Goal: Task Accomplishment & Management: Use online tool/utility

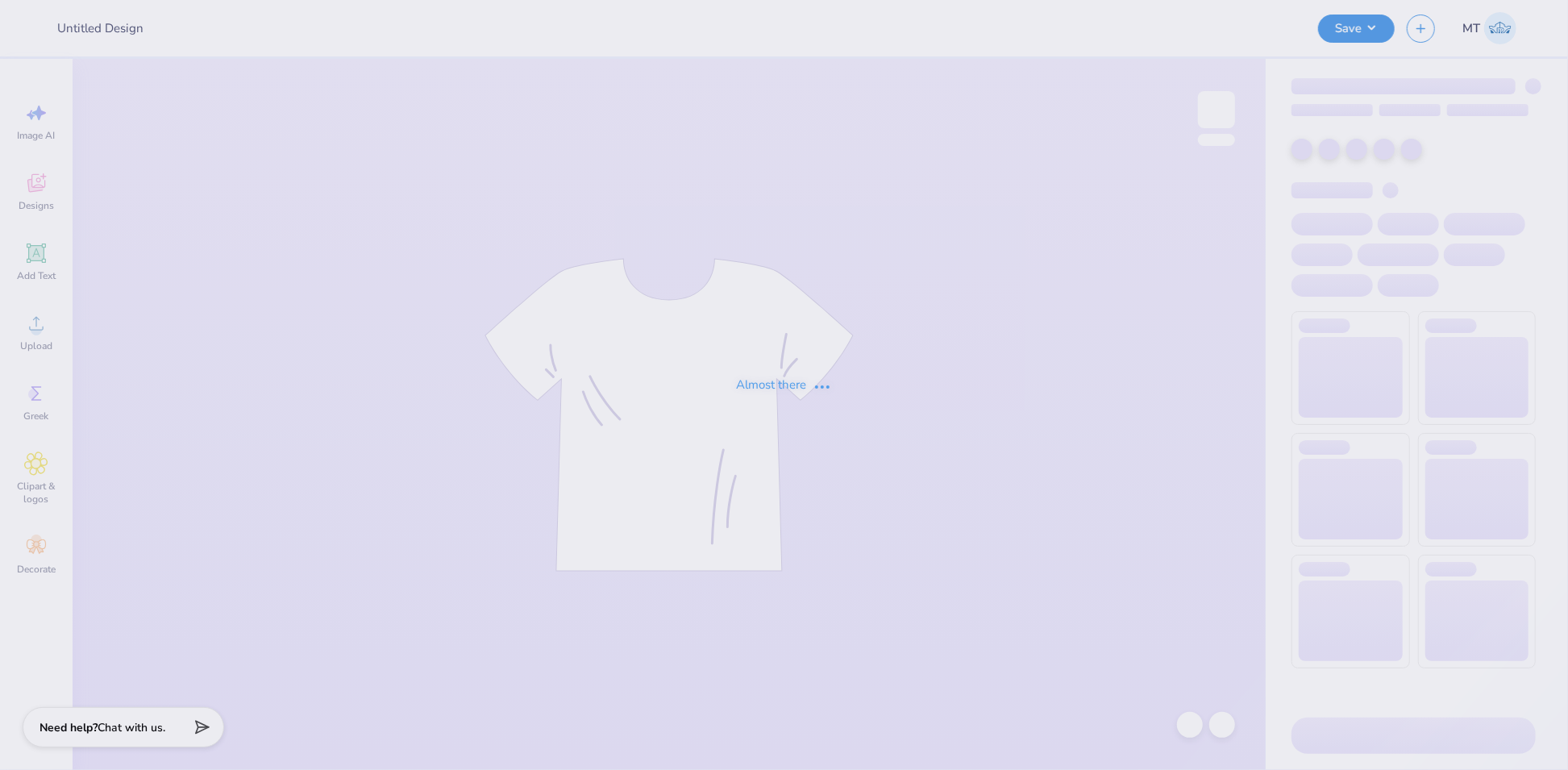
type input "FPS239879"
type input "FPS239888"
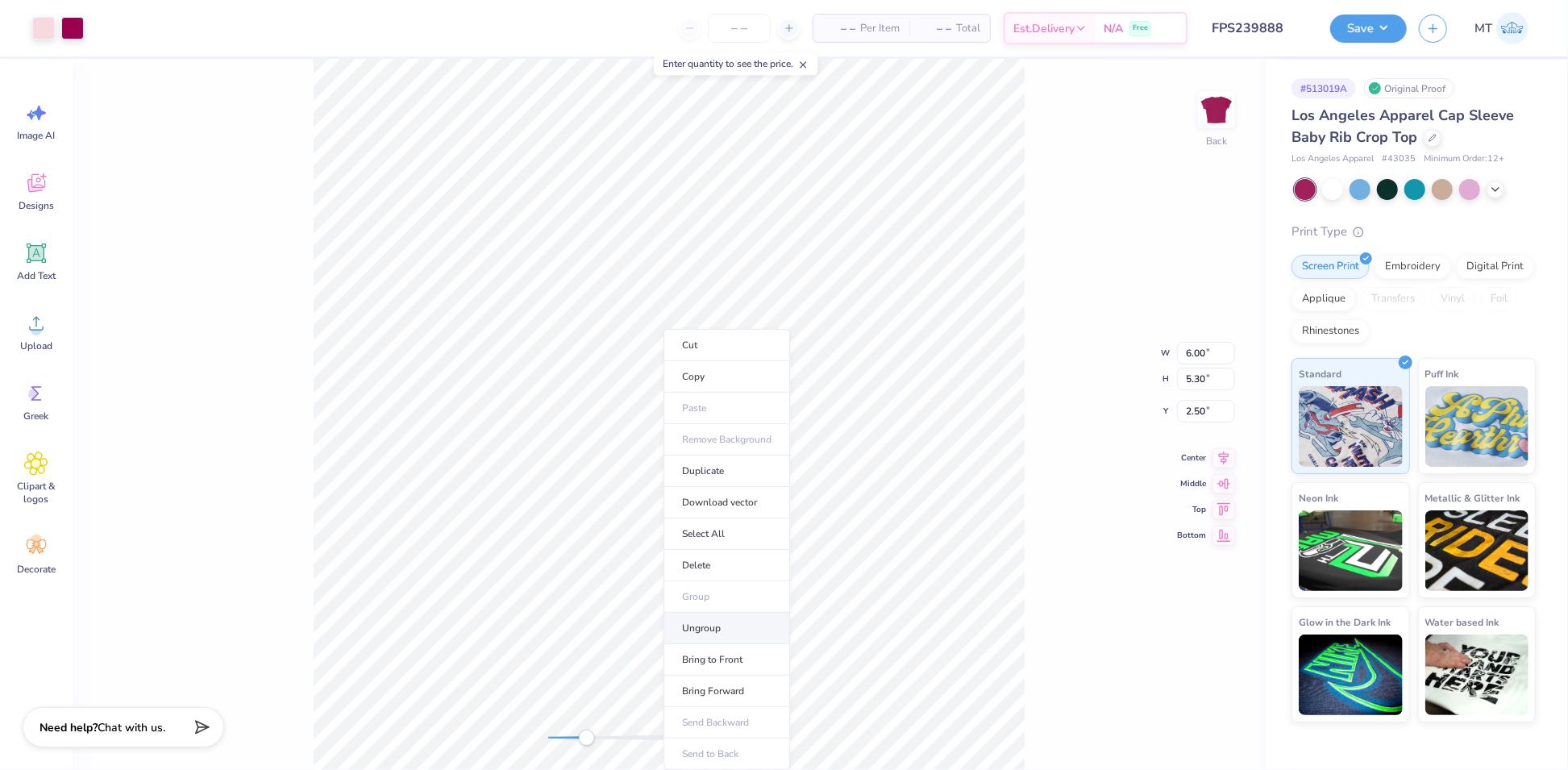
click at [719, 616] on li "Ungroup" at bounding box center [727, 628] width 126 height 31
type input "0.84"
type input "0.82"
type input "5.08"
click at [773, 747] on li "Send to Back" at bounding box center [753, 754] width 126 height 31
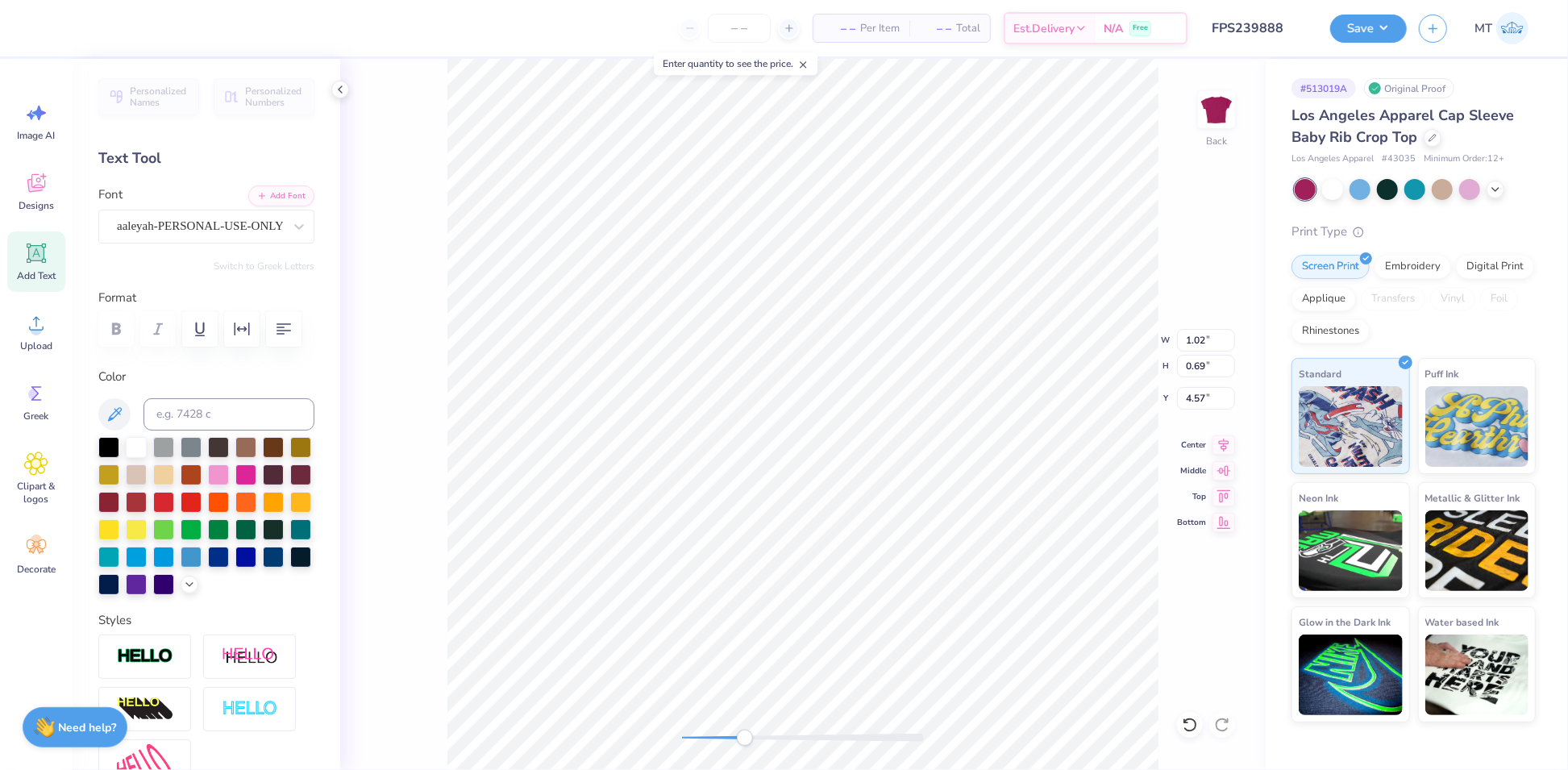
type input "1.51"
type input "1.33"
type input "3.93"
type input "1.68"
type input "2.03"
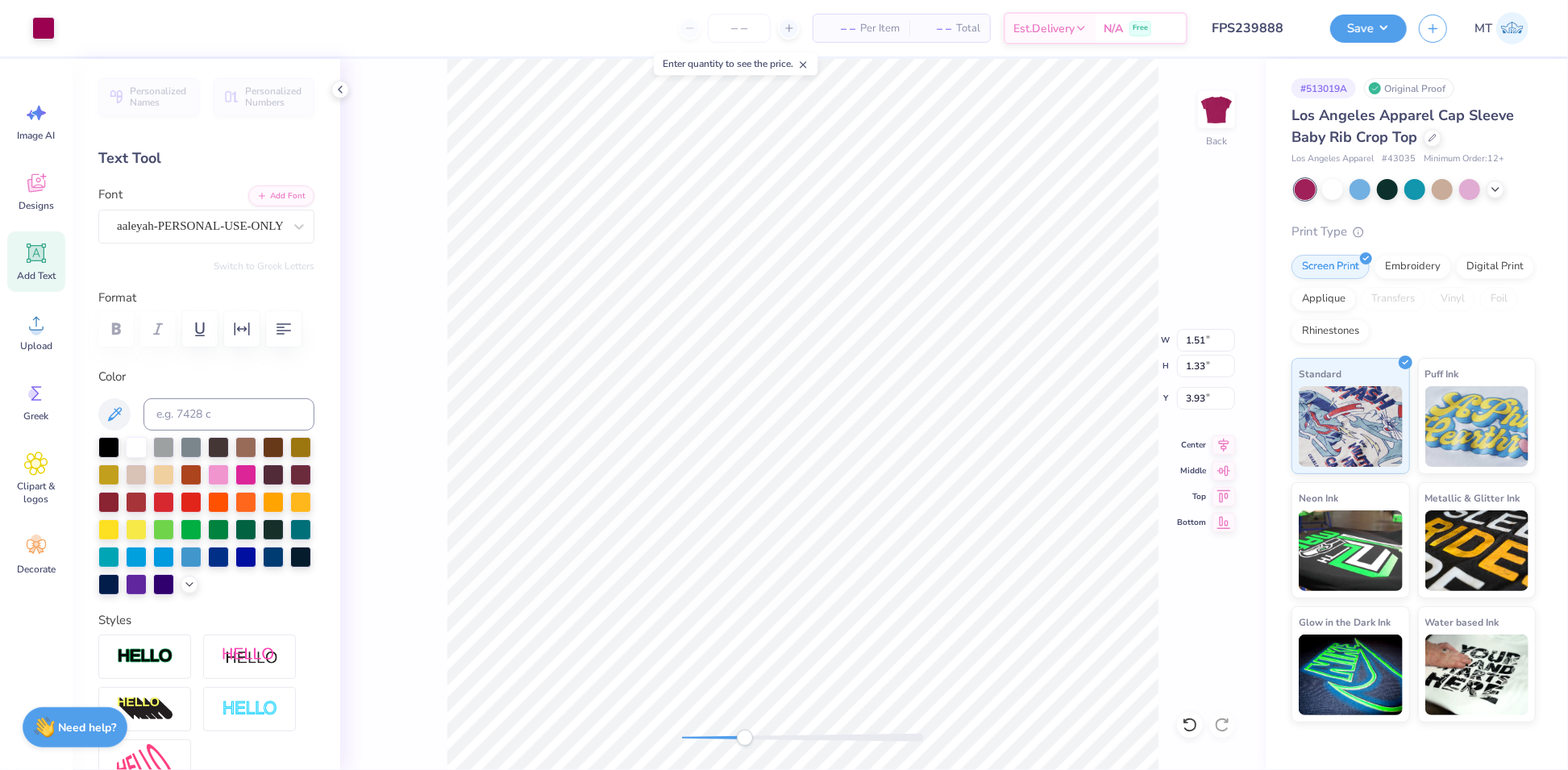
type input "3.70"
type input "3.20"
type input "0.74"
type input "3.78"
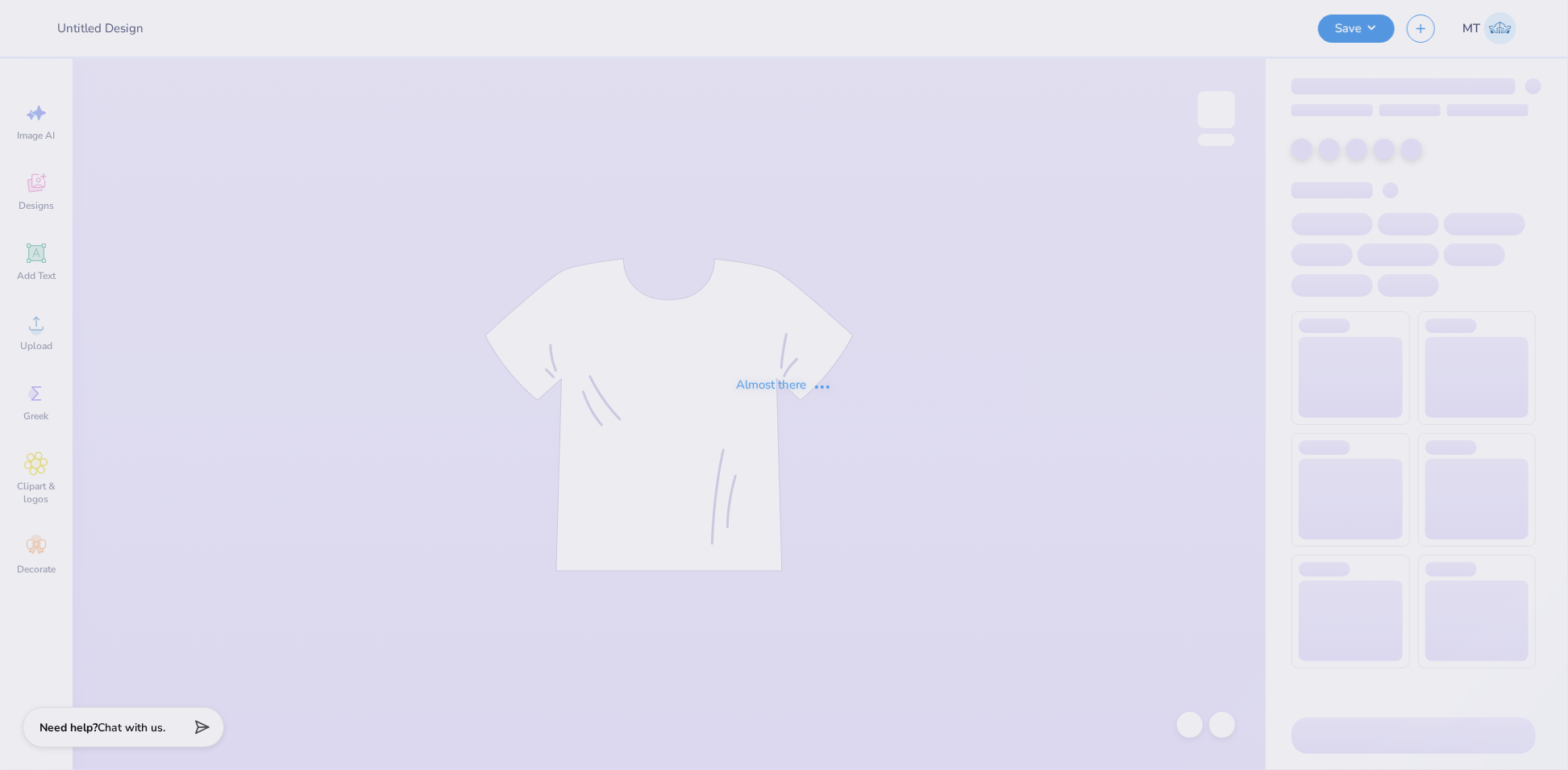
type input "FPS239910"
type input "FPS239913"
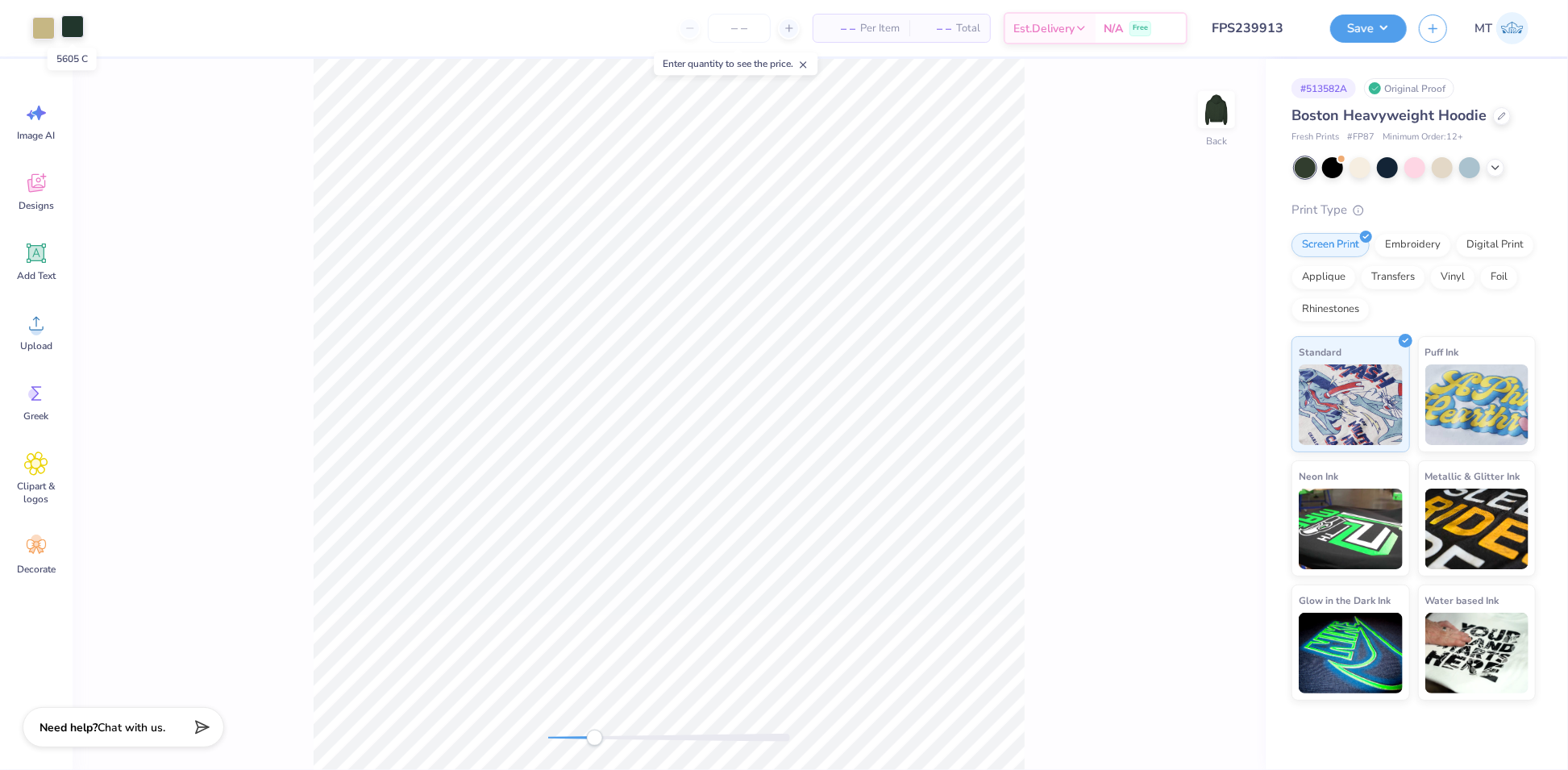
click at [70, 27] on div at bounding box center [72, 27] width 23 height 23
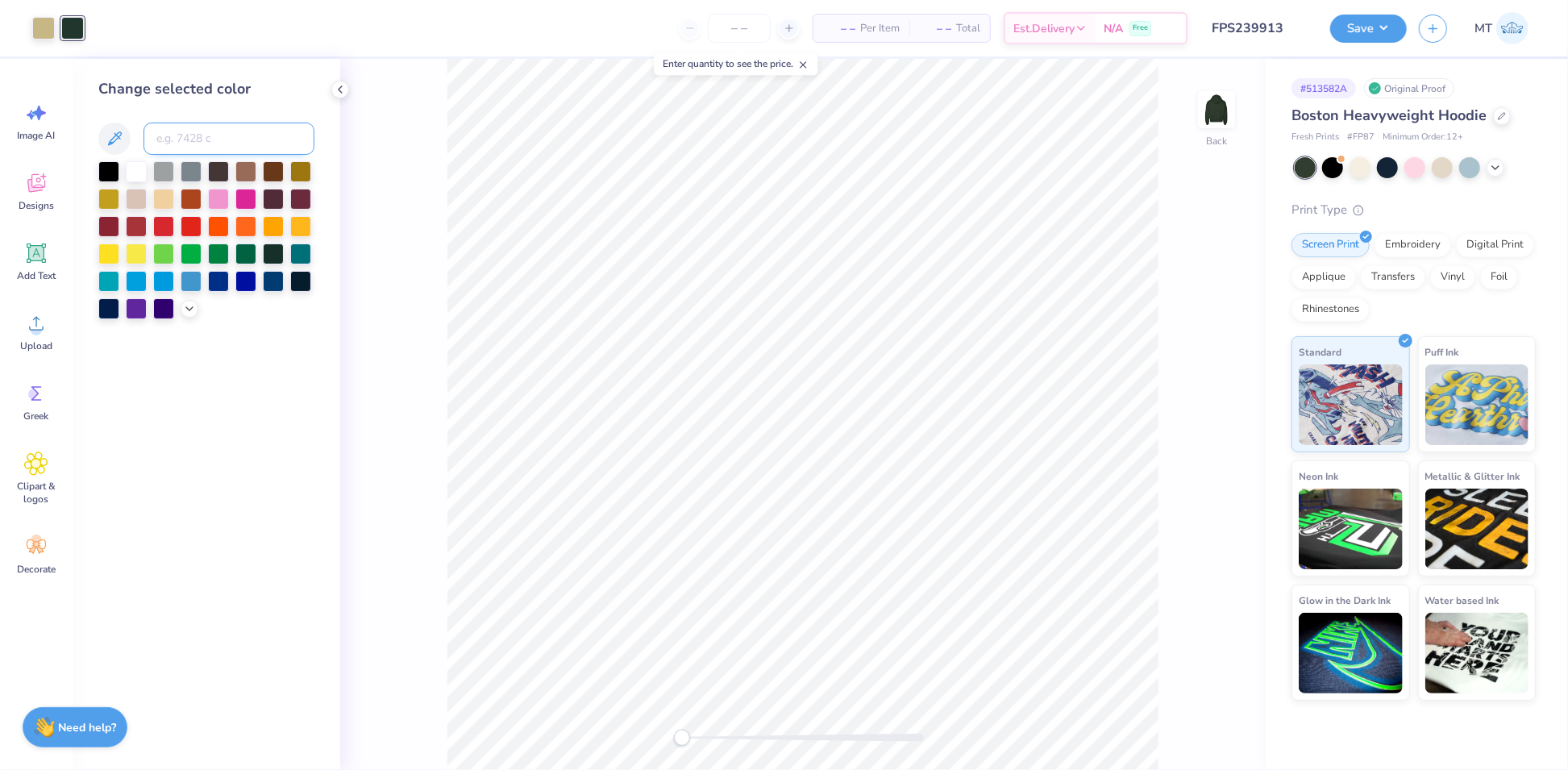
click at [186, 138] on input at bounding box center [229, 138] width 171 height 32
type input "350"
click at [212, 130] on input at bounding box center [229, 138] width 171 height 32
type input "553"
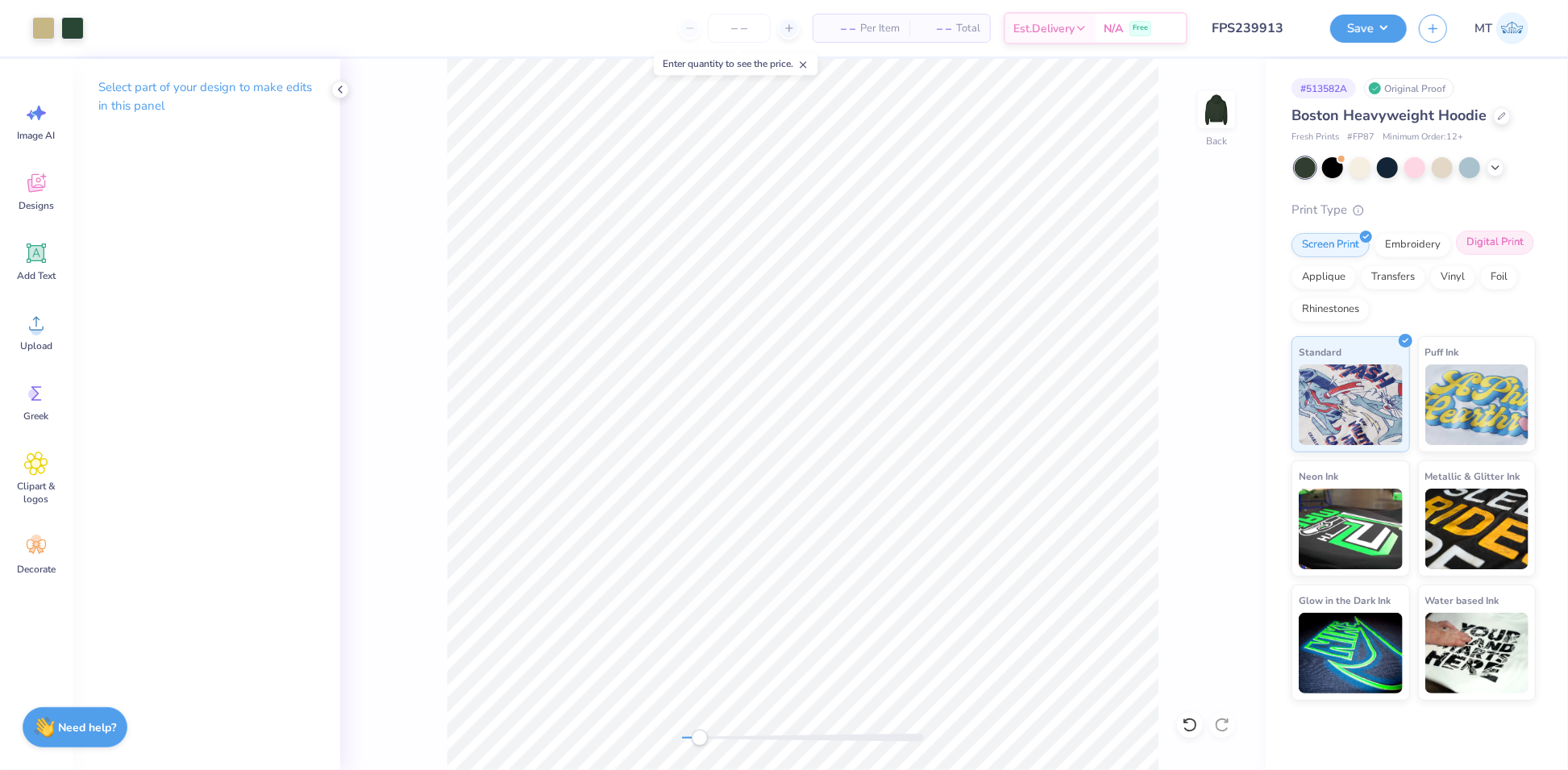
click at [1487, 248] on div "Digital Print" at bounding box center [1494, 243] width 78 height 24
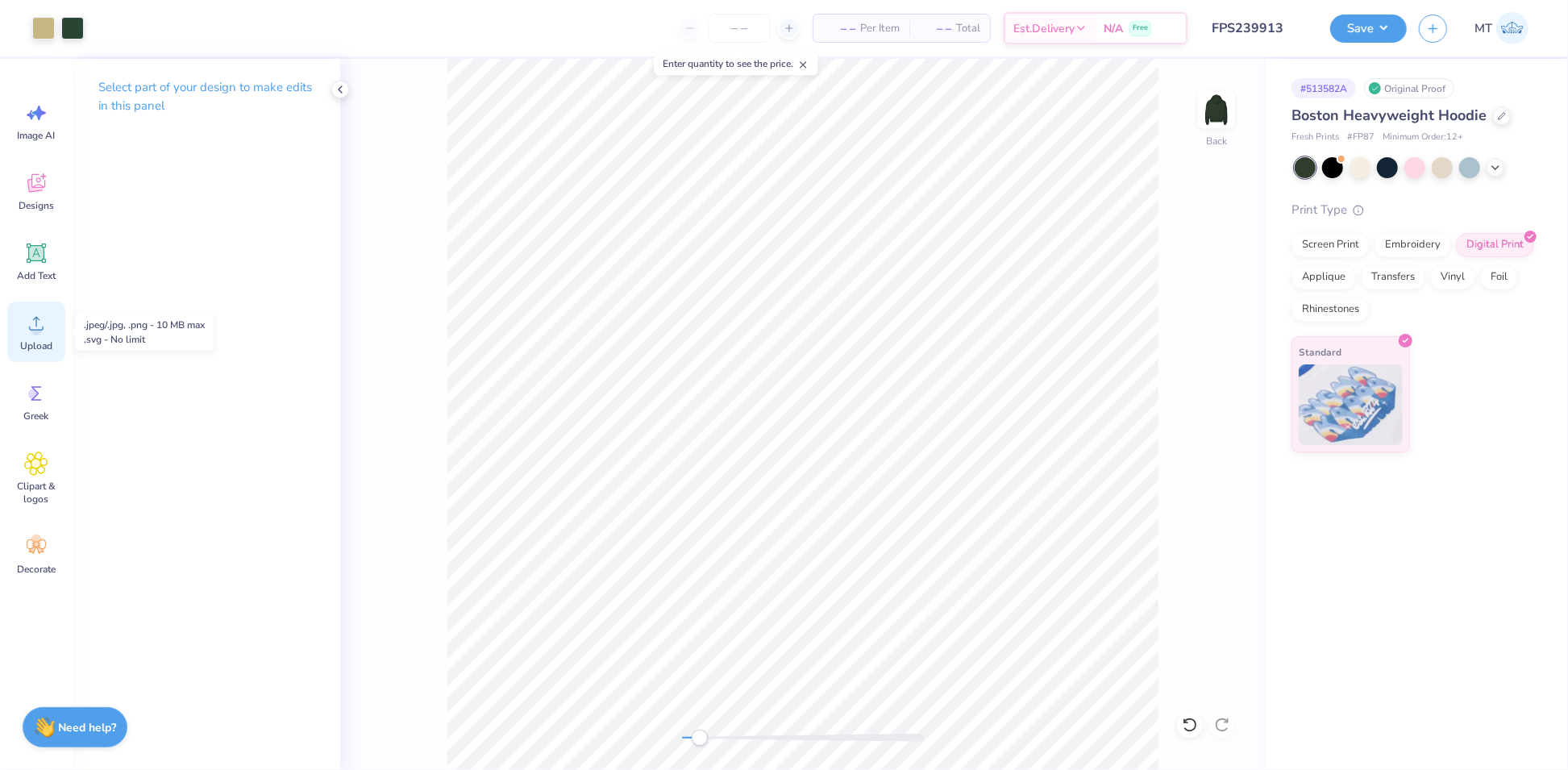
click at [38, 331] on circle at bounding box center [36, 330] width 11 height 11
click at [1327, 171] on div at bounding box center [1332, 166] width 21 height 21
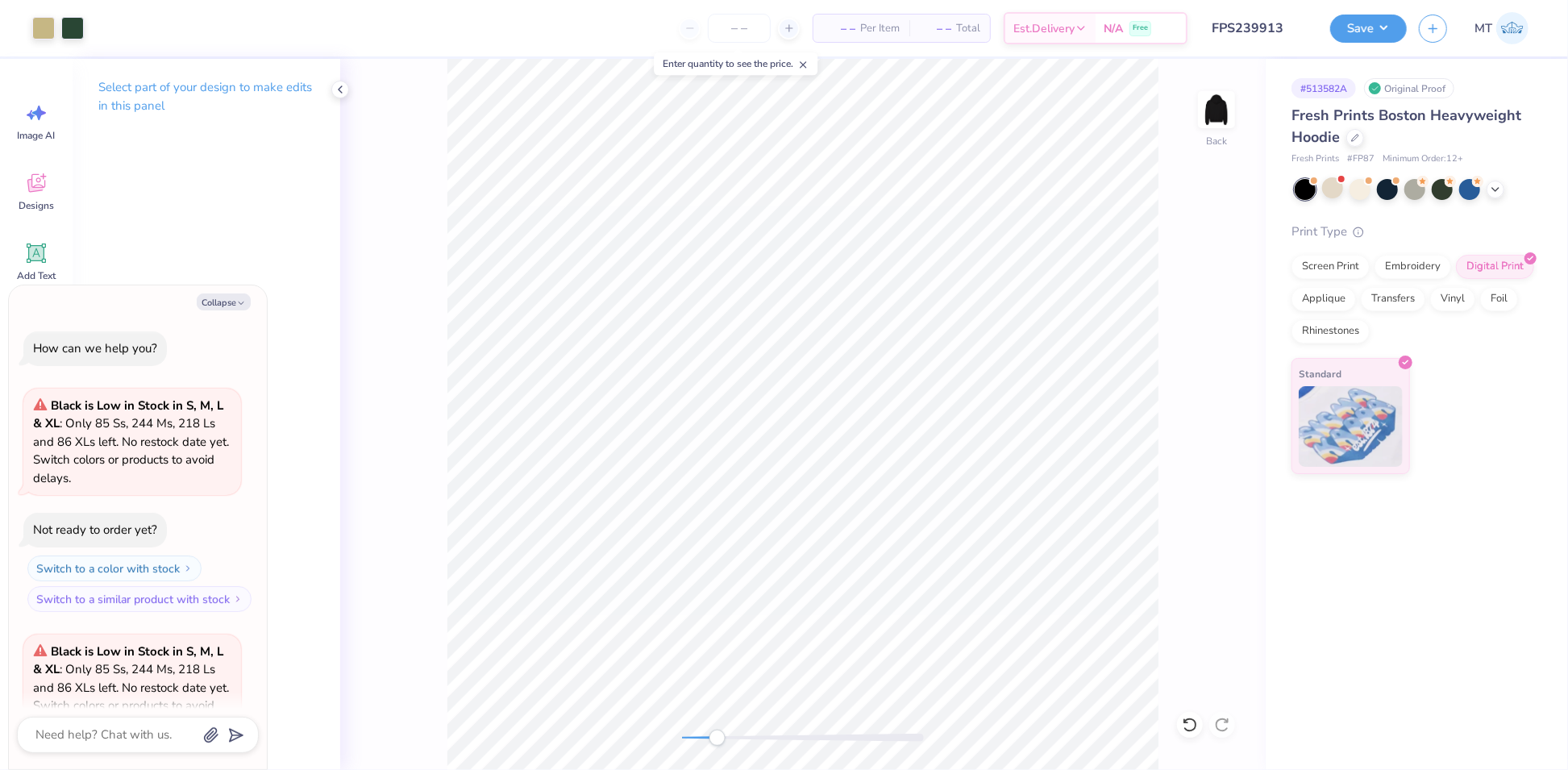
scroll to position [161, 0]
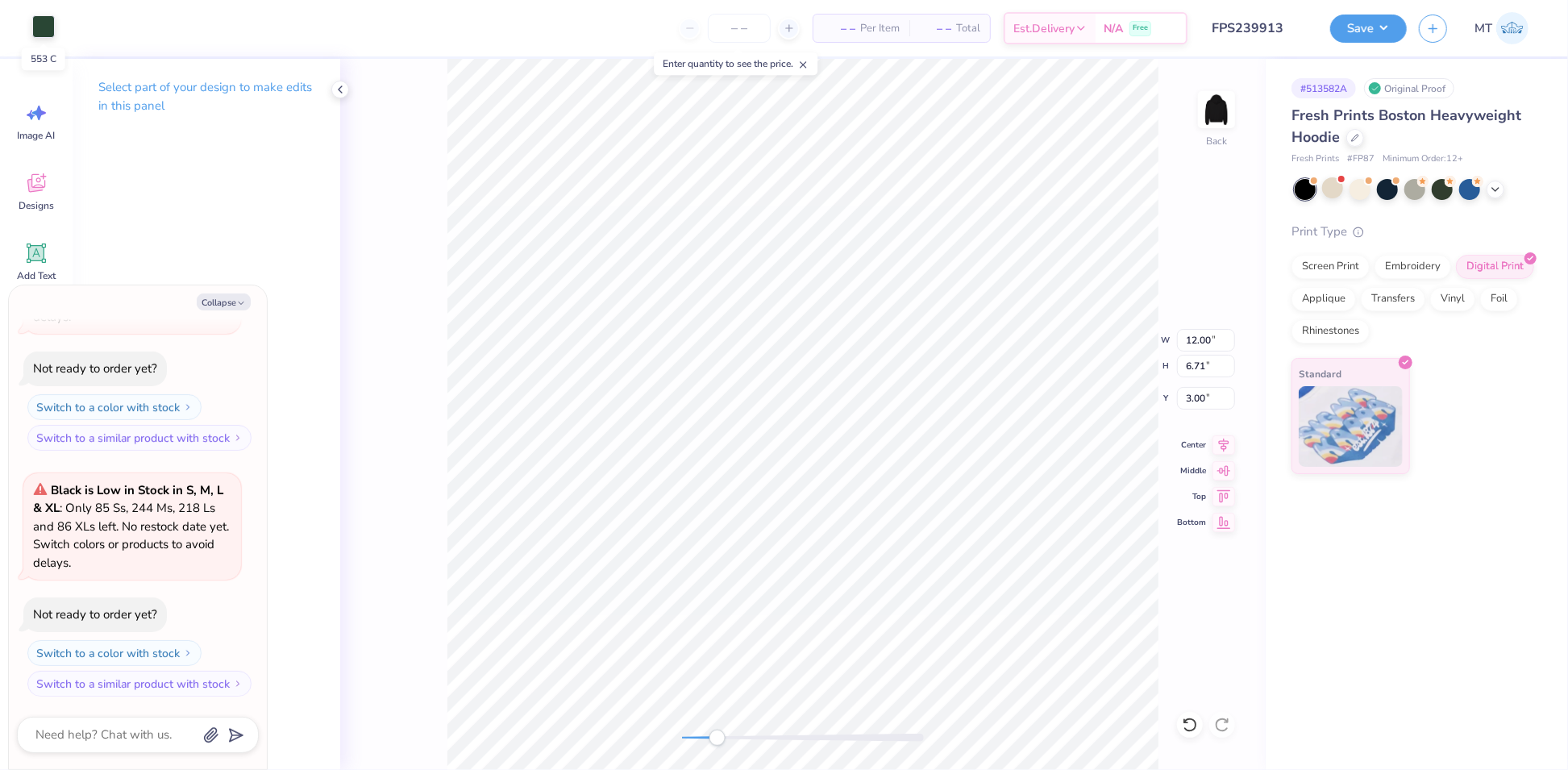
click at [44, 22] on div at bounding box center [43, 27] width 23 height 23
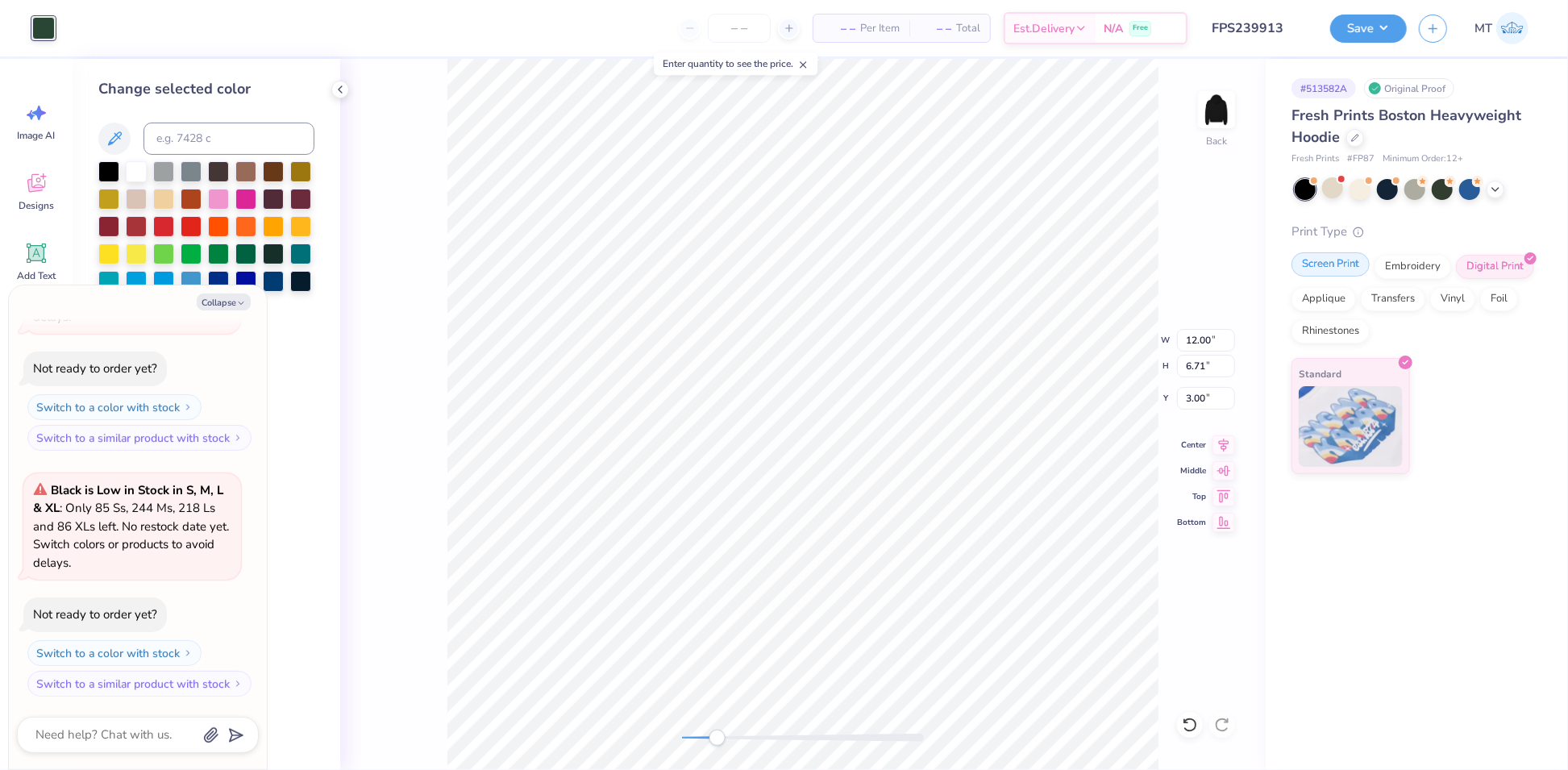
click at [1345, 266] on div "Screen Print" at bounding box center [1330, 265] width 78 height 24
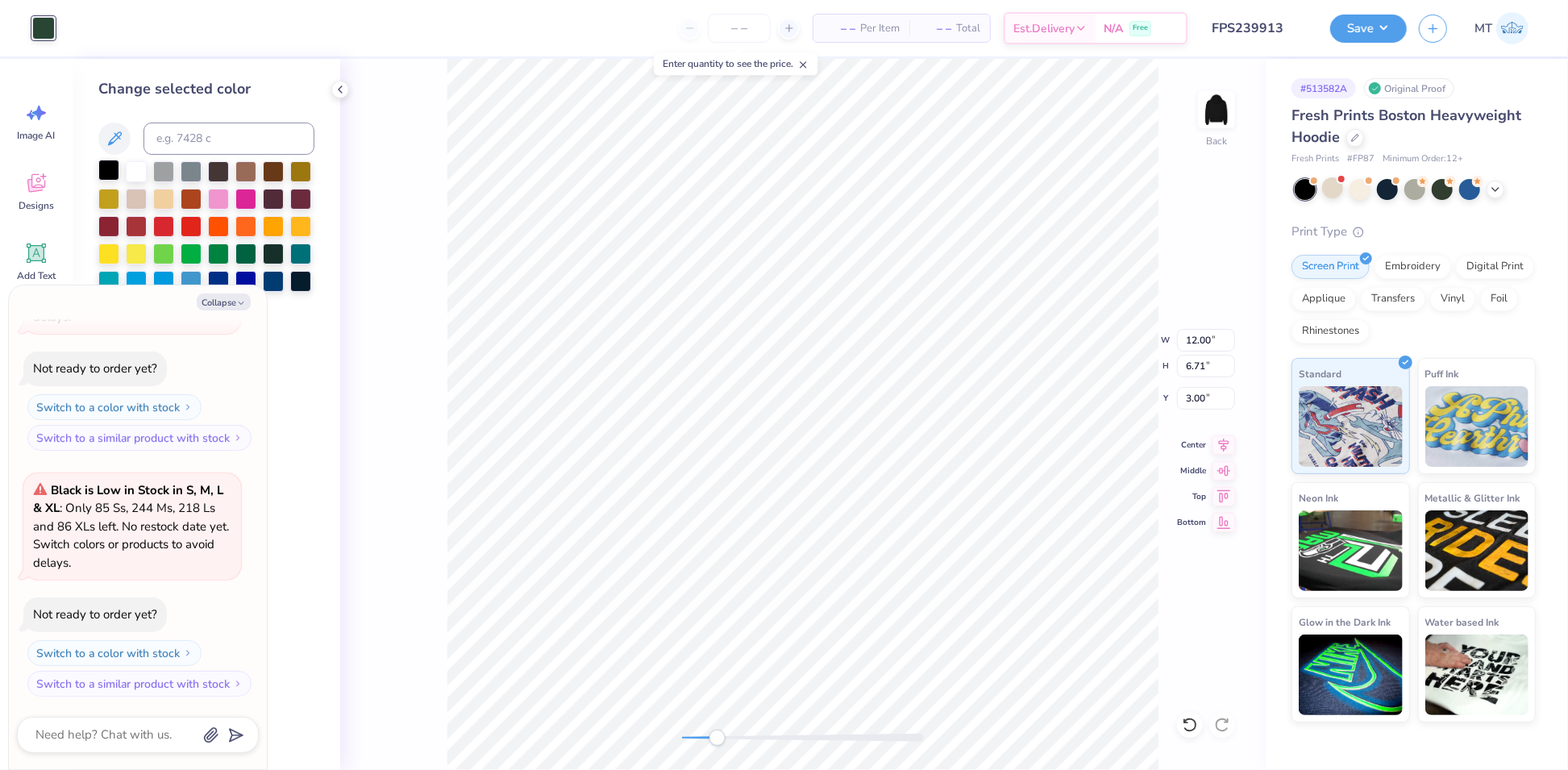
click at [110, 172] on div at bounding box center [108, 169] width 21 height 21
click at [242, 306] on icon "button" at bounding box center [241, 303] width 10 height 10
type textarea "x"
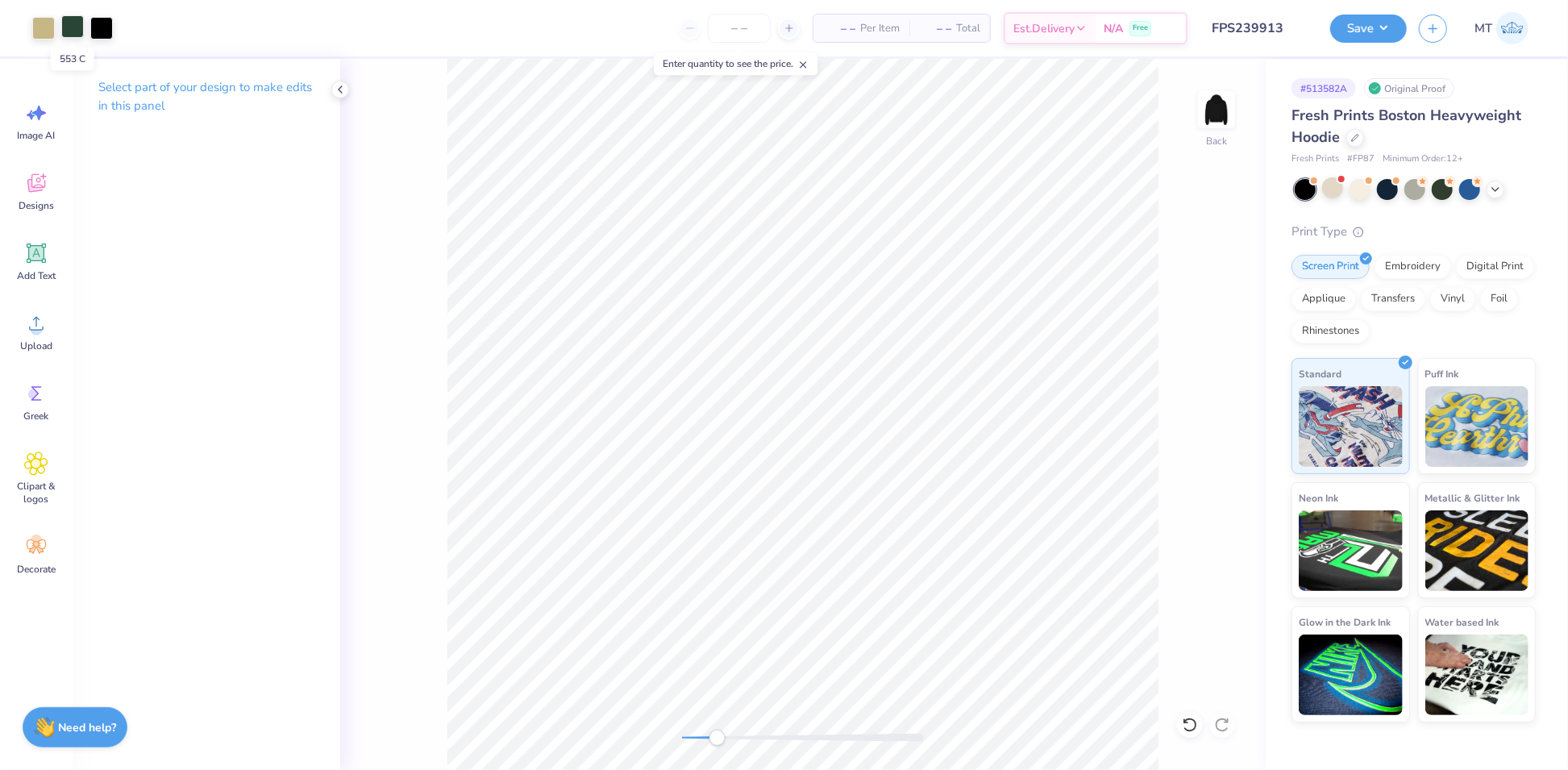
click at [73, 30] on div at bounding box center [72, 27] width 23 height 23
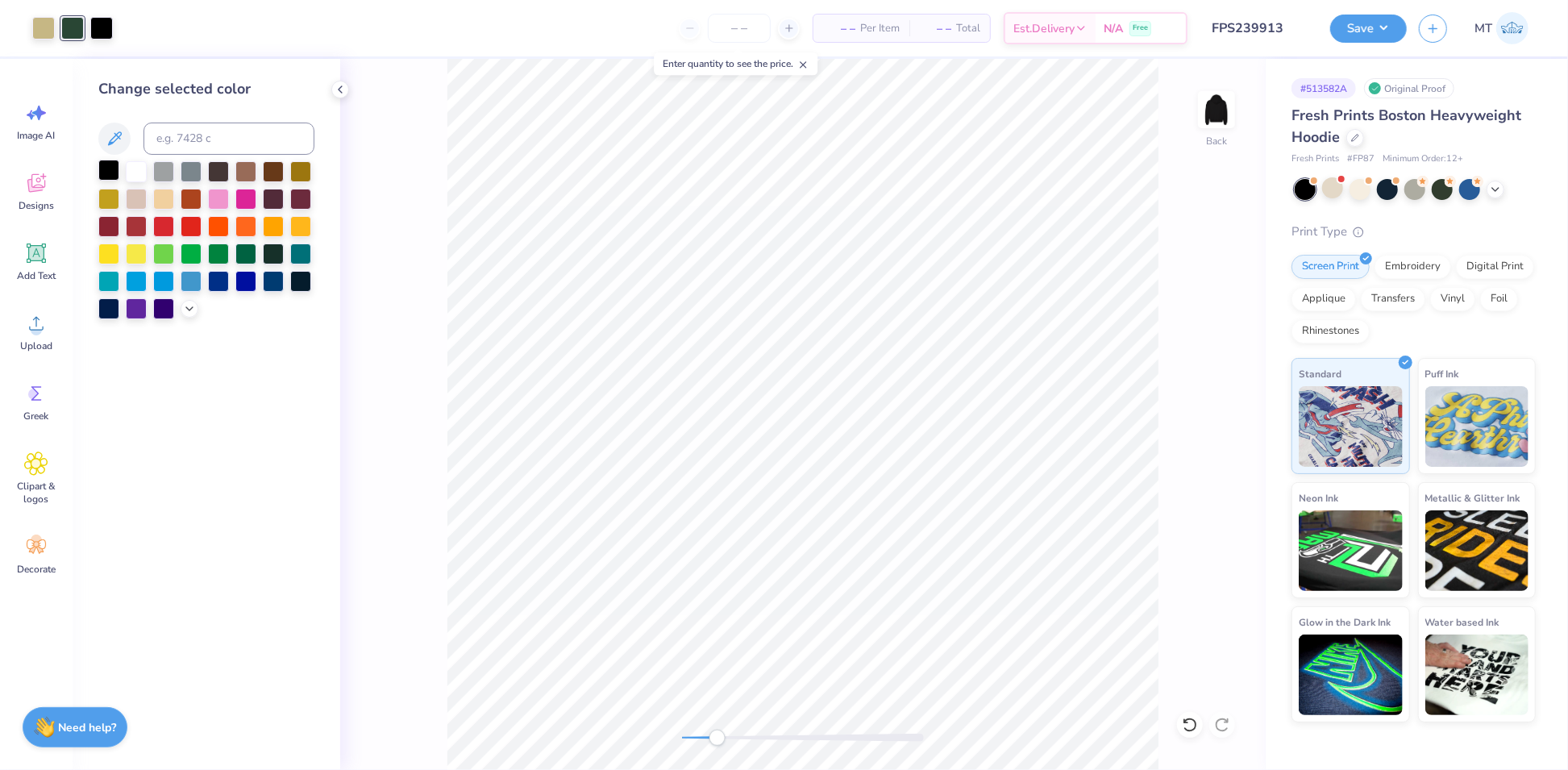
click at [98, 169] on div at bounding box center [108, 169] width 21 height 21
click at [1398, 29] on button "Save" at bounding box center [1368, 26] width 77 height 28
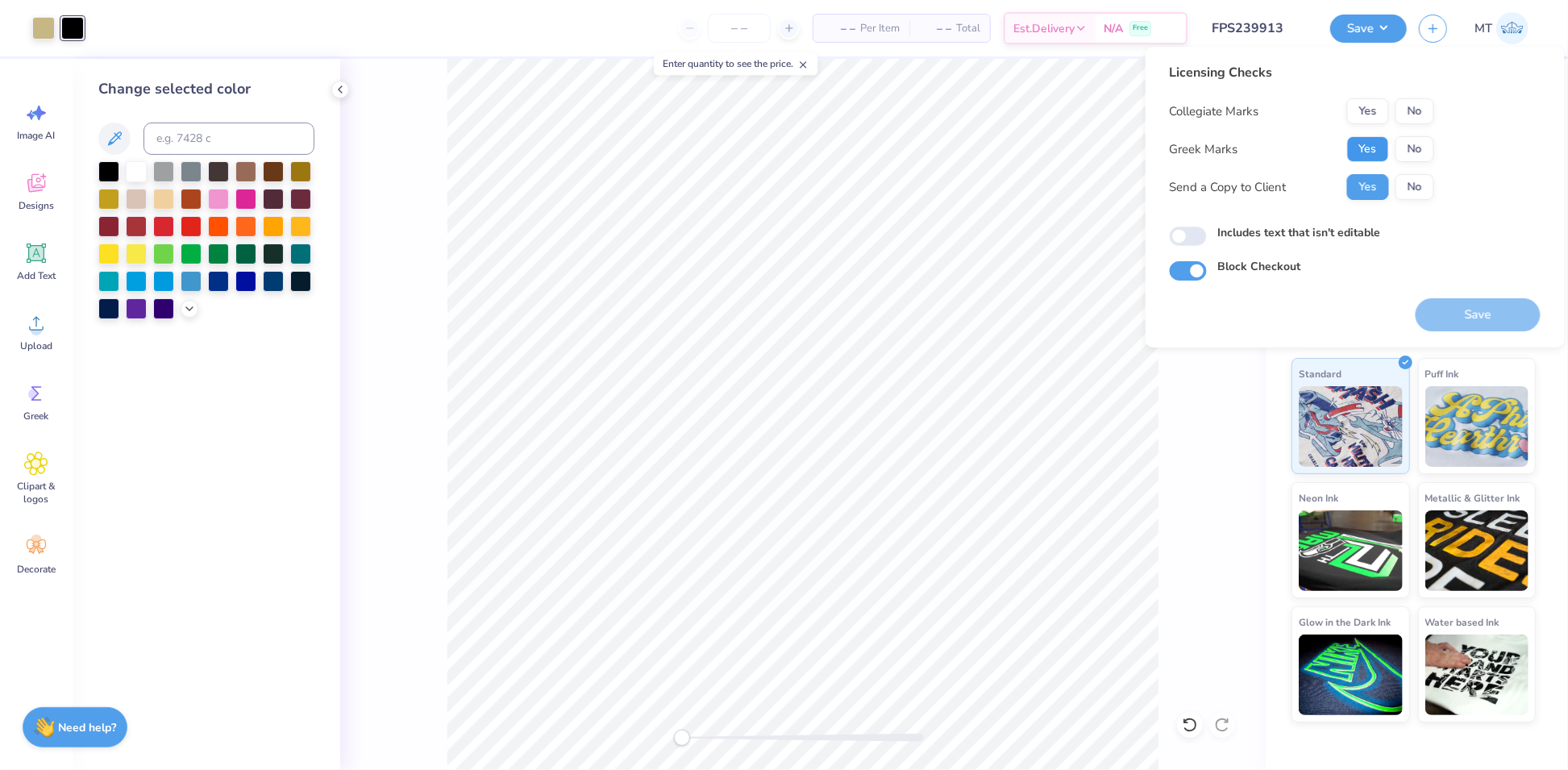
click at [1376, 149] on button "Yes" at bounding box center [1368, 149] width 42 height 26
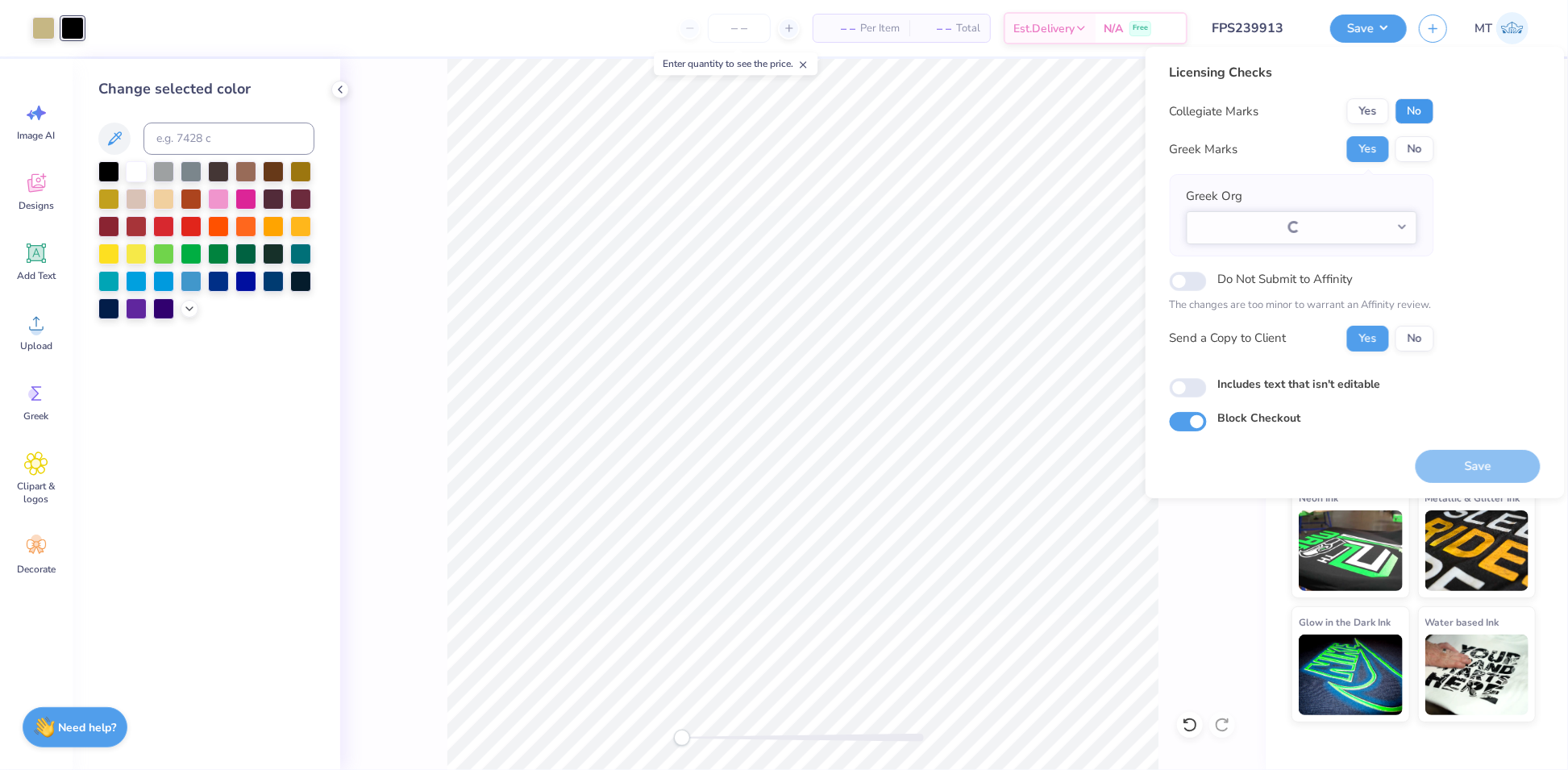
click at [1417, 112] on button "No" at bounding box center [1414, 111] width 38 height 26
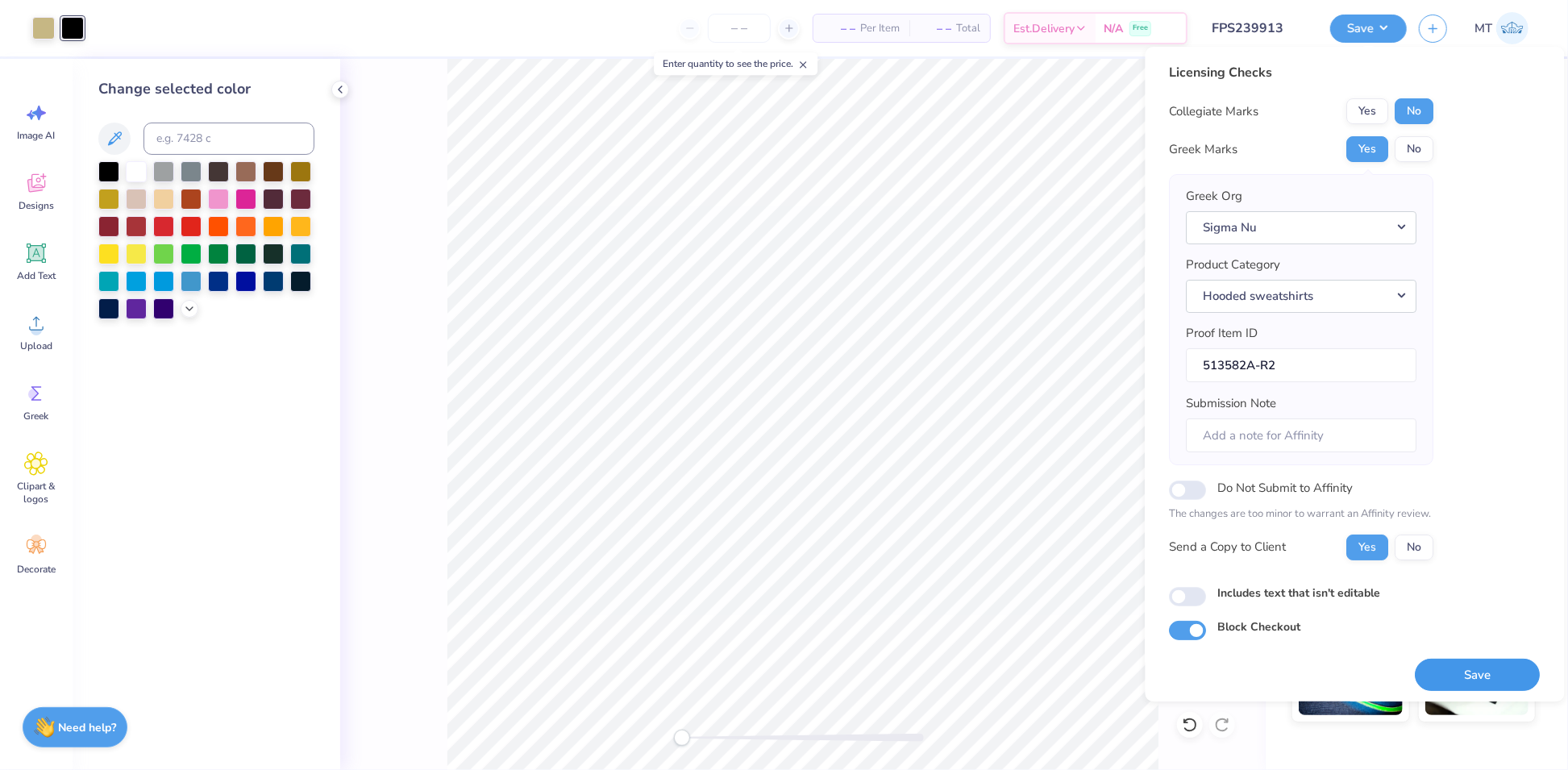
click at [1475, 672] on button "Save" at bounding box center [1477, 675] width 124 height 33
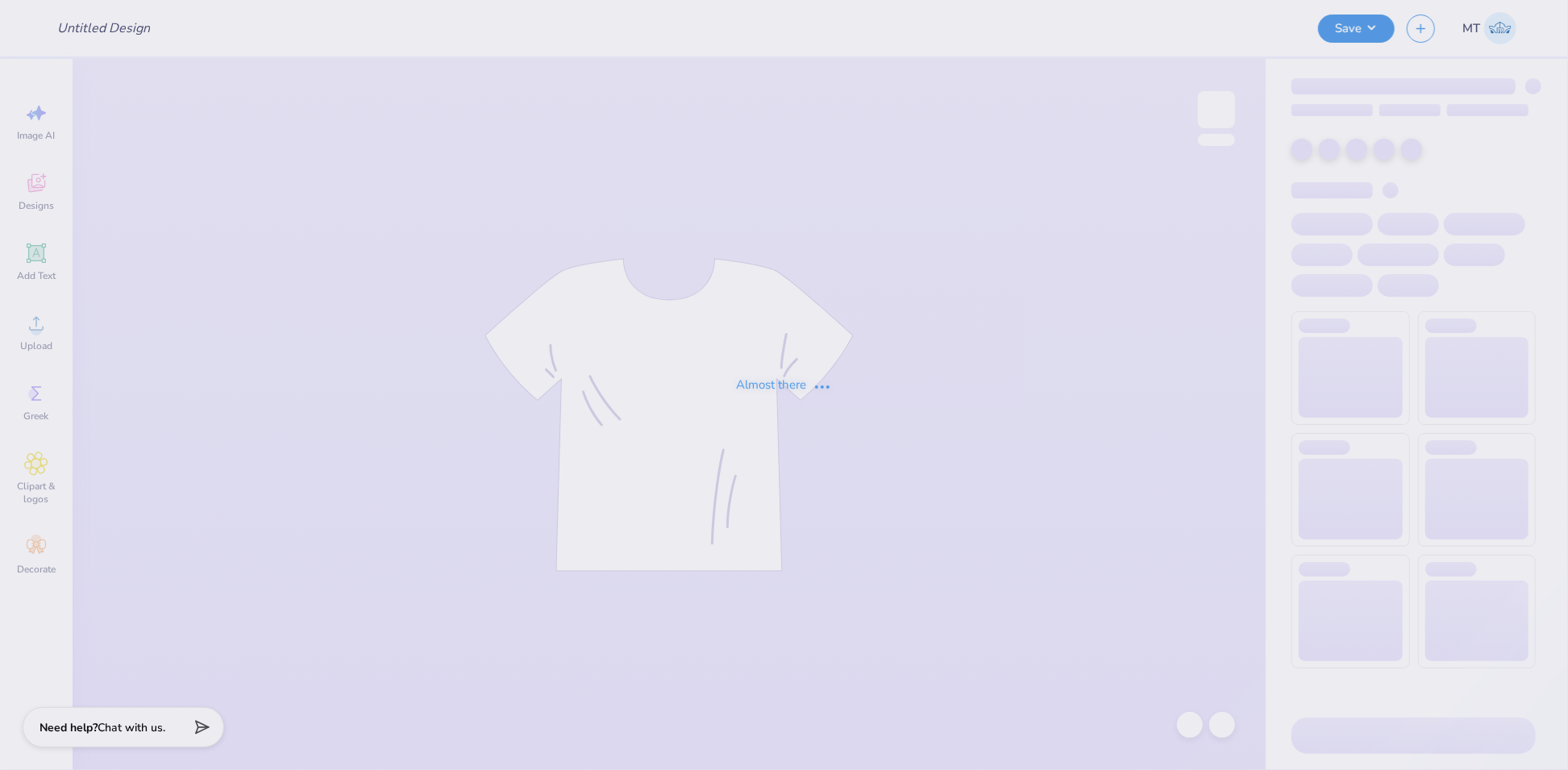
type input "FPS239920"
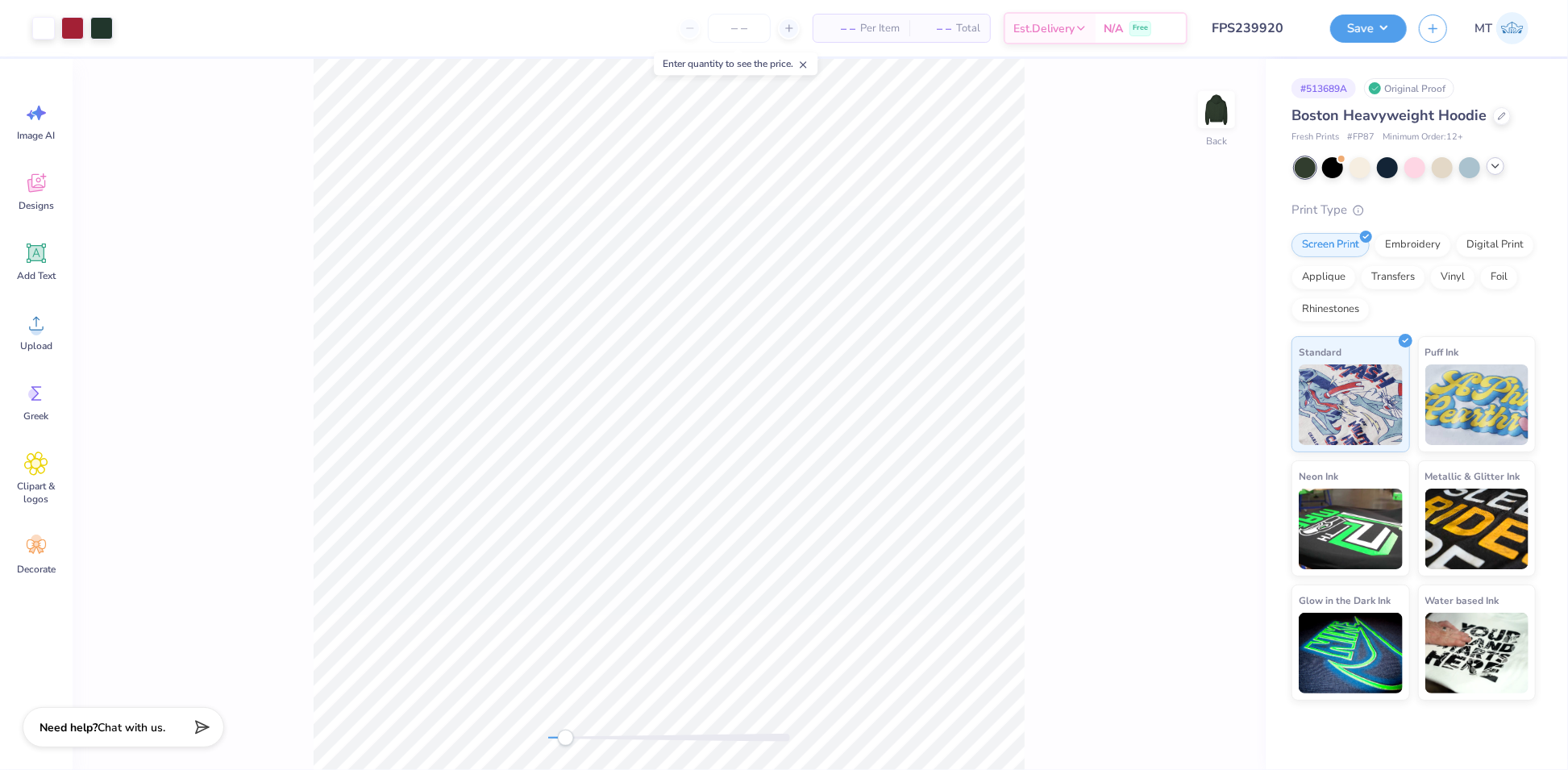
click at [1499, 166] on icon at bounding box center [1496, 166] width 13 height 13
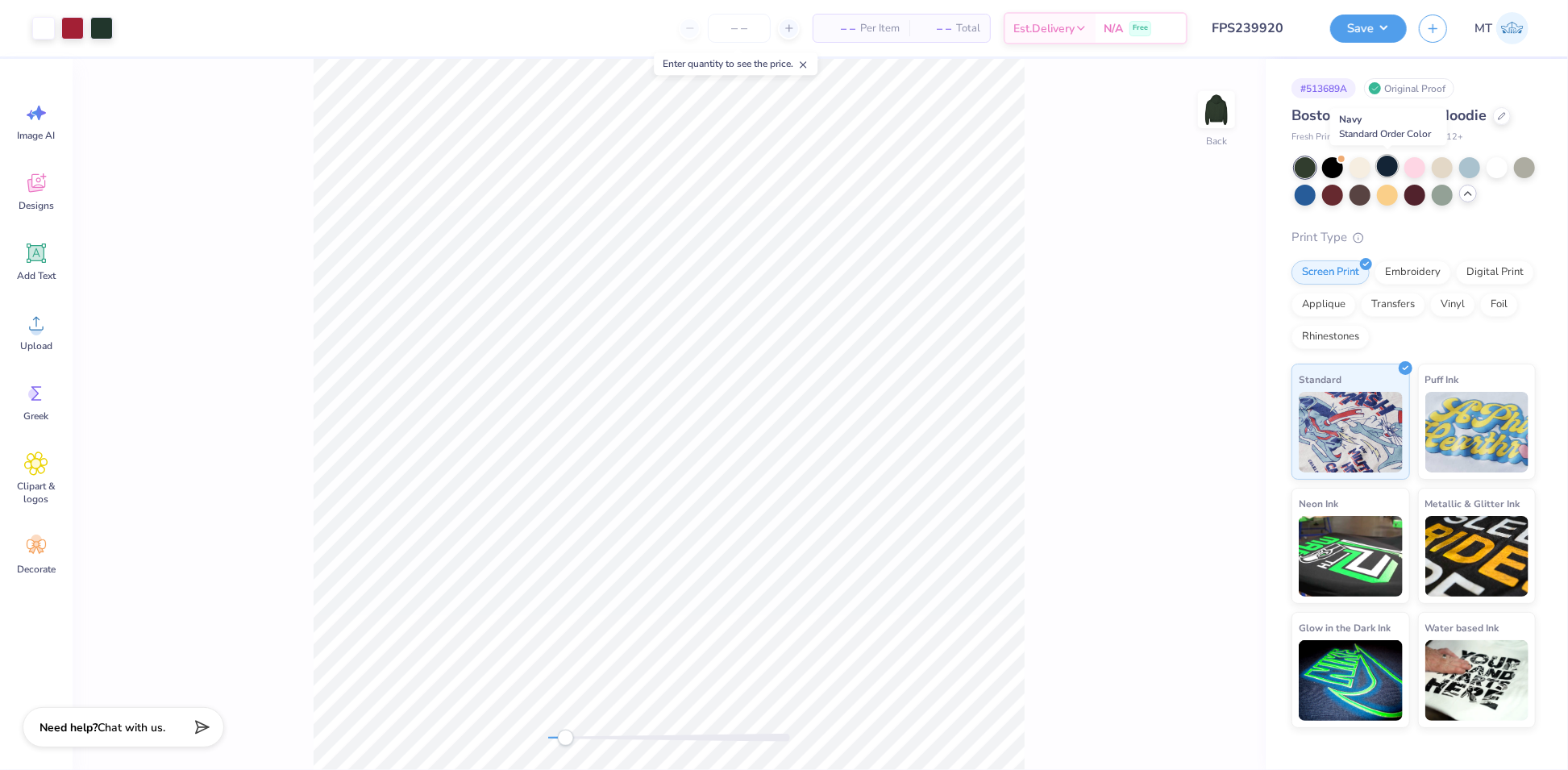
click at [1395, 166] on div at bounding box center [1387, 166] width 21 height 21
click at [100, 28] on div at bounding box center [102, 27] width 23 height 23
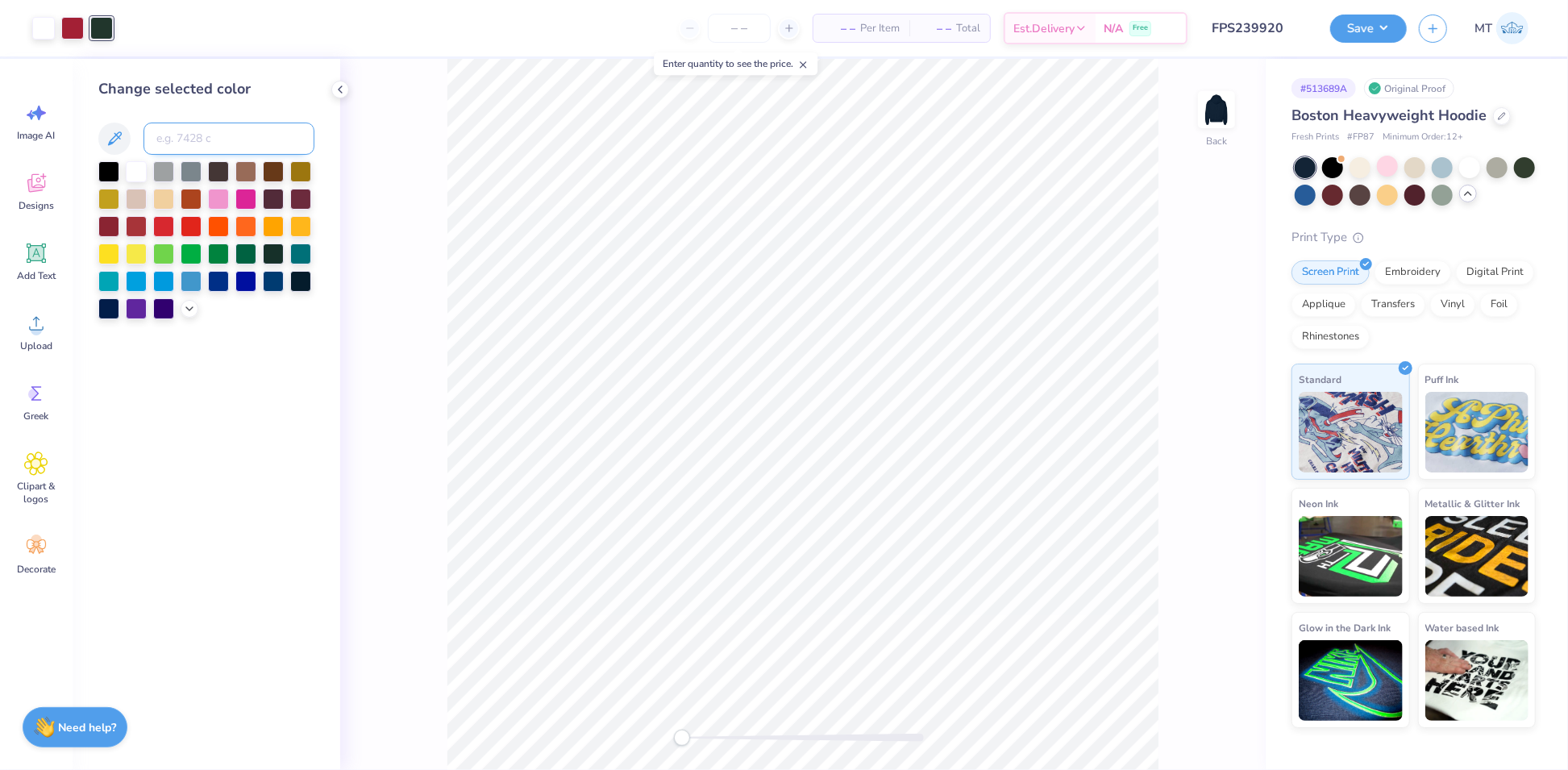
click at [192, 135] on input at bounding box center [229, 138] width 171 height 32
type input "539"
click at [1391, 30] on button "Save" at bounding box center [1368, 26] width 77 height 28
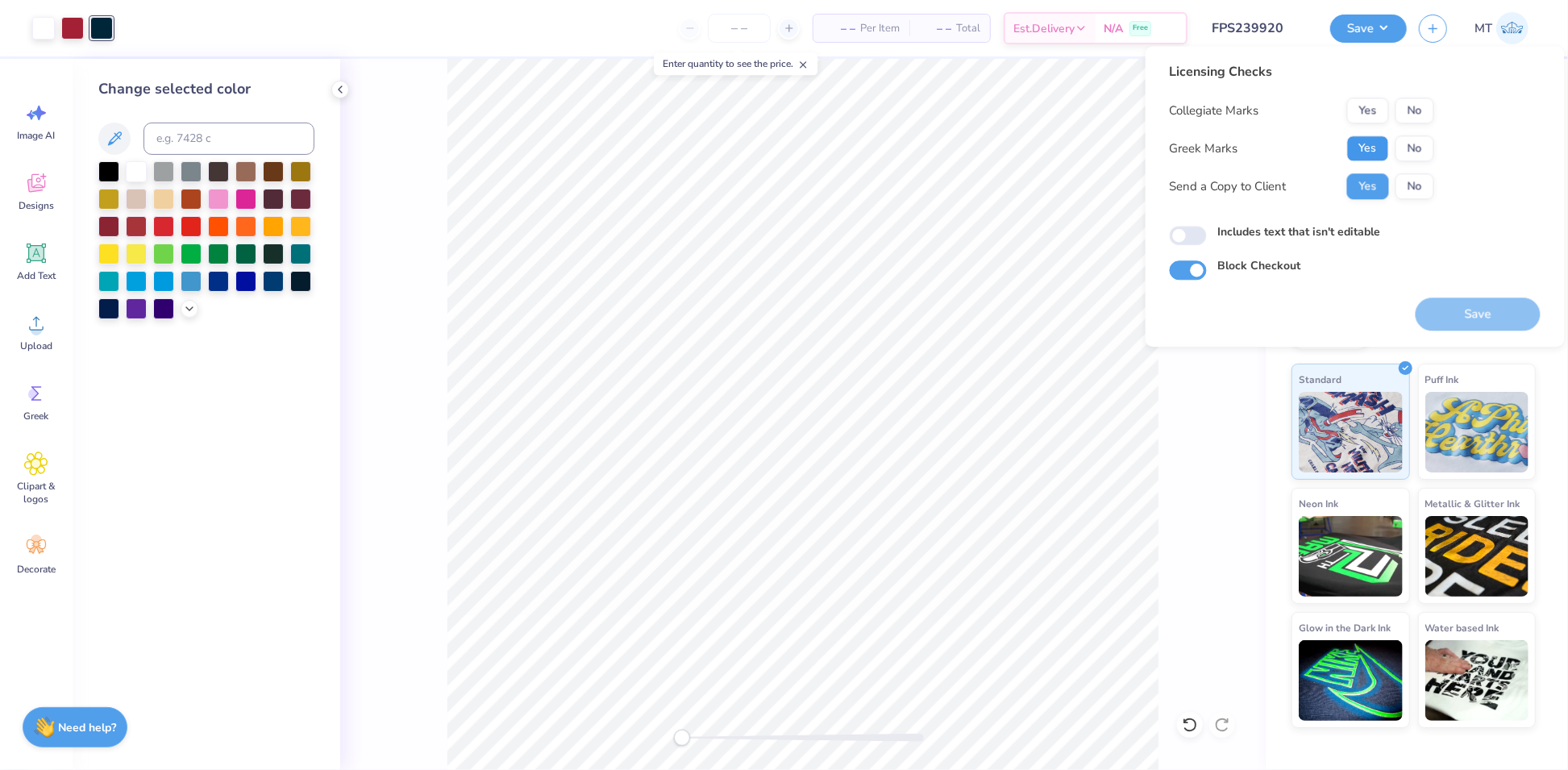
click at [1354, 146] on button "Yes" at bounding box center [1368, 148] width 42 height 26
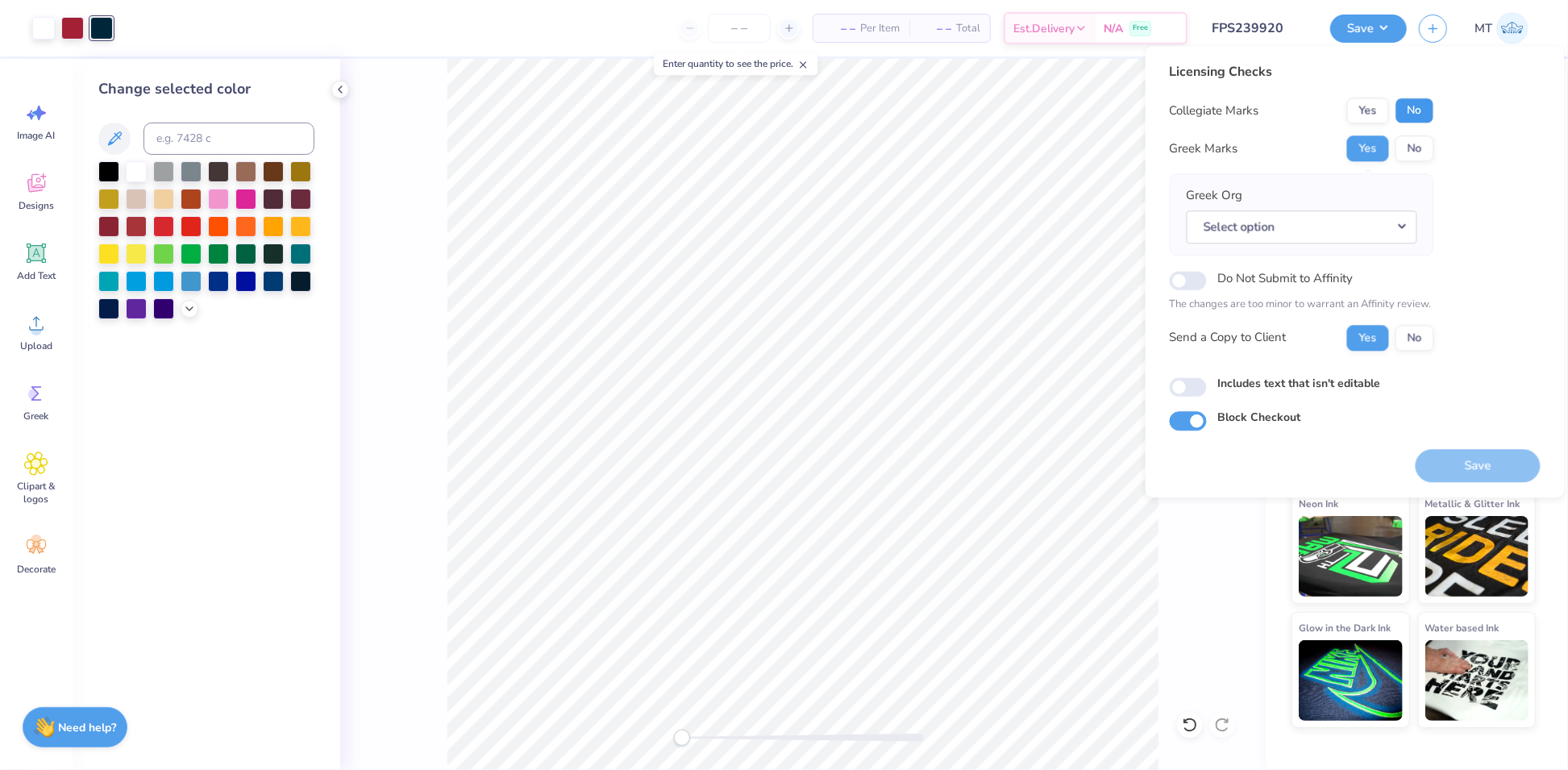
click at [1409, 117] on button "No" at bounding box center [1414, 111] width 38 height 26
click at [1411, 145] on button "No" at bounding box center [1414, 148] width 38 height 26
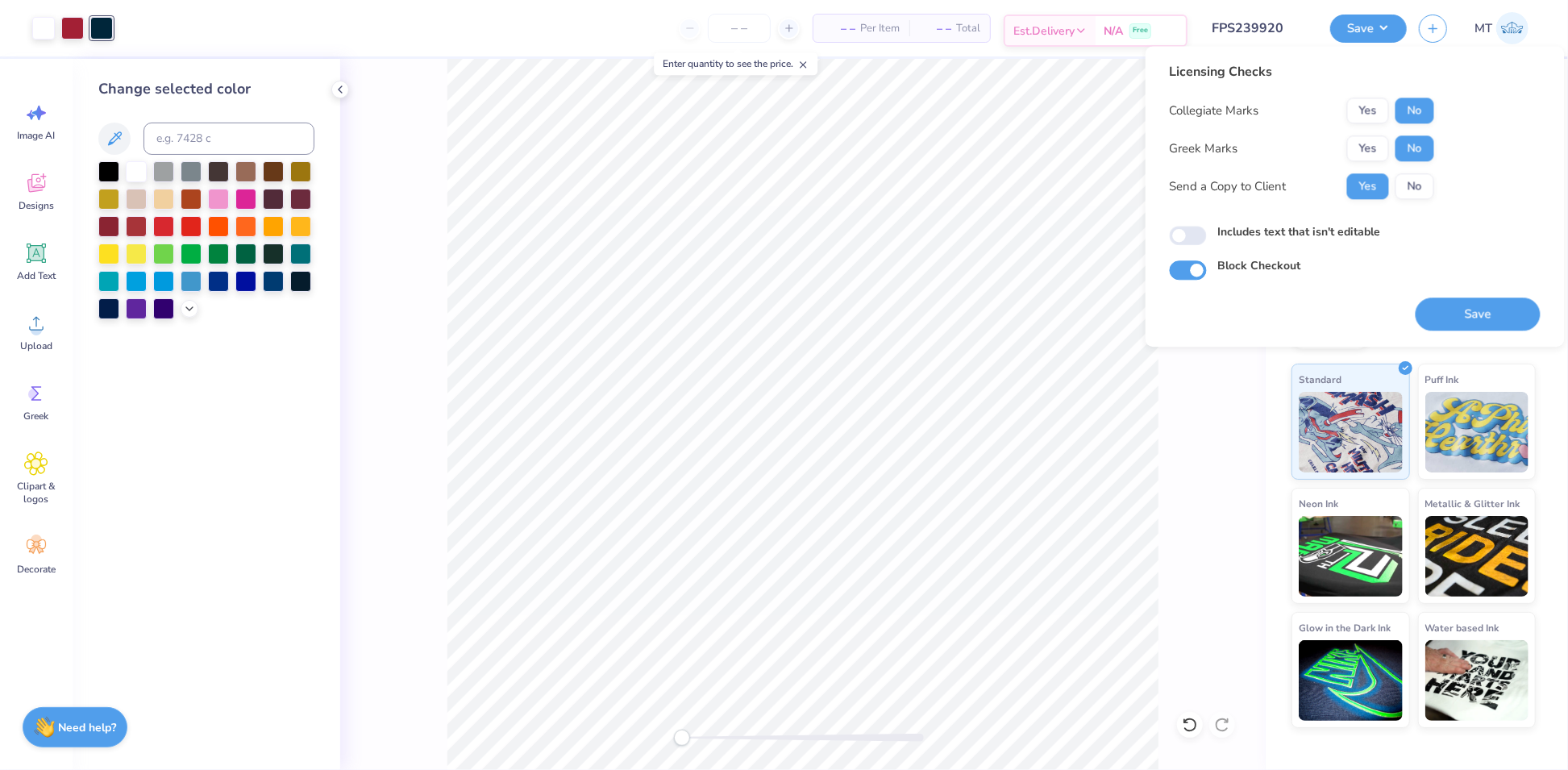
drag, startPoint x: 1487, startPoint y: 318, endPoint x: 1054, endPoint y: 32, distance: 518.9
click at [1487, 318] on button "Save" at bounding box center [1477, 314] width 124 height 33
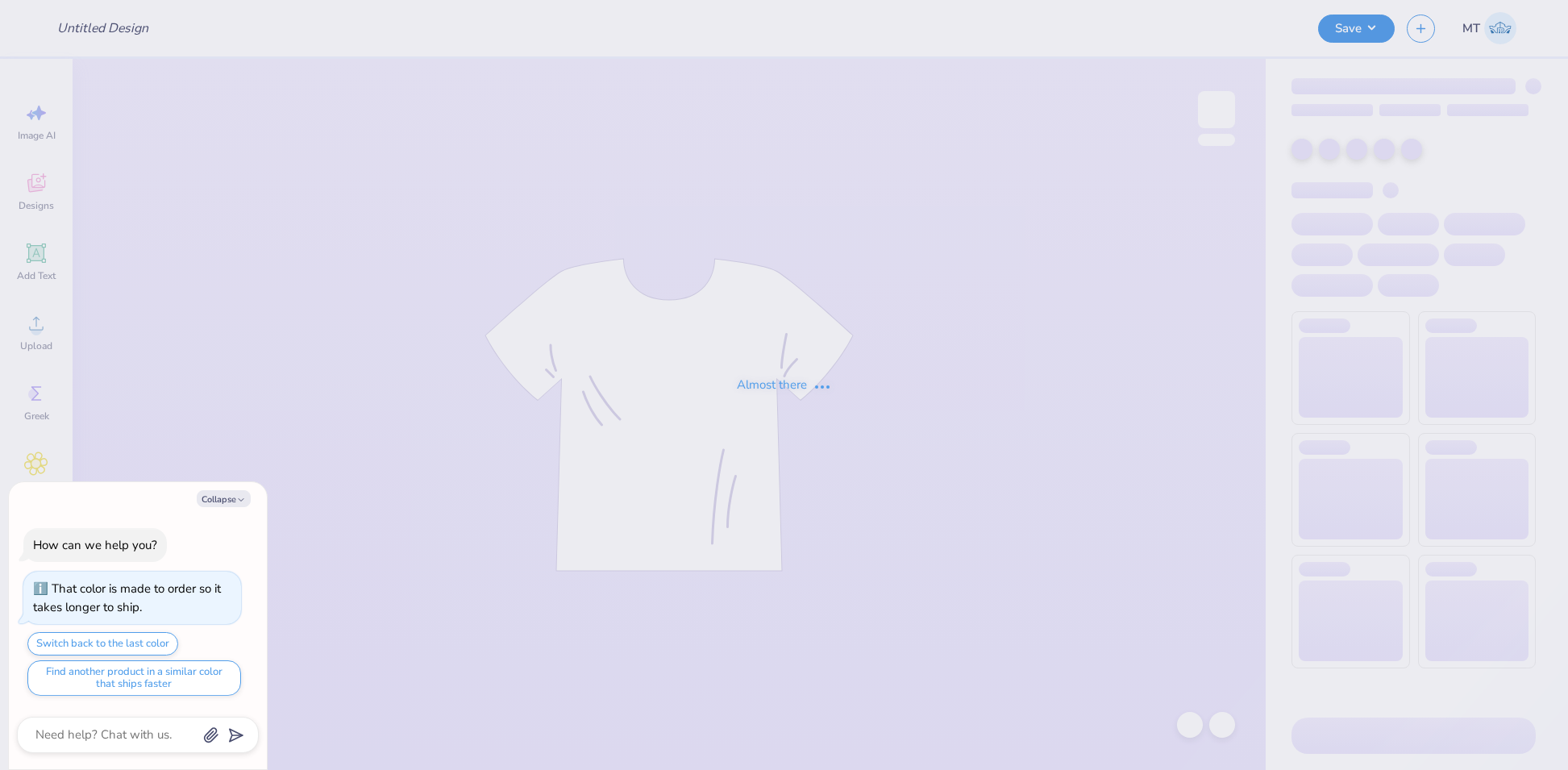
type textarea "x"
type input "FPS239923"
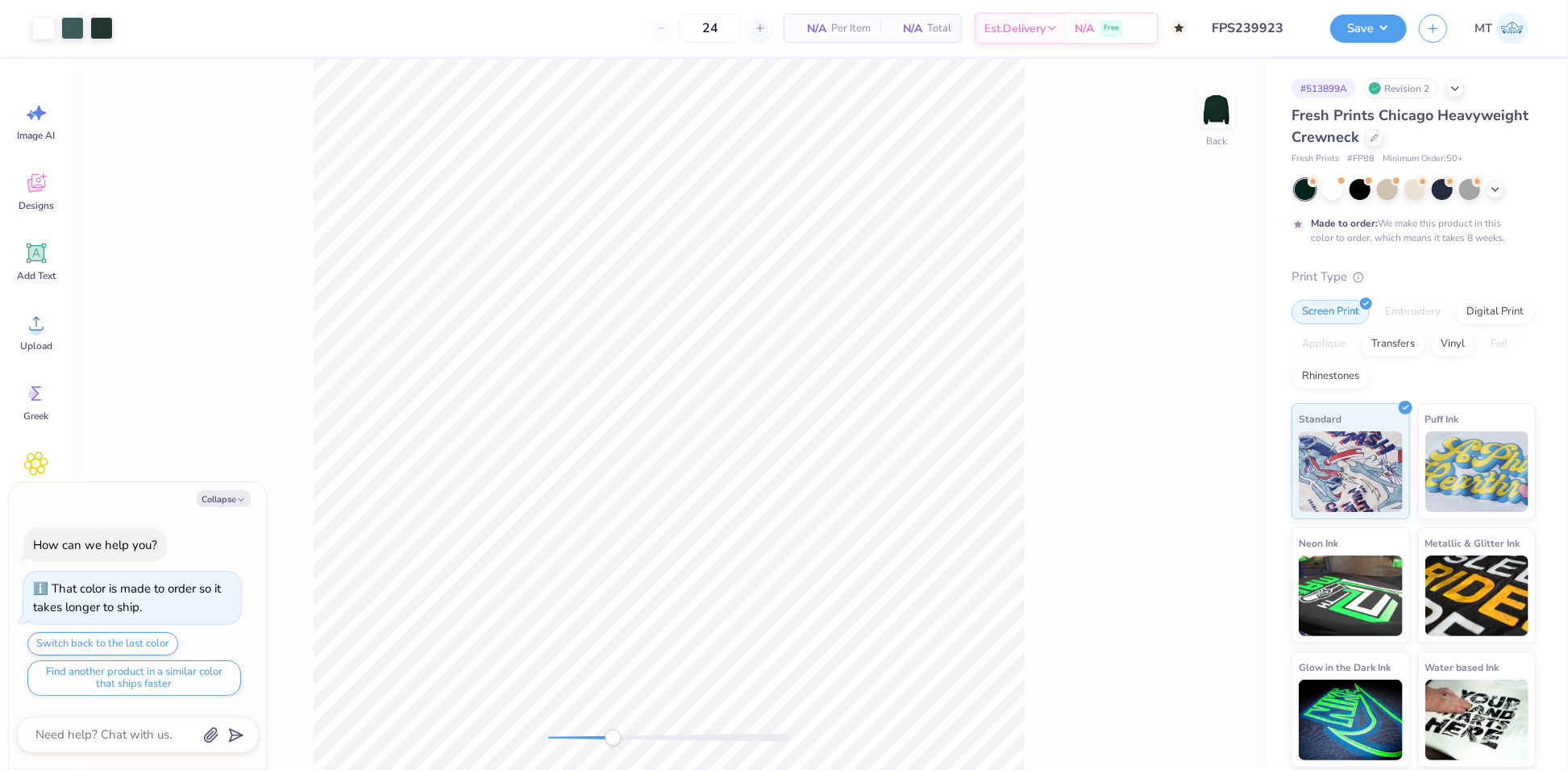
click at [222, 511] on div "Collapse How can we help you? That color is made to order so it takes longer to…" at bounding box center [138, 626] width 258 height 287
click at [232, 497] on button "Collapse" at bounding box center [223, 498] width 54 height 16
type textarea "x"
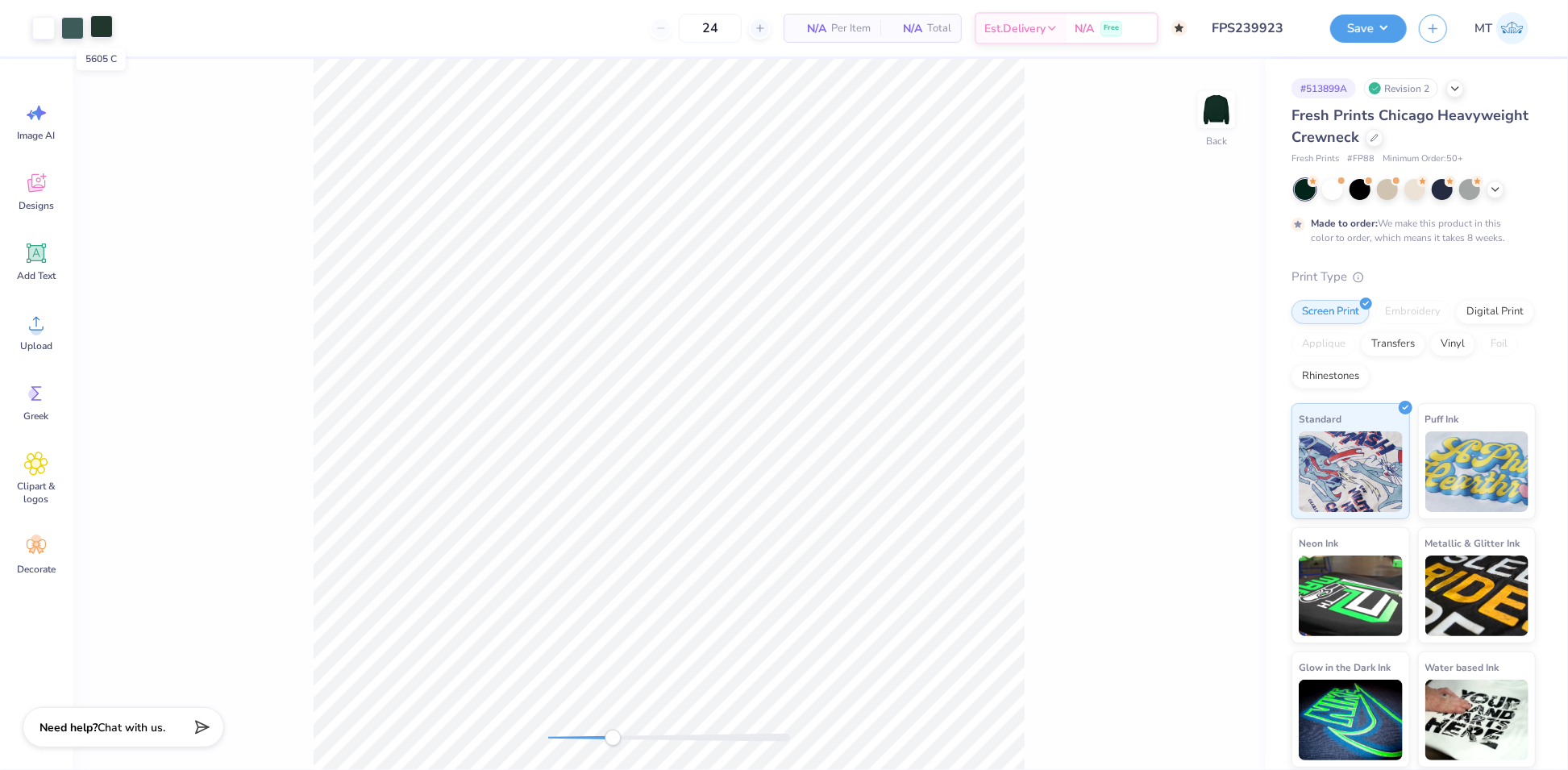
click at [97, 28] on div at bounding box center [102, 27] width 23 height 23
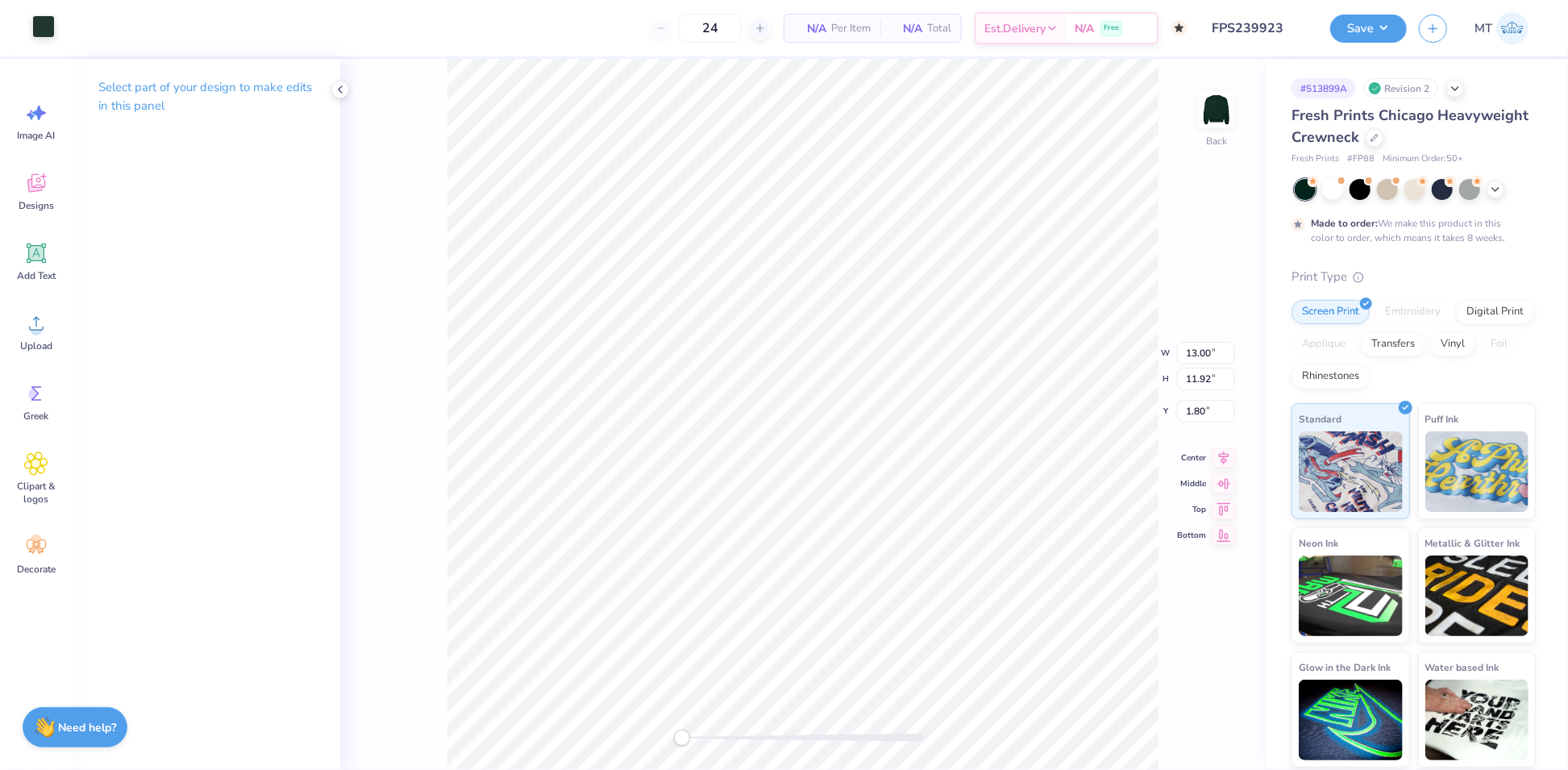
click at [33, 24] on div at bounding box center [43, 27] width 23 height 23
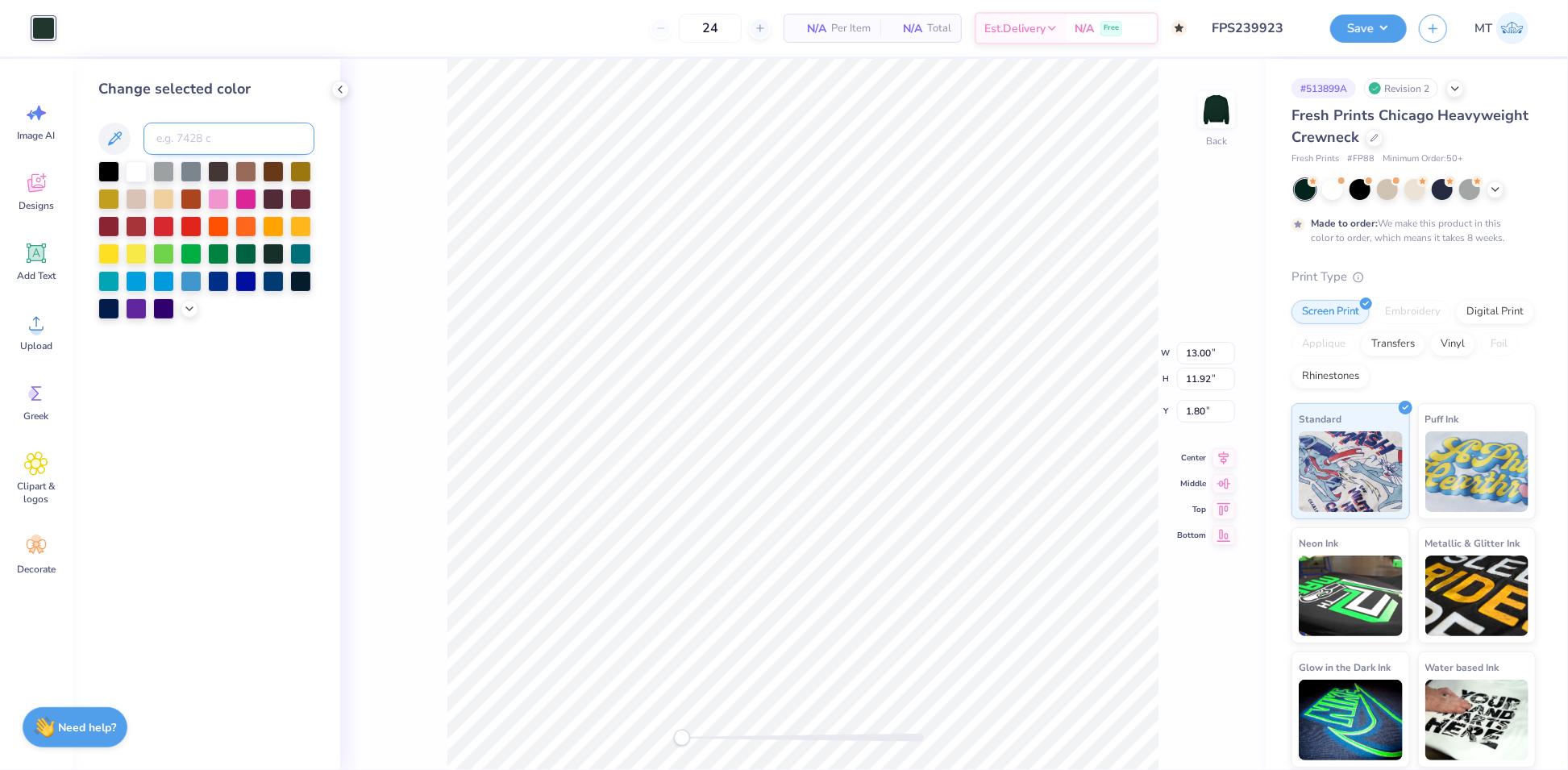
click at [251, 134] on input at bounding box center [229, 138] width 171 height 32
type input "5535"
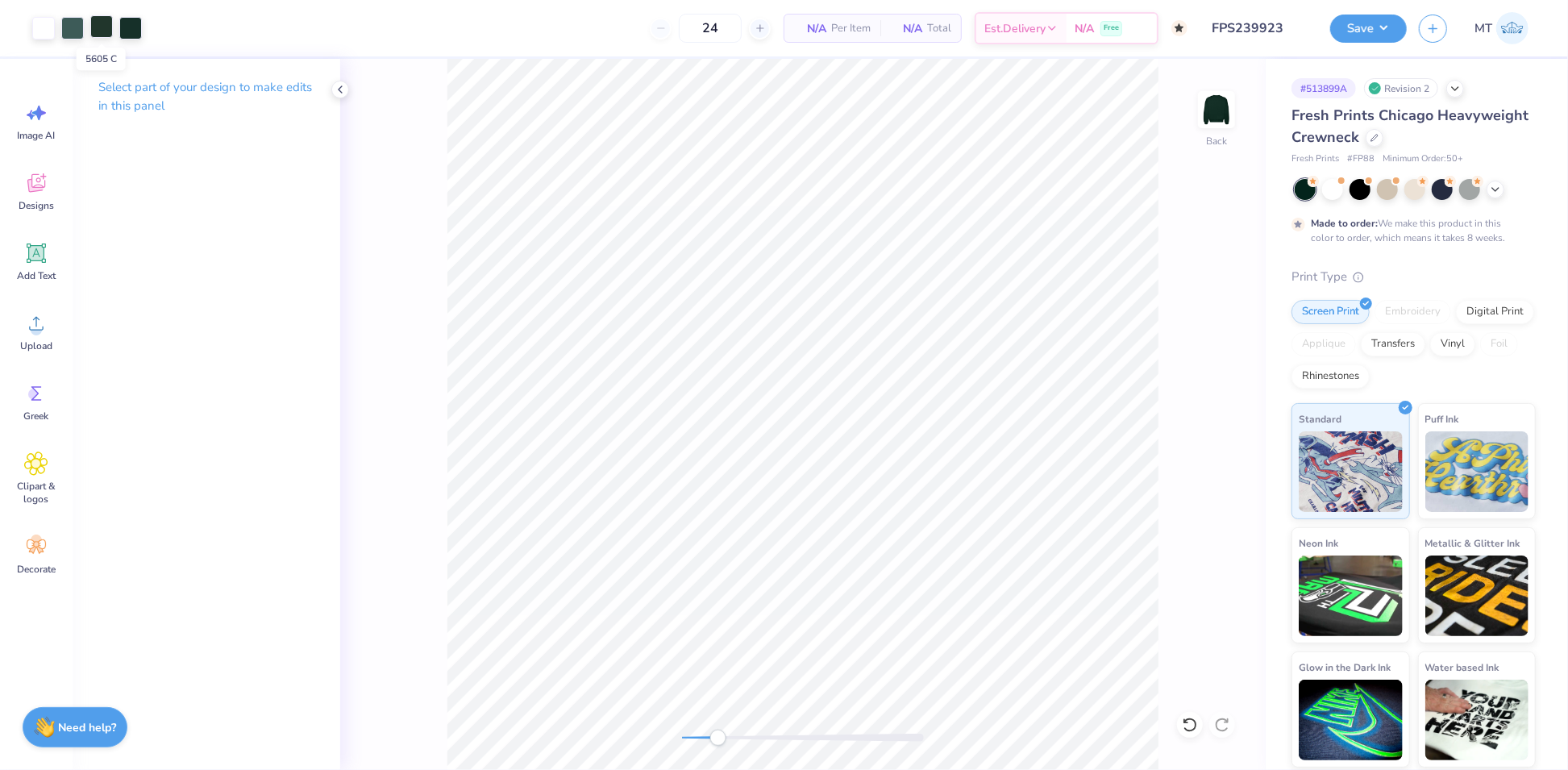
click at [105, 30] on div at bounding box center [102, 27] width 23 height 23
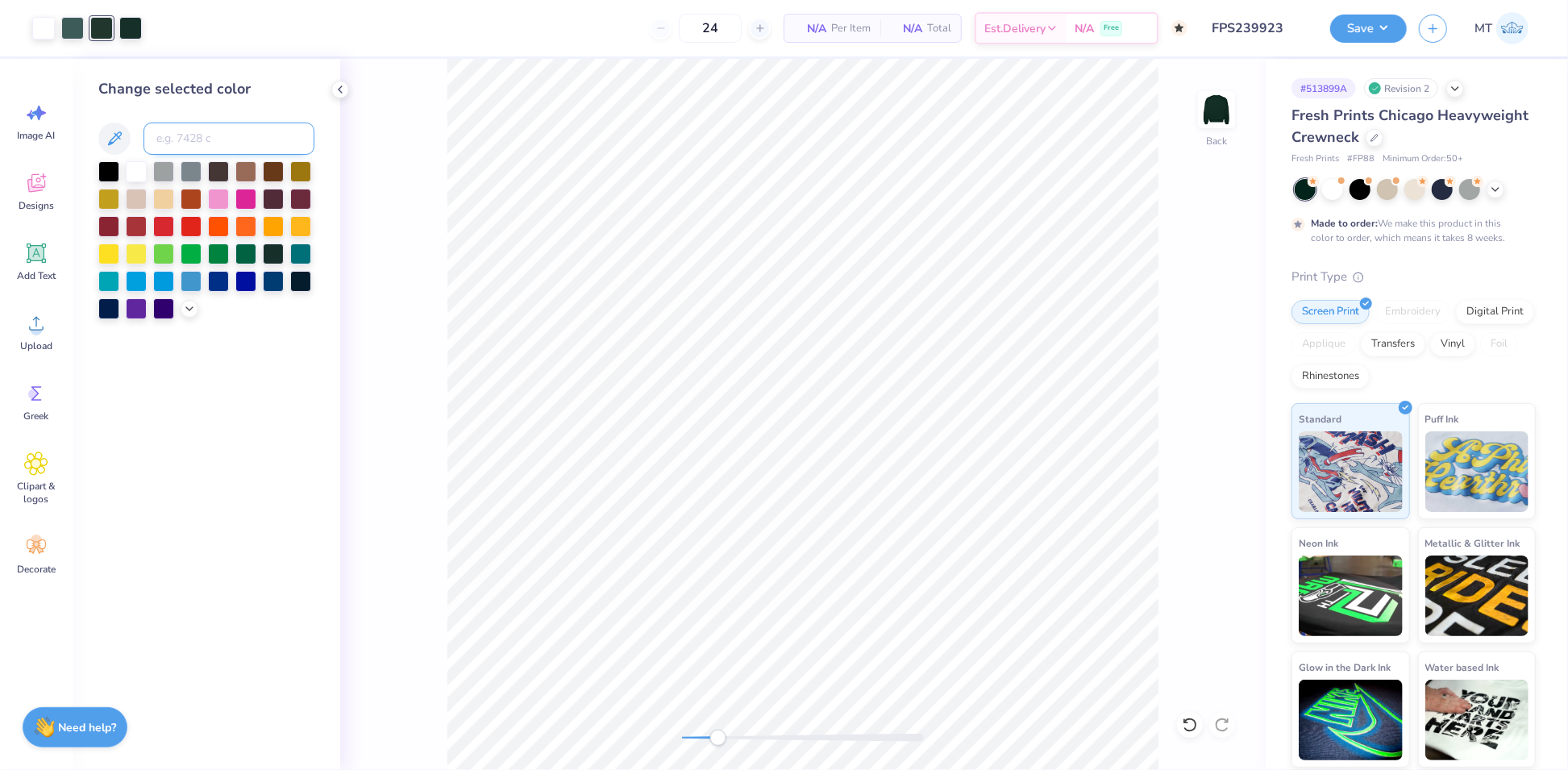
click at [186, 136] on input at bounding box center [229, 138] width 171 height 32
type input "5535"
click at [1401, 23] on button "Save" at bounding box center [1368, 26] width 77 height 28
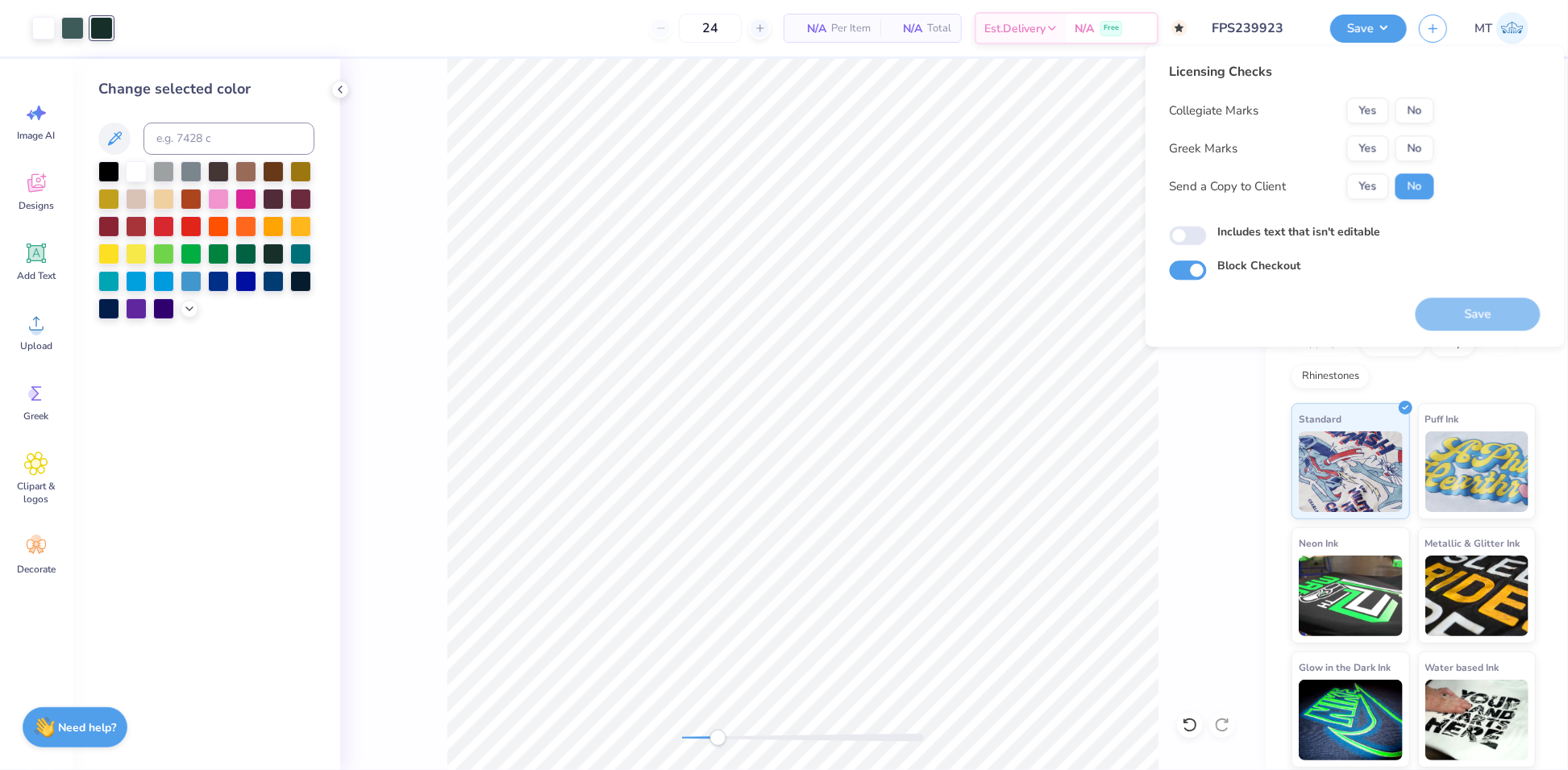
click at [1368, 132] on div "Collegiate Marks Yes No Greek Marks Yes No Send a Copy to Client Yes No" at bounding box center [1302, 148] width 265 height 102
click at [1371, 144] on button "Yes" at bounding box center [1368, 148] width 42 height 26
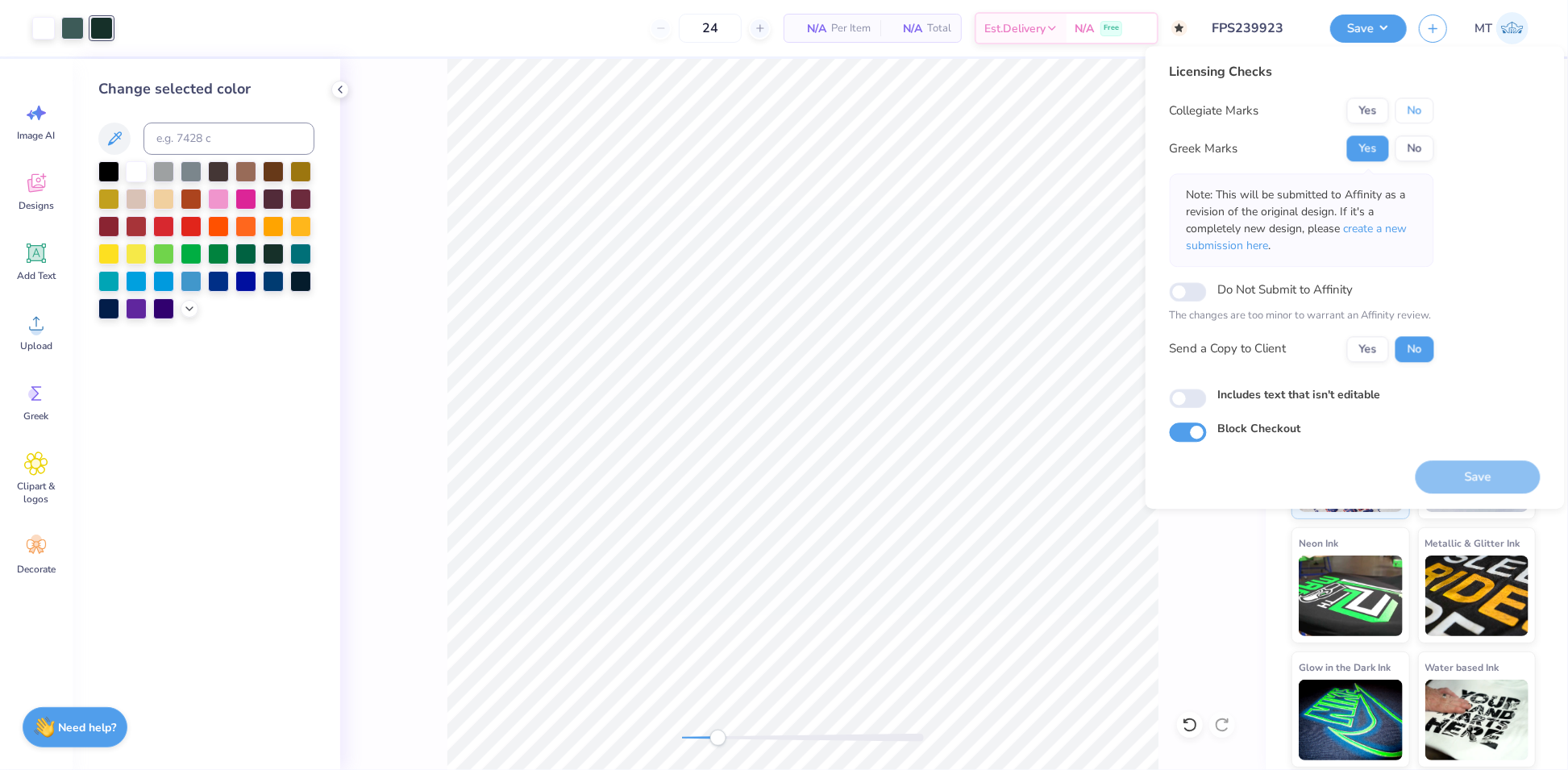
click at [1416, 110] on button "No" at bounding box center [1414, 111] width 38 height 26
click at [1476, 475] on button "Save" at bounding box center [1477, 477] width 124 height 33
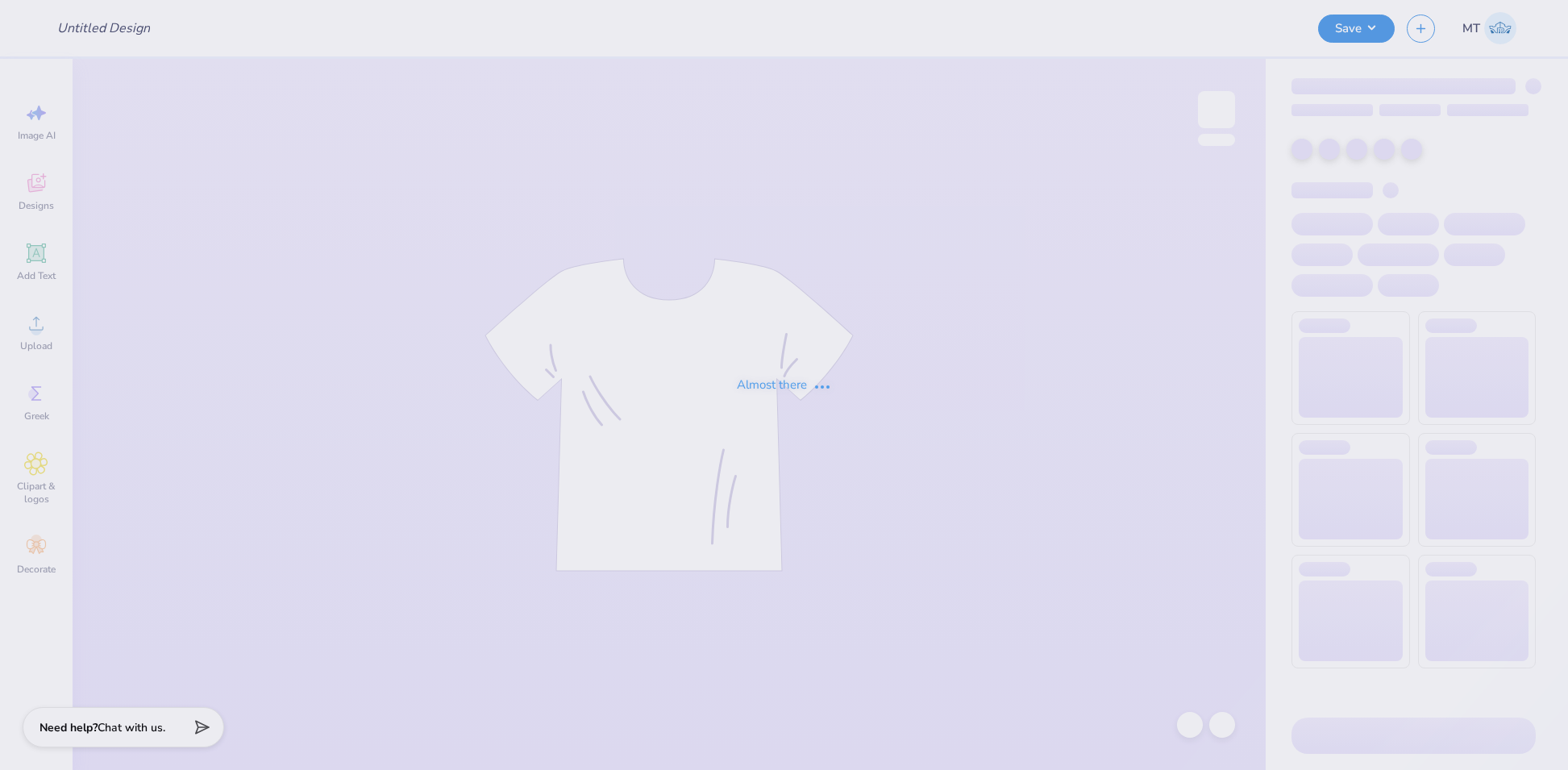
type input "FPS239925"
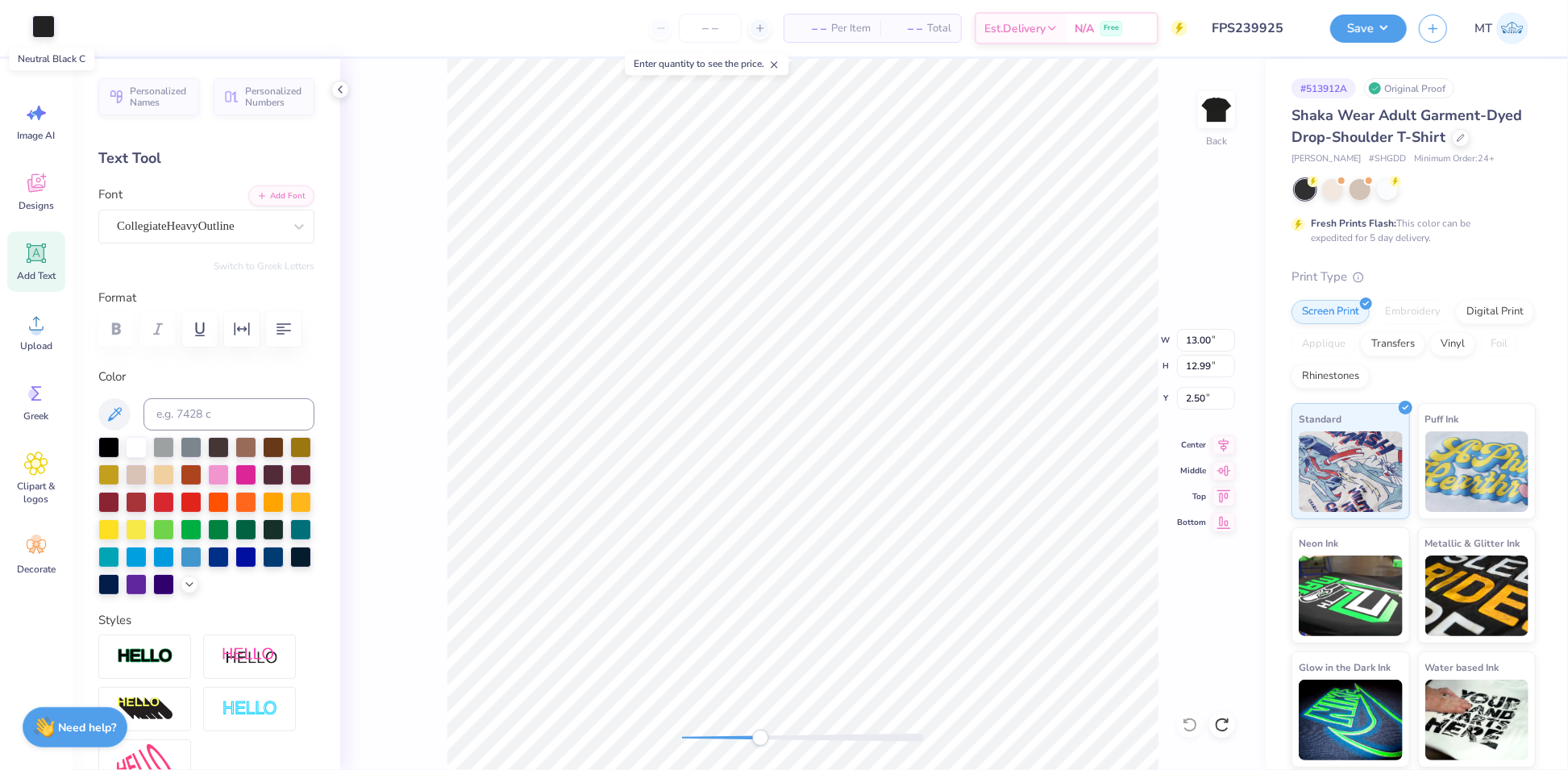
click at [45, 27] on div at bounding box center [43, 27] width 23 height 23
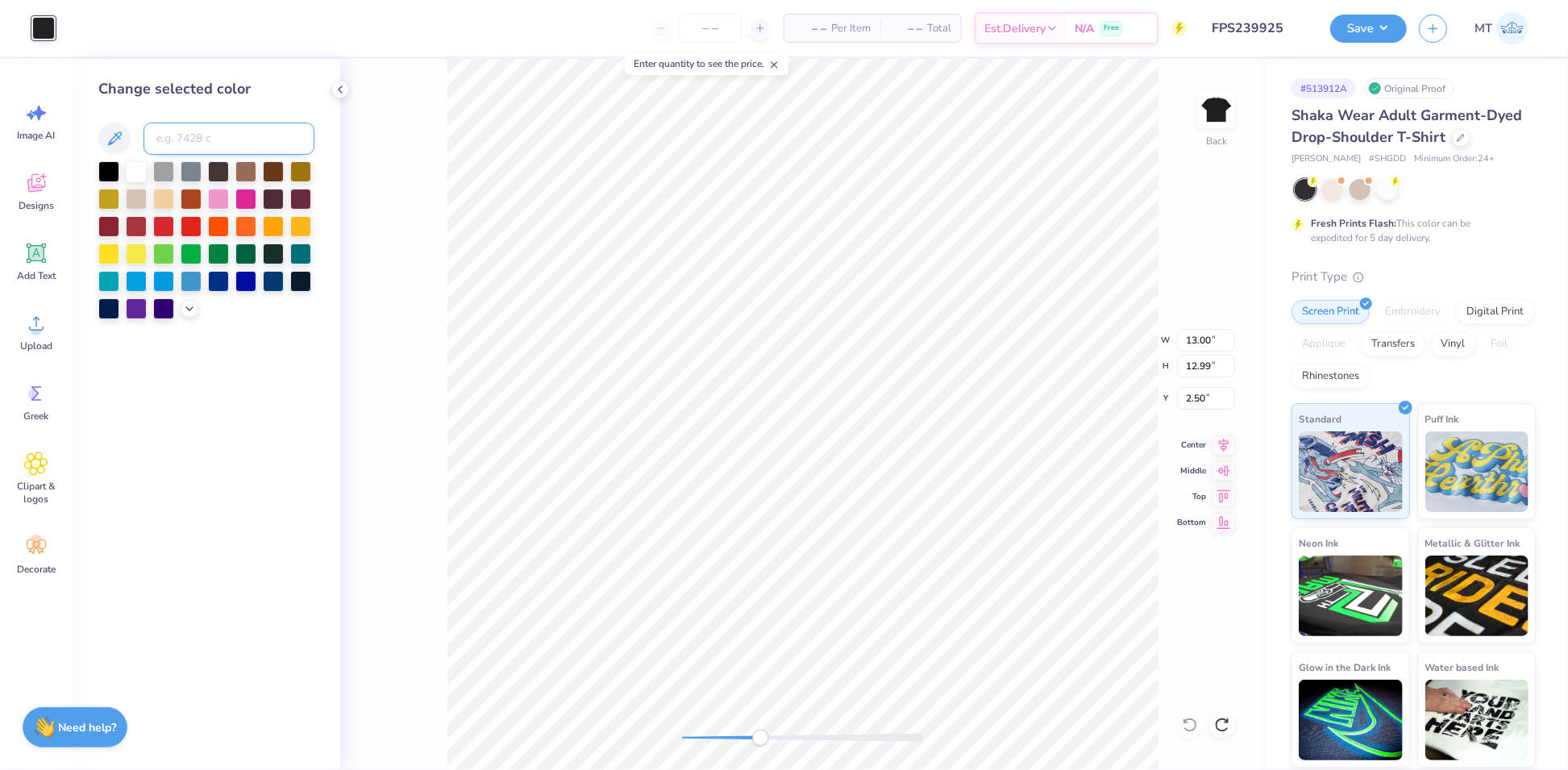
click at [202, 141] on input at bounding box center [229, 138] width 171 height 32
type input "426"
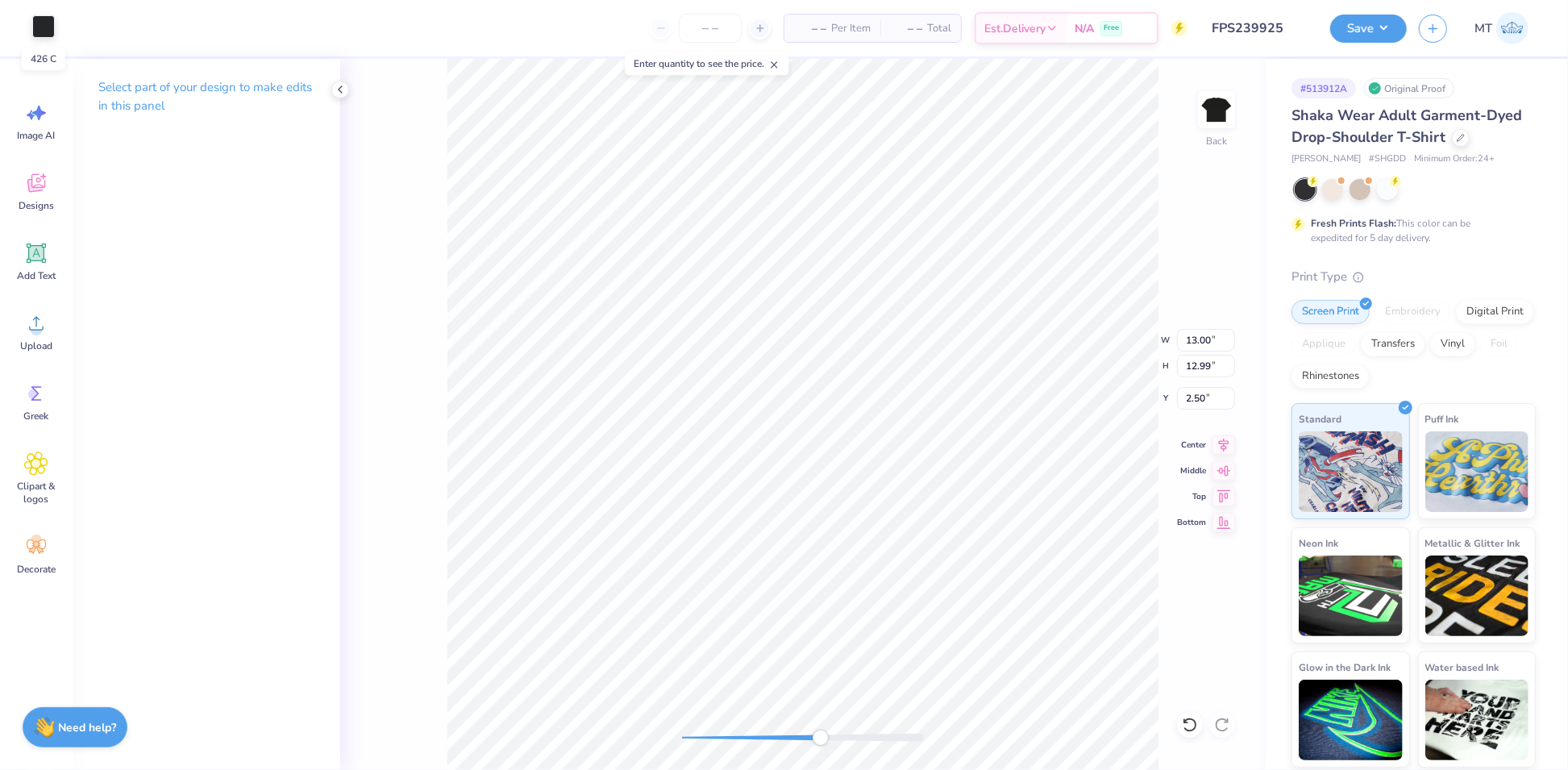
click at [46, 26] on div at bounding box center [43, 27] width 23 height 23
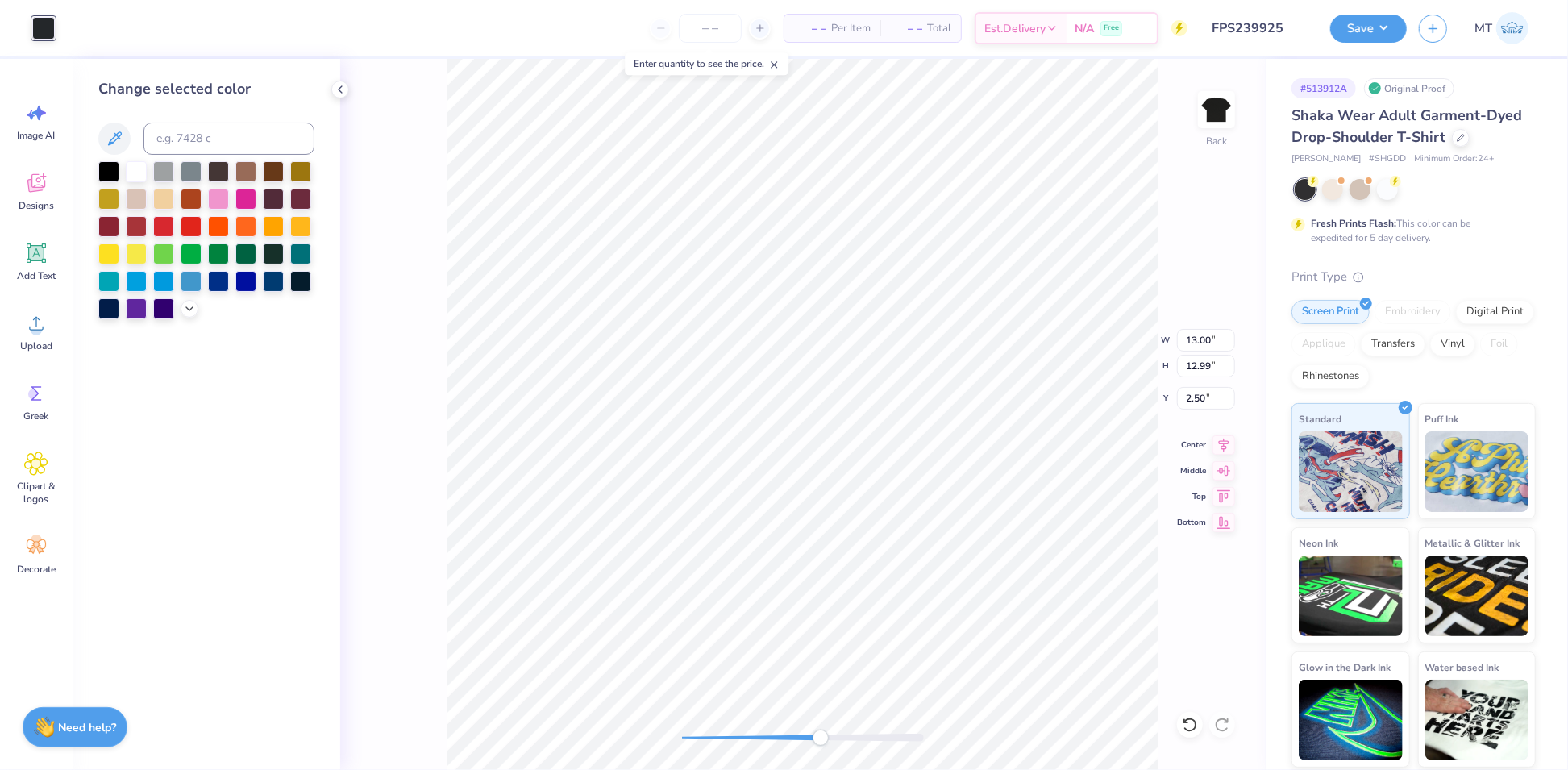
click at [193, 120] on div "Change selected color" at bounding box center [206, 198] width 216 height 241
click at [196, 133] on input at bounding box center [229, 138] width 171 height 32
type input "419"
click at [1125, 339] on div "Back W 13.00 13.00 " H 12.99 12.99 " Y 2.50 2.50 " Center Middle Top Bottom" at bounding box center [803, 414] width 925 height 711
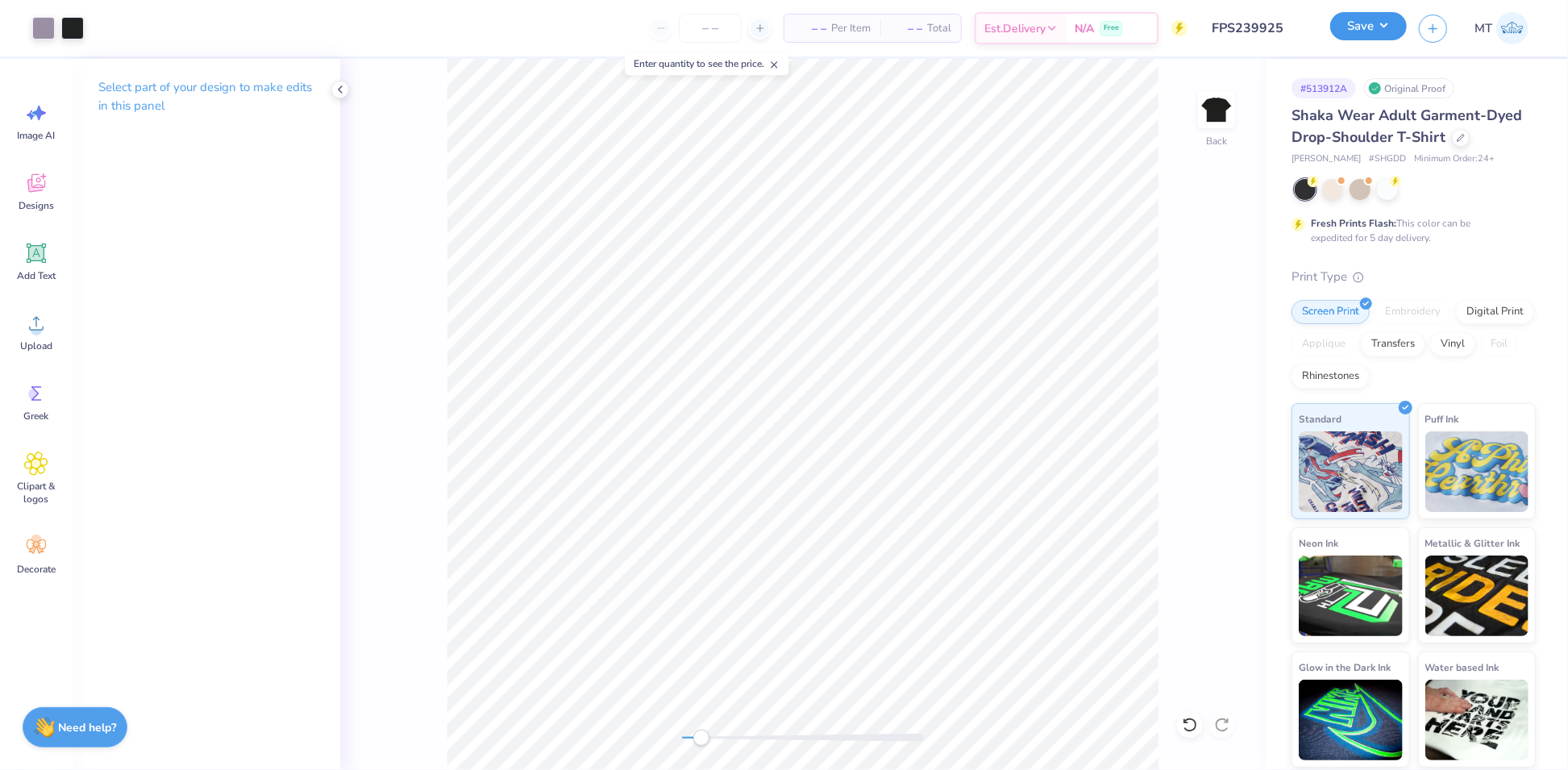
click at [1373, 32] on button "Save" at bounding box center [1368, 26] width 77 height 28
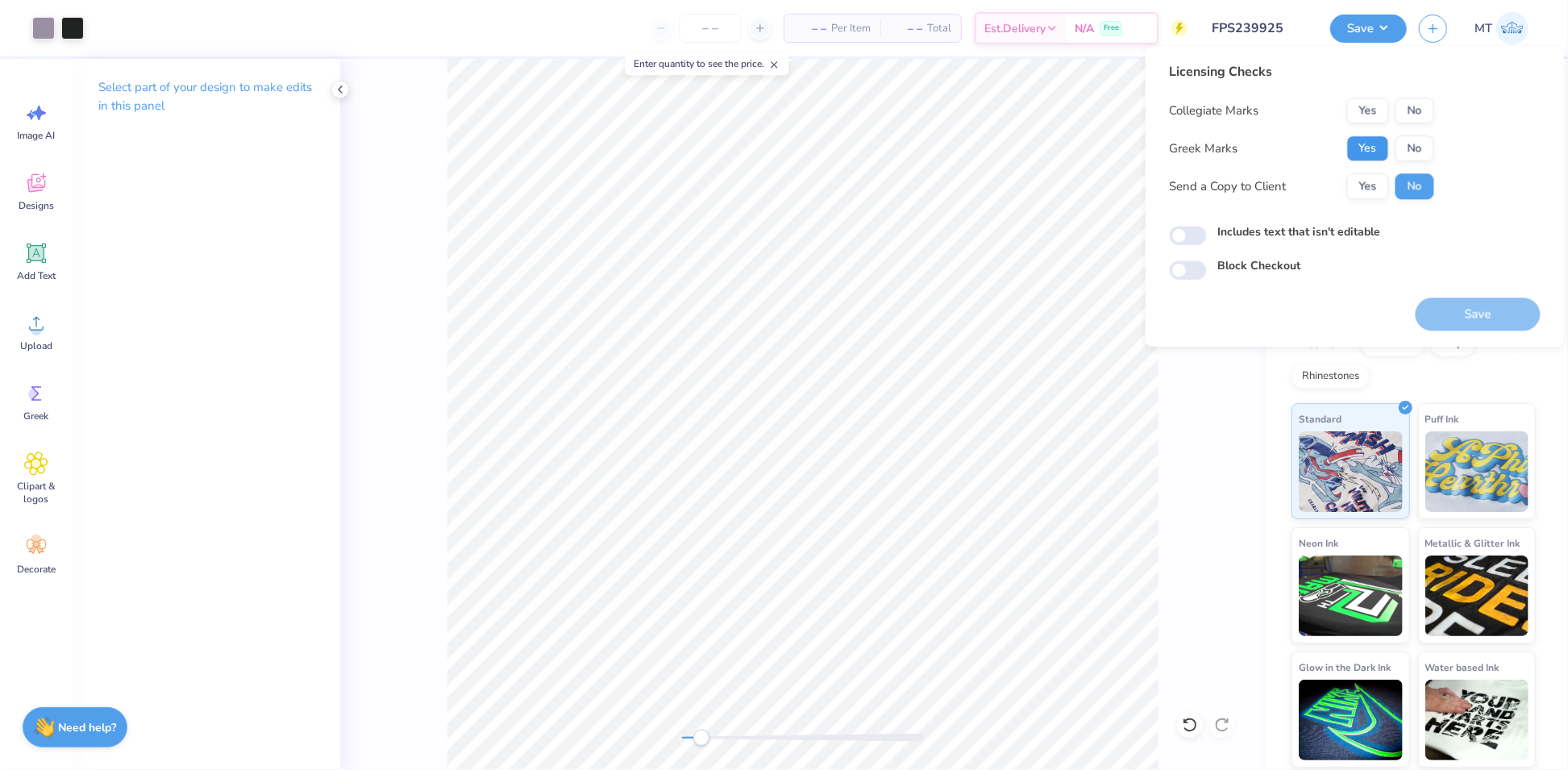
click at [1385, 147] on button "Yes" at bounding box center [1368, 148] width 42 height 26
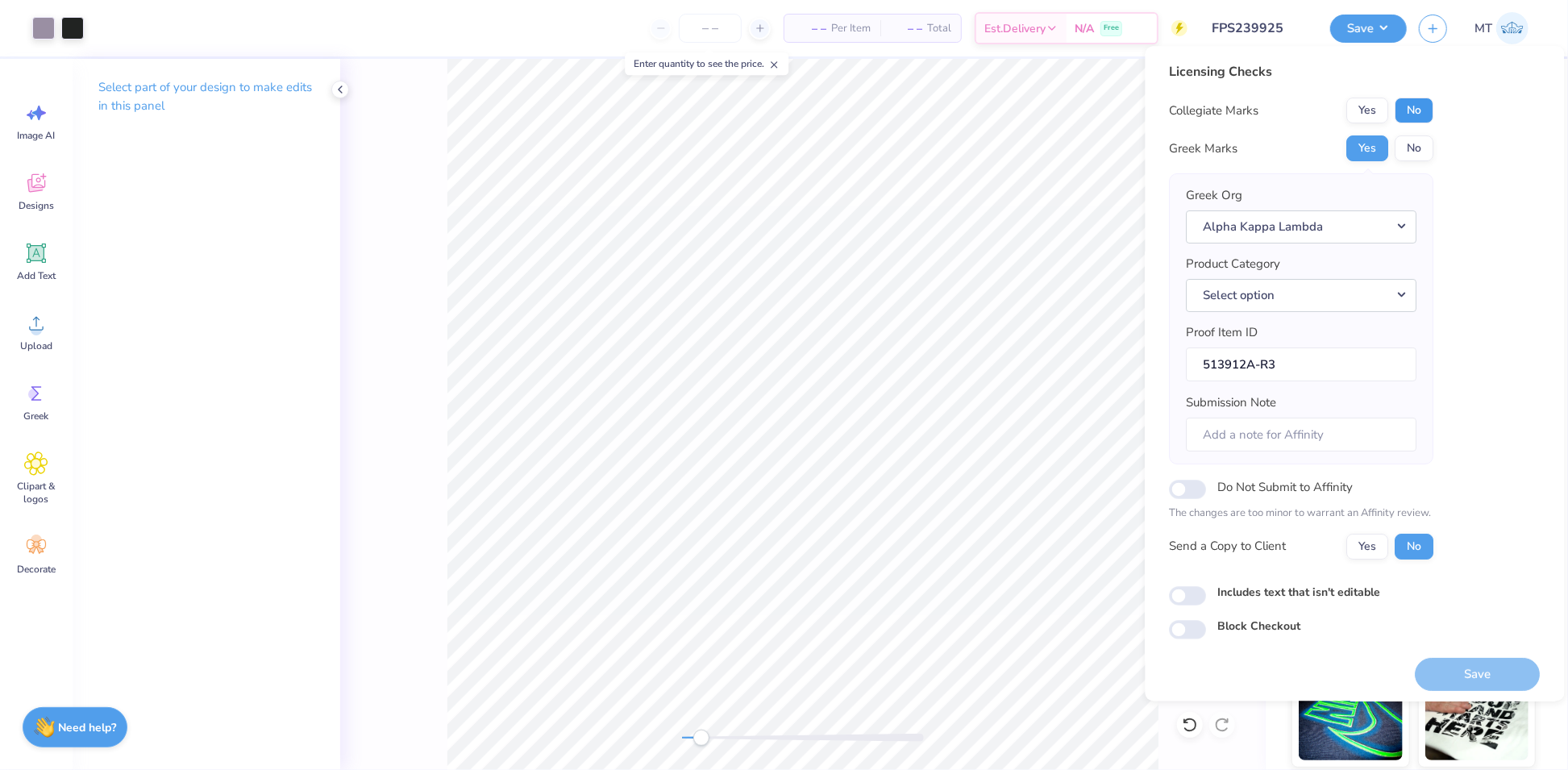
click at [1419, 118] on button "No" at bounding box center [1414, 111] width 38 height 26
click at [1462, 666] on button "Save" at bounding box center [1477, 675] width 124 height 33
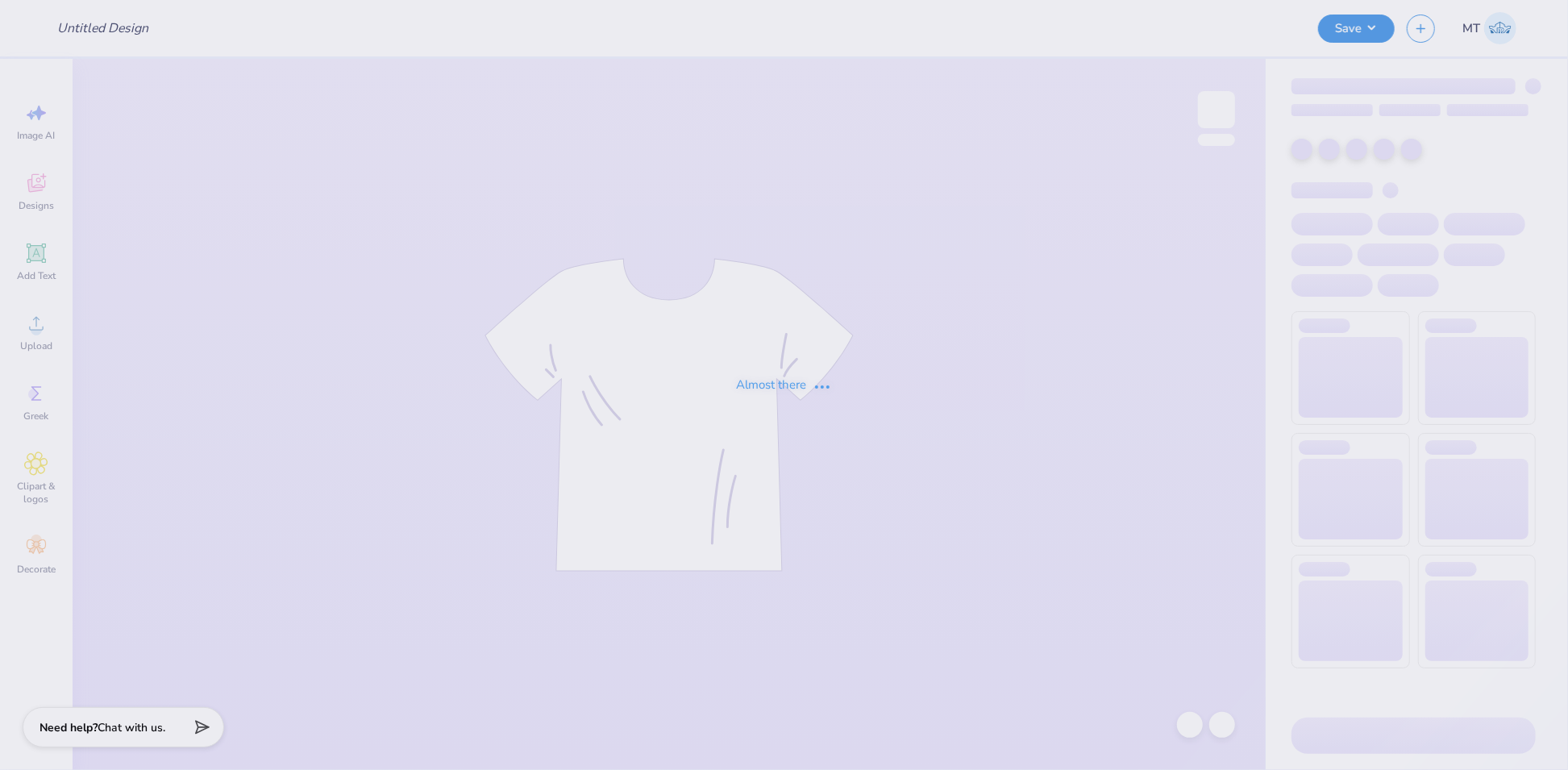
type input "FPS239925"
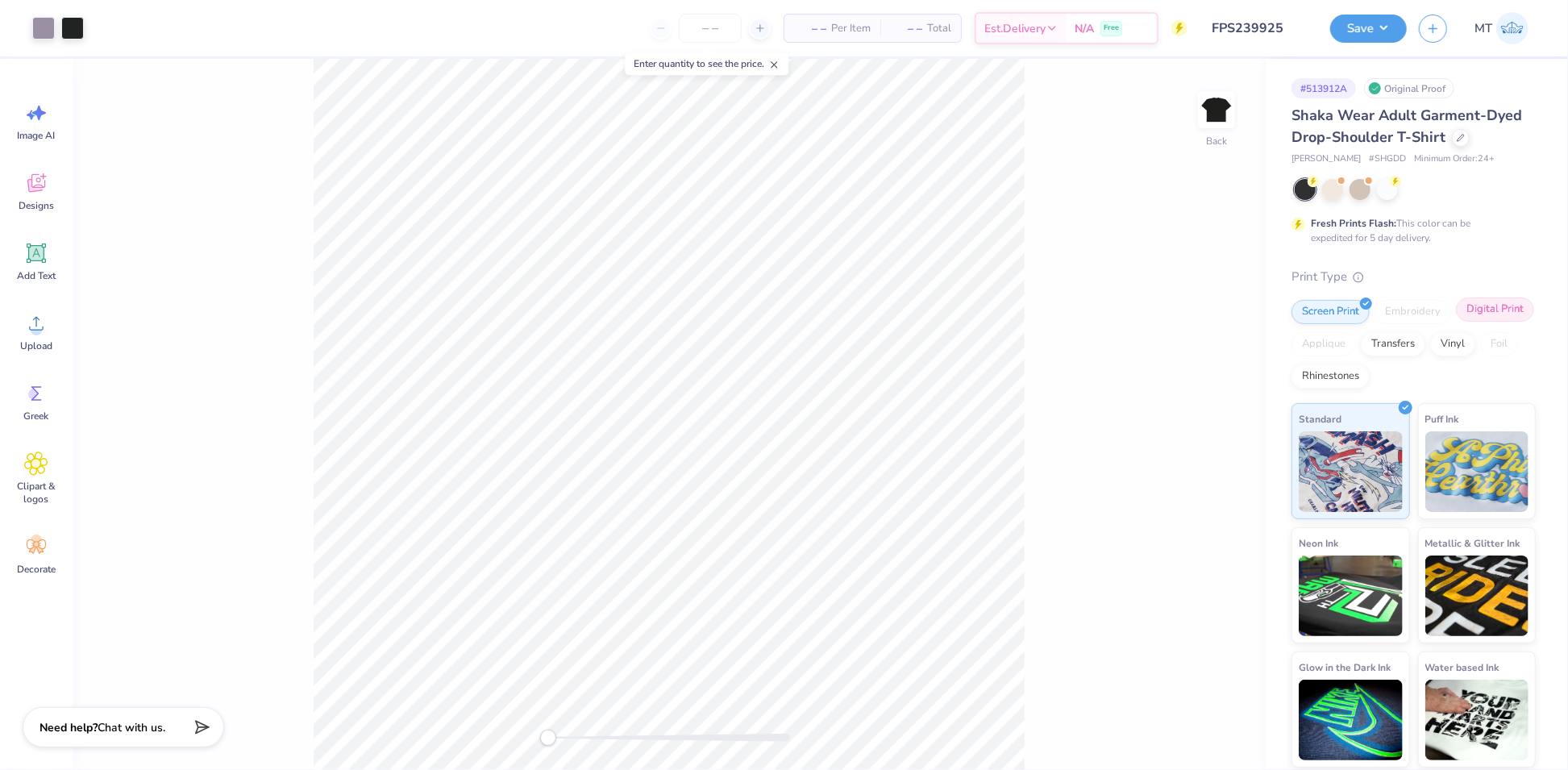
click at [1492, 308] on div "Digital Print" at bounding box center [1494, 309] width 78 height 24
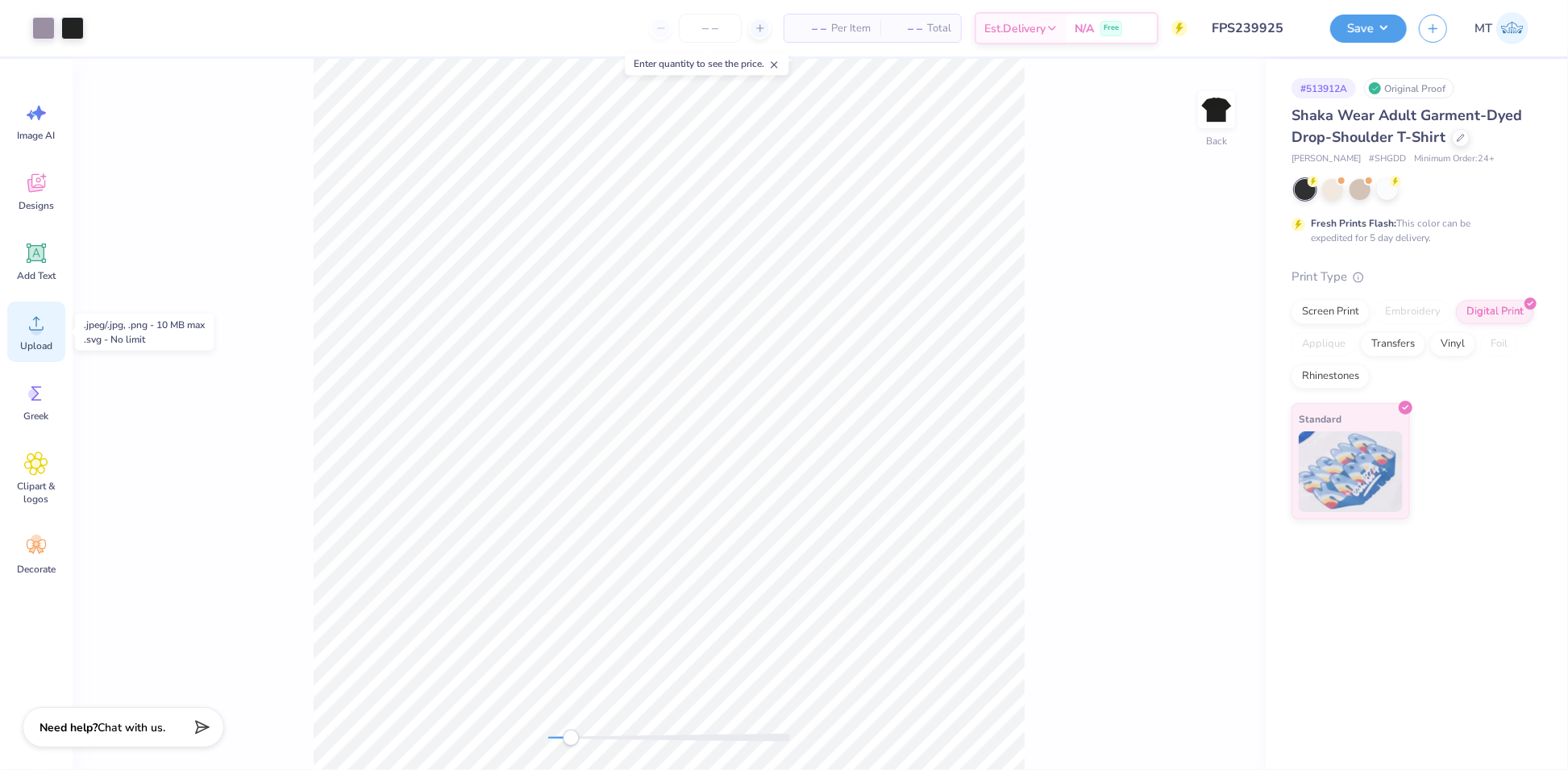
click at [38, 330] on icon at bounding box center [37, 323] width 15 height 14
click at [30, 332] on icon at bounding box center [36, 323] width 24 height 24
click at [70, 27] on div at bounding box center [72, 27] width 23 height 23
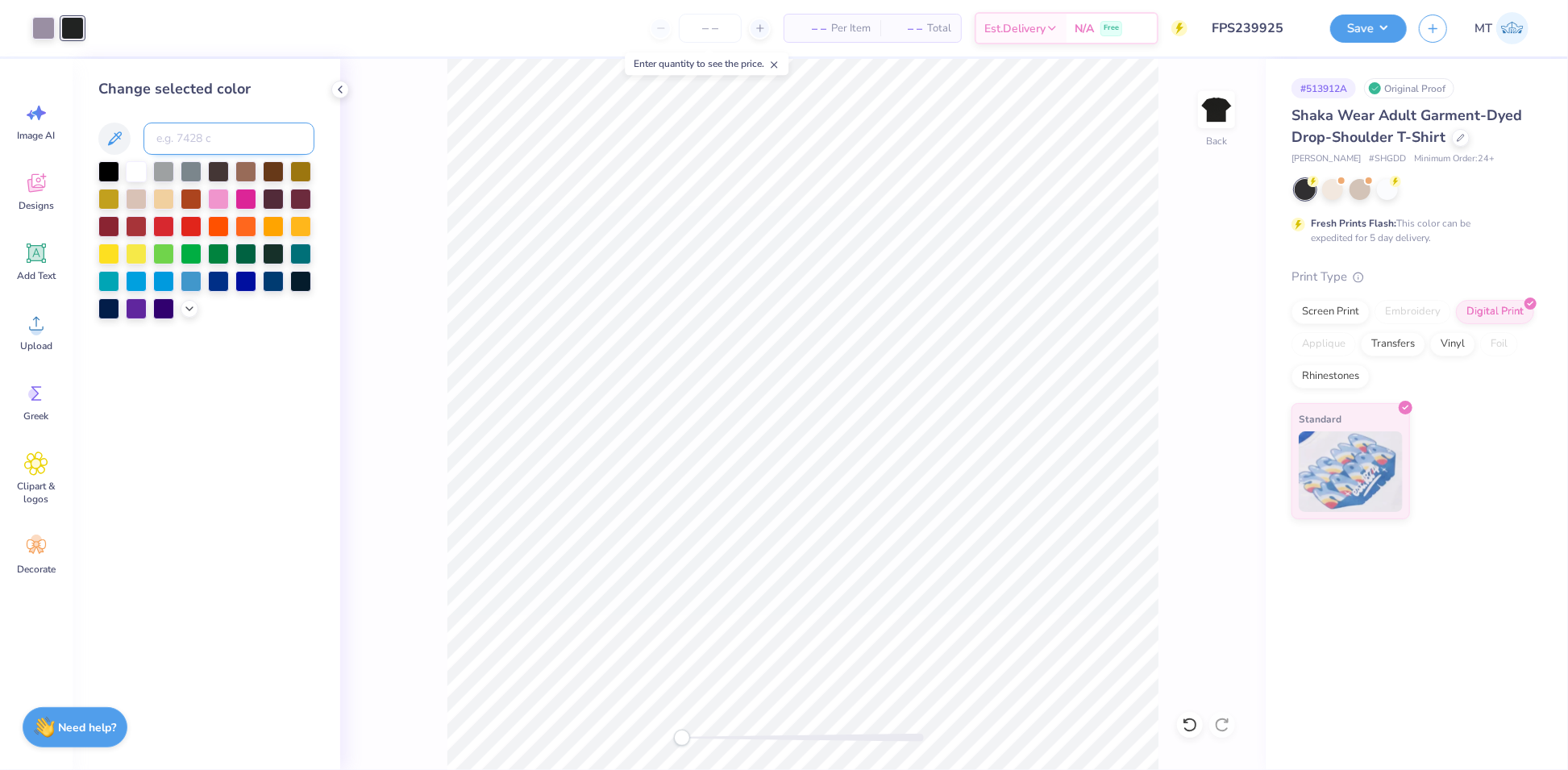
click at [215, 140] on input at bounding box center [229, 138] width 171 height 32
type input "426"
click at [1343, 308] on div "Screen Print" at bounding box center [1330, 309] width 78 height 24
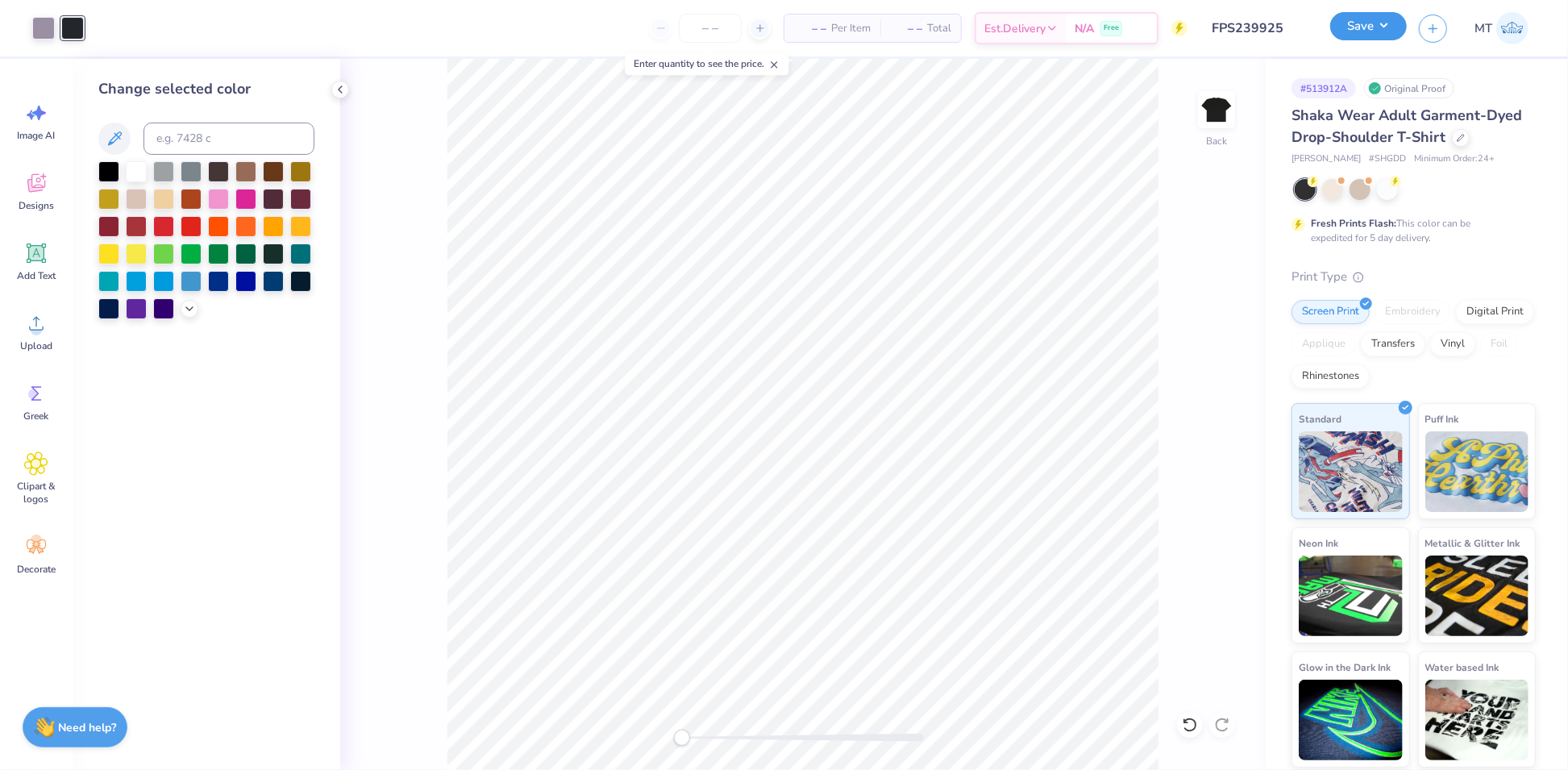
click at [1374, 31] on button "Save" at bounding box center [1368, 26] width 77 height 28
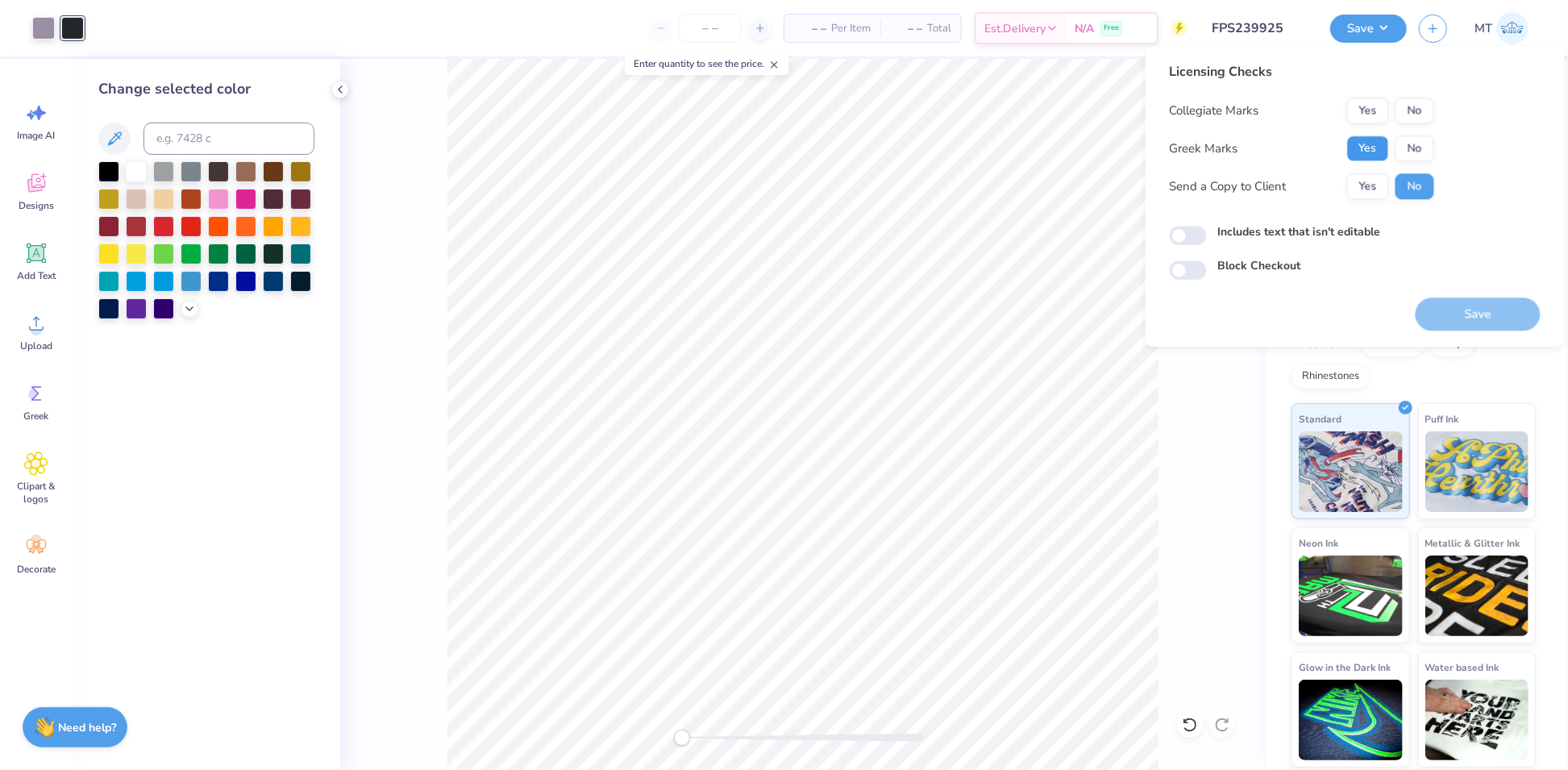
click at [1367, 141] on button "Yes" at bounding box center [1368, 148] width 42 height 26
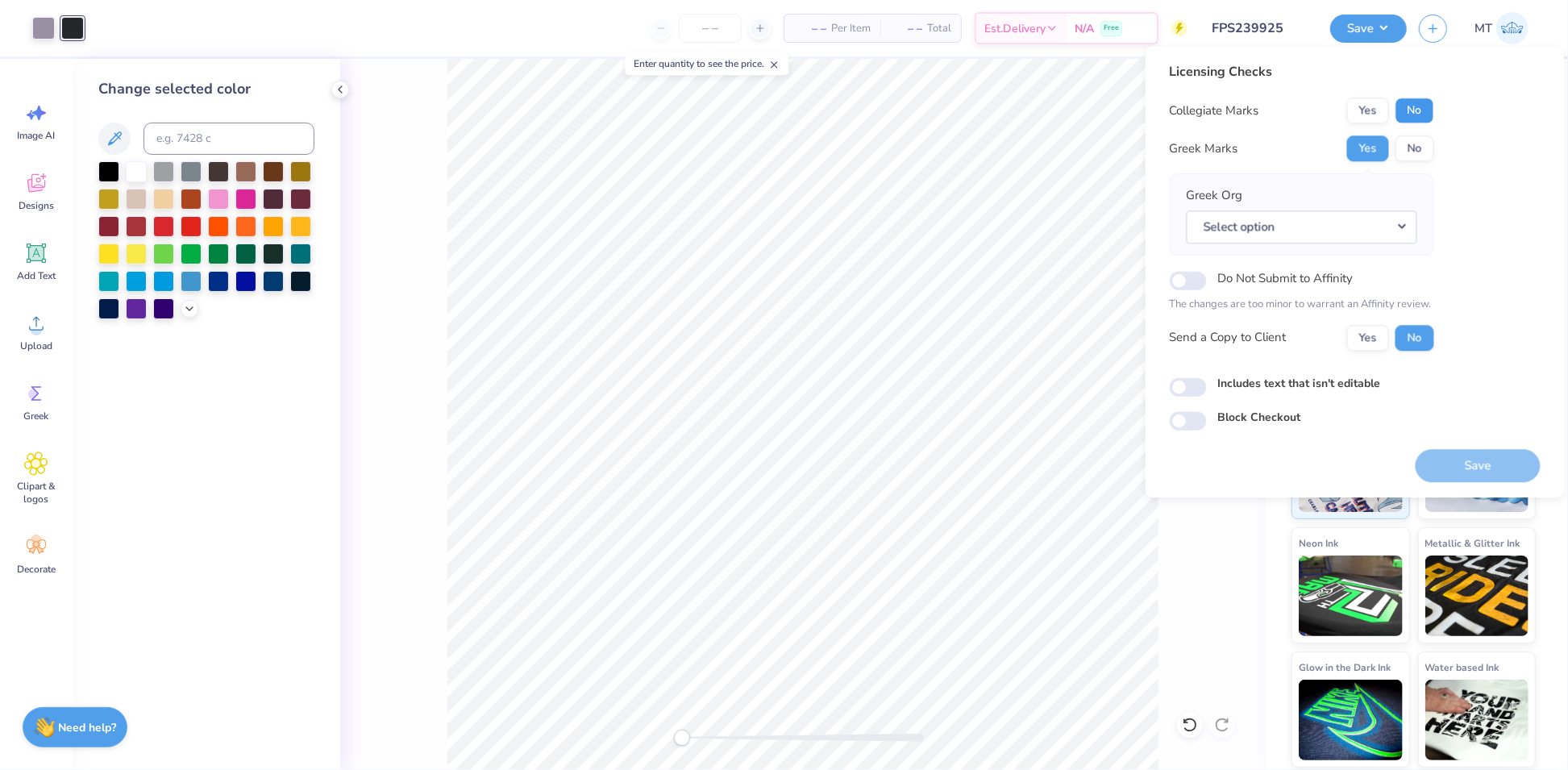
click at [1423, 116] on button "No" at bounding box center [1414, 111] width 38 height 26
click at [1409, 222] on button "Select option" at bounding box center [1302, 227] width 231 height 33
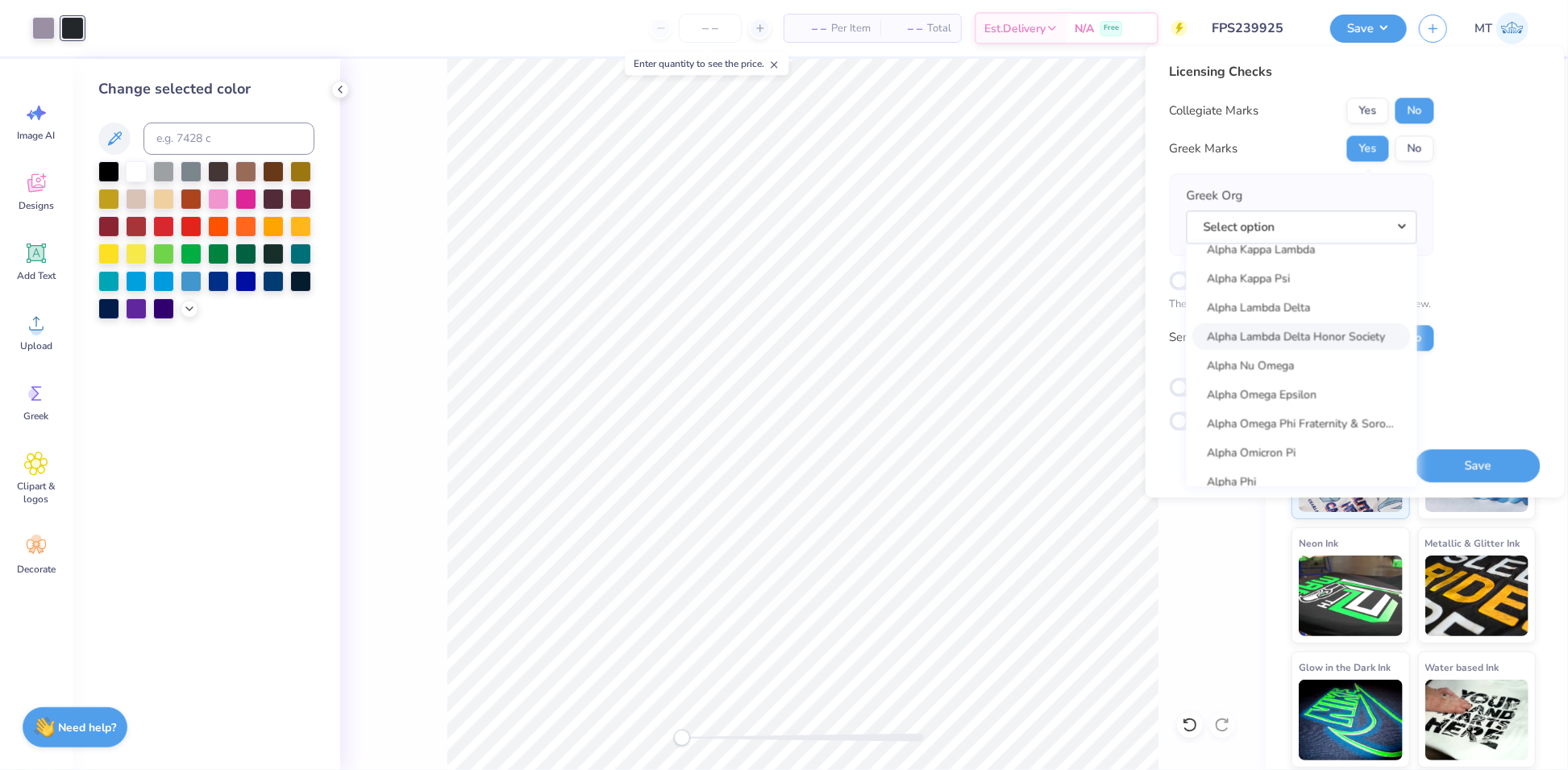
scroll to position [794, 0]
click at [1305, 254] on link "Alpha Kappa Lambda" at bounding box center [1302, 254] width 218 height 27
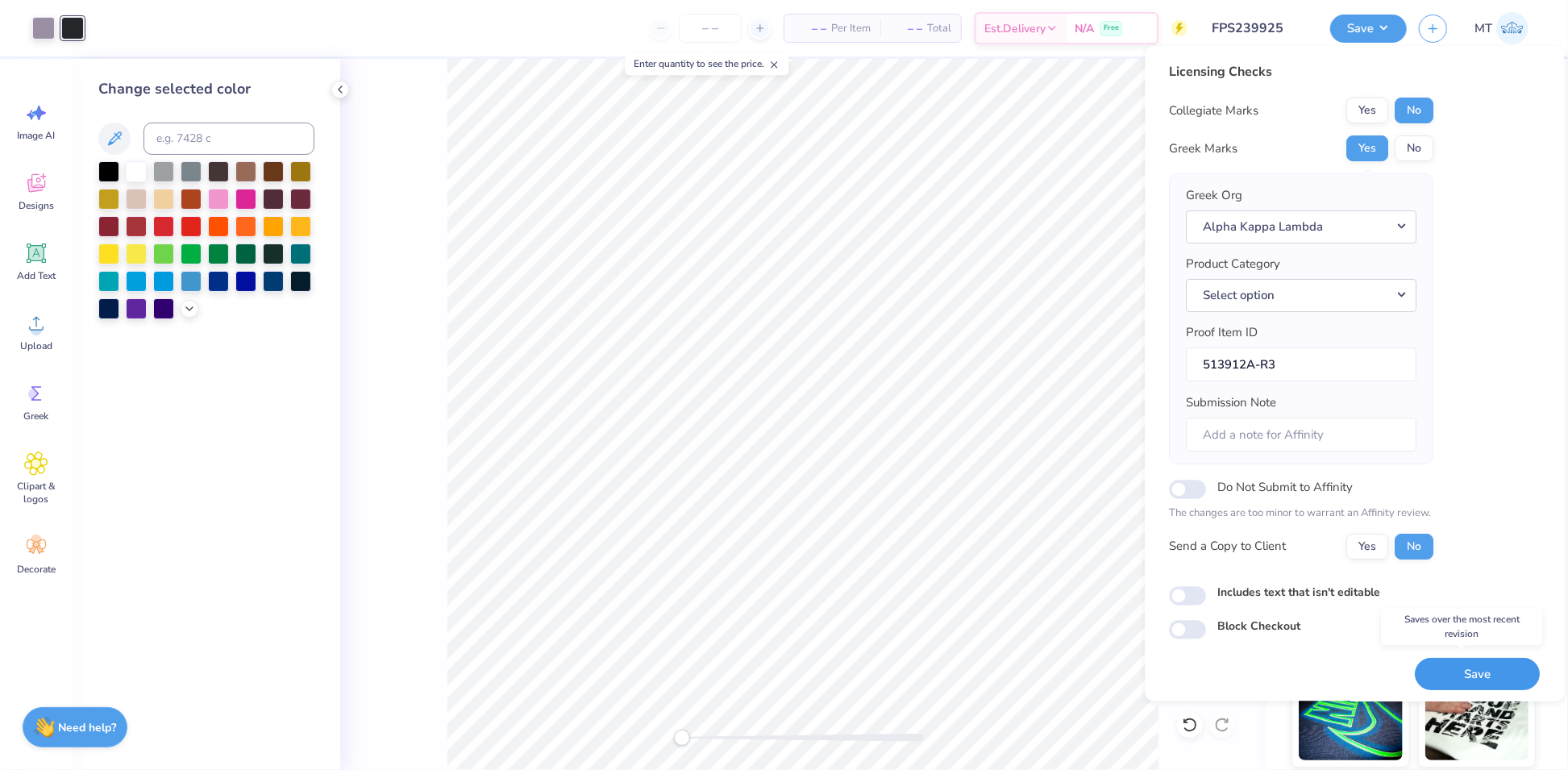
click at [1475, 668] on button "Save" at bounding box center [1477, 675] width 124 height 33
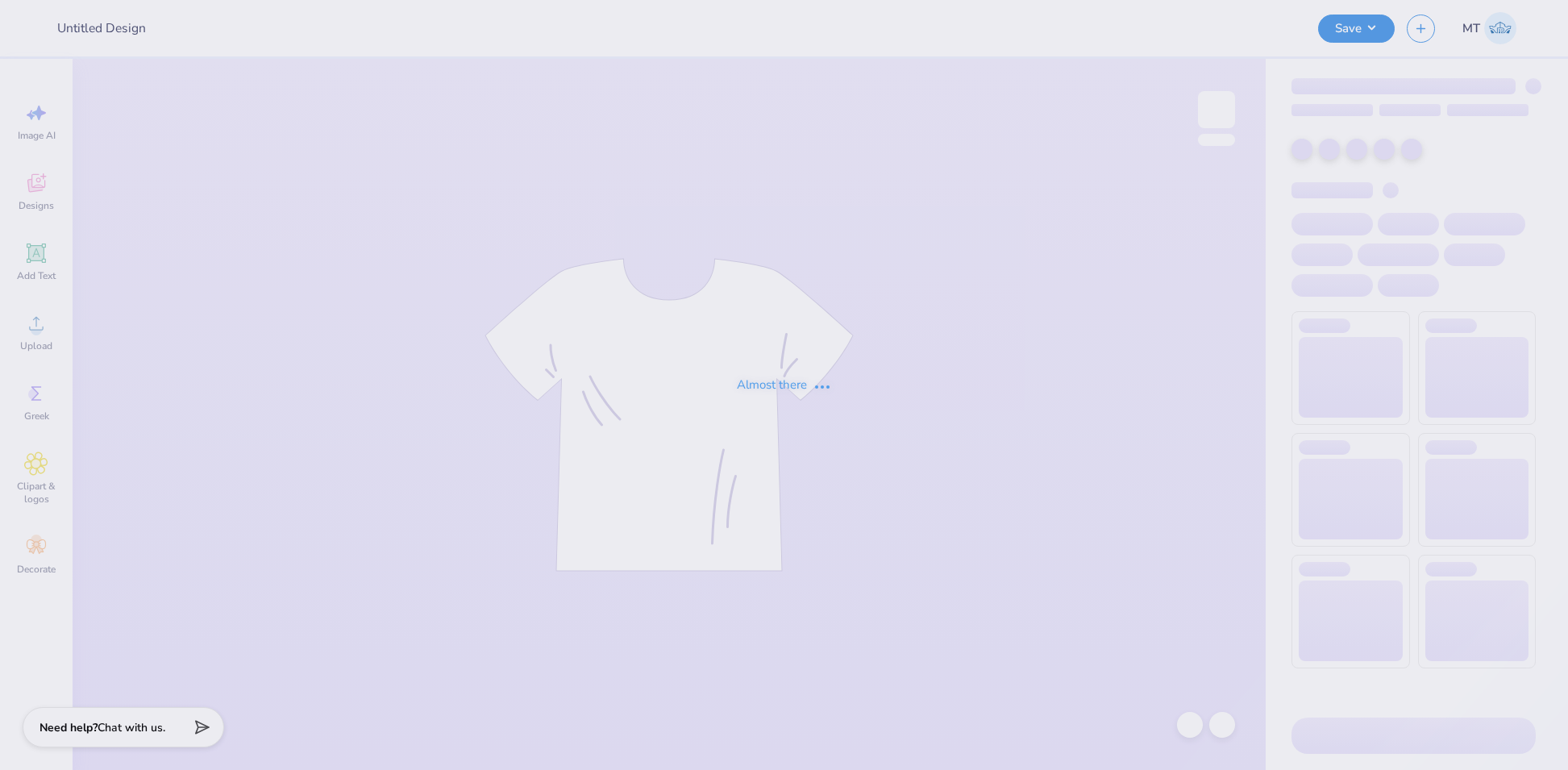
type input "FPS239928"
type input "FPS239932"
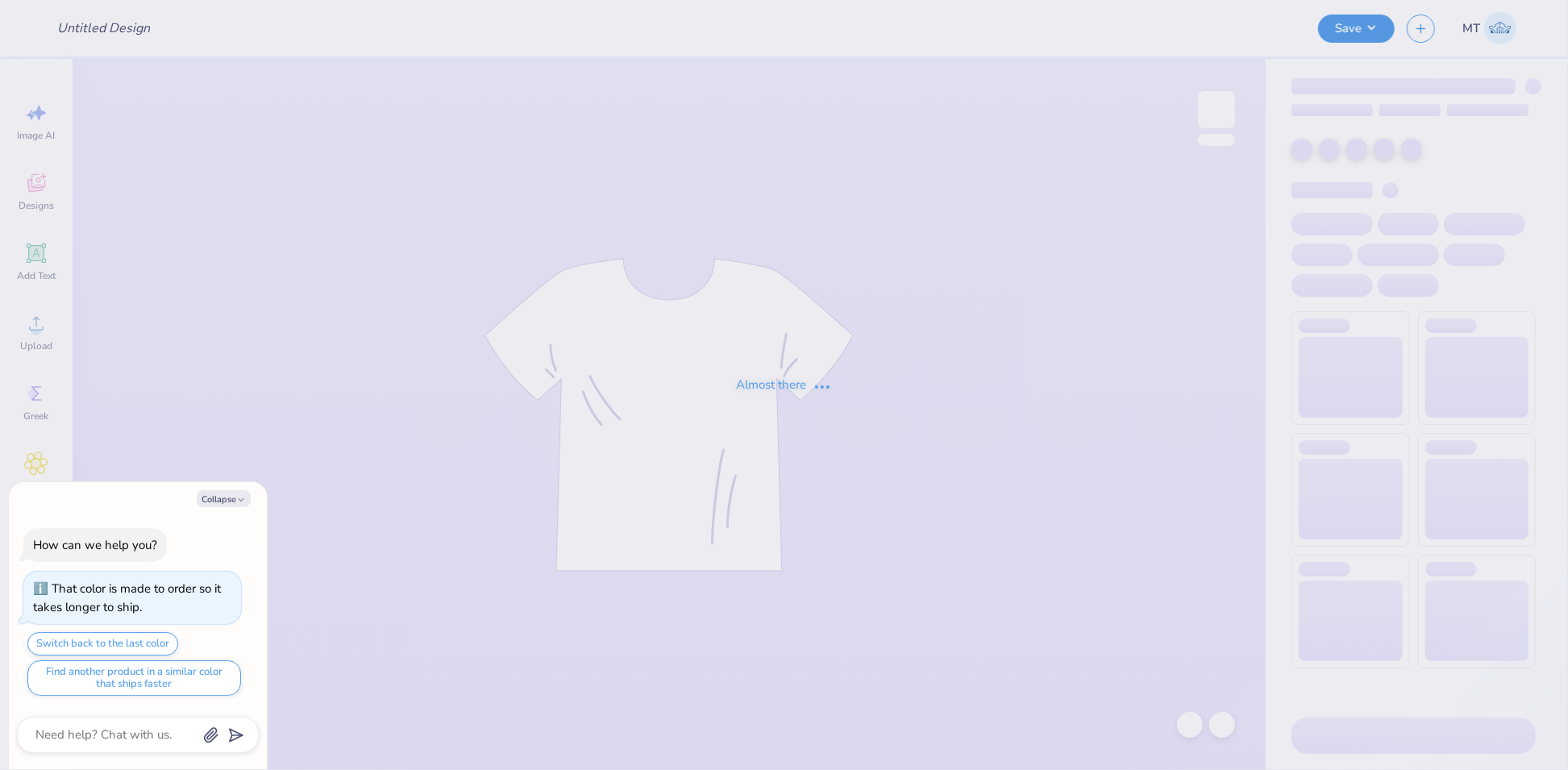
type input "FPS240111"
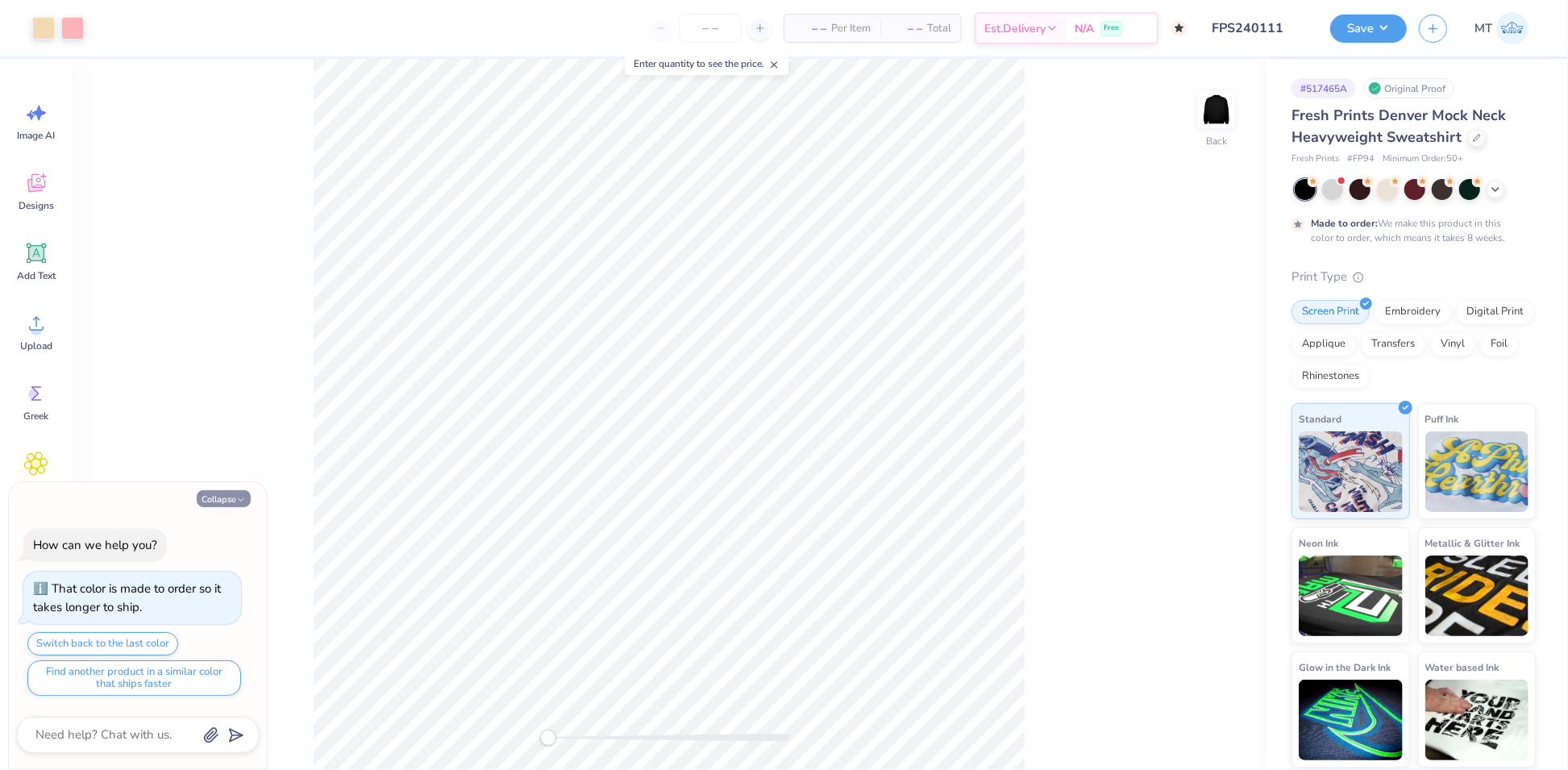
click at [230, 494] on button "Collapse" at bounding box center [223, 498] width 54 height 16
type textarea "x"
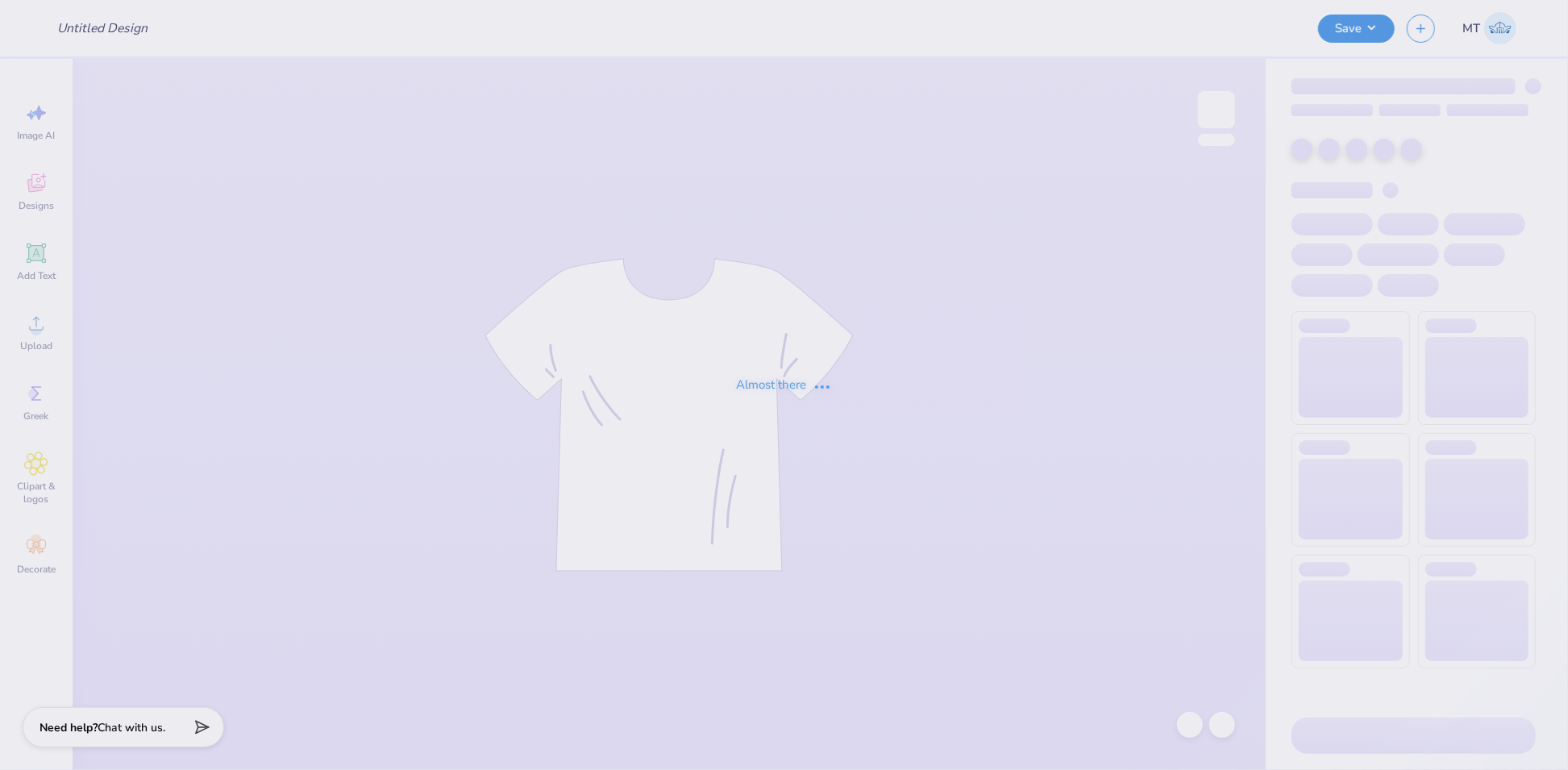
type input "FPS240112"
type input "FPS240118"
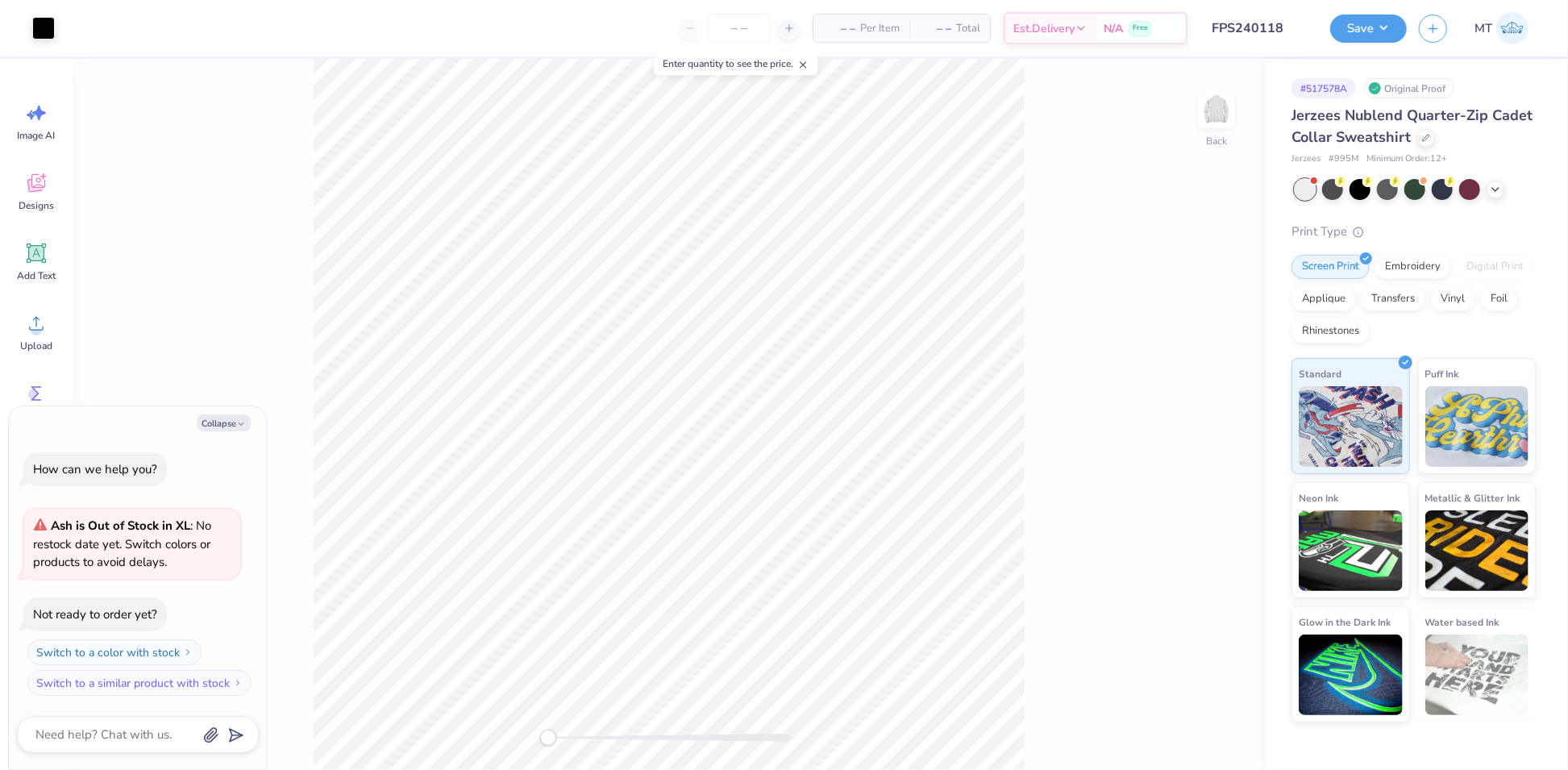
click at [1532, 169] on div "Jerzees Nublend Quarter-Zip Cadet Collar Sweatshirt Jerzees # 995M Minimum Orde…" at bounding box center [1413, 413] width 244 height 618
click at [232, 434] on div "Collapse How can we help you? Ash is Out of Stock in XL : No restock date yet. …" at bounding box center [138, 588] width 258 height 363
click at [229, 418] on button "Collapse" at bounding box center [223, 423] width 54 height 16
type textarea "x"
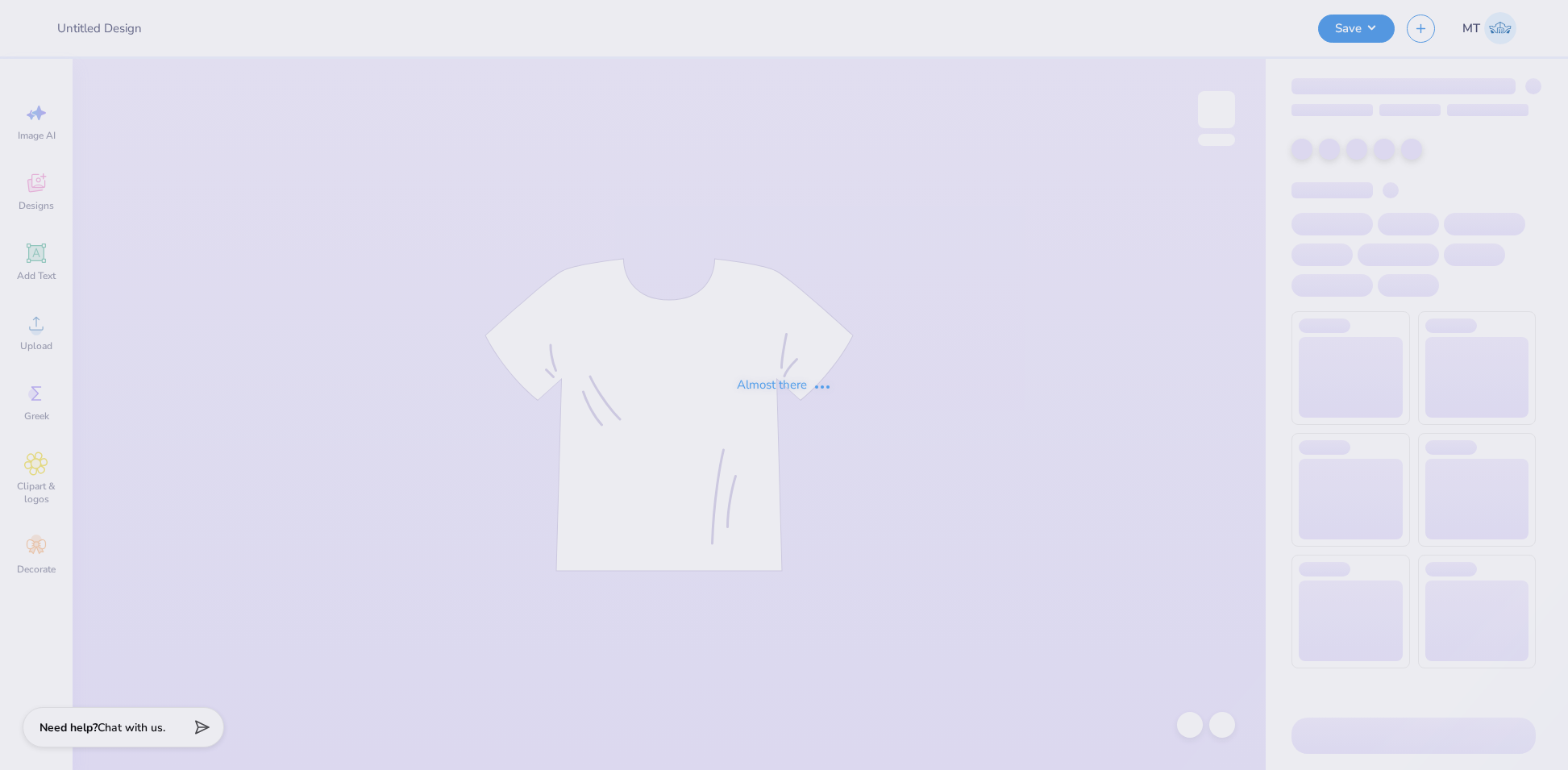
type input "FPS240122"
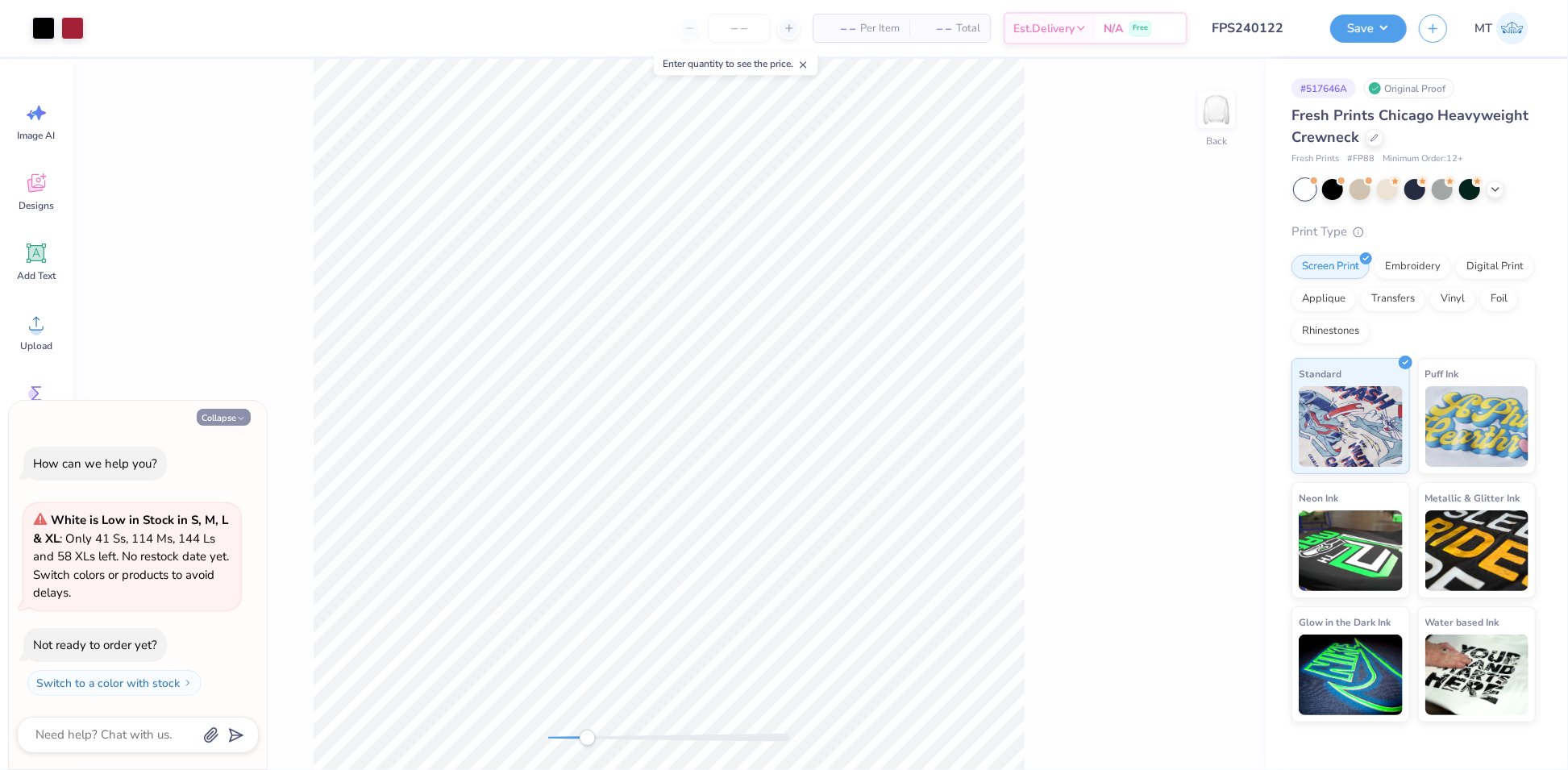
click at [233, 419] on button "Collapse" at bounding box center [223, 417] width 54 height 16
type textarea "x"
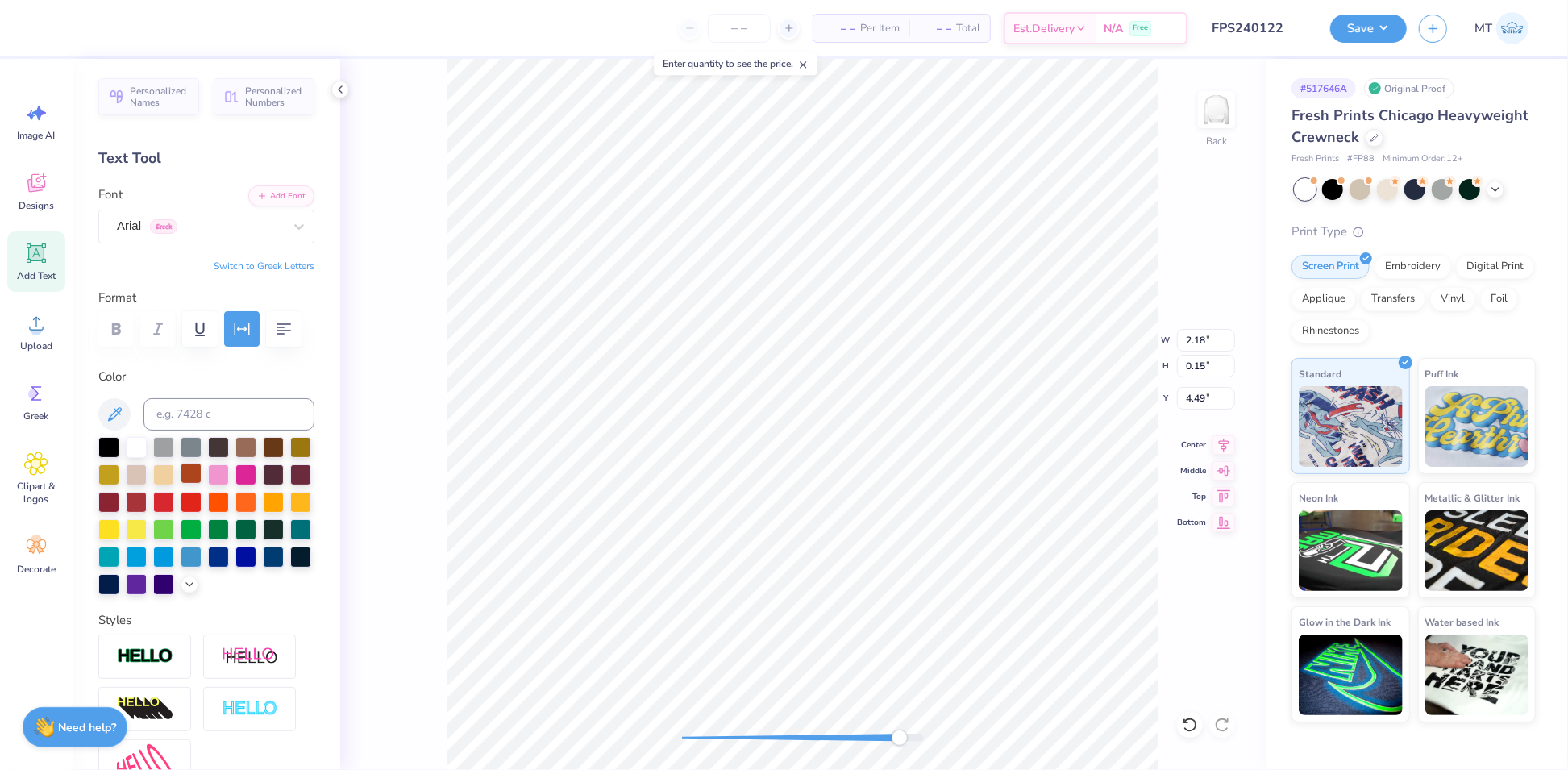
scroll to position [172, 0]
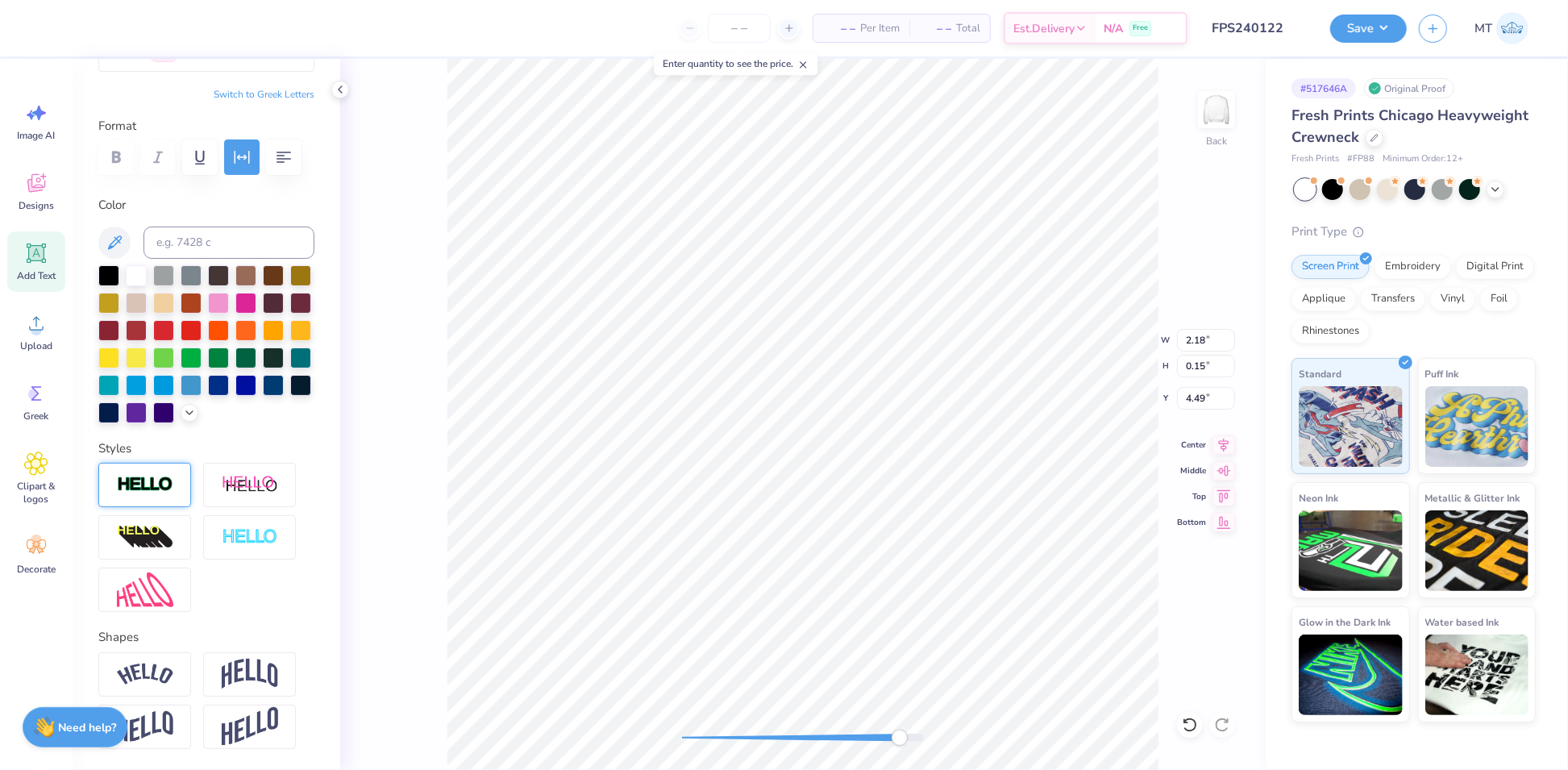
click at [164, 507] on div at bounding box center [144, 484] width 92 height 44
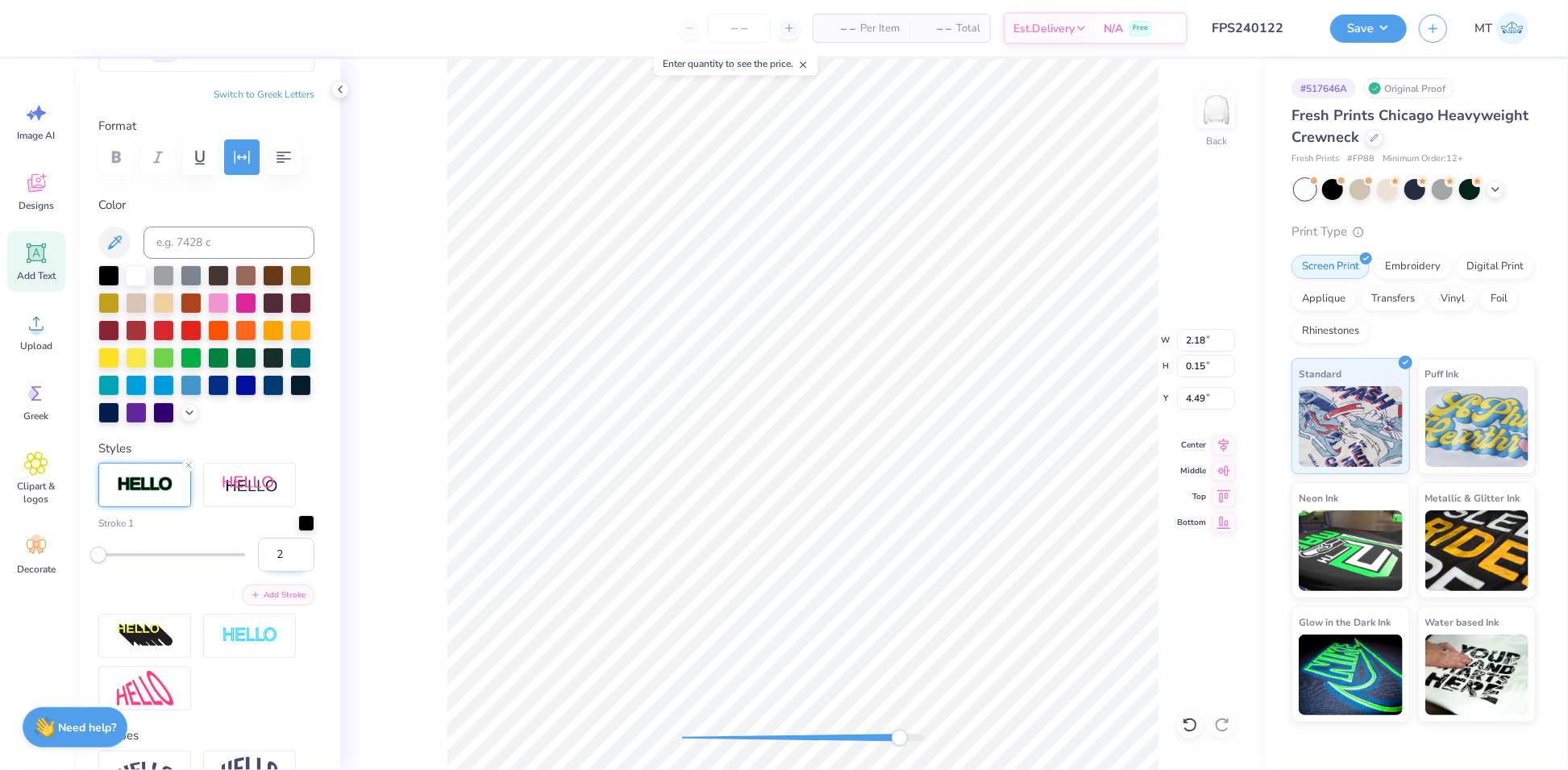
type input "2"
click at [284, 571] on input "2" at bounding box center [287, 554] width 57 height 34
type input "3"
click at [286, 571] on input "3" at bounding box center [287, 554] width 57 height 34
type input "4"
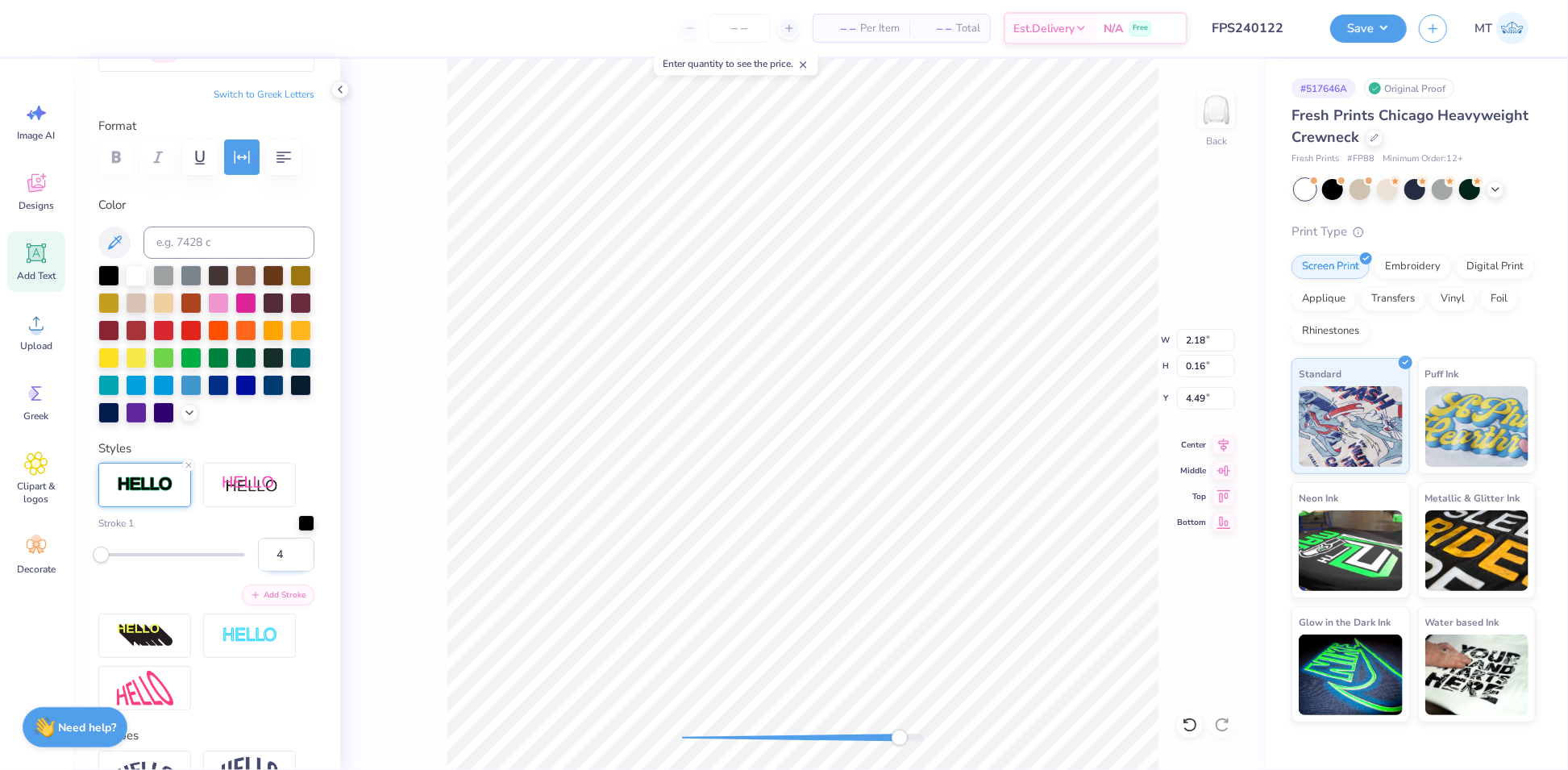
click at [288, 571] on input "4" at bounding box center [287, 554] width 57 height 34
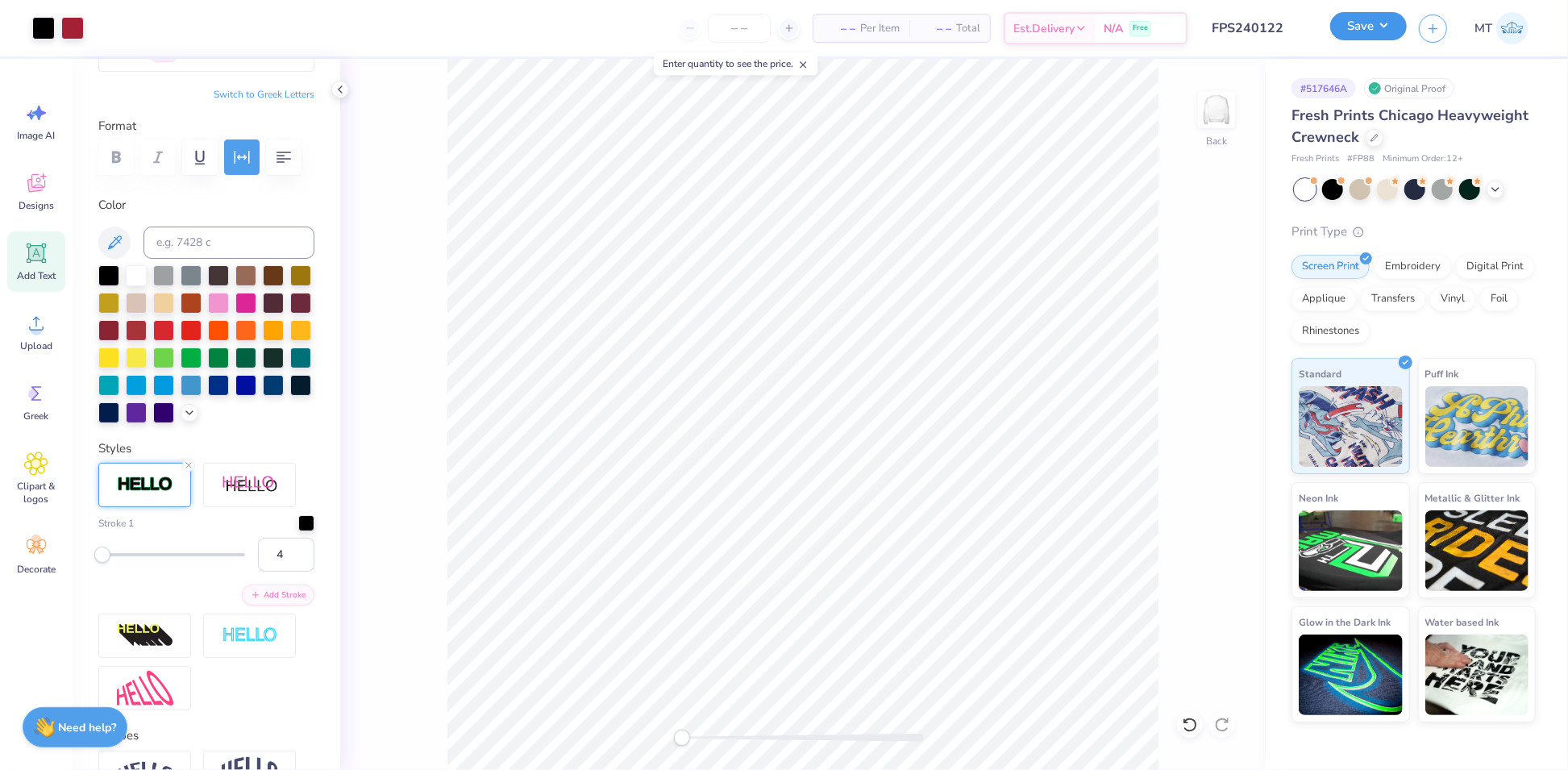
click at [1386, 22] on button "Save" at bounding box center [1368, 26] width 77 height 28
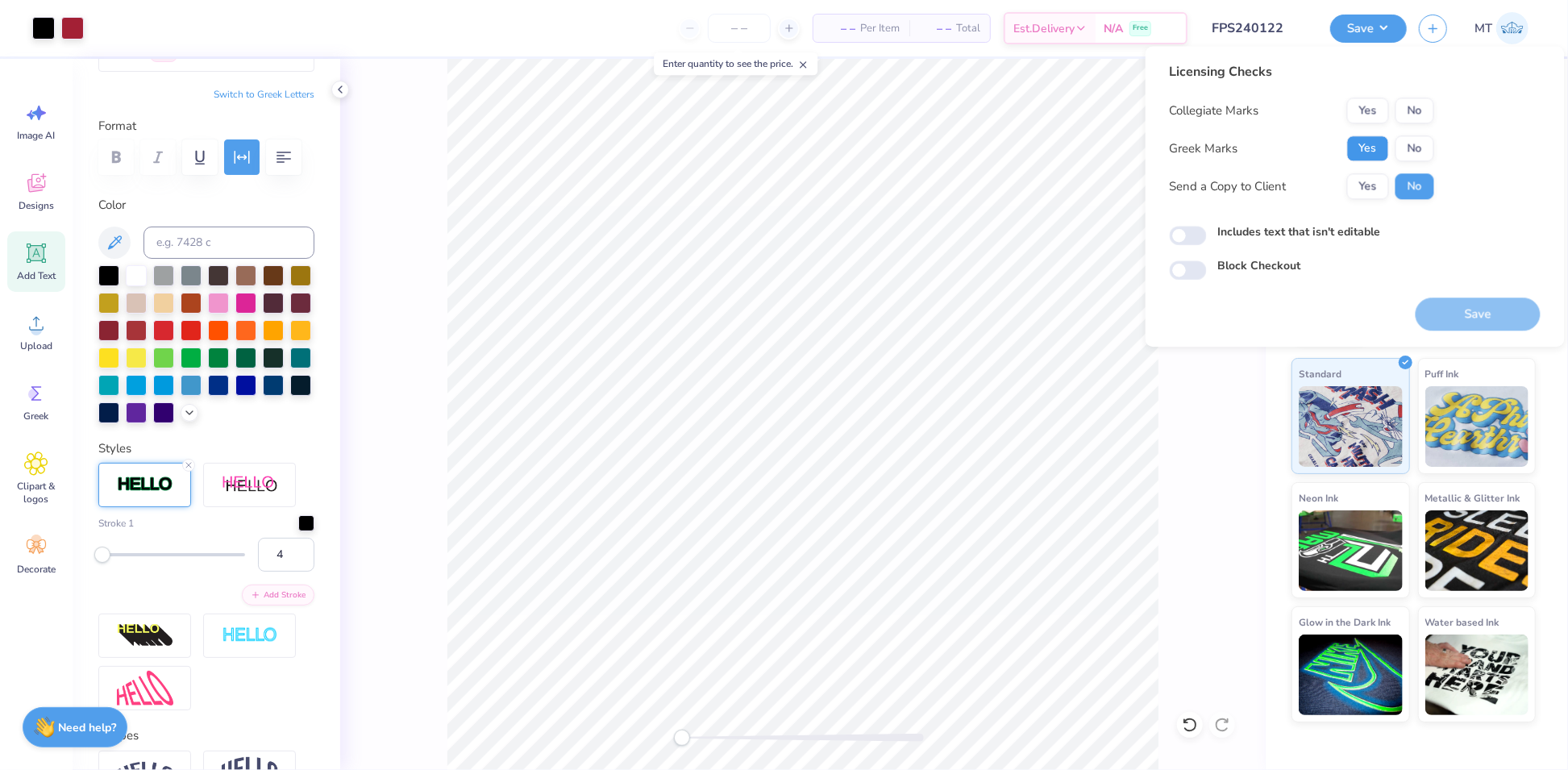
click at [1374, 150] on button "Yes" at bounding box center [1368, 148] width 42 height 26
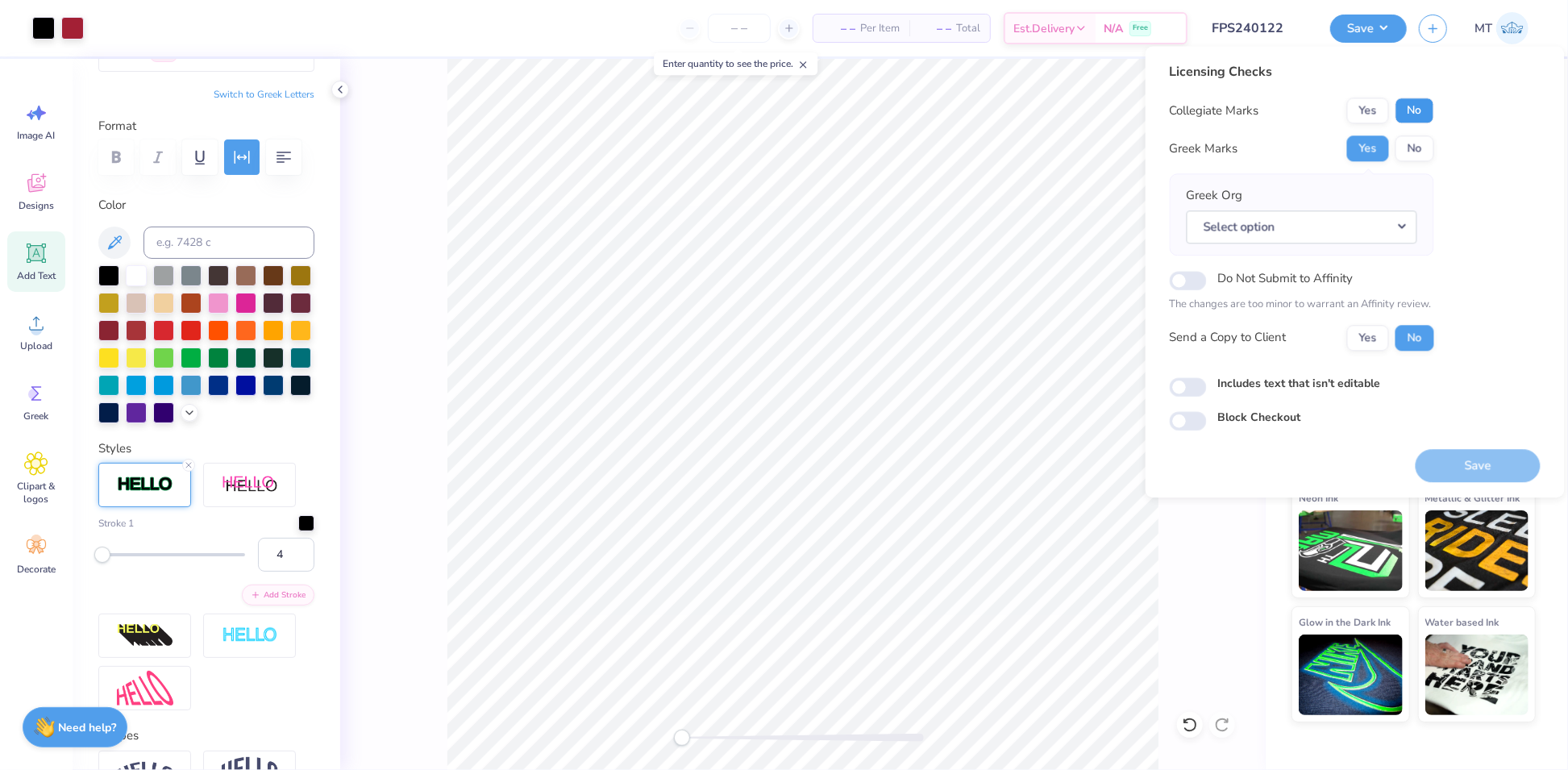
click at [1426, 114] on button "No" at bounding box center [1414, 111] width 38 height 26
click at [1401, 229] on button "Select option" at bounding box center [1302, 227] width 231 height 33
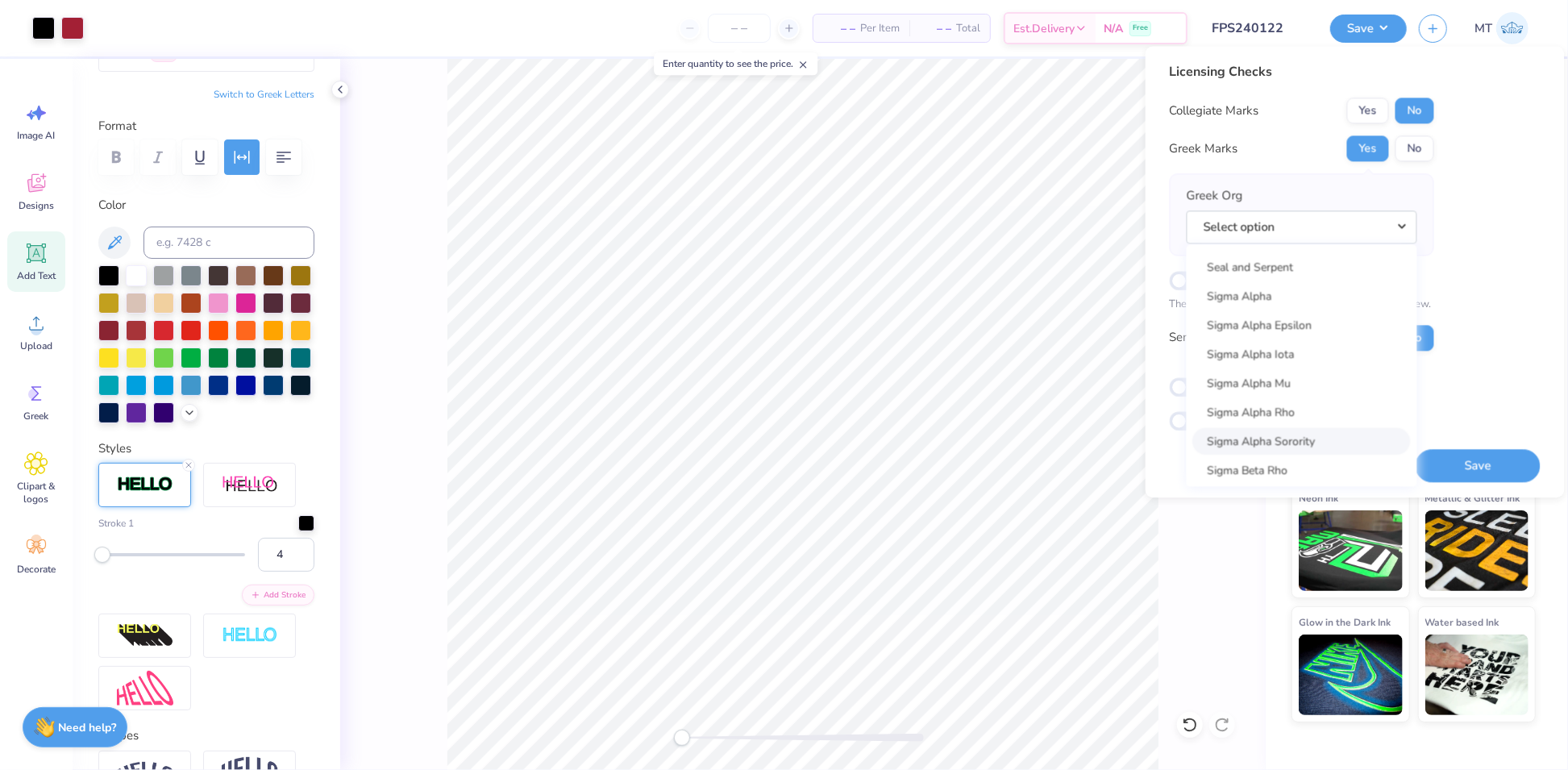
scroll to position [10152, 0]
click at [1303, 339] on link "Sigma Alpha Epsilon" at bounding box center [1302, 329] width 218 height 27
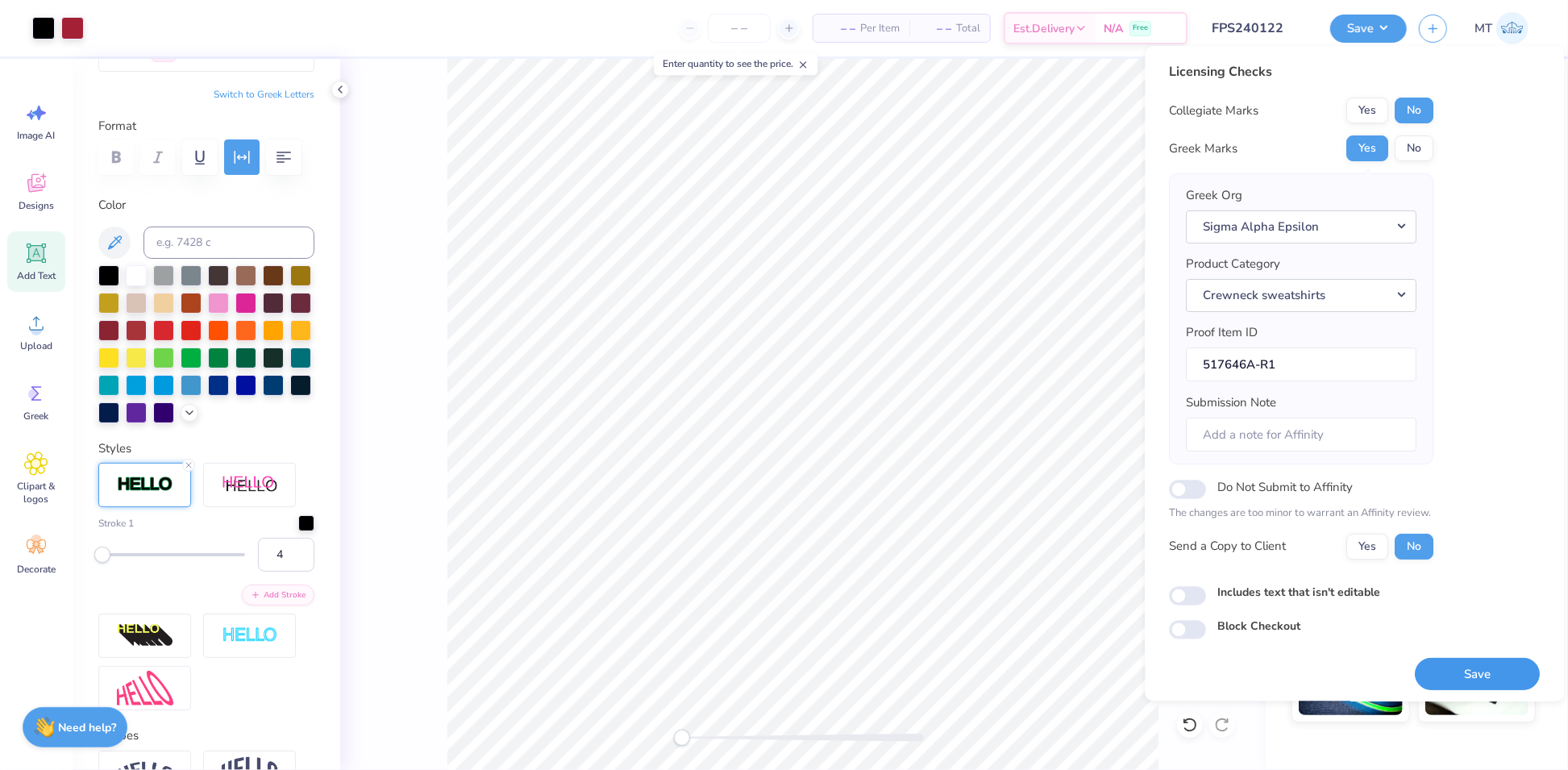
click at [1482, 670] on button "Save" at bounding box center [1477, 675] width 124 height 33
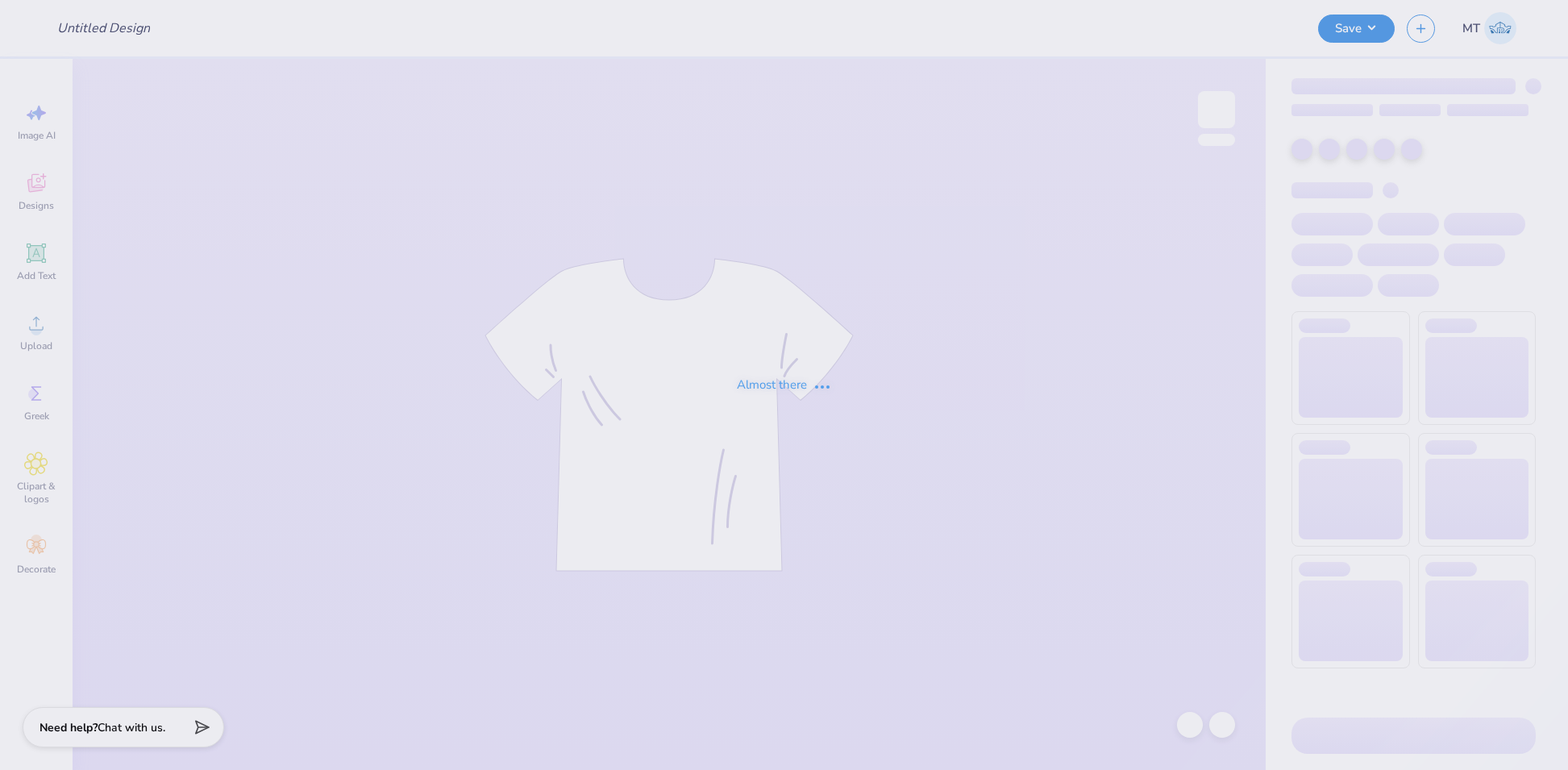
type input "FPS240125"
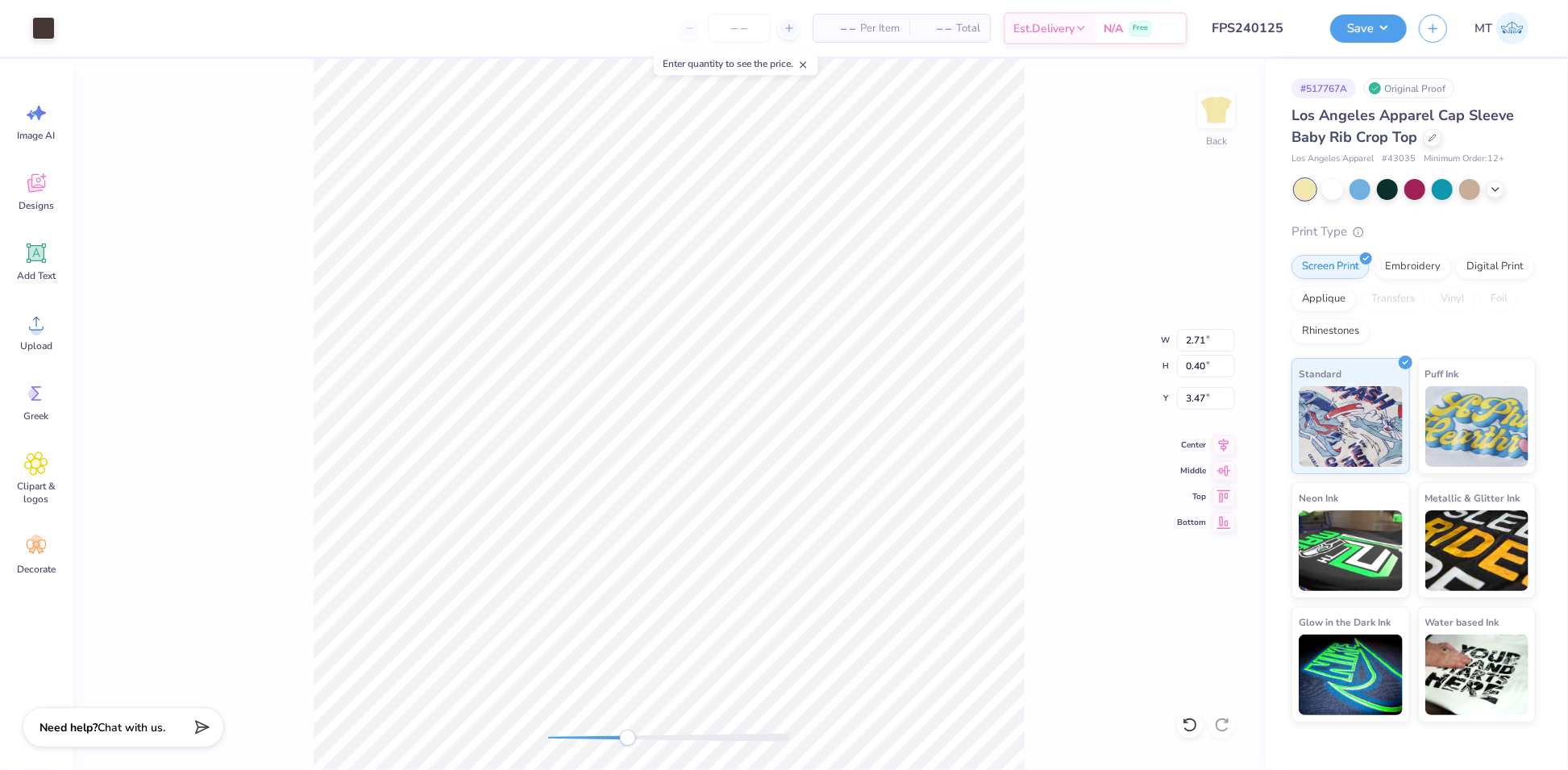
type input "3.20"
type input "1.08"
type input "0.82"
type input "2.00"
click at [1435, 136] on icon at bounding box center [1432, 136] width 8 height 8
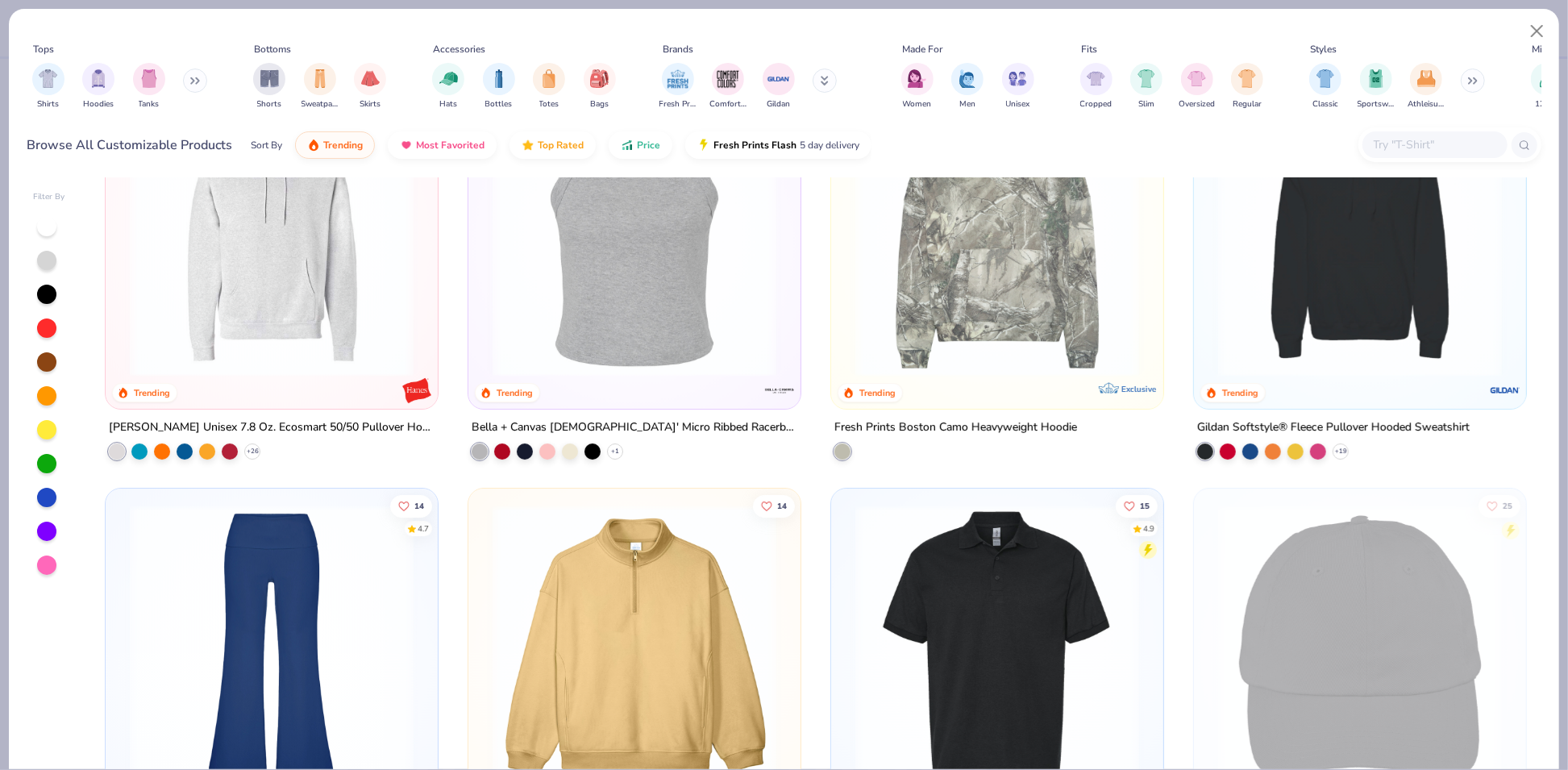
scroll to position [3540, 0]
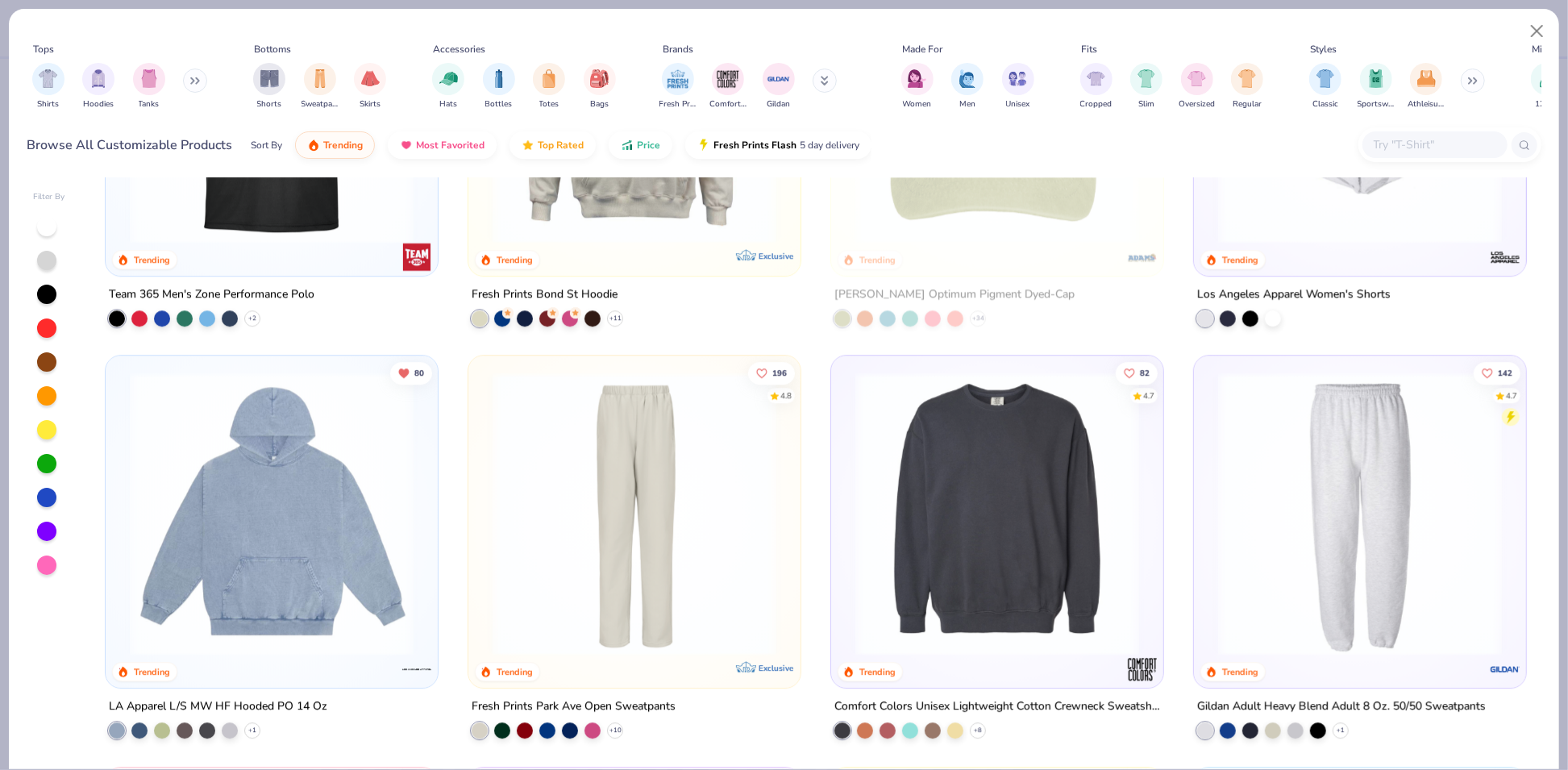
click at [912, 477] on img at bounding box center [998, 514] width 300 height 284
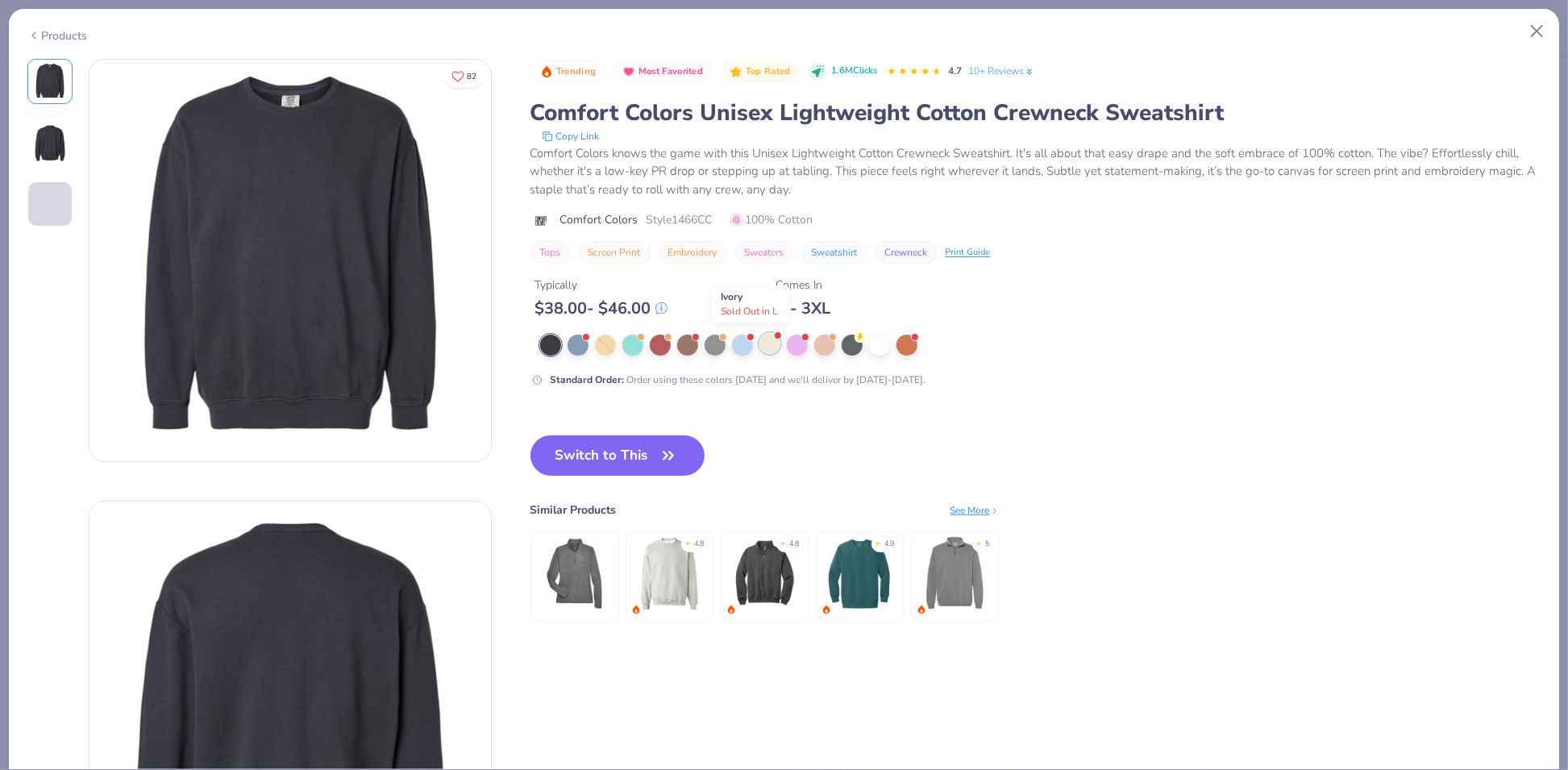
click at [769, 343] on div at bounding box center [770, 343] width 21 height 21
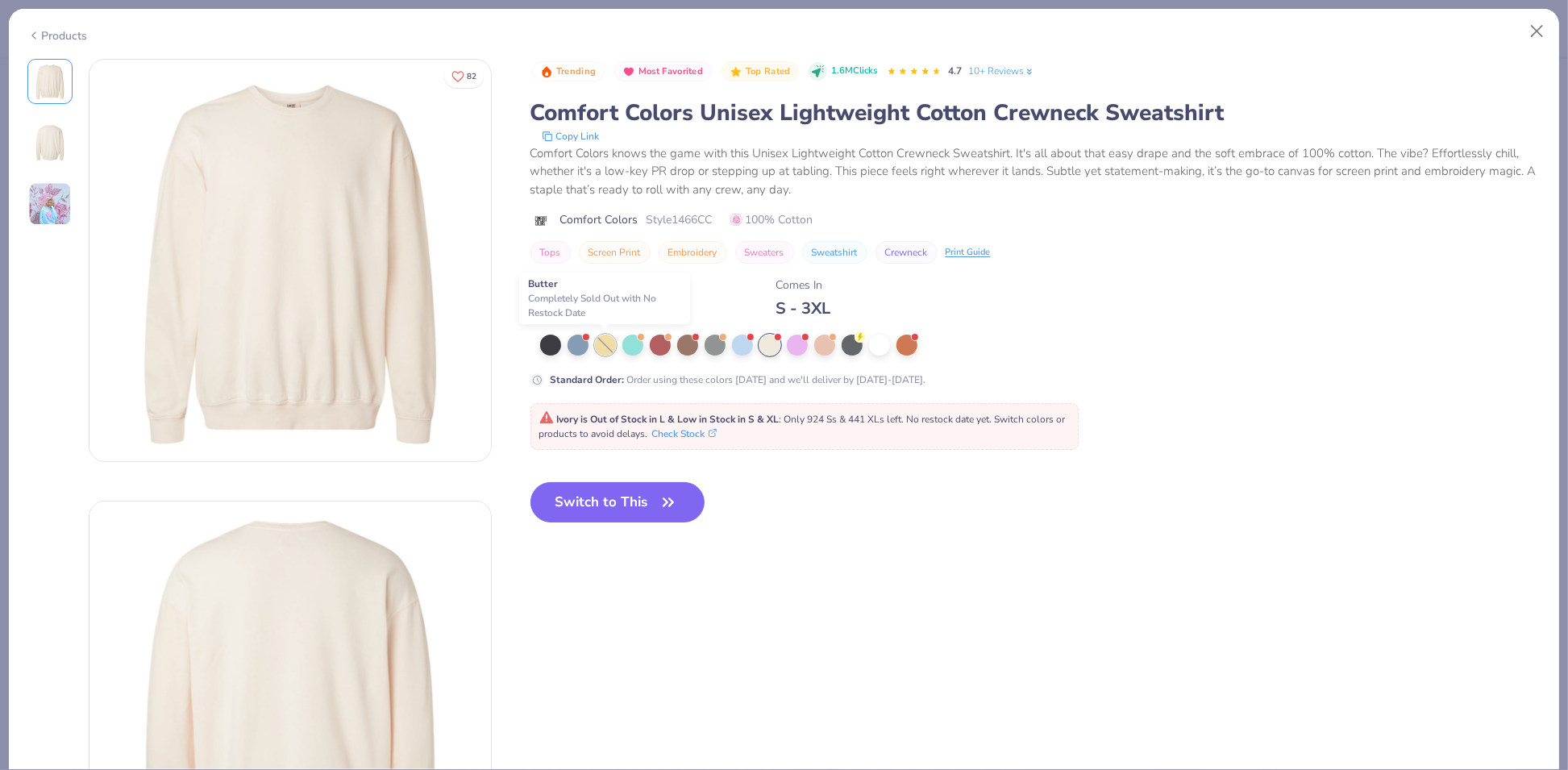
click at [600, 348] on div at bounding box center [605, 344] width 21 height 21
click at [64, 39] on div "Products" at bounding box center [784, 30] width 1550 height 42
click at [70, 32] on div "Products" at bounding box center [58, 36] width 60 height 16
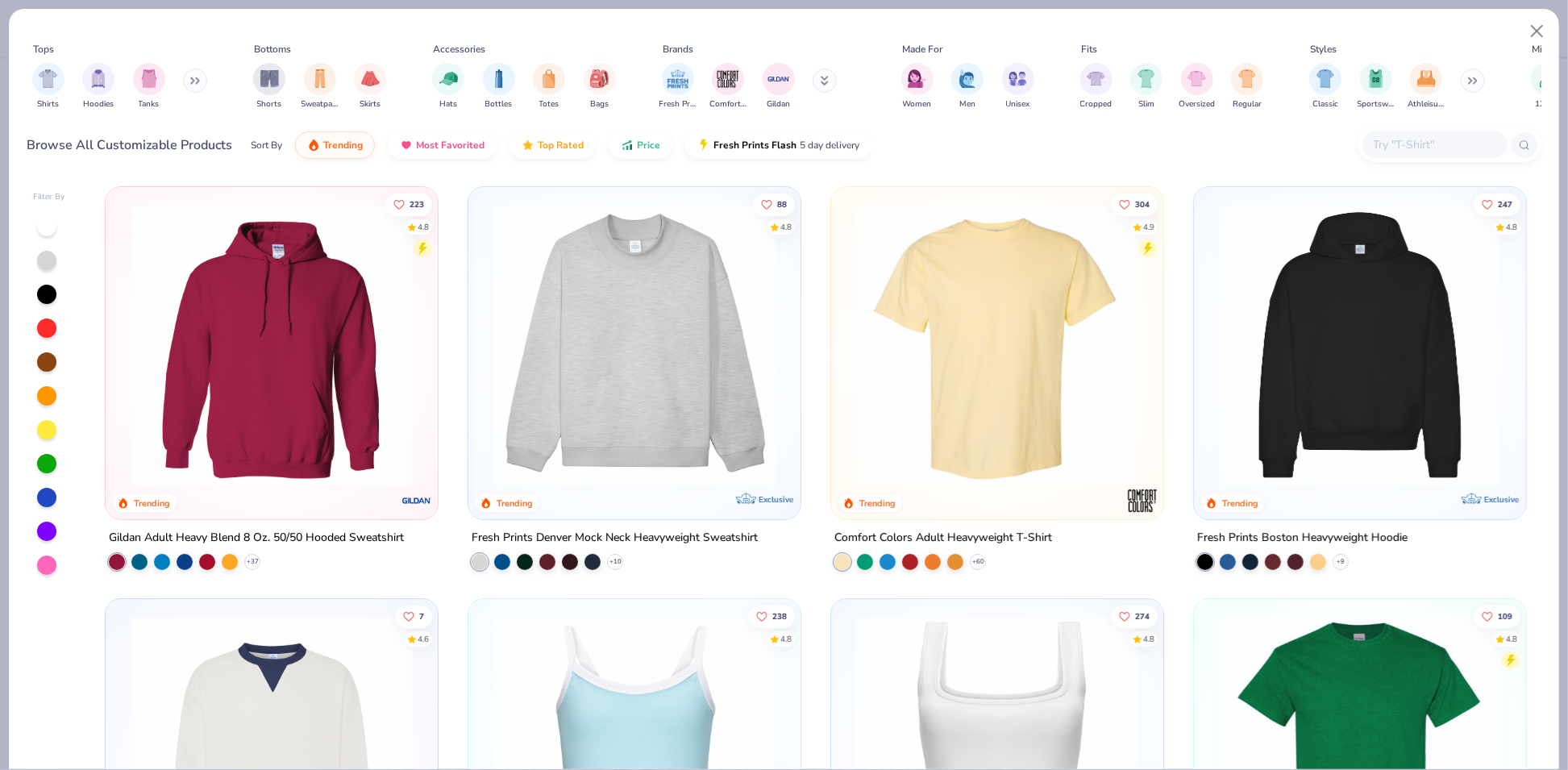
click at [1013, 302] on img at bounding box center [998, 345] width 300 height 284
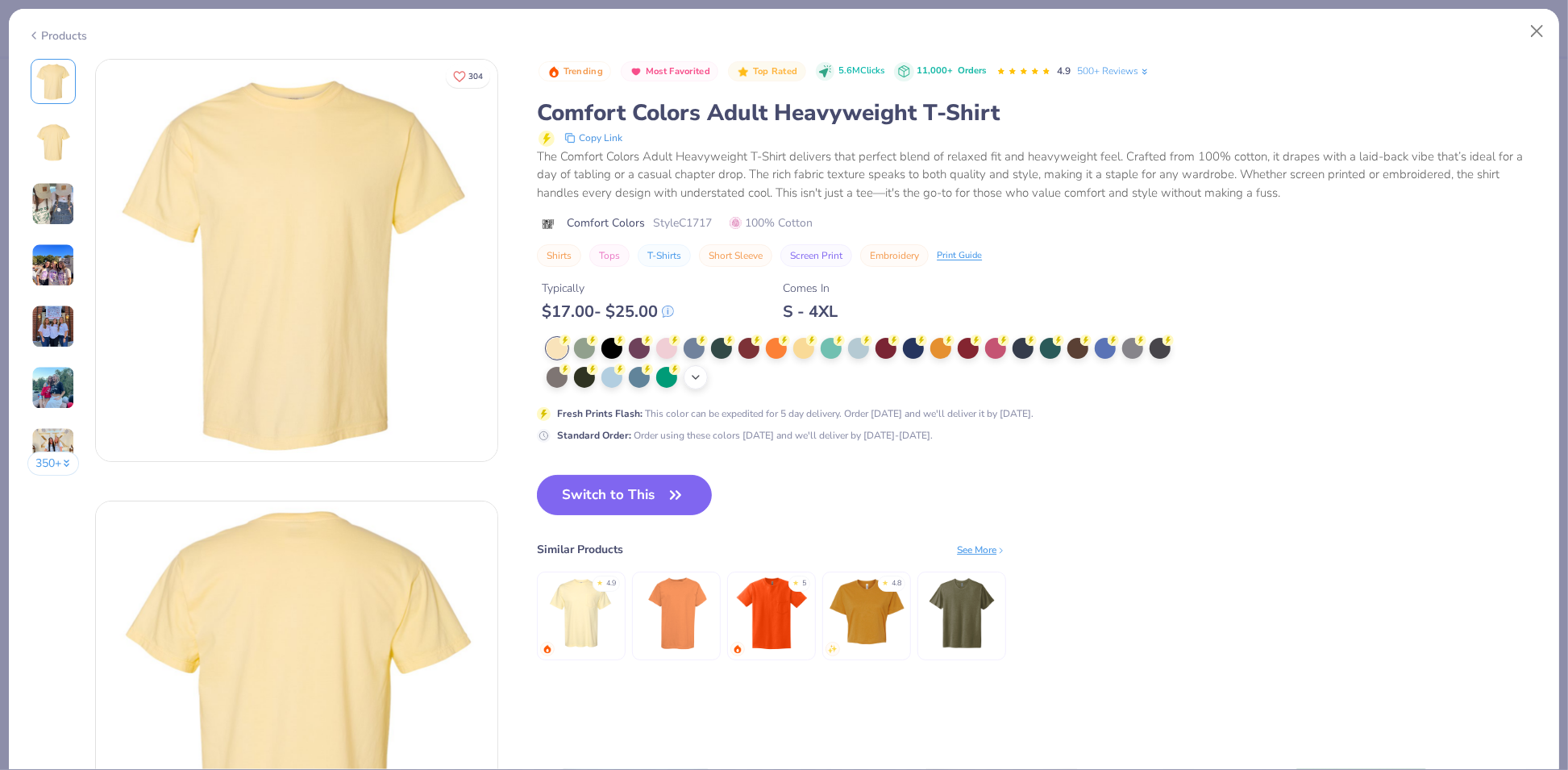
click at [698, 380] on icon at bounding box center [696, 377] width 13 height 13
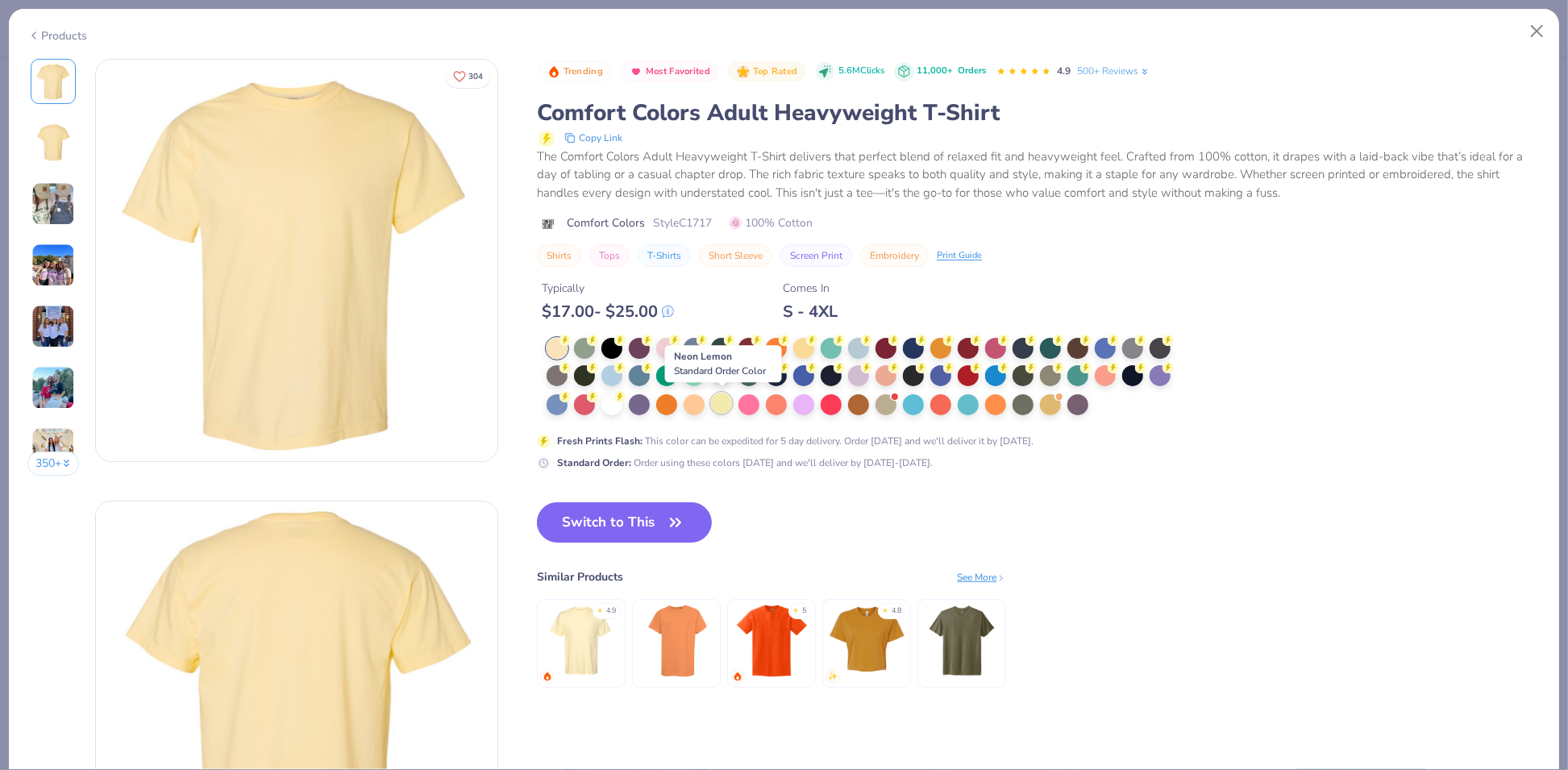
click at [720, 399] on div at bounding box center [721, 403] width 21 height 21
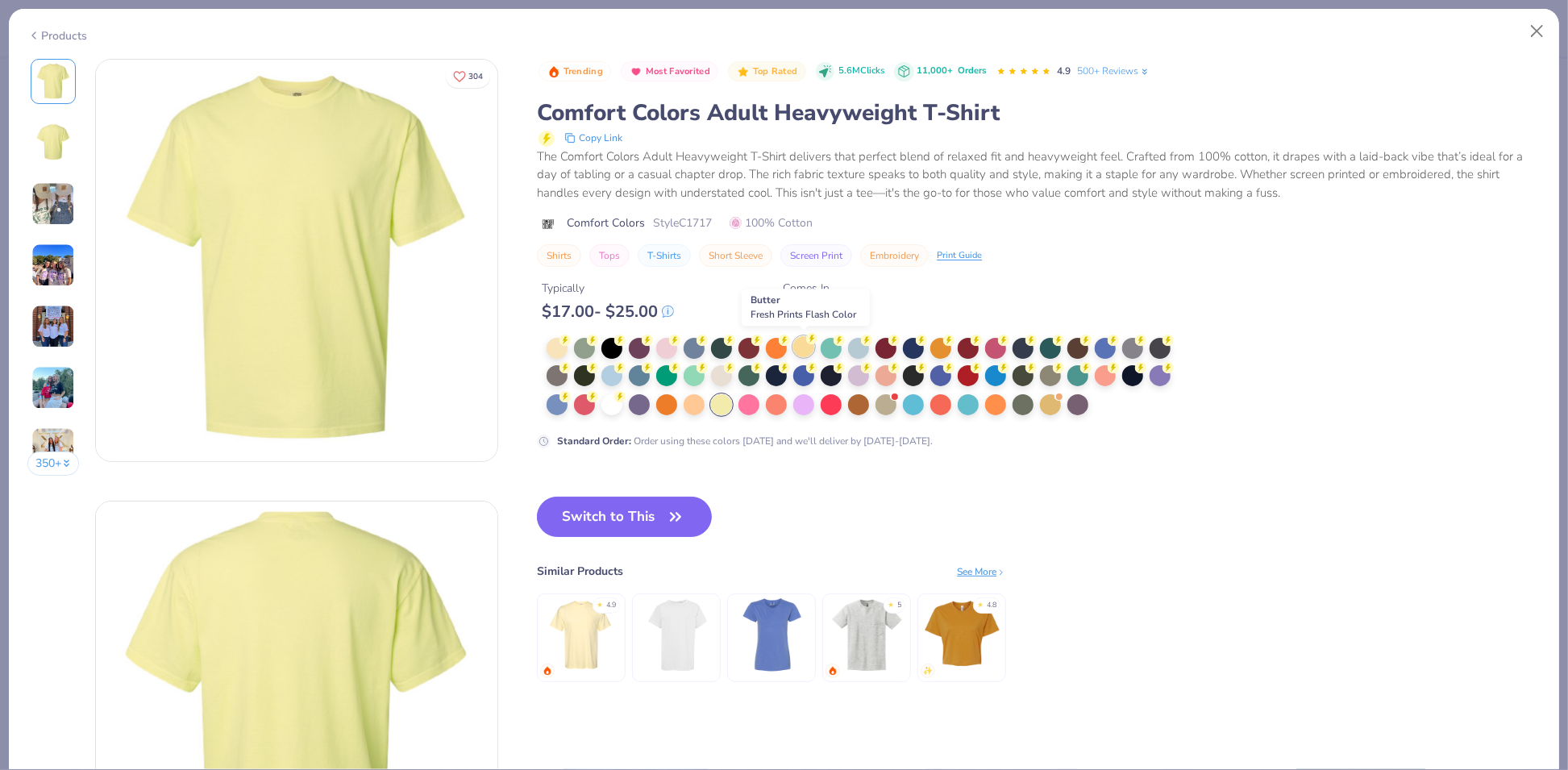
click at [800, 342] on div at bounding box center [804, 346] width 21 height 21
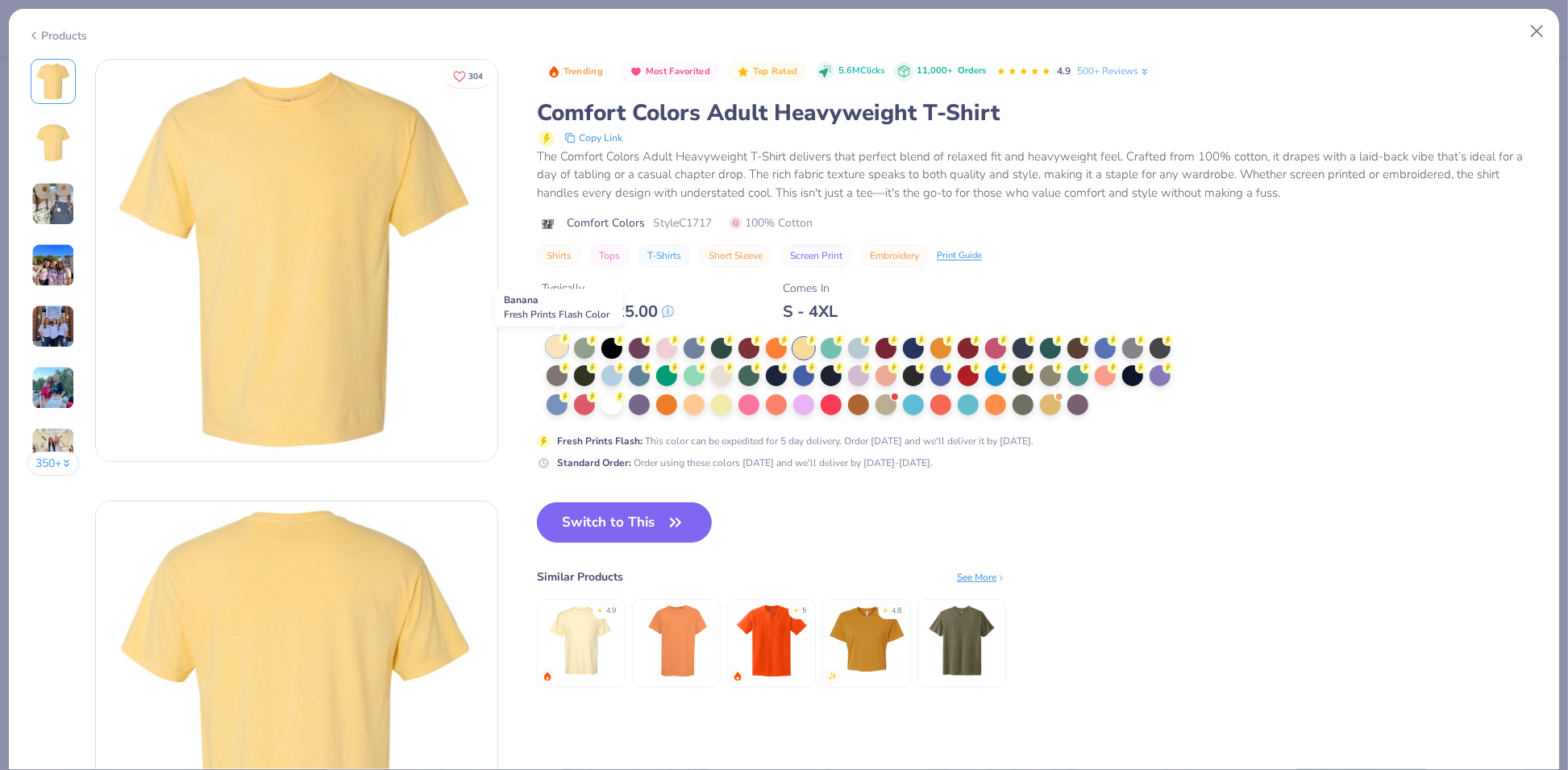
click div
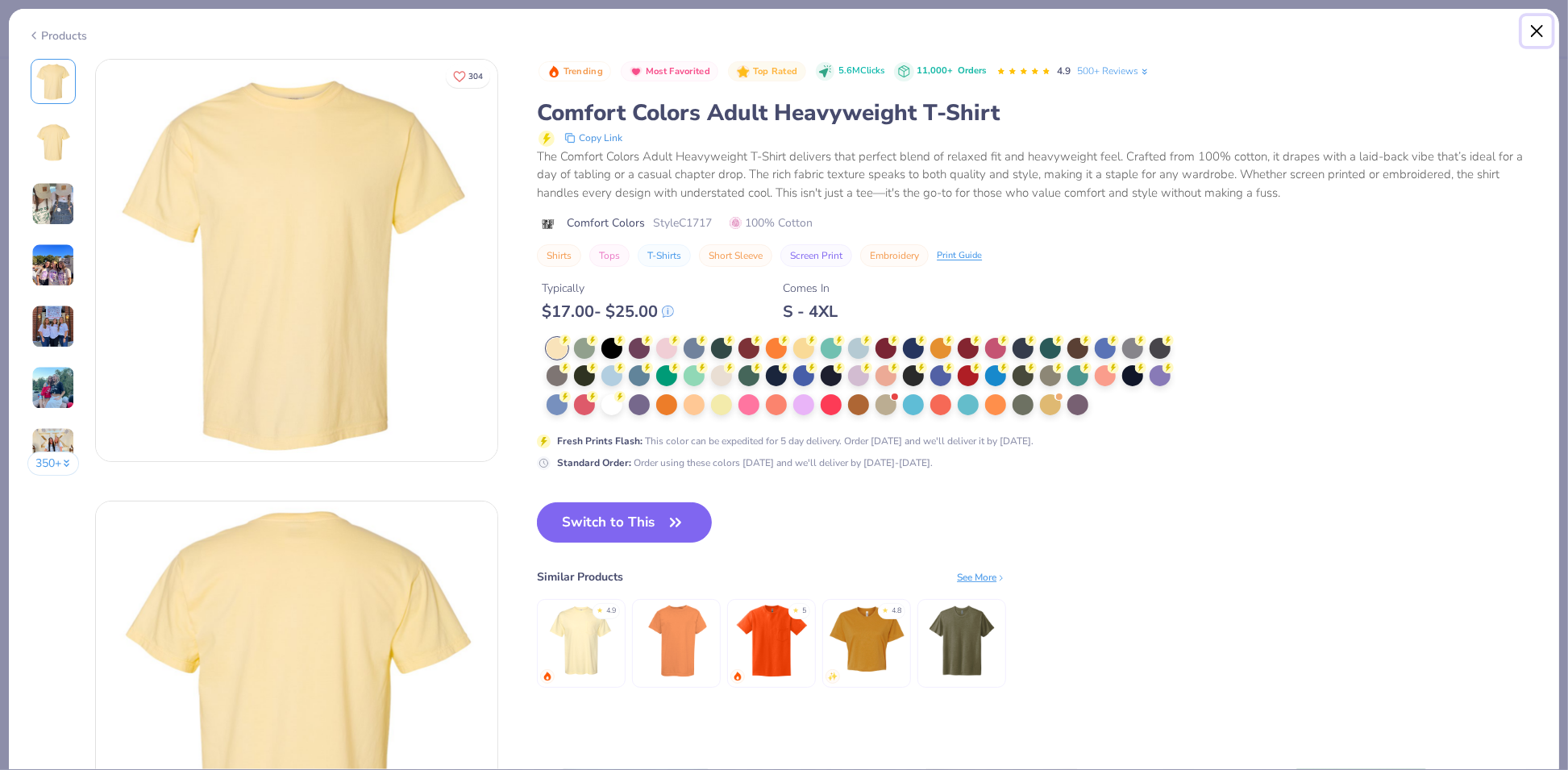
click button "Close"
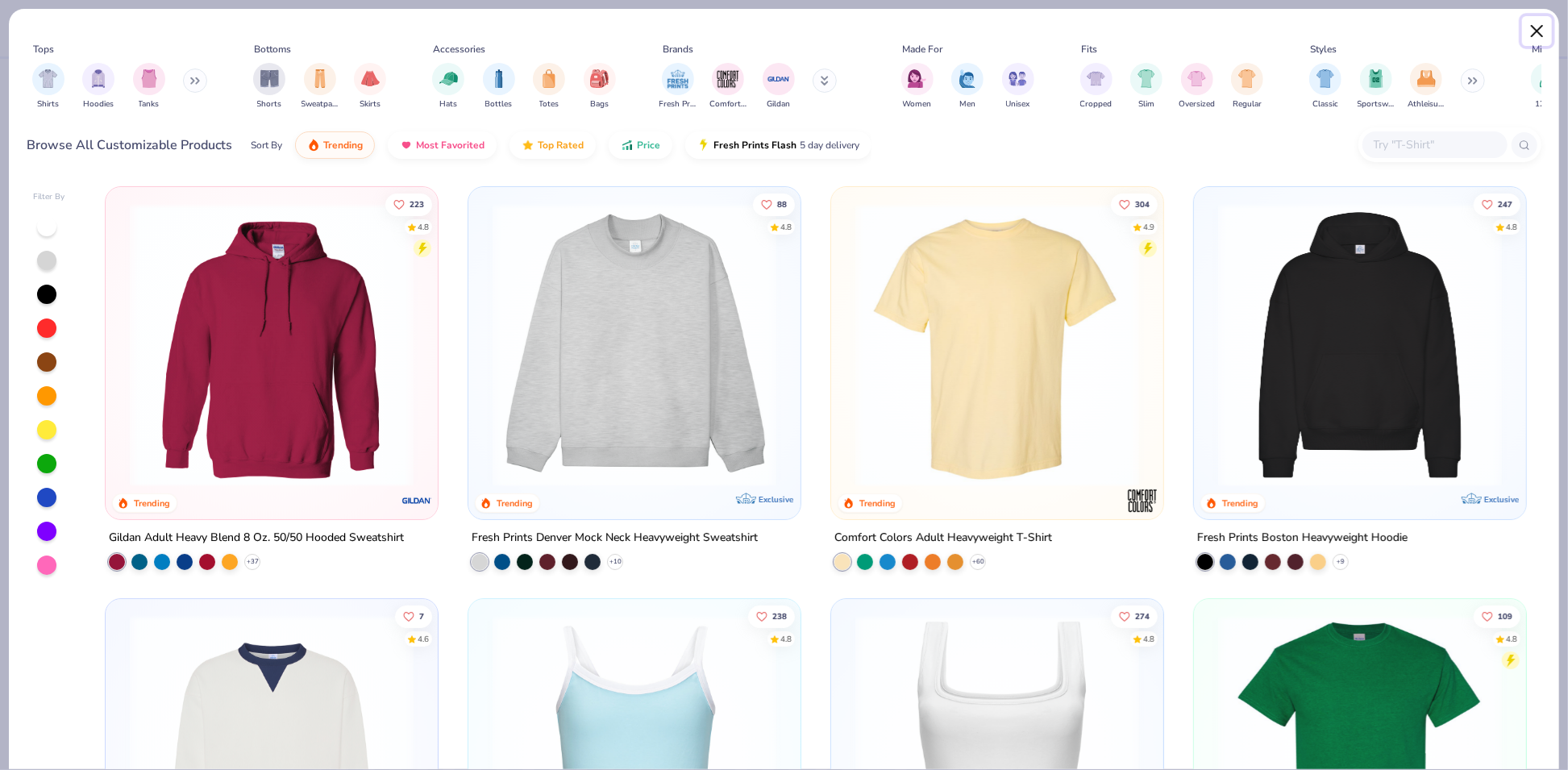
click button "Close"
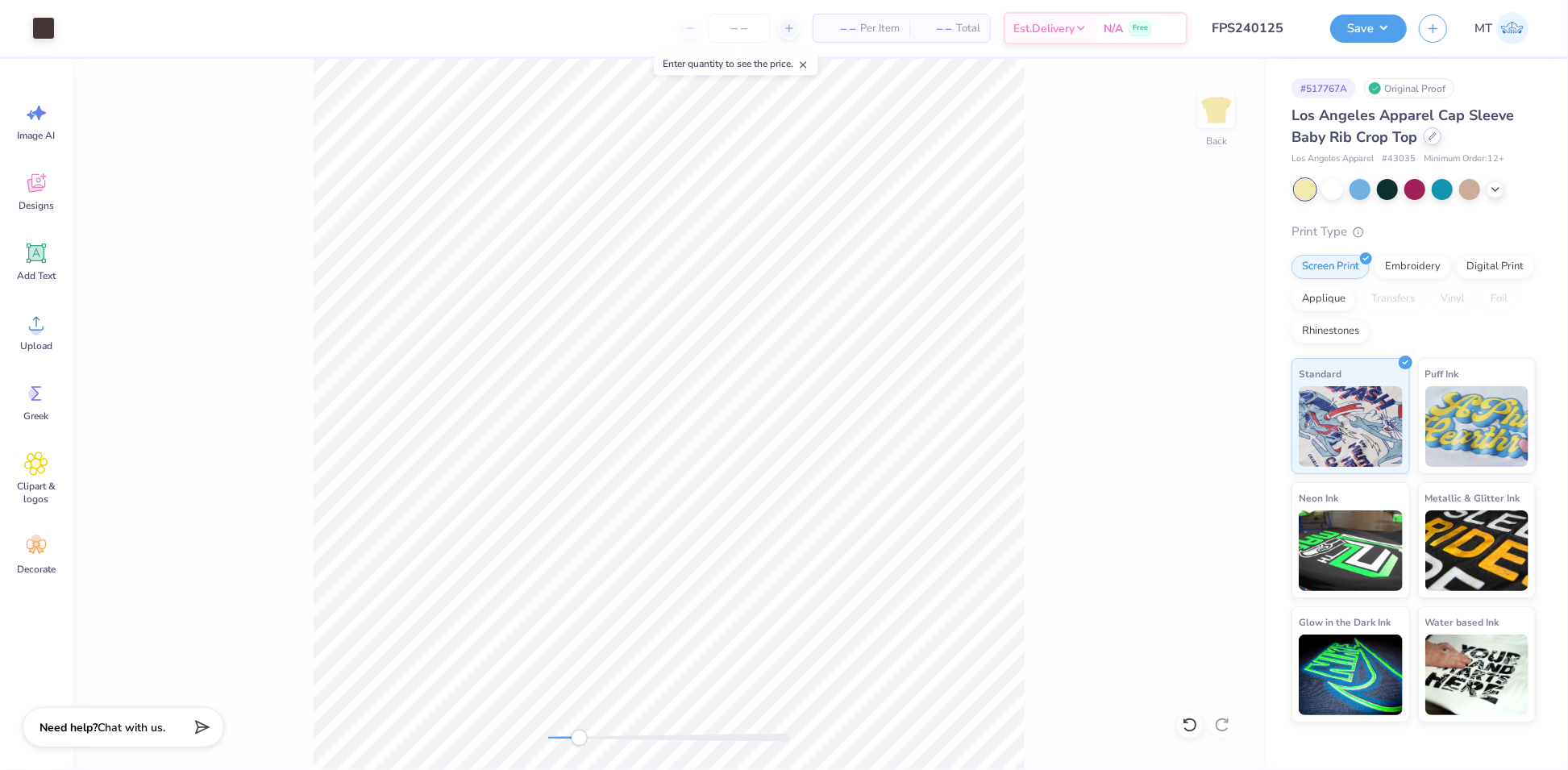
click icon
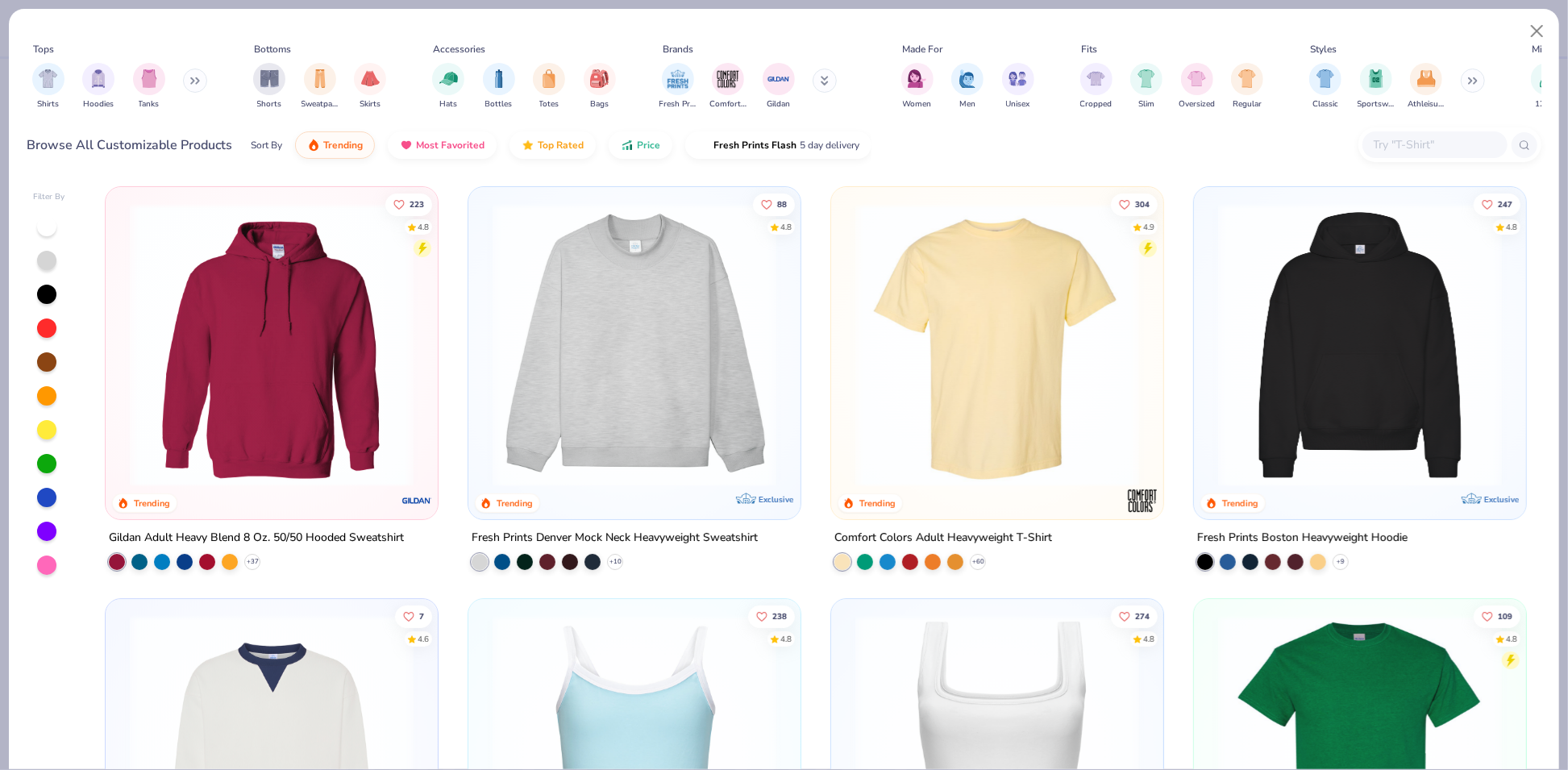
click img
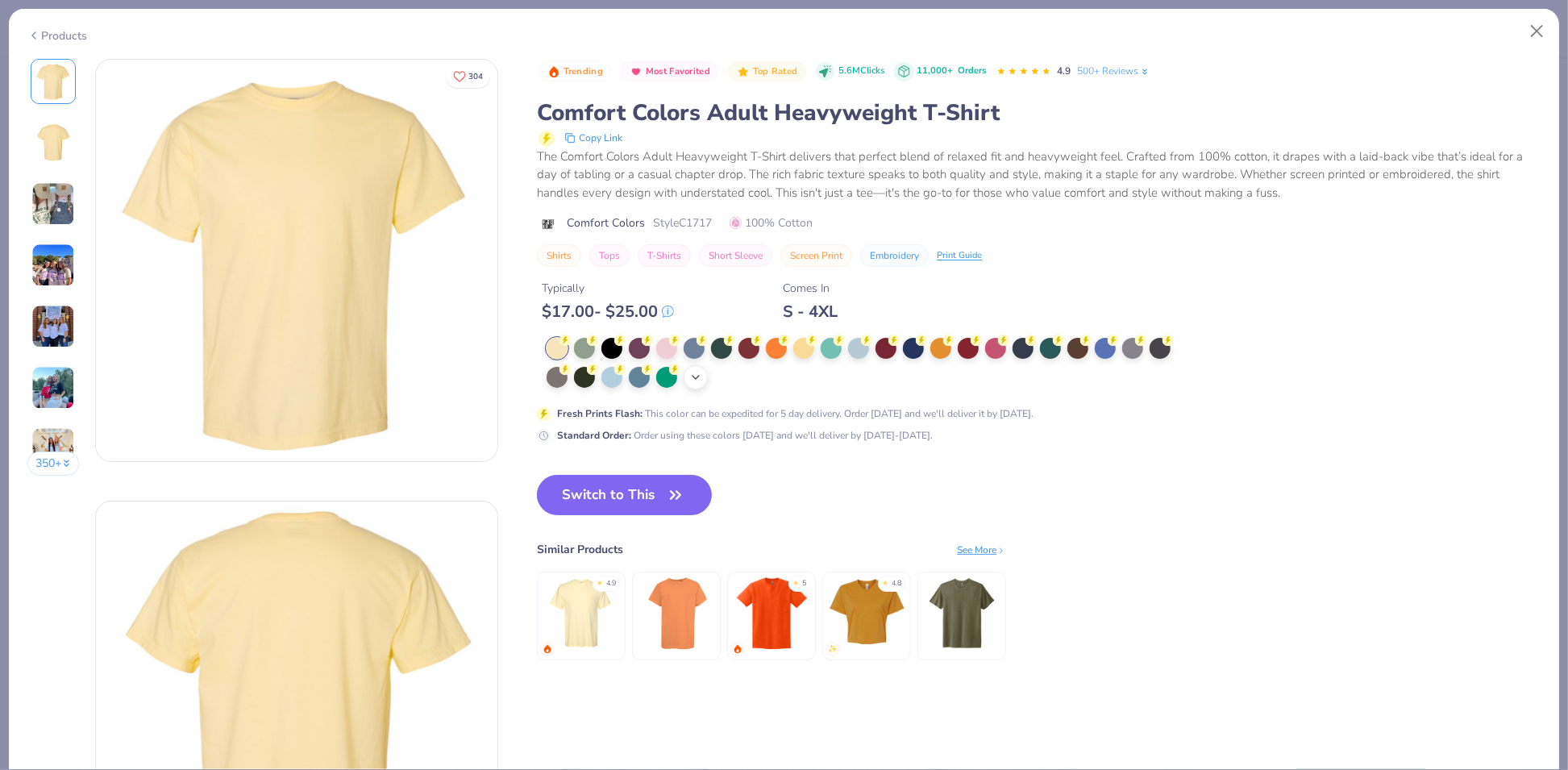
click div "+ 38"
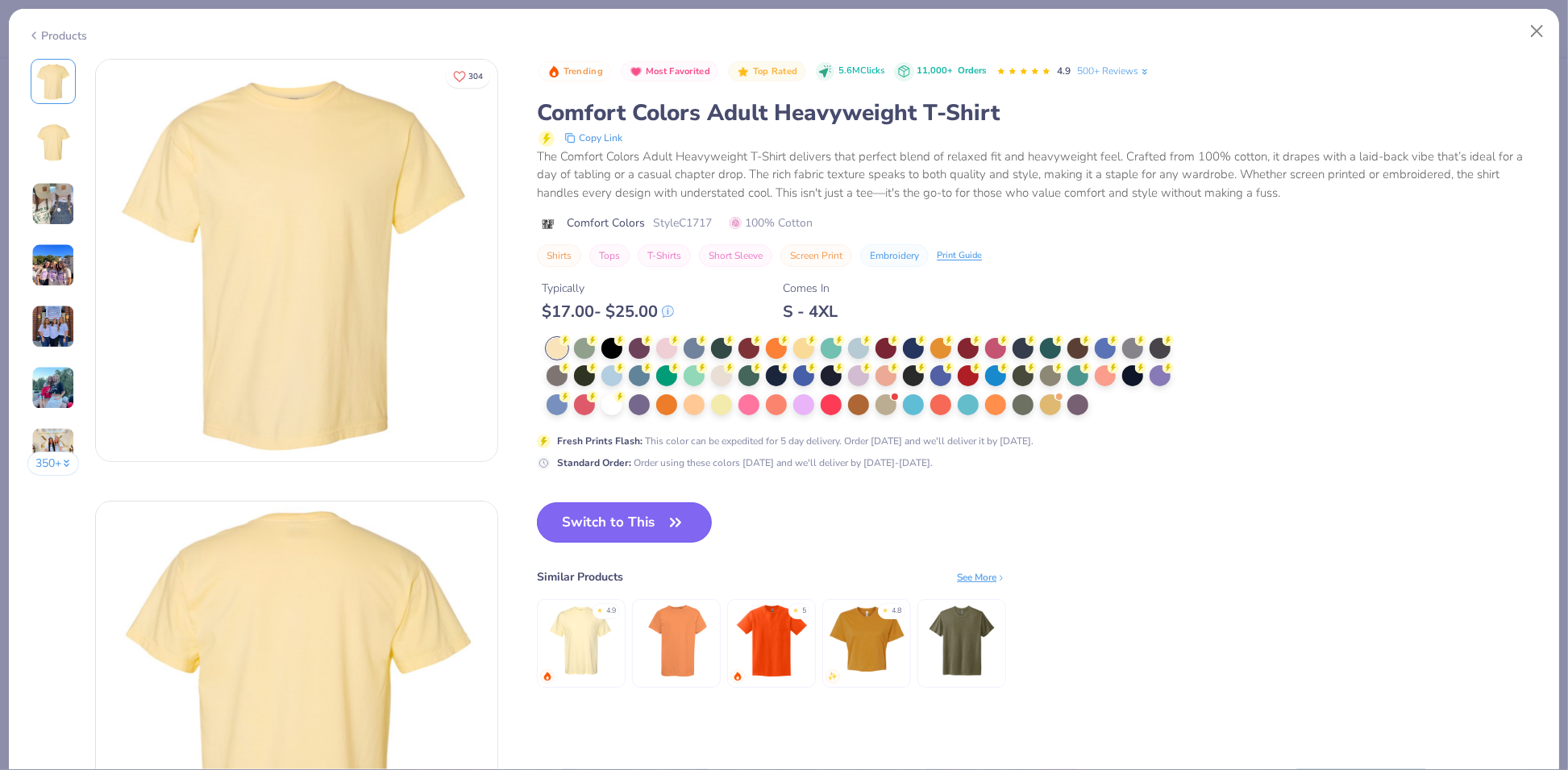
click button "Switch to This"
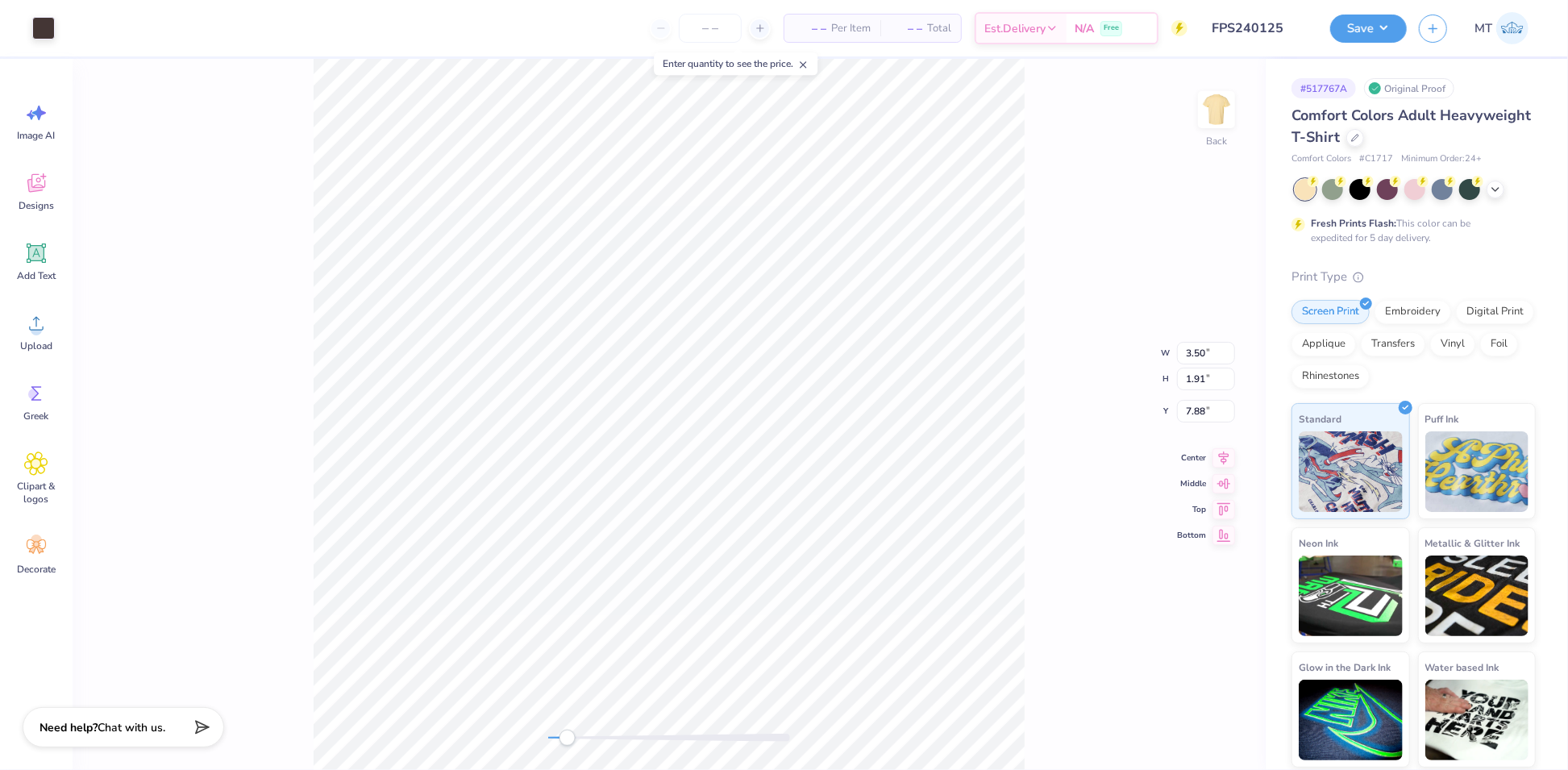
type input "3.00"
click input "3.50"
type input "4.57"
type input "2.26"
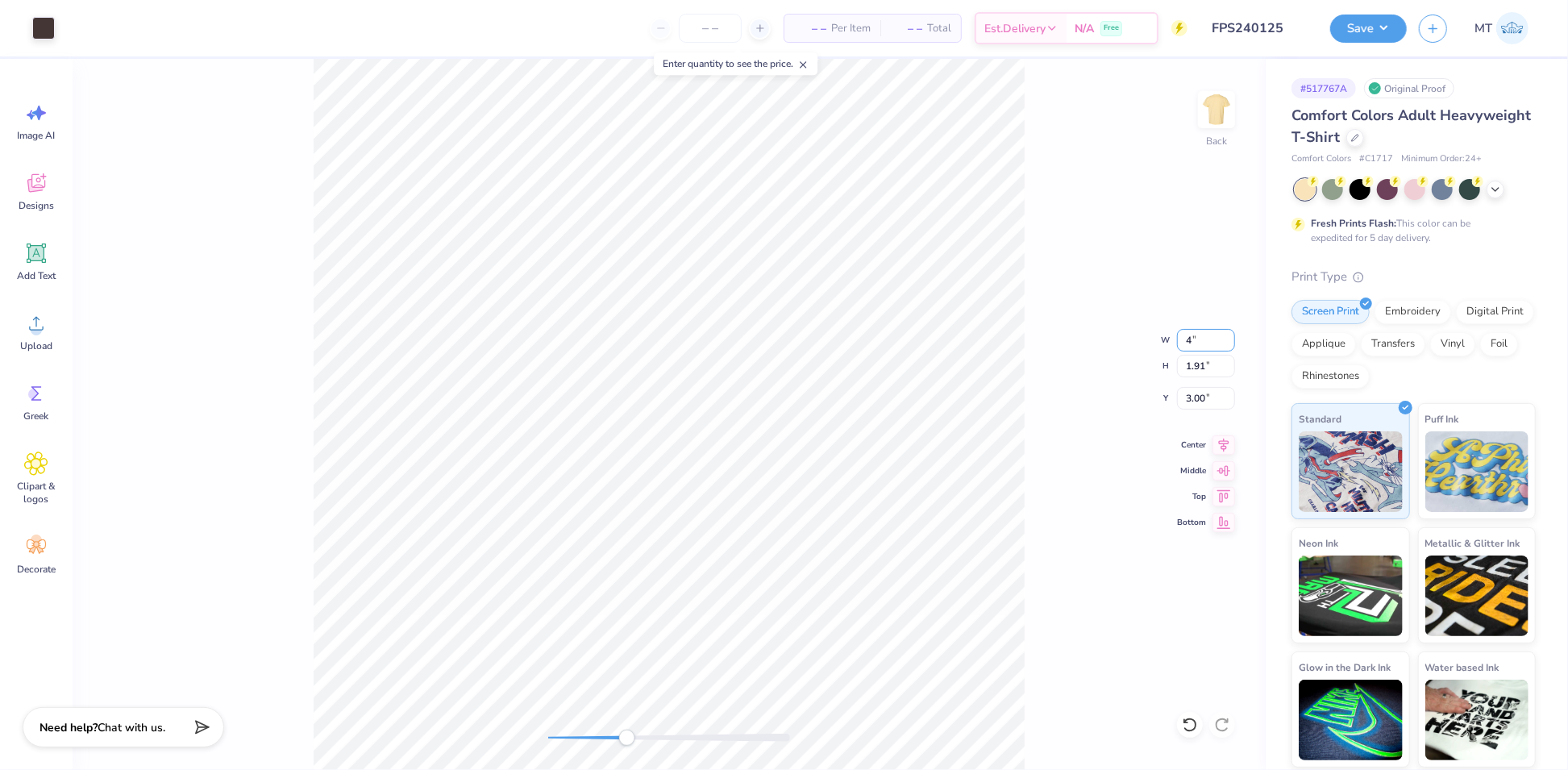
type input "2.80"
type input "3.54"
type input "0.18"
type input "4.58"
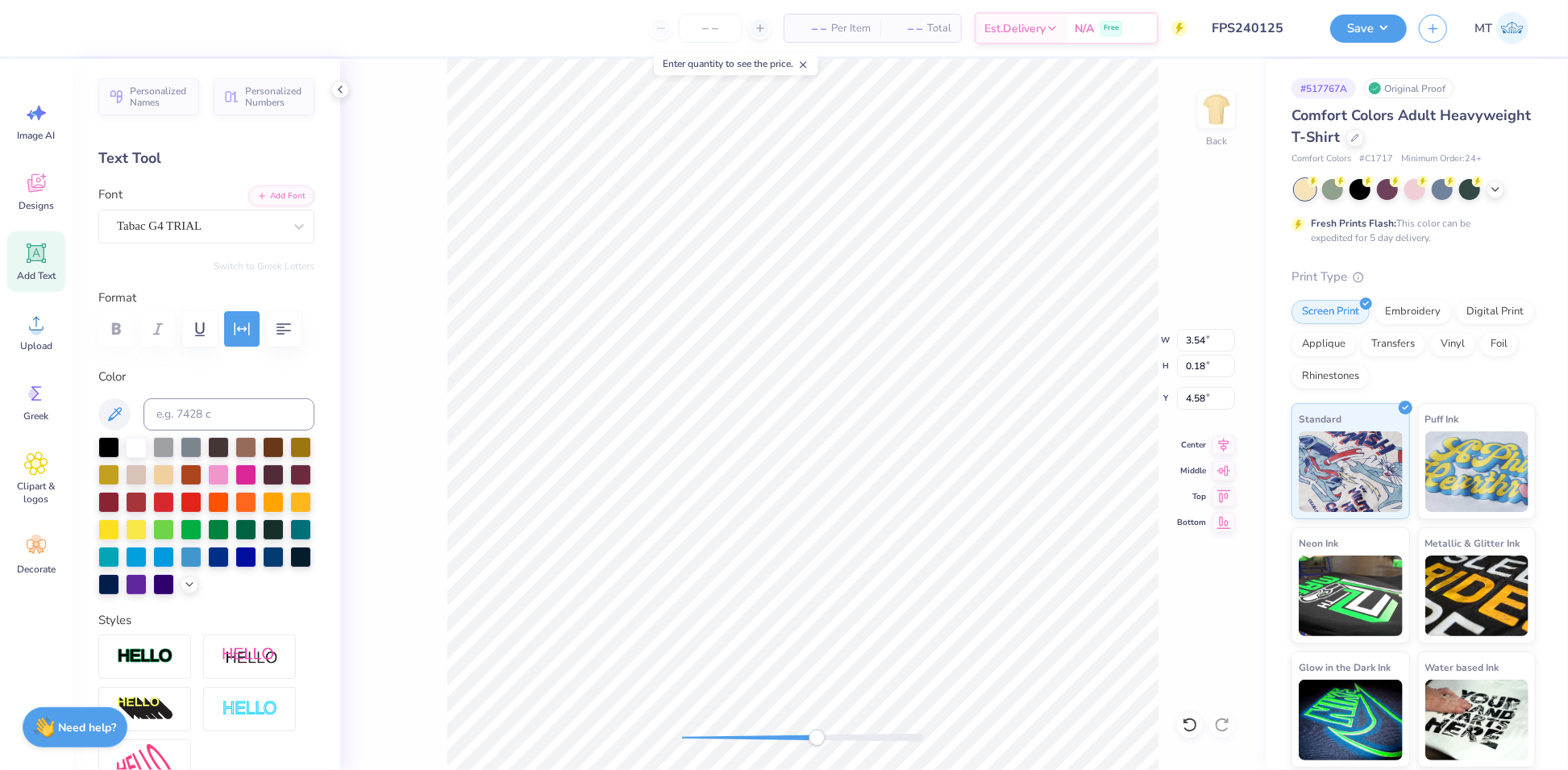
scroll to position [16, 5]
type textarea "MOMS WEEKEND"
click input "4.00"
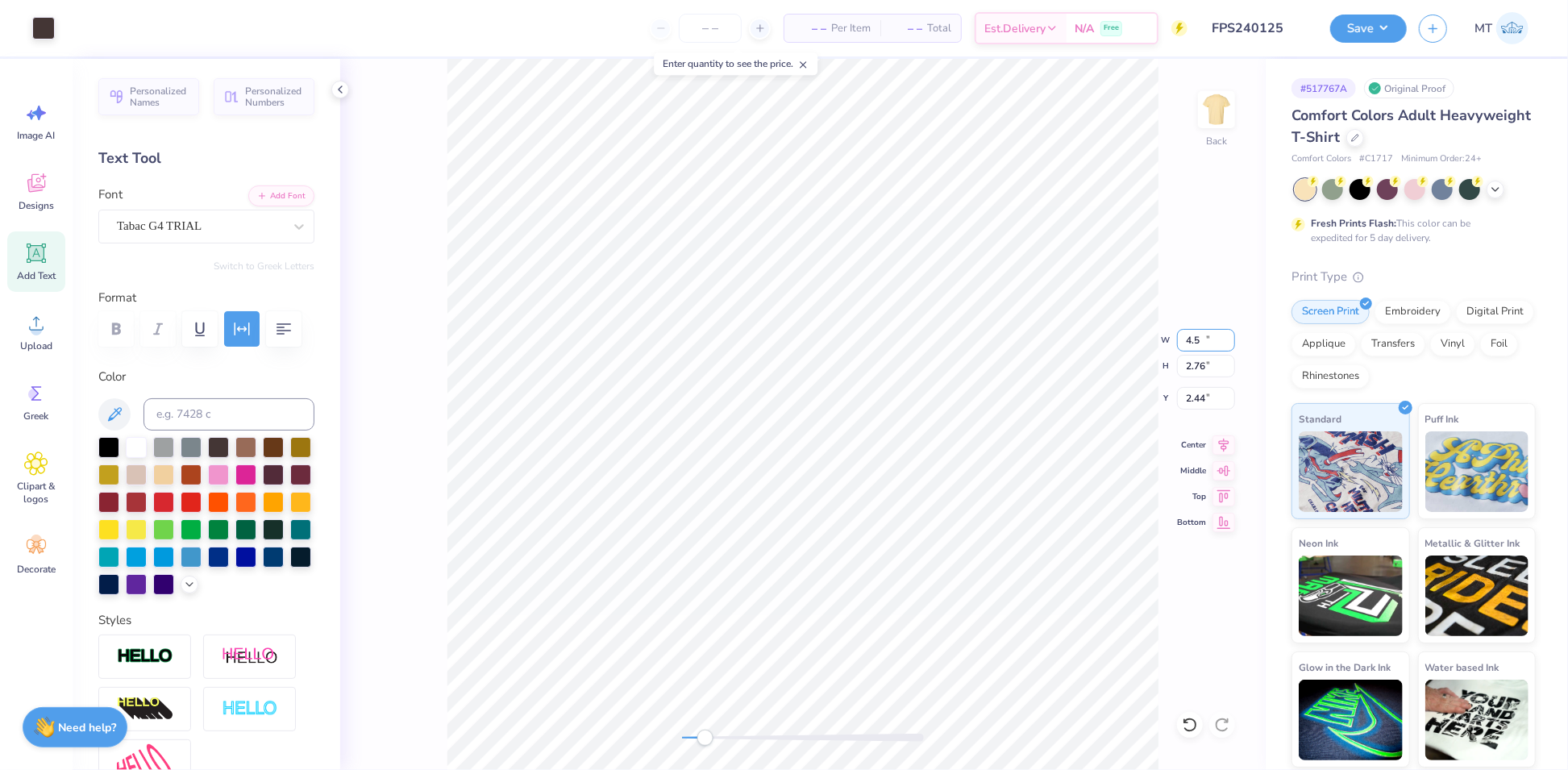
type input "5.06"
type input "2.76"
type input "2.44"
type input "3.79"
type input "0.55"
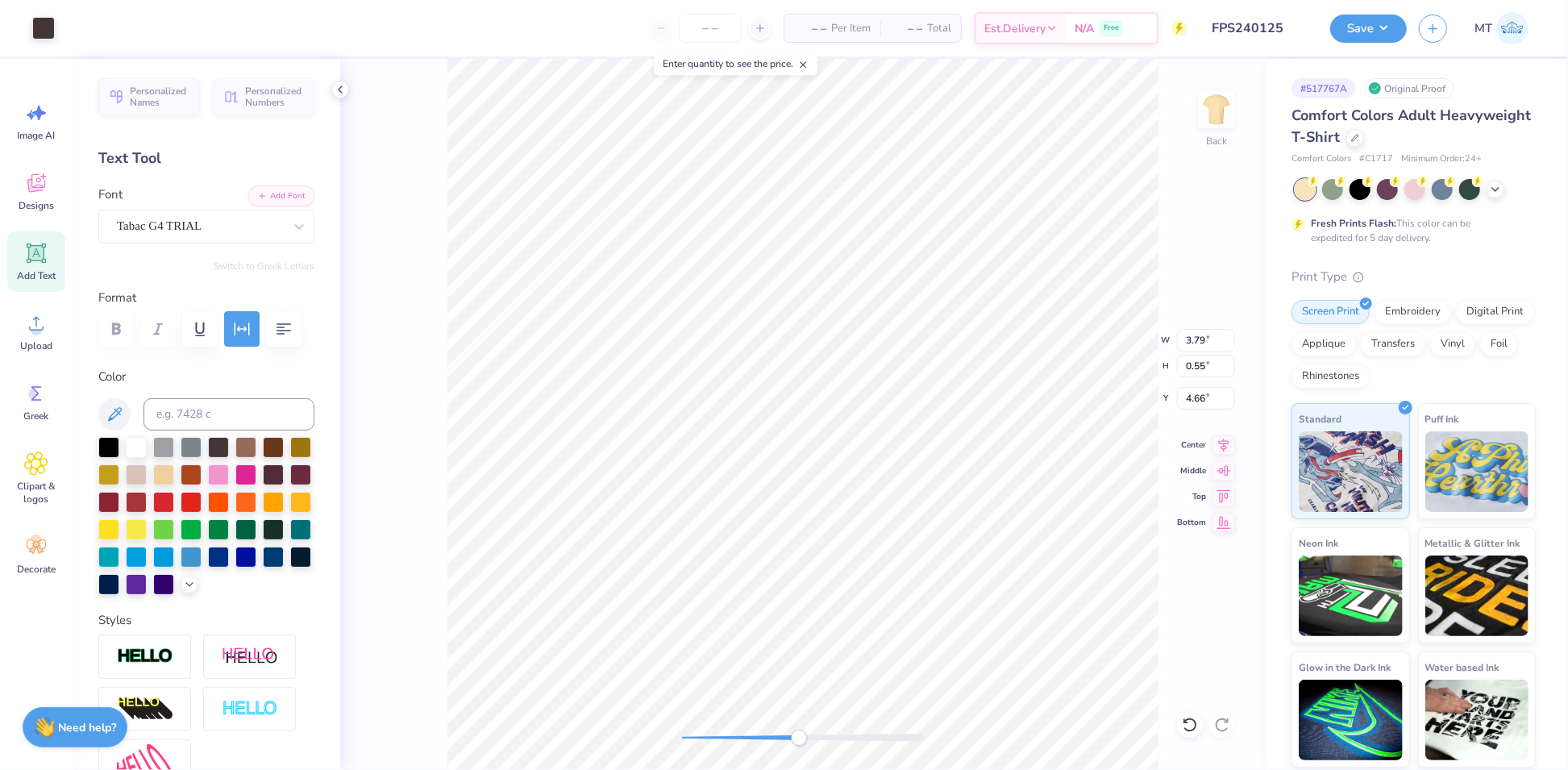
type input "4.70"
type input "3.37"
type input "0.20"
type input "4.72"
click icon
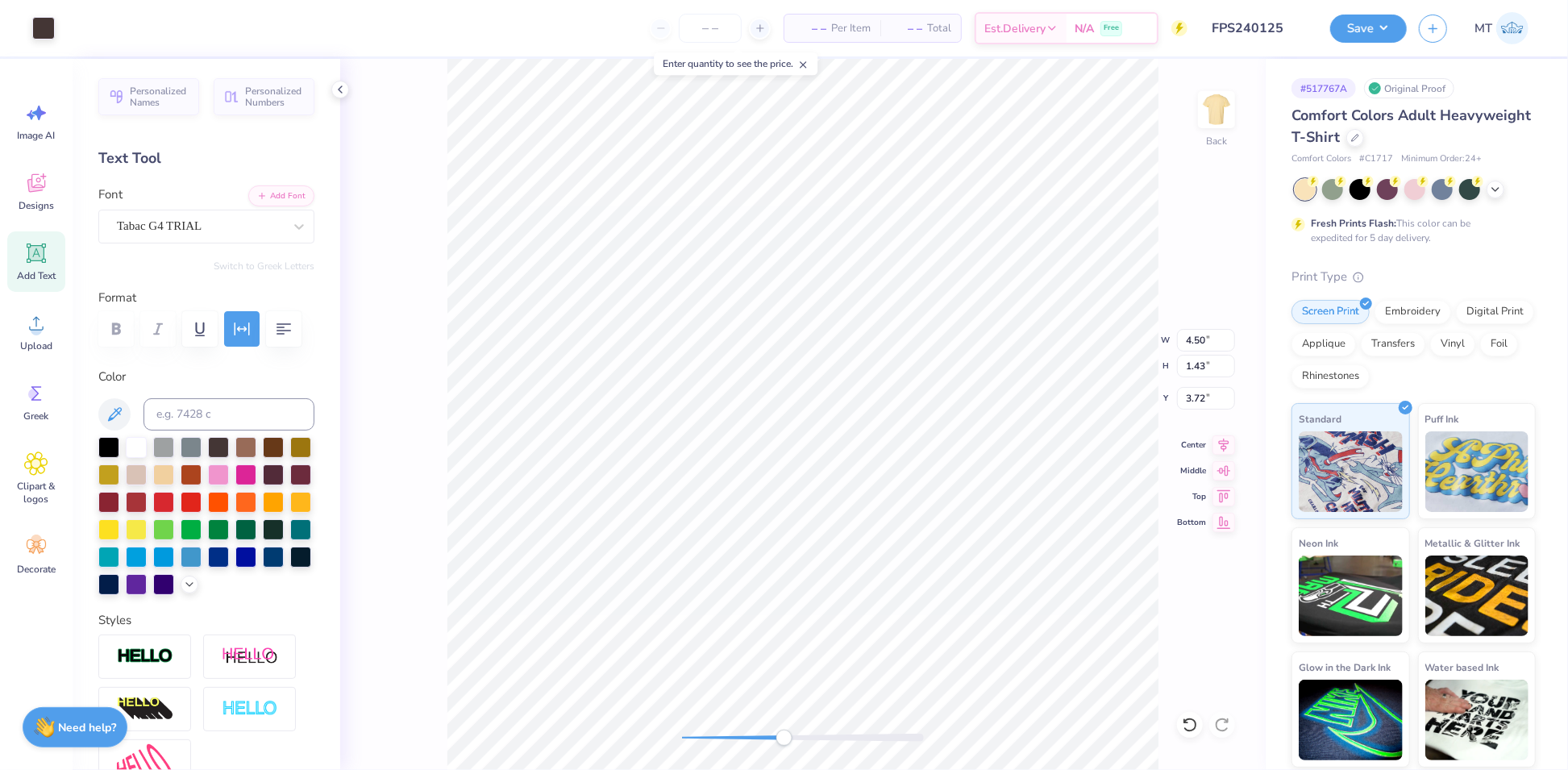
type input "3.68"
click input "2.63"
type input "2"
click input "0.50"
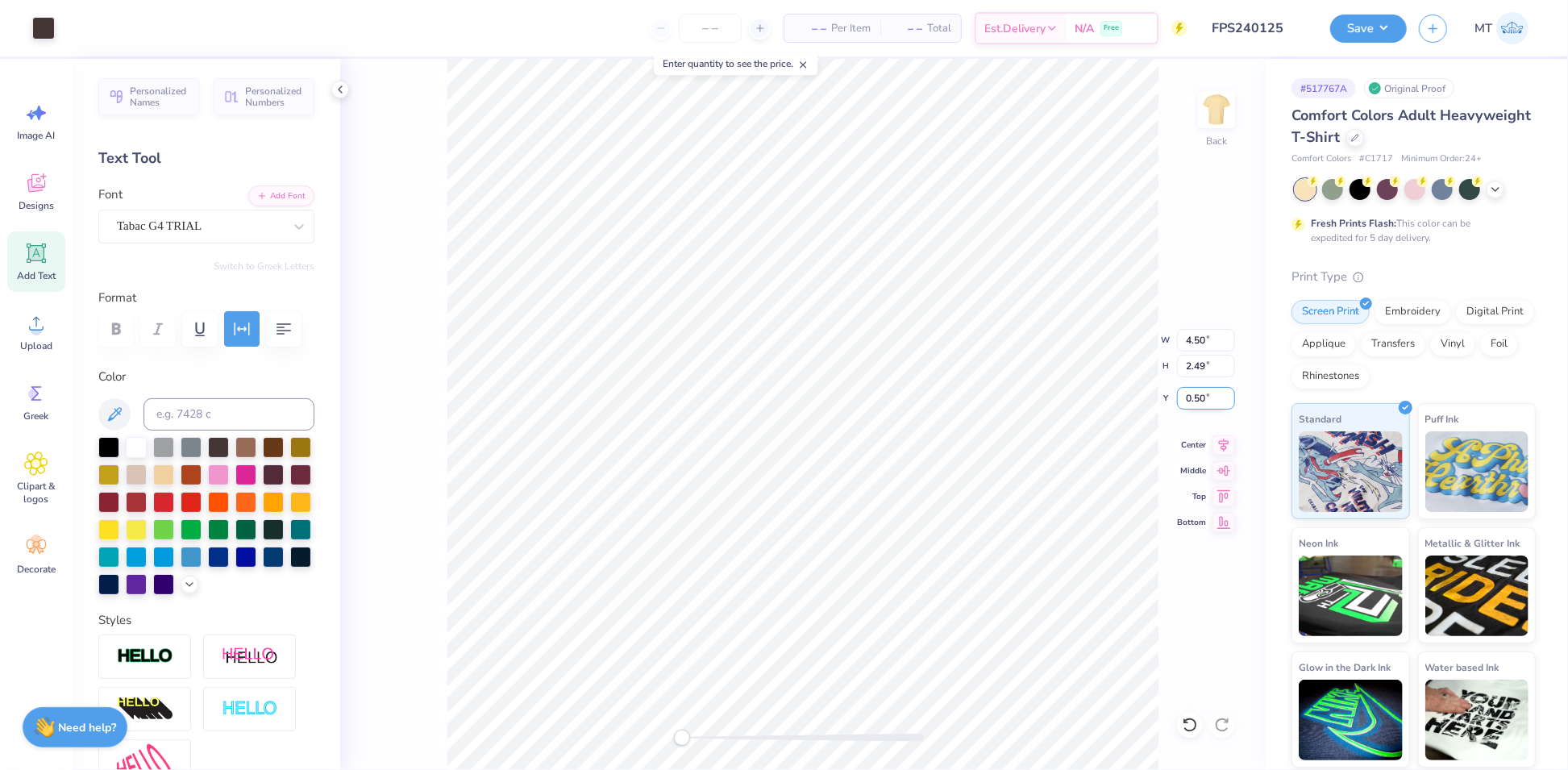
click input "0.50"
type input "2.80"
click button "Save"
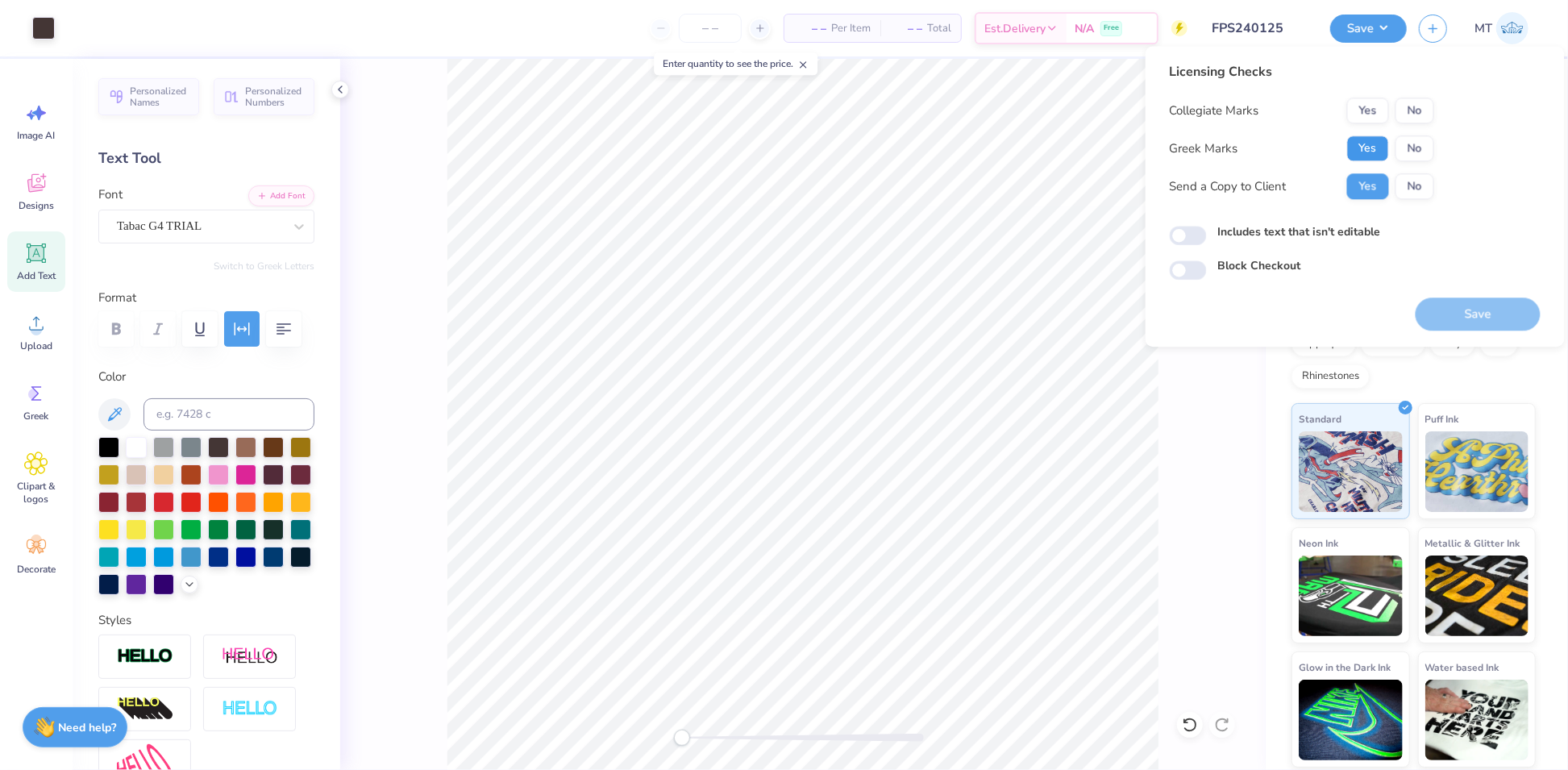
click button "Yes"
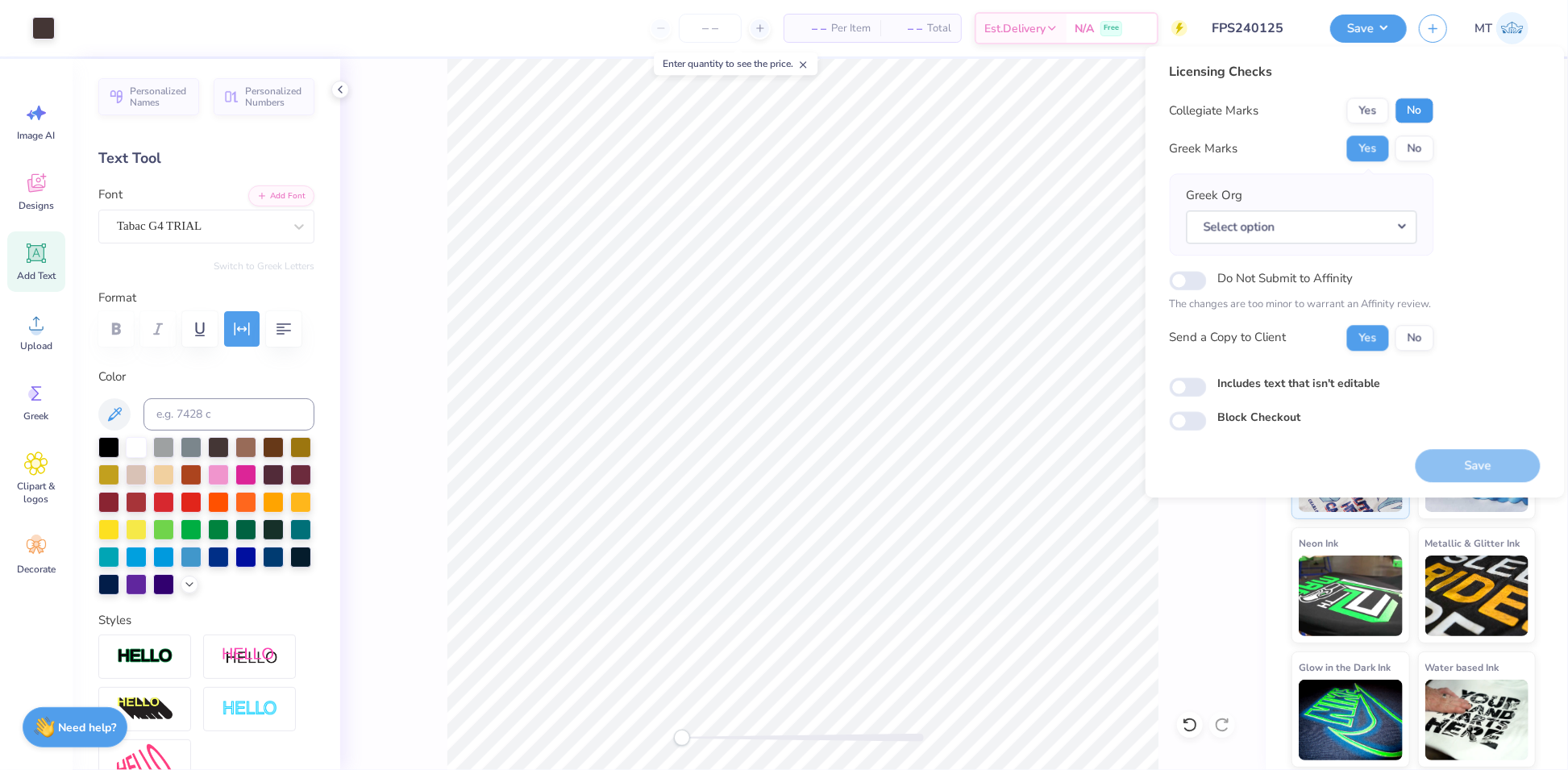
click button "No"
click button "Select option"
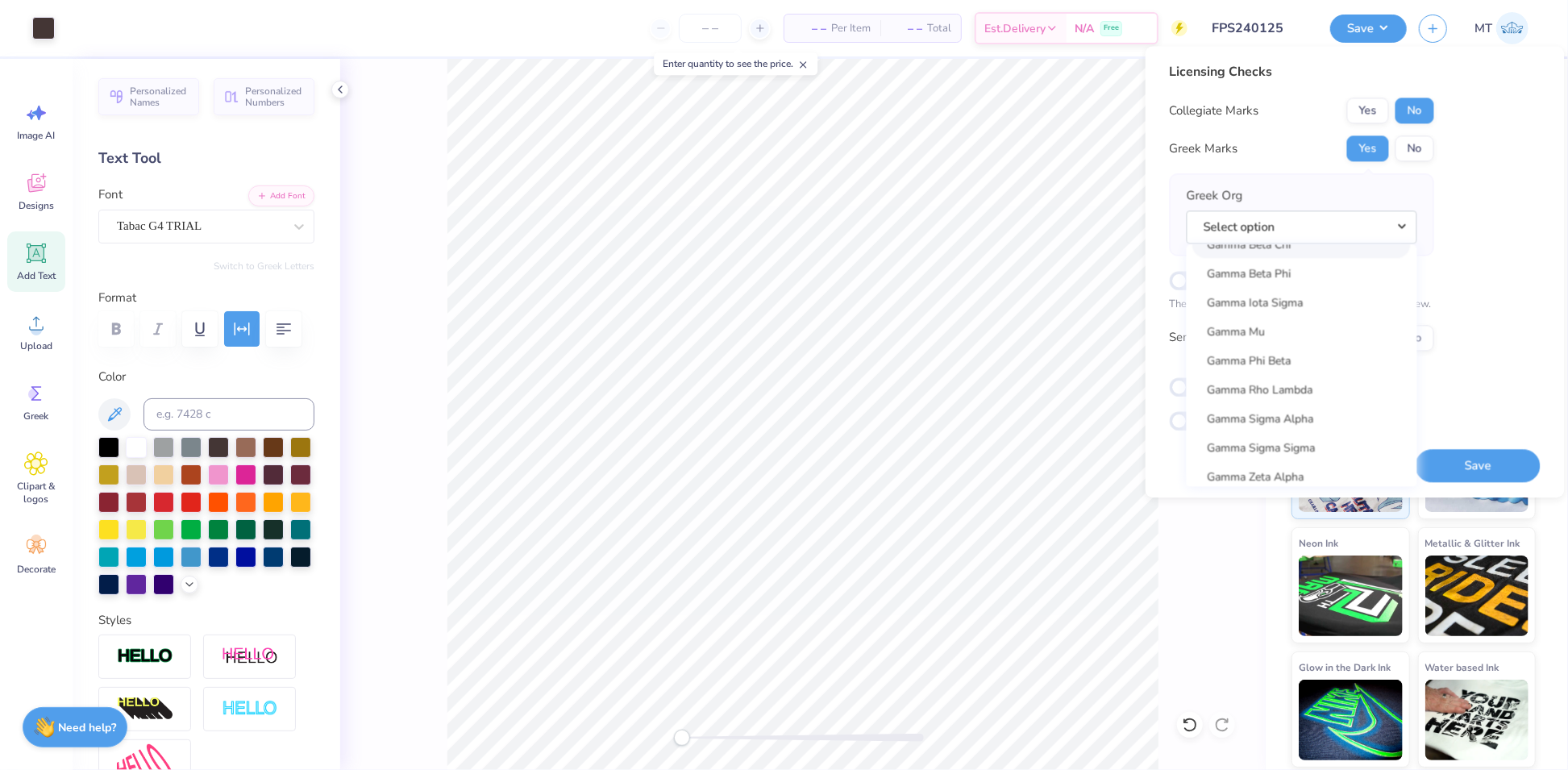
scroll to position [5014, 0]
click link "Gamma Phi Beta"
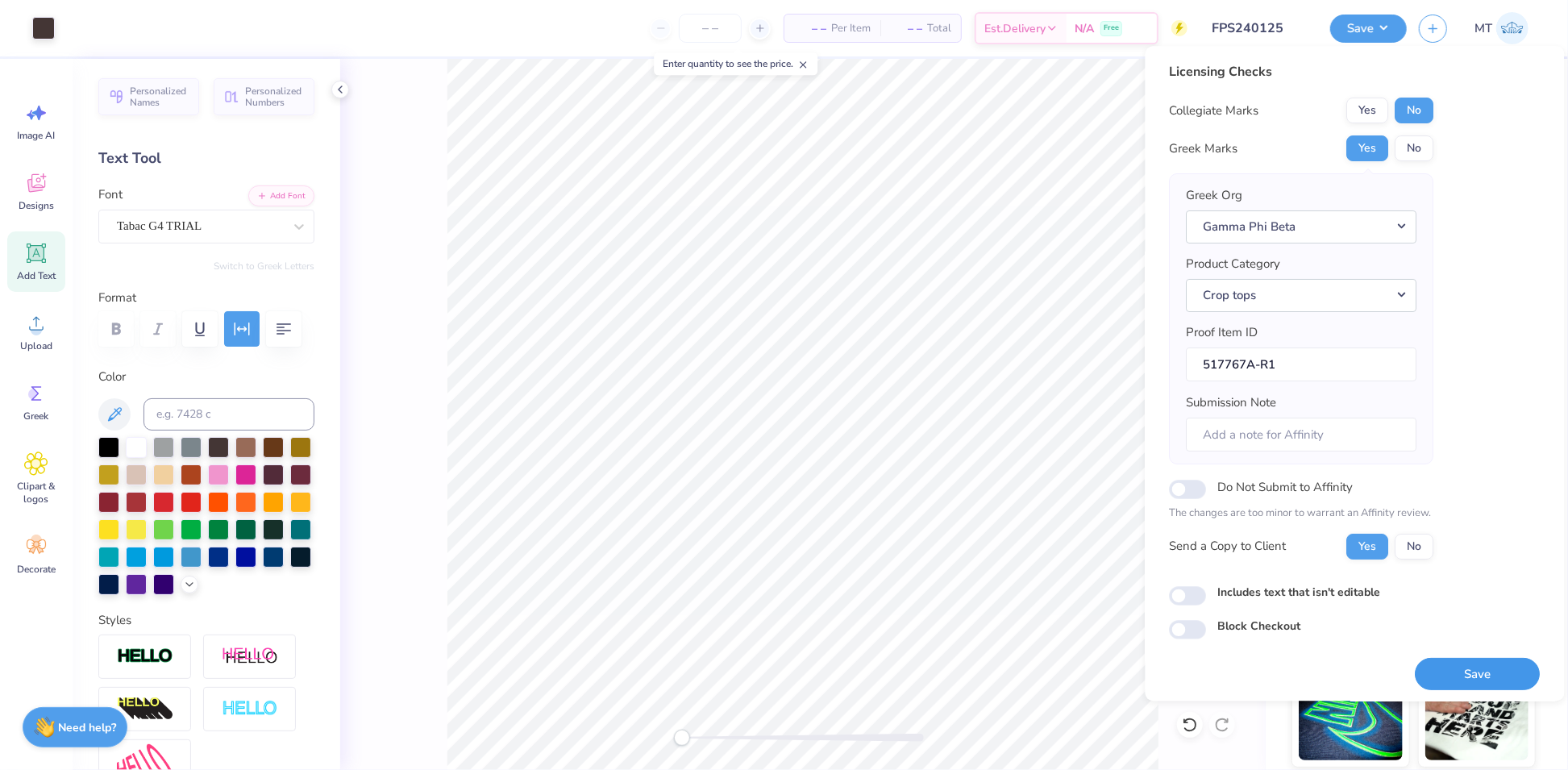
click button "Save"
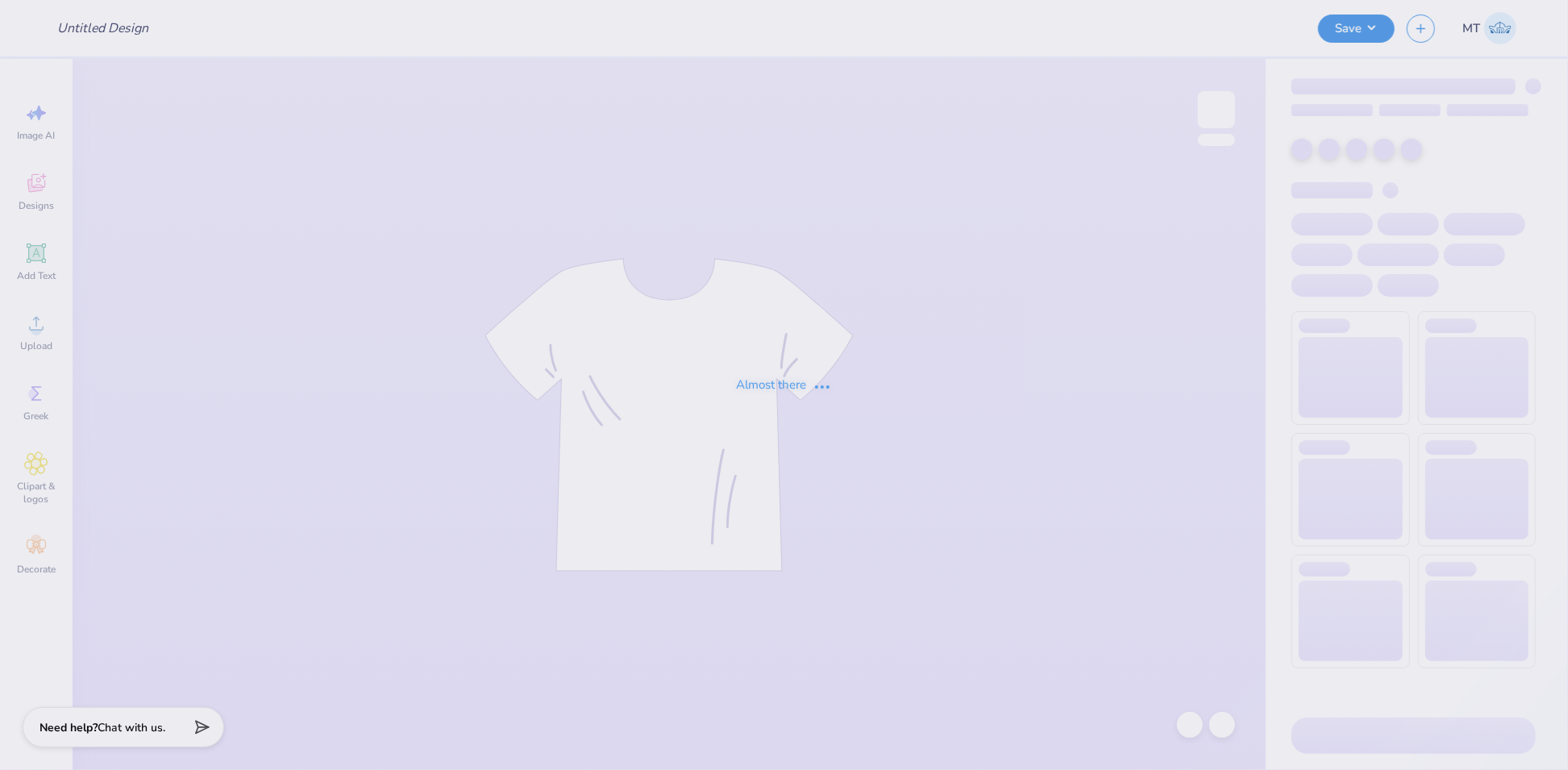
type input "FPS240125"
type input "FPS240126"
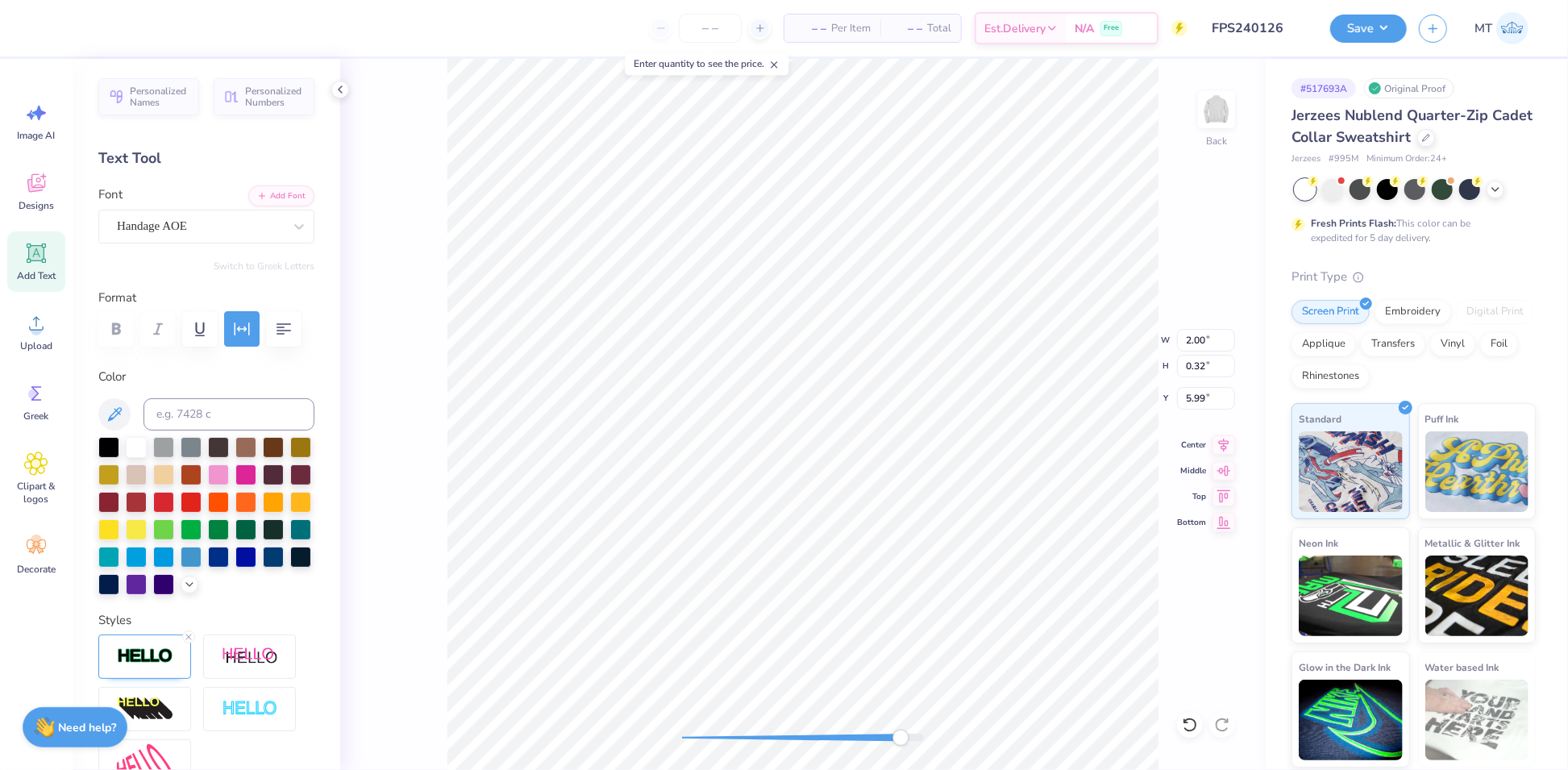
type input "2.00"
type input "0.32"
type input "5.99"
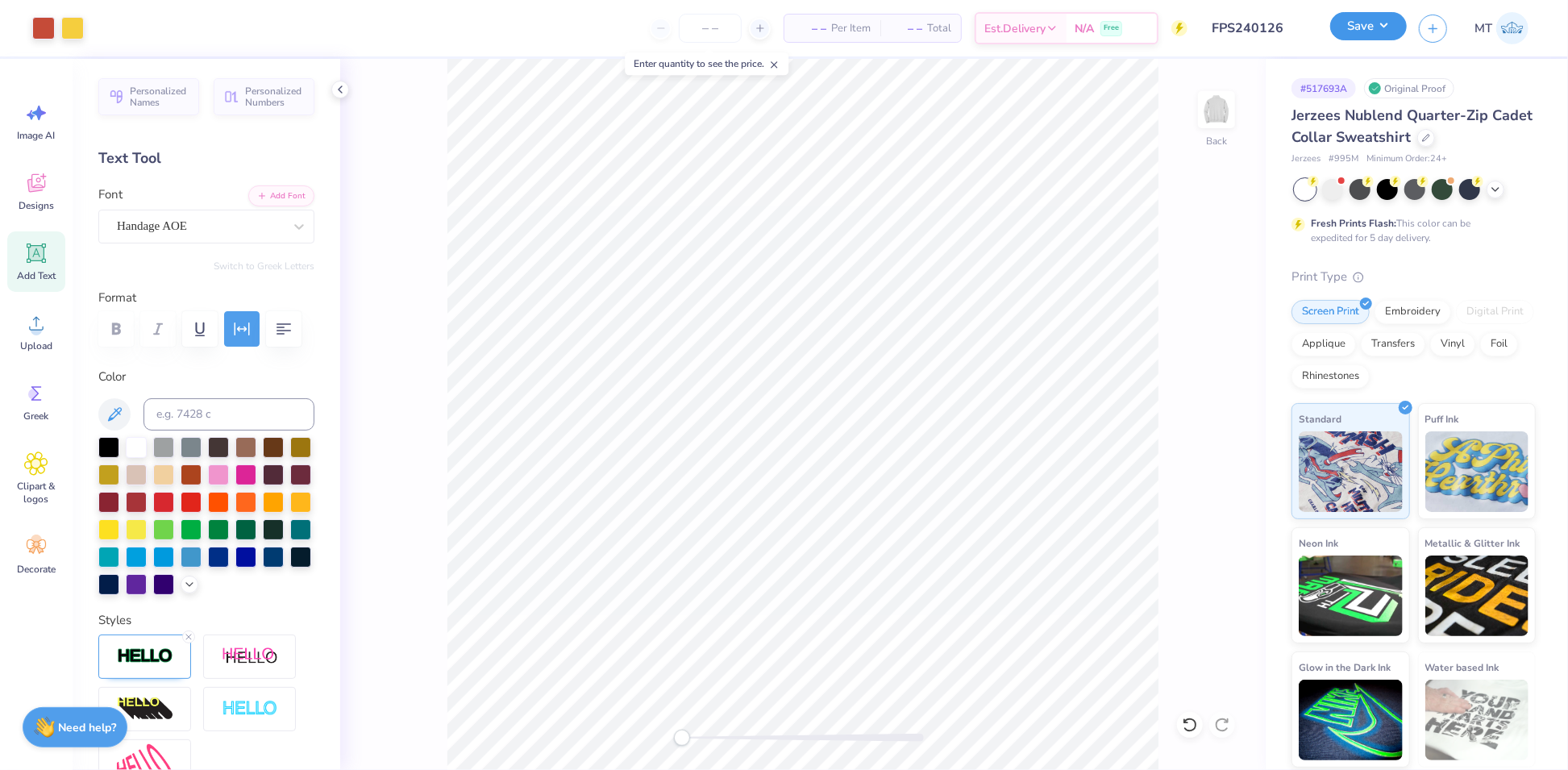
click at [1375, 38] on button "Save" at bounding box center [1368, 26] width 77 height 28
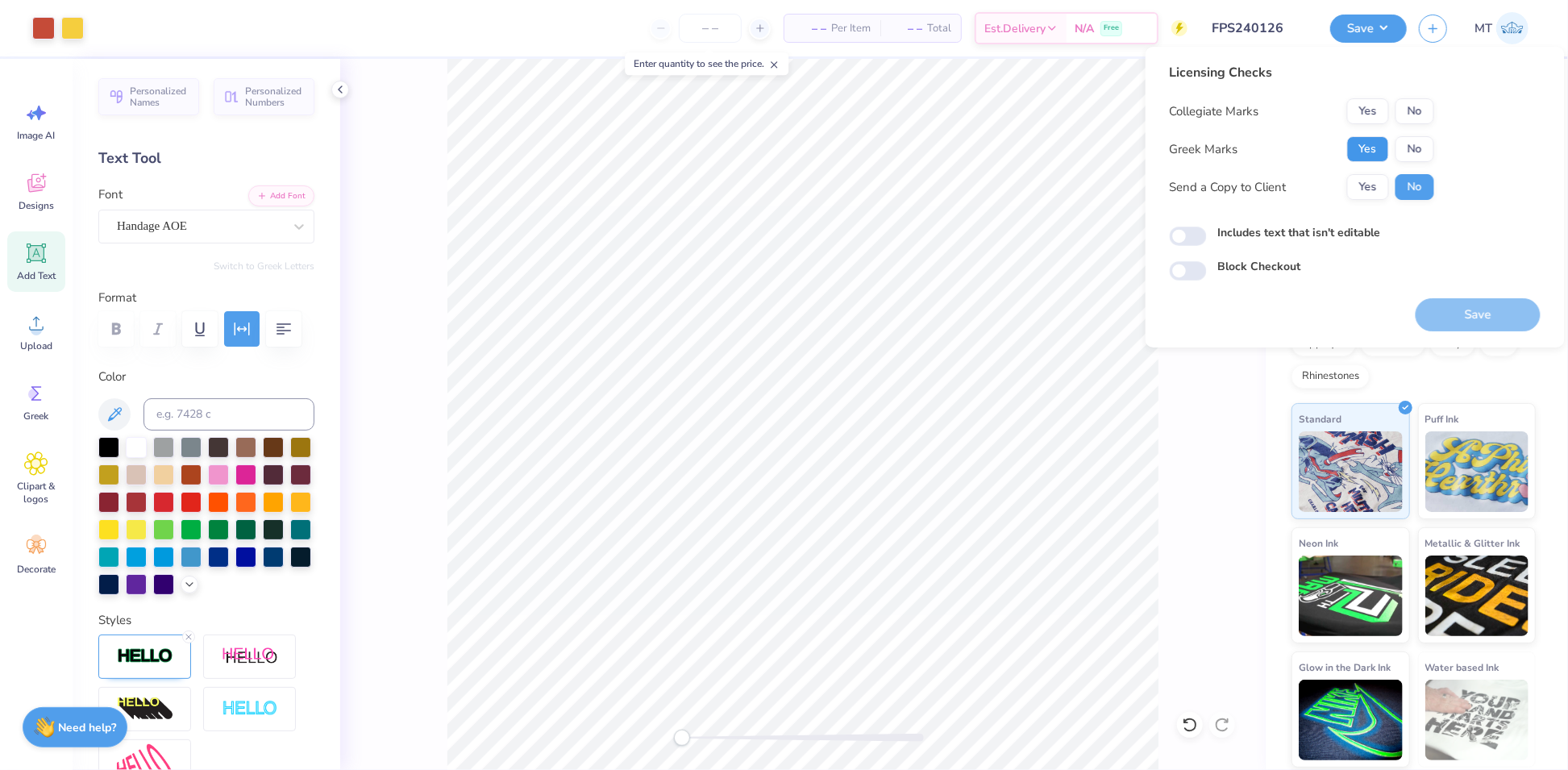
click at [1374, 153] on button "Yes" at bounding box center [1368, 149] width 42 height 26
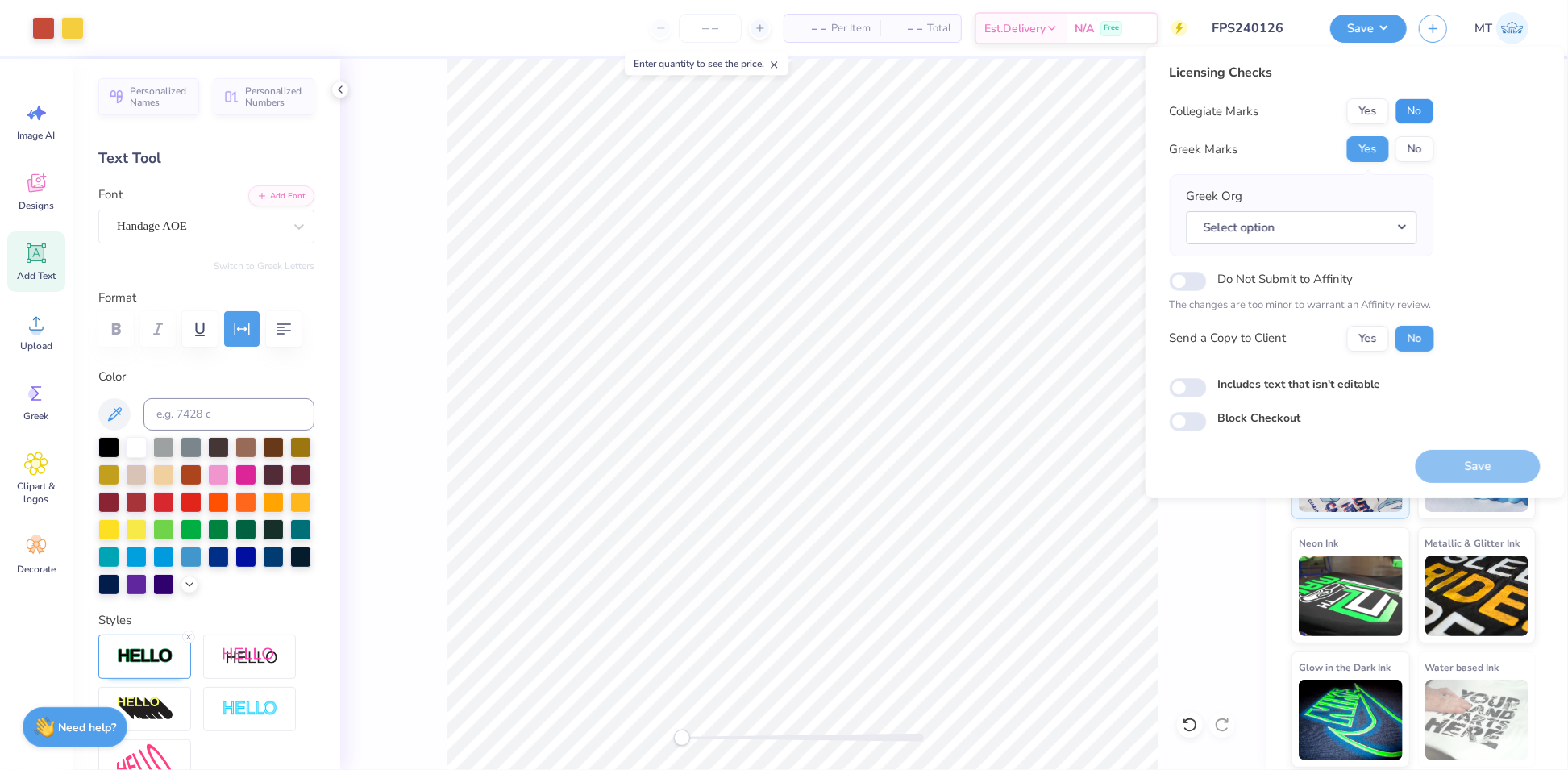
click at [1416, 109] on button "No" at bounding box center [1414, 111] width 38 height 26
click at [1372, 240] on button "Select option" at bounding box center [1302, 228] width 231 height 33
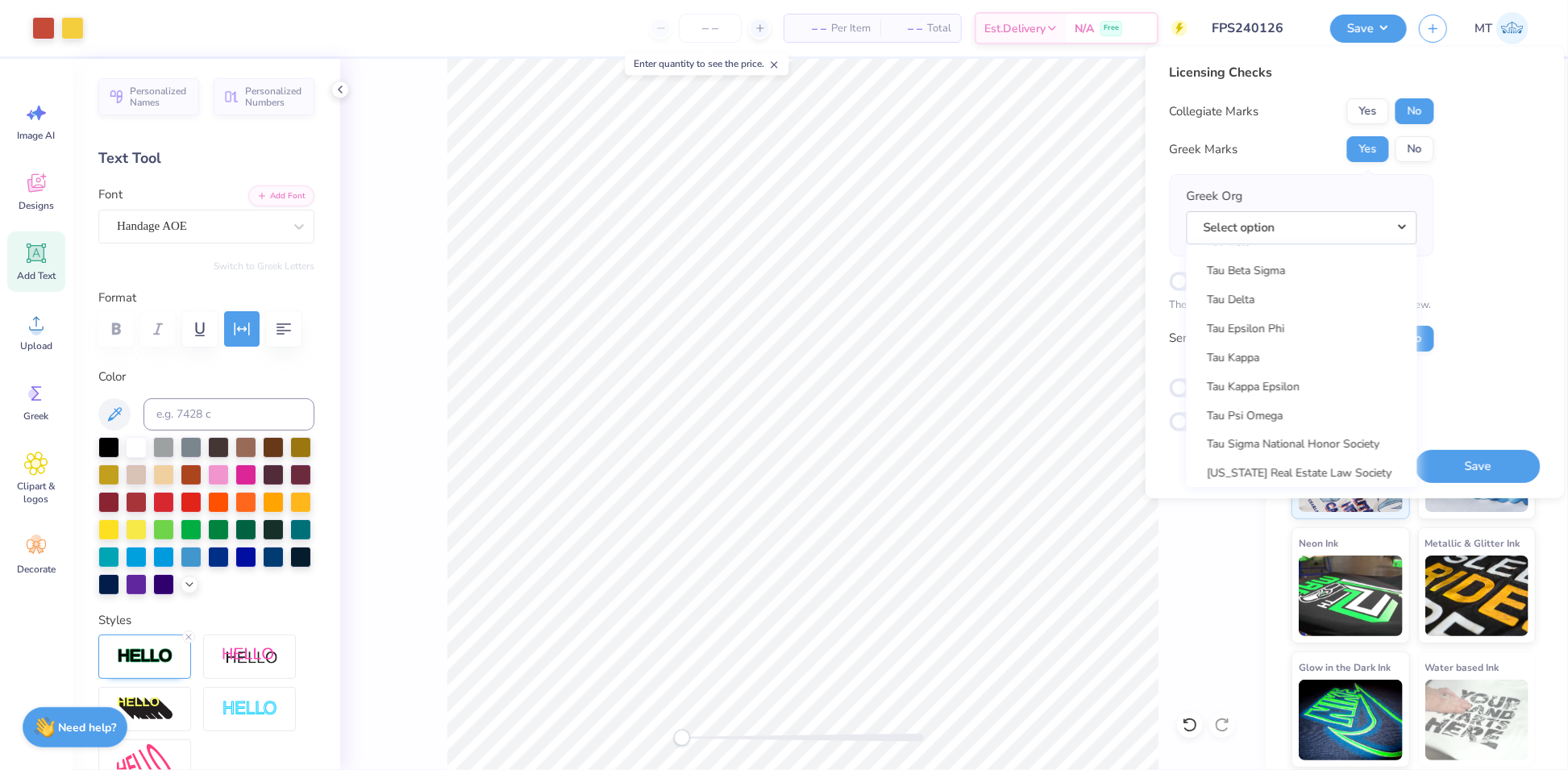
scroll to position [11860, 0]
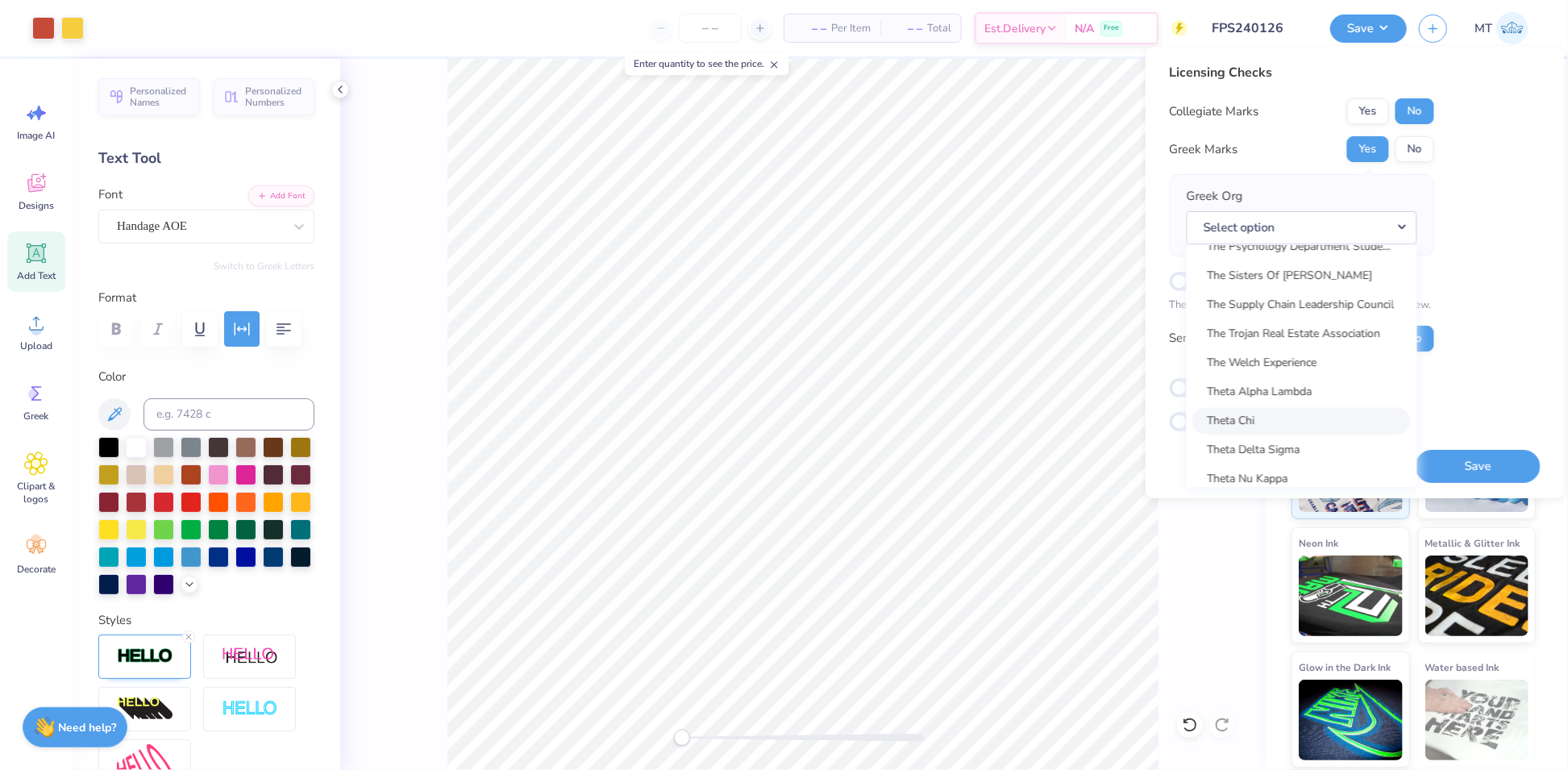
click at [1293, 425] on link "Theta Chi" at bounding box center [1302, 421] width 218 height 27
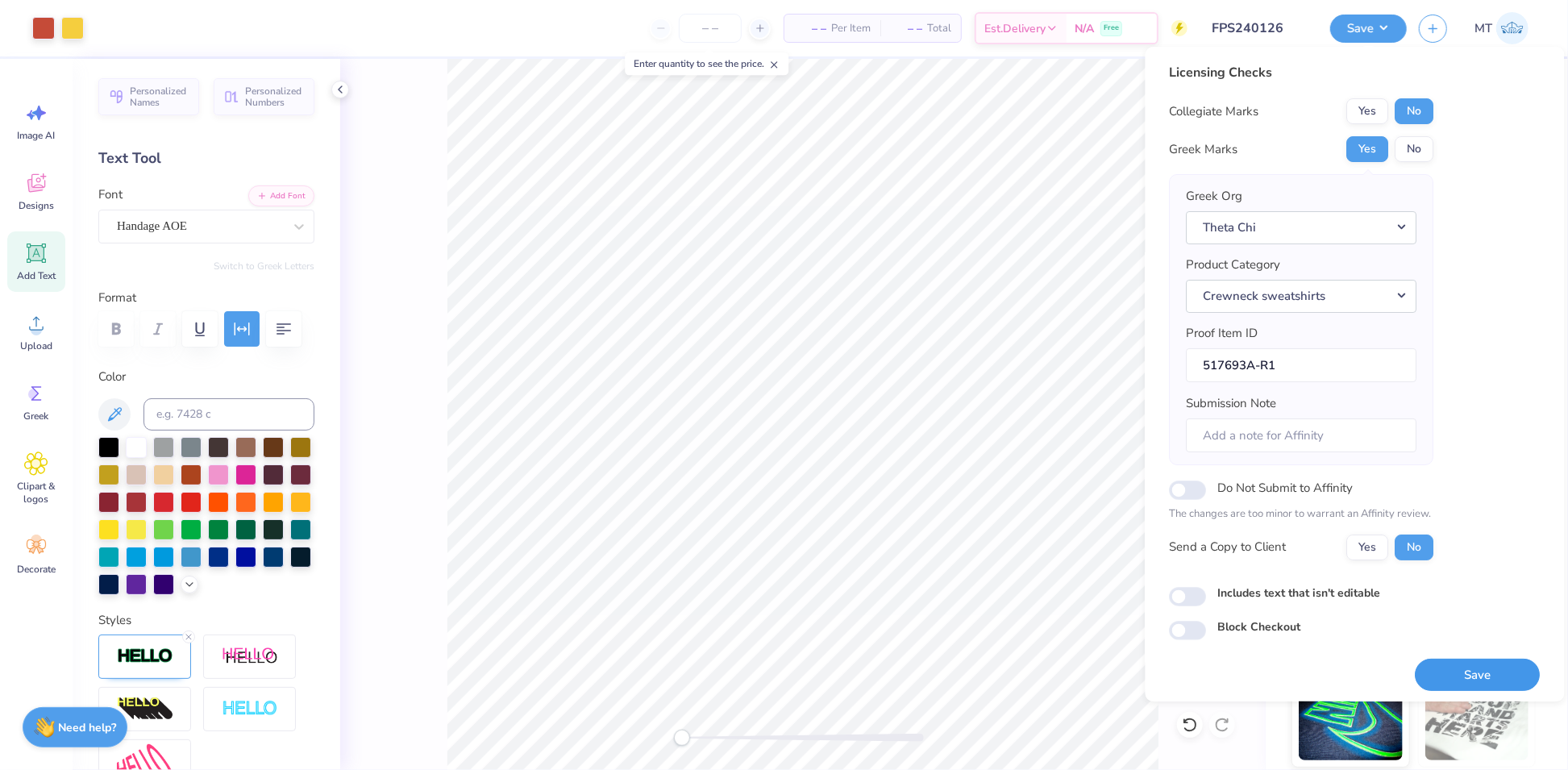
click at [1494, 661] on button "Save" at bounding box center [1477, 675] width 124 height 33
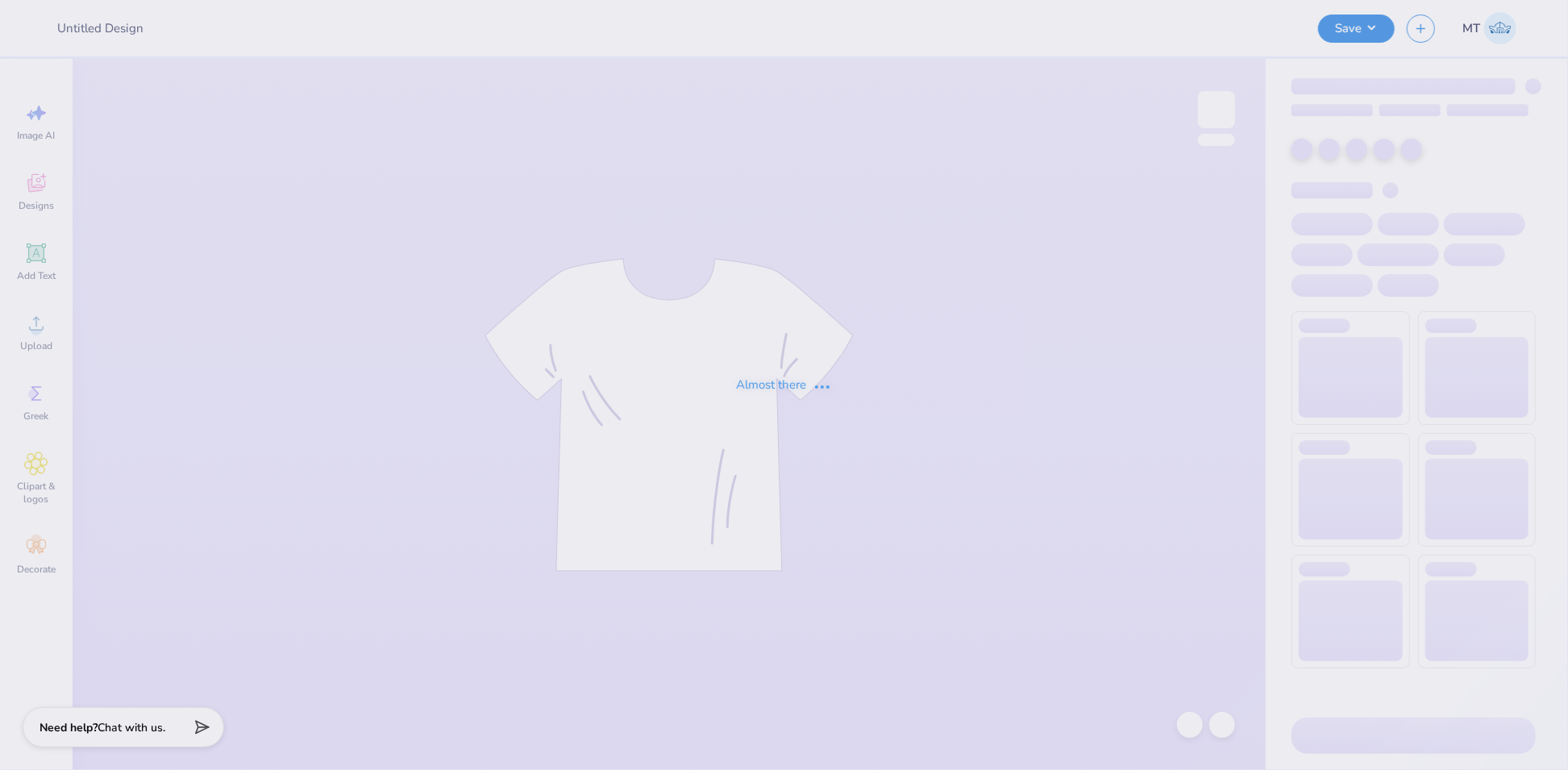
type input "FPS240126"
type input "FPS240128"
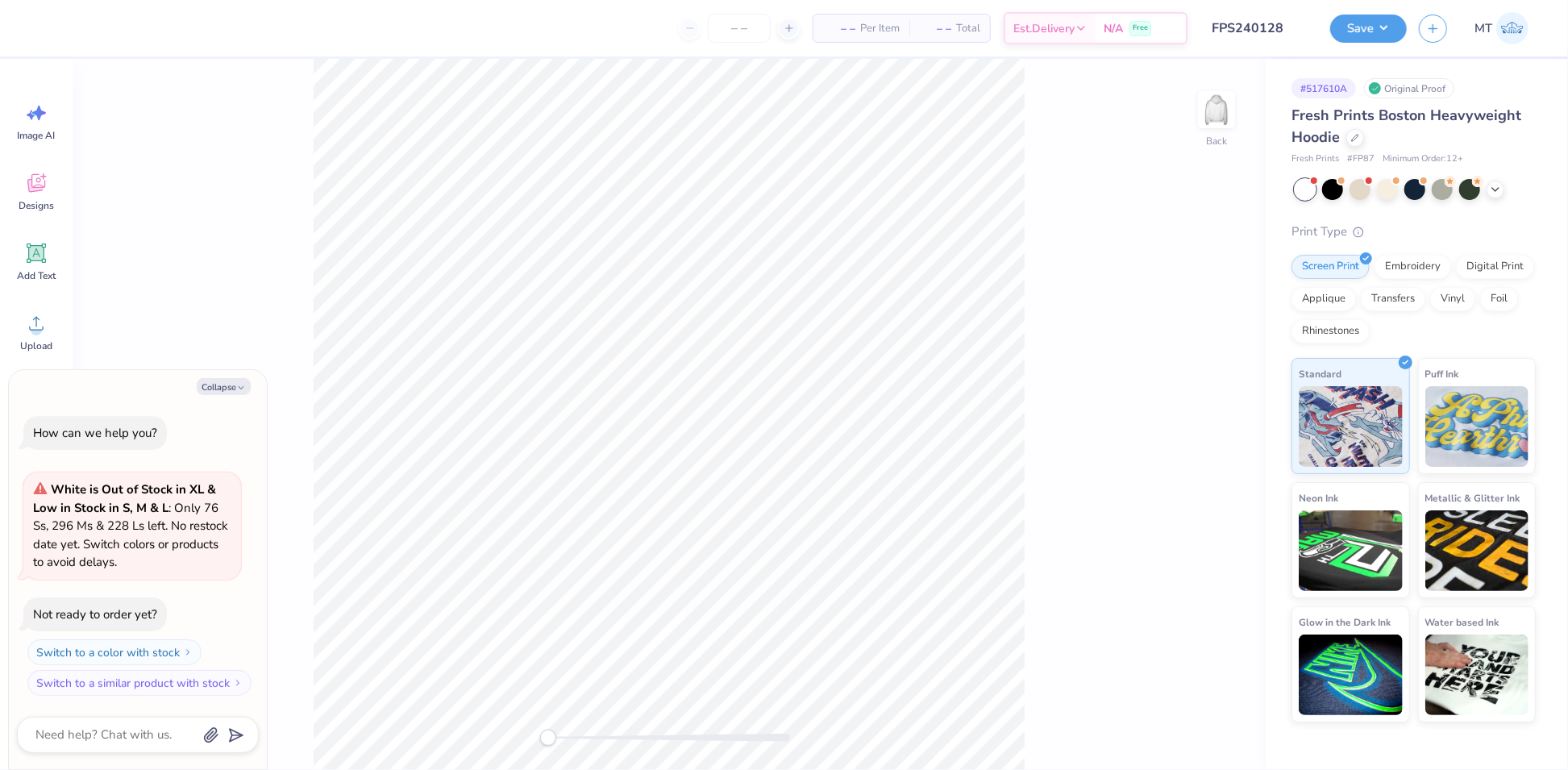
type textarea "x"
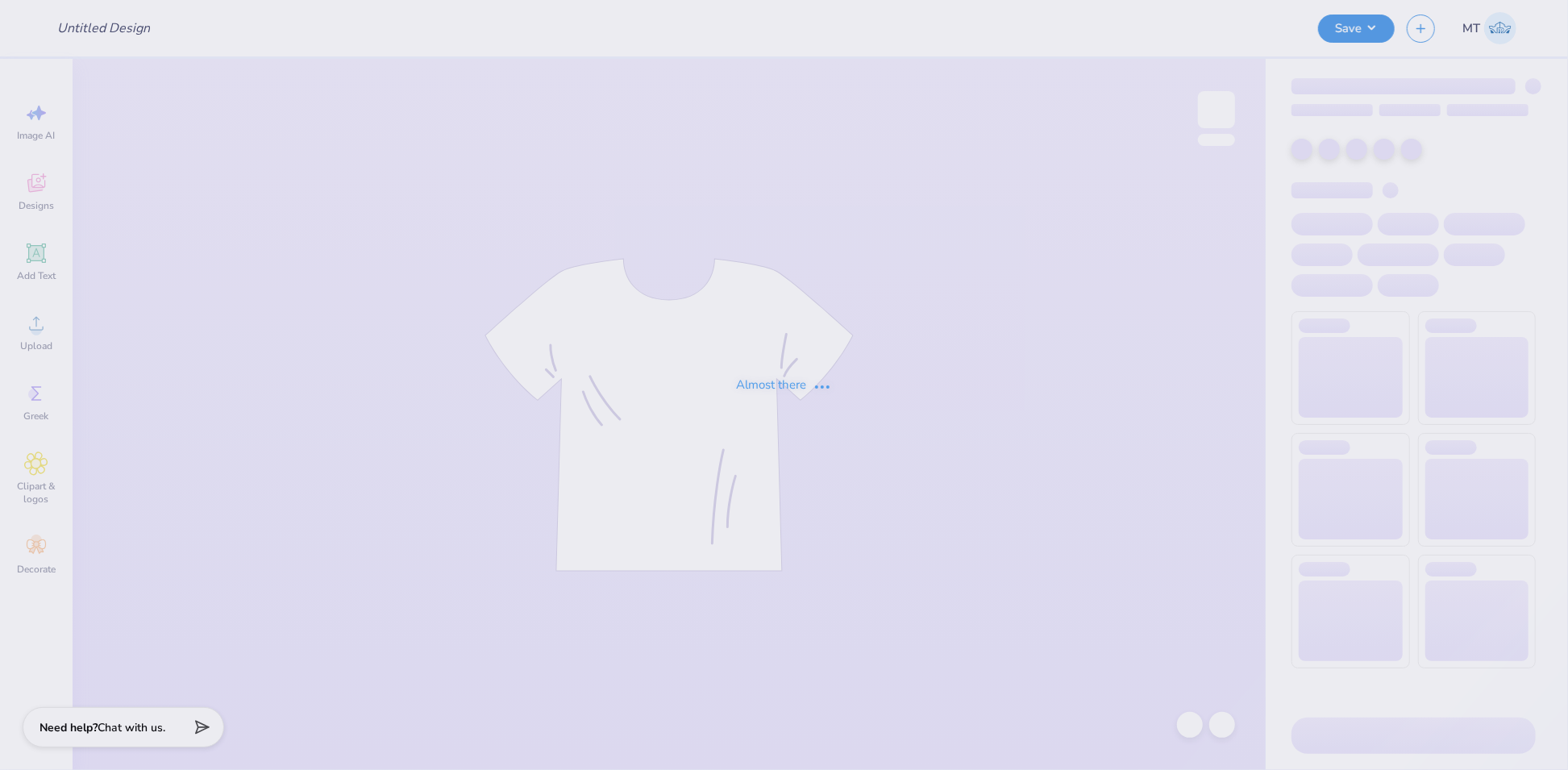
type input "FPS239561"
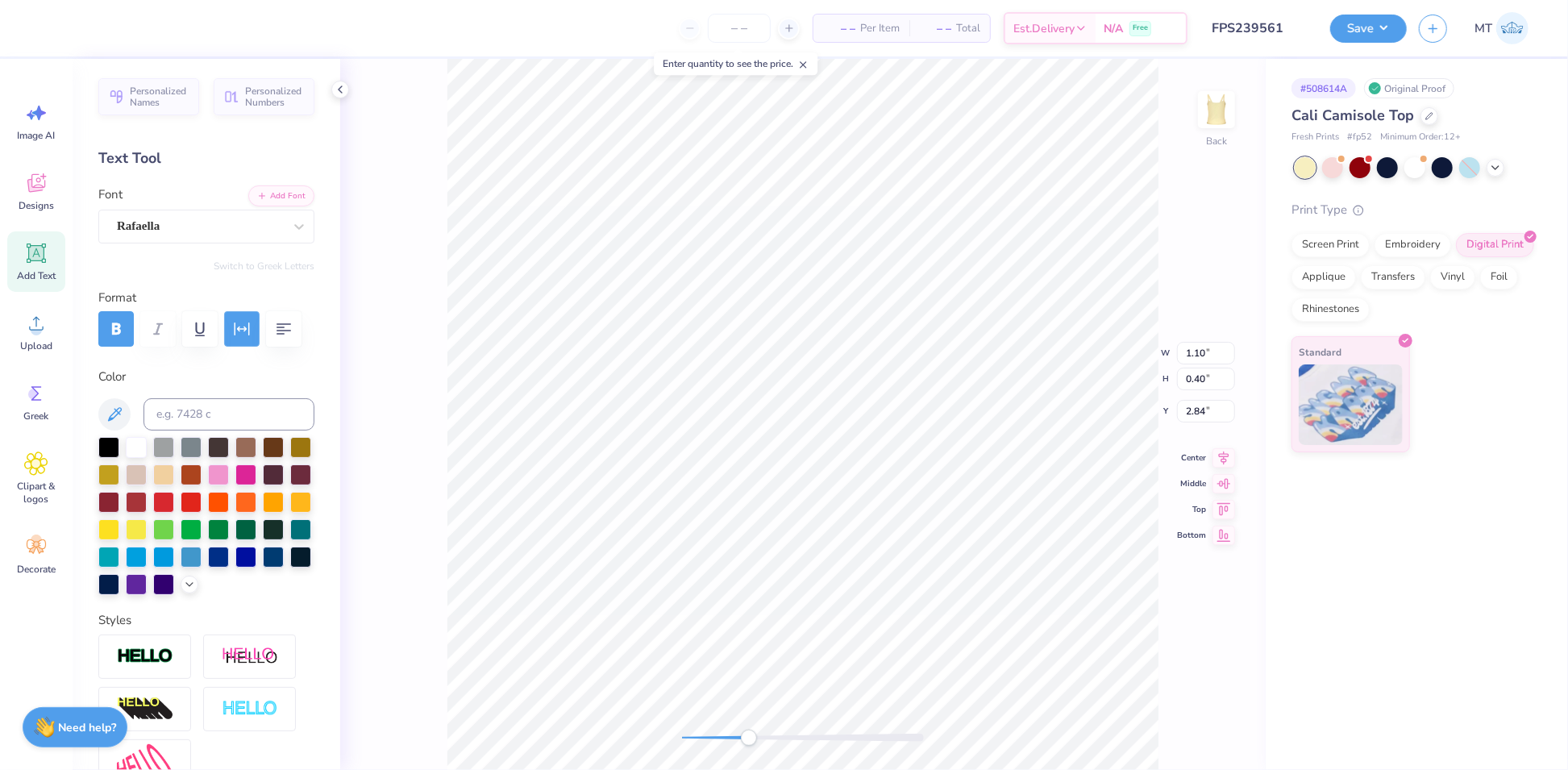
click at [241, 316] on button "button" at bounding box center [242, 329] width 36 height 36
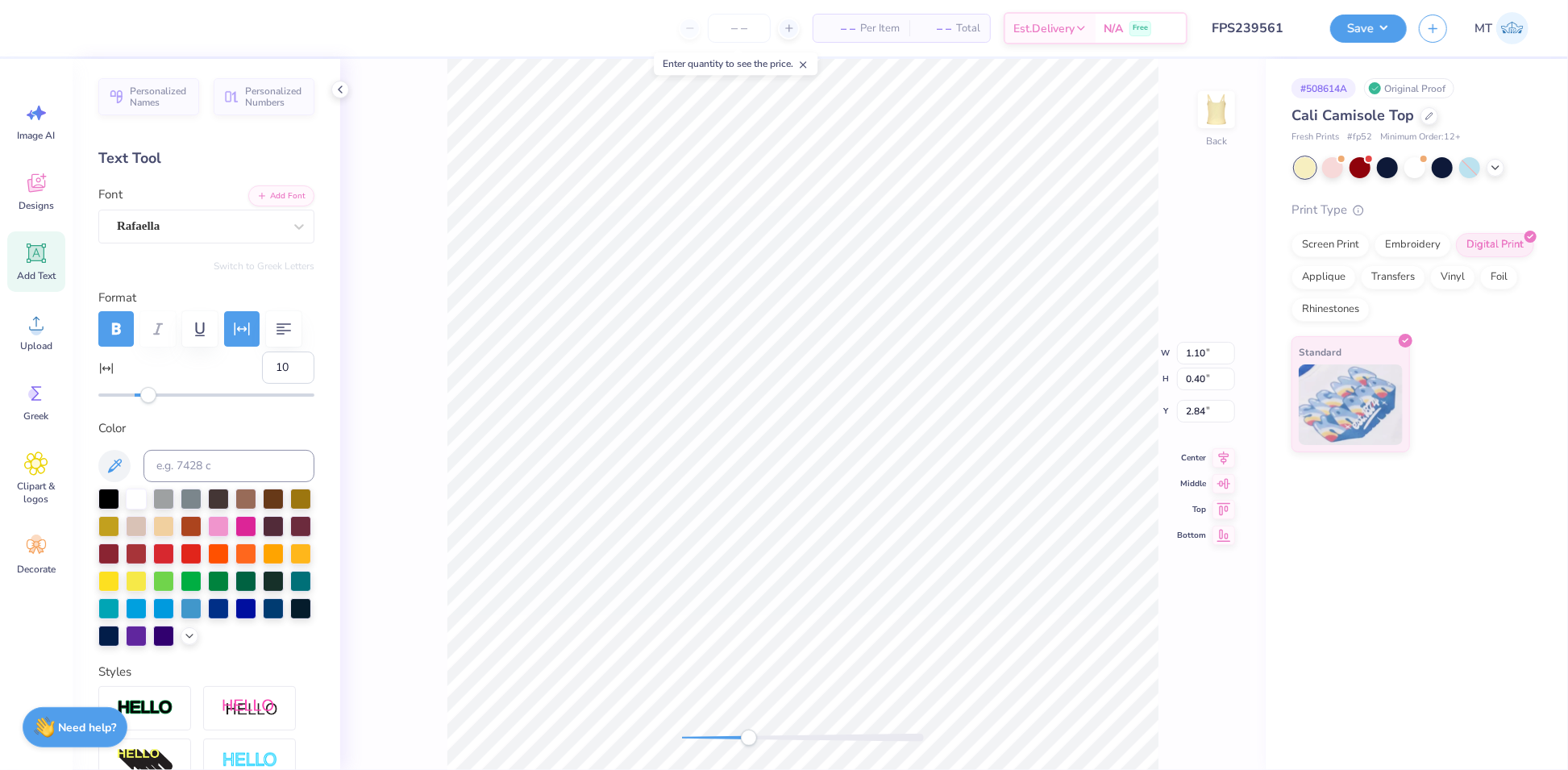
type input "1.11"
type input "0"
click at [273, 384] on input "0" at bounding box center [287, 367] width 52 height 32
type input "10"
click at [1192, 362] on input "6.12" at bounding box center [1206, 365] width 58 height 23
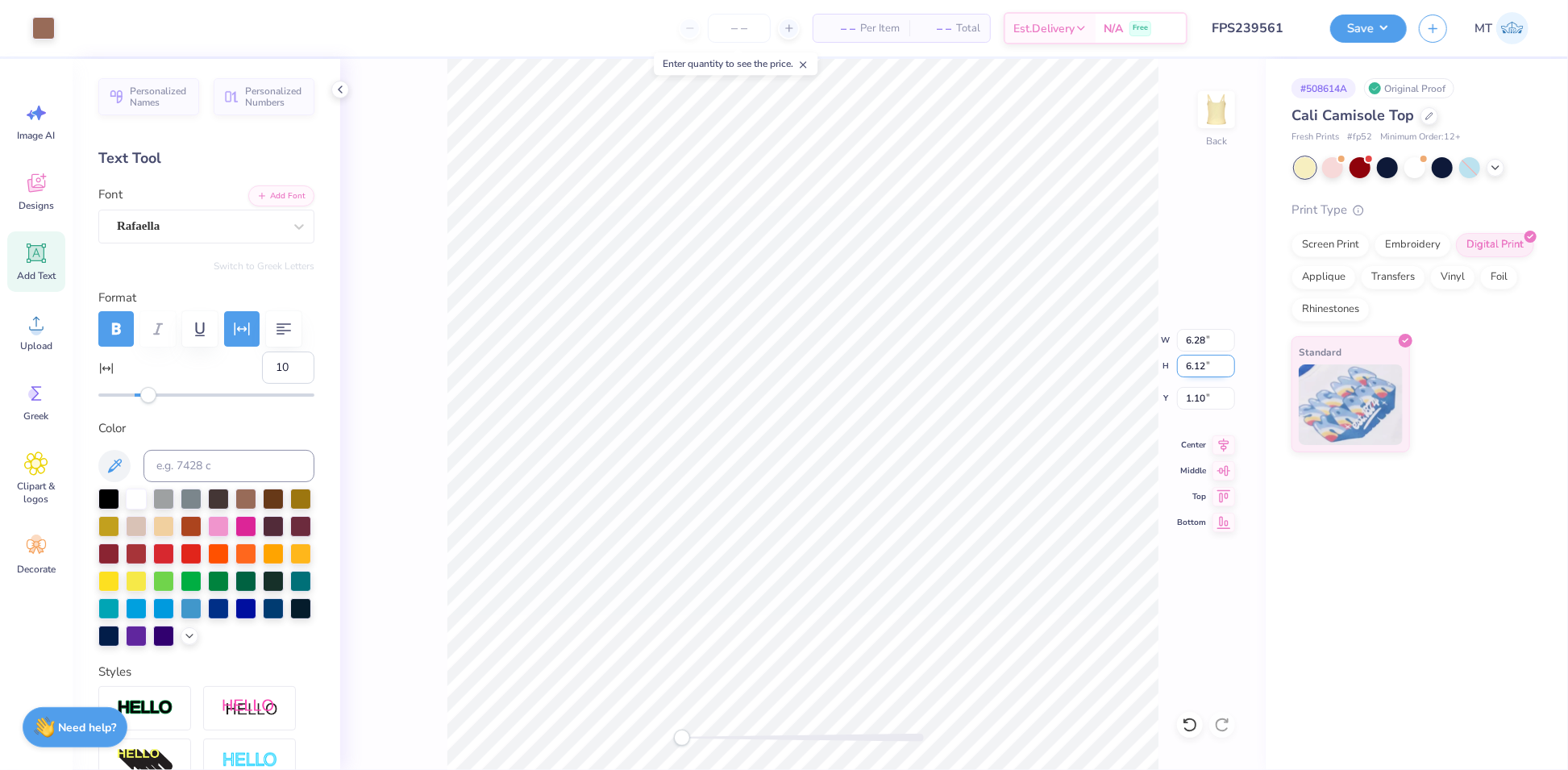
click at [1192, 362] on input "6.12" at bounding box center [1206, 365] width 58 height 23
type input "5"
type input "4.19"
type input "4.14"
type input "2.06"
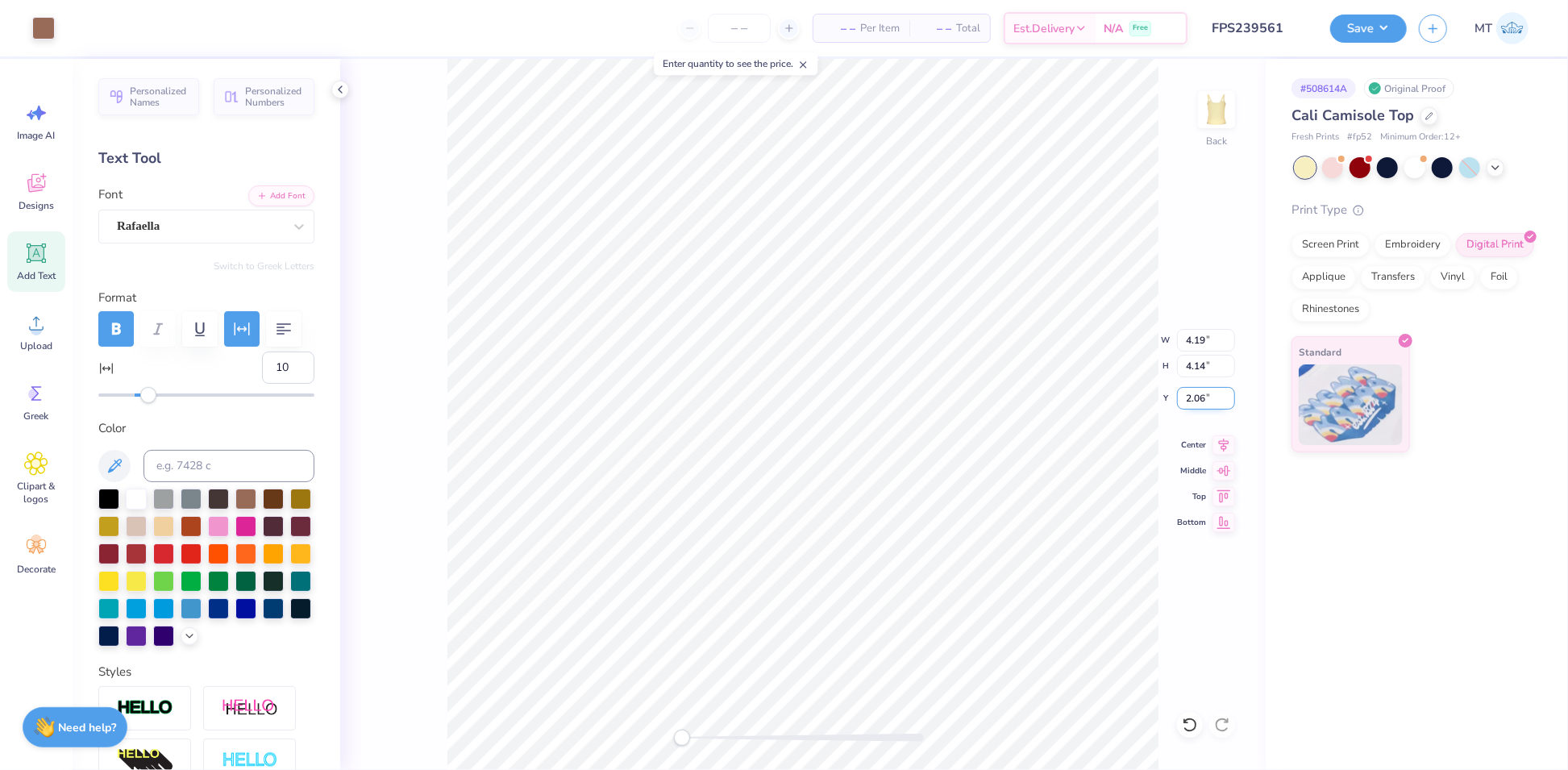
click at [1195, 392] on input "2.06" at bounding box center [1206, 398] width 58 height 23
click at [1188, 397] on input "2.00" at bounding box center [1206, 398] width 58 height 23
type input "1.50"
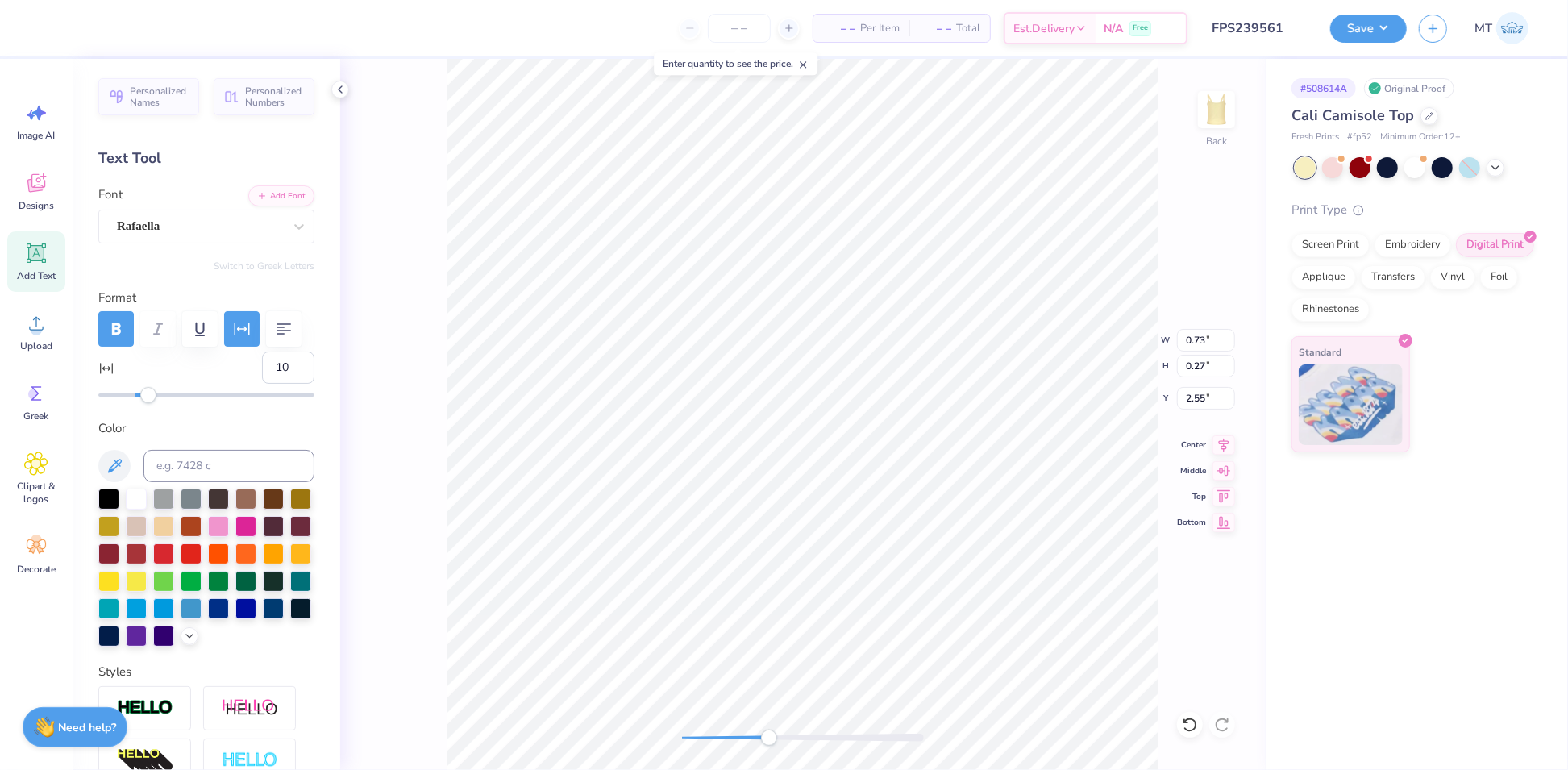
type input "0.83"
type input "2.56"
type input "10"
click at [1390, 24] on button "Save" at bounding box center [1368, 26] width 77 height 28
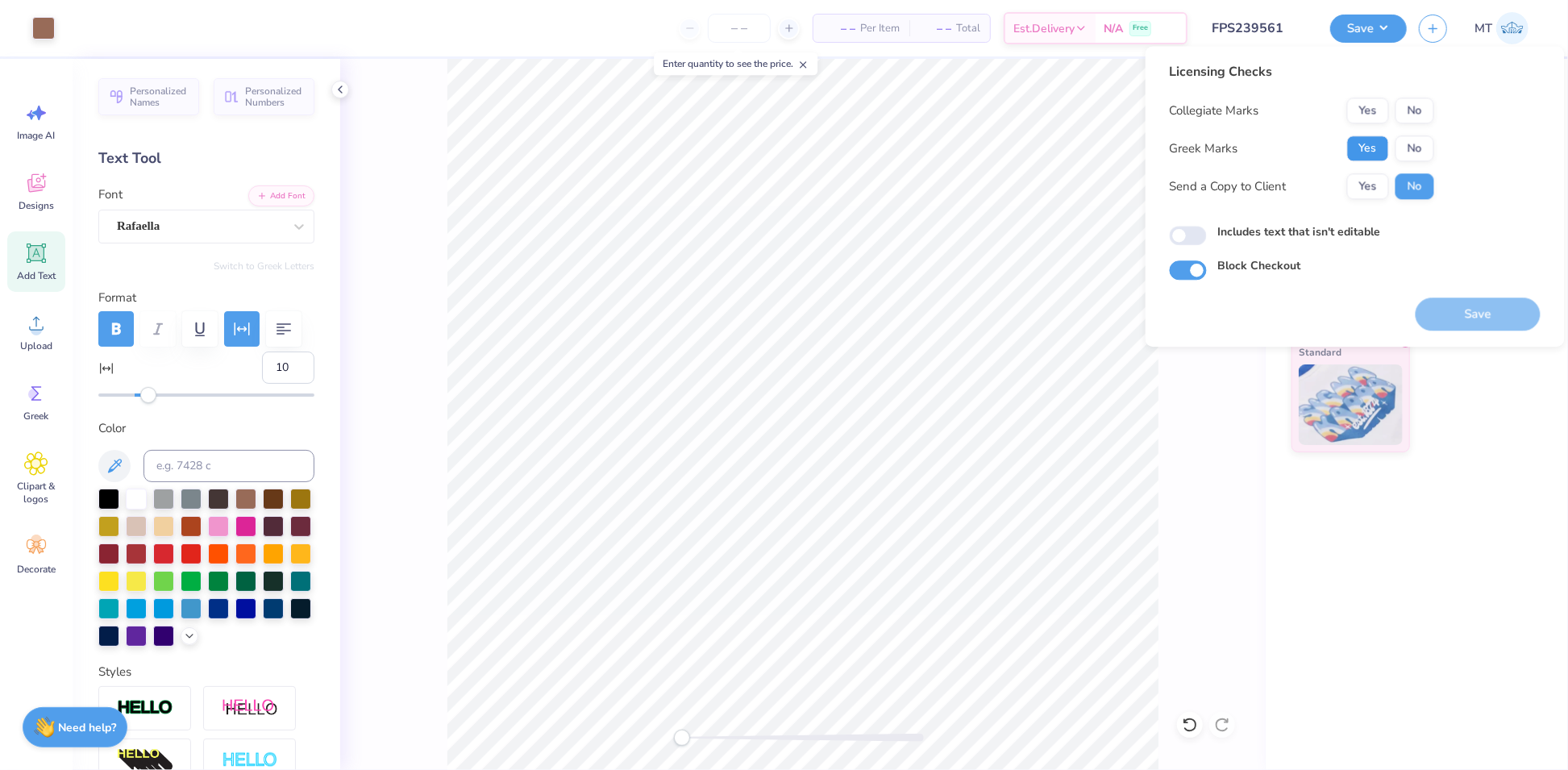
click at [1363, 157] on button "Yes" at bounding box center [1368, 148] width 42 height 26
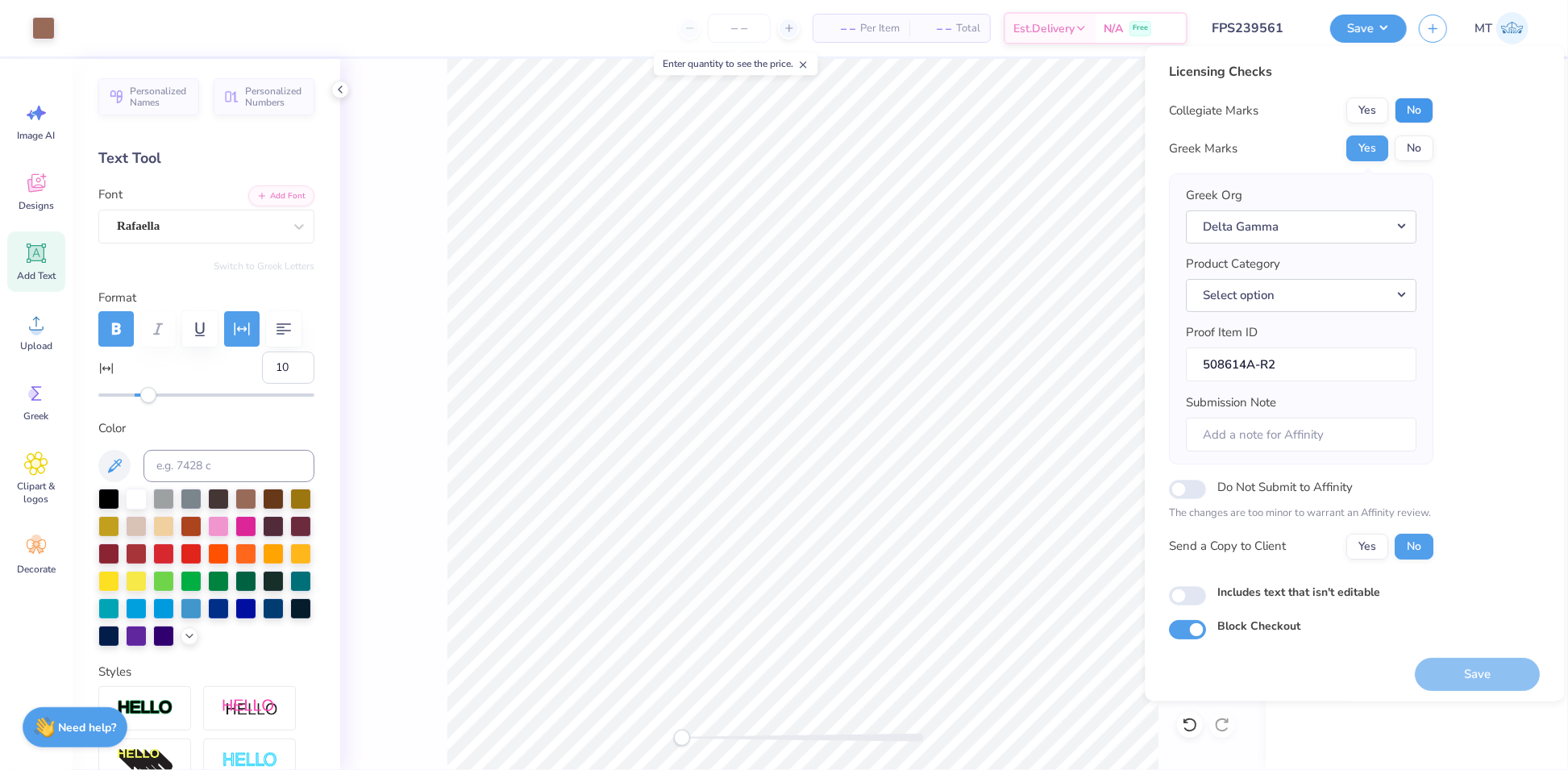
click at [1404, 118] on button "No" at bounding box center [1414, 111] width 38 height 26
click at [1298, 280] on button "Select option" at bounding box center [1302, 296] width 231 height 33
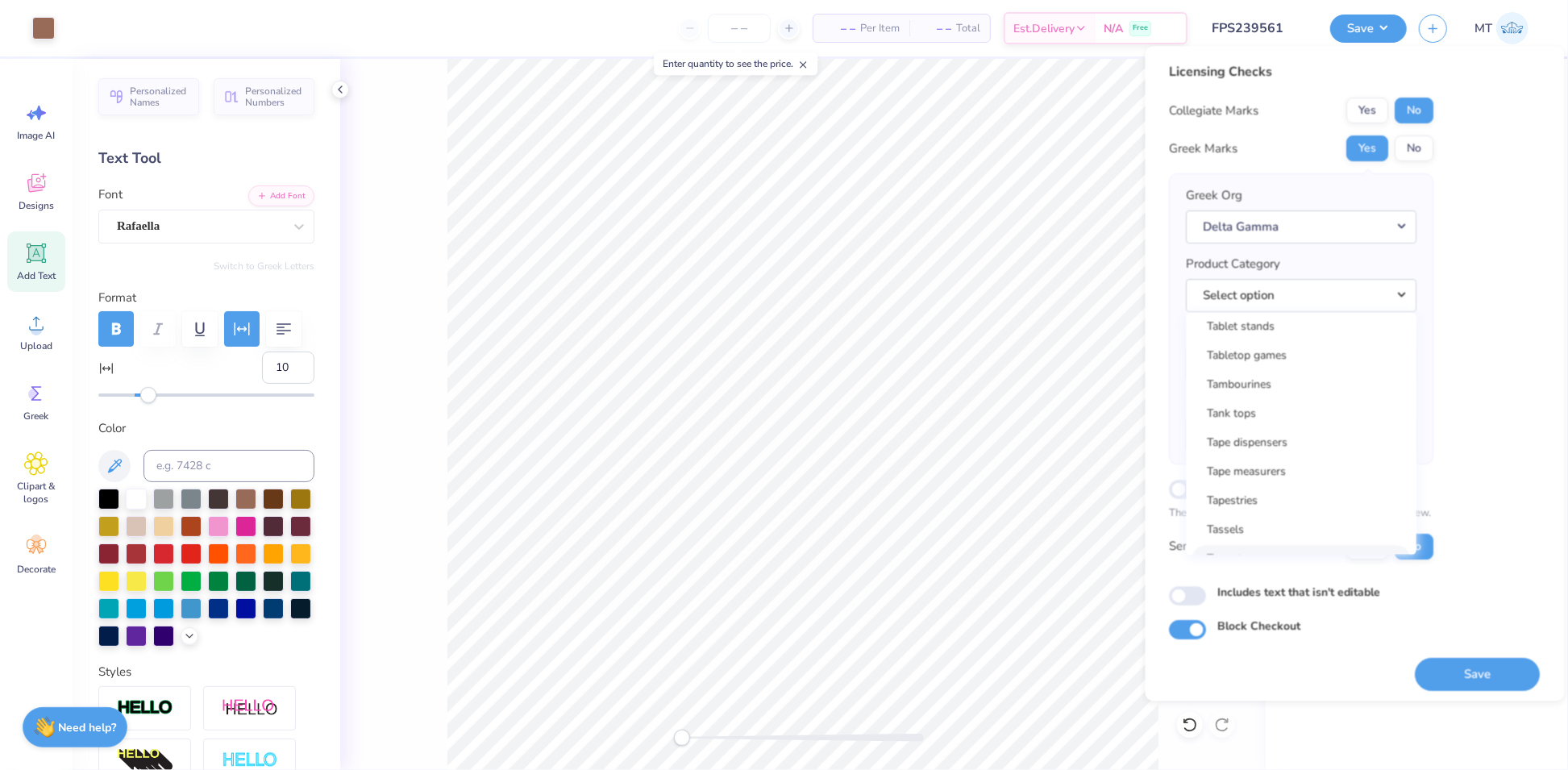
scroll to position [25979, 0]
click at [1278, 438] on link "Tank tops" at bounding box center [1302, 447] width 218 height 27
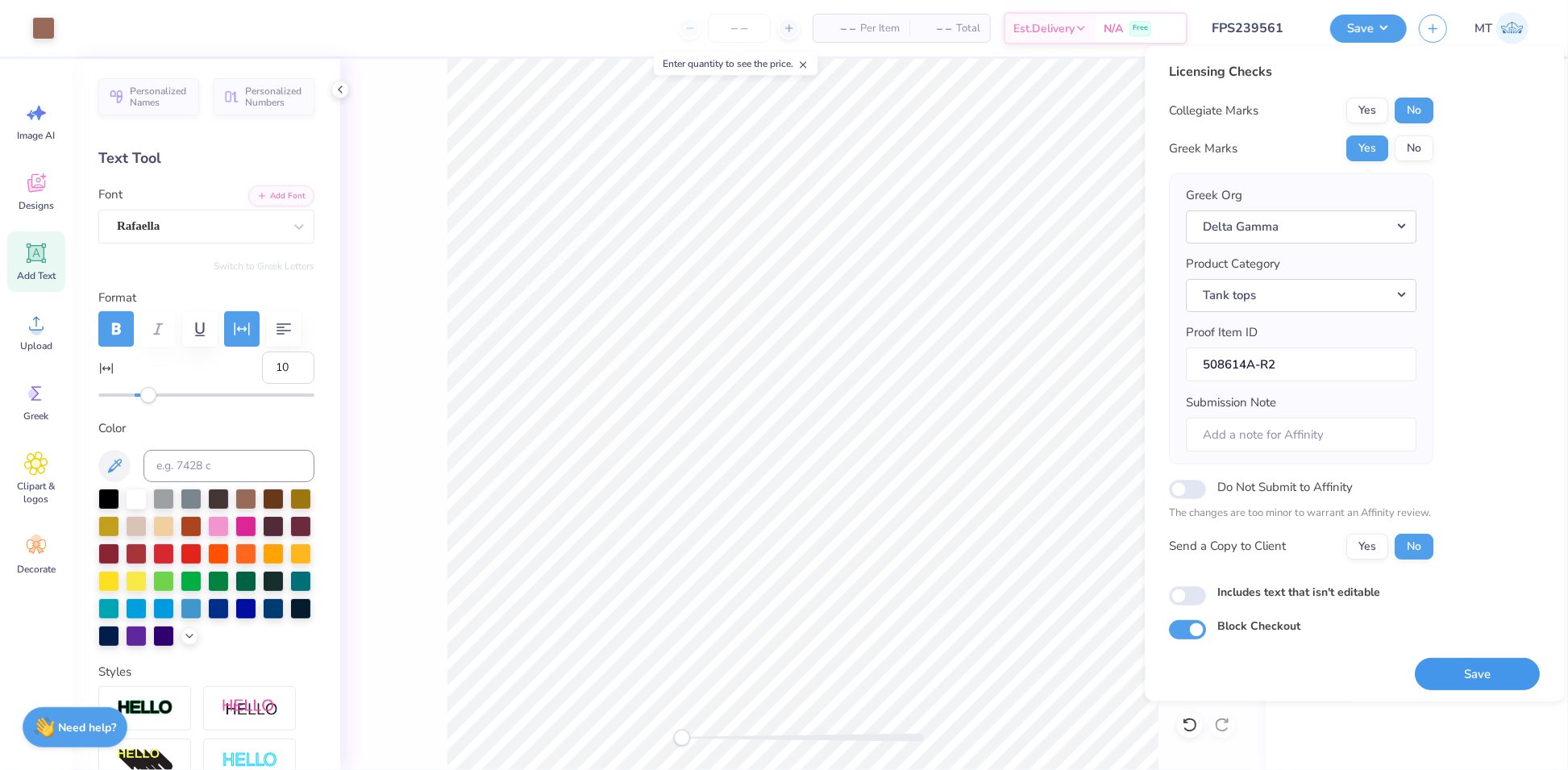
click at [1489, 672] on button "Save" at bounding box center [1477, 675] width 124 height 33
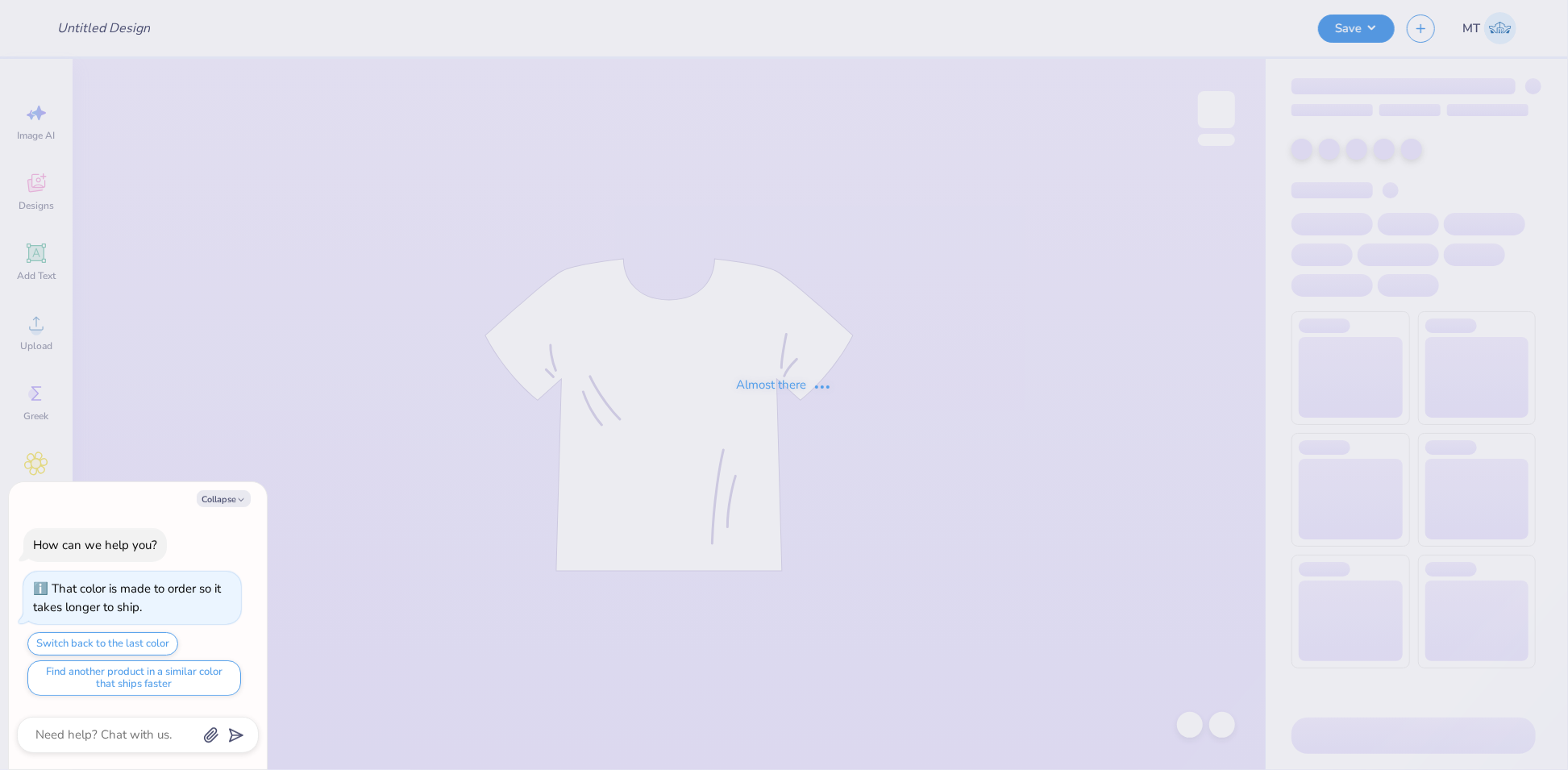
type textarea "x"
type input "FPS240034"
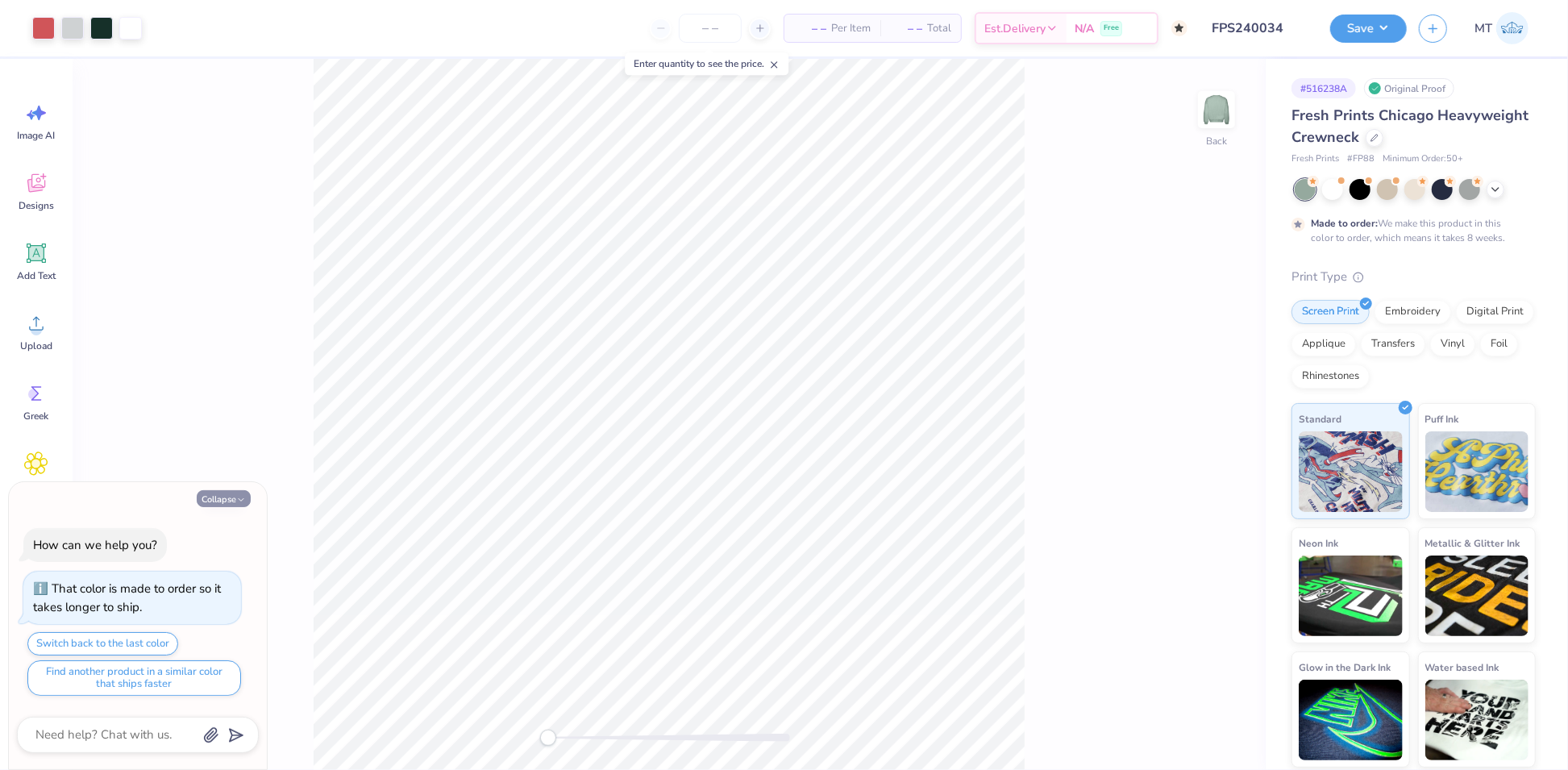
click at [226, 496] on button "Collapse" at bounding box center [223, 498] width 54 height 16
type textarea "x"
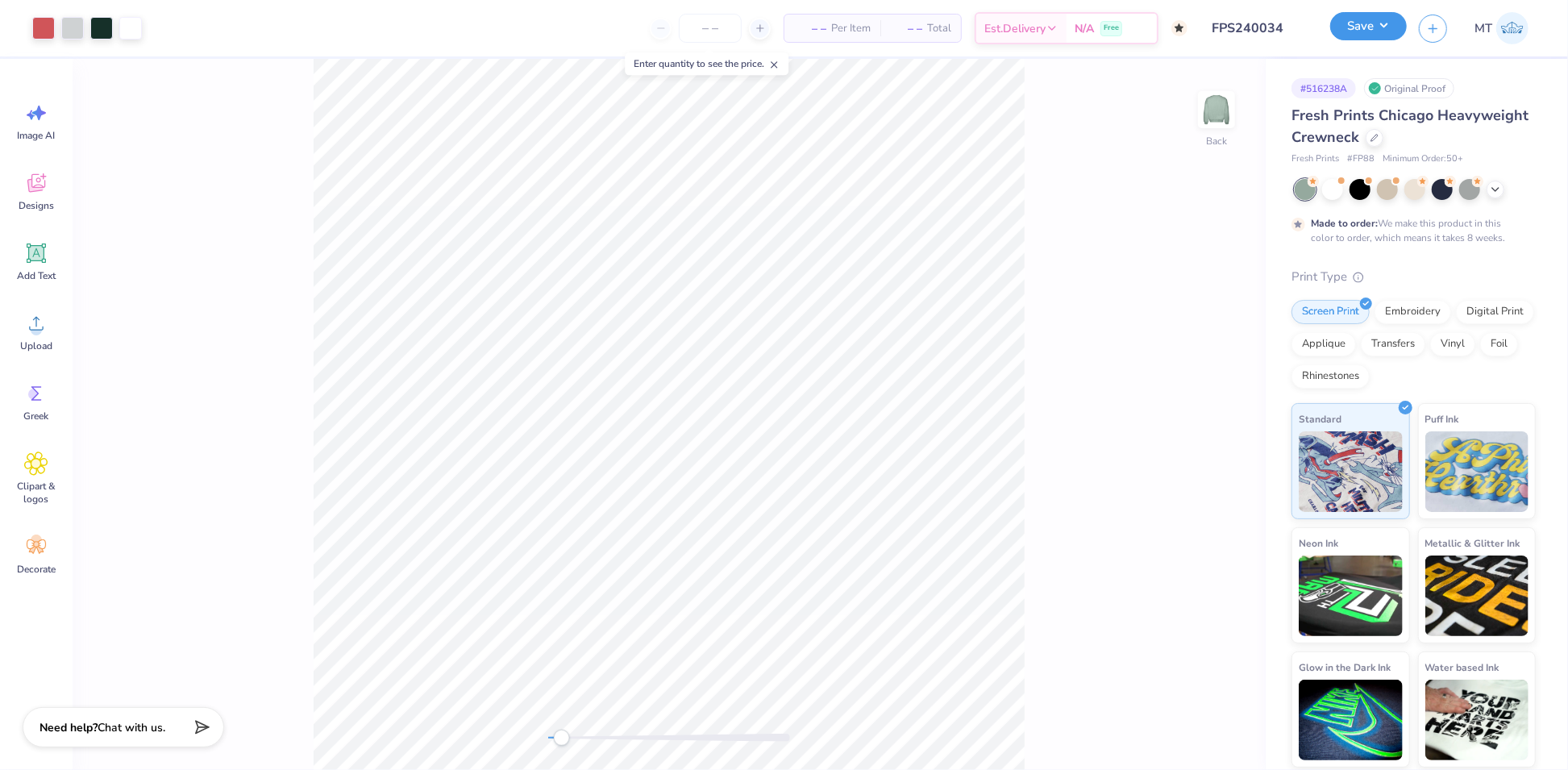
click at [1374, 30] on button "Save" at bounding box center [1368, 26] width 77 height 28
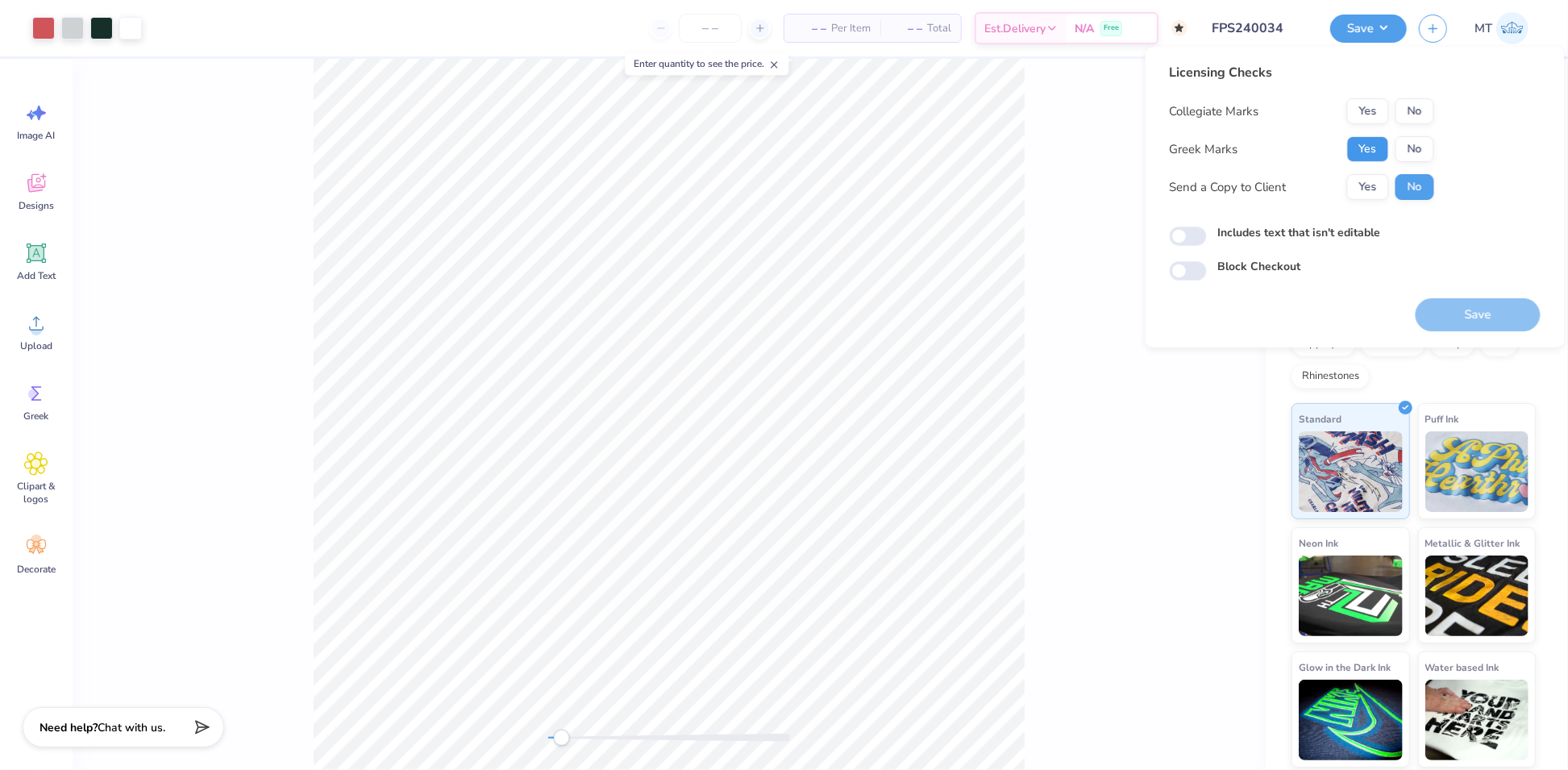
click at [1377, 150] on button "Yes" at bounding box center [1368, 149] width 42 height 26
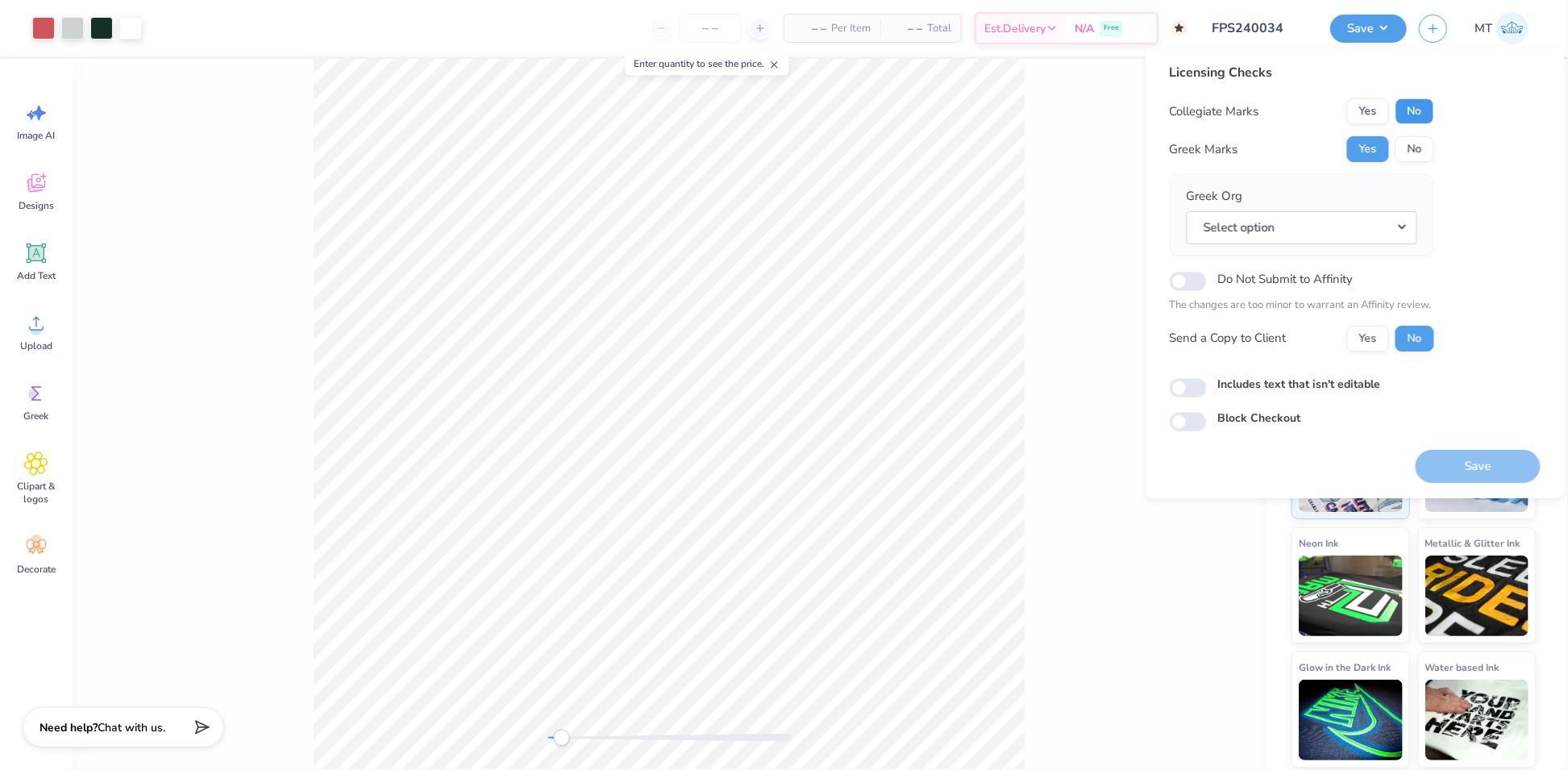
click at [1408, 112] on button "No" at bounding box center [1414, 111] width 38 height 26
click at [1374, 227] on button "Select option" at bounding box center [1302, 228] width 231 height 33
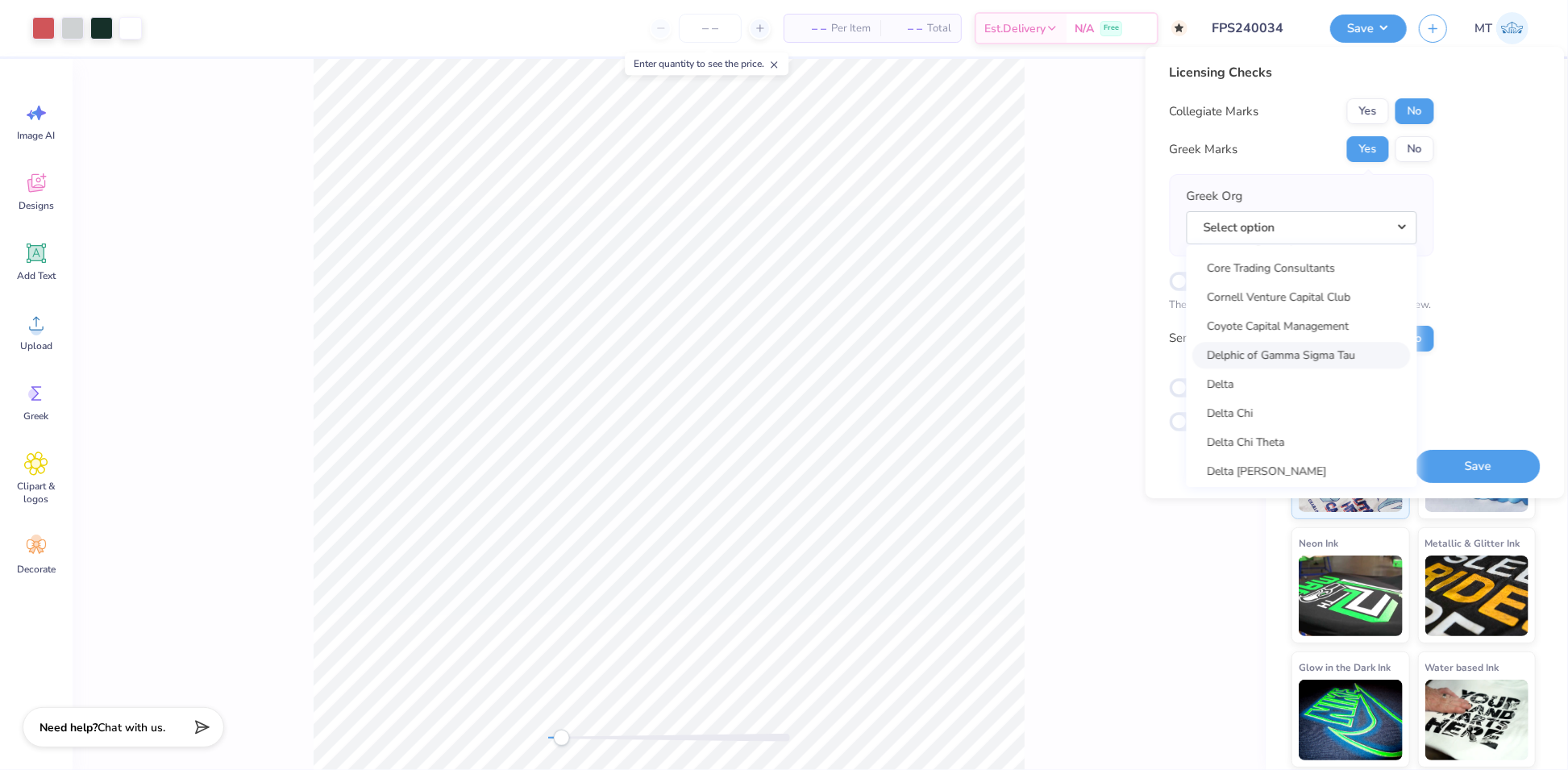
scroll to position [3524, 0]
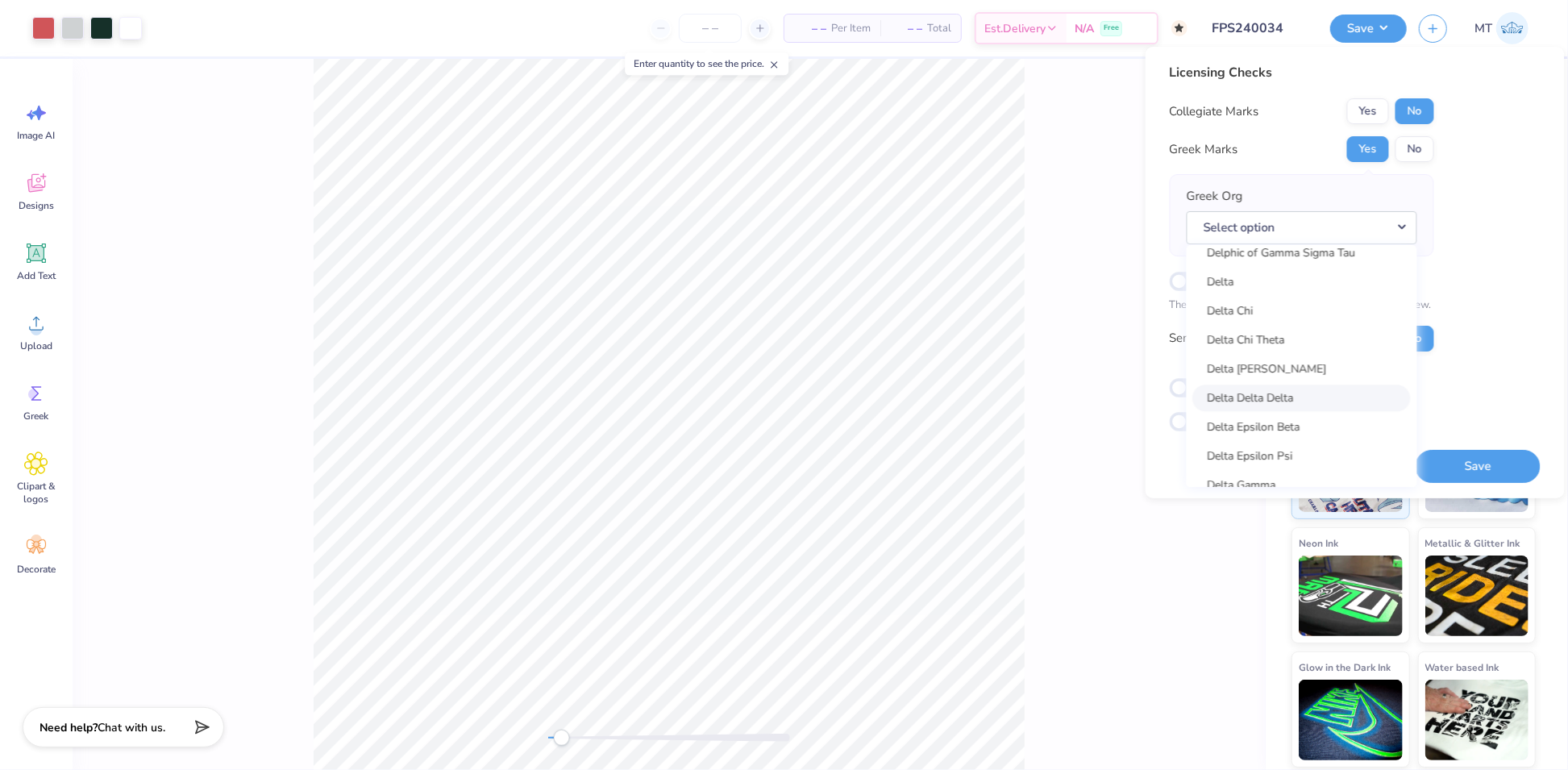
click at [1286, 397] on link "Delta Delta Delta" at bounding box center [1302, 397] width 218 height 27
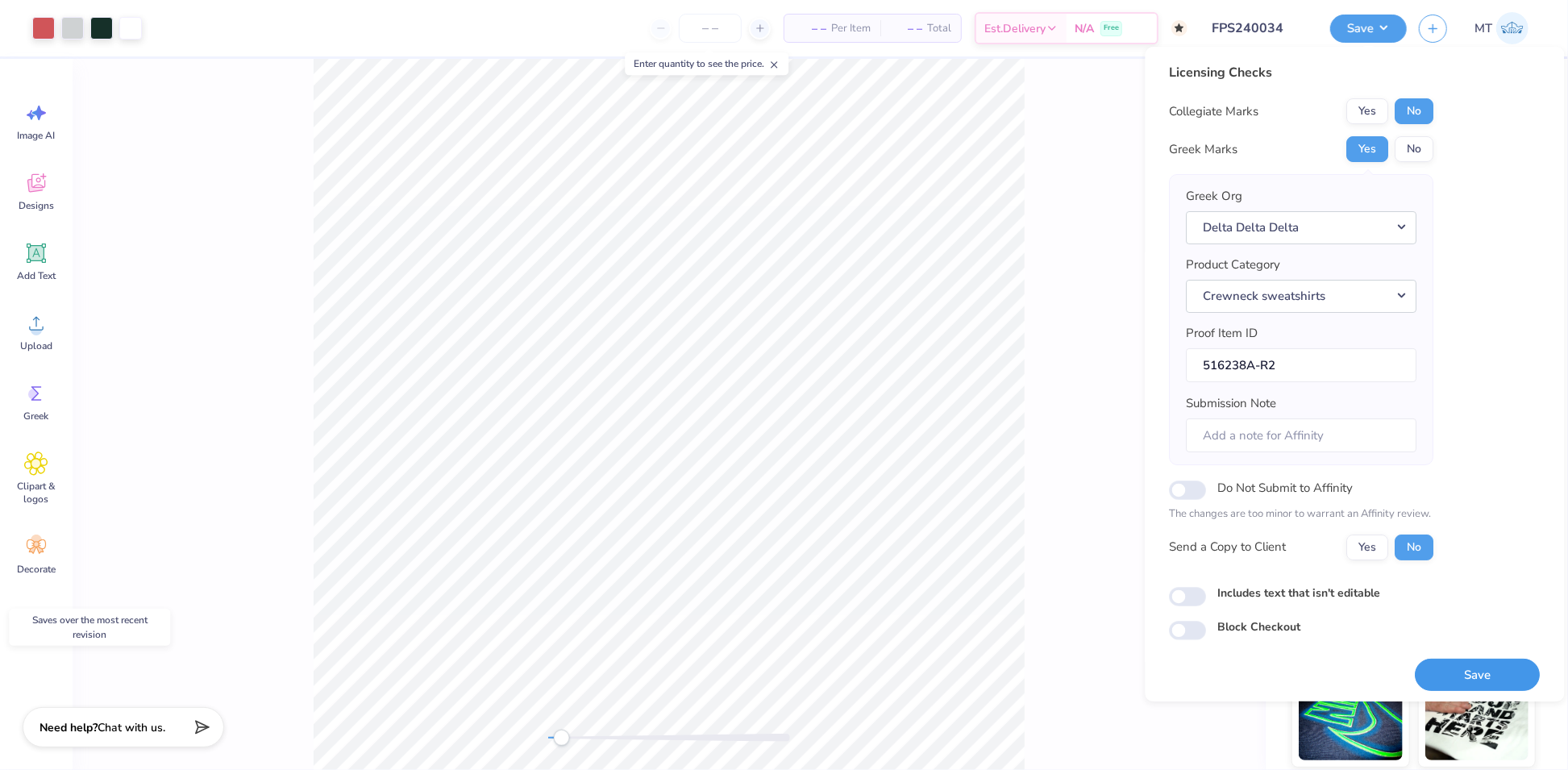
click at [1483, 669] on button "Save" at bounding box center [1477, 675] width 124 height 33
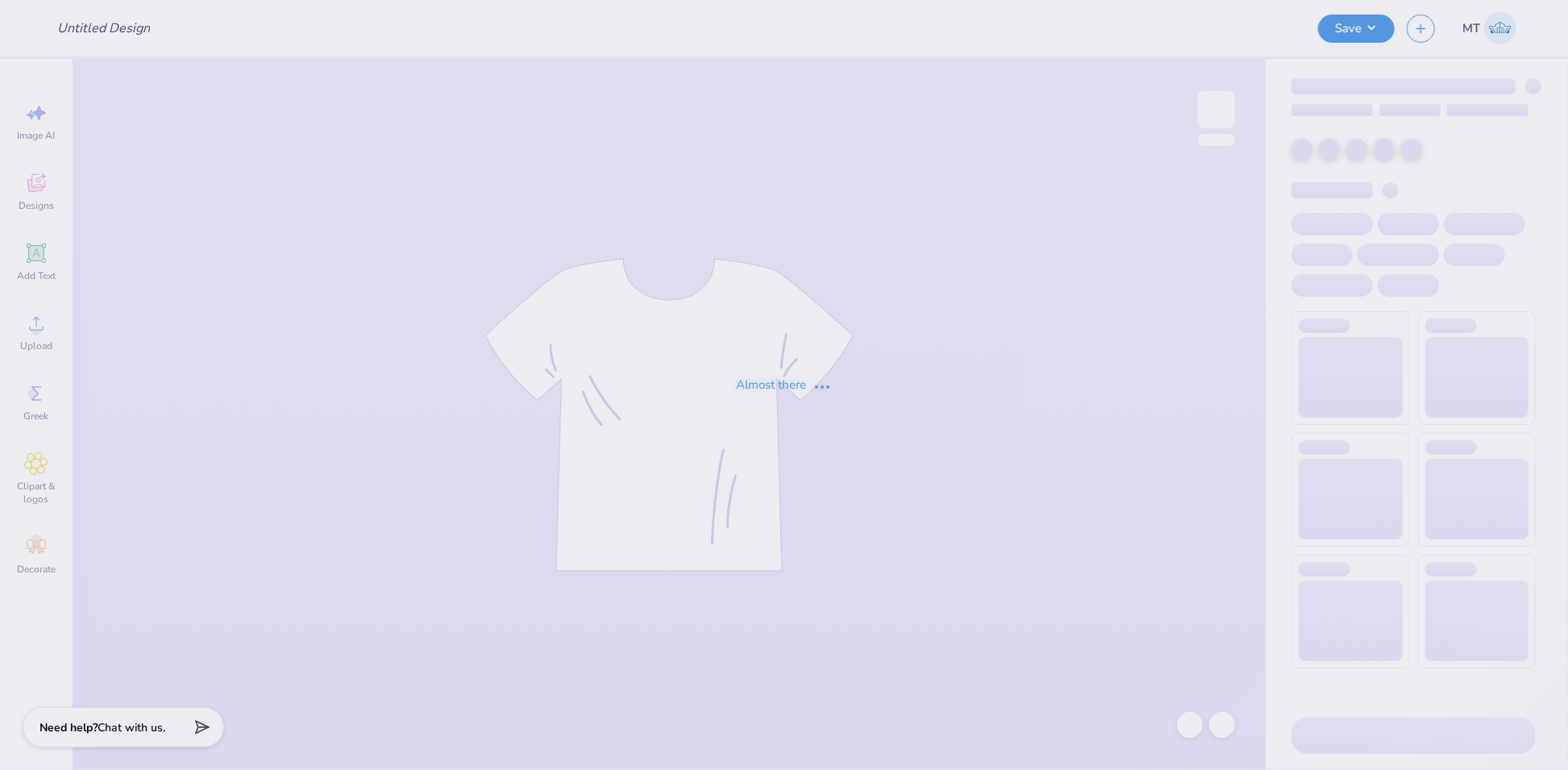
type input "FPS240145"
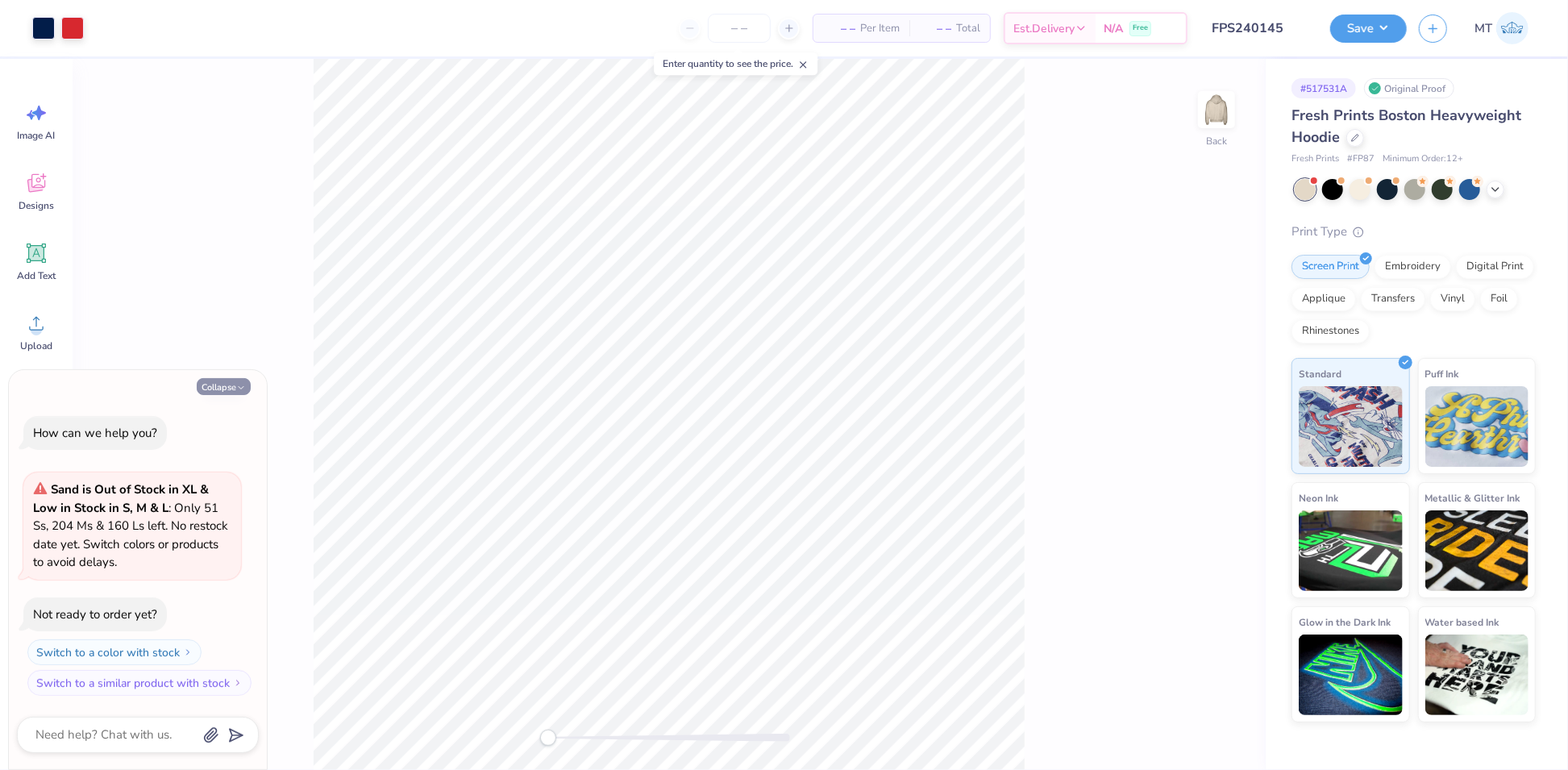
click at [232, 379] on div "Collapse How can we help you? Sand is Out of Stock in XL & Low in Stock in S, M…" at bounding box center [138, 569] width 258 height 400
click at [229, 385] on button "Collapse" at bounding box center [223, 386] width 54 height 16
type textarea "x"
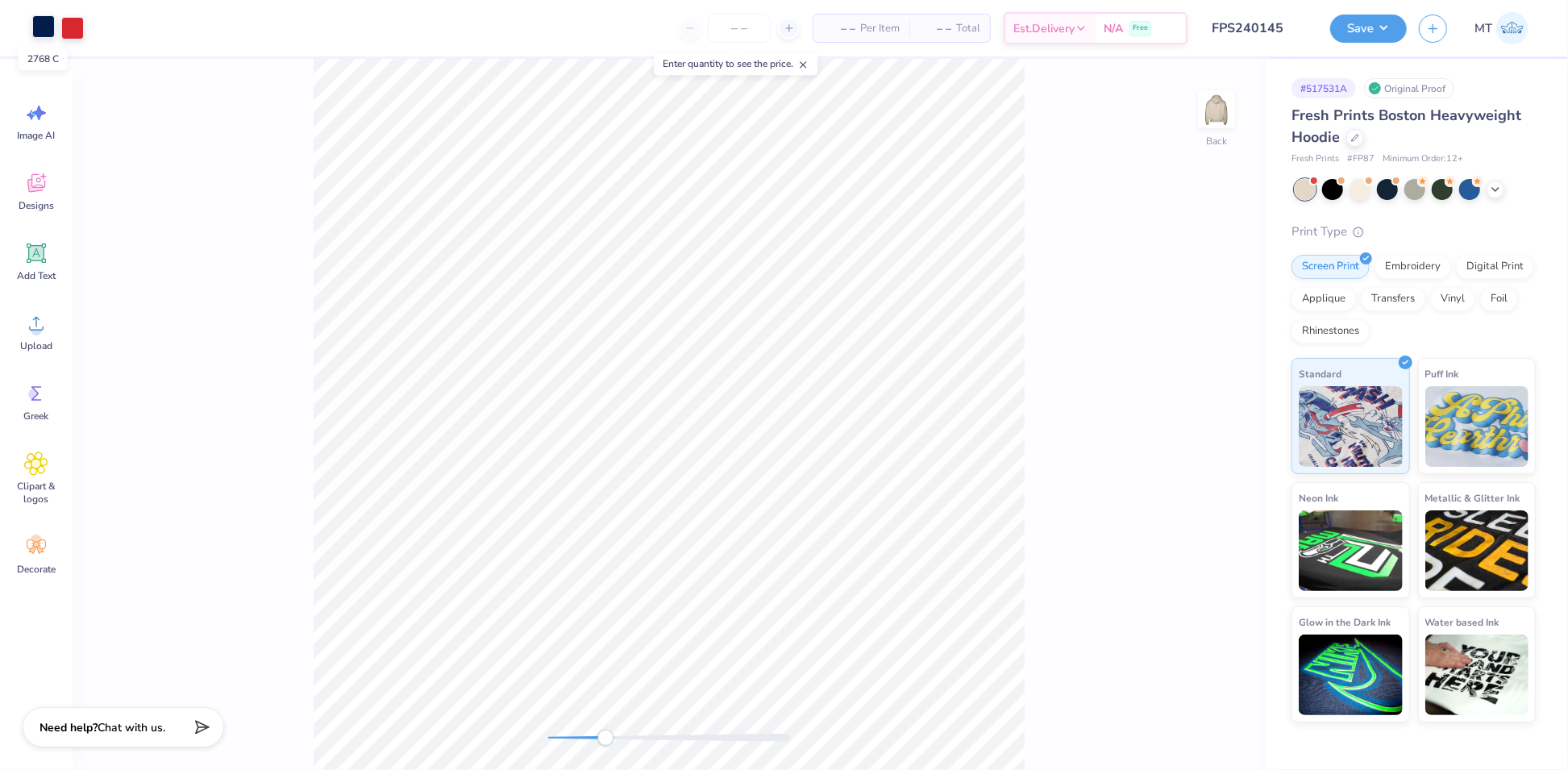
click at [42, 25] on div at bounding box center [43, 27] width 23 height 23
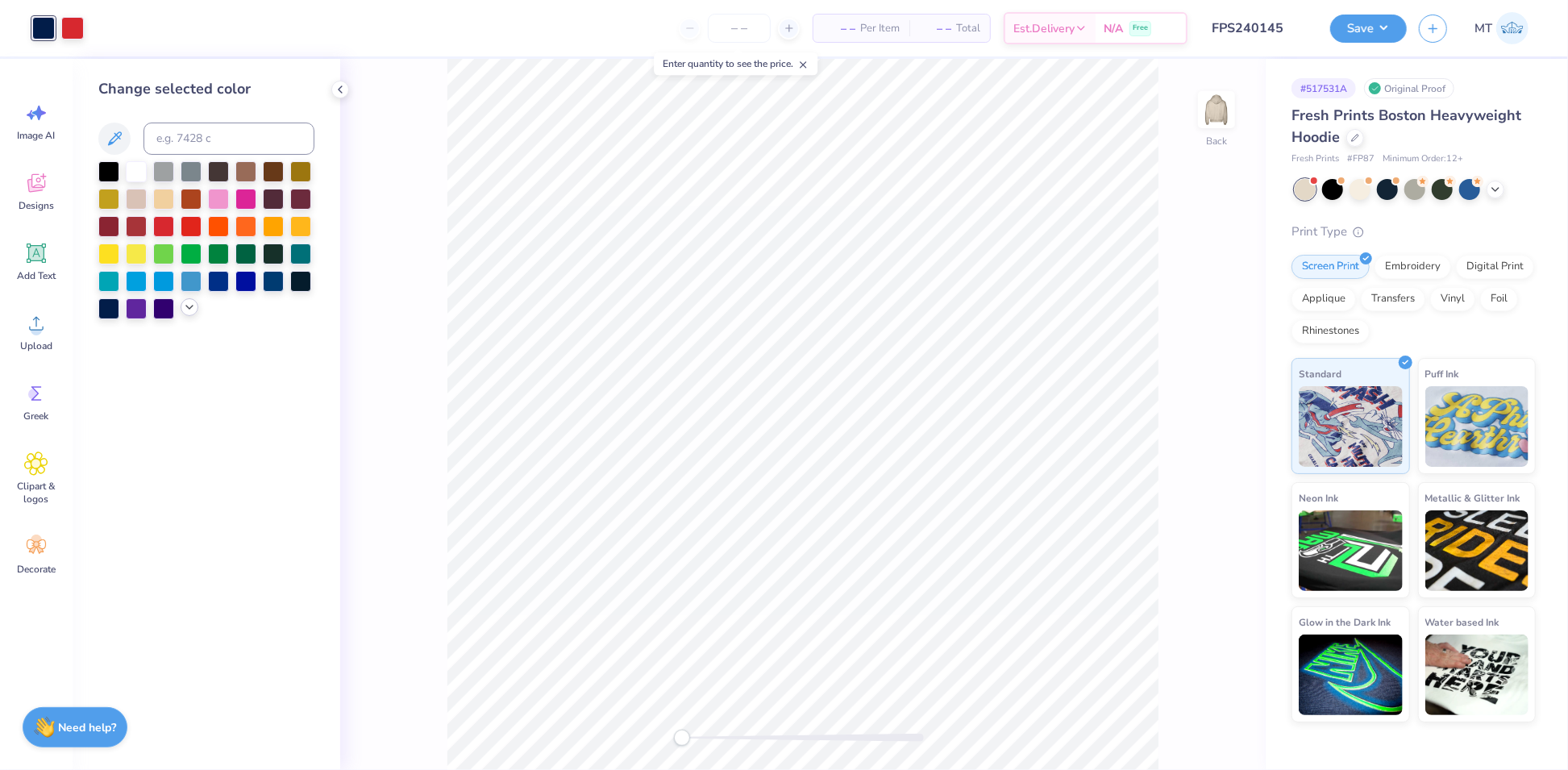
click at [185, 309] on icon at bounding box center [189, 307] width 13 height 13
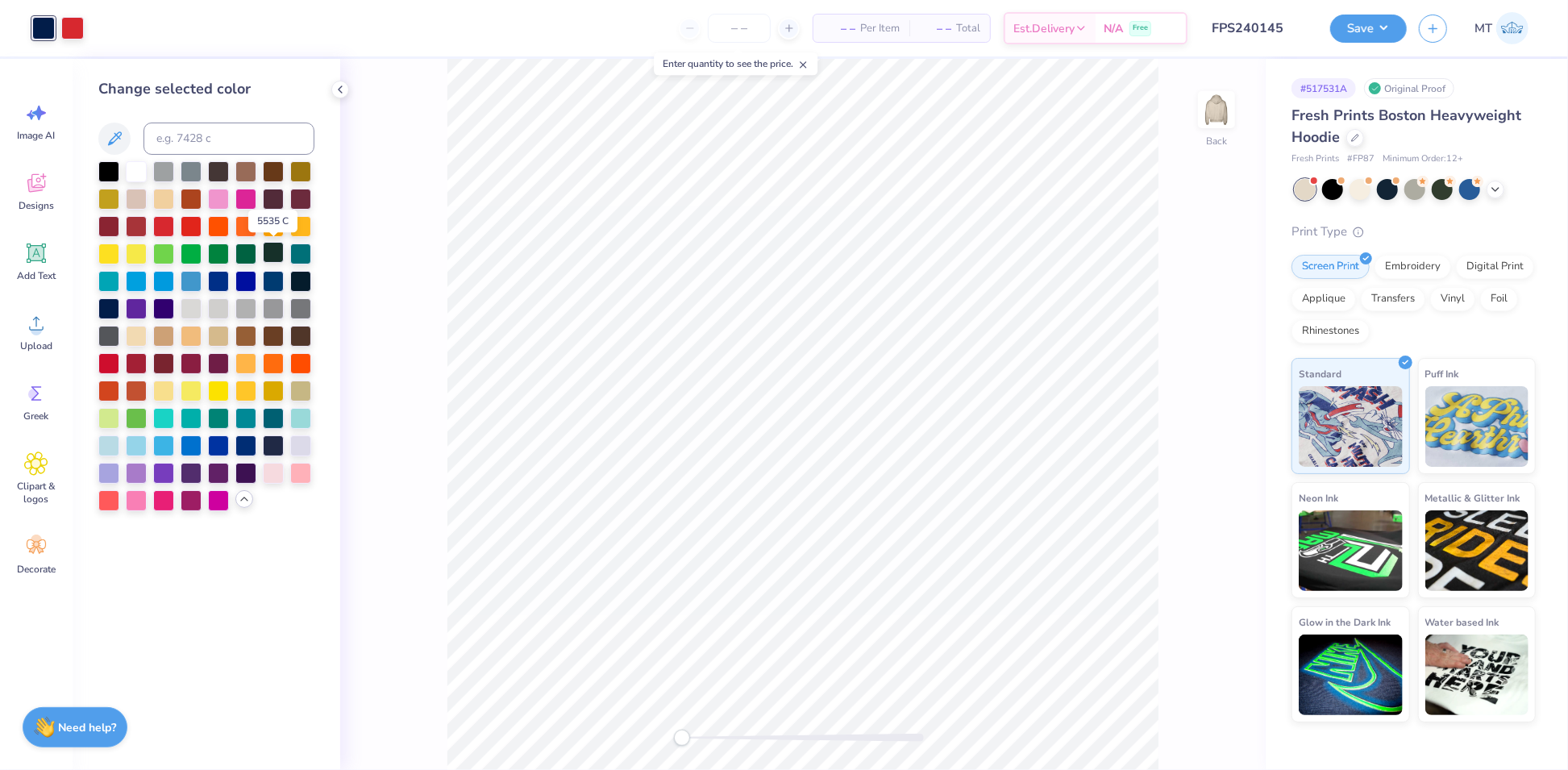
click at [269, 256] on div at bounding box center [273, 252] width 21 height 21
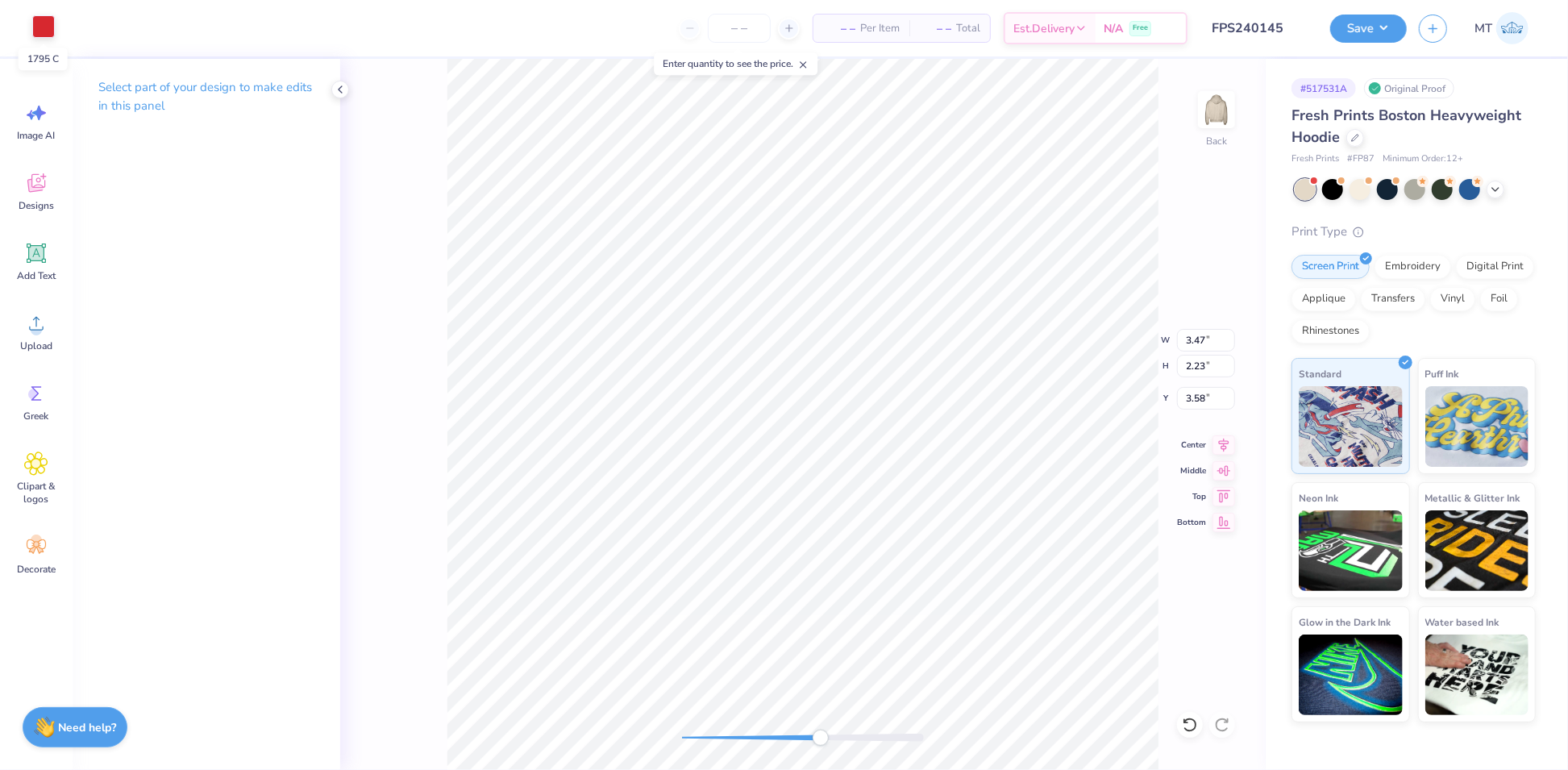
click at [38, 24] on div at bounding box center [43, 27] width 23 height 23
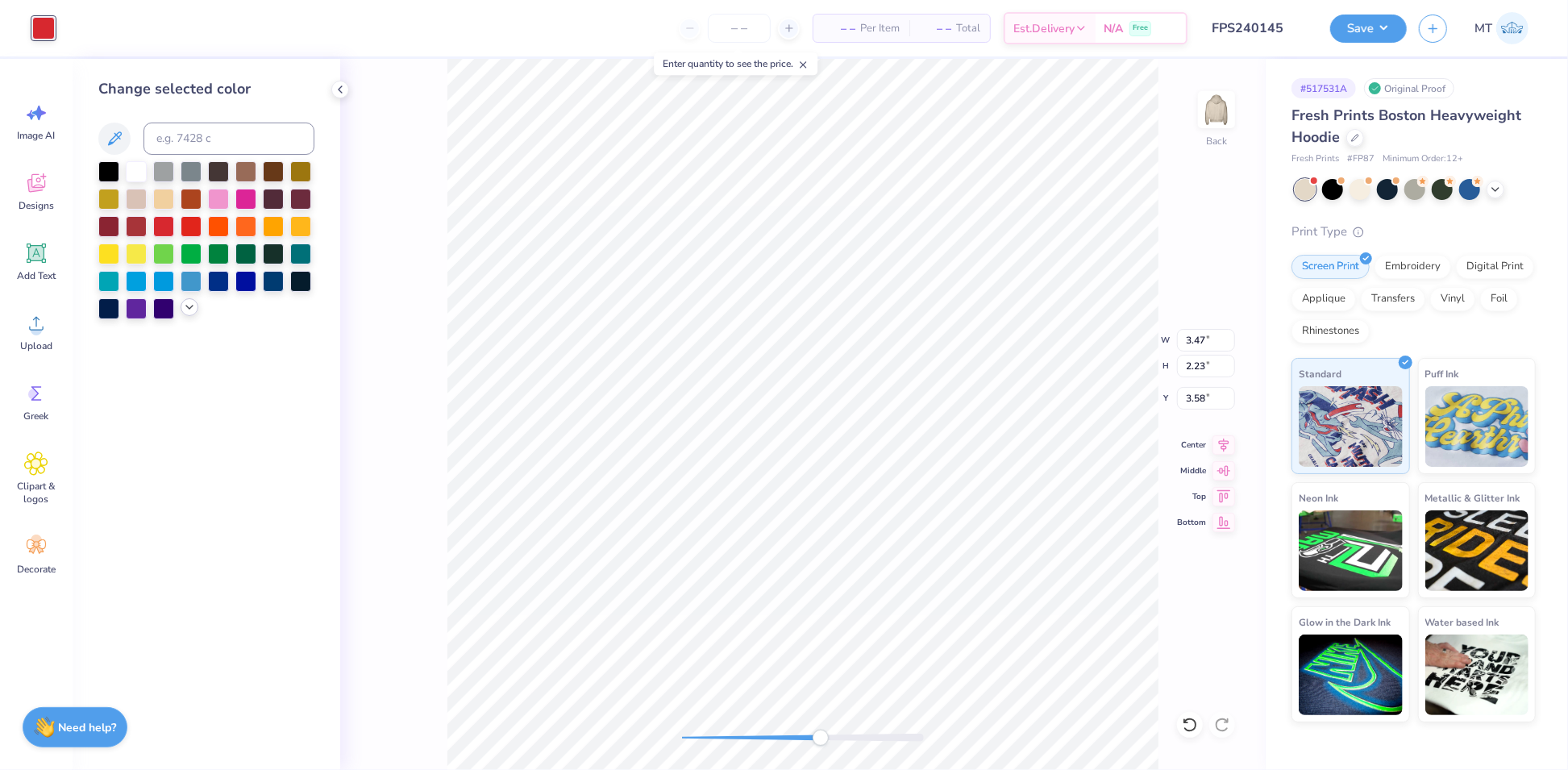
click at [189, 309] on icon at bounding box center [189, 307] width 13 height 13
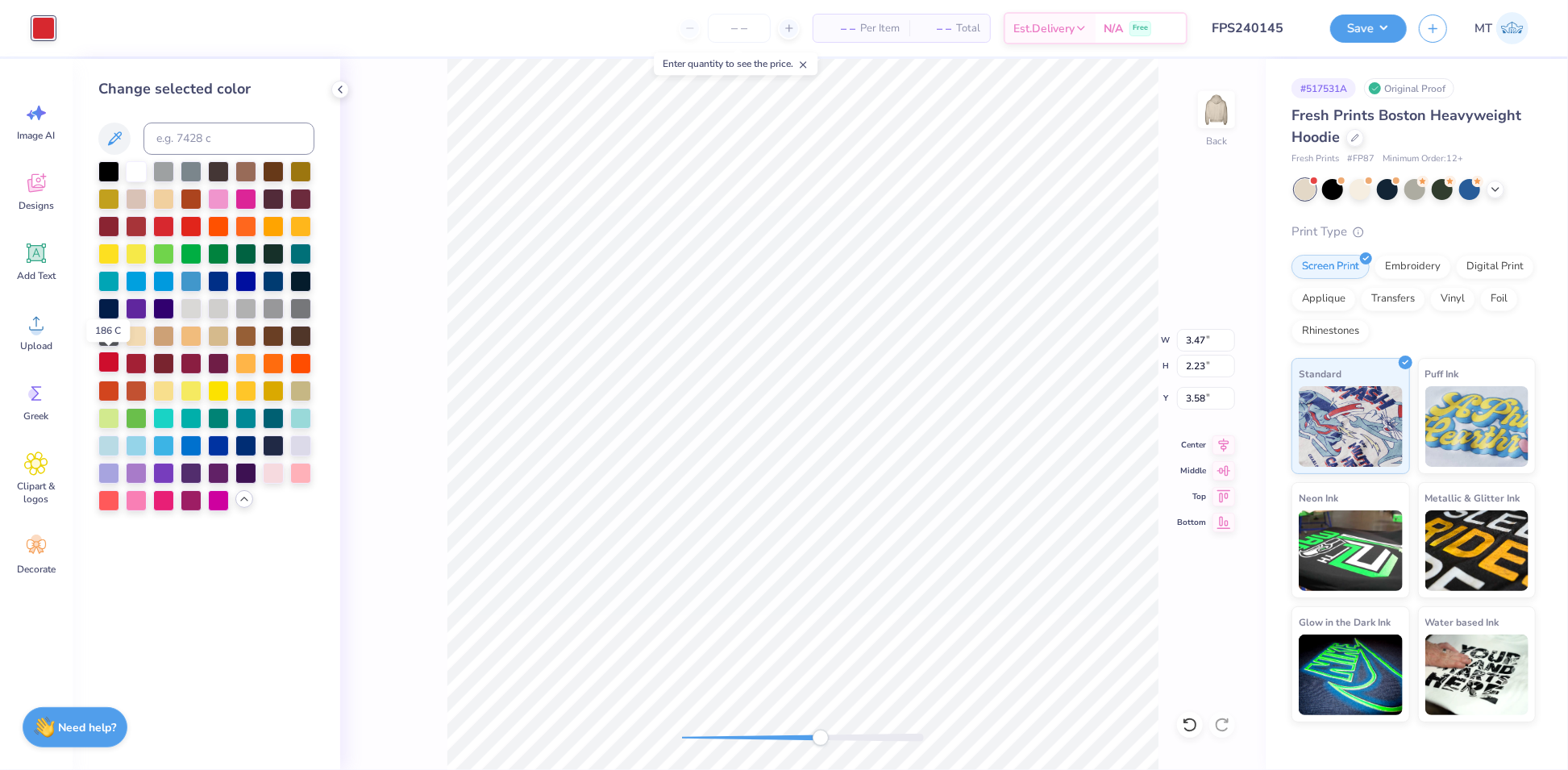
click at [113, 368] on div at bounding box center [108, 362] width 21 height 21
click at [297, 362] on div at bounding box center [300, 362] width 21 height 21
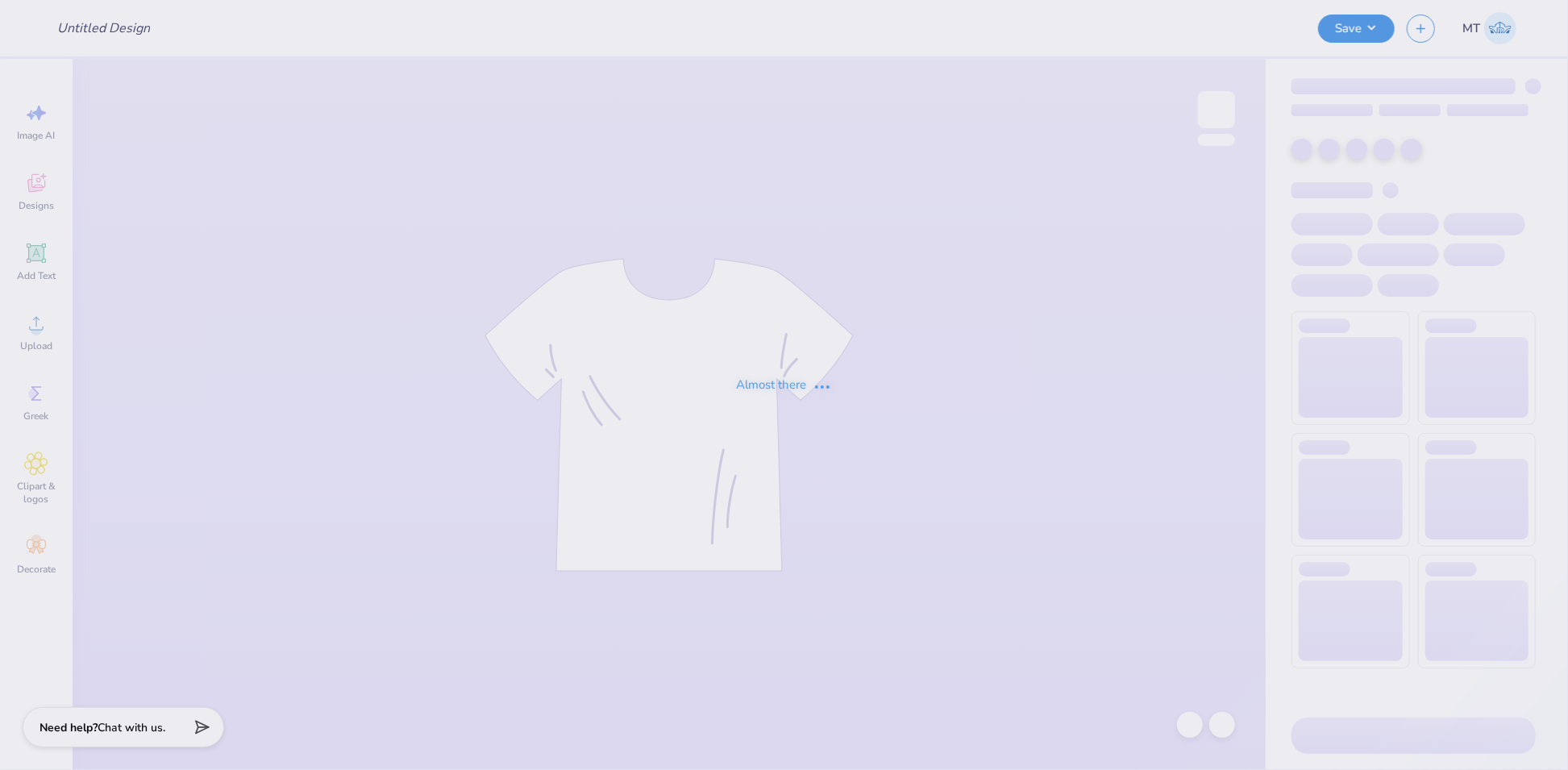
type input "FPS240141"
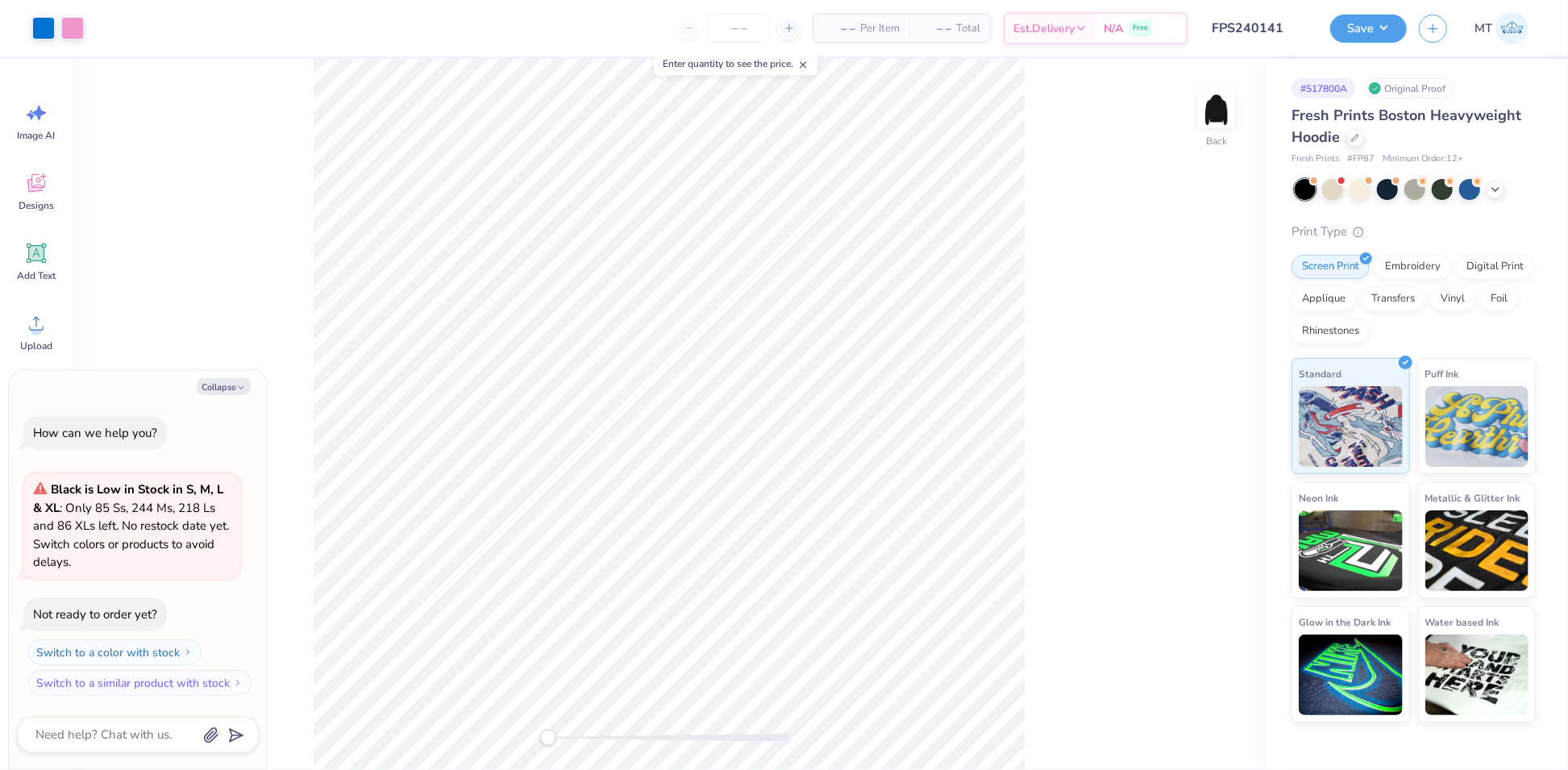
type textarea "x"
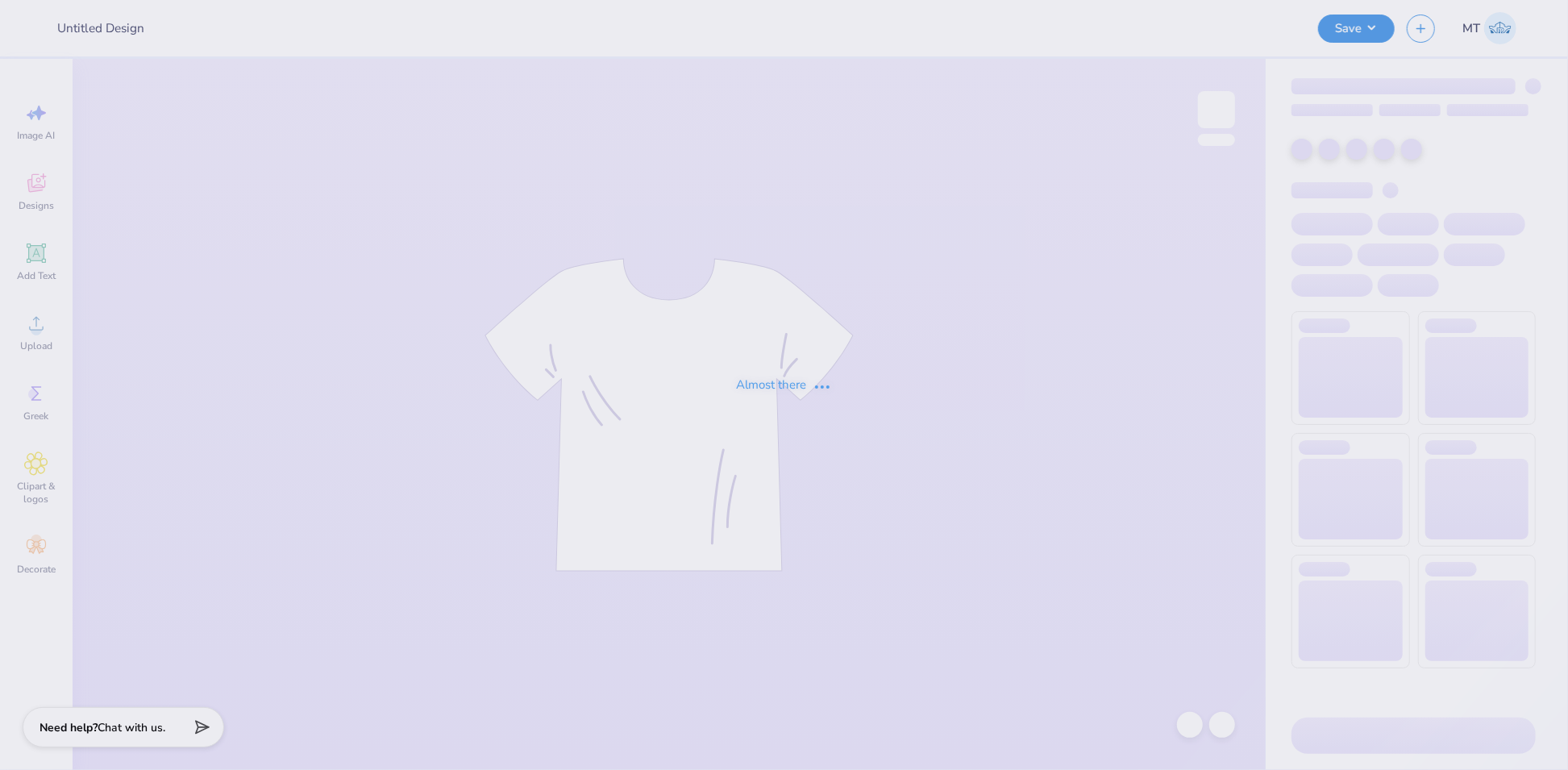
type input "FPS240118"
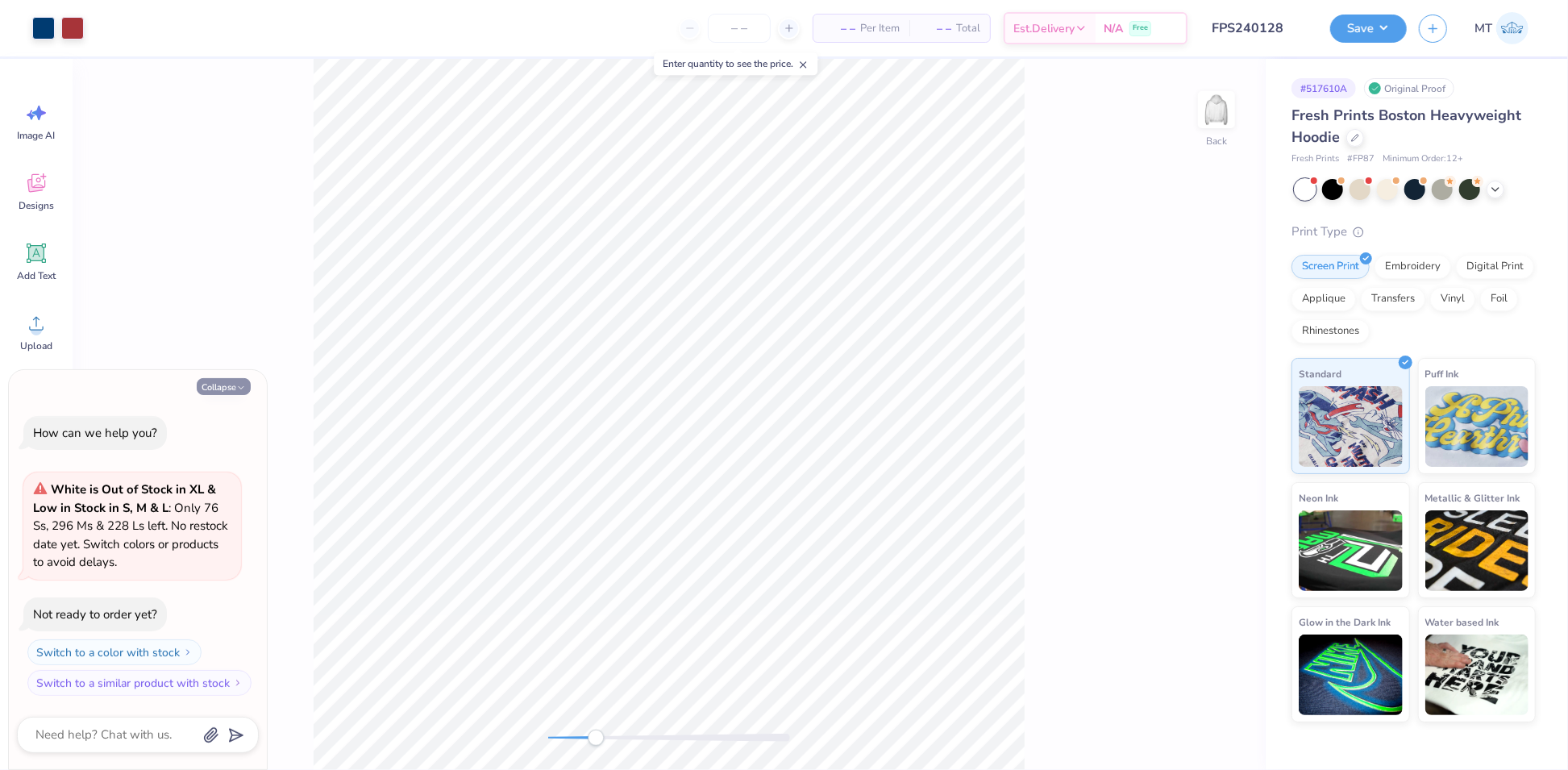
click at [217, 394] on button "Collapse" at bounding box center [223, 386] width 54 height 16
type textarea "x"
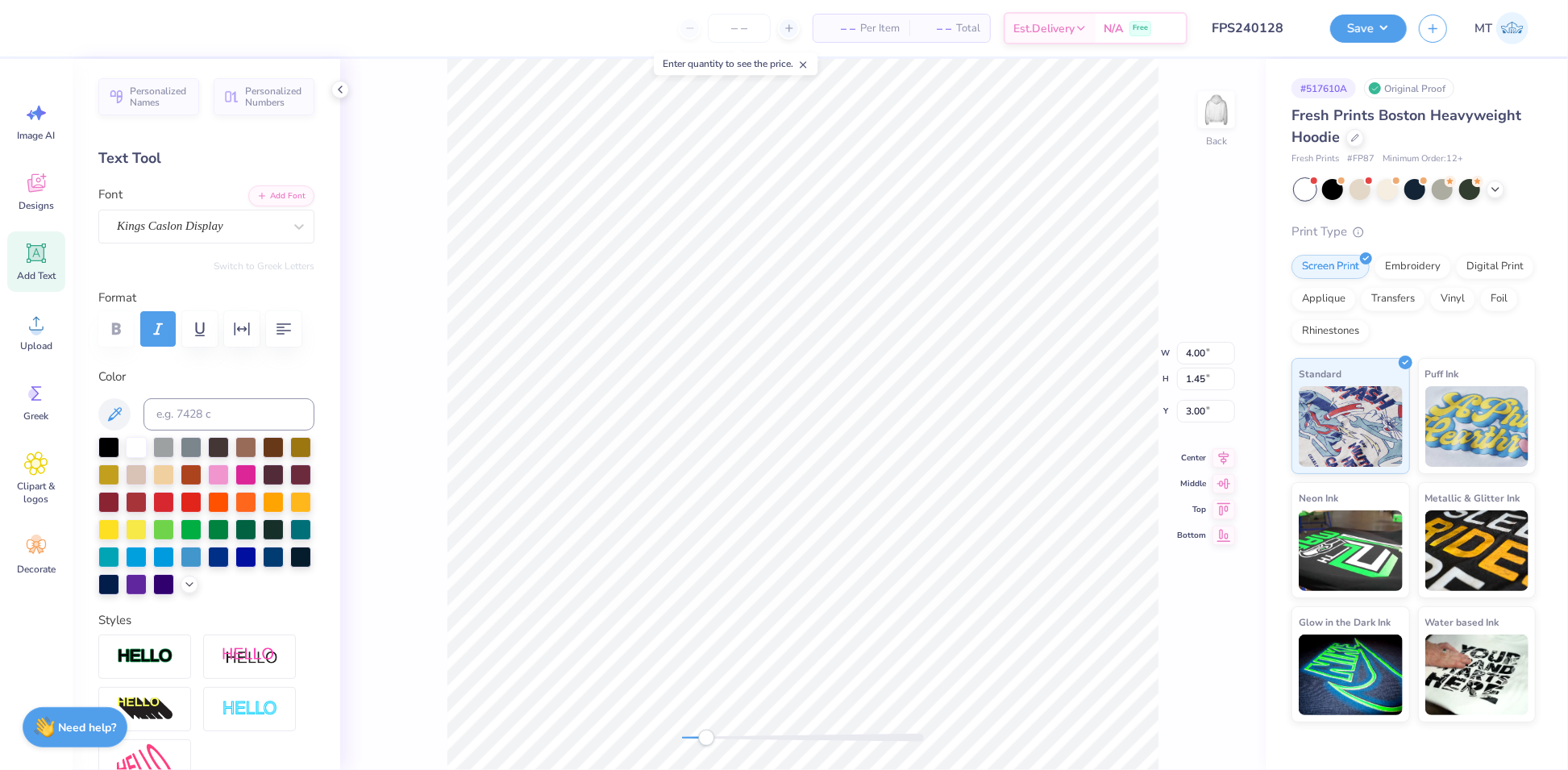
scroll to position [16, 4]
type textarea "zeta beta tau"
type textarea "ESTABLISHED 1898"
type input "7.63"
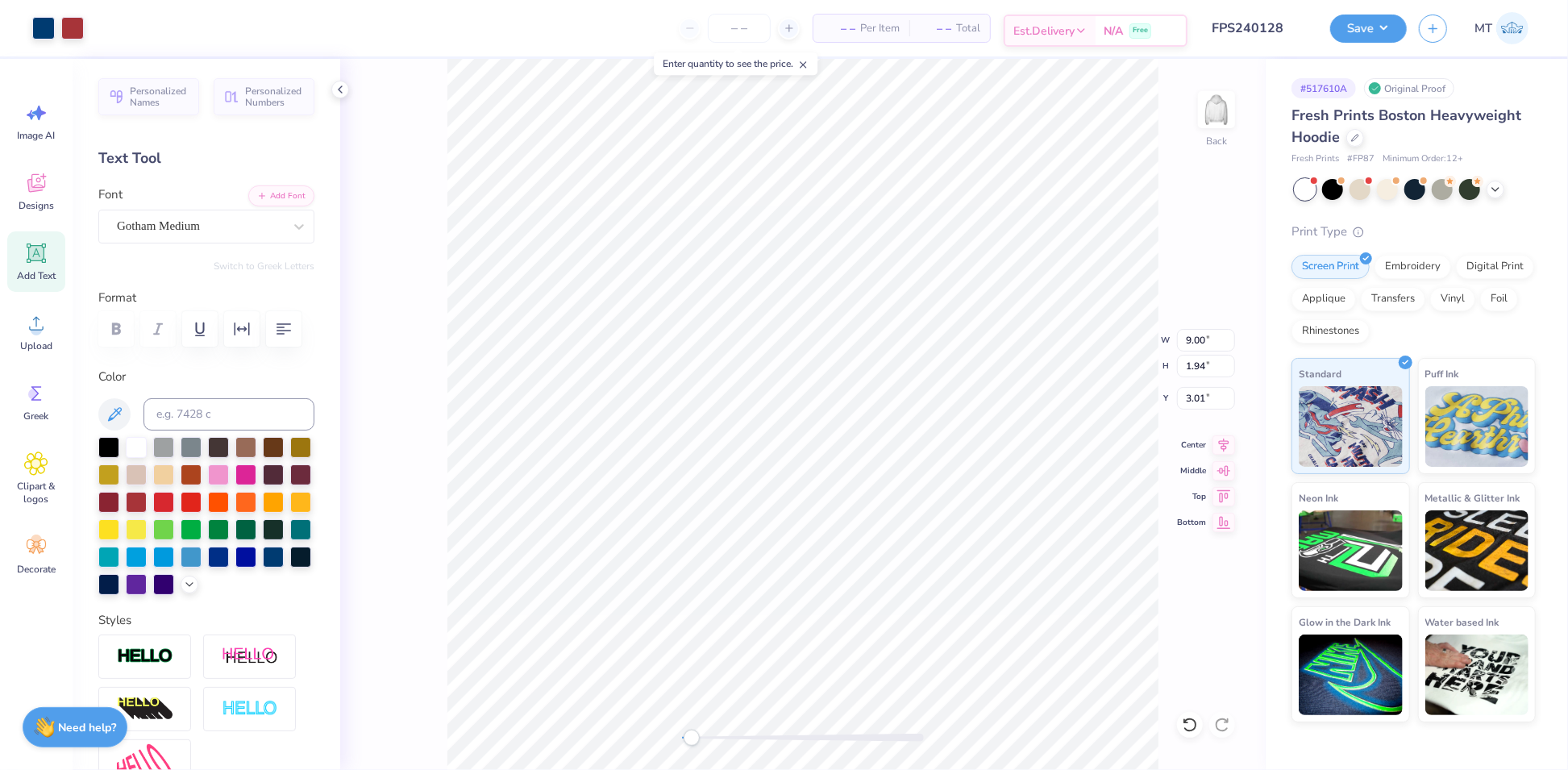
type input "1.71"
type input "3.23"
click at [1498, 186] on polyline at bounding box center [1495, 188] width 6 height 4
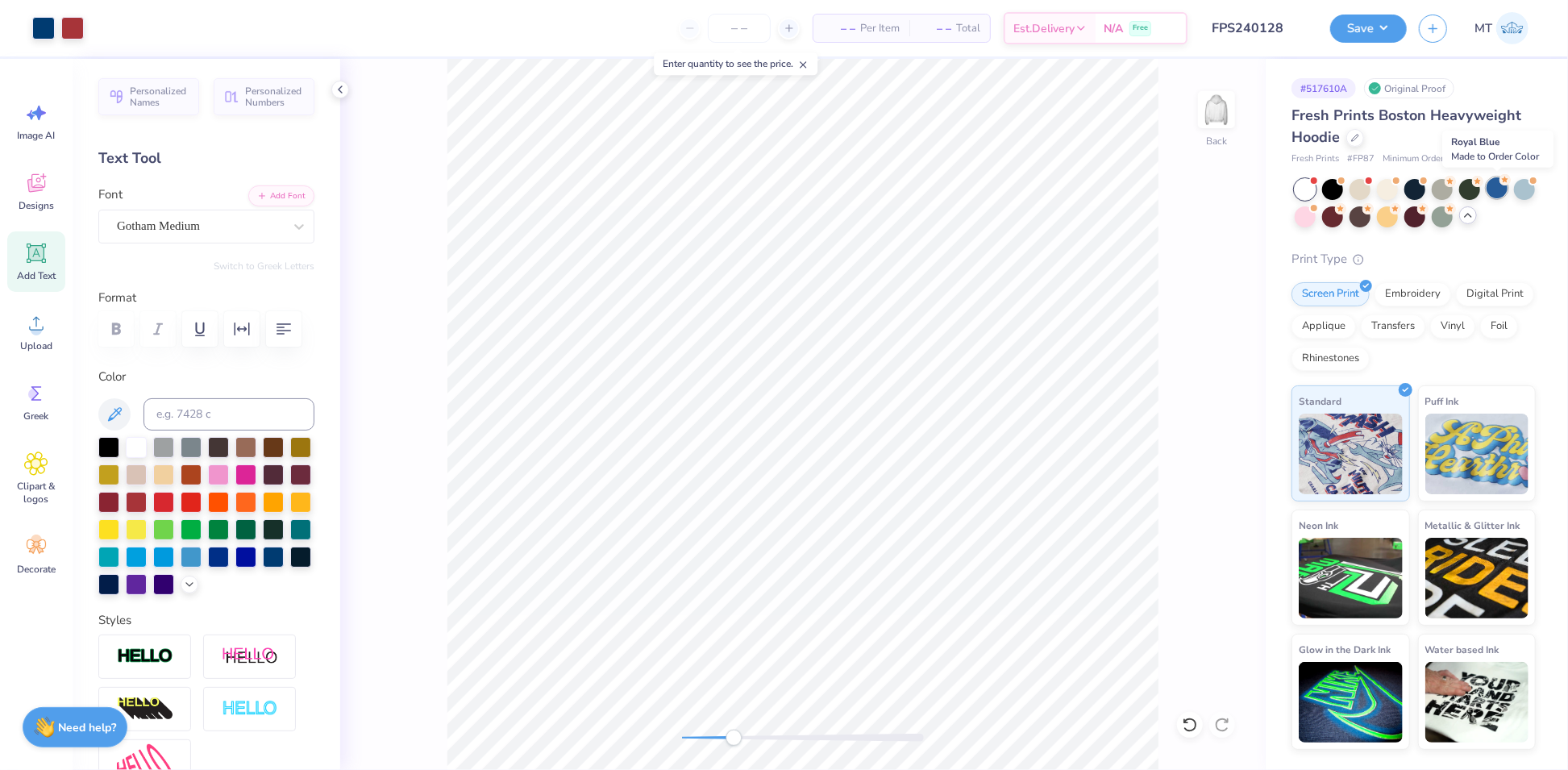
click at [1499, 187] on div at bounding box center [1497, 188] width 21 height 21
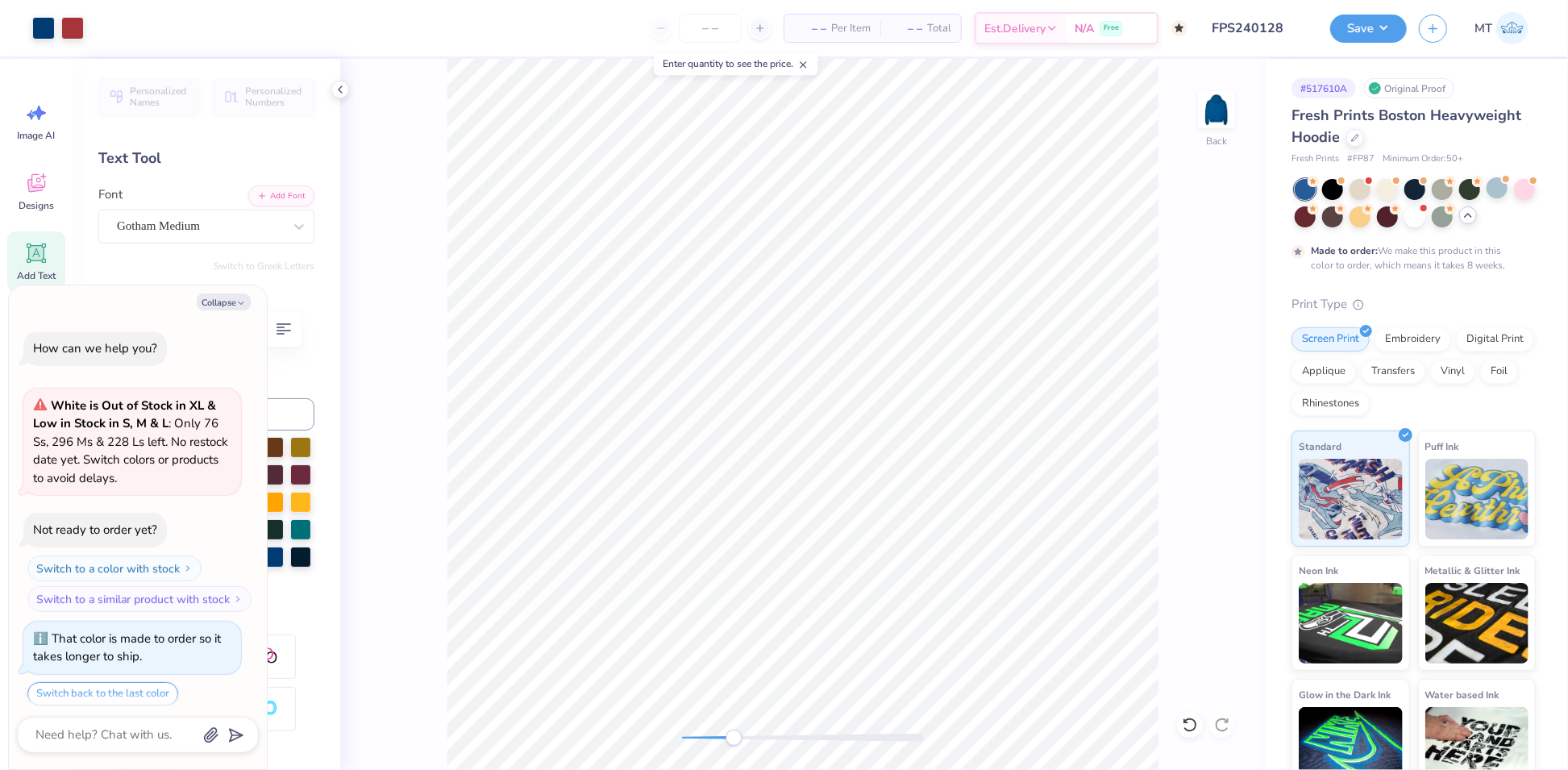
scroll to position [48, 0]
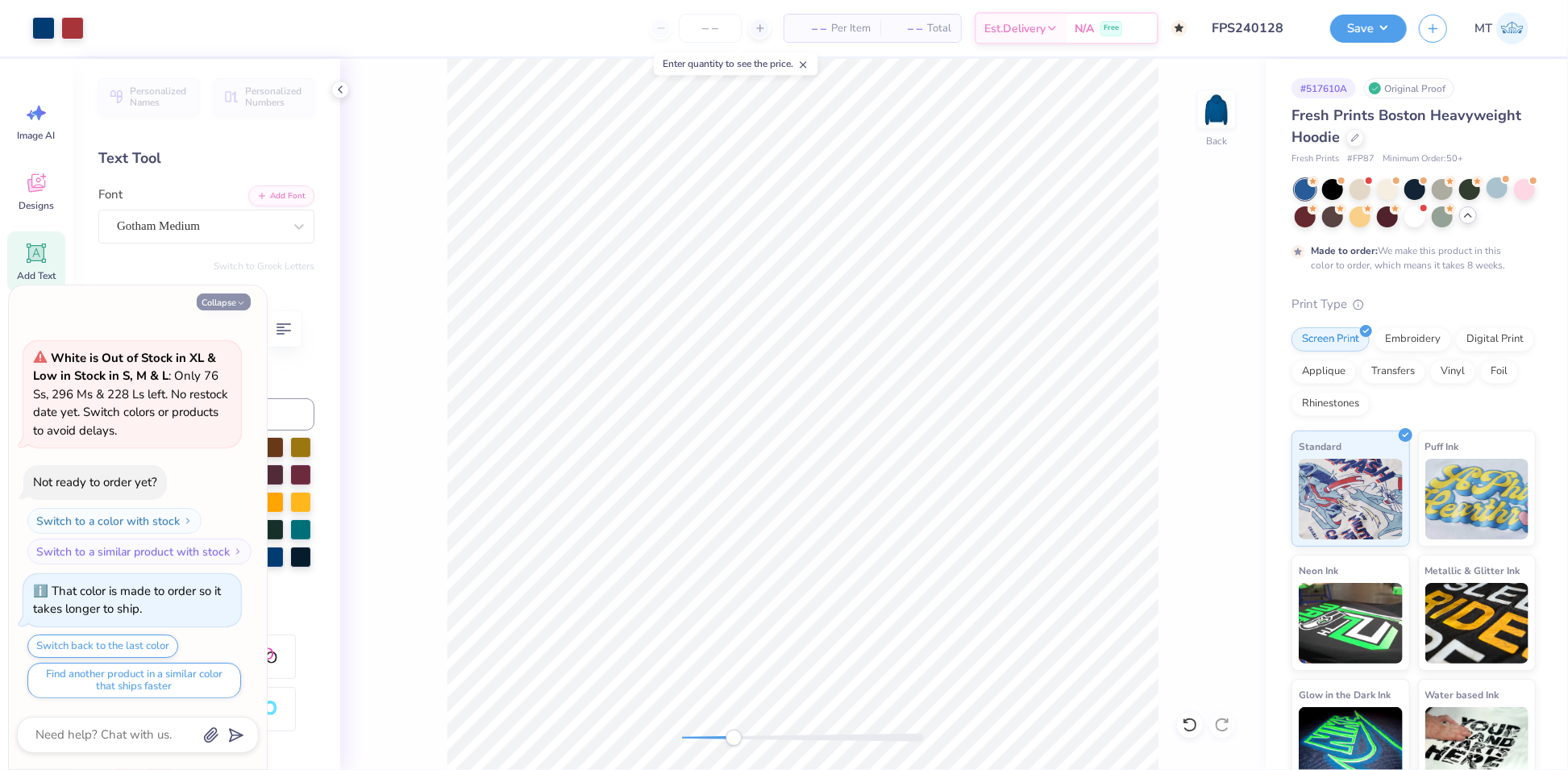
click at [214, 299] on button "Collapse" at bounding box center [223, 302] width 54 height 16
type textarea "x"
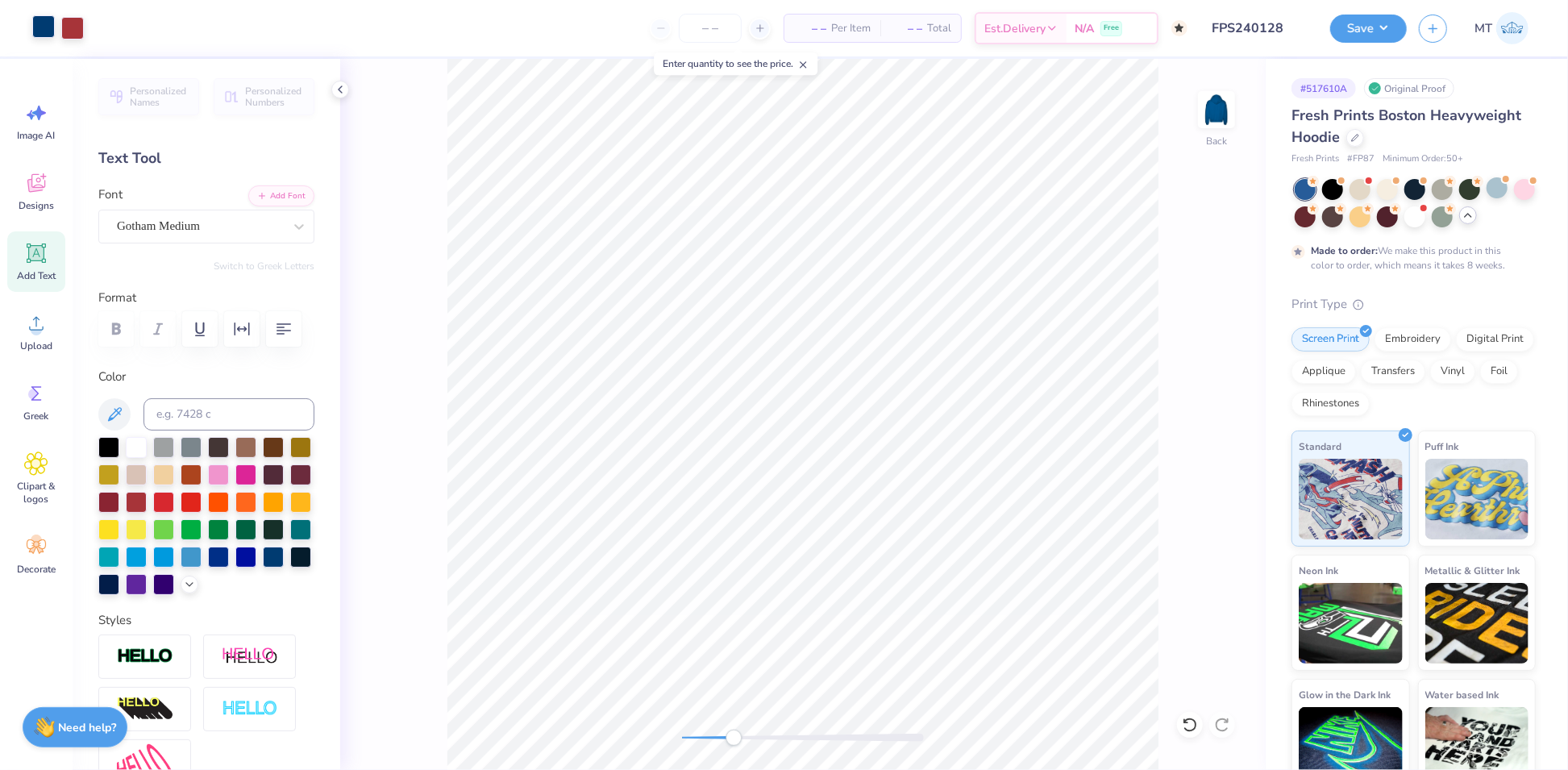
click at [48, 29] on div at bounding box center [43, 27] width 23 height 23
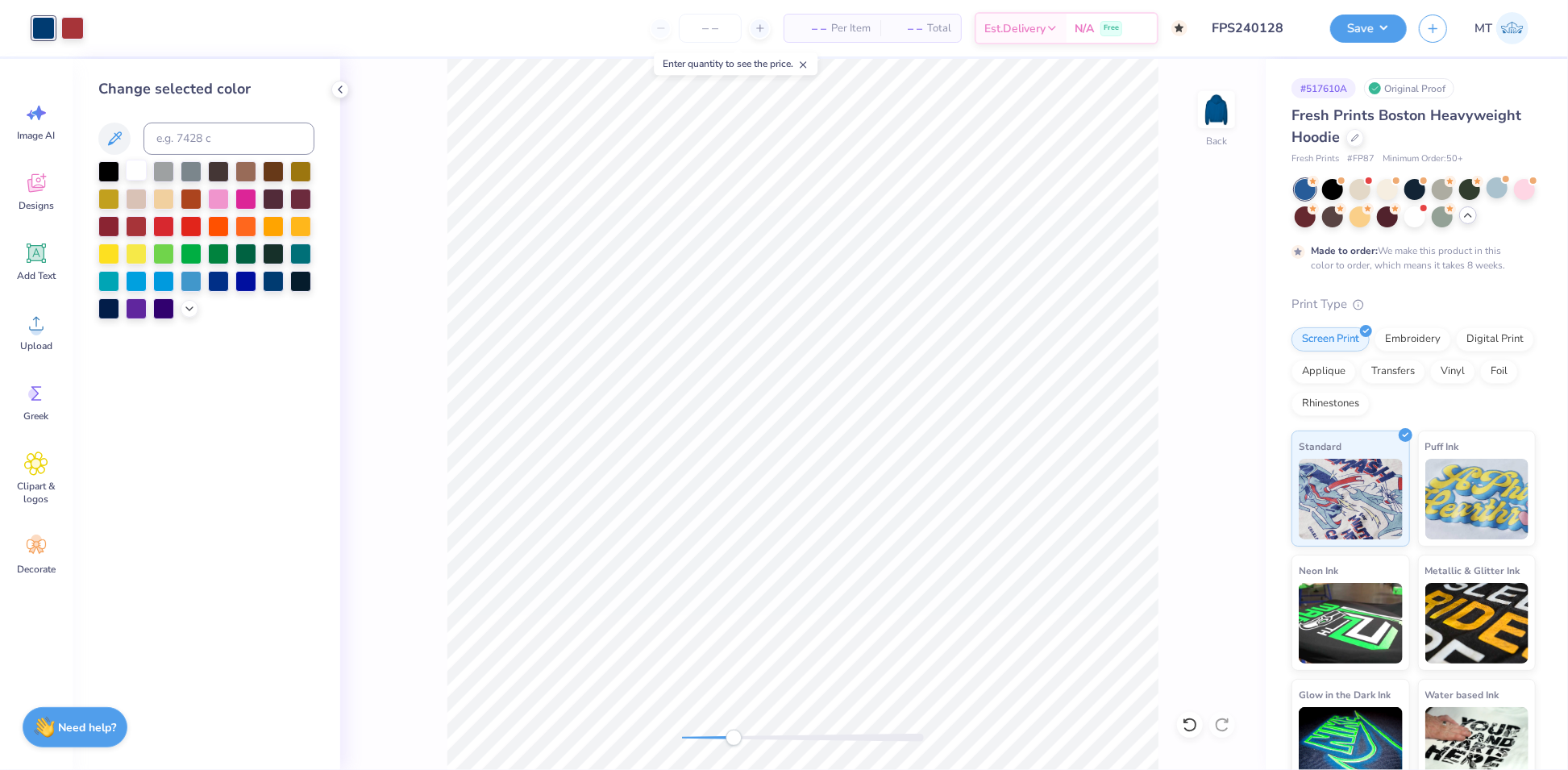
click at [131, 170] on div at bounding box center [135, 169] width 21 height 21
click at [70, 28] on div at bounding box center [72, 27] width 23 height 23
click at [144, 170] on div at bounding box center [135, 169] width 21 height 21
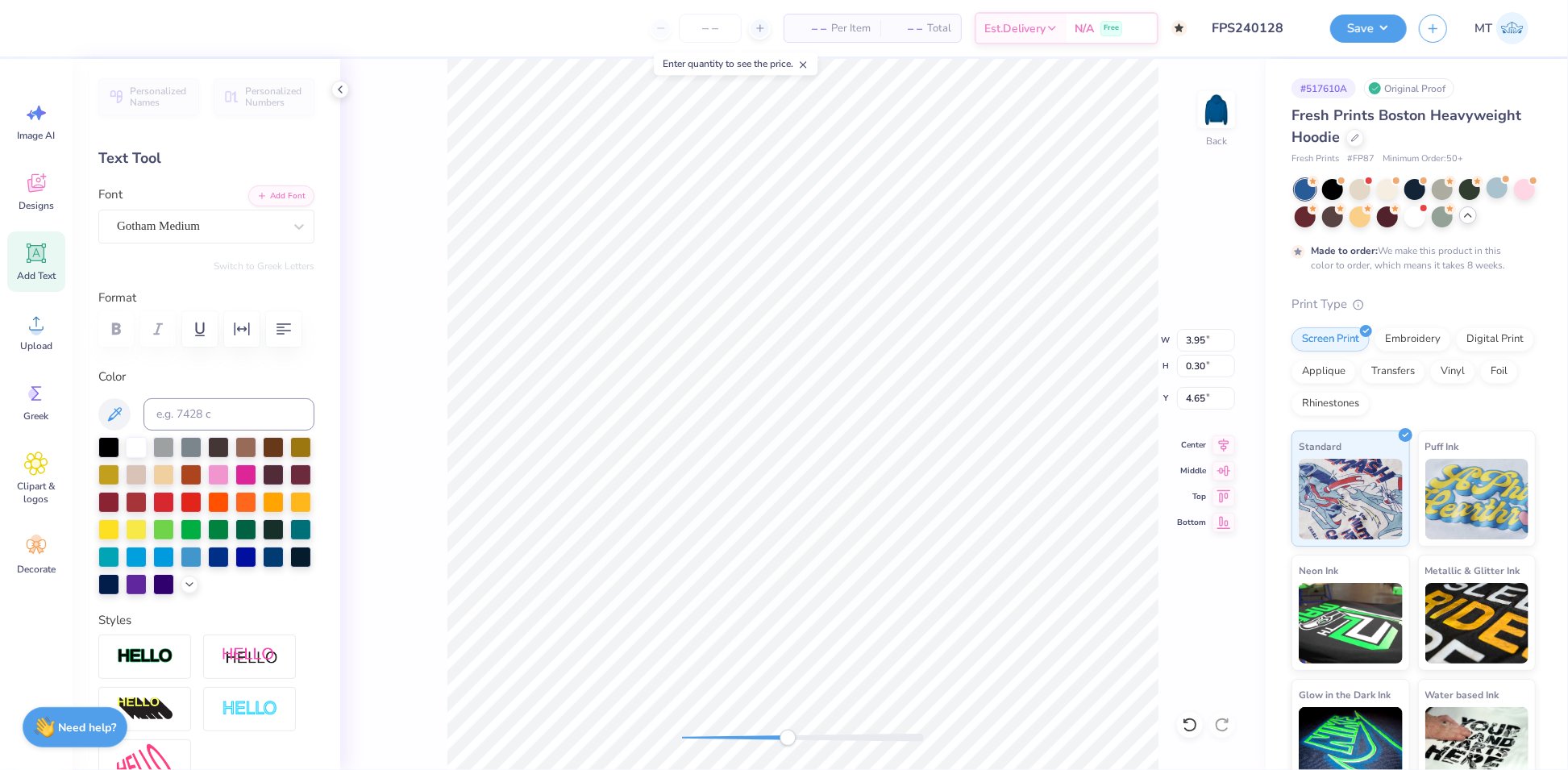
scroll to position [16, 4]
type textarea "EST. 1898"
type textarea "SINCE 1898"
type input "3.00"
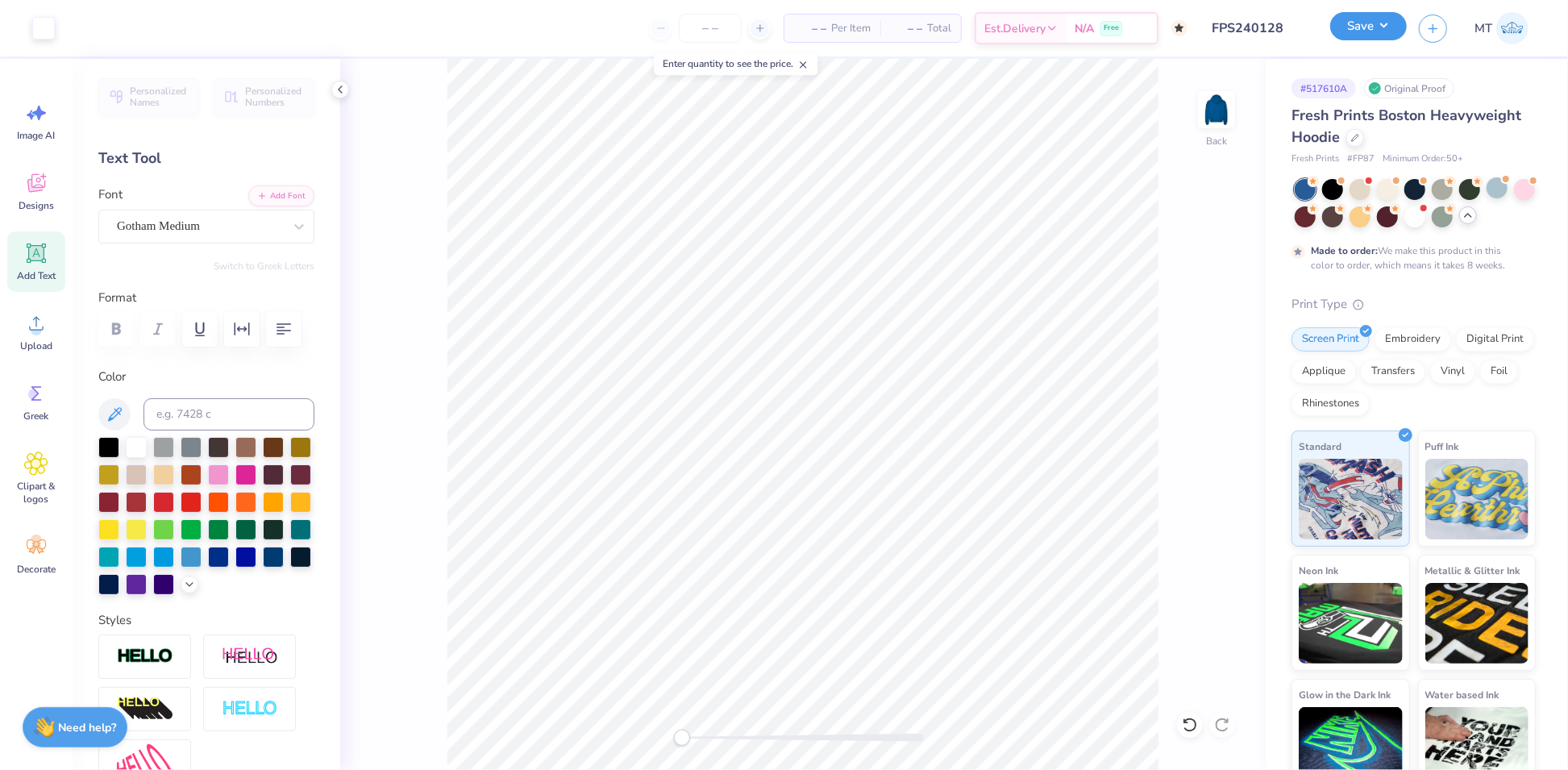
click at [1383, 22] on button "Save" at bounding box center [1368, 26] width 77 height 28
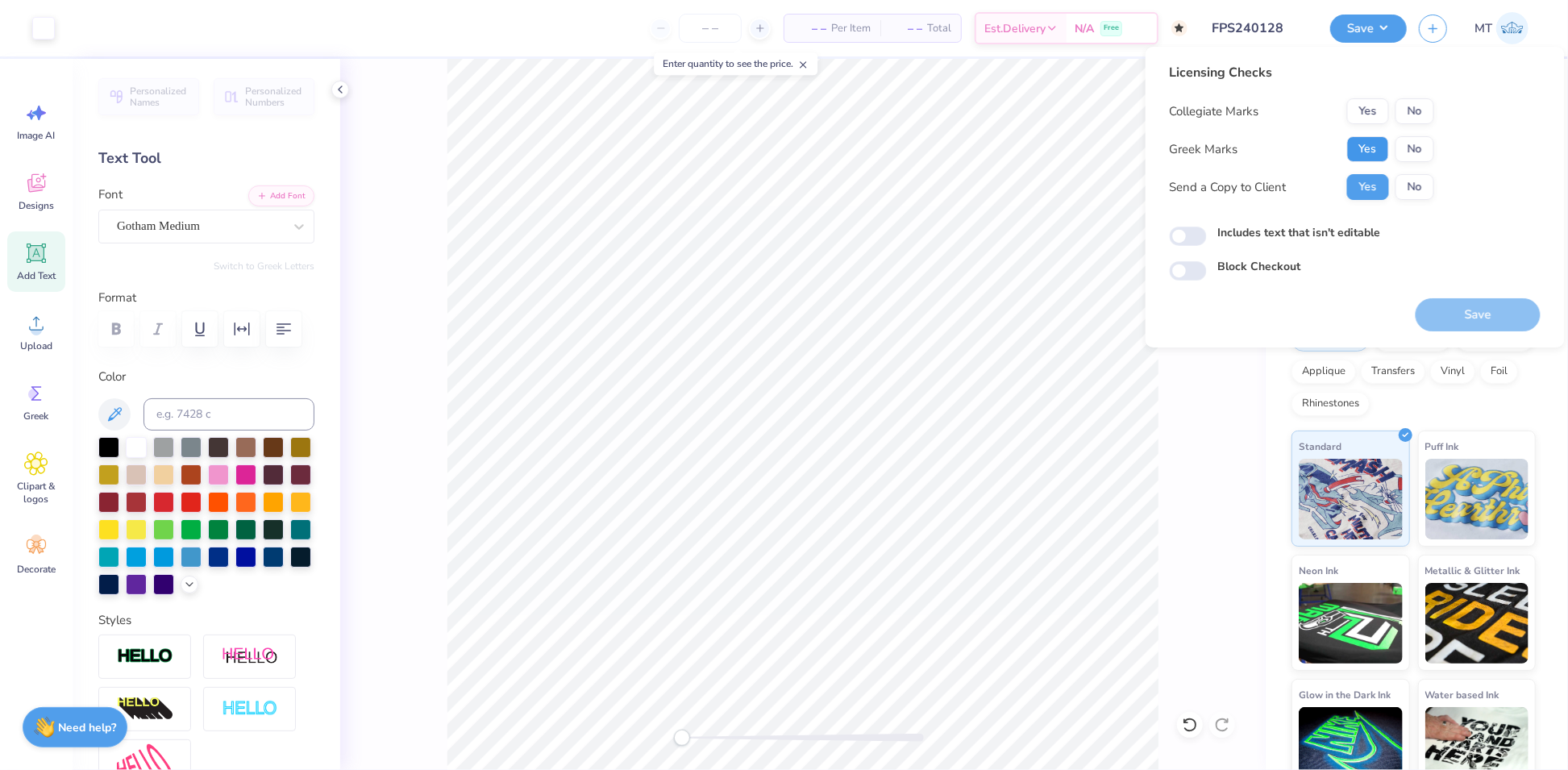
click at [1371, 137] on button "Yes" at bounding box center [1368, 149] width 42 height 26
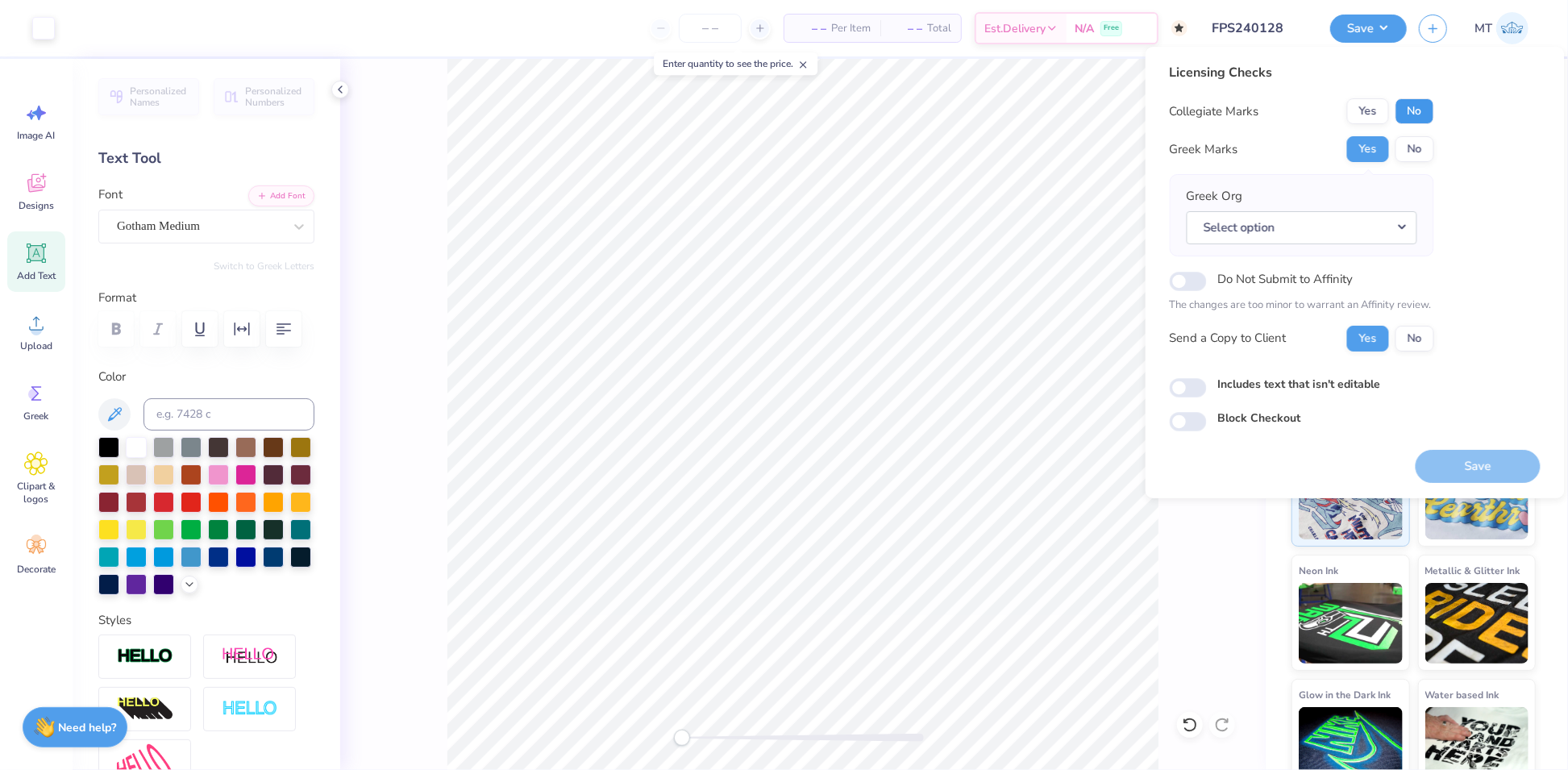
click at [1421, 117] on button "No" at bounding box center [1414, 111] width 38 height 26
click at [1393, 233] on button "Select option" at bounding box center [1302, 228] width 231 height 33
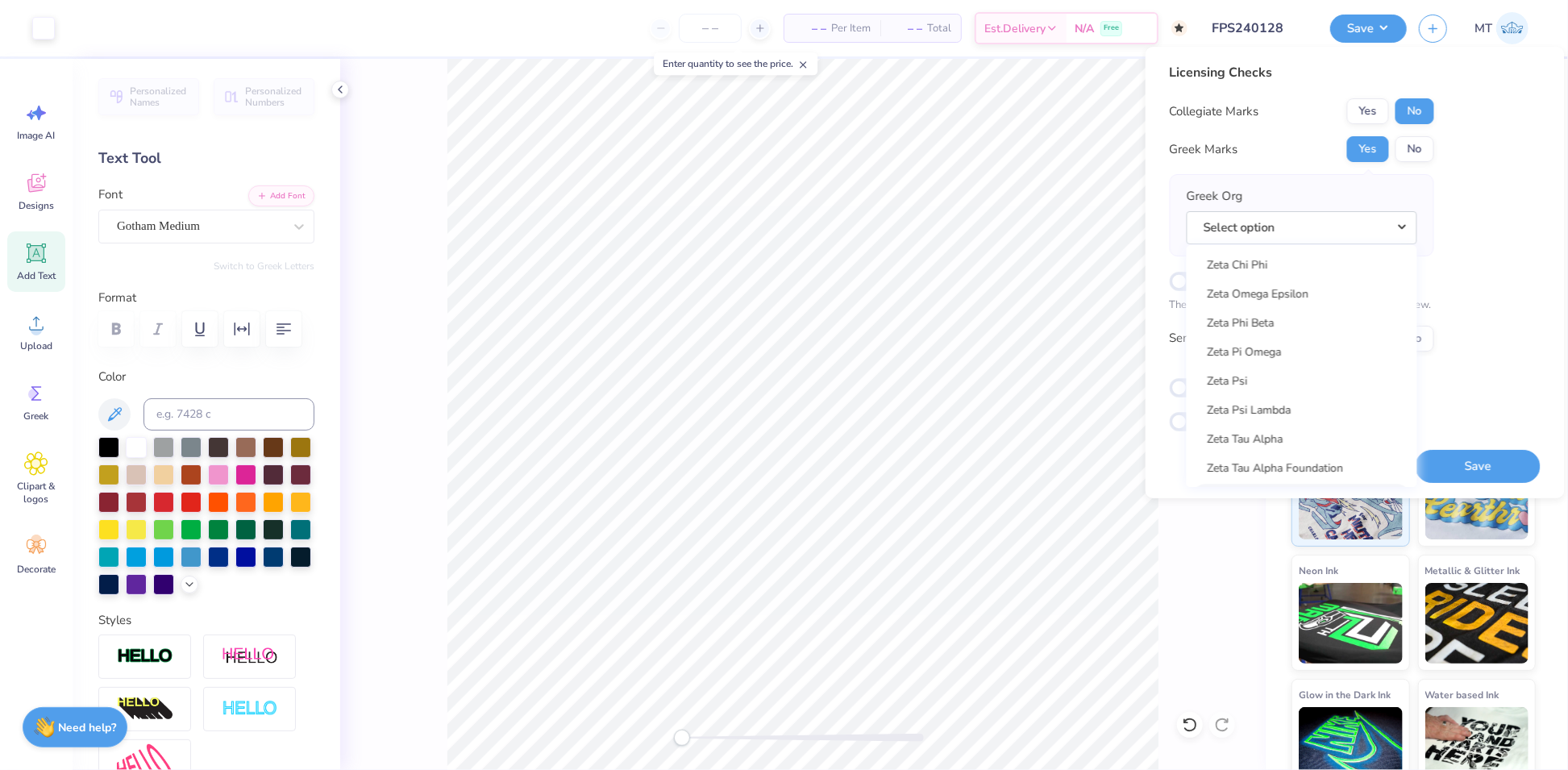
scroll to position [12468, 0]
click at [1299, 331] on link "Zeta Beta Tau" at bounding box center [1302, 335] width 218 height 27
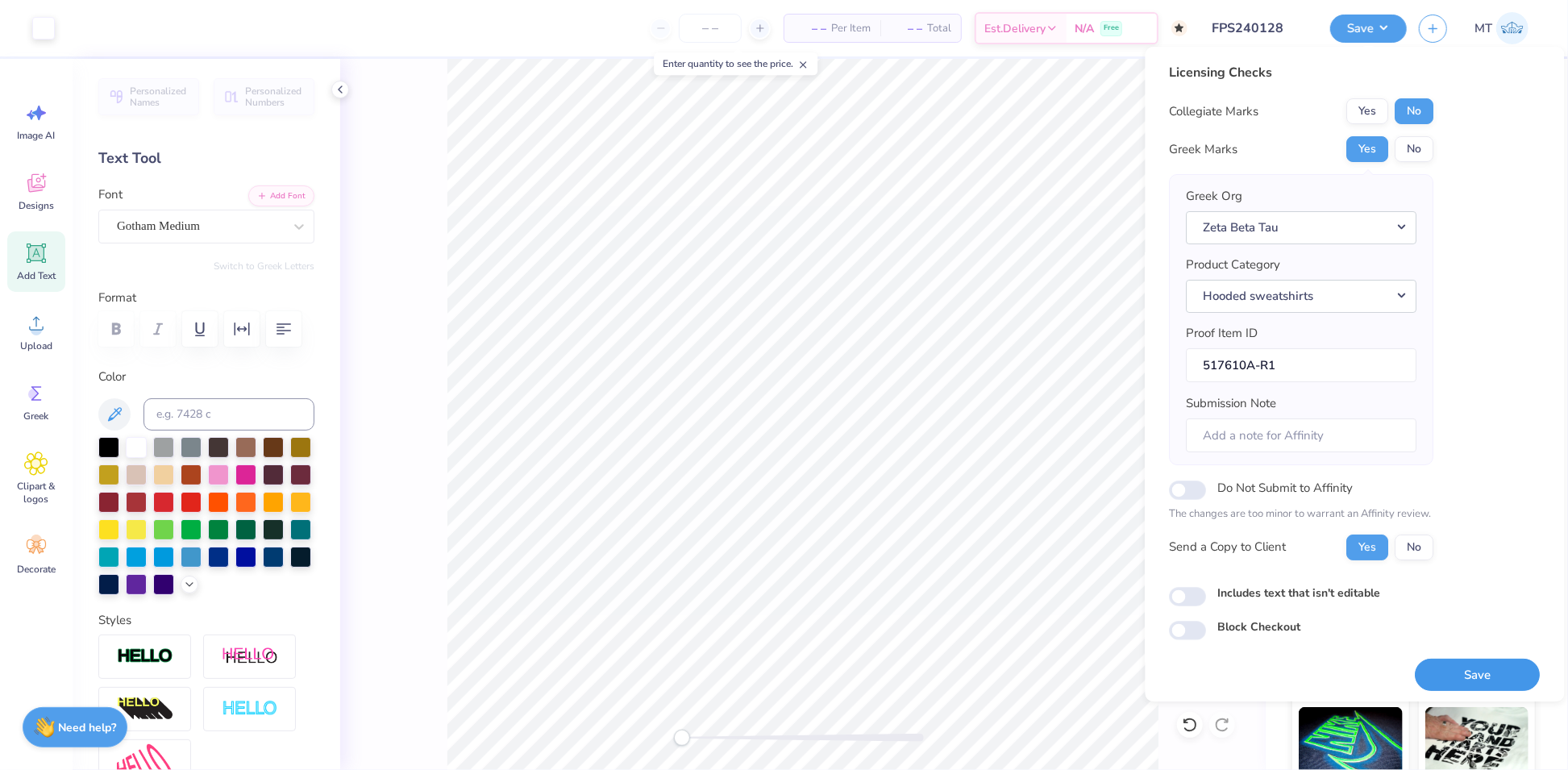
click at [1467, 678] on button "Save" at bounding box center [1477, 675] width 124 height 33
checkbox input "true"
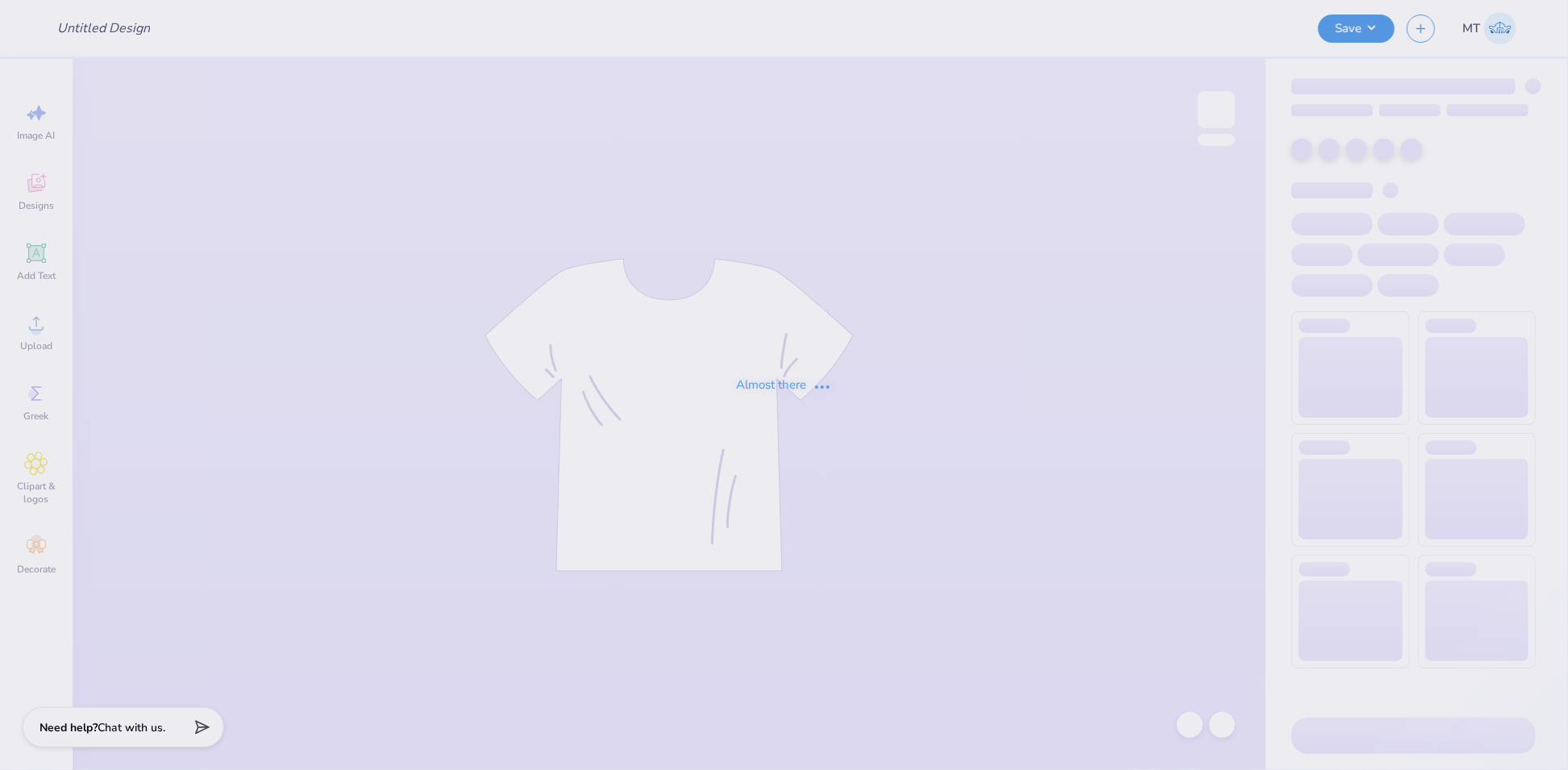
type input "FPS240129"
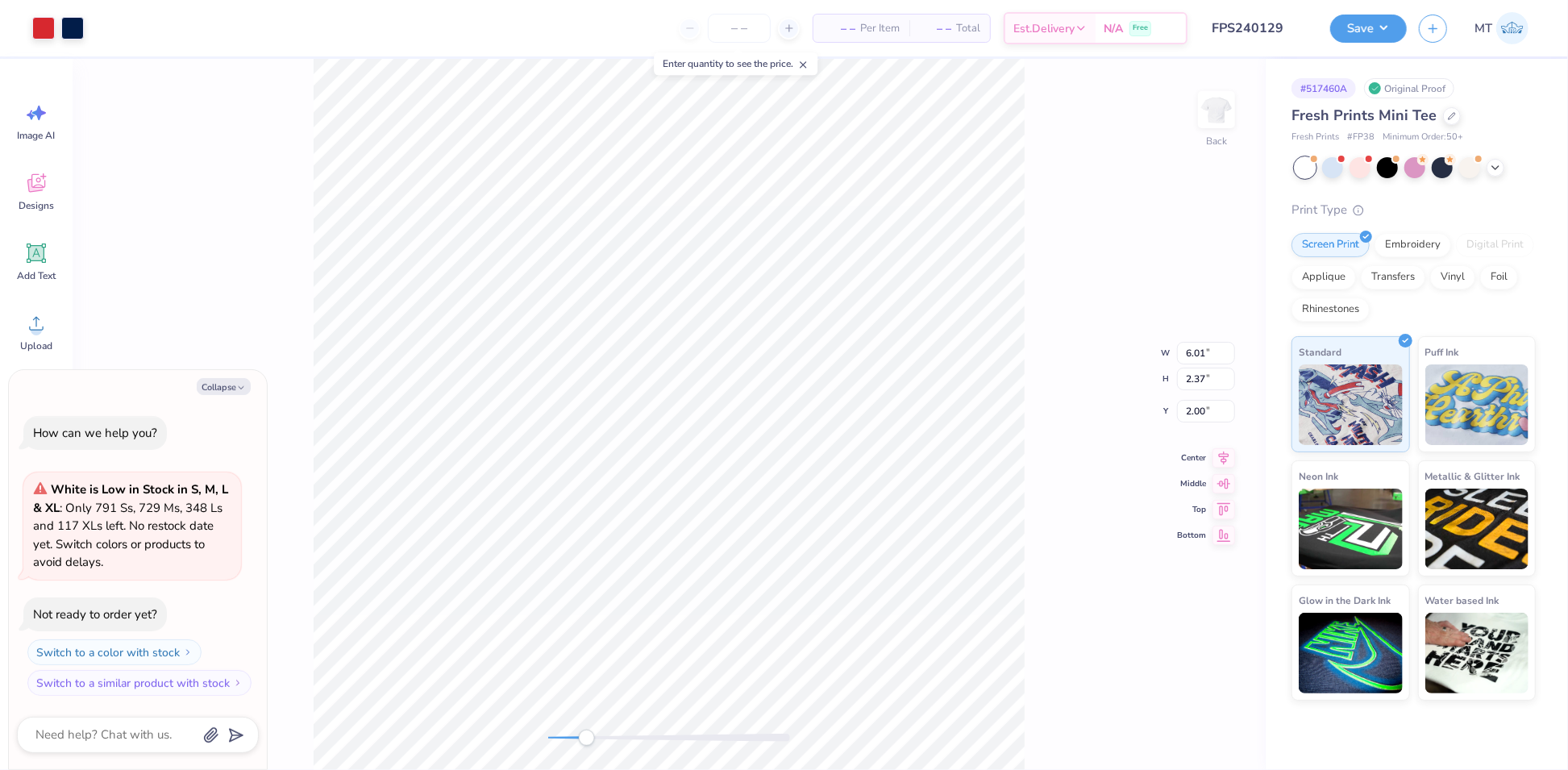
type textarea "x"
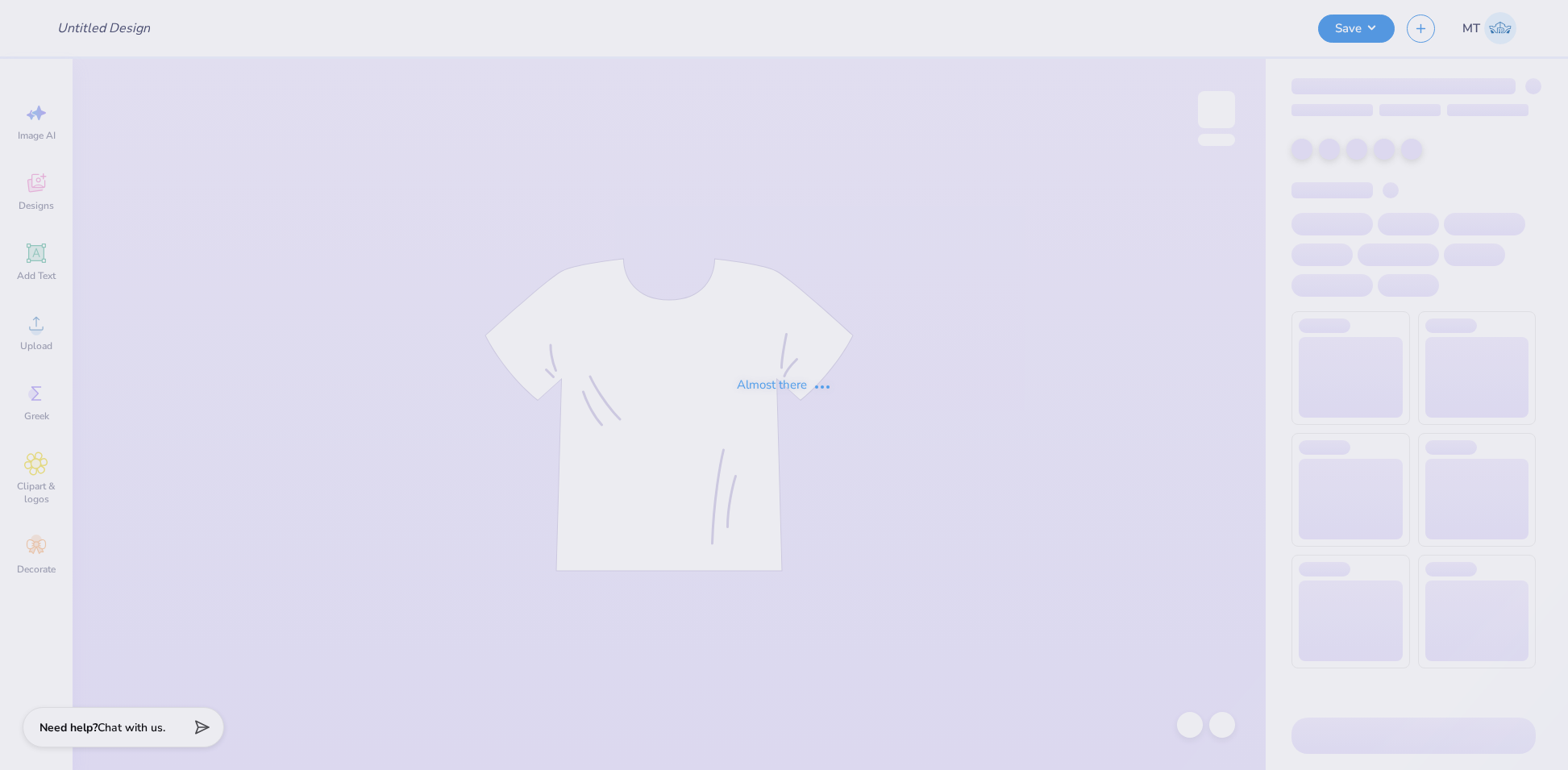
type input "FPS240130"
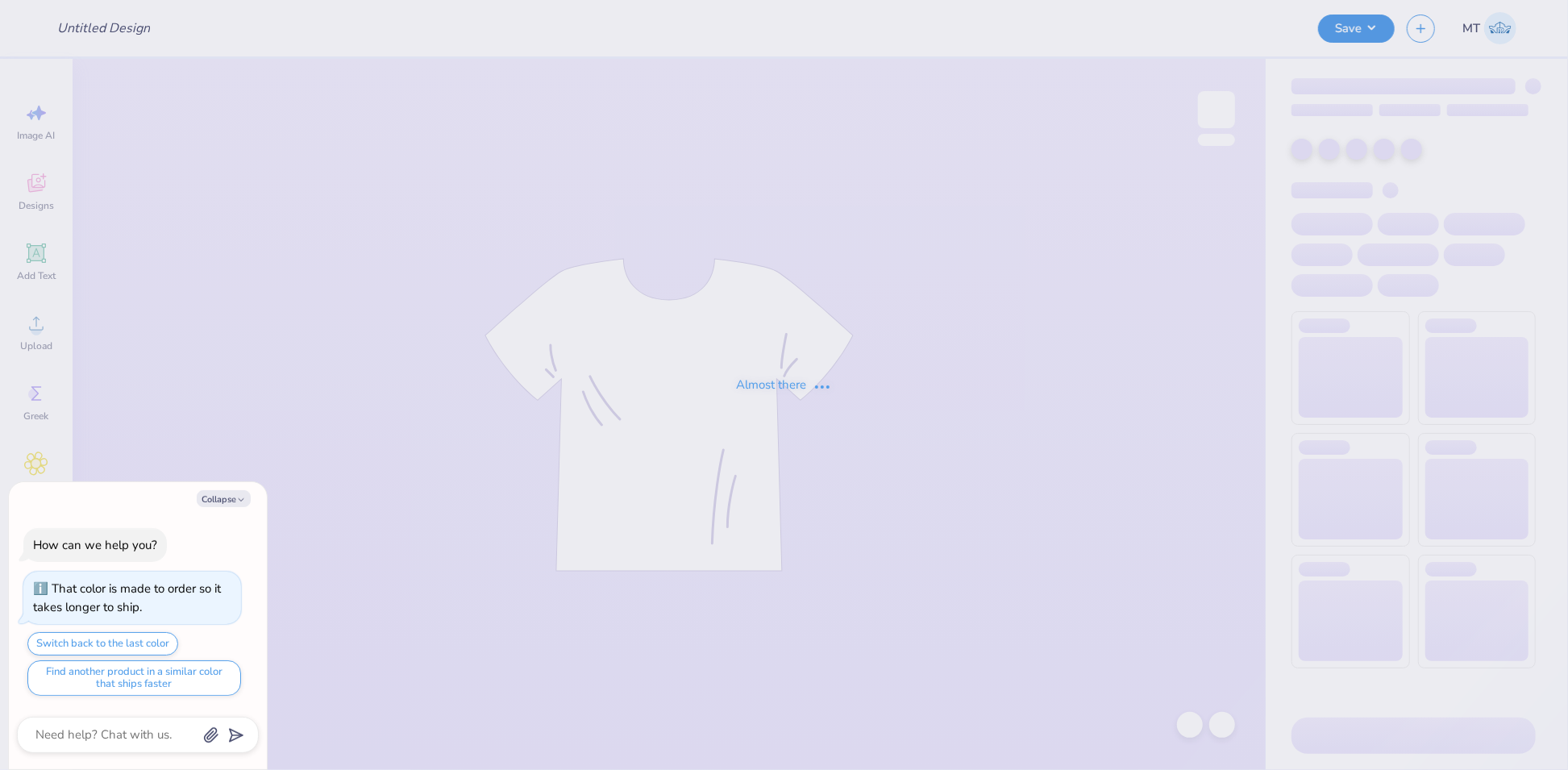
type input "FPS240131"
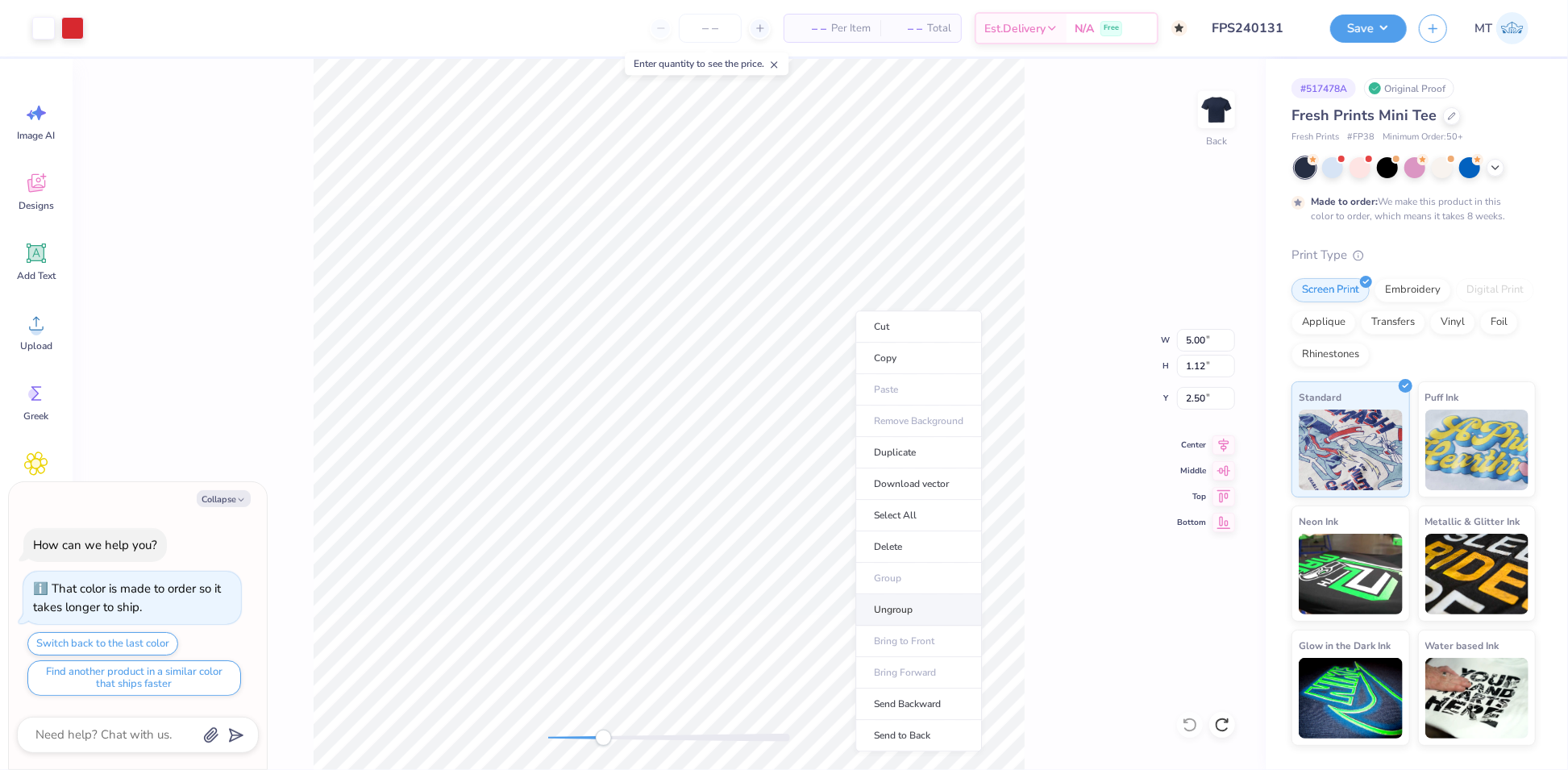
click at [919, 604] on li "Ungroup" at bounding box center [918, 610] width 126 height 31
type textarea "x"
type input "1.95"
type input "0.62"
type input "2.96"
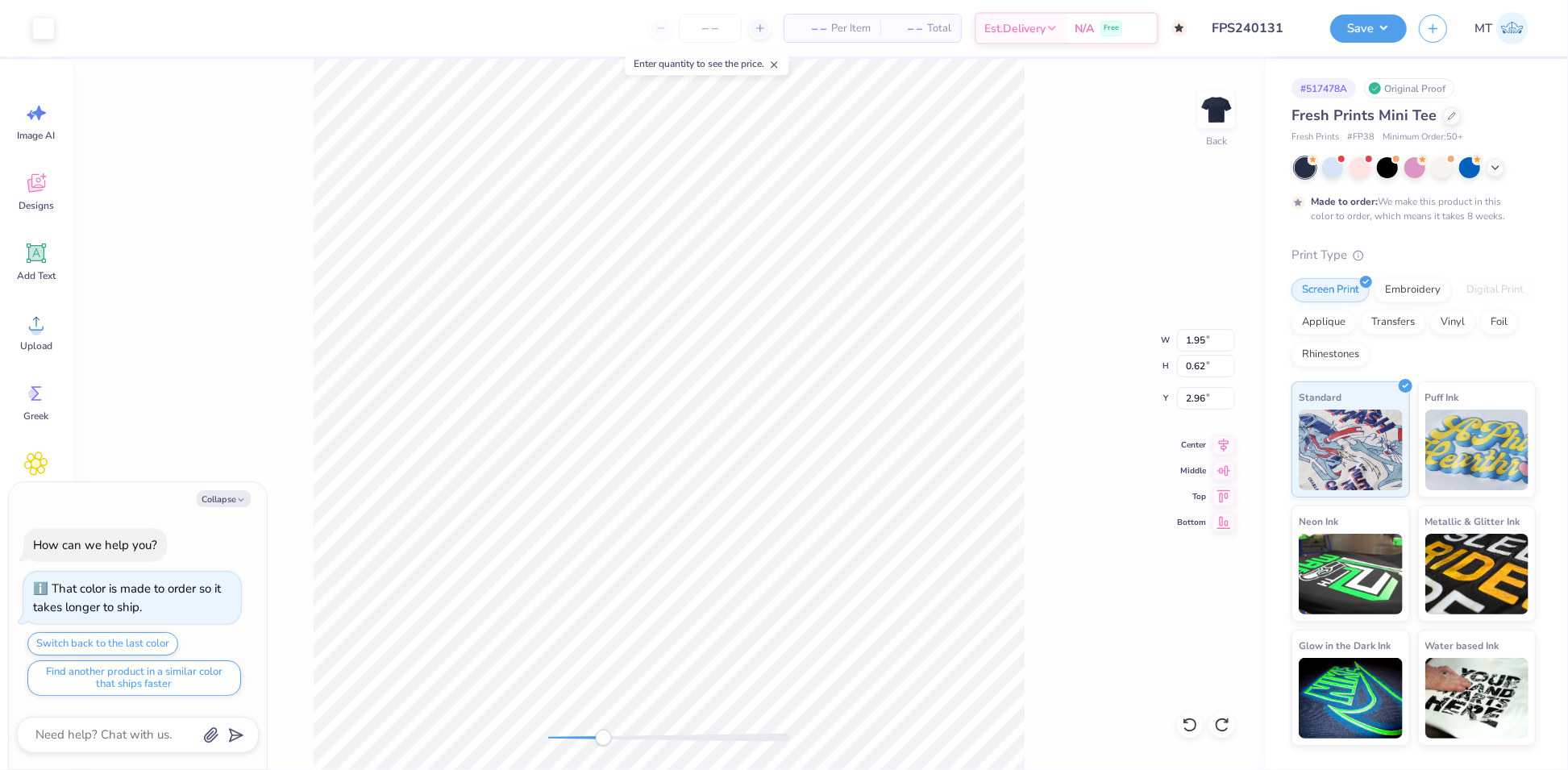
type textarea "x"
type input "1.67"
type input "0.63"
type input "2.69"
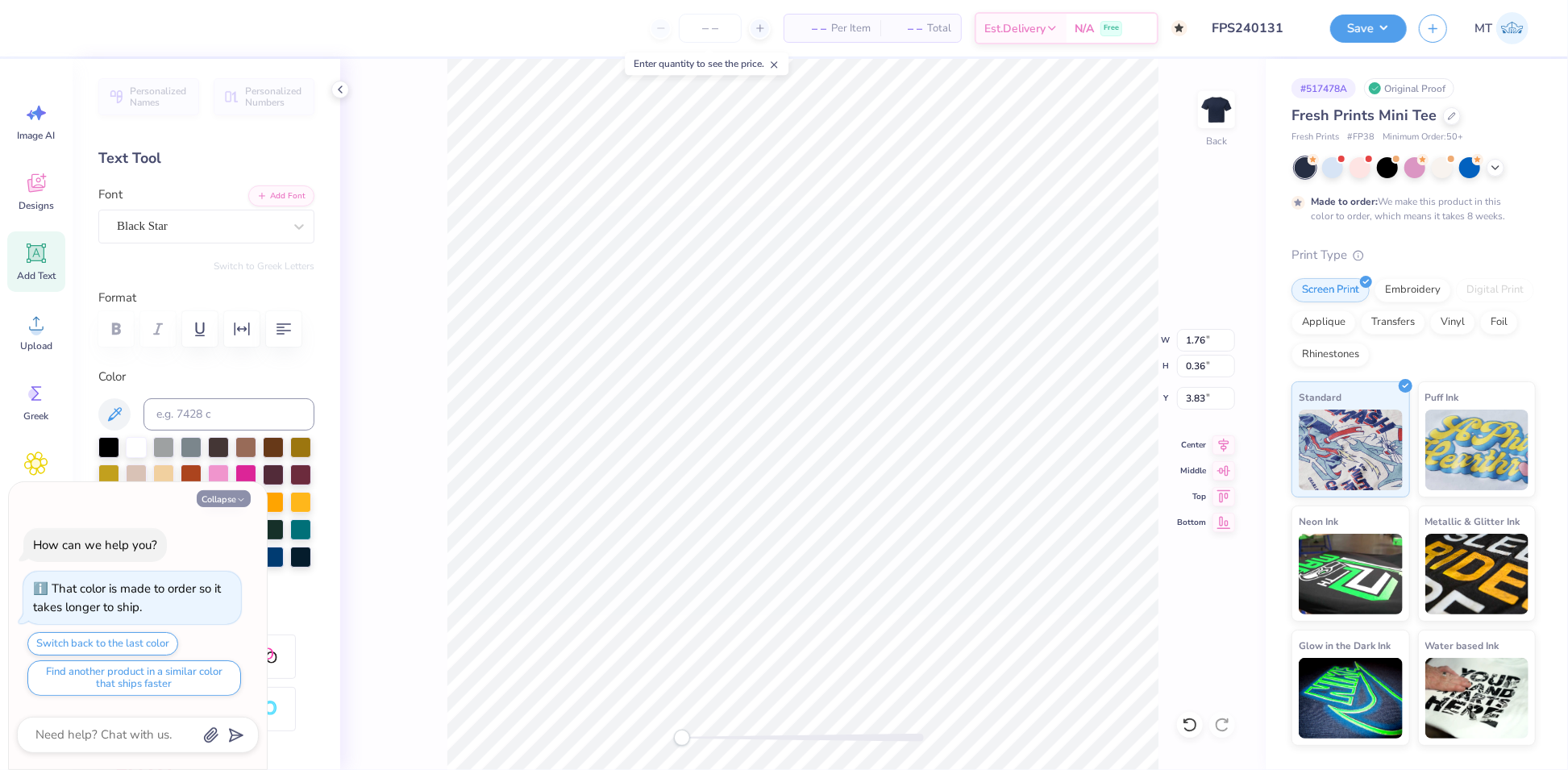
click at [243, 501] on icon "button" at bounding box center [241, 500] width 10 height 10
type textarea "x"
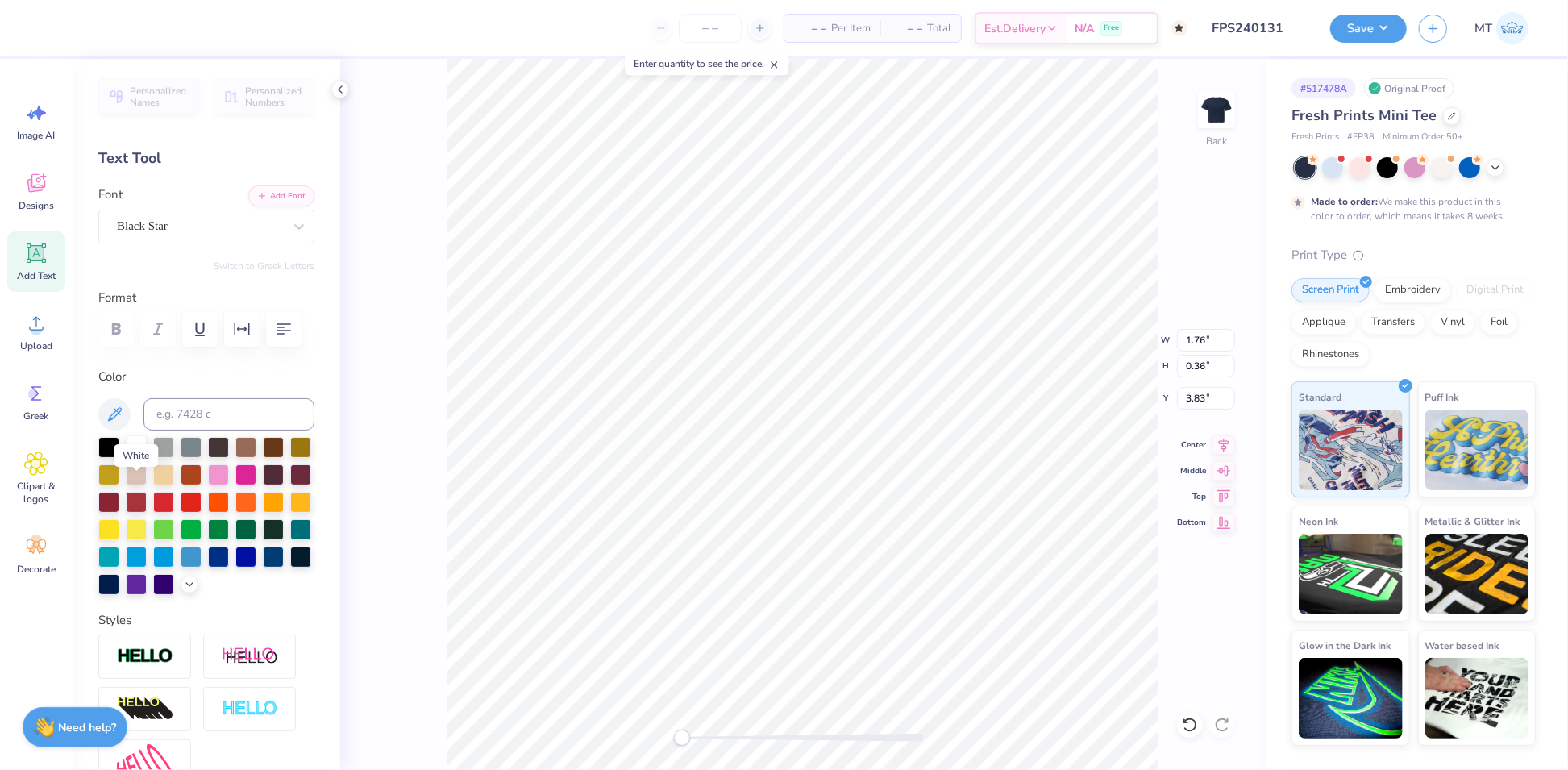
click at [144, 456] on div at bounding box center [135, 446] width 21 height 21
click at [849, 549] on li "Group" at bounding box center [849, 551] width 126 height 31
click at [1198, 338] on input "4.95" at bounding box center [1206, 340] width 58 height 23
type input "5"
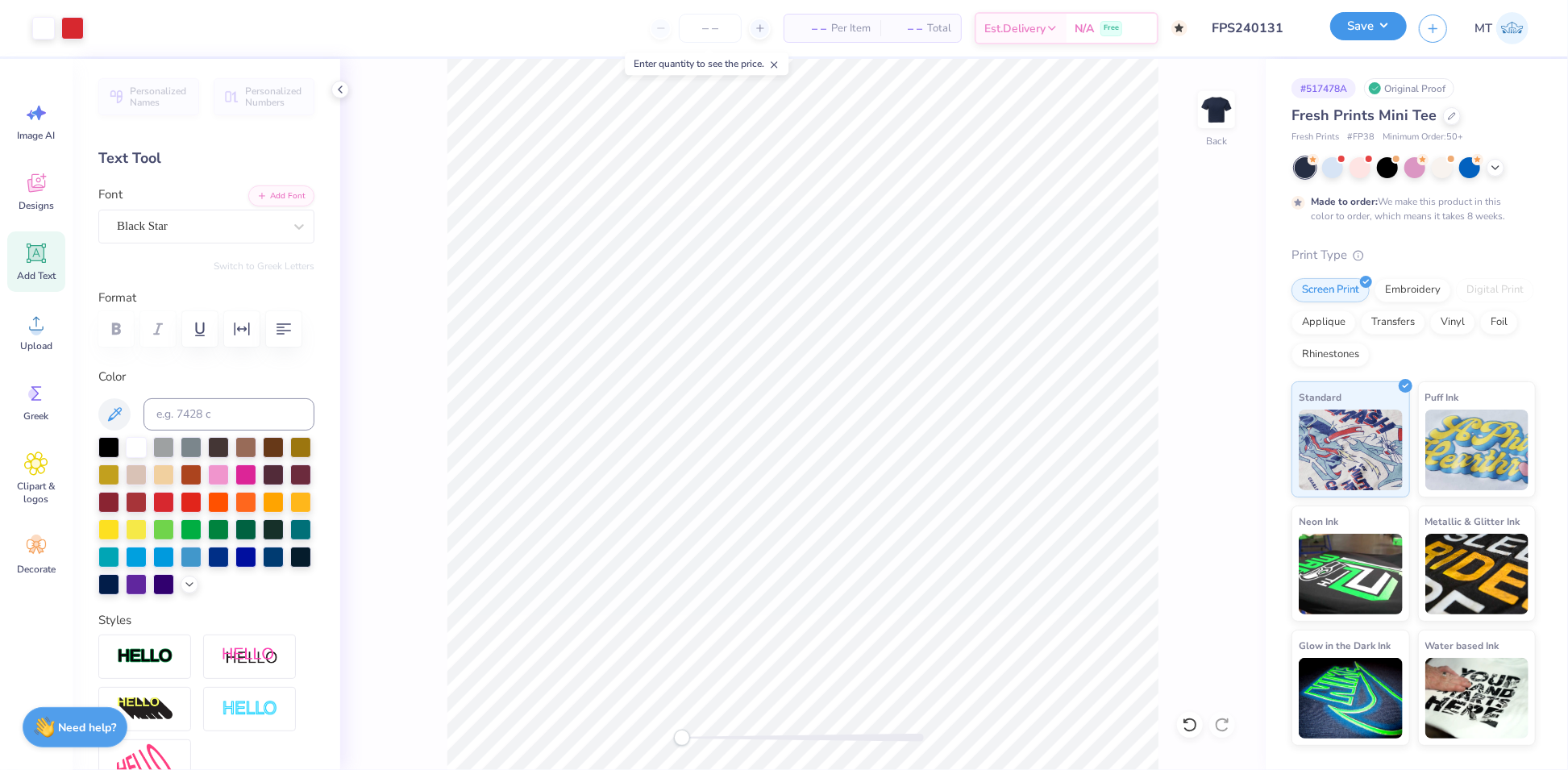
click at [1390, 28] on button "Save" at bounding box center [1368, 26] width 77 height 28
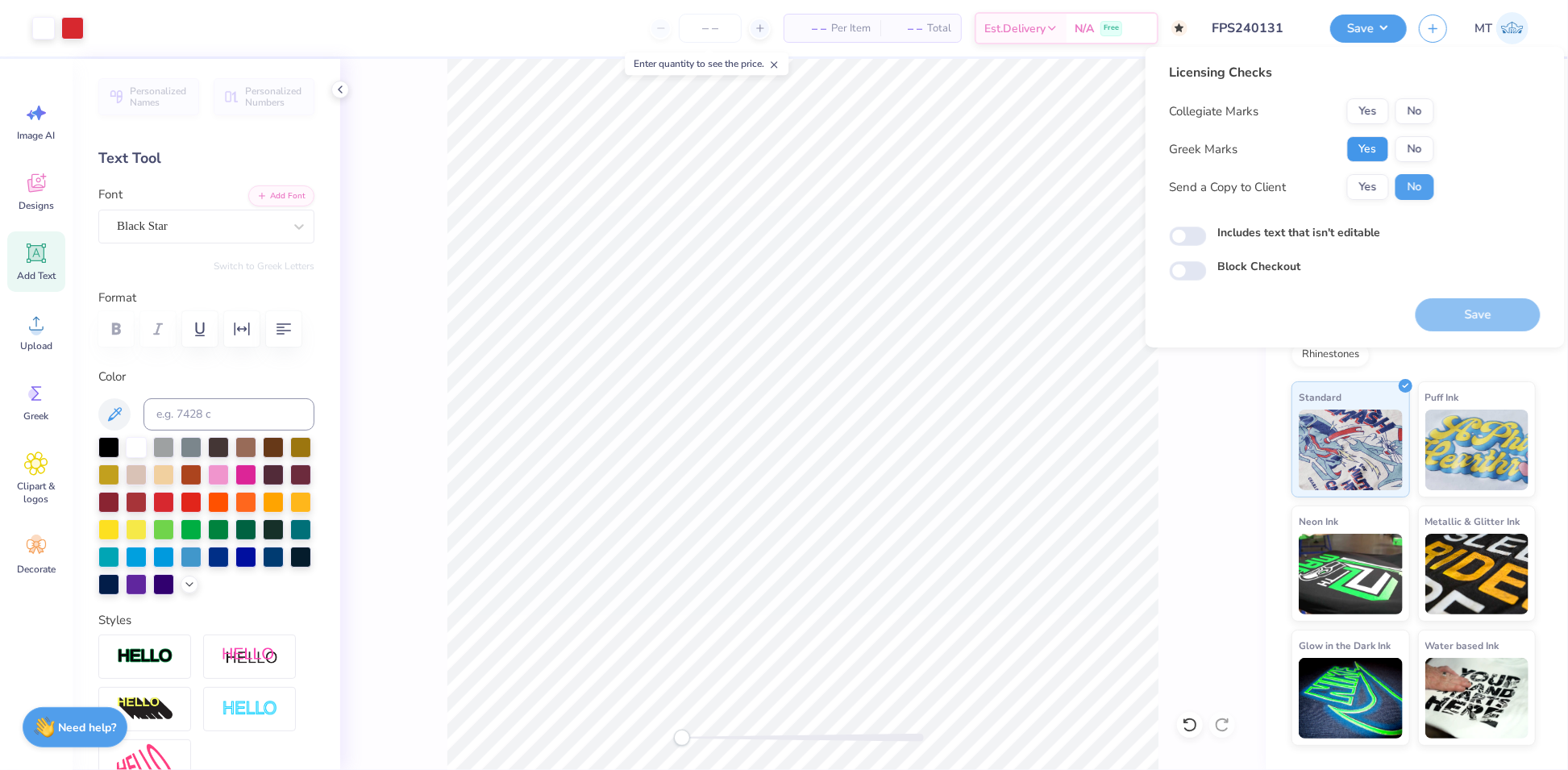
click at [1378, 151] on button "Yes" at bounding box center [1368, 149] width 42 height 26
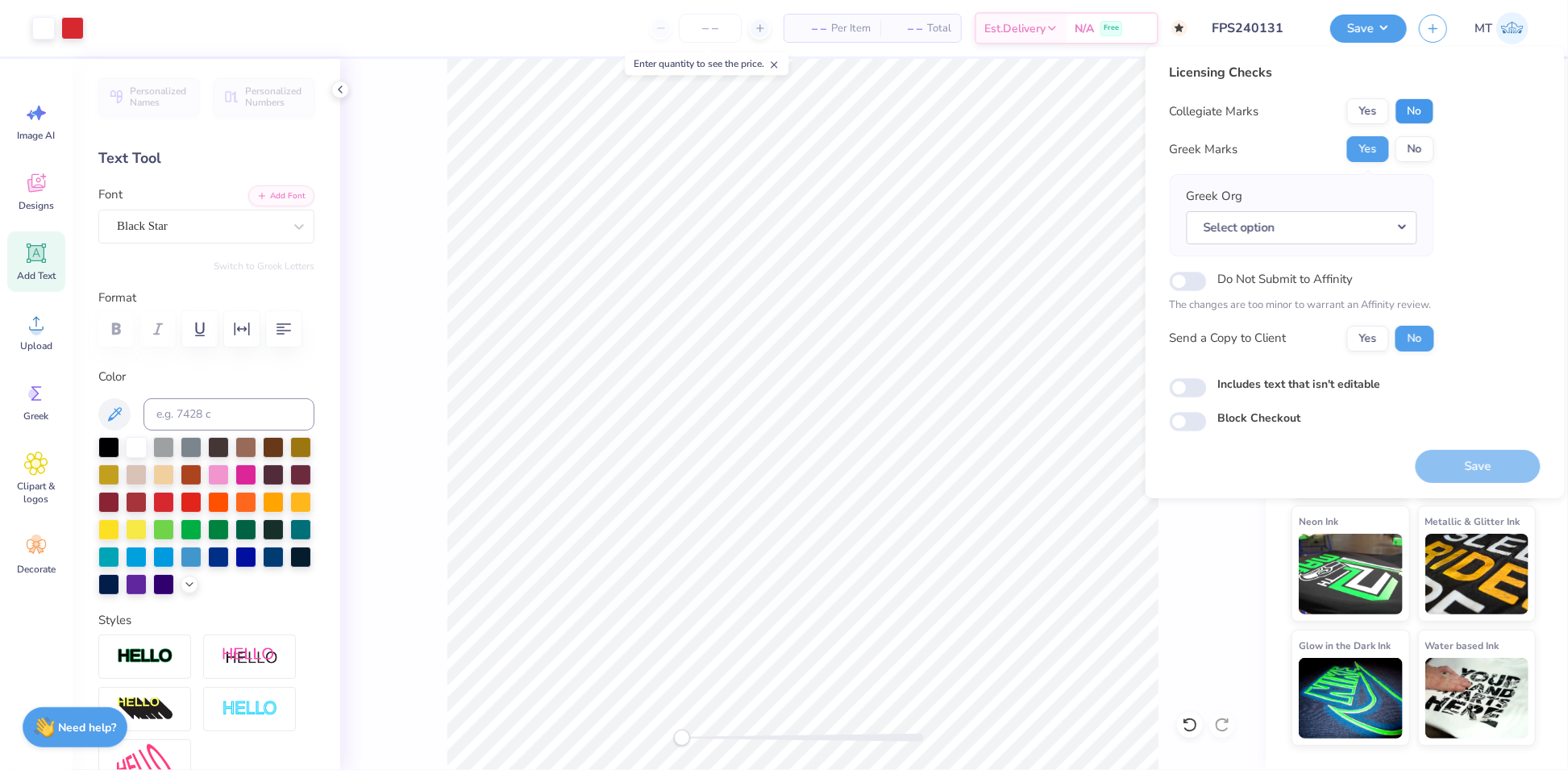
click at [1429, 98] on button "No" at bounding box center [1414, 111] width 38 height 26
click at [1393, 226] on button "Select option" at bounding box center [1302, 228] width 231 height 33
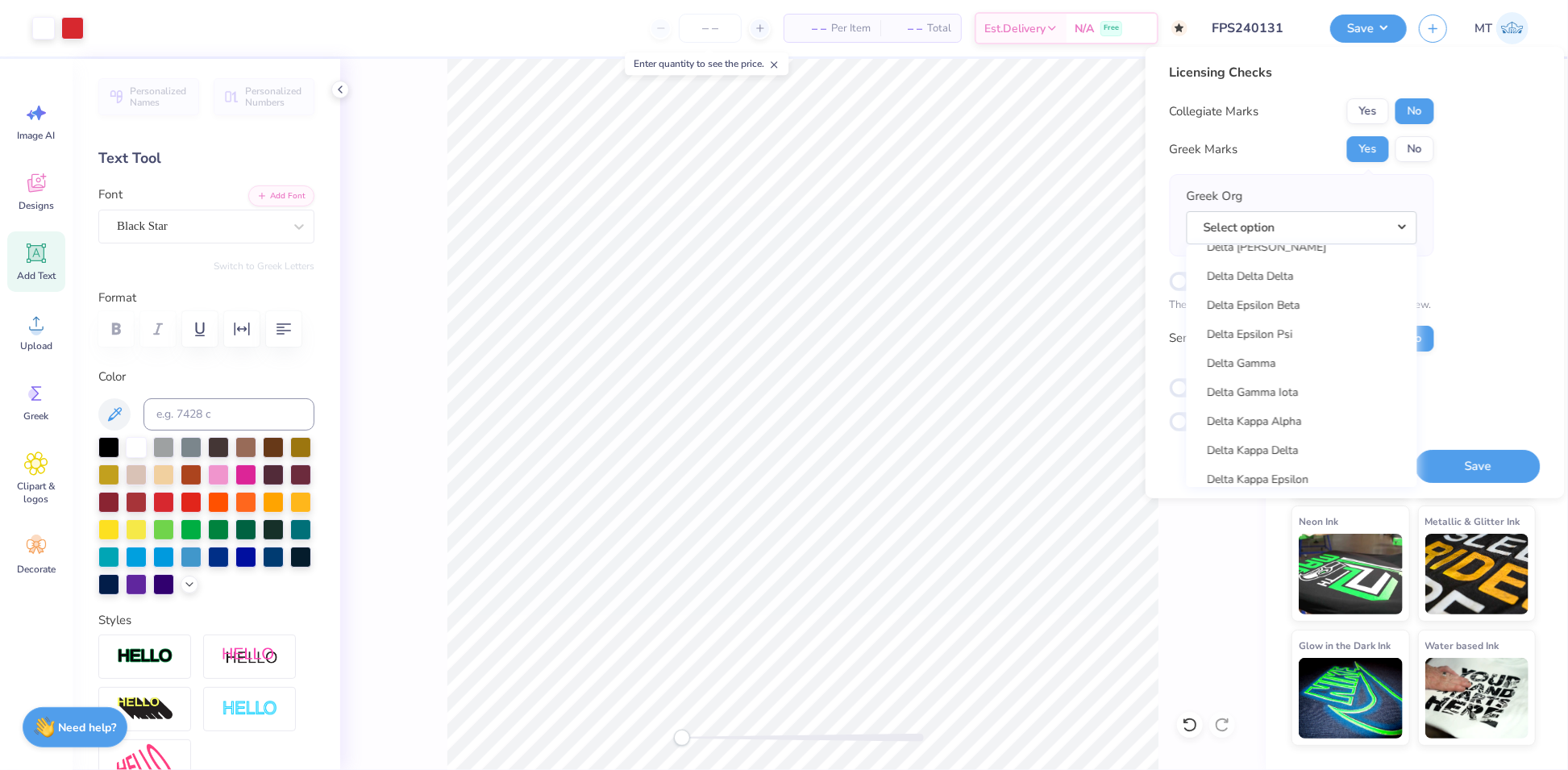
scroll to position [3591, 0]
click at [1271, 412] on link "Delta Gamma" at bounding box center [1302, 418] width 218 height 27
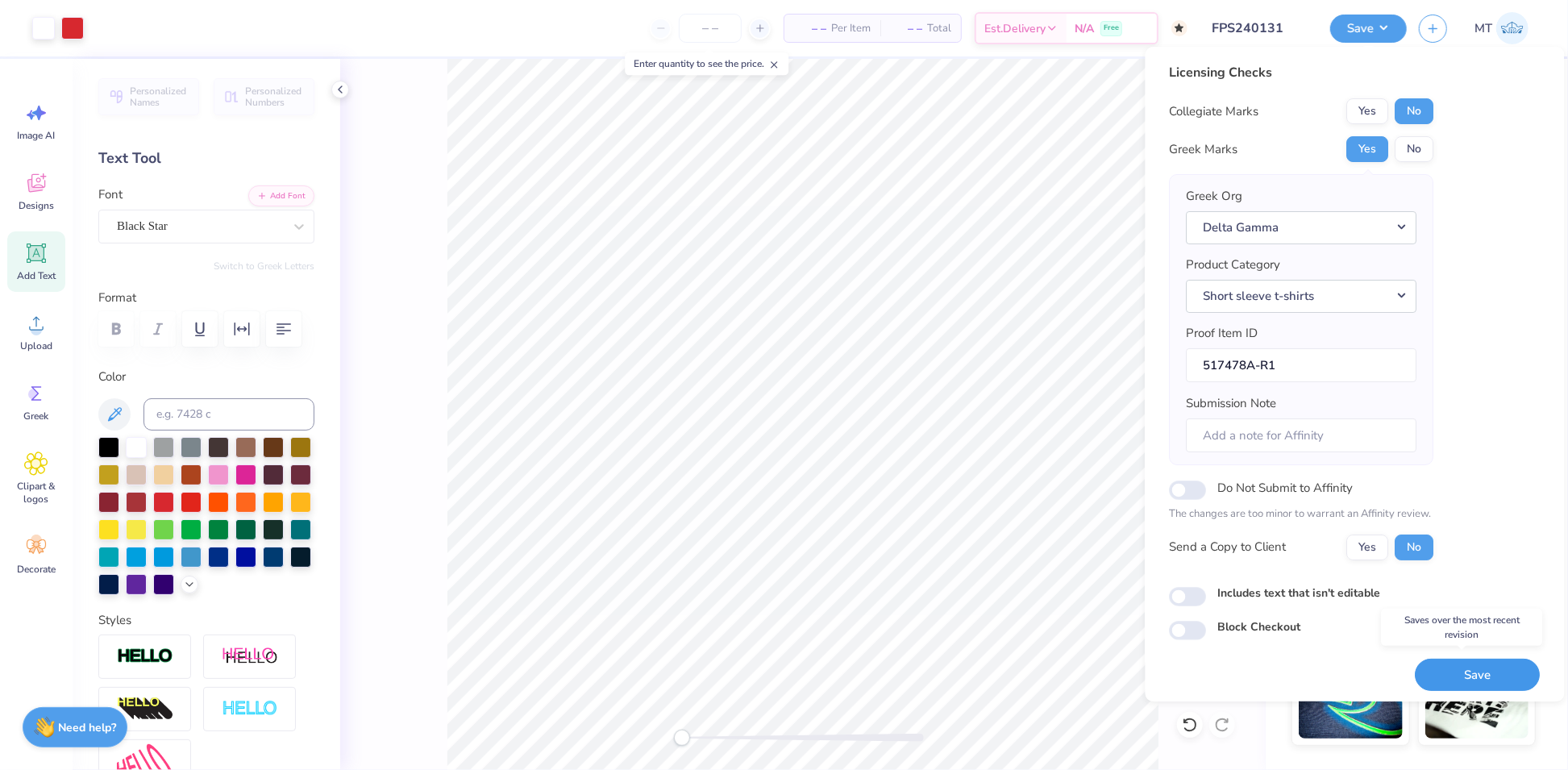
click at [1450, 658] on button "Save" at bounding box center [1477, 675] width 124 height 33
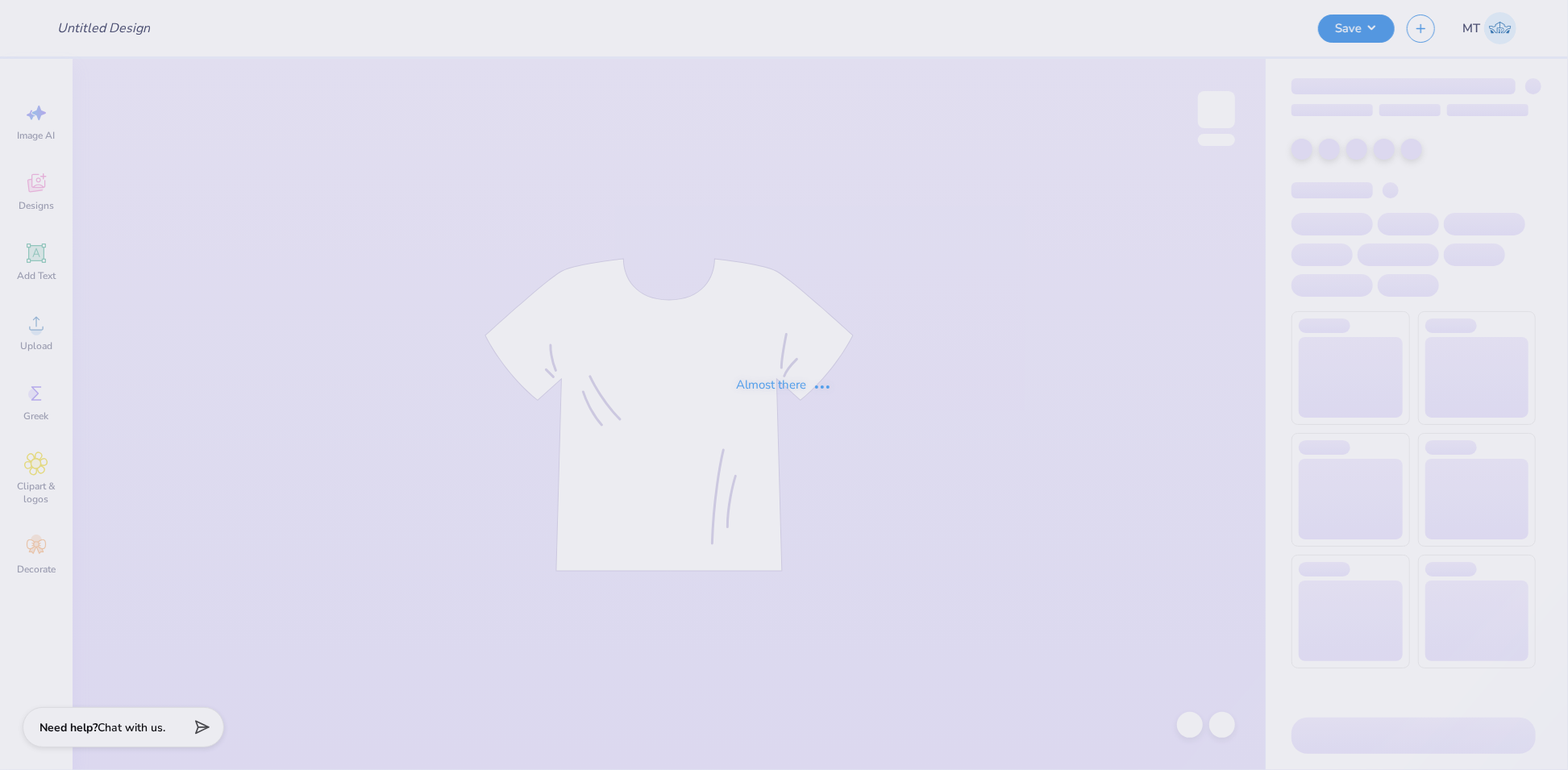
type input "FPS240133"
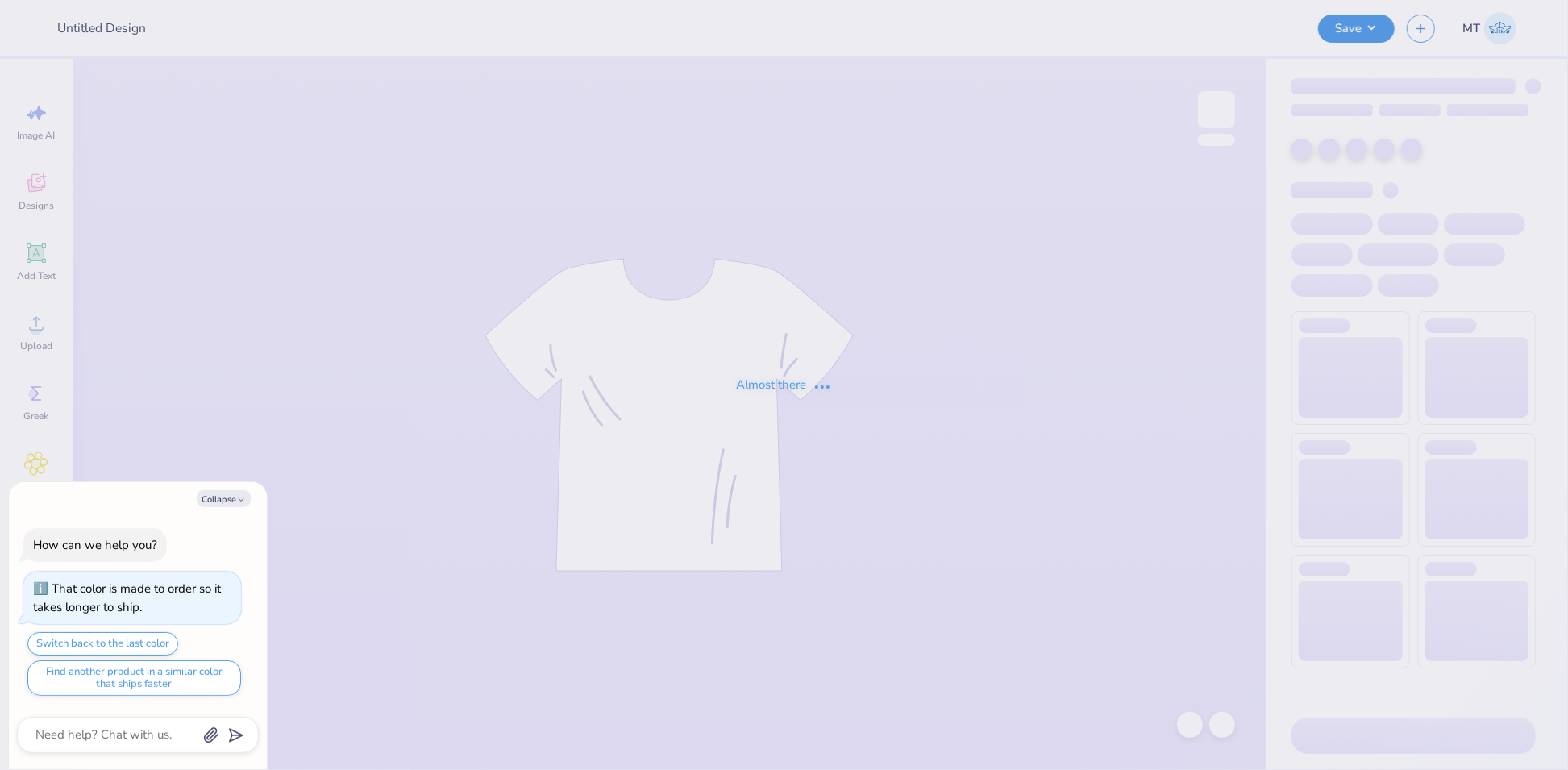
type textarea "x"
type input "FPS240134"
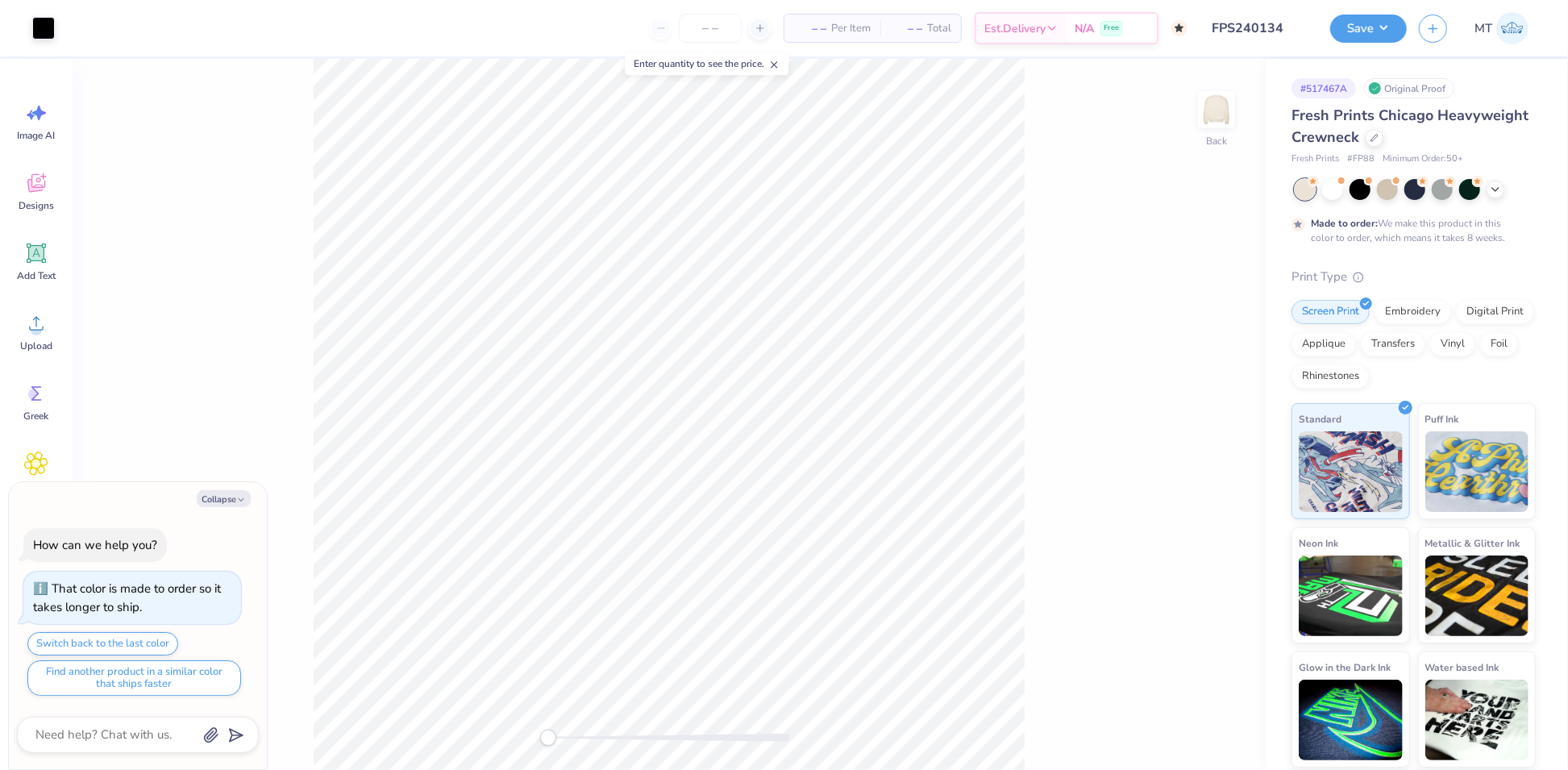
type textarea "x"
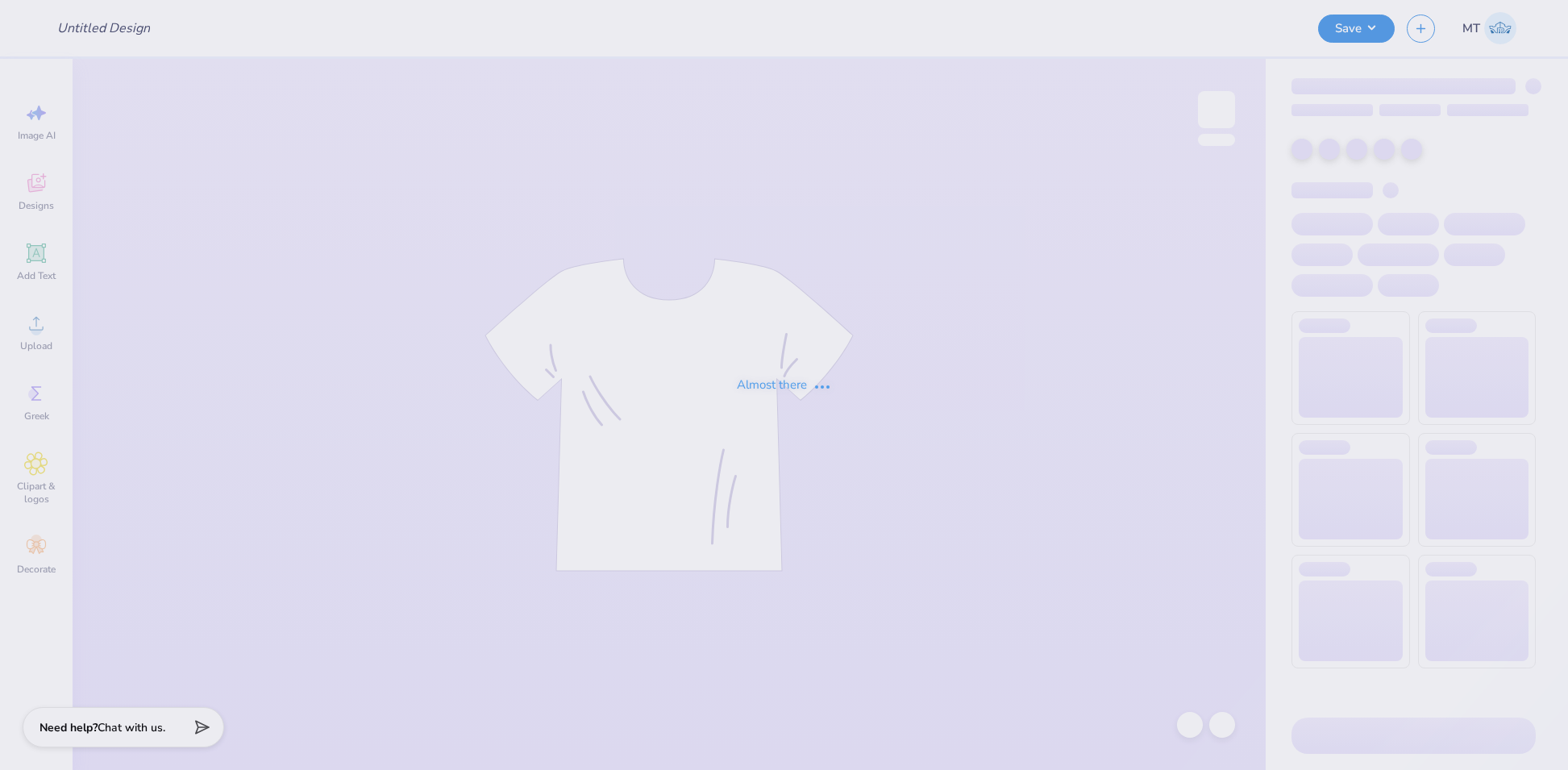
type input "FPS240135"
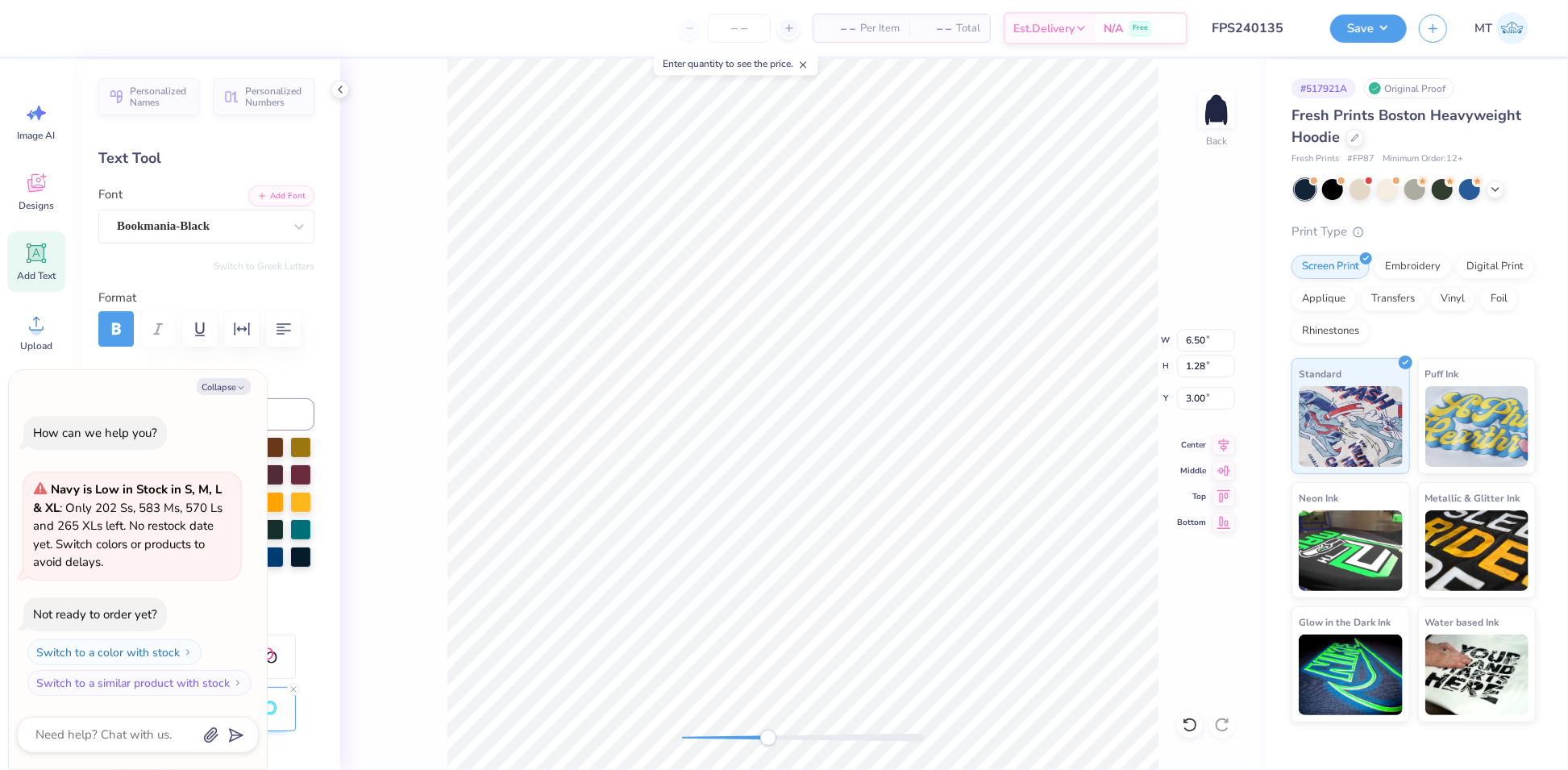
scroll to position [17, 2]
type textarea "x"
type textarea "student"
click at [220, 392] on button "Collapse" at bounding box center [223, 386] width 54 height 16
type textarea "x"
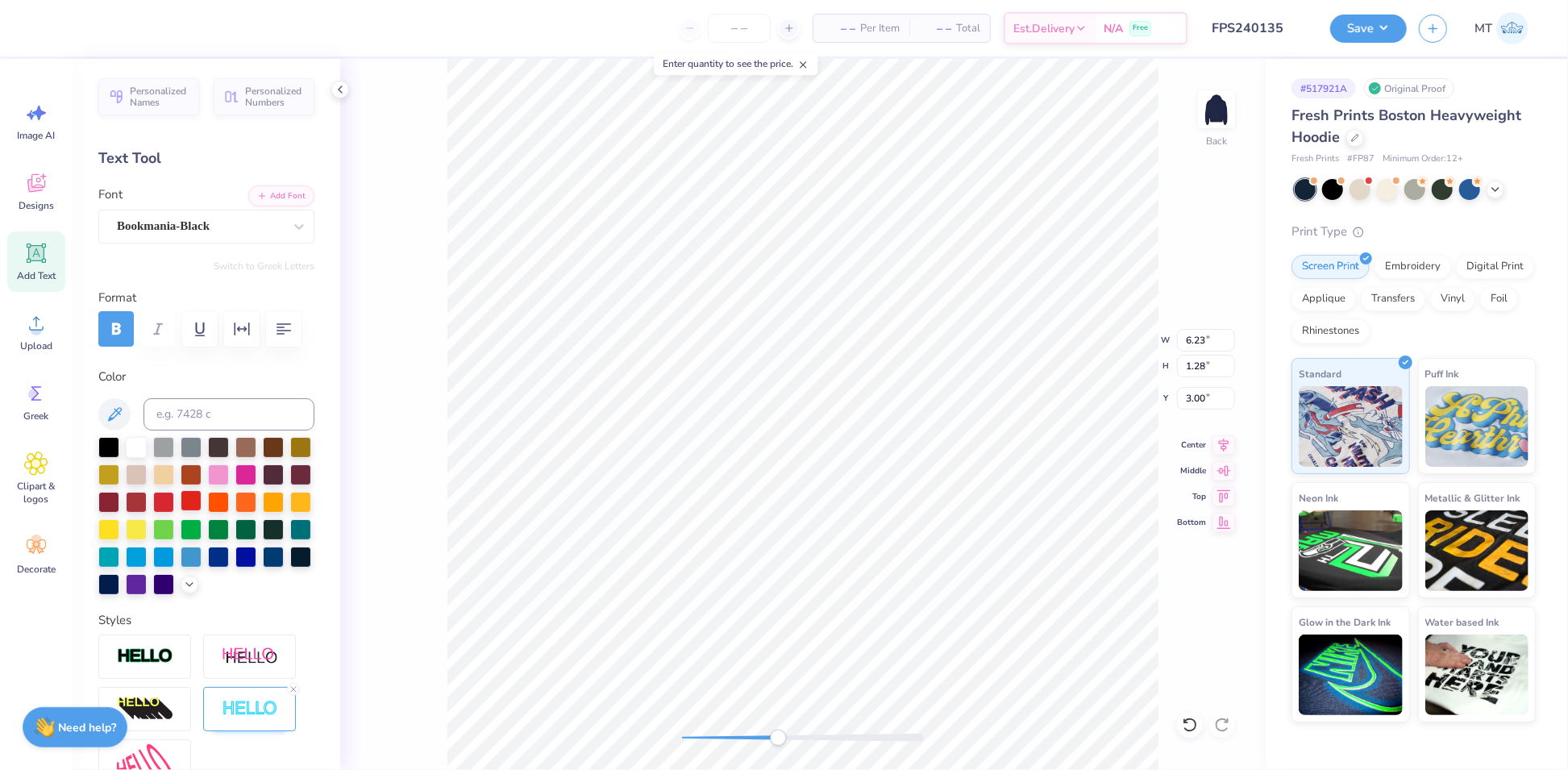
scroll to position [299, 0]
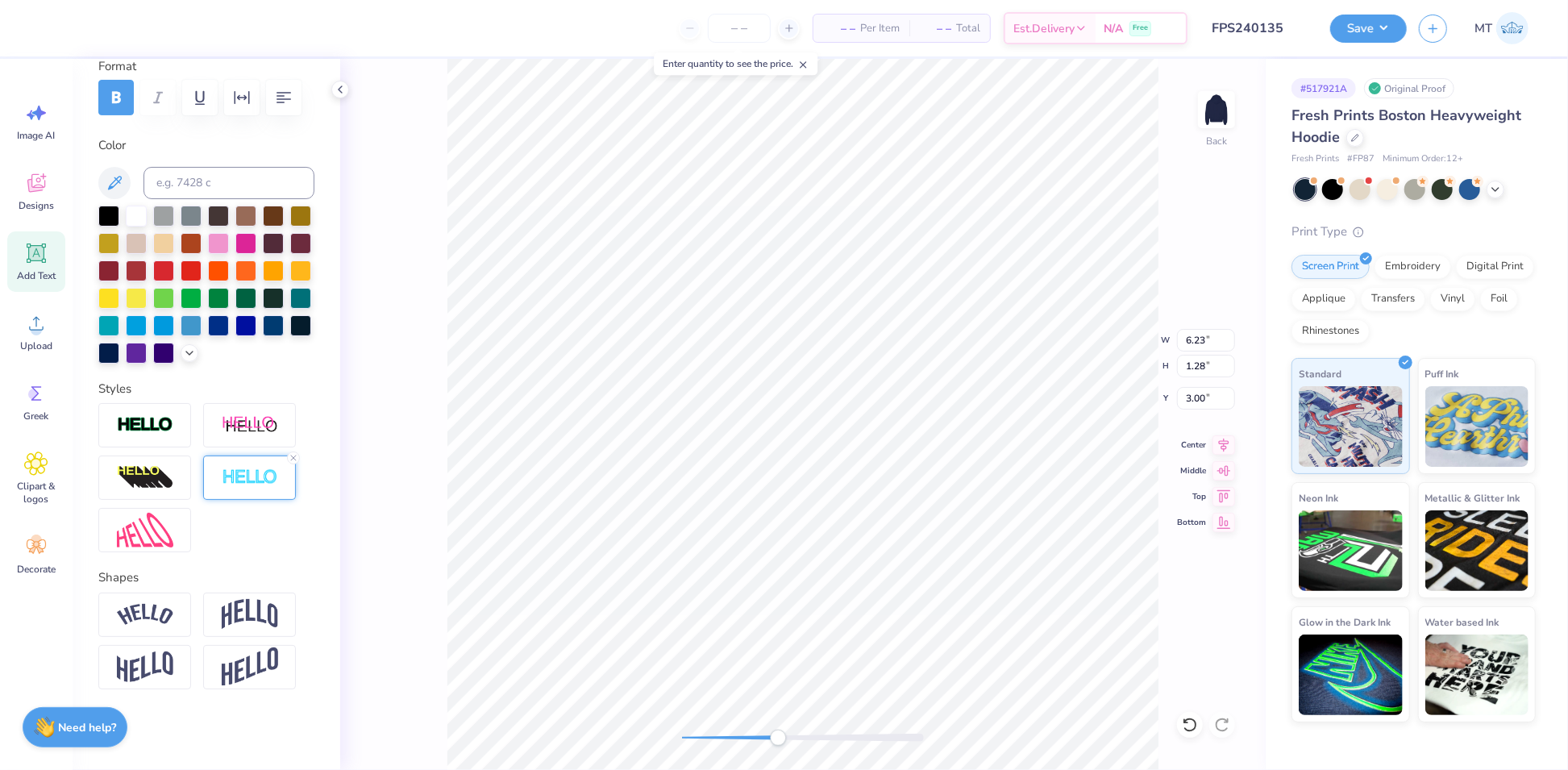
click at [246, 493] on div at bounding box center [249, 478] width 92 height 44
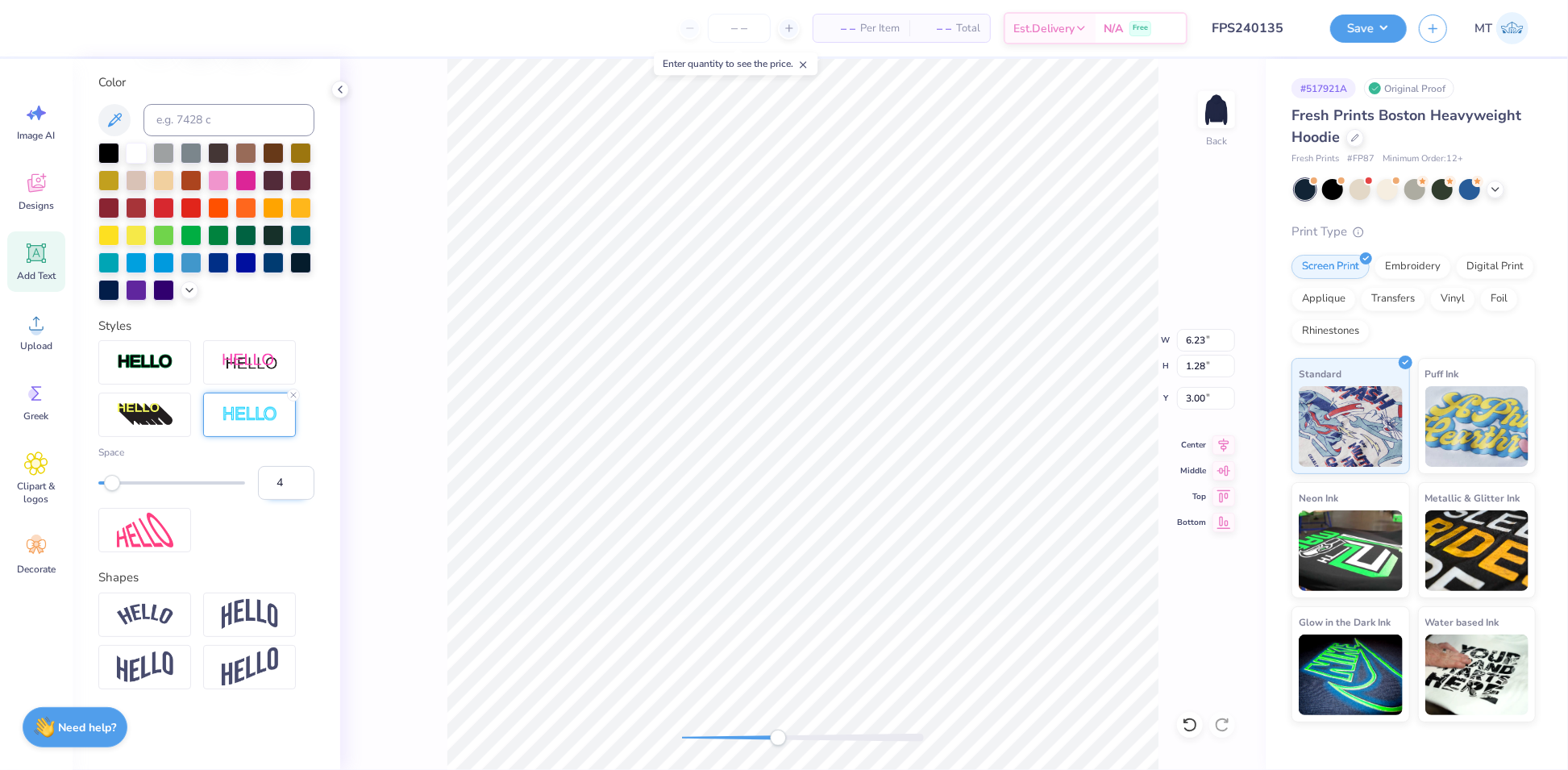
type input "4"
click at [285, 500] on input "4" at bounding box center [287, 483] width 57 height 34
type input "6.46"
type input "0.92"
type input "4.37"
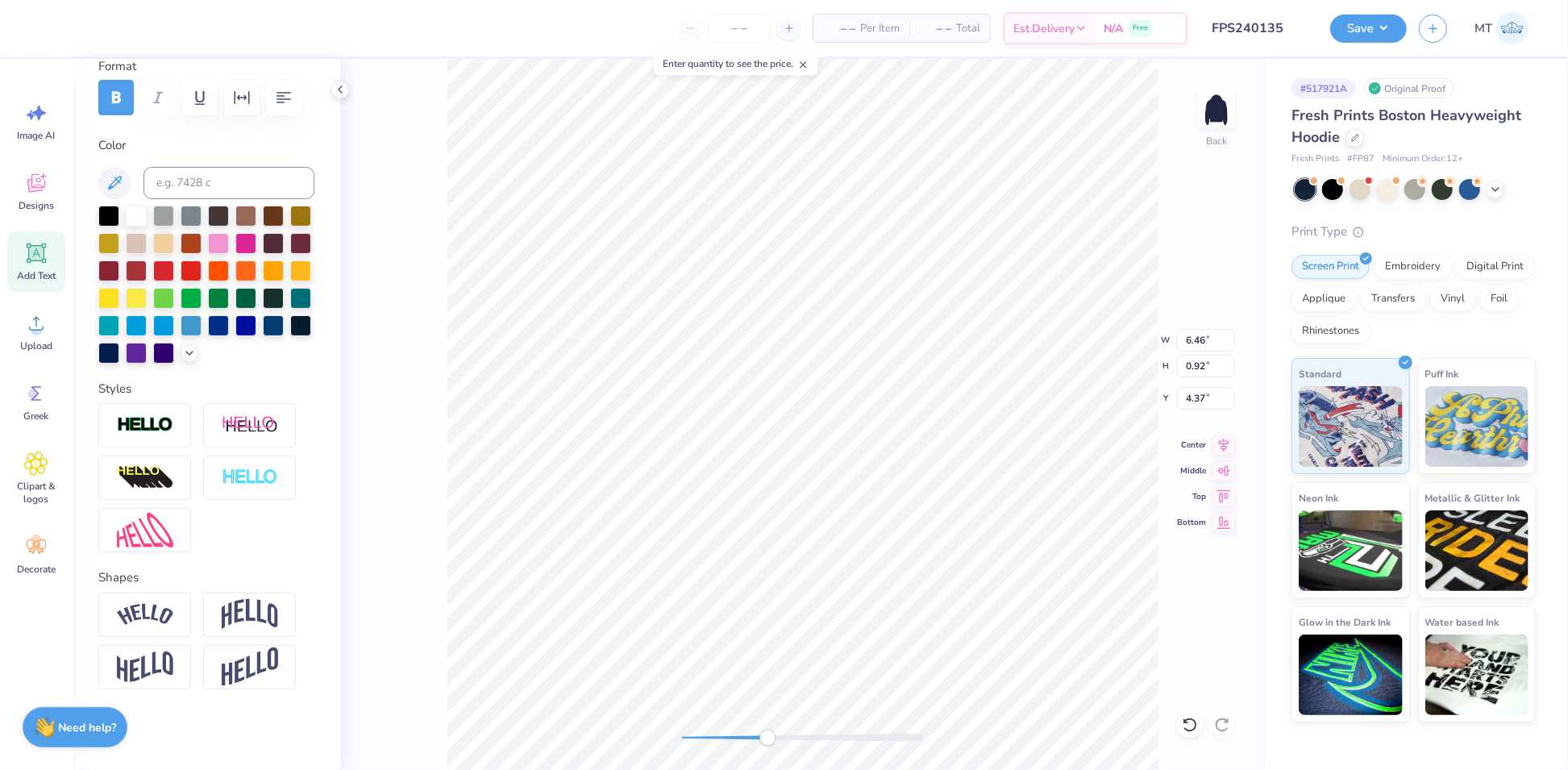
click at [1162, 387] on div "Back W 6.46 6.46 " H 0.92 0.92 " Y 4.37 4.37 " Center Middle Top Bottom" at bounding box center [803, 414] width 925 height 711
click at [850, 516] on li "Group" at bounding box center [863, 521] width 126 height 31
click at [1197, 340] on input "6.26" at bounding box center [1206, 340] width 58 height 23
click at [1194, 338] on input "6" at bounding box center [1206, 340] width 58 height 23
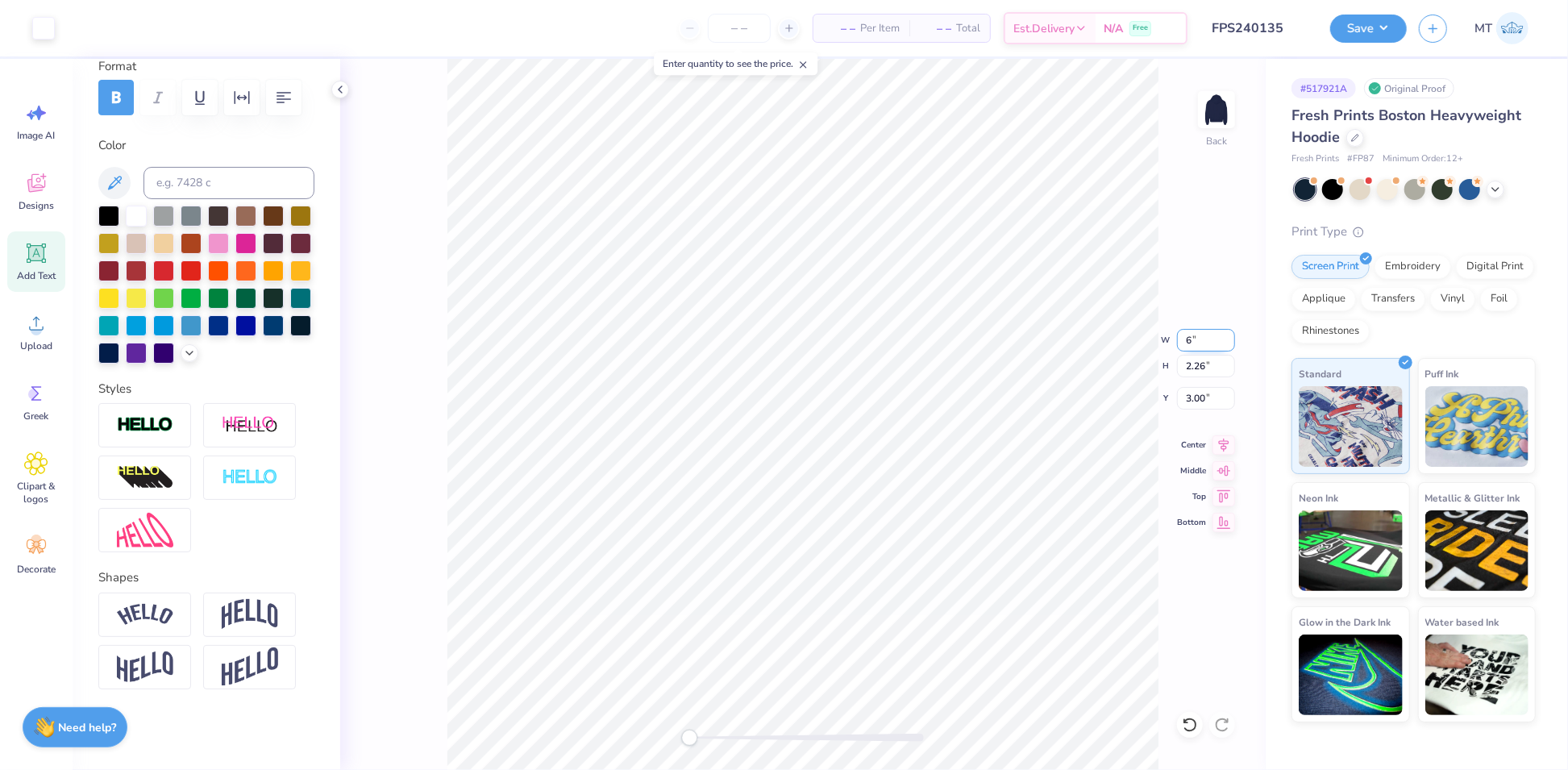
click at [1194, 338] on input "6" at bounding box center [1206, 340] width 58 height 23
type input "6.5"
click at [890, 569] on li "Ungroup" at bounding box center [882, 572] width 126 height 31
click at [1374, 18] on button "Save" at bounding box center [1368, 26] width 77 height 28
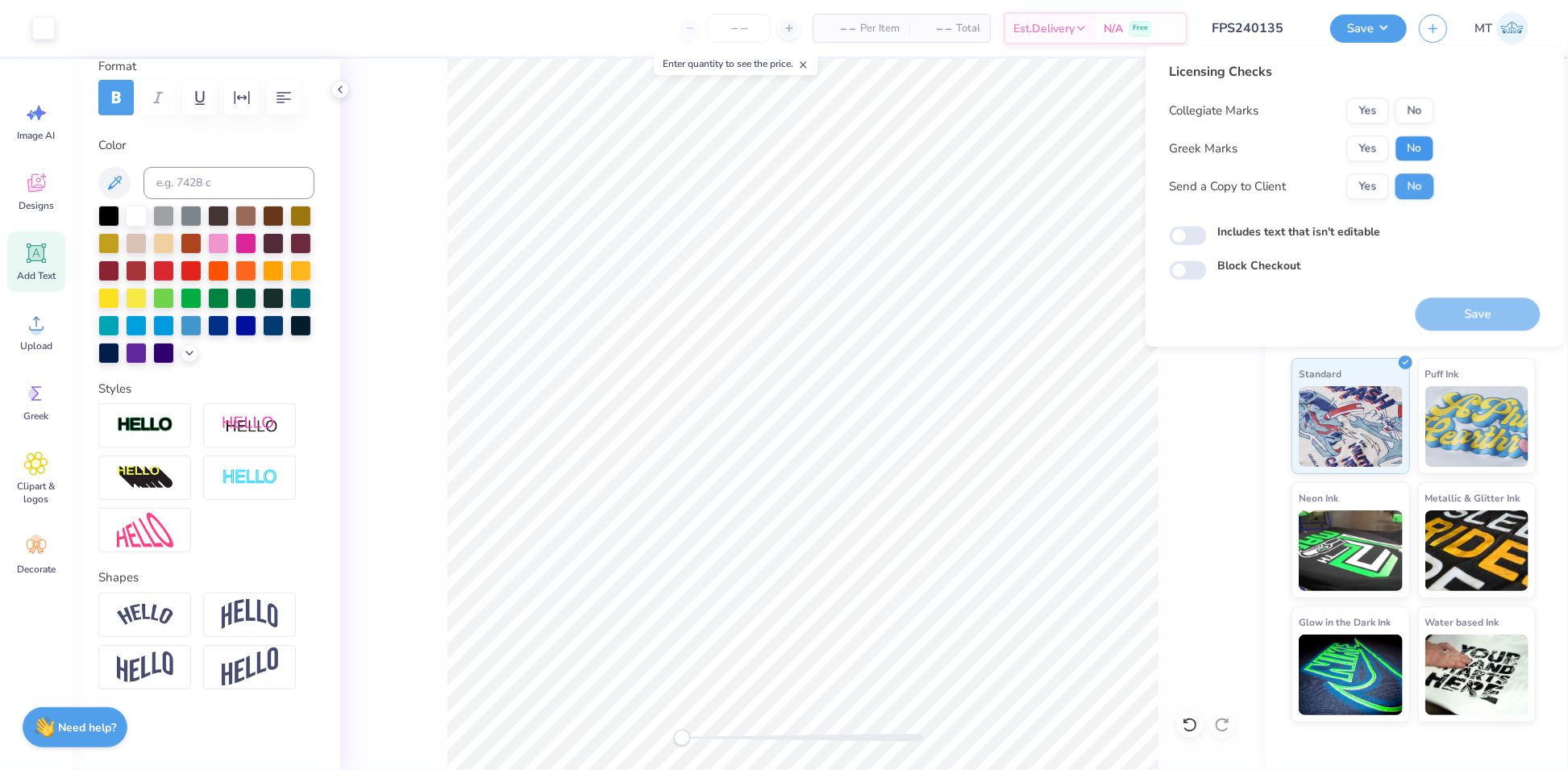
click at [1414, 146] on button "No" at bounding box center [1414, 148] width 38 height 26
click at [1417, 114] on button "No" at bounding box center [1414, 111] width 38 height 26
click at [1470, 310] on button "Save" at bounding box center [1477, 314] width 124 height 33
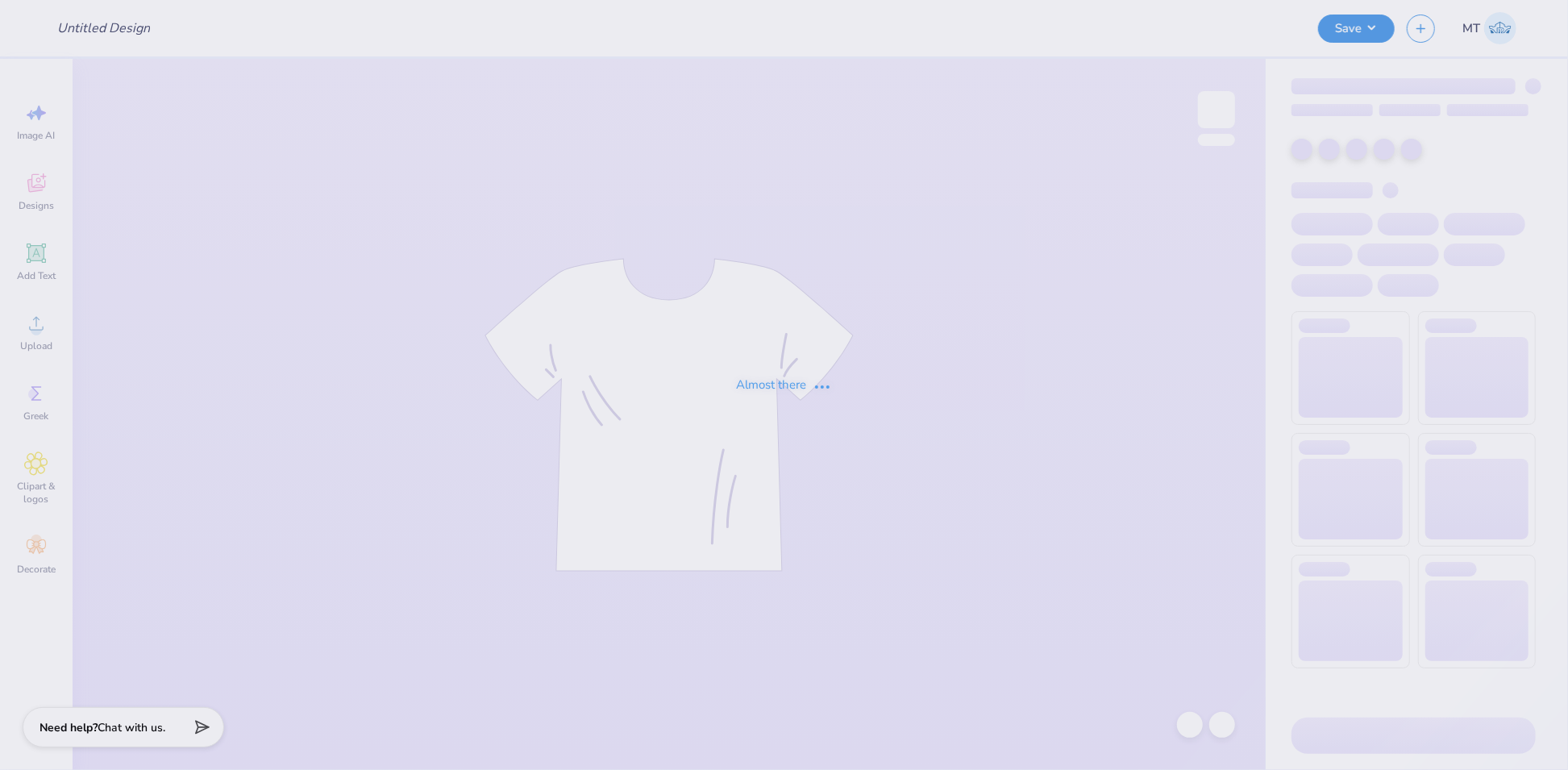
type input "FPS240136"
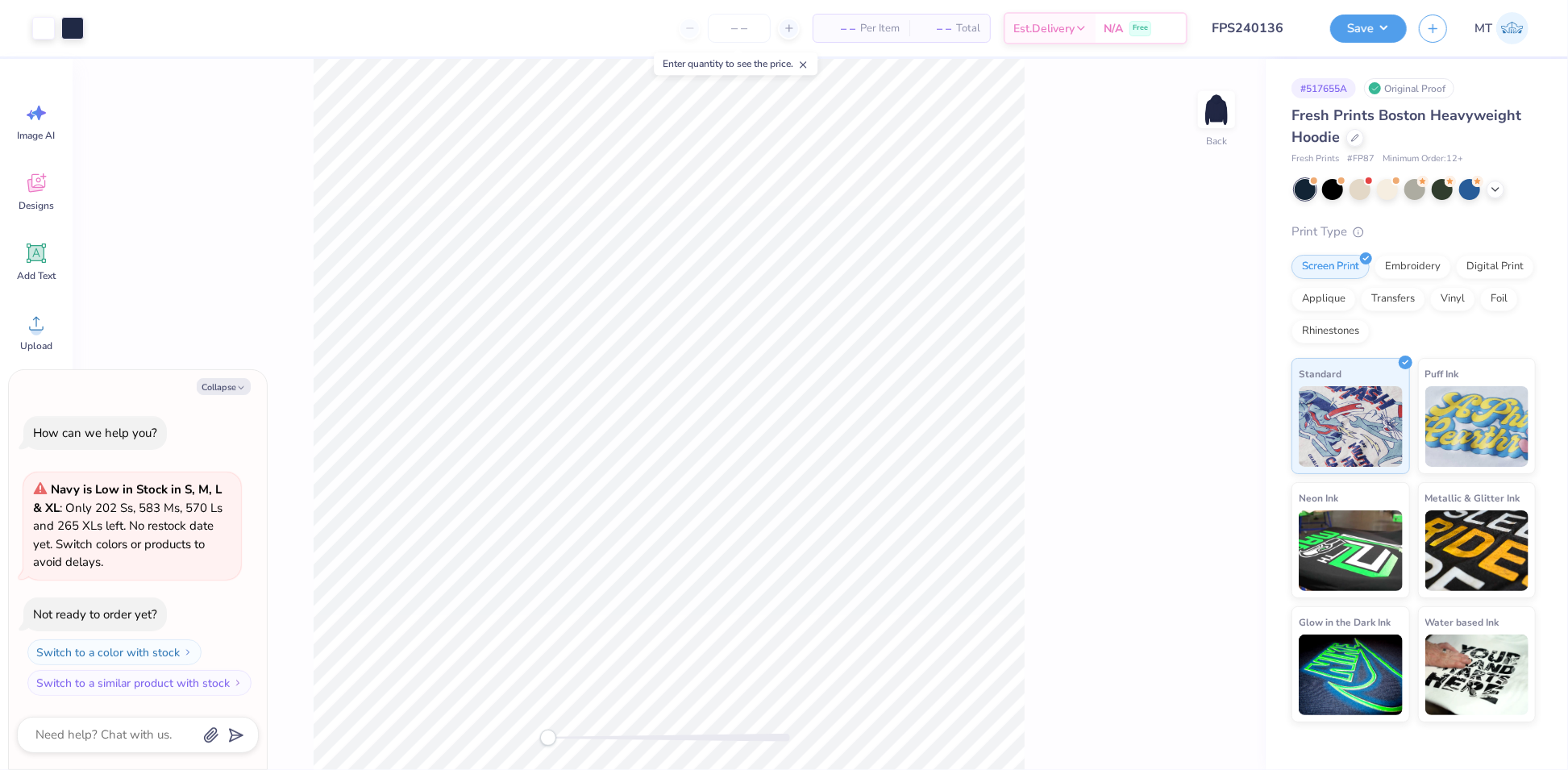
type textarea "x"
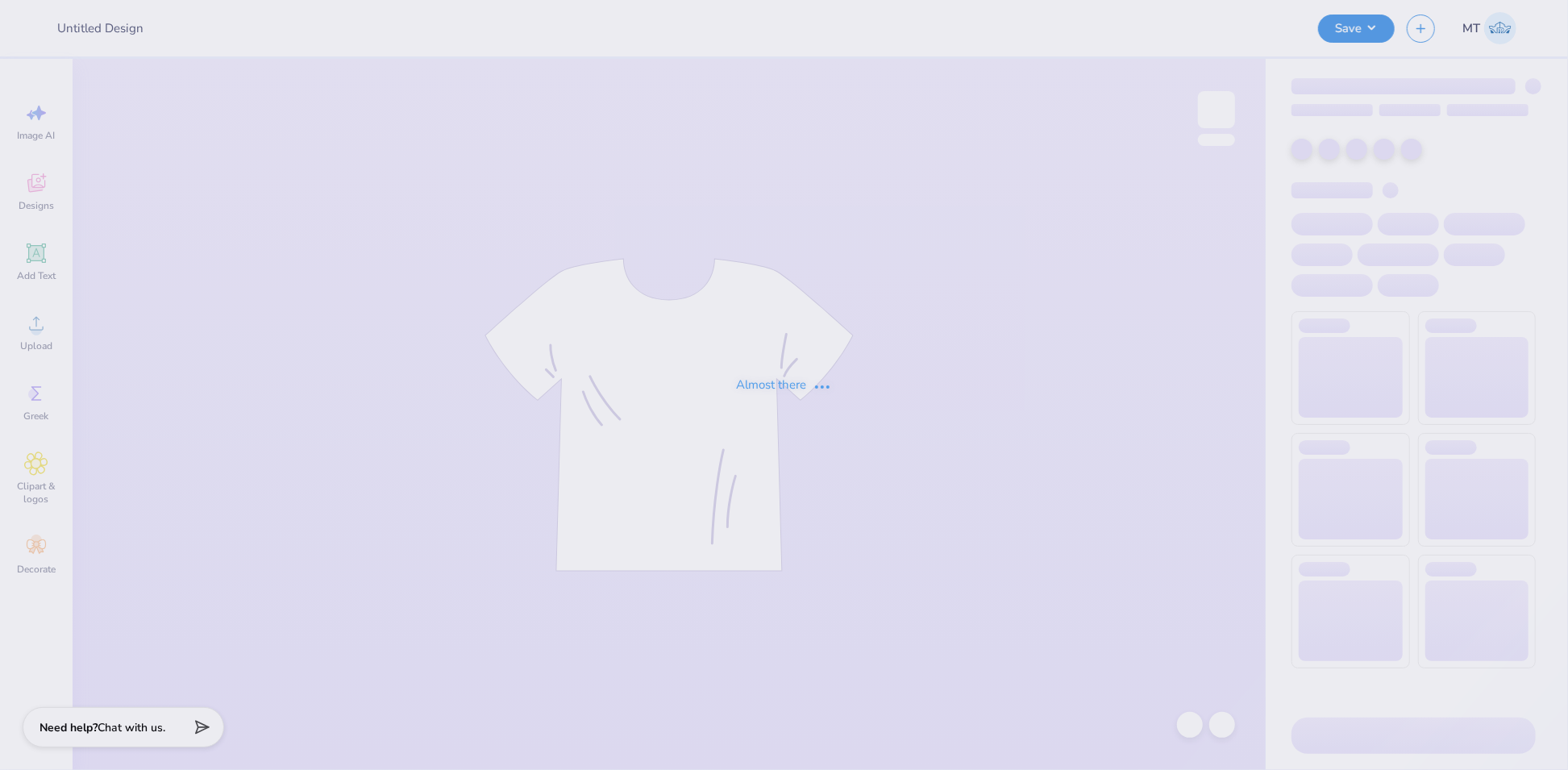
type input "FPS240140"
type input "FPS239323"
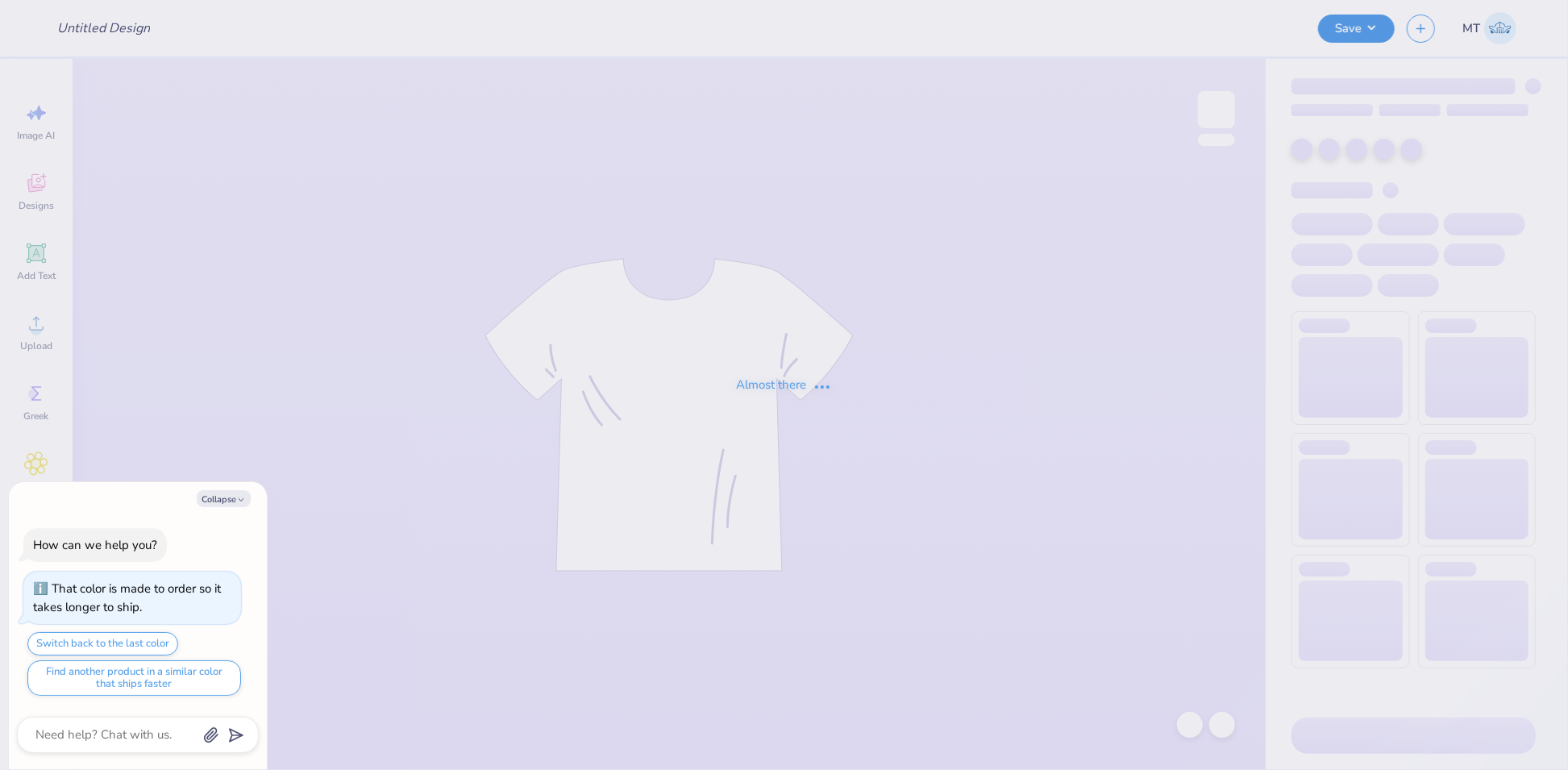
type textarea "x"
type input "FPS239399"
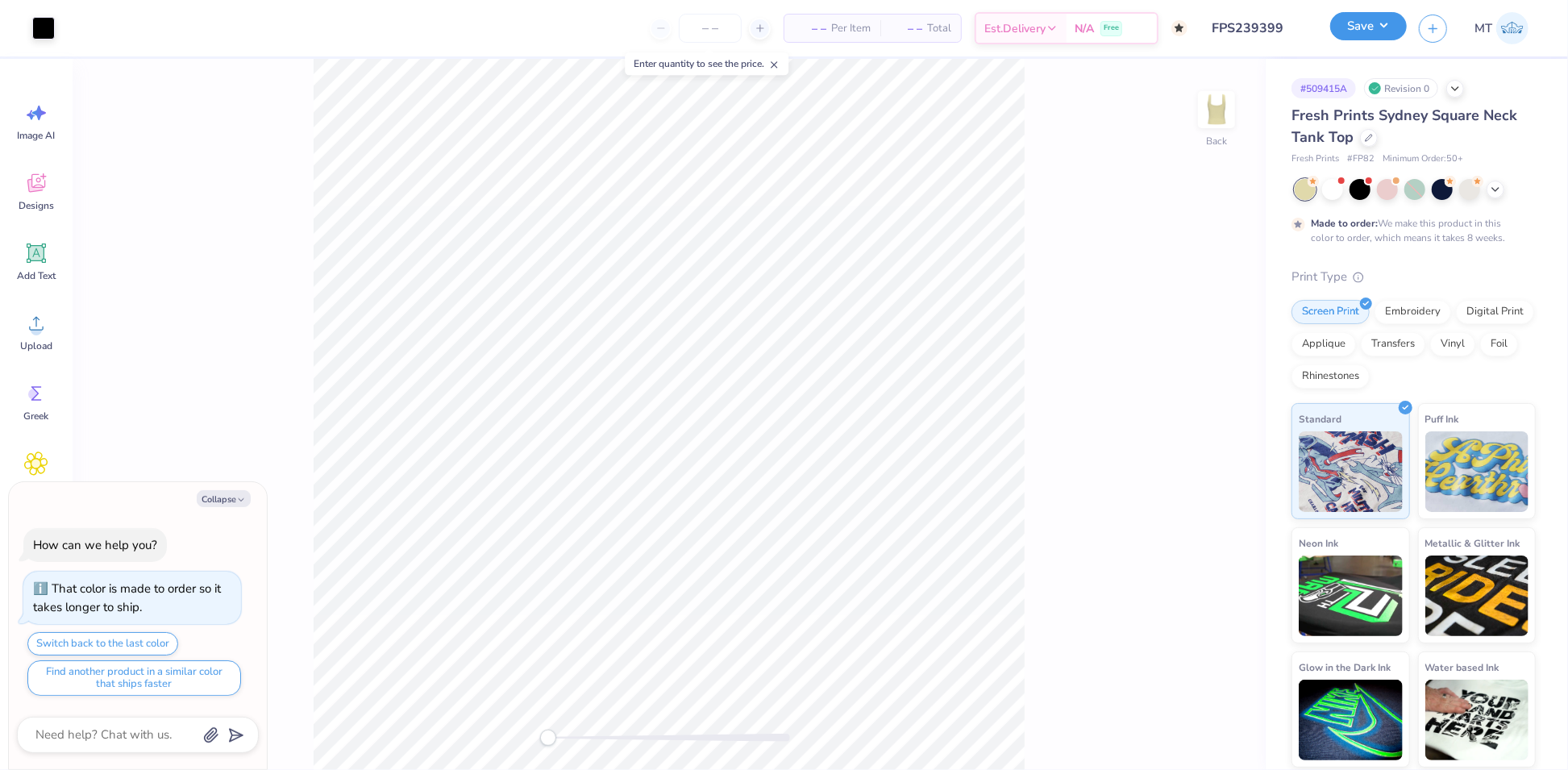
click at [1391, 22] on button "Save" at bounding box center [1368, 26] width 77 height 28
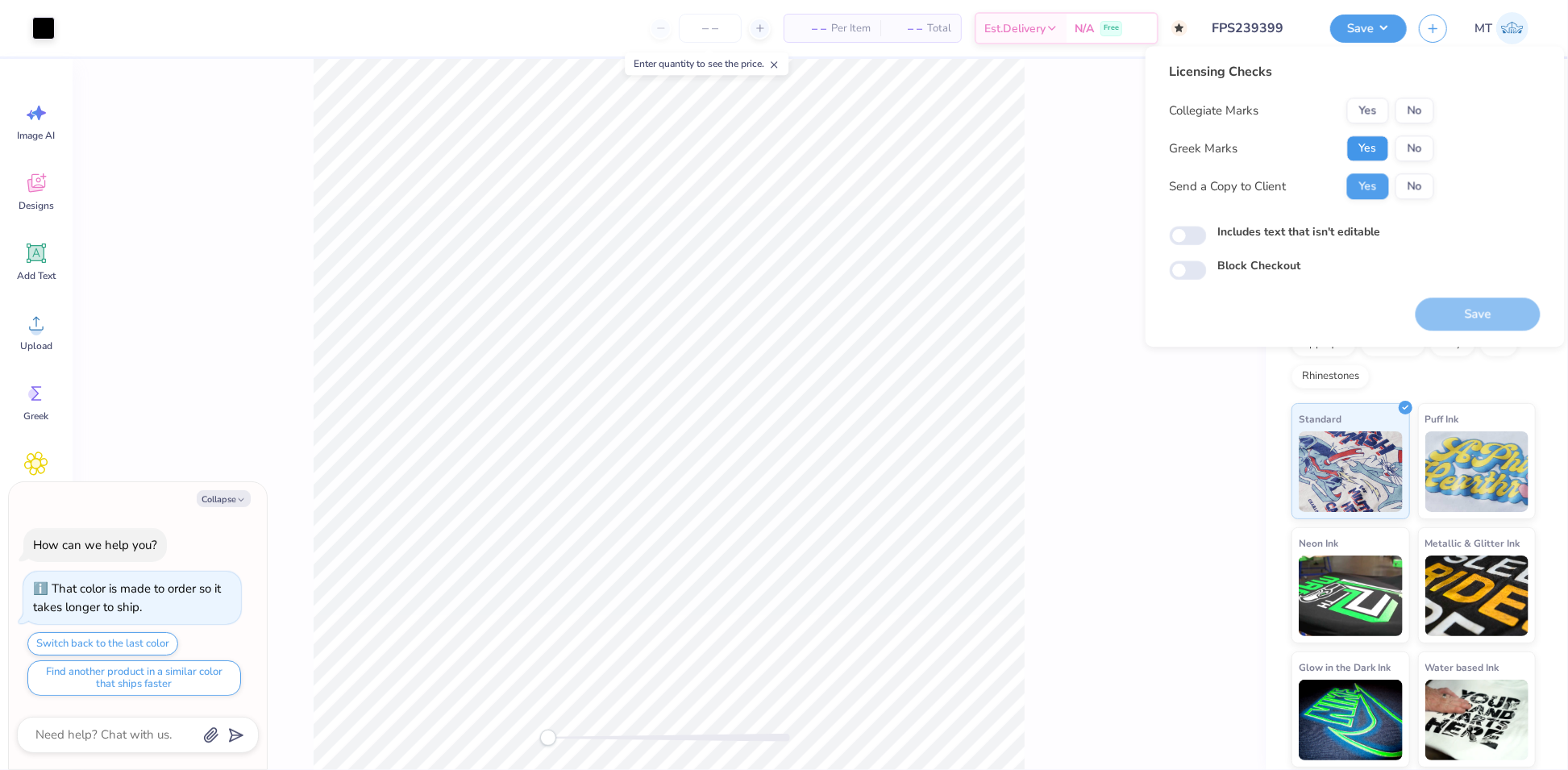
click at [1370, 151] on button "Yes" at bounding box center [1368, 148] width 42 height 26
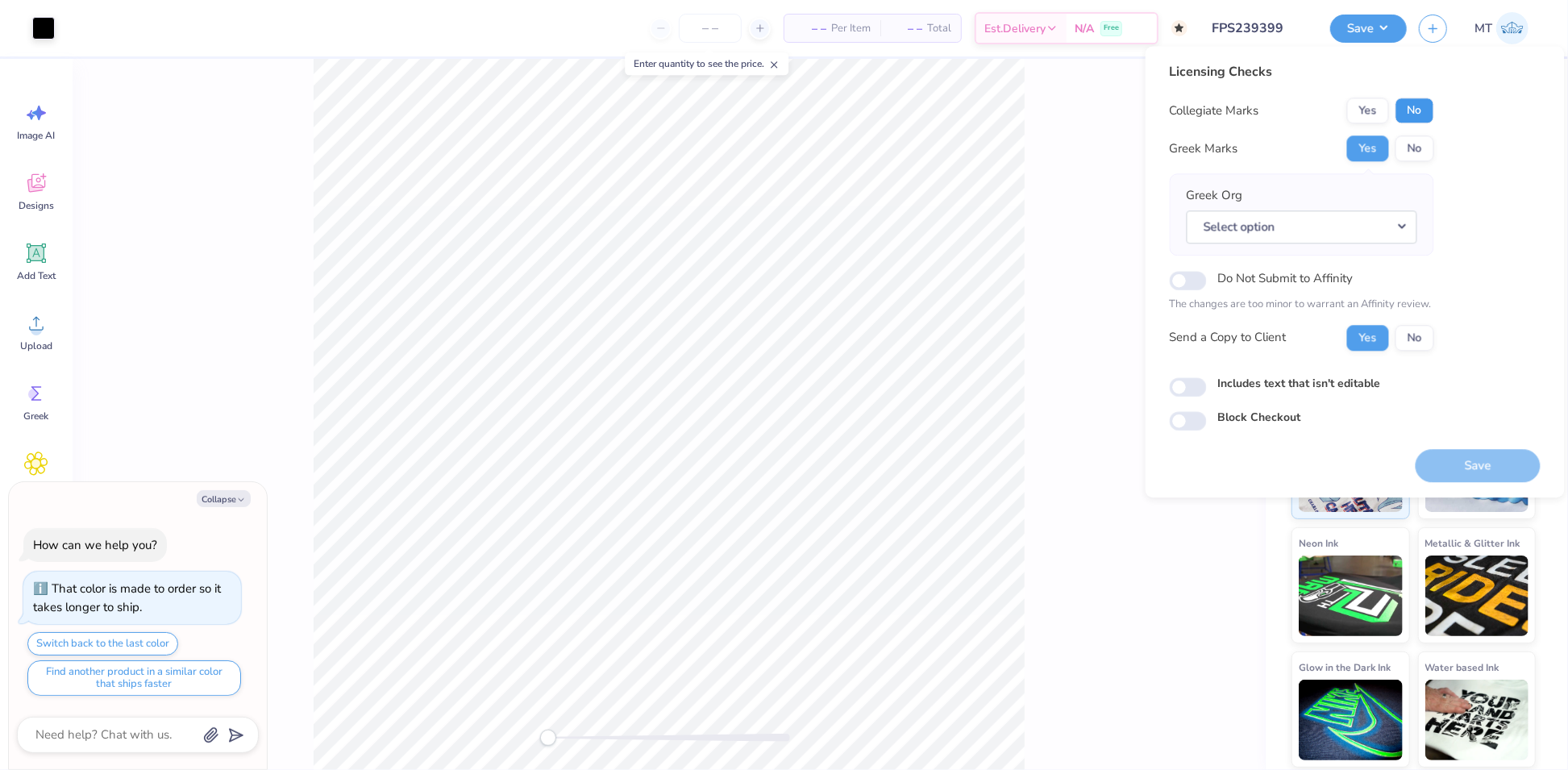
click at [1413, 112] on button "No" at bounding box center [1414, 111] width 38 height 26
click at [1395, 235] on button "Select option" at bounding box center [1302, 227] width 231 height 33
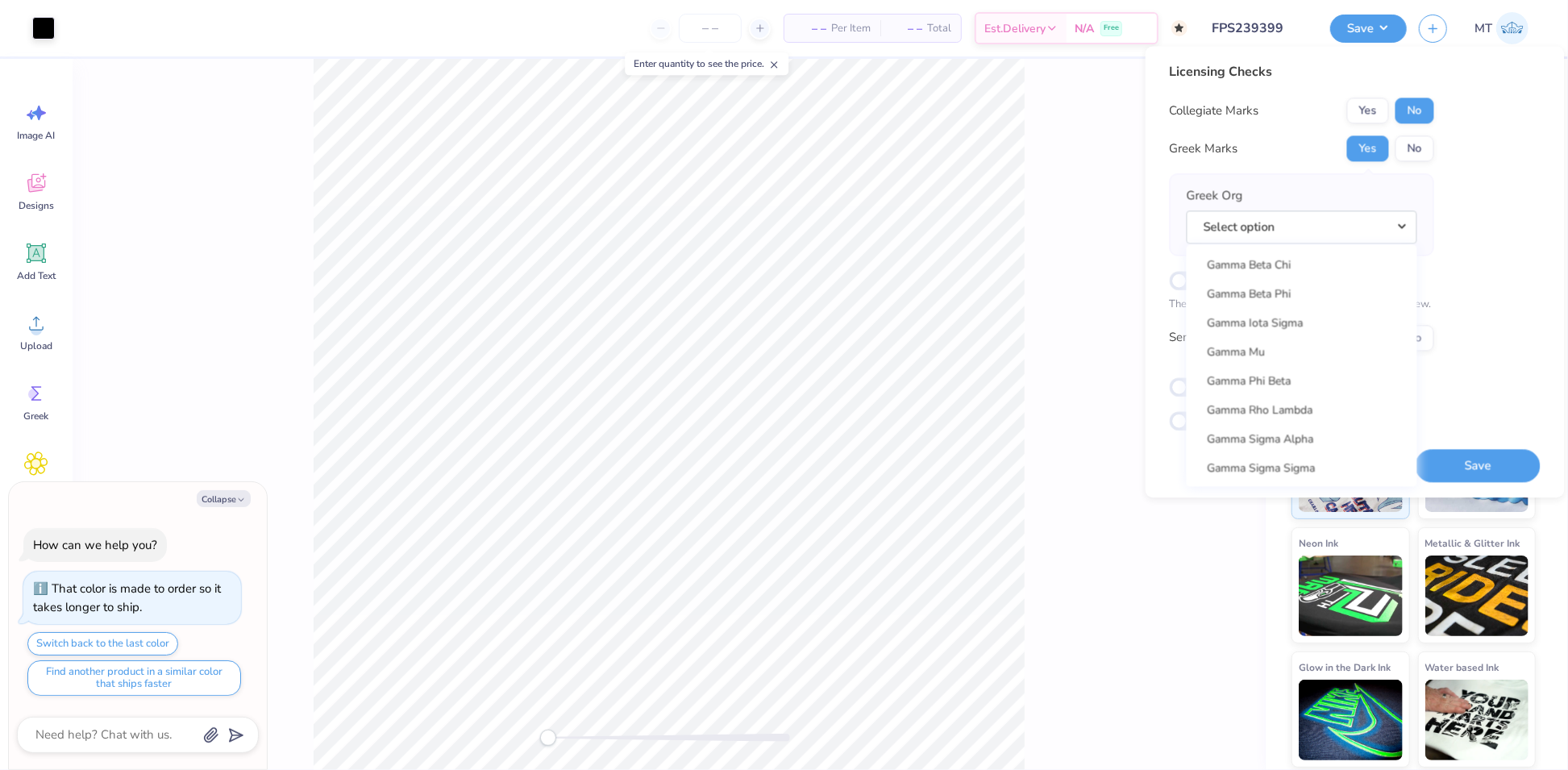
scroll to position [4977, 0]
click at [1300, 396] on link "Gamma Phi Beta" at bounding box center [1302, 395] width 218 height 27
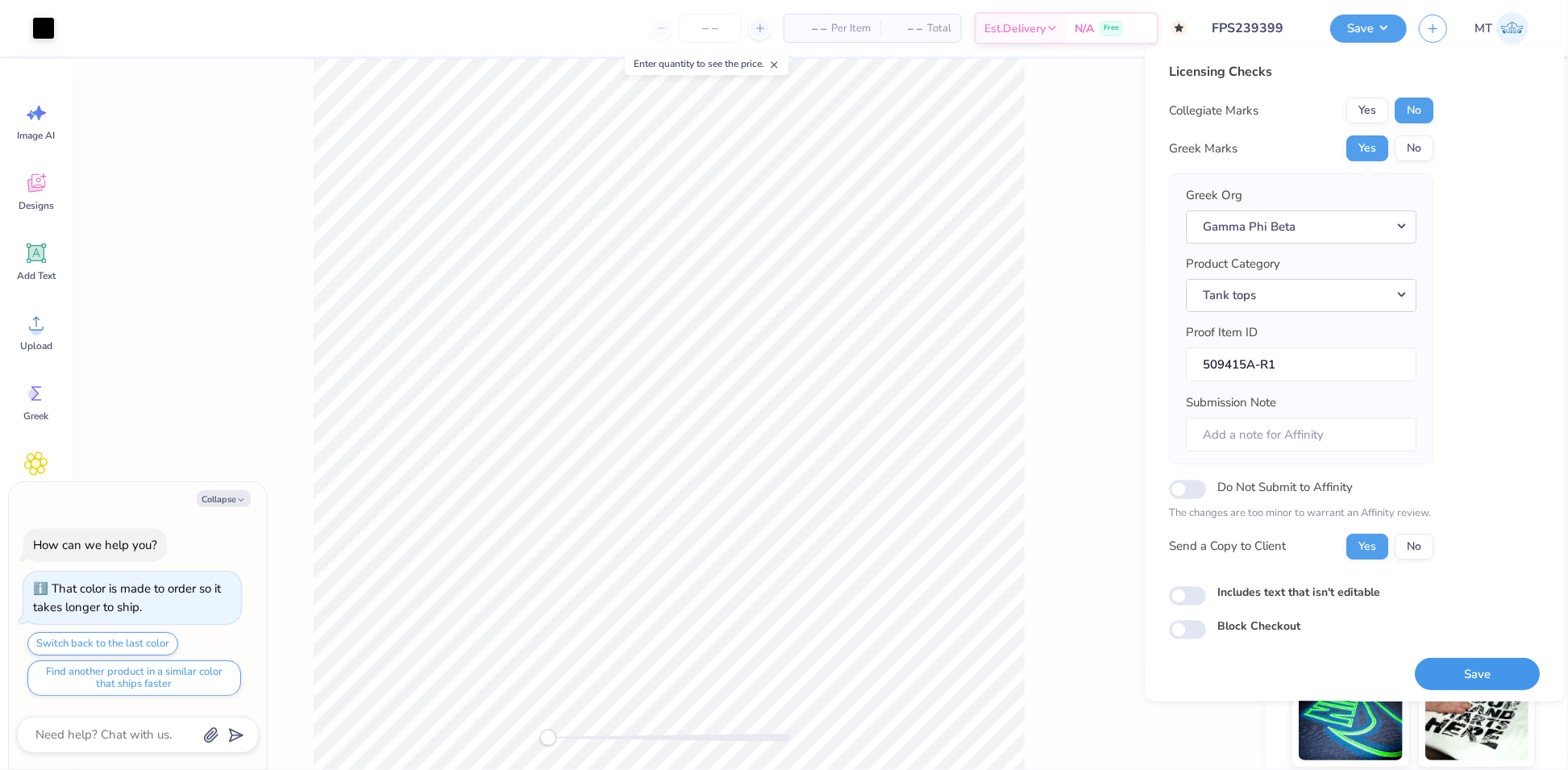
click at [1467, 667] on button "Save" at bounding box center [1477, 675] width 124 height 33
type textarea "x"
checkbox input "true"
type textarea "x"
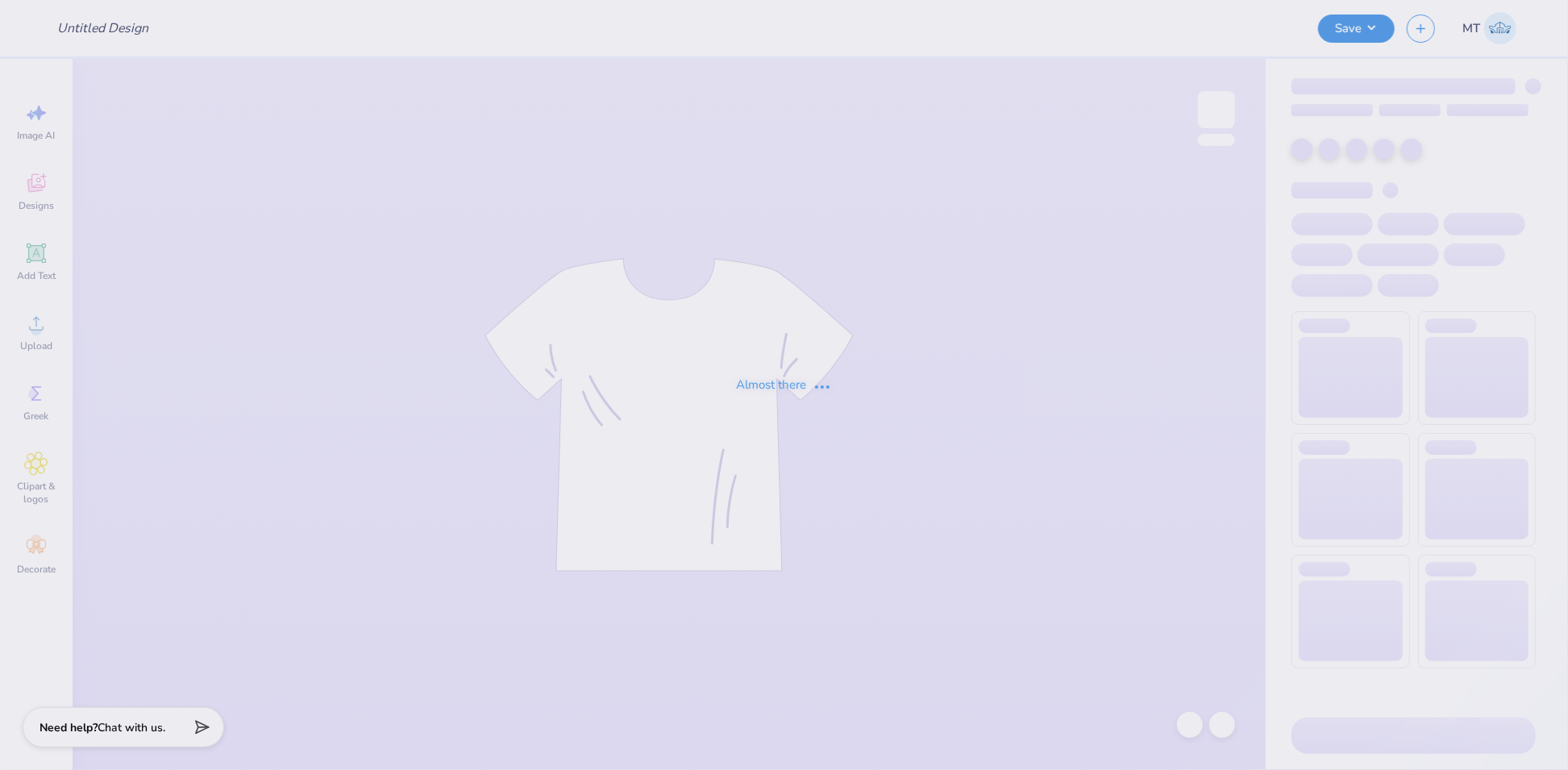
type input "FPS239686"
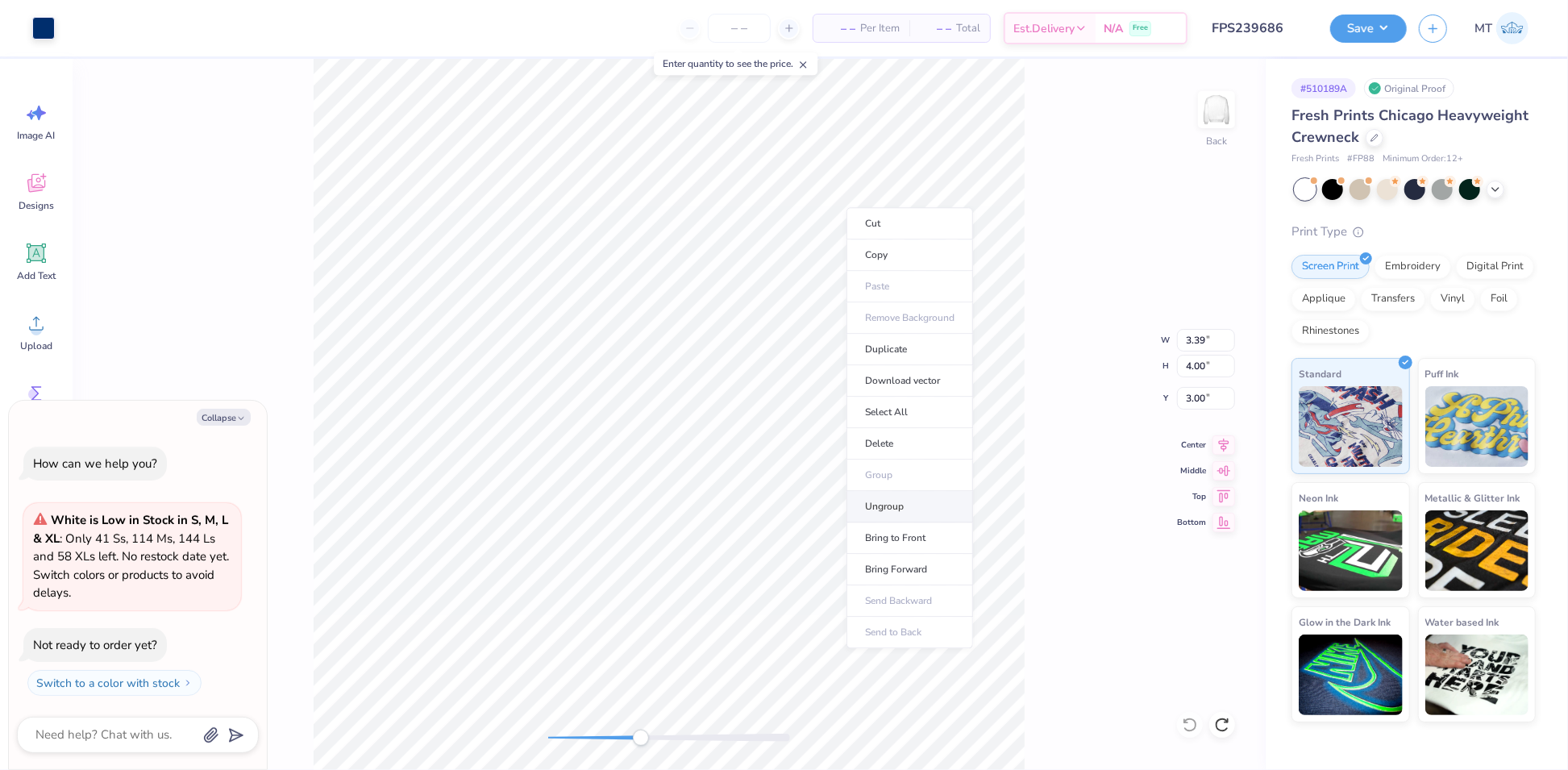
click at [919, 504] on li "Ungroup" at bounding box center [910, 506] width 126 height 31
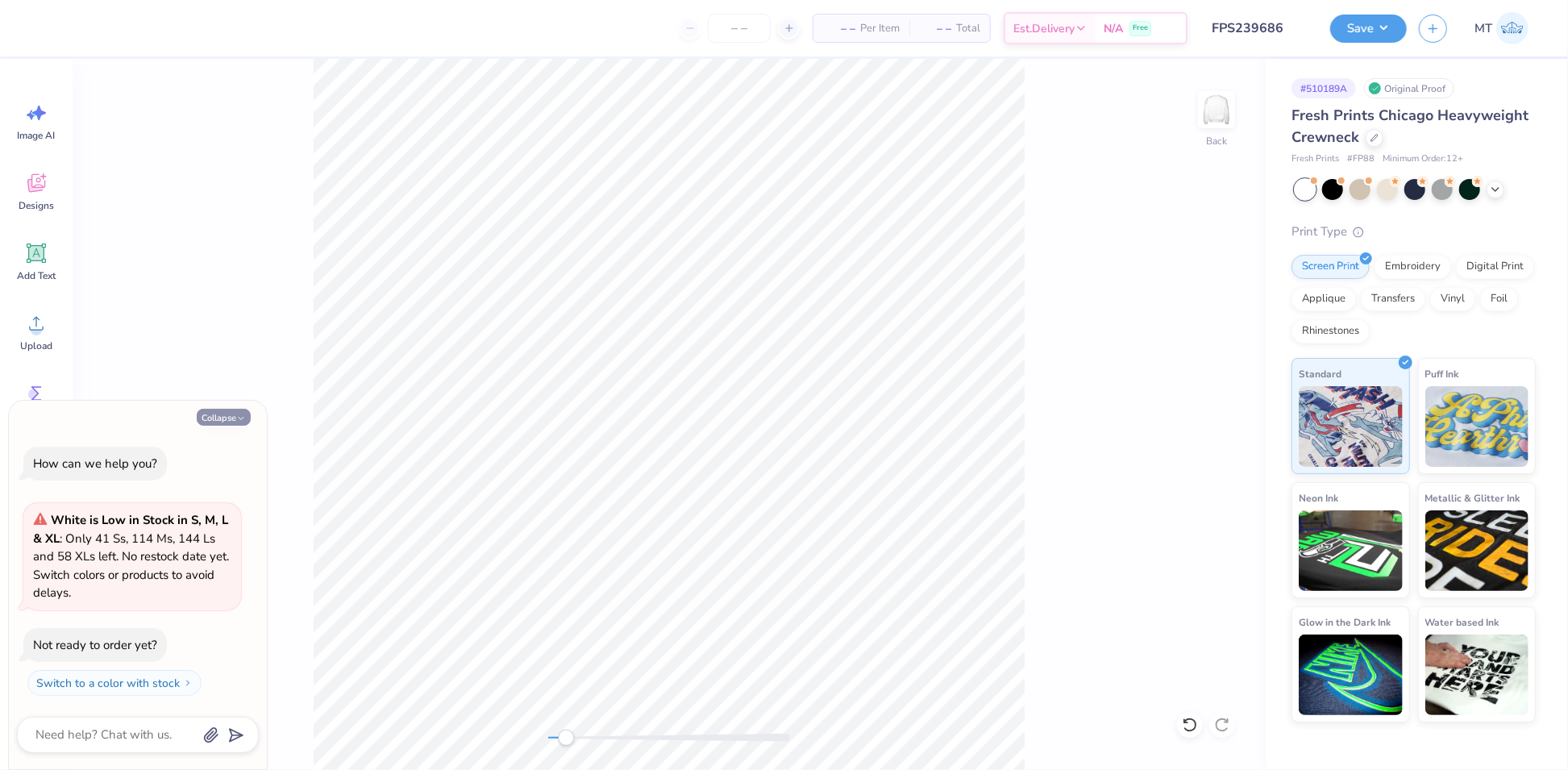
click at [224, 417] on button "Collapse" at bounding box center [223, 417] width 54 height 16
type textarea "x"
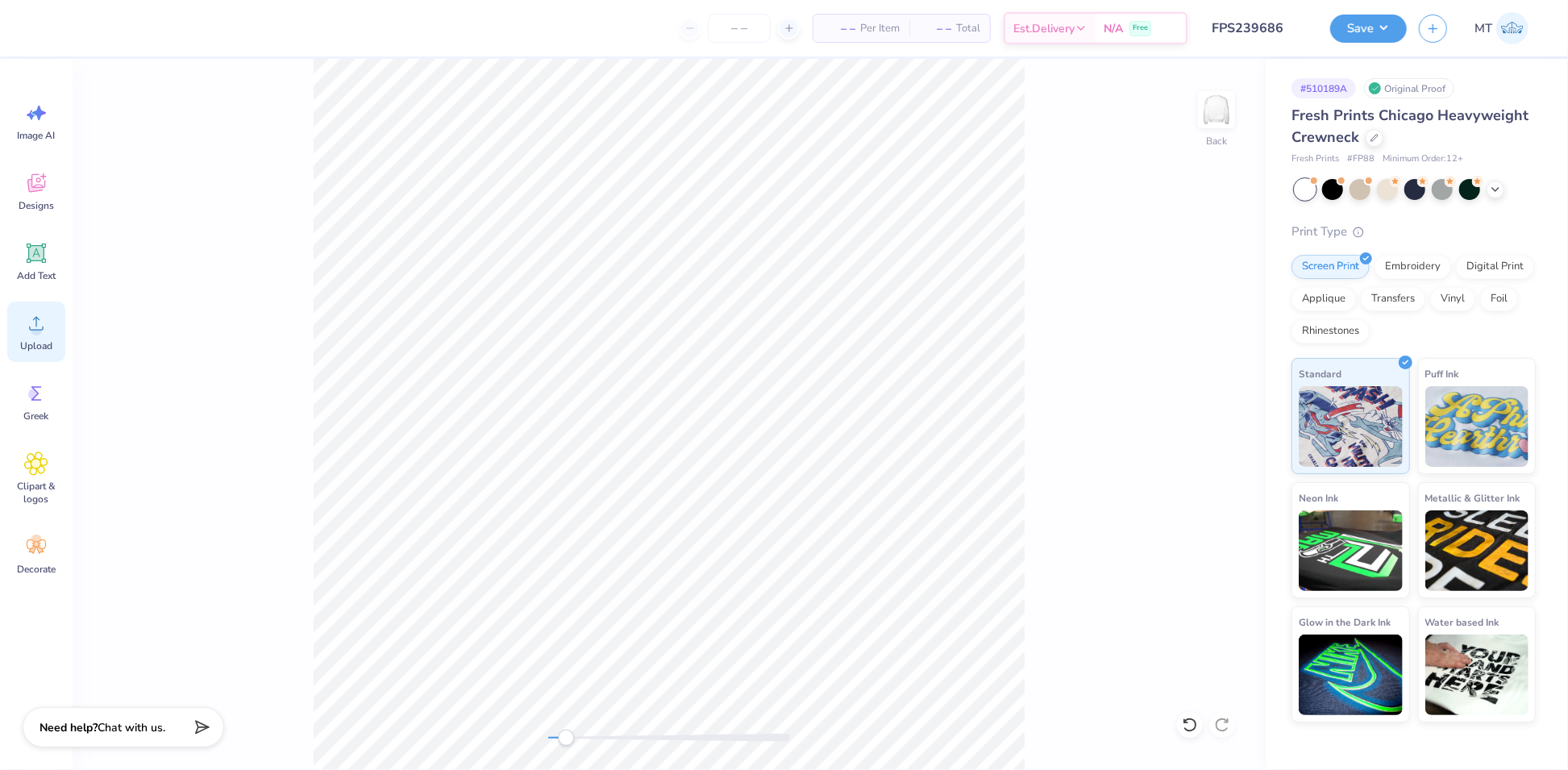
click at [50, 336] on div "Upload" at bounding box center [36, 331] width 58 height 60
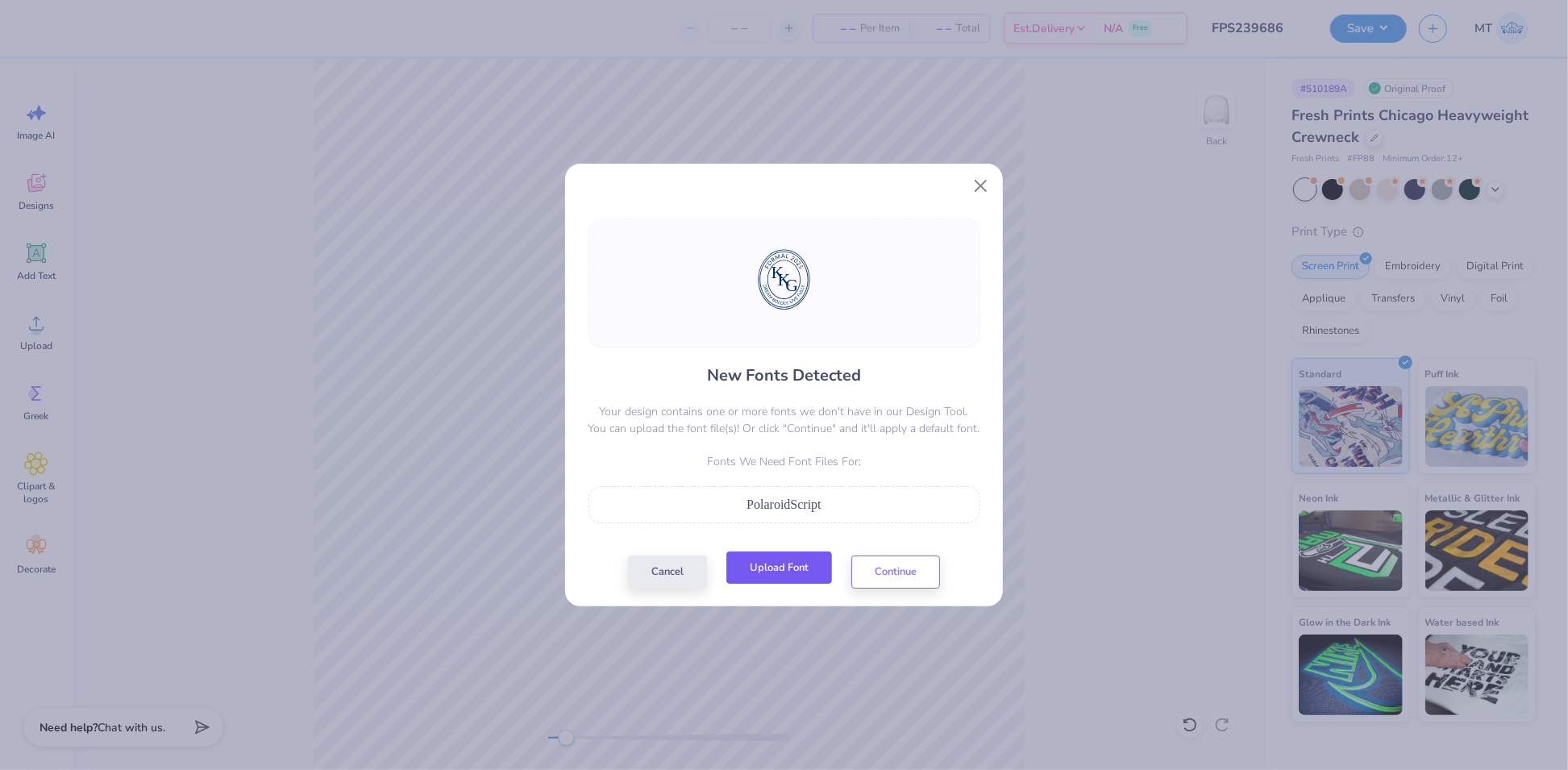
click at [796, 567] on button "Upload Font" at bounding box center [778, 568] width 105 height 33
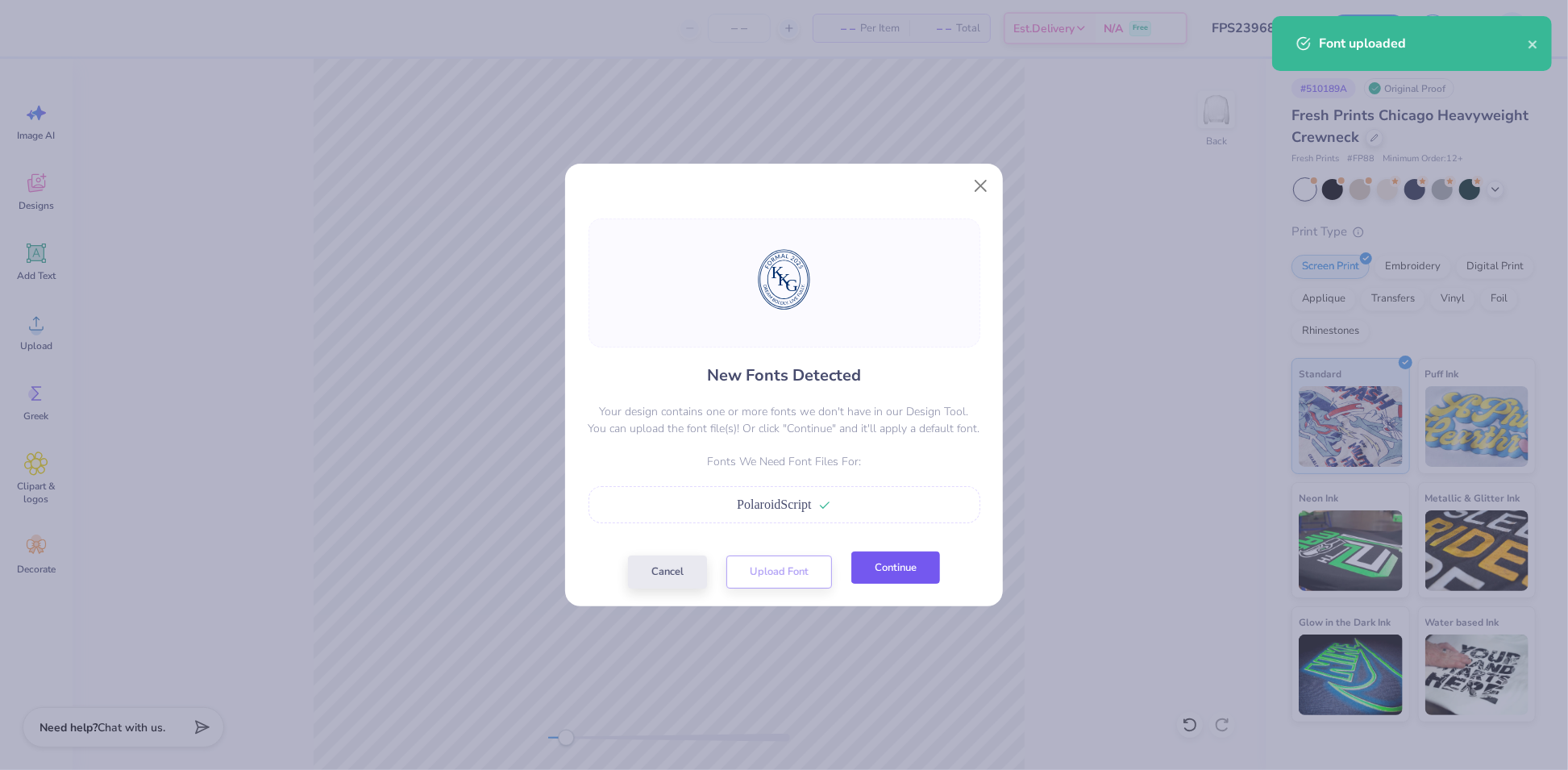
click at [910, 566] on button "Continue" at bounding box center [895, 568] width 89 height 33
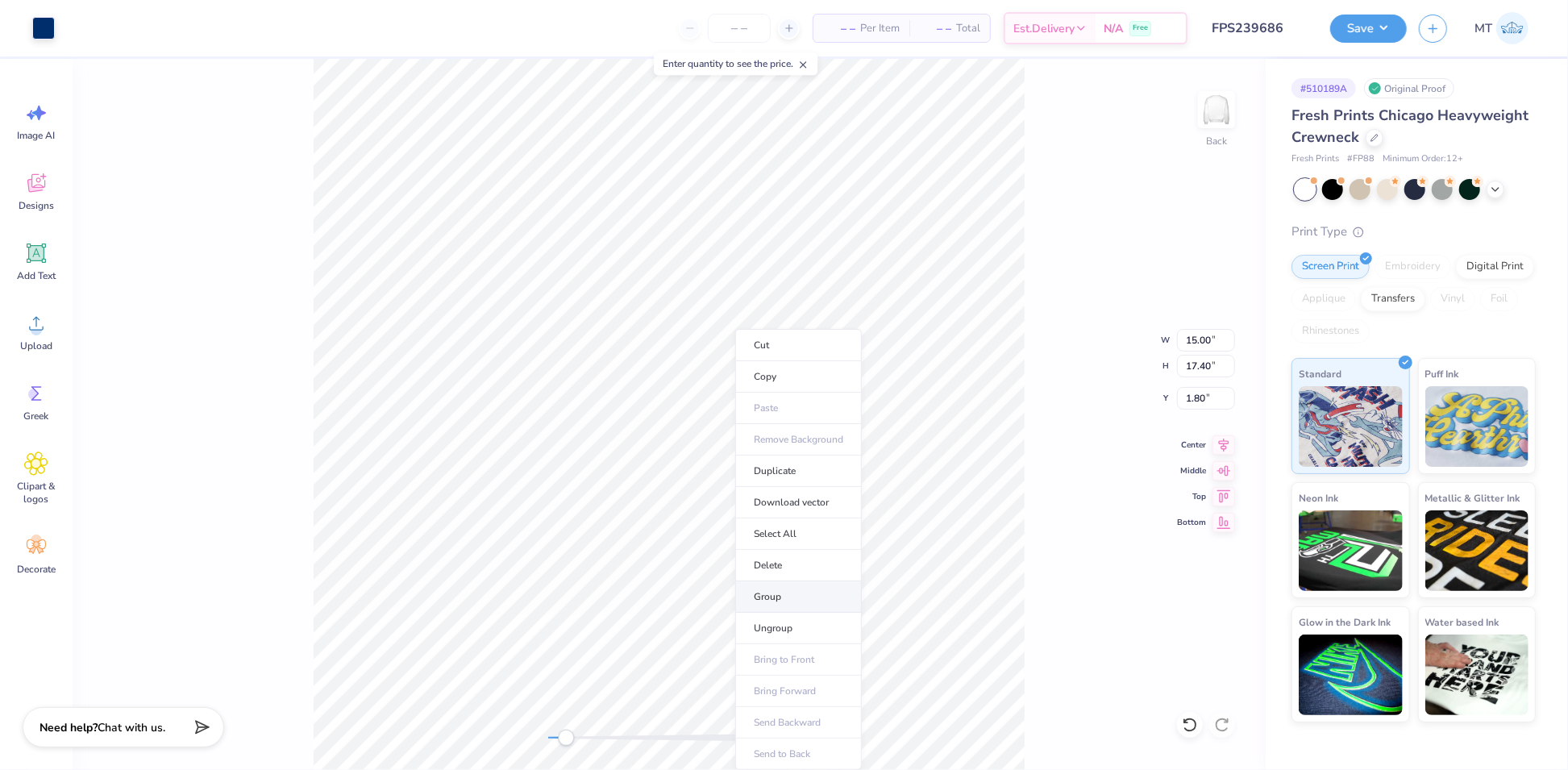
click at [792, 585] on li "Group" at bounding box center [798, 597] width 126 height 31
click at [1195, 368] on input "17.40" at bounding box center [1206, 365] width 58 height 23
type input "5"
click at [1194, 366] on input "5" at bounding box center [1206, 365] width 58 height 23
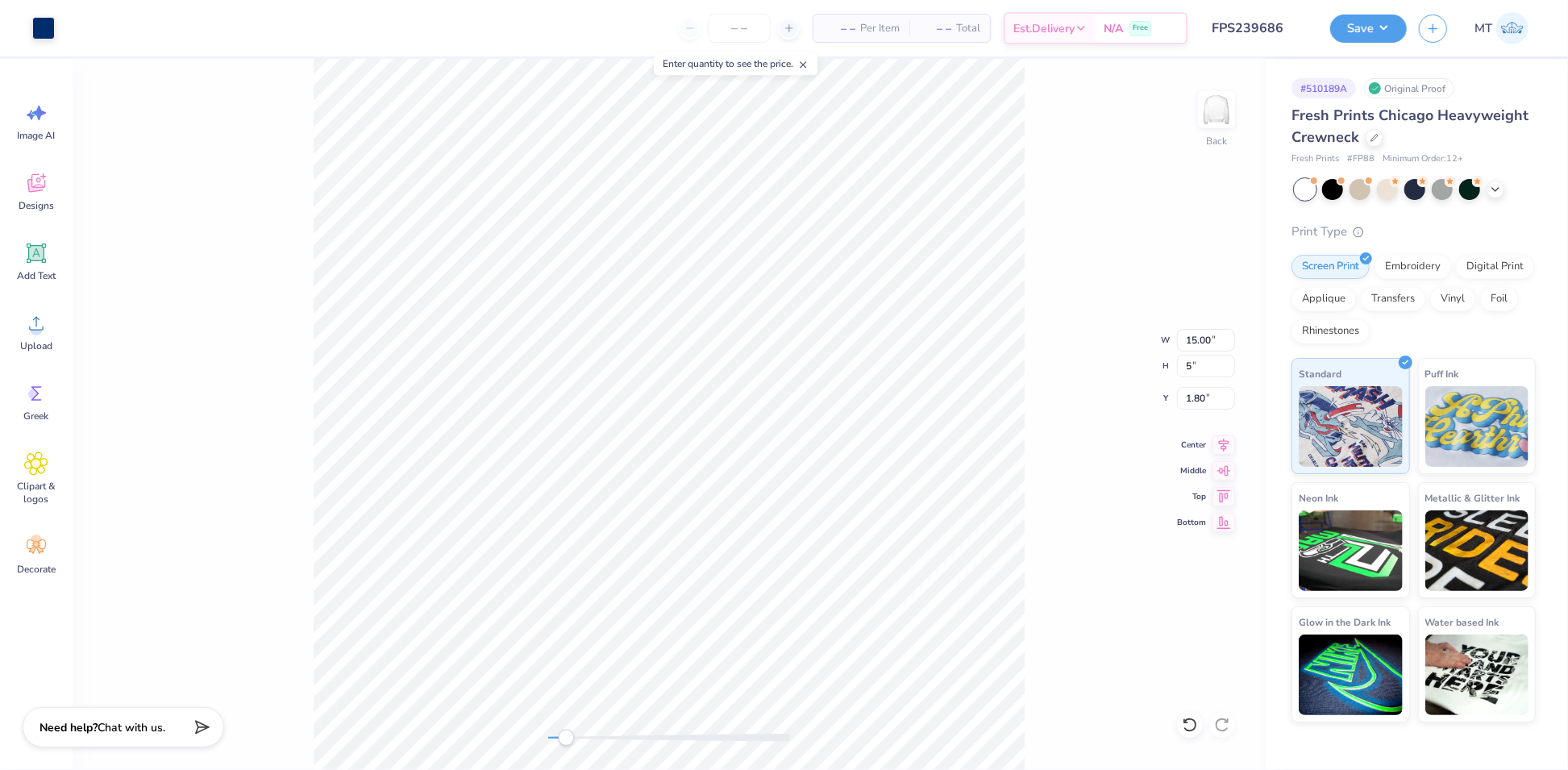
click at [1080, 385] on div "Back W 15.00 15.00 " H 5 5 " Y 1.80 1.80 " Center Middle Top Bottom" at bounding box center [668, 414] width 1193 height 711
click at [1050, 460] on div "Back W 1.24 1.24 " H 1.44 1.44 " Y 9.78 9.78 " Center Middle Top Bottom" at bounding box center [668, 414] width 1193 height 711
click at [1193, 362] on input "4.56" at bounding box center [1206, 365] width 58 height 23
type input "4"
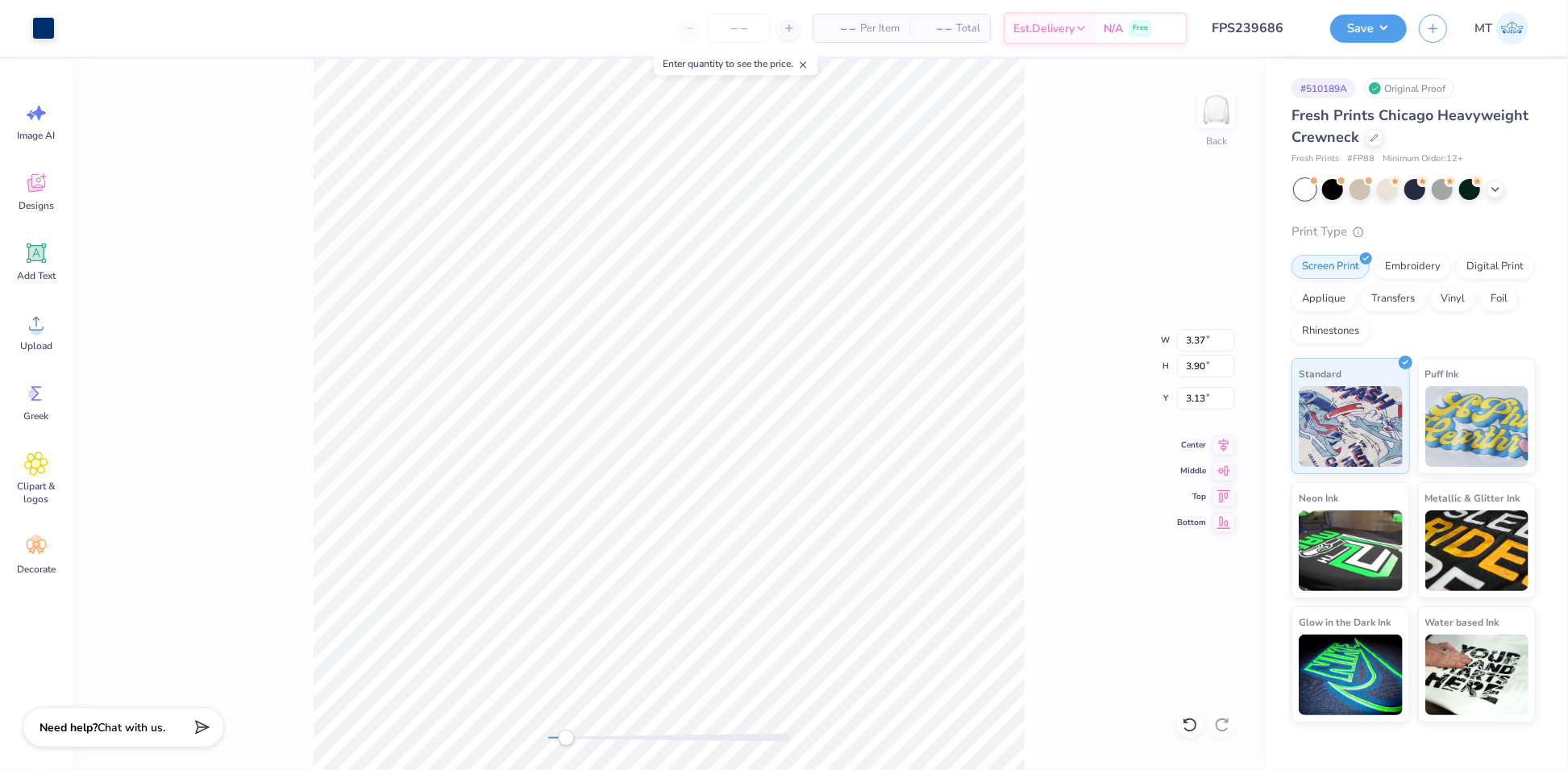
click at [1037, 440] on div "Back W 3.37 3.37 " H 3.90 3.90 " Y 3.13 3.13 " Center Middle Top Bottom" at bounding box center [668, 414] width 1193 height 711
click at [868, 602] on li "Ungroup" at bounding box center [836, 607] width 126 height 31
click at [873, 594] on li "Ungroup" at bounding box center [859, 602] width 126 height 31
click at [874, 371] on li "Group" at bounding box center [880, 373] width 126 height 31
click at [900, 706] on li "Send to Back" at bounding box center [897, 701] width 126 height 31
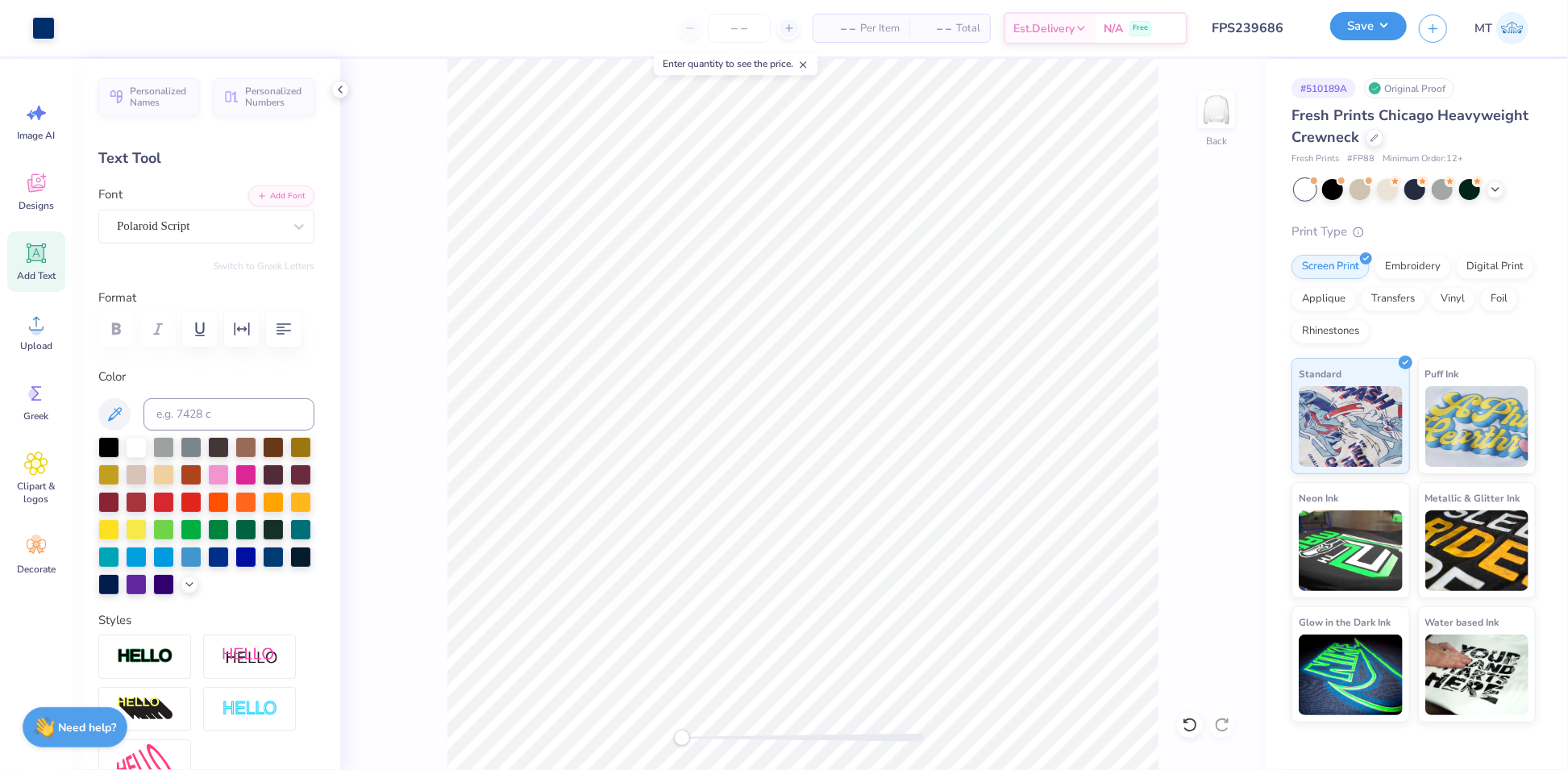
click at [1370, 38] on button "Save" at bounding box center [1368, 26] width 77 height 28
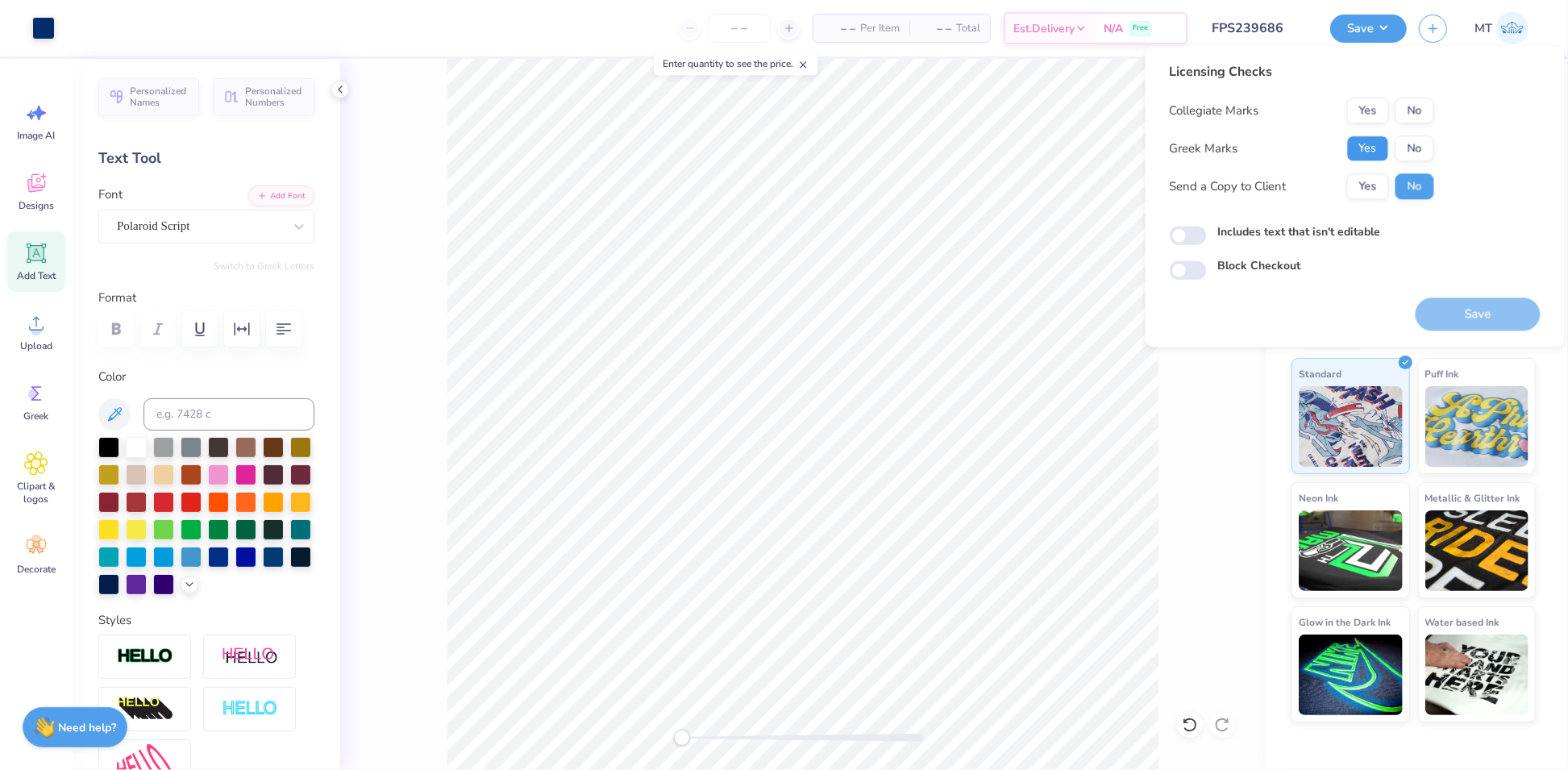
click at [1379, 157] on button "Yes" at bounding box center [1368, 148] width 42 height 26
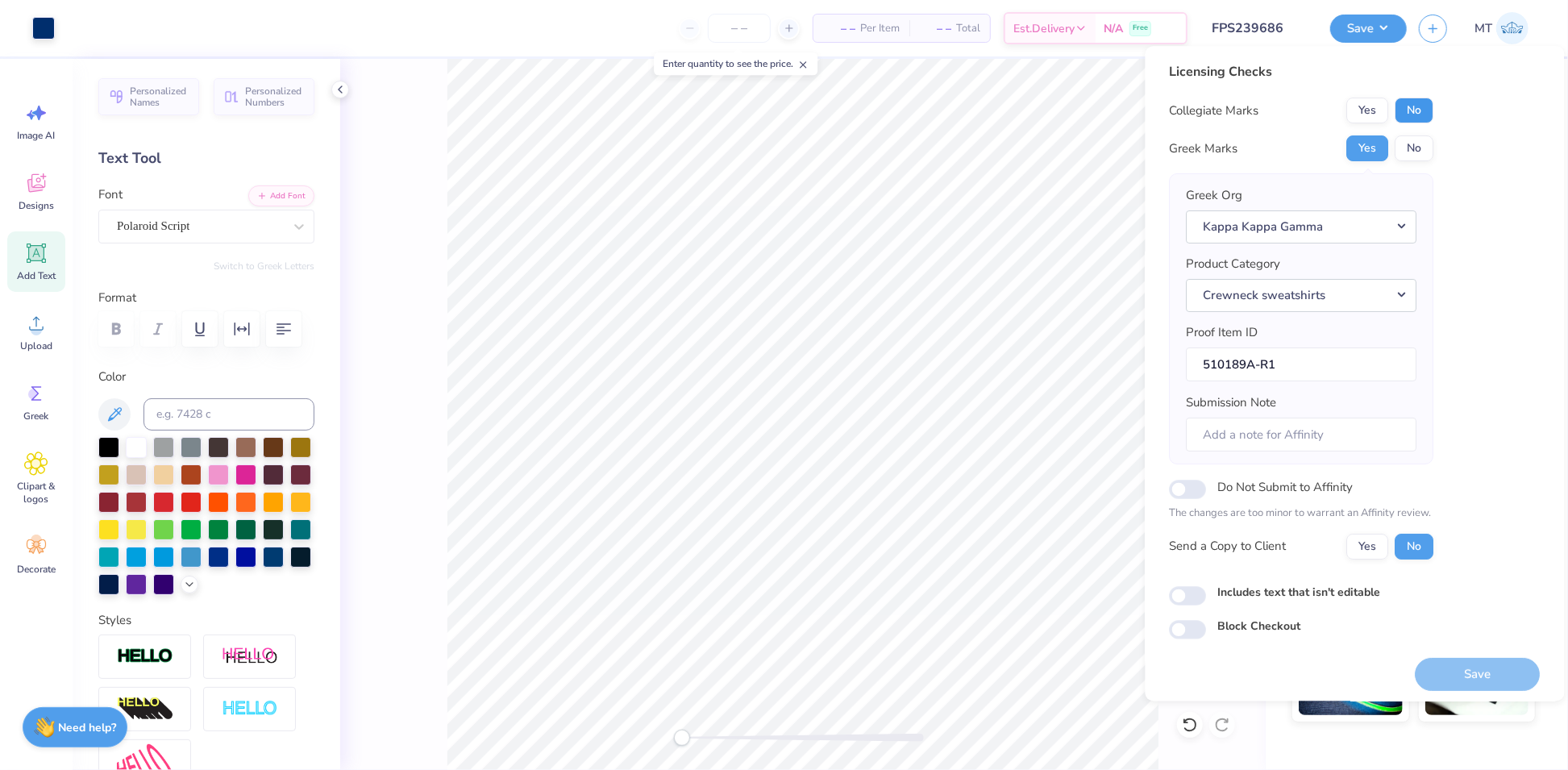
click at [1411, 117] on button "No" at bounding box center [1414, 111] width 38 height 26
click at [1447, 678] on button "Save" at bounding box center [1477, 675] width 124 height 33
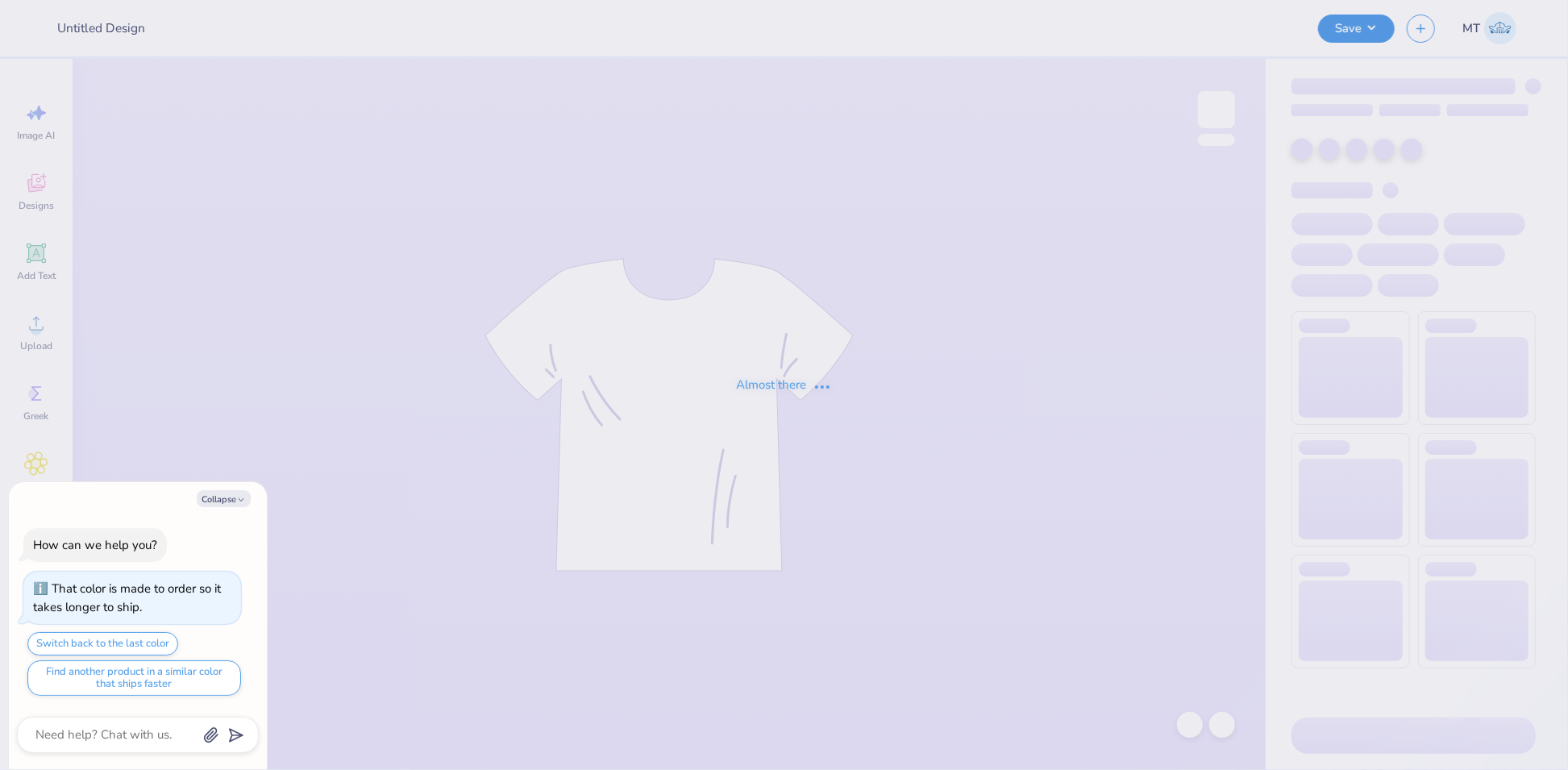
type textarea "x"
type input "FPS239756"
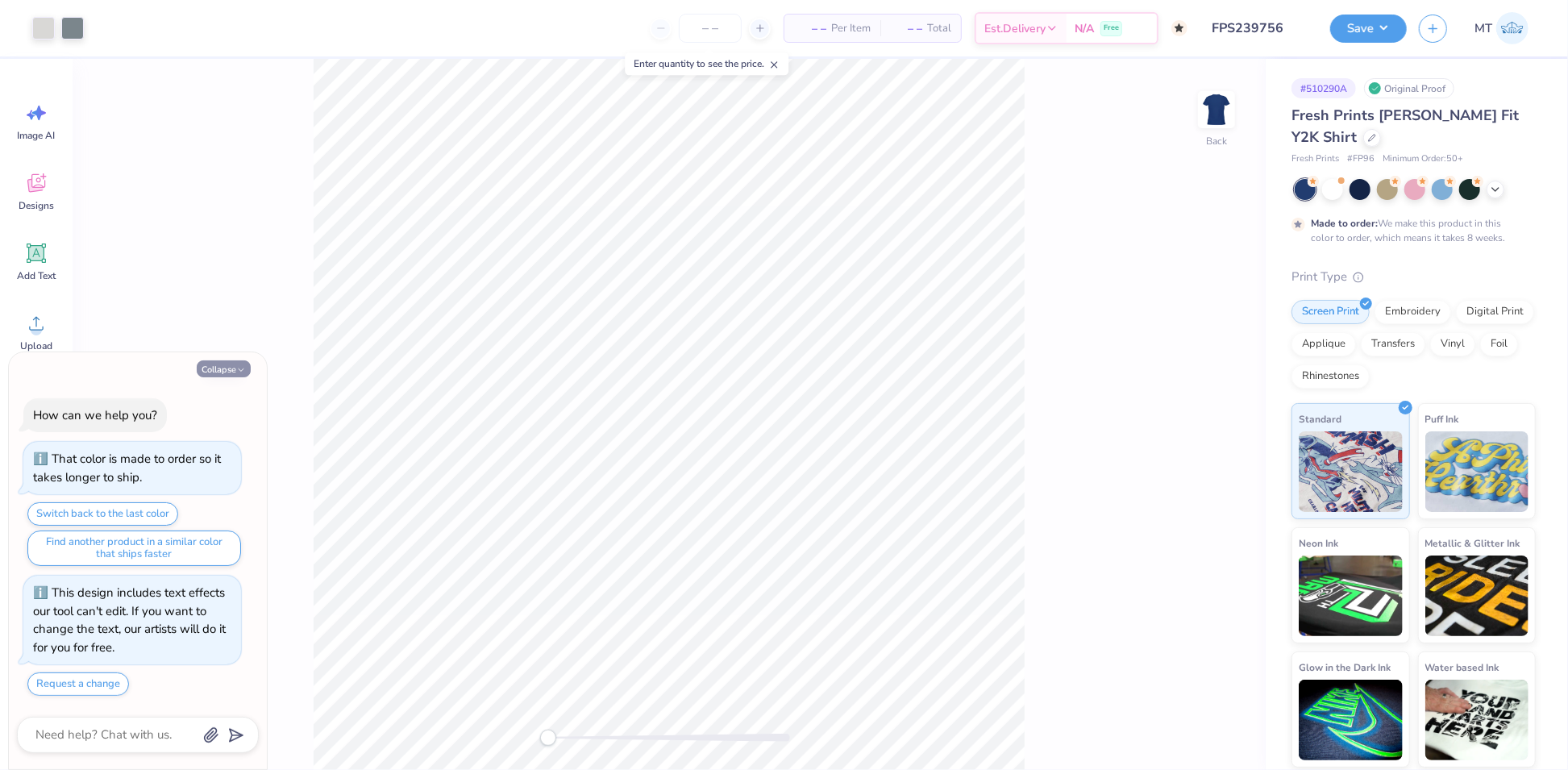
click at [212, 374] on button "Collapse" at bounding box center [223, 369] width 54 height 16
type textarea "x"
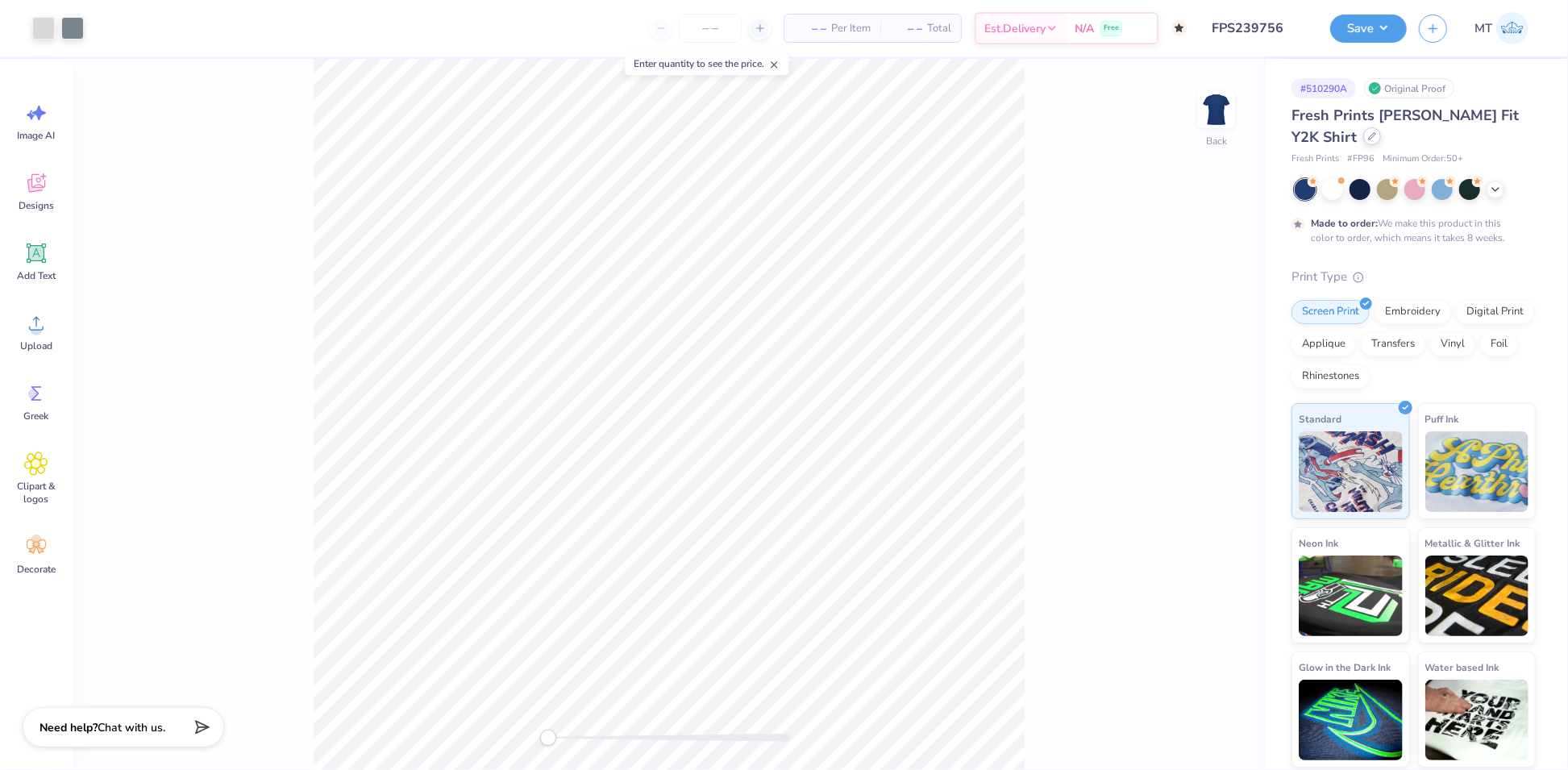
click at [1363, 131] on div at bounding box center [1371, 136] width 17 height 17
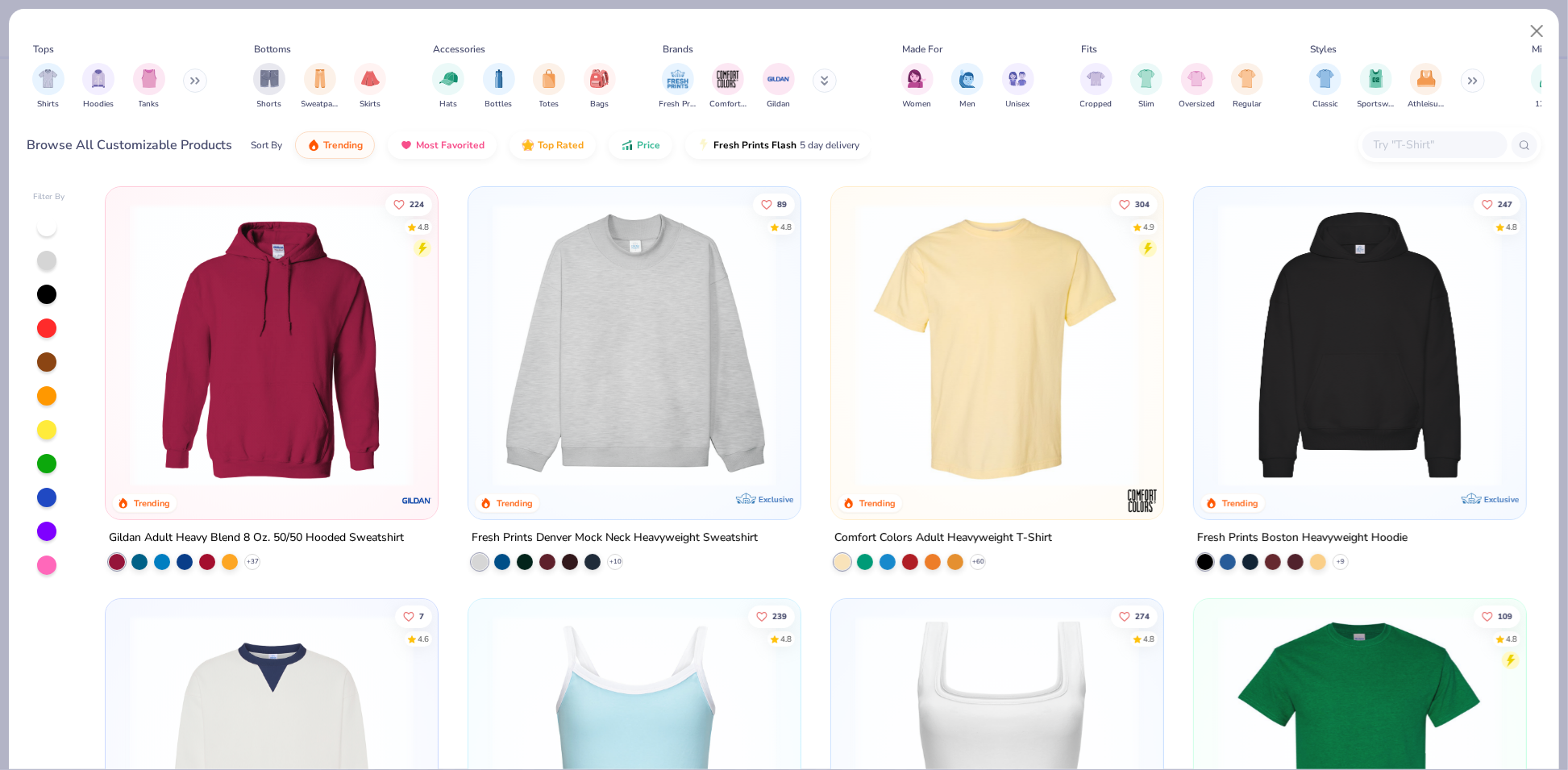
scroll to position [689, 0]
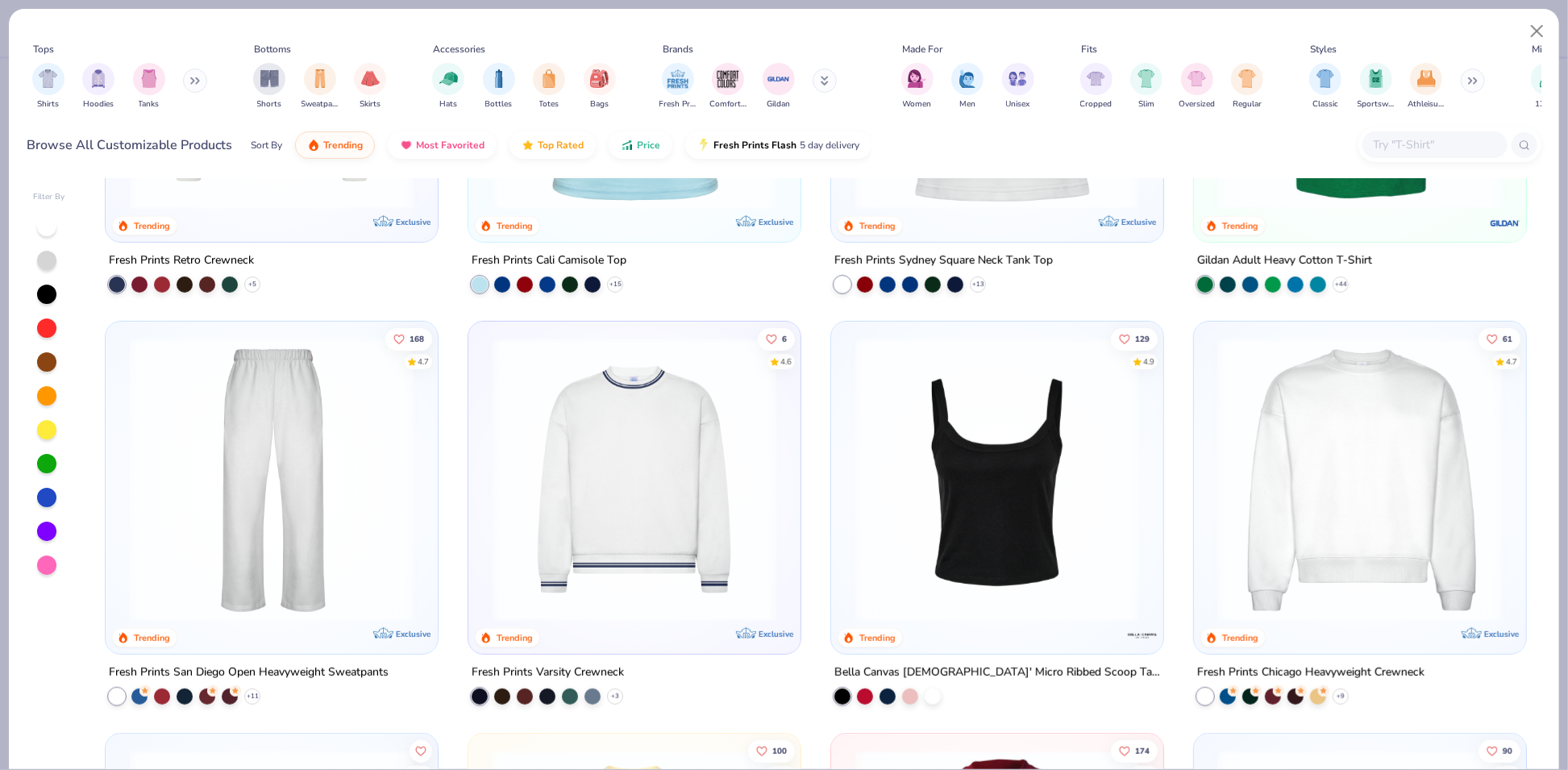
click at [1354, 480] on img at bounding box center [1360, 480] width 300 height 284
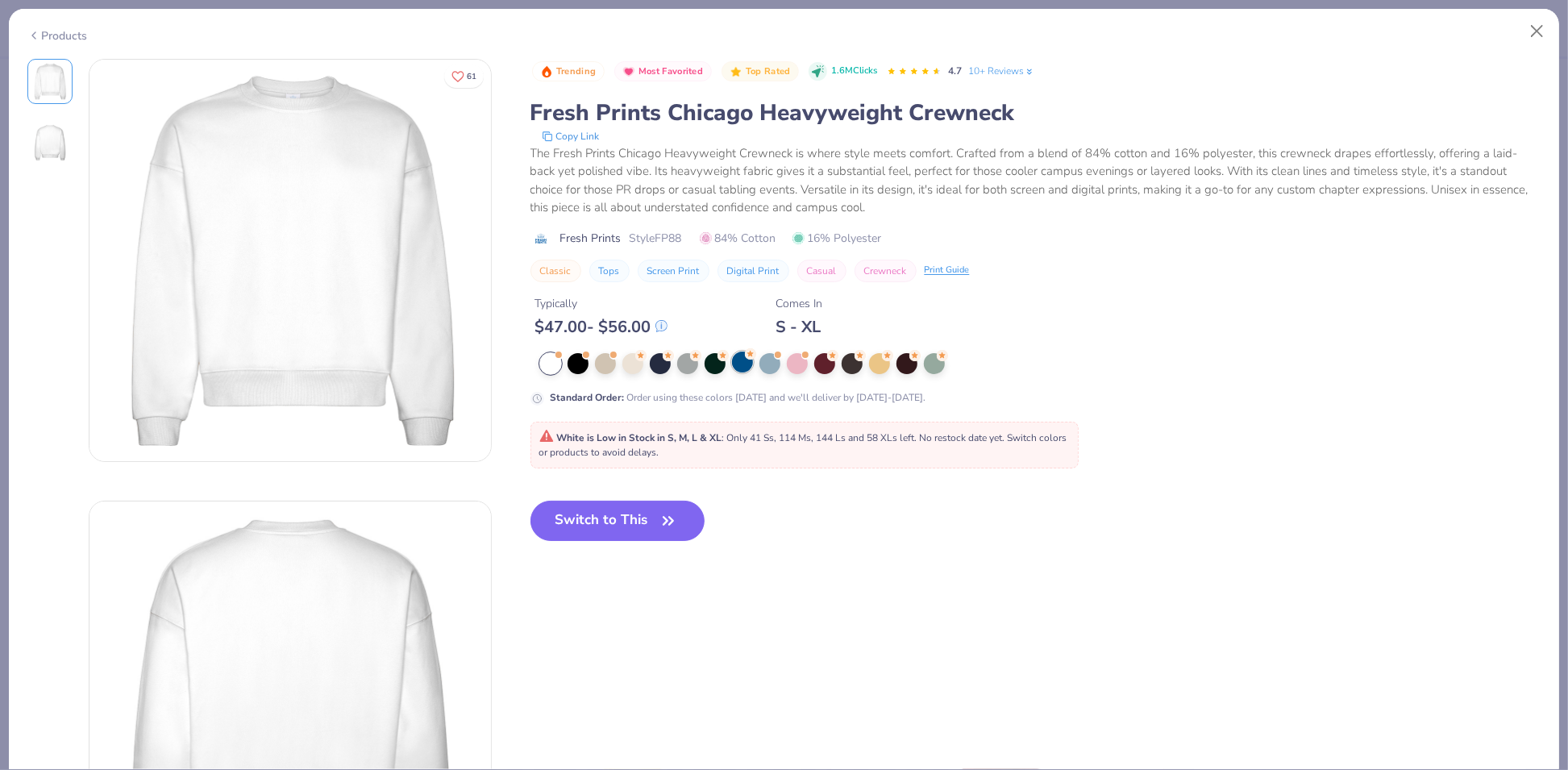
click at [745, 371] on div at bounding box center [742, 362] width 21 height 21
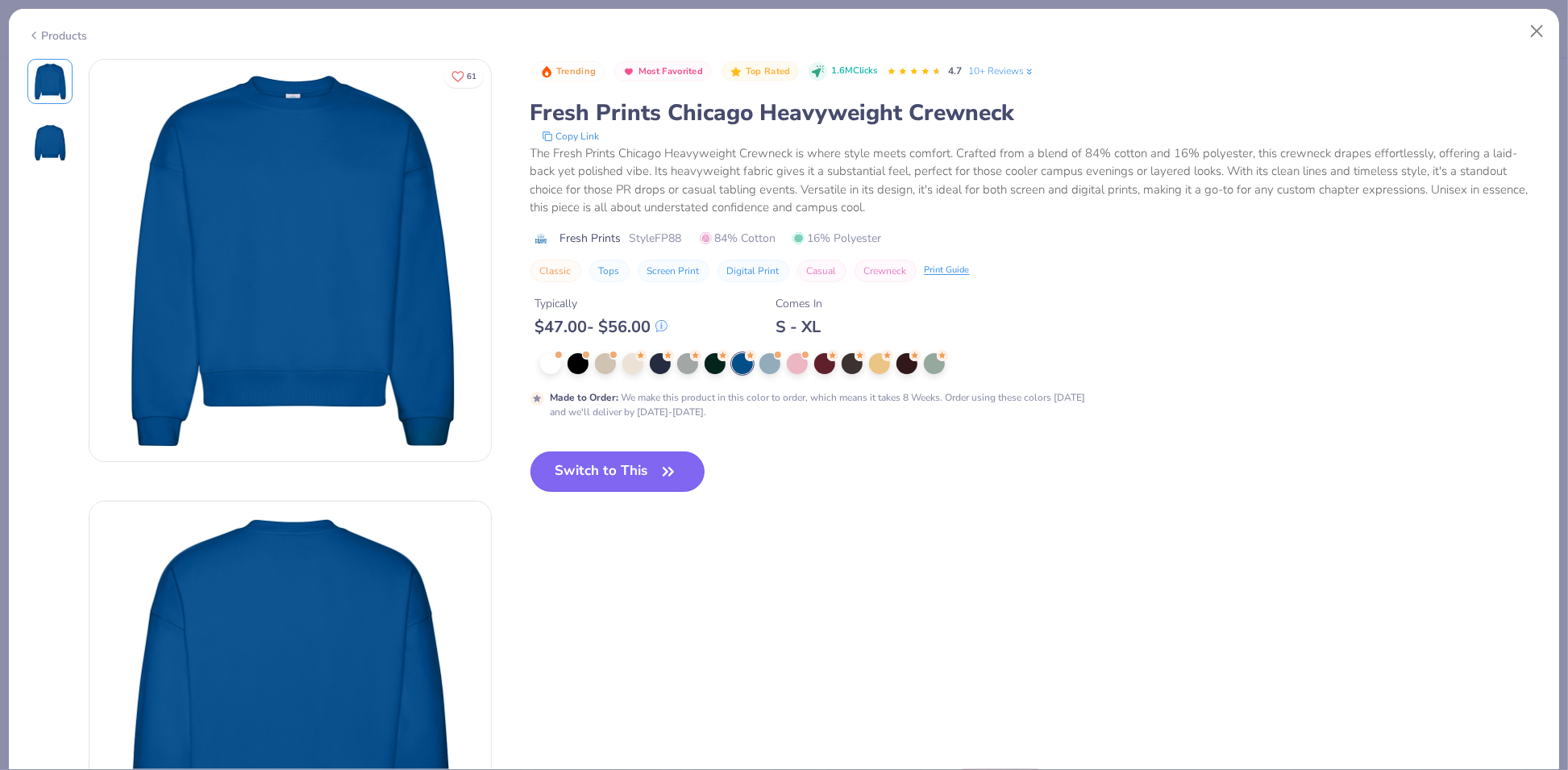
click at [643, 471] on button "Switch to This" at bounding box center [617, 472] width 175 height 40
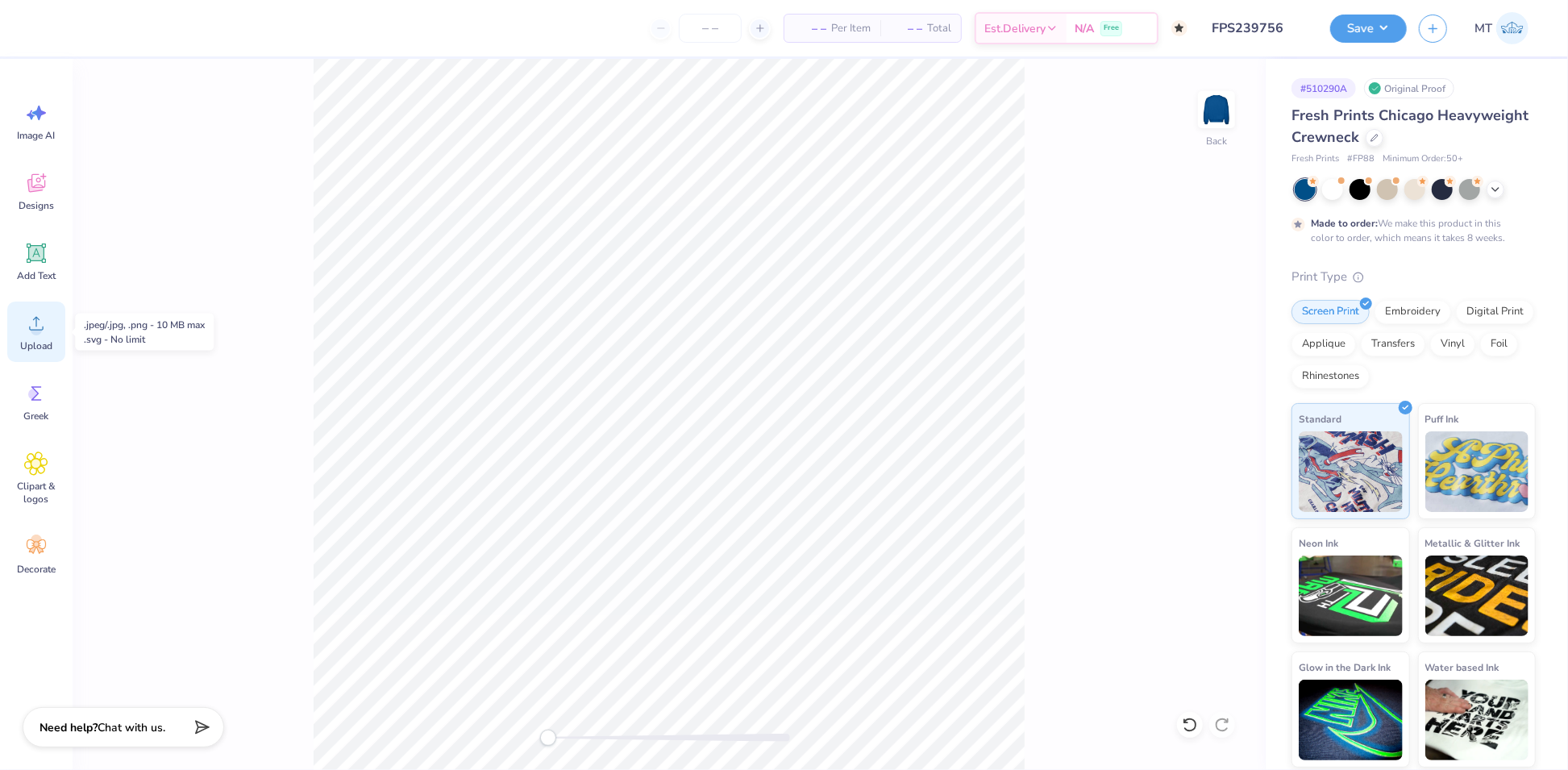
click at [37, 342] on span "Upload" at bounding box center [36, 346] width 32 height 13
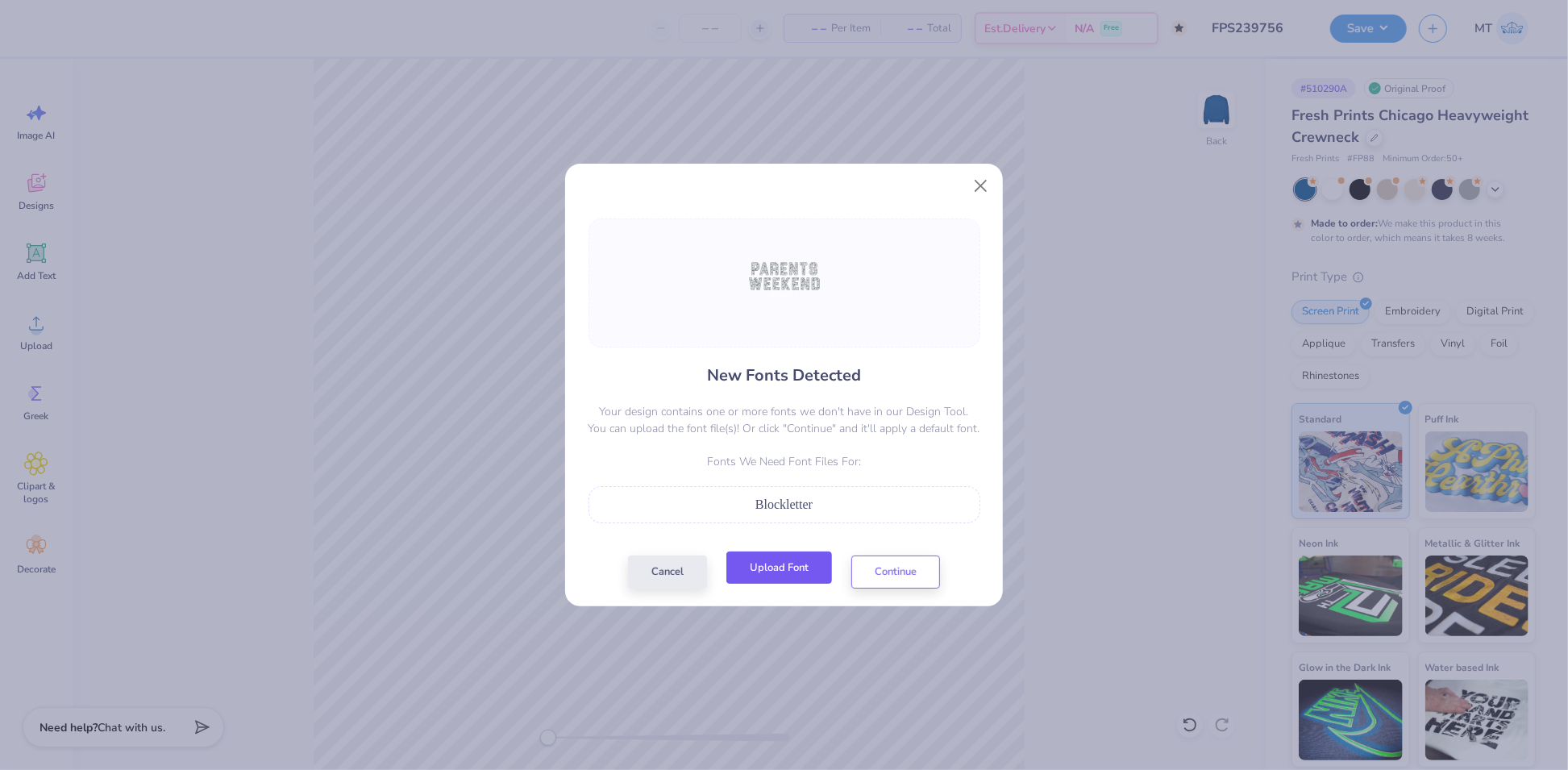
click at [809, 575] on button "Upload Font" at bounding box center [778, 568] width 105 height 33
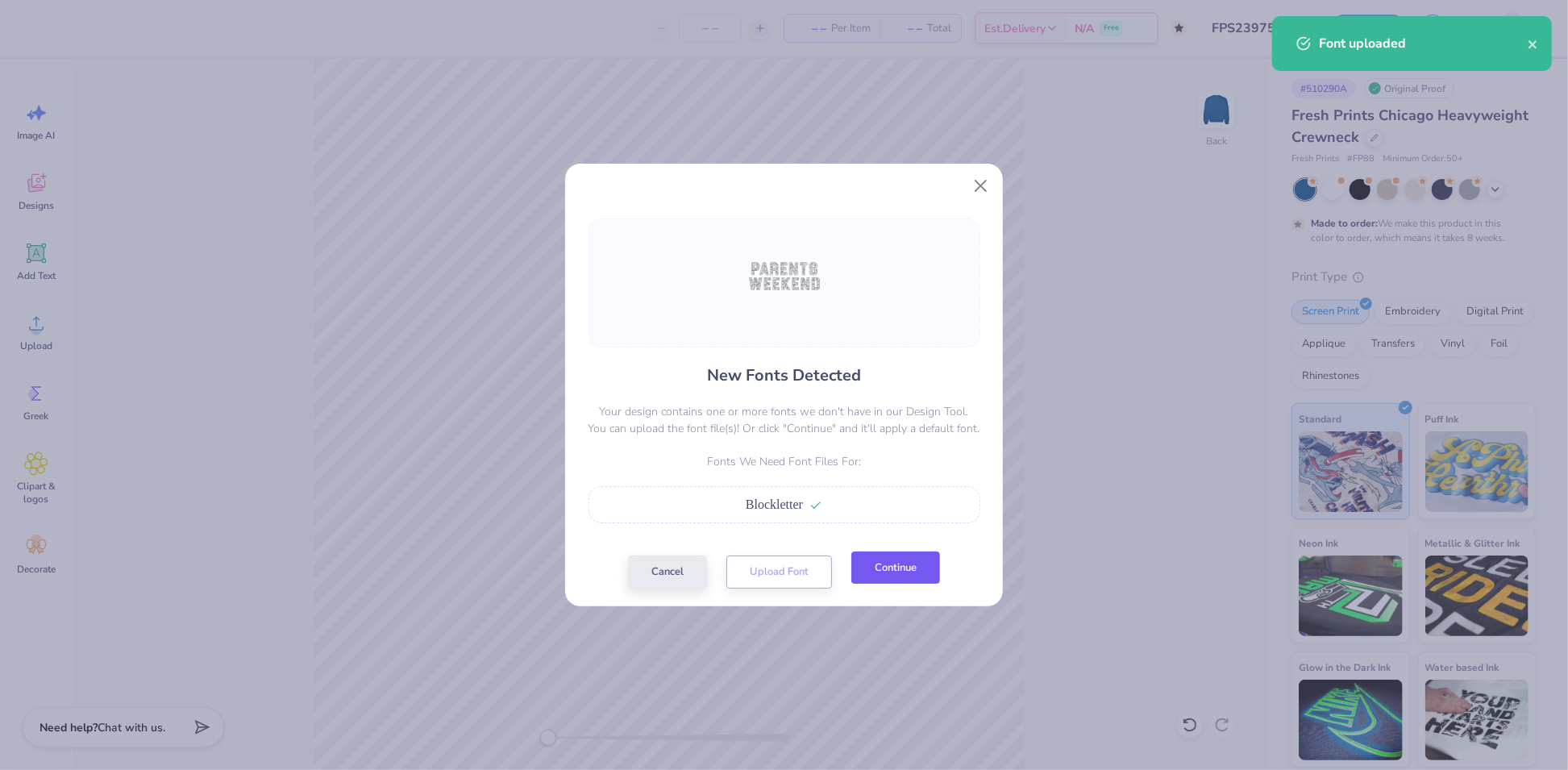
click at [917, 581] on button "Continue" at bounding box center [895, 568] width 89 height 33
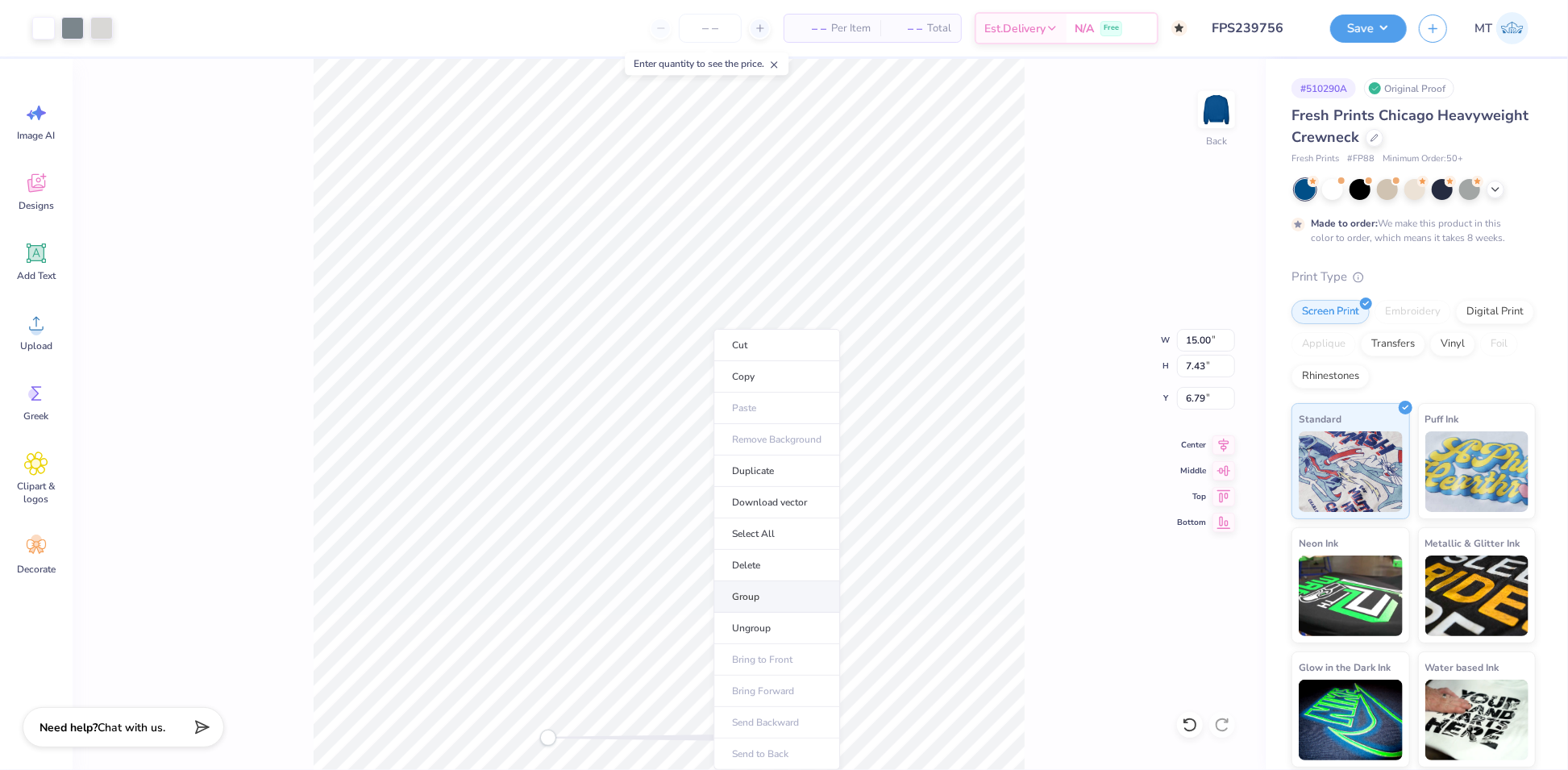
click at [807, 591] on li "Group" at bounding box center [776, 597] width 126 height 31
click at [1192, 333] on input "15.00" at bounding box center [1206, 340] width 58 height 23
type input "7"
drag, startPoint x: 1484, startPoint y: 190, endPoint x: 1493, endPoint y: 192, distance: 9.2
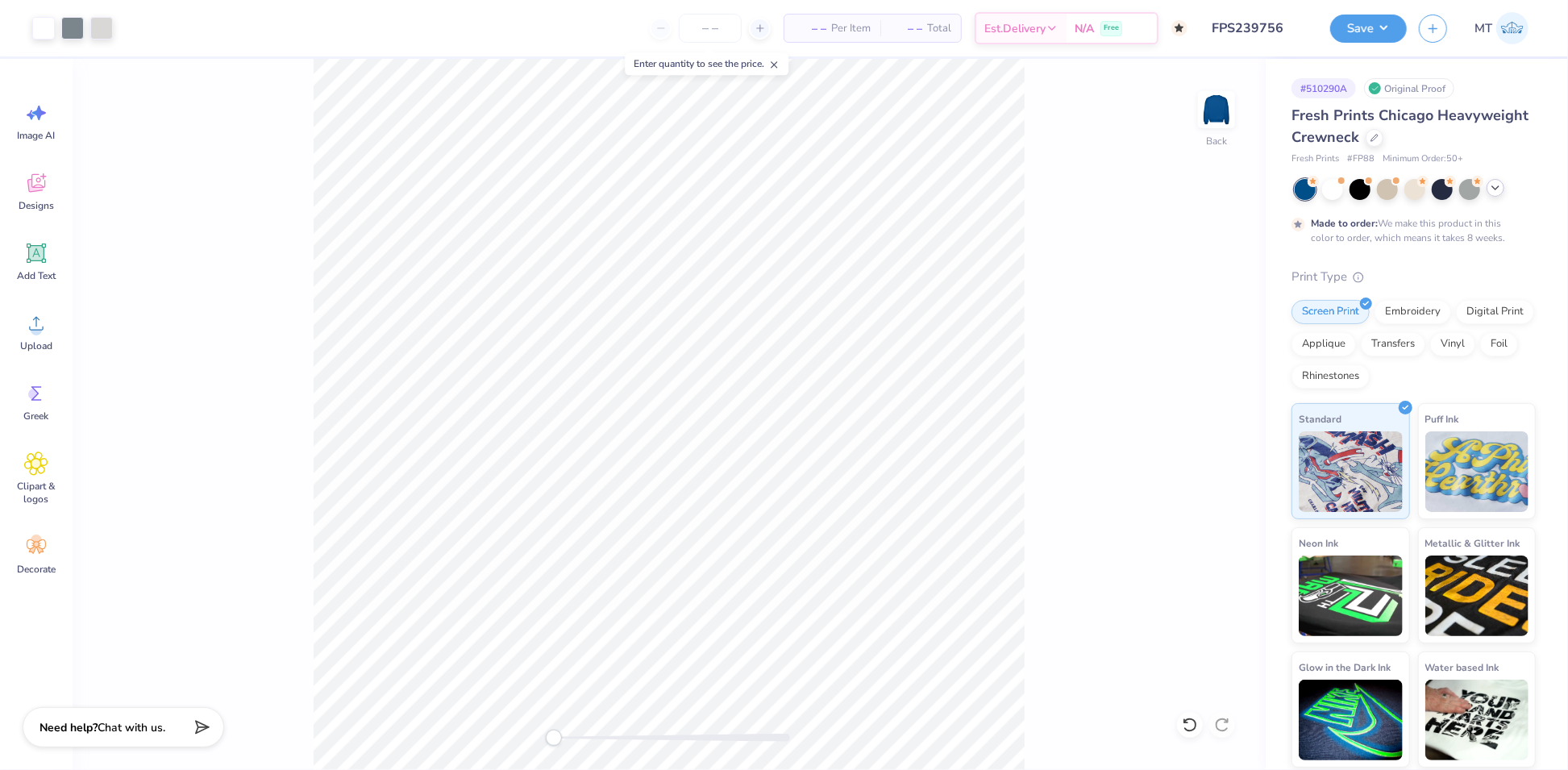
click at [1493, 192] on div at bounding box center [1414, 189] width 241 height 21
click at [1493, 192] on icon at bounding box center [1496, 188] width 13 height 13
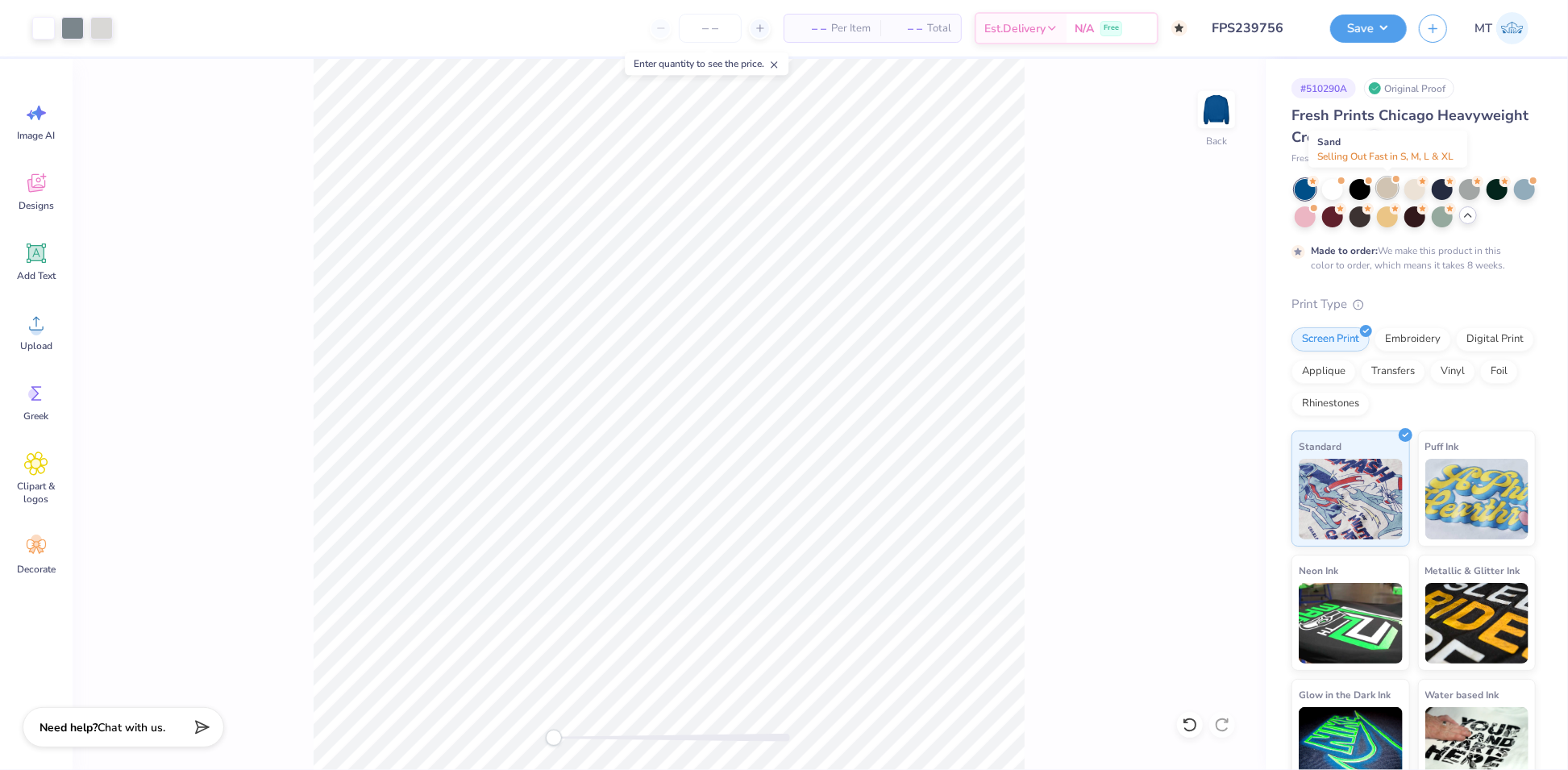
click at [1389, 186] on div at bounding box center [1387, 188] width 21 height 21
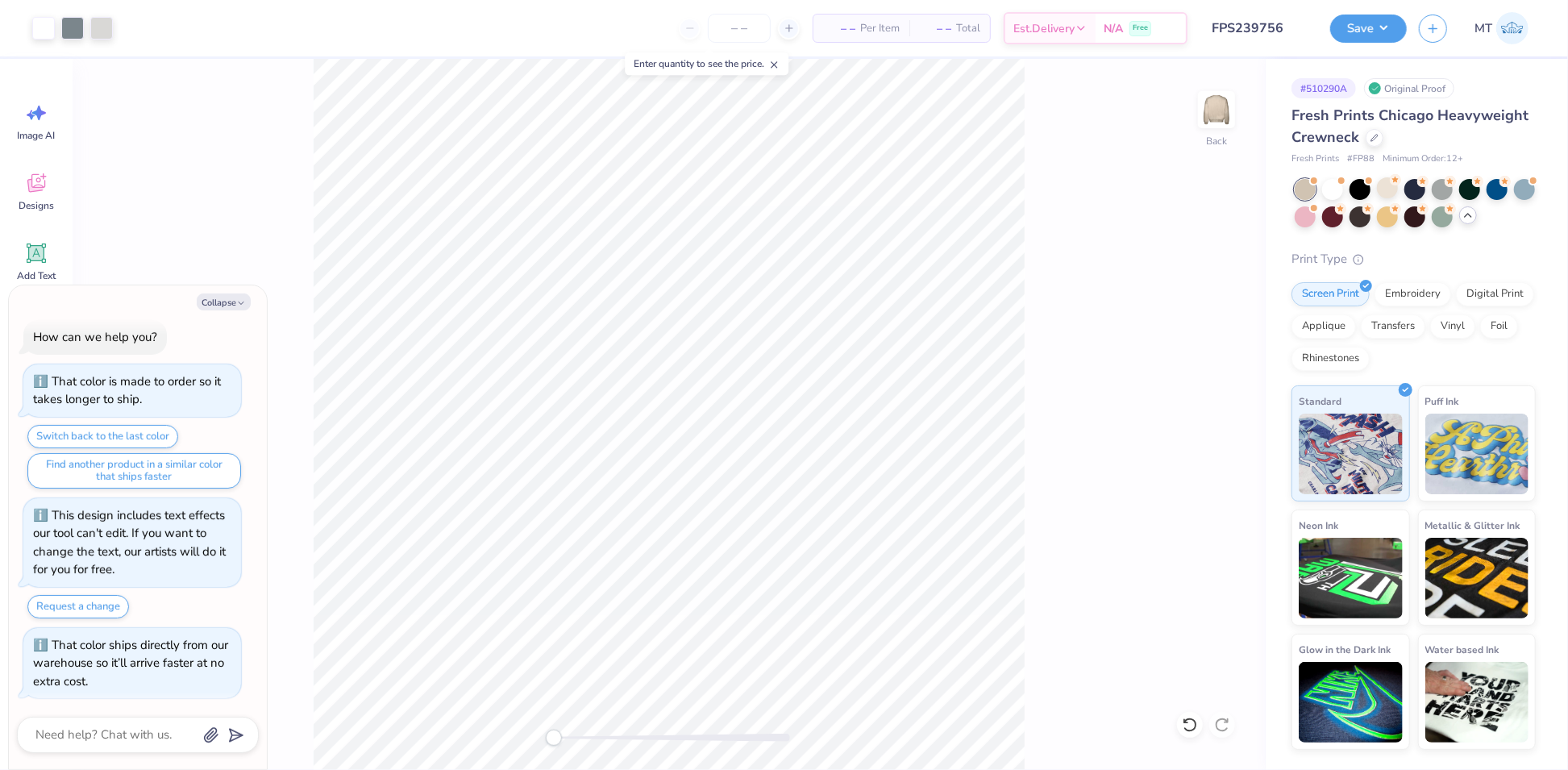
scroll to position [226, 0]
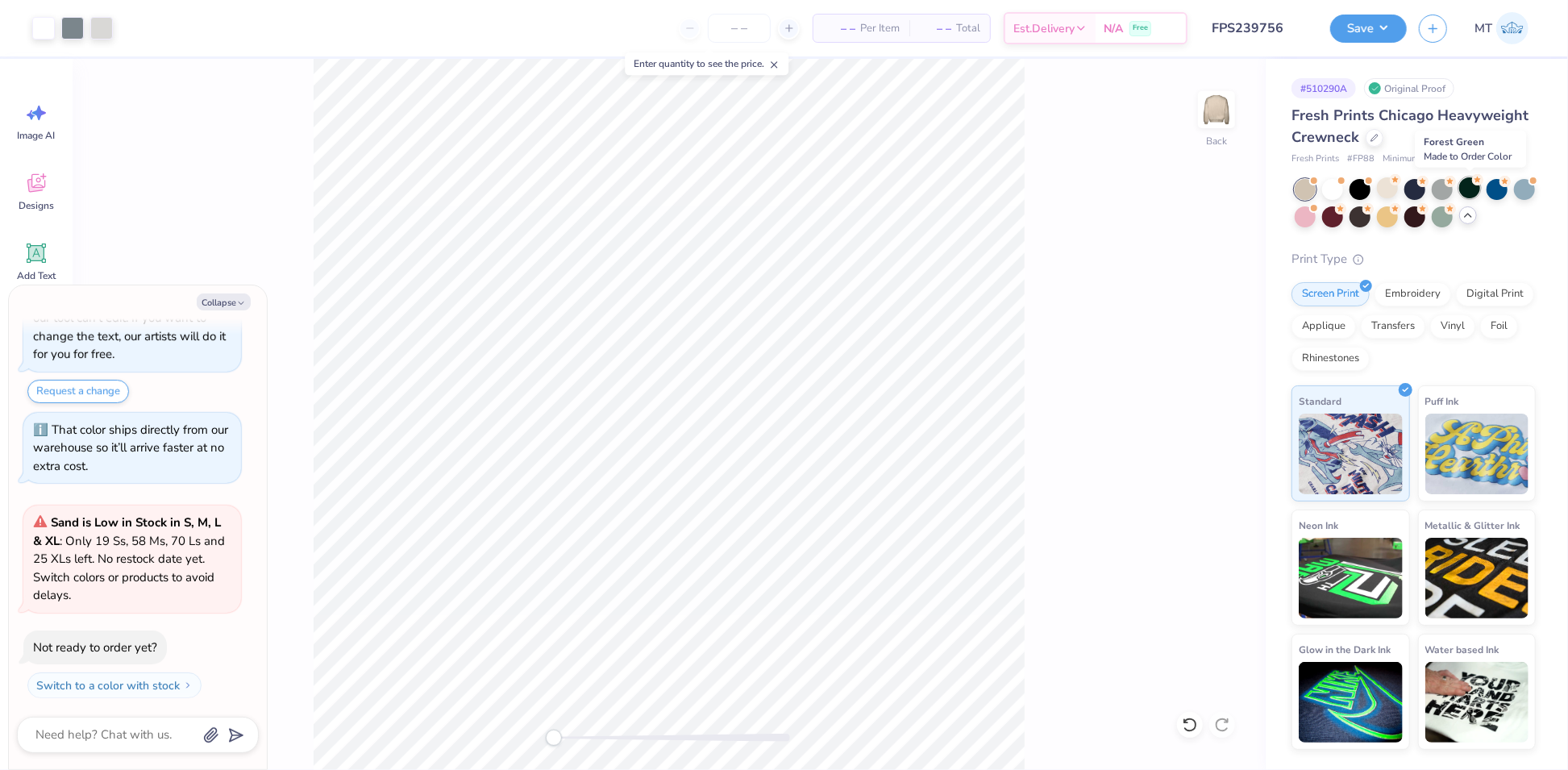
click at [1475, 187] on div at bounding box center [1469, 188] width 21 height 21
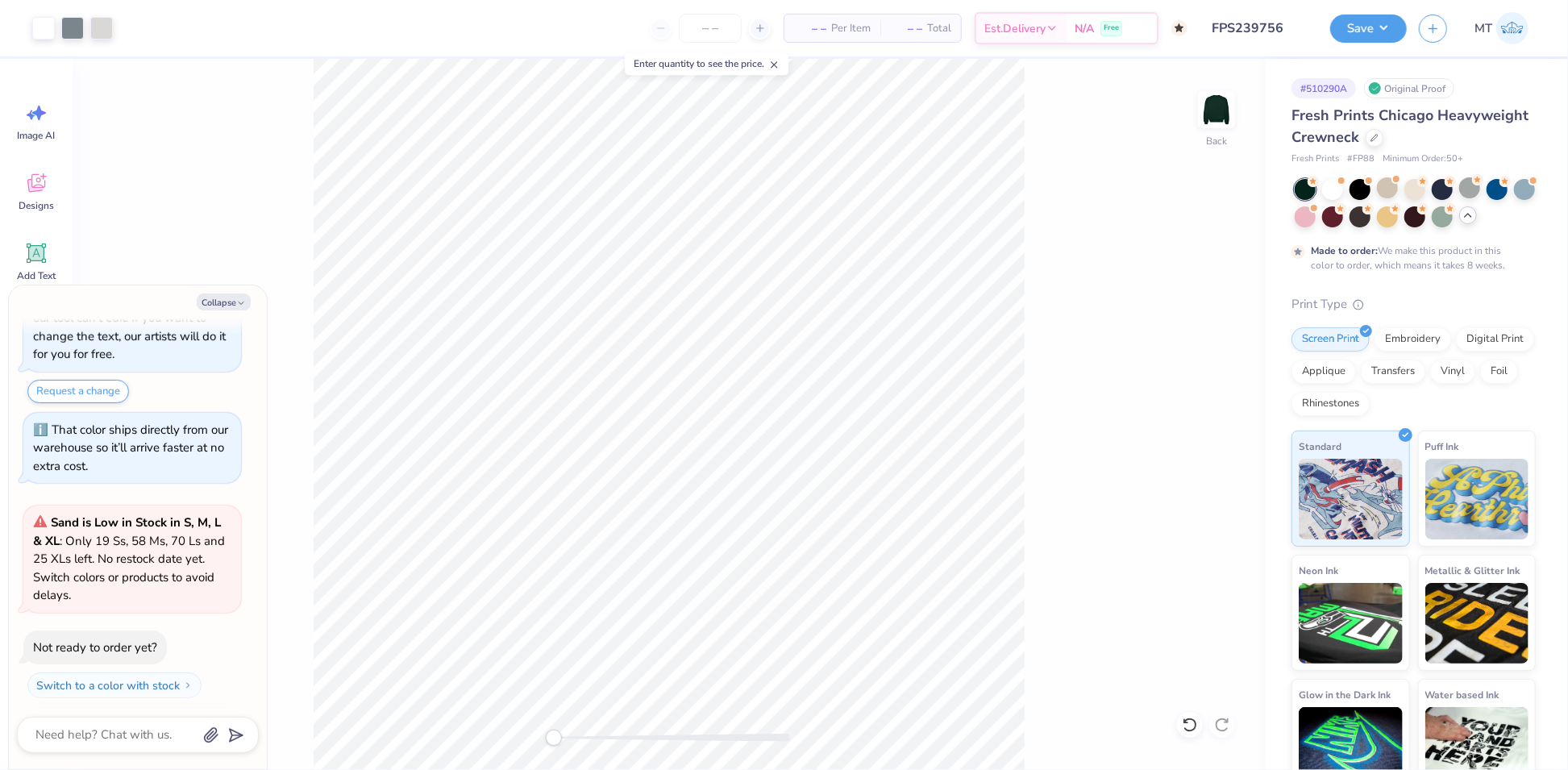
scroll to position [360, 0]
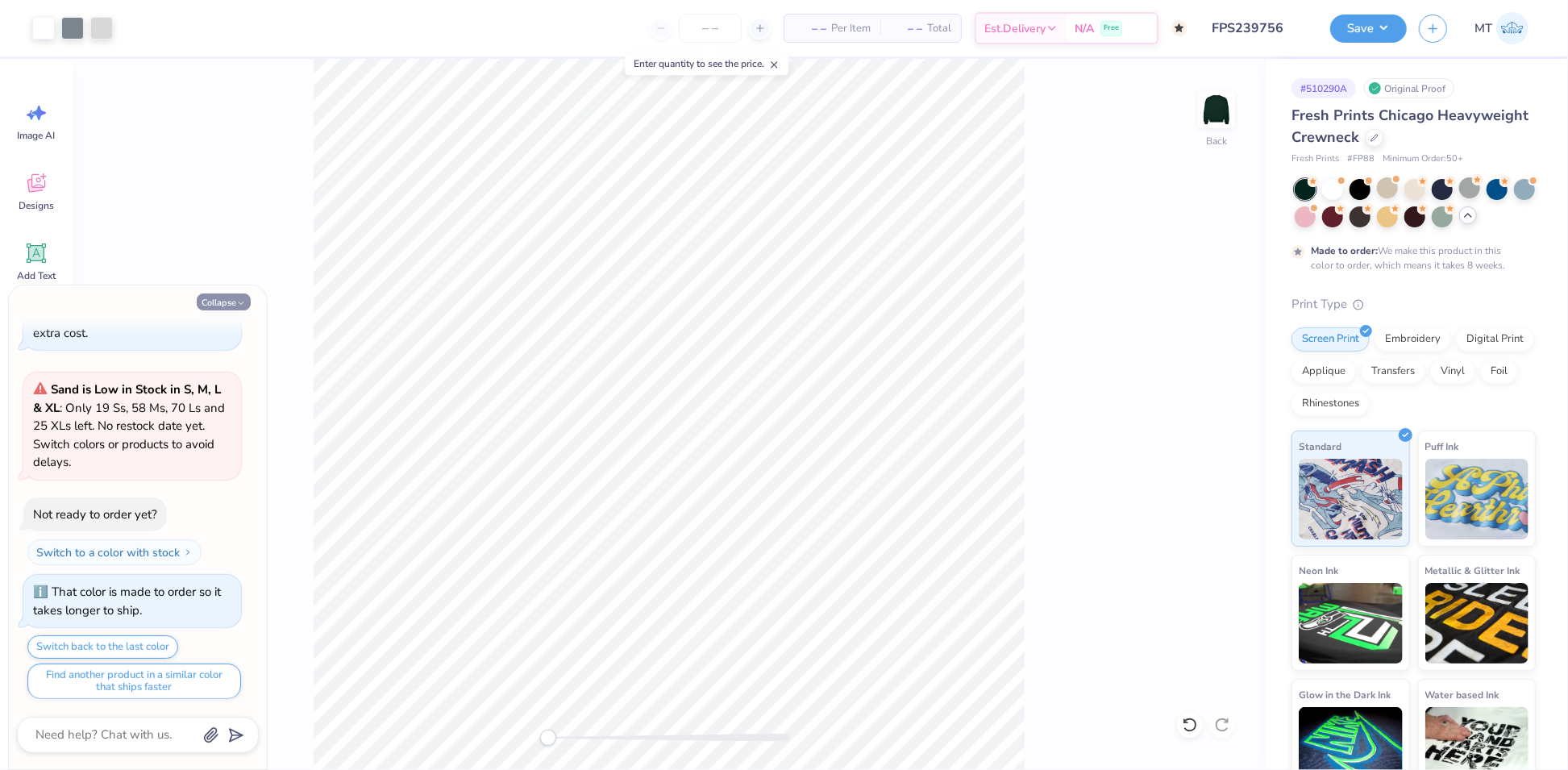
click at [220, 301] on button "Collapse" at bounding box center [223, 302] width 54 height 16
type textarea "x"
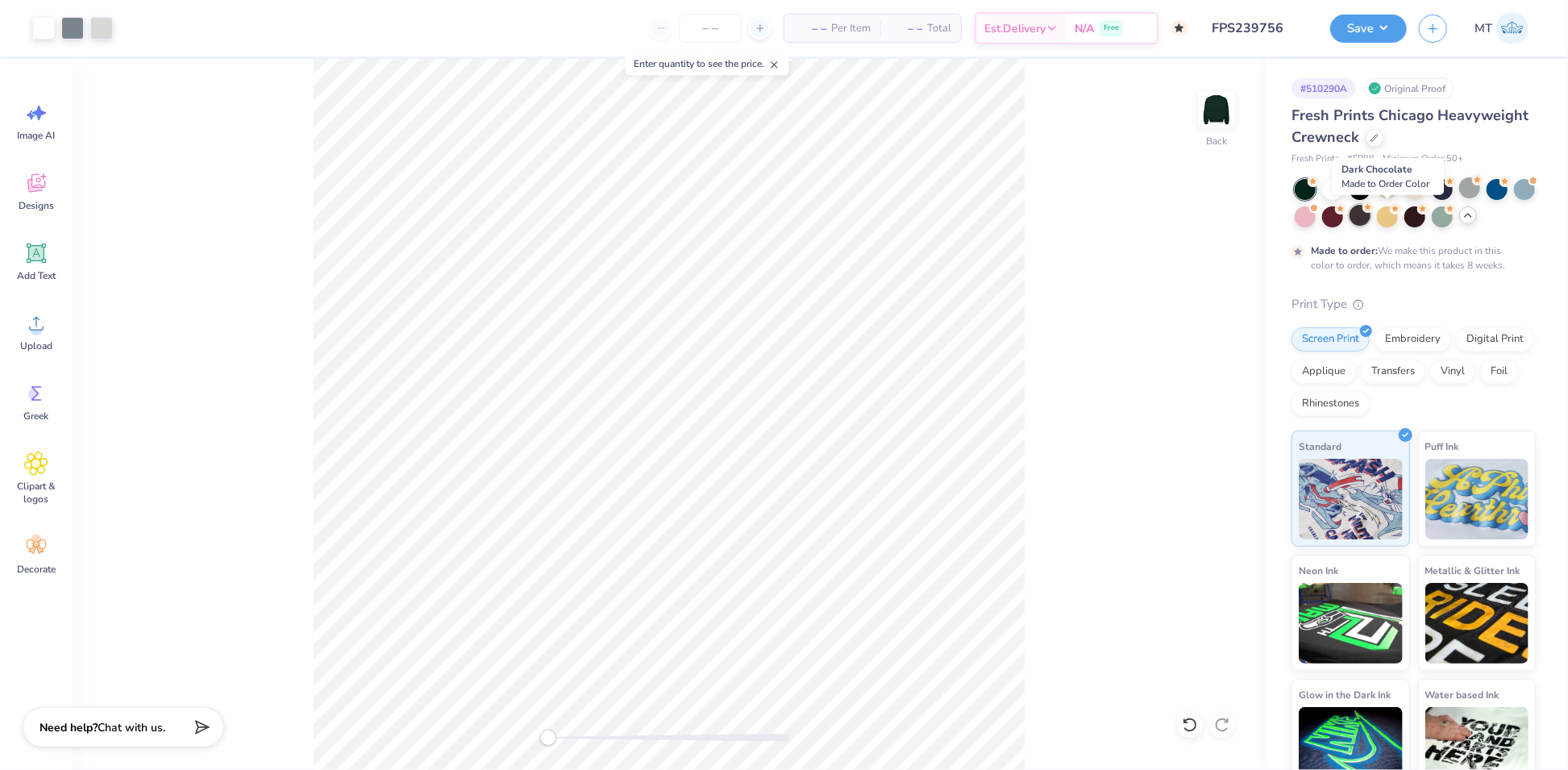
click at [1370, 219] on div at bounding box center [1359, 215] width 21 height 21
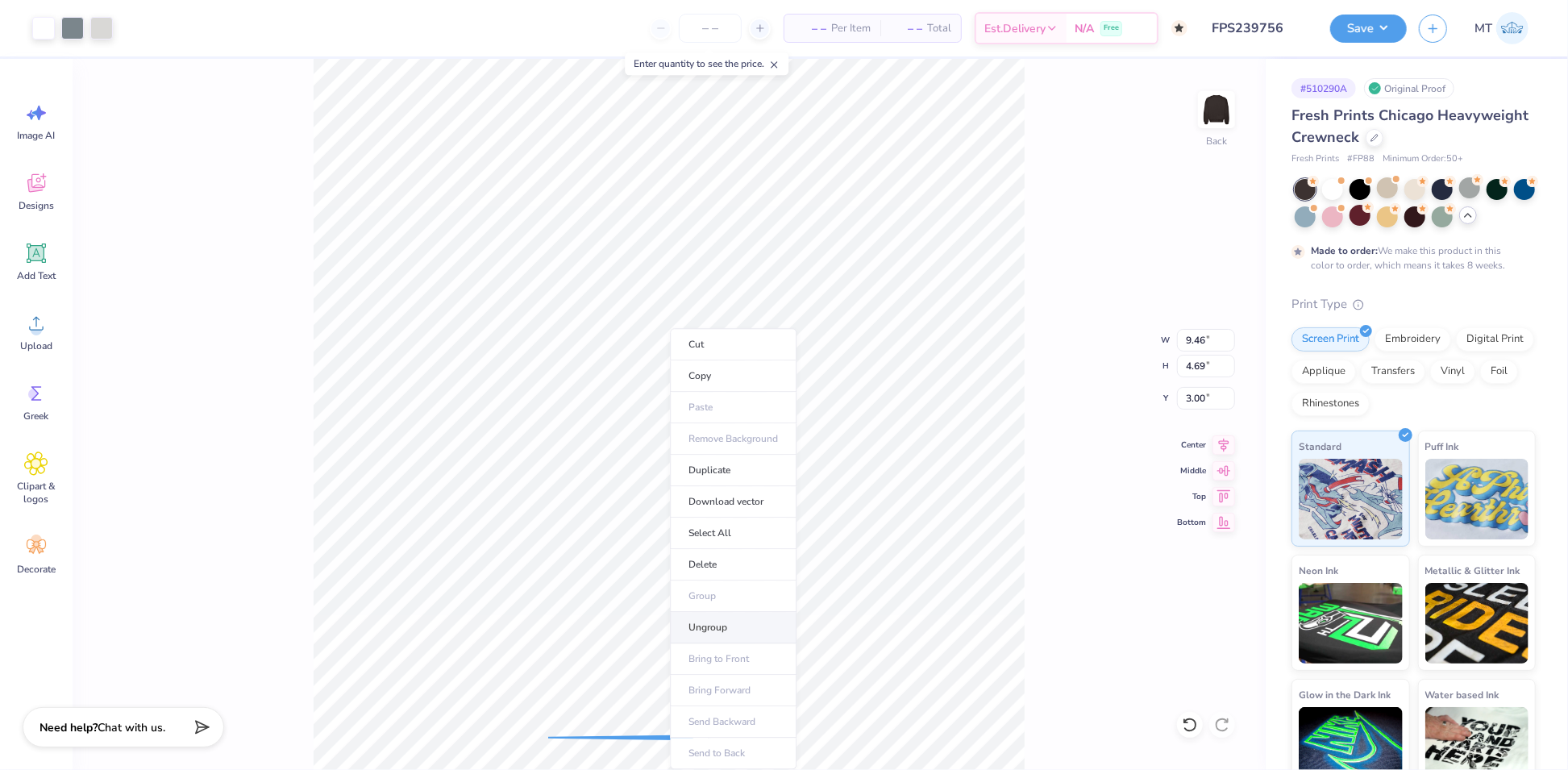
click at [751, 619] on li "Ungroup" at bounding box center [733, 627] width 126 height 31
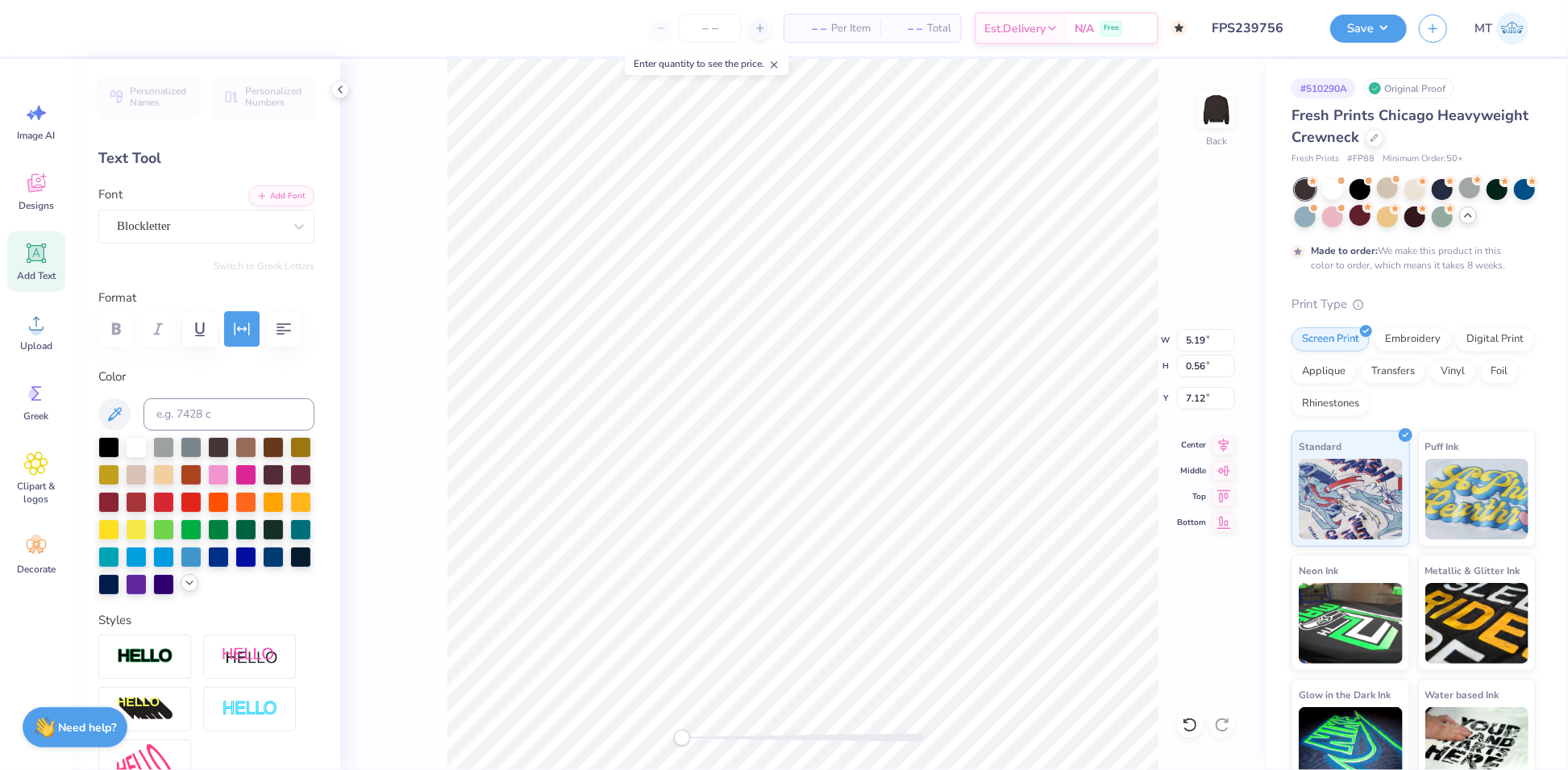
click at [183, 590] on icon at bounding box center [189, 583] width 13 height 13
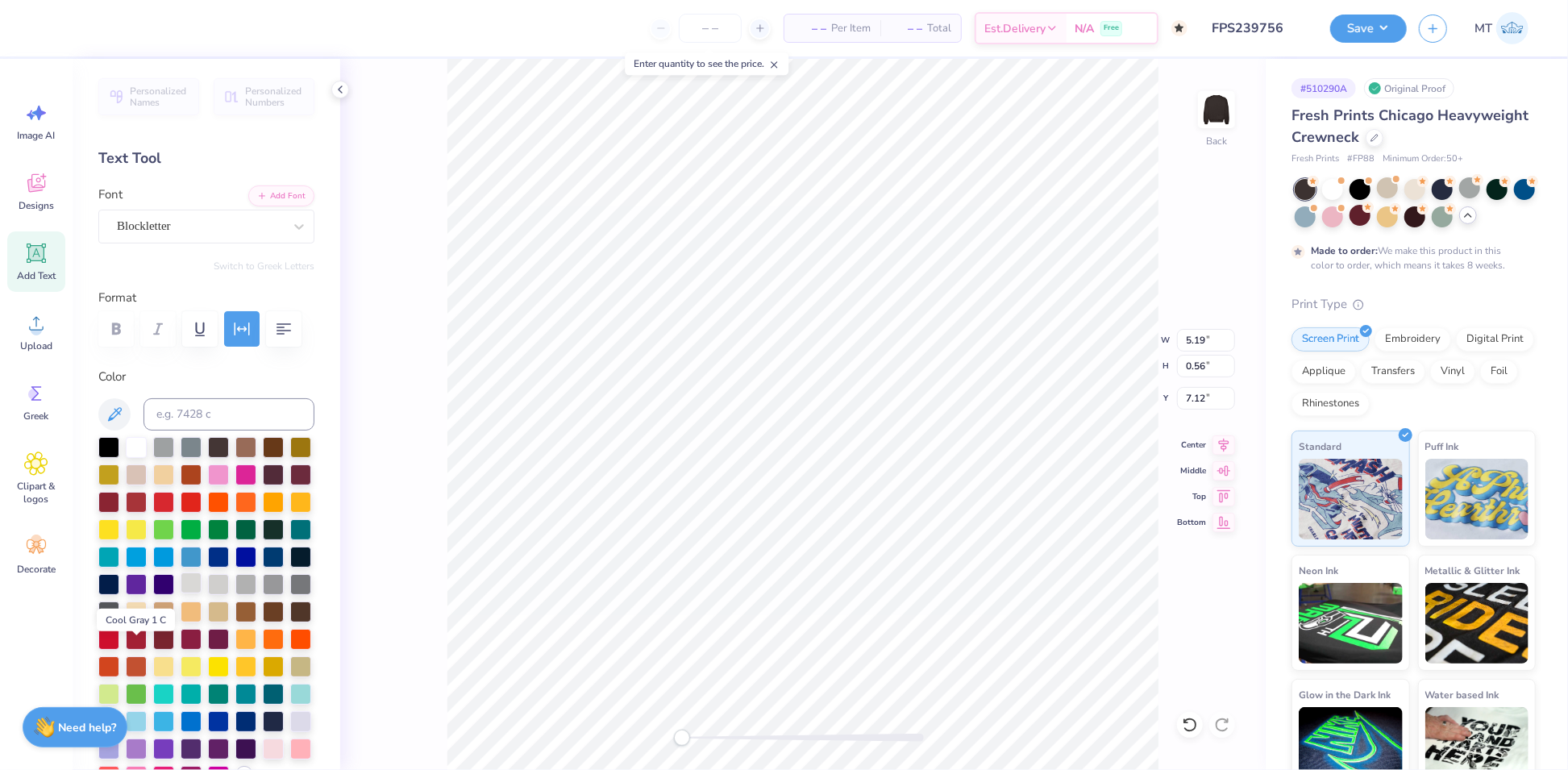
click at [180, 593] on div at bounding box center [190, 582] width 21 height 21
click at [38, 24] on div at bounding box center [43, 27] width 23 height 23
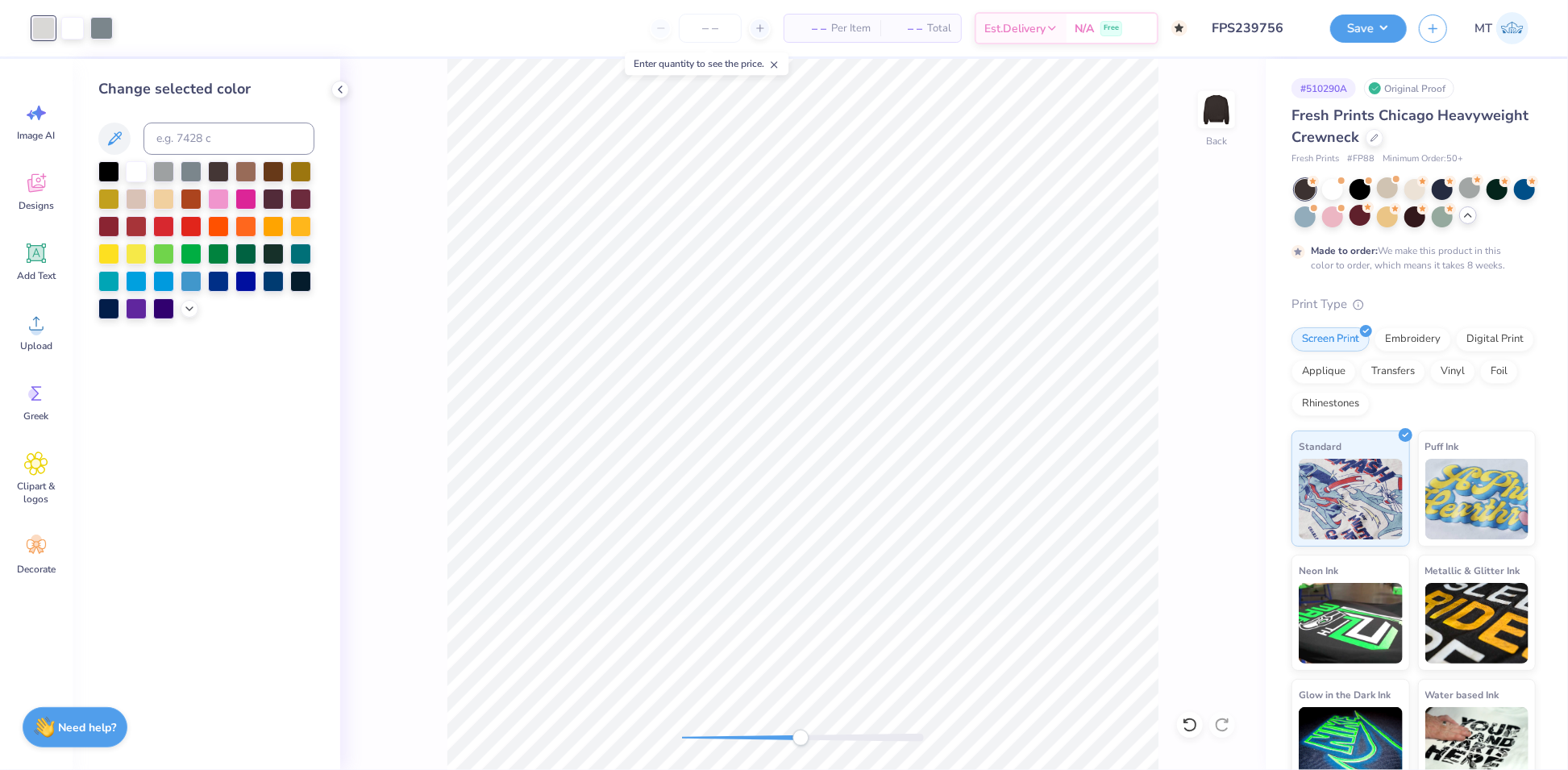
click at [186, 318] on div at bounding box center [206, 240] width 216 height 158
click at [188, 311] on icon at bounding box center [189, 307] width 13 height 13
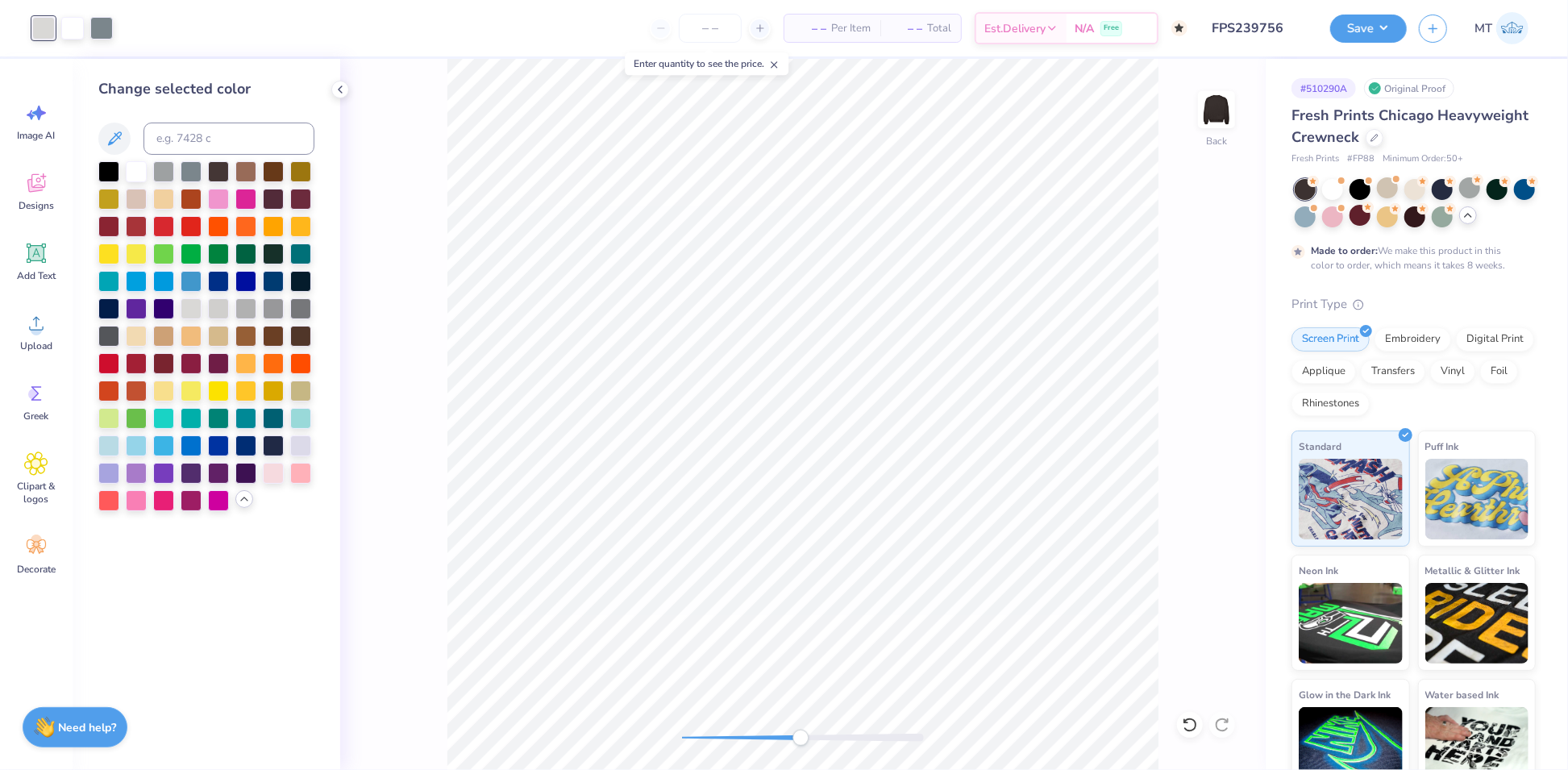
click at [246, 498] on icon at bounding box center [244, 499] width 13 height 13
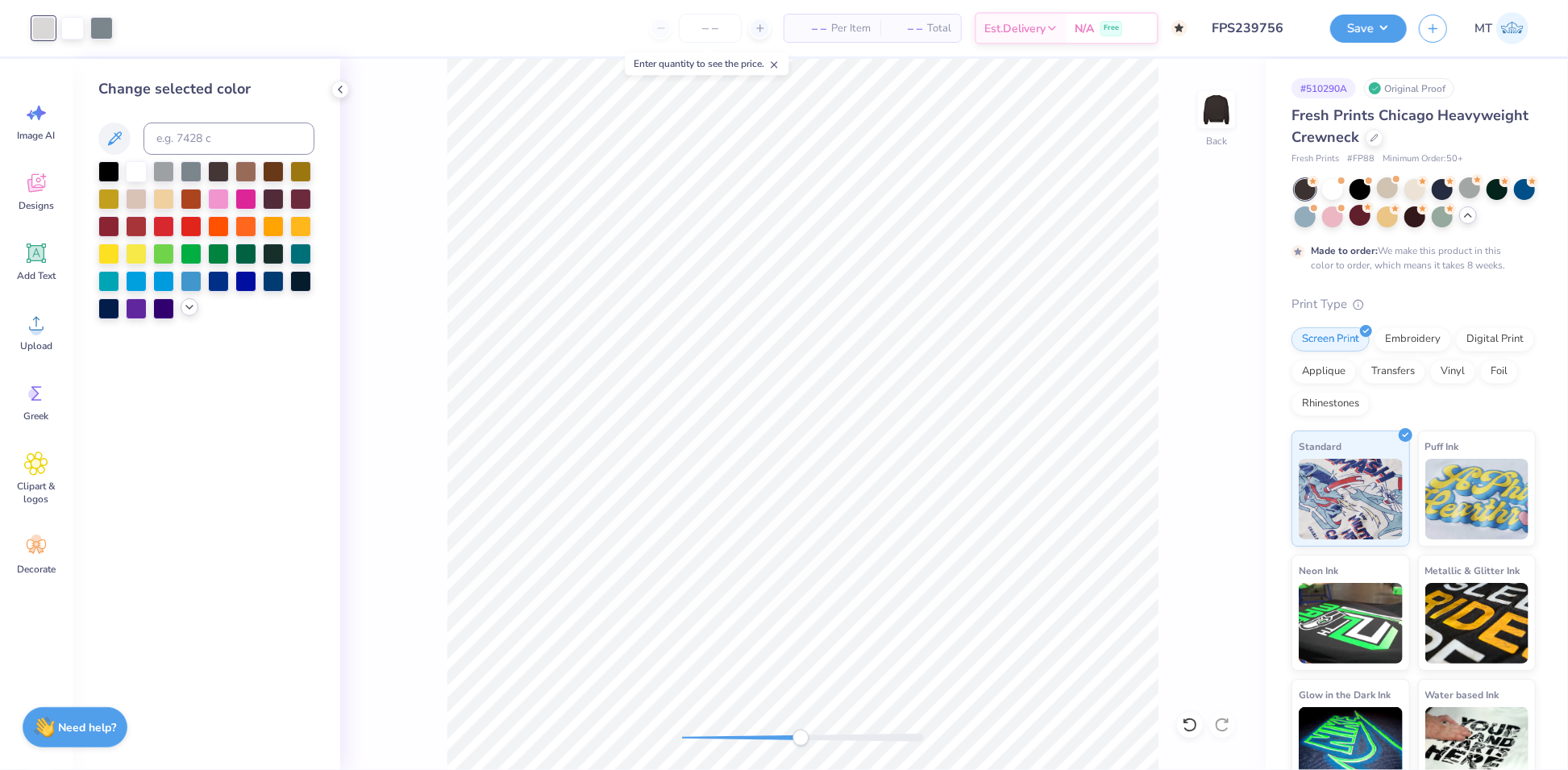
click at [188, 307] on polyline at bounding box center [189, 308] width 6 height 4
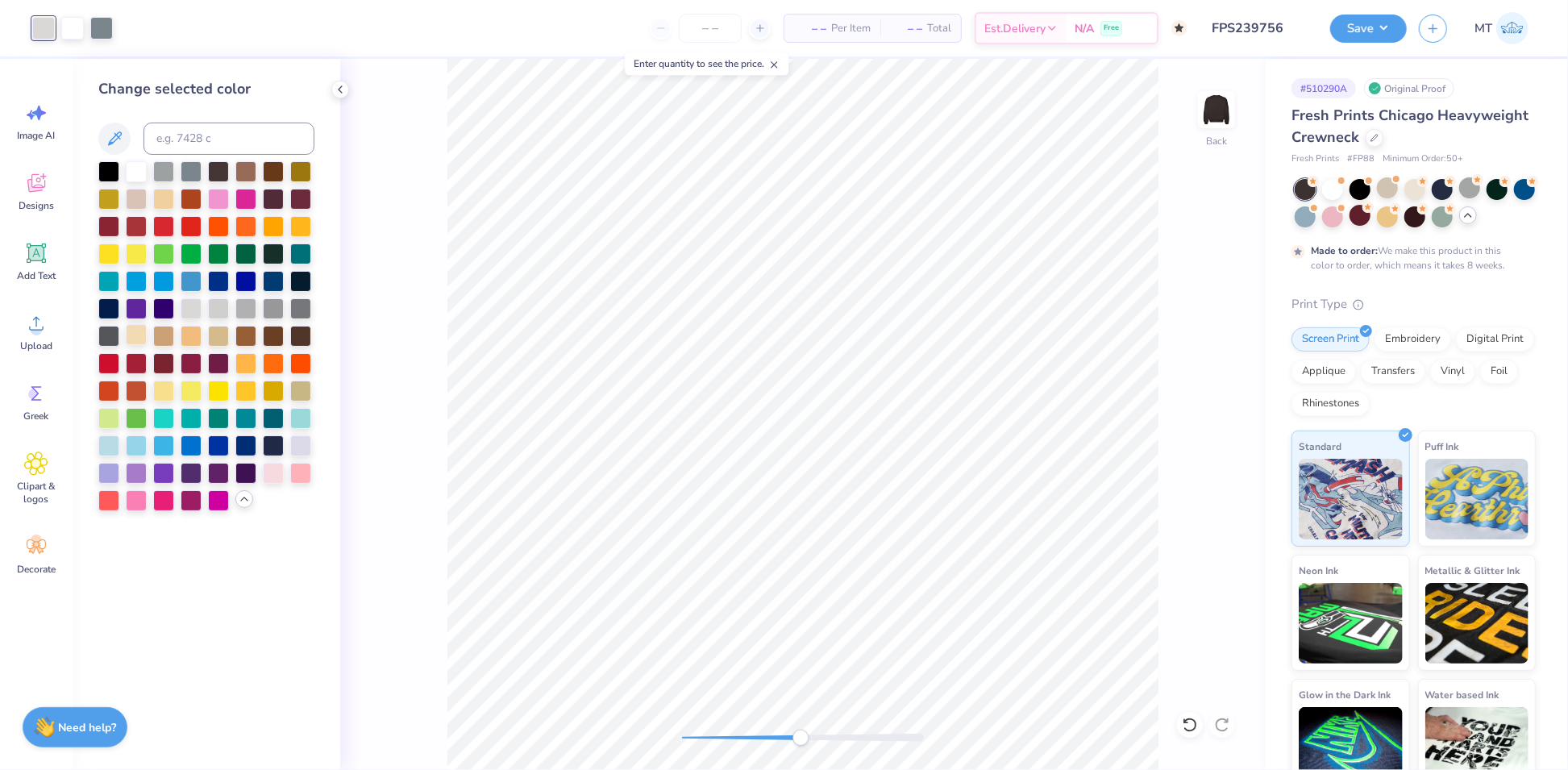
click at [136, 342] on div at bounding box center [135, 334] width 21 height 21
click at [244, 499] on icon at bounding box center [244, 499] width 13 height 13
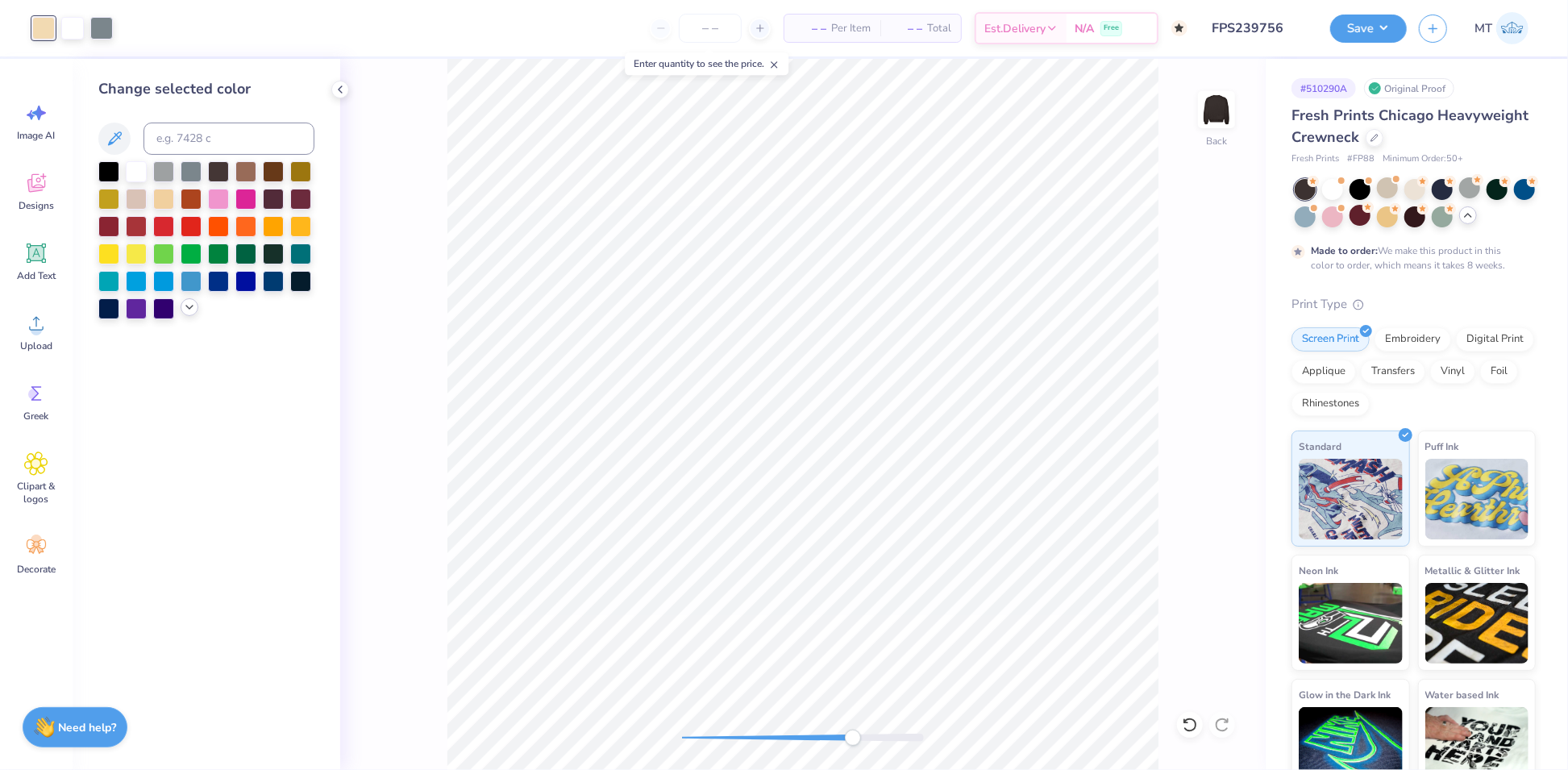
click at [189, 309] on icon at bounding box center [189, 307] width 13 height 13
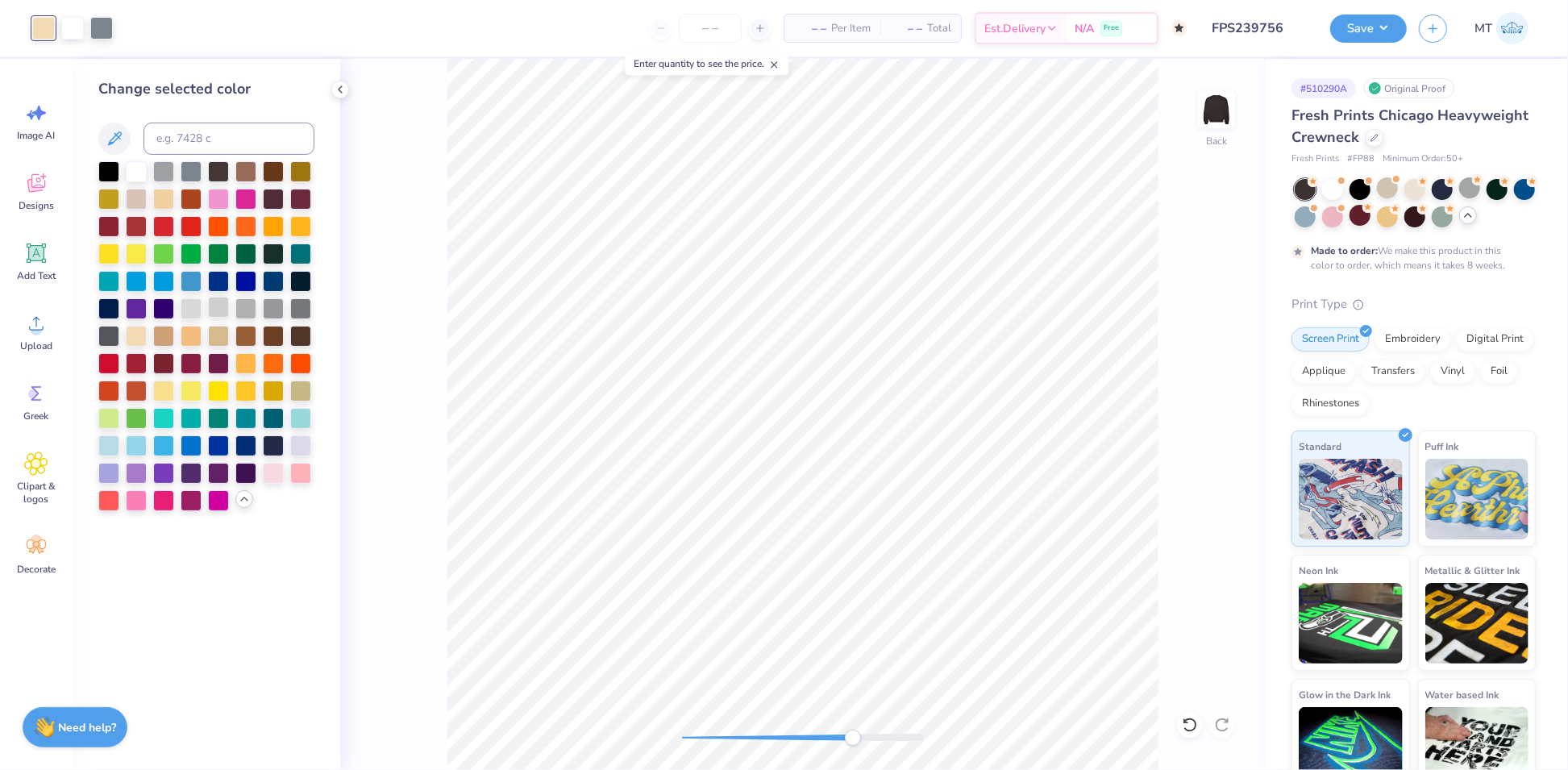
click at [220, 308] on div at bounding box center [218, 307] width 21 height 21
click at [243, 174] on div at bounding box center [245, 169] width 21 height 21
click at [137, 336] on div at bounding box center [135, 334] width 21 height 21
click at [198, 135] on input at bounding box center [229, 138] width 171 height 32
type input "Warm Gray 4"
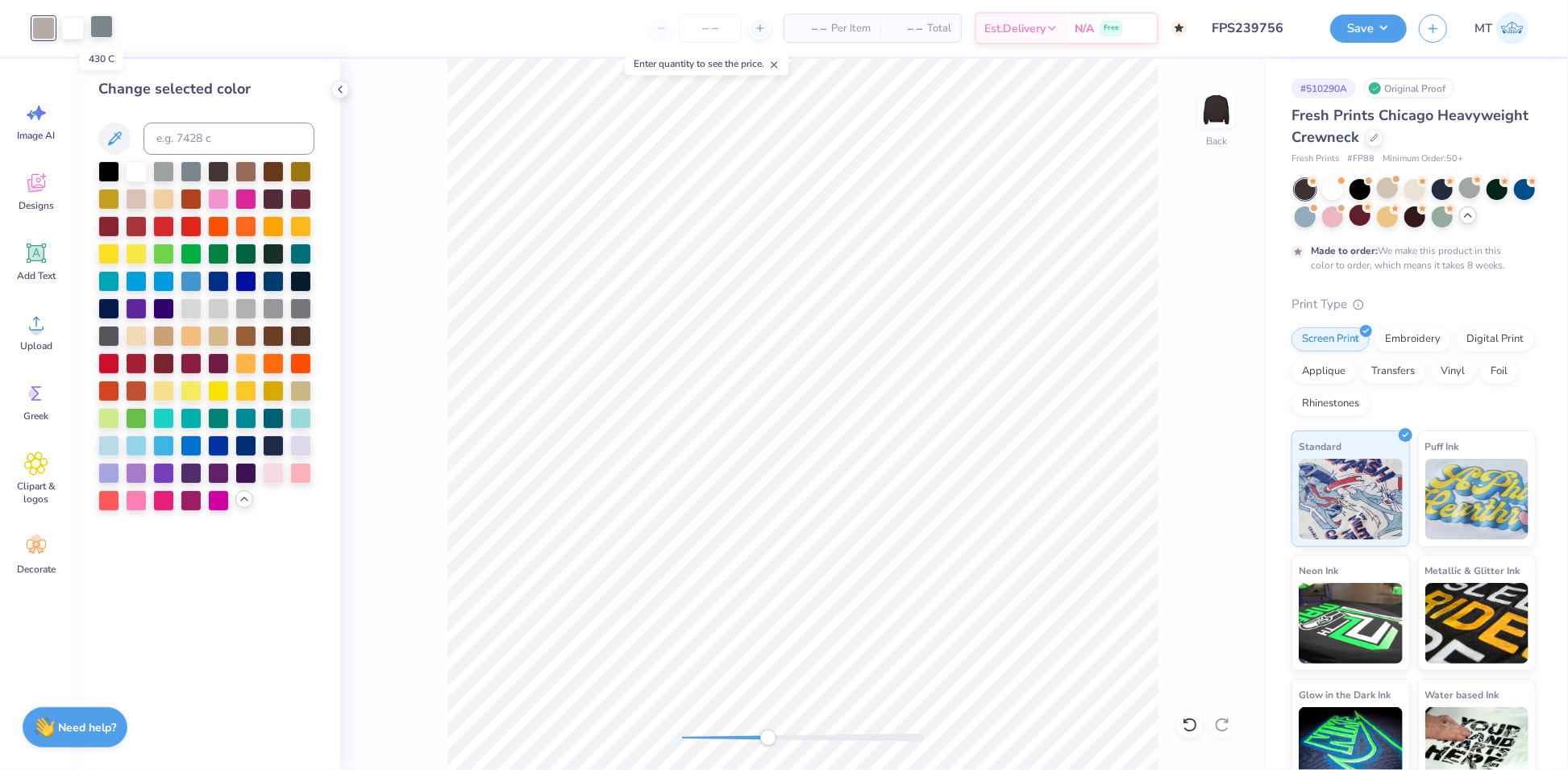
click at [110, 27] on div at bounding box center [102, 27] width 23 height 23
click at [220, 167] on div at bounding box center [218, 169] width 21 height 21
click at [160, 336] on div at bounding box center [163, 334] width 21 height 21
click at [300, 388] on div at bounding box center [300, 389] width 21 height 21
click at [242, 168] on div at bounding box center [245, 169] width 21 height 21
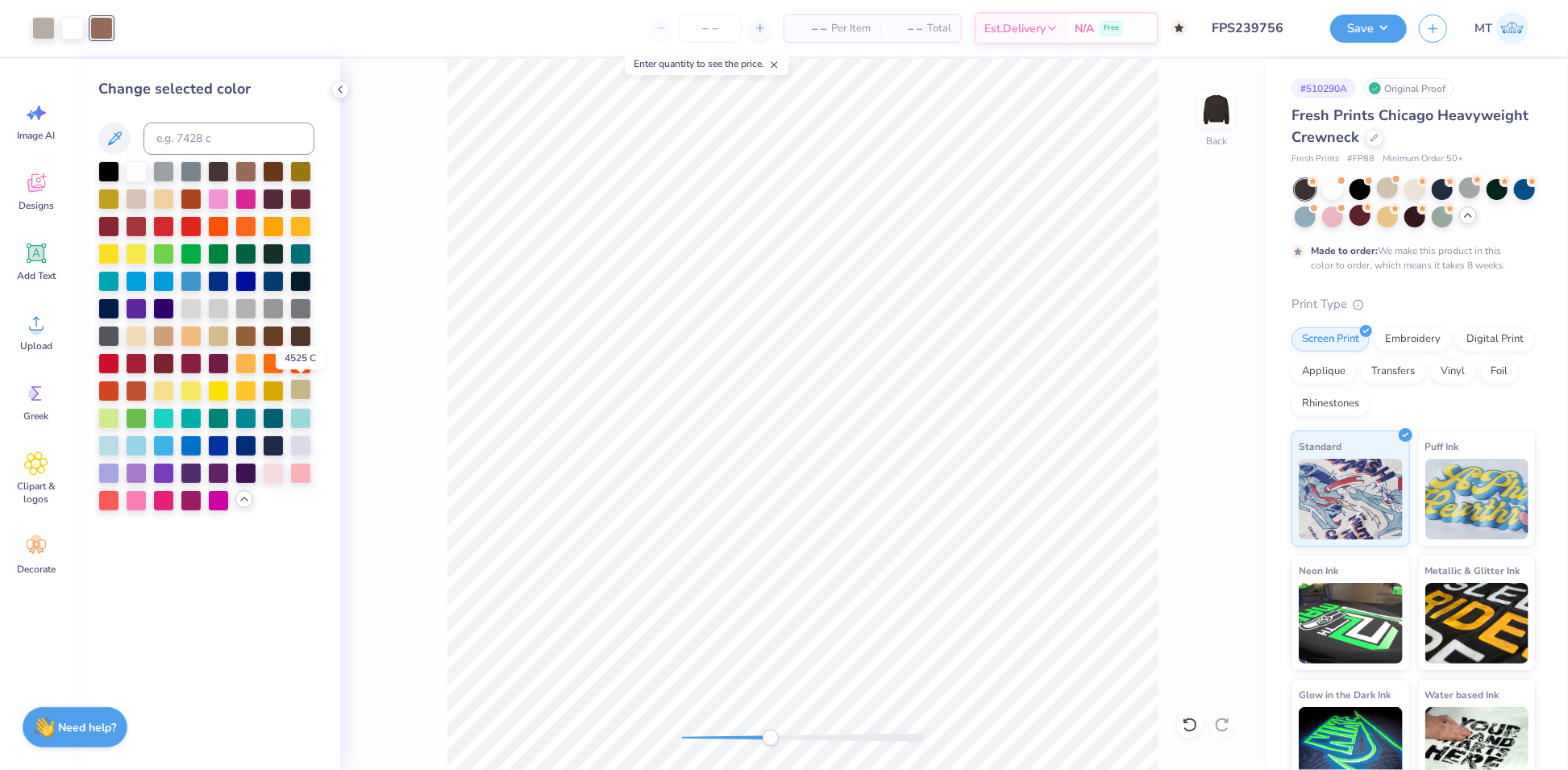
click at [297, 391] on div at bounding box center [300, 389] width 21 height 21
click at [268, 255] on div at bounding box center [273, 252] width 21 height 21
click at [212, 301] on div at bounding box center [218, 307] width 21 height 21
click at [246, 306] on div at bounding box center [245, 307] width 21 height 21
click at [272, 303] on div at bounding box center [273, 307] width 21 height 21
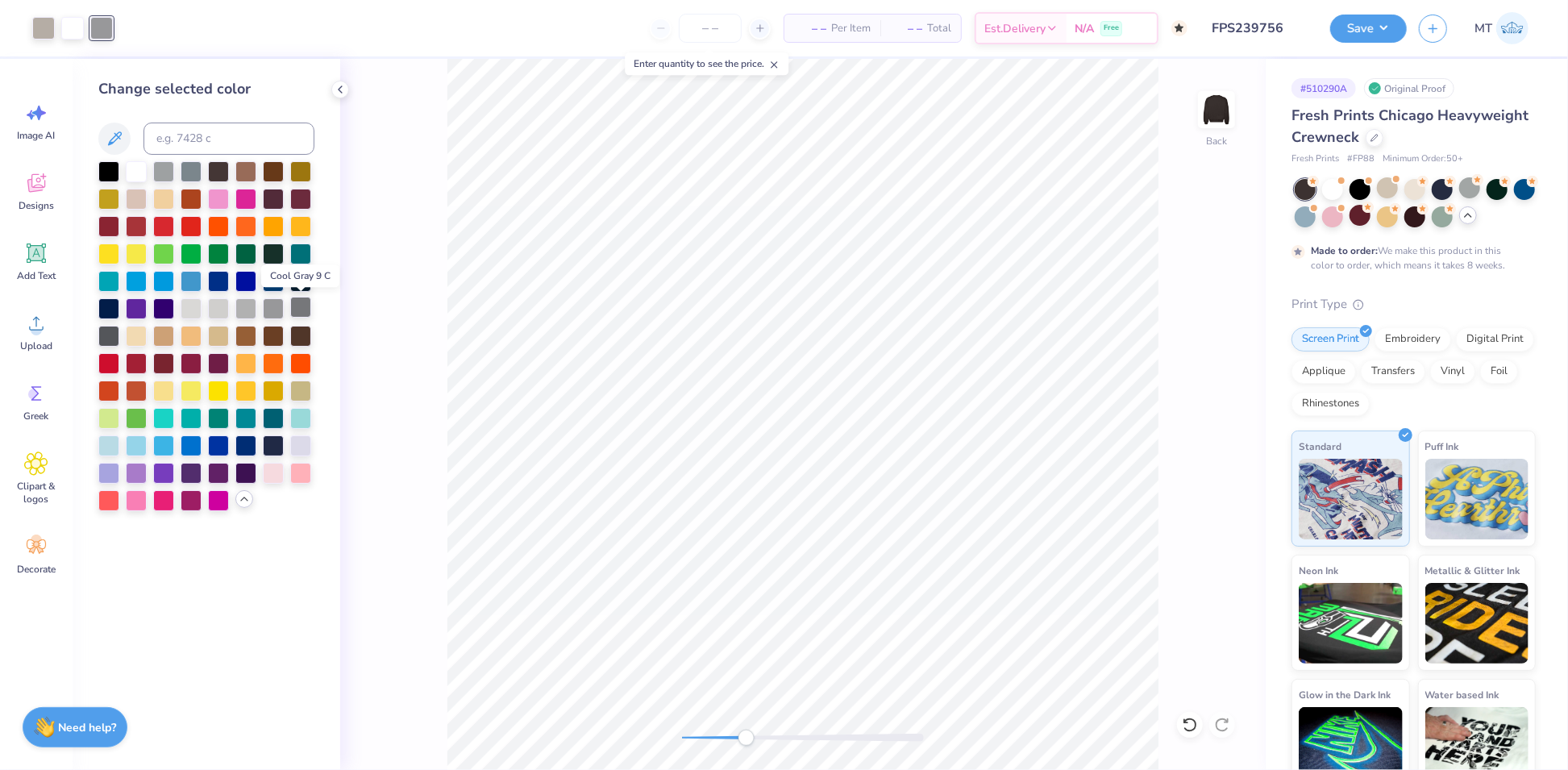
click at [300, 309] on div at bounding box center [300, 307] width 21 height 21
click at [1191, 721] on icon at bounding box center [1190, 725] width 16 height 16
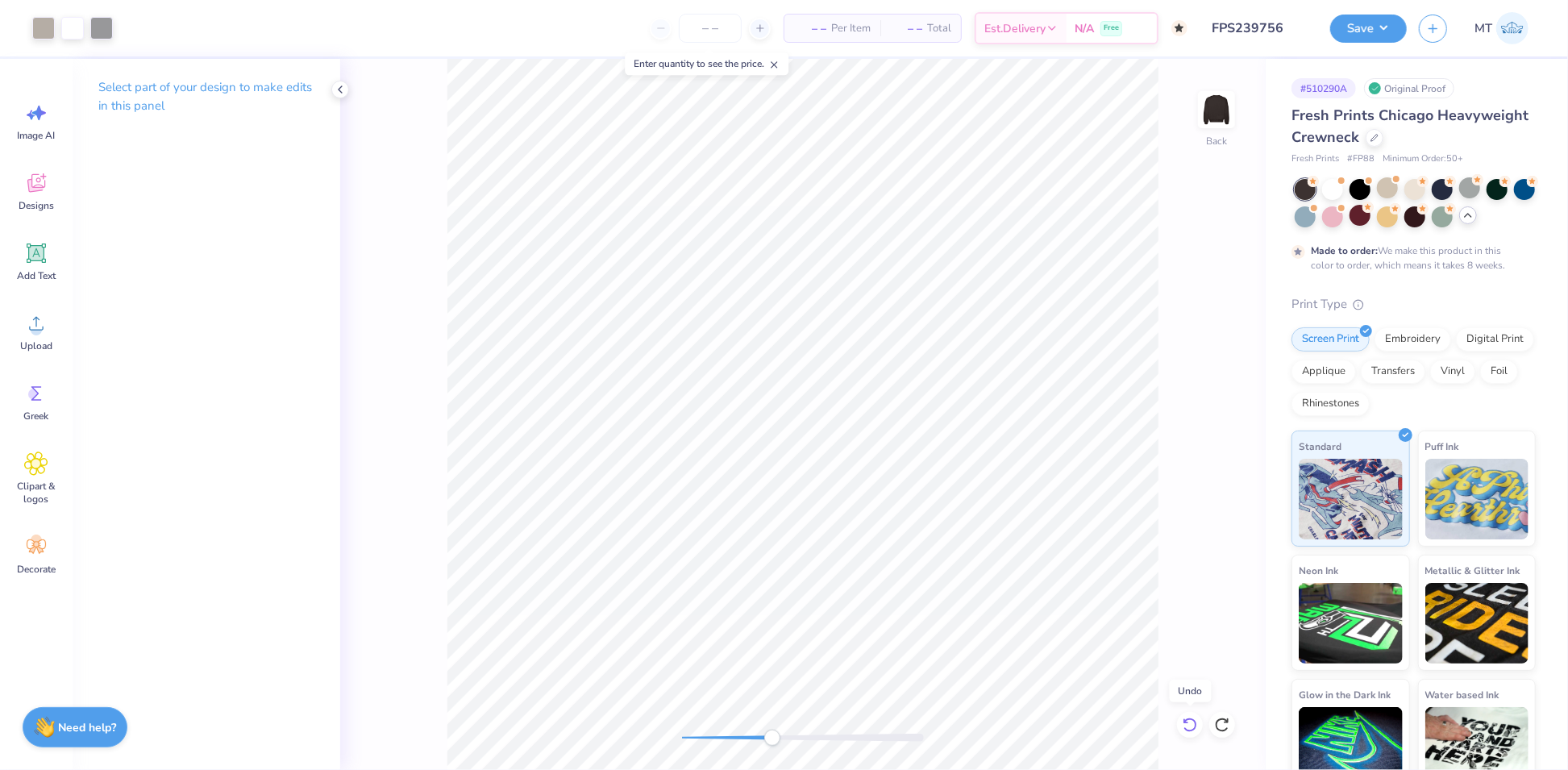
click at [1191, 721] on icon at bounding box center [1190, 725] width 16 height 16
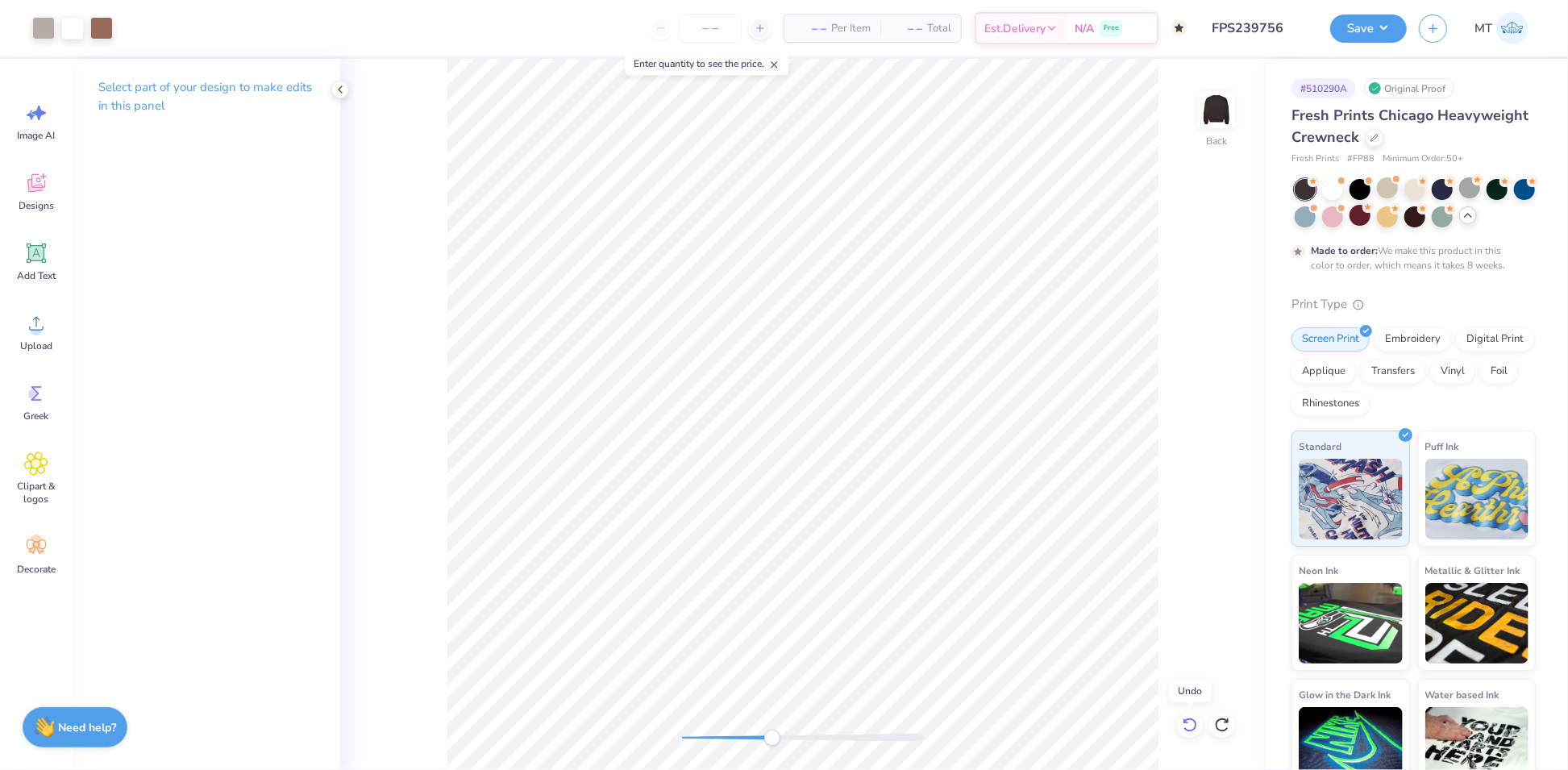
click at [1191, 721] on icon at bounding box center [1190, 725] width 16 height 16
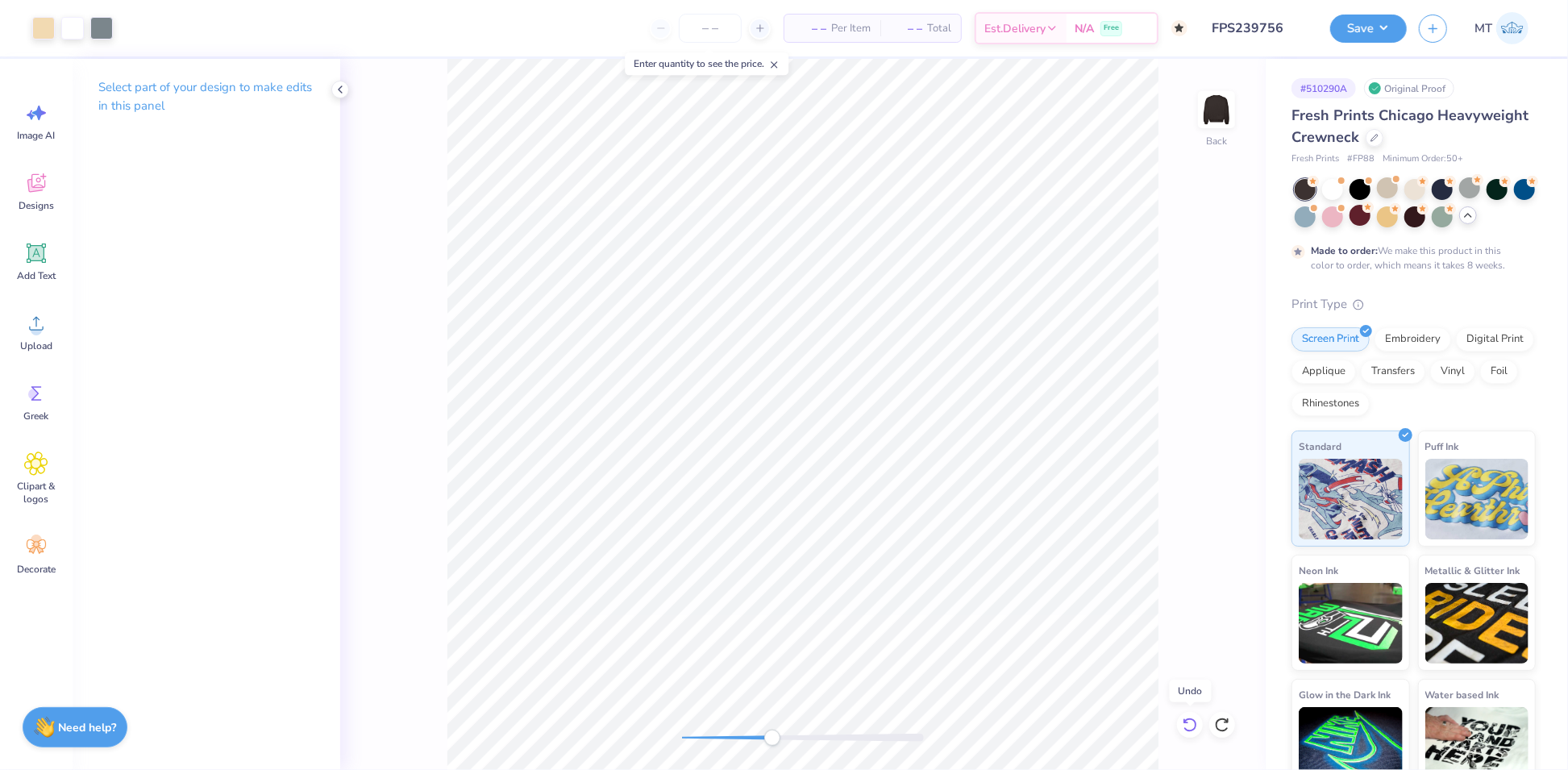
click at [1191, 721] on icon at bounding box center [1190, 725] width 16 height 16
drag, startPoint x: 774, startPoint y: 737, endPoint x: 735, endPoint y: 739, distance: 39.1
click at [735, 739] on div "Accessibility label" at bounding box center [730, 738] width 16 height 16
click at [45, 30] on div at bounding box center [43, 27] width 23 height 23
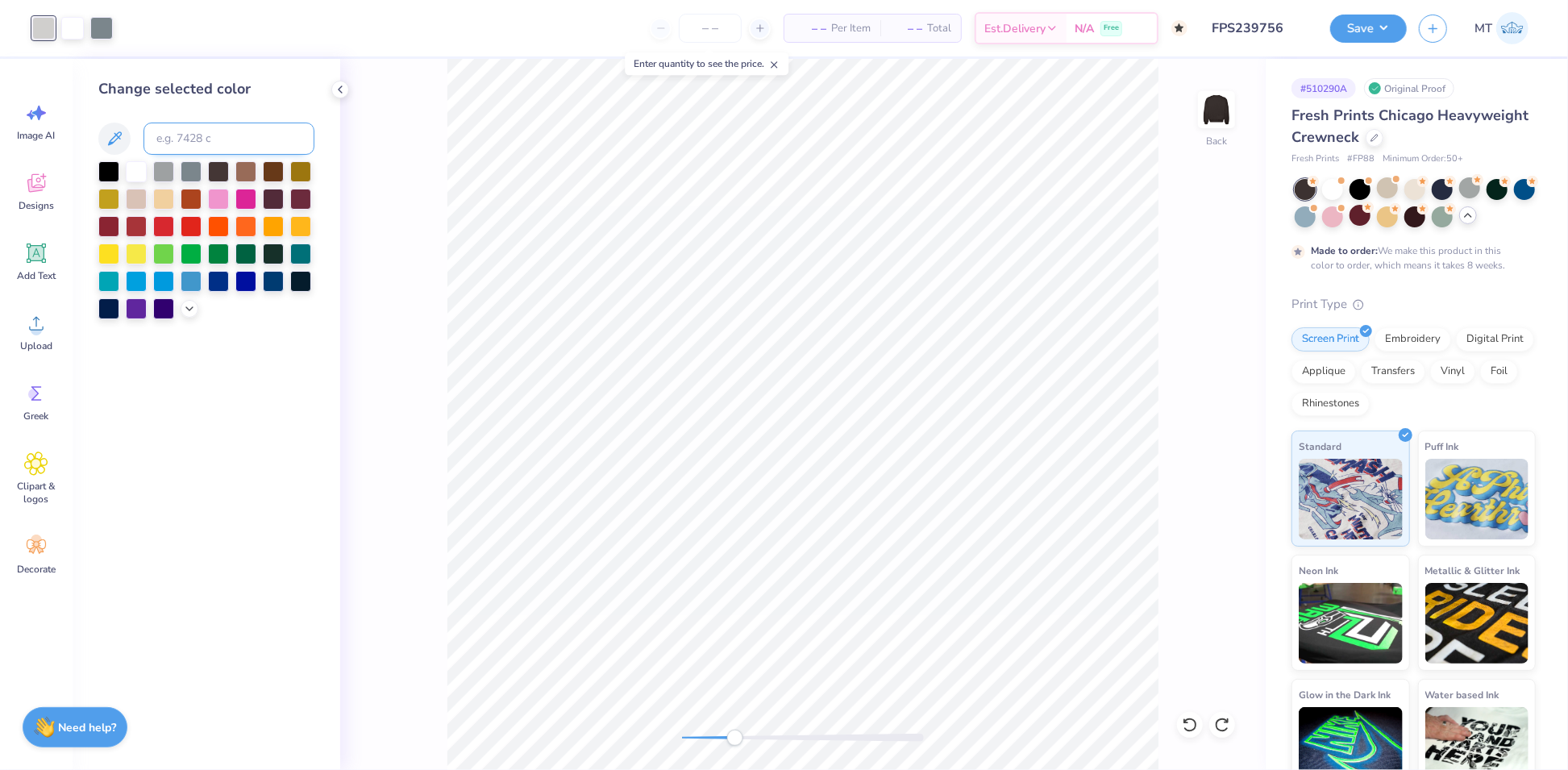
click at [231, 141] on input at bounding box center [229, 138] width 171 height 32
type input "7537"
click at [94, 22] on div at bounding box center [102, 27] width 23 height 23
click at [231, 141] on input at bounding box center [229, 138] width 171 height 32
type input "415"
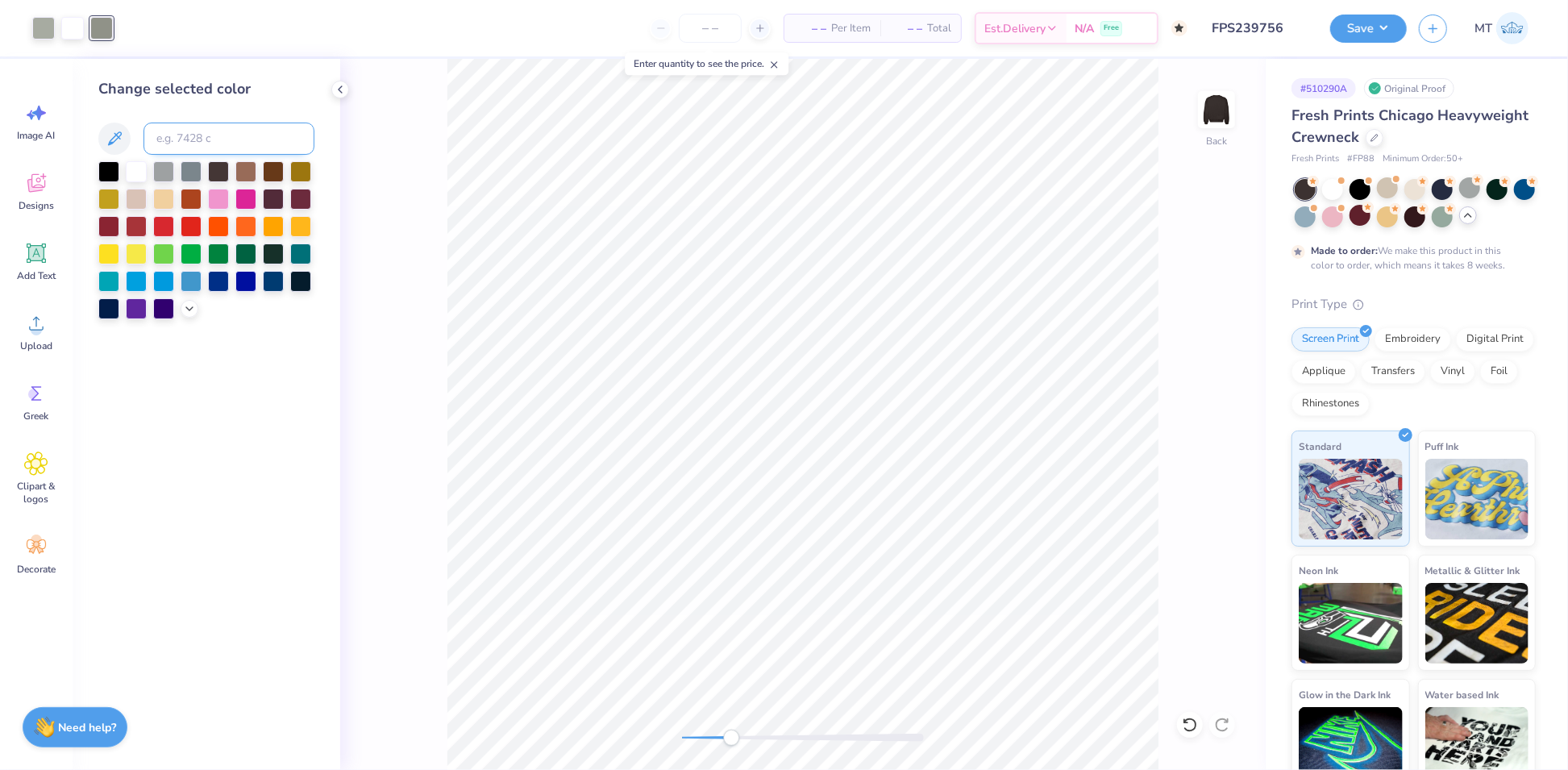
click at [210, 146] on input at bounding box center [229, 138] width 171 height 32
type input "416"
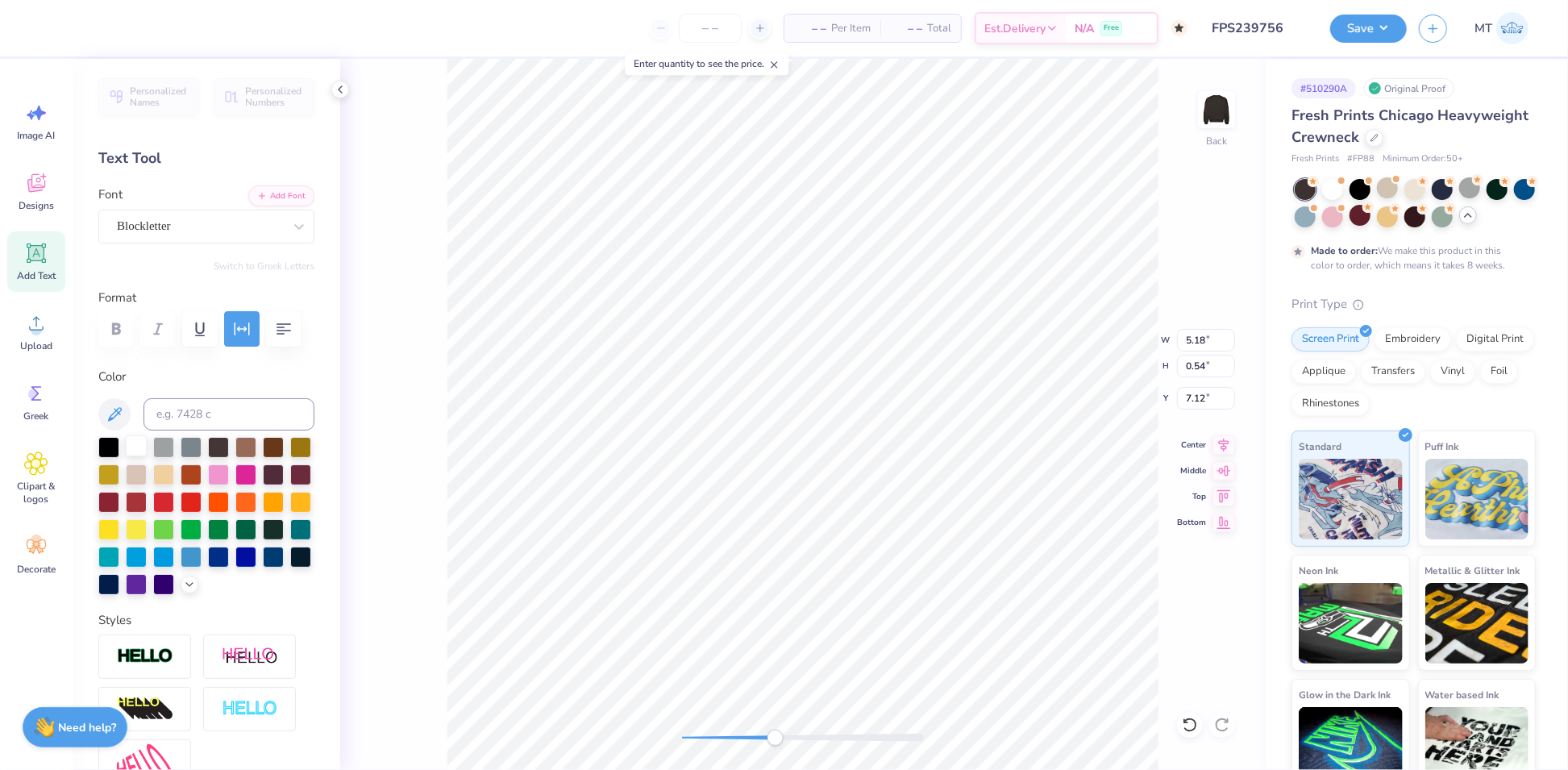
click at [138, 456] on div at bounding box center [135, 446] width 21 height 21
click at [236, 430] on input at bounding box center [229, 414] width 171 height 32
type input "7513"
click at [50, 27] on div at bounding box center [43, 27] width 23 height 23
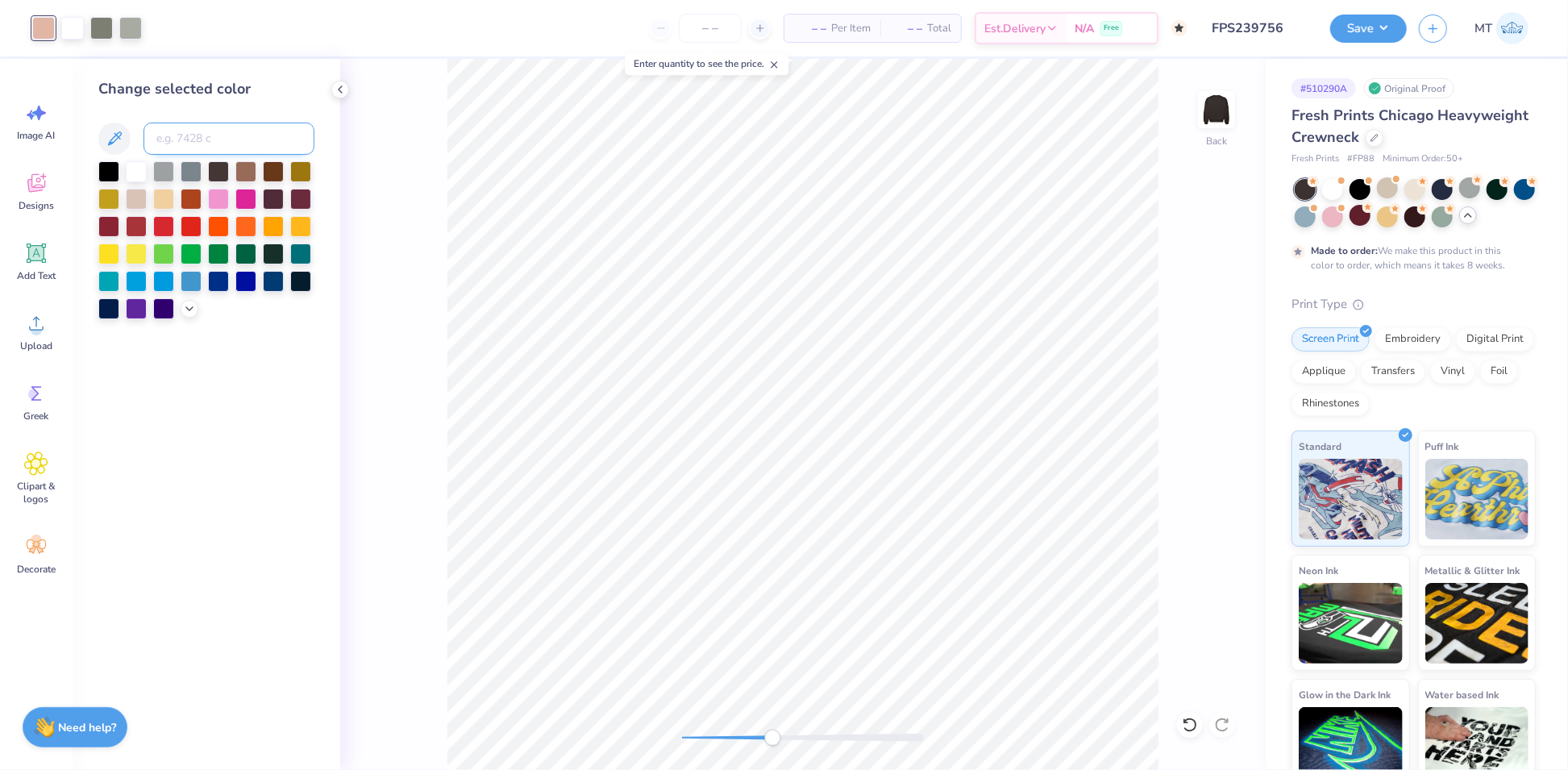
click at [222, 138] on input at bounding box center [229, 138] width 171 height 32
type input "7537"
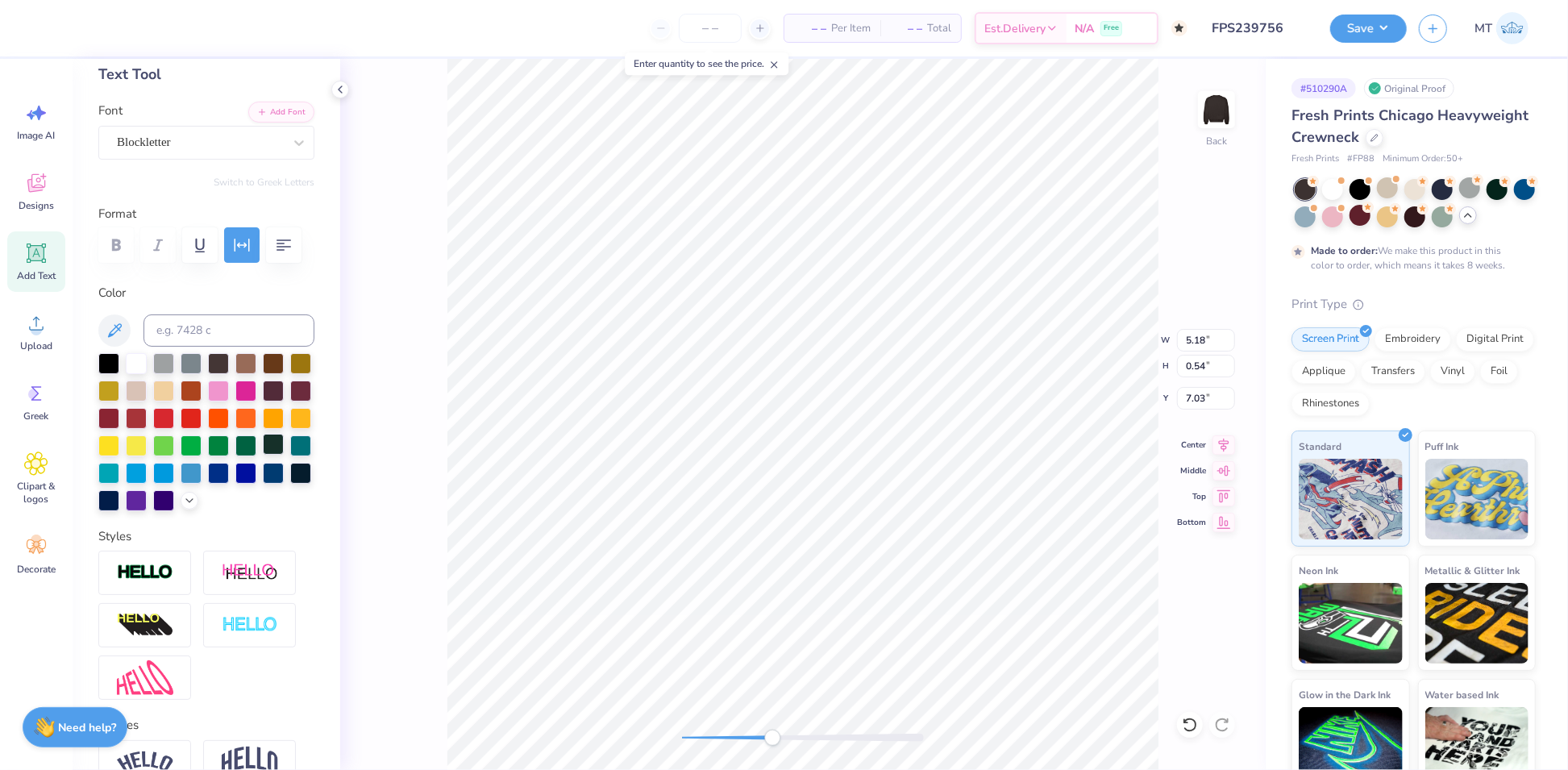
scroll to position [211, 0]
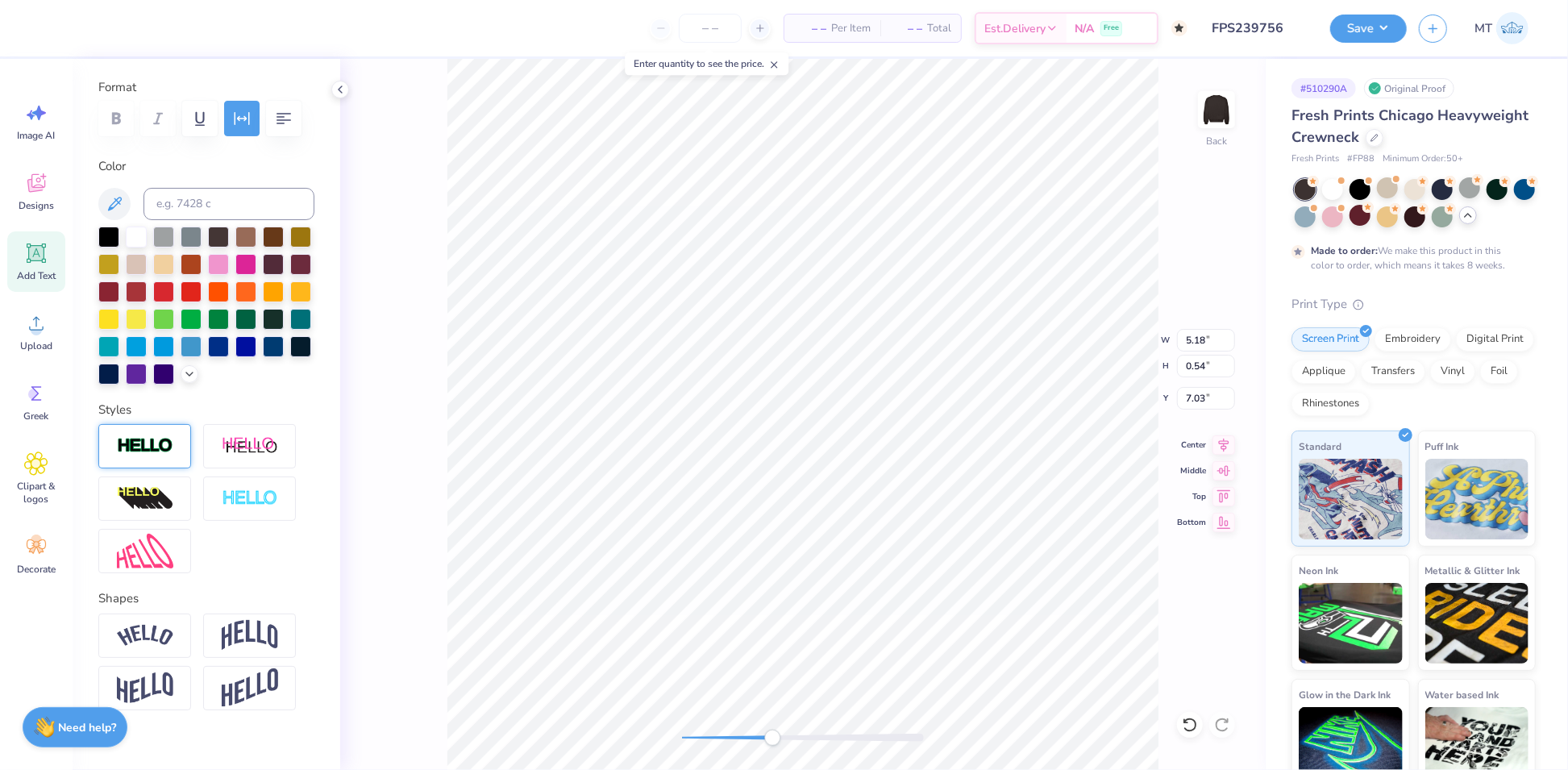
click at [139, 456] on img at bounding box center [146, 446] width 57 height 18
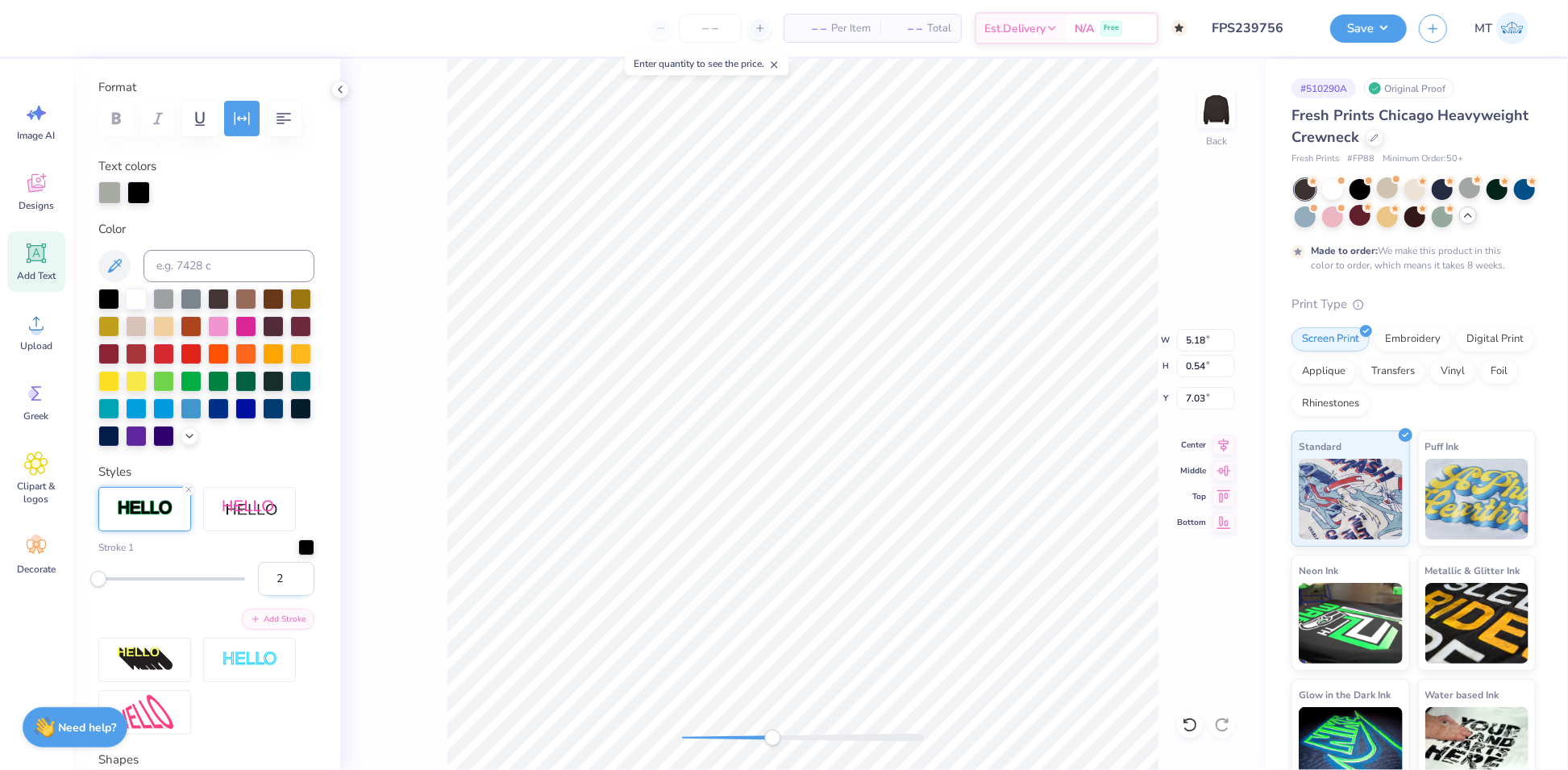
type input "2"
click at [288, 596] on input "2" at bounding box center [287, 579] width 57 height 34
click at [65, 26] on div at bounding box center [72, 27] width 23 height 23
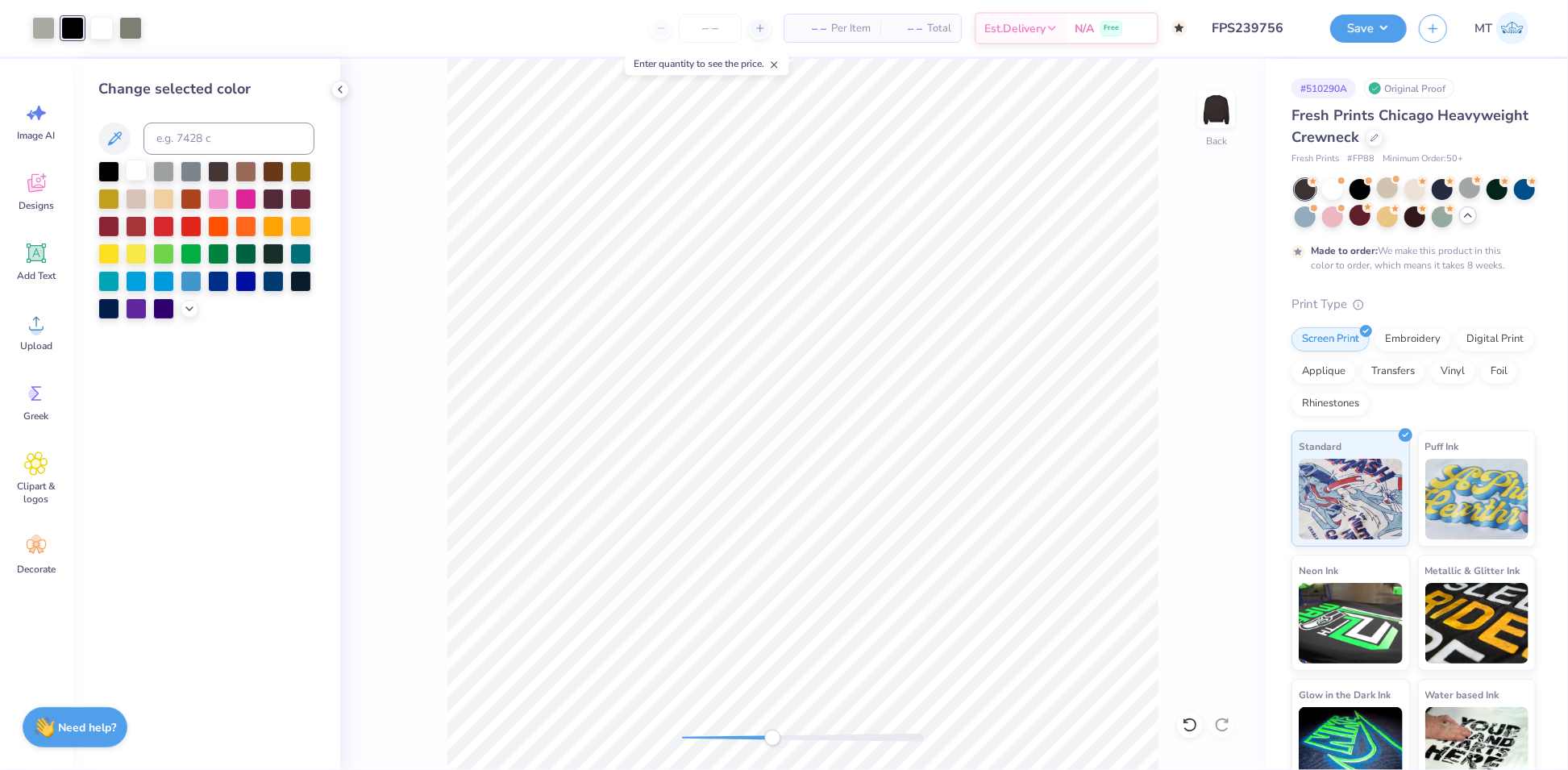
click at [125, 172] on div at bounding box center [135, 169] width 21 height 21
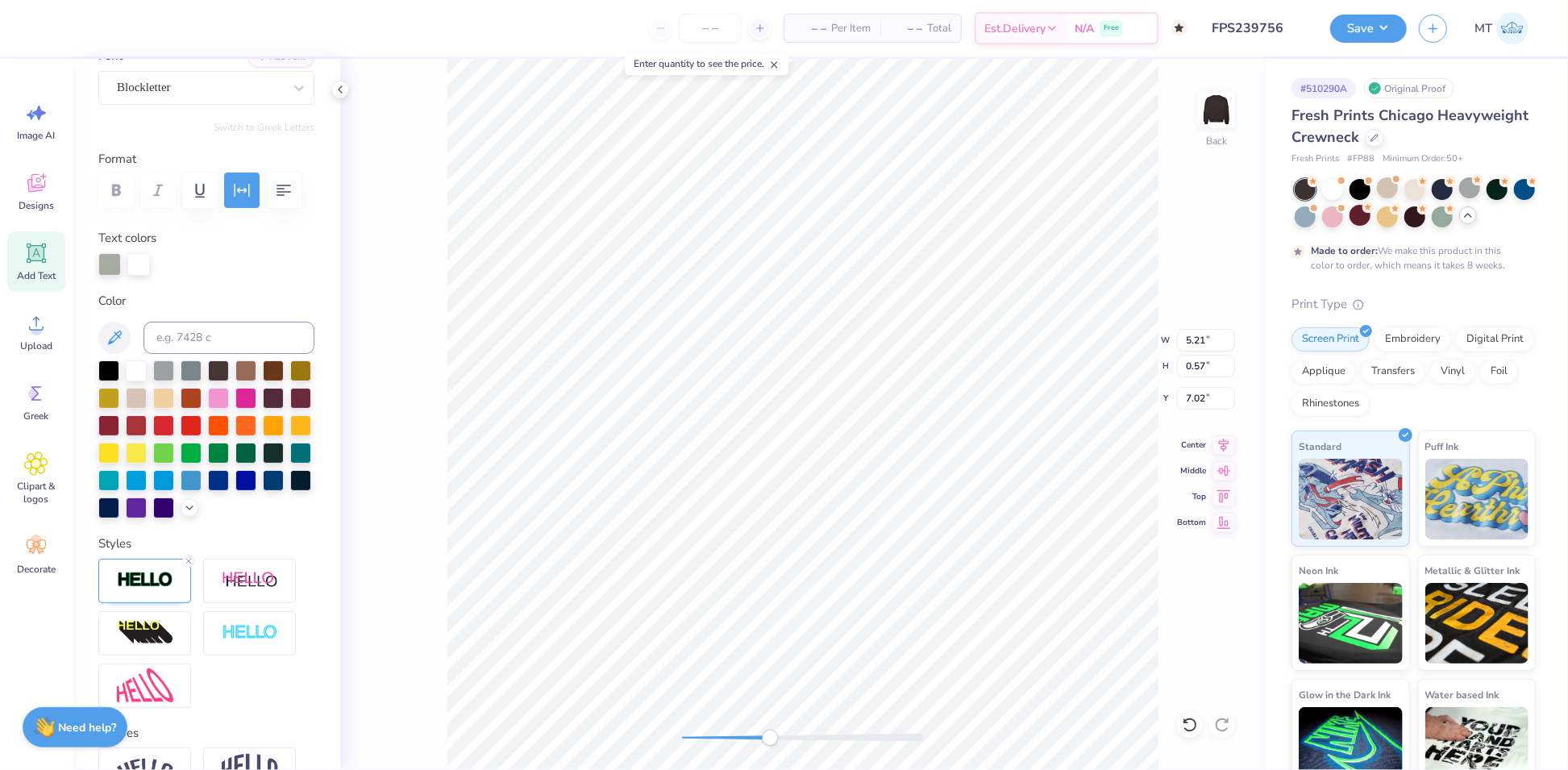
scroll to position [362, 0]
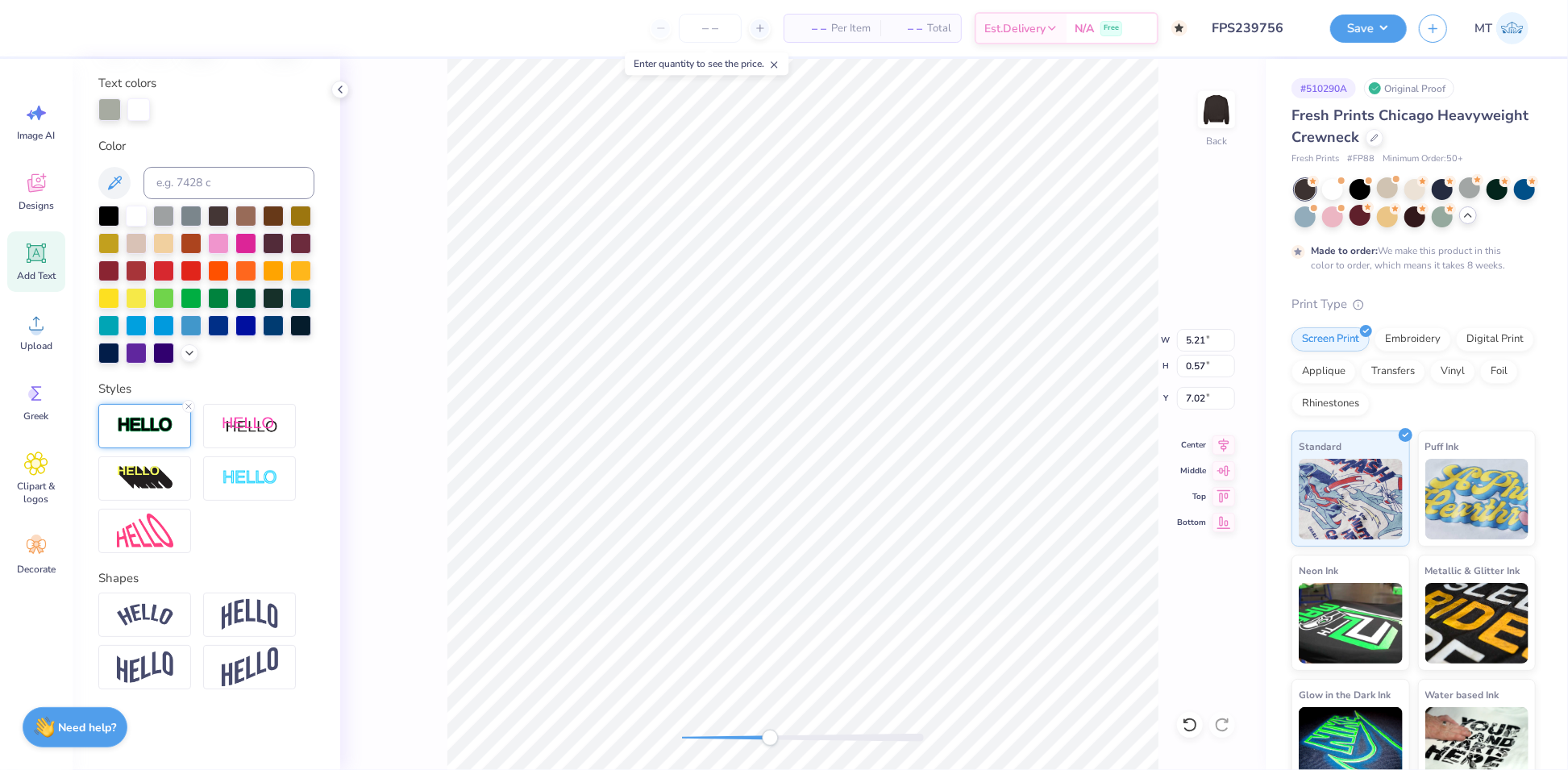
click at [148, 411] on div at bounding box center [144, 426] width 92 height 44
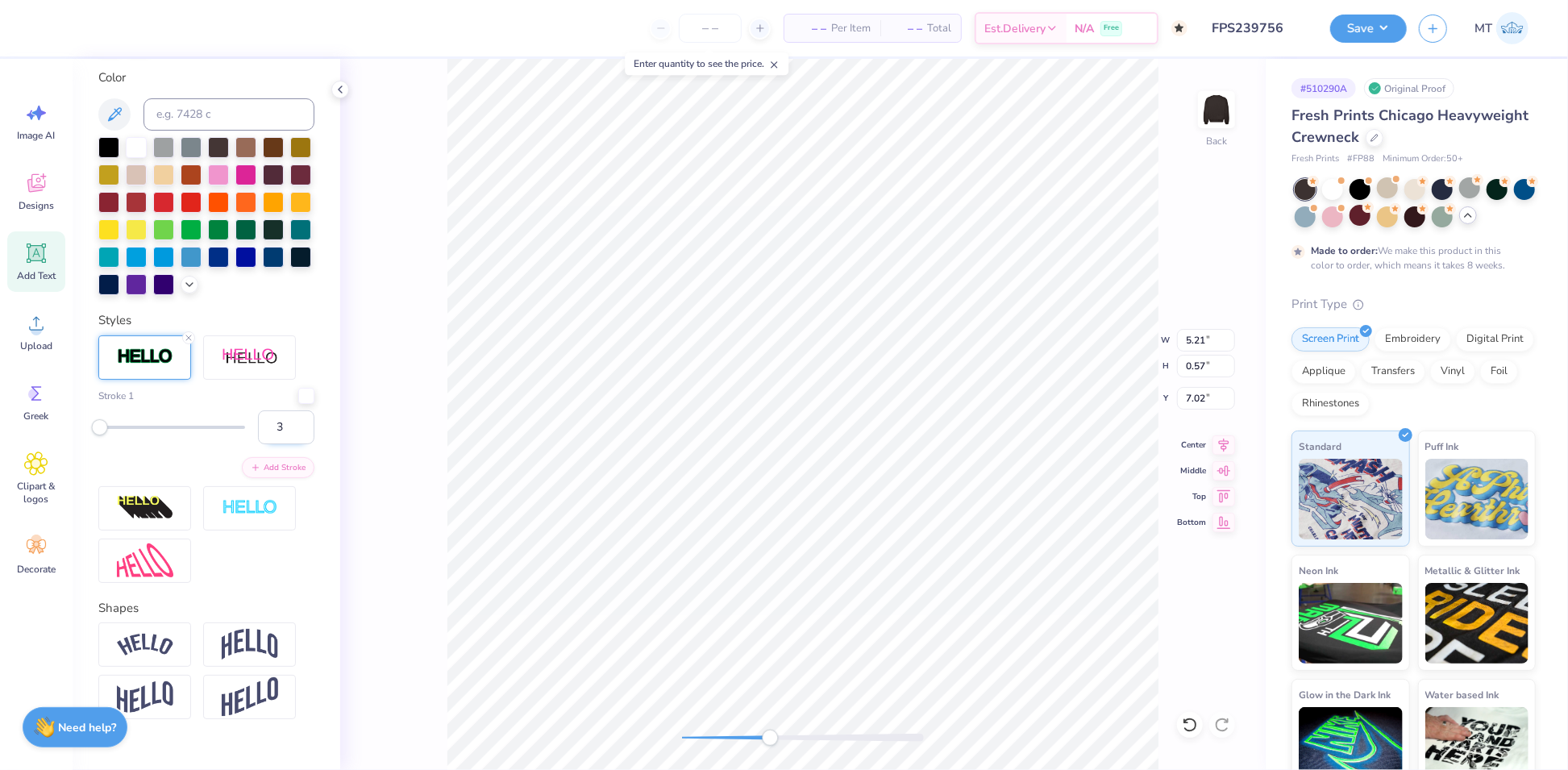
type input "3"
click at [287, 444] on input "3" at bounding box center [287, 427] width 57 height 34
click at [260, 478] on div "Stroke 1 3 Add Stroke" at bounding box center [206, 433] width 216 height 91
click at [263, 476] on button "Add Stroke" at bounding box center [277, 466] width 72 height 21
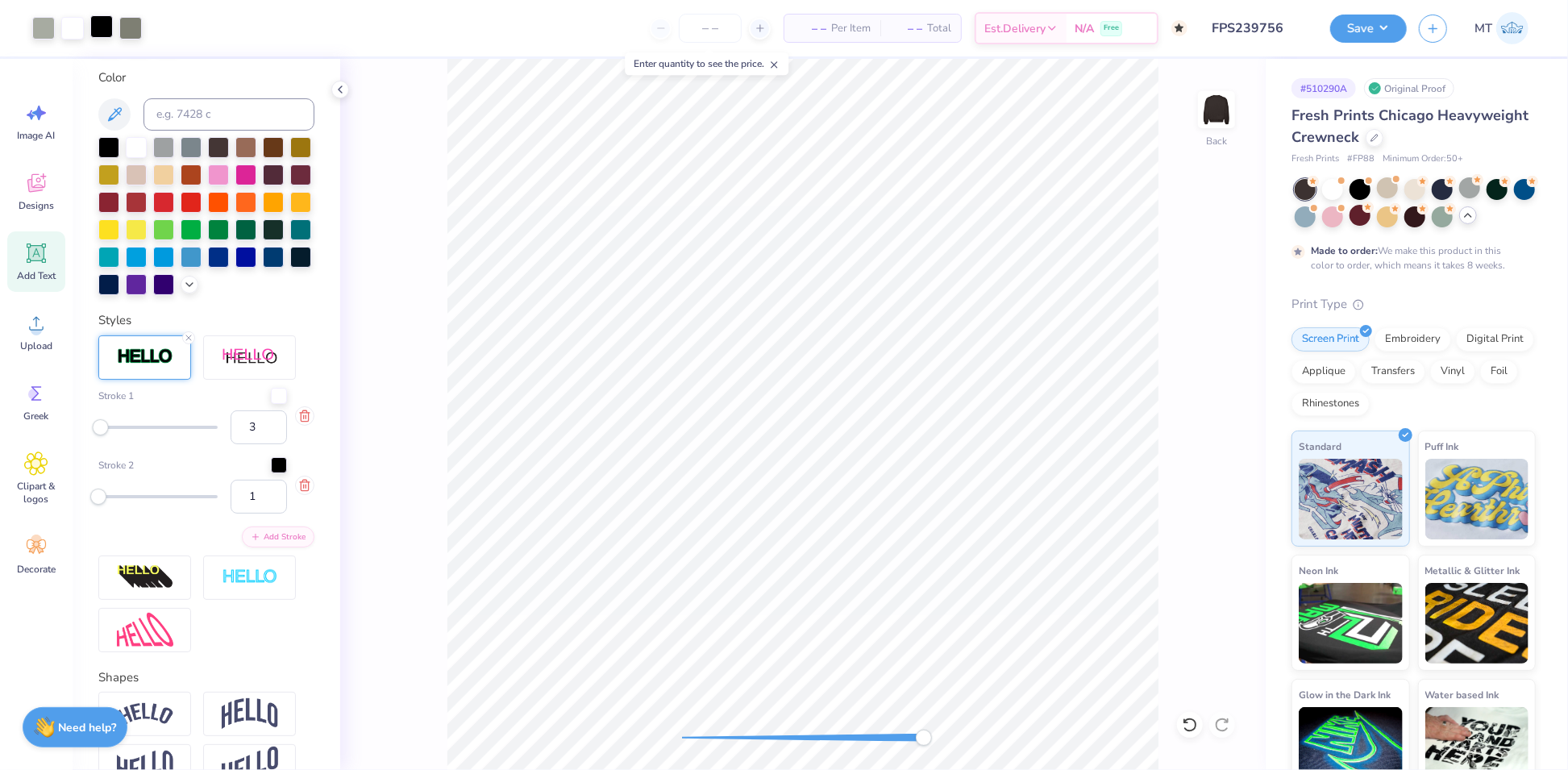
click at [99, 25] on div at bounding box center [102, 27] width 23 height 23
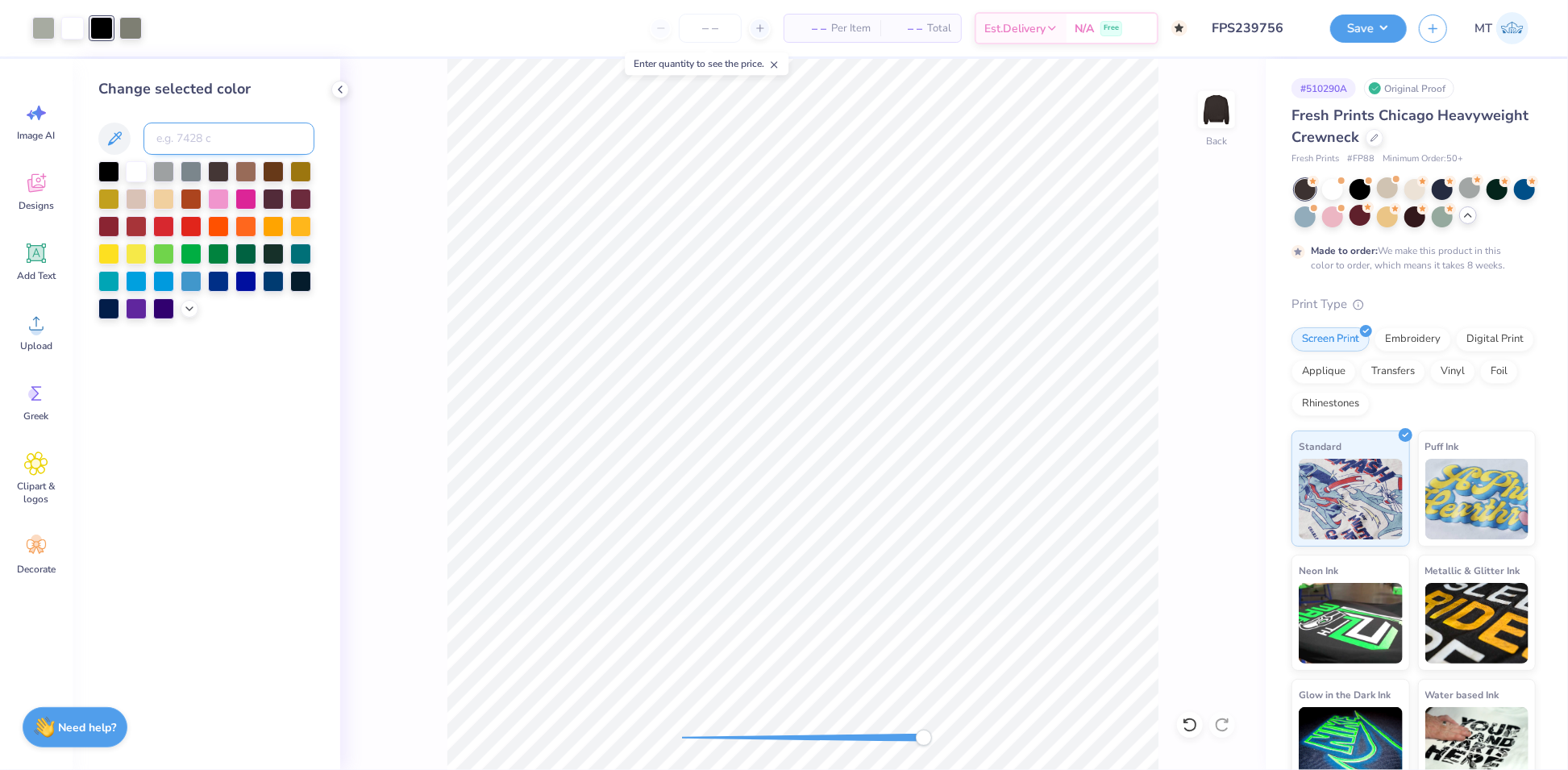
click at [187, 142] on input at bounding box center [229, 138] width 171 height 32
type input "416"
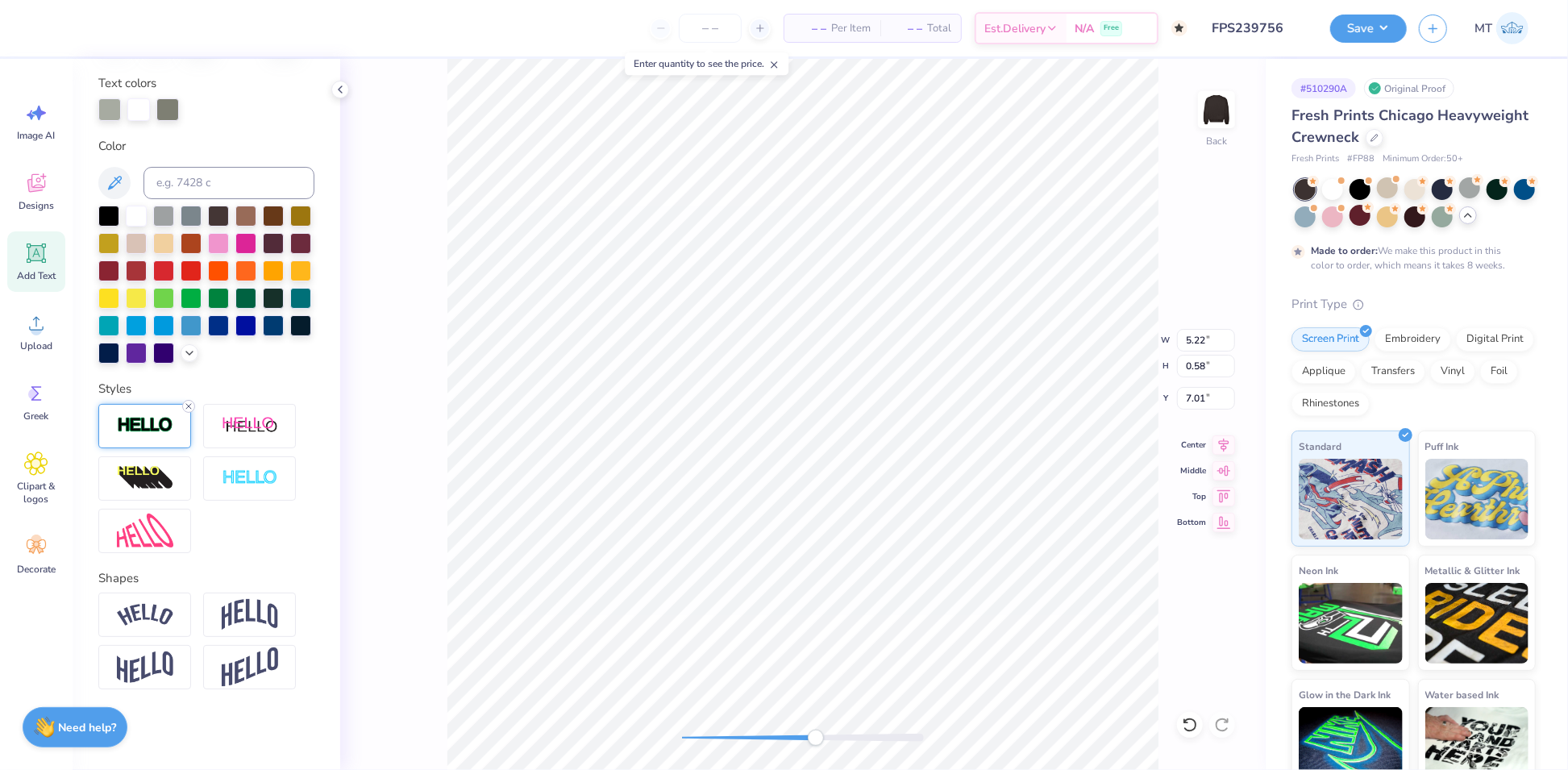
click at [188, 405] on line at bounding box center [188, 406] width 5 height 5
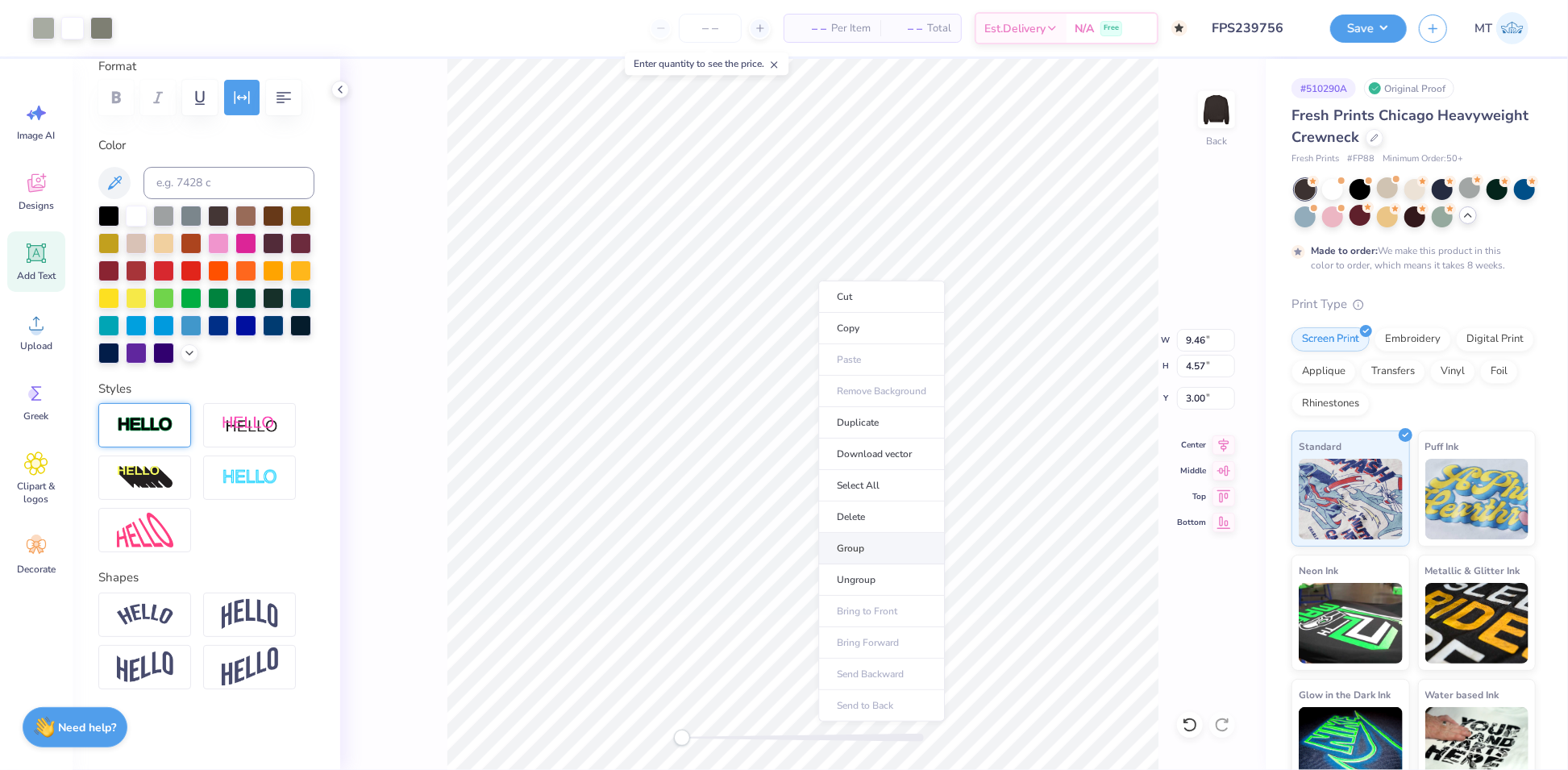
click at [893, 554] on li "Group" at bounding box center [881, 548] width 126 height 31
click at [1191, 341] on input "9.46" at bounding box center [1206, 340] width 58 height 23
click at [1398, 29] on button "Save" at bounding box center [1368, 26] width 77 height 28
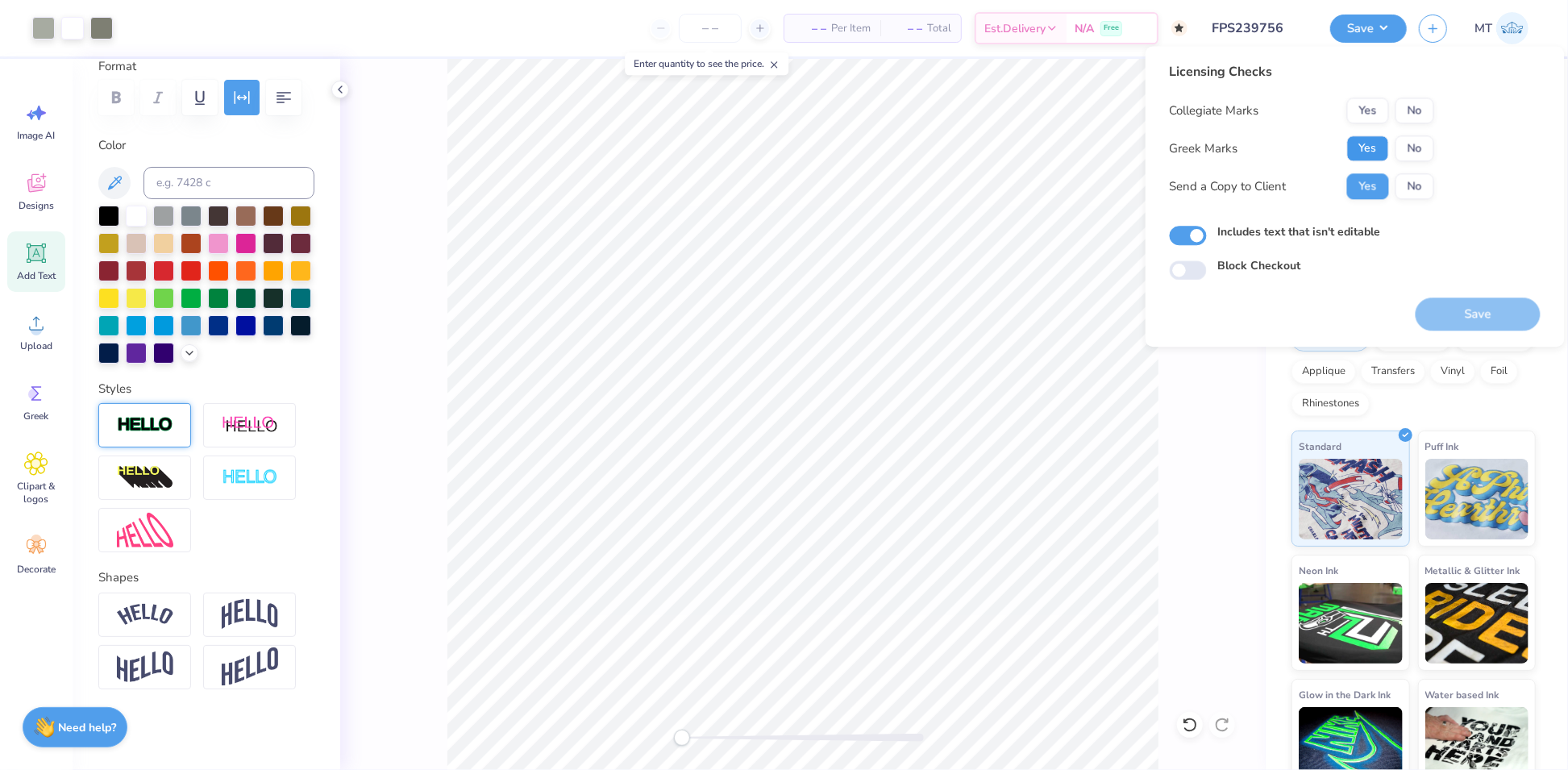
click at [1371, 136] on button "Yes" at bounding box center [1368, 148] width 42 height 26
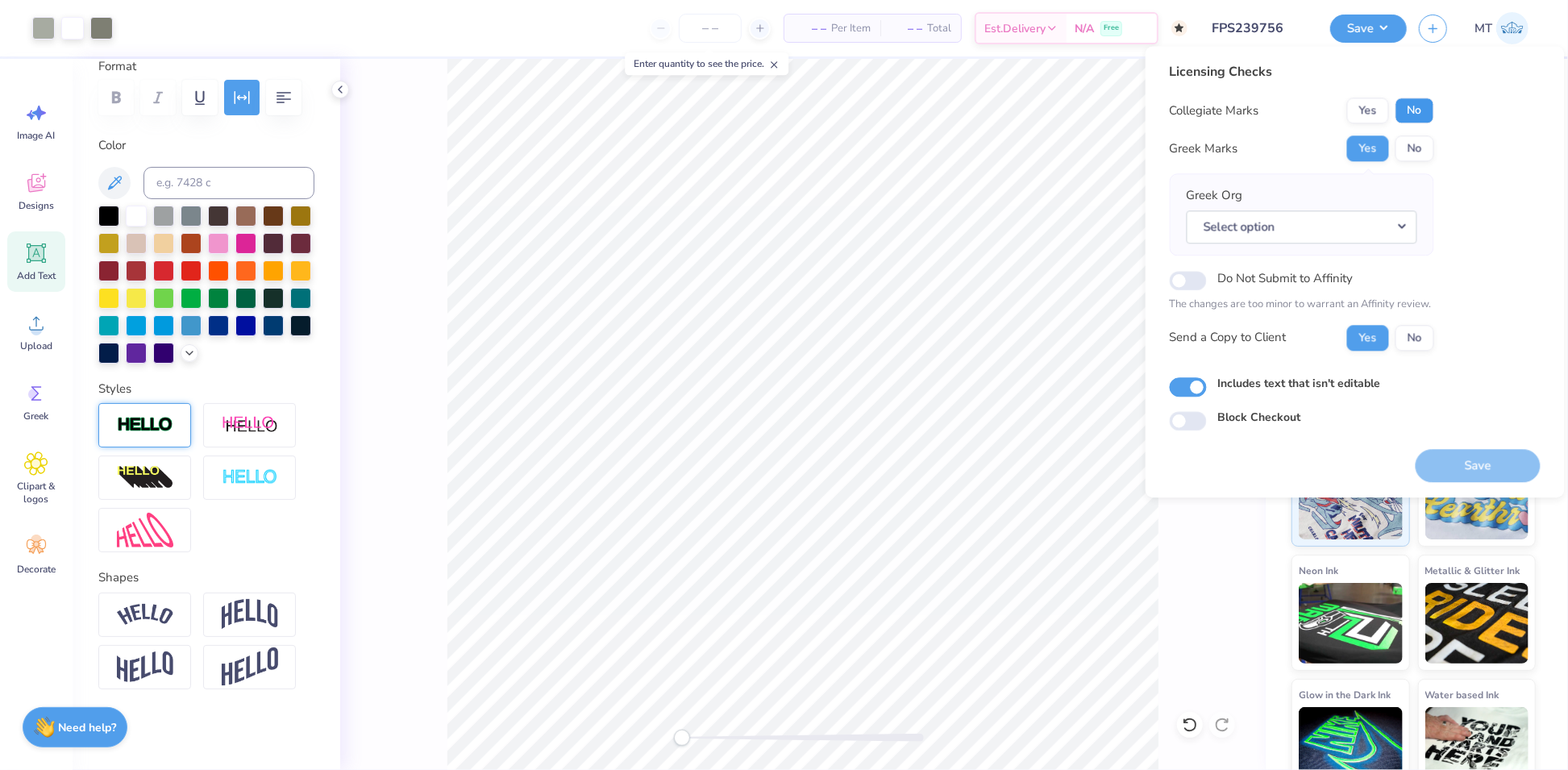
click at [1400, 103] on button "No" at bounding box center [1414, 111] width 38 height 26
click at [1378, 244] on div "Greek Org Select option" at bounding box center [1302, 214] width 265 height 82
click at [1381, 222] on button "Select option" at bounding box center [1302, 227] width 231 height 33
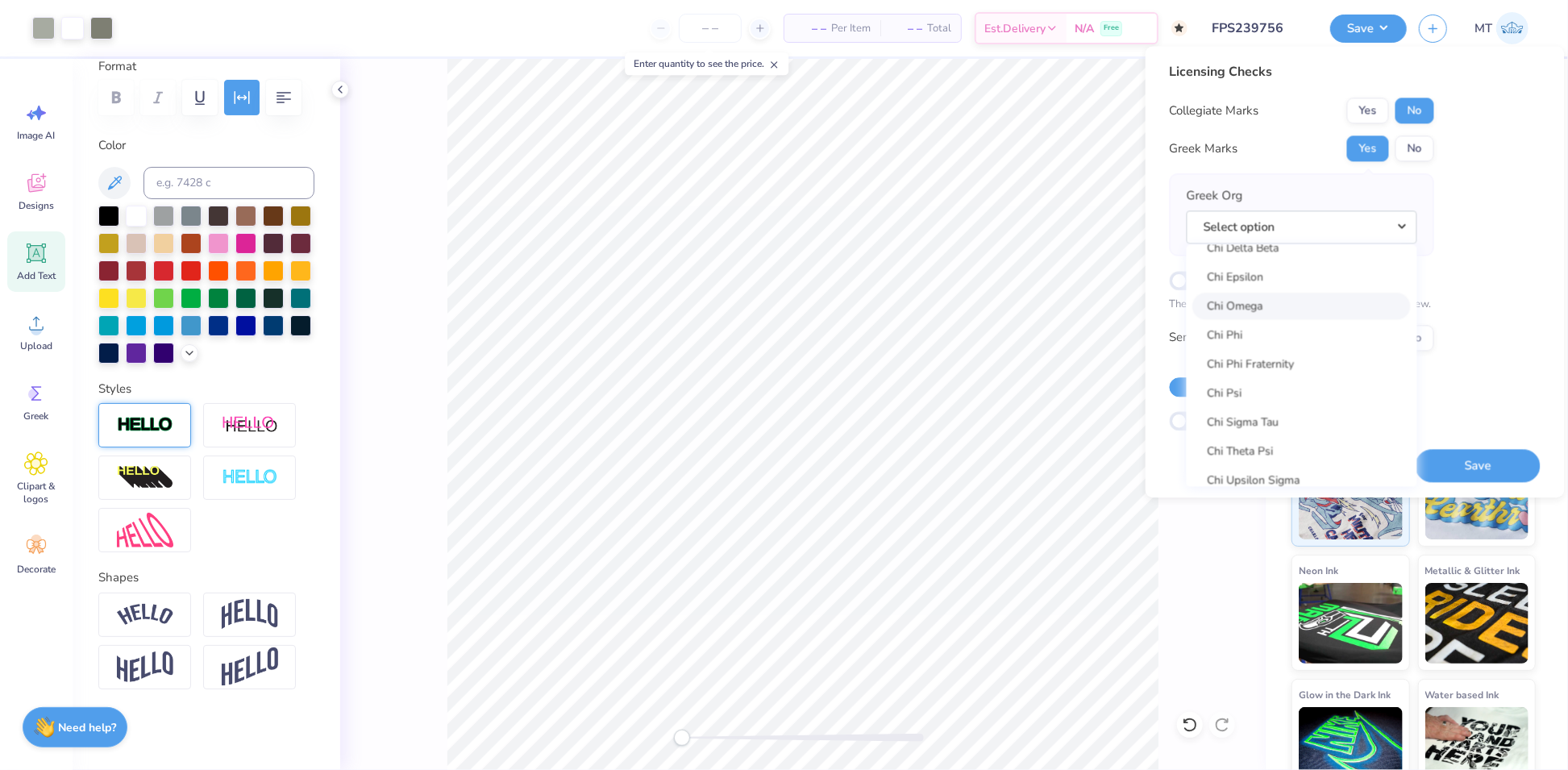
scroll to position [3014, 0]
click at [1293, 277] on link "Chi Omega" at bounding box center [1302, 268] width 218 height 27
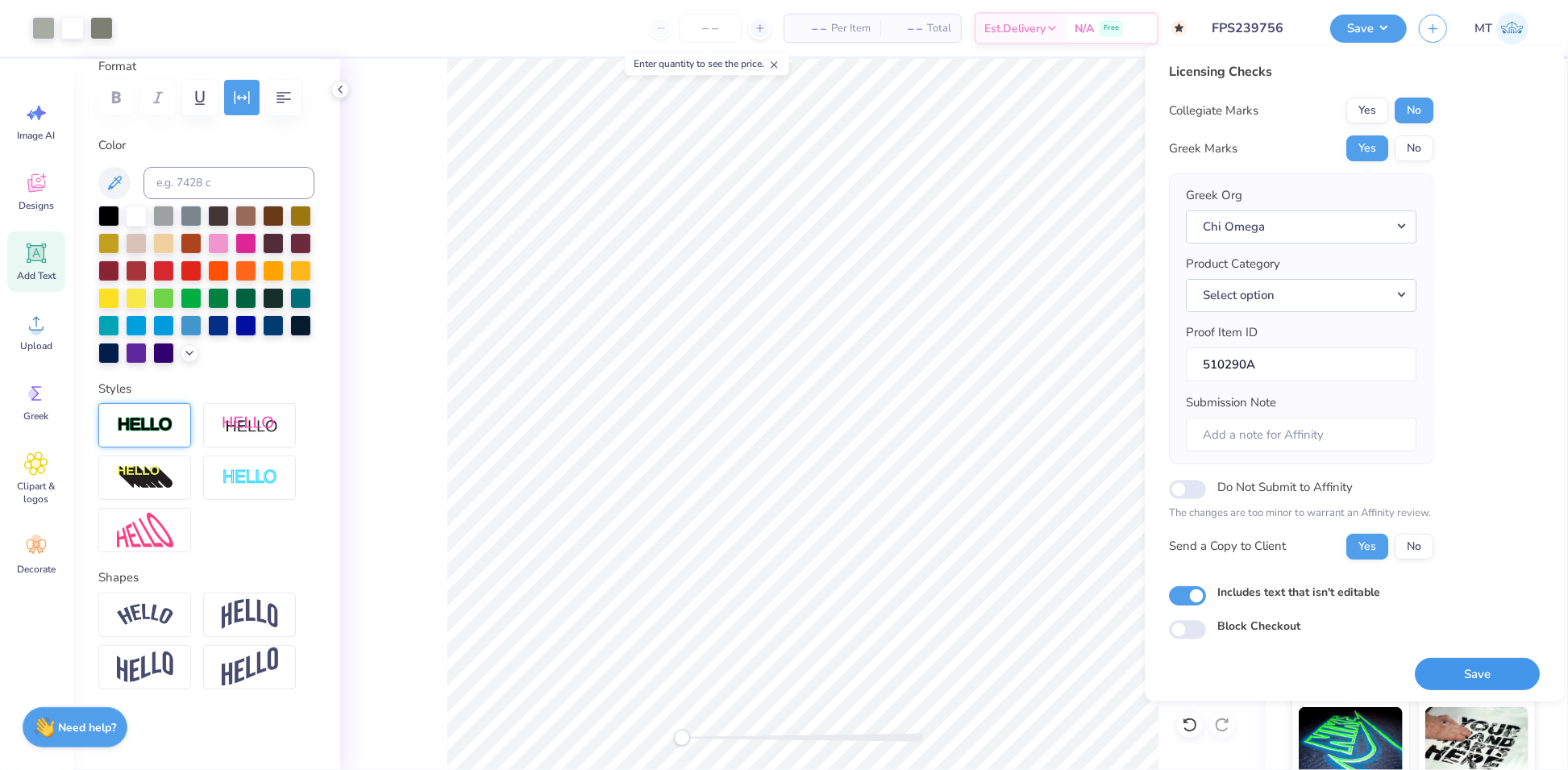
click at [1487, 674] on button "Save" at bounding box center [1477, 675] width 124 height 33
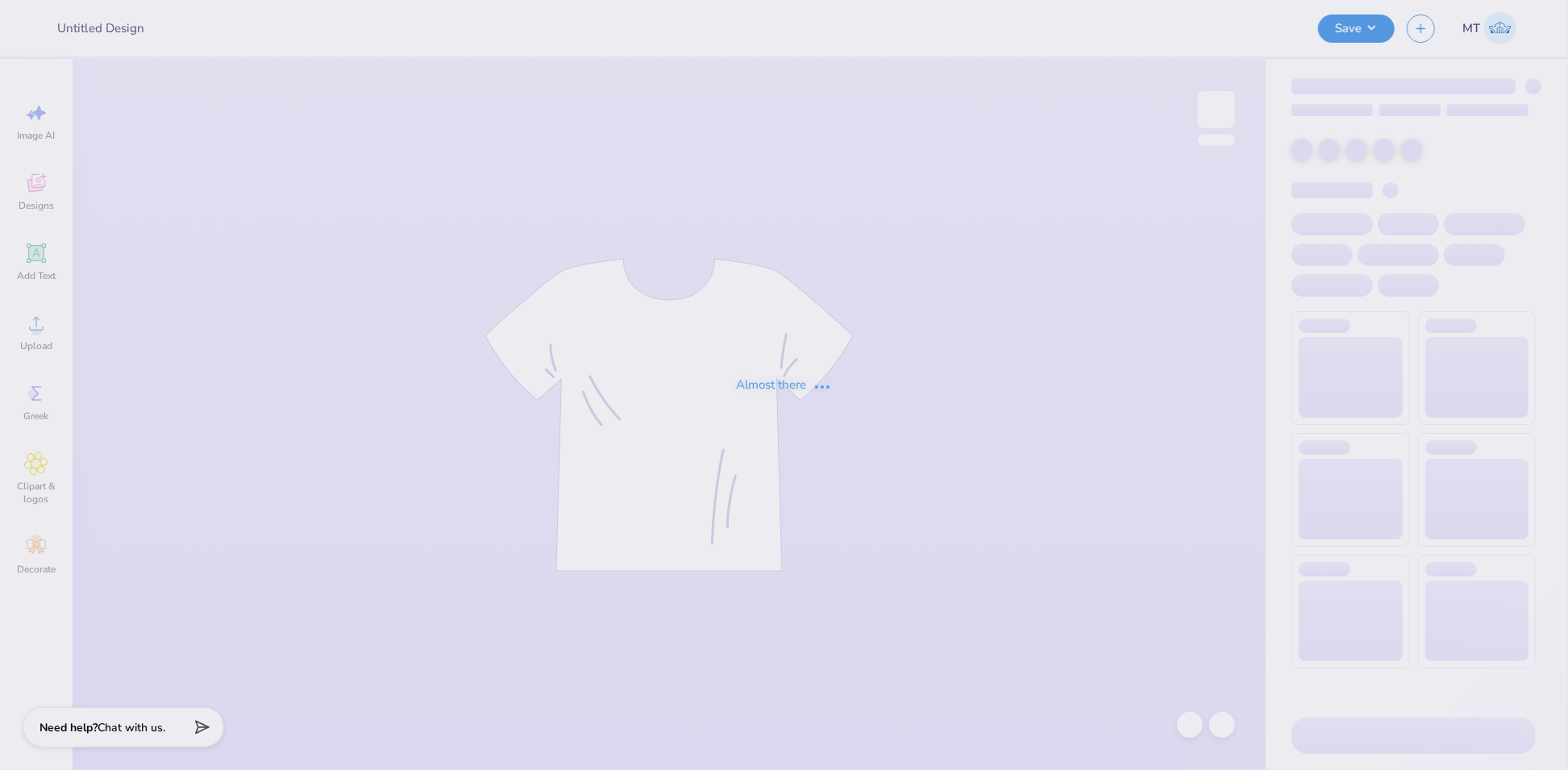
type input "FPS239773"
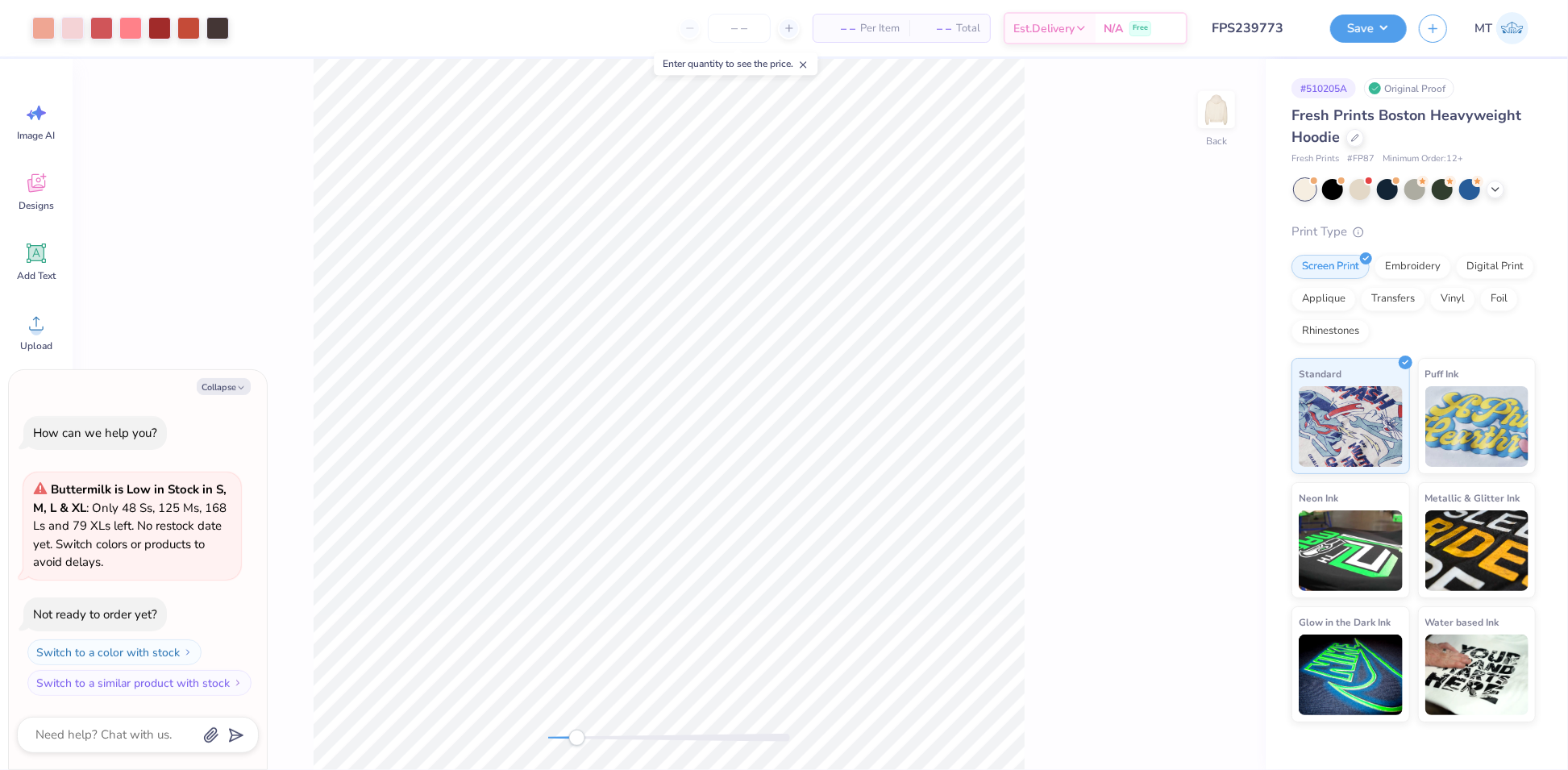
drag, startPoint x: 549, startPoint y: 739, endPoint x: 588, endPoint y: 738, distance: 39.0
click at [585, 738] on div "Accessibility label" at bounding box center [578, 738] width 16 height 16
click at [232, 383] on button "Collapse" at bounding box center [223, 386] width 54 height 16
type textarea "x"
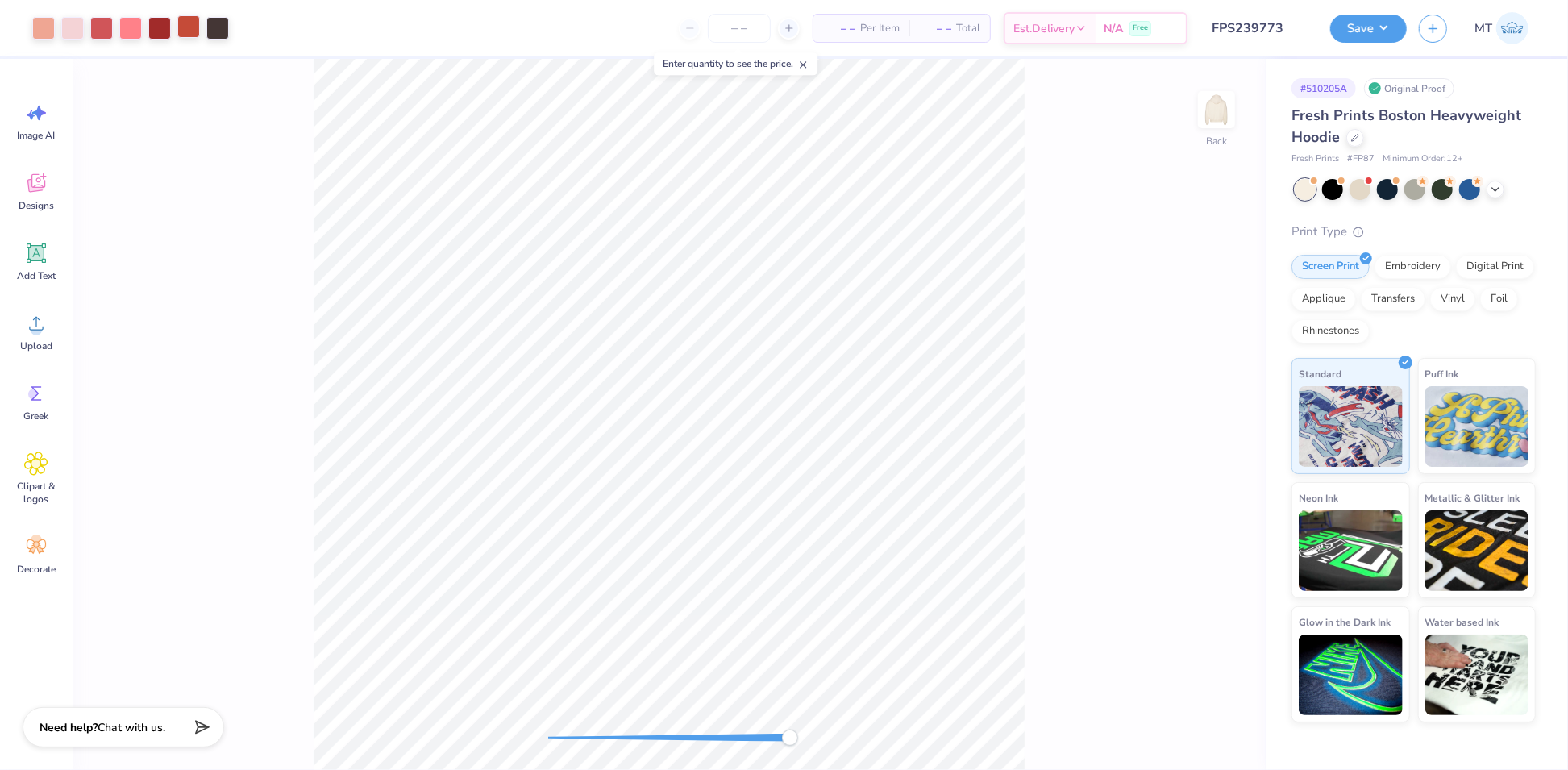
click at [187, 26] on div at bounding box center [189, 27] width 23 height 23
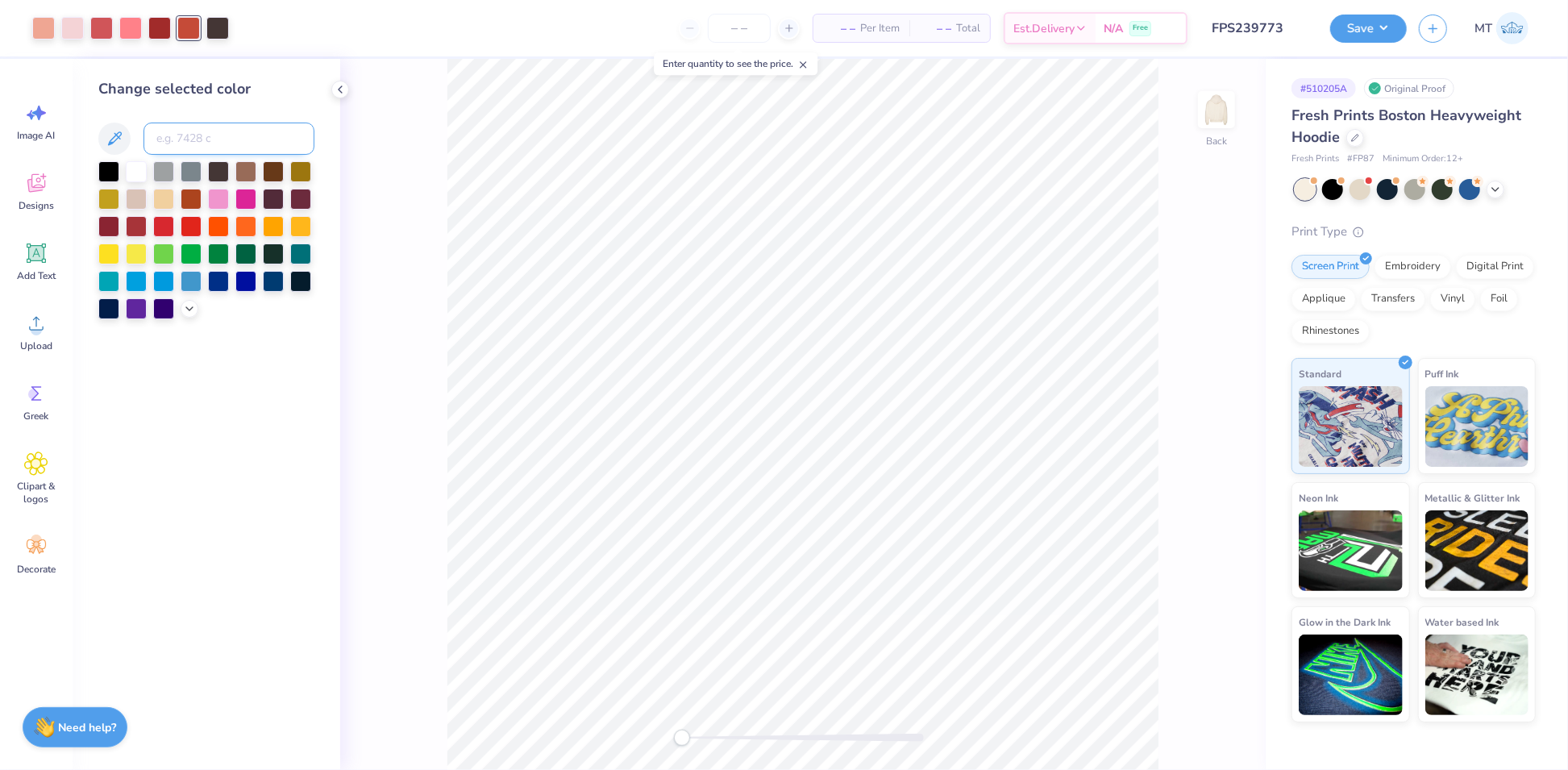
click at [220, 127] on input at bounding box center [229, 138] width 171 height 32
type input "698"
click at [166, 29] on div at bounding box center [159, 27] width 23 height 23
click at [222, 132] on input at bounding box center [229, 138] width 171 height 32
type input "6"
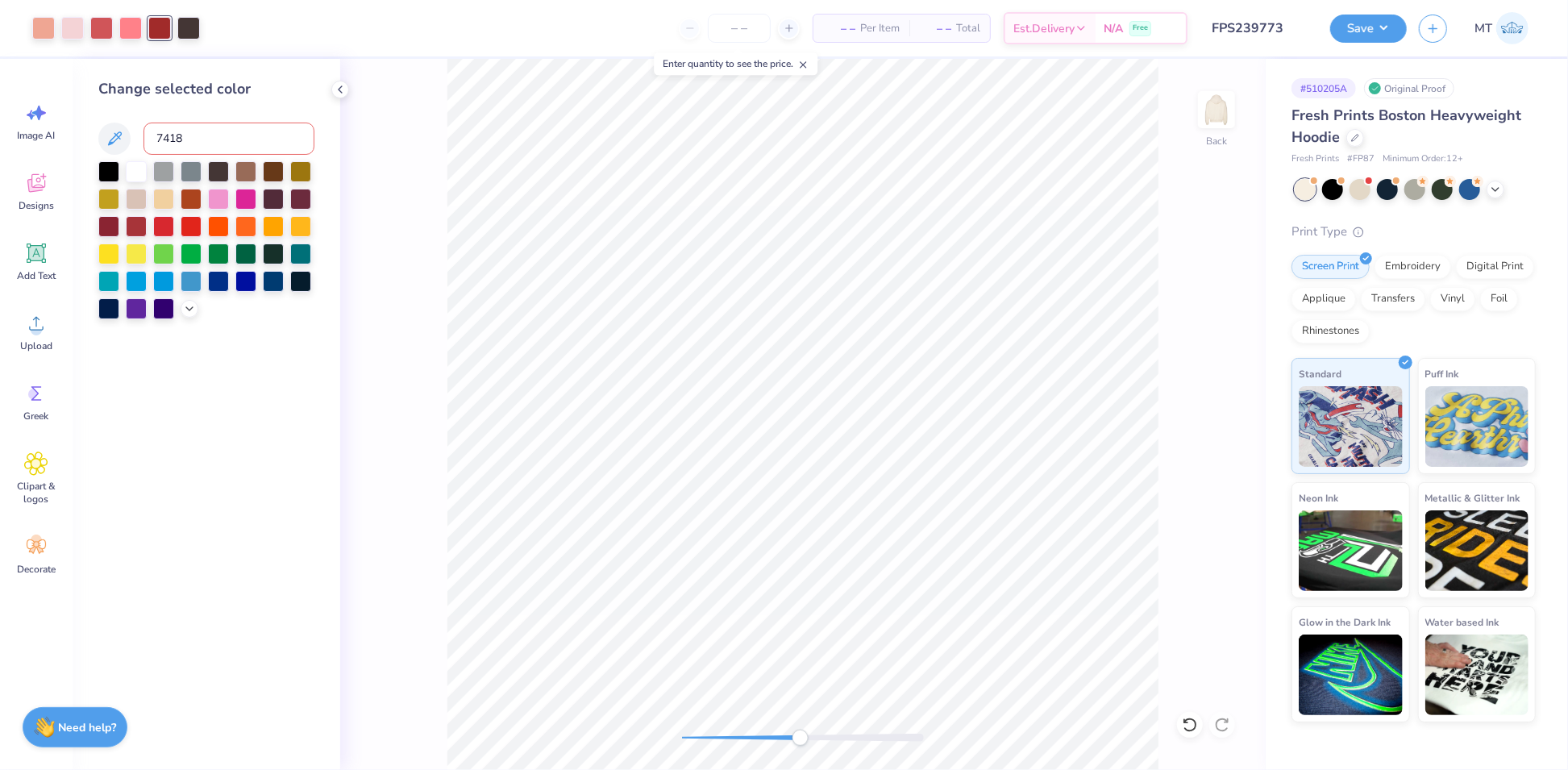
type input "7418"
click at [40, 26] on div at bounding box center [43, 27] width 23 height 23
click at [217, 195] on div at bounding box center [218, 197] width 21 height 21
click at [1185, 721] on icon at bounding box center [1189, 725] width 14 height 15
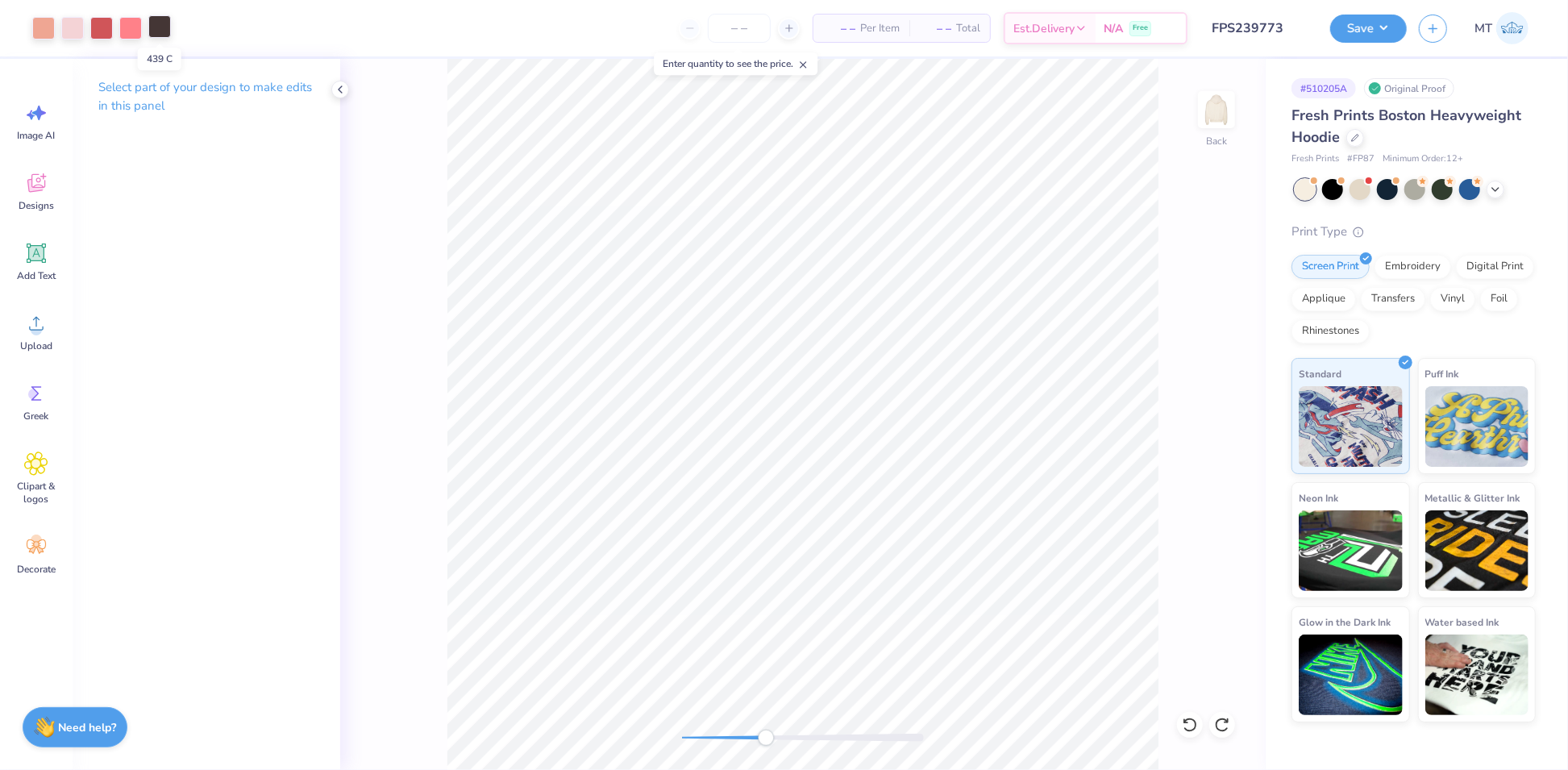
click at [157, 30] on div at bounding box center [159, 27] width 23 height 23
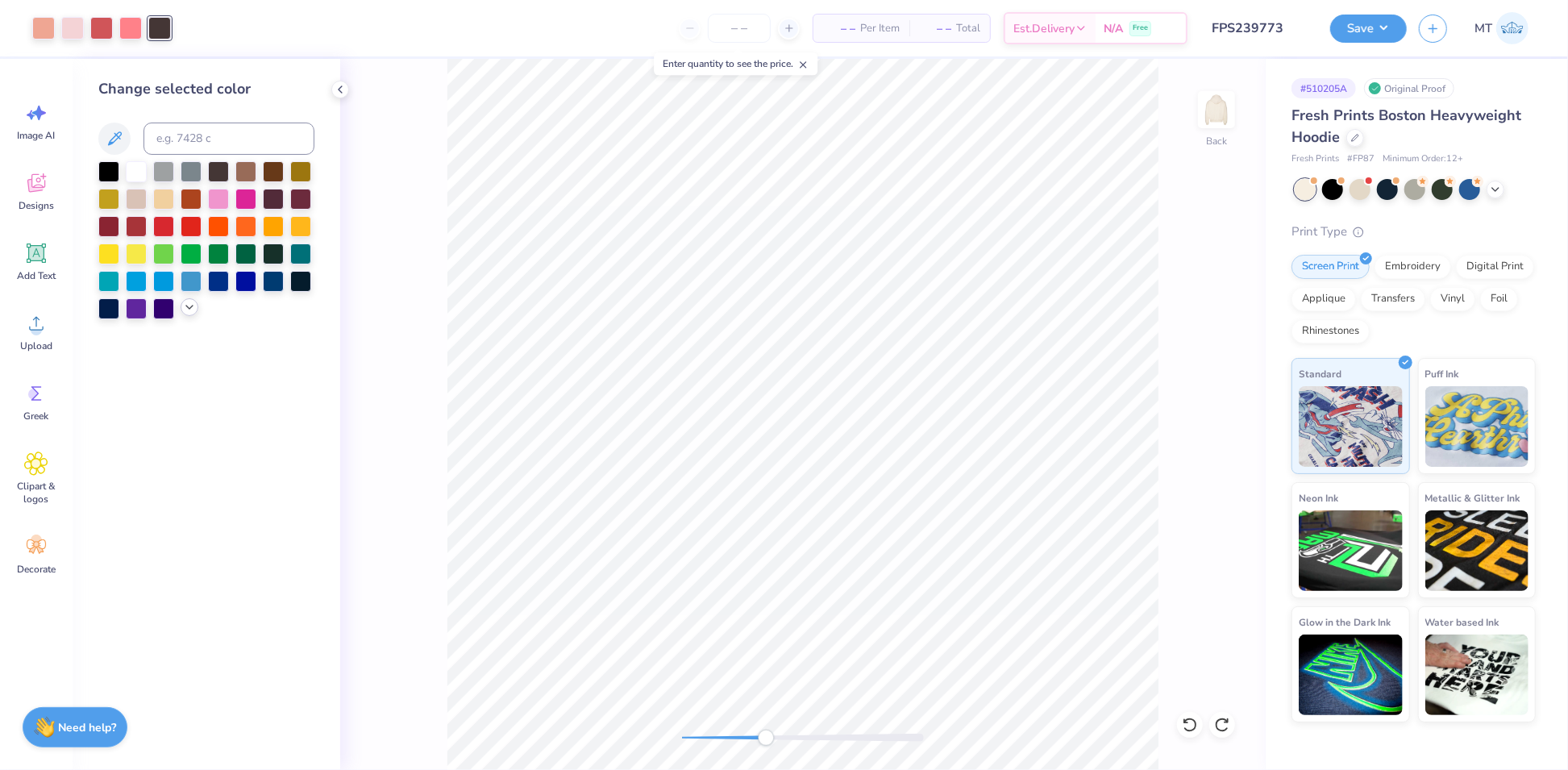
click at [192, 310] on icon at bounding box center [189, 307] width 13 height 13
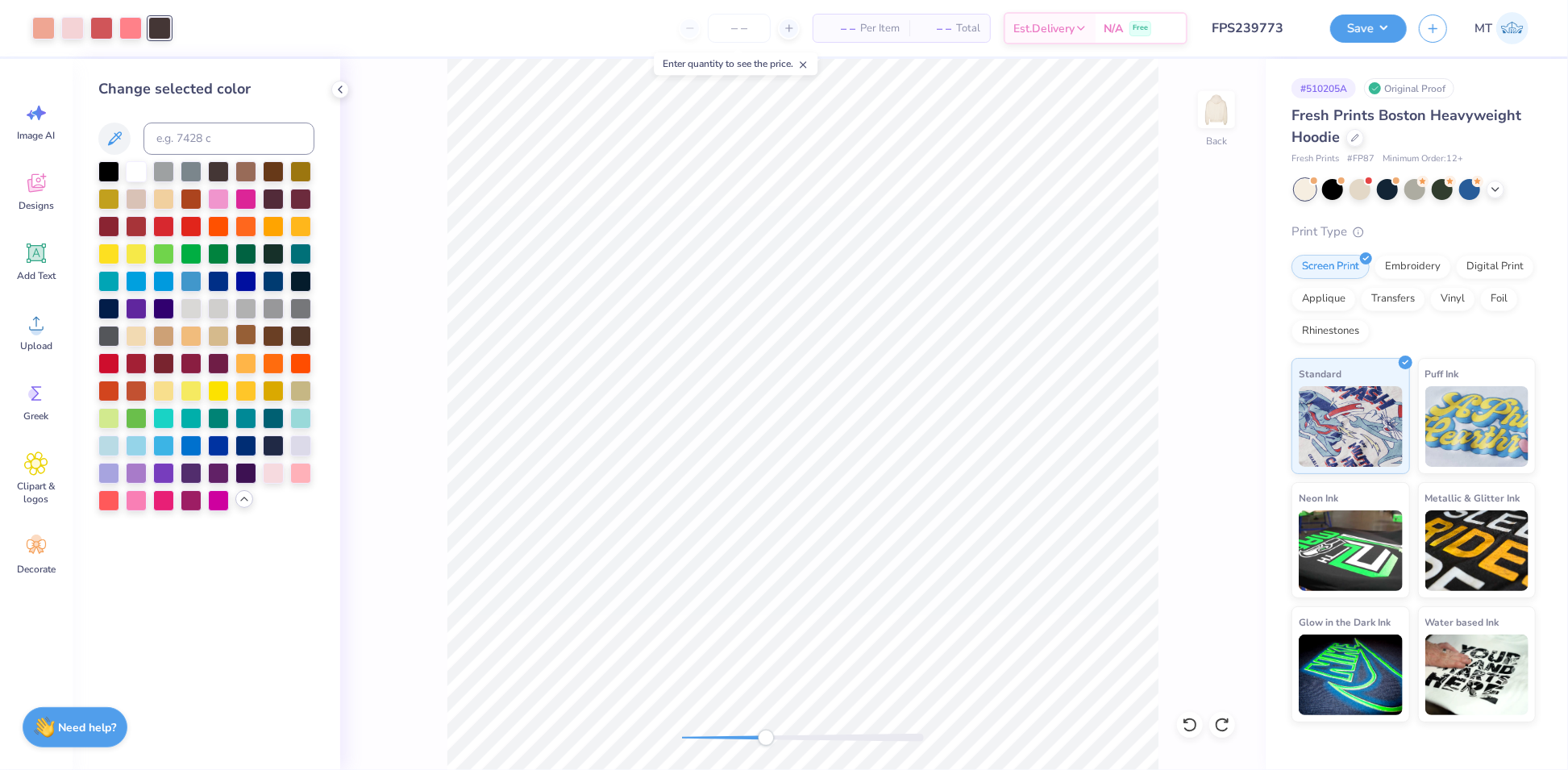
click at [244, 337] on div at bounding box center [245, 334] width 21 height 21
click at [1192, 723] on icon at bounding box center [1190, 725] width 16 height 16
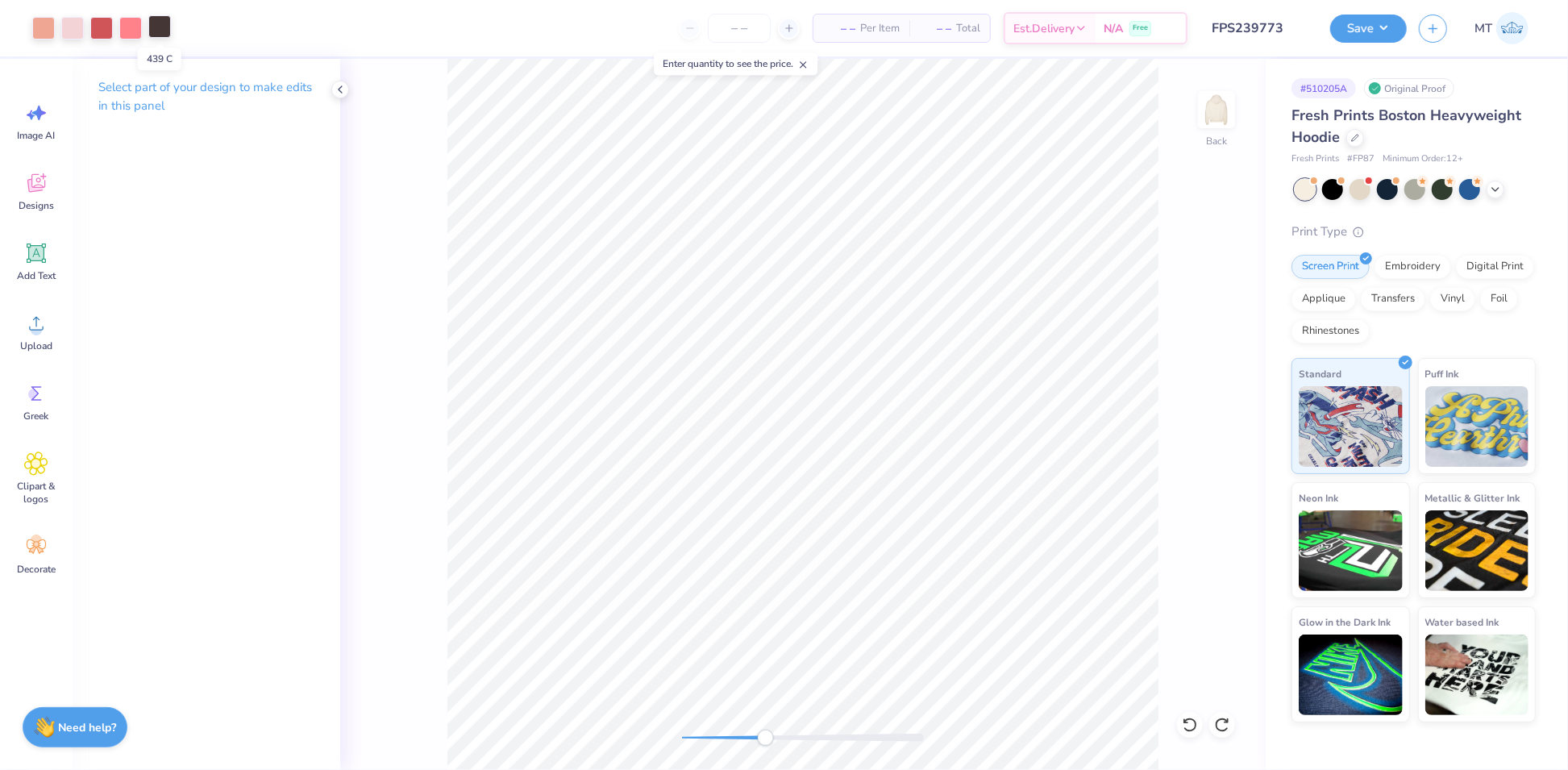
click at [158, 26] on div at bounding box center [159, 27] width 23 height 23
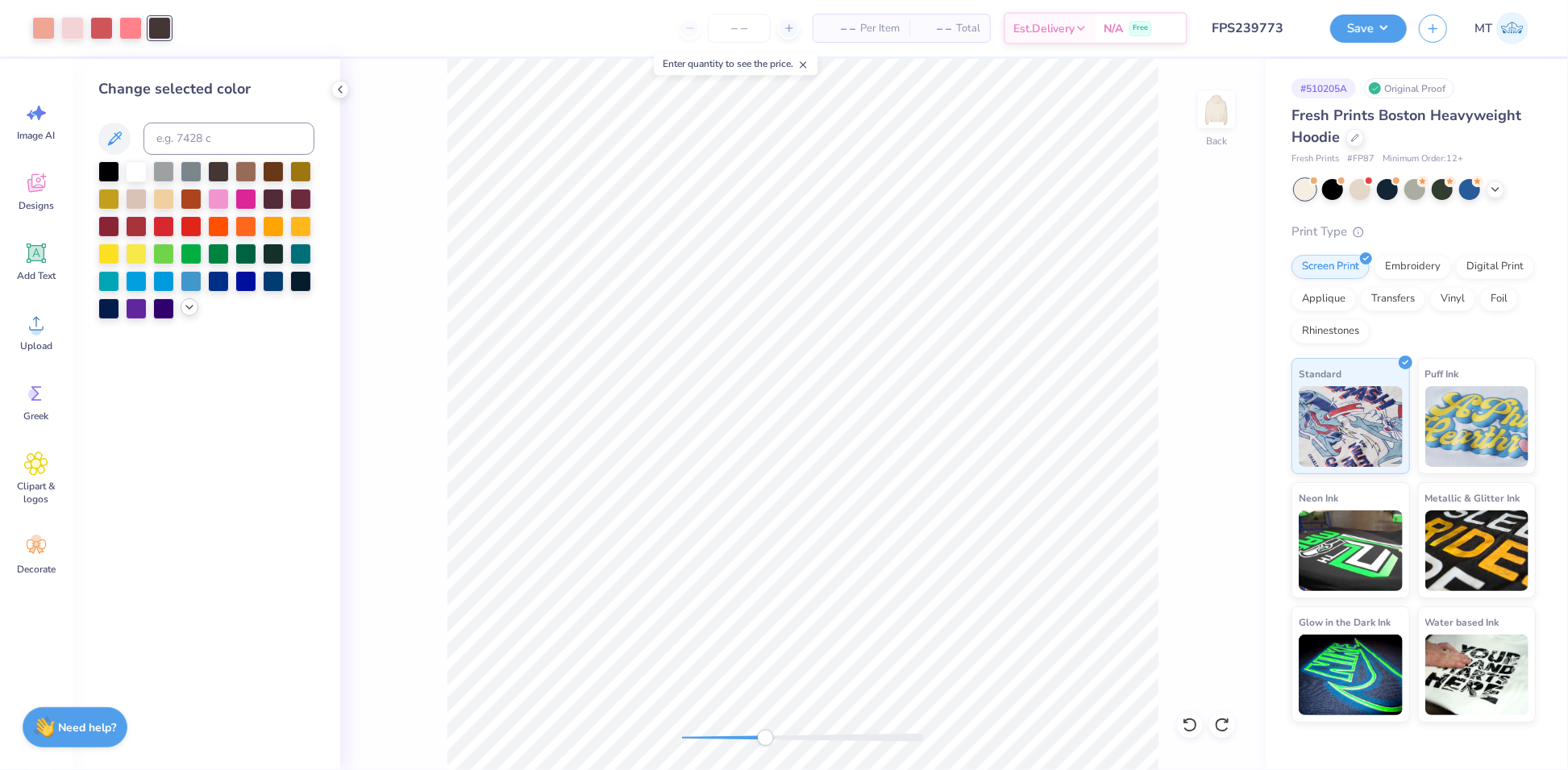
click at [184, 309] on icon at bounding box center [189, 307] width 13 height 13
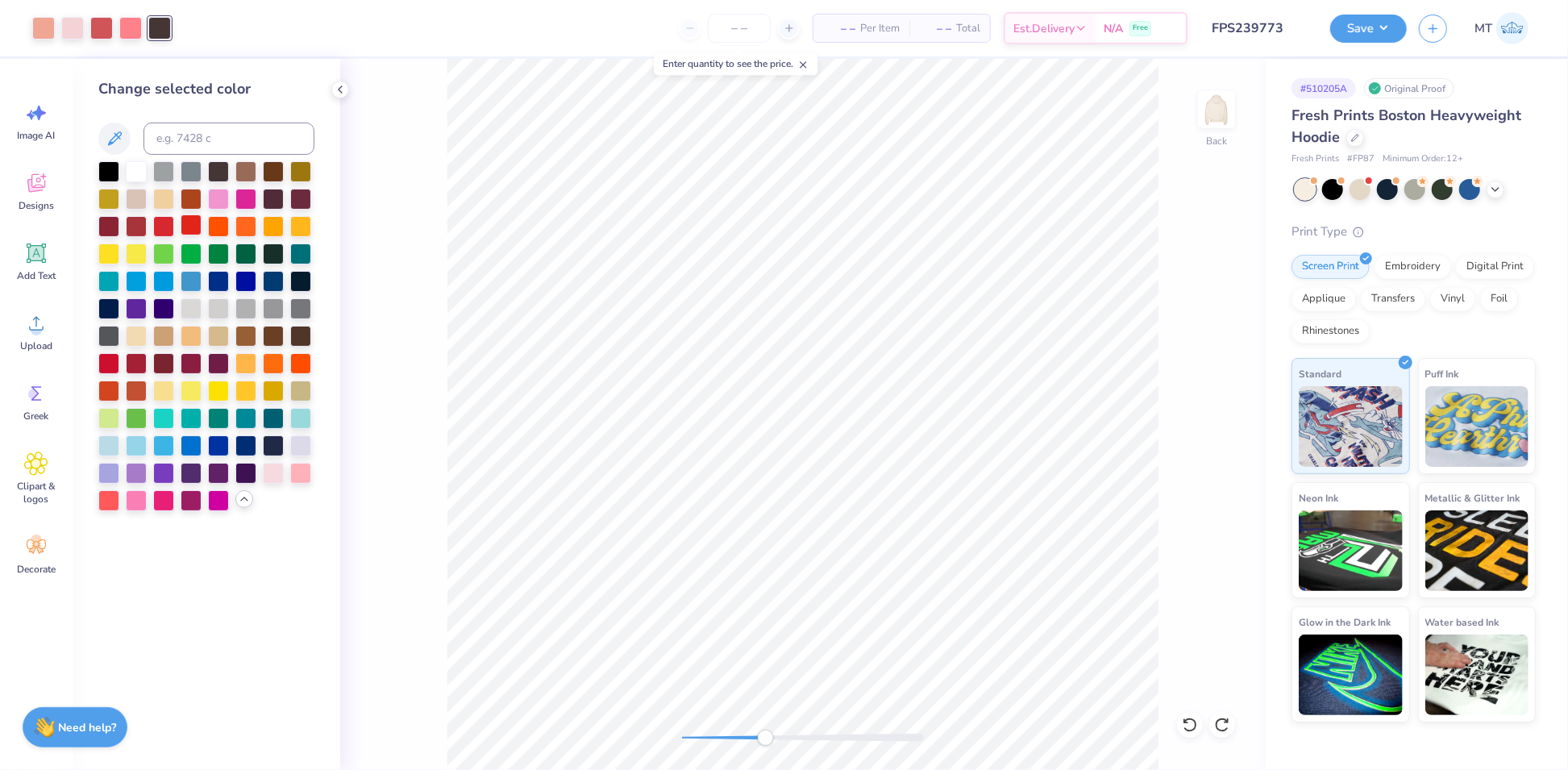
click at [185, 225] on div at bounding box center [190, 224] width 21 height 21
click at [1186, 727] on icon at bounding box center [1190, 725] width 16 height 16
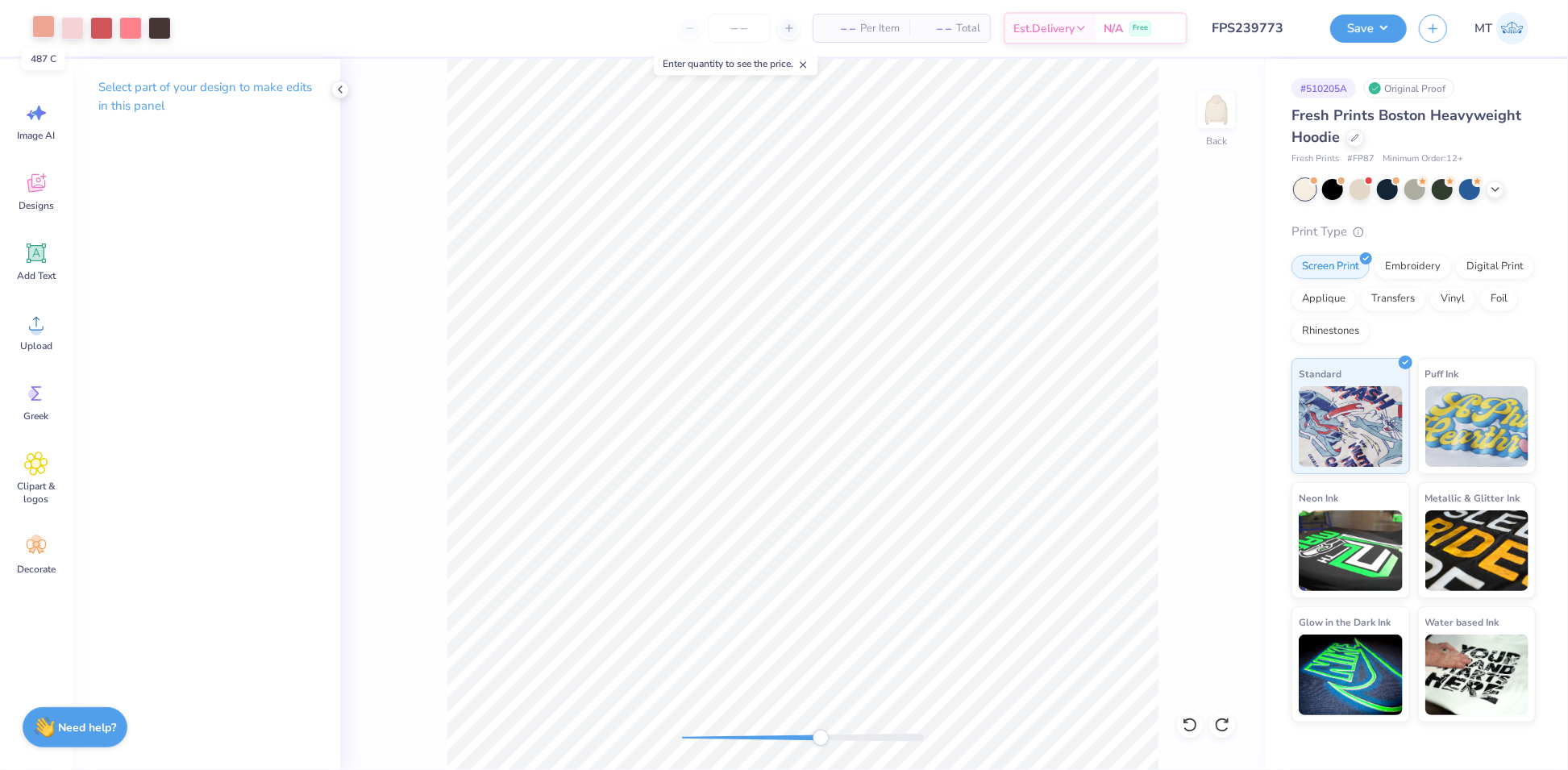
click at [38, 24] on div at bounding box center [43, 27] width 23 height 23
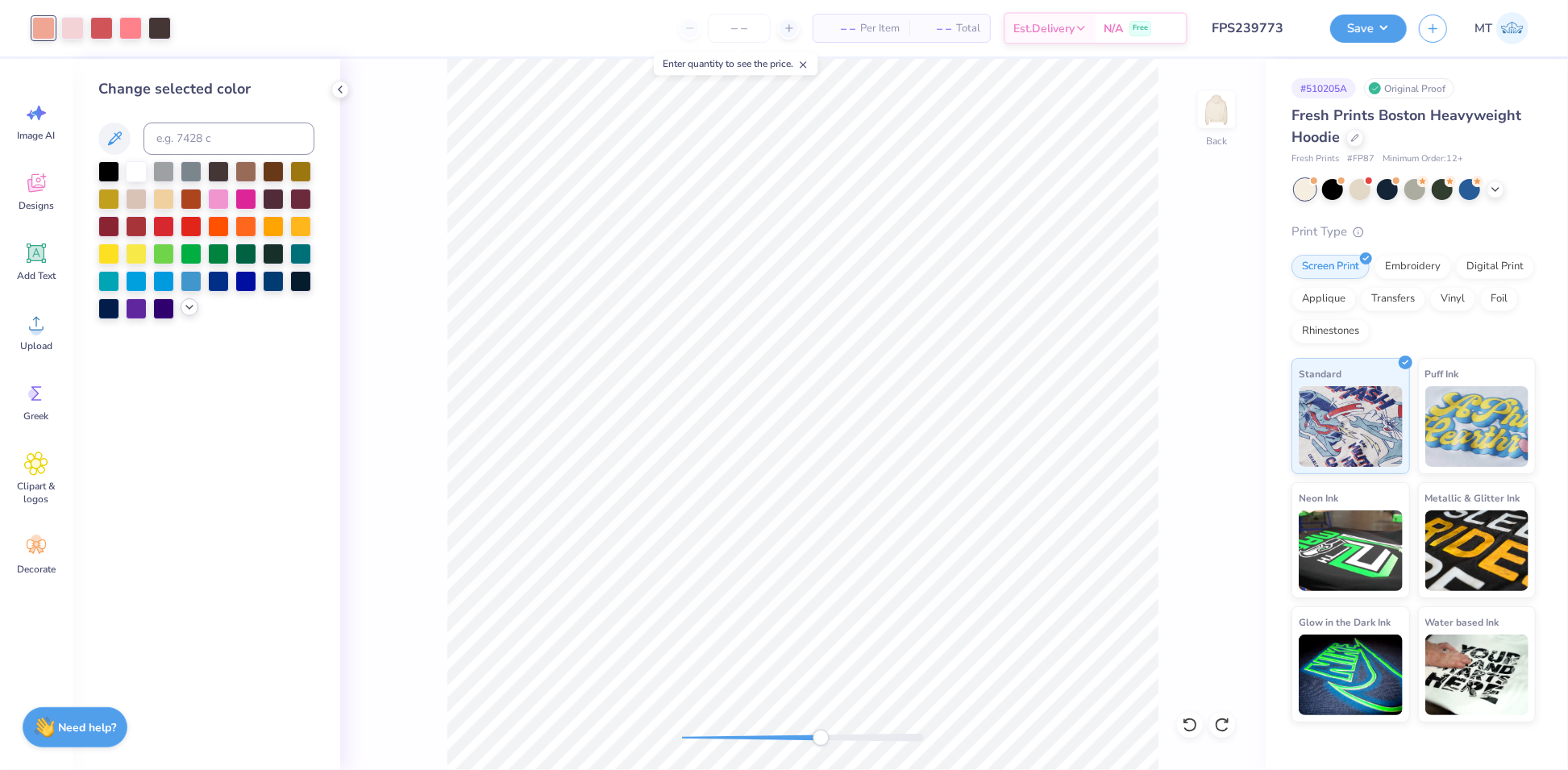
click at [195, 310] on icon at bounding box center [189, 307] width 13 height 13
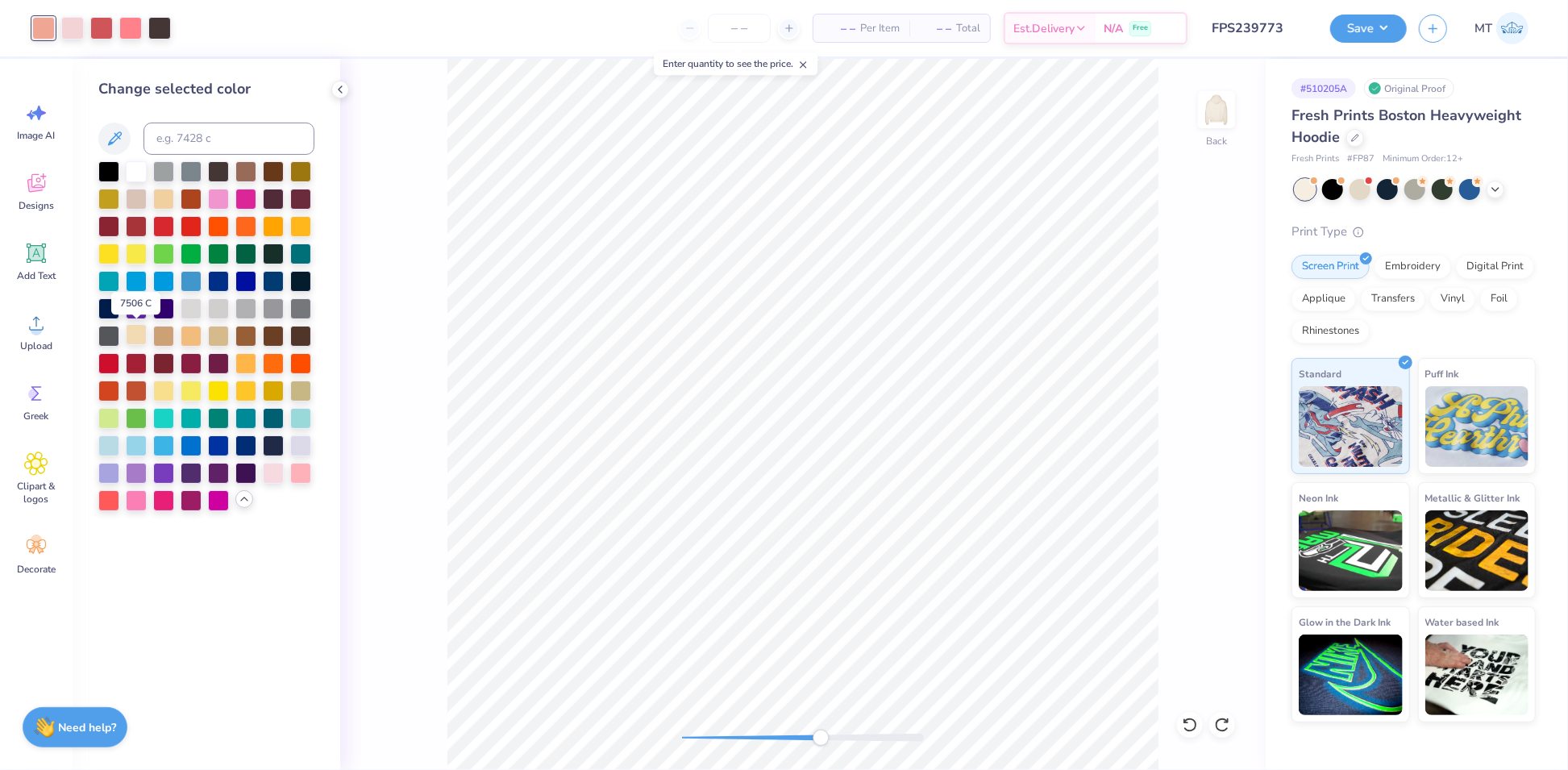
click at [134, 333] on div at bounding box center [135, 334] width 21 height 21
click at [272, 478] on div at bounding box center [273, 472] width 21 height 21
click at [297, 475] on div at bounding box center [300, 472] width 21 height 21
click at [134, 501] on div at bounding box center [135, 499] width 21 height 21
click at [114, 509] on div at bounding box center [108, 499] width 21 height 21
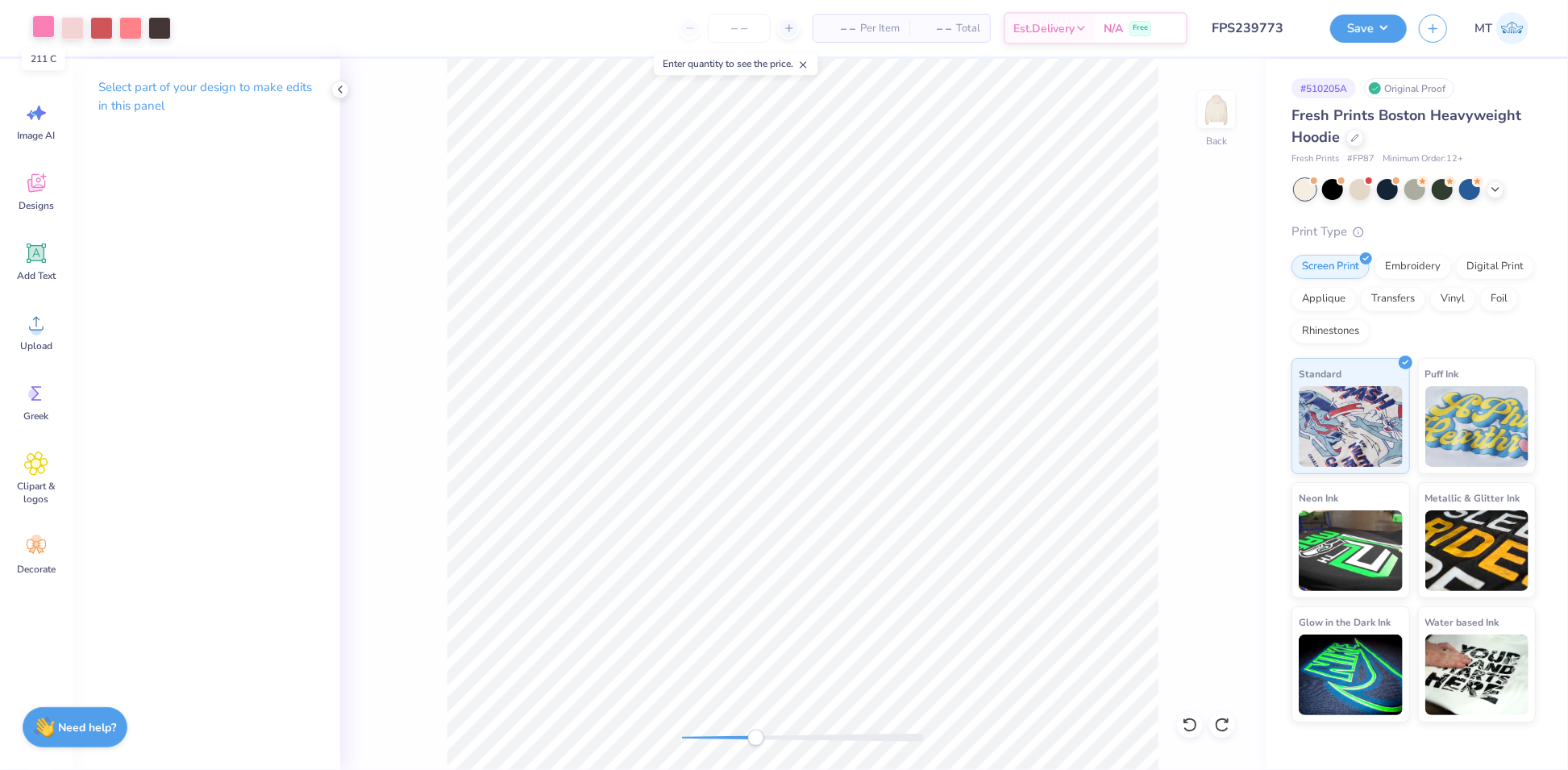
click at [45, 30] on div at bounding box center [43, 27] width 23 height 23
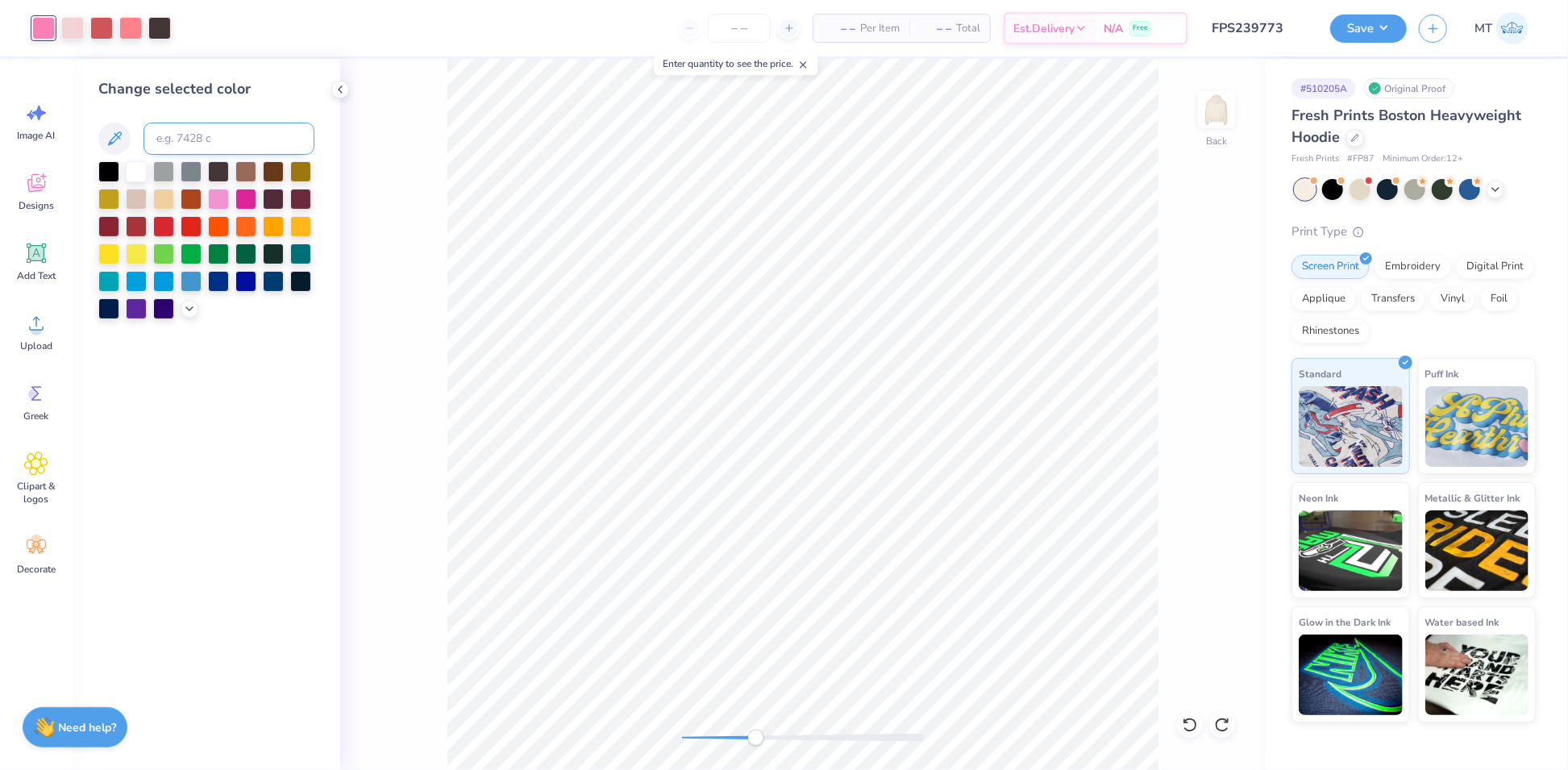
click at [196, 131] on input at bounding box center [229, 138] width 171 height 32
type input "698"
click at [50, 28] on div at bounding box center [43, 27] width 23 height 23
click at [212, 139] on input at bounding box center [229, 138] width 171 height 32
type input "7632"
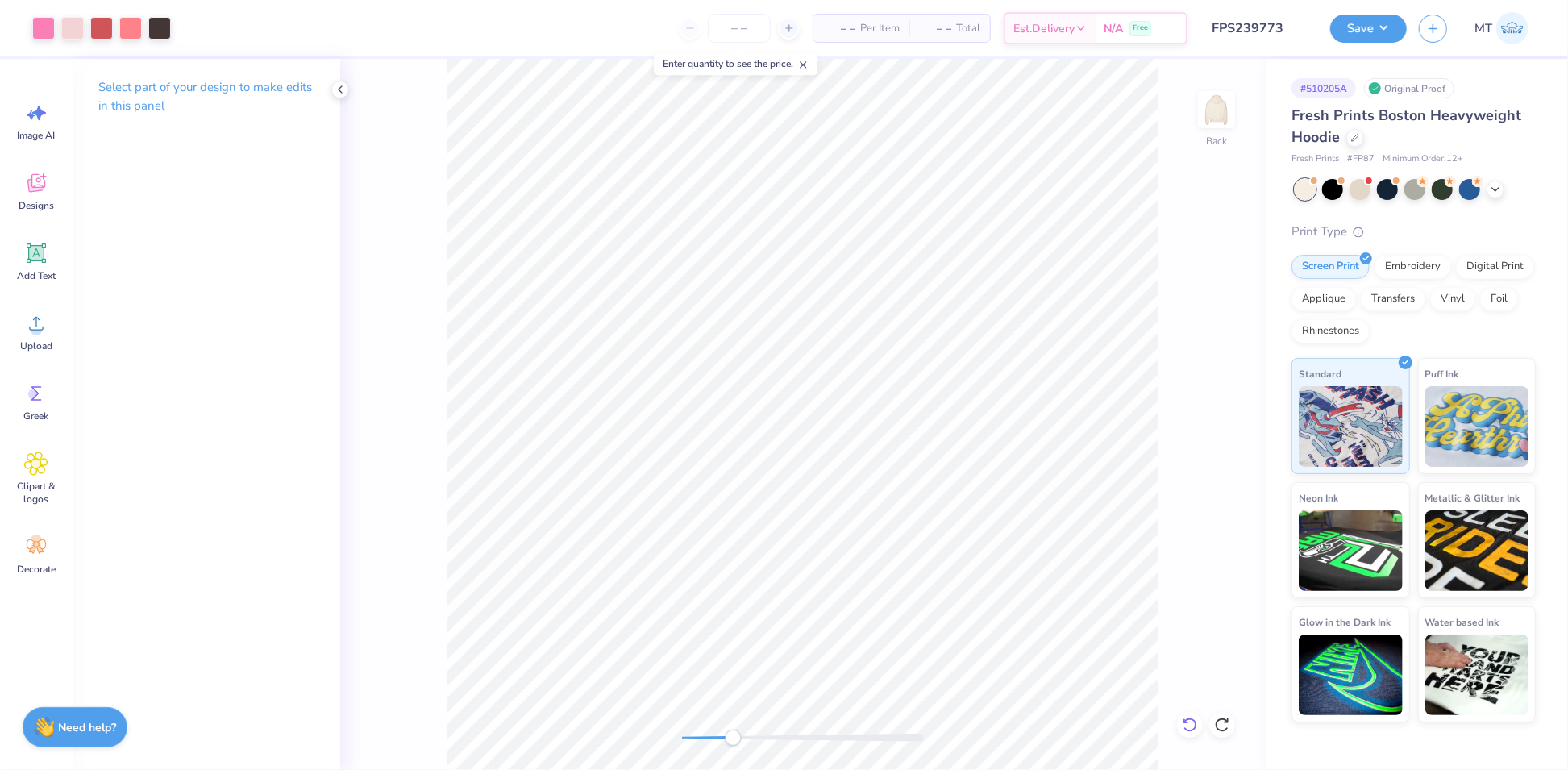
click at [1188, 714] on div at bounding box center [1190, 725] width 26 height 26
click at [1198, 725] on div at bounding box center [1190, 725] width 26 height 26
click at [34, 25] on div at bounding box center [43, 27] width 23 height 23
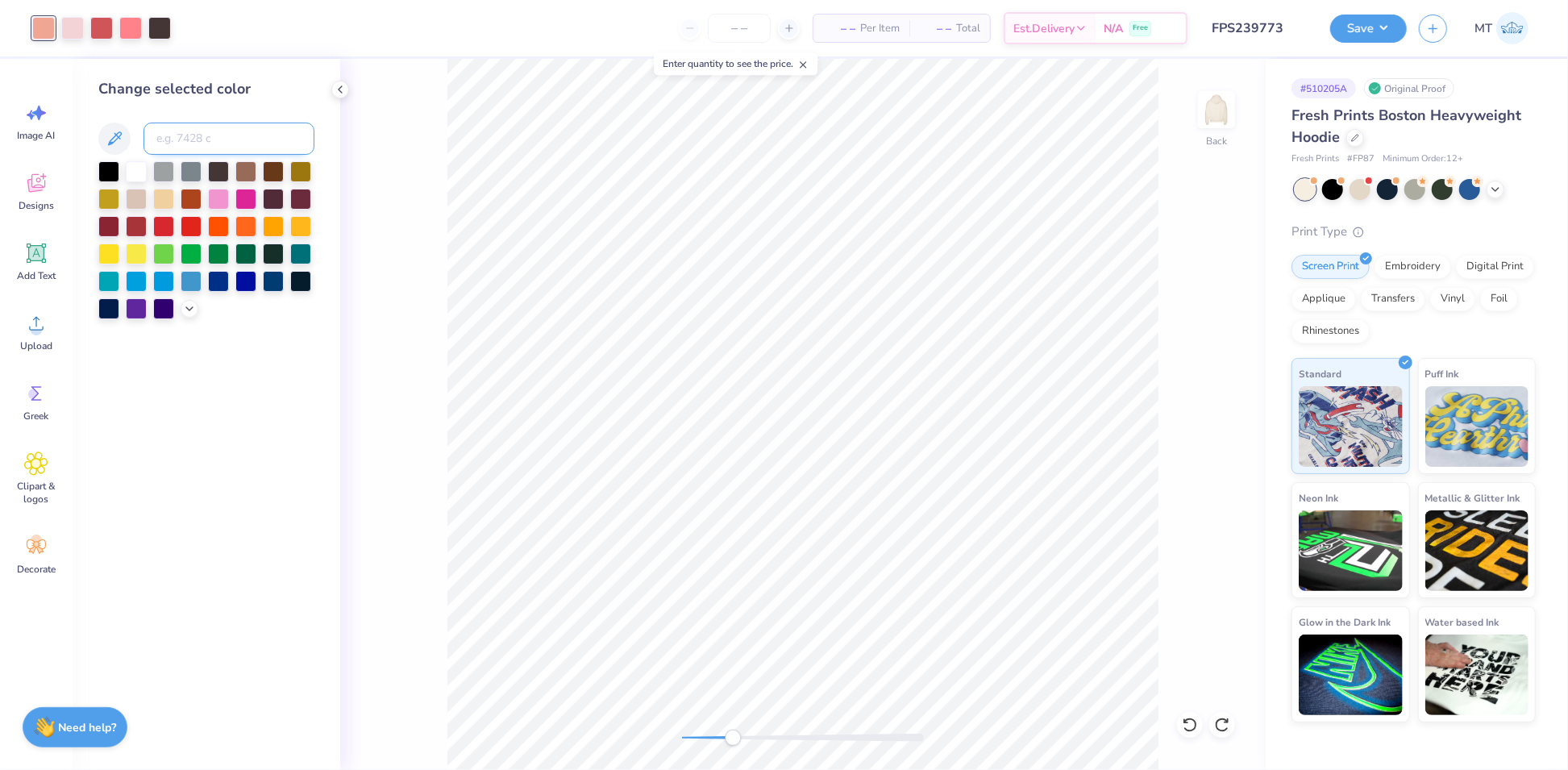
click at [193, 130] on input at bounding box center [229, 138] width 171 height 32
type input "692"
click at [70, 32] on div at bounding box center [72, 27] width 23 height 23
click at [206, 143] on input at bounding box center [229, 138] width 171 height 32
type input "686"
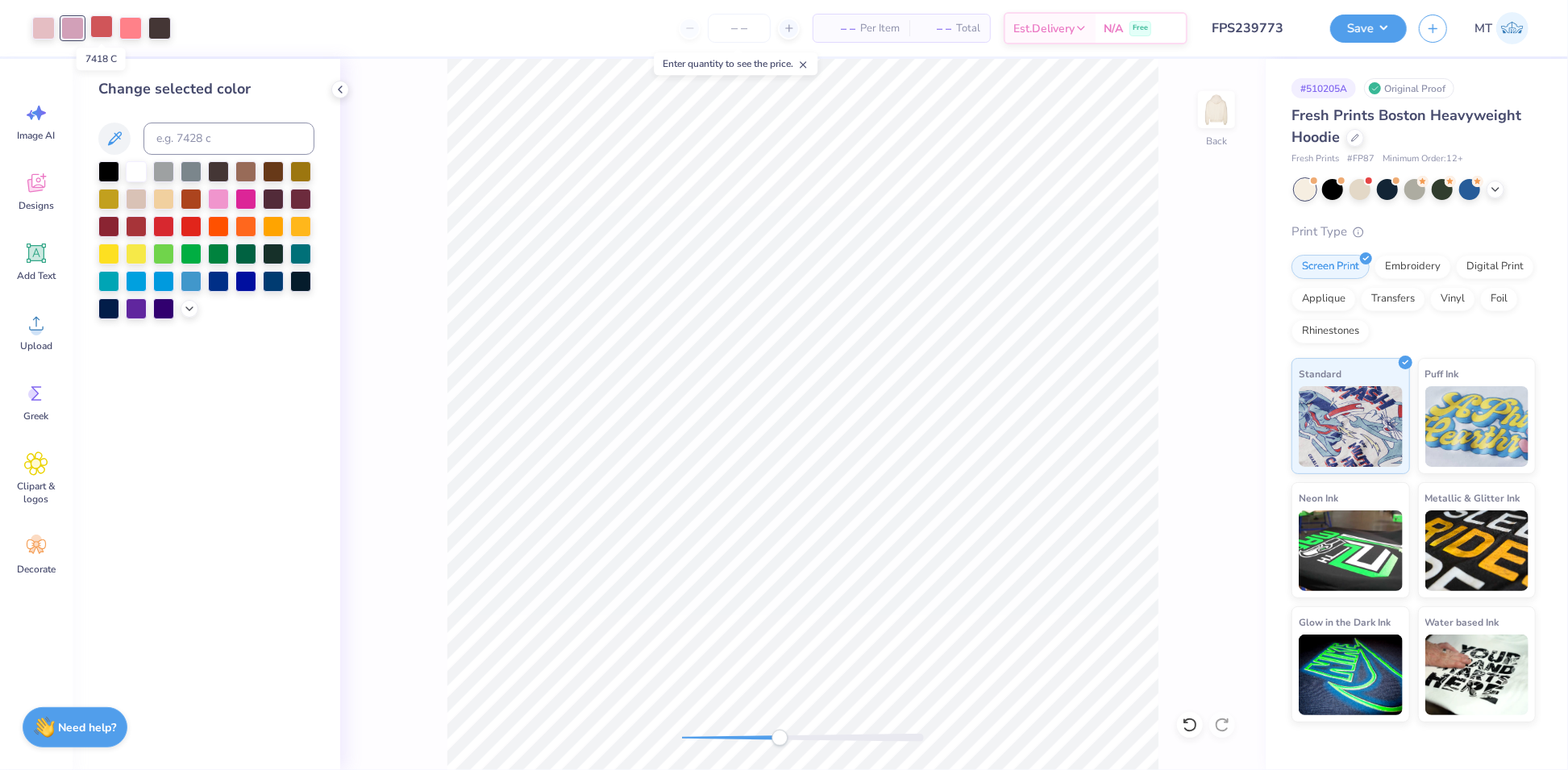
click at [103, 34] on div at bounding box center [102, 27] width 23 height 23
click at [212, 137] on input at bounding box center [229, 138] width 171 height 32
type input "695"
click at [130, 29] on div at bounding box center [130, 27] width 23 height 23
click at [192, 139] on input at bounding box center [229, 138] width 171 height 32
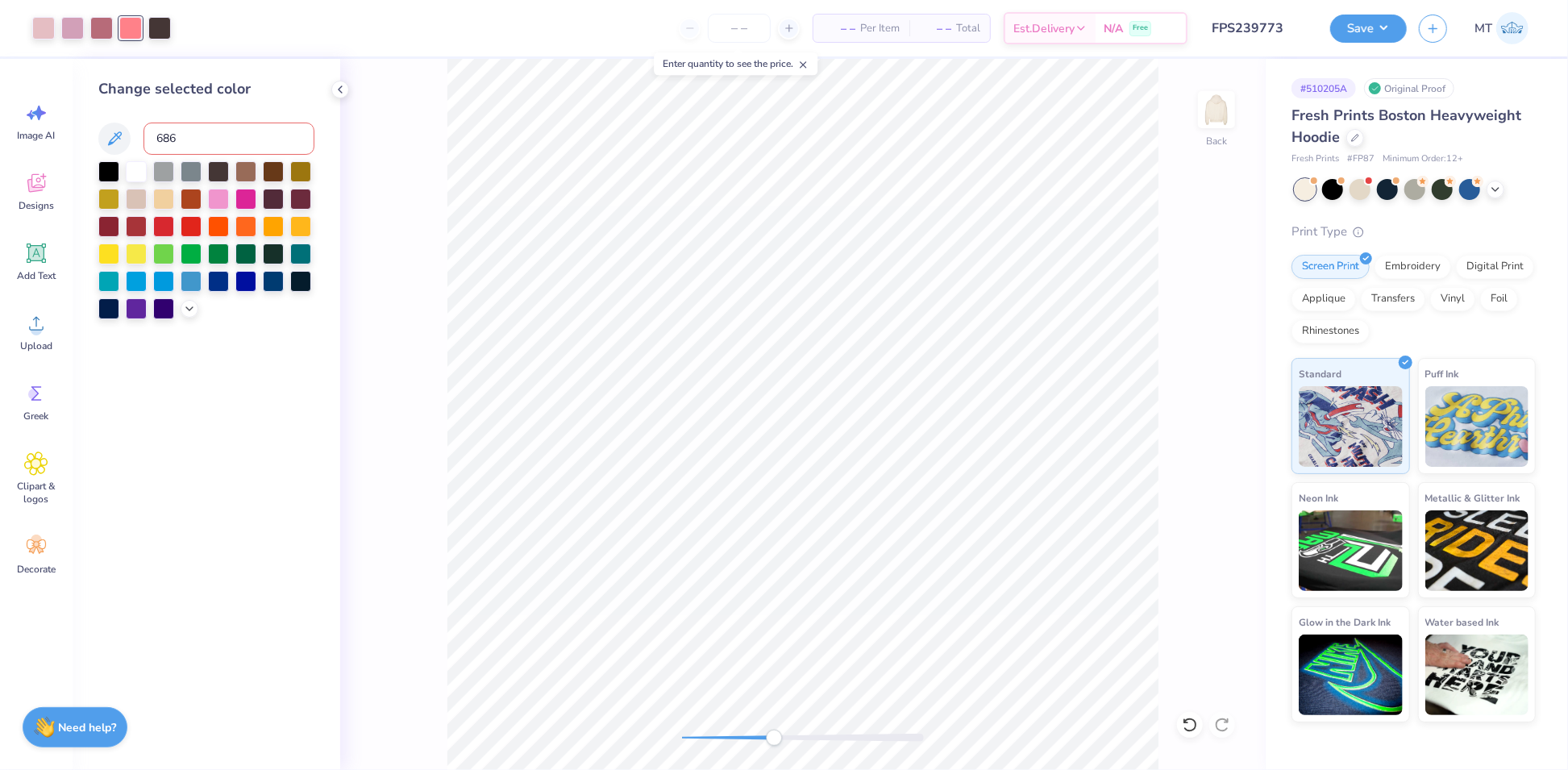
type input "686"
click at [46, 32] on div at bounding box center [43, 27] width 23 height 23
click at [226, 146] on input at bounding box center [229, 138] width 171 height 32
type input "699"
click at [77, 27] on div at bounding box center [72, 27] width 23 height 23
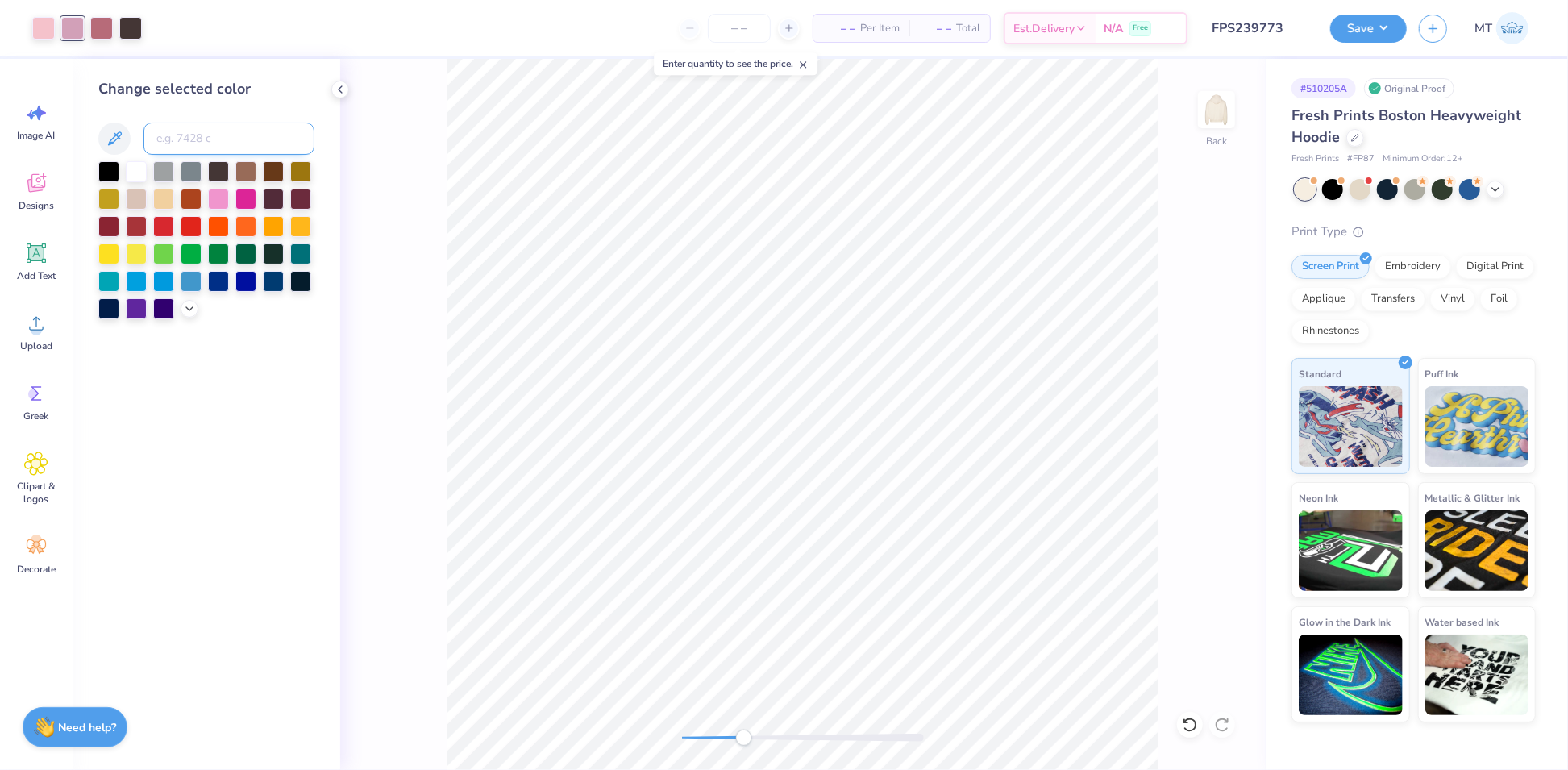
click at [187, 129] on input at bounding box center [229, 138] width 171 height 32
type input "701"
click at [111, 26] on div at bounding box center [102, 27] width 23 height 23
click at [211, 143] on input at bounding box center [229, 138] width 171 height 32
type input "702"
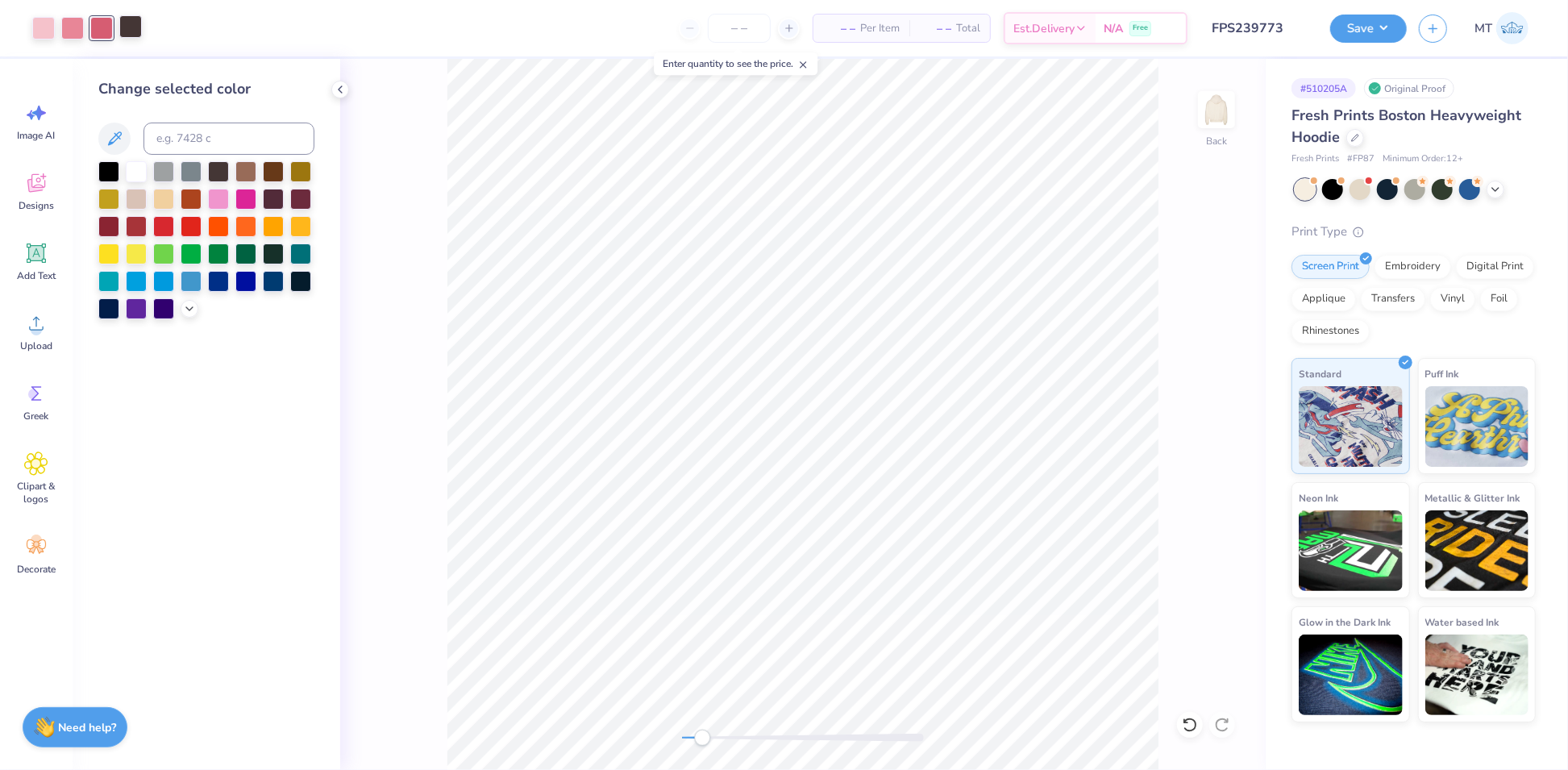
click at [127, 23] on div at bounding box center [130, 27] width 23 height 23
click at [200, 140] on input at bounding box center [229, 138] width 171 height 32
type input "703"
click at [1188, 712] on div at bounding box center [1190, 725] width 26 height 26
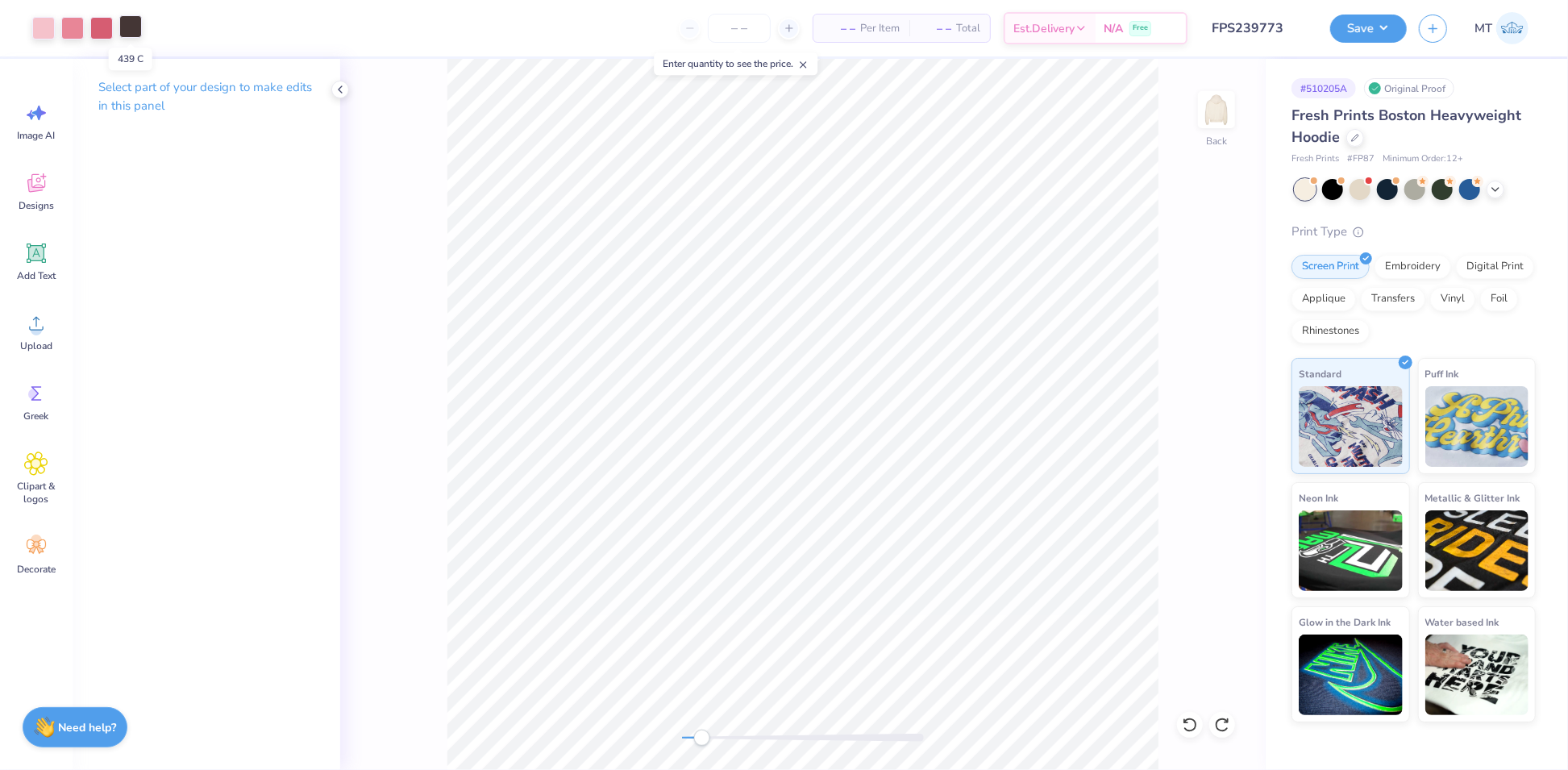
click at [135, 27] on div at bounding box center [130, 27] width 23 height 23
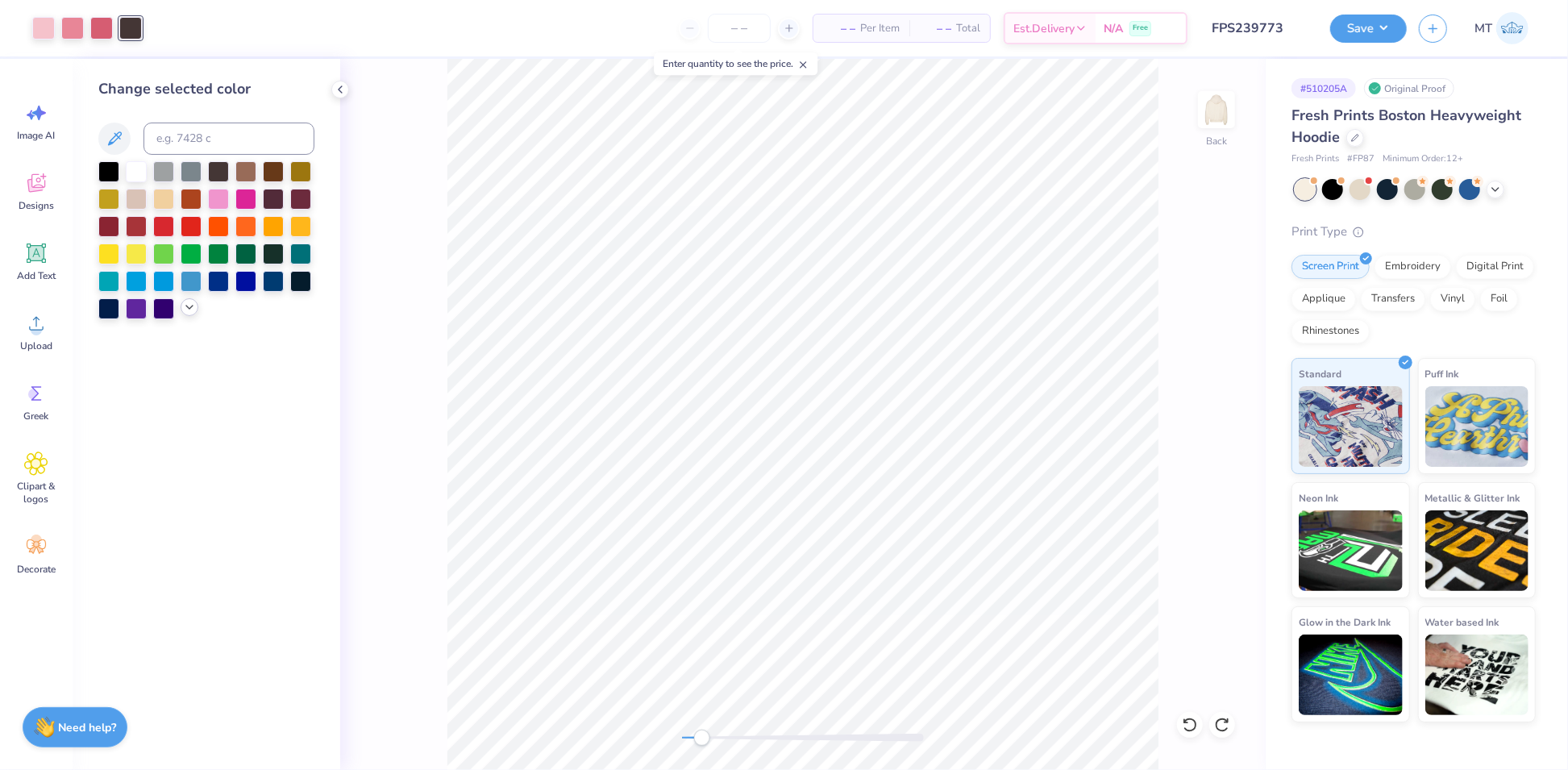
click at [191, 309] on icon at bounding box center [189, 307] width 13 height 13
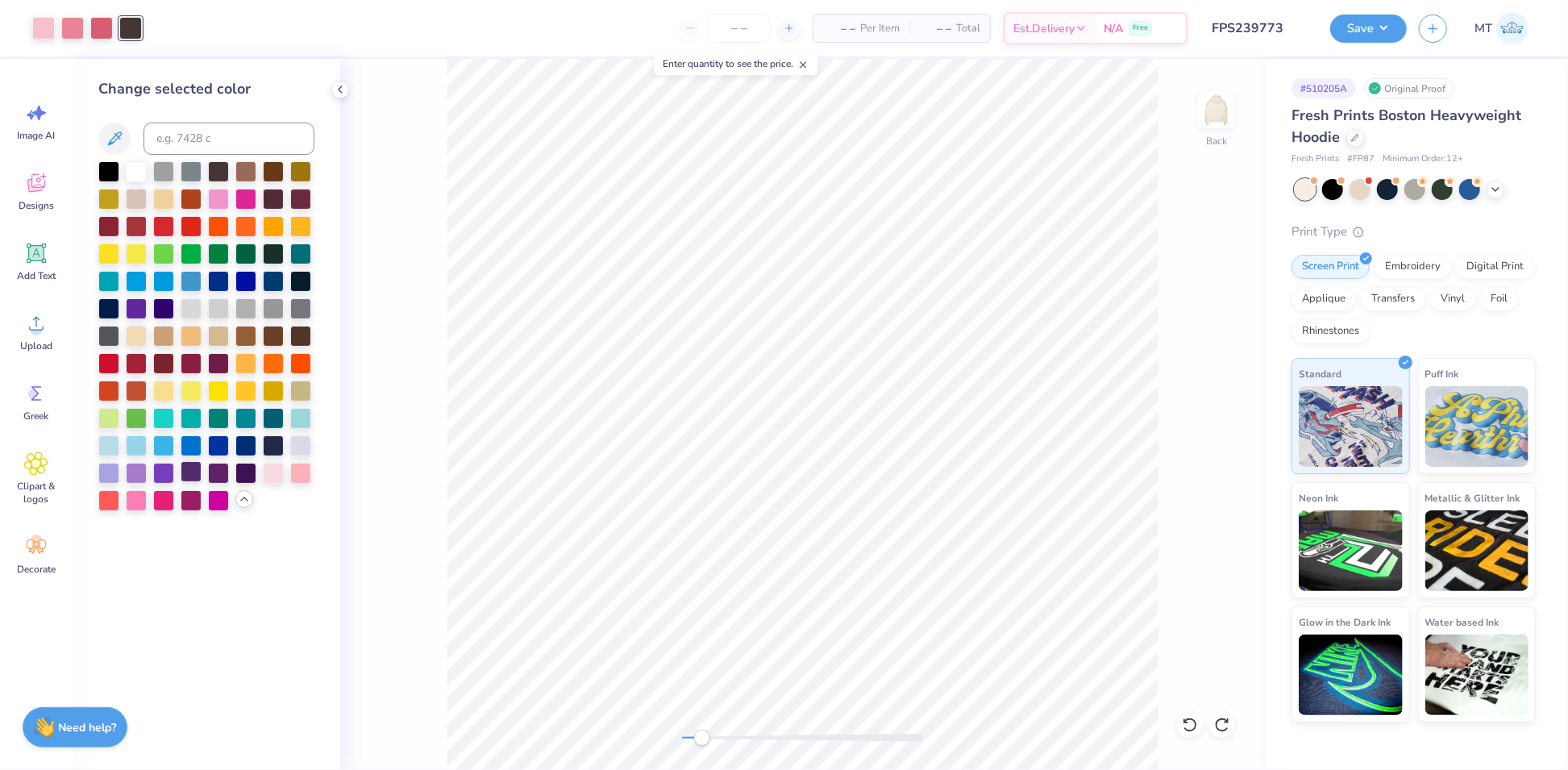
click at [196, 470] on div at bounding box center [190, 472] width 21 height 21
click at [1195, 721] on icon at bounding box center [1189, 725] width 14 height 15
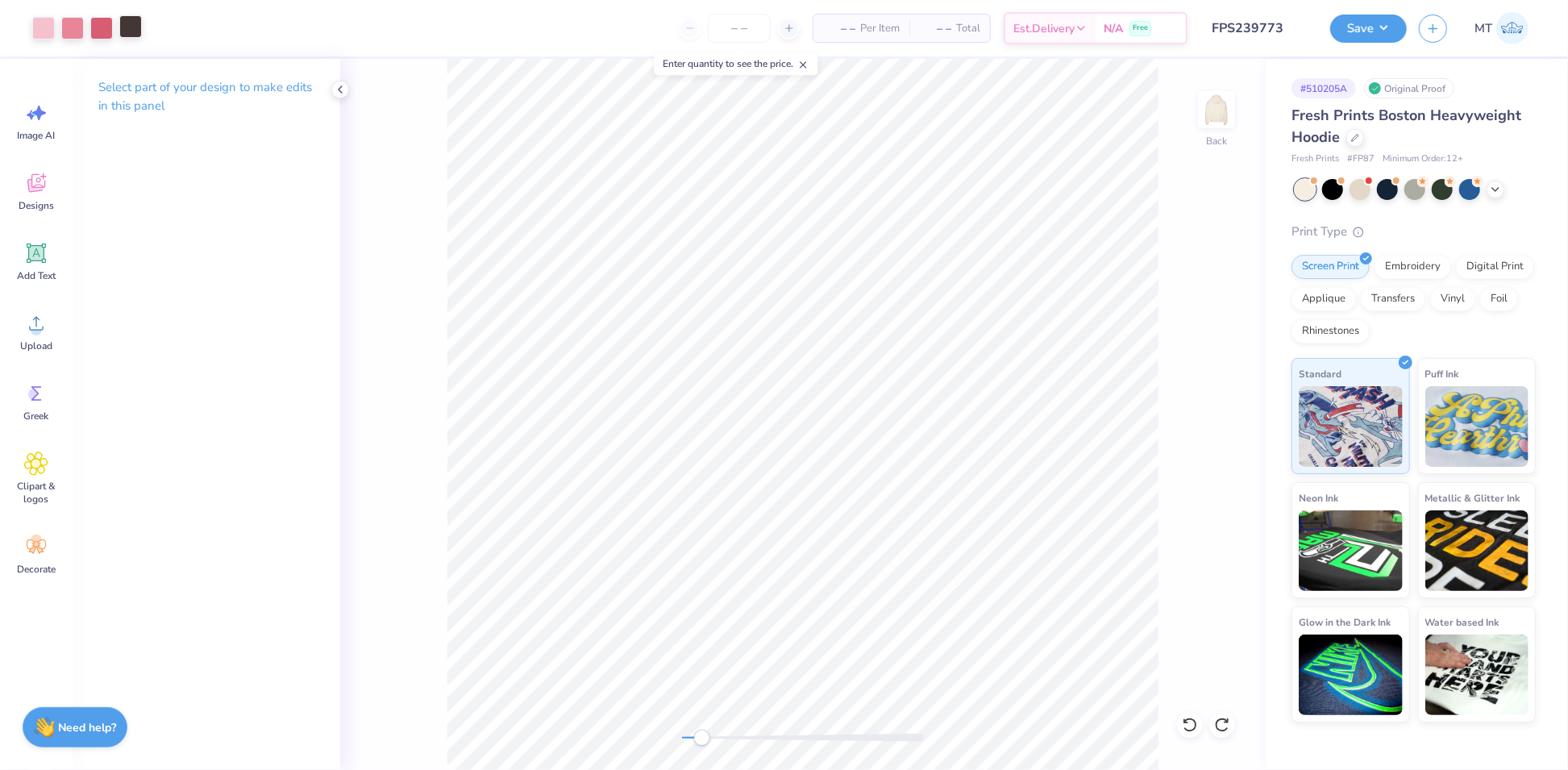
click at [132, 30] on div at bounding box center [130, 27] width 23 height 23
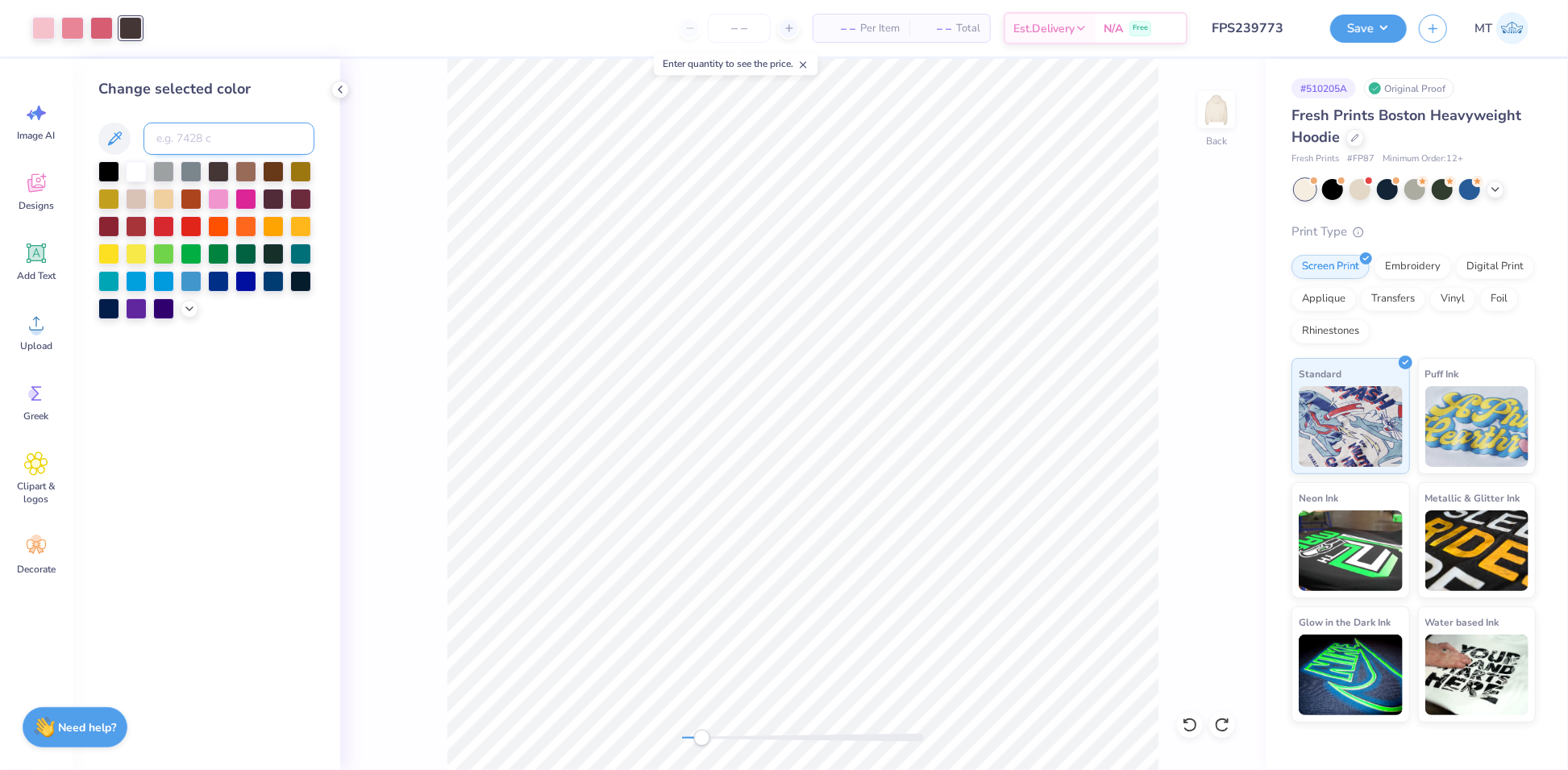
click at [239, 126] on input at bounding box center [229, 138] width 171 height 32
type input "689"
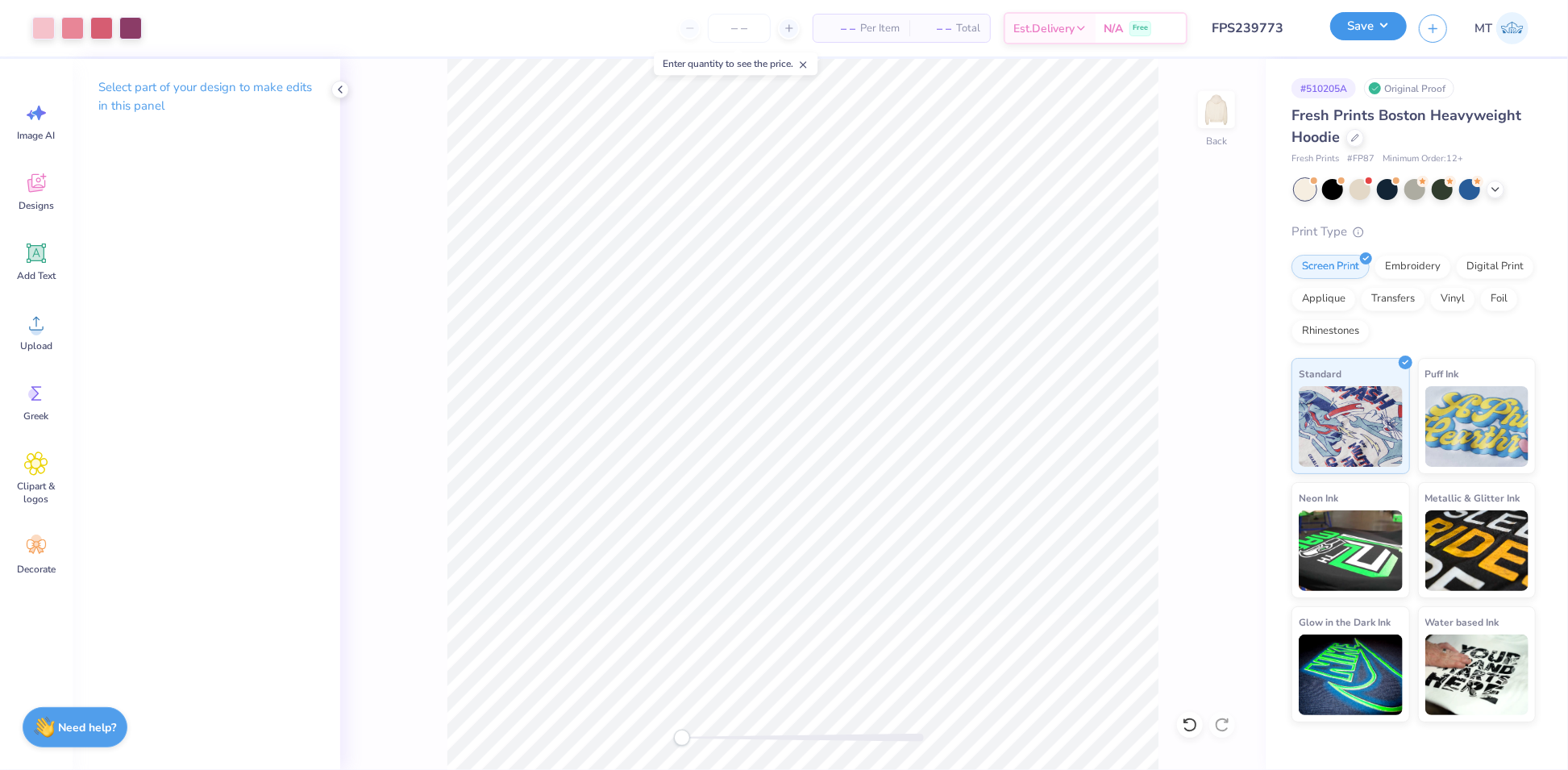
click at [1386, 27] on button "Save" at bounding box center [1368, 26] width 77 height 28
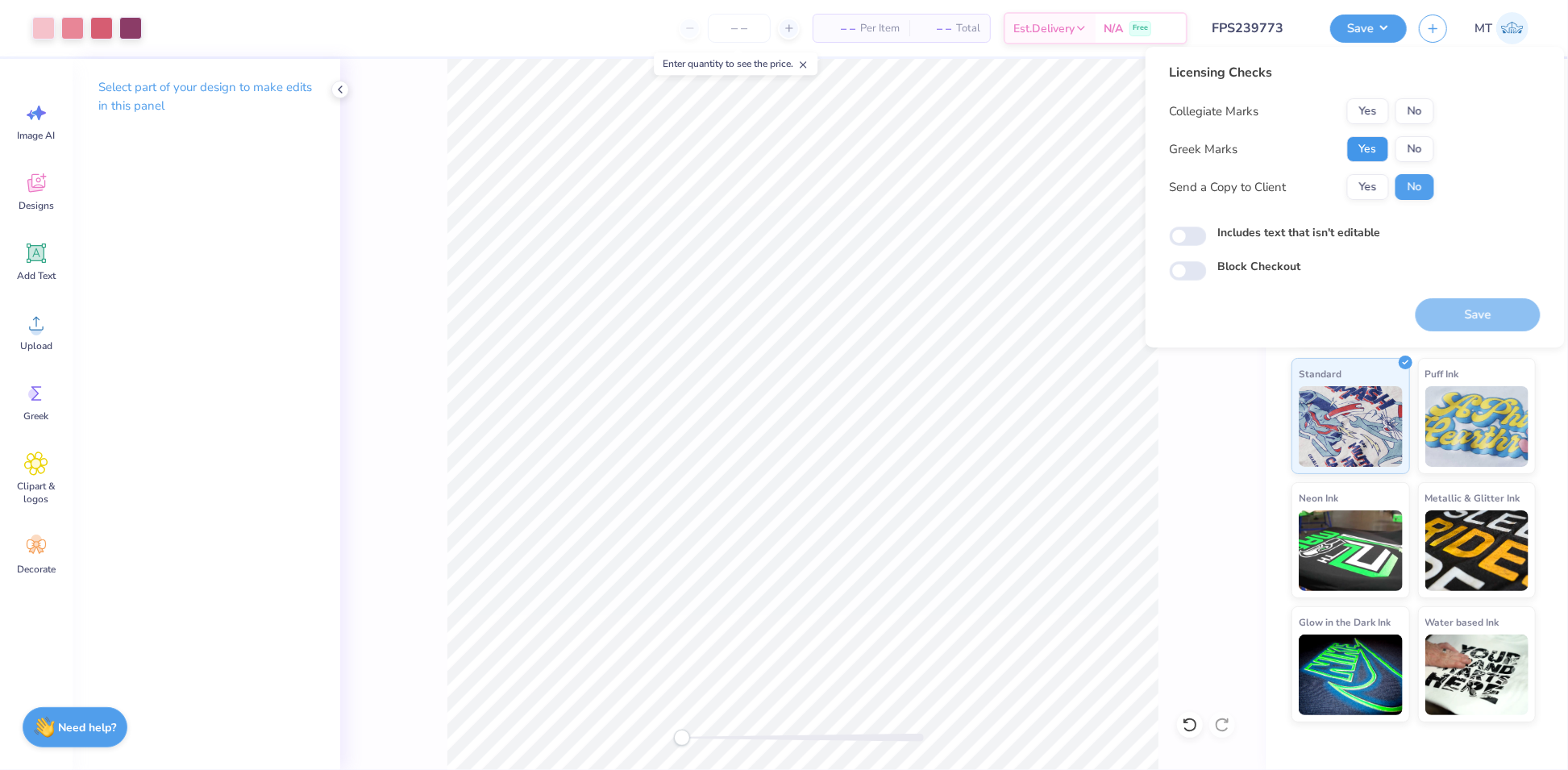
click at [1372, 149] on button "Yes" at bounding box center [1368, 149] width 42 height 26
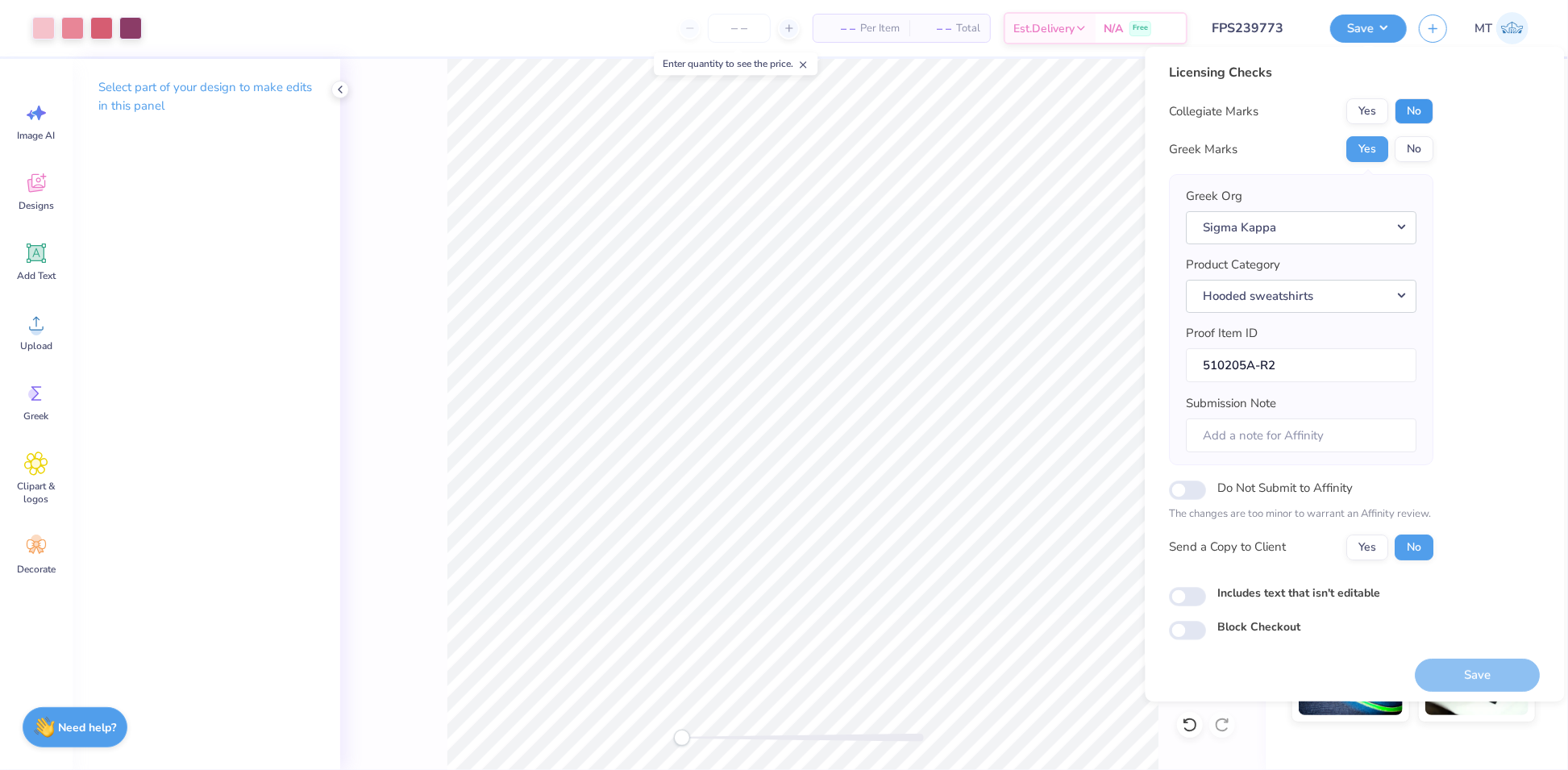
click at [1422, 104] on button "No" at bounding box center [1414, 111] width 38 height 26
click at [1476, 664] on button "Save" at bounding box center [1477, 675] width 124 height 33
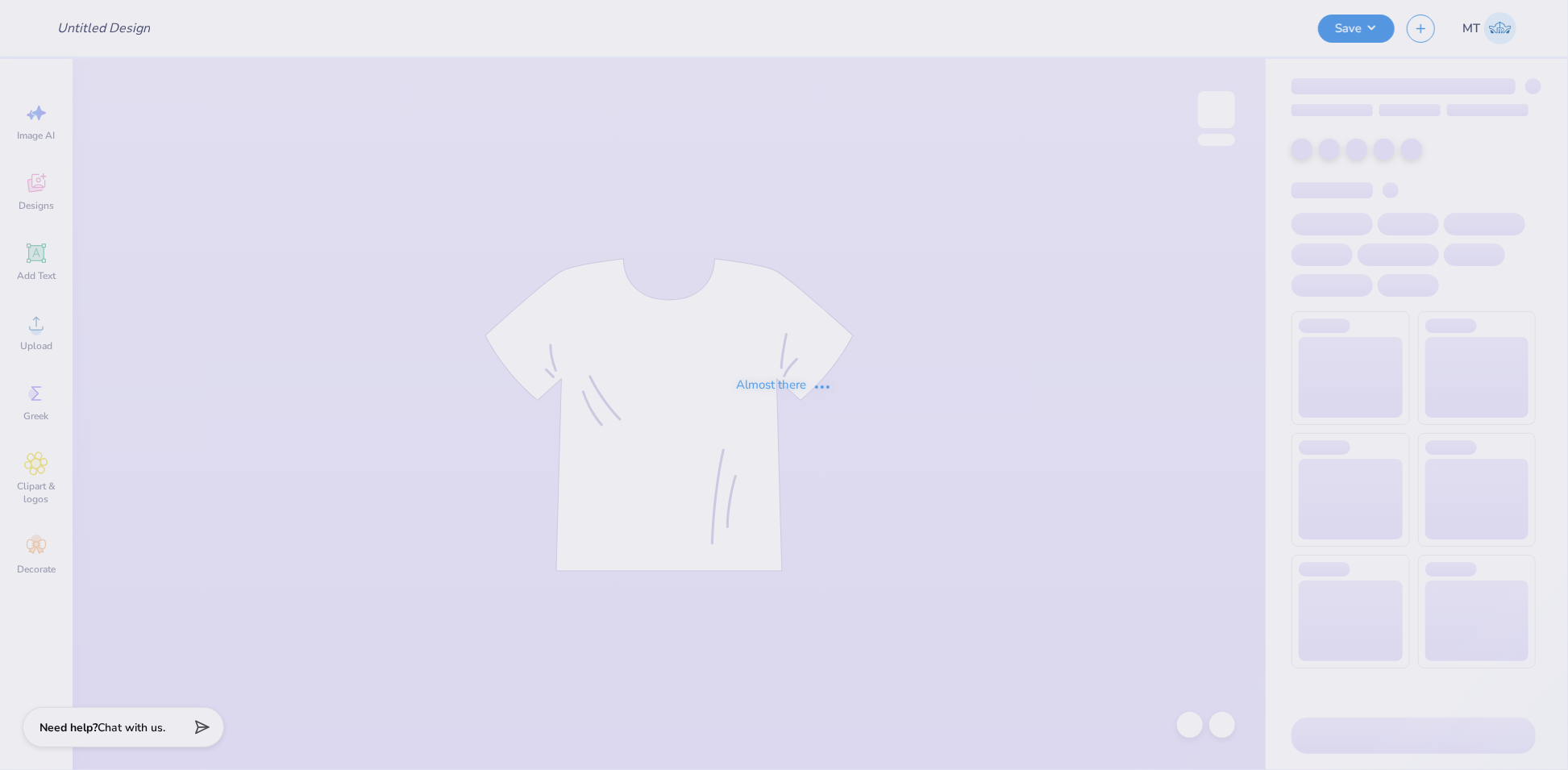
type input "FPS239781"
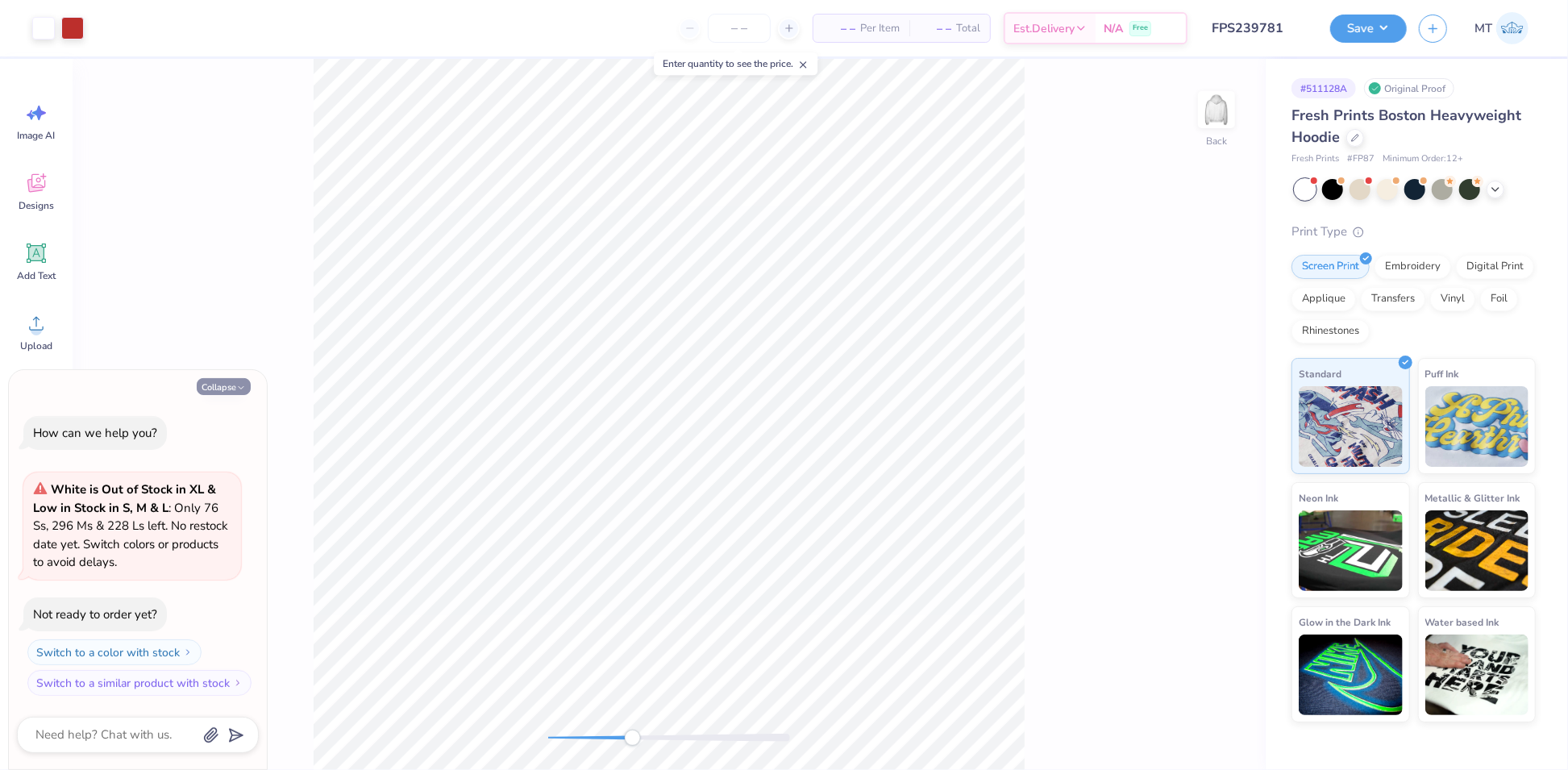
click at [222, 384] on button "Collapse" at bounding box center [223, 386] width 54 height 16
type textarea "x"
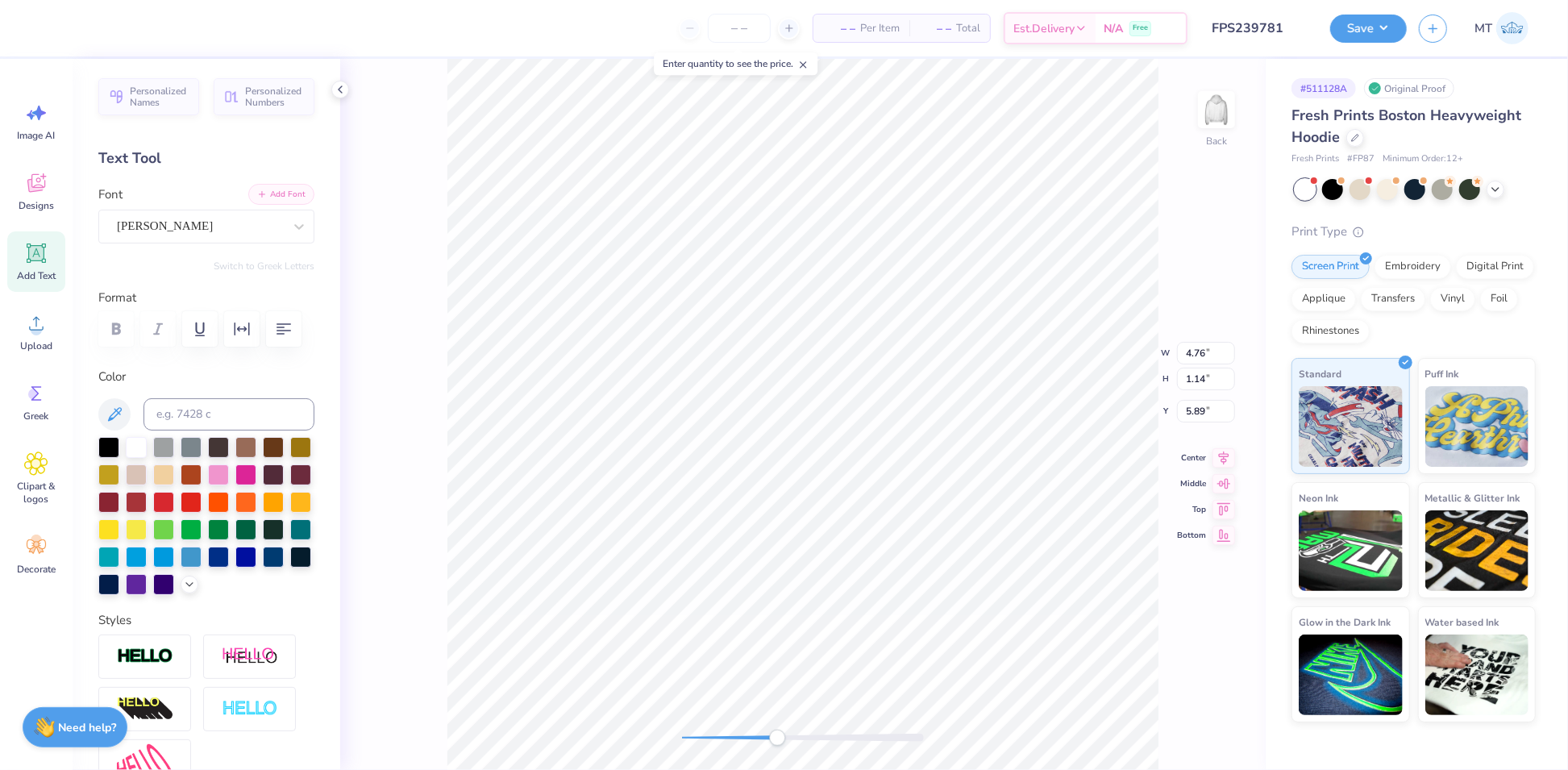
click at [263, 200] on button "Add Font" at bounding box center [281, 194] width 66 height 21
click at [280, 191] on button "Add Font" at bounding box center [281, 194] width 66 height 21
click at [284, 194] on button "Add Font" at bounding box center [281, 194] width 66 height 21
click at [276, 192] on button "Add Font" at bounding box center [281, 194] width 66 height 21
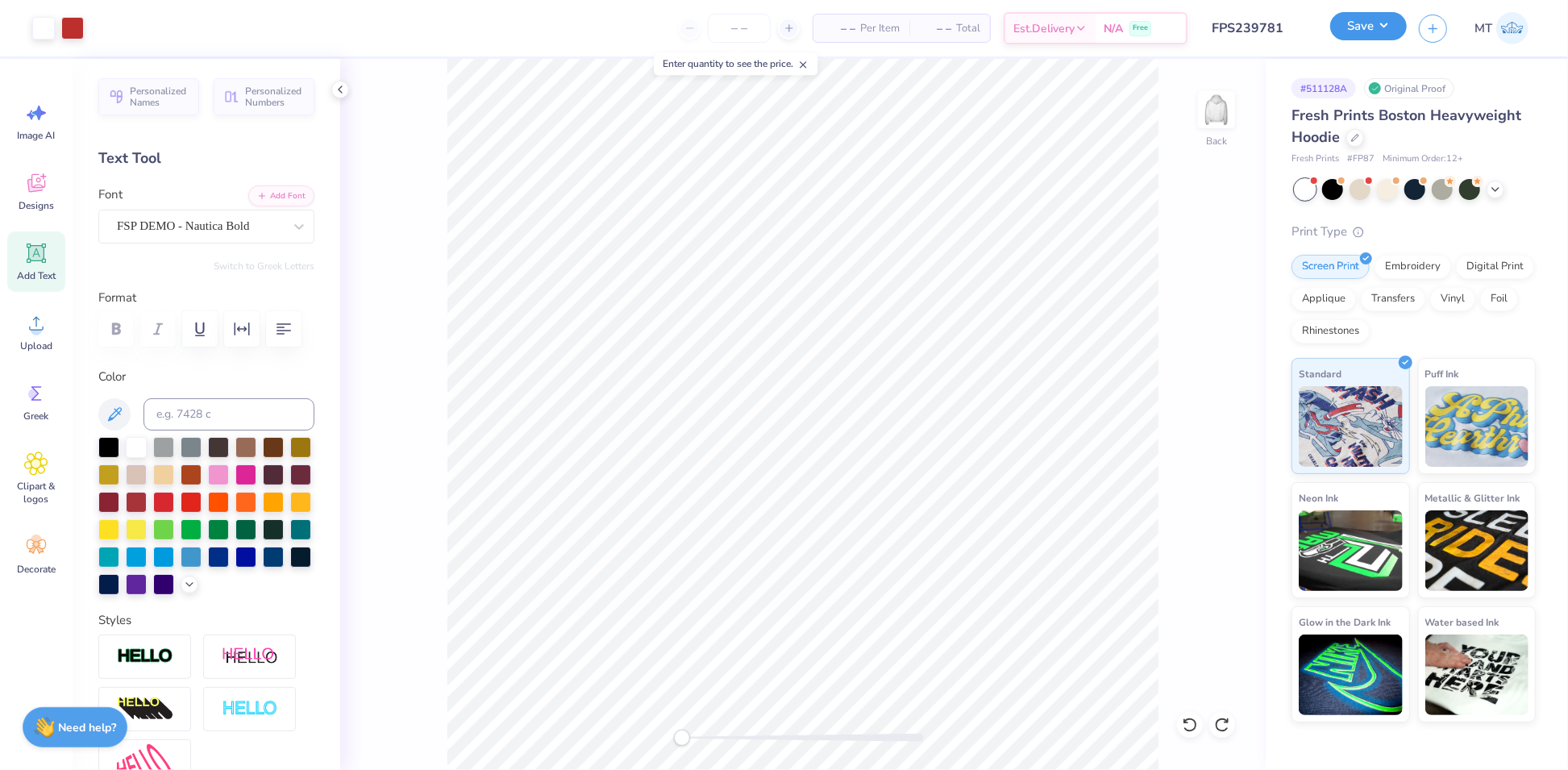
click at [1365, 25] on button "Save" at bounding box center [1368, 26] width 77 height 28
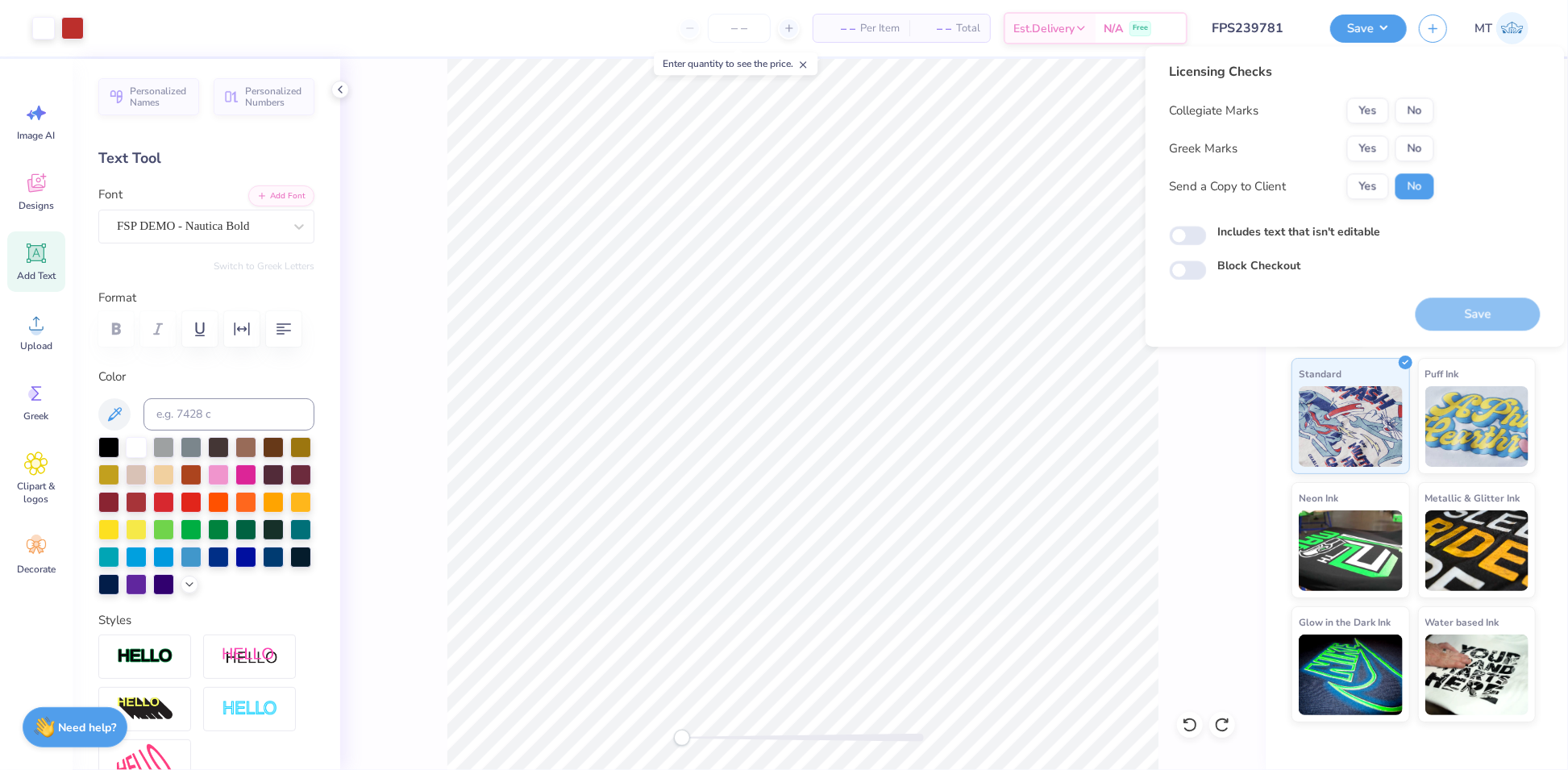
click at [1359, 132] on div "Collegiate Marks Yes No Greek Marks Yes No Send a Copy to Client Yes No" at bounding box center [1302, 148] width 265 height 102
click at [1364, 146] on button "Yes" at bounding box center [1368, 148] width 42 height 26
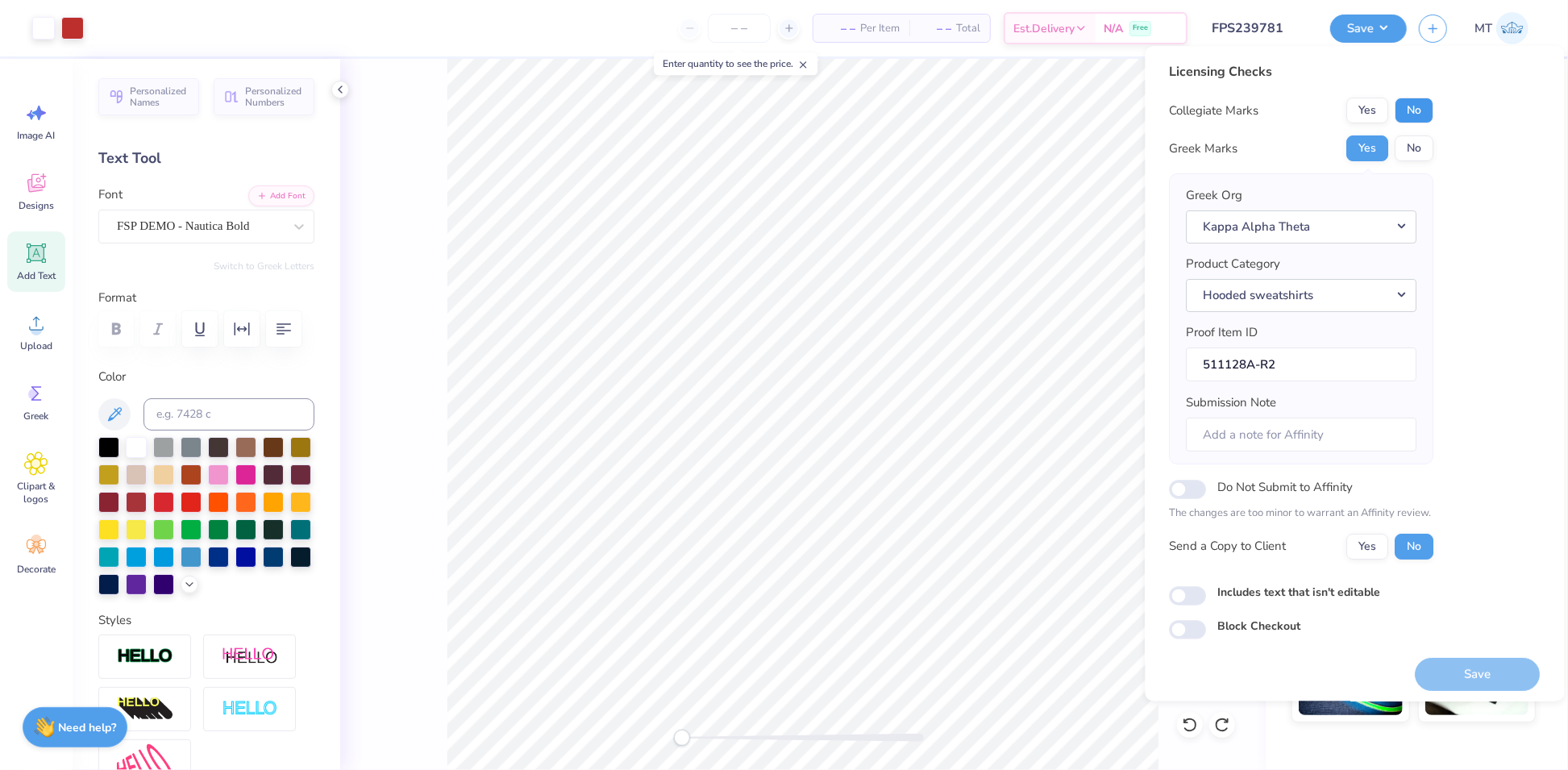
click at [1401, 108] on button "No" at bounding box center [1414, 111] width 38 height 26
click at [1441, 672] on button "Save" at bounding box center [1477, 675] width 124 height 33
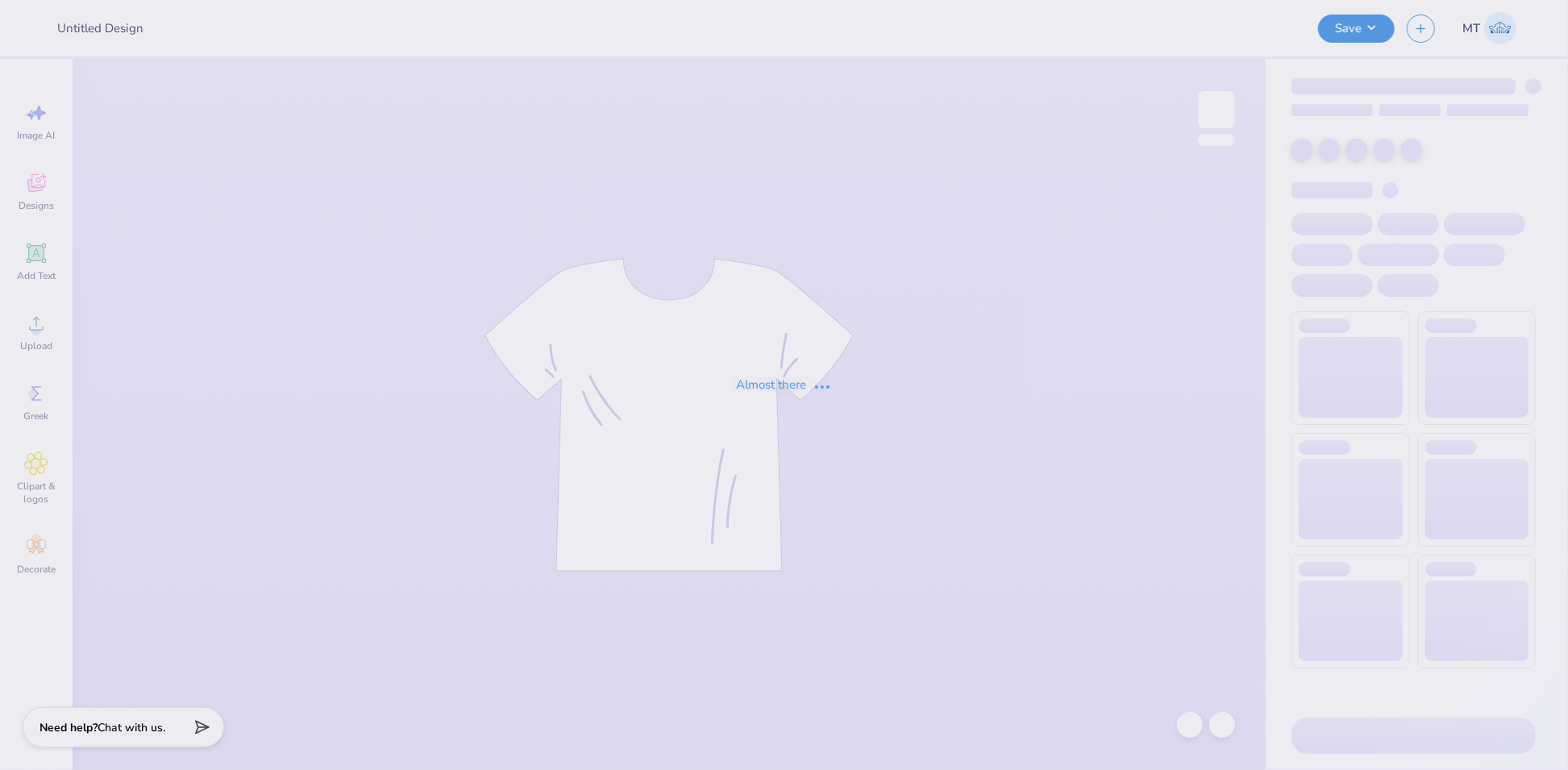
type input "FPS239663"
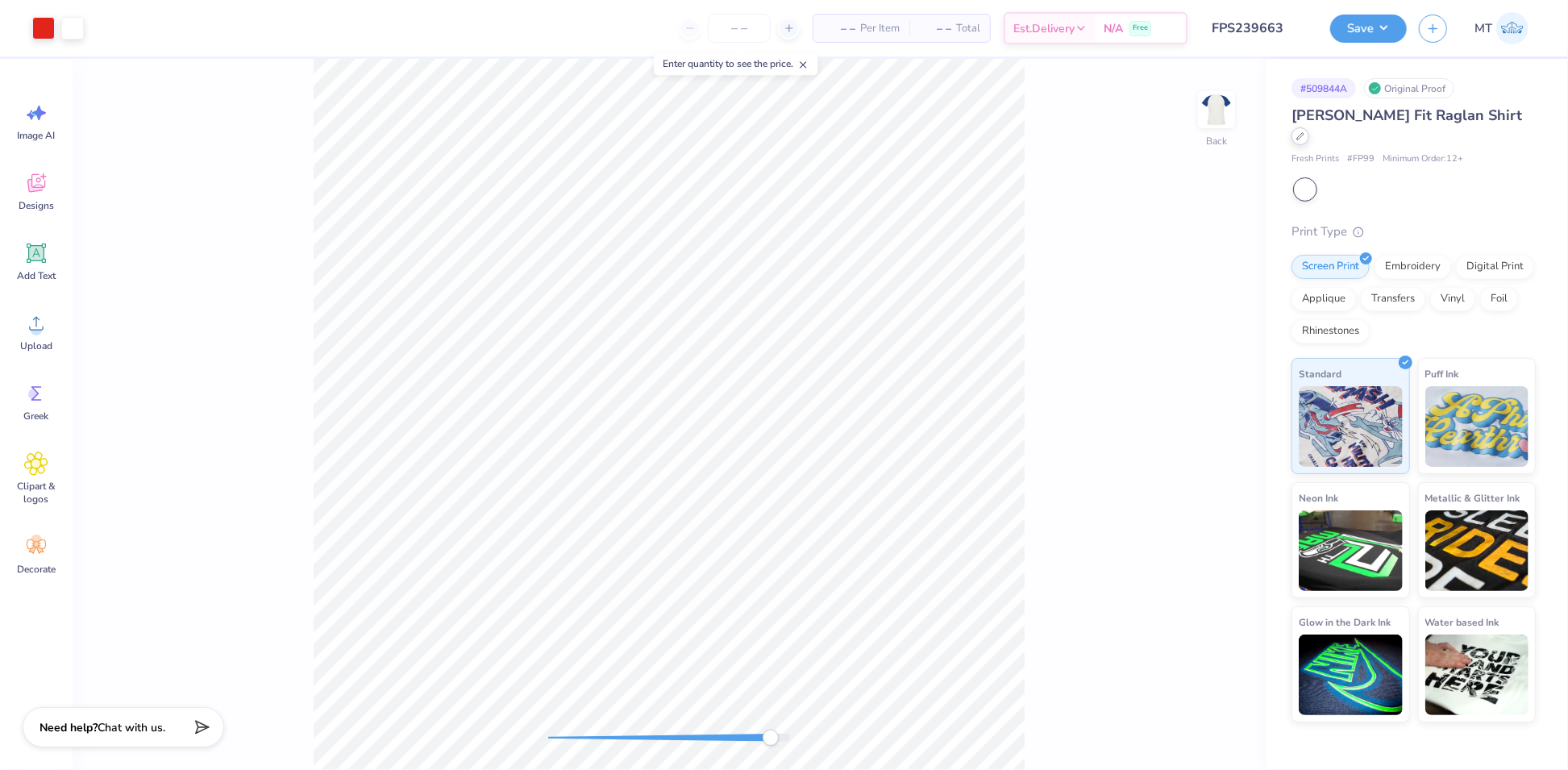
click at [1309, 127] on div at bounding box center [1300, 136] width 17 height 17
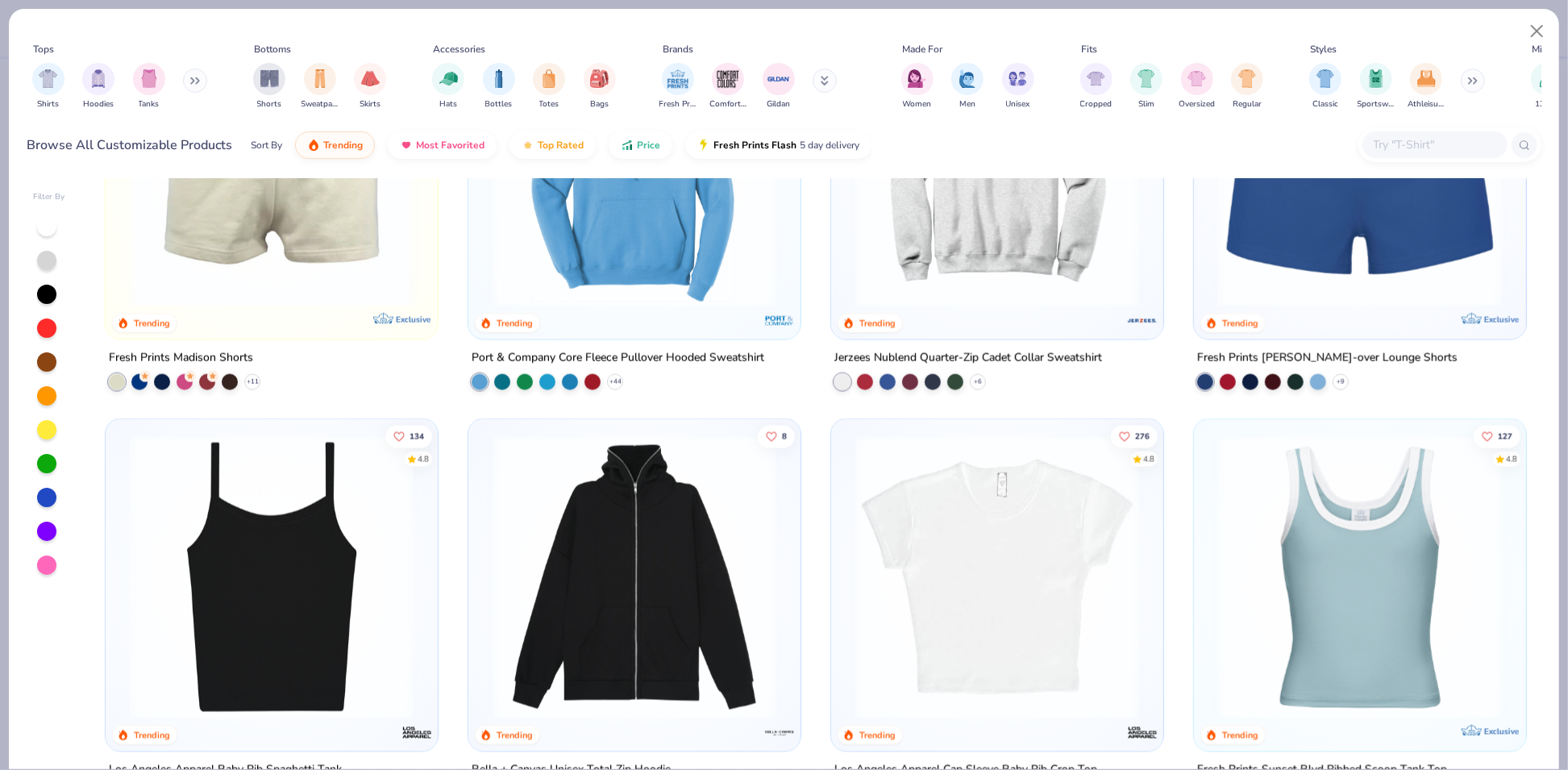
scroll to position [2067, 0]
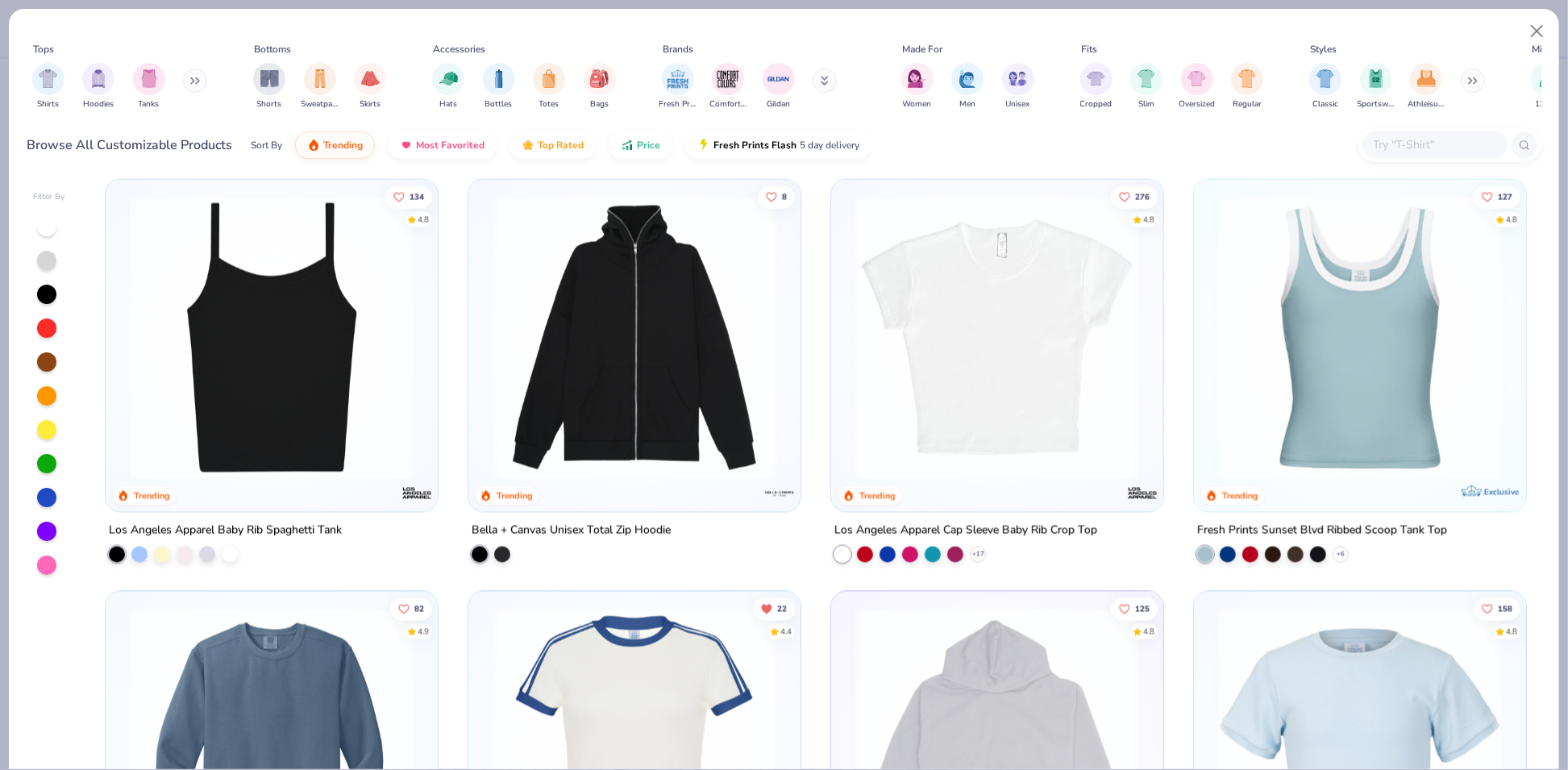
click at [287, 367] on img at bounding box center [272, 338] width 300 height 284
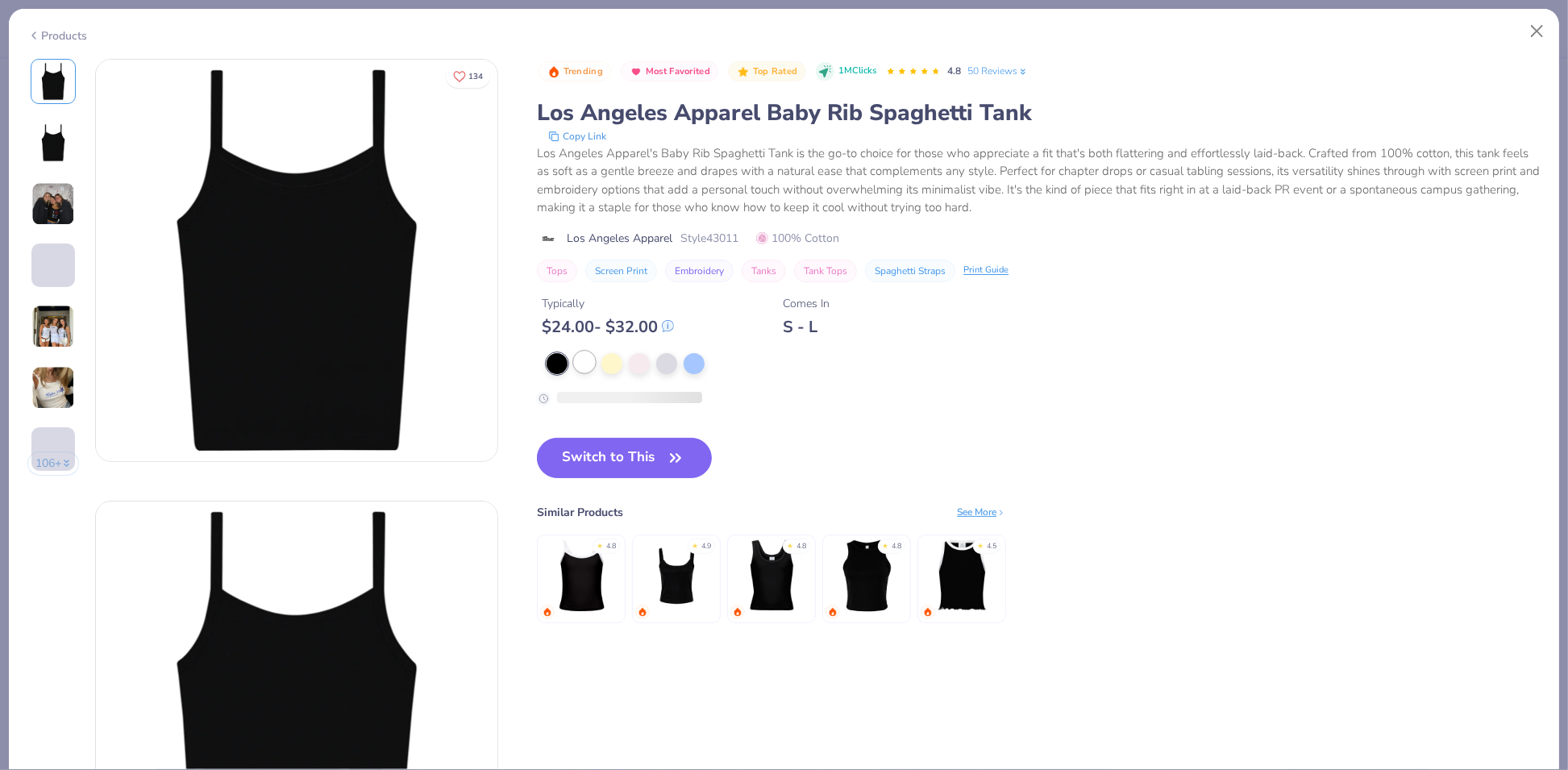
click at [582, 363] on div at bounding box center [584, 362] width 21 height 21
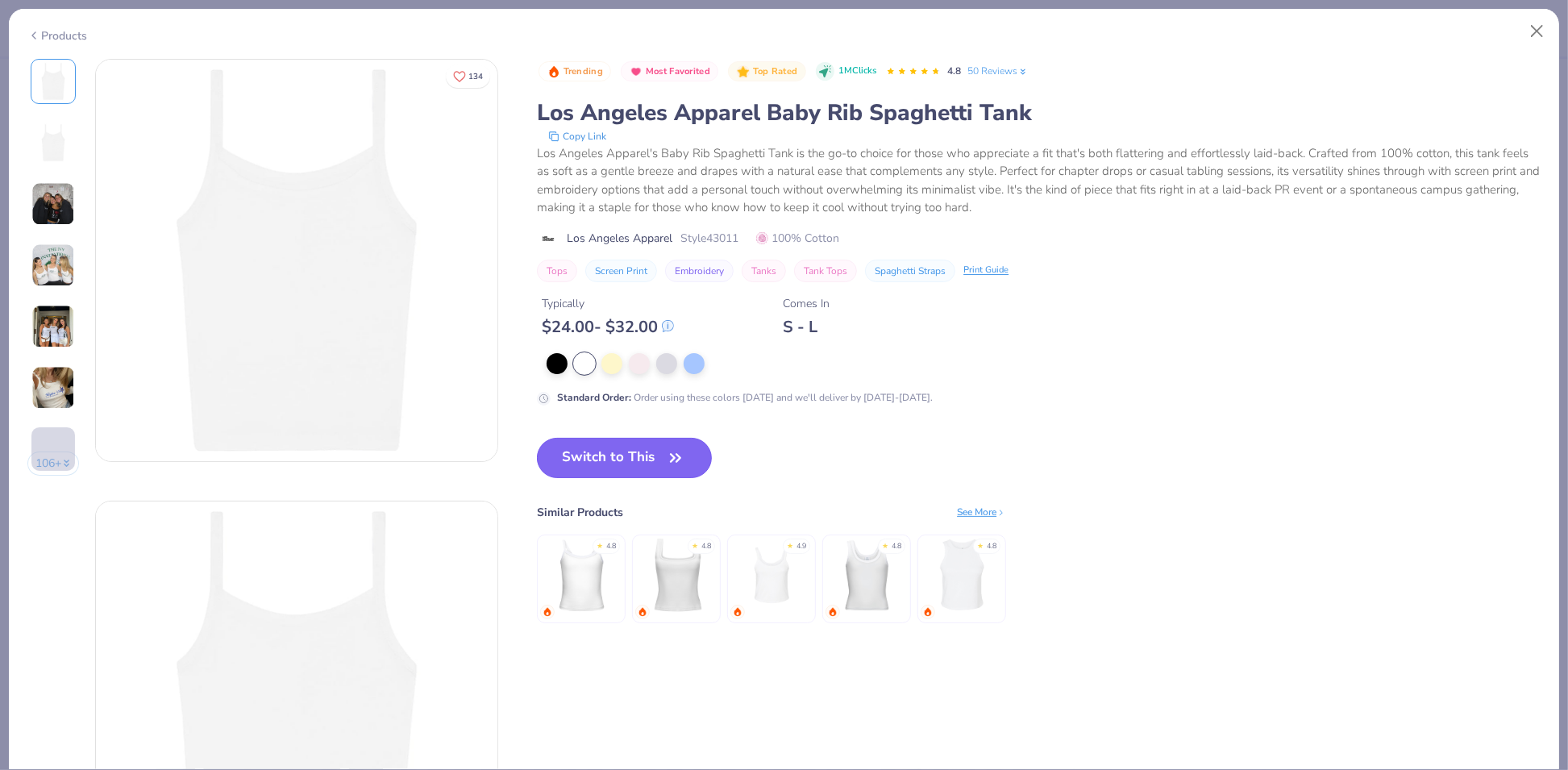
click at [650, 462] on button "Switch to This" at bounding box center [623, 458] width 175 height 40
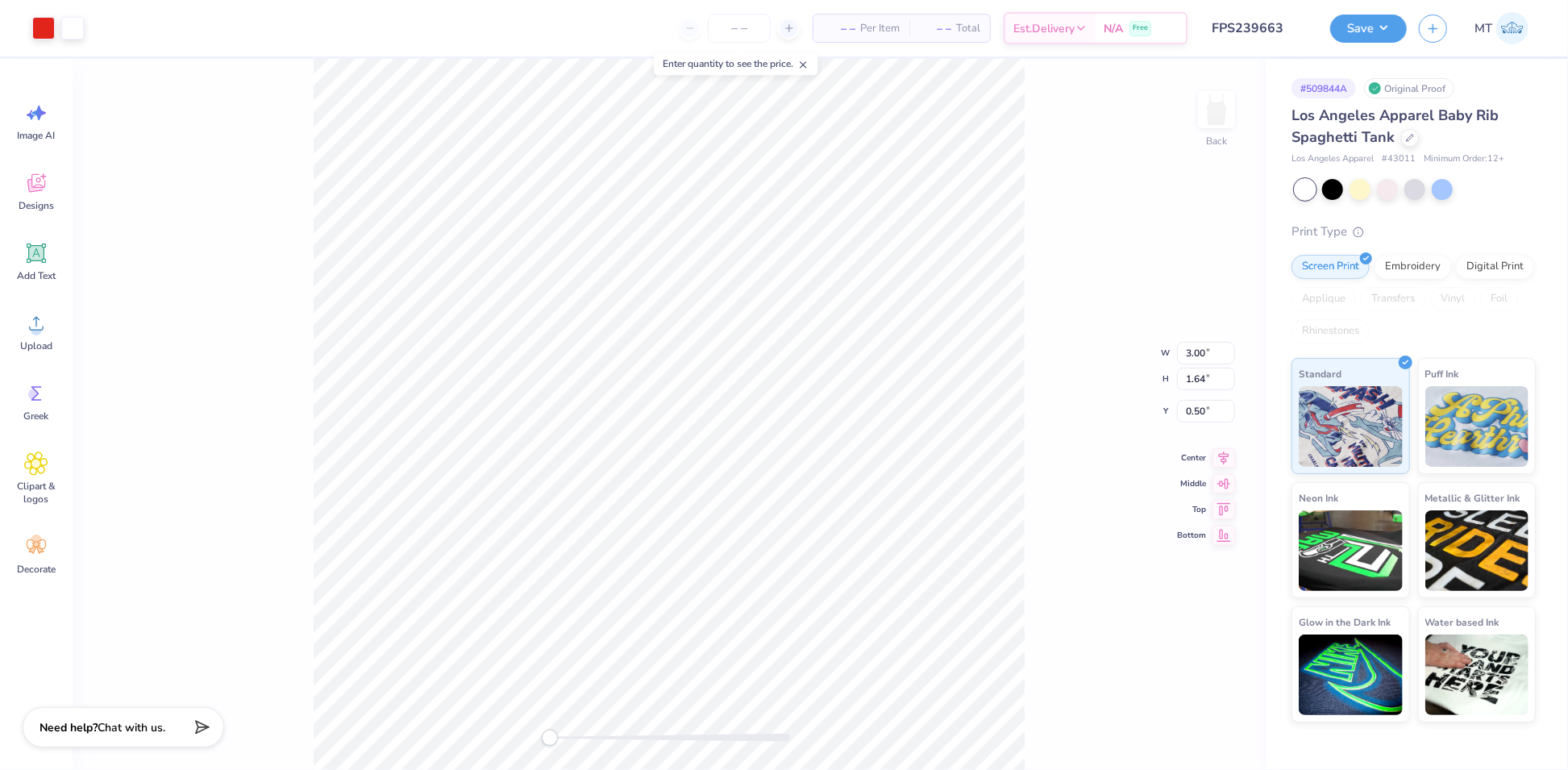
type input "2.18"
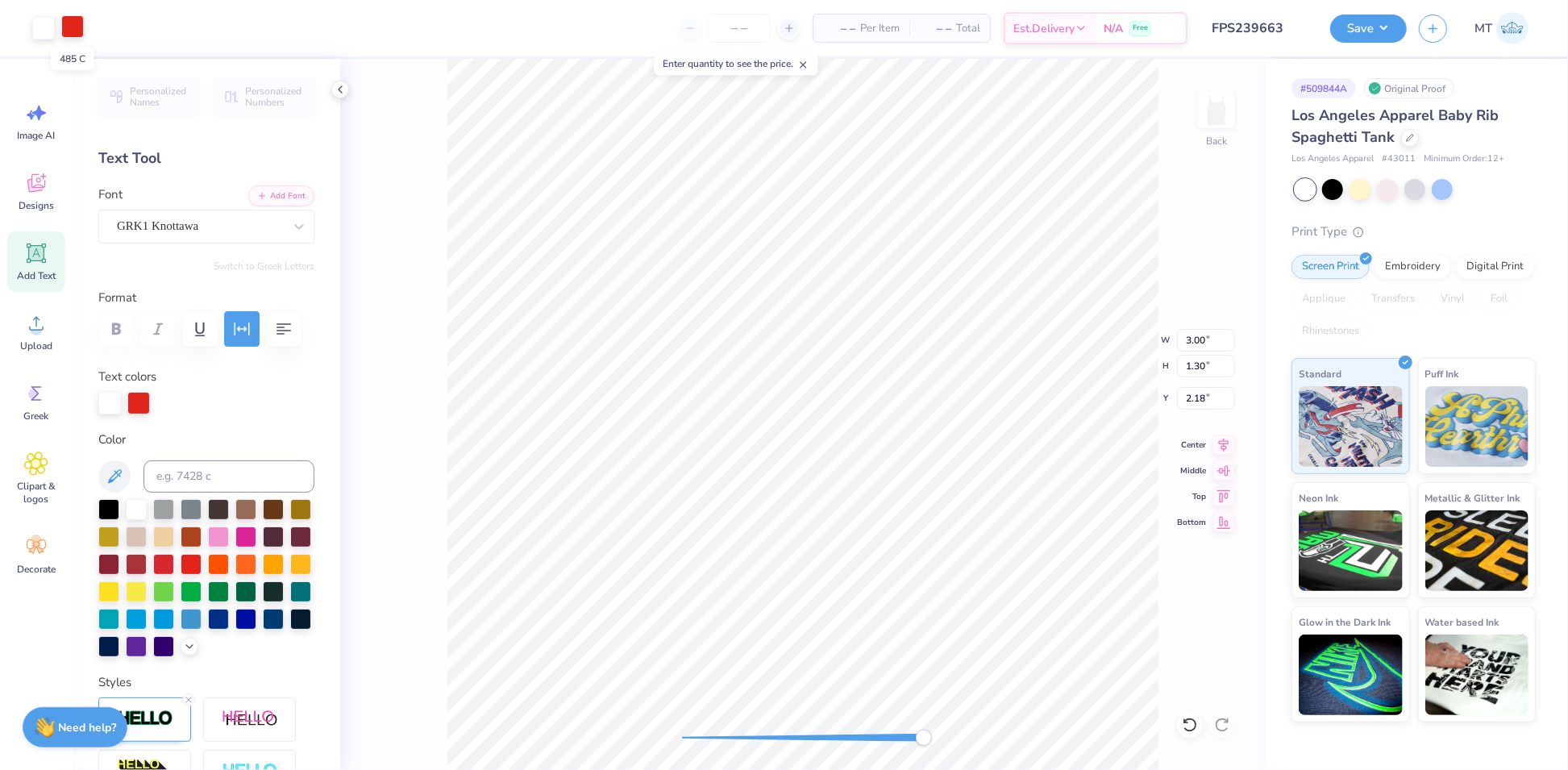
click at [72, 24] on div at bounding box center [72, 27] width 23 height 23
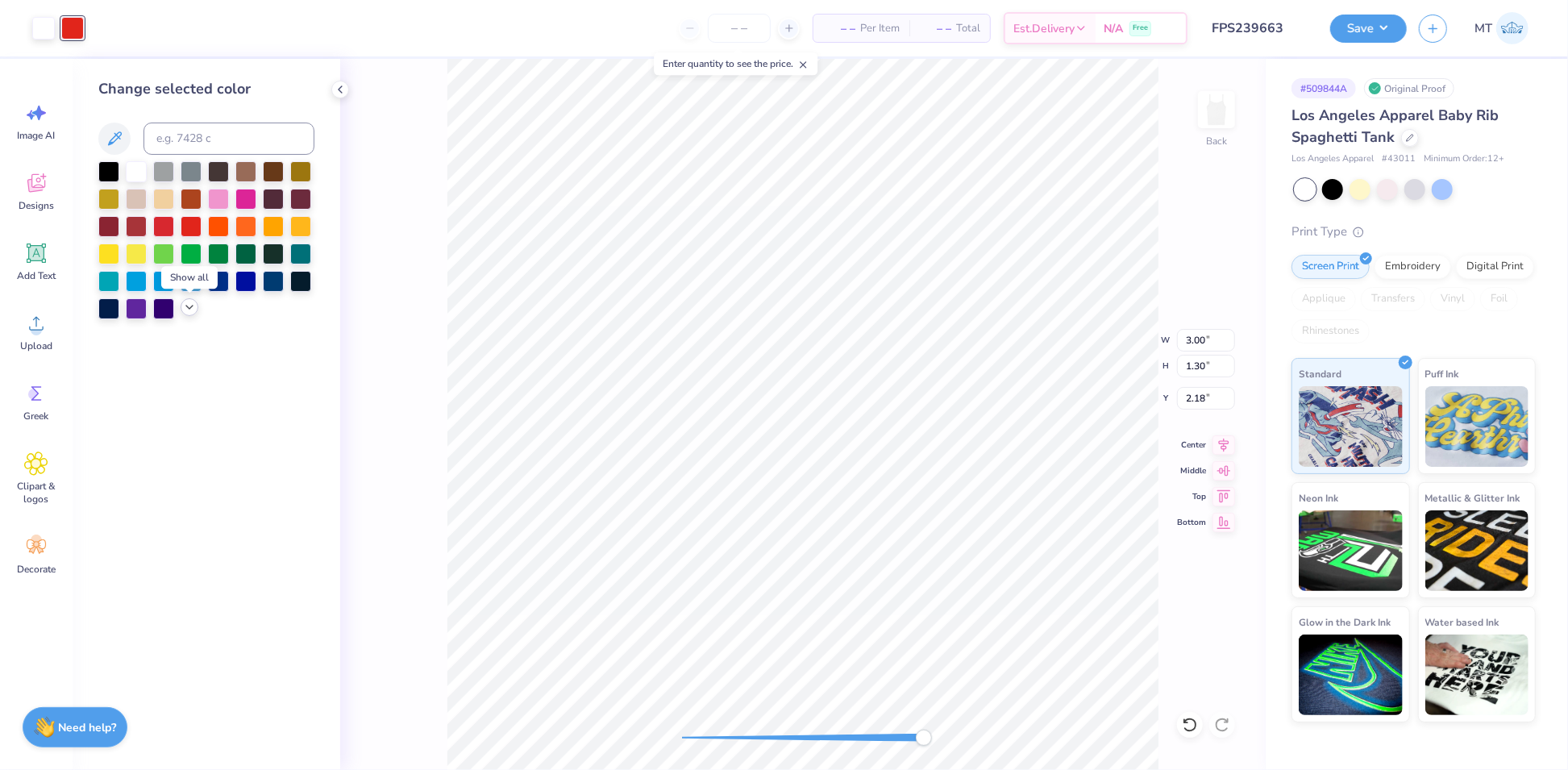
click at [196, 309] on div at bounding box center [189, 307] width 17 height 17
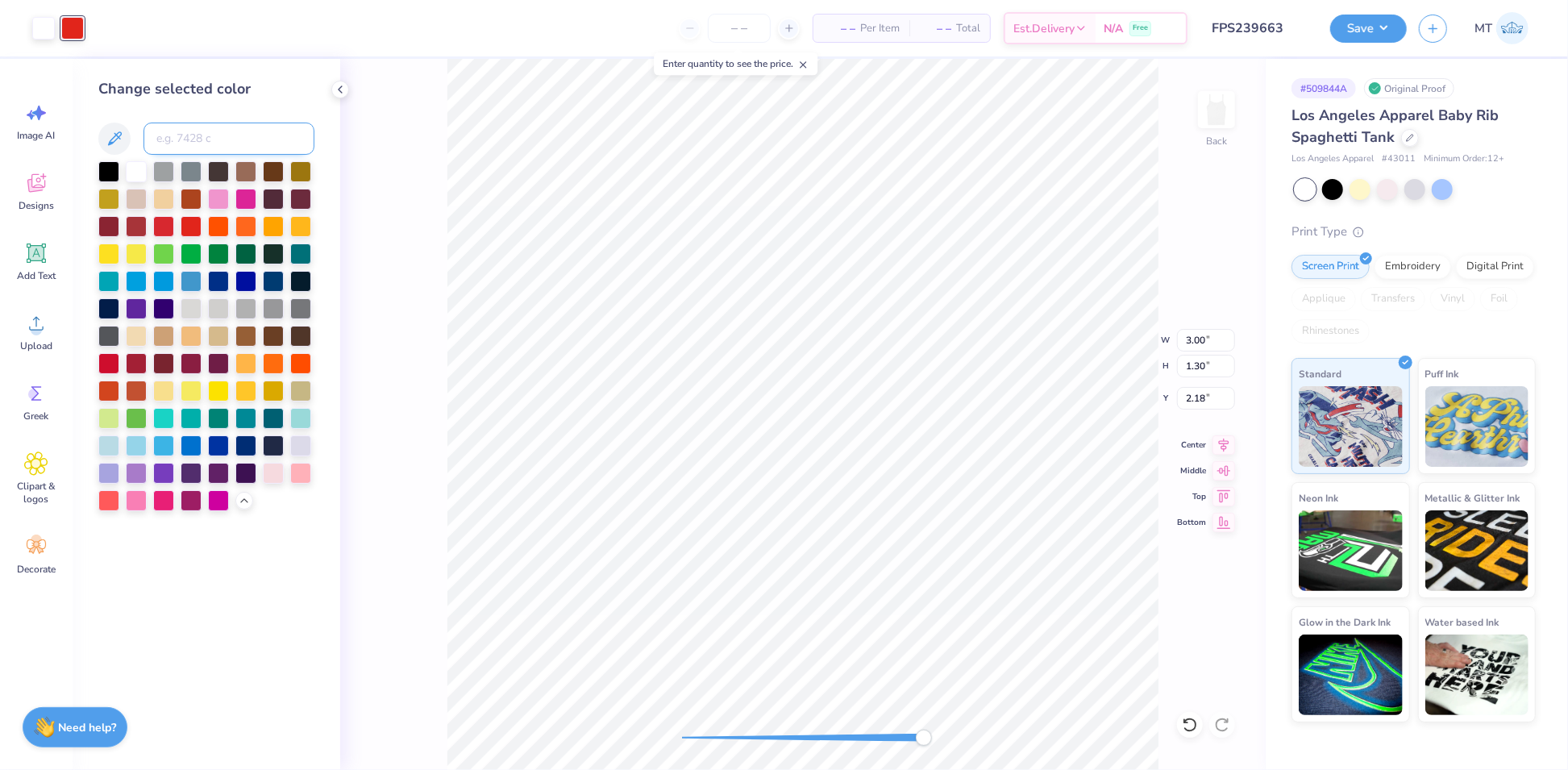
click at [233, 144] on input at bounding box center [229, 138] width 171 height 32
type input "486"
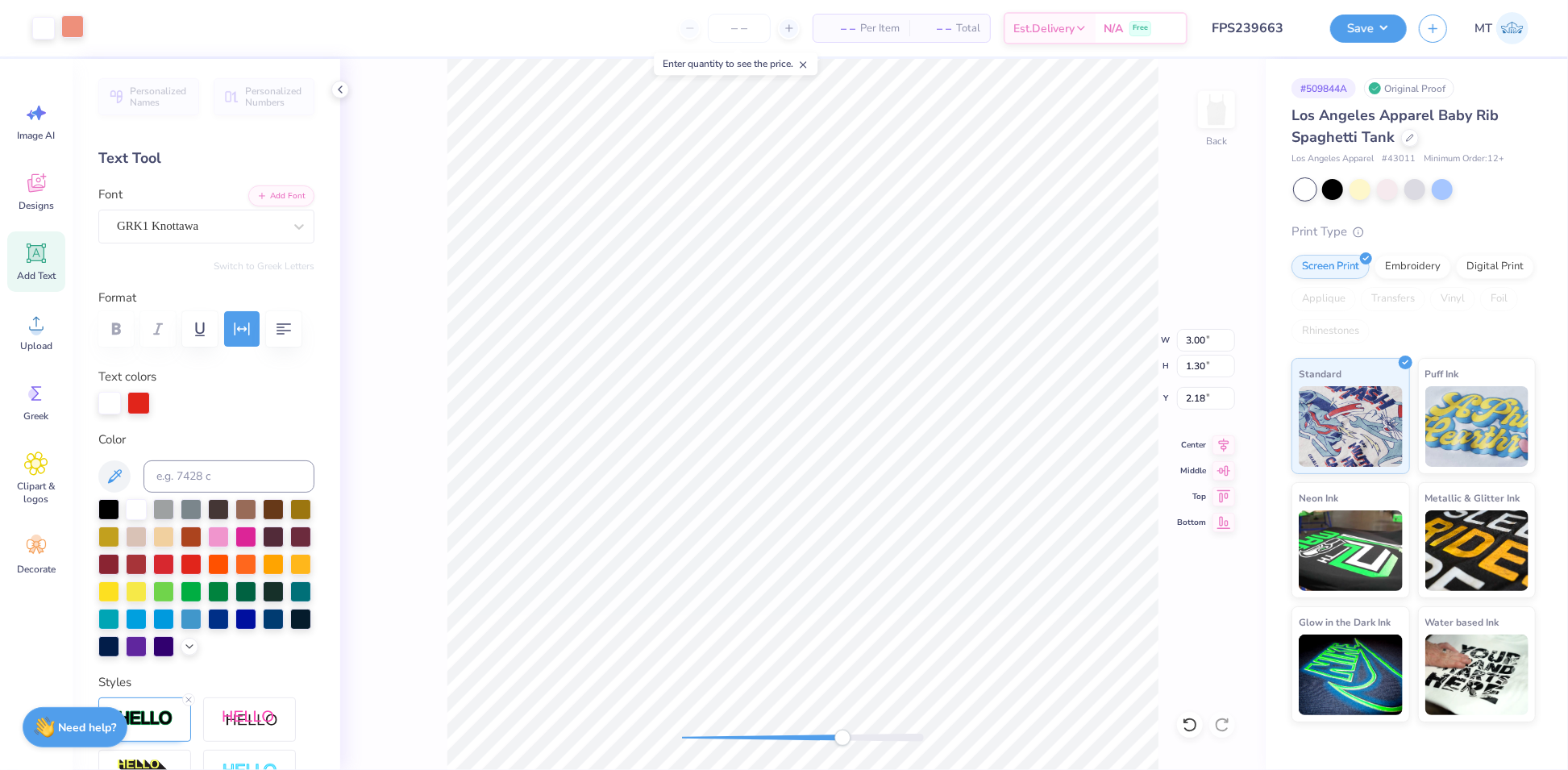
click at [62, 29] on div at bounding box center [72, 27] width 23 height 23
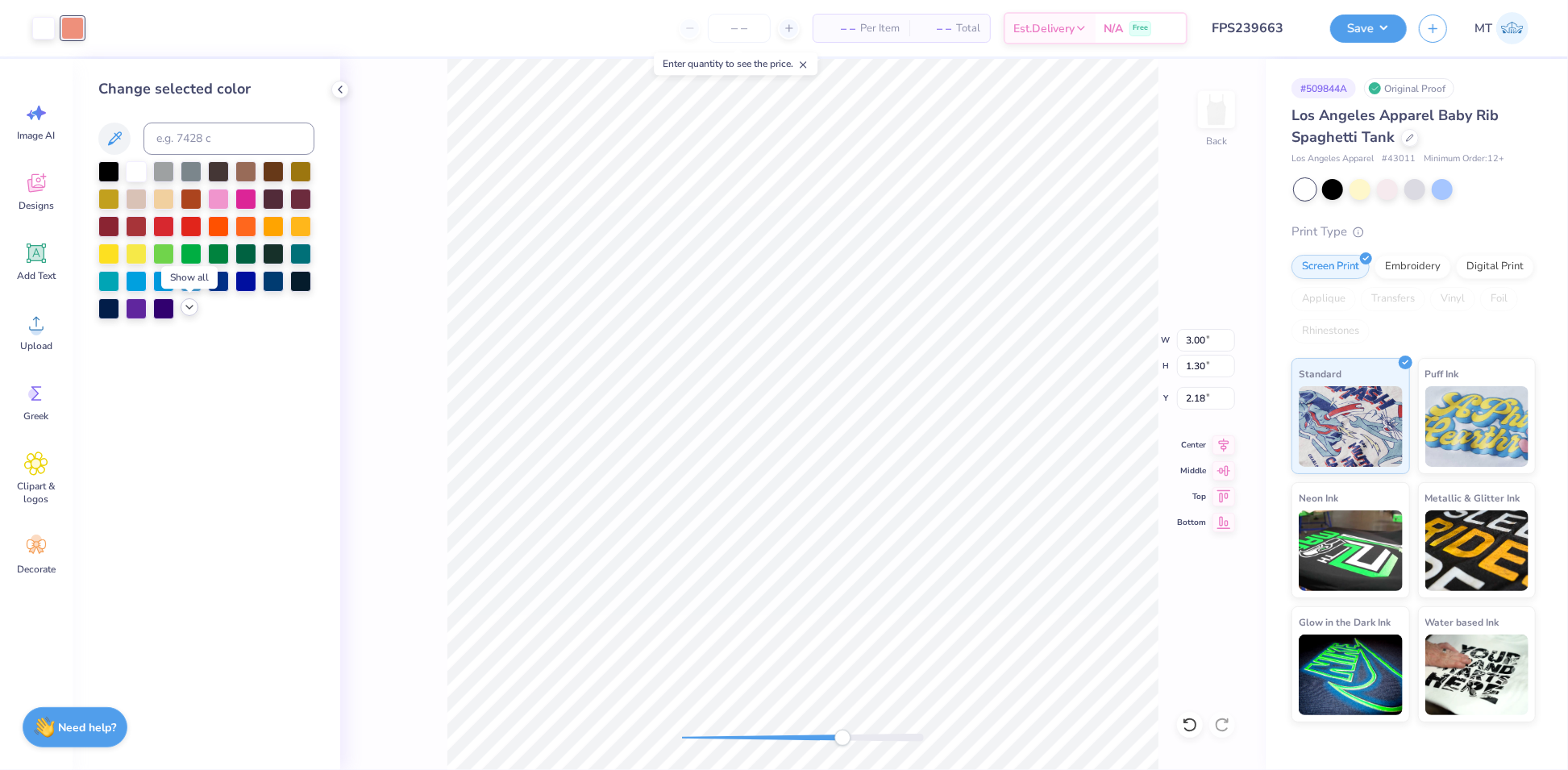
click at [192, 303] on icon at bounding box center [189, 307] width 13 height 13
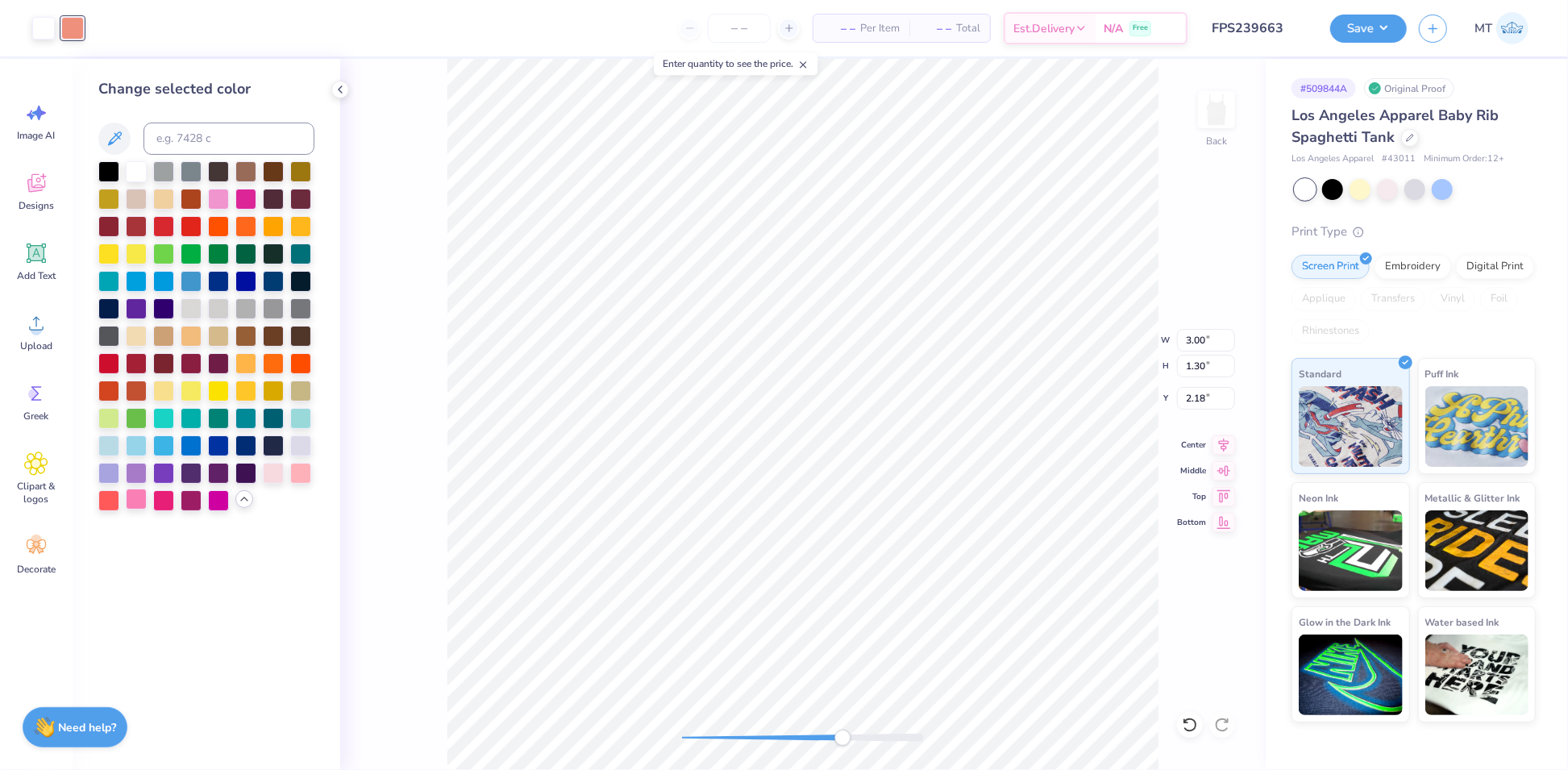
click at [141, 499] on div at bounding box center [135, 499] width 21 height 21
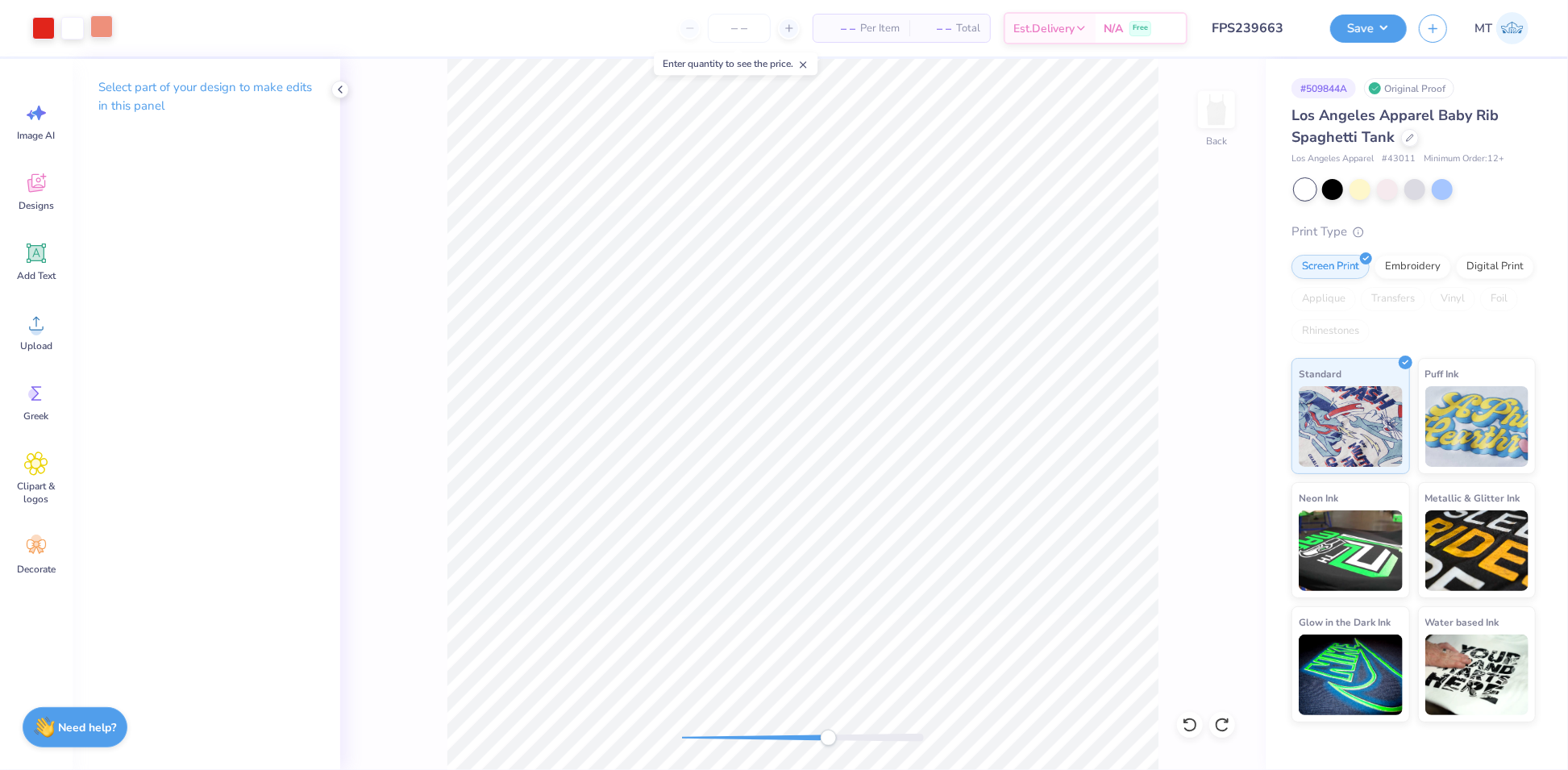
click at [105, 22] on div at bounding box center [102, 27] width 23 height 23
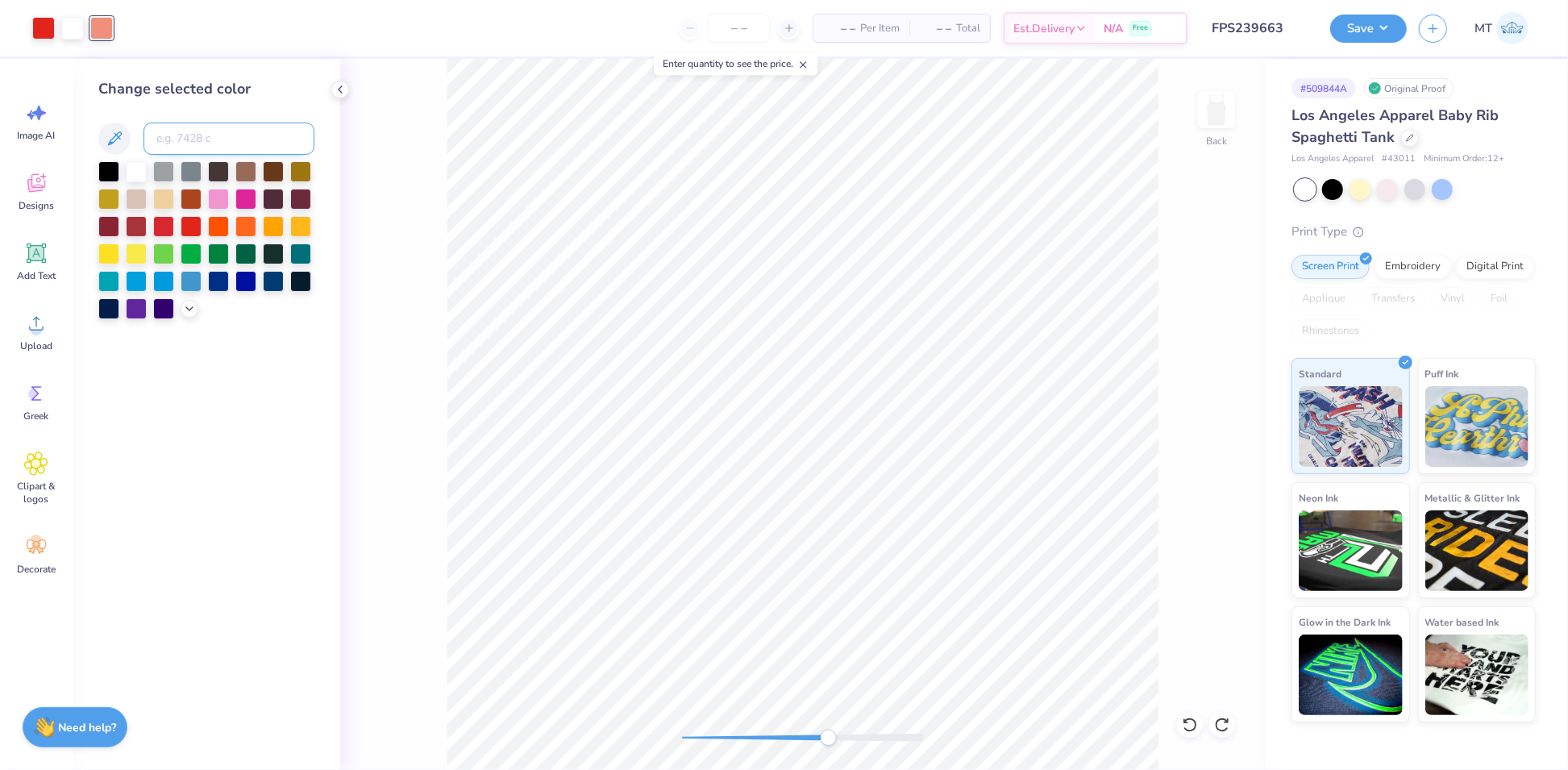
click at [206, 133] on input at bounding box center [229, 138] width 171 height 32
type input "7418"
click at [40, 27] on div at bounding box center [43, 27] width 23 height 23
click at [200, 139] on input at bounding box center [229, 138] width 171 height 32
type input "7417"
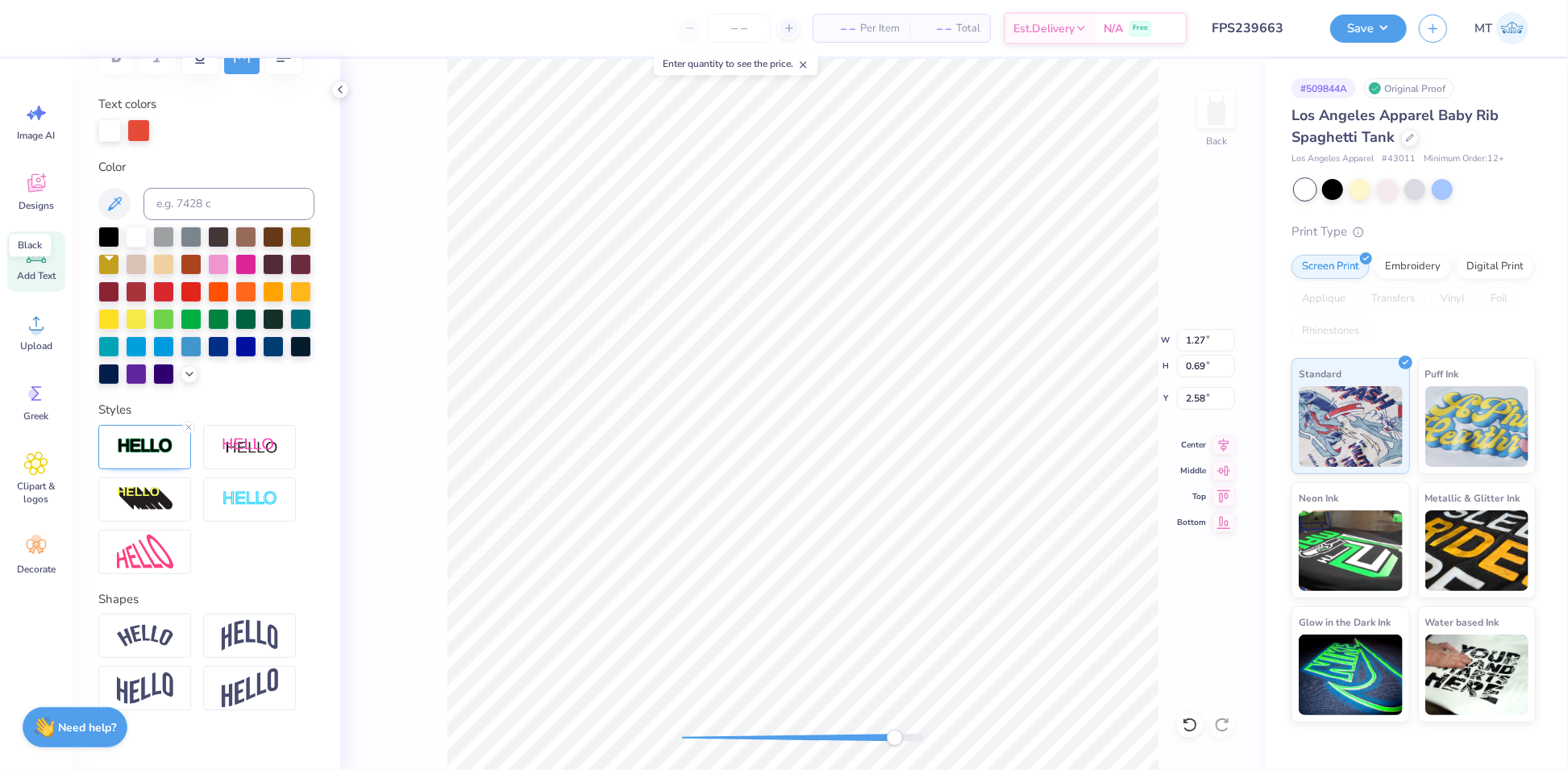
scroll to position [362, 0]
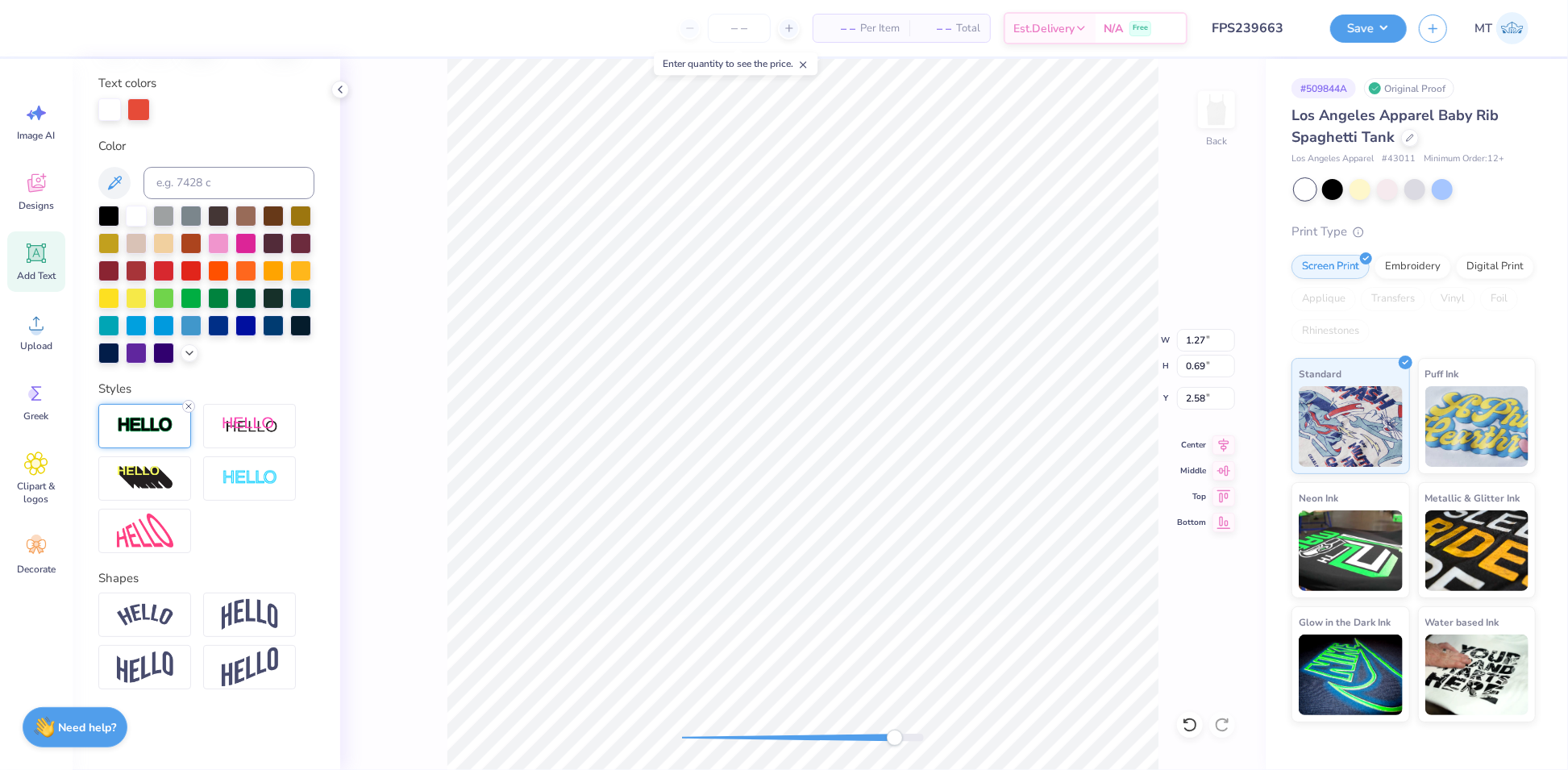
click at [187, 405] on icon at bounding box center [189, 407] width 10 height 10
click at [50, 30] on div at bounding box center [43, 27] width 23 height 23
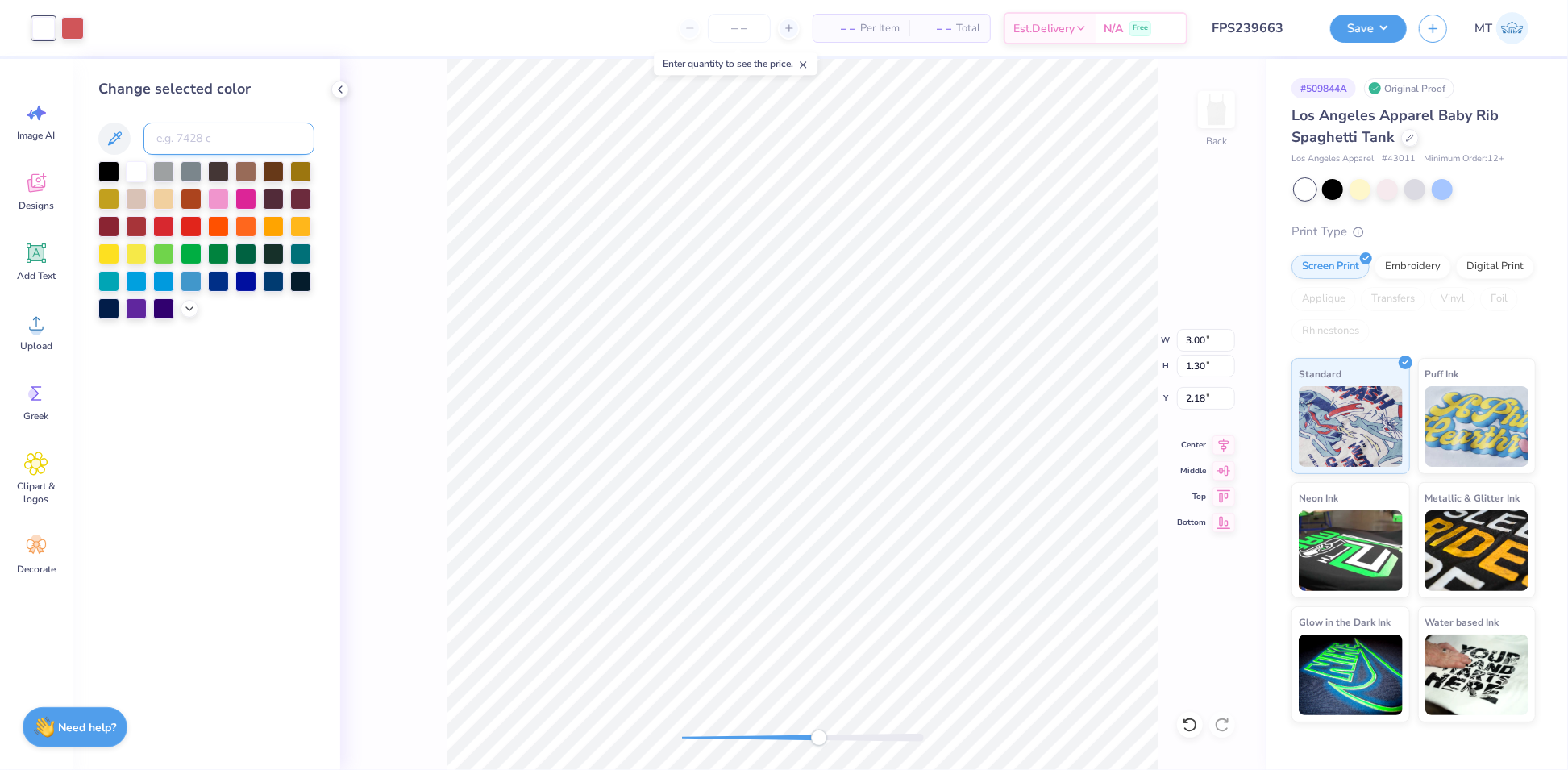
click at [212, 140] on input at bounding box center [229, 138] width 171 height 32
type input "7422"
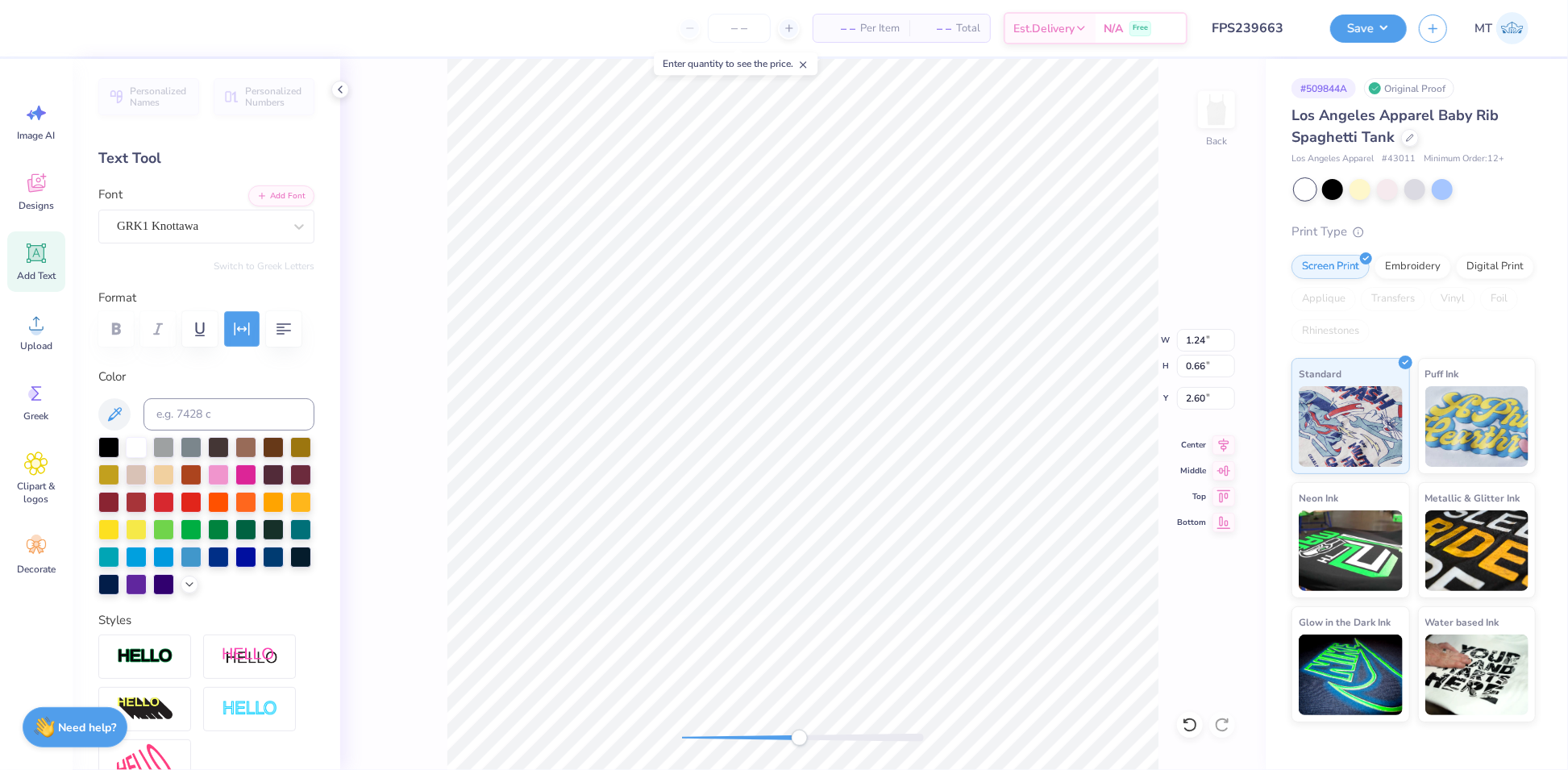
click at [244, 327] on icon "button" at bounding box center [242, 329] width 16 height 13
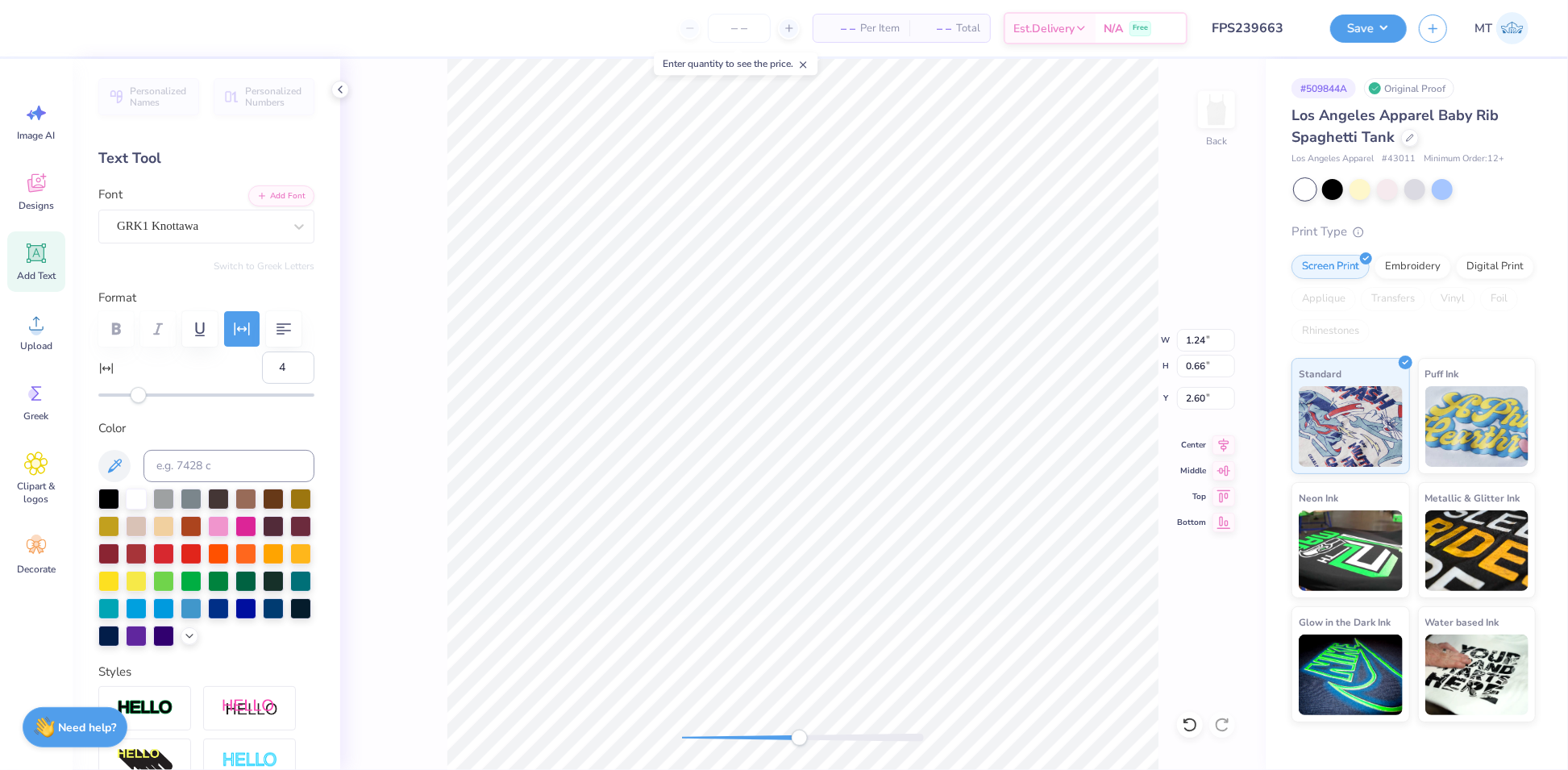
type input "3"
drag, startPoint x: 149, startPoint y: 439, endPoint x: 137, endPoint y: 439, distance: 12.0
click at [137, 403] on div "Accessibility label" at bounding box center [137, 396] width 16 height 16
type input "1"
click at [133, 403] on div "Accessibility label" at bounding box center [133, 396] width 16 height 16
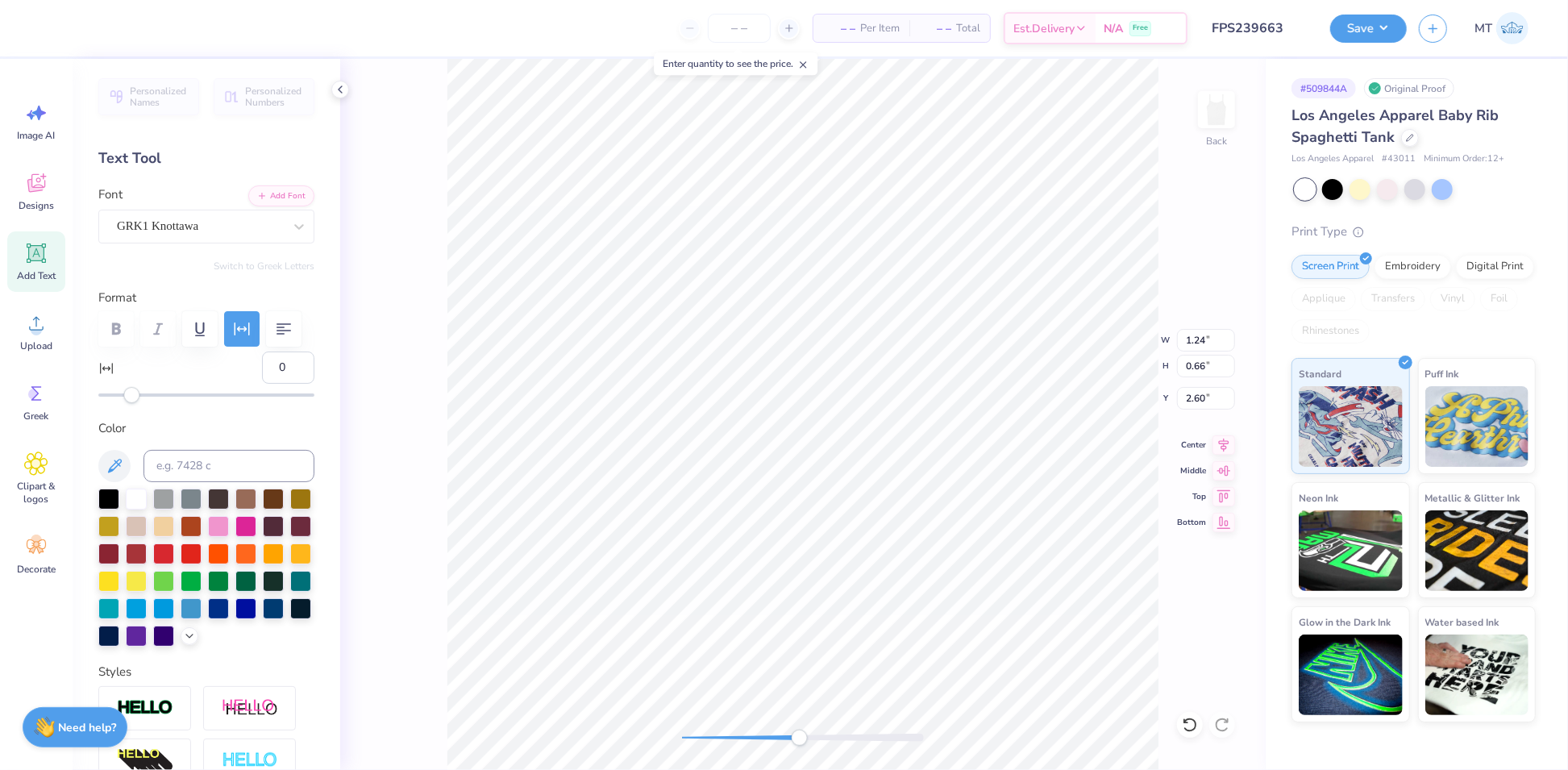
type input "-1"
click at [131, 403] on div "Accessibility label" at bounding box center [130, 396] width 16 height 16
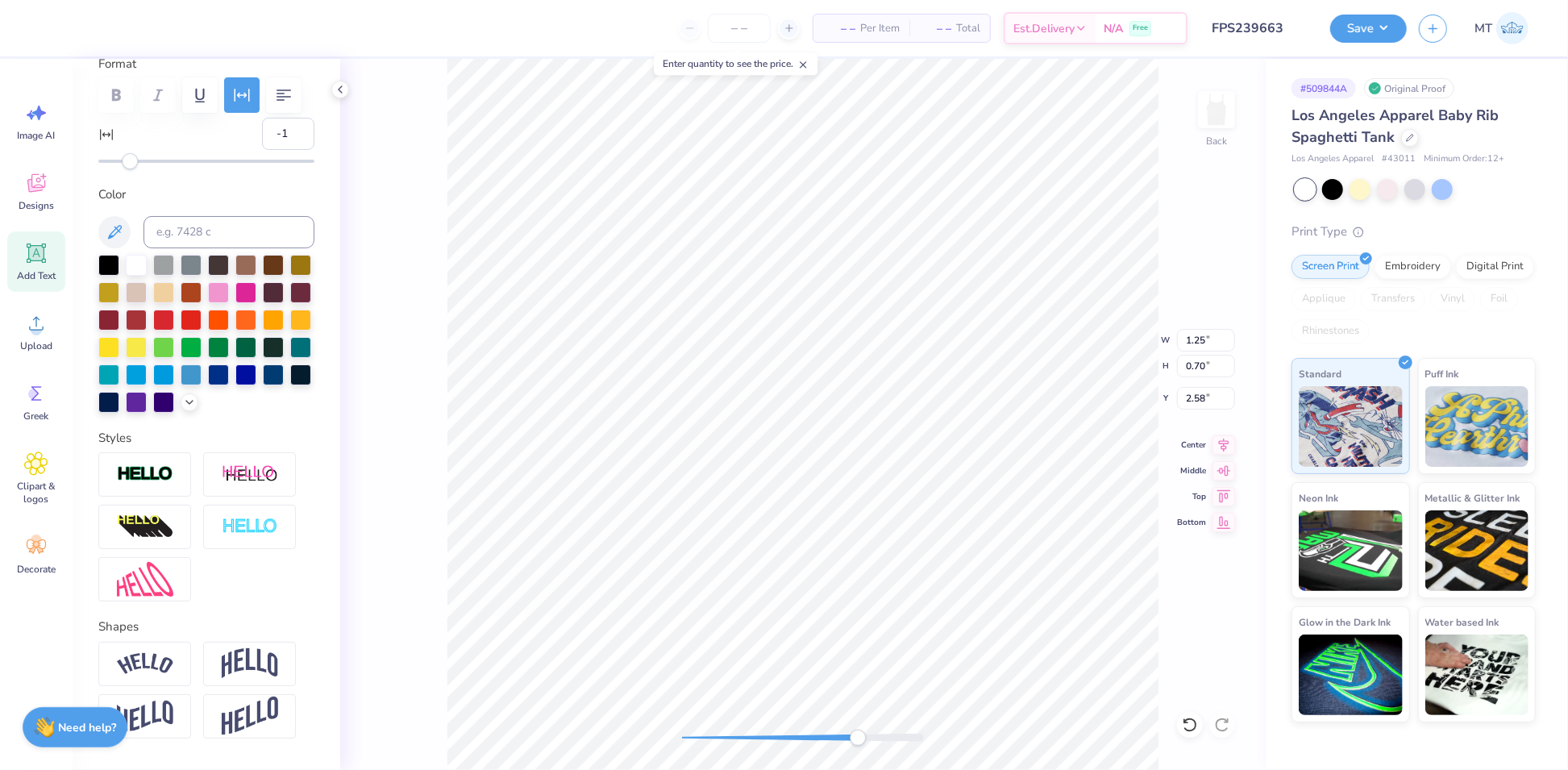
scroll to position [350, 0]
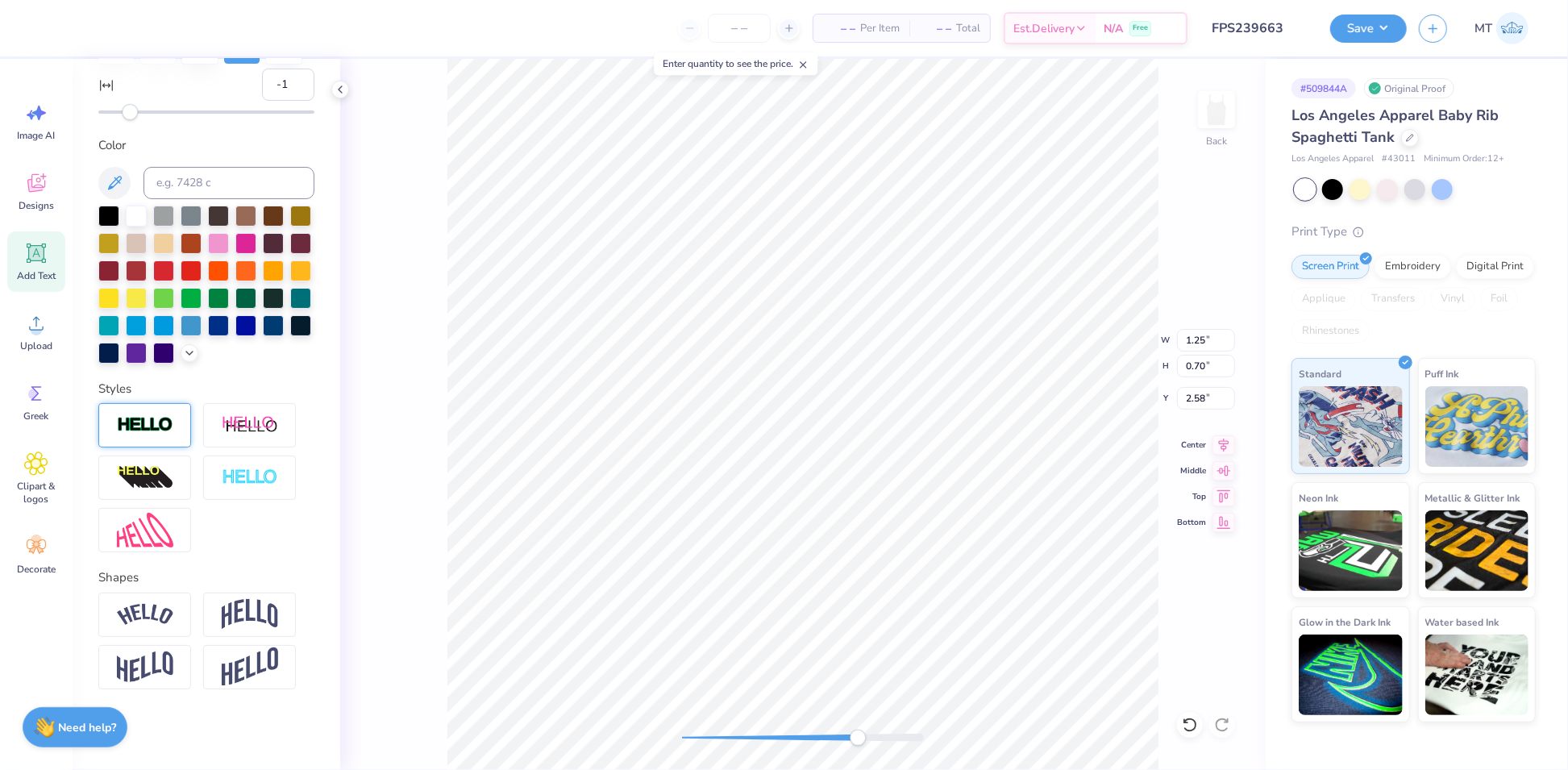
click at [139, 424] on img at bounding box center [146, 425] width 57 height 18
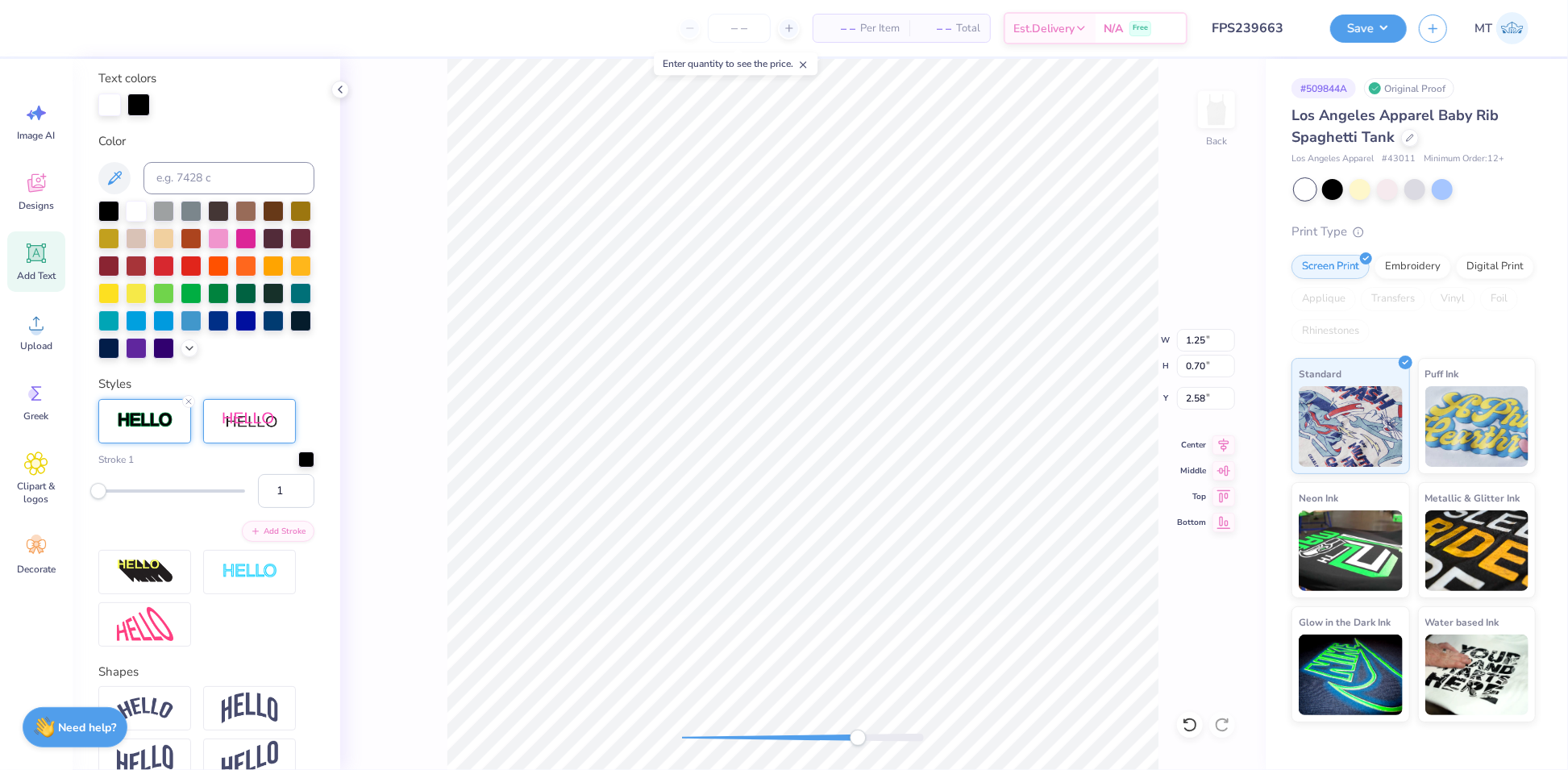
scroll to position [510, 0]
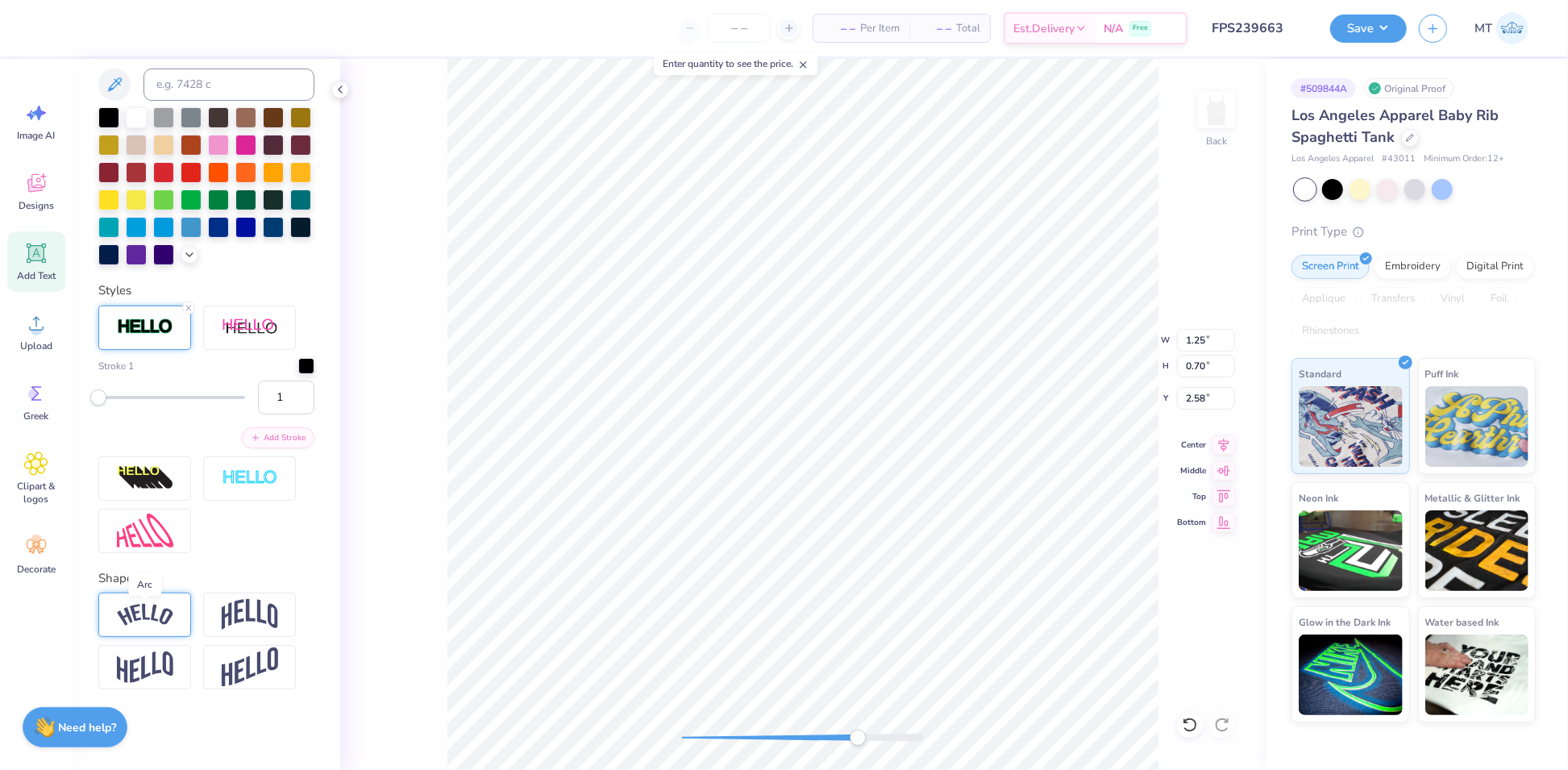
click at [141, 617] on img at bounding box center [146, 615] width 57 height 22
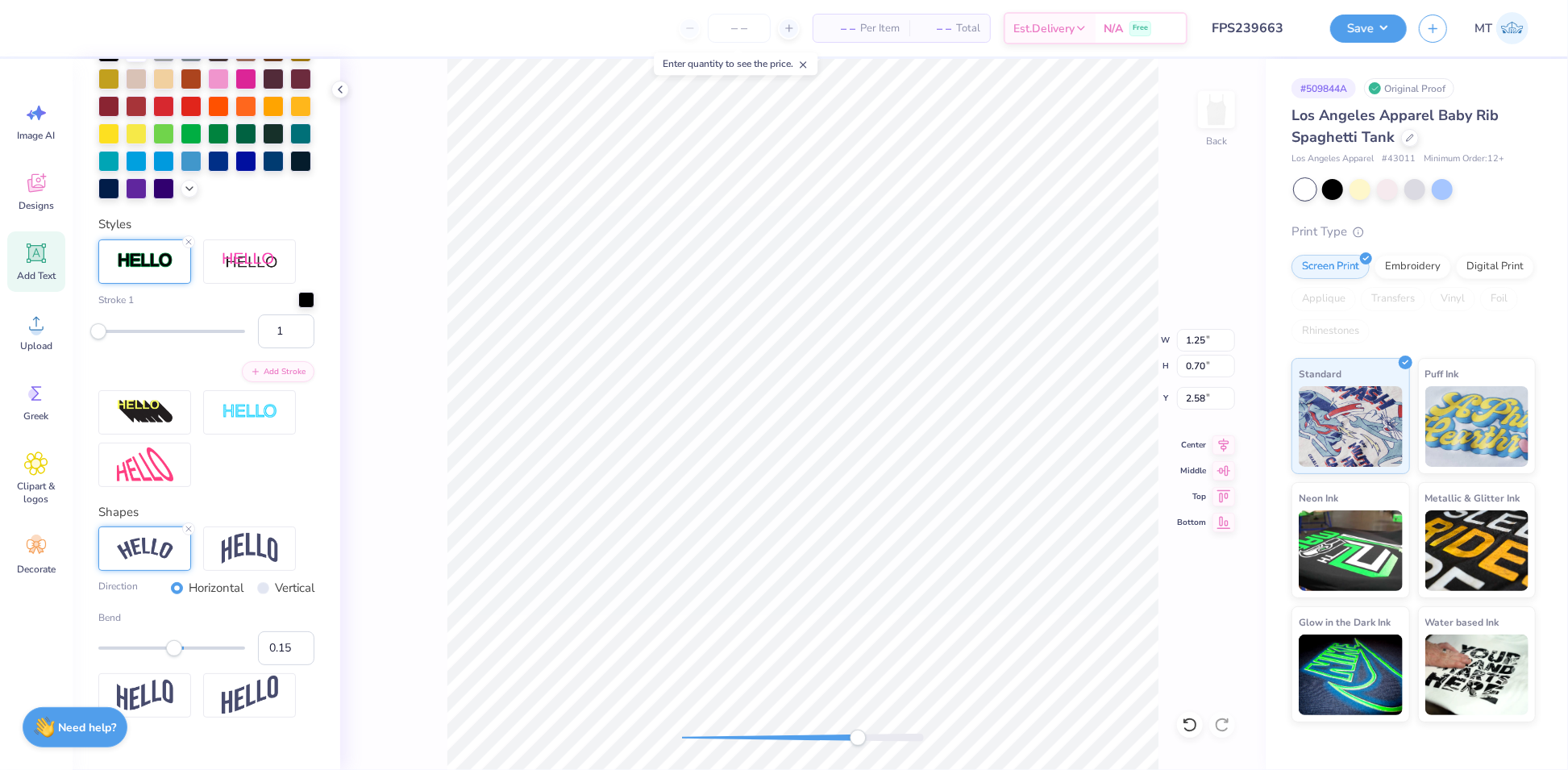
type input "0.14"
drag, startPoint x: 189, startPoint y: 714, endPoint x: 172, endPoint y: 713, distance: 17.0
click at [172, 656] on div "Accessibility label" at bounding box center [173, 648] width 16 height 16
type input "0.02"
click at [166, 656] on div "Accessibility label" at bounding box center [166, 648] width 16 height 16
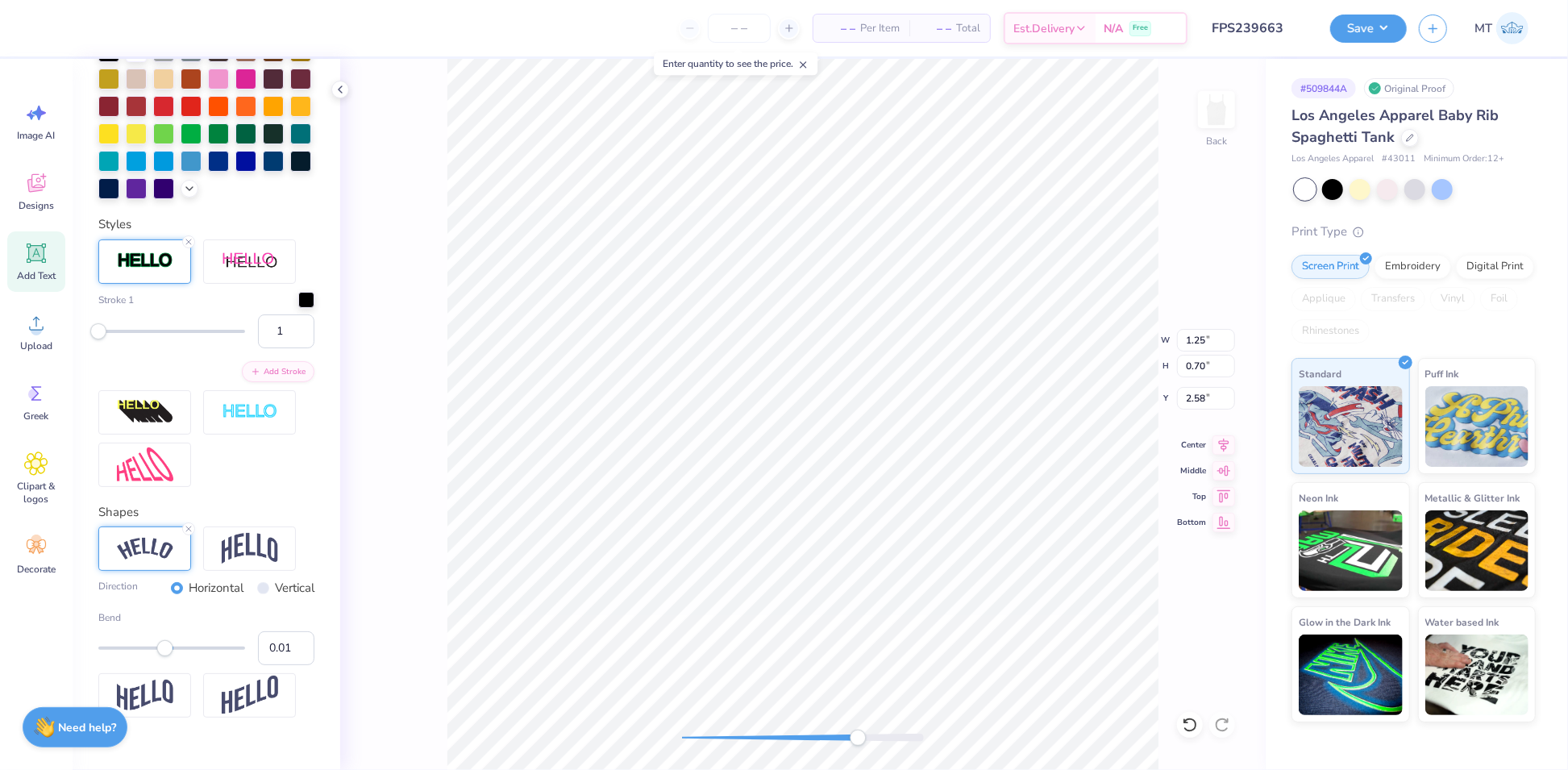
type input "0.00"
click at [164, 656] on div "Accessibility label" at bounding box center [164, 648] width 16 height 16
type input "-0.07"
click at [158, 656] on div "Accessibility label" at bounding box center [159, 648] width 16 height 16
type input "-0.04"
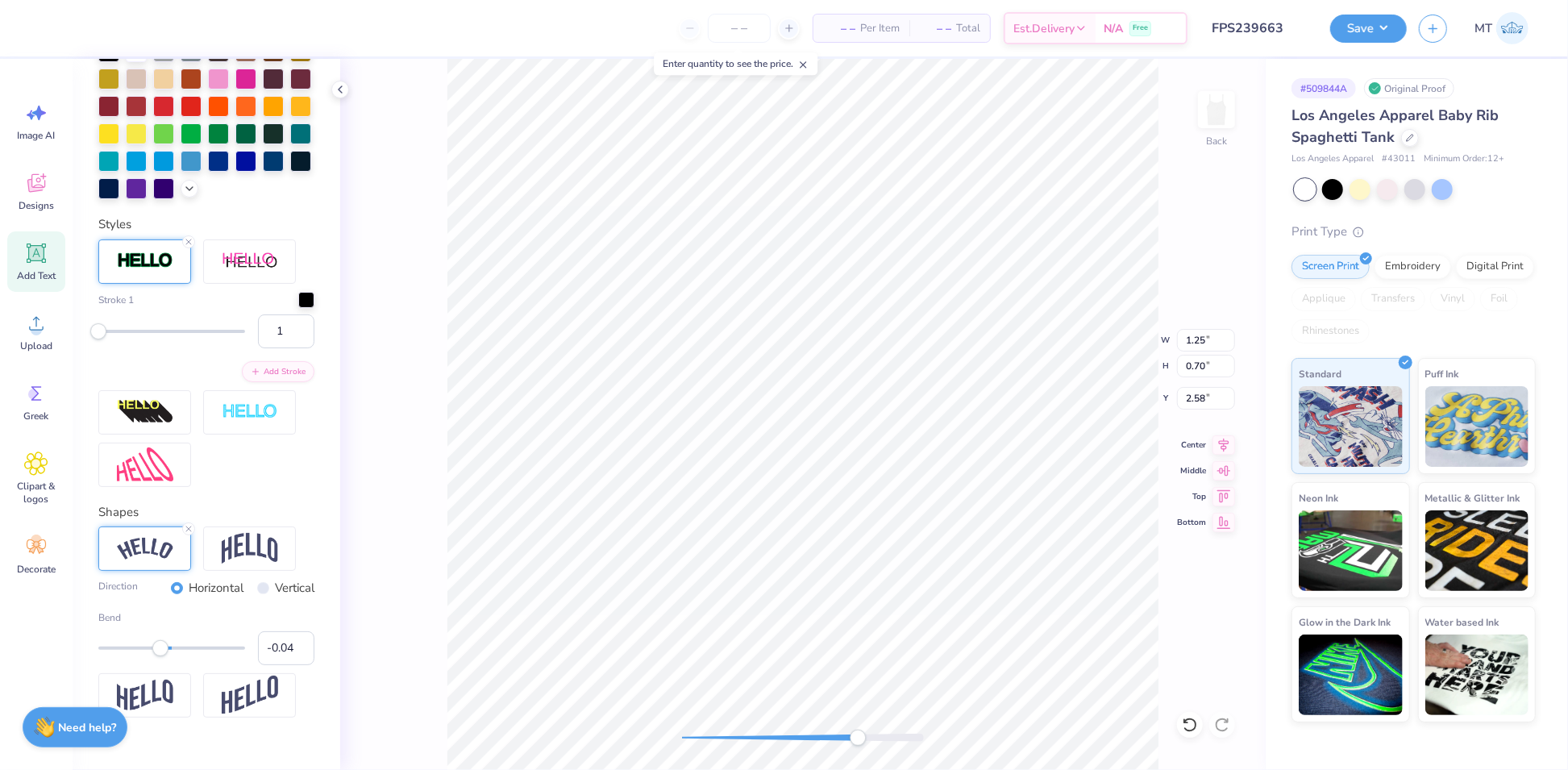
click at [161, 656] on div "Accessibility label" at bounding box center [160, 648] width 16 height 16
type input "0.00"
click at [164, 656] on div "Accessibility label" at bounding box center [164, 648] width 16 height 16
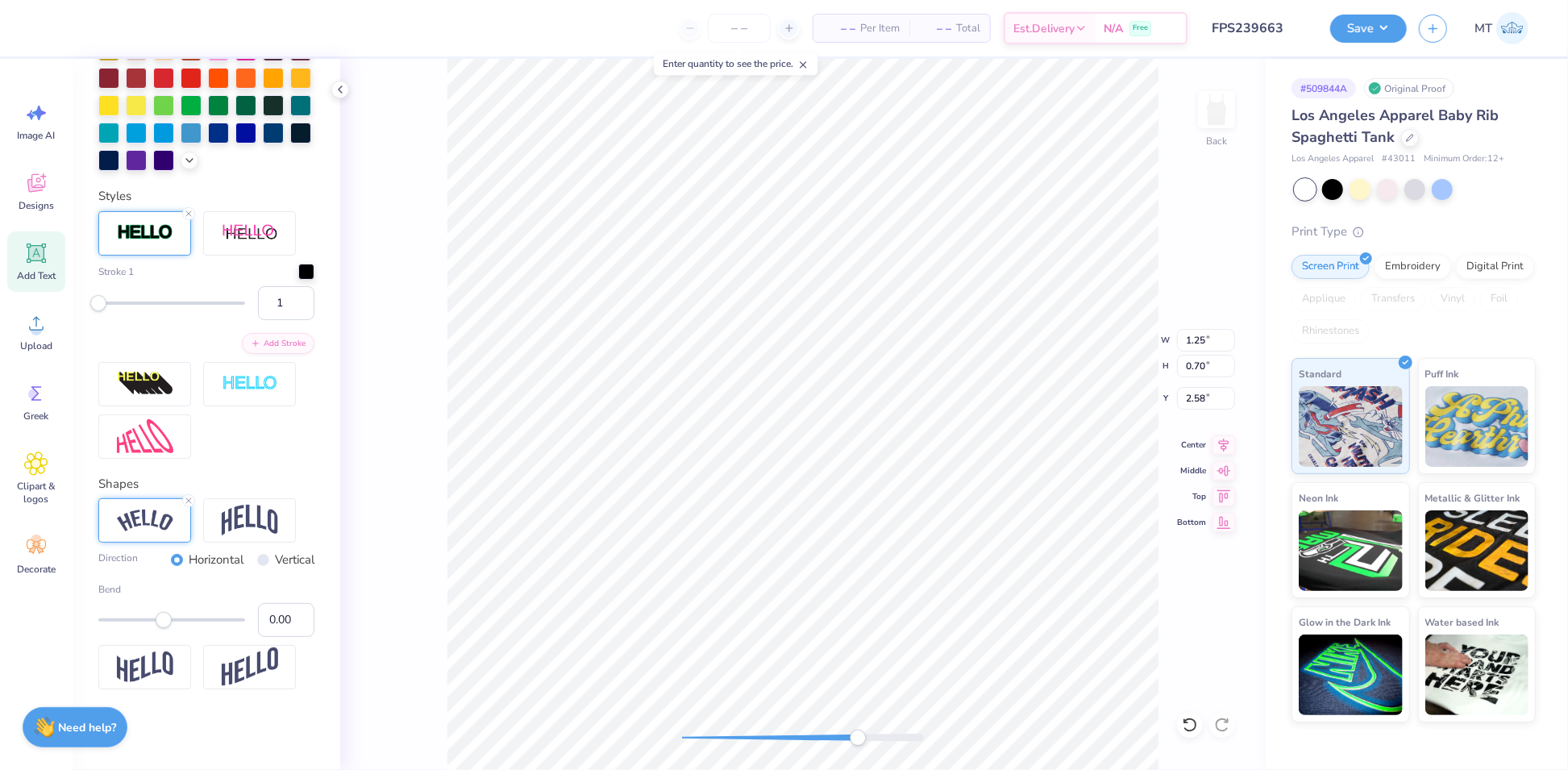
scroll to position [604, 0]
type input "0.09"
click at [169, 622] on div "Accessibility label" at bounding box center [169, 620] width 16 height 16
type input "0.07"
click at [168, 622] on div "Accessibility label" at bounding box center [168, 620] width 16 height 16
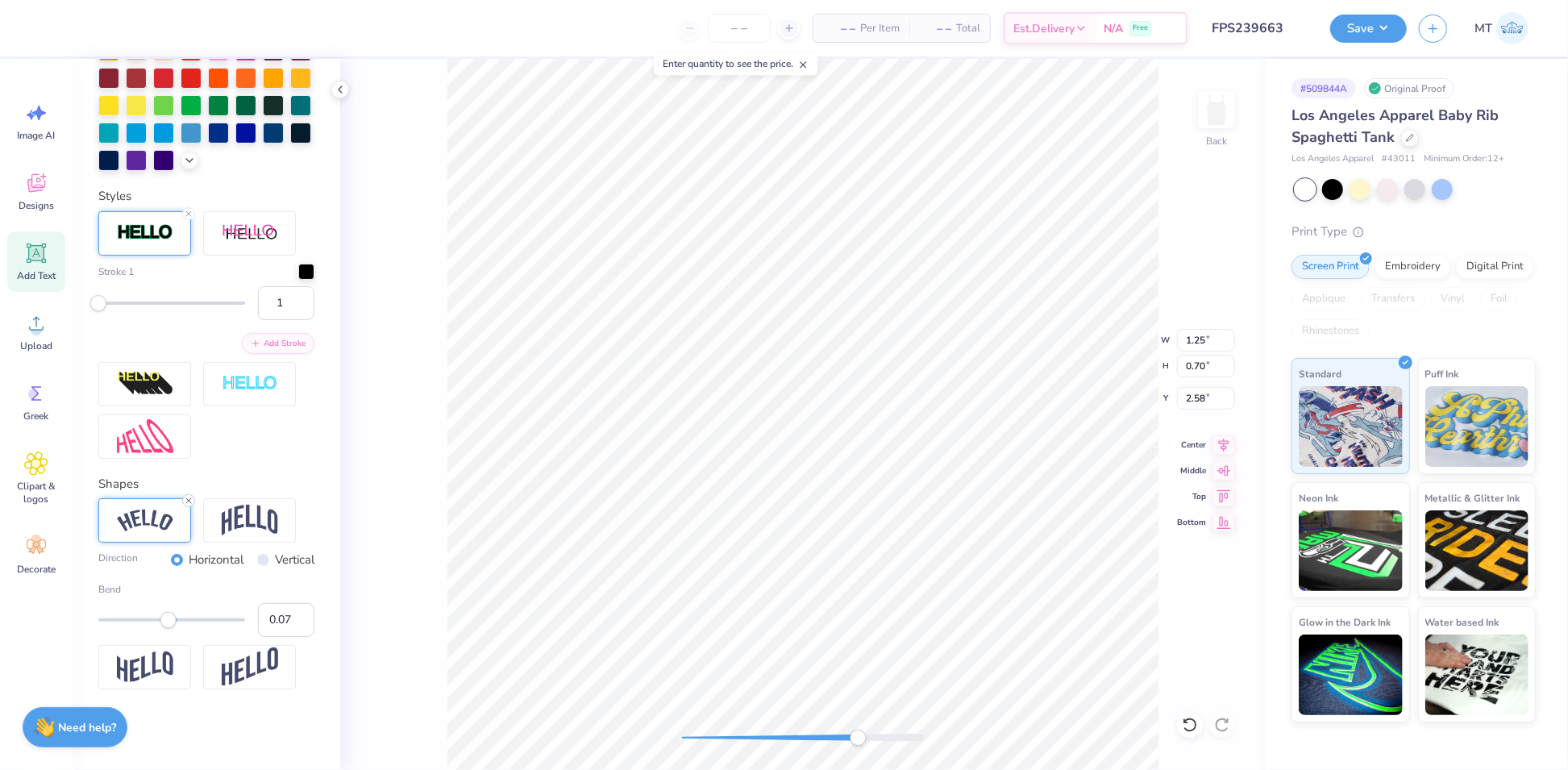
click at [186, 501] on icon at bounding box center [189, 501] width 10 height 10
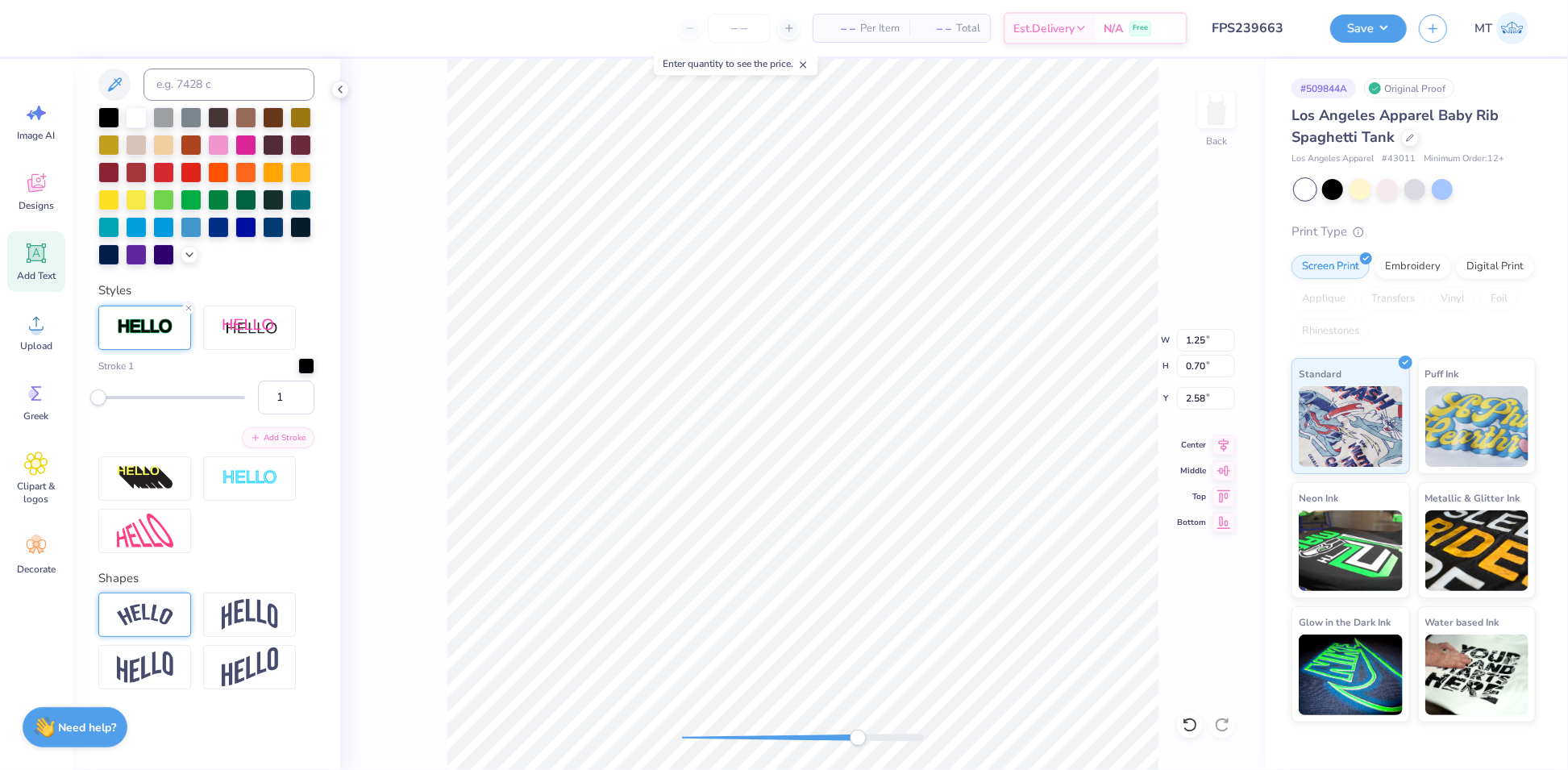
scroll to position [511, 0]
click at [243, 613] on img at bounding box center [250, 613] width 57 height 30
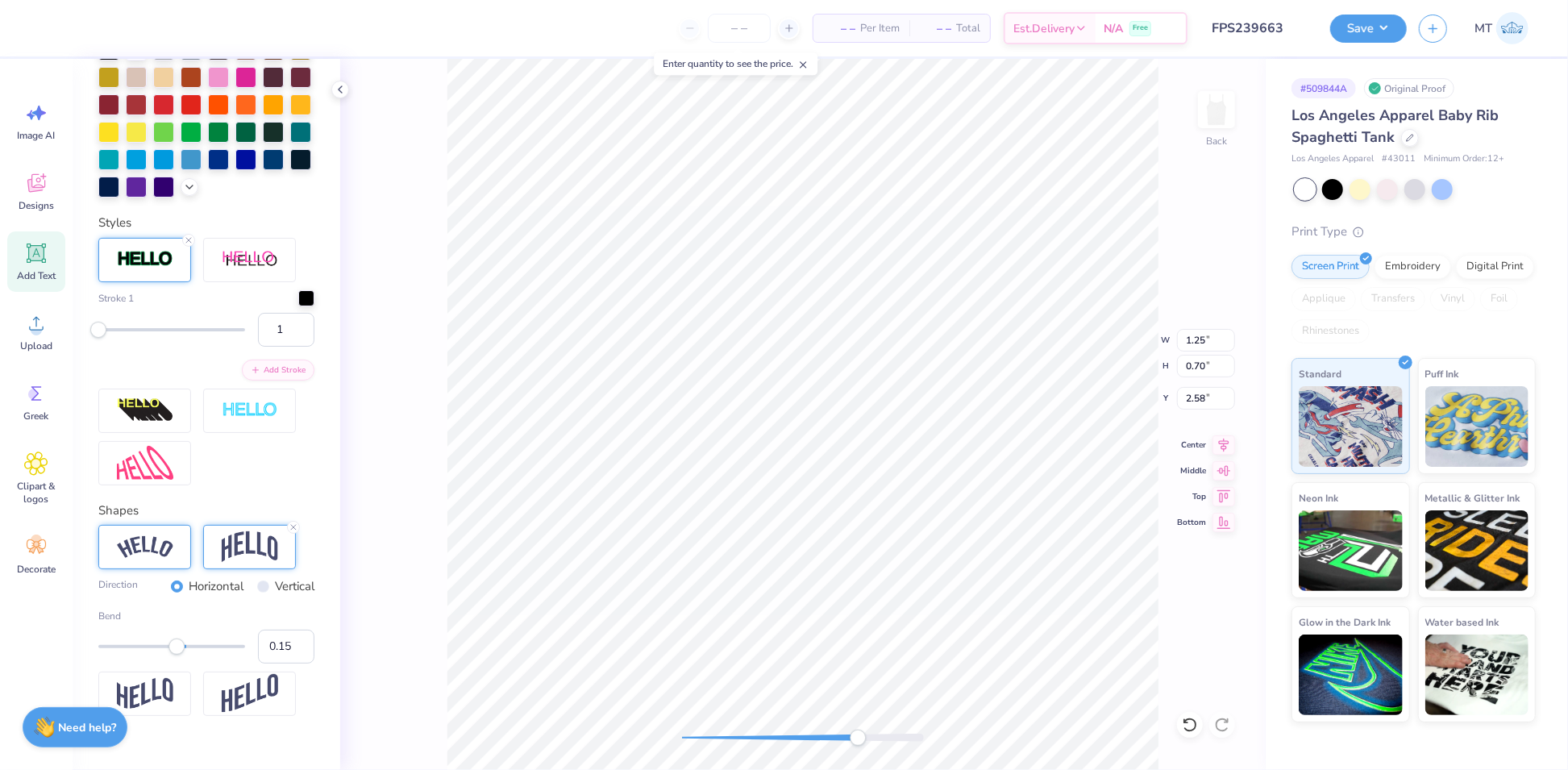
type input "0.14"
drag, startPoint x: 191, startPoint y: 714, endPoint x: 172, endPoint y: 713, distance: 19.0
click at [172, 655] on div "Accessibility label" at bounding box center [173, 646] width 16 height 16
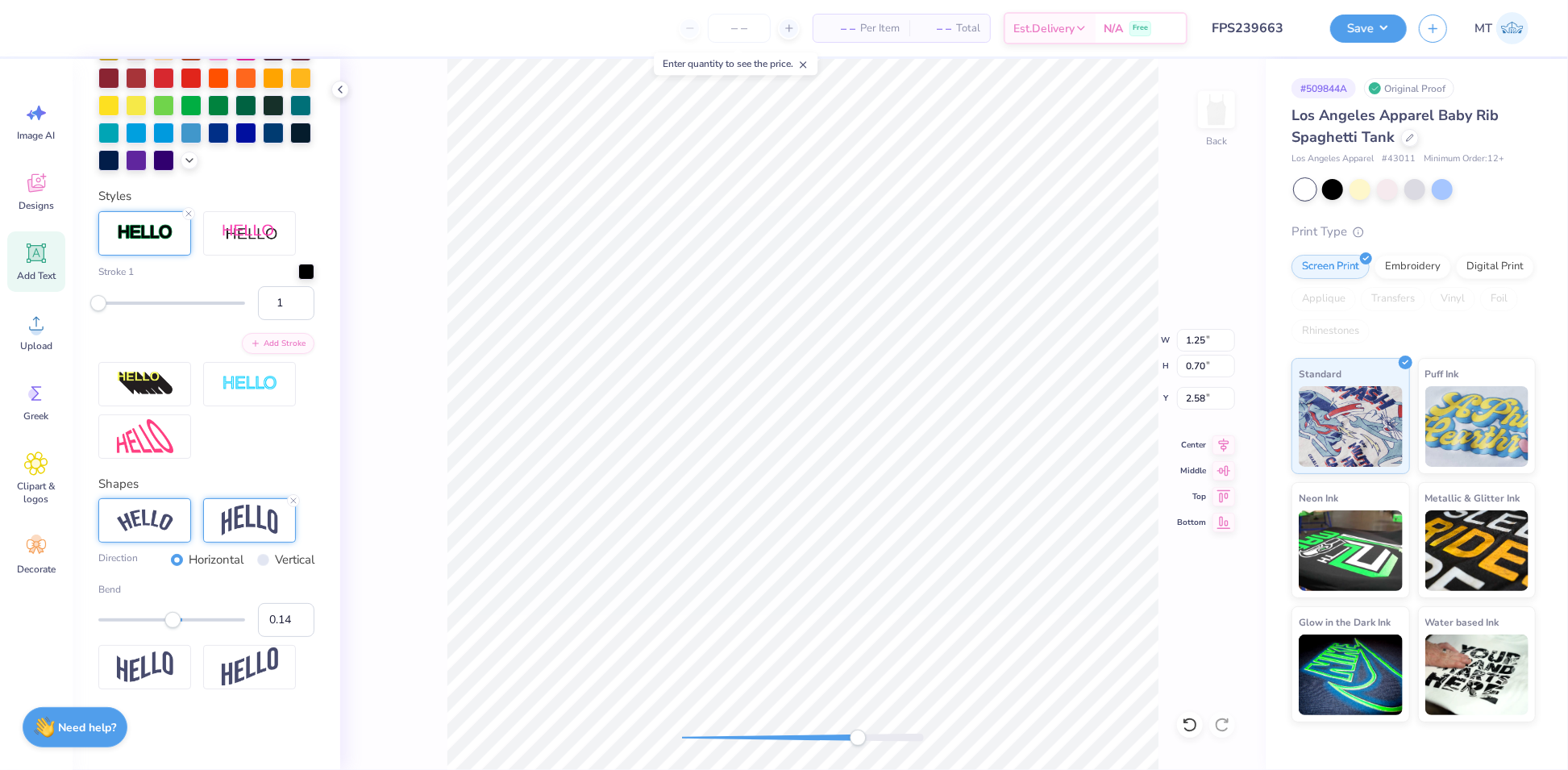
scroll to position [584, 0]
type input "-0.11"
drag, startPoint x: 168, startPoint y: 637, endPoint x: 157, endPoint y: 638, distance: 11.0
click at [157, 628] on div "Accessibility label" at bounding box center [157, 620] width 16 height 16
type input "-0.06"
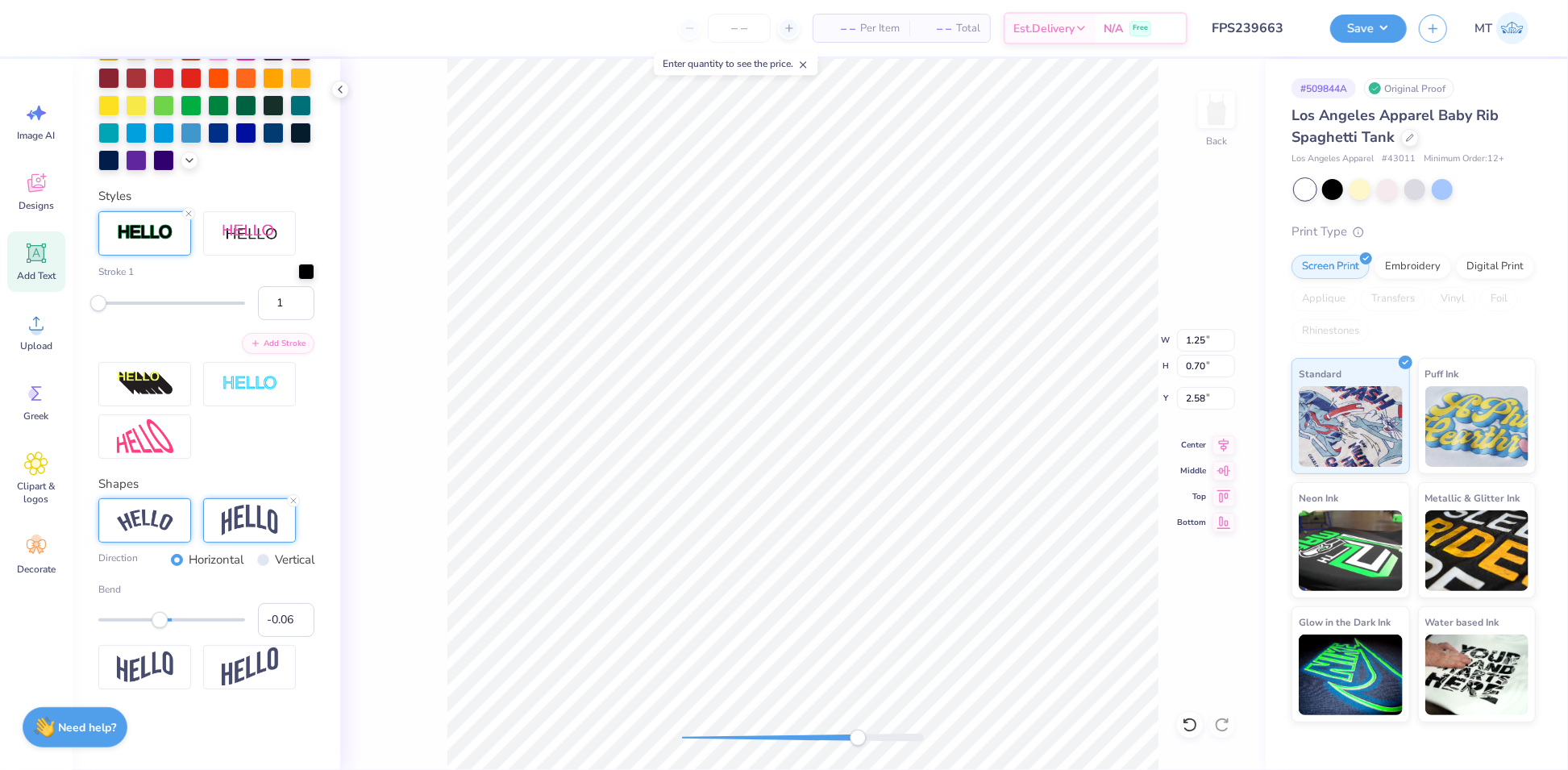
click at [159, 628] on div "Accessibility label" at bounding box center [160, 620] width 16 height 16
type input "-0.05"
click at [287, 636] on input "-0.05" at bounding box center [287, 620] width 57 height 34
type input "2"
click at [288, 320] on input "2" at bounding box center [287, 303] width 57 height 34
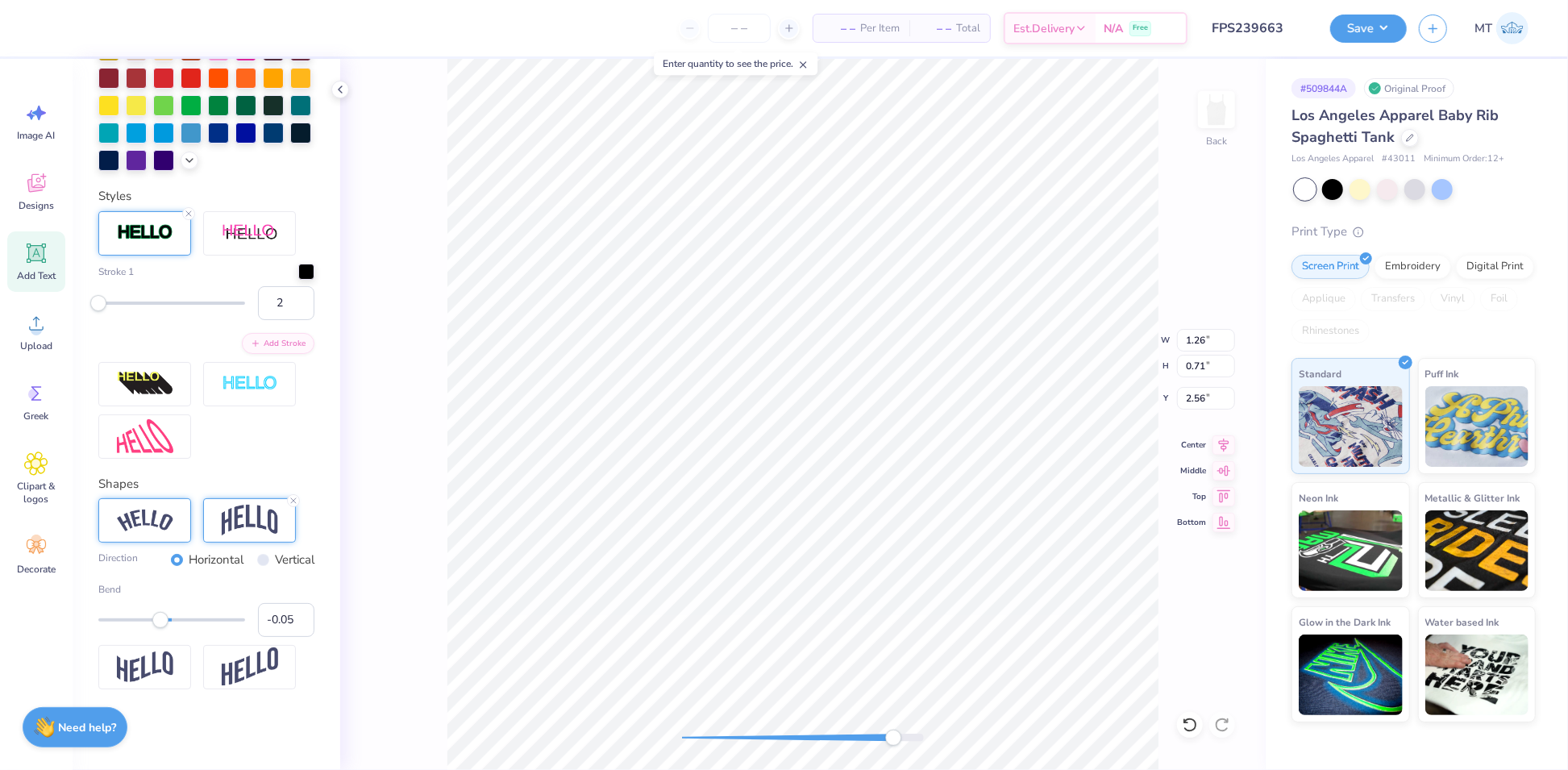
type input "3.00"
type input "1.30"
type input "2.18"
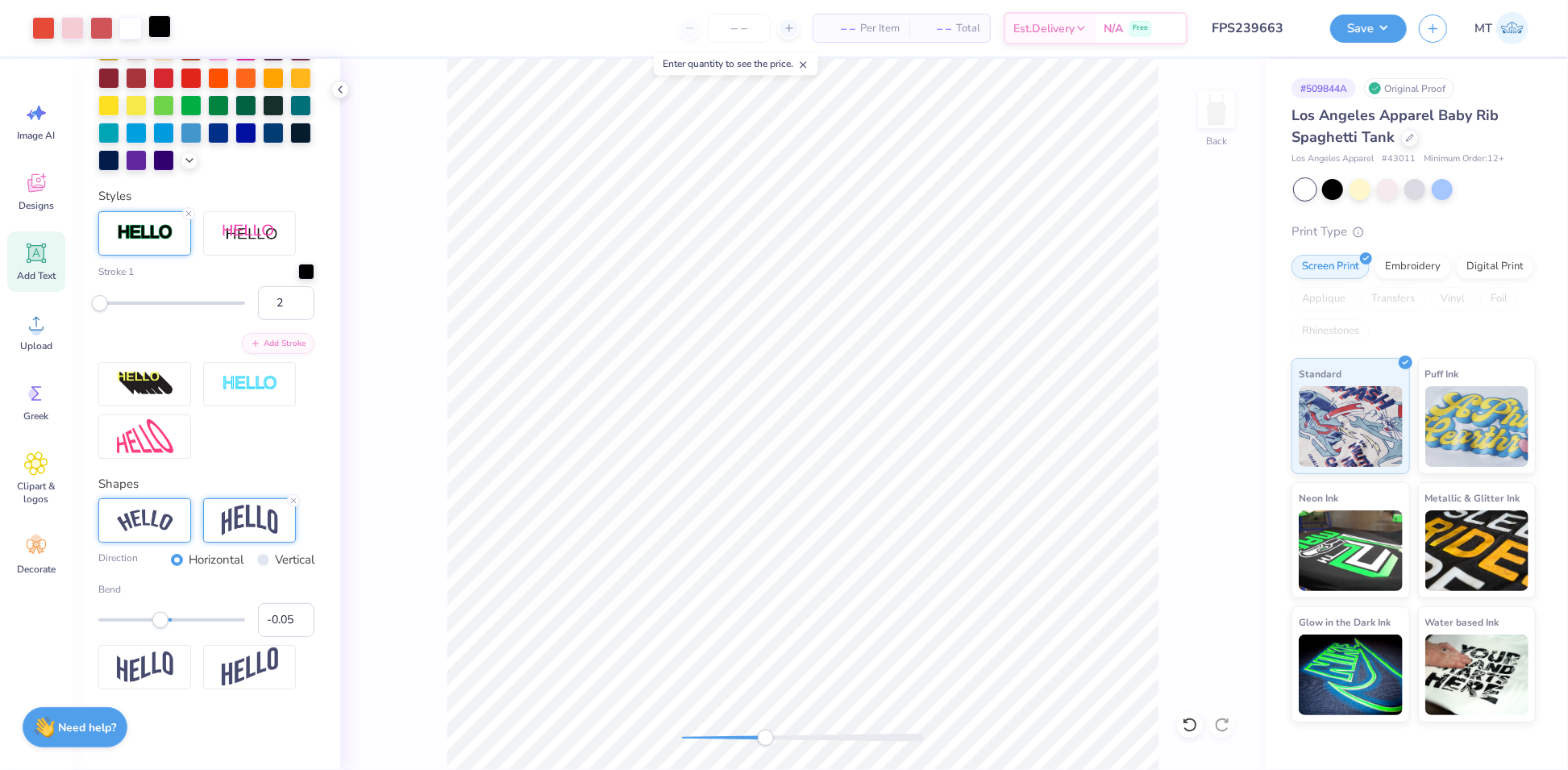
click at [158, 31] on div at bounding box center [159, 27] width 23 height 23
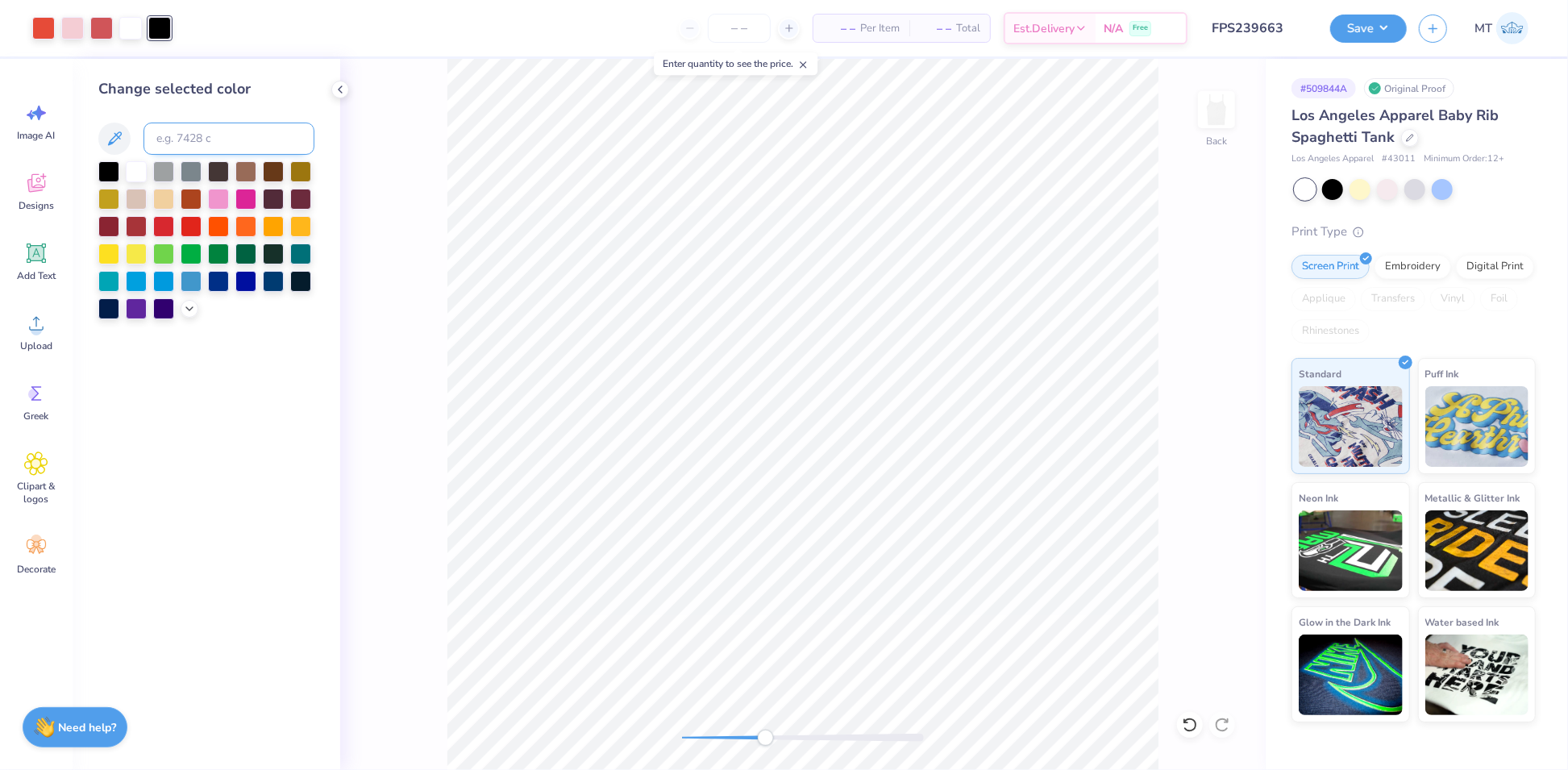
click at [189, 136] on input at bounding box center [229, 138] width 171 height 32
type input "7418"
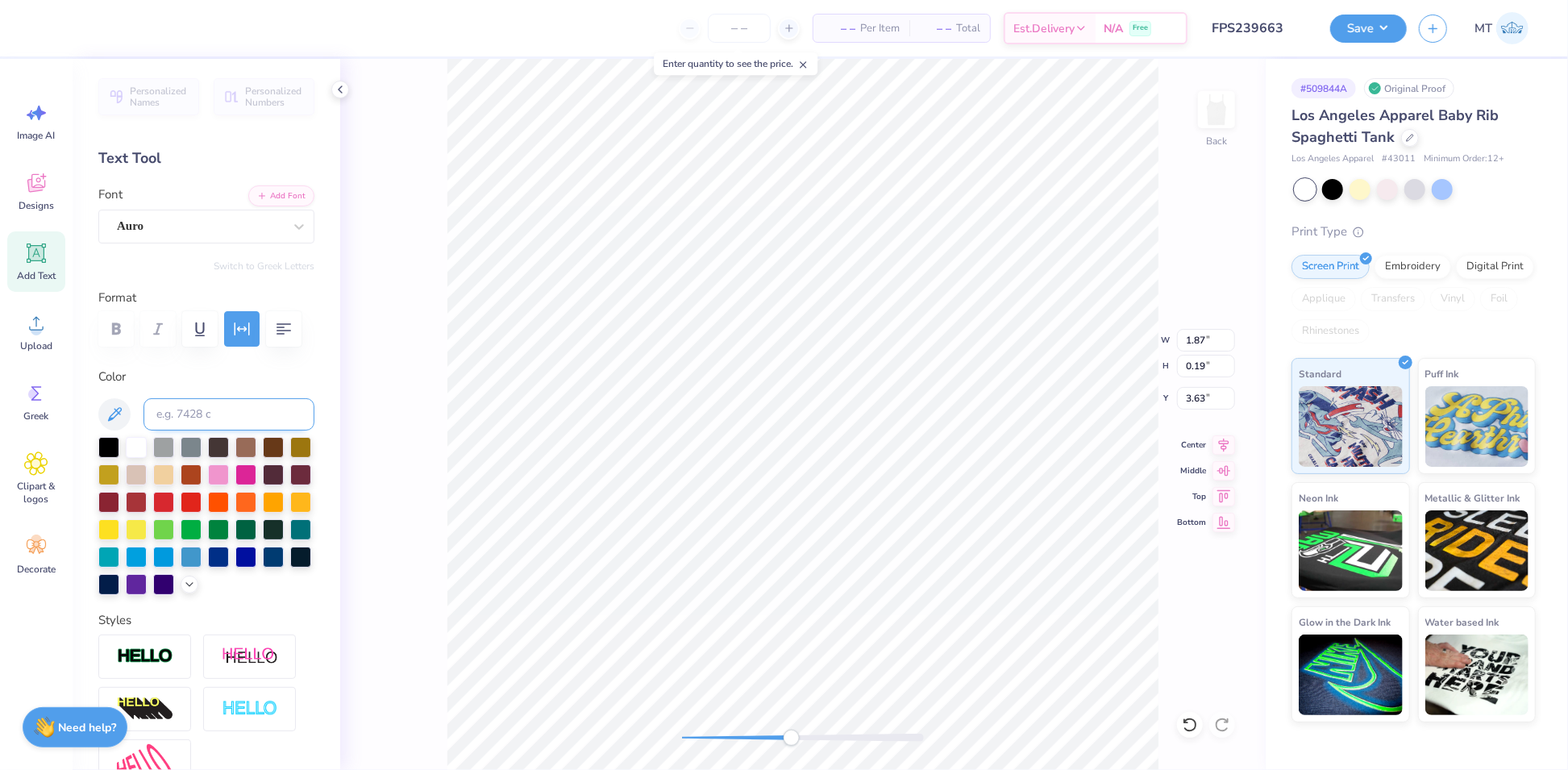
click at [223, 430] on input at bounding box center [229, 414] width 171 height 32
type input "7418"
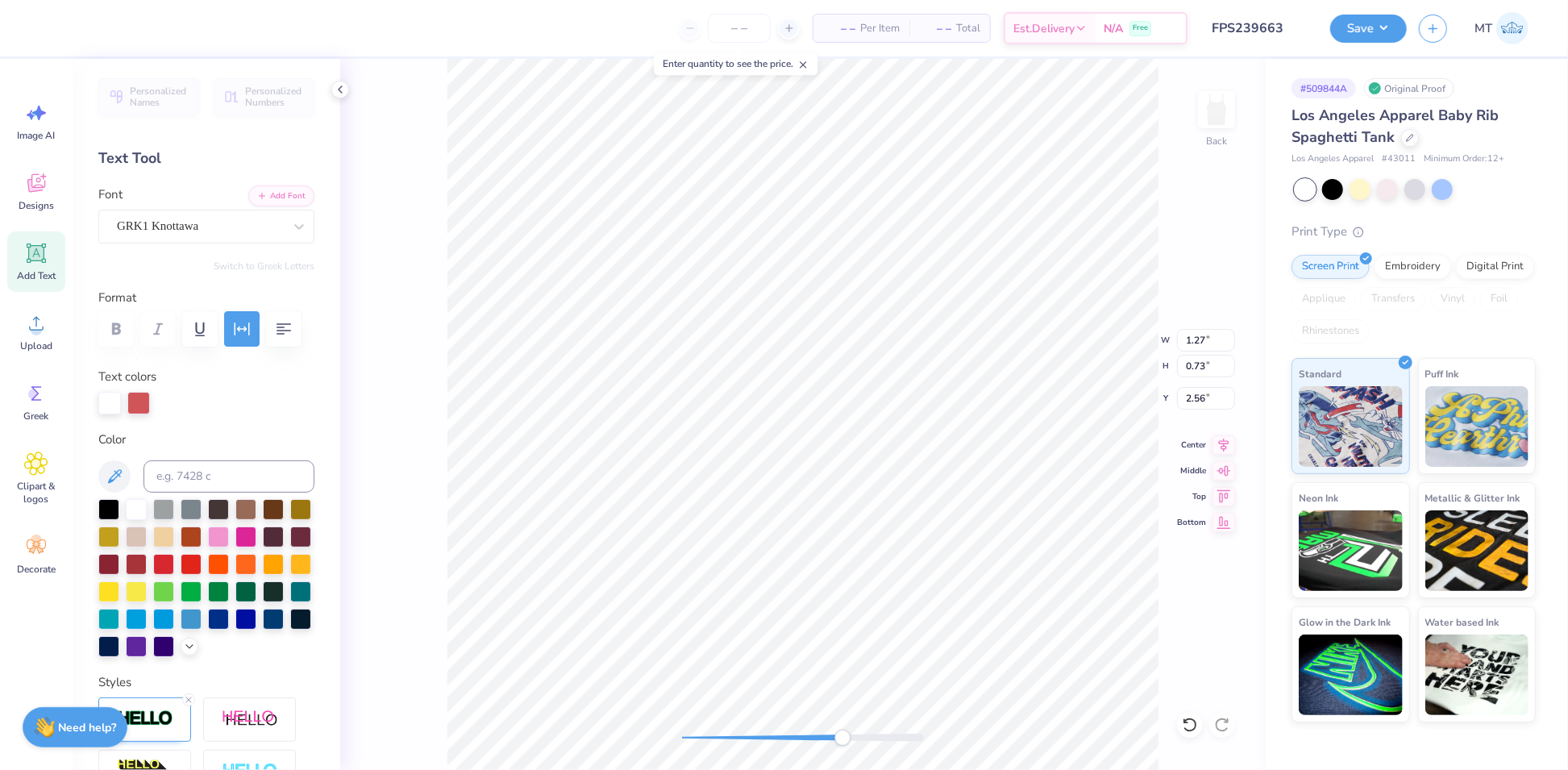
type input "3.00"
type input "1.30"
type input "2.18"
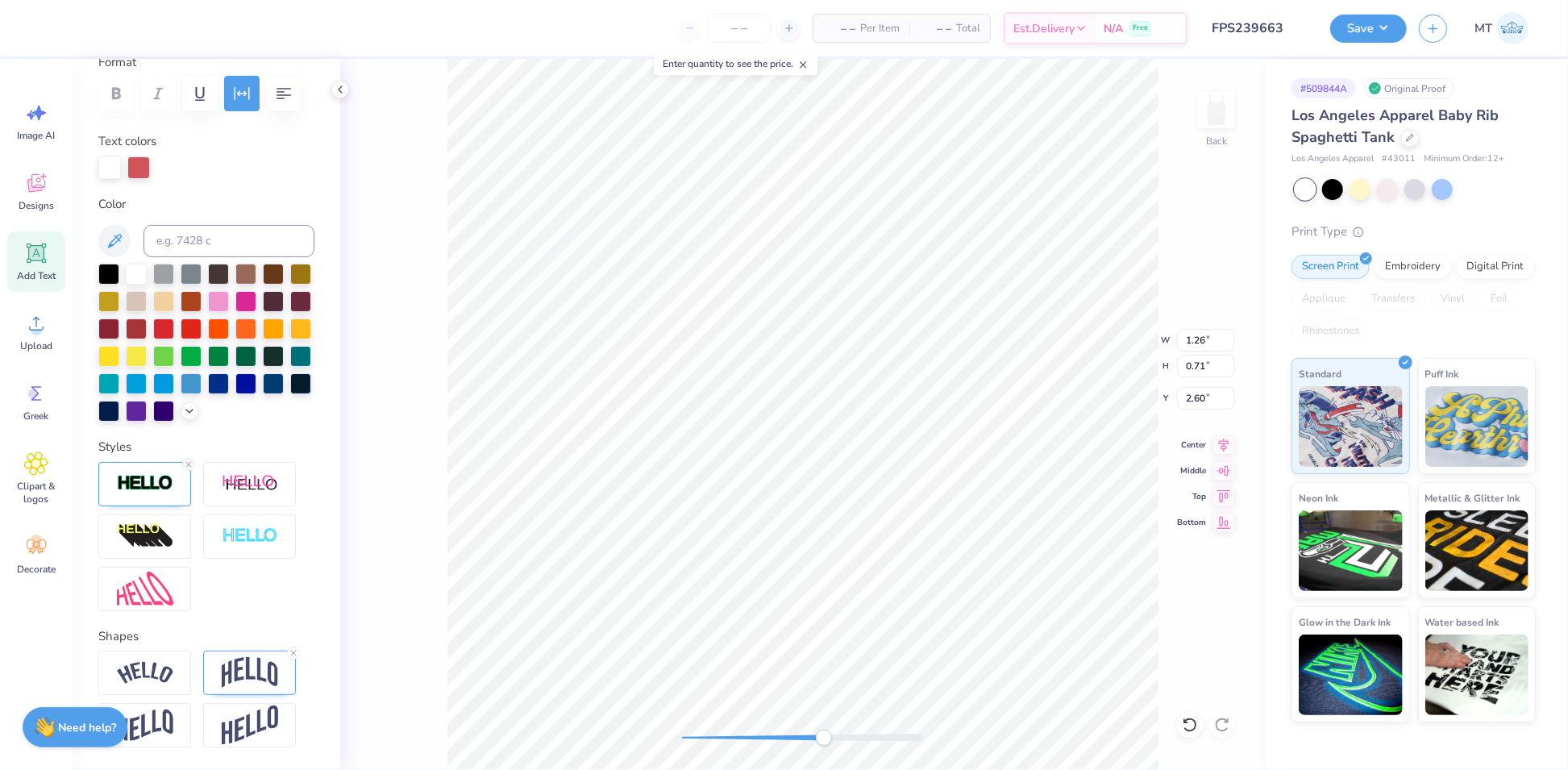
scroll to position [362, 0]
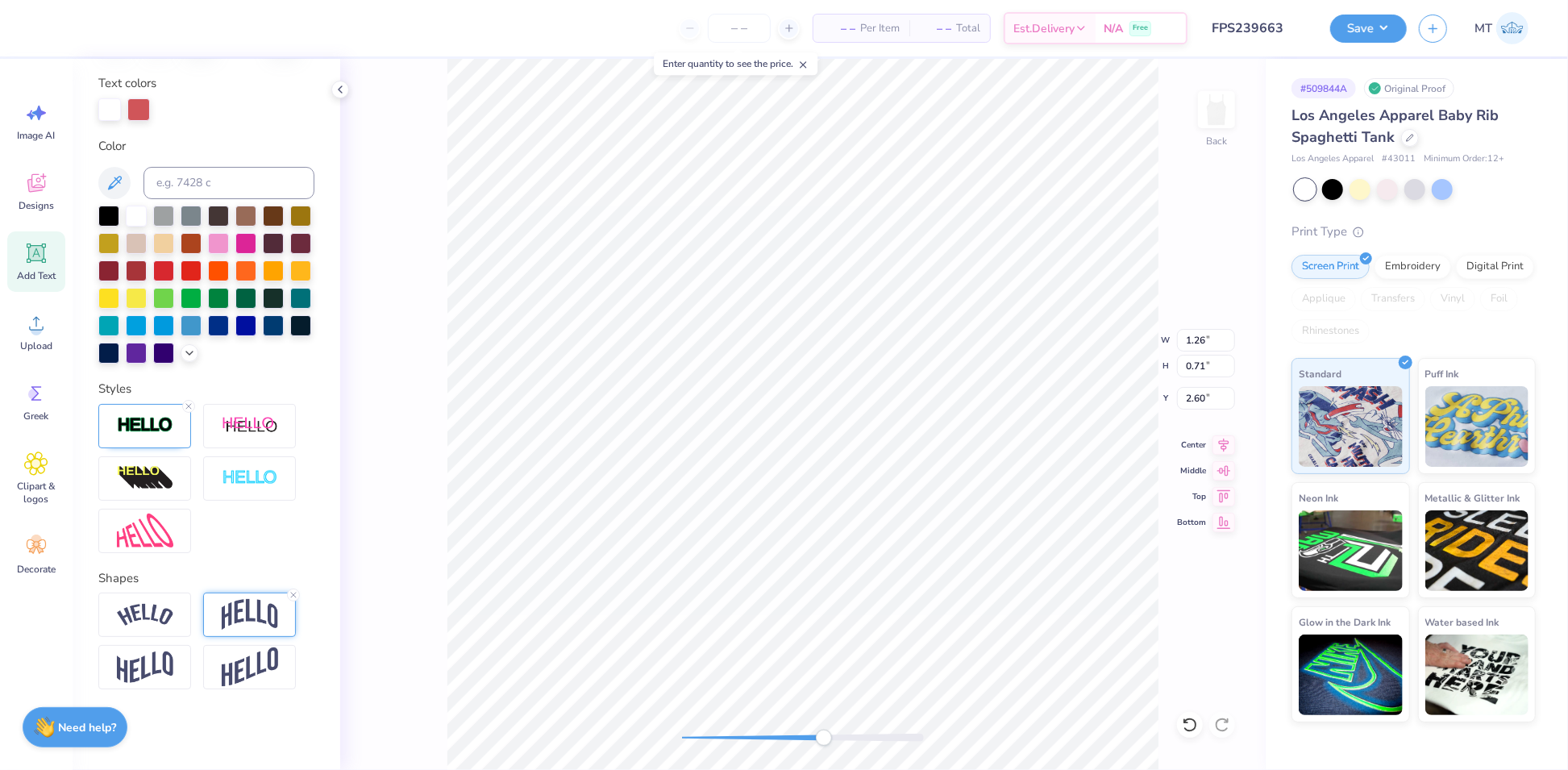
click at [239, 624] on img at bounding box center [250, 613] width 57 height 30
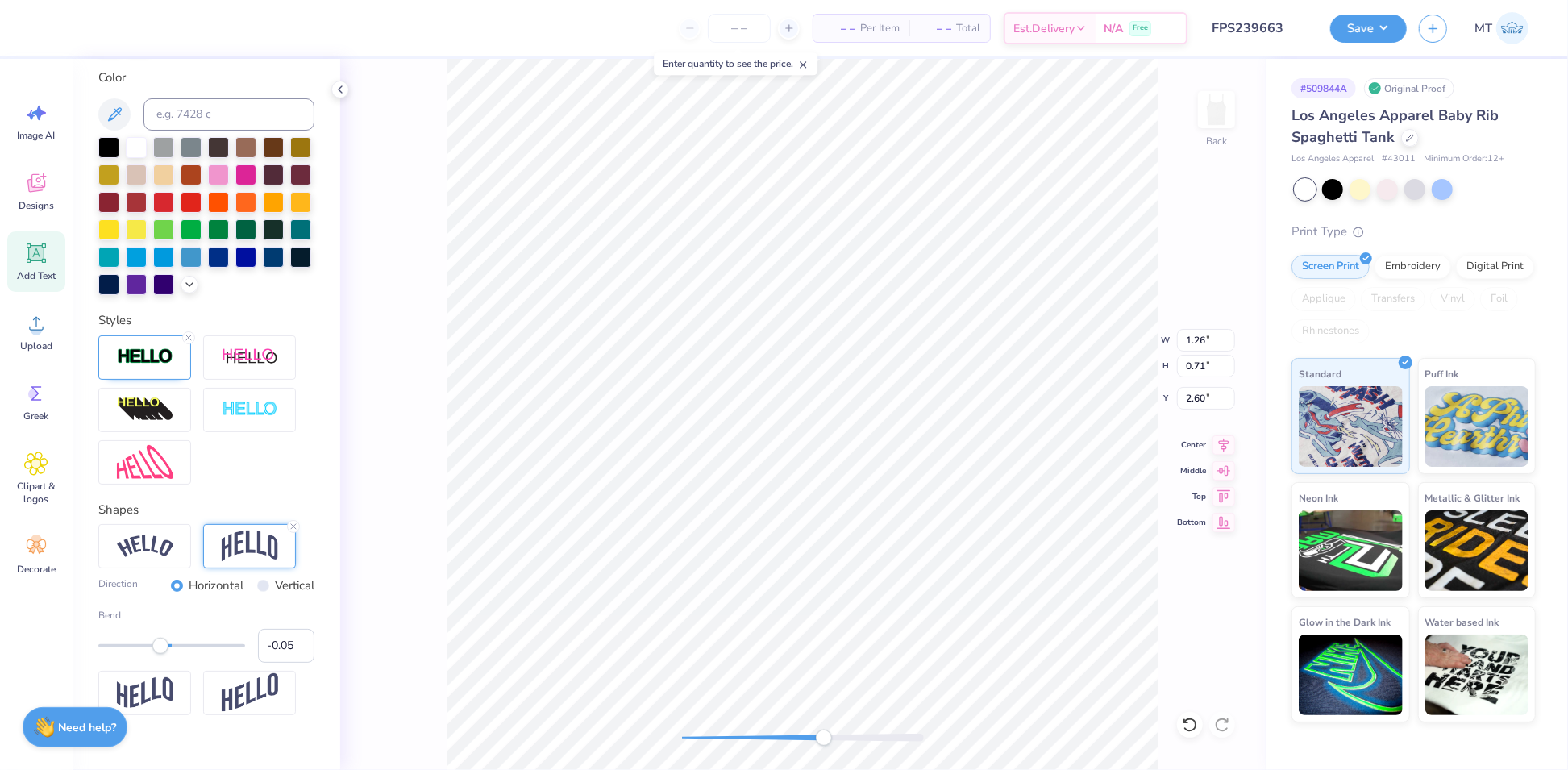
scroll to position [455, 0]
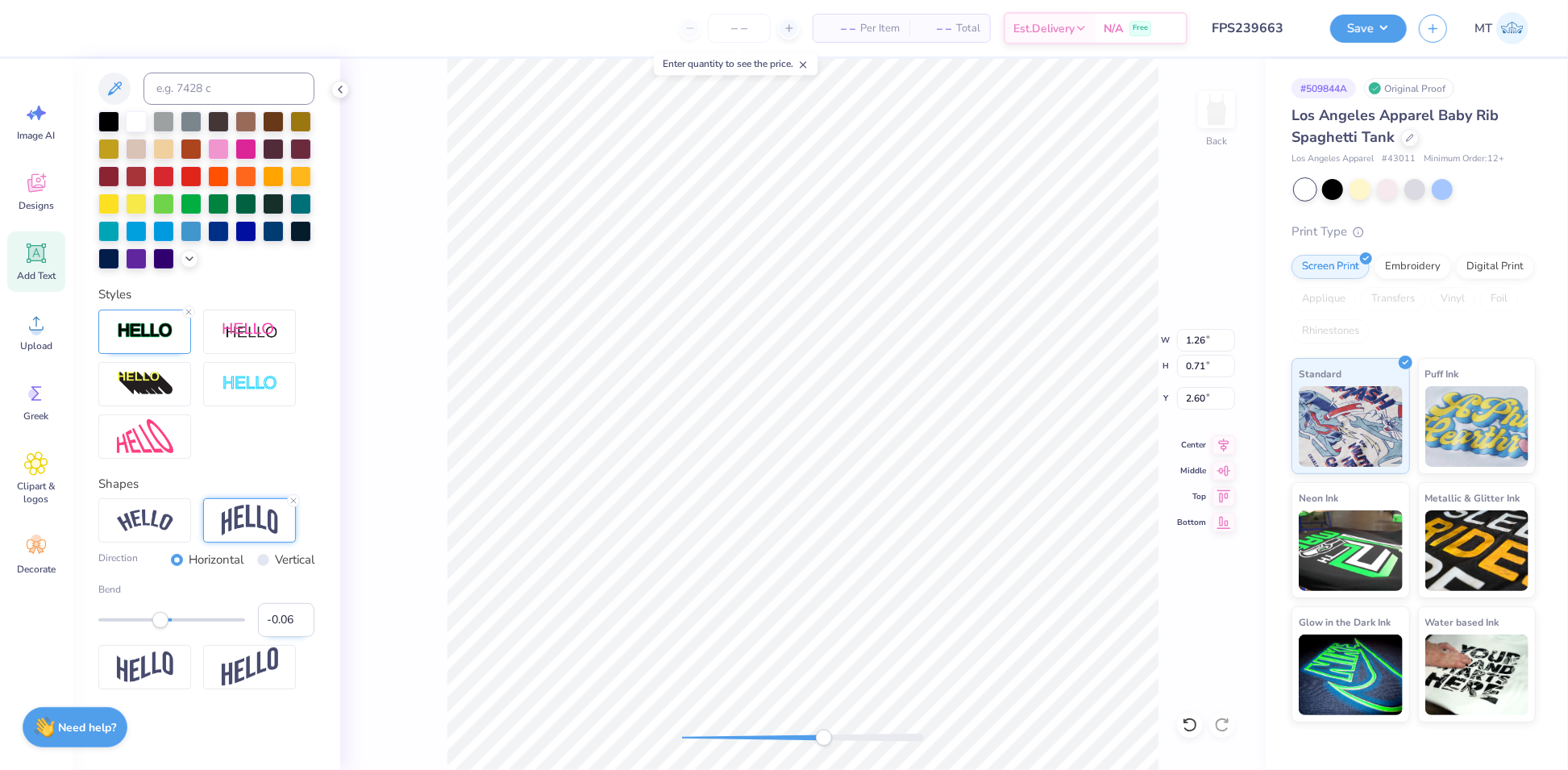
click at [287, 624] on input "-0.06" at bounding box center [287, 620] width 57 height 34
click at [287, 624] on input "-0.07" at bounding box center [287, 620] width 57 height 34
type input "-0.08"
click at [287, 624] on input "-0.08" at bounding box center [287, 620] width 57 height 34
click at [296, 498] on icon at bounding box center [293, 501] width 10 height 10
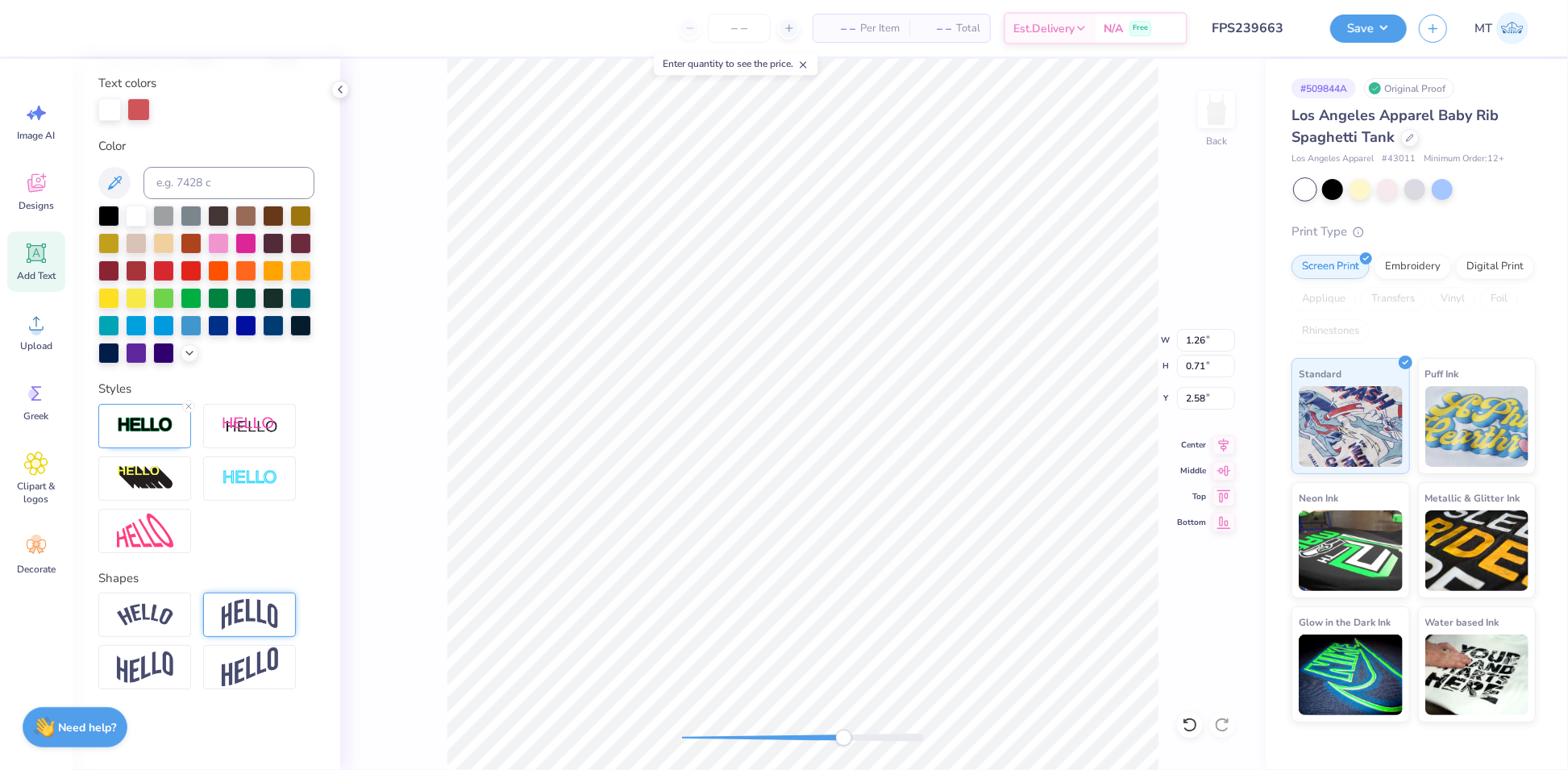
scroll to position [362, 0]
click at [1195, 722] on icon at bounding box center [1189, 725] width 14 height 15
type input "3.03"
type input "1.11"
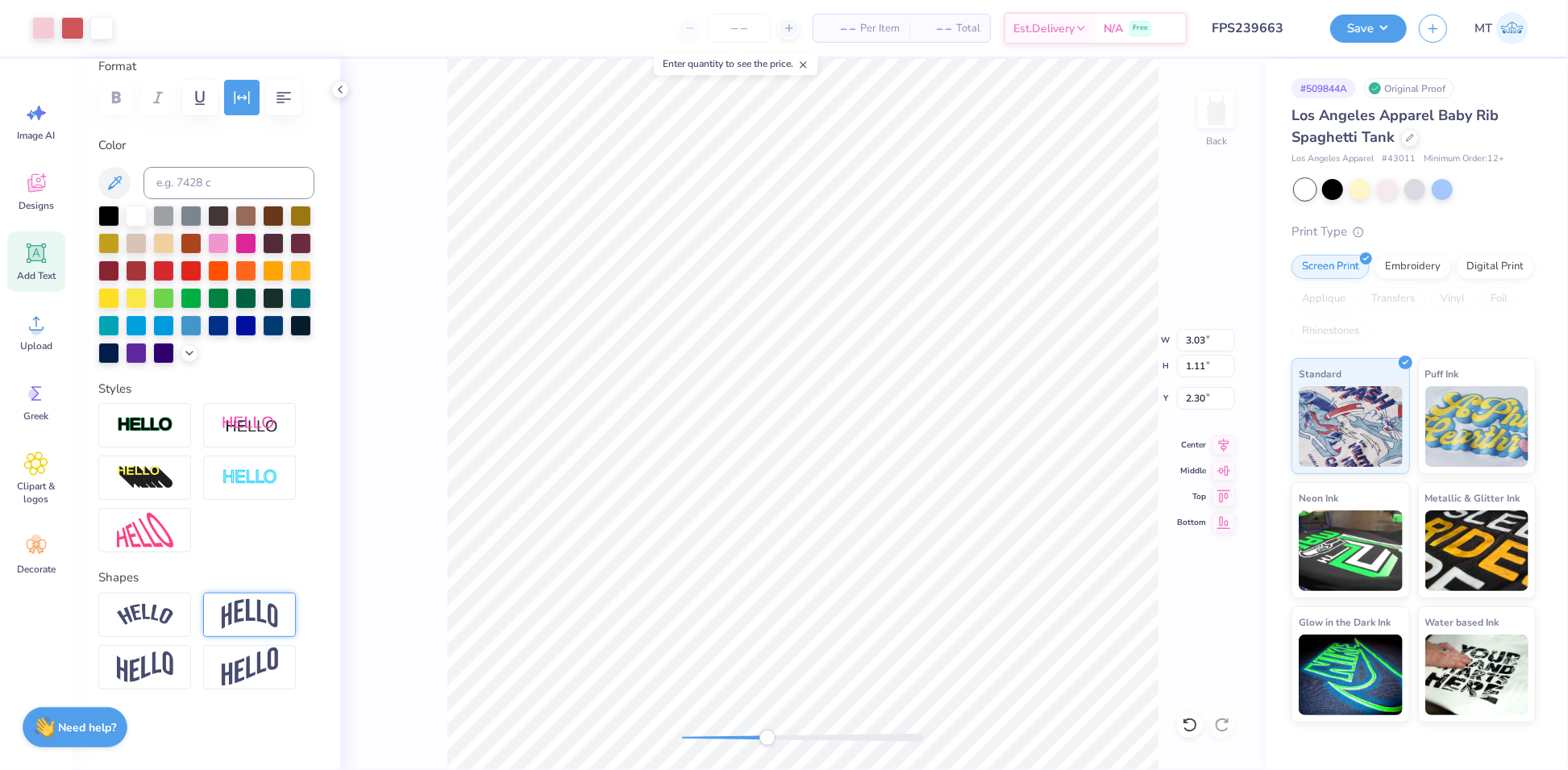
type input "2.30"
type input "3.02"
type input "1.18"
type input "2.24"
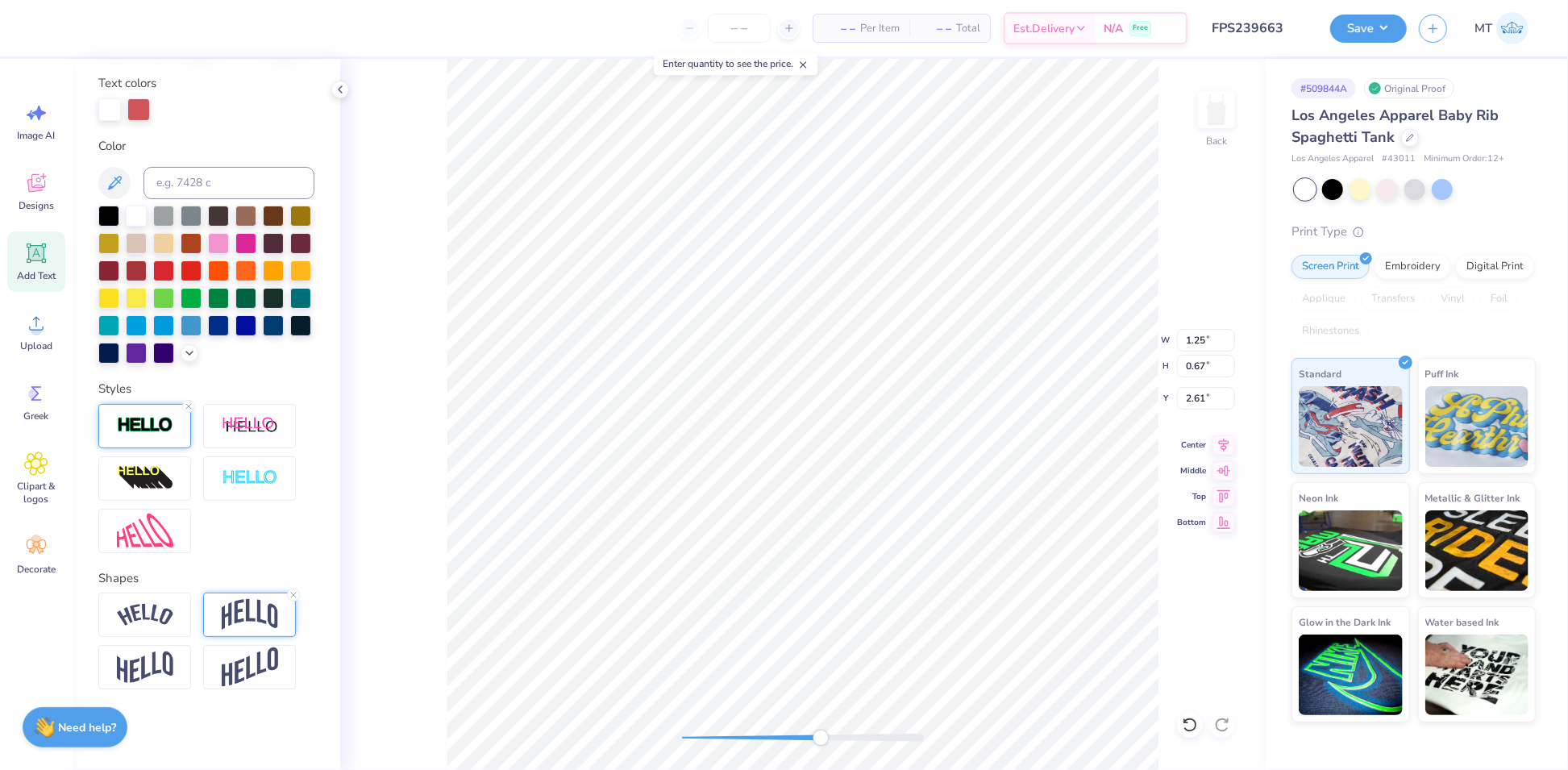
click at [155, 432] on img at bounding box center [146, 425] width 57 height 18
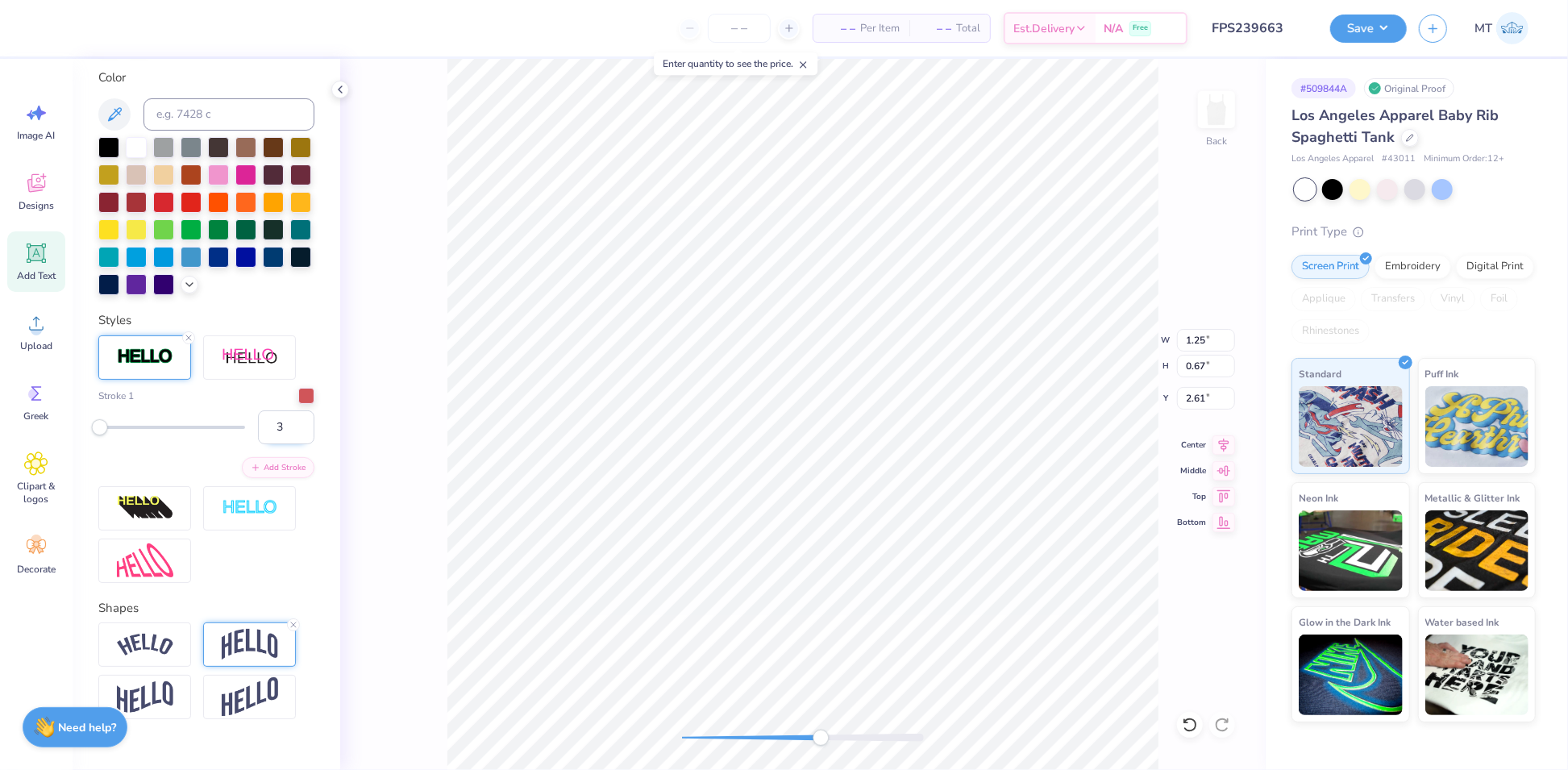
click at [283, 444] on input "3" at bounding box center [287, 427] width 57 height 34
type input "4"
click at [283, 444] on input "4" at bounding box center [287, 427] width 57 height 34
type input "3"
click at [285, 444] on input "3" at bounding box center [287, 427] width 57 height 34
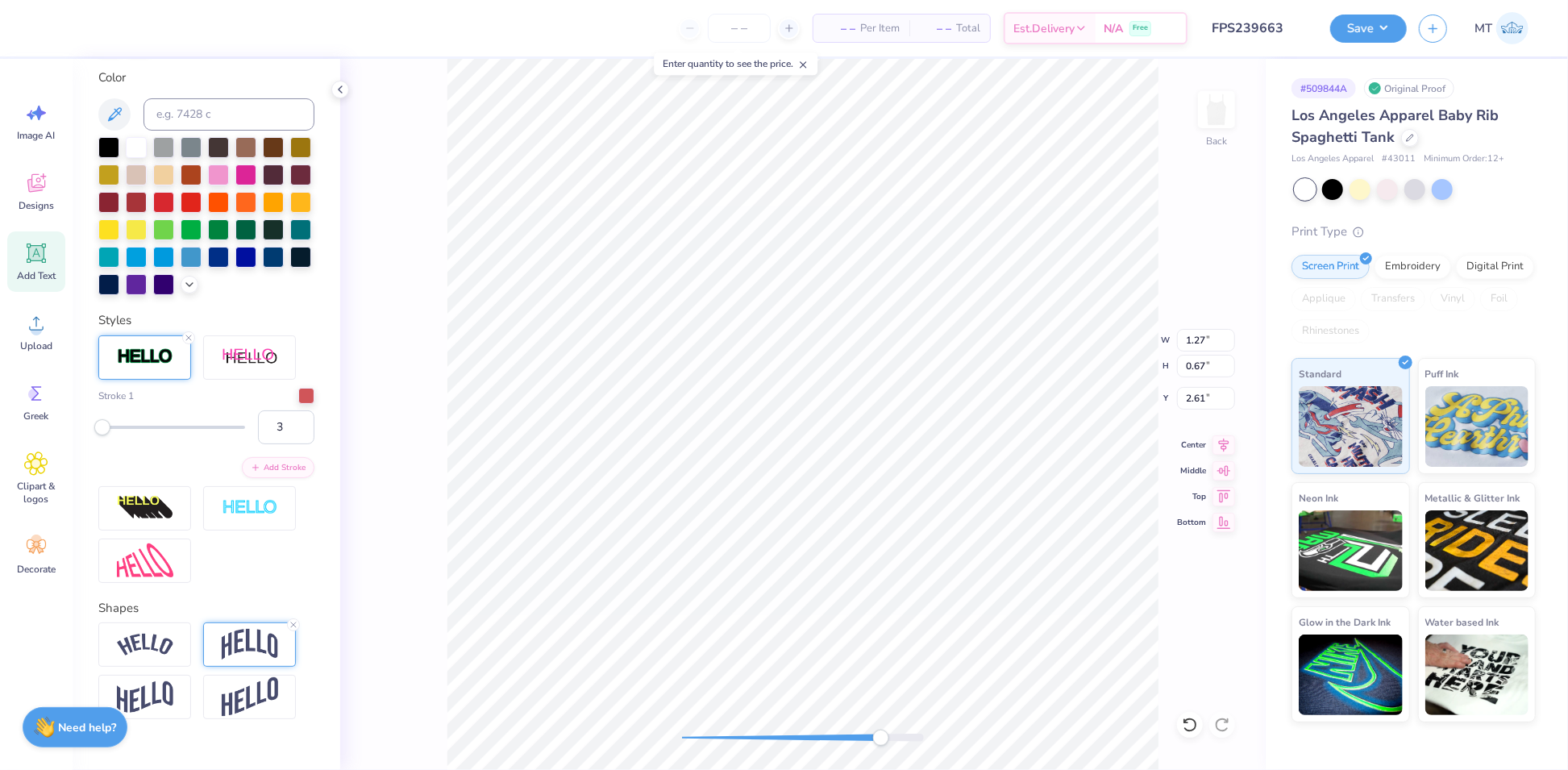
click at [903, 744] on div at bounding box center [803, 738] width 242 height 16
type input "2"
click at [289, 444] on input "2" at bounding box center [287, 427] width 57 height 34
type input "3"
click at [287, 444] on input "3" at bounding box center [287, 427] width 57 height 34
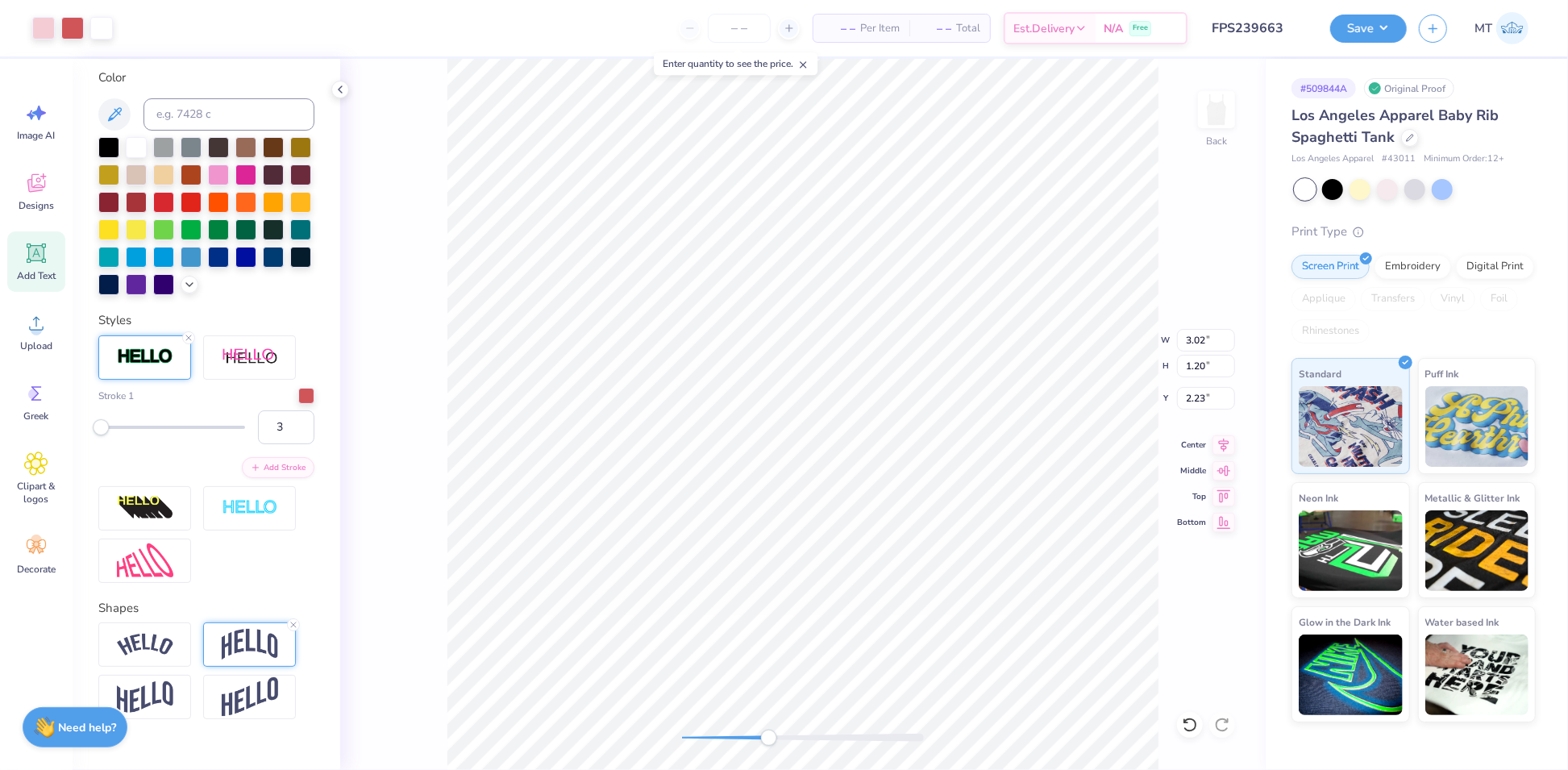
type input "3.02"
type input "1.20"
type input "2.23"
type input "3.00"
type input "1.29"
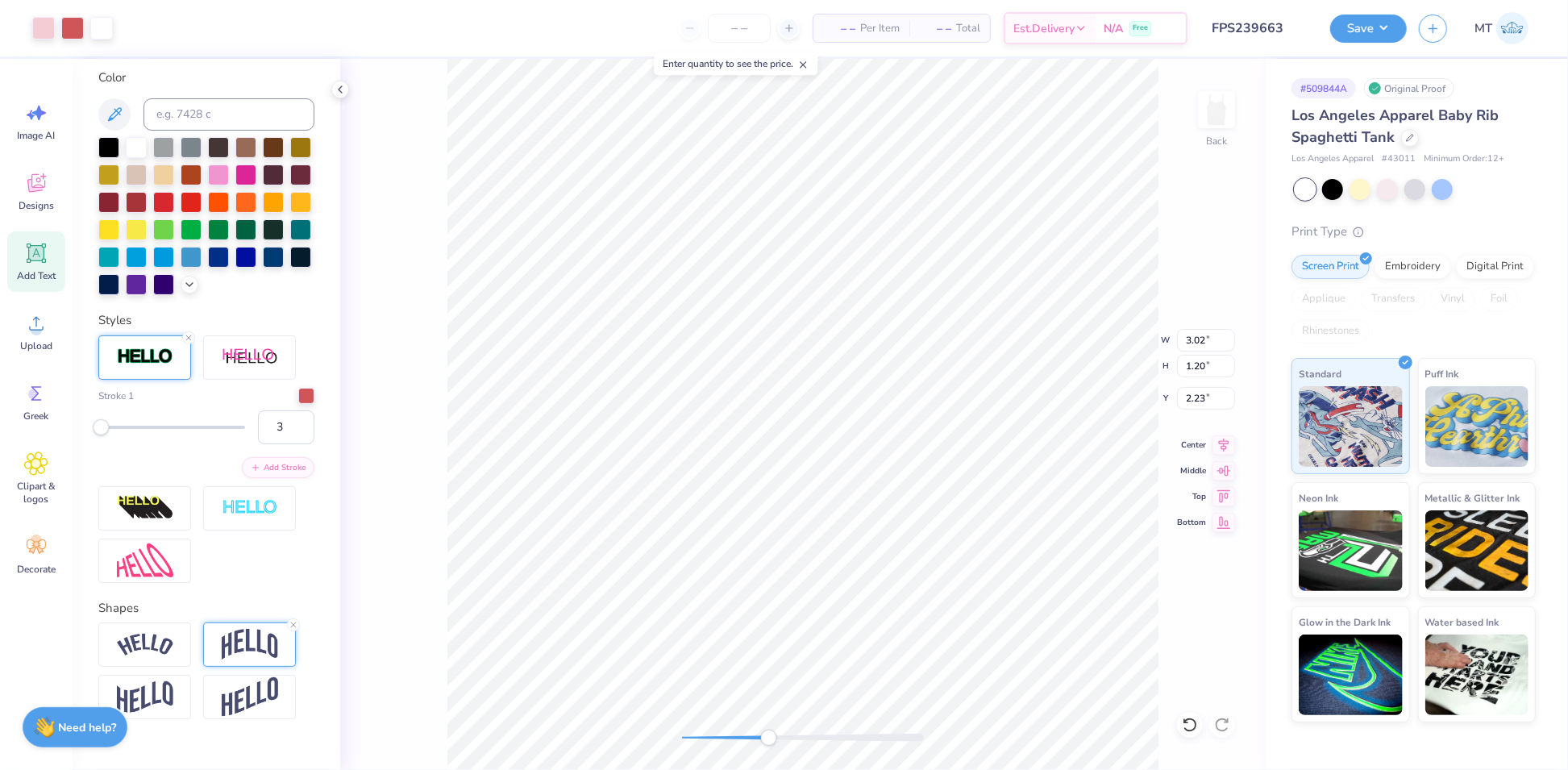
type input "2.19"
click at [1386, 25] on button "Save" at bounding box center [1368, 26] width 77 height 28
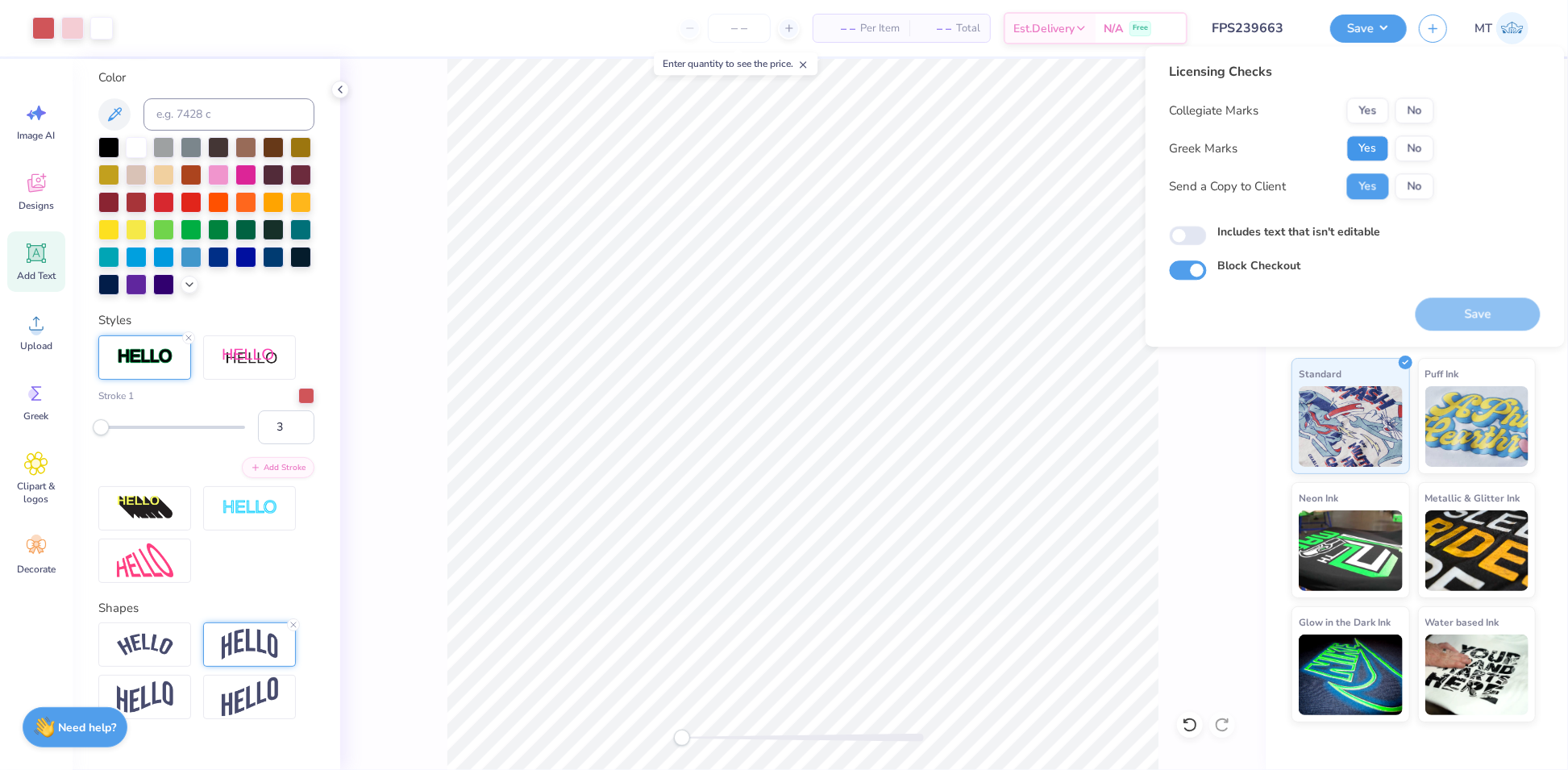
click at [1365, 149] on button "Yes" at bounding box center [1368, 148] width 42 height 26
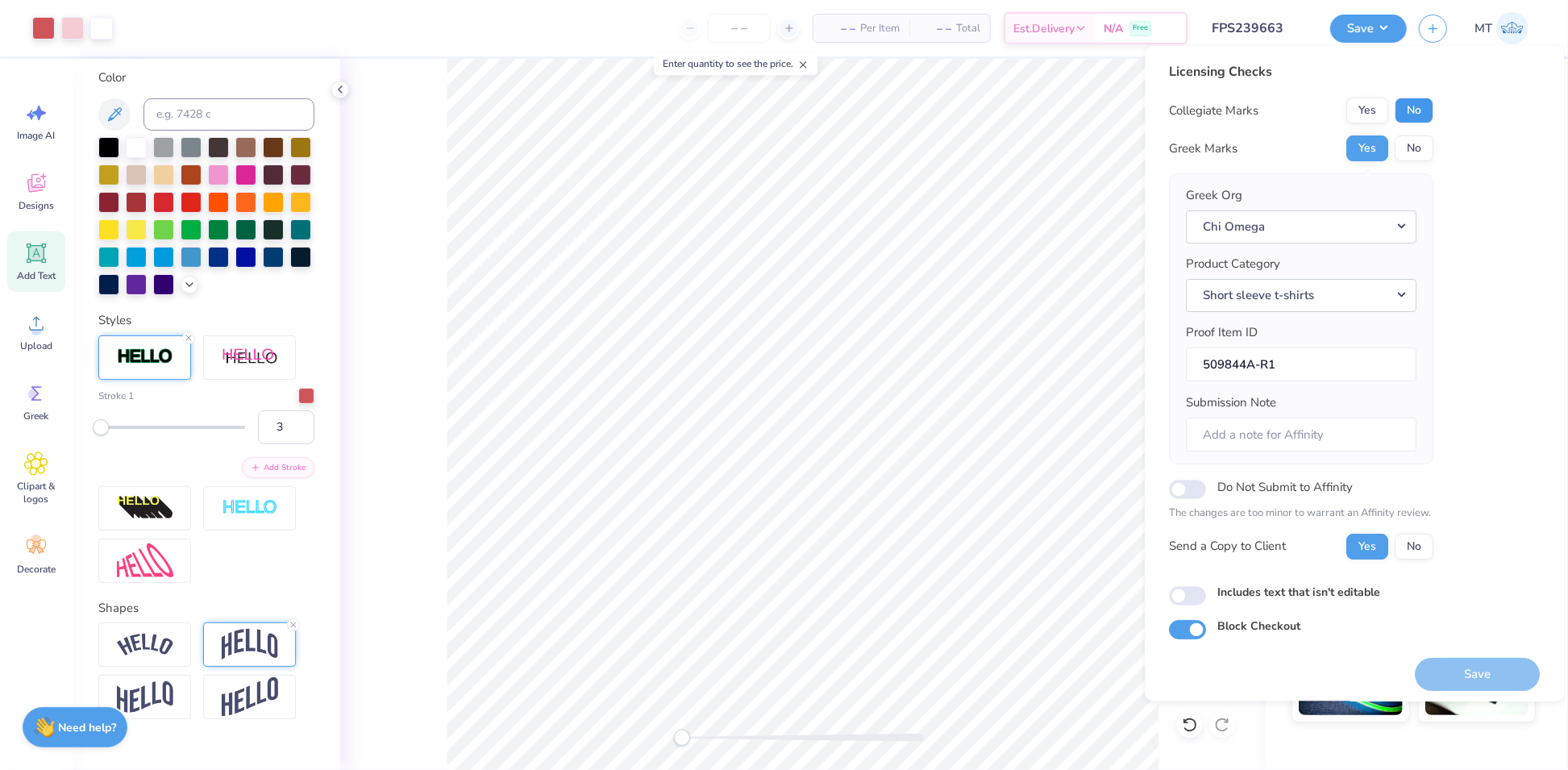
click at [1431, 103] on button "No" at bounding box center [1414, 111] width 38 height 26
click at [1379, 287] on button "Short sleeve t-shirts" at bounding box center [1302, 296] width 231 height 33
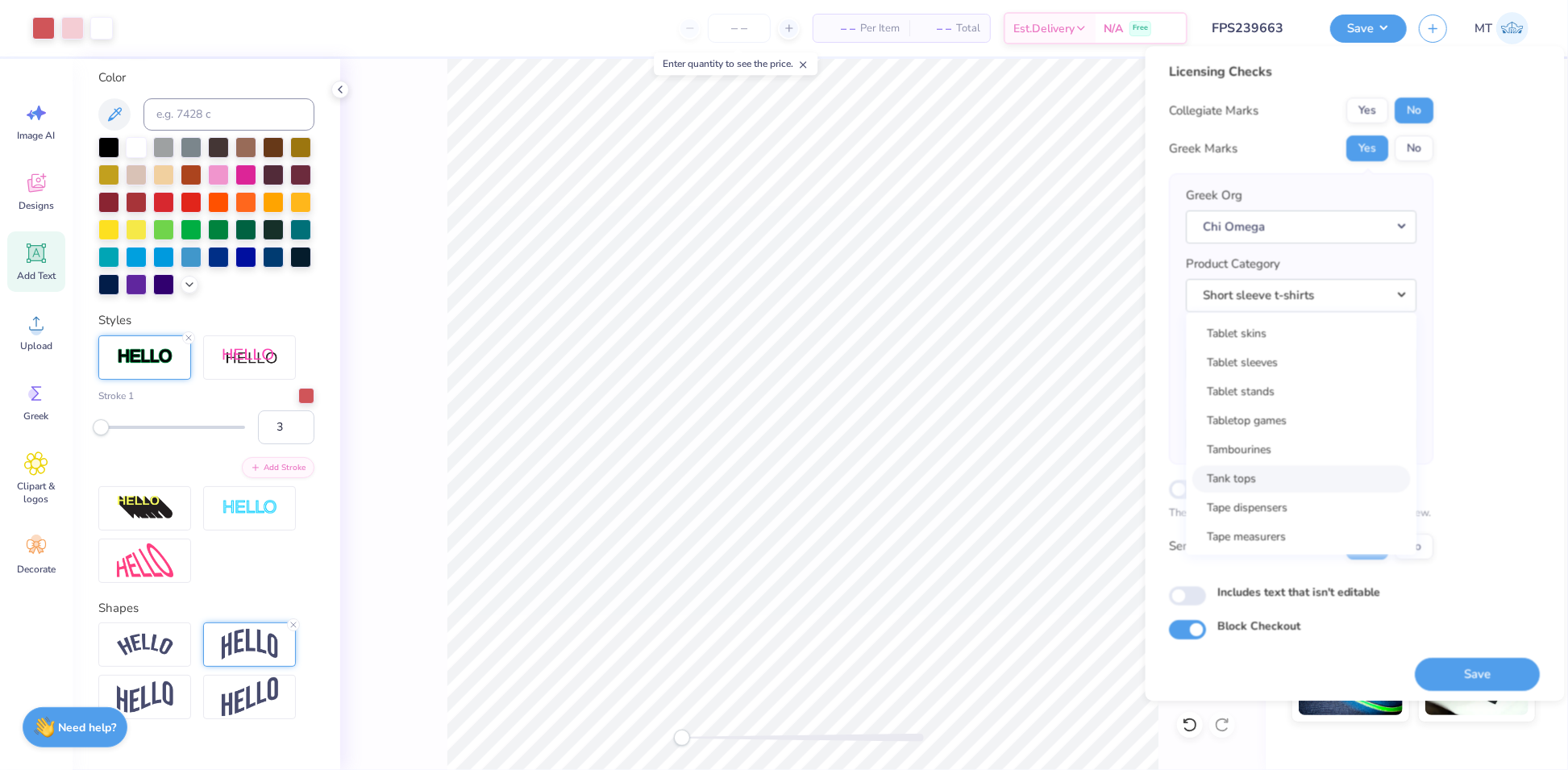
scroll to position [25948, 0]
click at [1281, 490] on div "1/2 zip sweatshirts 1/4 zip performance shirts 1/4 zip sweatshirts 10 ounce gla…" at bounding box center [1302, 434] width 231 height 242
click at [1283, 482] on link "Tank tops" at bounding box center [1302, 478] width 218 height 27
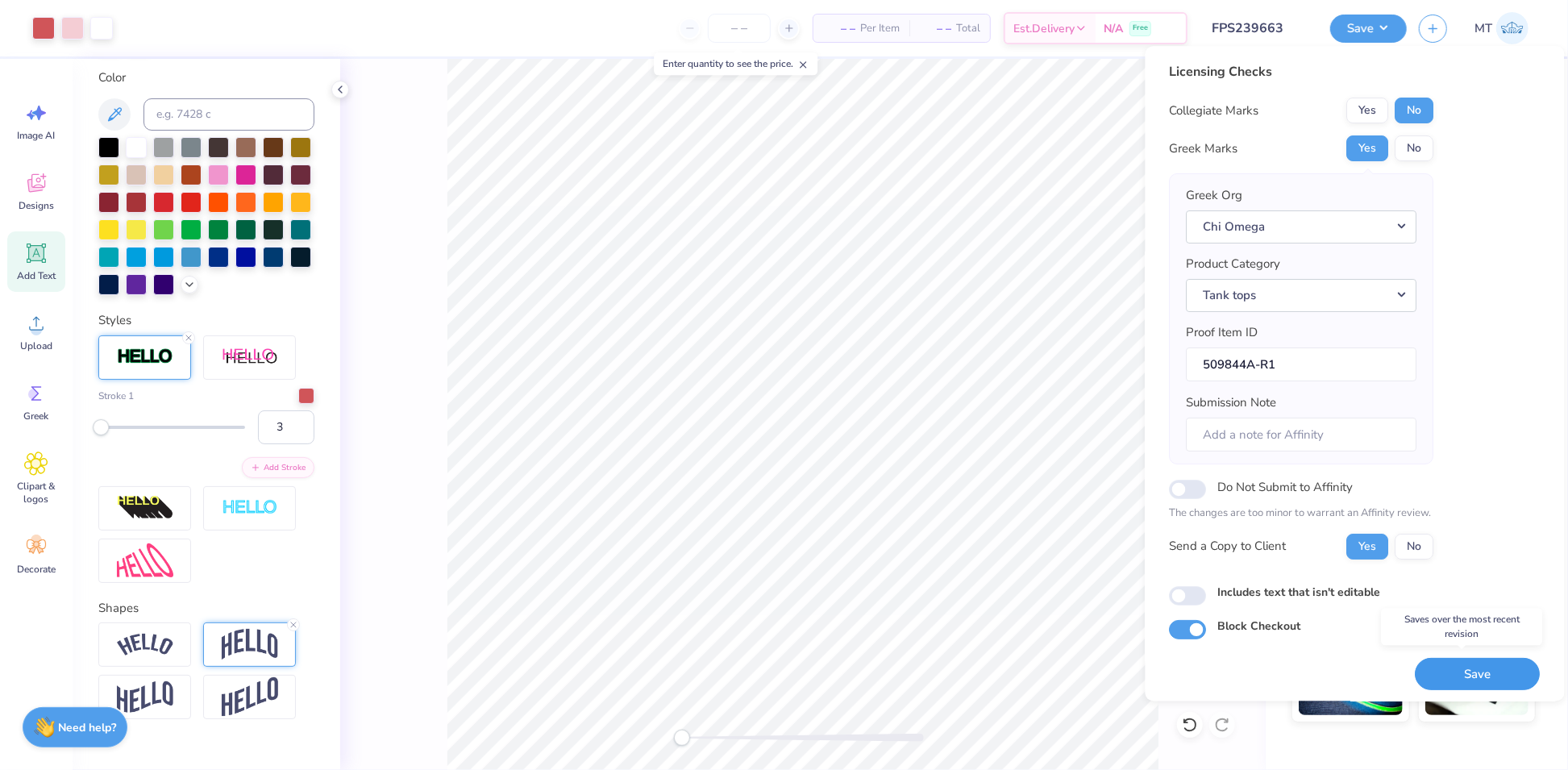
click at [1485, 660] on button "Save" at bounding box center [1477, 675] width 124 height 33
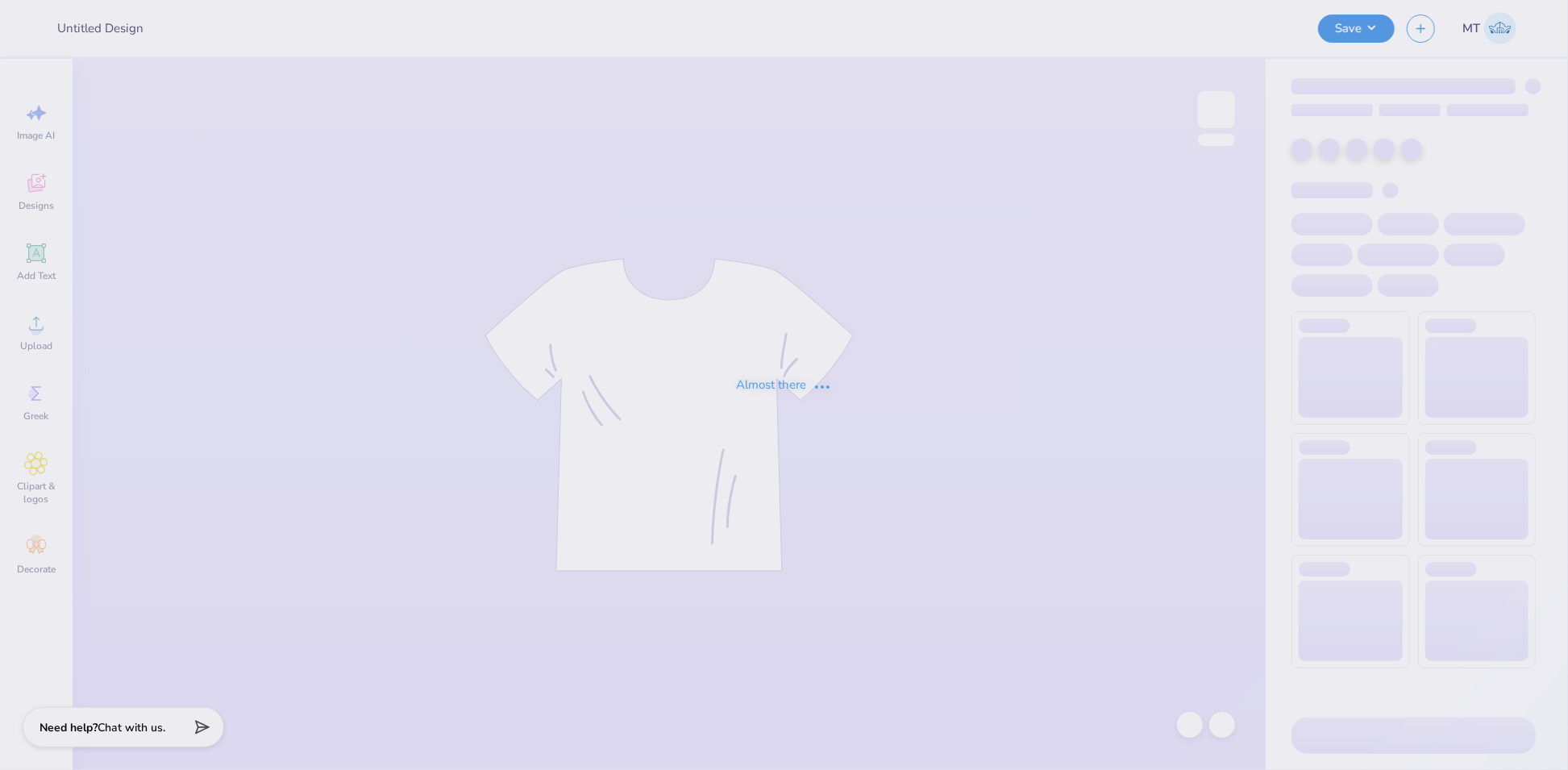
type input "FPS239663"
type input "FPS239403"
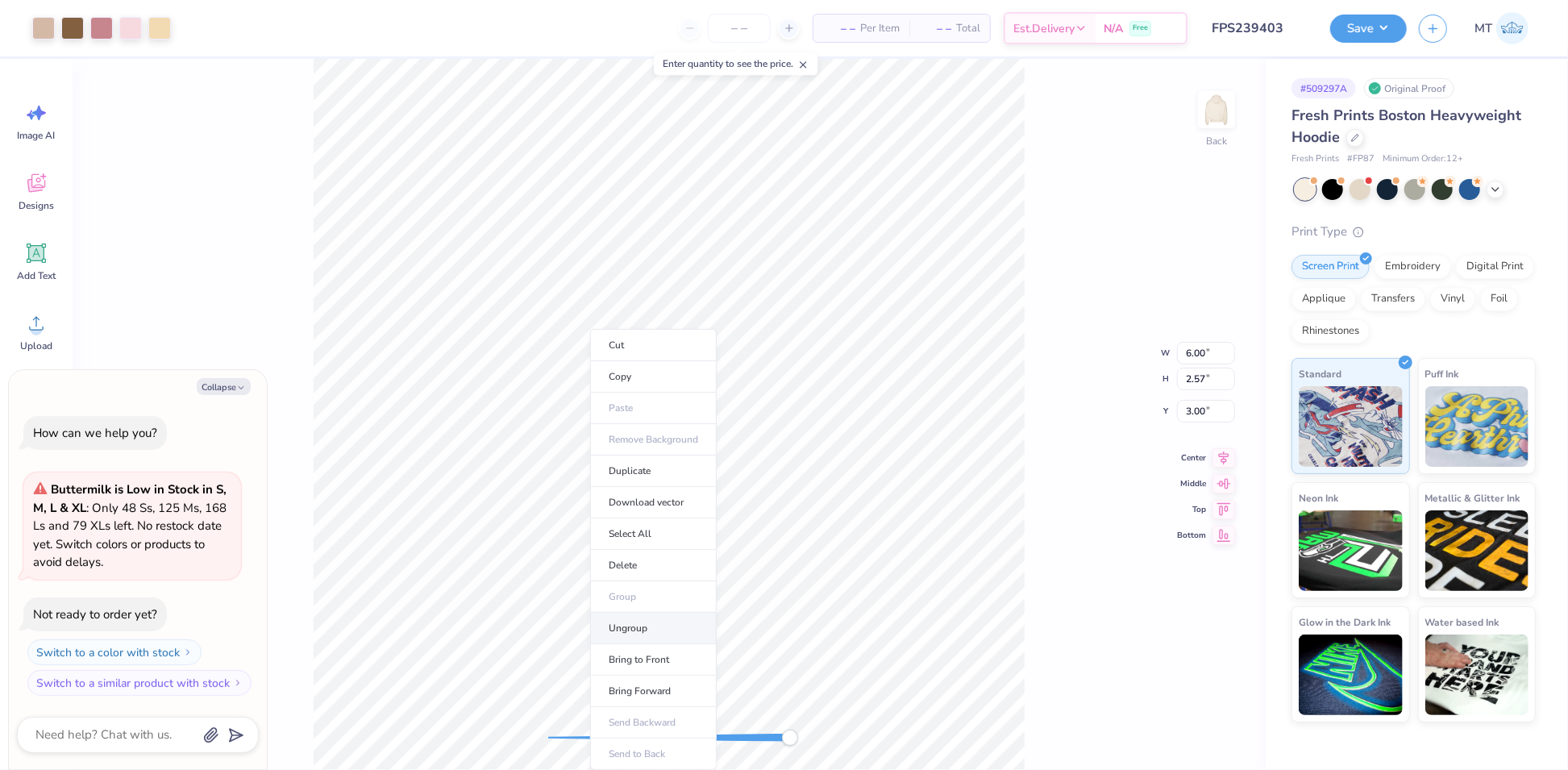
click at [673, 632] on li "Ungroup" at bounding box center [654, 628] width 126 height 31
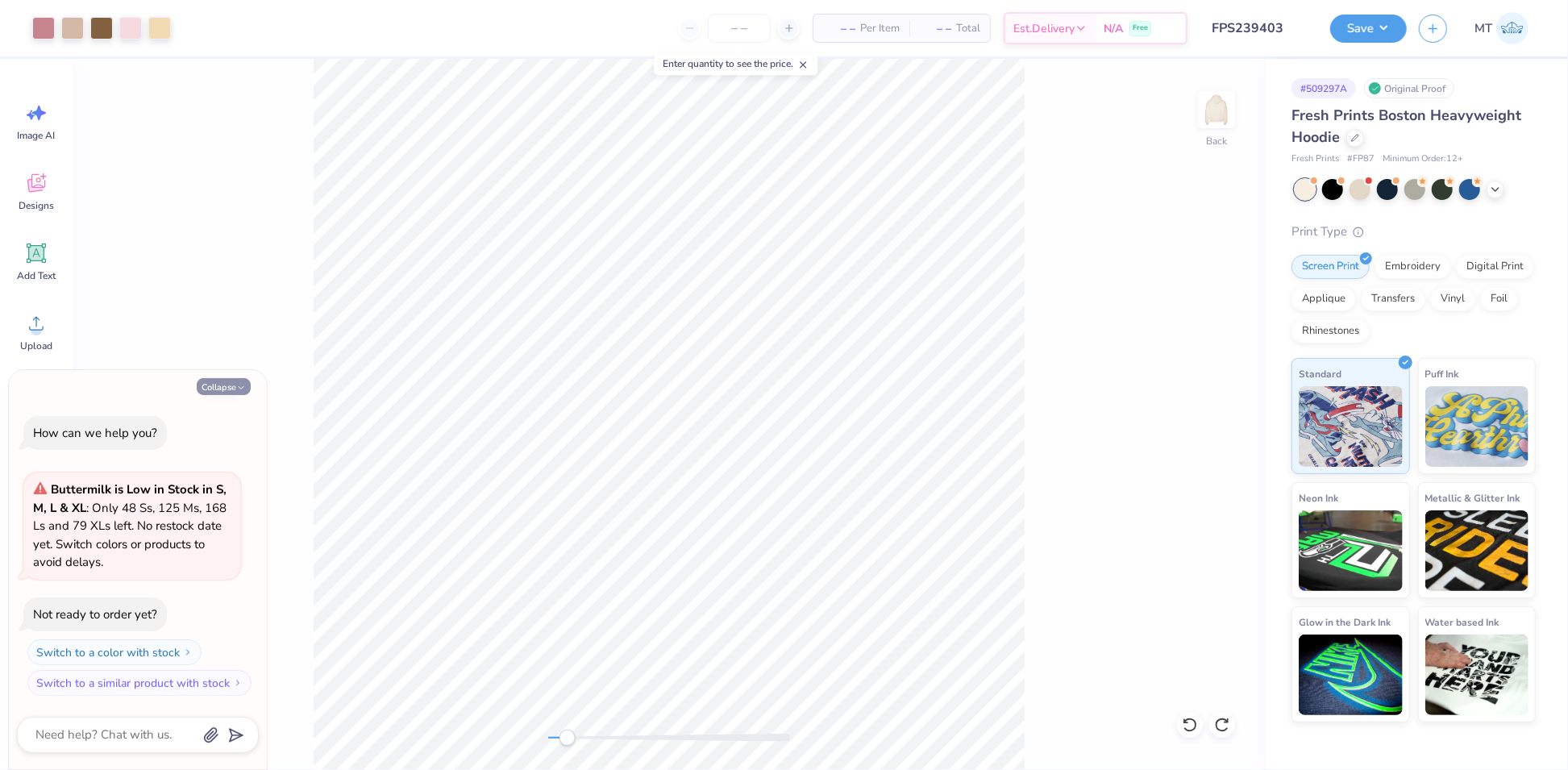
click at [243, 383] on icon "button" at bounding box center [241, 387] width 10 height 10
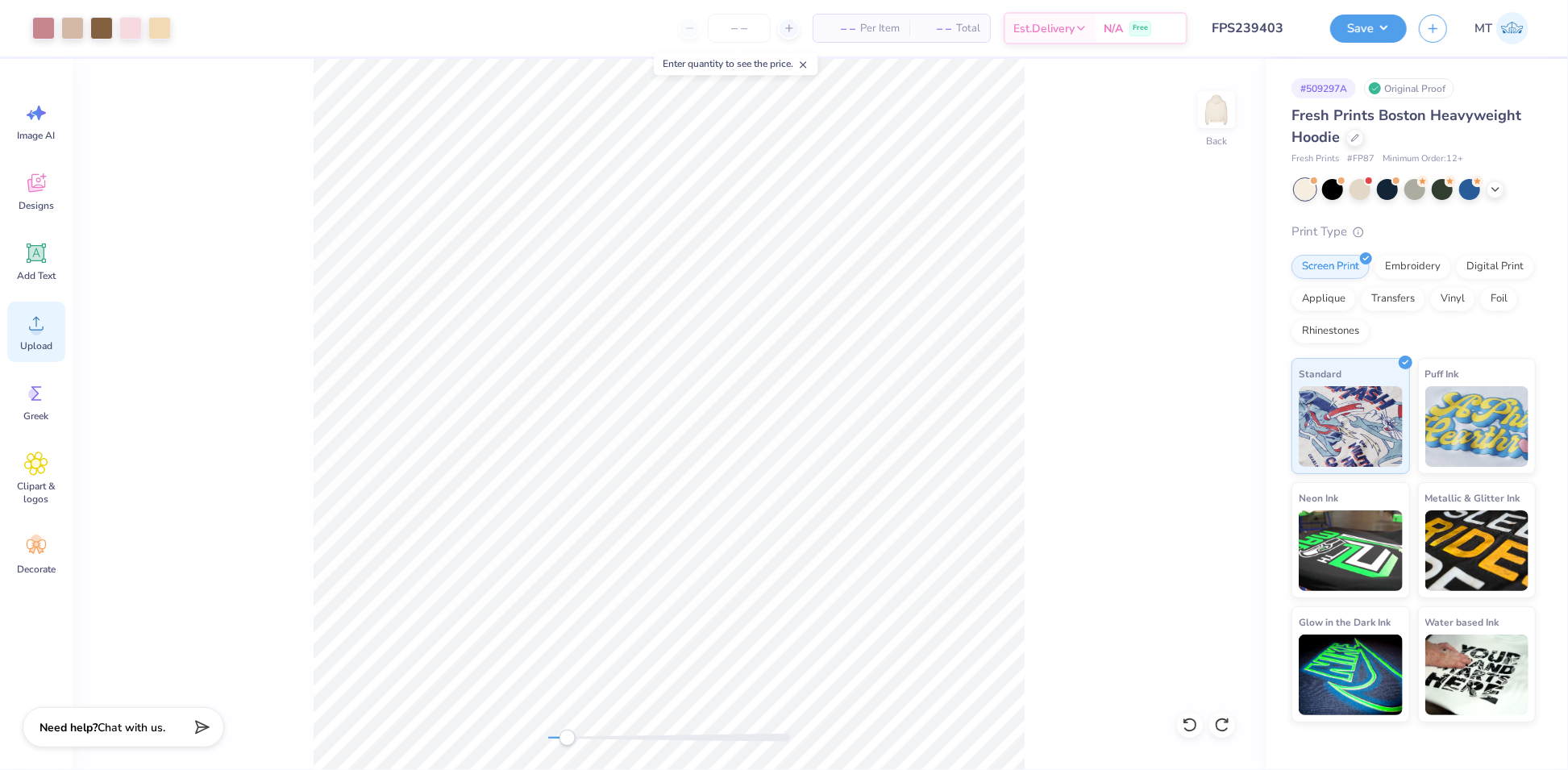
click at [44, 327] on icon at bounding box center [36, 323] width 24 height 24
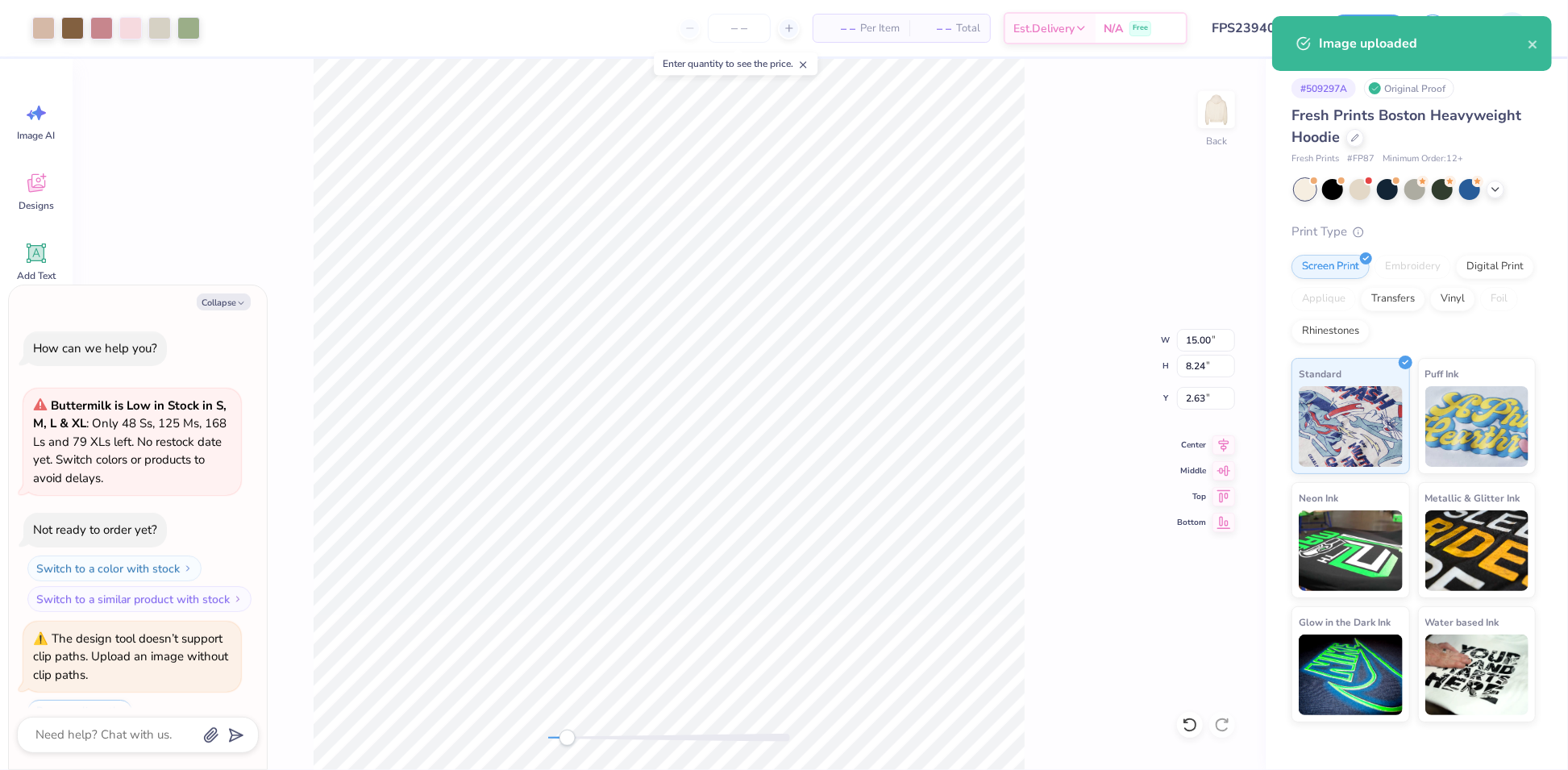
scroll to position [54, 0]
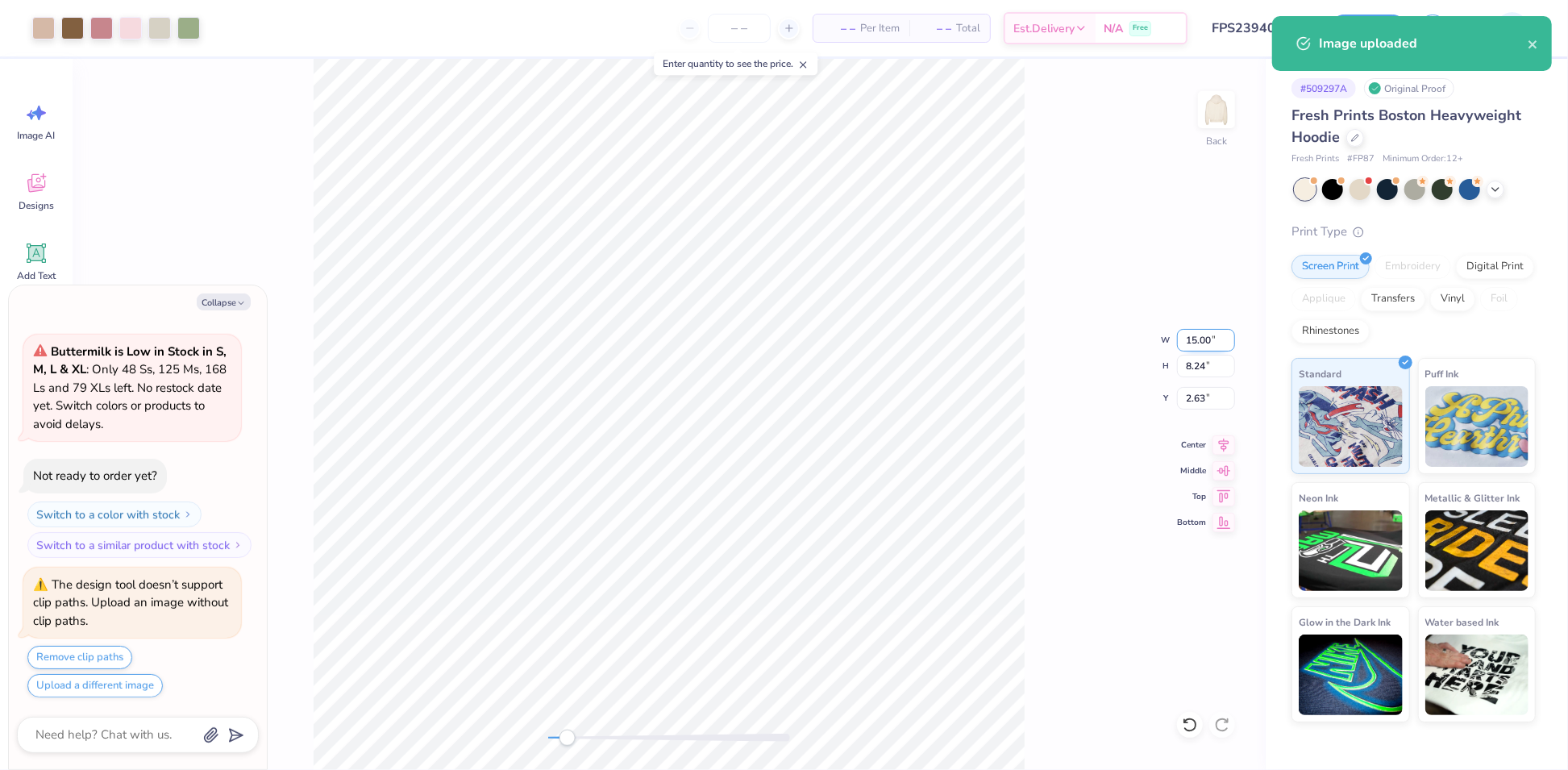
click at [1201, 338] on input "15.00" at bounding box center [1206, 340] width 58 height 23
click at [841, 592] on li "Group" at bounding box center [851, 597] width 126 height 31
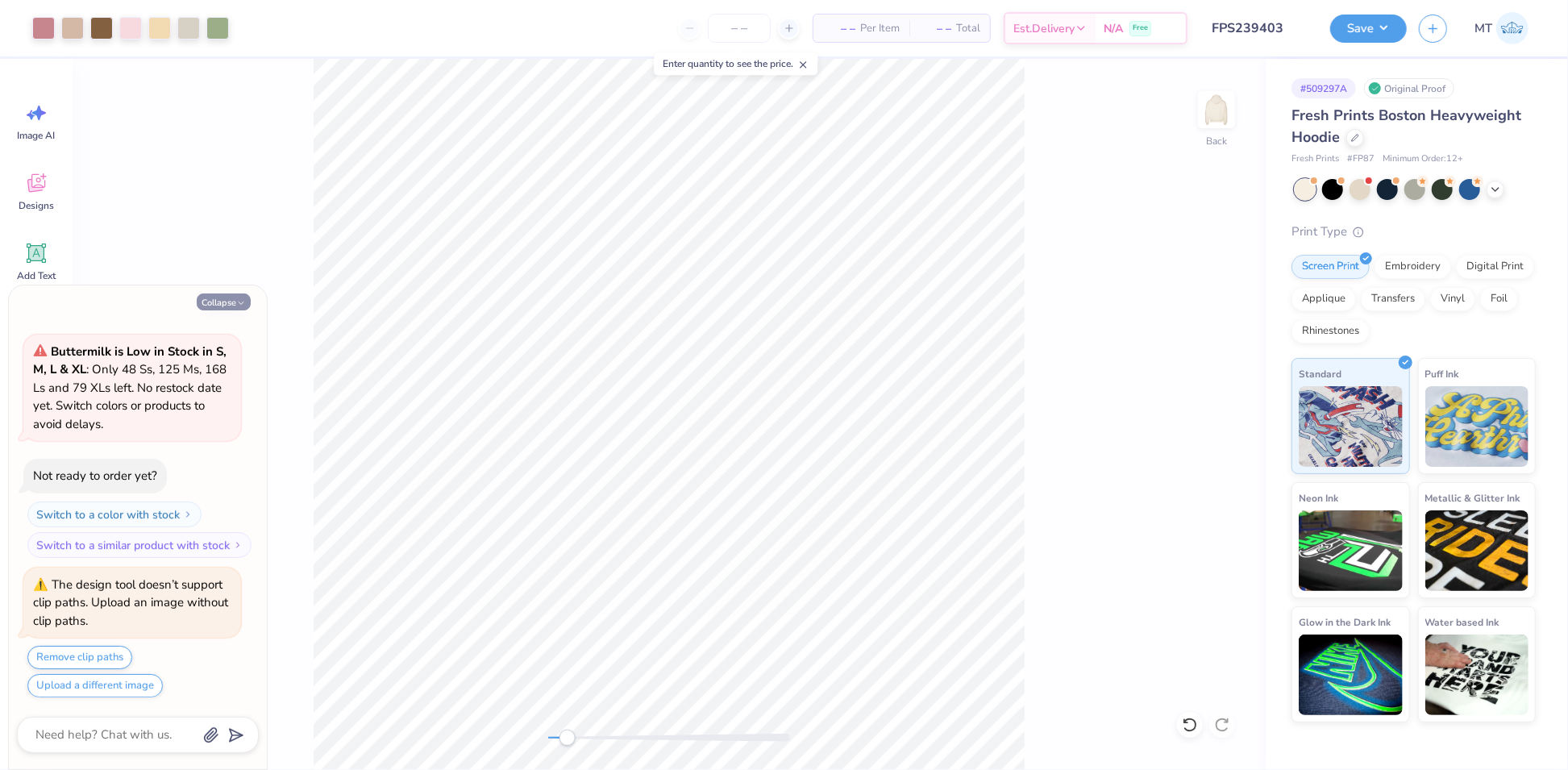
click at [217, 300] on button "Collapse" at bounding box center [223, 302] width 54 height 16
type textarea "x"
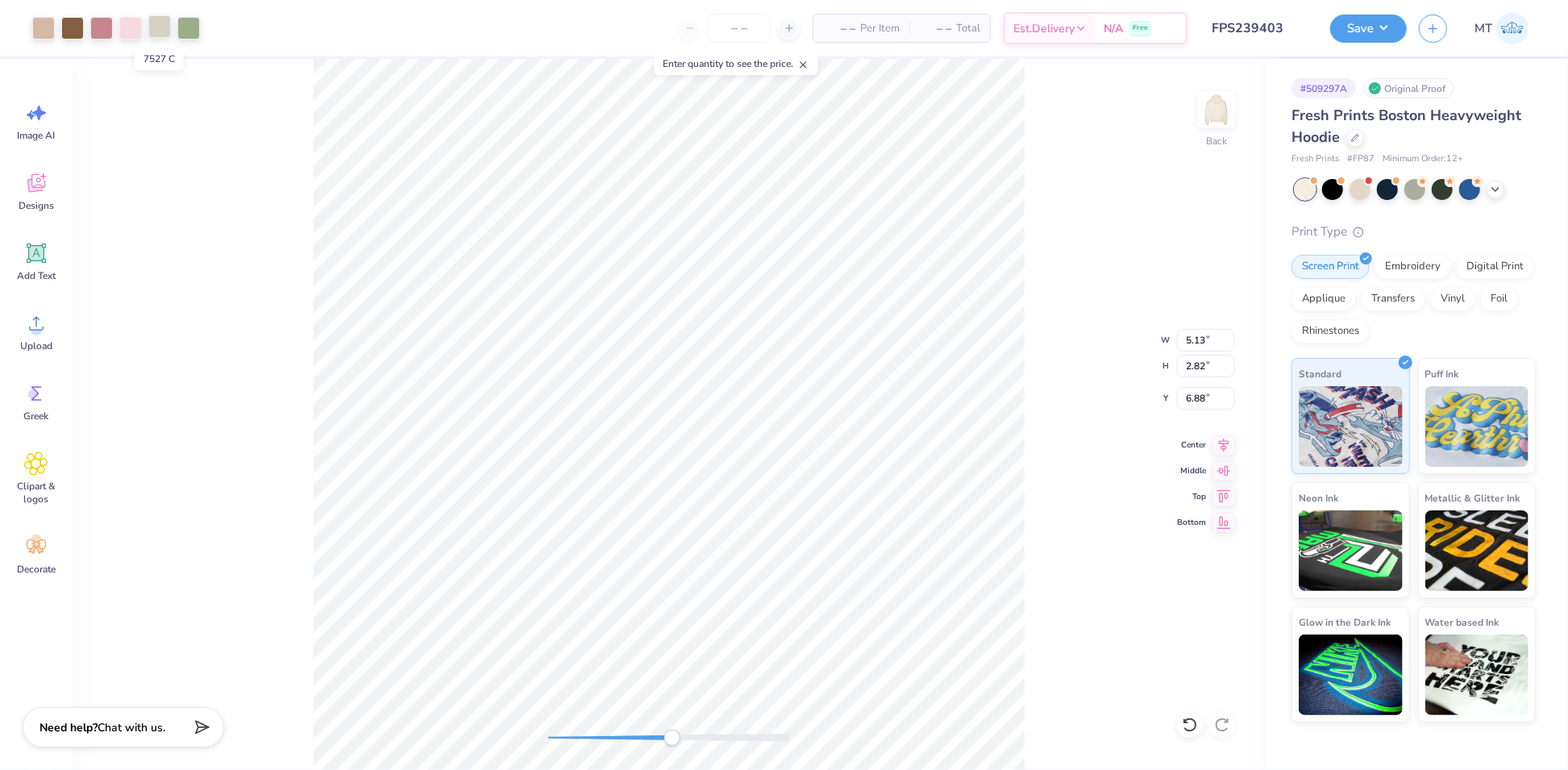
click at [167, 38] on div at bounding box center [159, 27] width 23 height 23
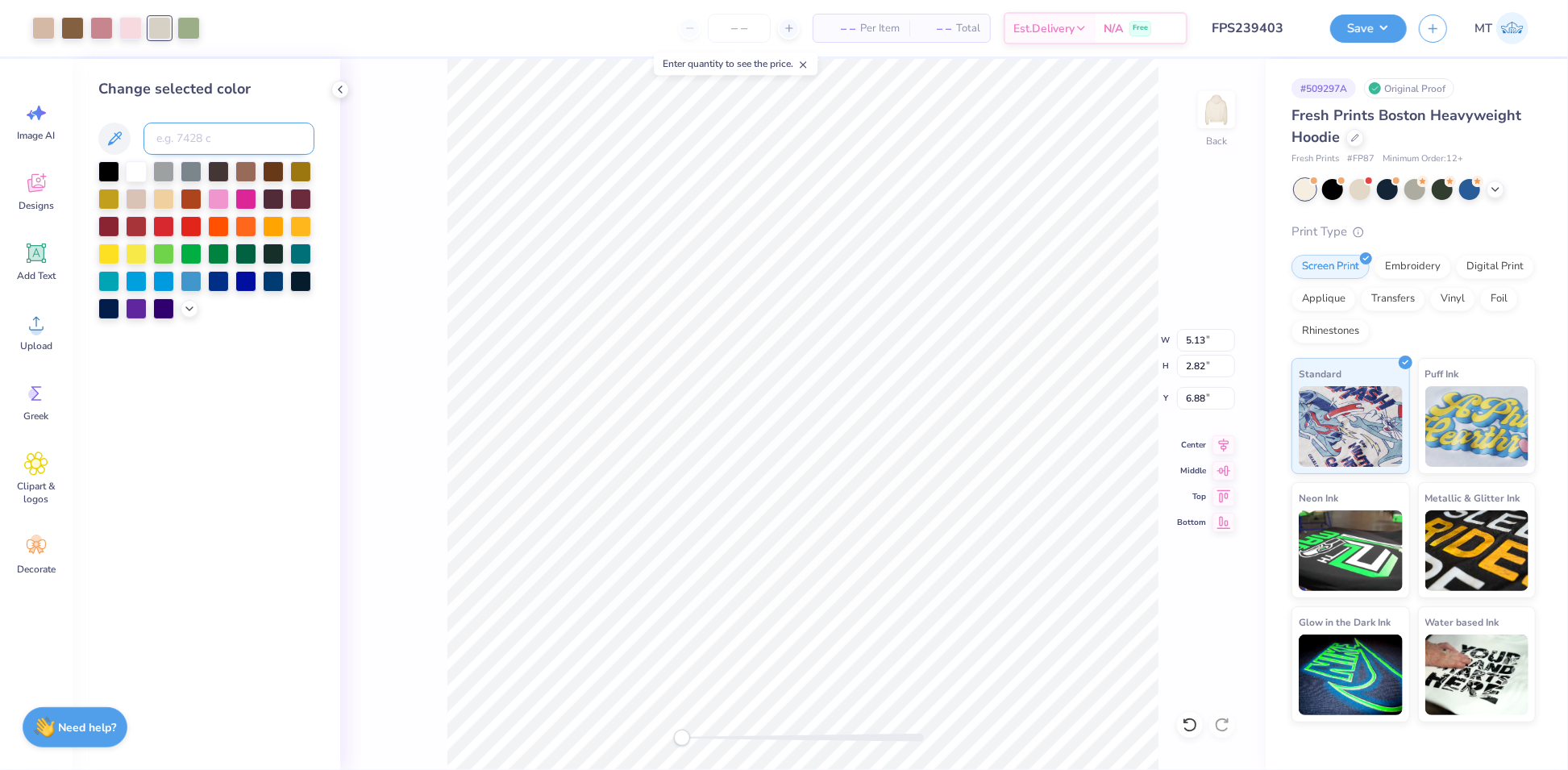
click at [201, 136] on input at bounding box center [229, 138] width 171 height 32
type input "7506"
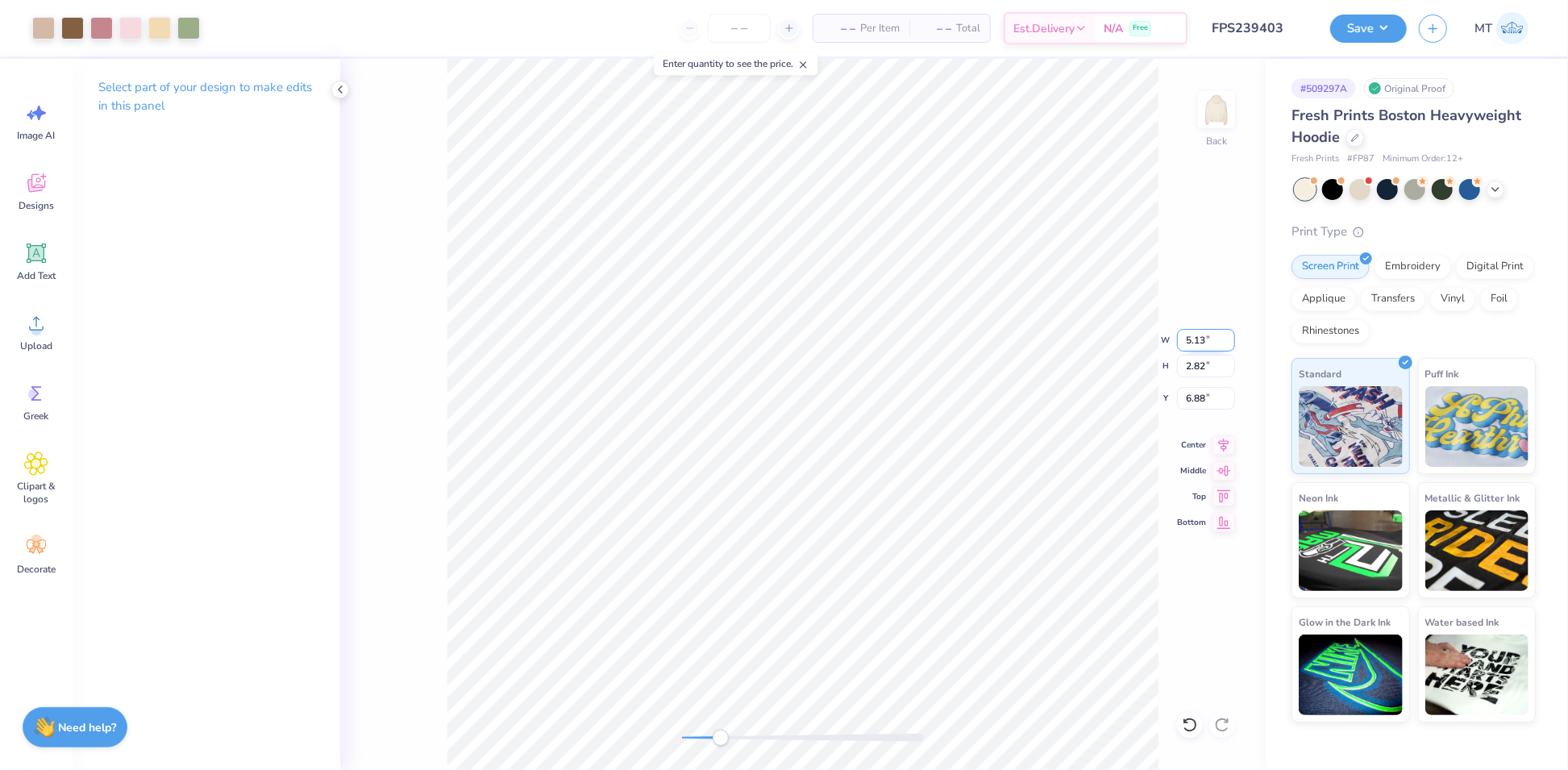
click at [1194, 331] on input "5.13" at bounding box center [1206, 340] width 58 height 23
type input "6"
click at [1192, 339] on input "7.02" at bounding box center [1206, 340] width 58 height 23
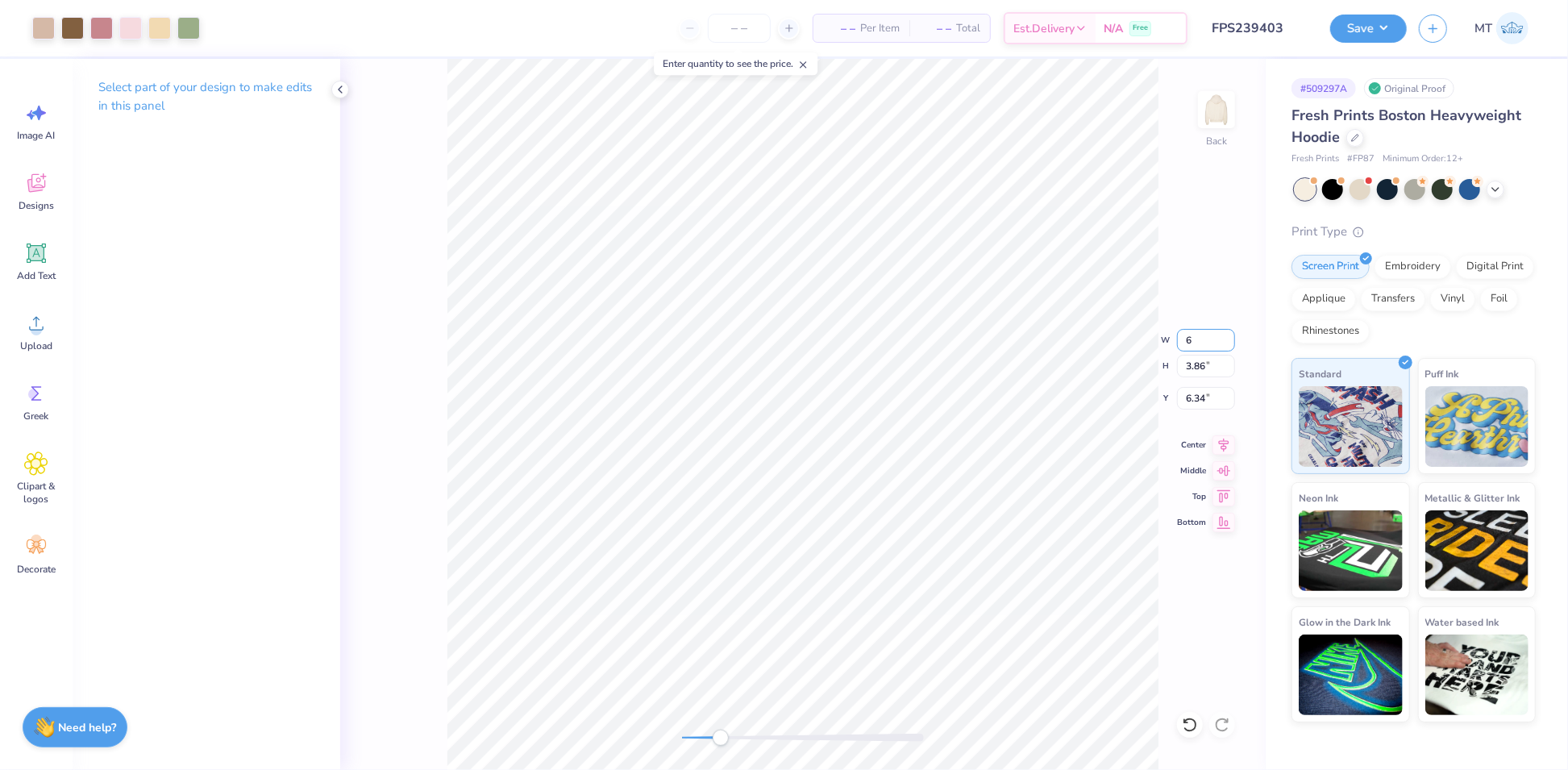
type input "6"
click at [1383, 19] on button "Save" at bounding box center [1368, 26] width 77 height 28
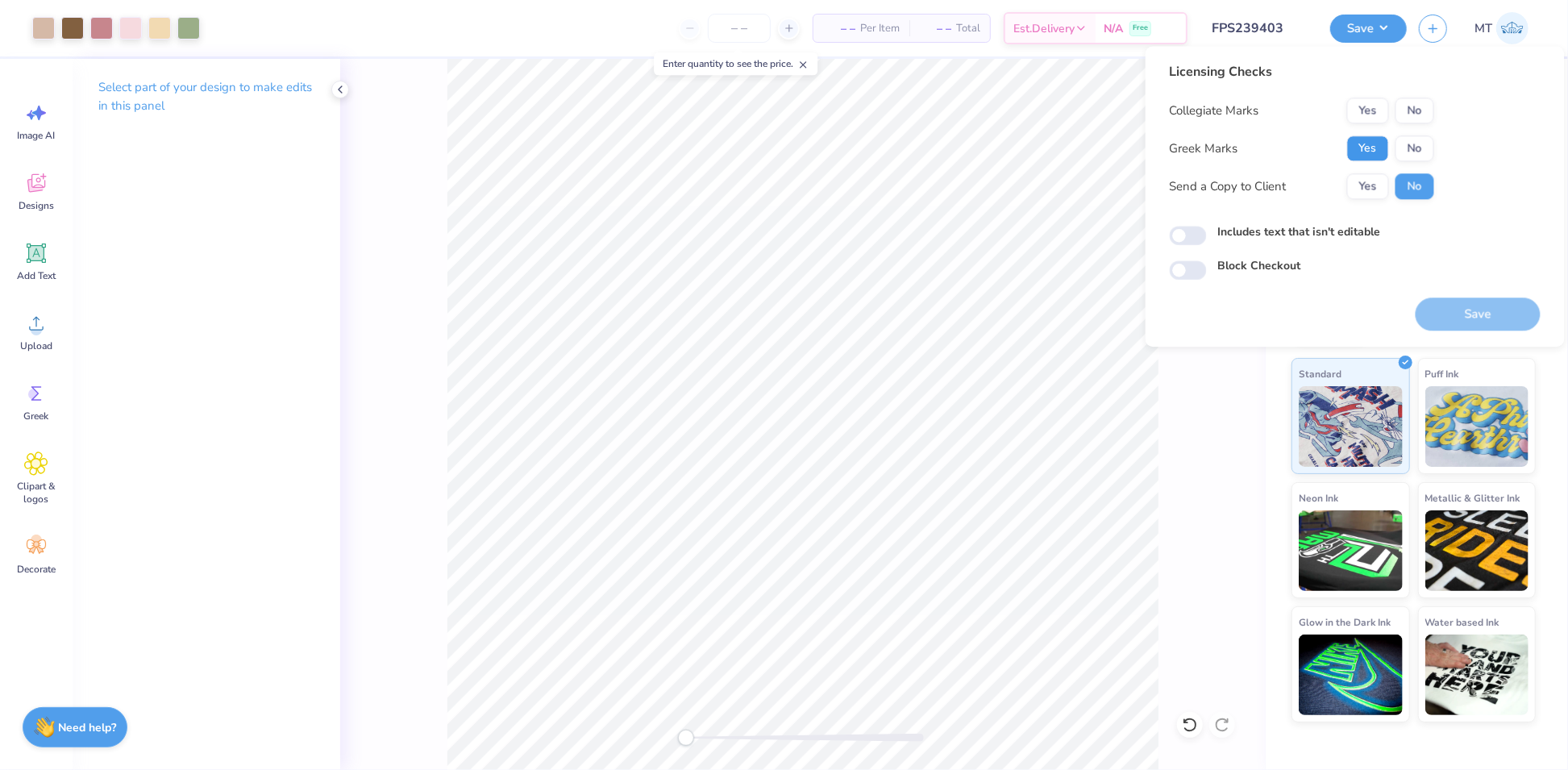
click at [1379, 145] on button "Yes" at bounding box center [1368, 148] width 42 height 26
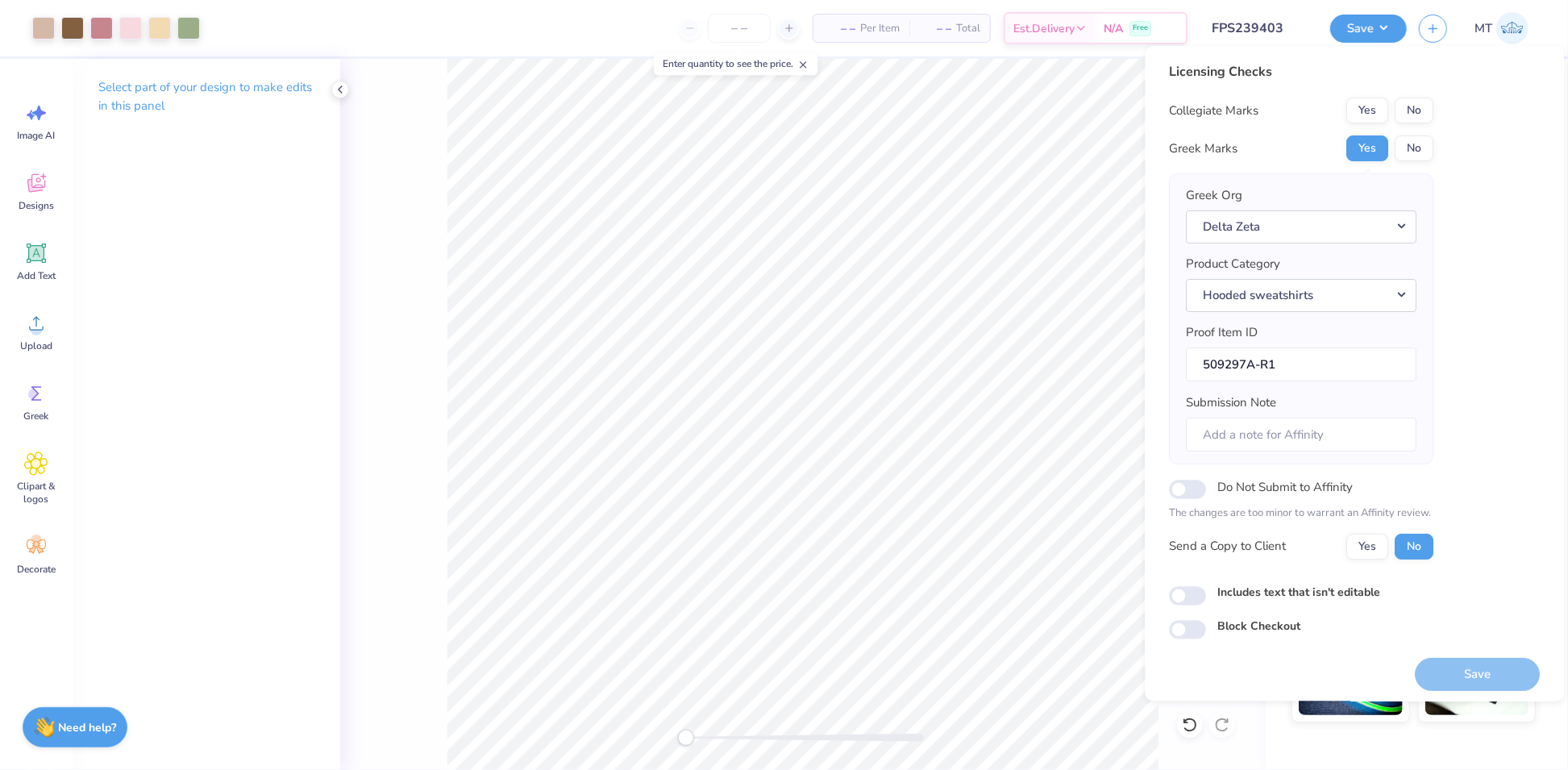
click at [1444, 96] on div "Licensing Checks Collegiate Marks Yes No Greek Marks Yes No Greek Org Delta Zet…" at bounding box center [1355, 351] width 371 height 578
click at [1438, 104] on div "Licensing Checks Collegiate Marks Yes No Greek Marks Yes No Greek Org Delta Zet…" at bounding box center [1355, 351] width 371 height 578
click at [1422, 115] on button "No" at bounding box center [1414, 111] width 38 height 26
click at [1462, 667] on button "Save" at bounding box center [1477, 675] width 124 height 33
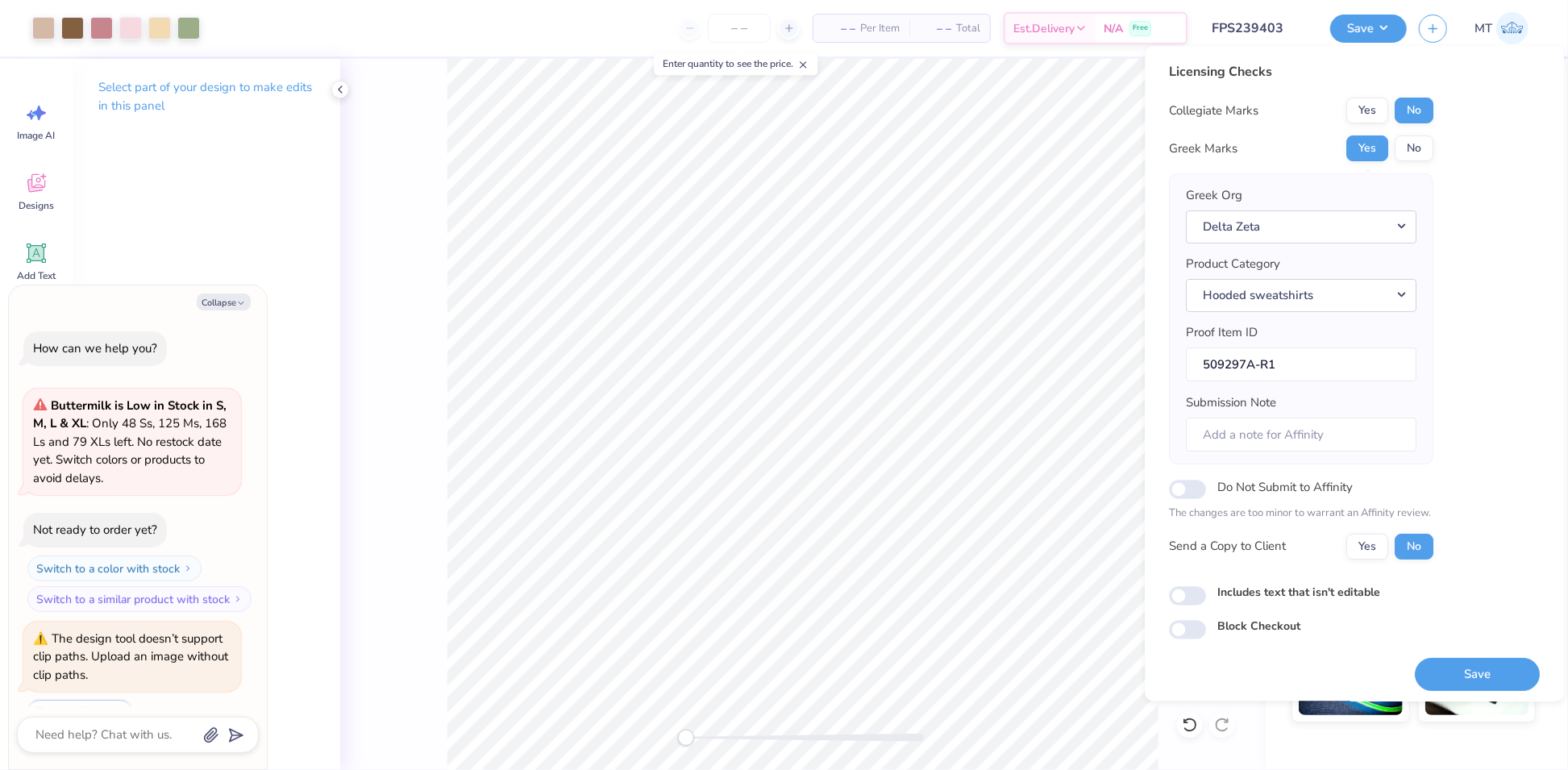
scroll to position [192, 0]
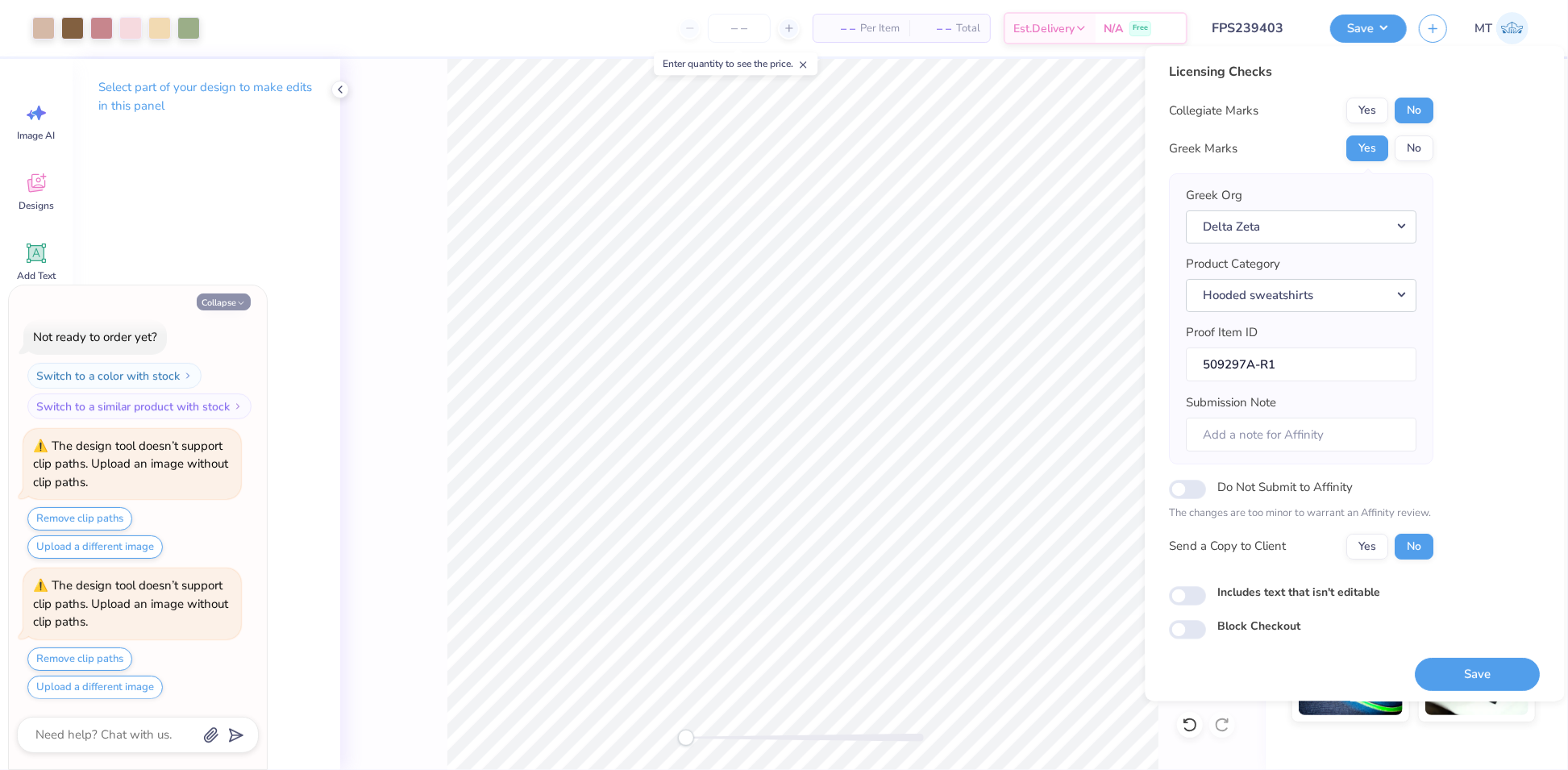
click at [222, 305] on button "Collapse" at bounding box center [223, 302] width 54 height 16
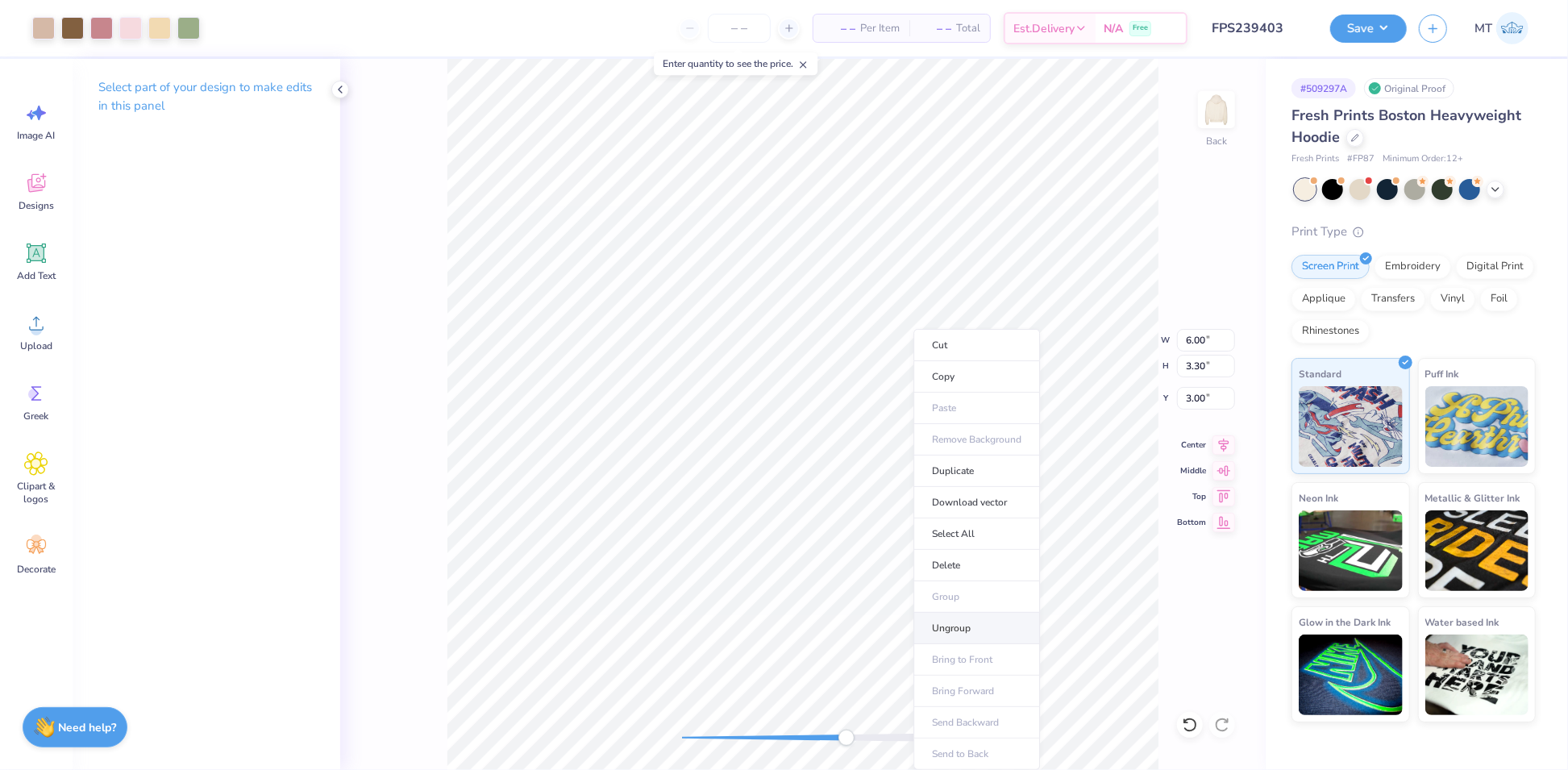
click at [960, 619] on li "Ungroup" at bounding box center [977, 628] width 126 height 31
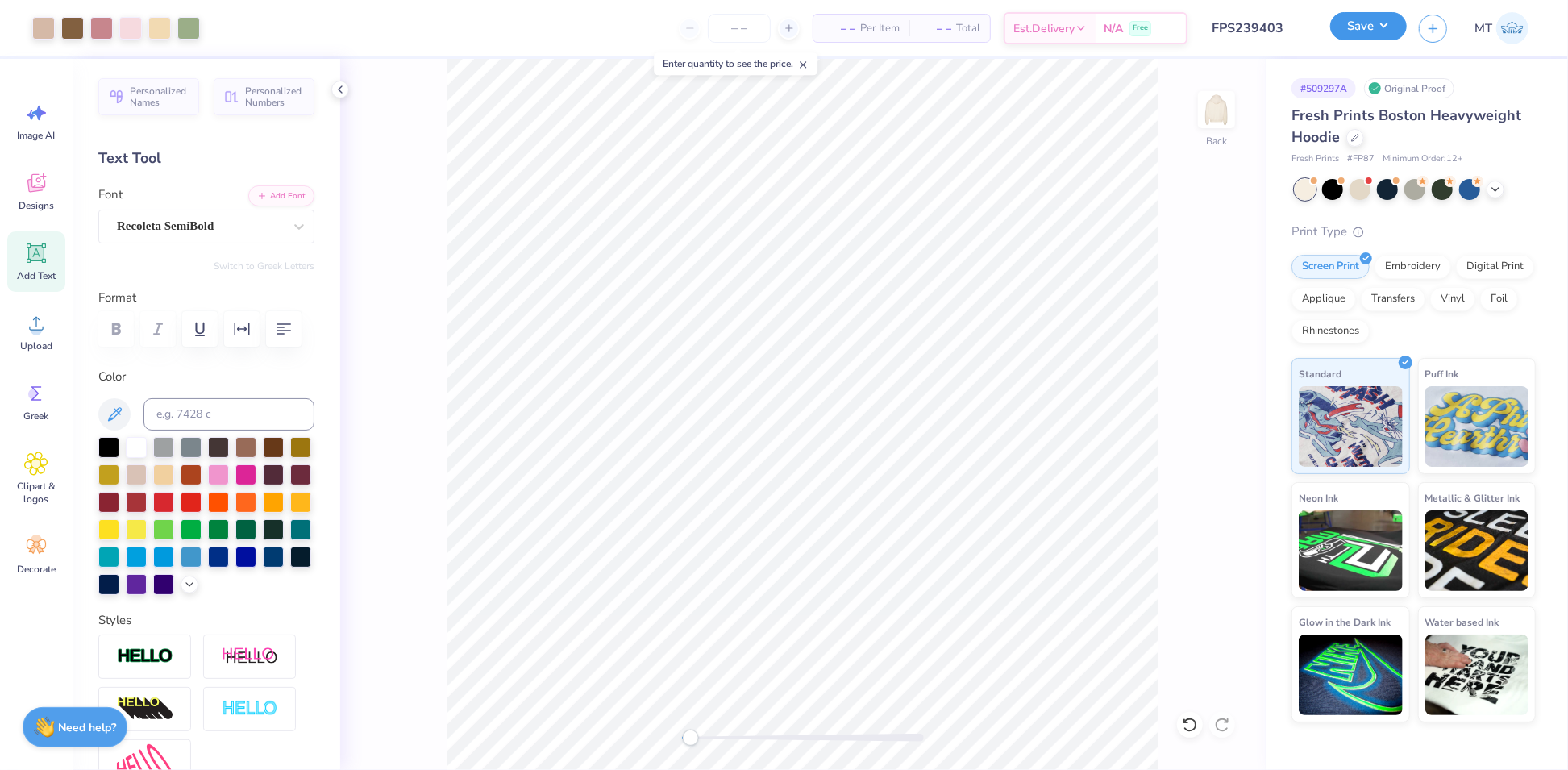
click at [1392, 23] on button "Save" at bounding box center [1368, 26] width 77 height 28
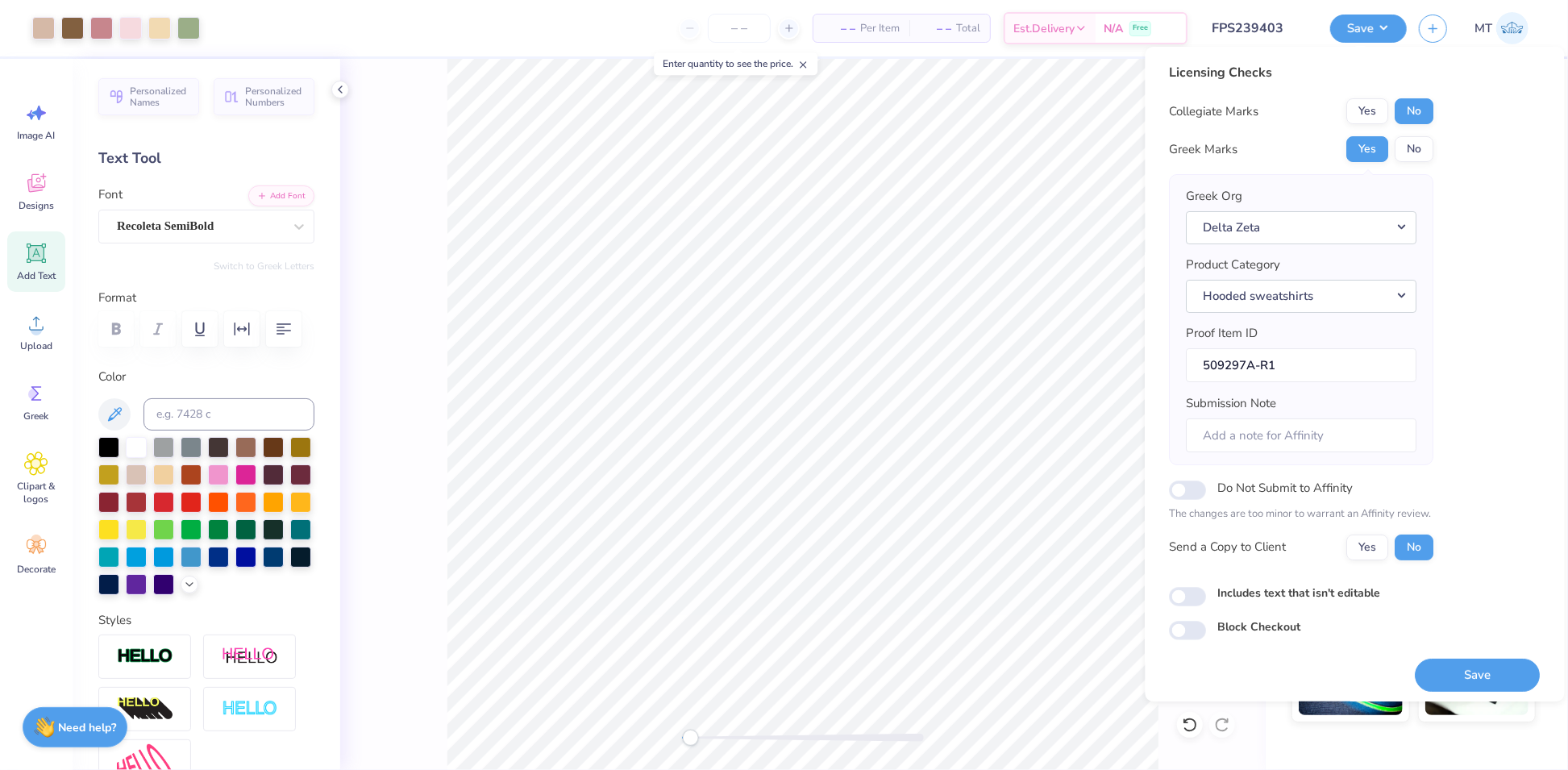
click at [1457, 654] on div "Save" at bounding box center [1477, 665] width 124 height 50
click at [1462, 672] on button "Save" at bounding box center [1477, 675] width 124 height 33
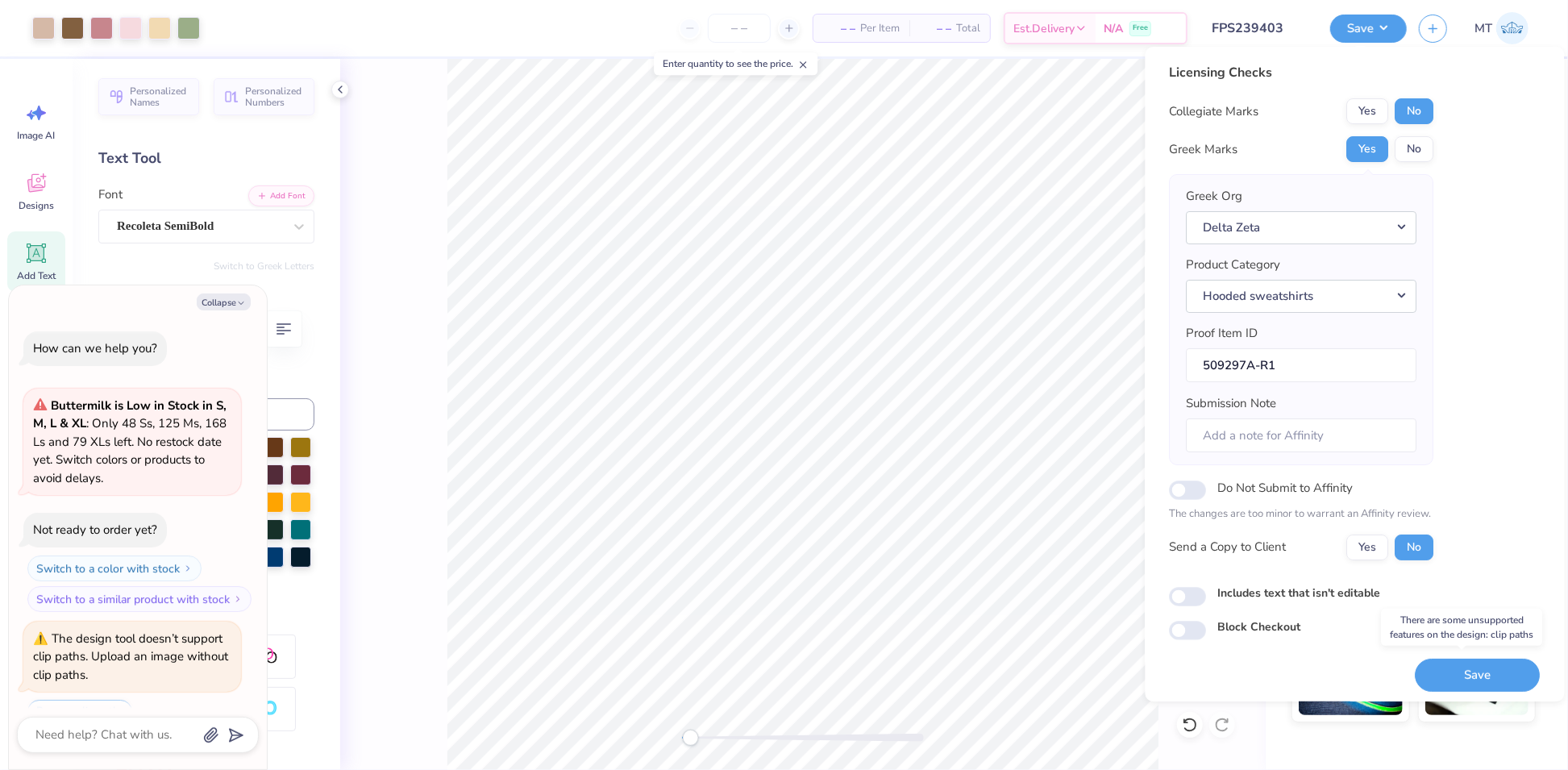
scroll to position [331, 0]
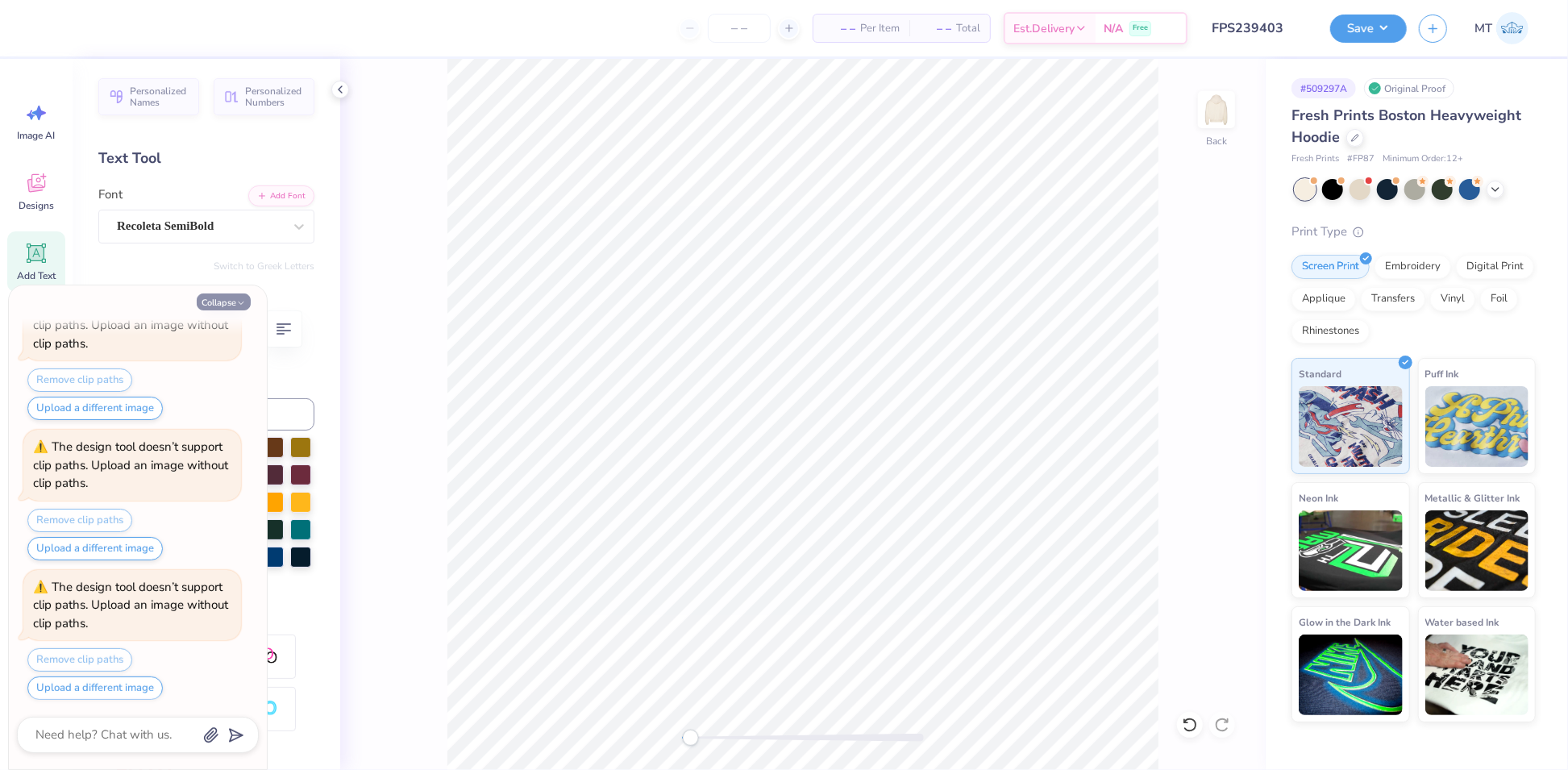
click at [238, 296] on button "Collapse" at bounding box center [223, 302] width 54 height 16
type textarea "x"
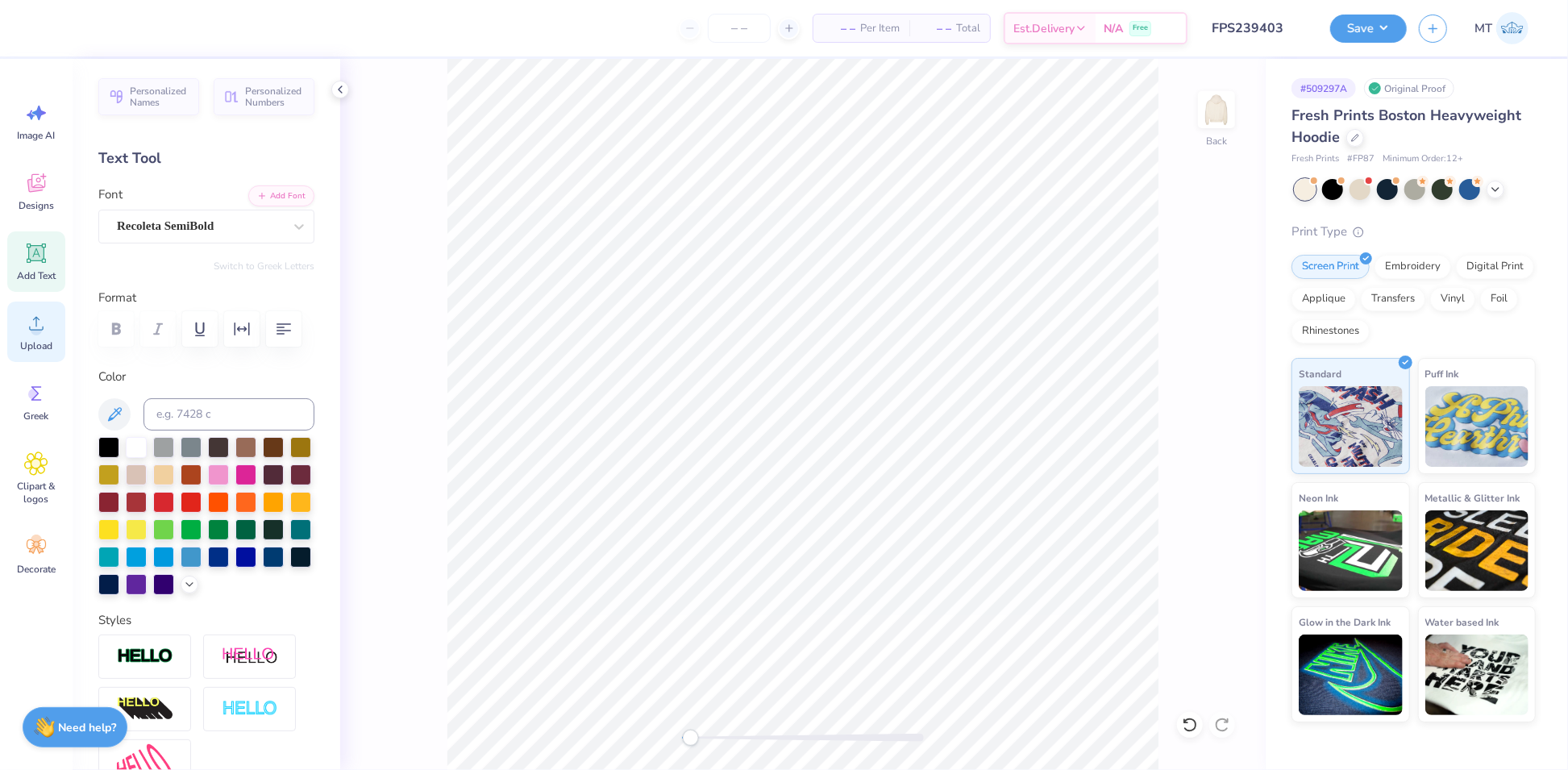
click at [35, 321] on icon at bounding box center [36, 323] width 24 height 24
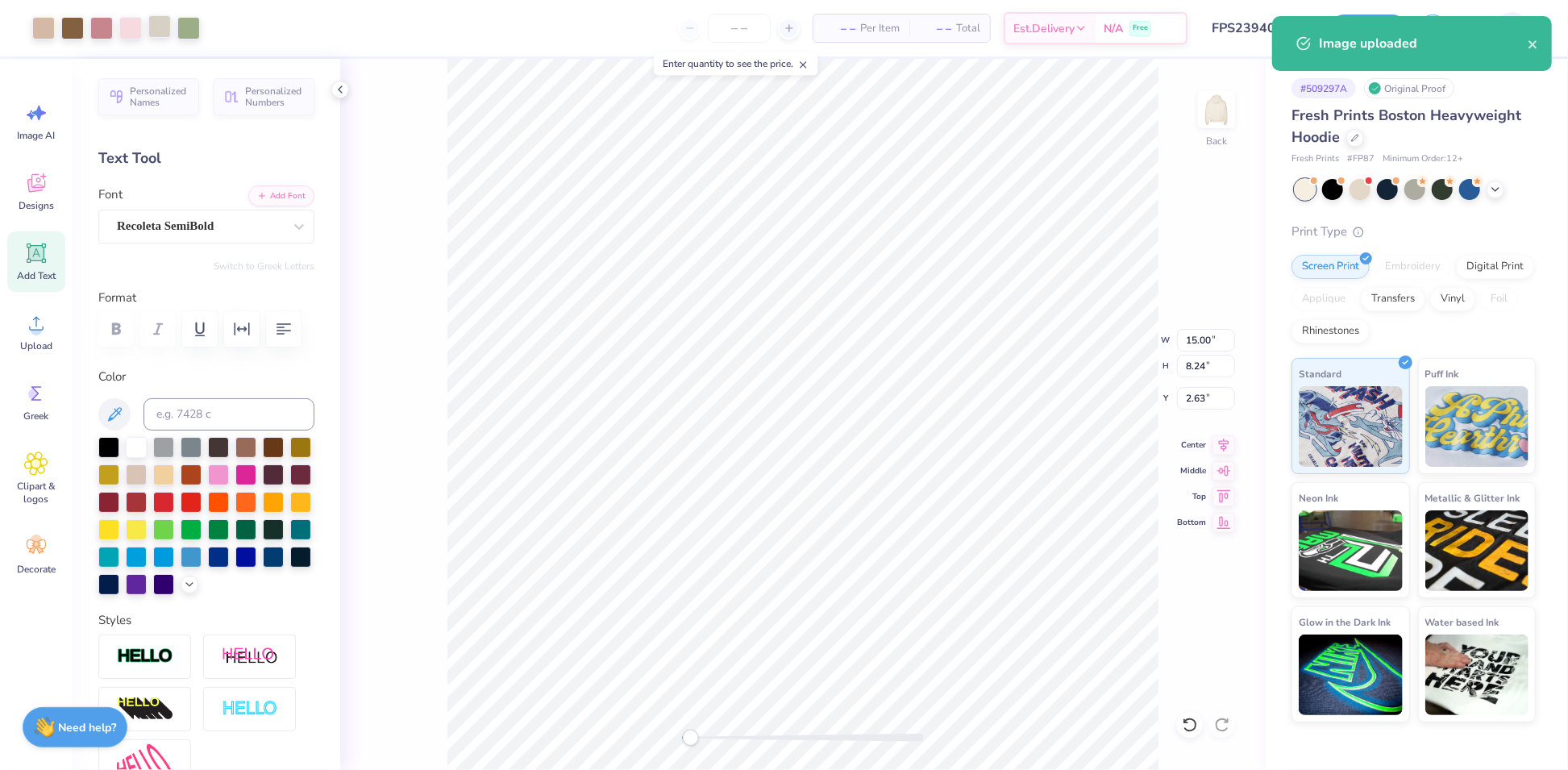
click at [159, 26] on div at bounding box center [159, 27] width 23 height 23
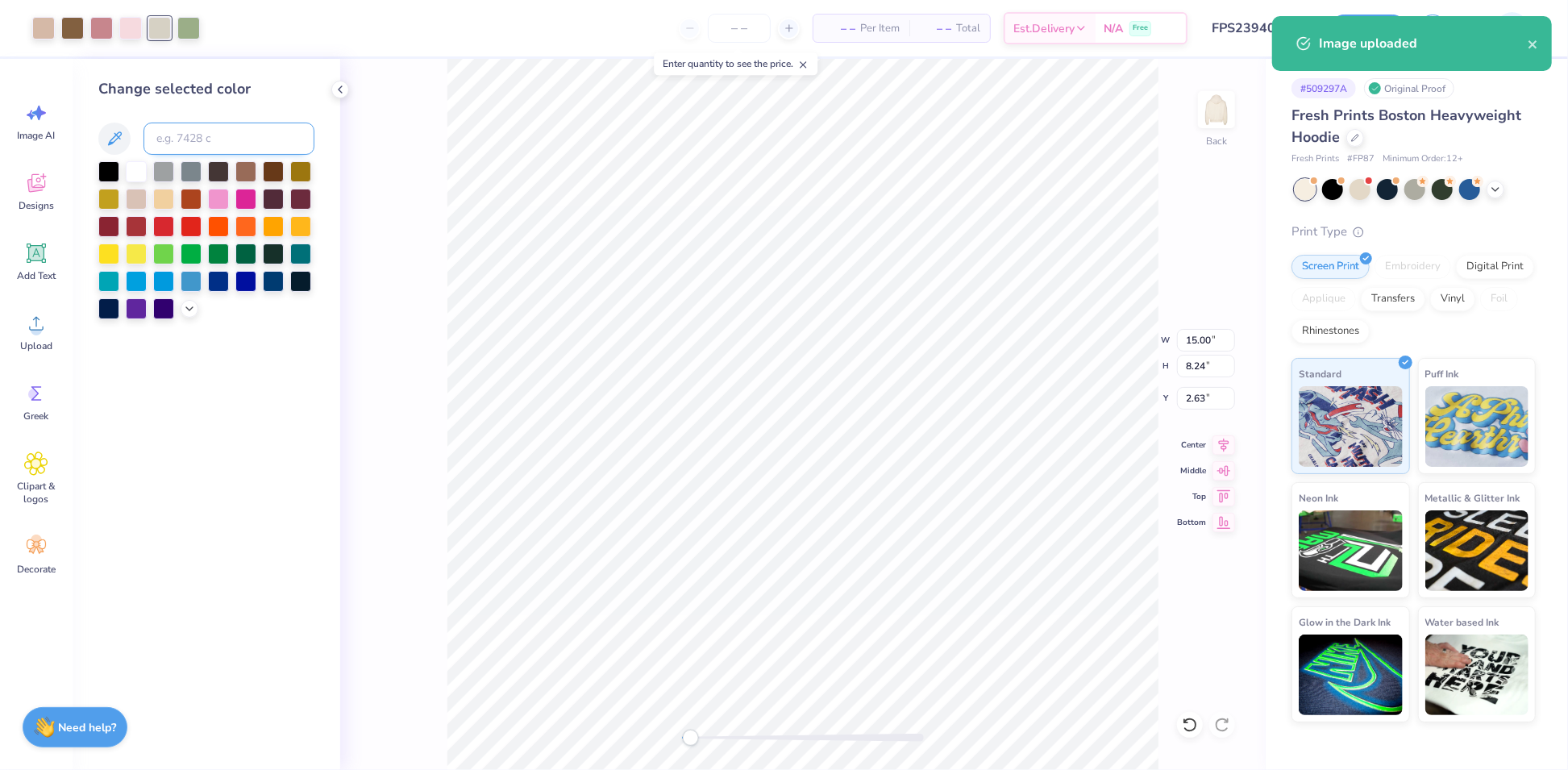
click at [218, 142] on input at bounding box center [229, 138] width 171 height 32
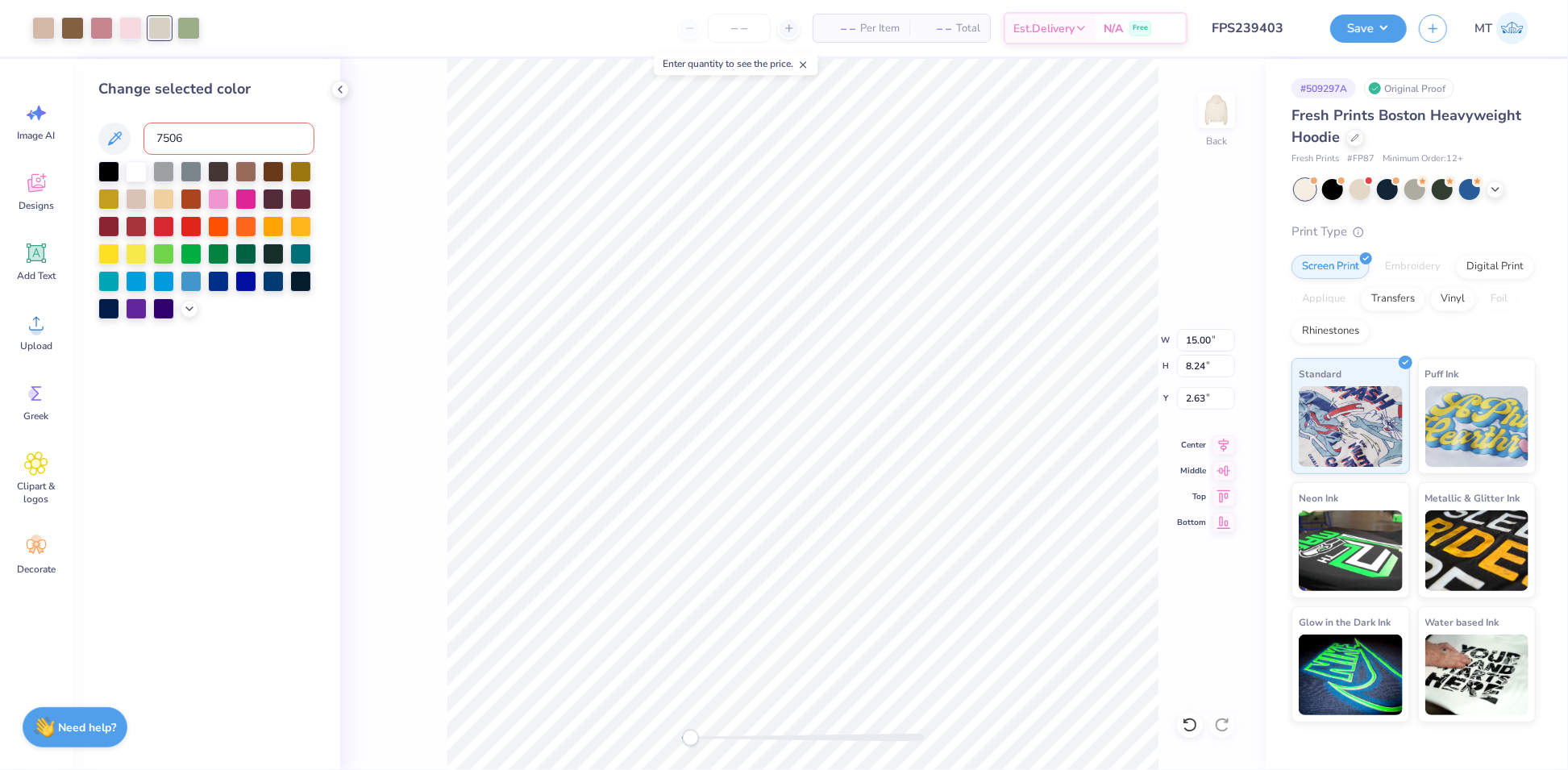
type input "7506"
click at [980, 586] on li "Group" at bounding box center [979, 597] width 126 height 31
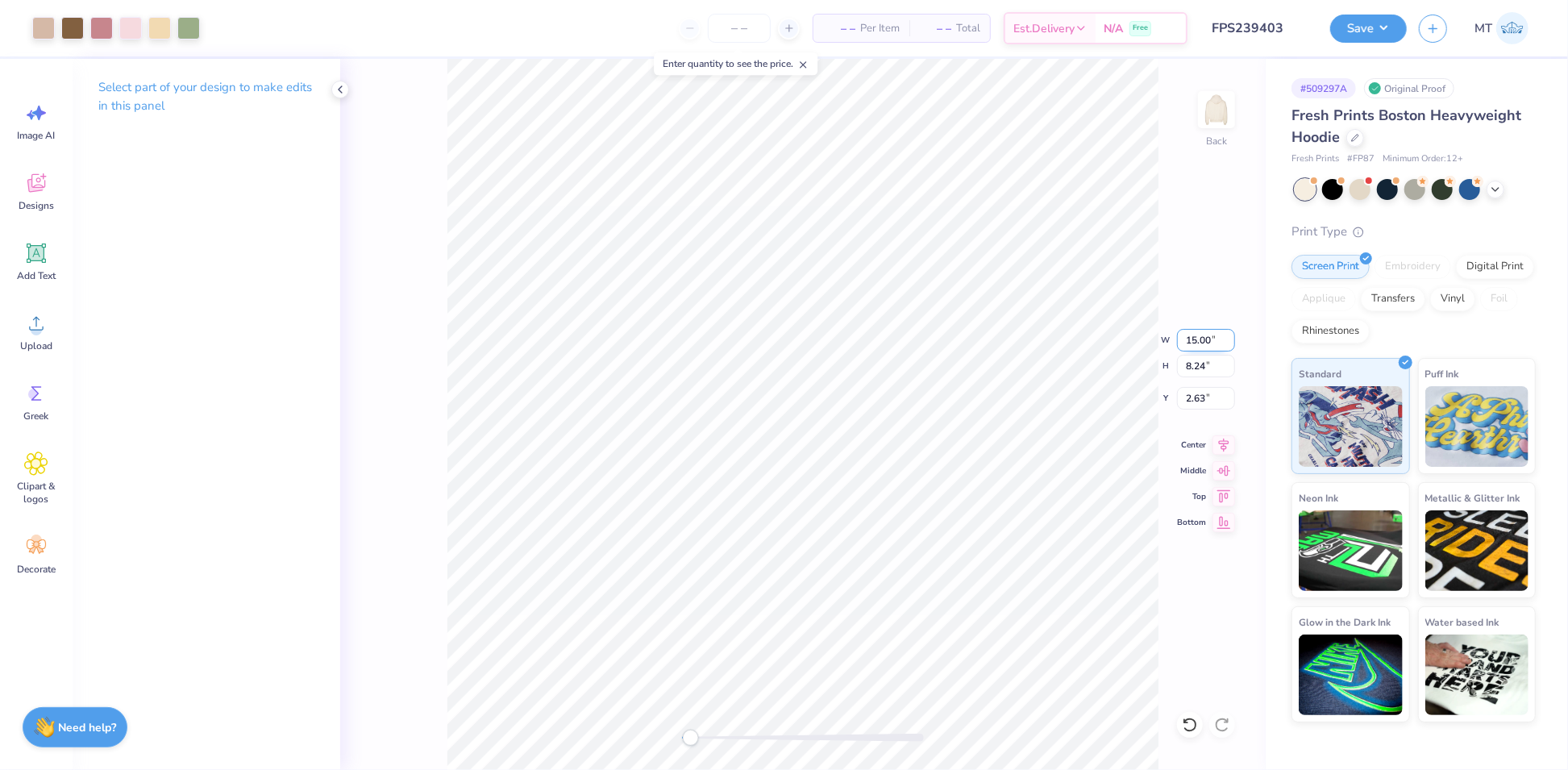
click at [1195, 335] on input "15.00" at bounding box center [1206, 340] width 58 height 23
type input "6"
click at [1114, 343] on div "Back W 6 6 " H 8.24 8.24 " Y 2.63 2.63 " Center Middle Top Bottom" at bounding box center [803, 414] width 925 height 711
click at [1199, 340] on input "2.40" at bounding box center [1206, 340] width 58 height 23
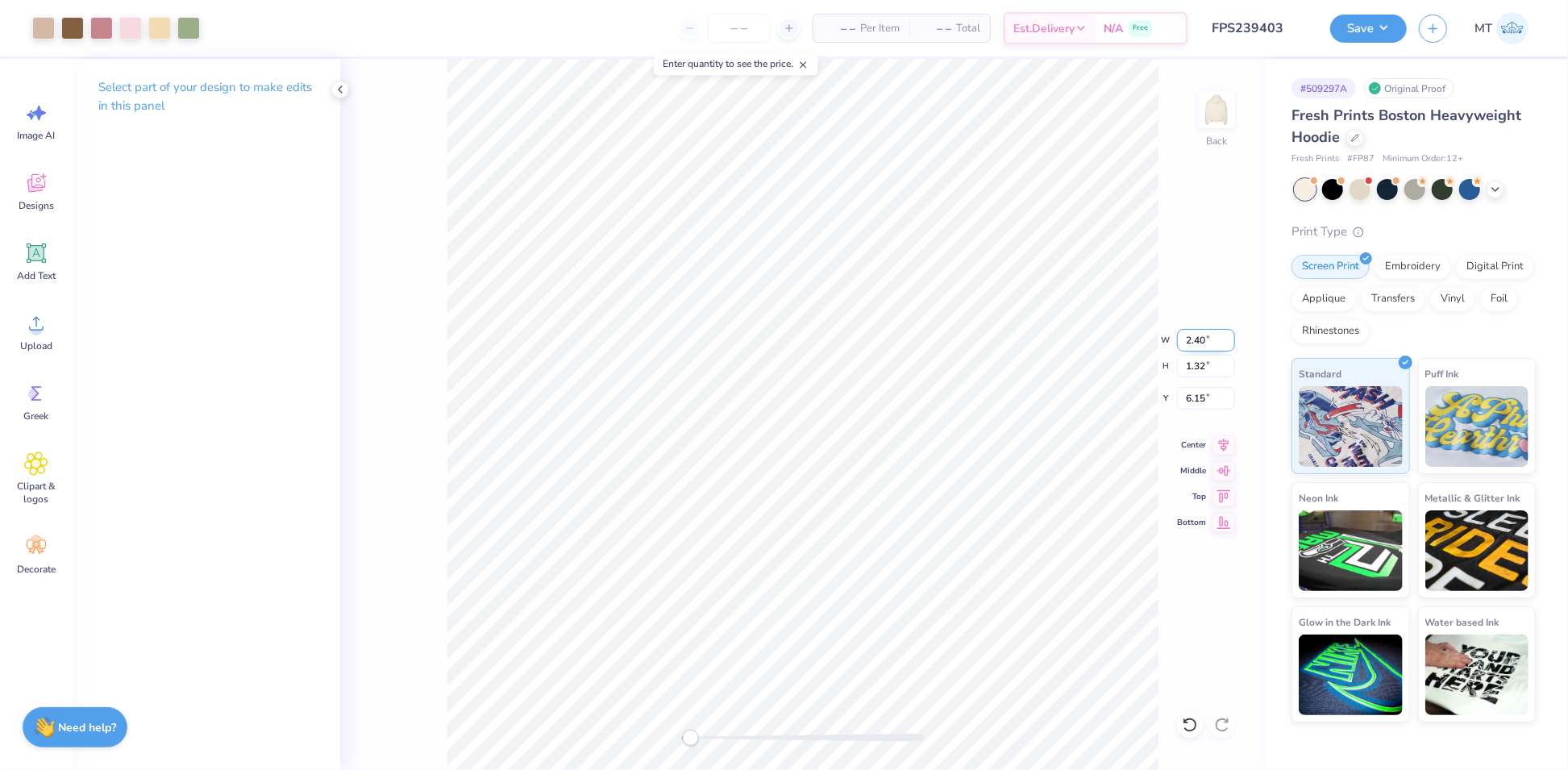
click at [1199, 340] on input "2.40" at bounding box center [1206, 340] width 58 height 23
type input "6"
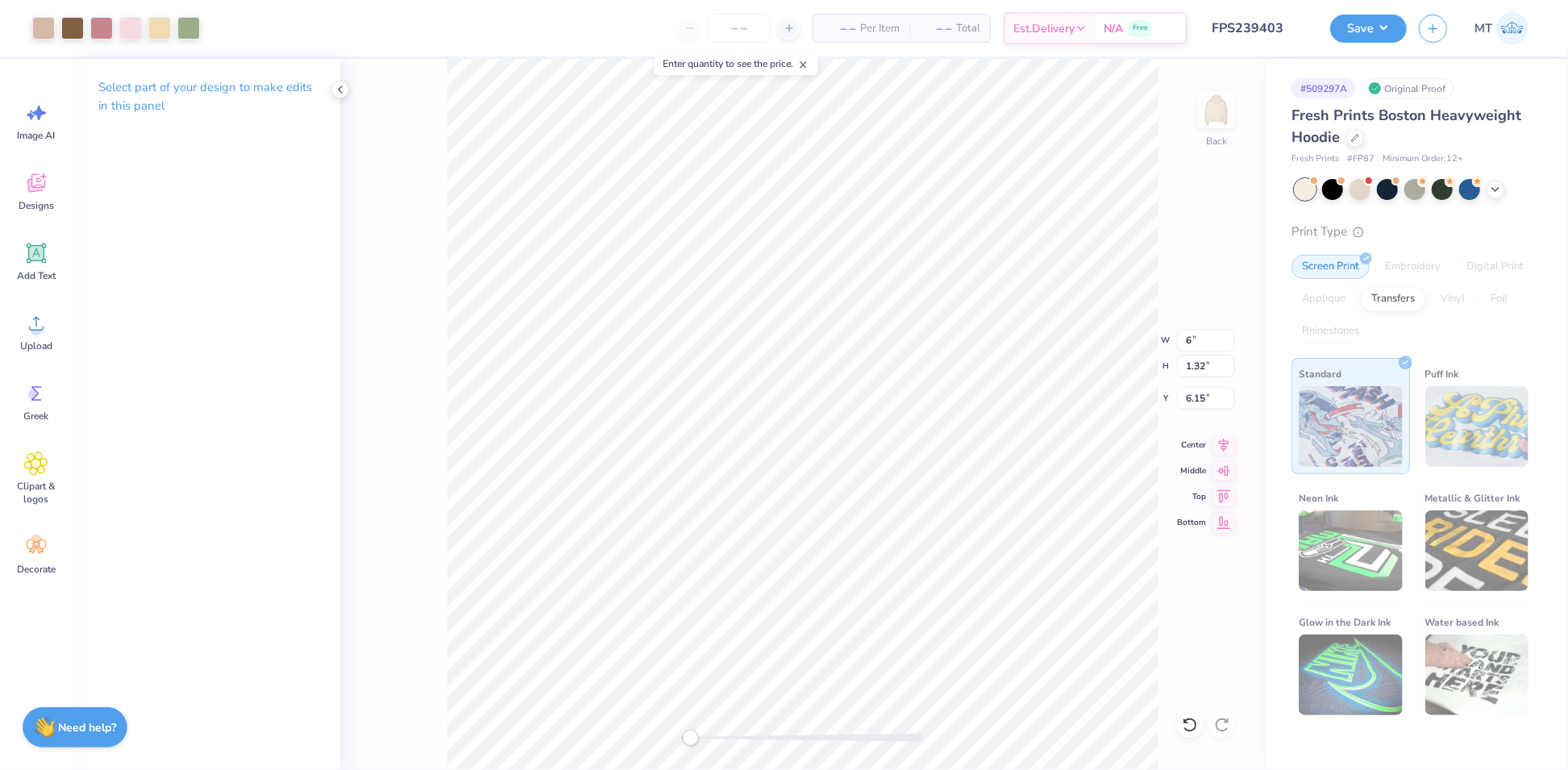
click at [1120, 355] on div "Back W 6 6 " H 1.32 1.32 " Y 6.15 6.15 " Center Middle Top Bottom" at bounding box center [803, 414] width 925 height 711
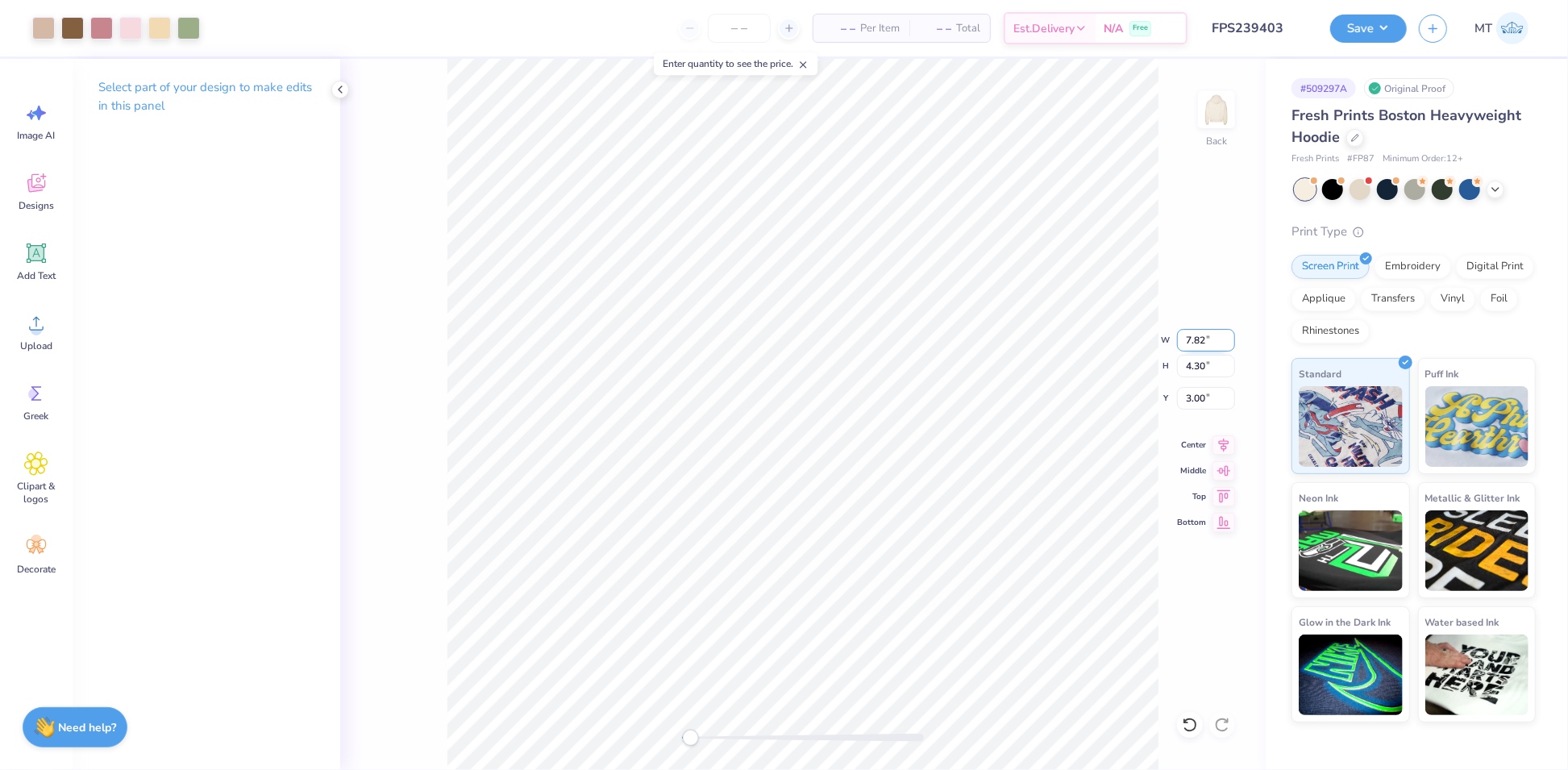
click at [1196, 338] on input "7.82" at bounding box center [1206, 340] width 58 height 23
type input "6"
drag, startPoint x: 1172, startPoint y: 337, endPoint x: 1183, endPoint y: 337, distance: 11.0
click at [1173, 337] on div "Back W 4.60 4.60 " H 2.53 2.53 " Y 3.91 3.91 " Center Middle Top Bottom" at bounding box center [803, 414] width 925 height 711
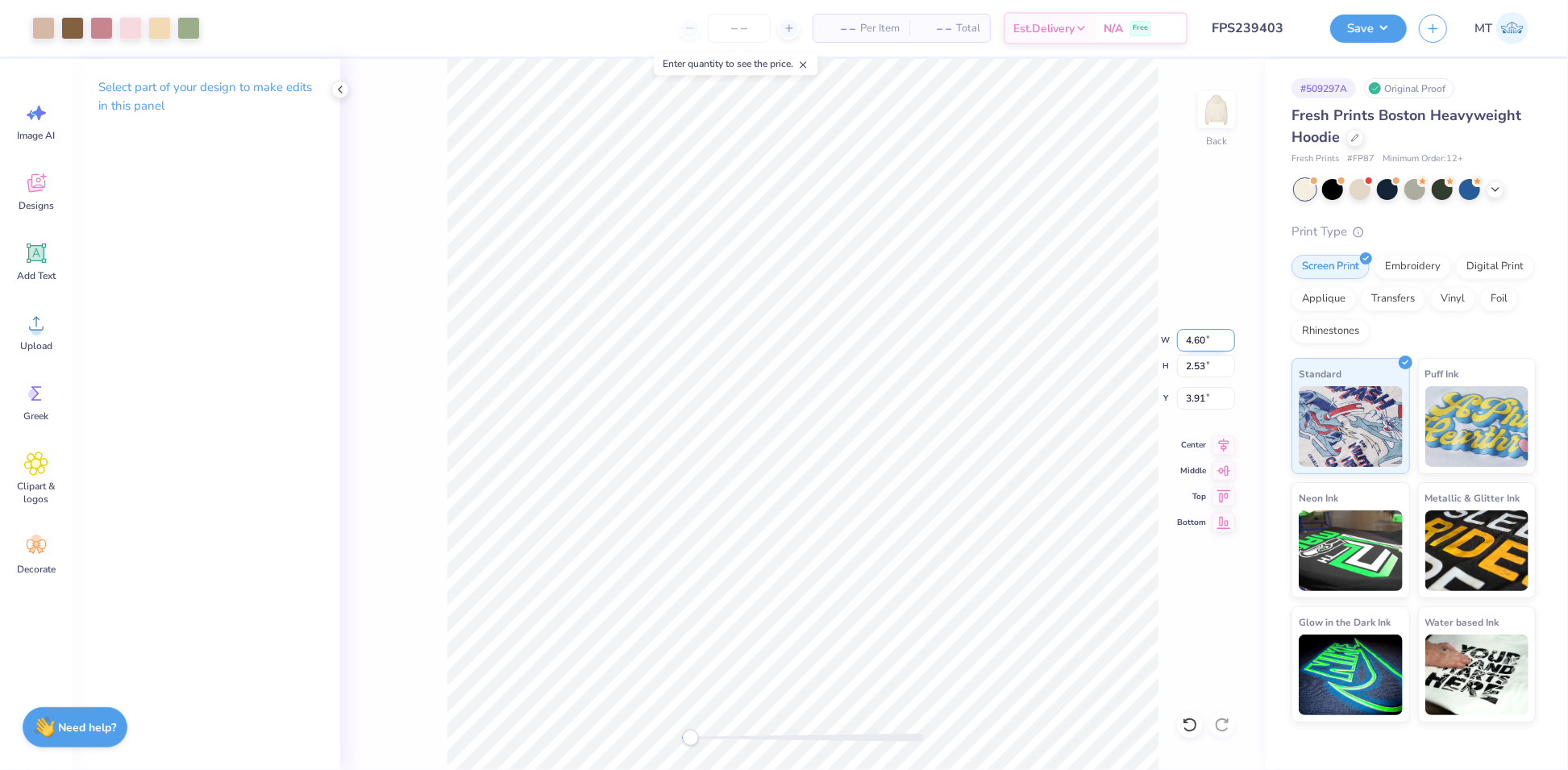
click at [1203, 337] on input "4.60" at bounding box center [1206, 340] width 58 height 23
type input "4"
type input "6"
click at [1192, 341] on input "7.82" at bounding box center [1206, 340] width 58 height 23
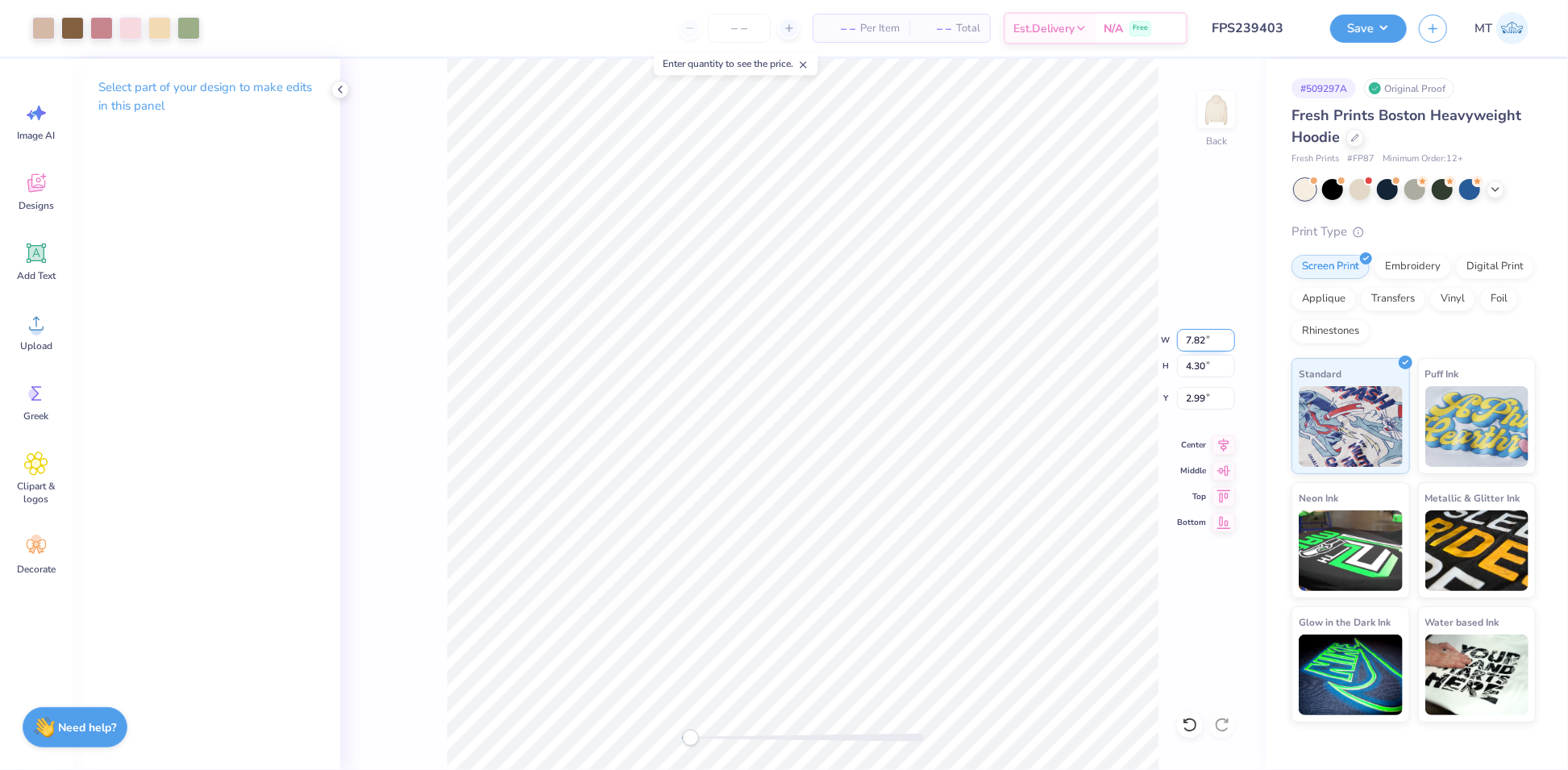
click at [1192, 341] on input "7.82" at bounding box center [1206, 340] width 58 height 23
type input "6"
click at [1361, 24] on button "Save" at bounding box center [1368, 26] width 77 height 28
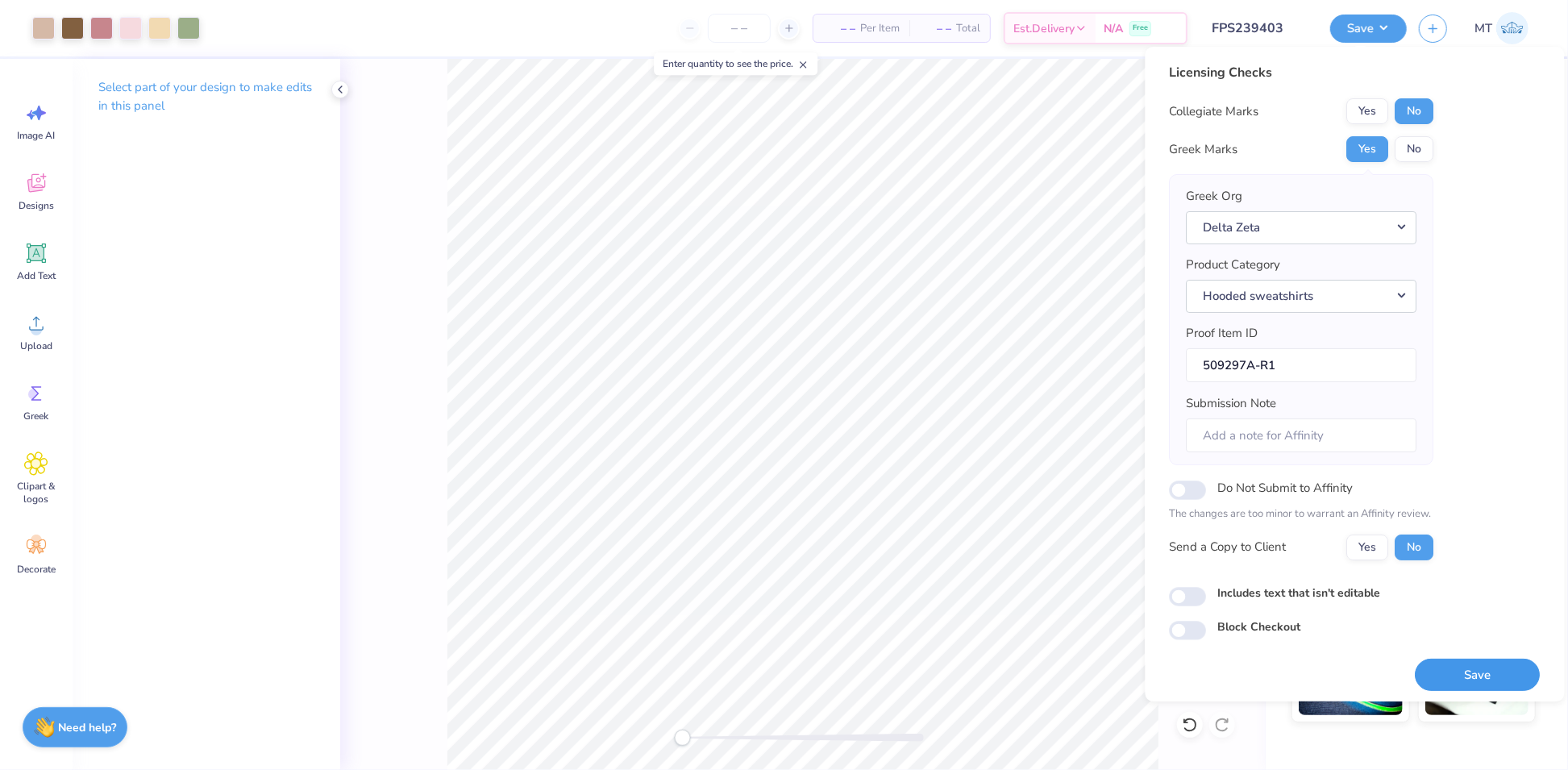
click at [1502, 678] on button "Save" at bounding box center [1477, 675] width 124 height 33
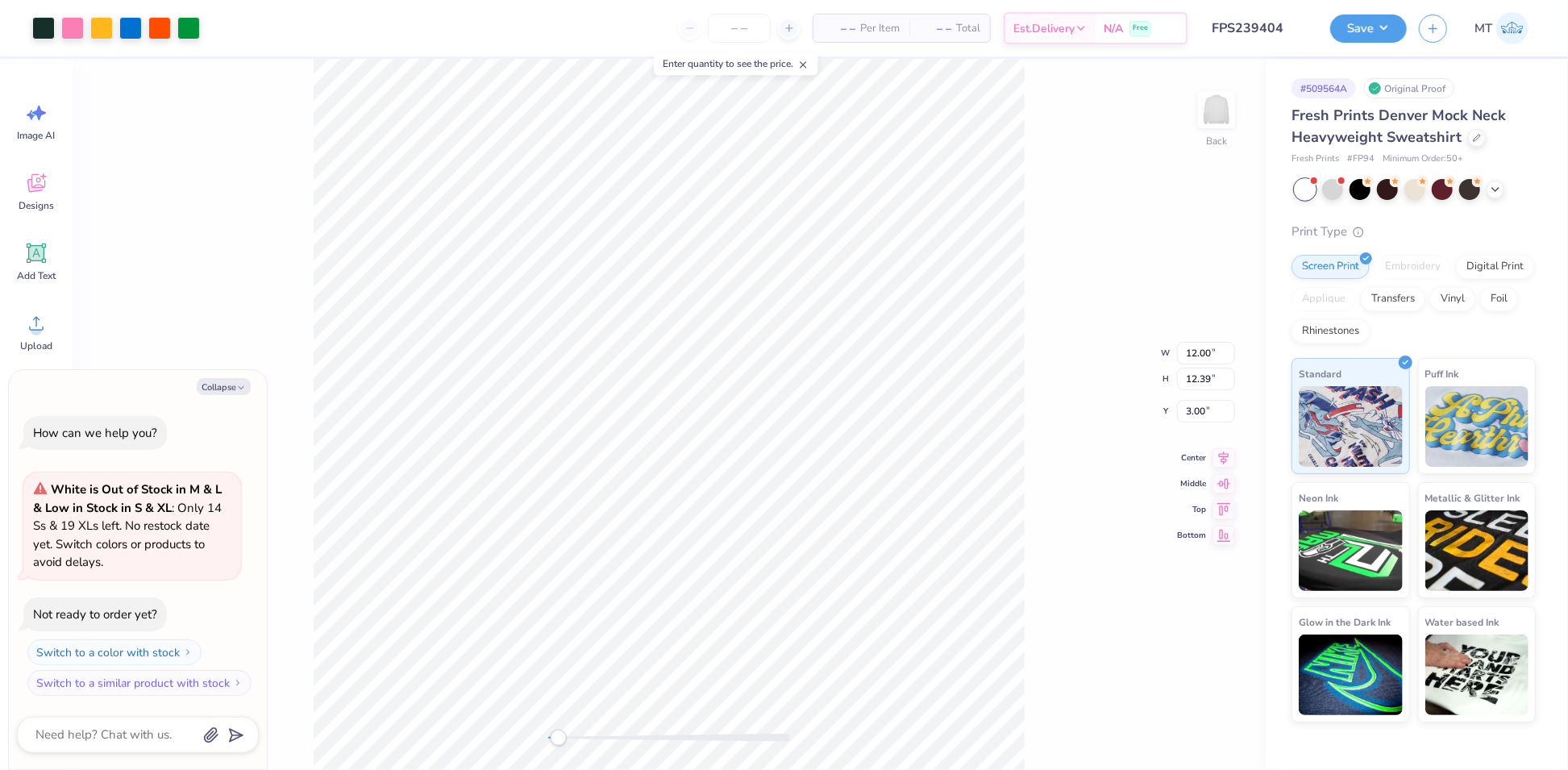
type textarea "x"
click at [792, 625] on li "Ungroup" at bounding box center [785, 628] width 126 height 31
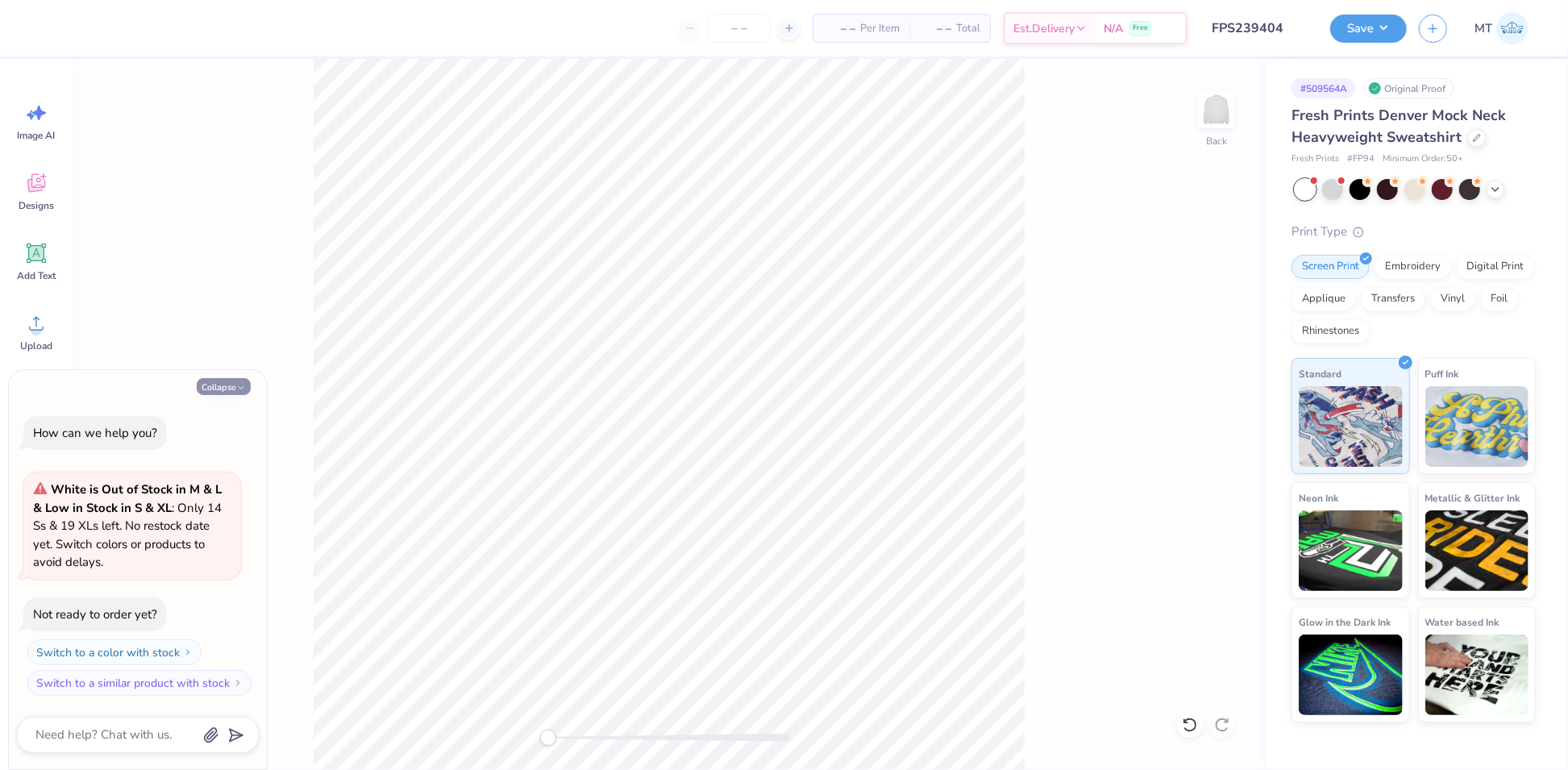
click at [211, 382] on button "Collapse" at bounding box center [223, 386] width 54 height 16
type textarea "x"
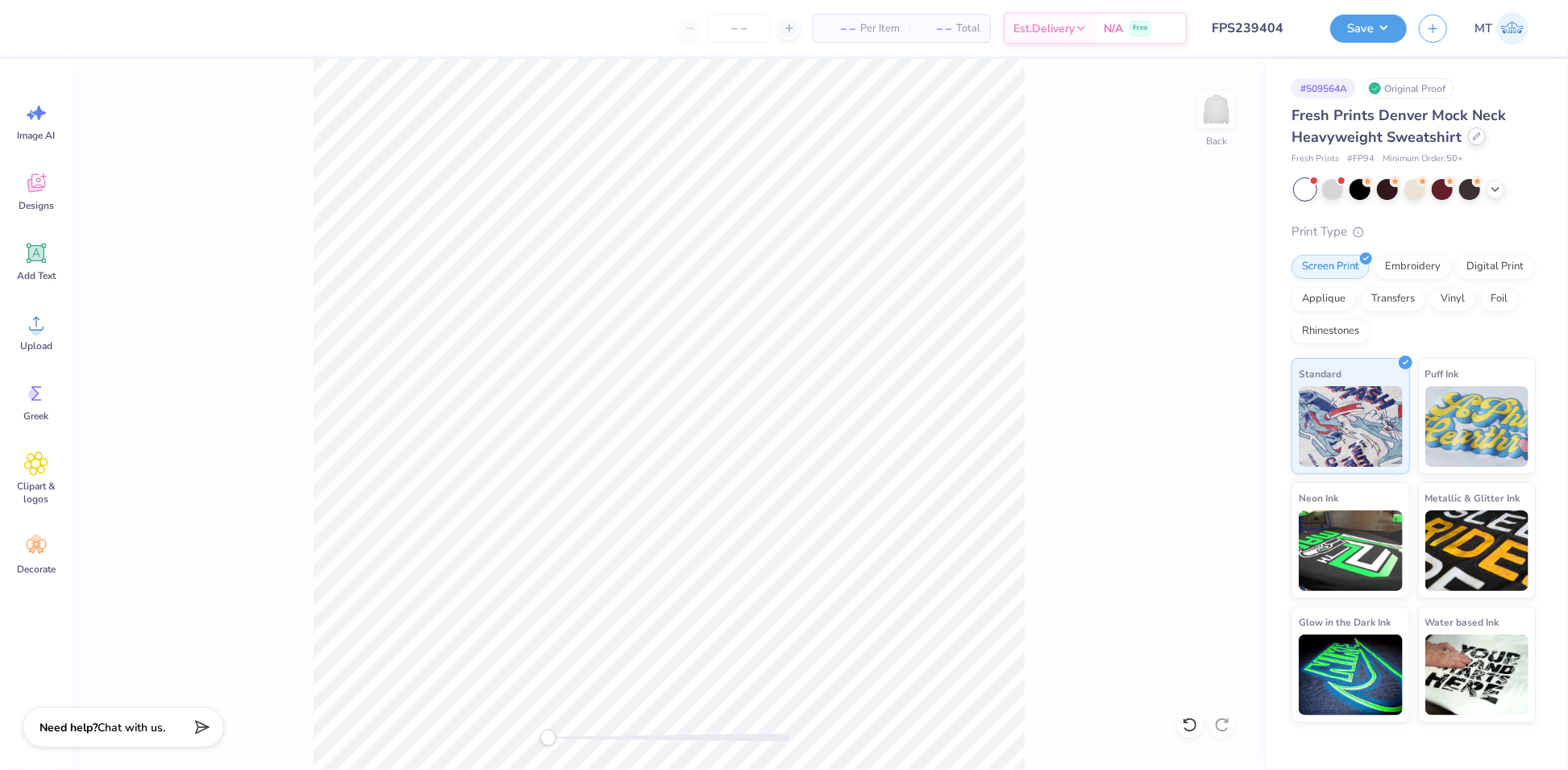
click at [1476, 140] on div at bounding box center [1476, 136] width 17 height 17
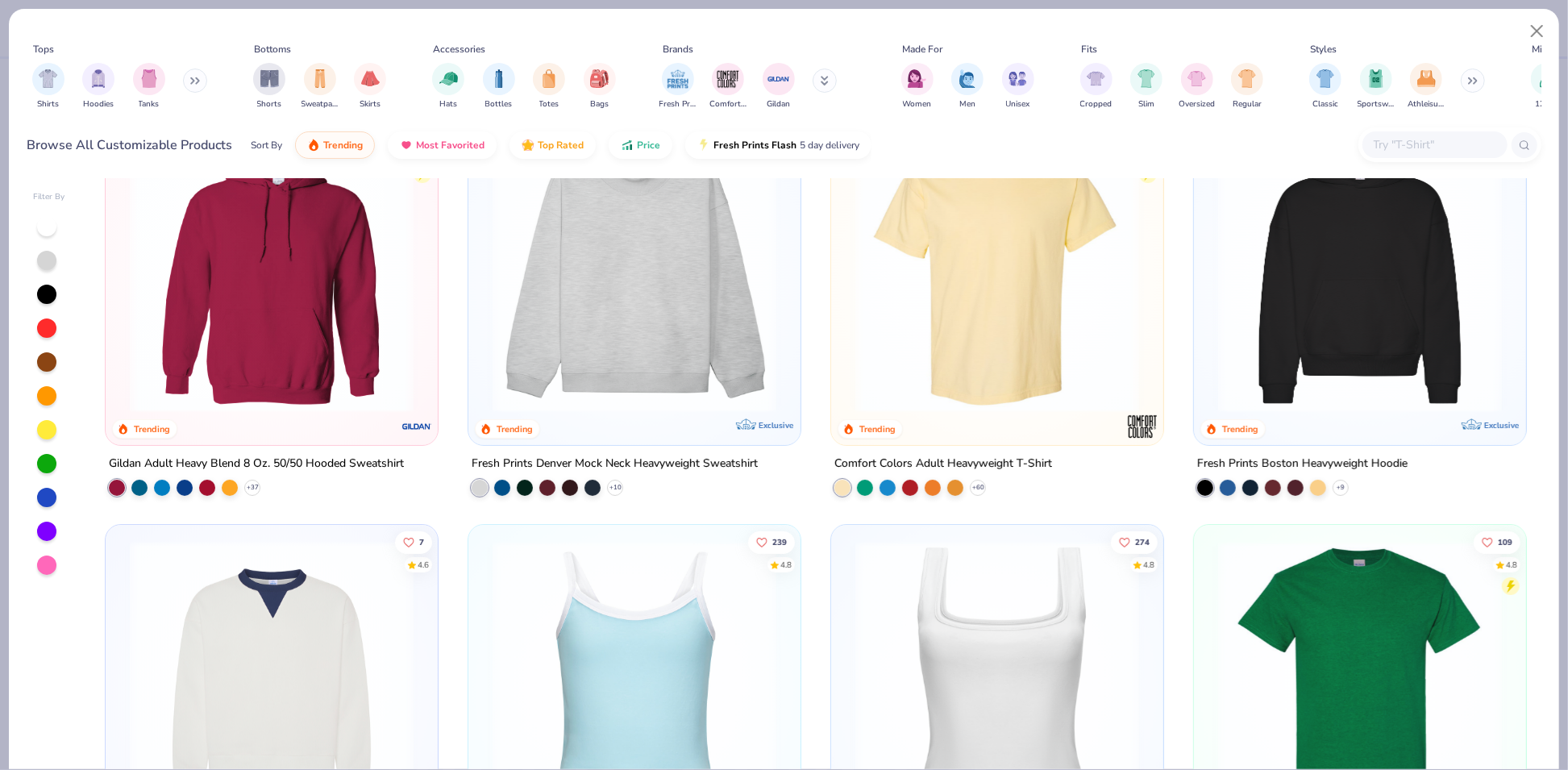
scroll to position [94, 0]
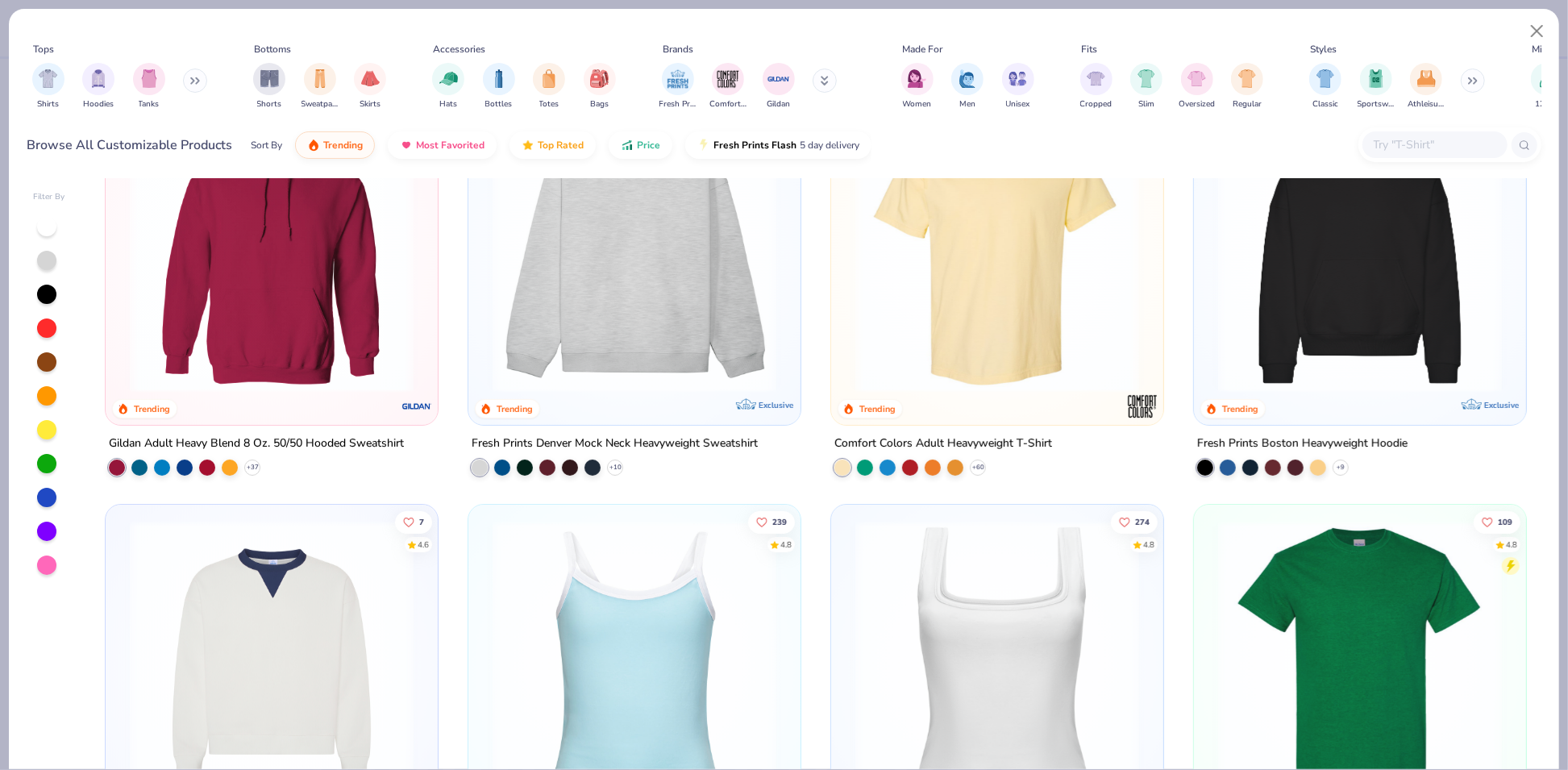
click at [1315, 306] on div "224 4.8 Trending Gildan Adult Heavy Blend 8 Oz. 50/50 Hooded Sweatshirt + 37 89…" at bounding box center [816, 474] width 1453 height 591
click at [1336, 266] on img at bounding box center [1360, 251] width 300 height 284
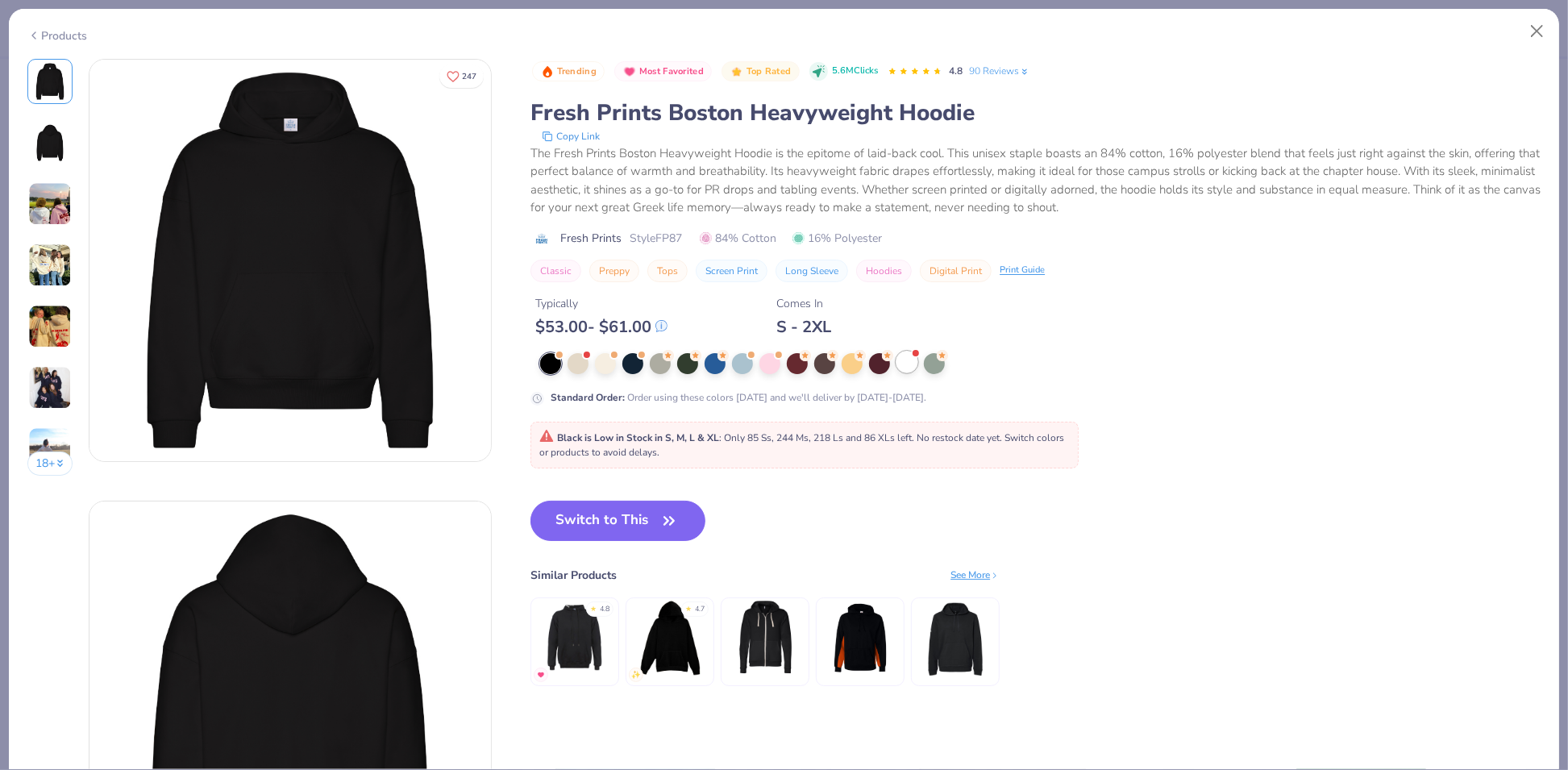
click at [911, 356] on div at bounding box center [906, 362] width 21 height 21
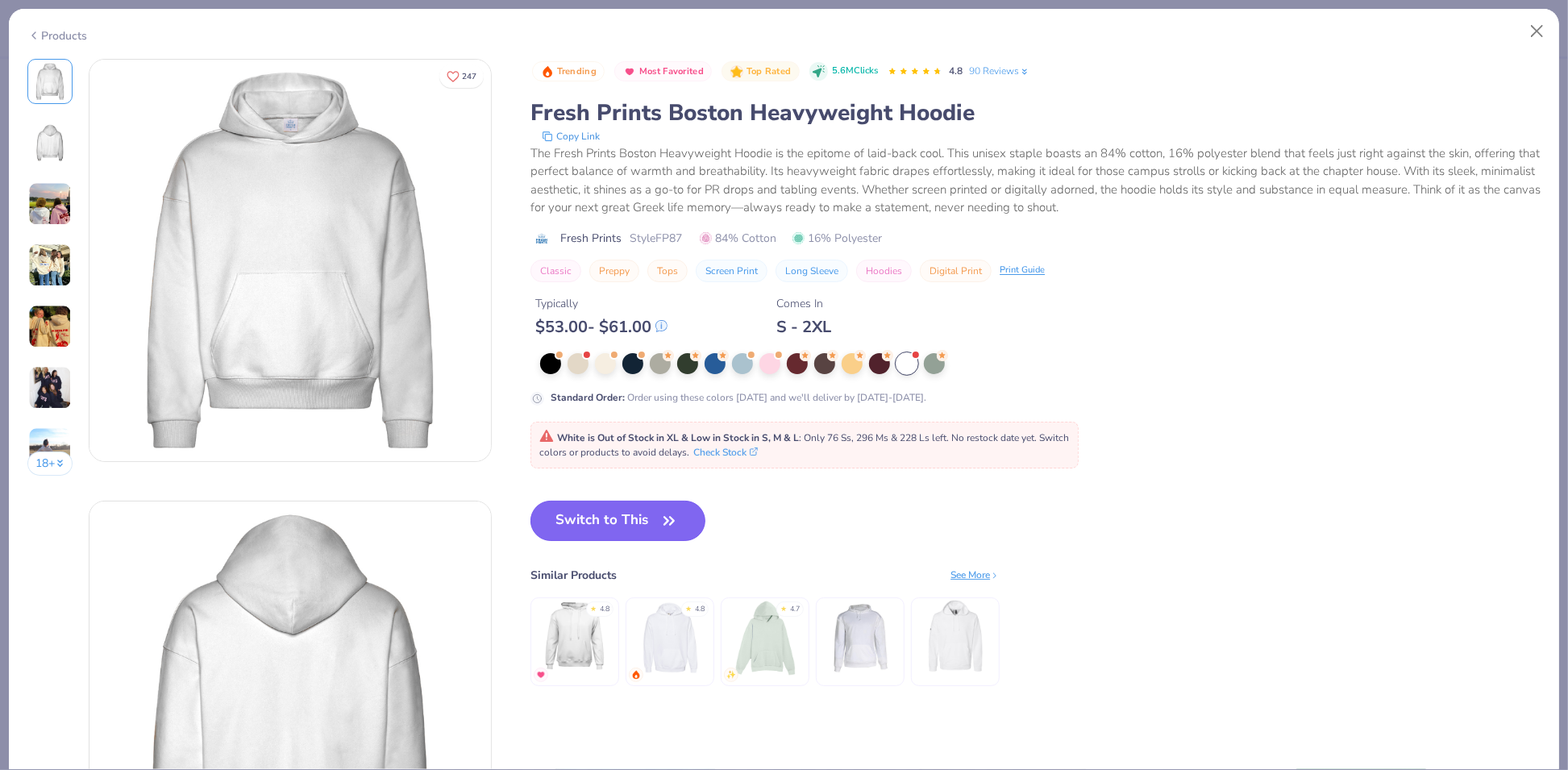
click at [657, 516] on button "Switch to This" at bounding box center [617, 521] width 175 height 40
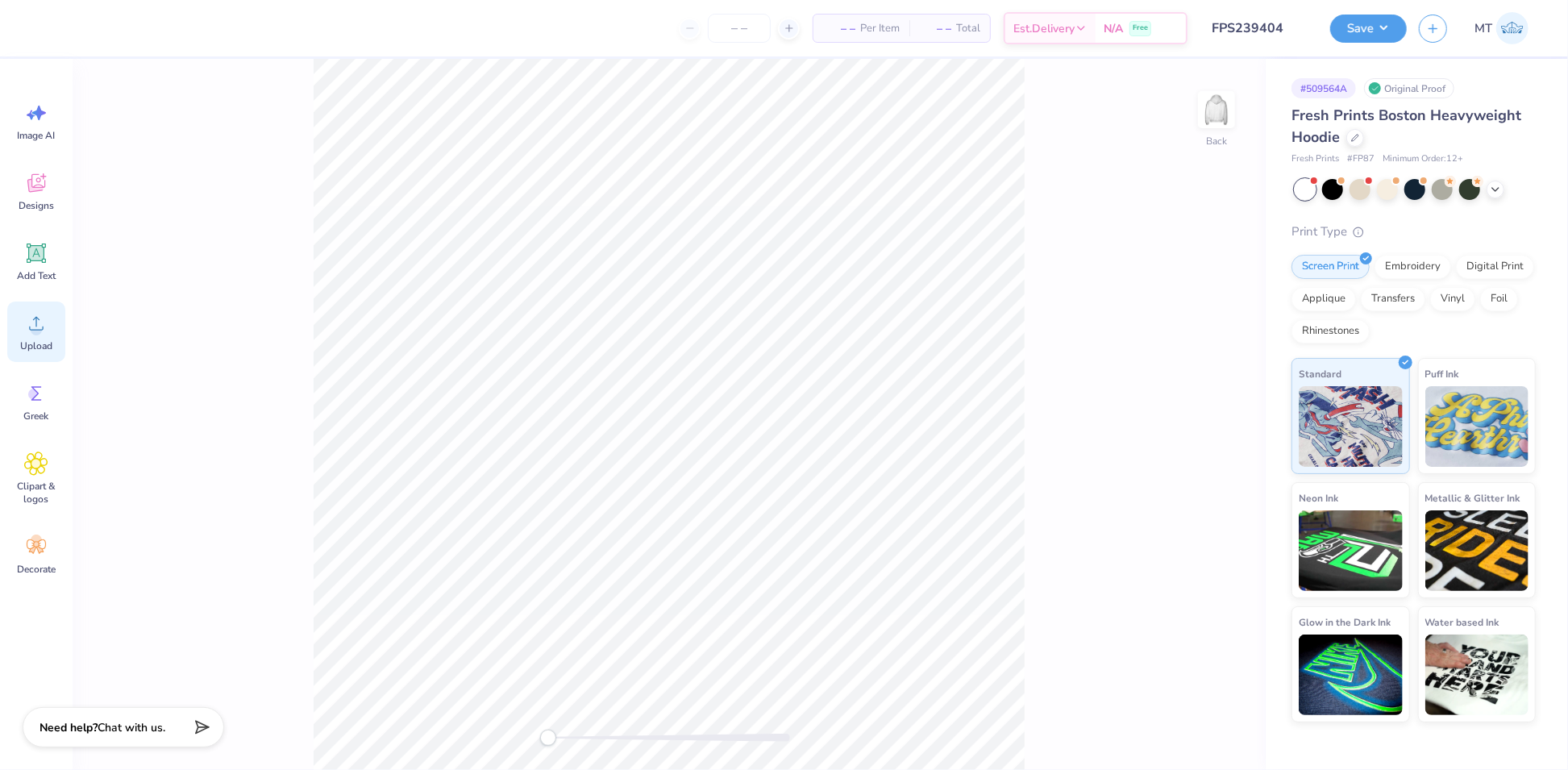
click at [44, 327] on icon at bounding box center [36, 323] width 24 height 24
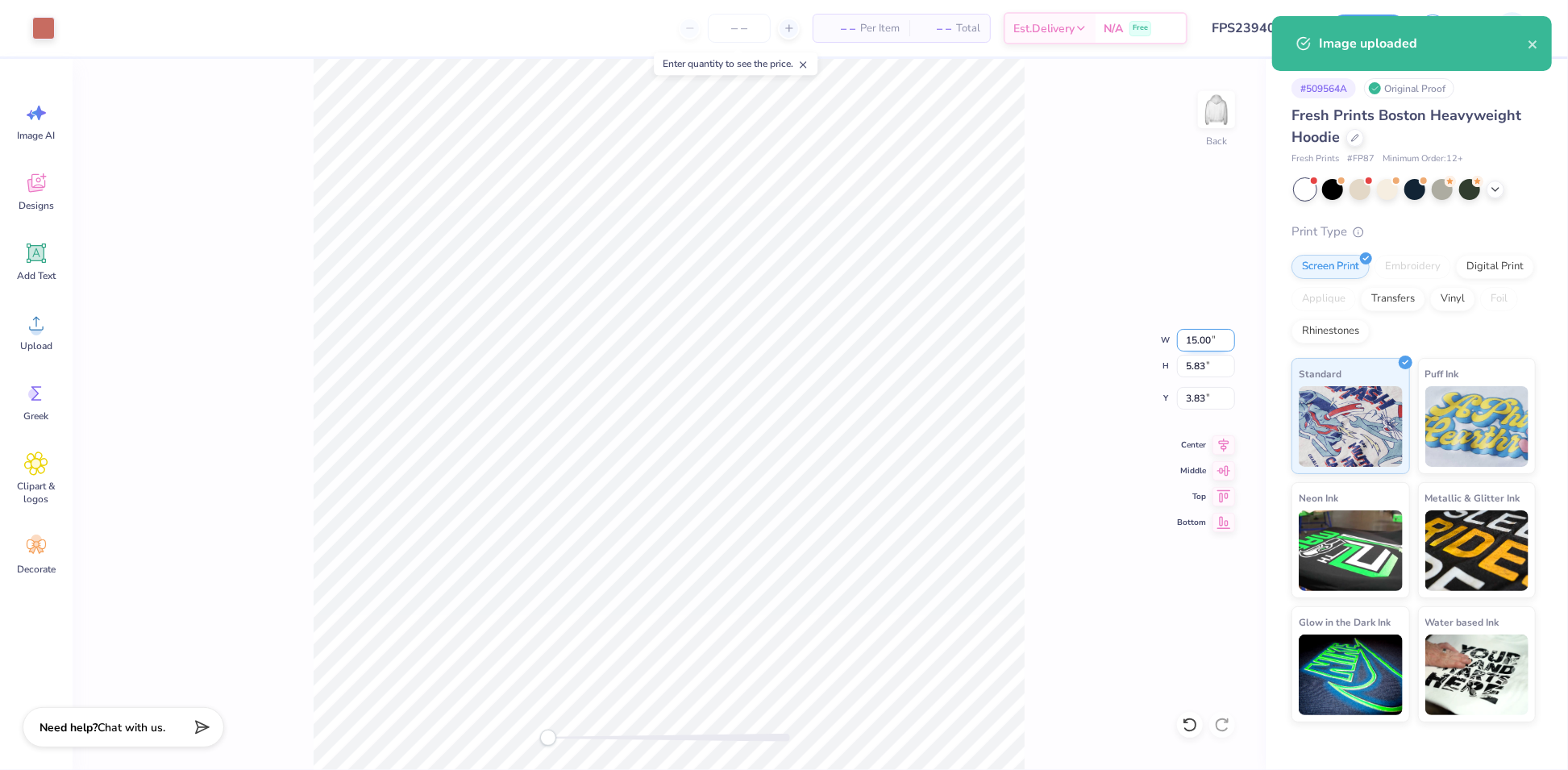
click at [1194, 344] on input "15.00" at bounding box center [1206, 340] width 58 height 23
type input "6.00"
type input "2.33"
type input "5.58"
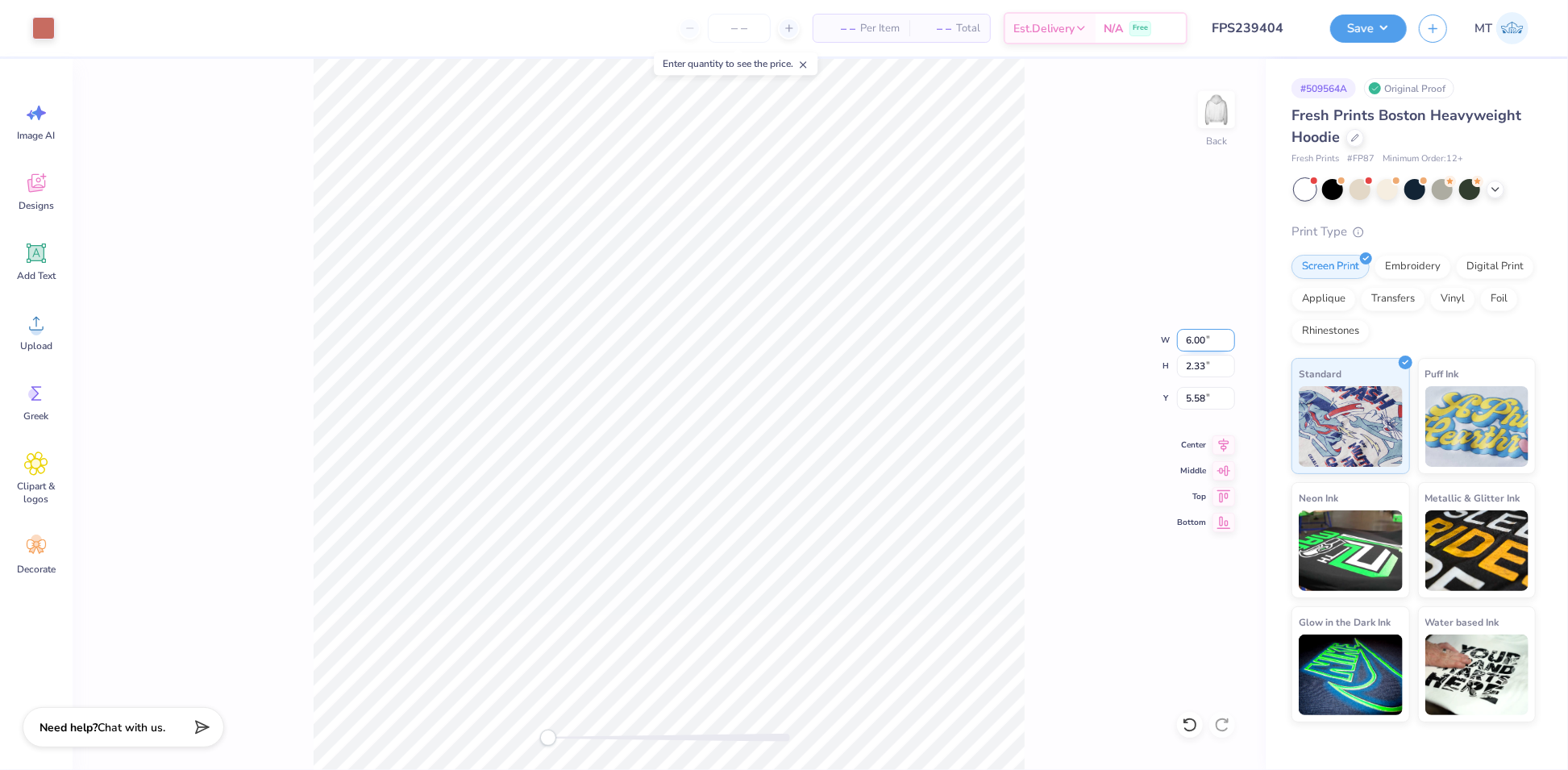
click at [1192, 336] on input "6.00" at bounding box center [1206, 340] width 58 height 23
type input "3.00"
type input "1.17"
type input "6.17"
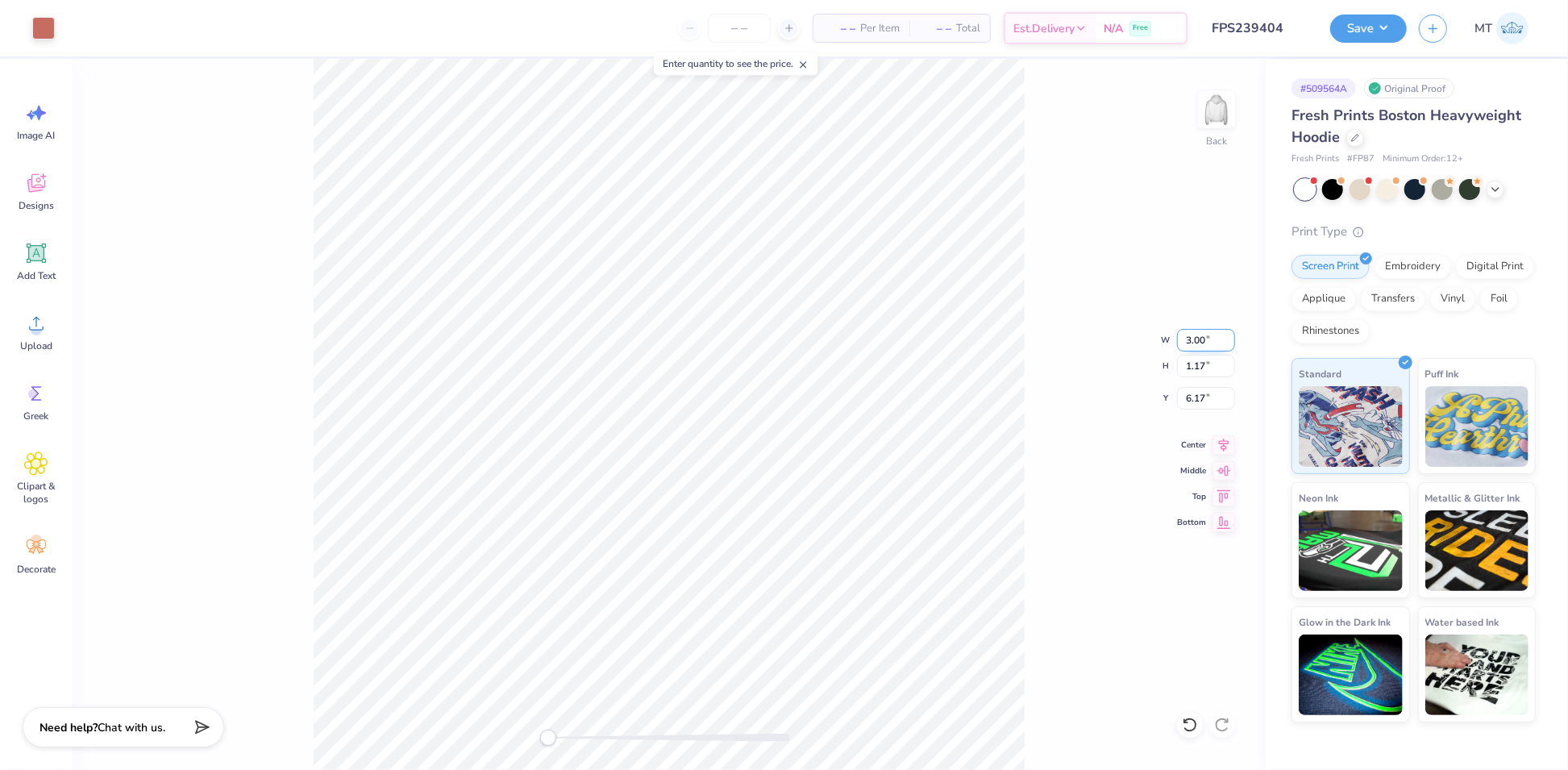
click at [1191, 337] on input "3.00" at bounding box center [1206, 340] width 58 height 23
type input "4.00"
type input "1.56"
type input "5.97"
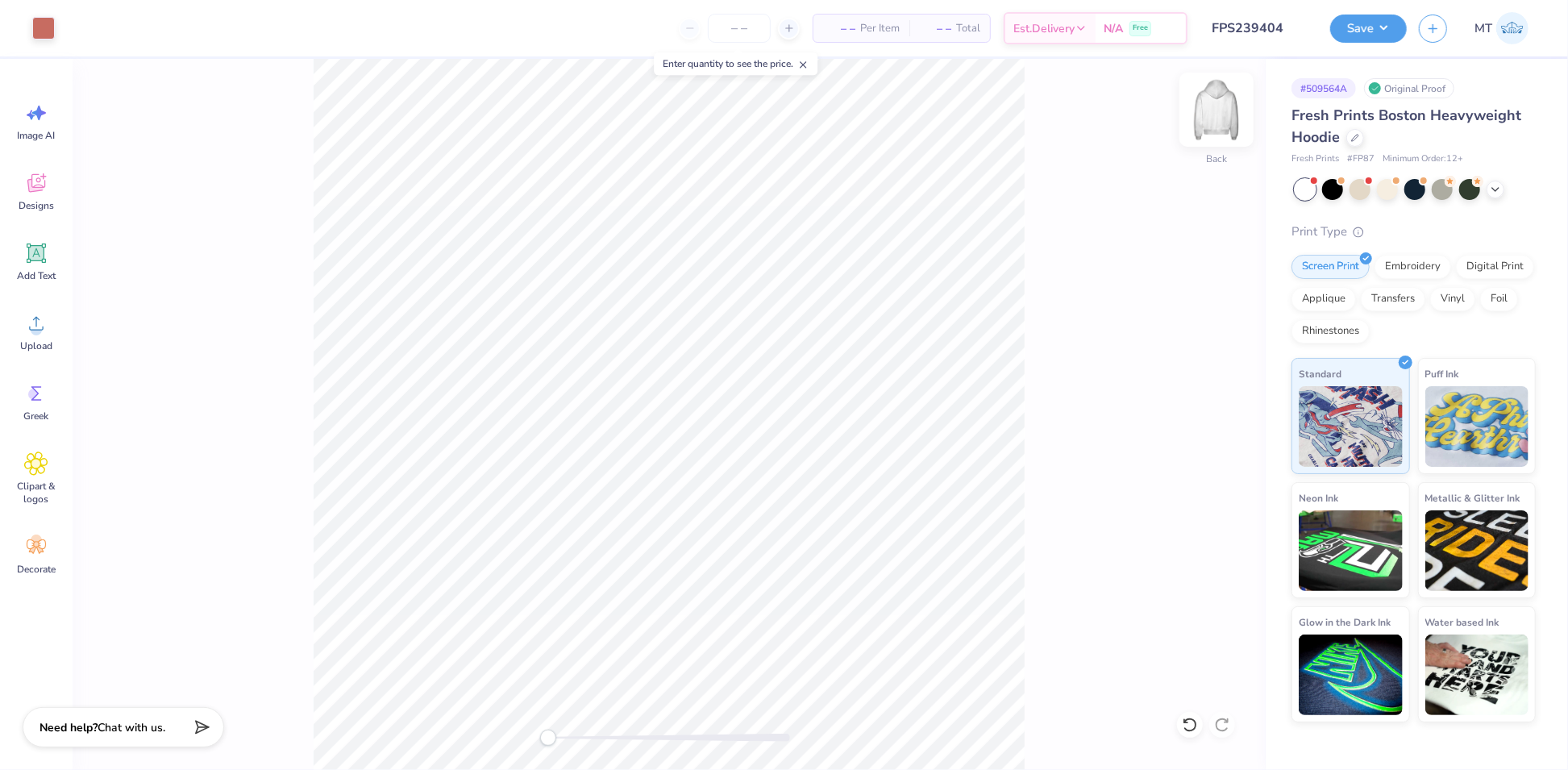
click at [1218, 101] on img at bounding box center [1217, 110] width 64 height 64
click at [38, 333] on circle at bounding box center [36, 330] width 11 height 11
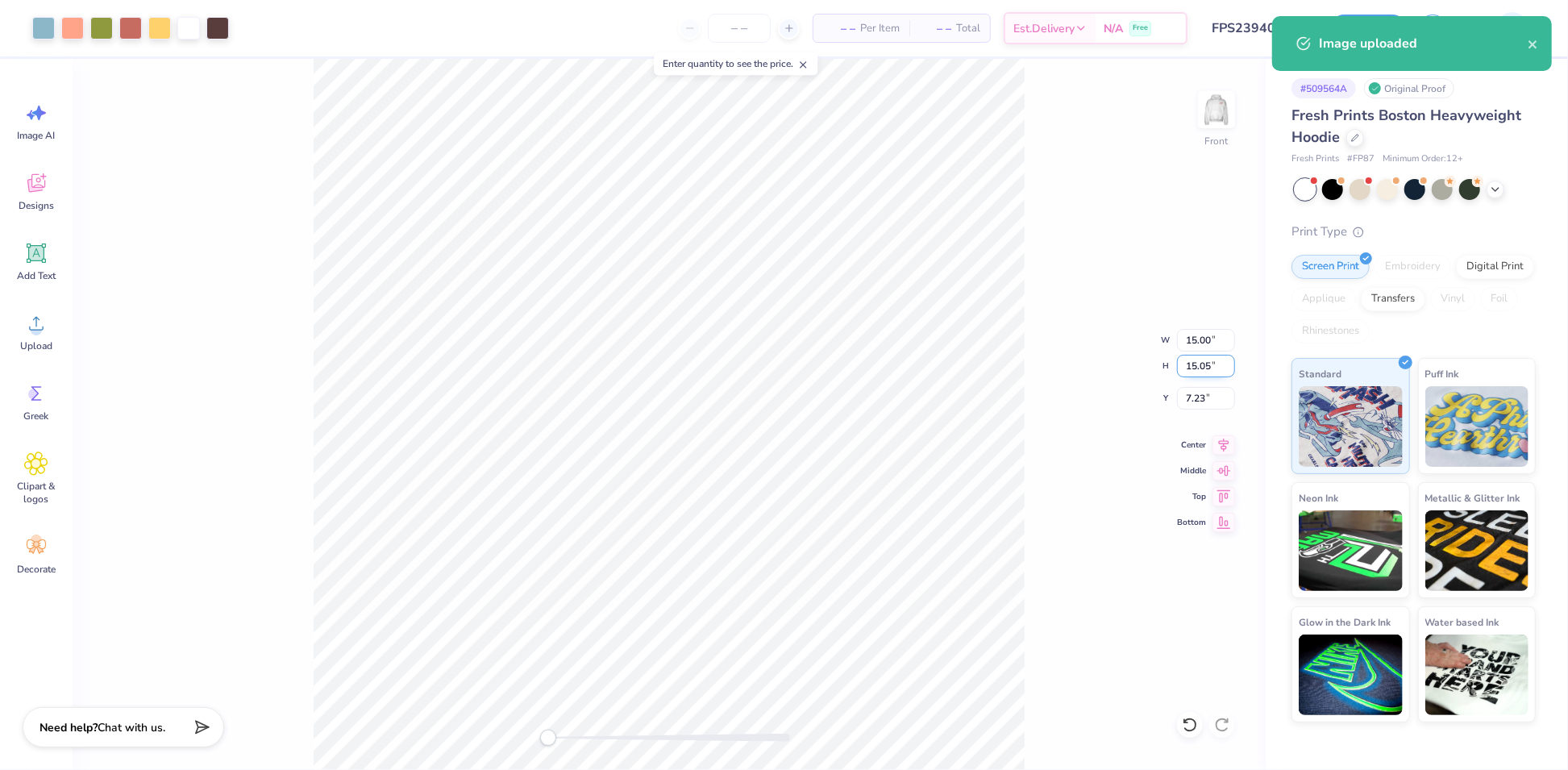
click at [1198, 374] on input "15.05" at bounding box center [1206, 365] width 58 height 23
click at [1197, 333] on input "15.00" at bounding box center [1206, 340] width 58 height 23
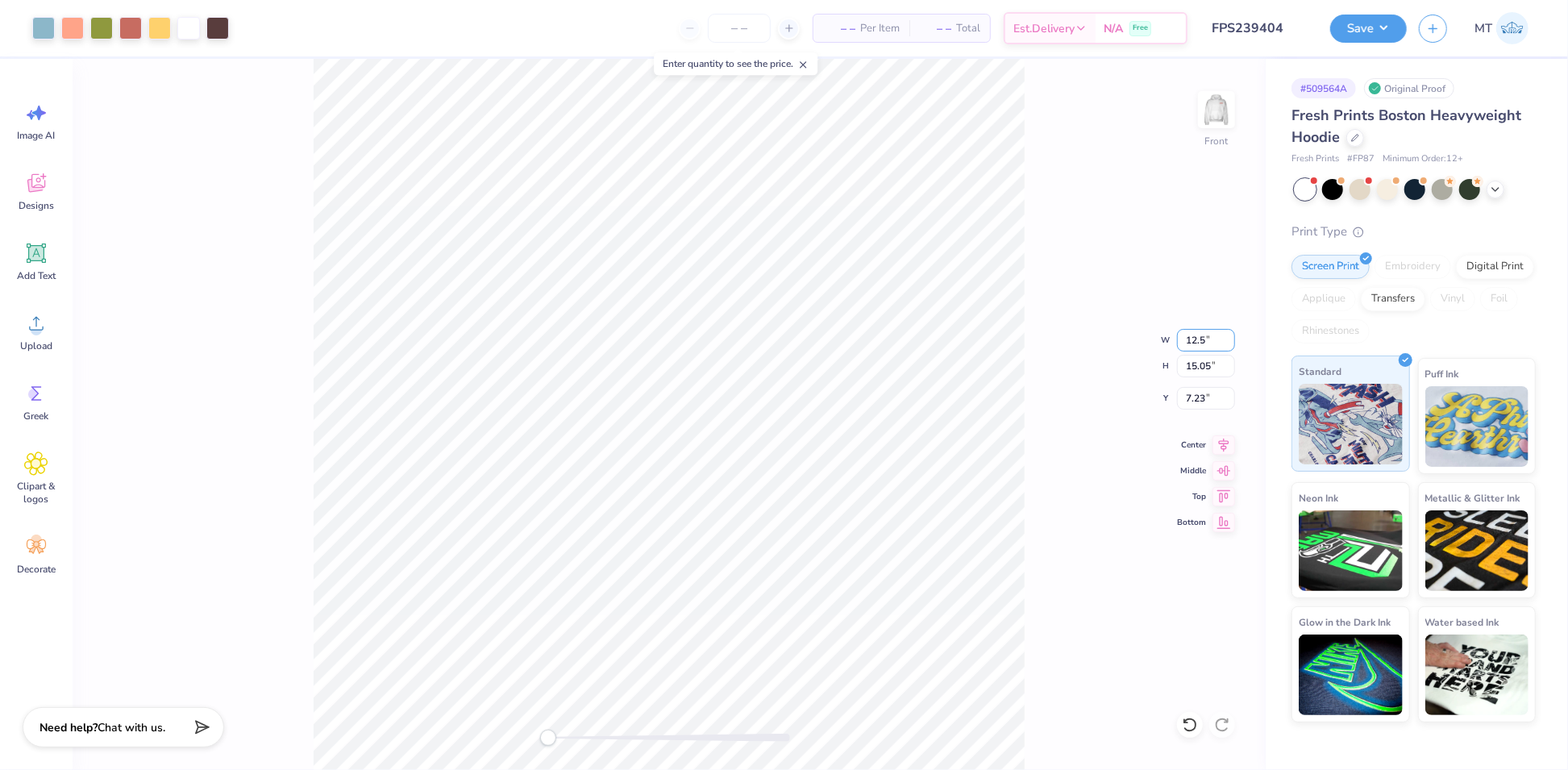
type input "12.50"
type input "12.54"
click at [1195, 395] on input "8.48" at bounding box center [1206, 398] width 58 height 23
type input "6.5"
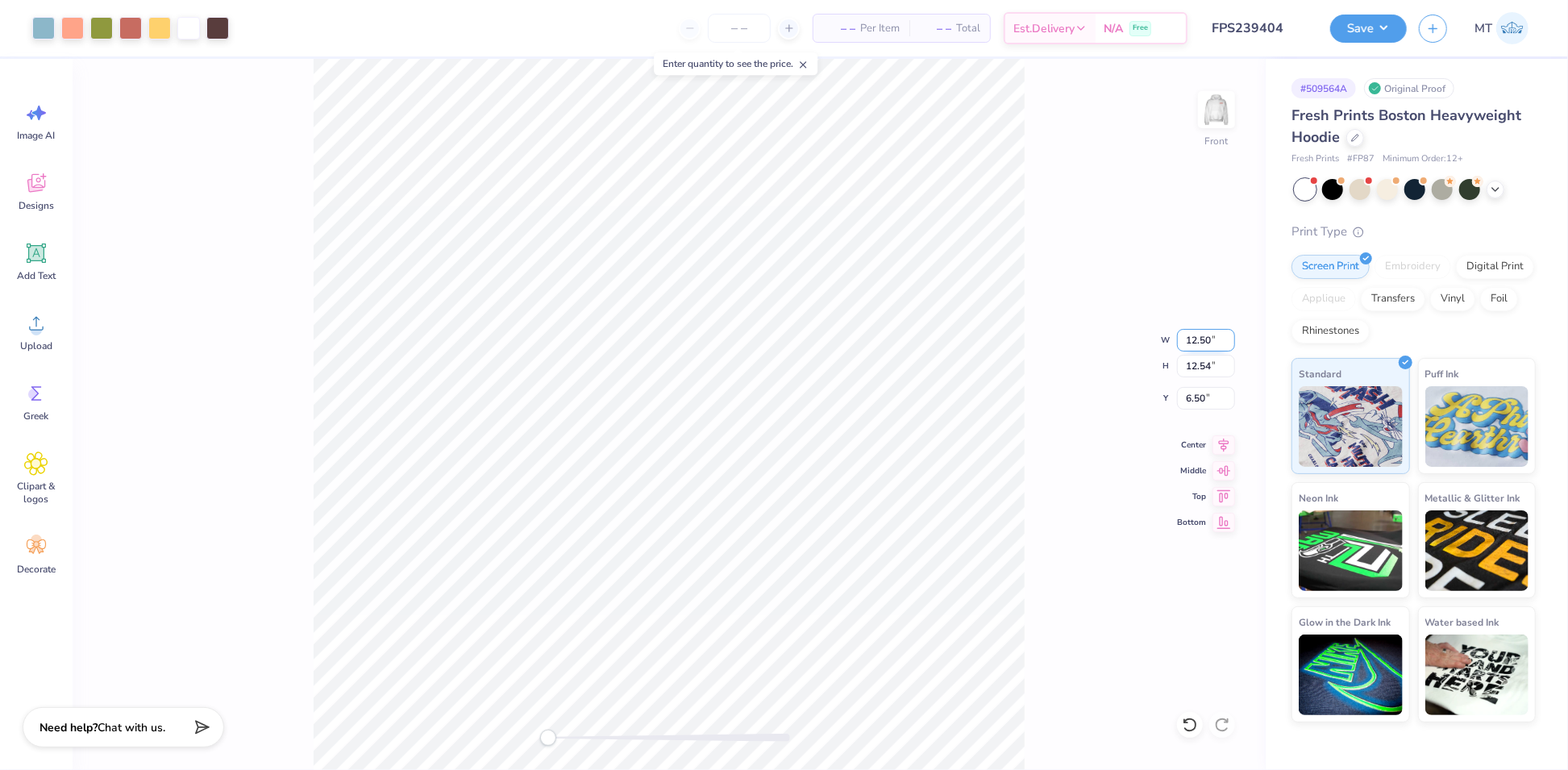
click at [1203, 334] on input "12.50" at bounding box center [1206, 340] width 58 height 23
type input "13.00"
type input "13.04"
click at [1196, 400] on input "6.25" at bounding box center [1206, 398] width 58 height 23
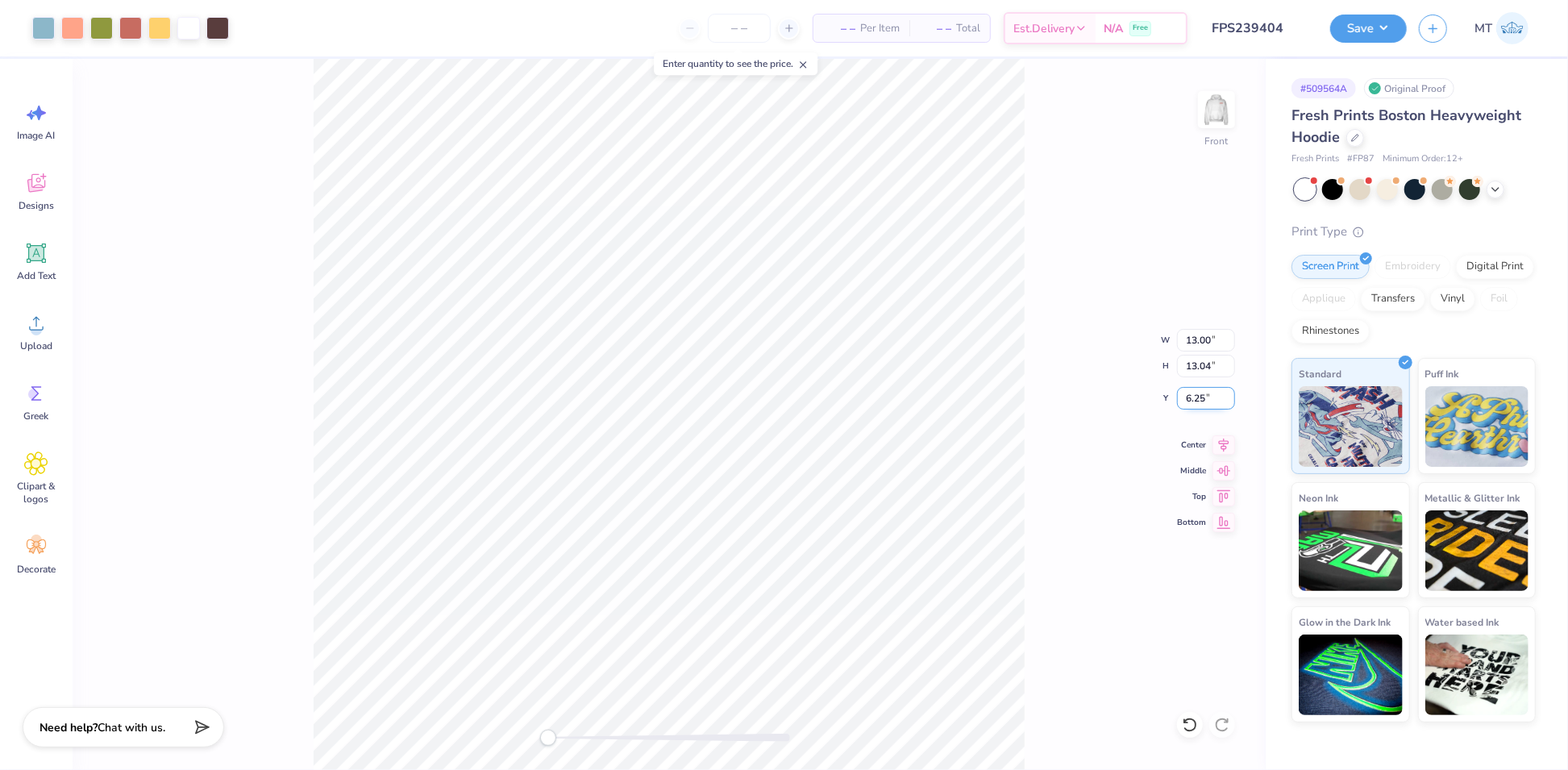
click at [1196, 400] on input "6.25" at bounding box center [1206, 398] width 58 height 23
type input "7"
click at [1198, 337] on input "13.00" at bounding box center [1206, 340] width 58 height 23
type input "14.00"
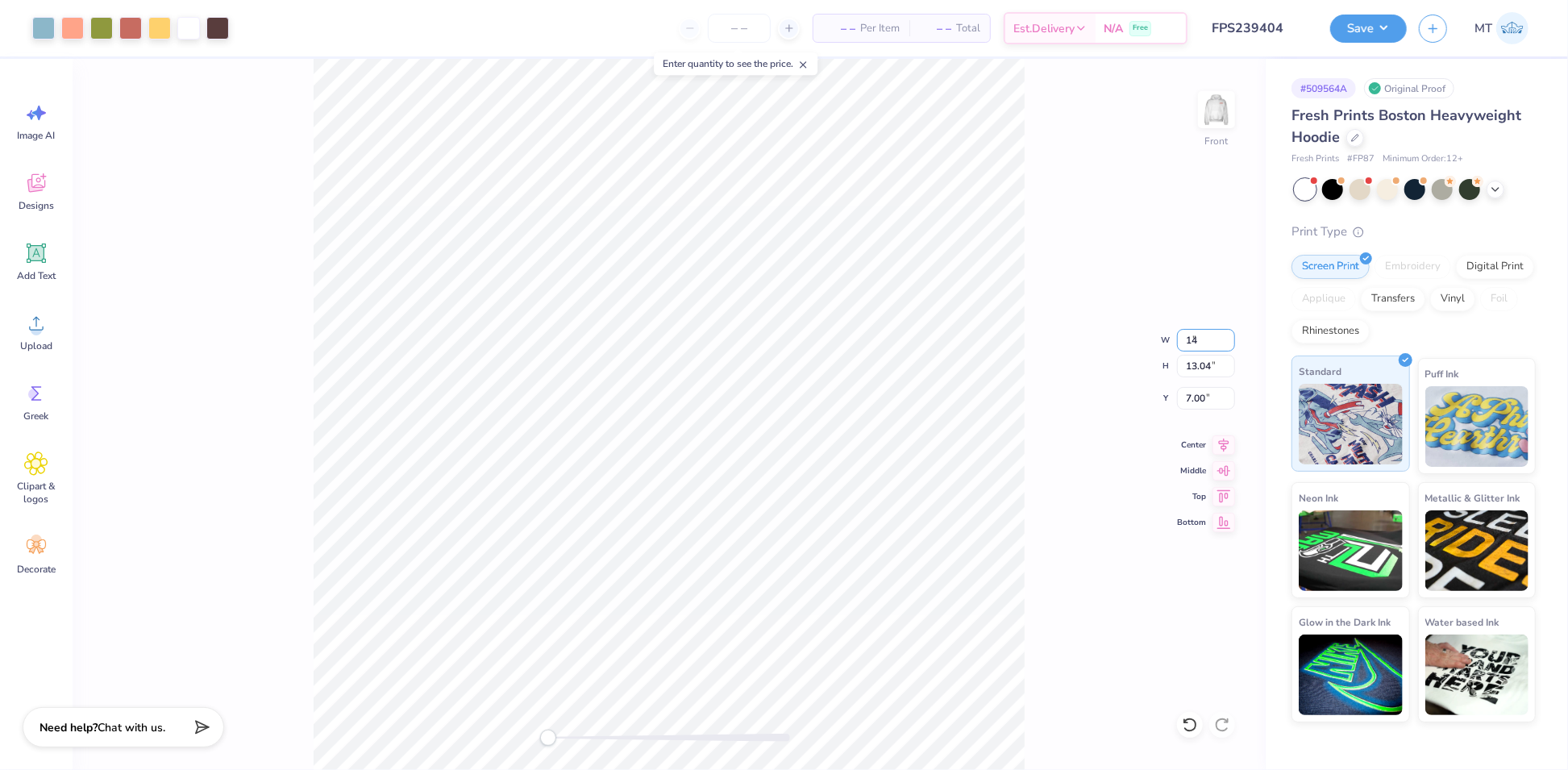
type input "14.04"
type input "6.50"
click at [1188, 396] on input "6.50" at bounding box center [1206, 398] width 58 height 23
type input "7"
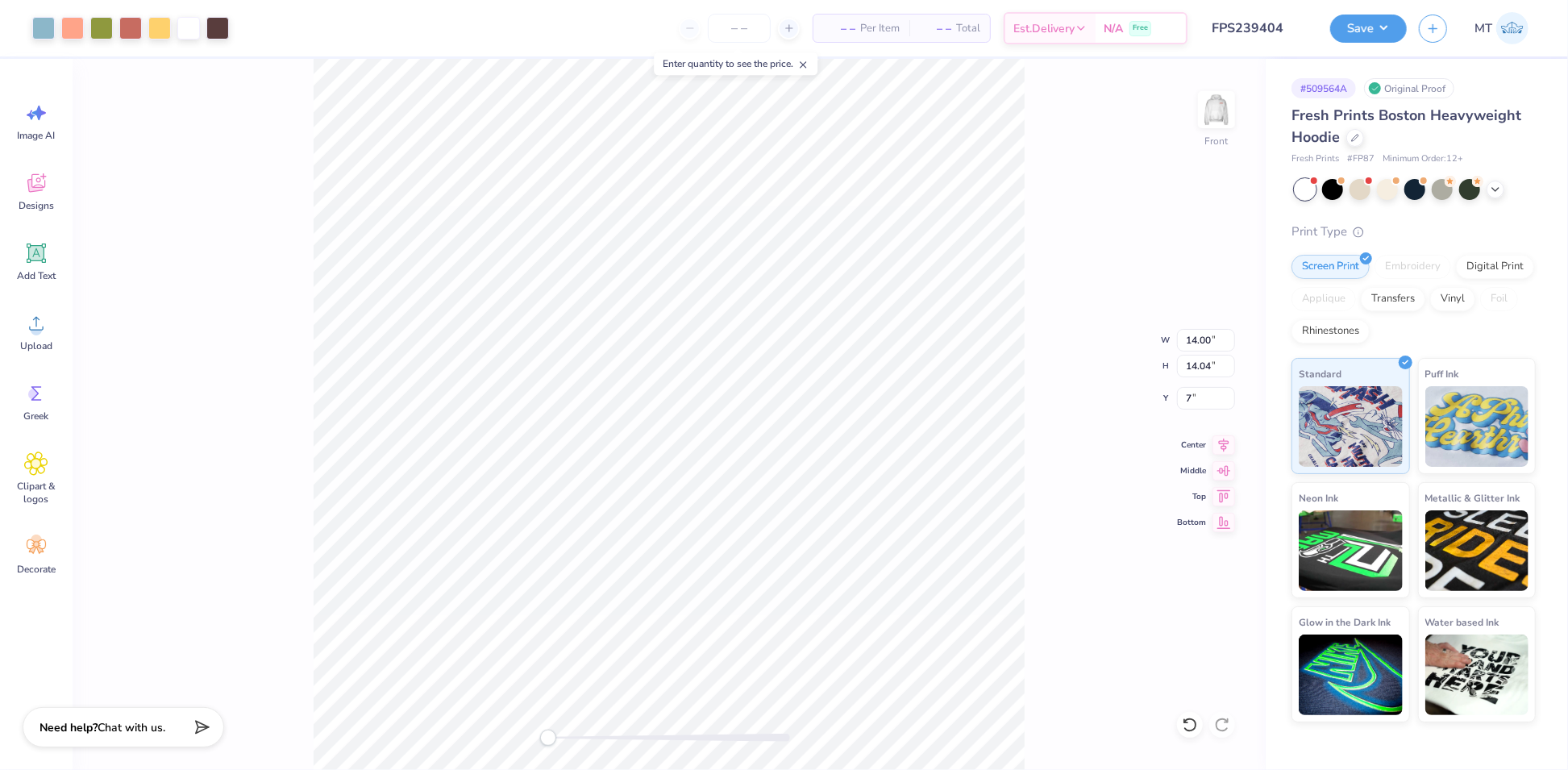
click at [1028, 252] on div "Front W 14.00 14.00 " H 14.04 14.04 " Y 7 7 " Center Middle Top Bottom" at bounding box center [668, 414] width 1193 height 711
click at [1217, 115] on img at bounding box center [1217, 110] width 64 height 64
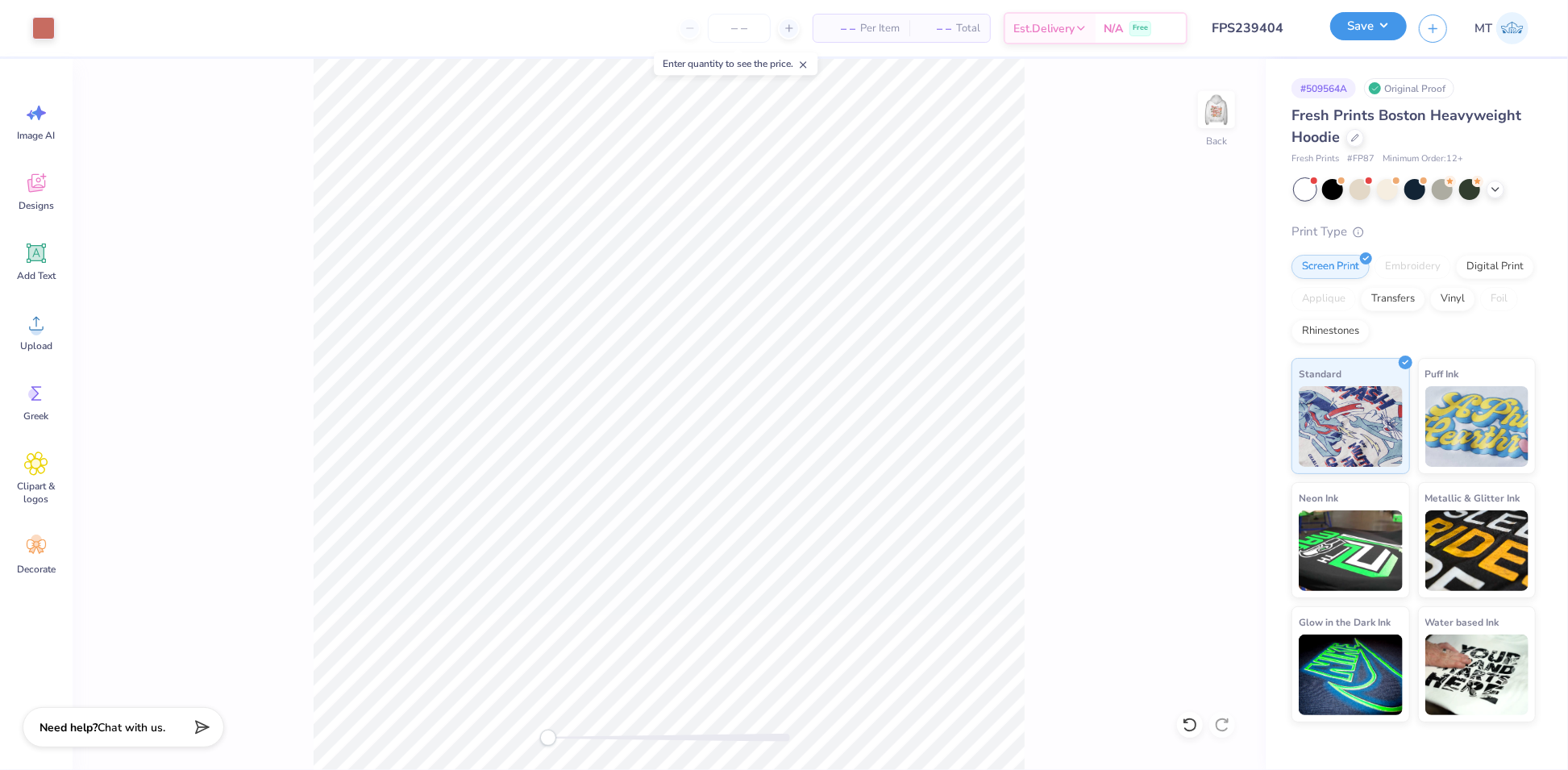
click at [1382, 30] on button "Save" at bounding box center [1368, 26] width 77 height 28
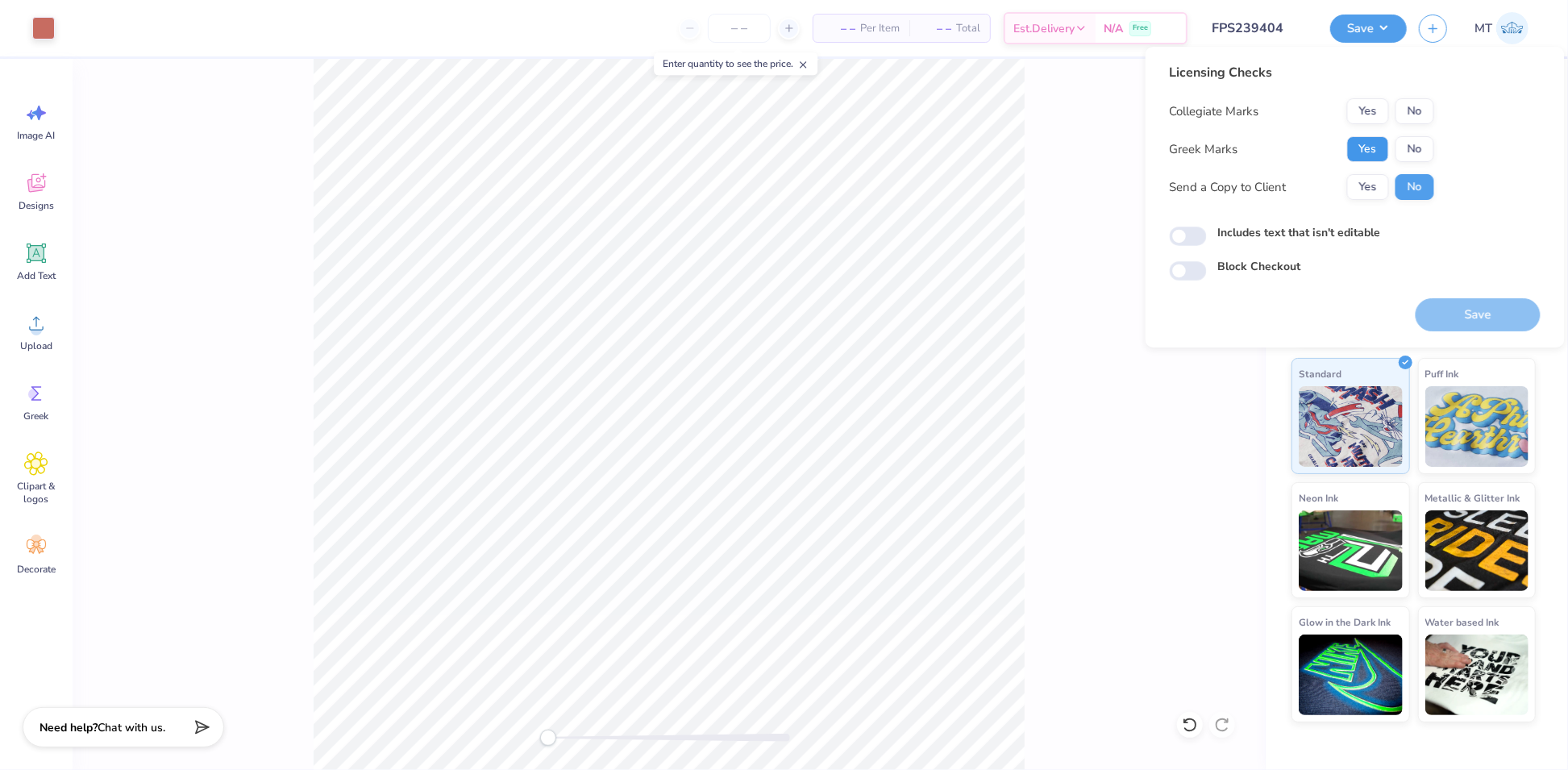
click at [1376, 152] on button "Yes" at bounding box center [1368, 149] width 42 height 26
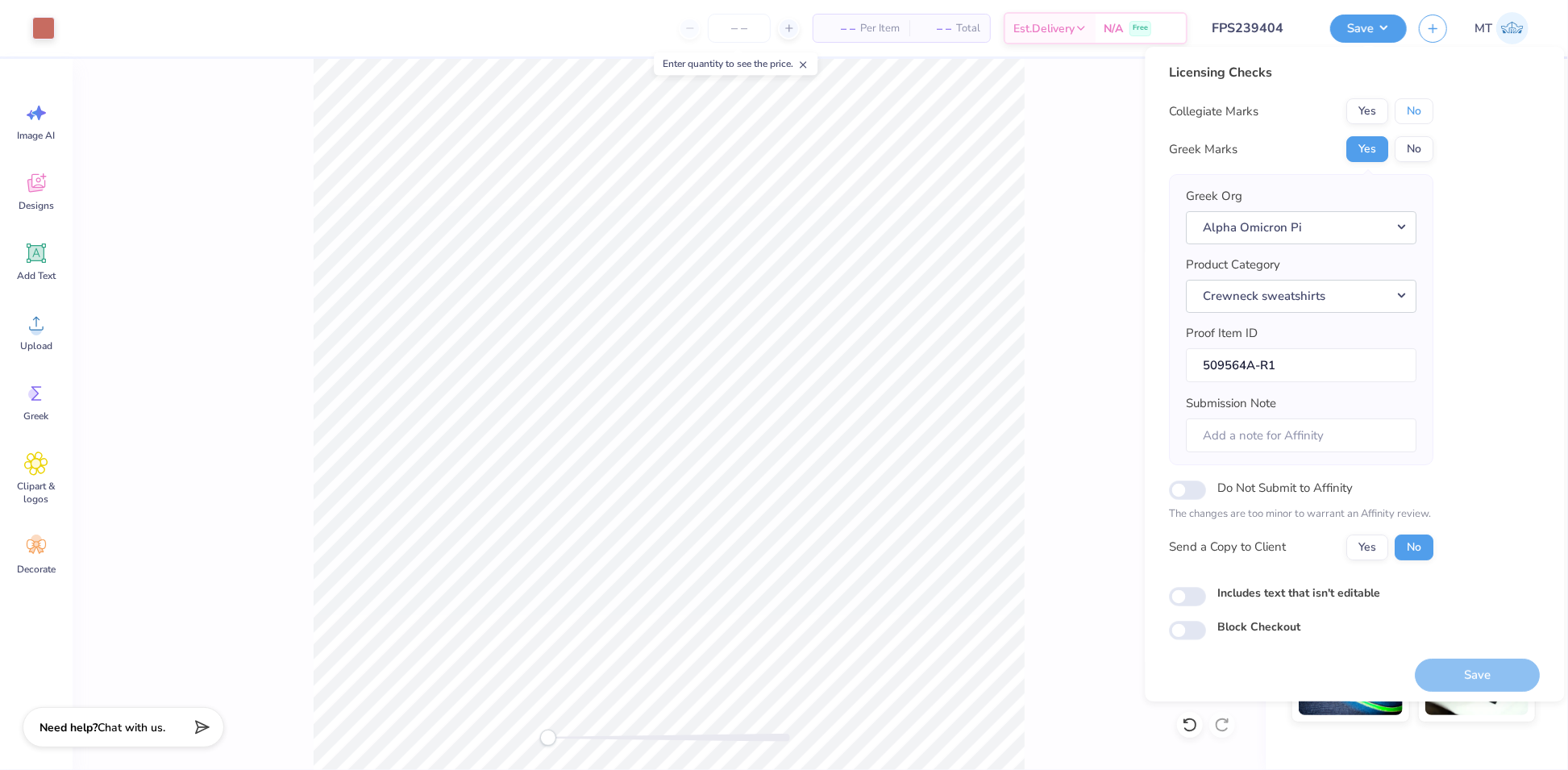
click at [1428, 103] on button "No" at bounding box center [1414, 111] width 38 height 26
click at [1467, 671] on button "Save" at bounding box center [1477, 675] width 124 height 33
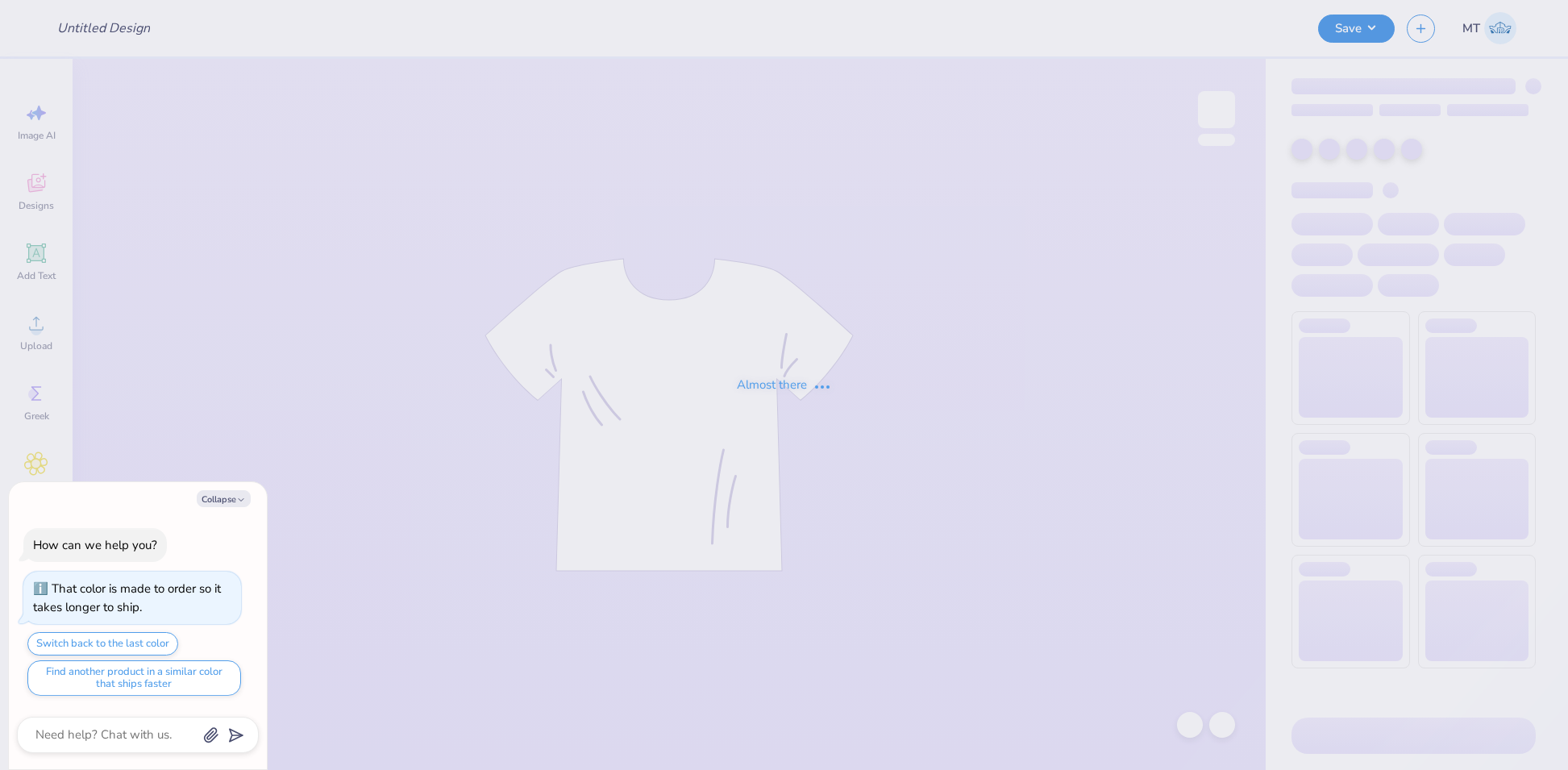
type input "FPS239416"
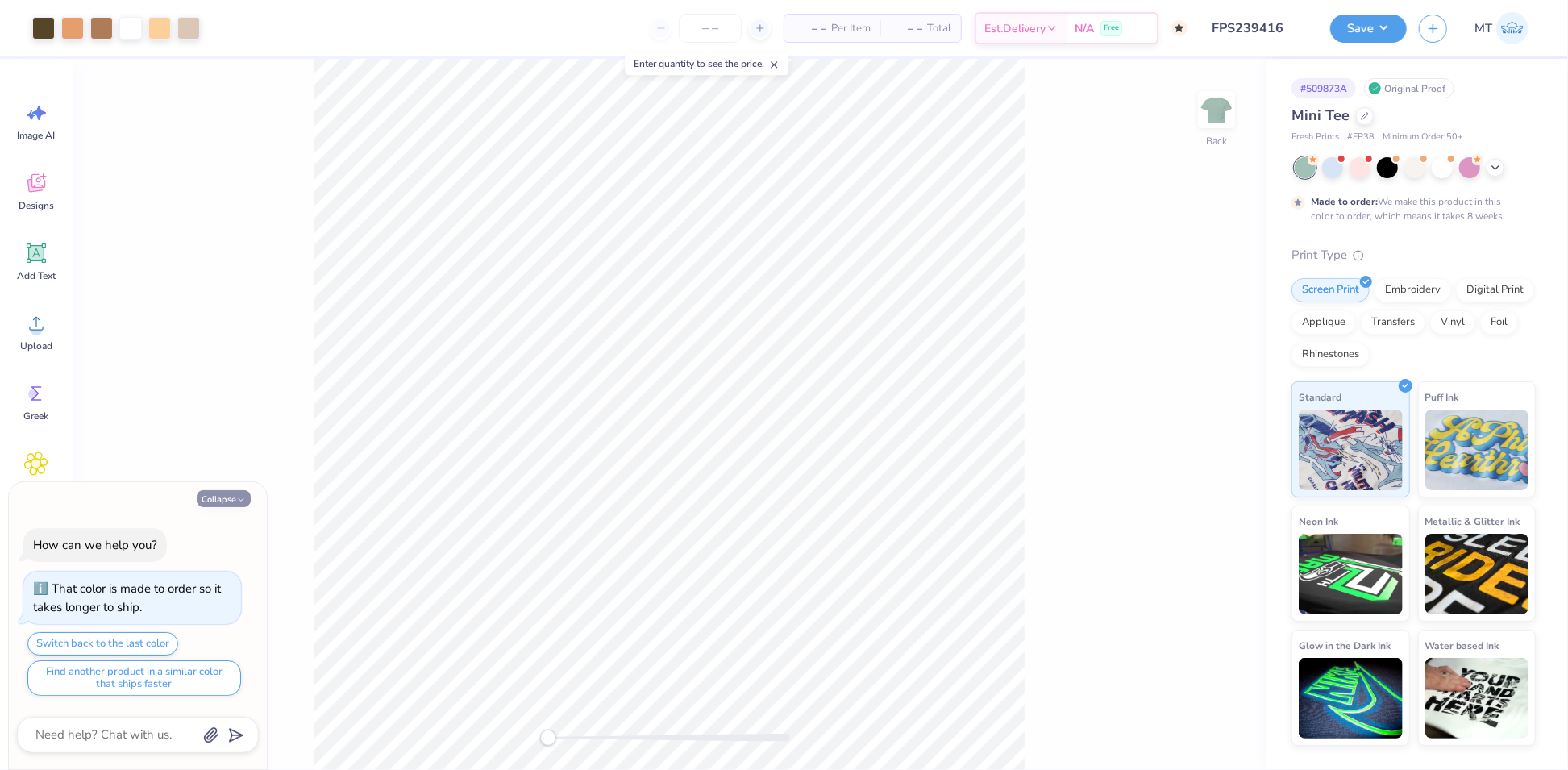
click at [221, 495] on button "Collapse" at bounding box center [223, 498] width 54 height 16
type textarea "x"
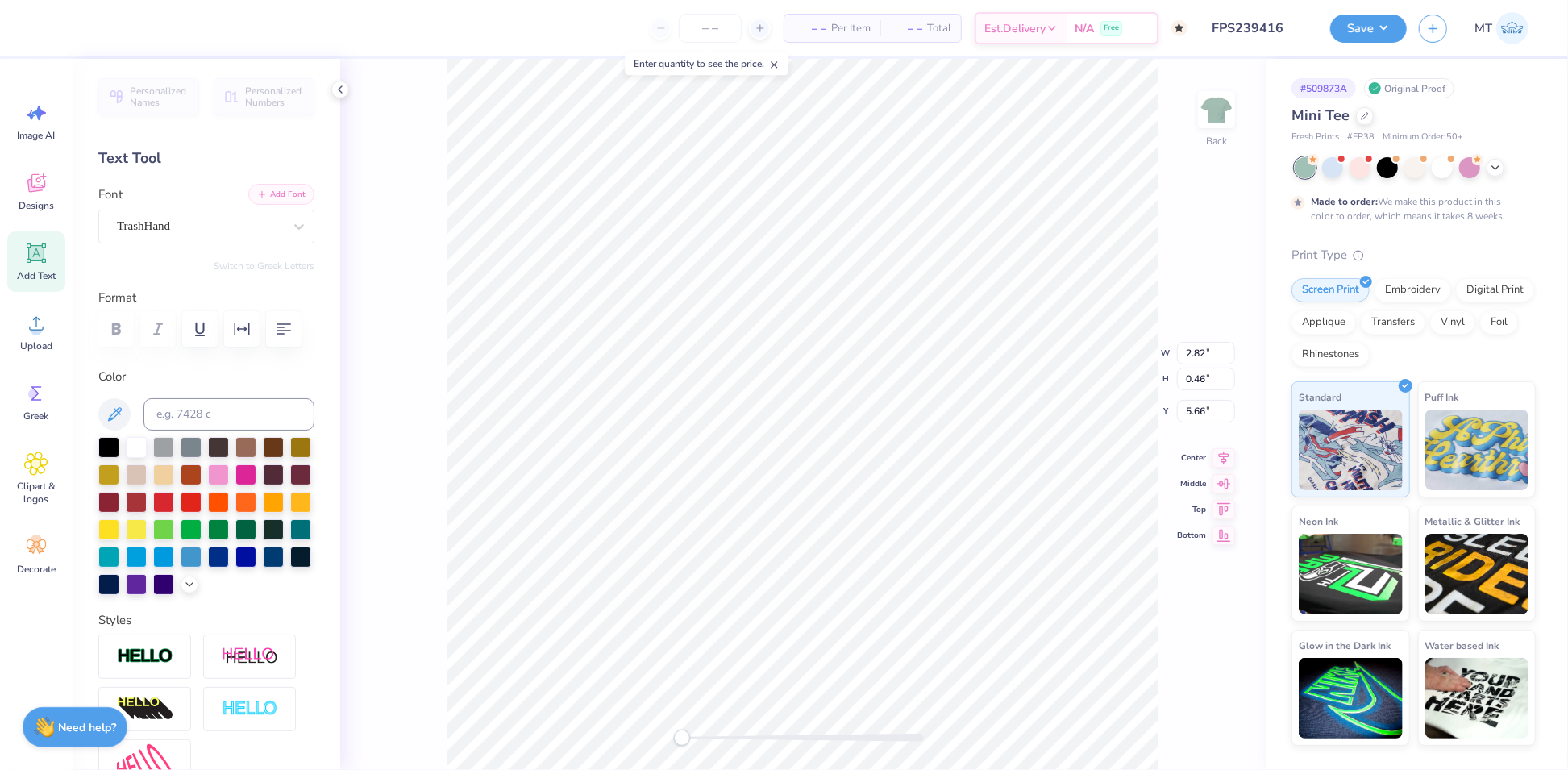
click at [265, 188] on button "Add Font" at bounding box center [281, 194] width 66 height 21
type textarea "FANTASY LIT CLUB"
type input "3.45"
type input "0.28"
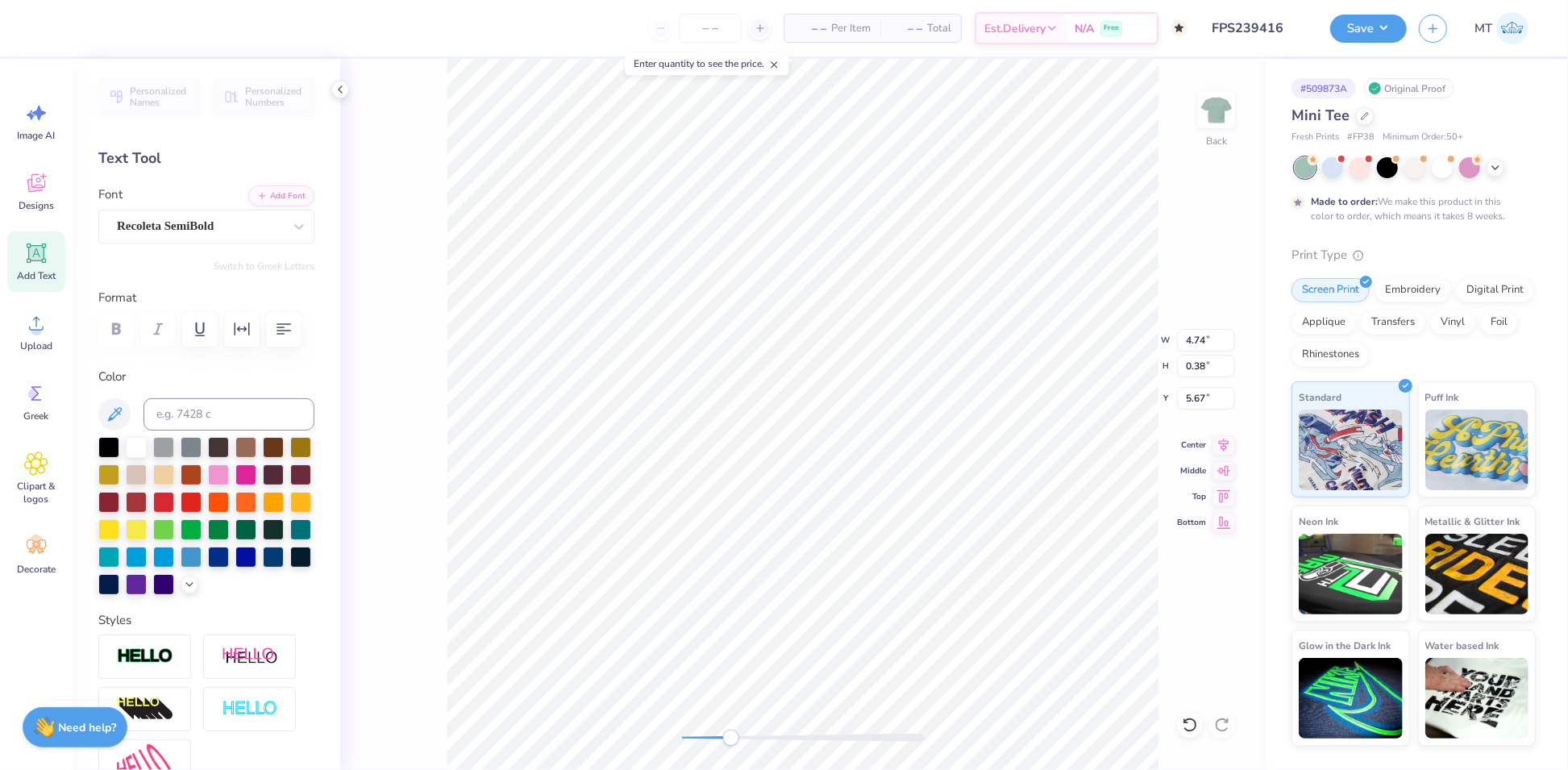
type input "5.78"
click at [279, 198] on button "Add Font" at bounding box center [281, 194] width 66 height 21
click at [273, 195] on button "Add Font" at bounding box center [281, 194] width 66 height 21
type input "4.05"
type input "0.65"
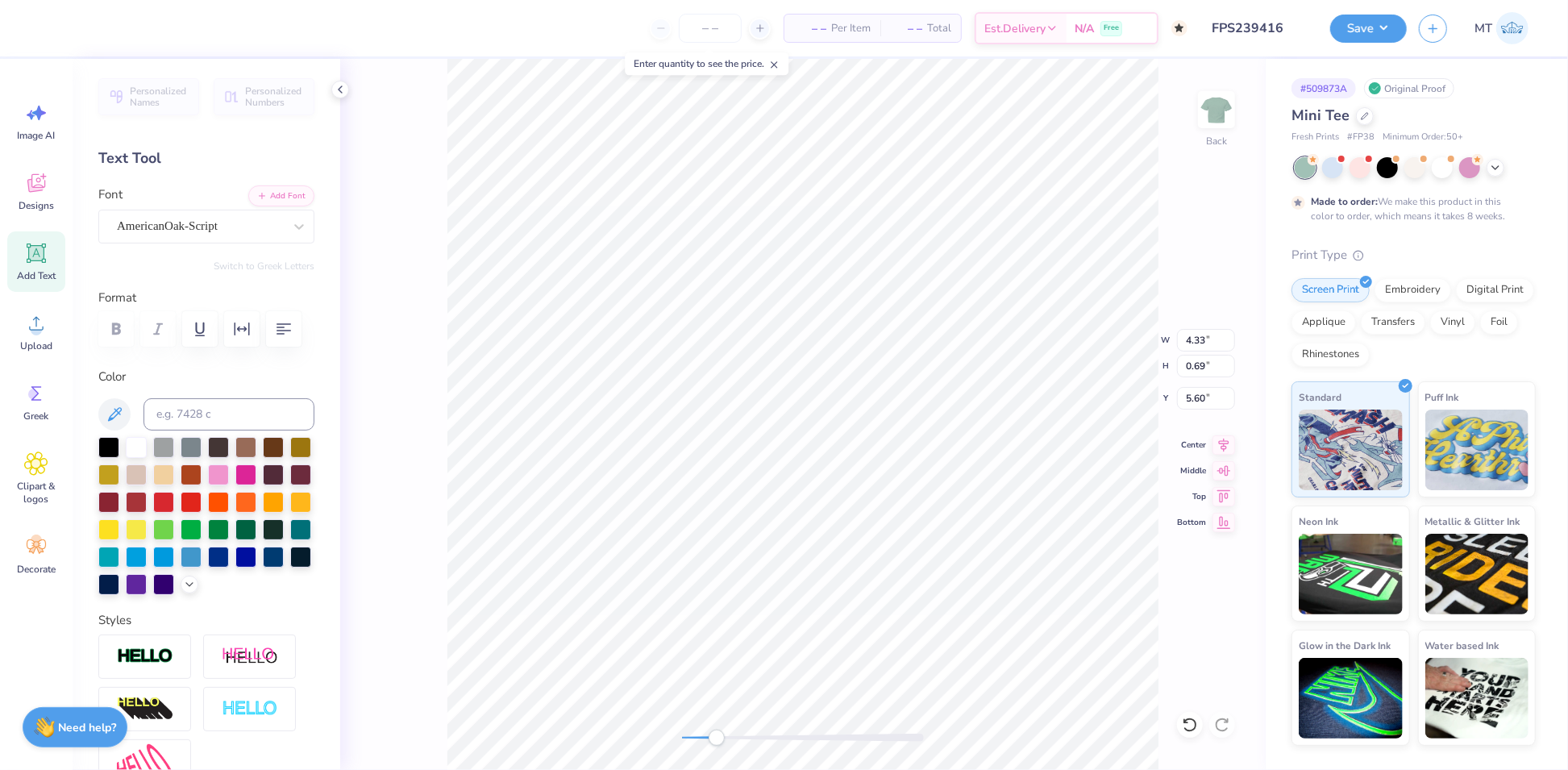
type input "5.65"
click at [1368, 118] on div at bounding box center [1364, 114] width 17 height 17
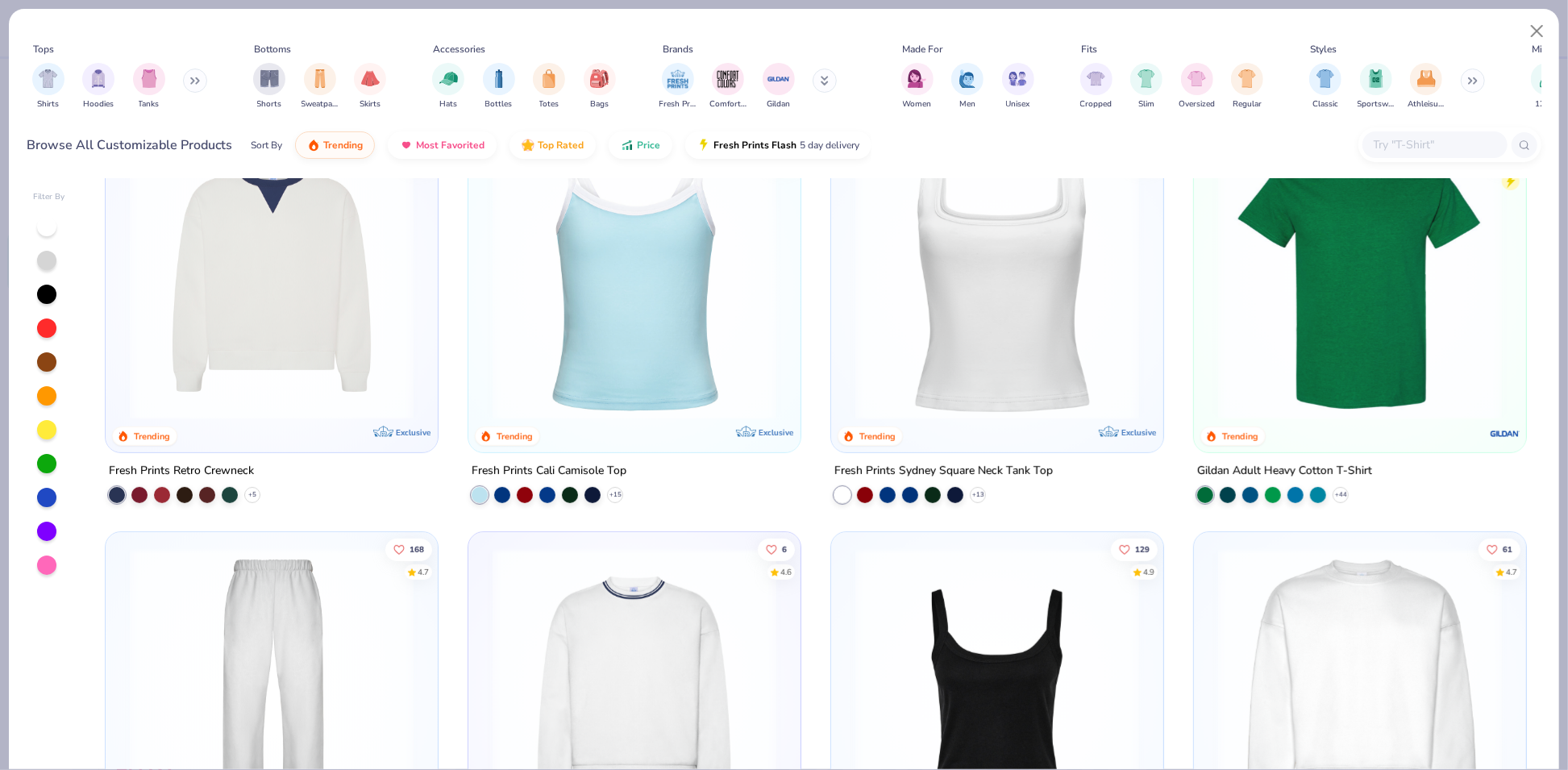
scroll to position [732, 0]
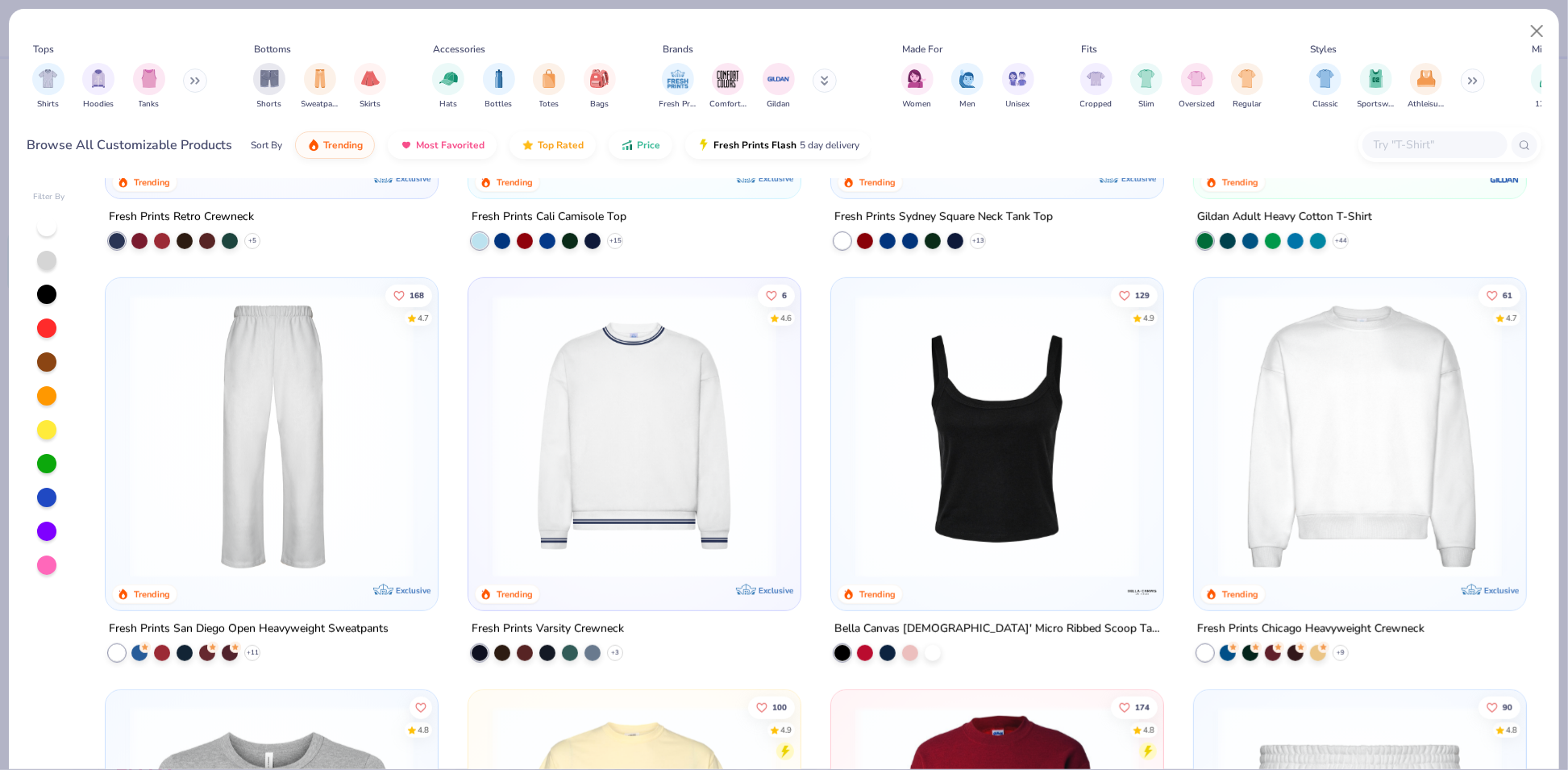
click at [1312, 462] on img at bounding box center [1360, 436] width 300 height 284
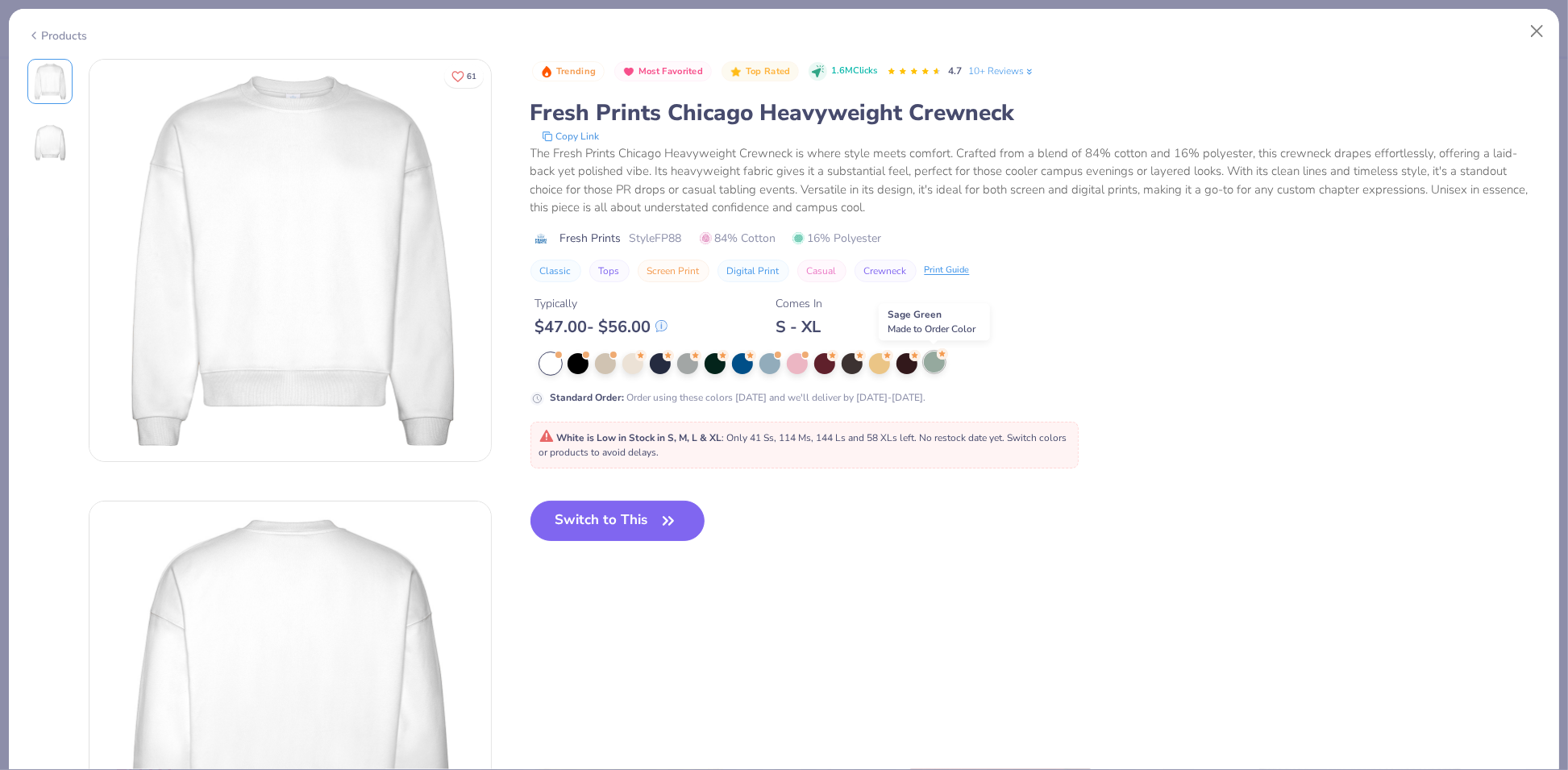
click at [937, 359] on div at bounding box center [934, 362] width 21 height 21
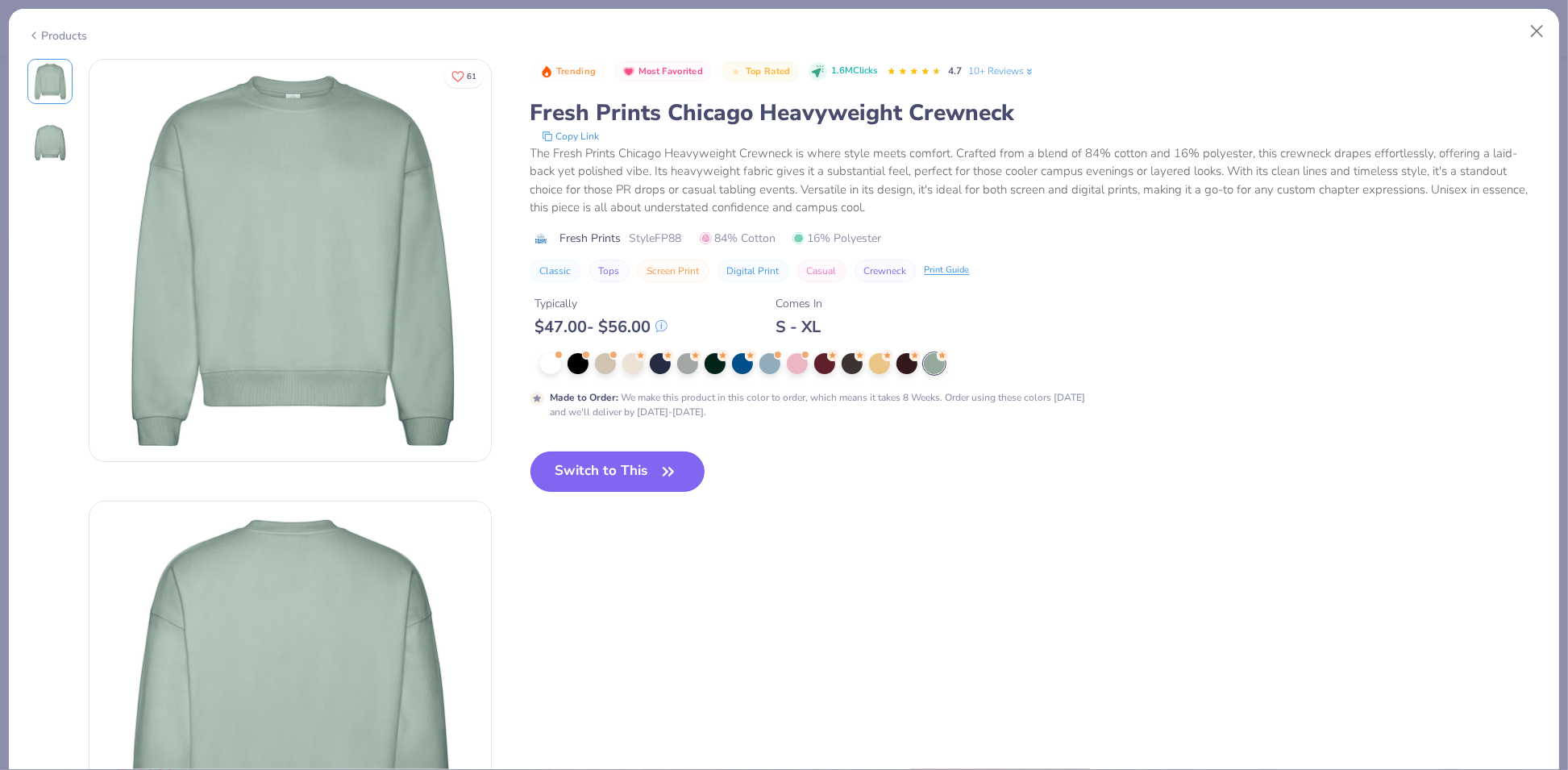
click at [611, 481] on button "Switch to This" at bounding box center [617, 472] width 175 height 40
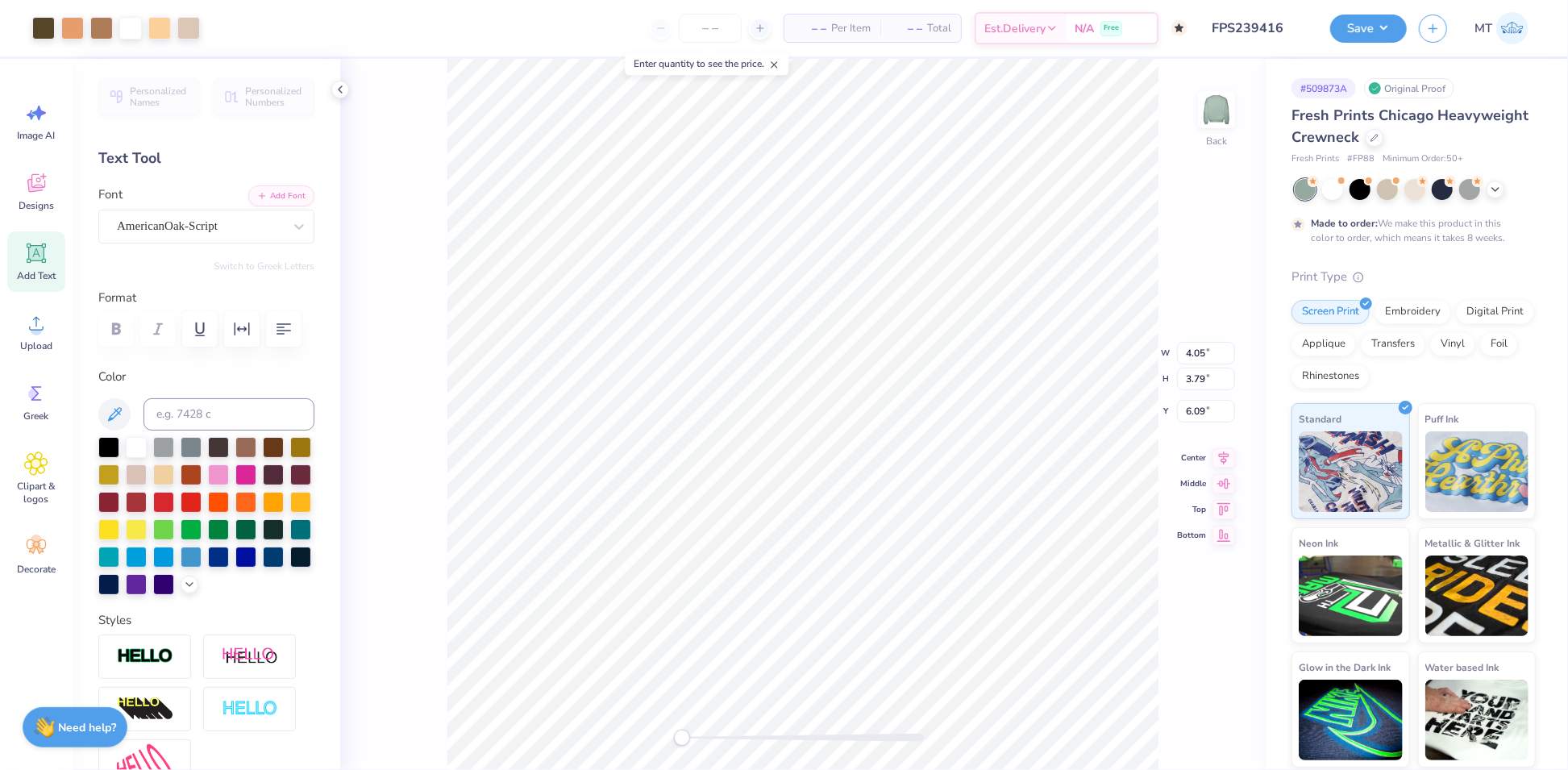
type input "3.00"
click at [871, 486] on li "Group" at bounding box center [860, 488] width 126 height 31
type input "4.78"
type input "4.47"
click at [1194, 399] on input "3.00" at bounding box center [1206, 398] width 58 height 23
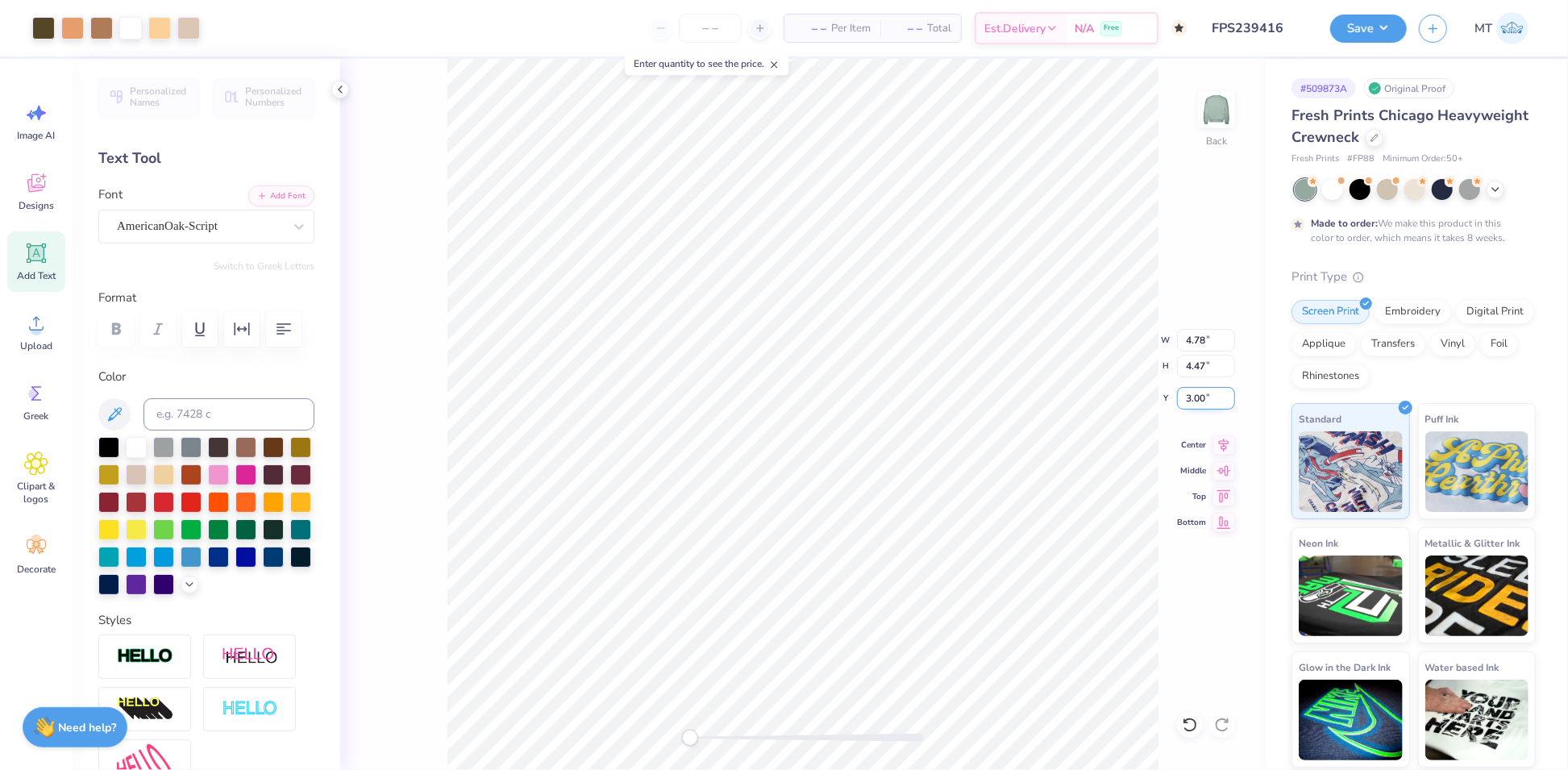
click at [1194, 399] on input "3.00" at bounding box center [1206, 398] width 58 height 23
type input "2"
type input "5.33"
type input "4.99"
type input "2.57"
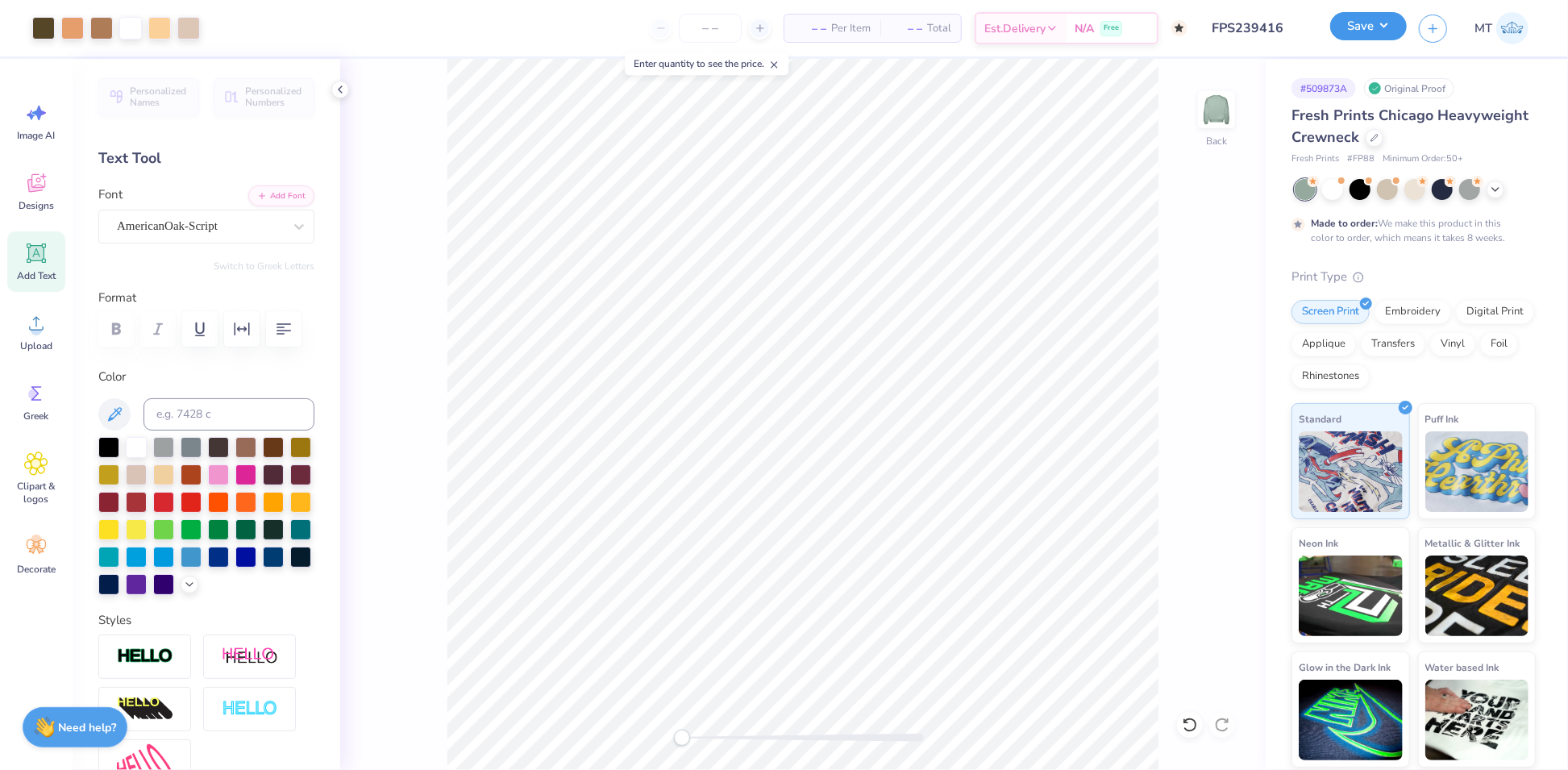
click at [1368, 27] on button "Save" at bounding box center [1368, 26] width 77 height 28
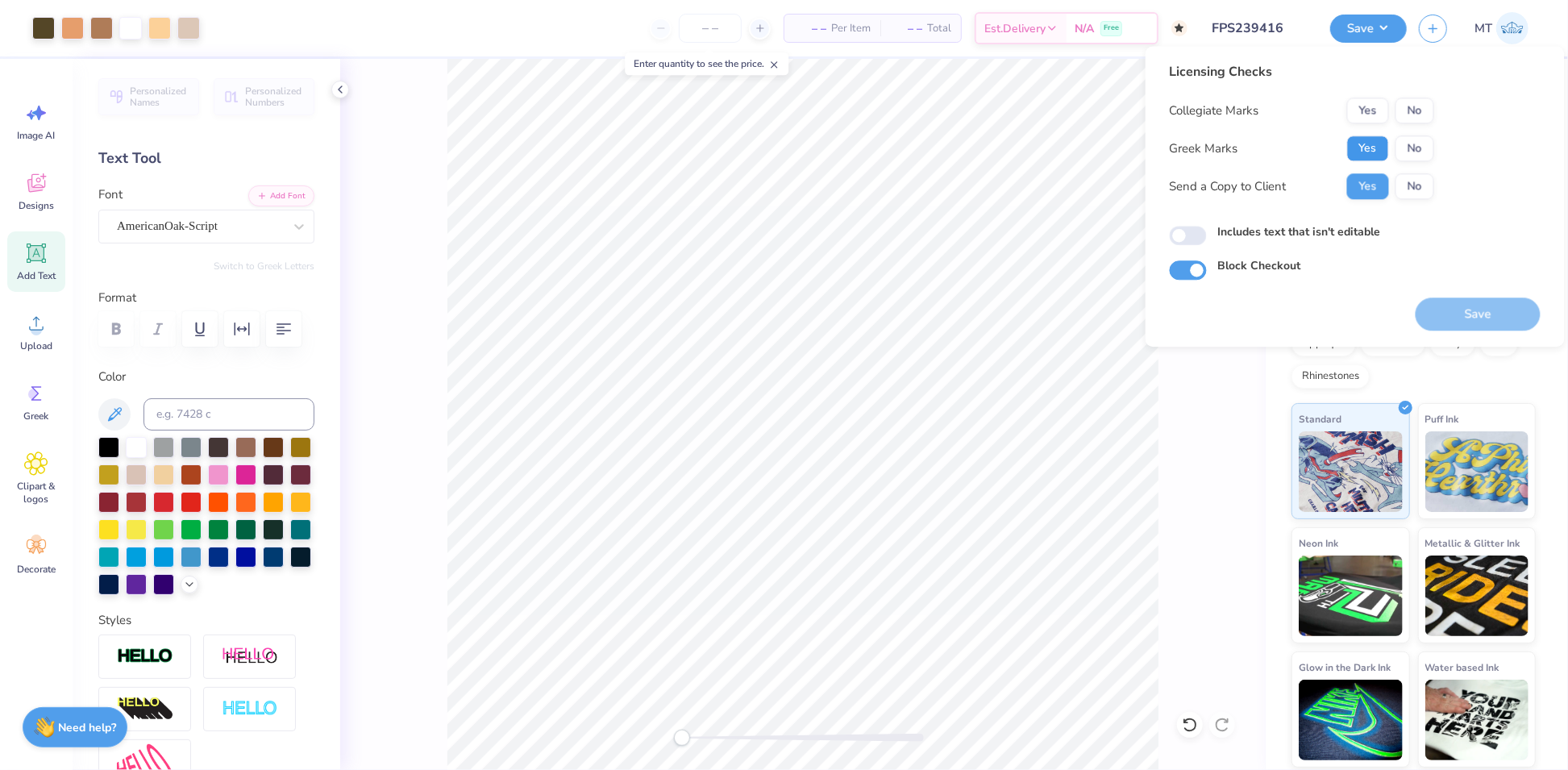
click at [1365, 155] on button "Yes" at bounding box center [1368, 148] width 42 height 26
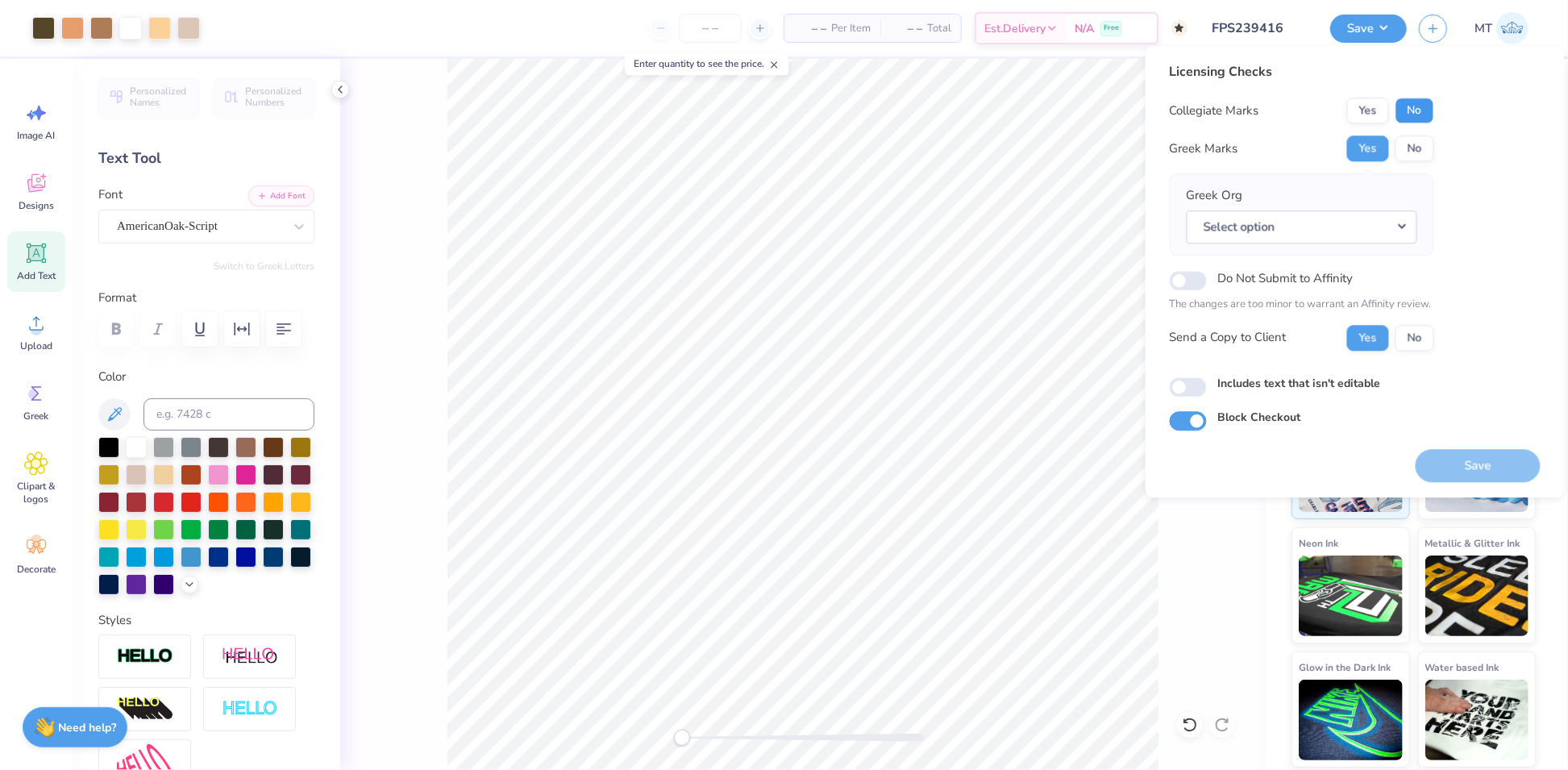
click at [1427, 103] on button "No" at bounding box center [1414, 111] width 38 height 26
click at [1418, 150] on button "No" at bounding box center [1414, 148] width 38 height 26
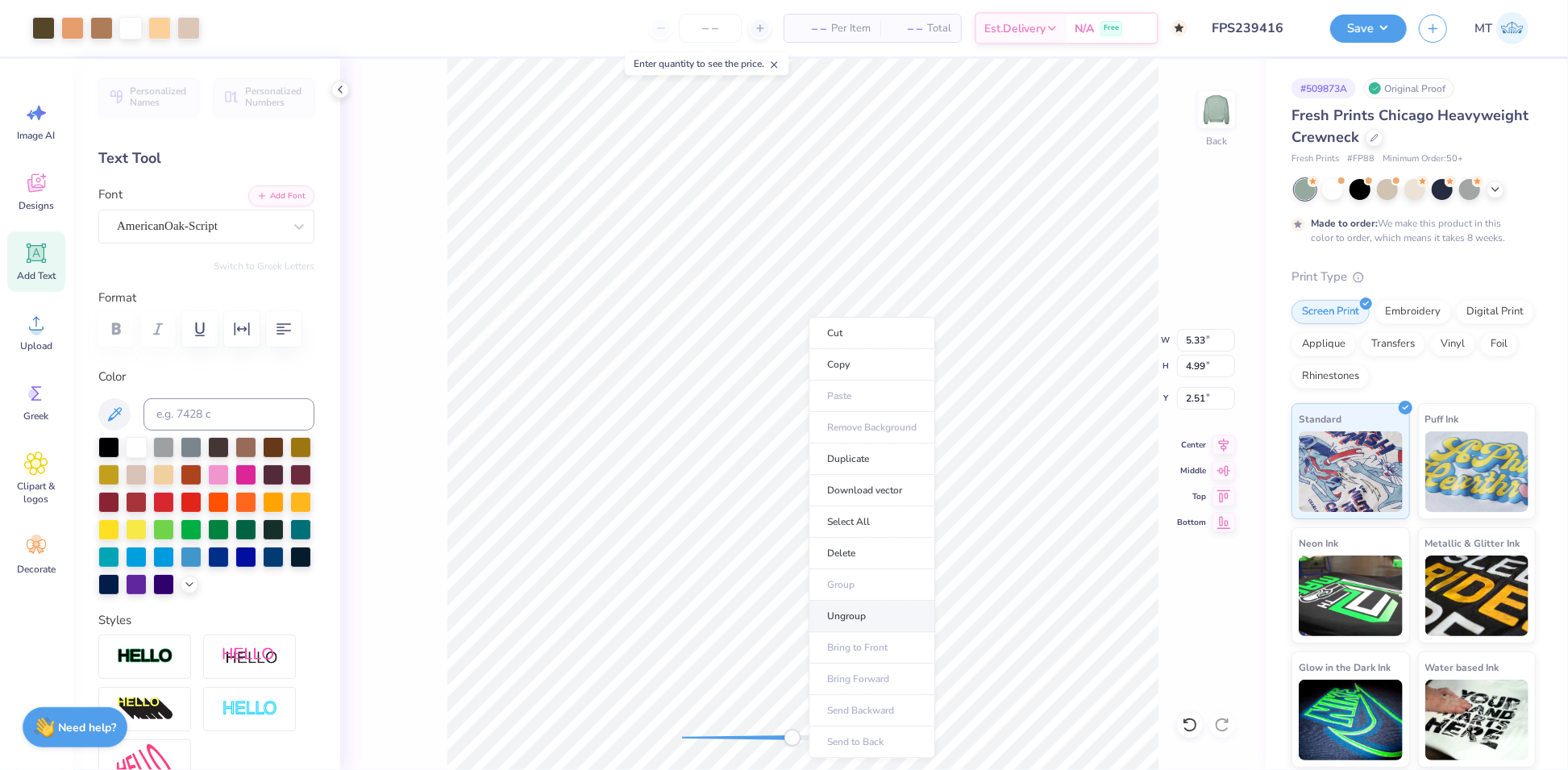
click at [892, 609] on li "Ungroup" at bounding box center [871, 616] width 126 height 31
click at [226, 430] on input at bounding box center [229, 414] width 171 height 32
type input "472"
click at [155, 666] on img at bounding box center [146, 656] width 57 height 18
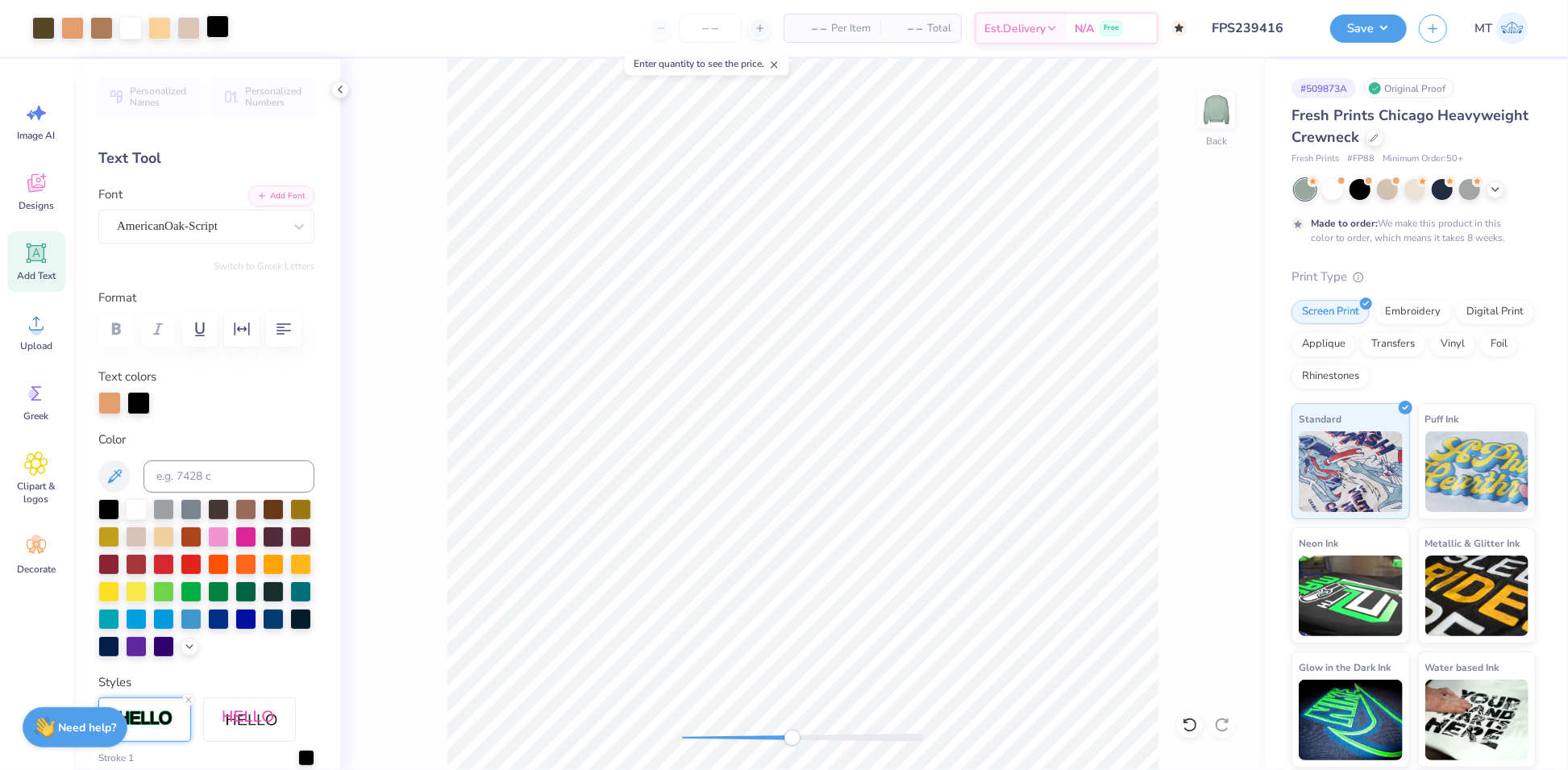
click at [211, 27] on div at bounding box center [217, 27] width 23 height 23
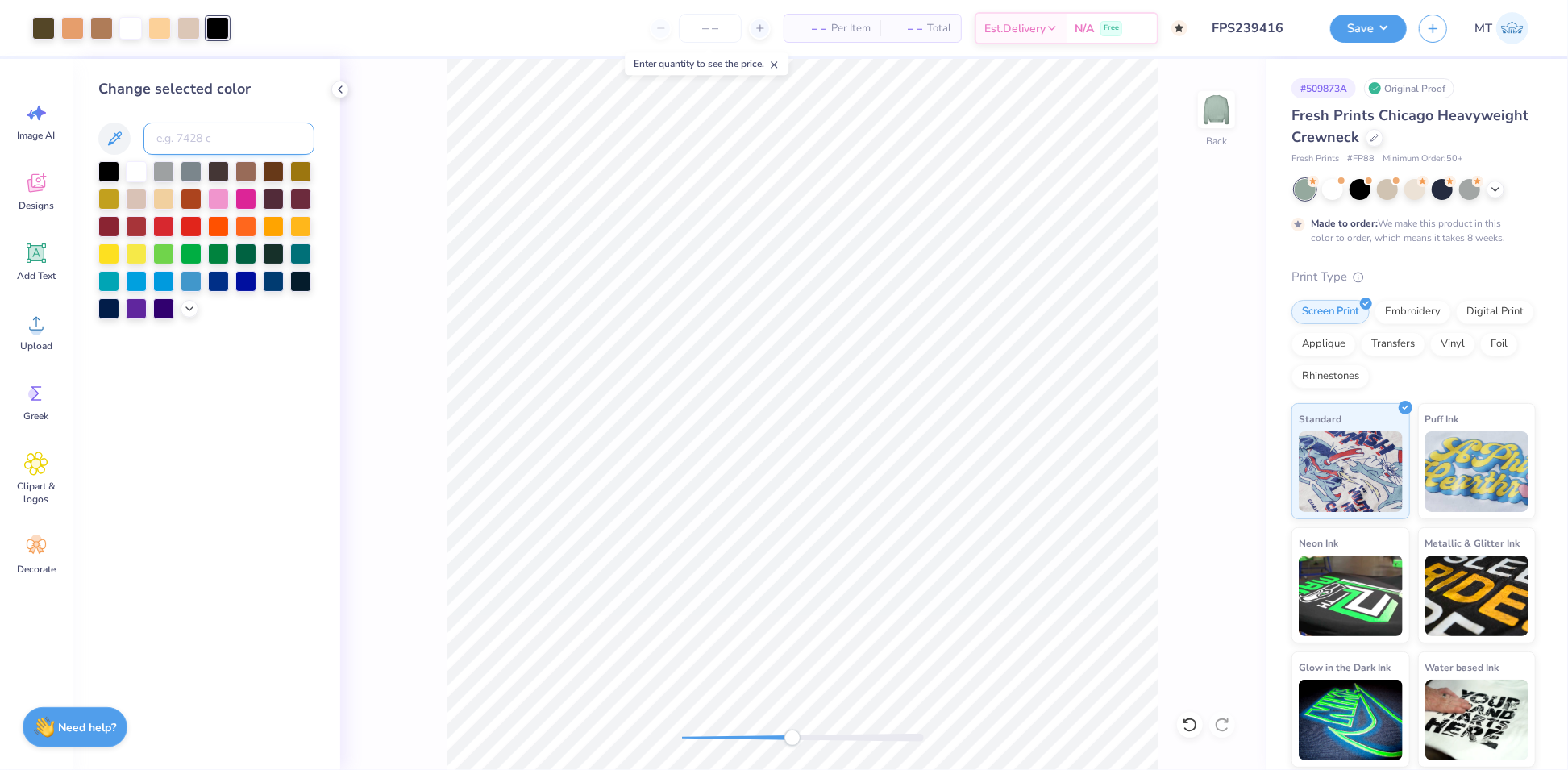
click at [245, 142] on input at bounding box center [229, 138] width 171 height 32
type input "449"
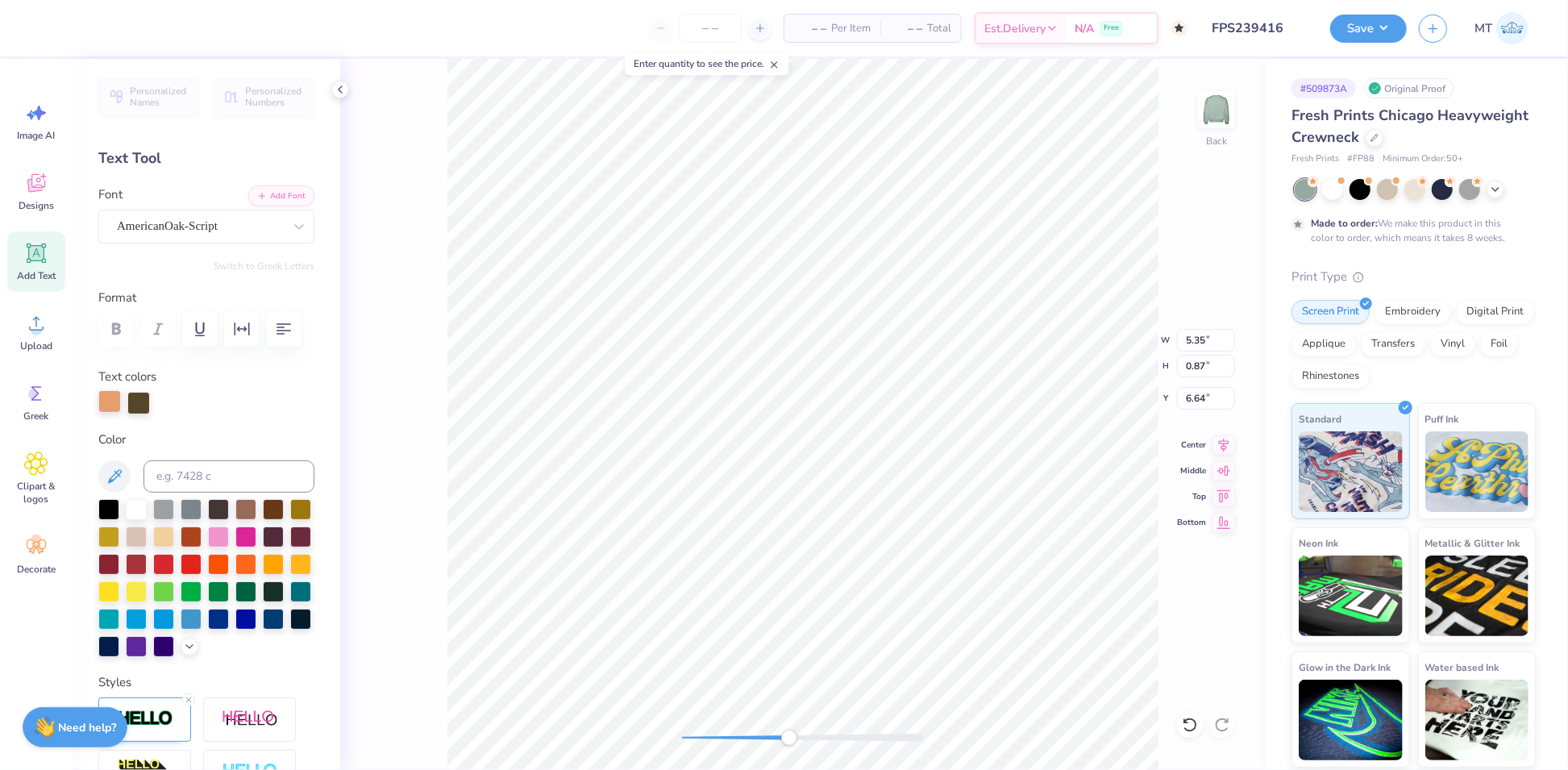
click at [111, 413] on div at bounding box center [109, 401] width 23 height 23
click at [135, 518] on div at bounding box center [135, 507] width 21 height 21
click at [106, 413] on div at bounding box center [109, 401] width 23 height 23
click at [224, 493] on input at bounding box center [229, 476] width 171 height 32
type input "7507"
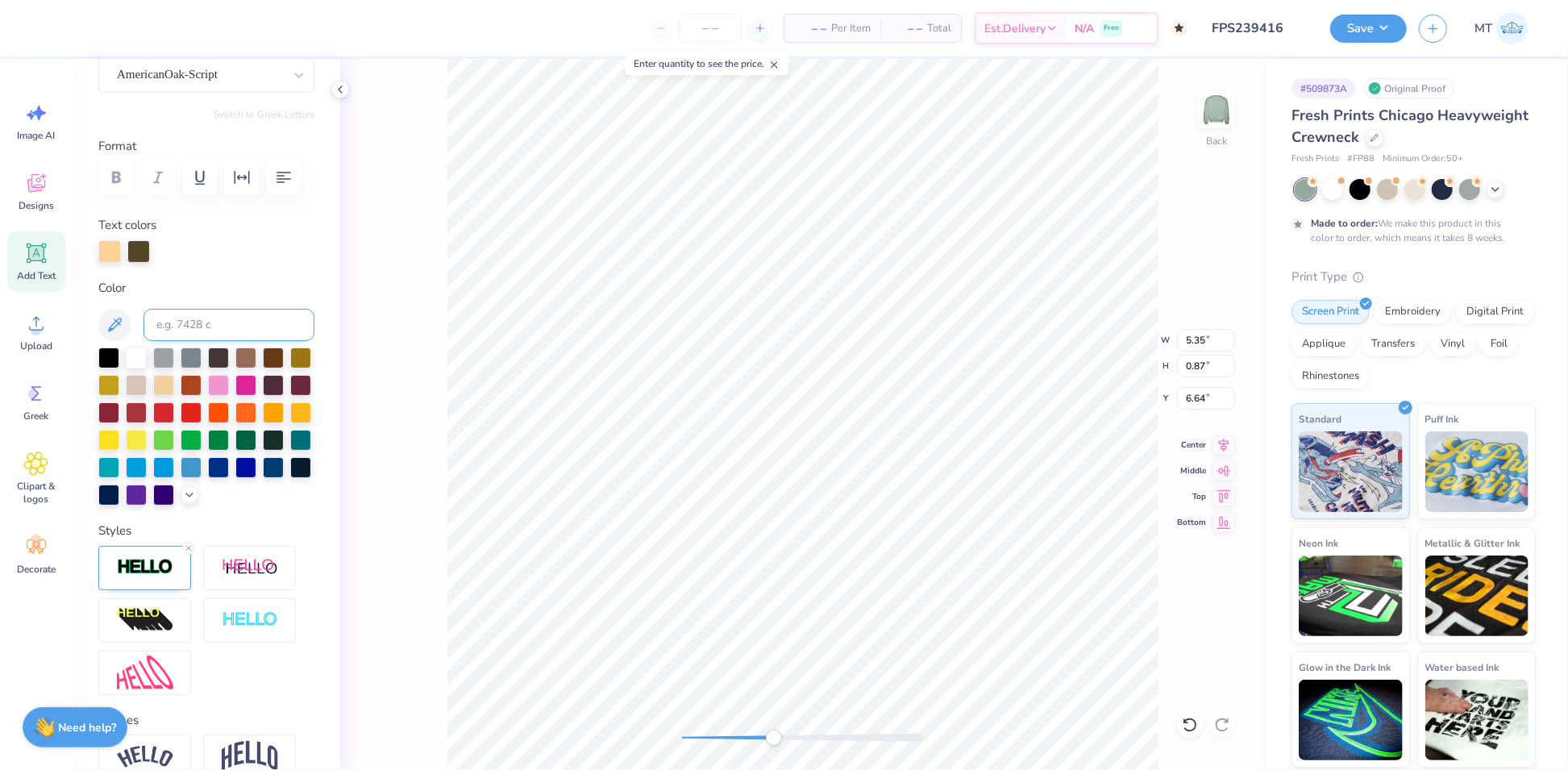
scroll to position [362, 0]
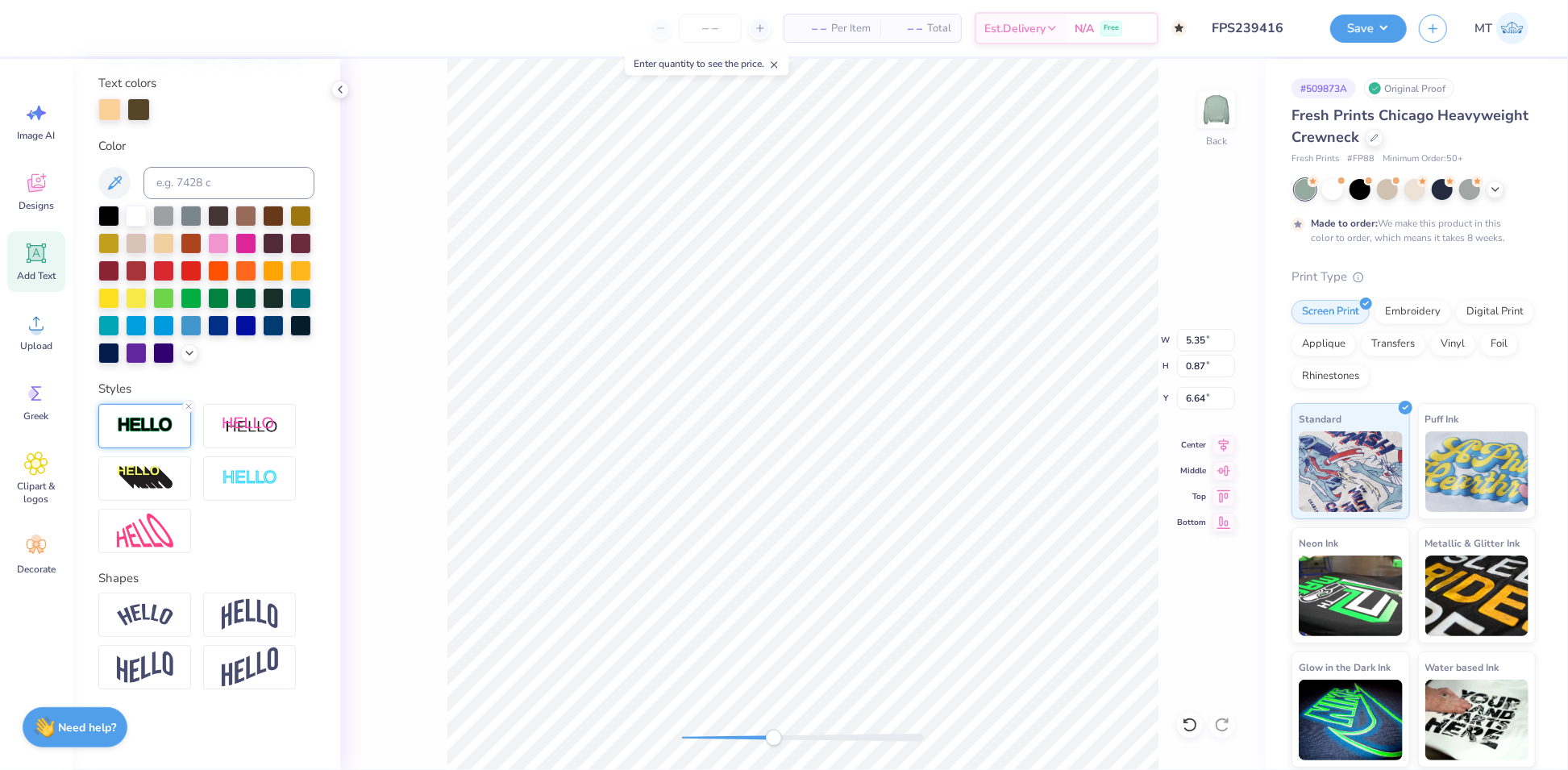
click at [175, 436] on div at bounding box center [144, 426] width 92 height 44
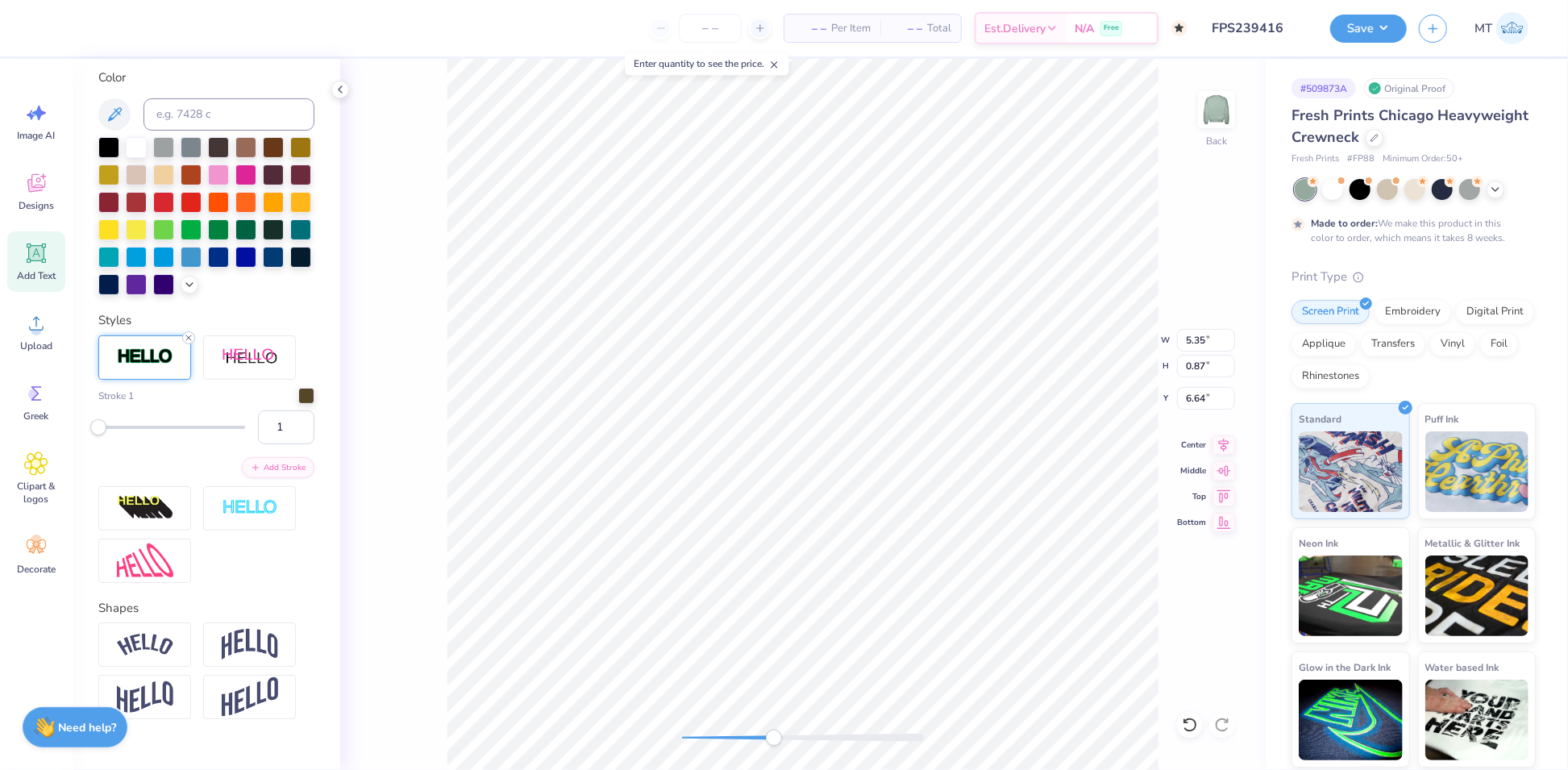
click at [192, 342] on icon at bounding box center [189, 338] width 10 height 10
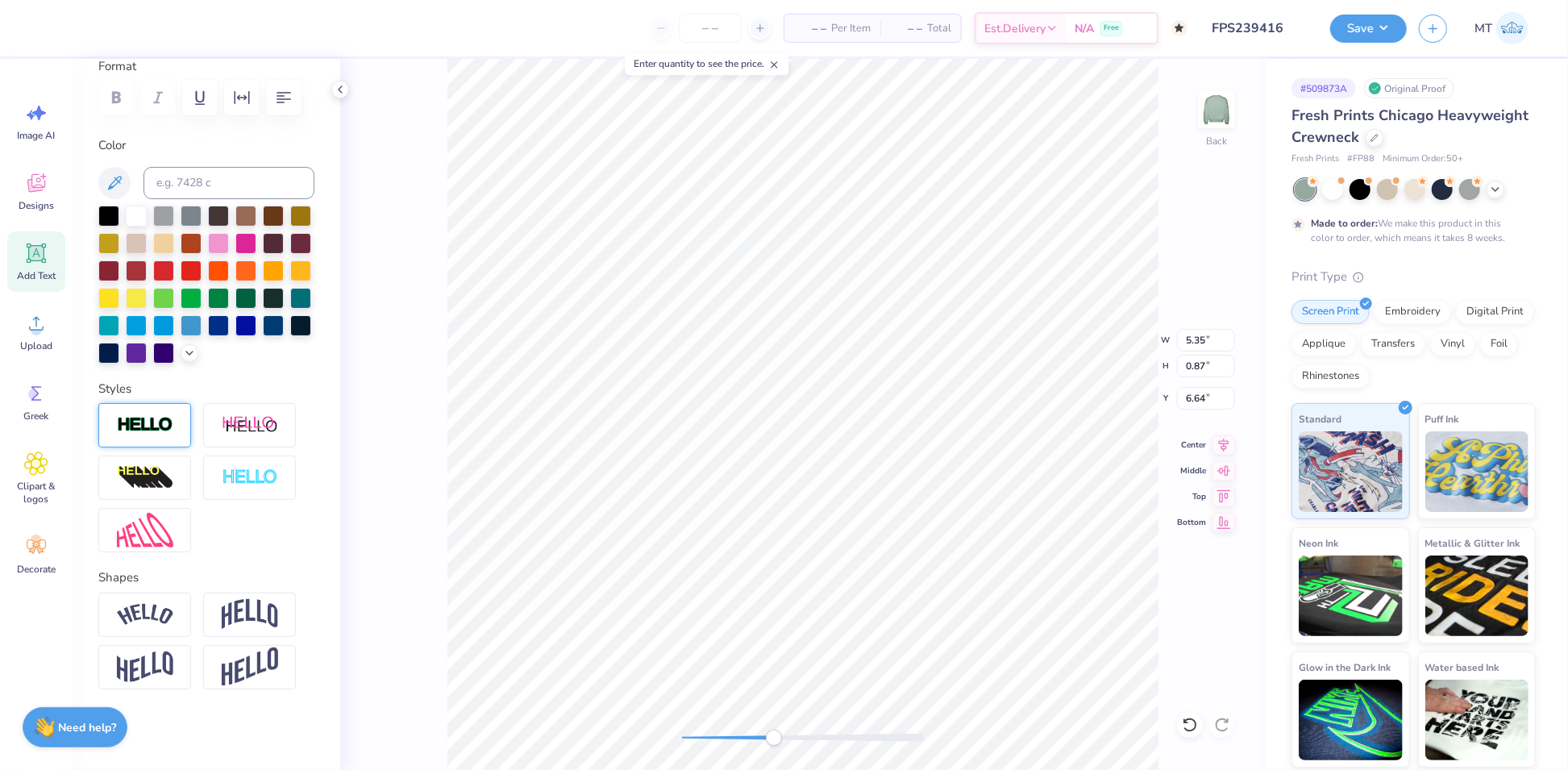
scroll to position [300, 0]
click at [214, 167] on input at bounding box center [229, 182] width 171 height 32
type input "449"
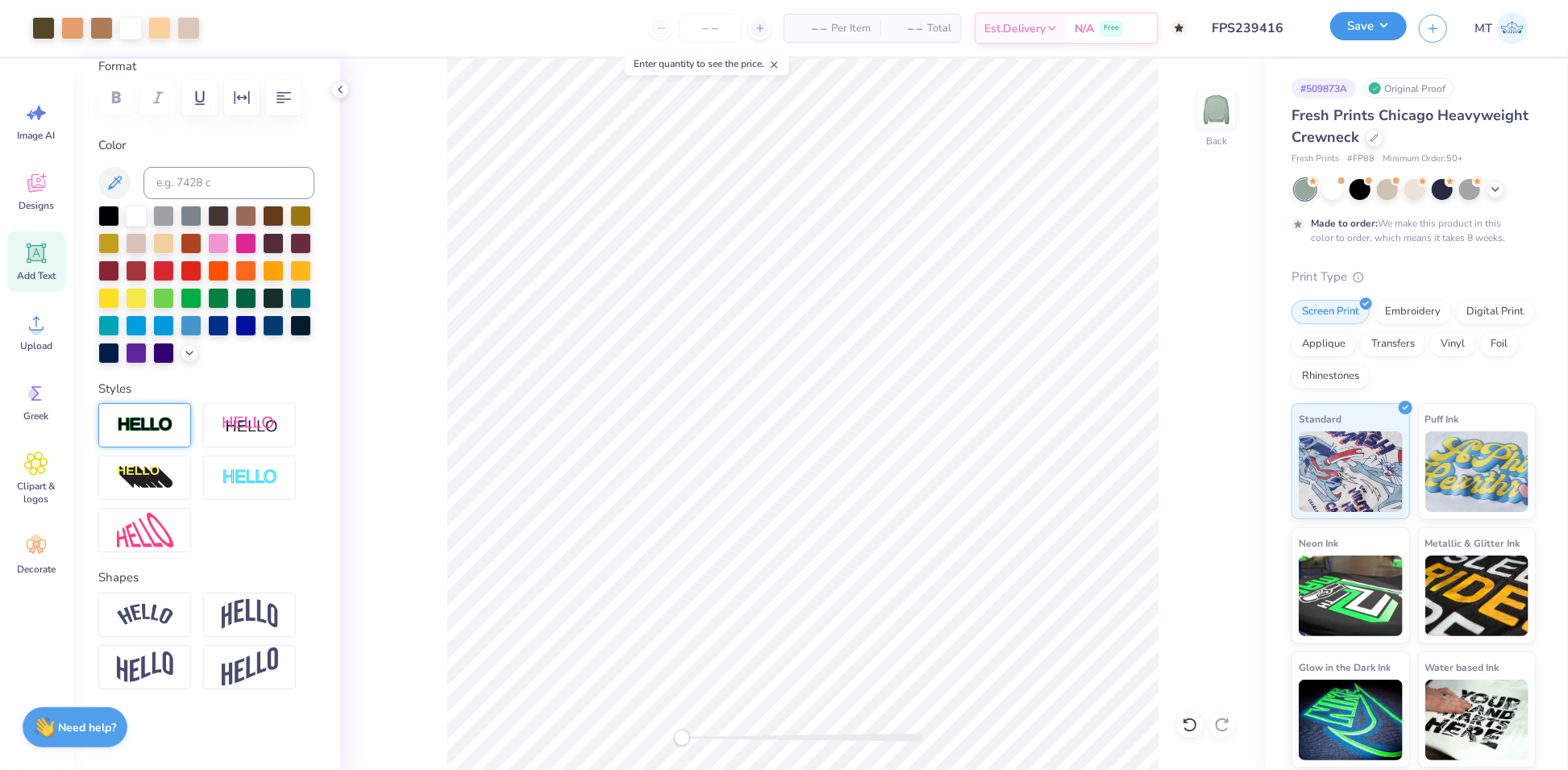
click at [1379, 28] on button "Save" at bounding box center [1368, 26] width 77 height 28
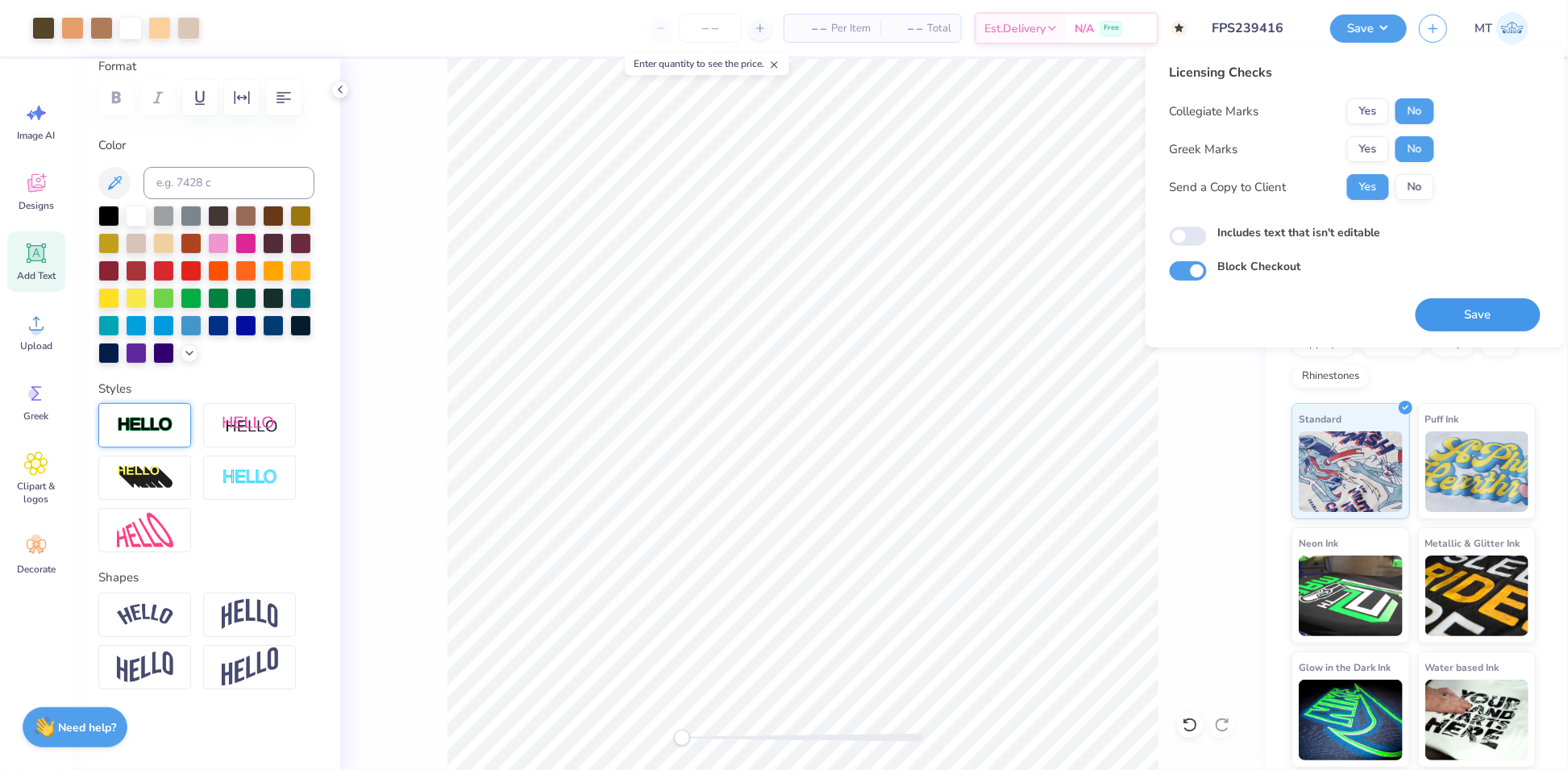
click at [1473, 315] on button "Save" at bounding box center [1477, 315] width 124 height 33
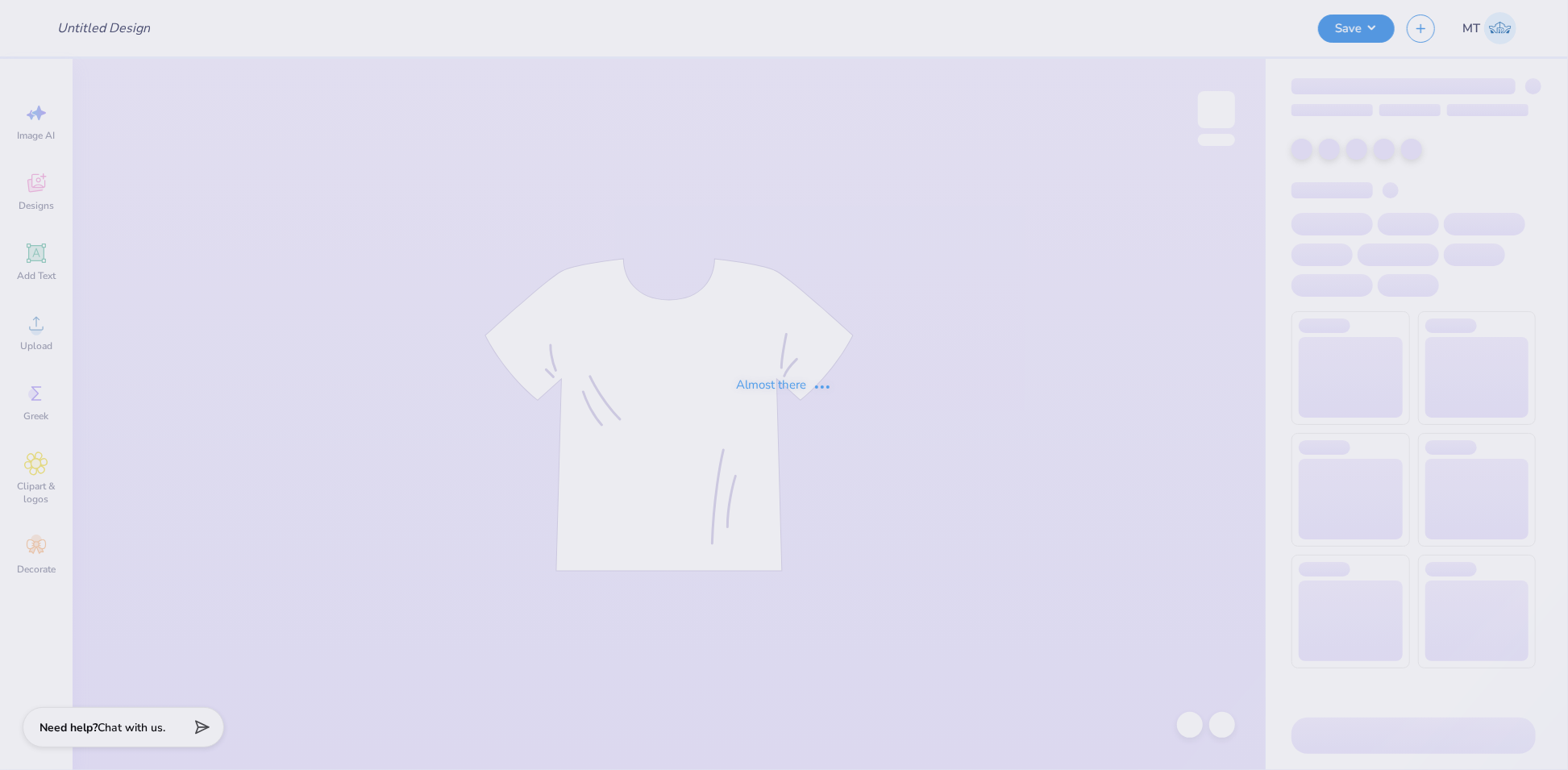
type input "FPS239476"
type input "FPS239495"
type input "FPS238784"
type input "FPS239476"
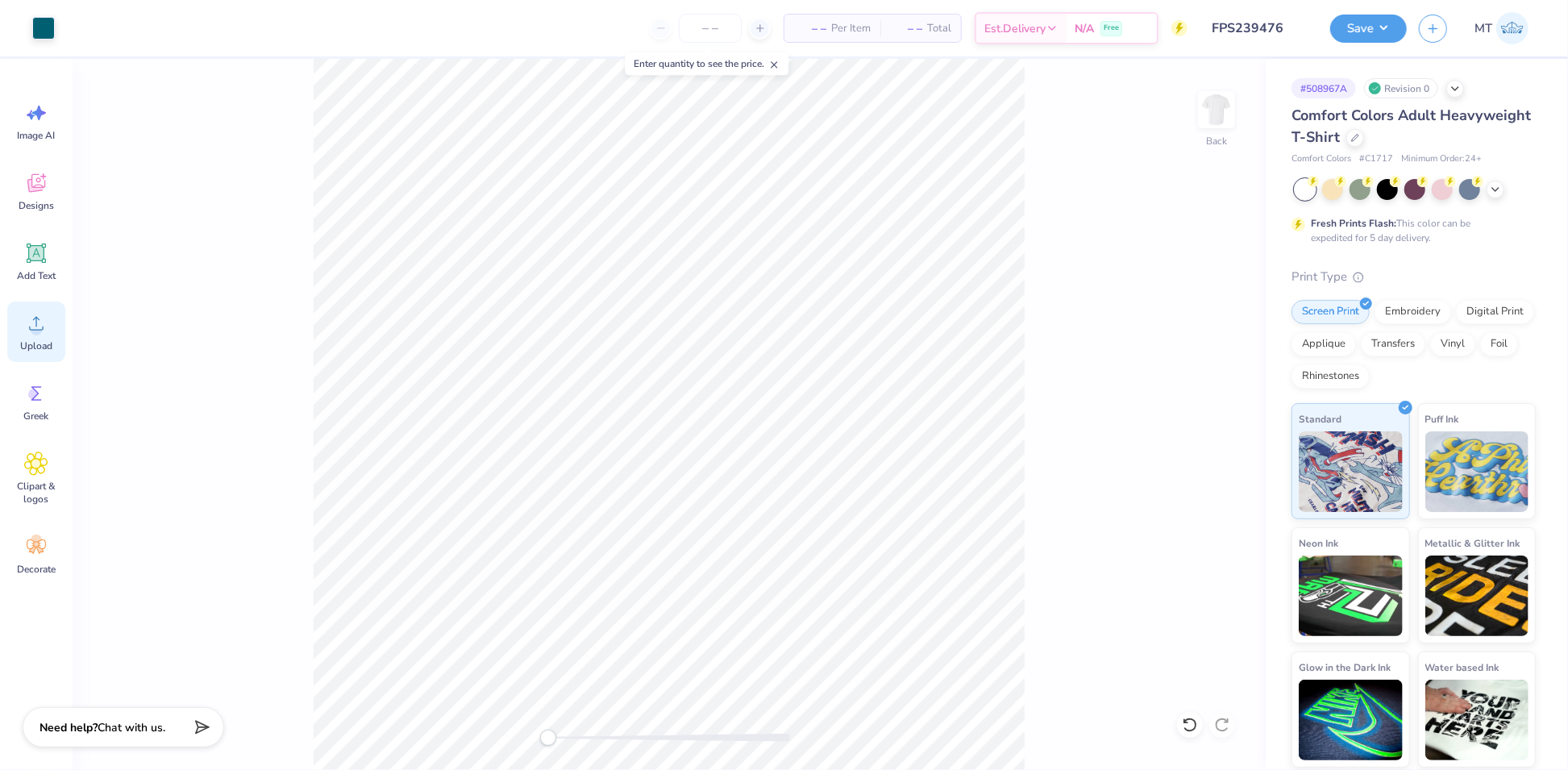
click at [40, 321] on icon at bounding box center [36, 323] width 24 height 24
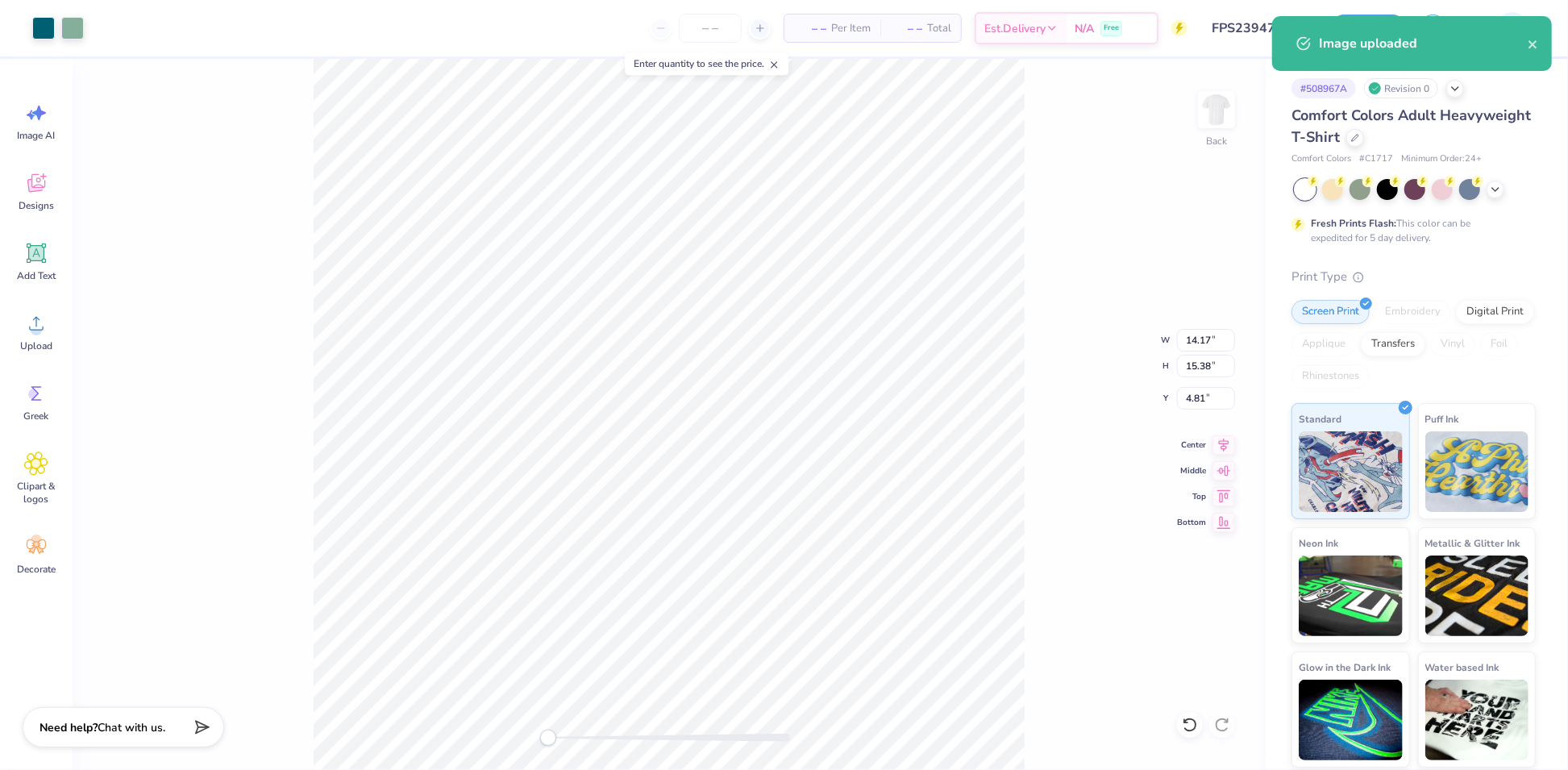
type input "9.72"
type input "10.54"
type input "9.65"
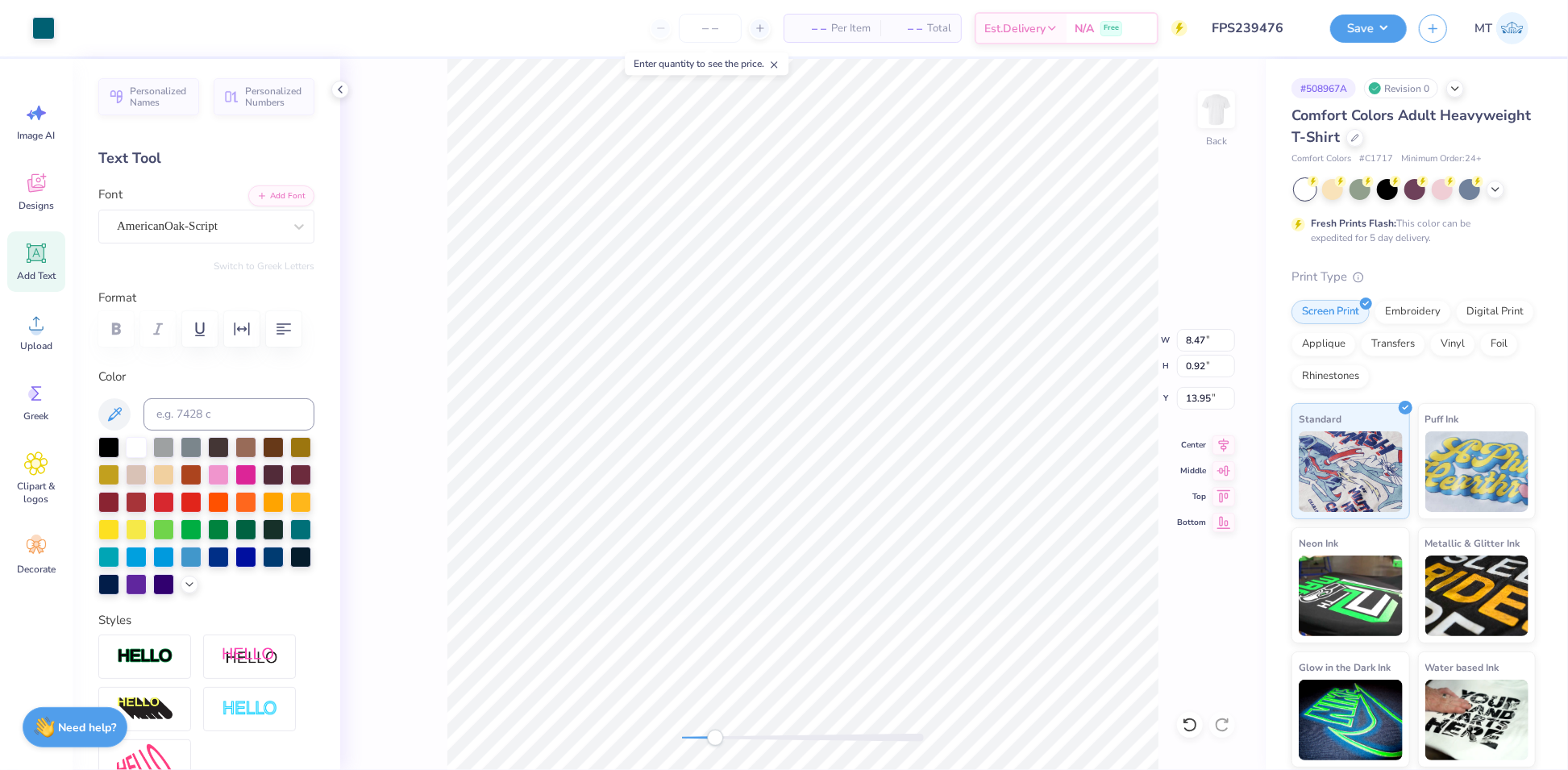
type input "13.94"
type input "13.99"
type input "2.37"
type input "10.60"
type input "11.50"
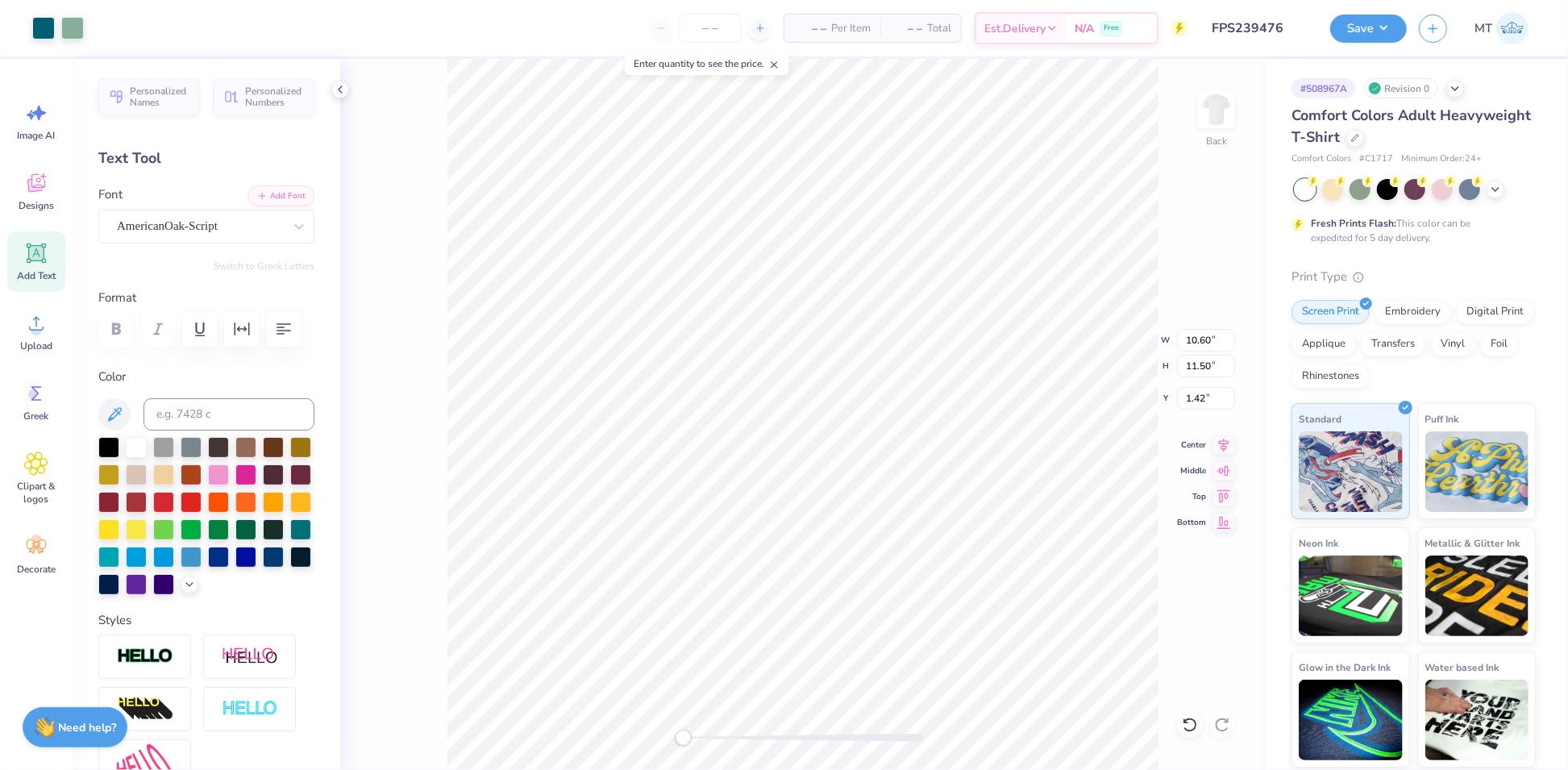
type input "1.42"
type input "3.00"
type input "2.68"
type input "11.07"
type input "13.17"
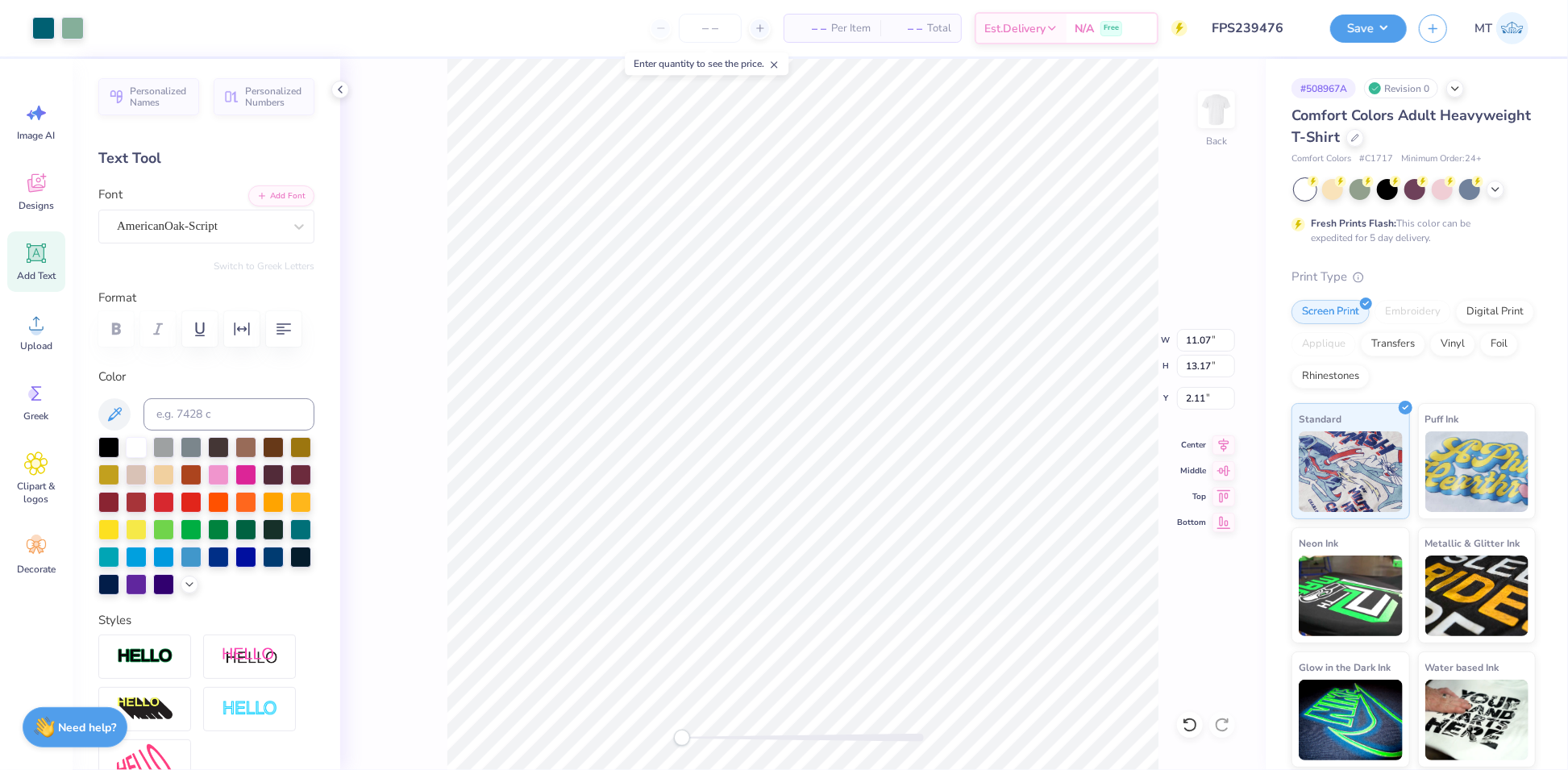
type input "2.15"
click at [1372, 14] on button "Save" at bounding box center [1368, 26] width 77 height 28
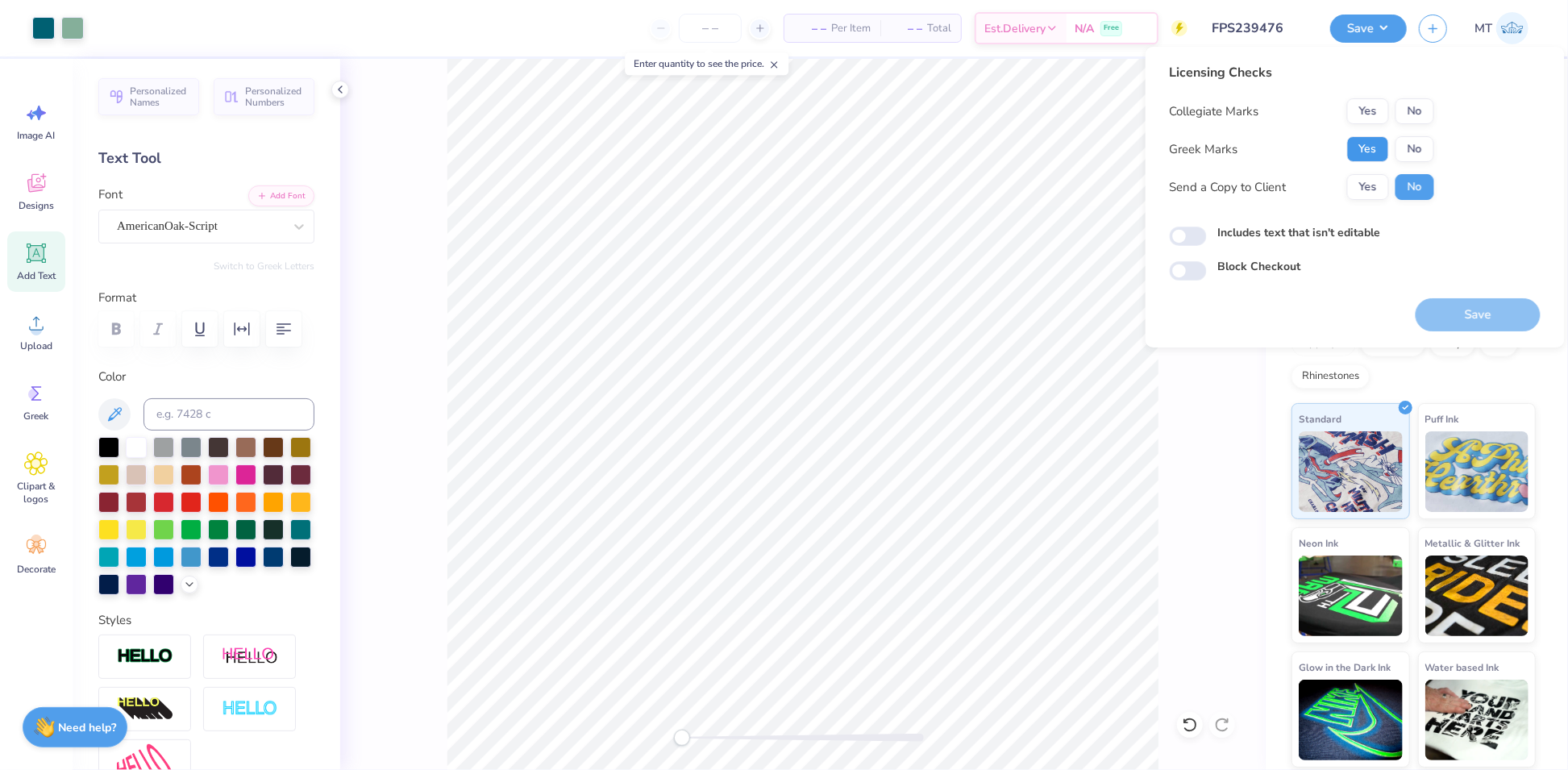
click at [1382, 146] on button "Yes" at bounding box center [1368, 149] width 42 height 26
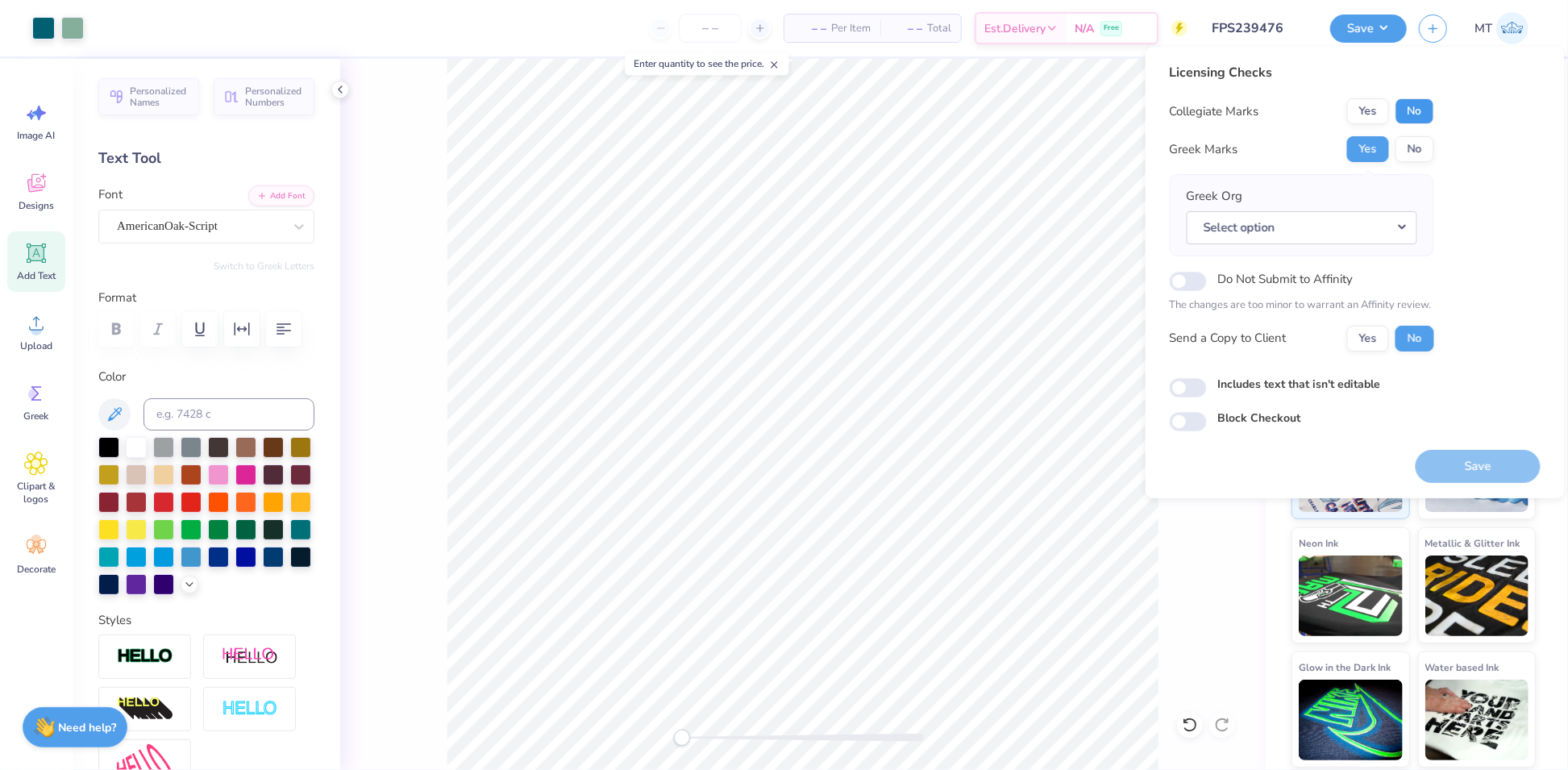
drag, startPoint x: 1391, startPoint y: 134, endPoint x: 1414, endPoint y: 98, distance: 42.7
click at [1414, 98] on button "No" at bounding box center [1414, 111] width 38 height 26
click at [1387, 229] on button "Select option" at bounding box center [1302, 228] width 231 height 33
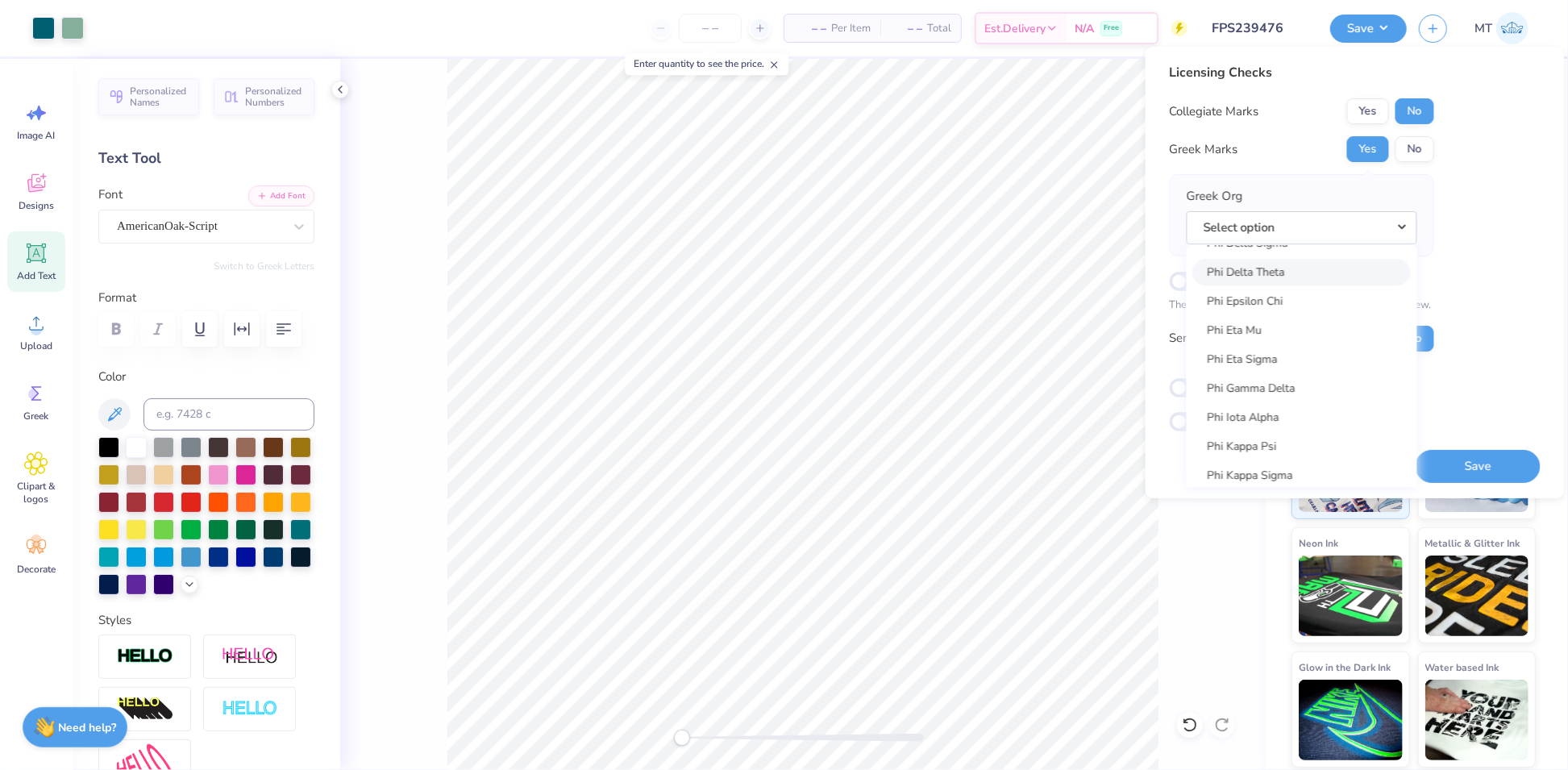
scroll to position [8447, 0]
click at [1280, 439] on link "Phi Kappa Psi" at bounding box center [1302, 438] width 218 height 27
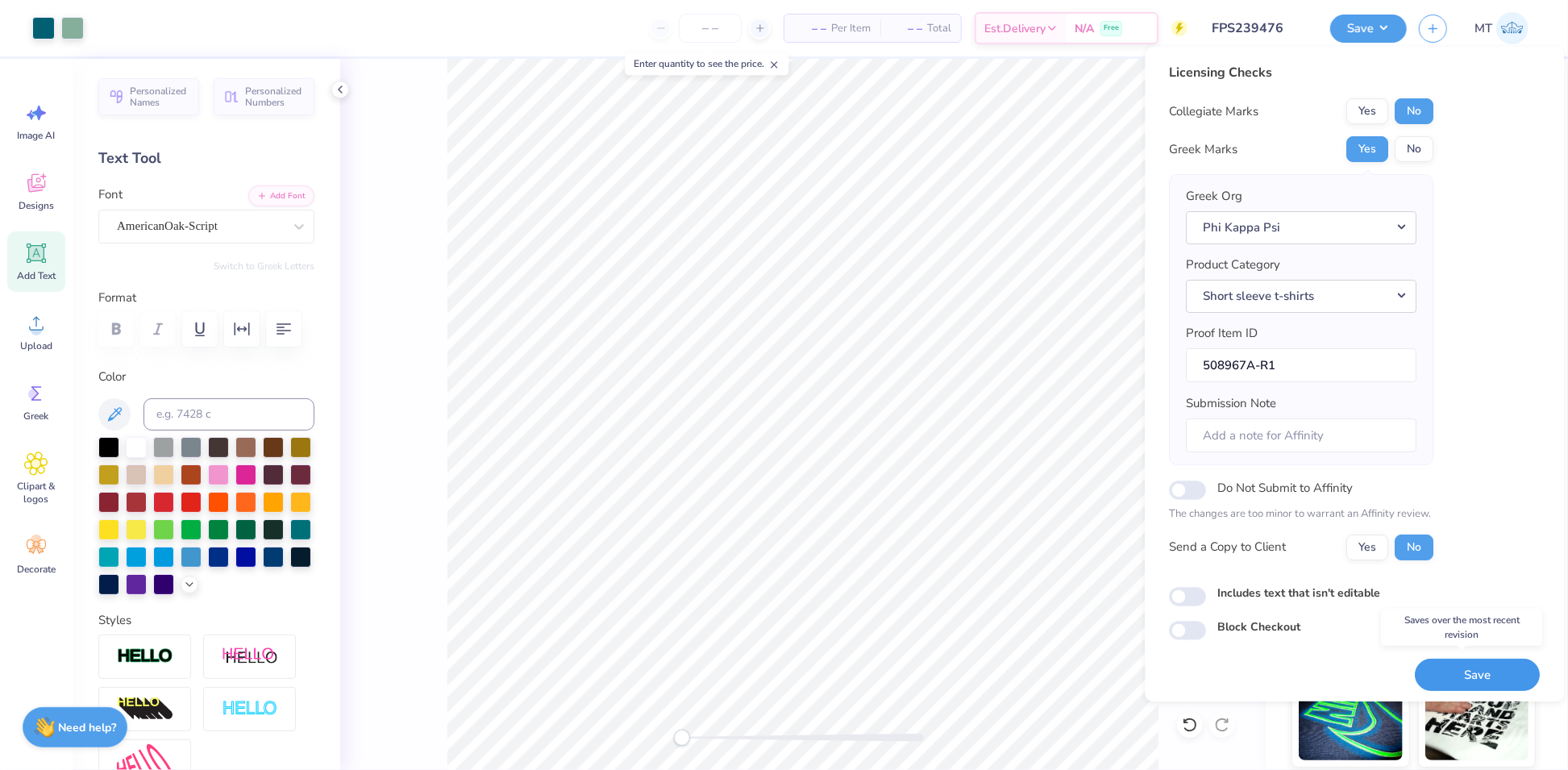
click at [1494, 667] on button "Save" at bounding box center [1477, 675] width 124 height 33
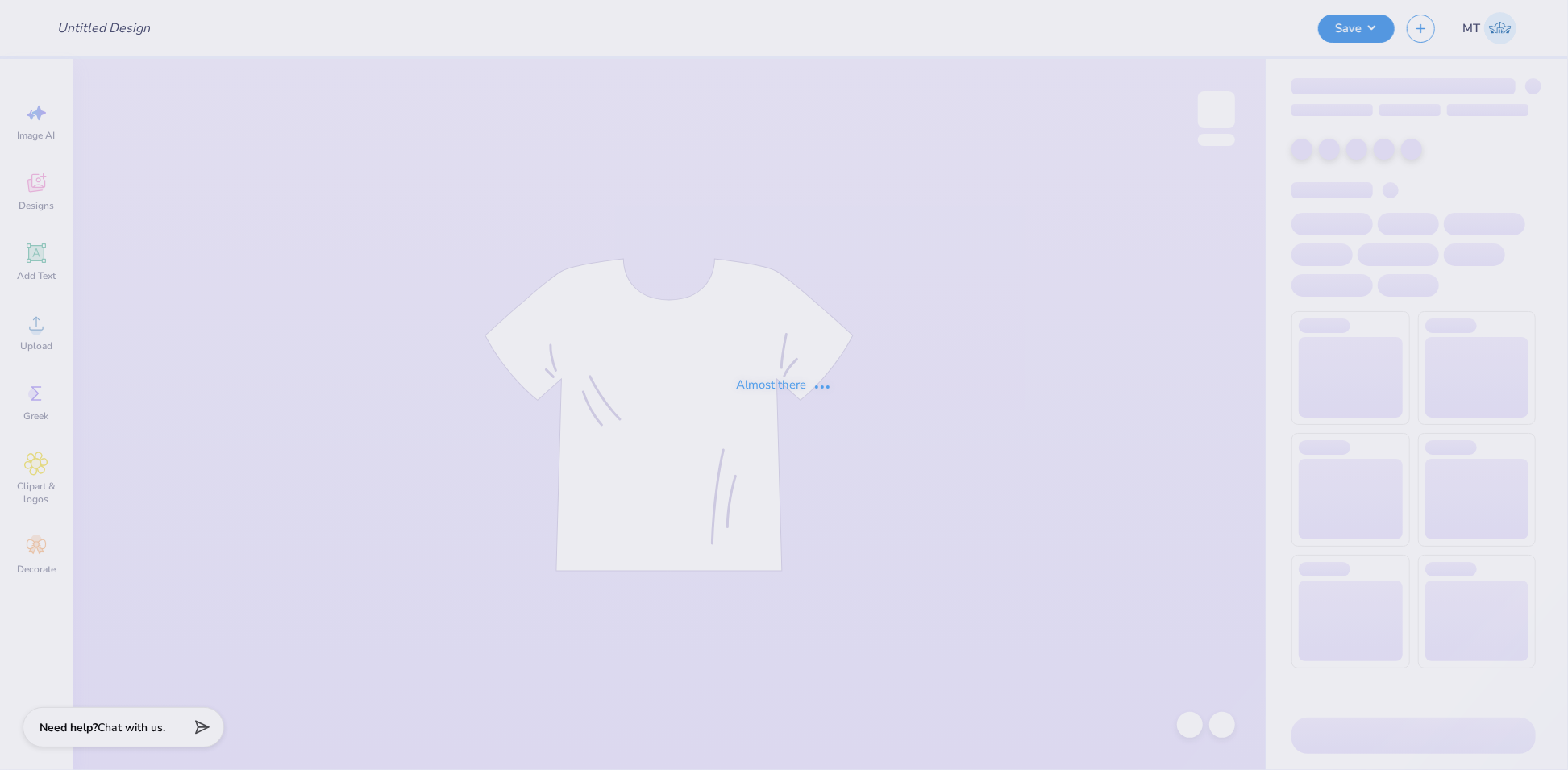
type input "FPS239752"
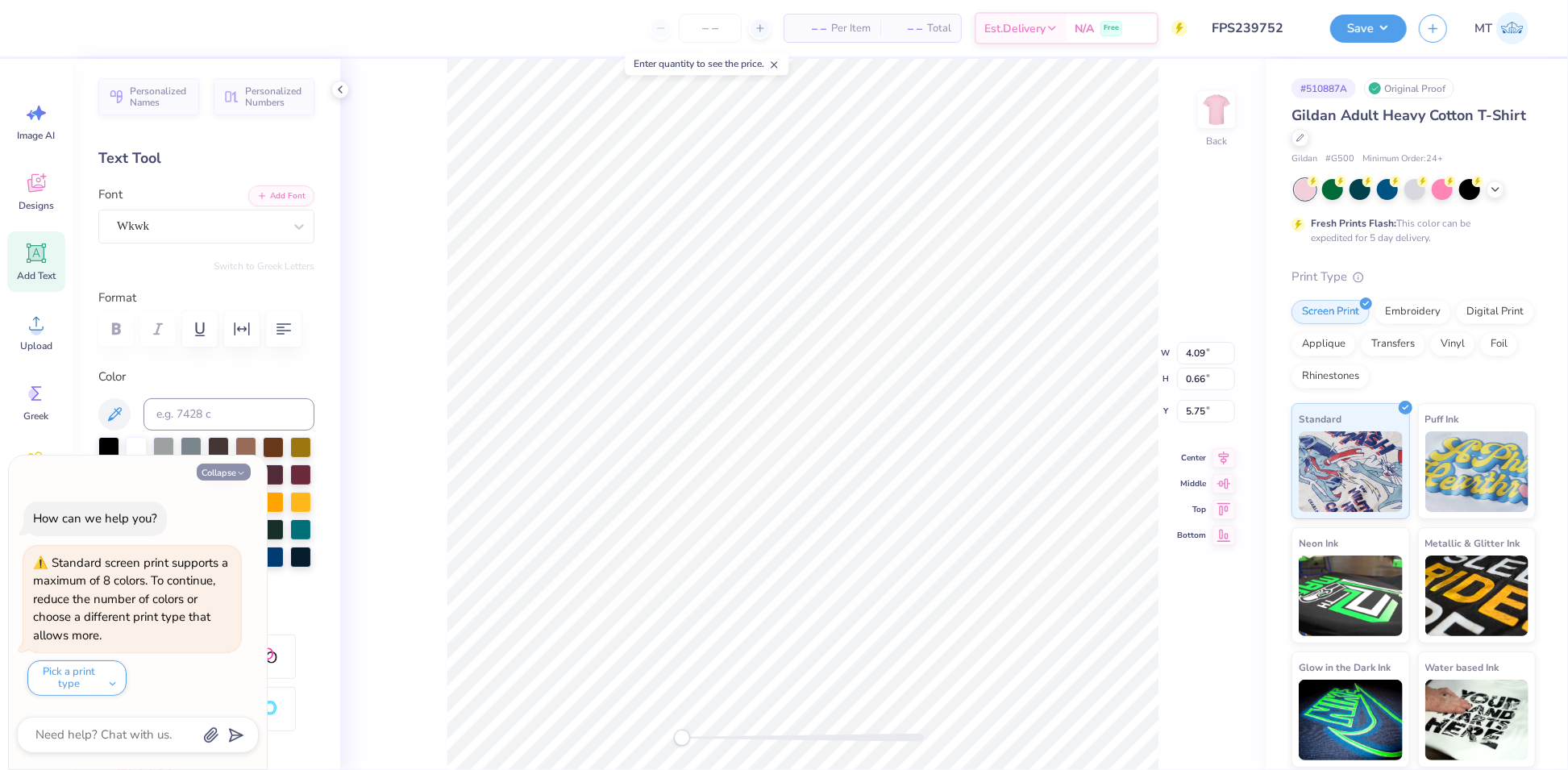
click at [226, 480] on button "Collapse" at bounding box center [223, 472] width 54 height 16
type textarea "x"
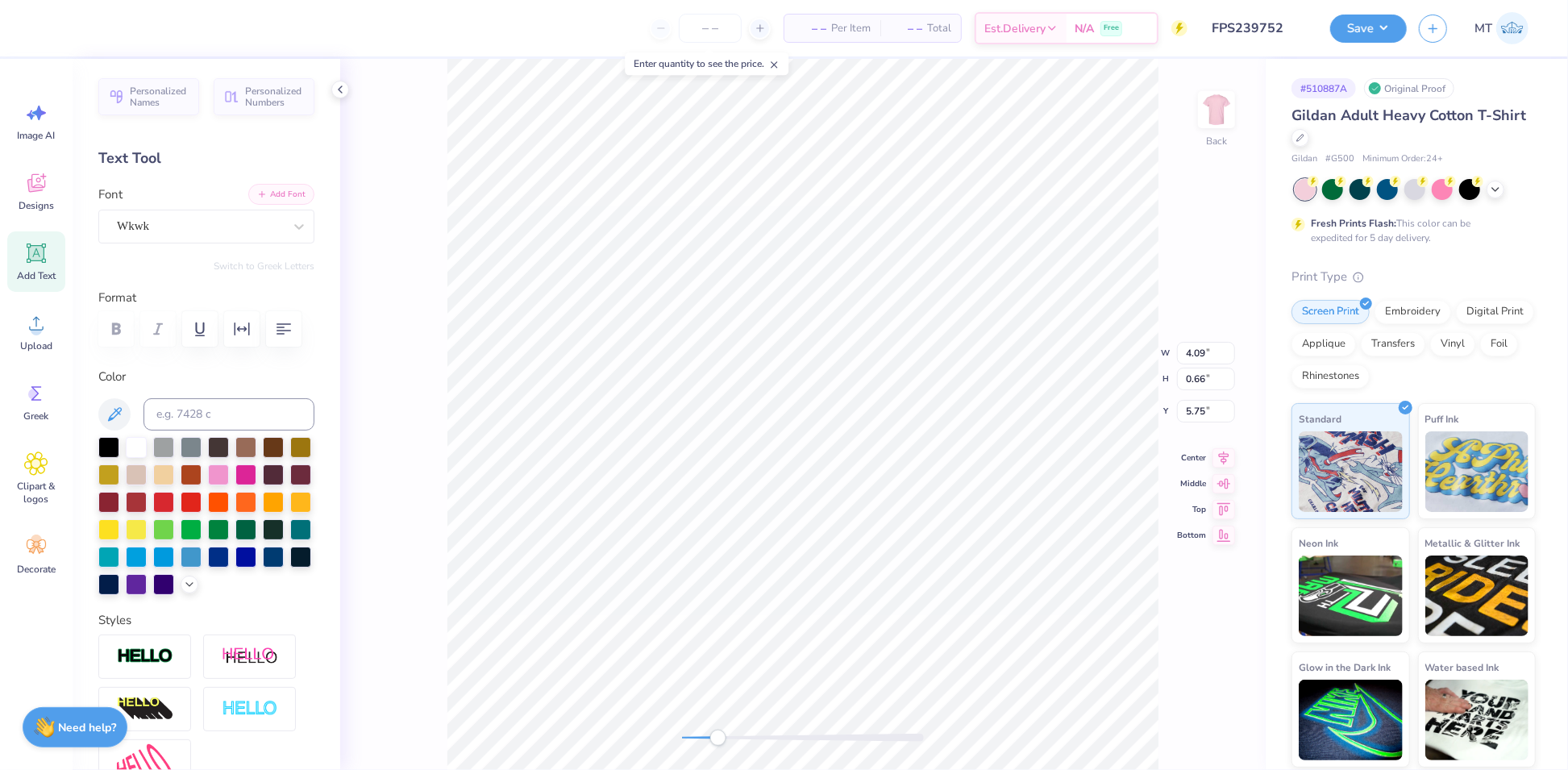
click at [260, 198] on button "Add Font" at bounding box center [281, 194] width 66 height 21
type textarea "EnviROnmental CluB"
type textarea "EnviROnmentAl CluB"
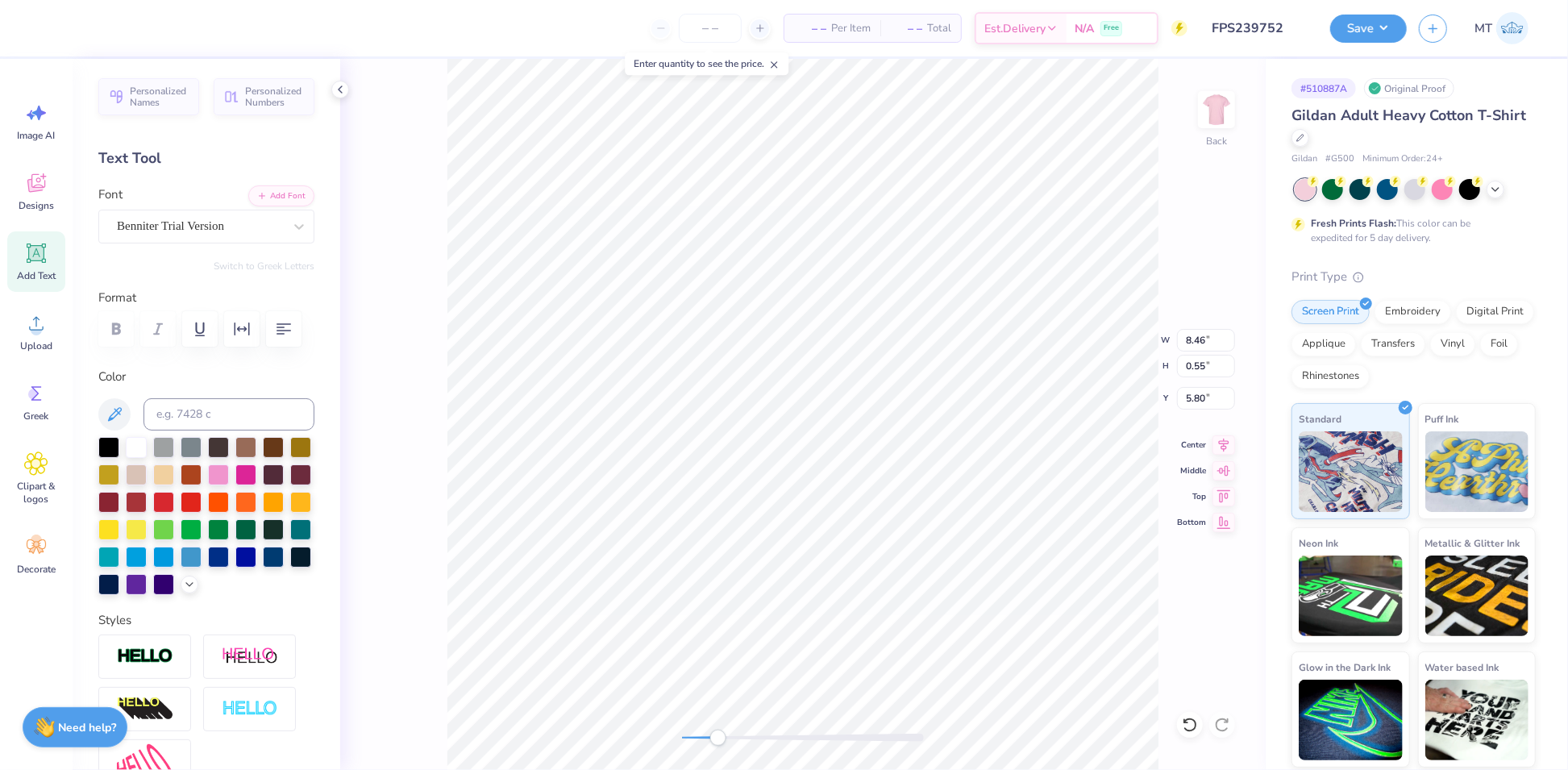
type input "7.36"
type input "0.48"
type input "5.68"
type input "0.37"
click at [245, 331] on icon "button" at bounding box center [242, 329] width 19 height 19
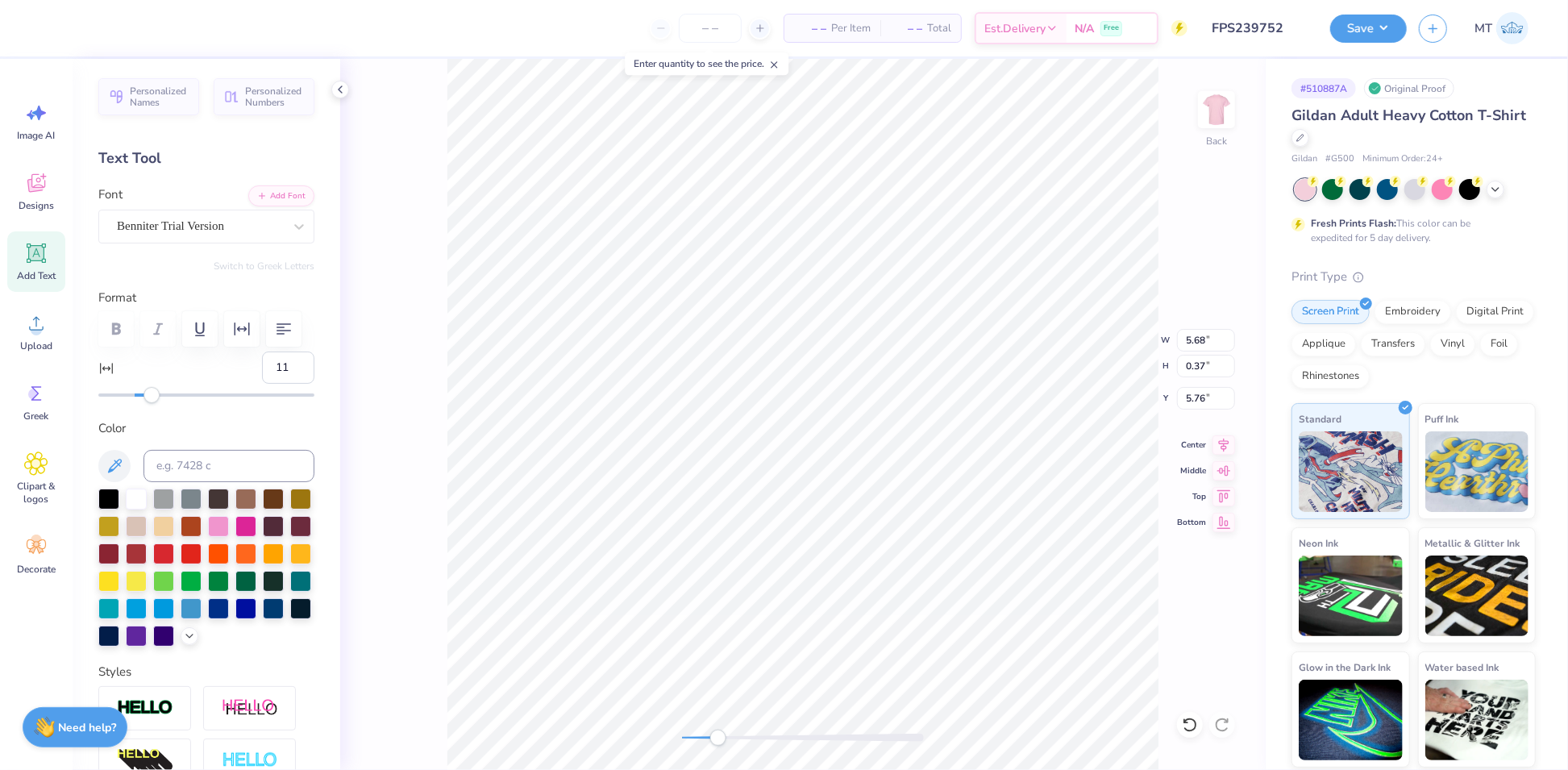
type input "10"
drag, startPoint x: 135, startPoint y: 440, endPoint x: 148, endPoint y: 439, distance: 13.0
click at [148, 403] on div "Accessibility label" at bounding box center [148, 396] width 16 height 16
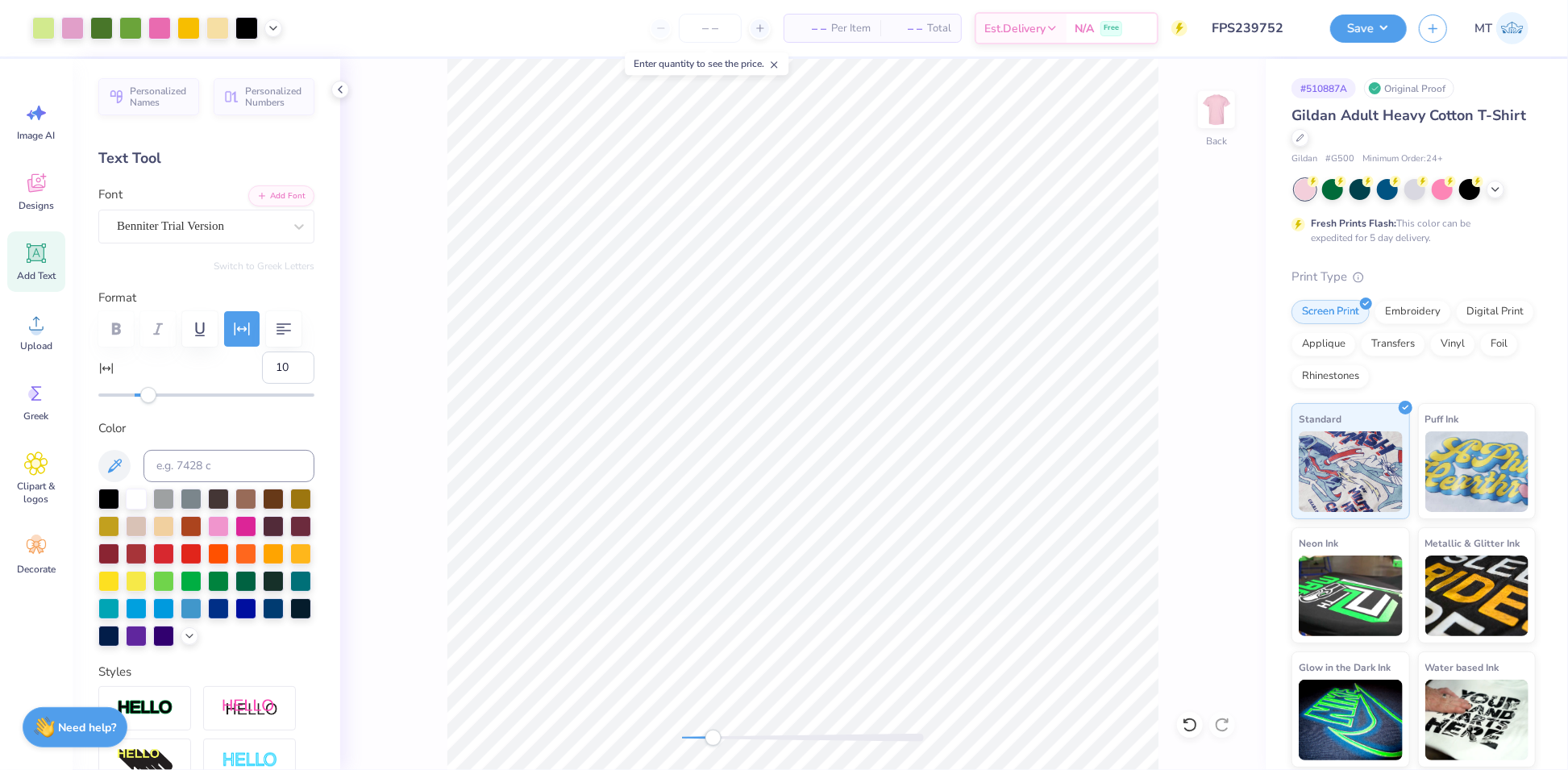
click at [281, 20] on div at bounding box center [157, 27] width 250 height 23
click at [274, 27] on polyline at bounding box center [273, 27] width 6 height 4
click at [273, 70] on div at bounding box center [273, 68] width 23 height 23
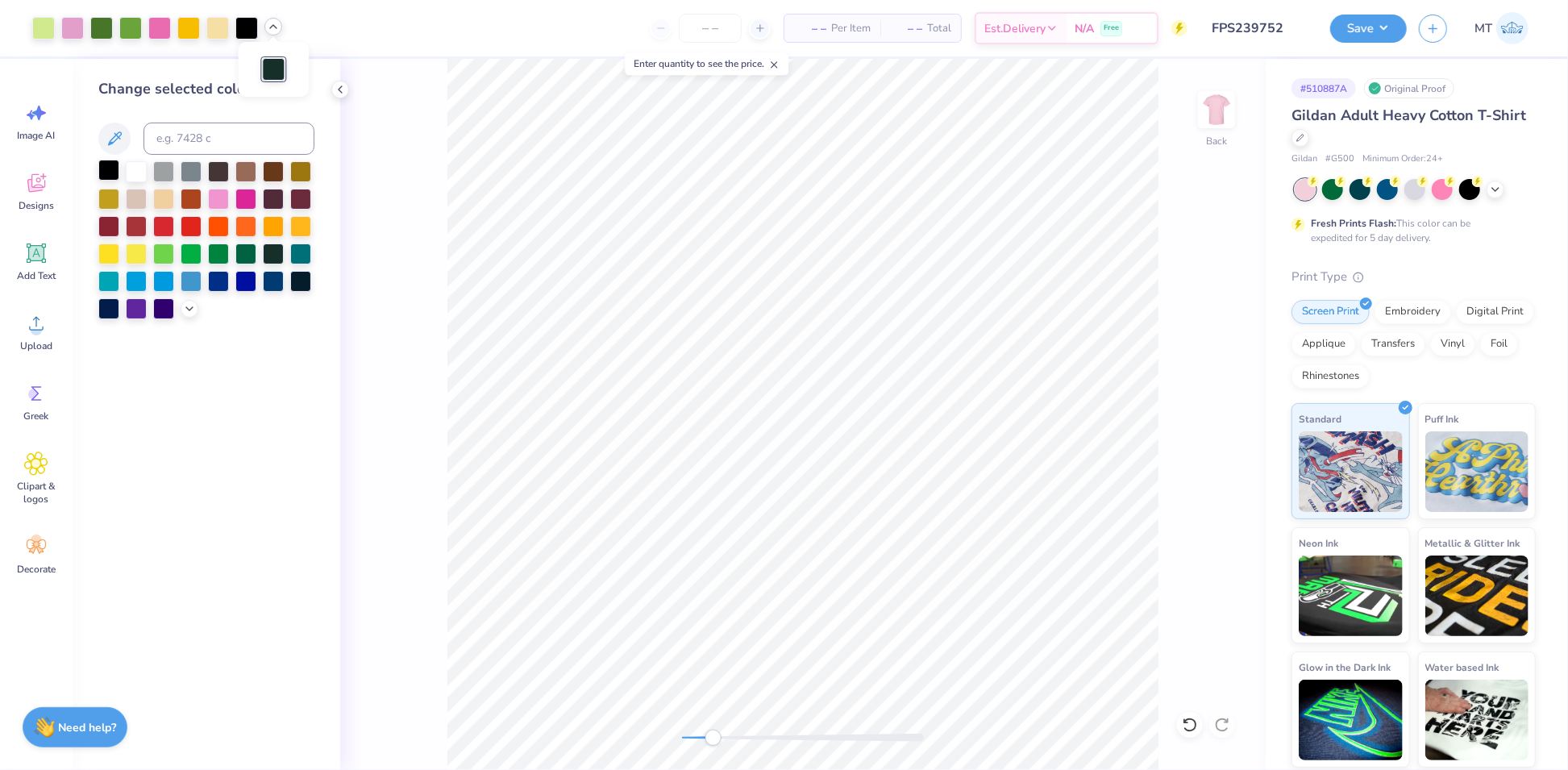
click at [109, 172] on div at bounding box center [108, 169] width 21 height 21
click at [240, 26] on div at bounding box center [246, 27] width 23 height 23
click at [220, 171] on div at bounding box center [218, 169] width 21 height 21
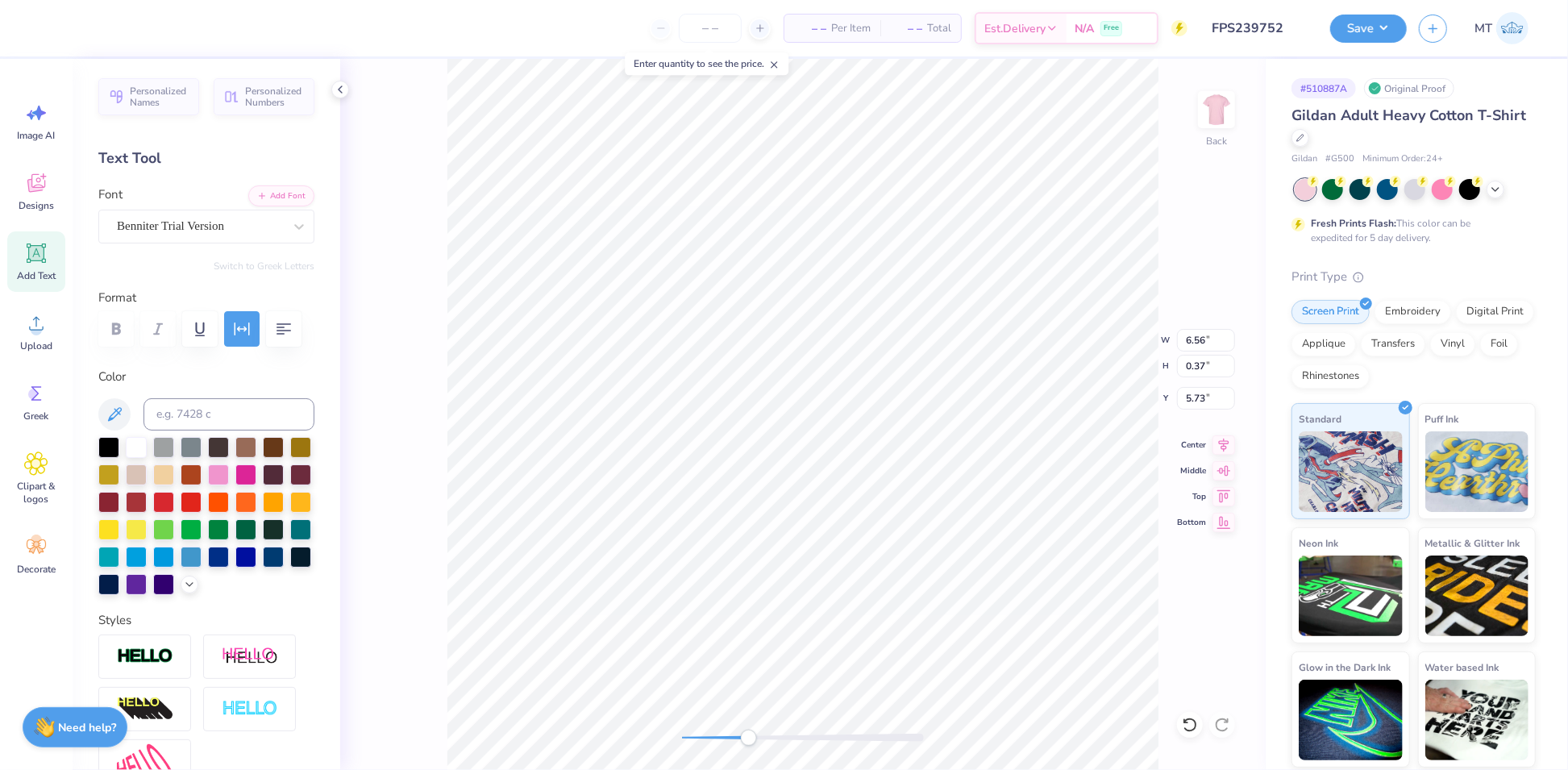
type input "7.37"
type input "0.42"
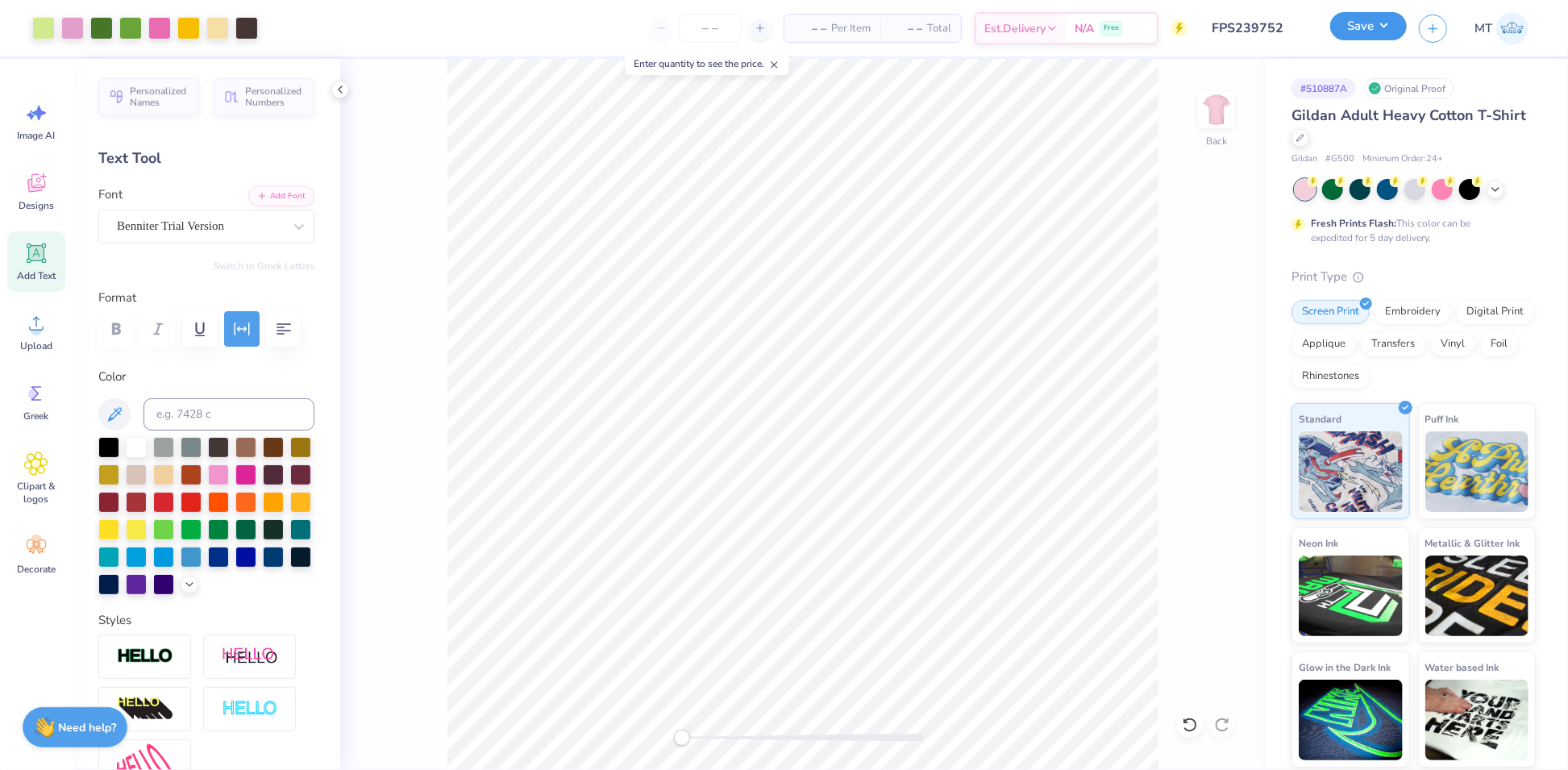
click at [1360, 25] on button "Save" at bounding box center [1368, 26] width 77 height 28
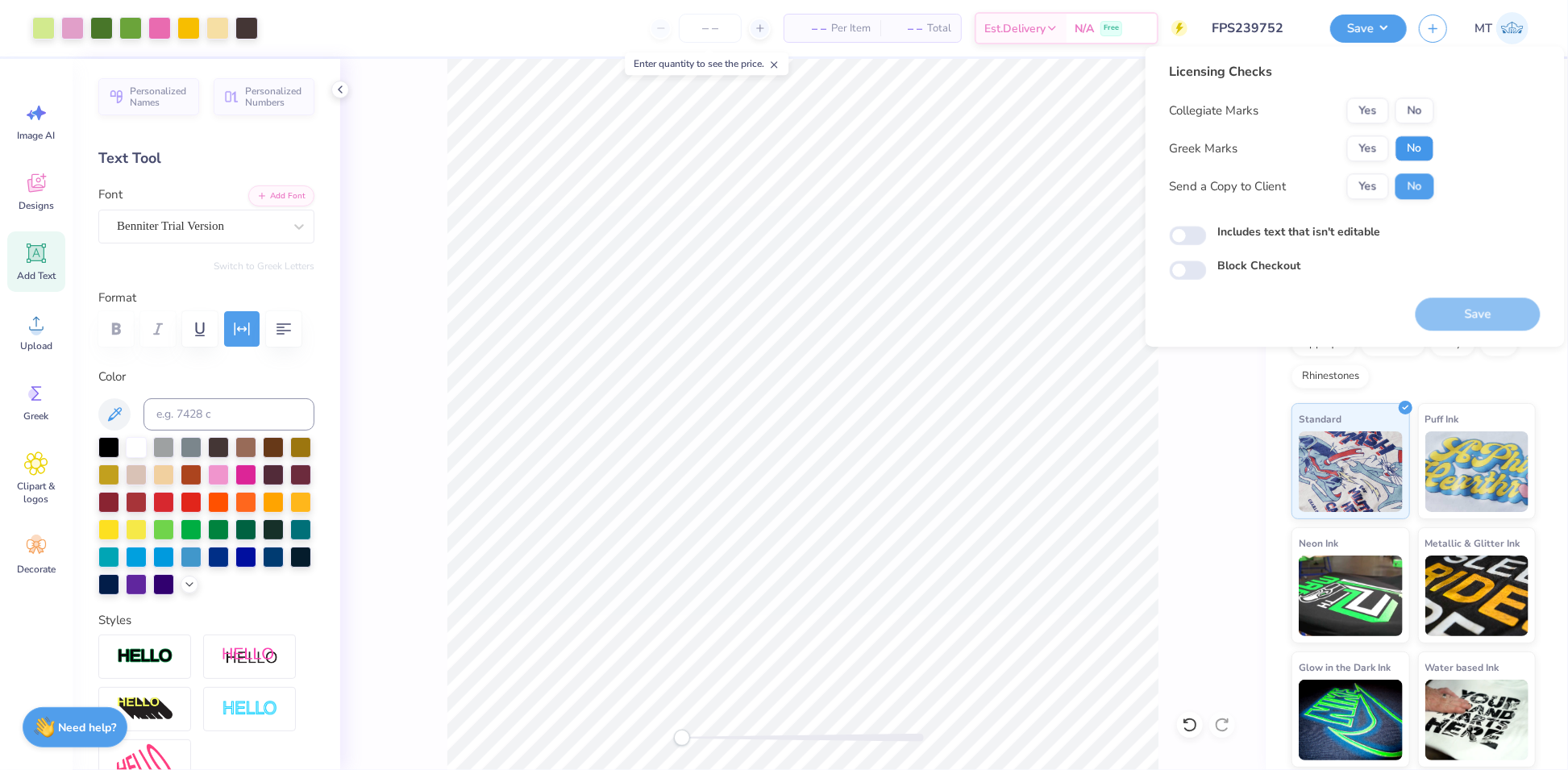
click at [1417, 156] on button "No" at bounding box center [1414, 148] width 38 height 26
click at [1407, 106] on button "No" at bounding box center [1414, 111] width 38 height 26
click at [1469, 314] on button "Save" at bounding box center [1477, 314] width 124 height 33
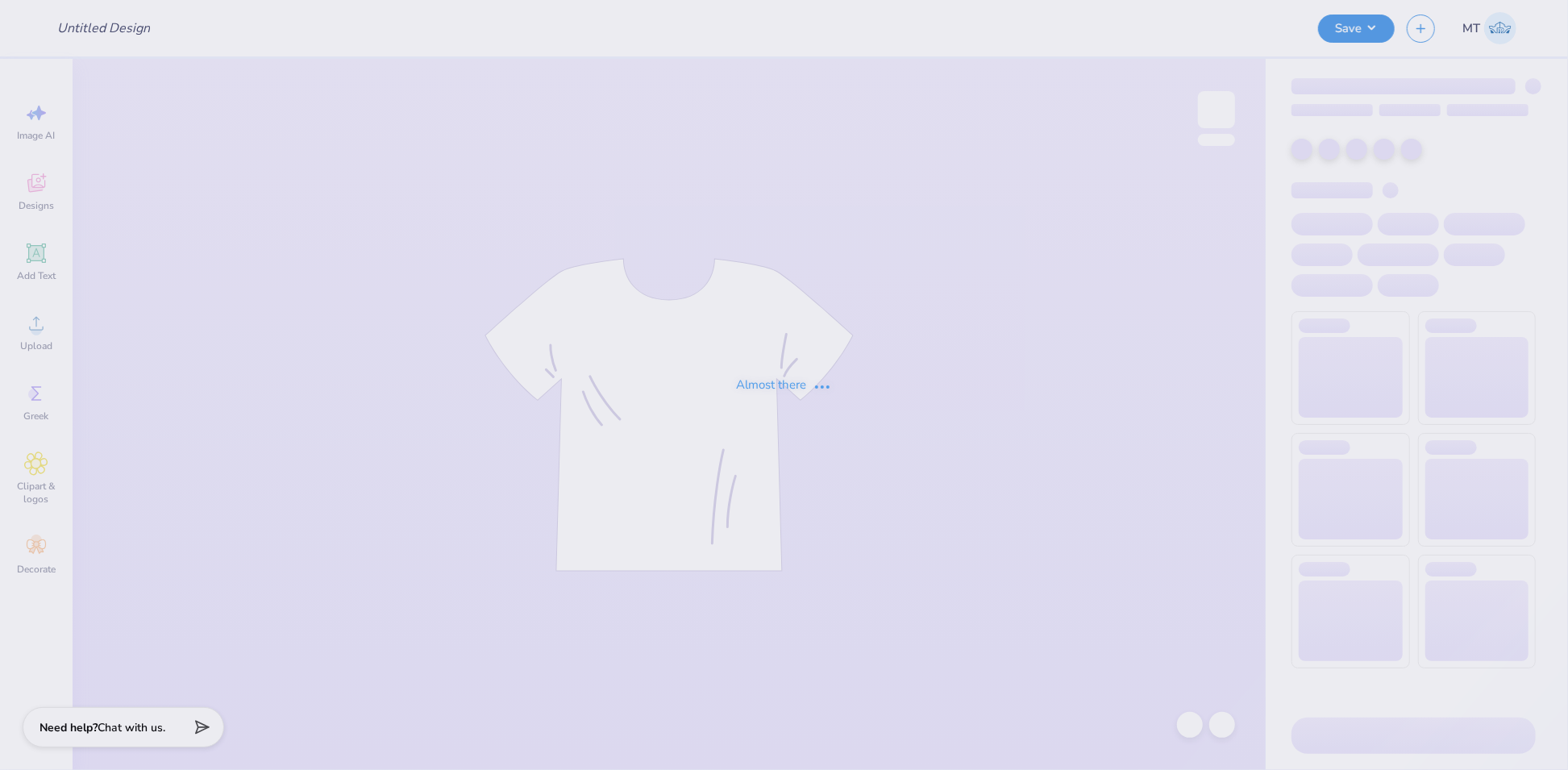
type input "FPS239333"
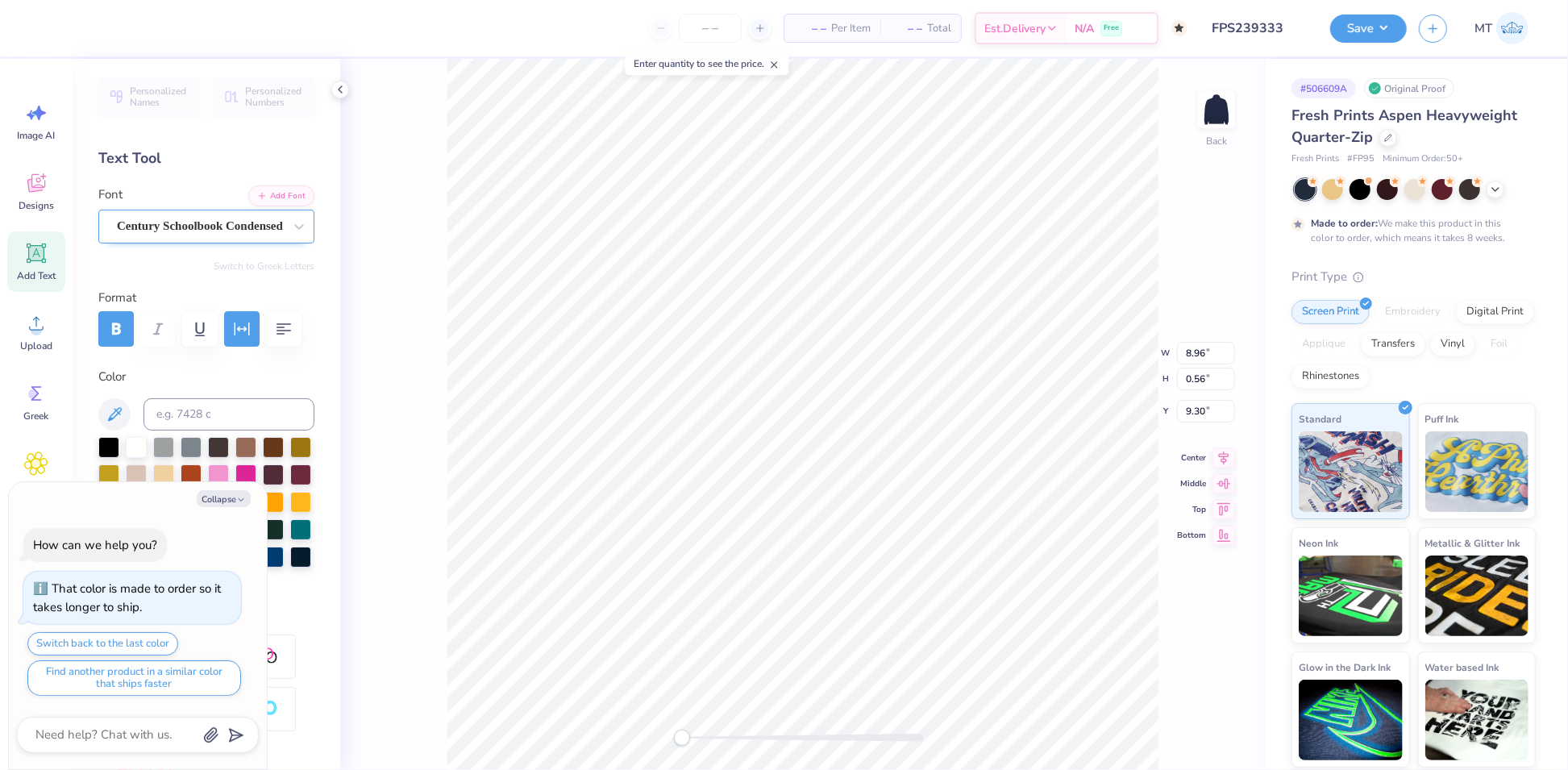
click at [220, 230] on div "Century Schoolbook Condensed" at bounding box center [200, 225] width 169 height 25
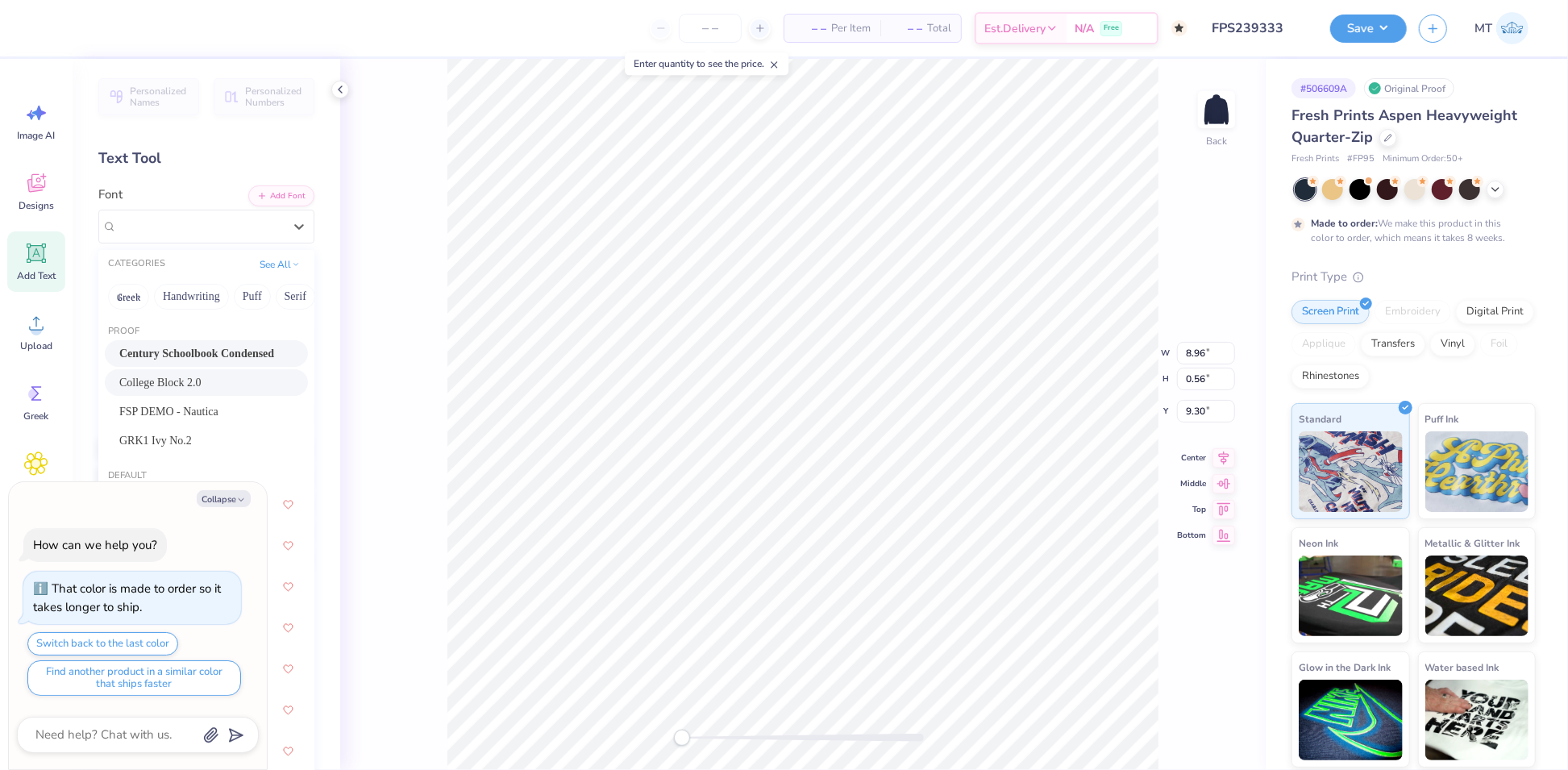
click at [196, 382] on span "College Block 2.0" at bounding box center [160, 383] width 82 height 16
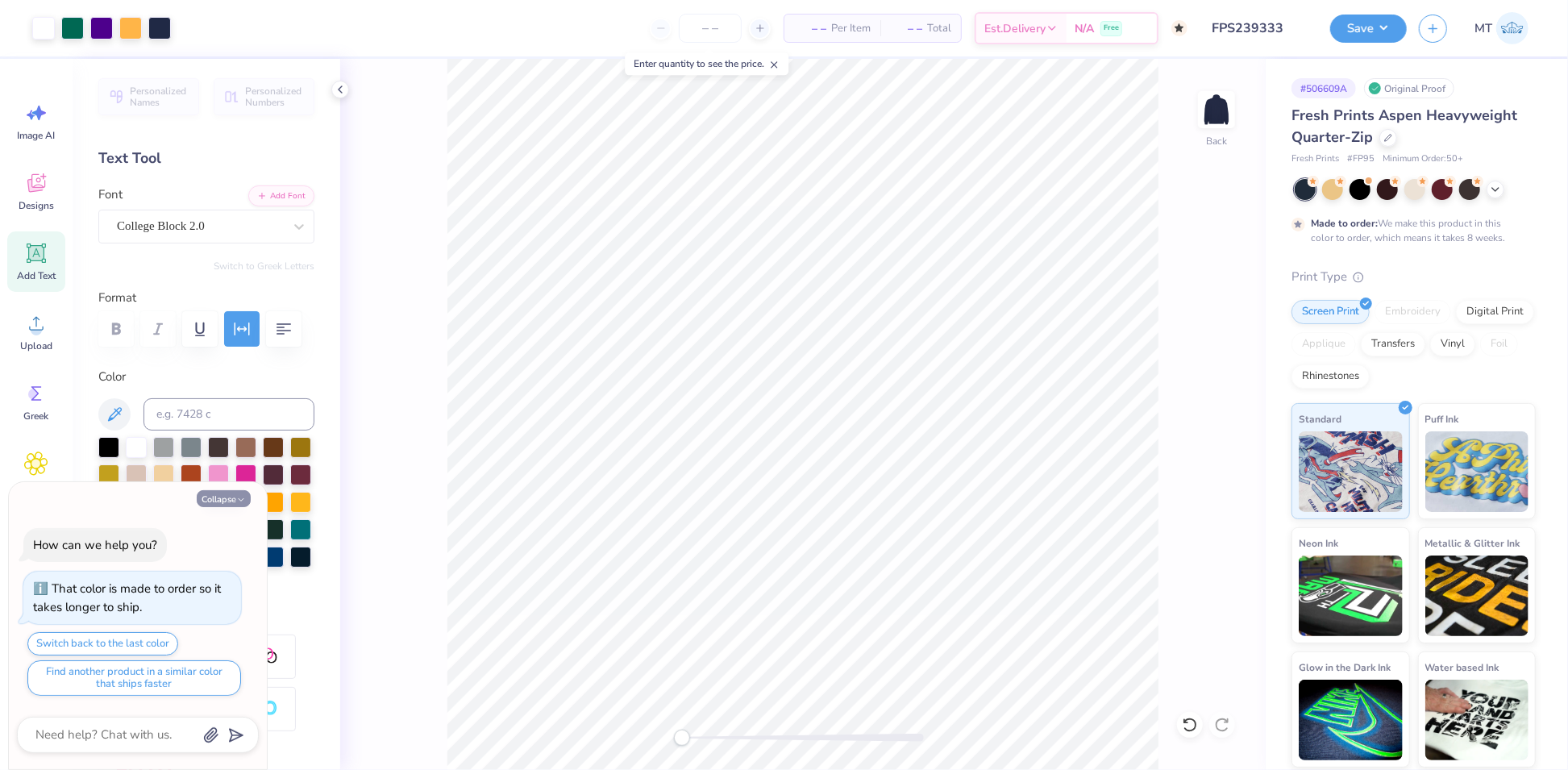
click at [222, 504] on button "Collapse" at bounding box center [223, 498] width 54 height 16
type textarea "x"
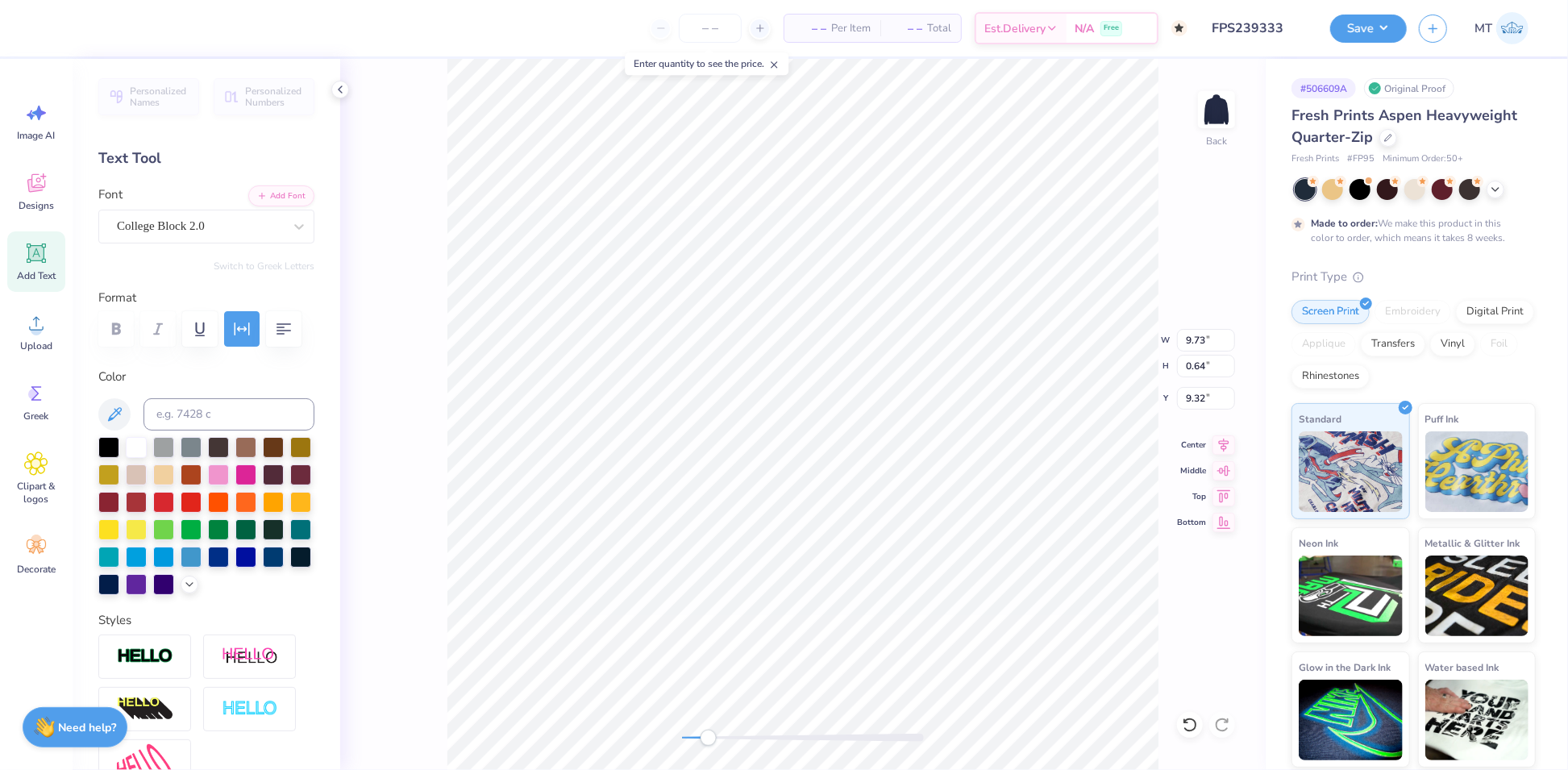
type input "7.02"
type input "0.46"
click at [241, 323] on icon "button" at bounding box center [242, 329] width 19 height 19
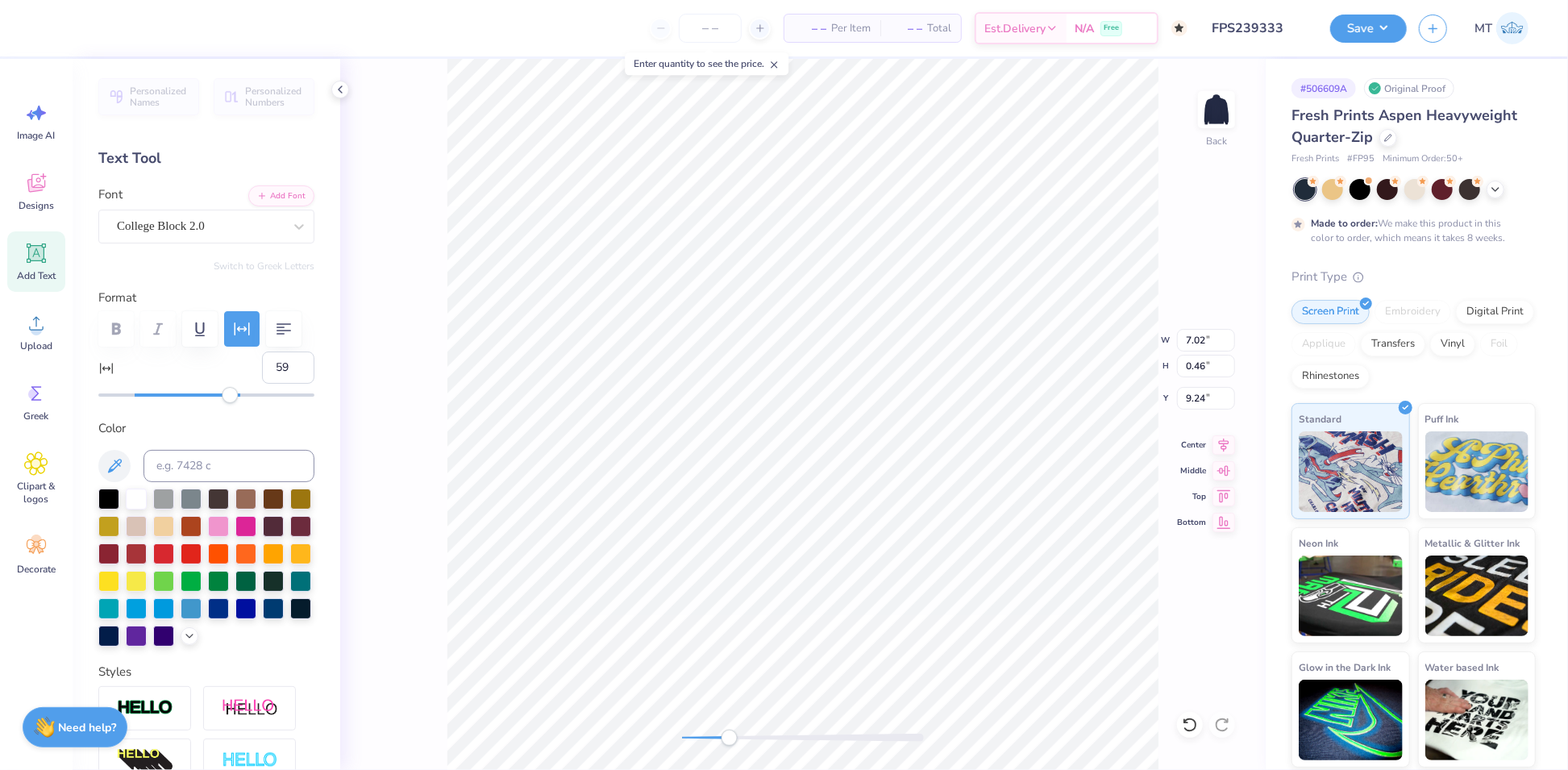
type input "60"
drag, startPoint x: 198, startPoint y: 437, endPoint x: 232, endPoint y: 434, distance: 34.1
click at [232, 403] on div "Accessibility label" at bounding box center [232, 396] width 16 height 16
type input "7.20"
type input "0.38"
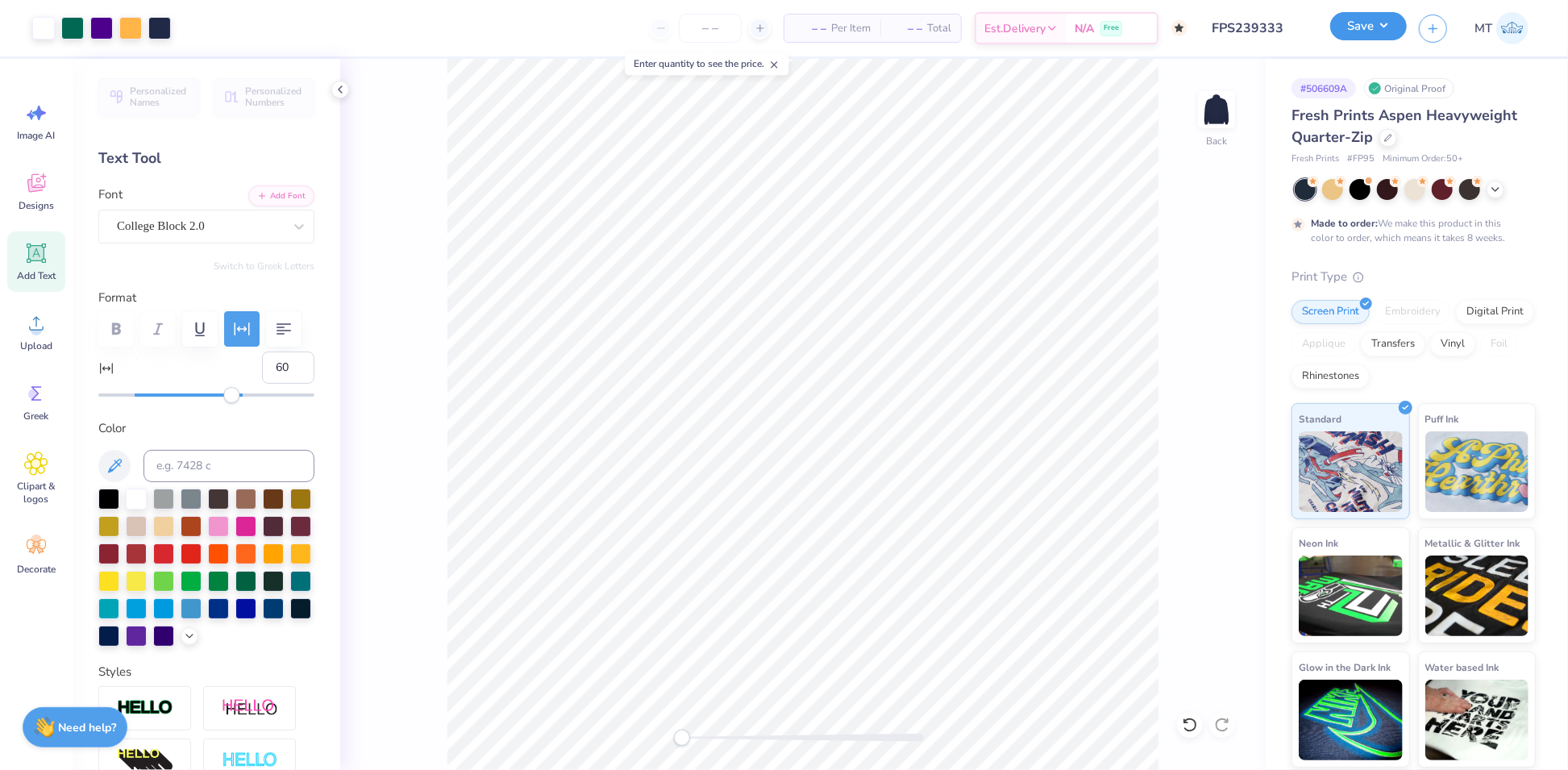
click at [1379, 24] on button "Save" at bounding box center [1368, 26] width 77 height 28
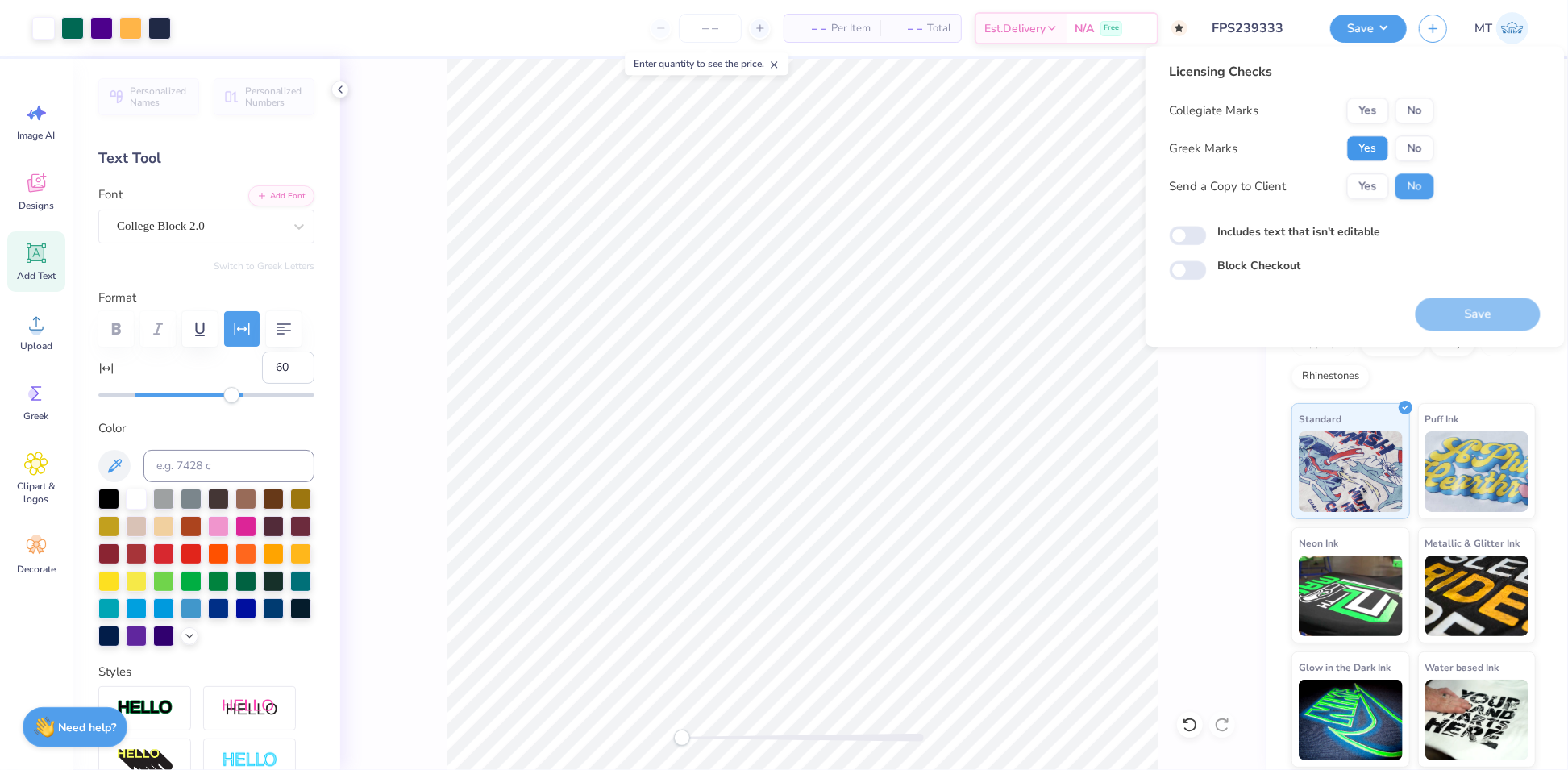
click at [1386, 152] on button "Yes" at bounding box center [1368, 148] width 42 height 26
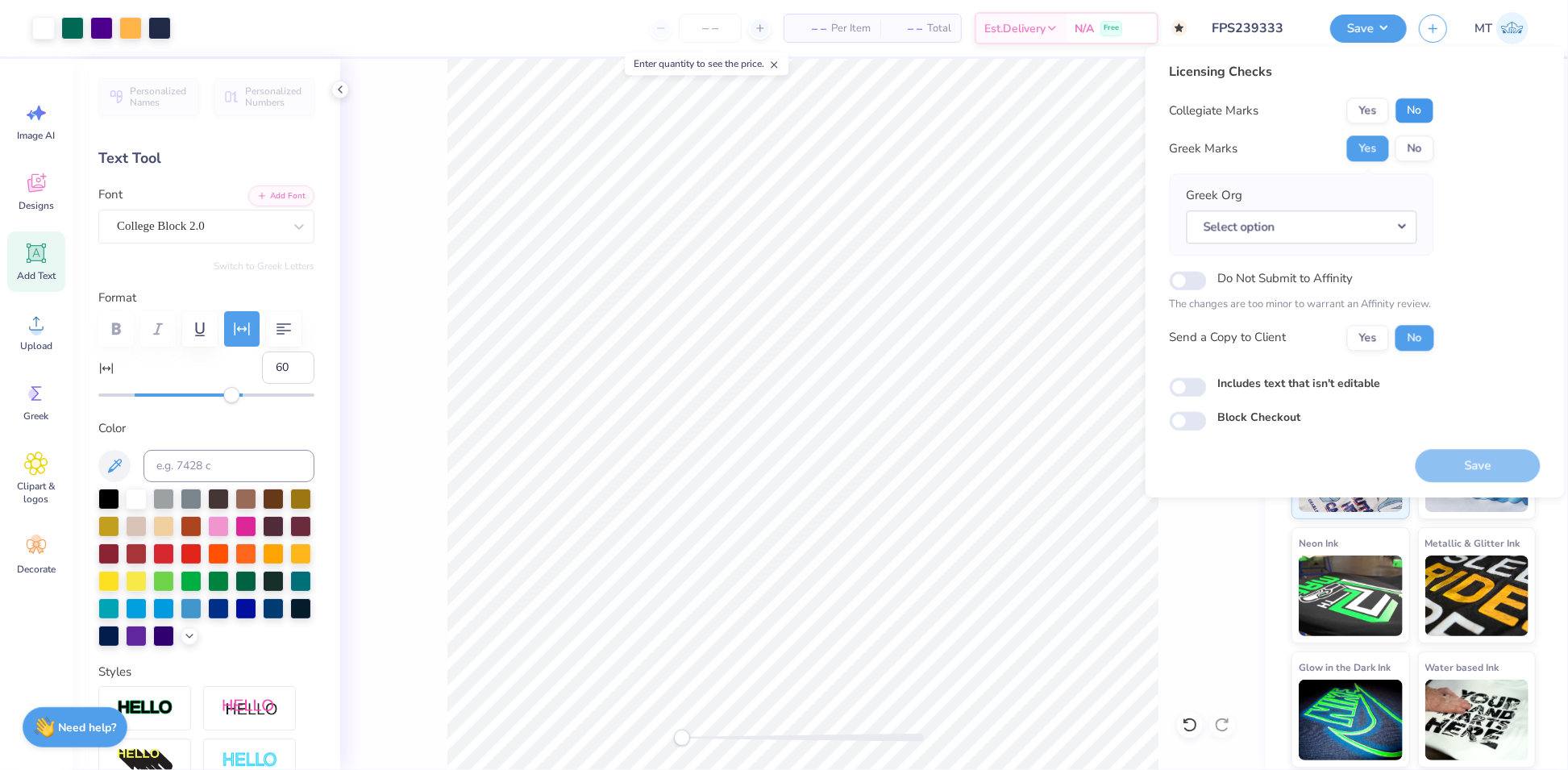
click at [1415, 115] on button "No" at bounding box center [1414, 111] width 38 height 26
click at [1401, 229] on button "Select option" at bounding box center [1302, 227] width 231 height 33
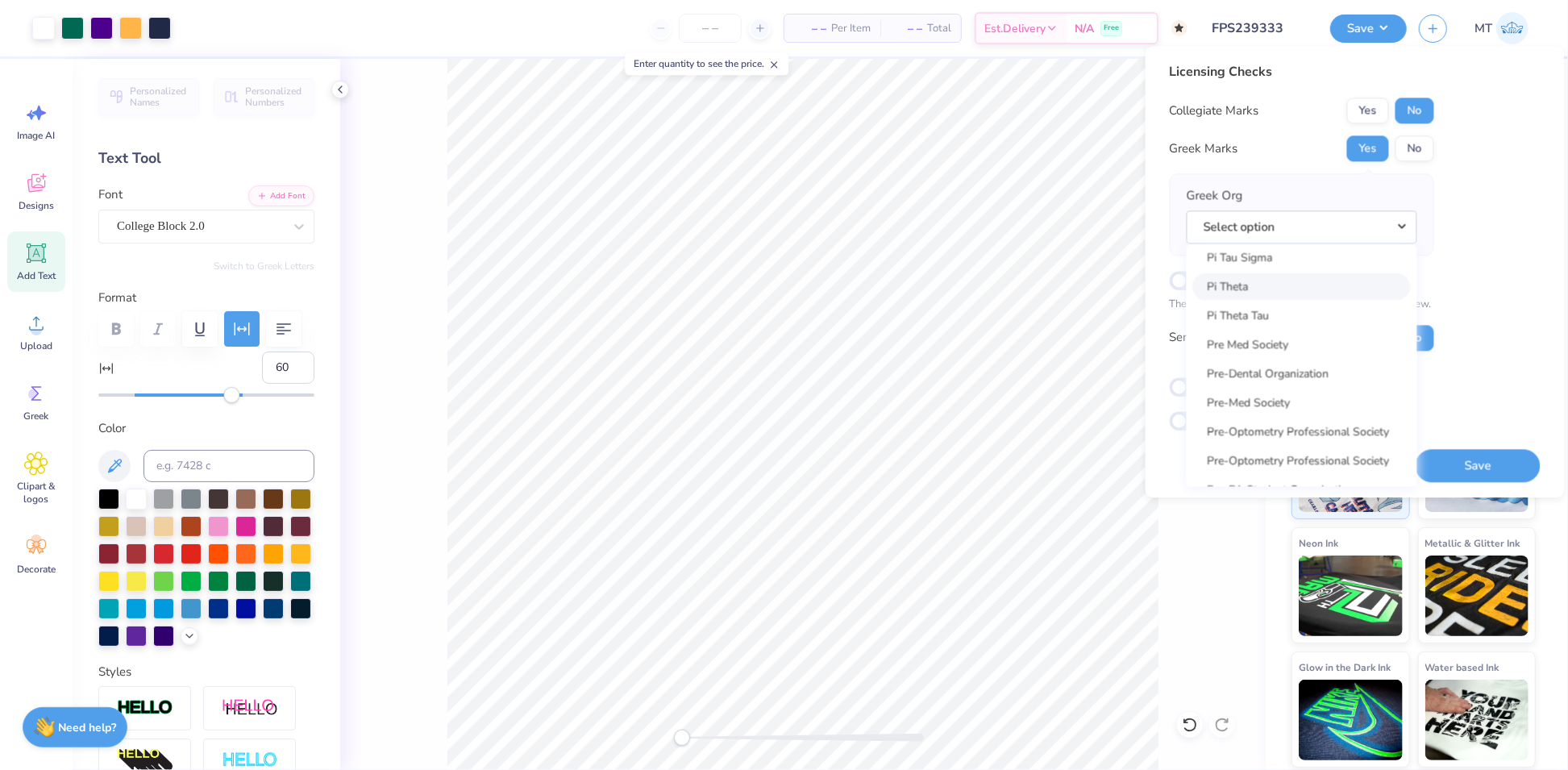
scroll to position [9445, 0]
click at [1422, 147] on button "No" at bounding box center [1414, 148] width 38 height 26
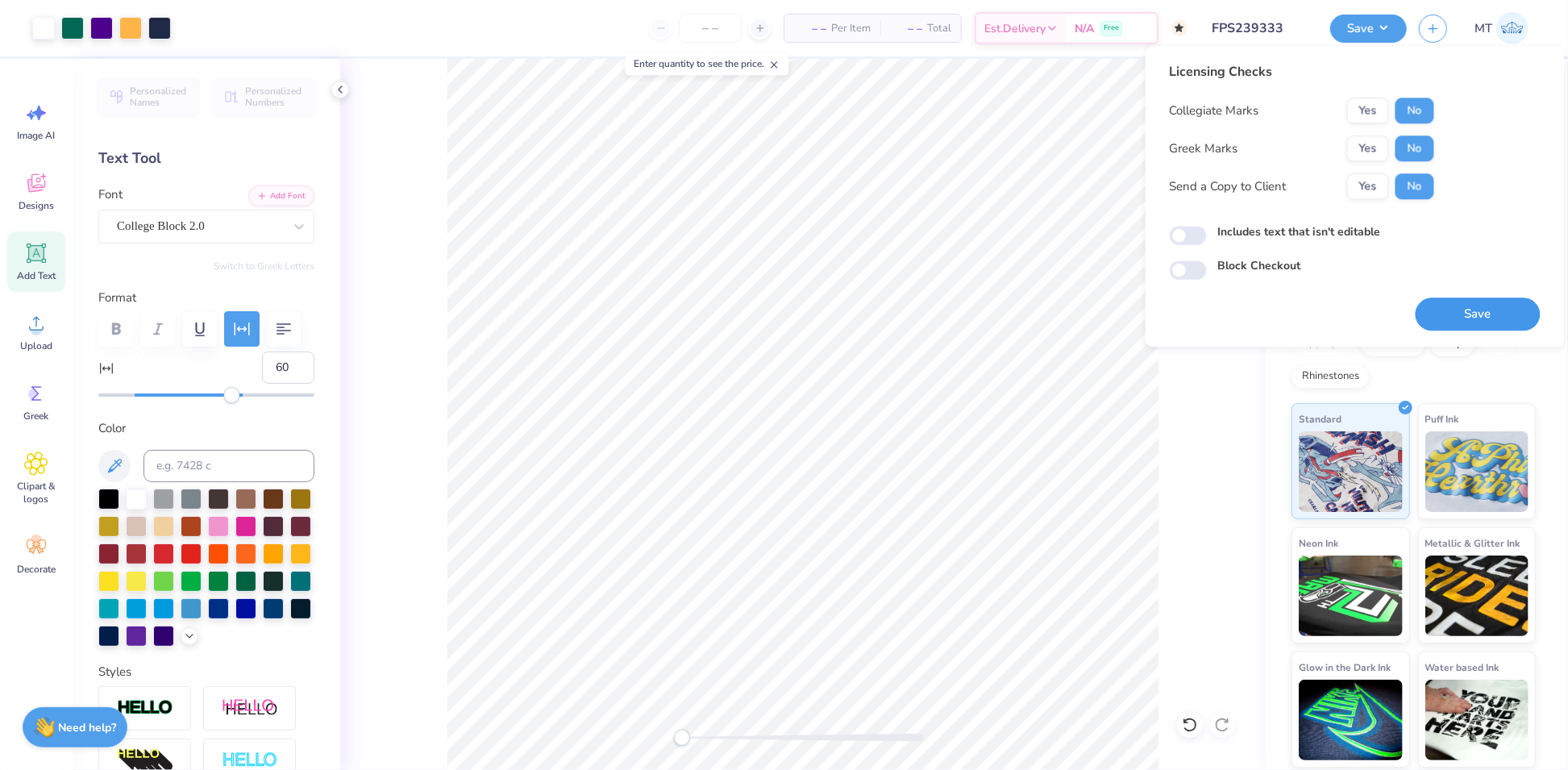
click at [1506, 315] on button "Save" at bounding box center [1477, 314] width 124 height 33
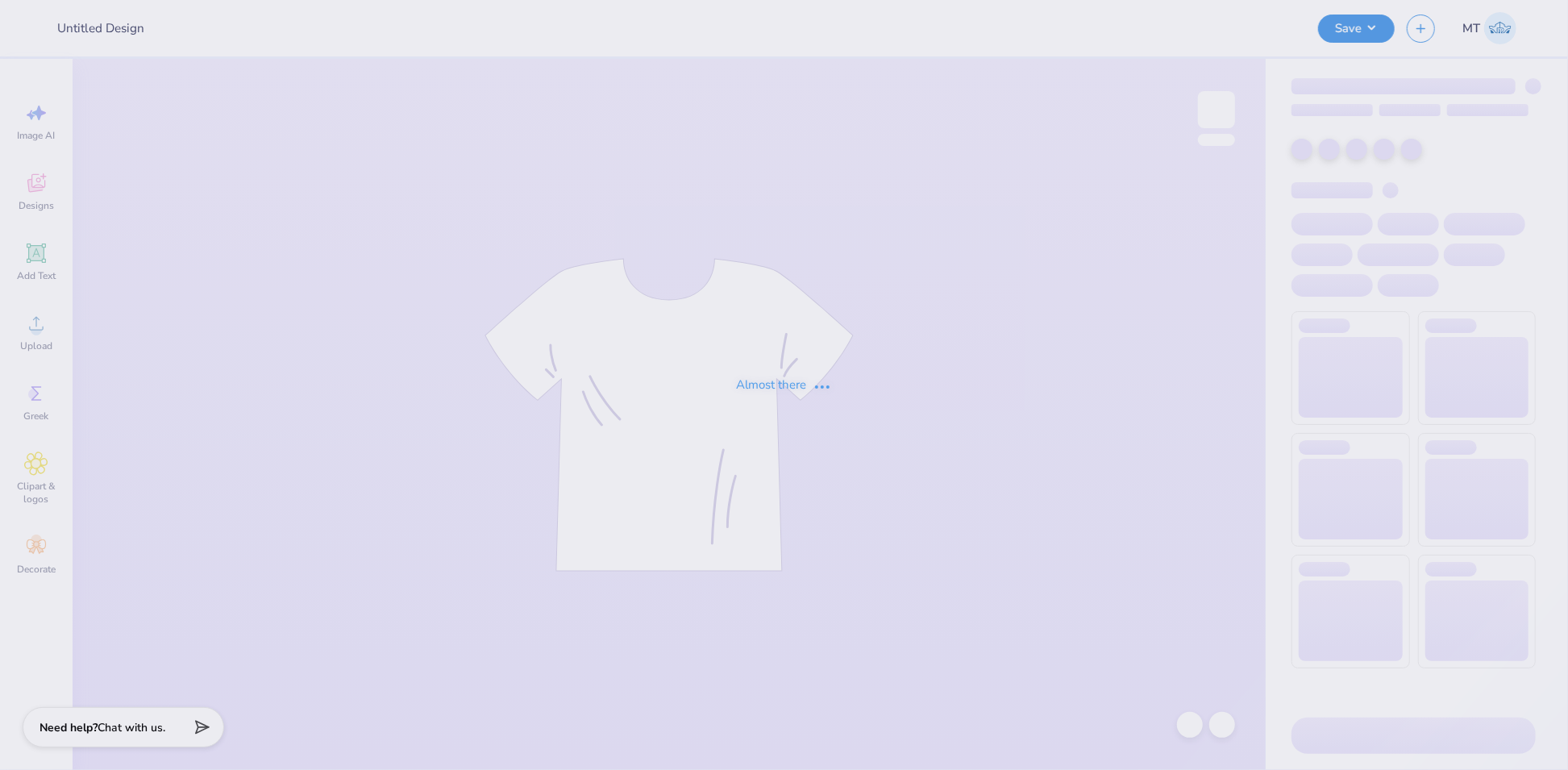
type input "FPS239341"
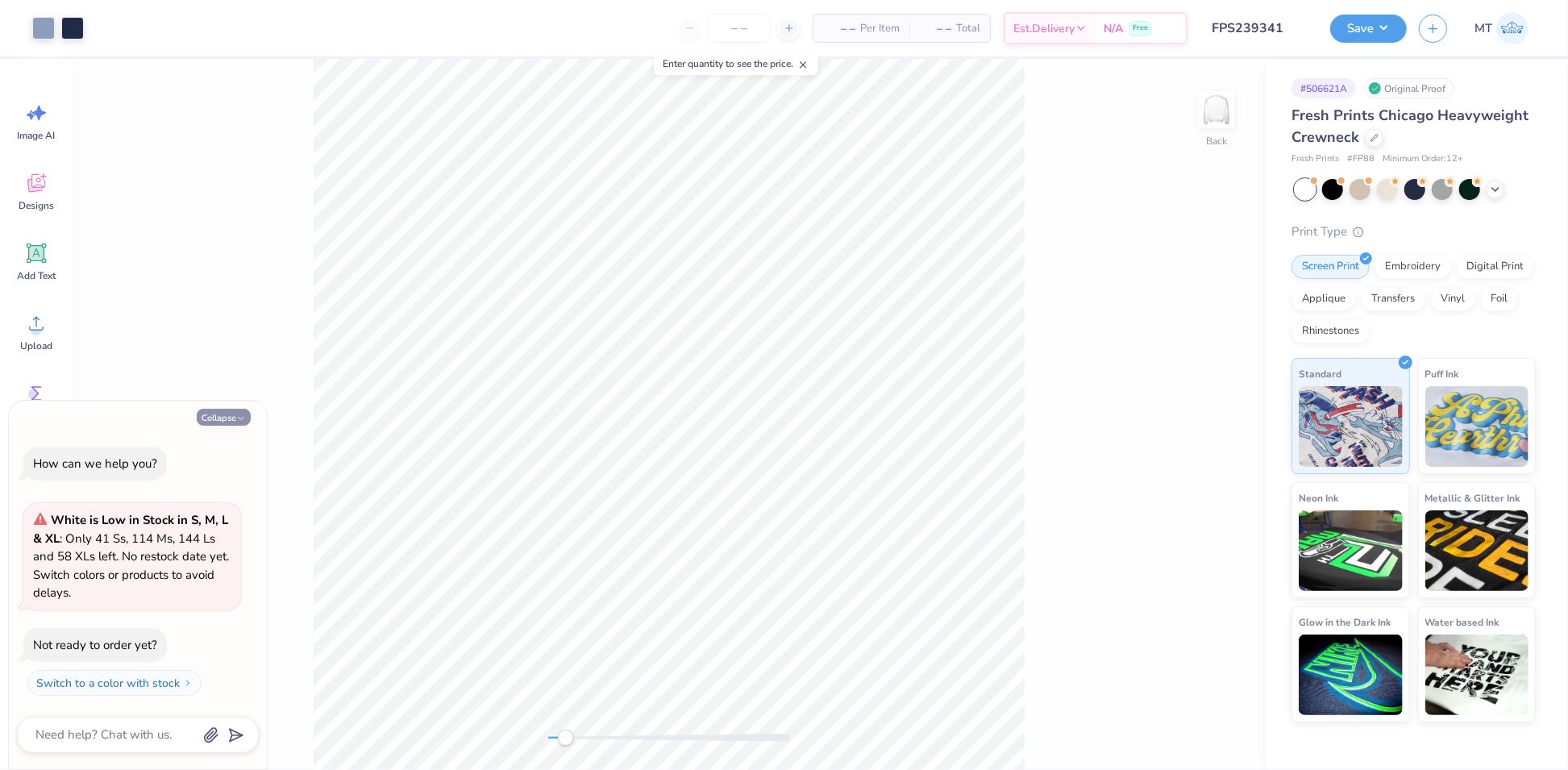
click at [222, 418] on button "Collapse" at bounding box center [223, 417] width 54 height 16
type textarea "x"
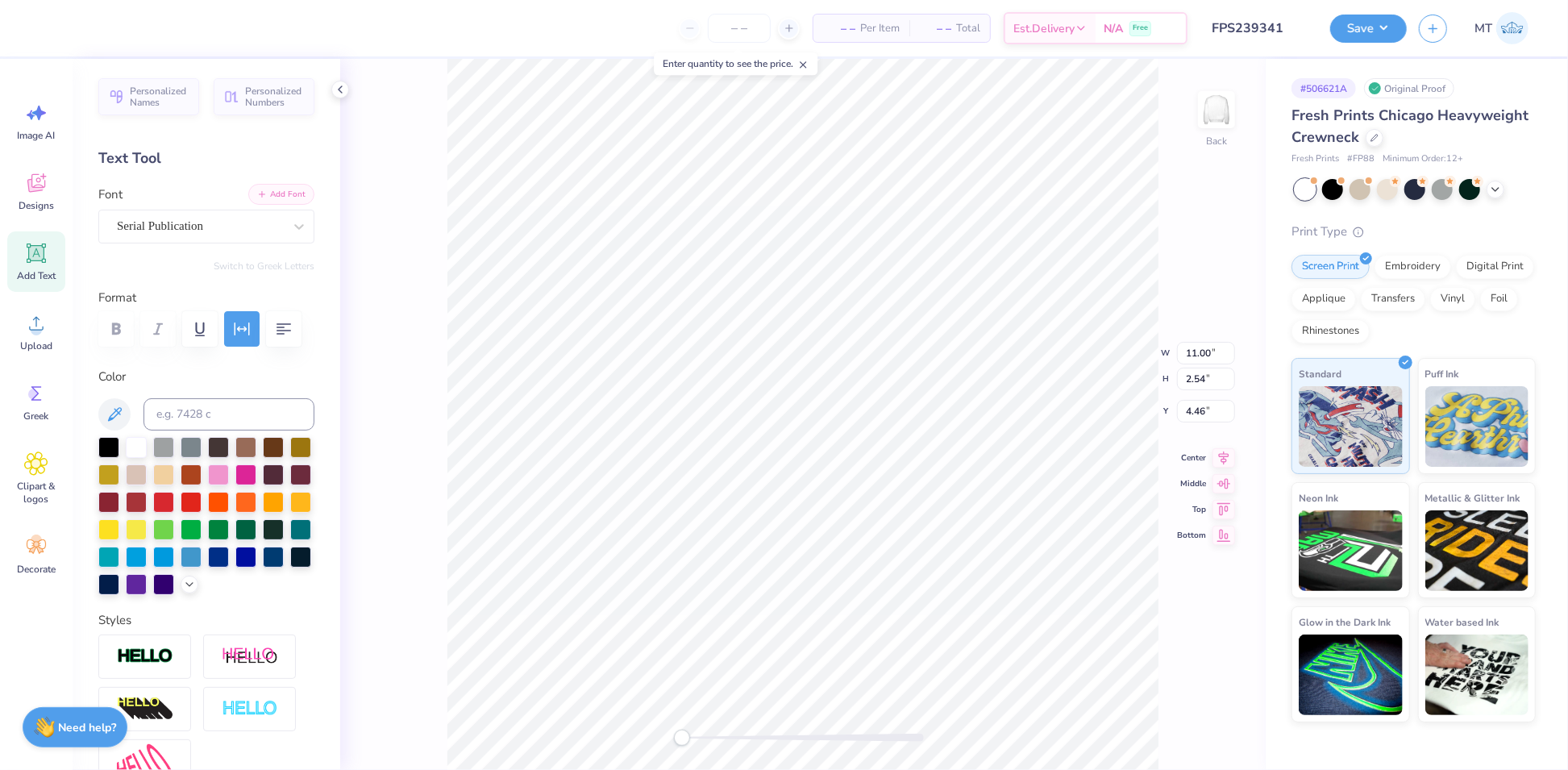
click at [267, 196] on button "Add Font" at bounding box center [281, 194] width 66 height 21
click at [263, 192] on button "Add Font" at bounding box center [281, 194] width 66 height 21
click at [259, 189] on button "Add Font" at bounding box center [281, 194] width 66 height 21
type input "6.57"
type input "1.45"
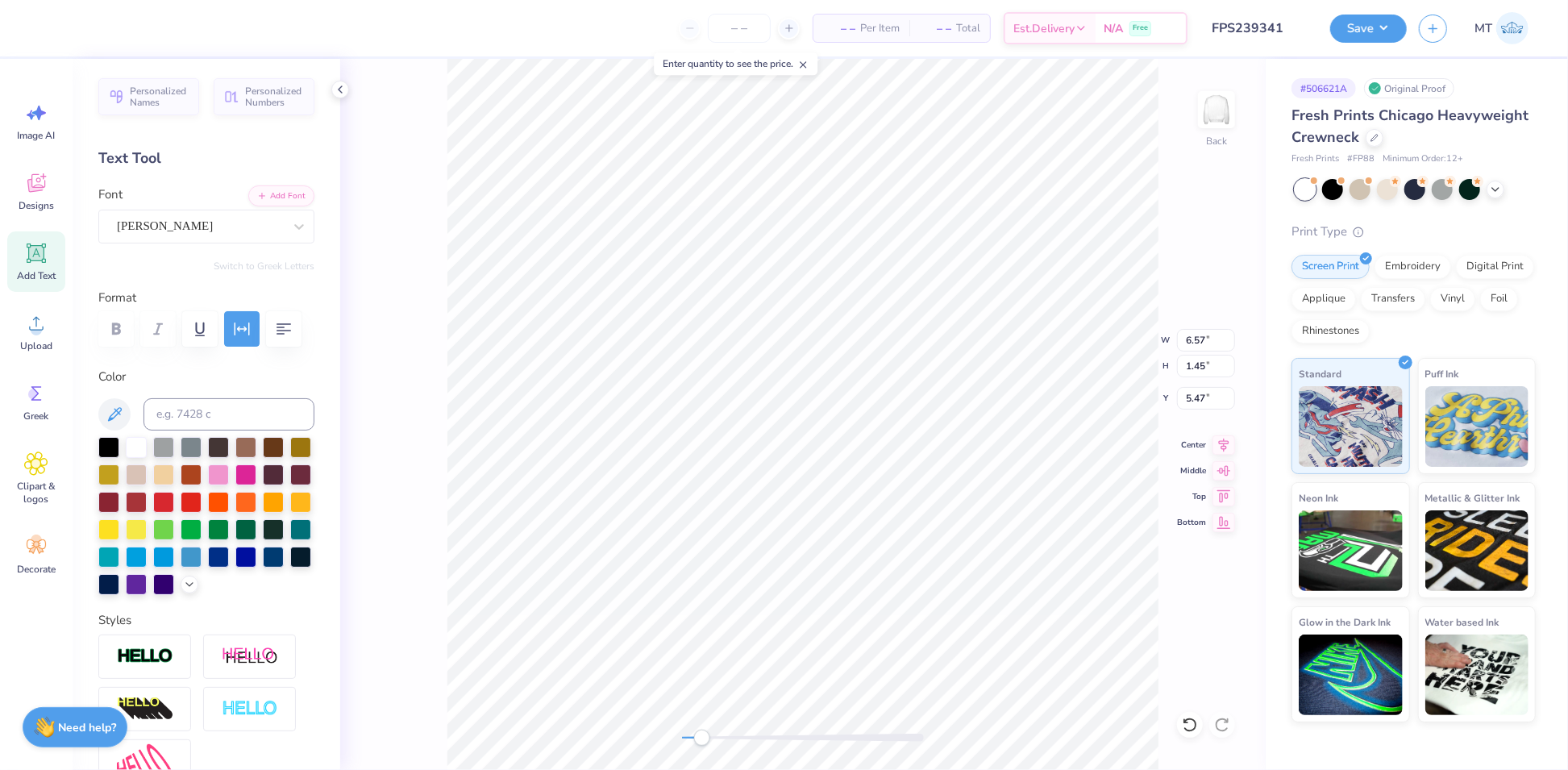
type input "5.47"
click at [244, 338] on icon "button" at bounding box center [242, 329] width 19 height 19
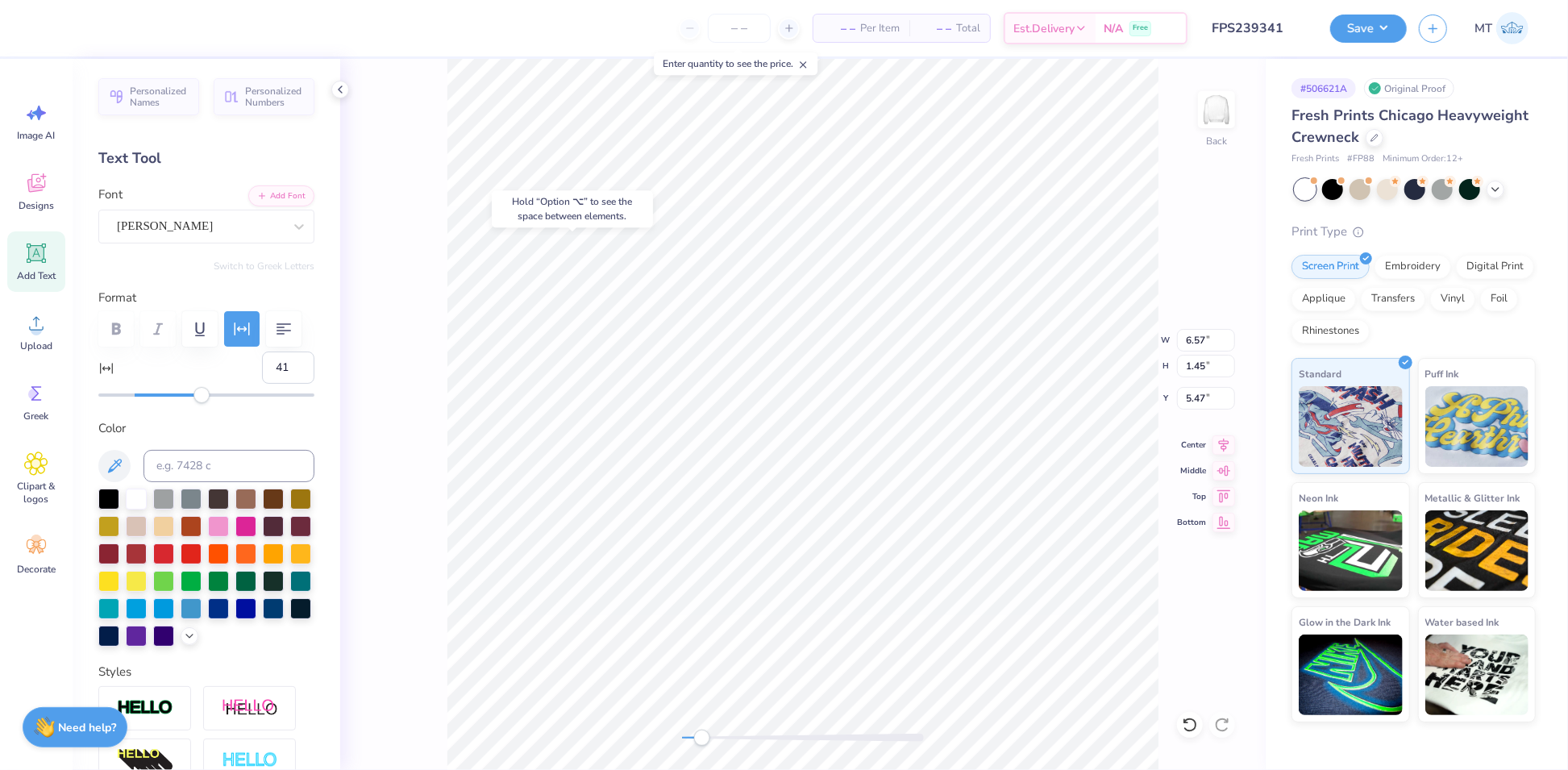
type input "40"
drag, startPoint x: 149, startPoint y: 437, endPoint x: 198, endPoint y: 439, distance: 49.0
click at [198, 403] on div "Accessibility label" at bounding box center [199, 396] width 16 height 16
click at [264, 226] on div "[PERSON_NAME]" at bounding box center [200, 225] width 169 height 25
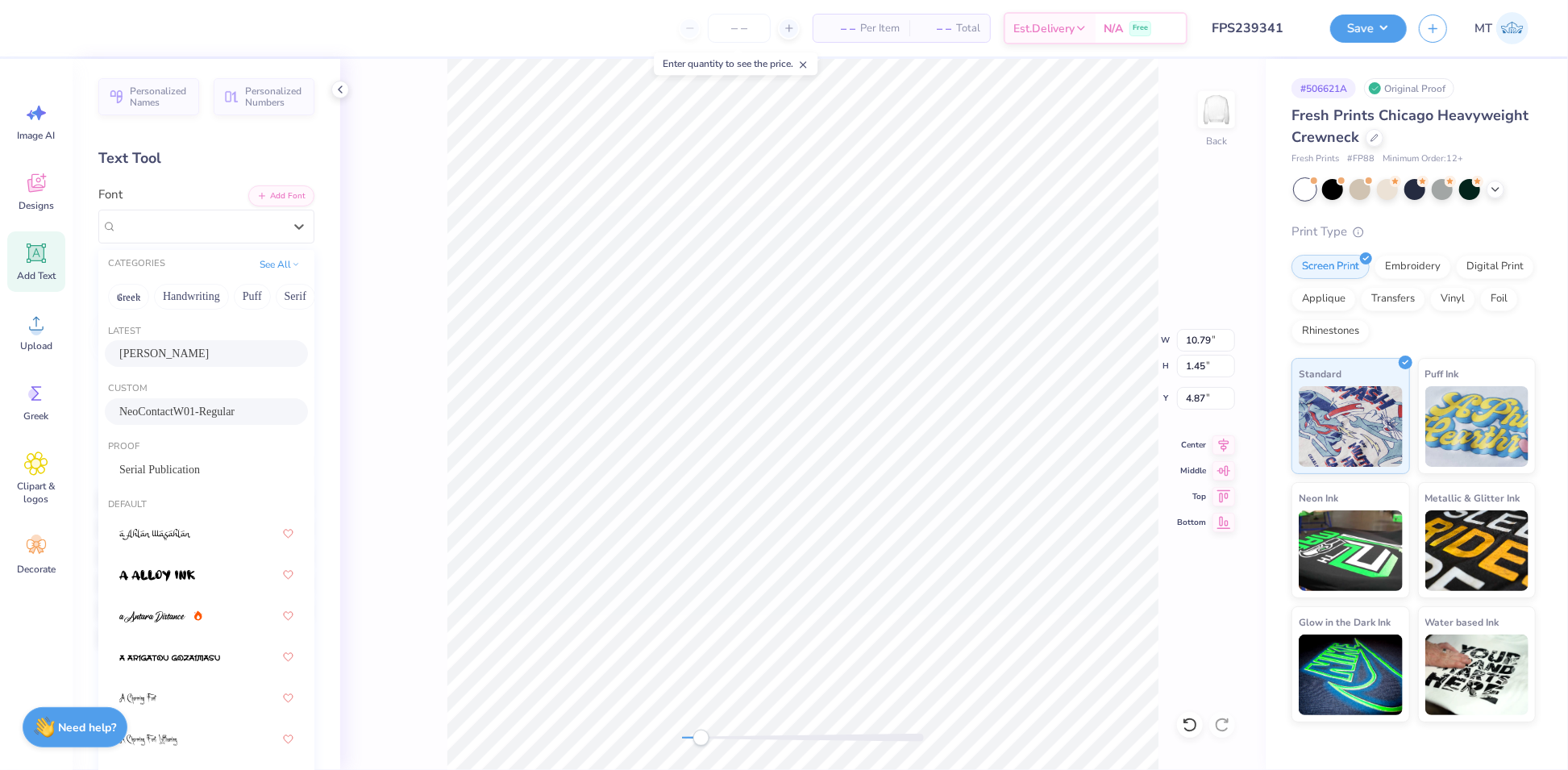
click at [200, 411] on div "NeoContactW01-Regular" at bounding box center [206, 411] width 174 height 16
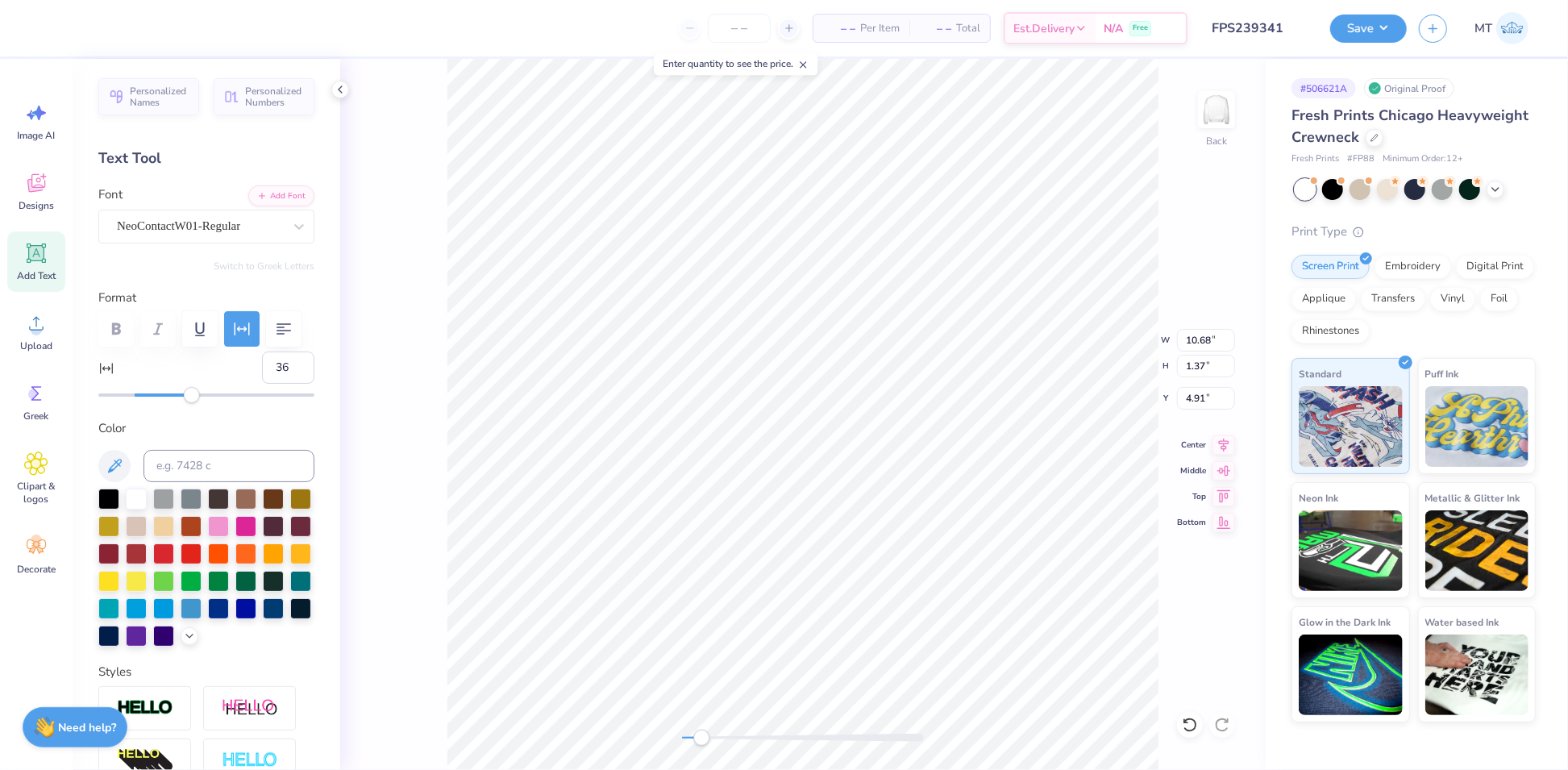
type input "35"
click at [189, 403] on div "Accessibility label" at bounding box center [190, 396] width 16 height 16
type input "11.44"
type input "1.58"
type input "4.71"
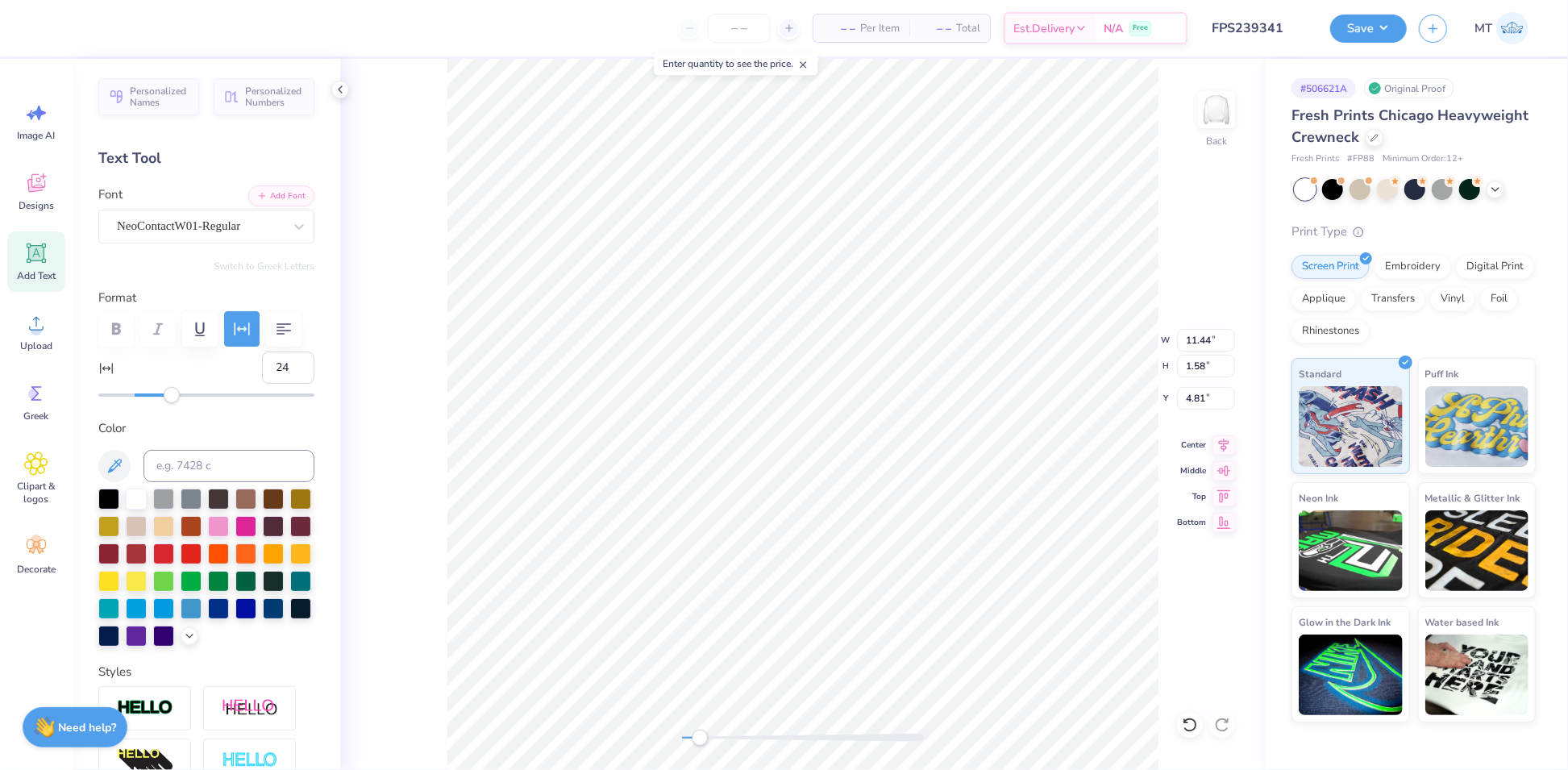
type input "25"
drag, startPoint x: 186, startPoint y: 439, endPoint x: 173, endPoint y: 437, distance: 13.2
click at [173, 403] on div "Accessibility label" at bounding box center [174, 396] width 16 height 16
type input "10.83"
type input "1.74"
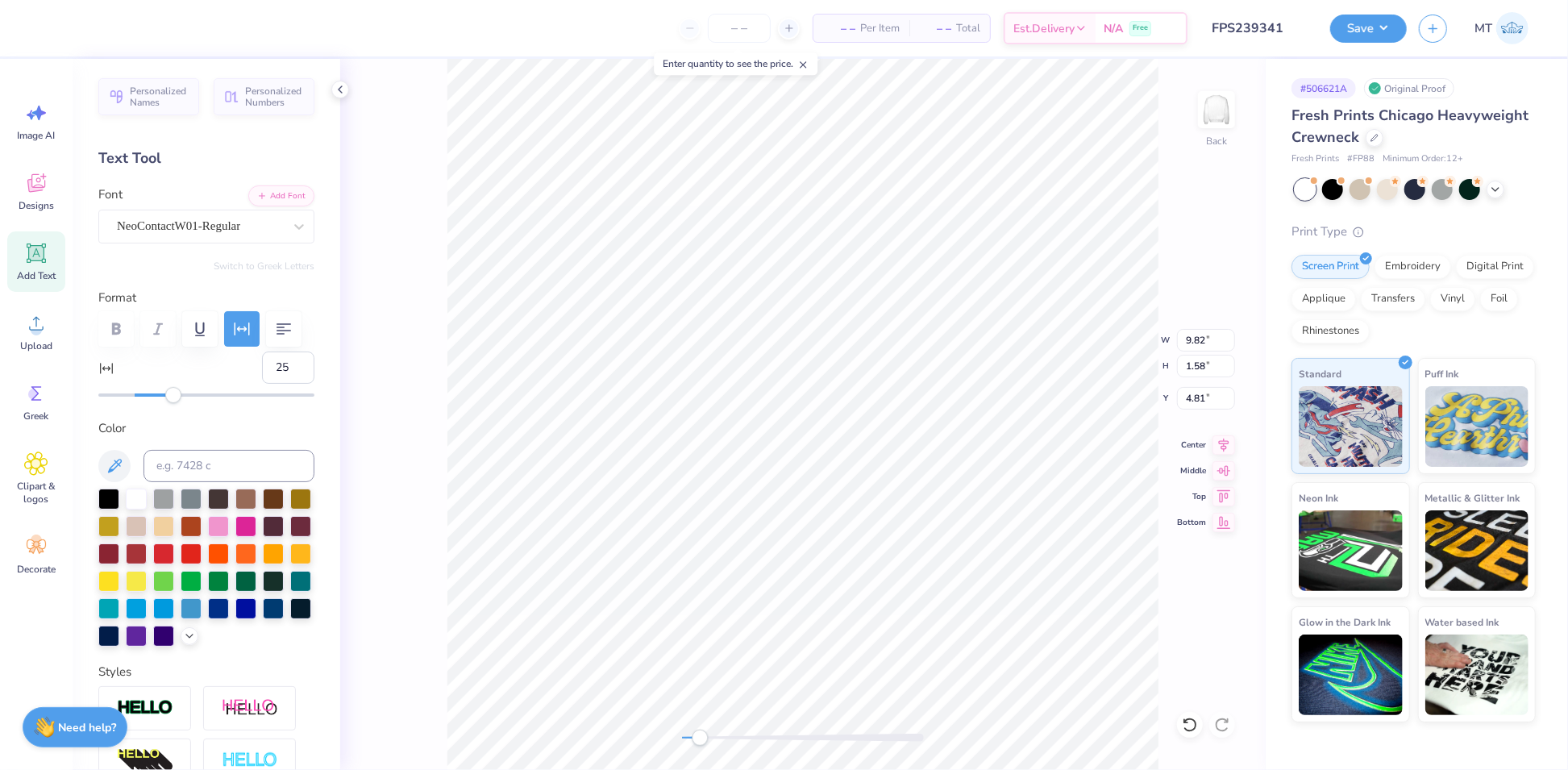
type input "4.77"
type input "9.07"
type input "4.15"
type input "3.81"
type input "3.00"
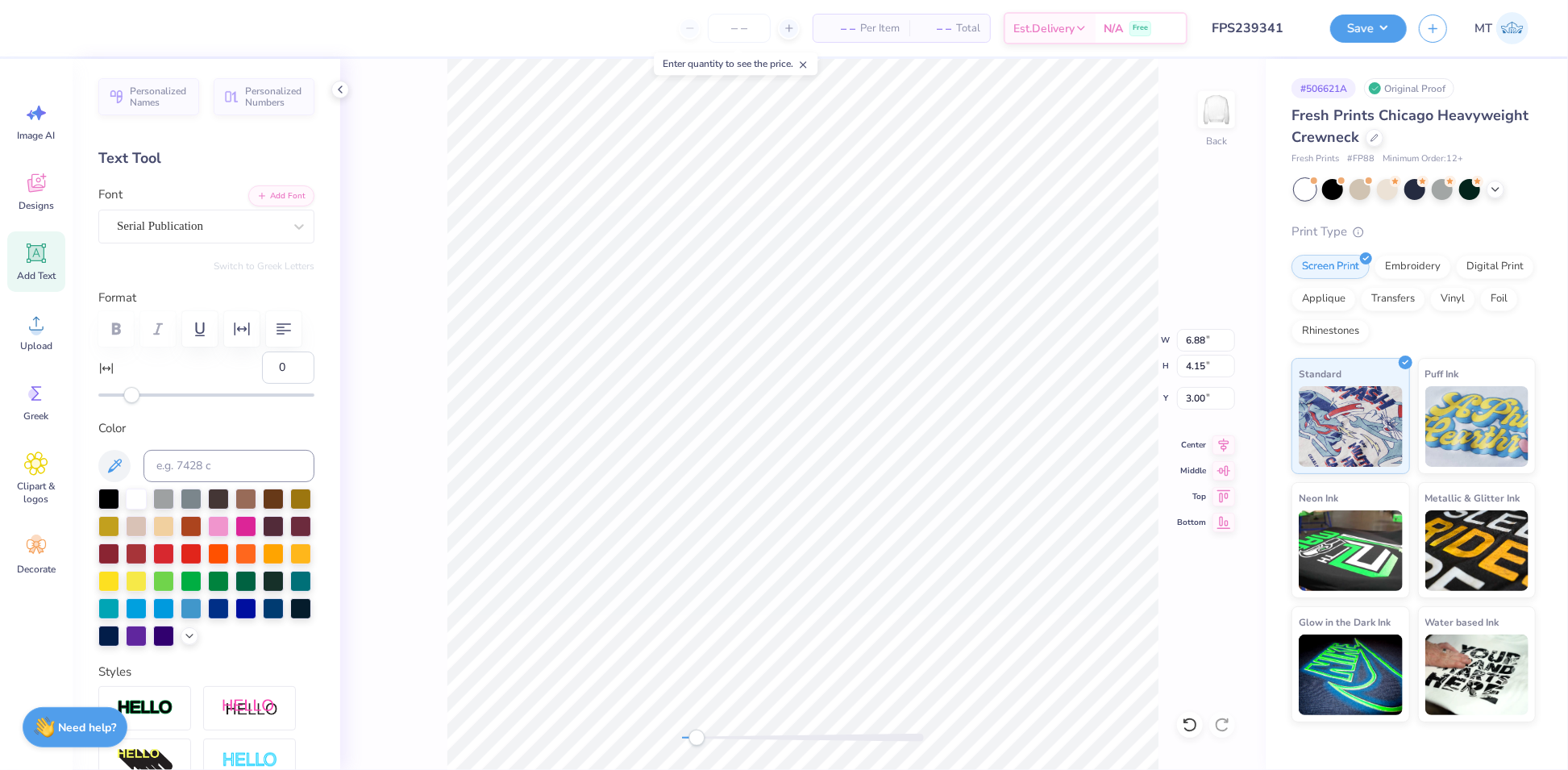
type input "0"
type input "6.88"
type input "4.15"
type input "3.00"
type input "-20"
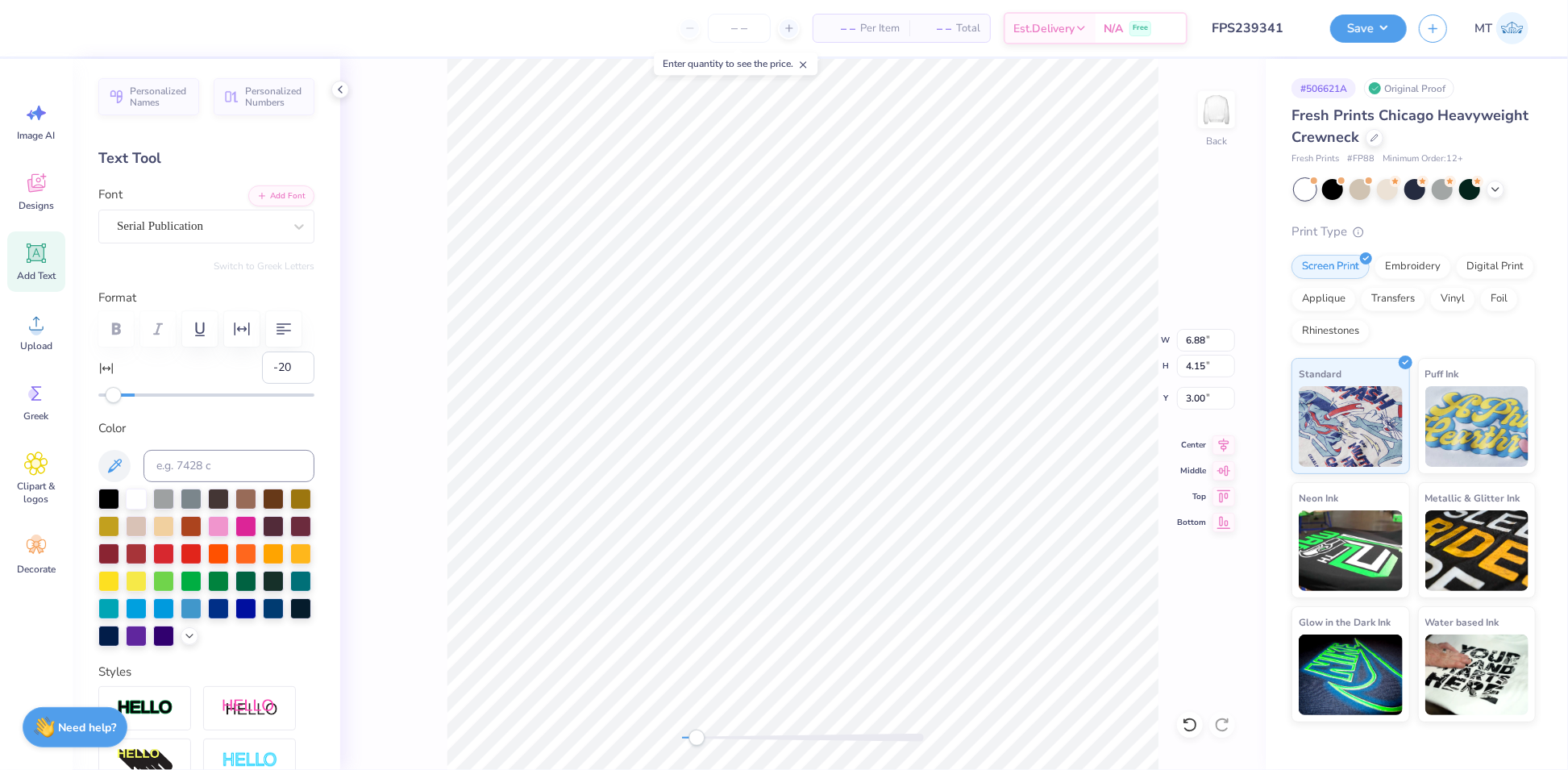
drag, startPoint x: 129, startPoint y: 442, endPoint x: 98, endPoint y: 442, distance: 31.0
click at [105, 403] on div "Accessibility label" at bounding box center [114, 396] width 16 height 16
type input "25"
type input "8.17"
type input "1.31"
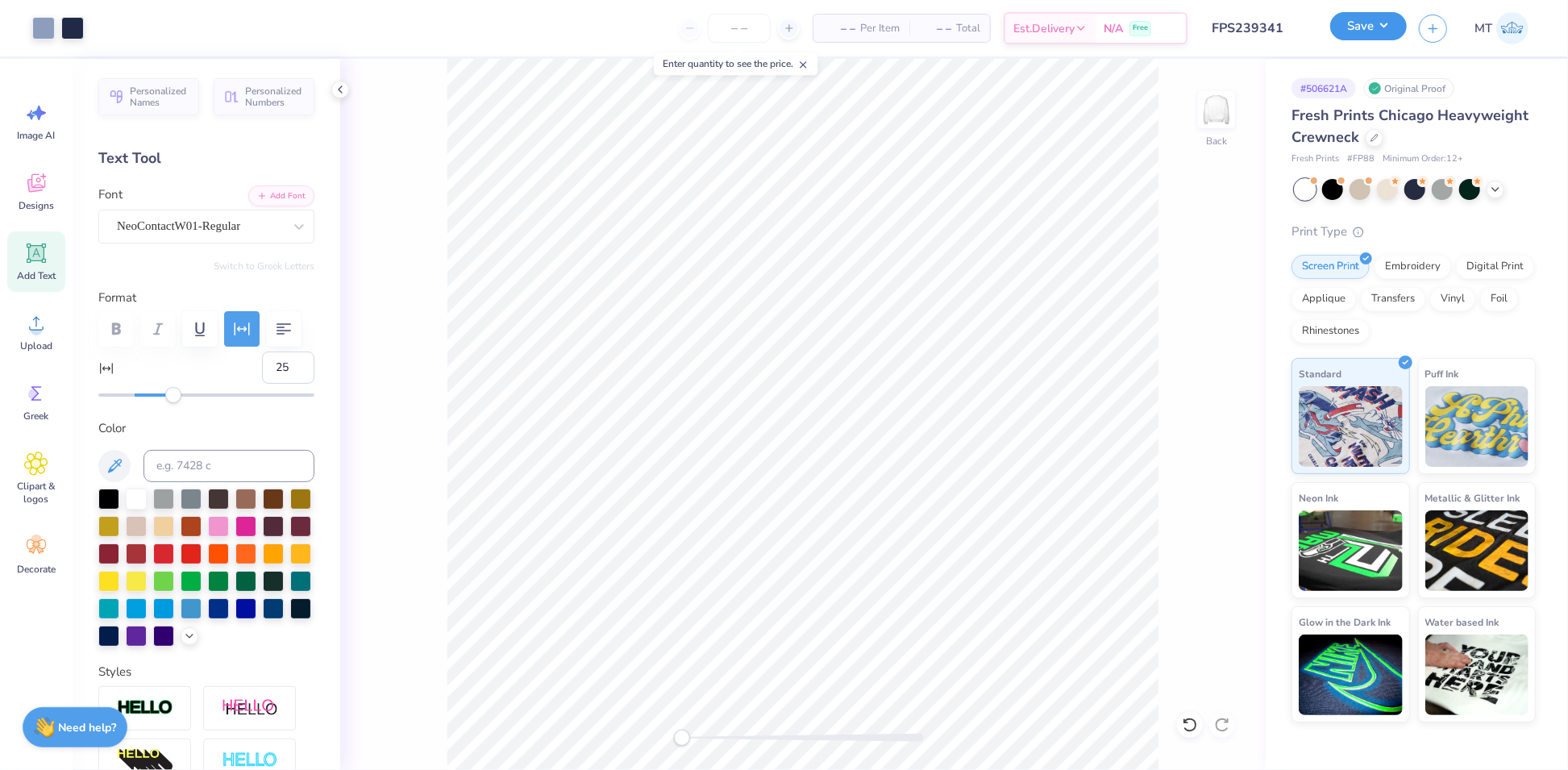
click at [1369, 30] on button "Save" at bounding box center [1368, 26] width 77 height 28
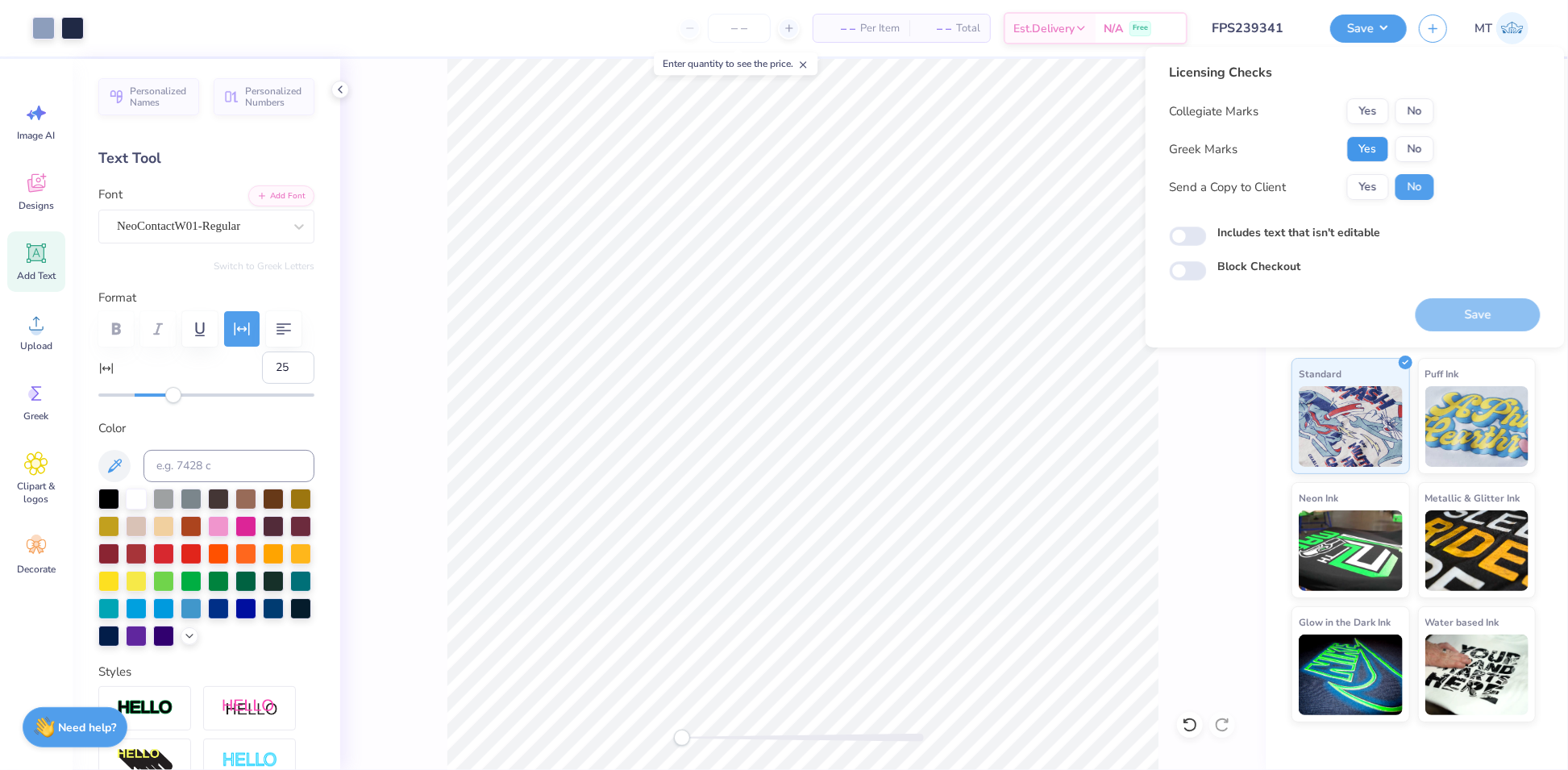
click at [1374, 151] on button "Yes" at bounding box center [1368, 149] width 42 height 26
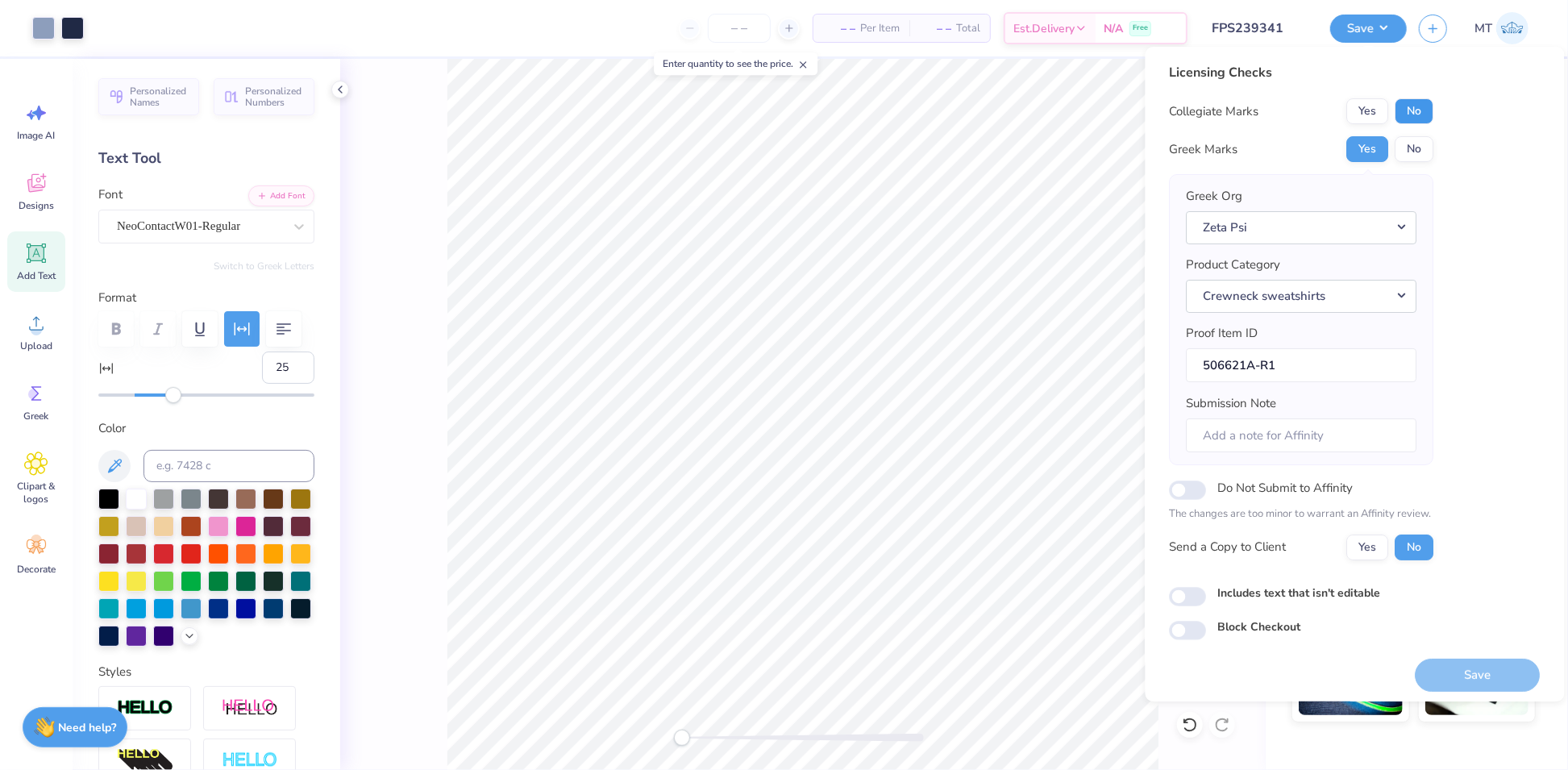
click at [1422, 114] on button "No" at bounding box center [1414, 111] width 38 height 26
click at [1496, 670] on button "Save" at bounding box center [1477, 675] width 124 height 33
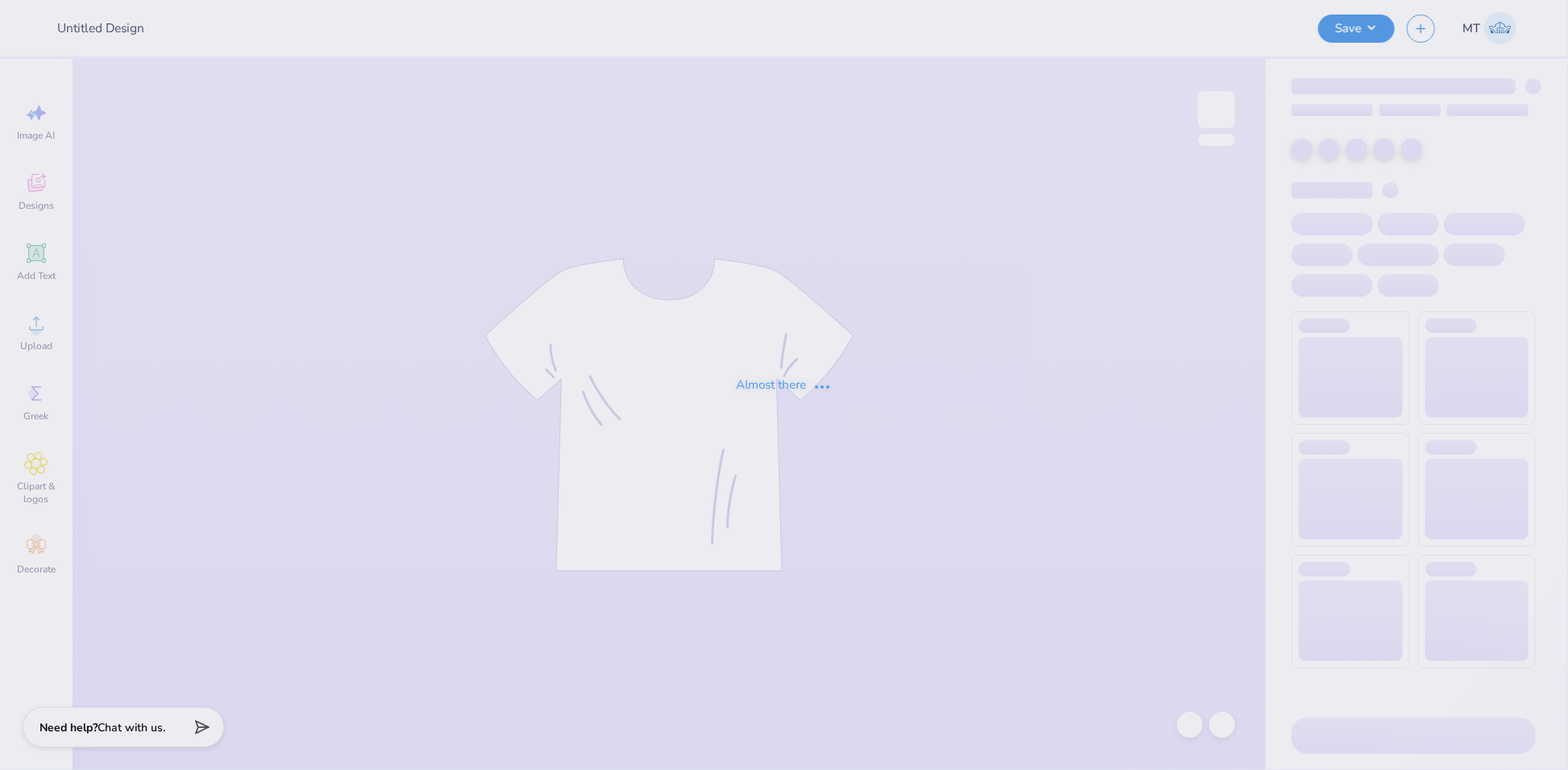
type input "FPS239749"
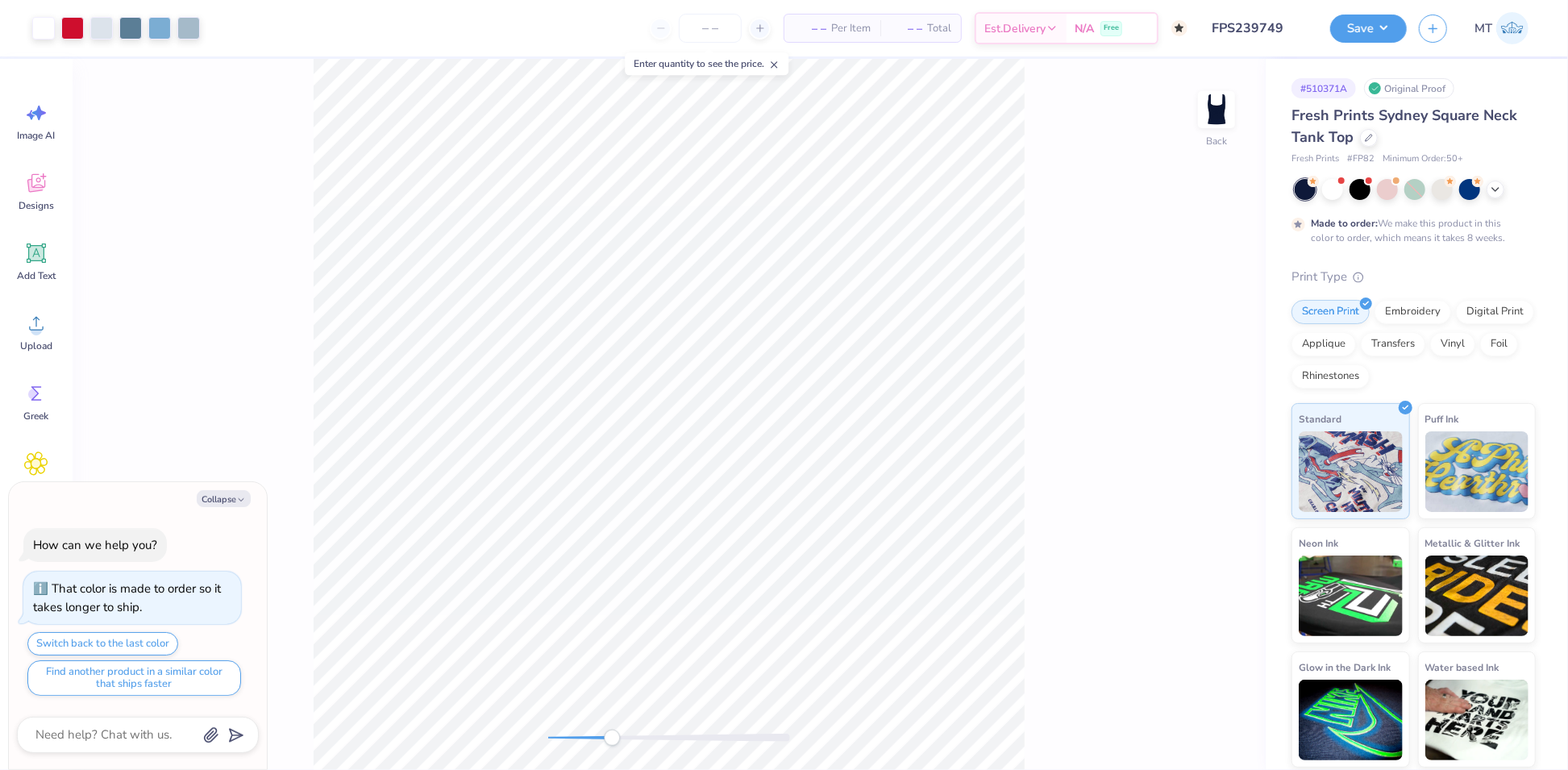
type textarea "x"
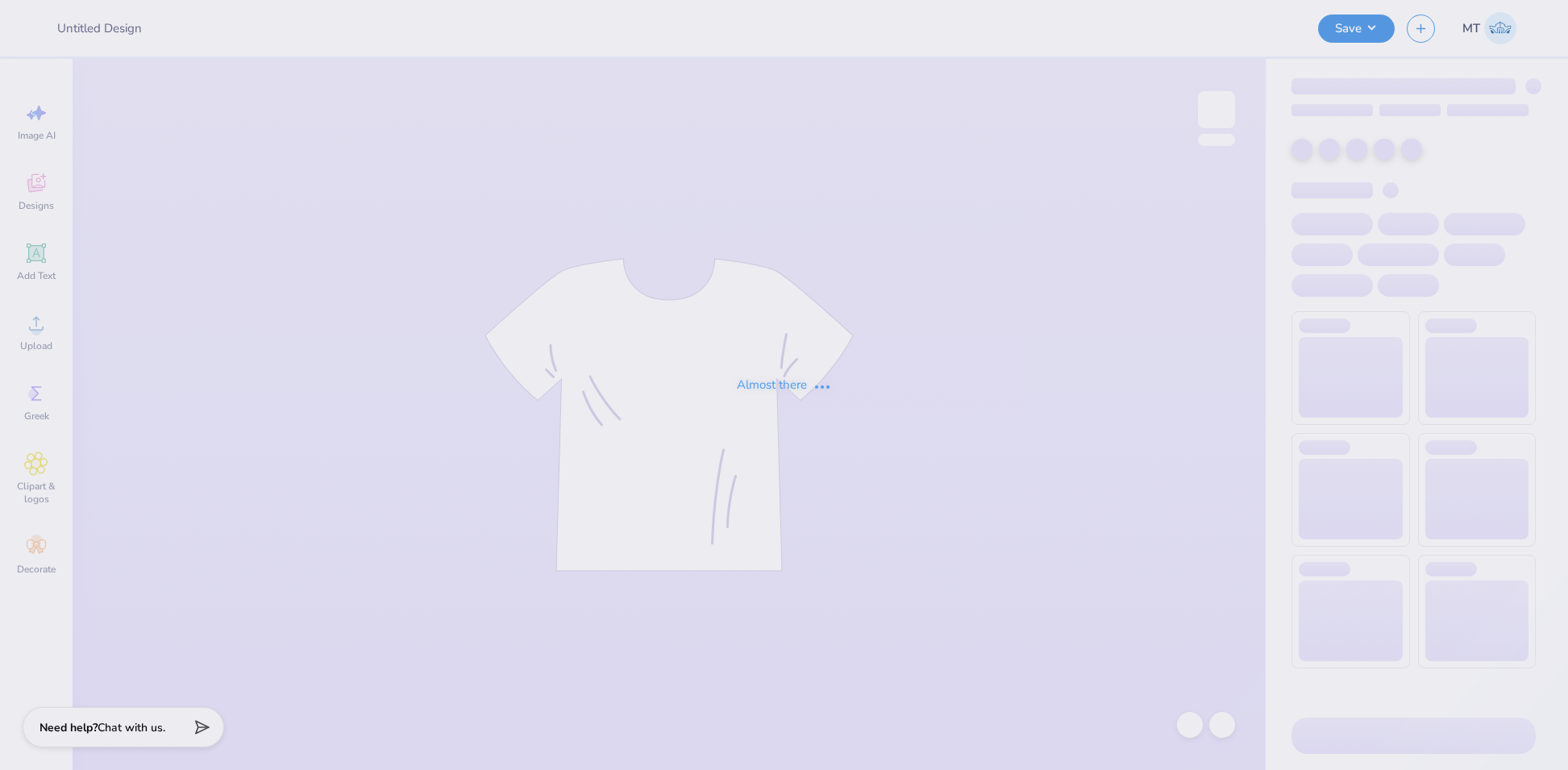
type input "FPS239658"
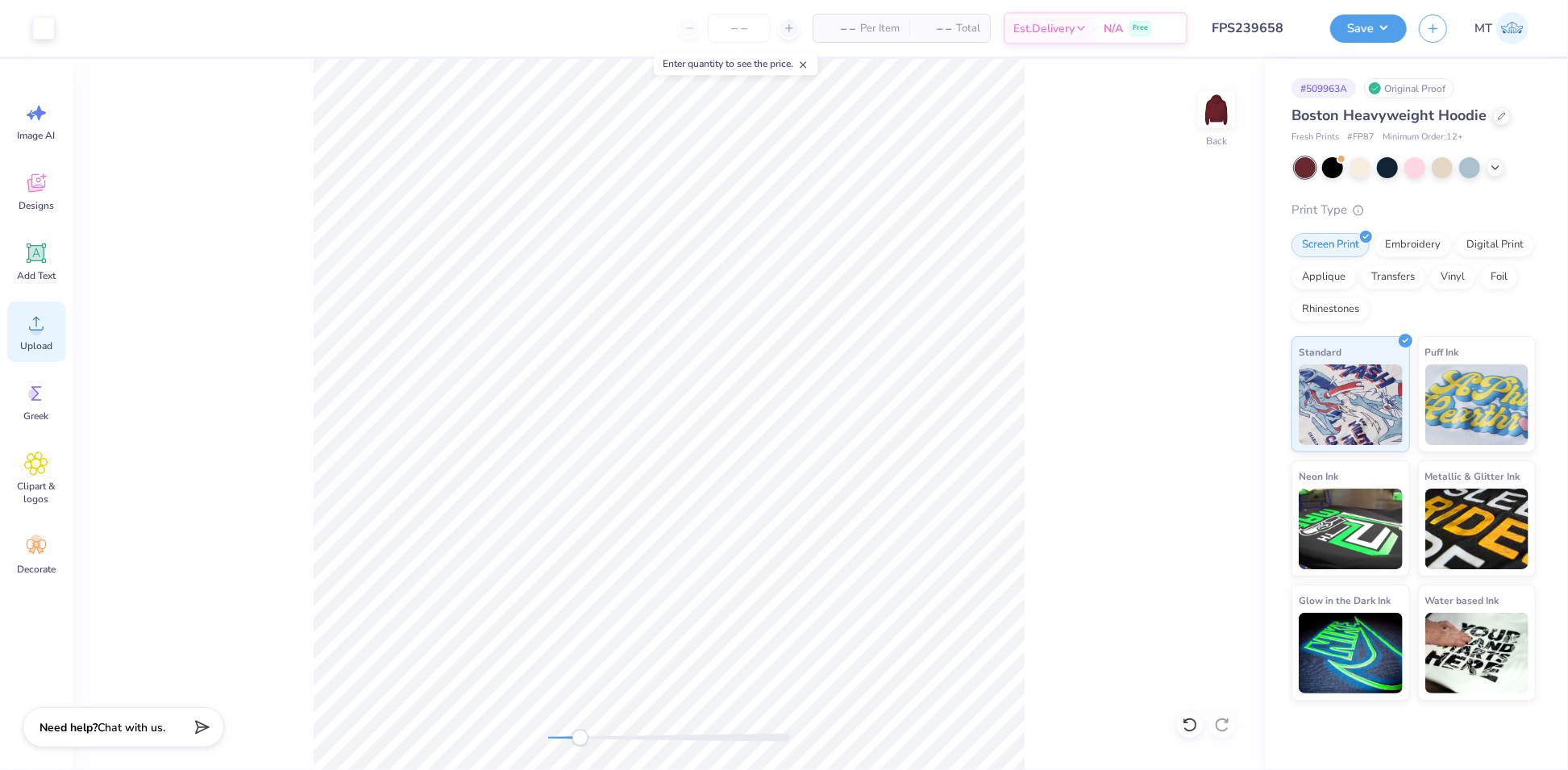
click at [38, 338] on div "Upload" at bounding box center [36, 331] width 58 height 60
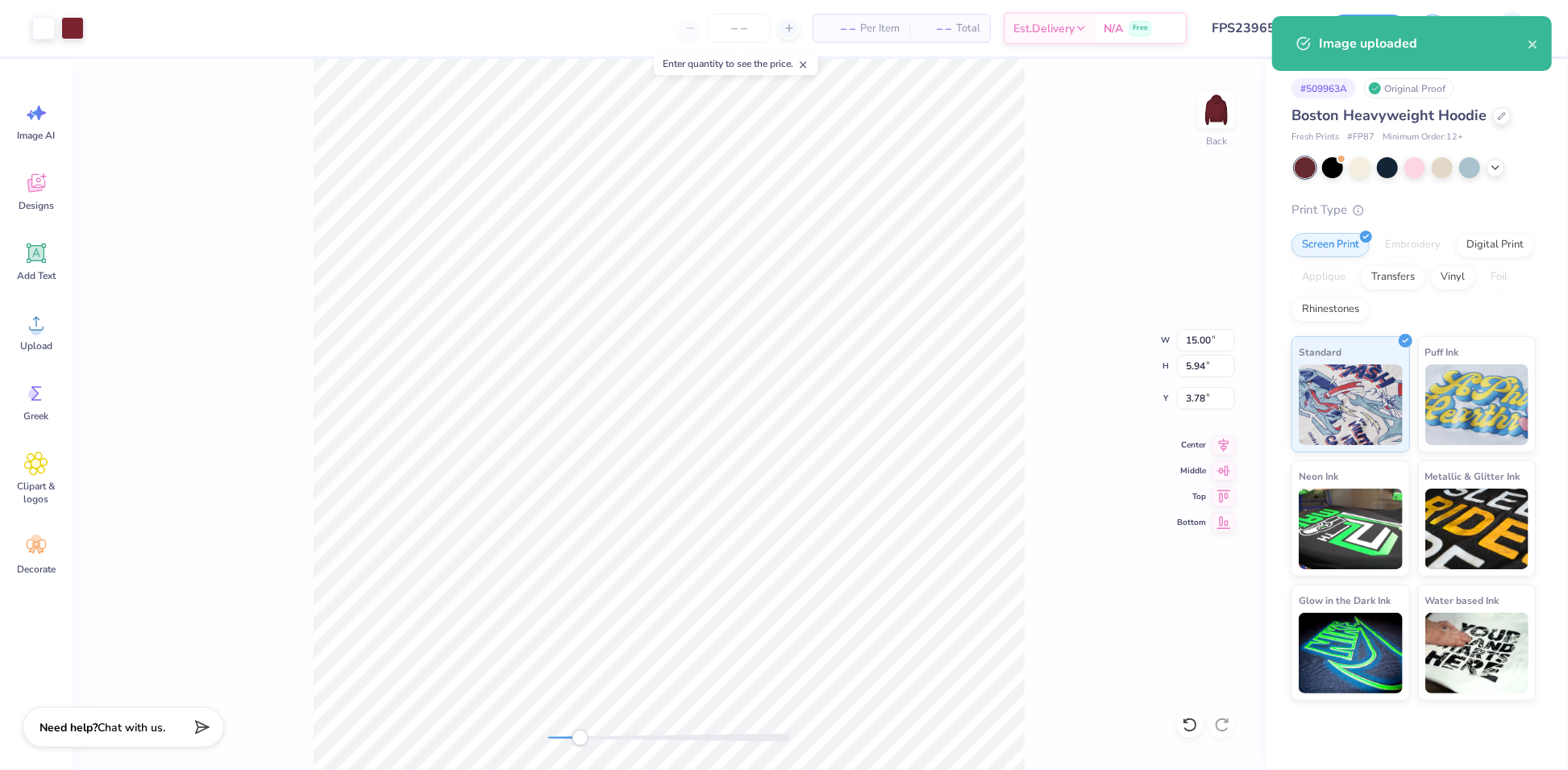
type input "5.73"
type input "2.27"
type input "7.45"
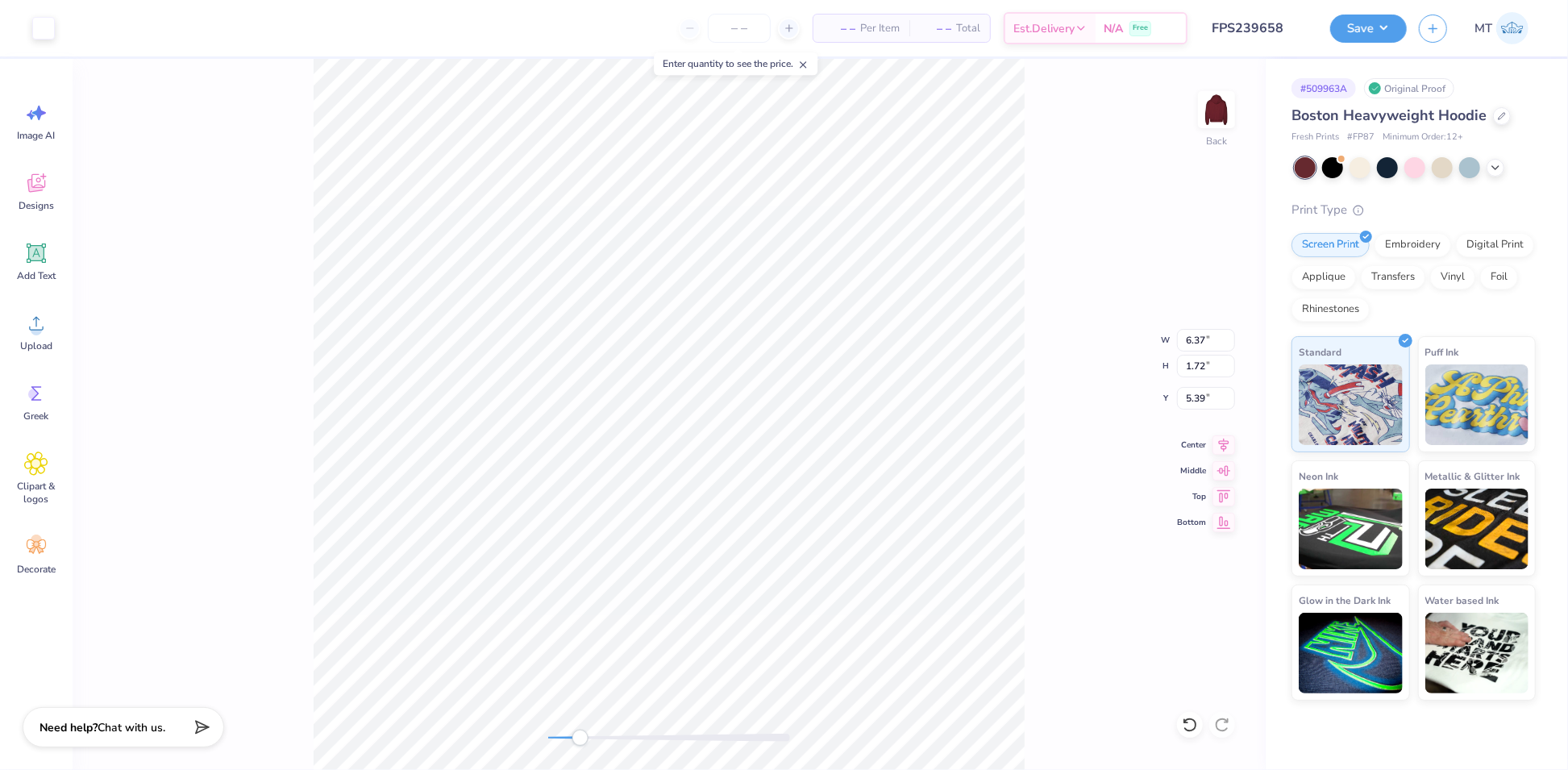
type input "5.38"
click at [747, 571] on li "Ungroup" at bounding box center [742, 572] width 126 height 31
click at [724, 496] on li "Group" at bounding box center [749, 501] width 126 height 31
type input "6.46"
type input "2.54"
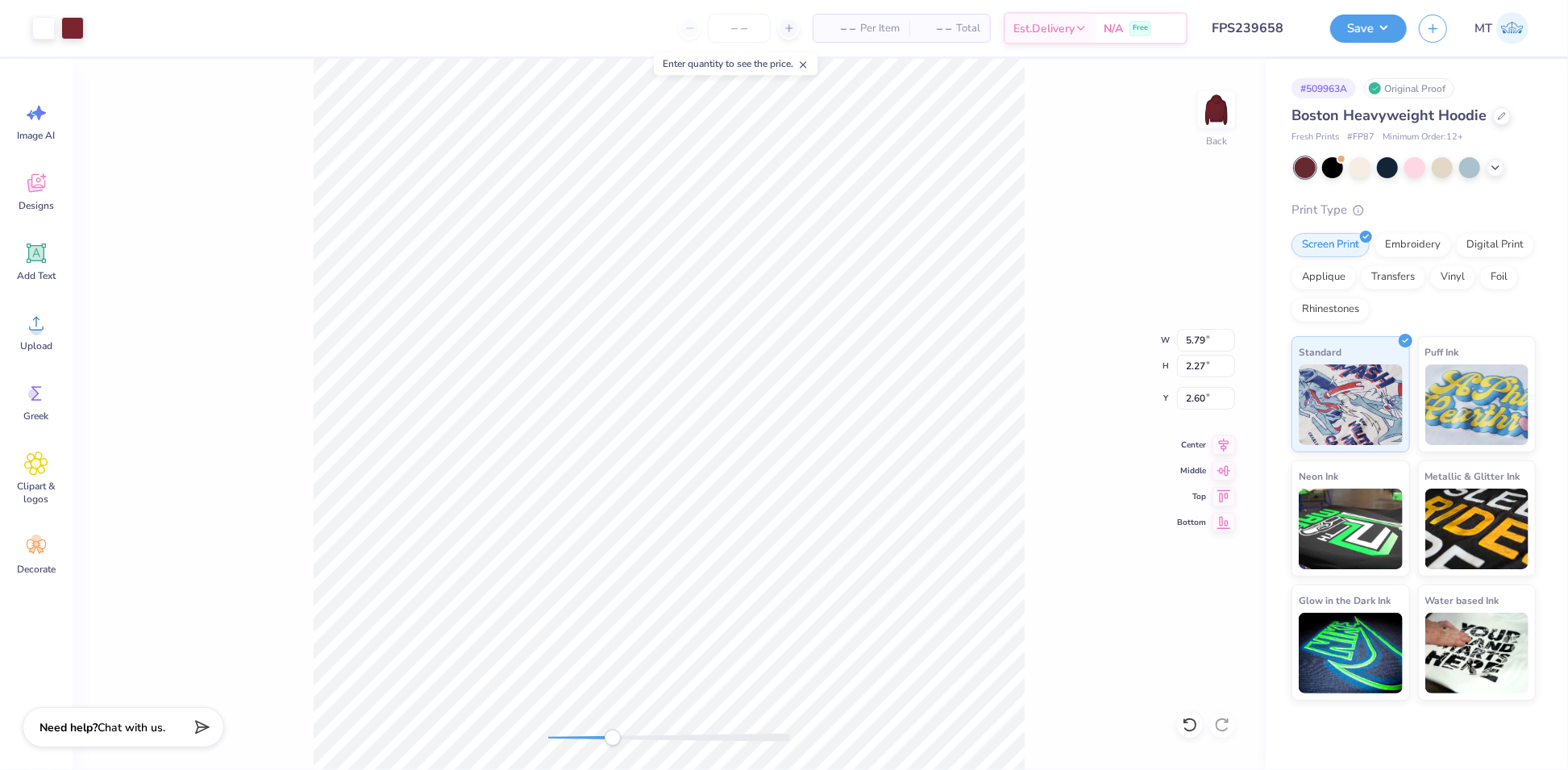
type input "2.34"
type input "7.26"
type input "2.85"
type input "2.07"
click at [827, 512] on li "Group" at bounding box center [837, 515] width 126 height 31
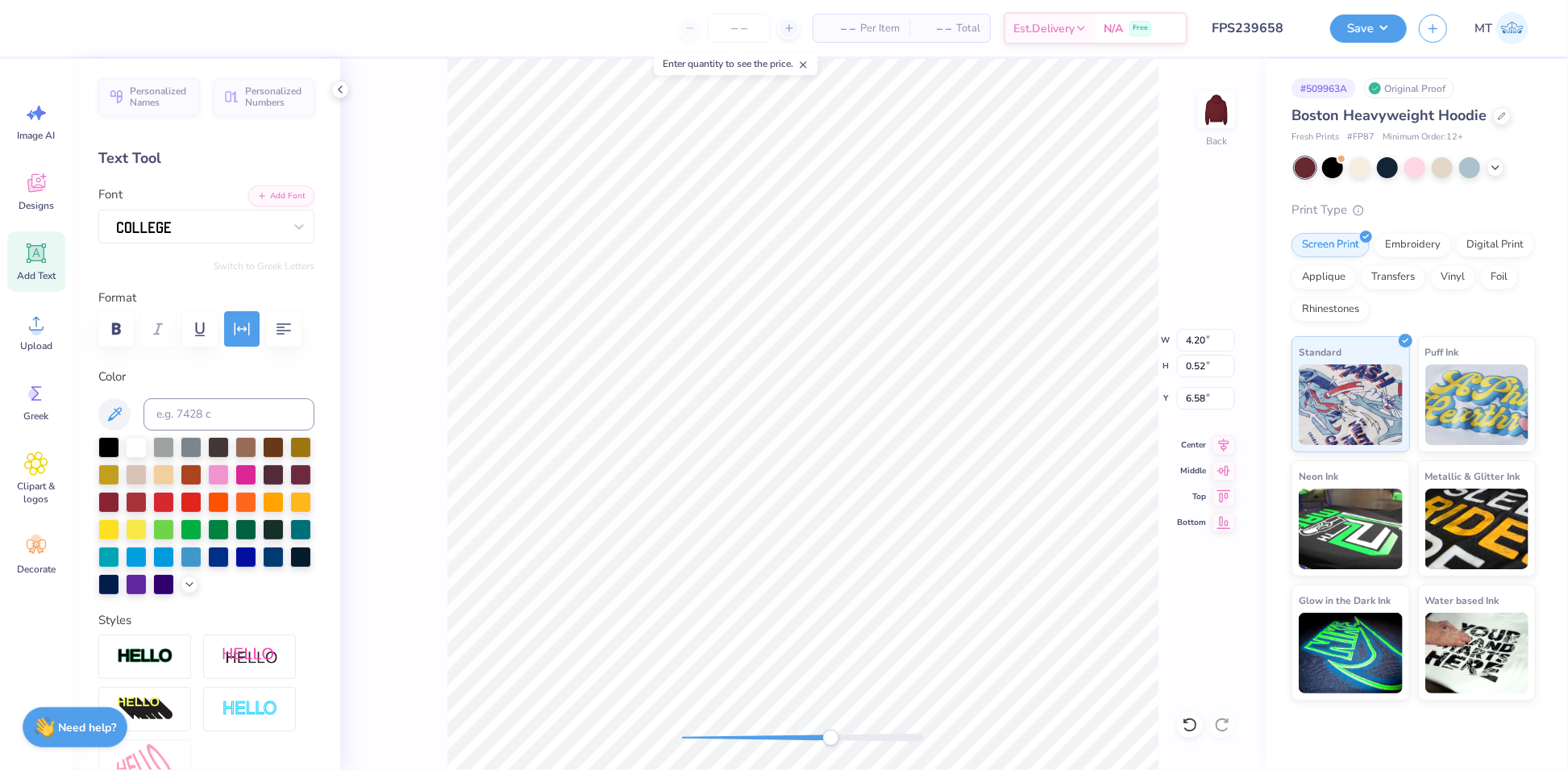
type input "4.20"
type input "0.52"
type input "6.58"
type input "2.02"
click at [984, 564] on li "Group" at bounding box center [971, 566] width 126 height 31
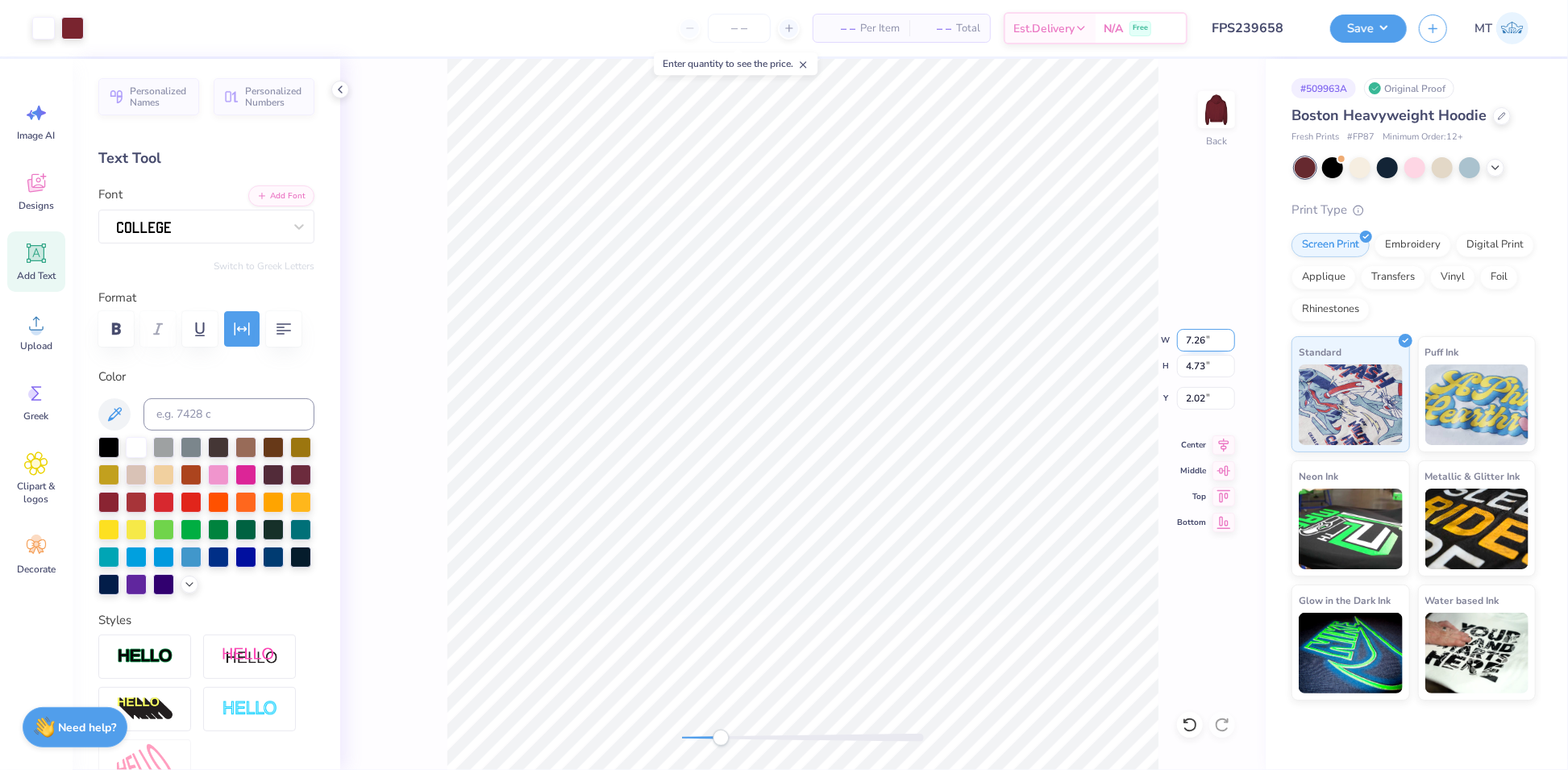
click at [1193, 342] on input "7.26" at bounding box center [1206, 340] width 58 height 23
type input "7.00"
type input "4.56"
type input "2.11"
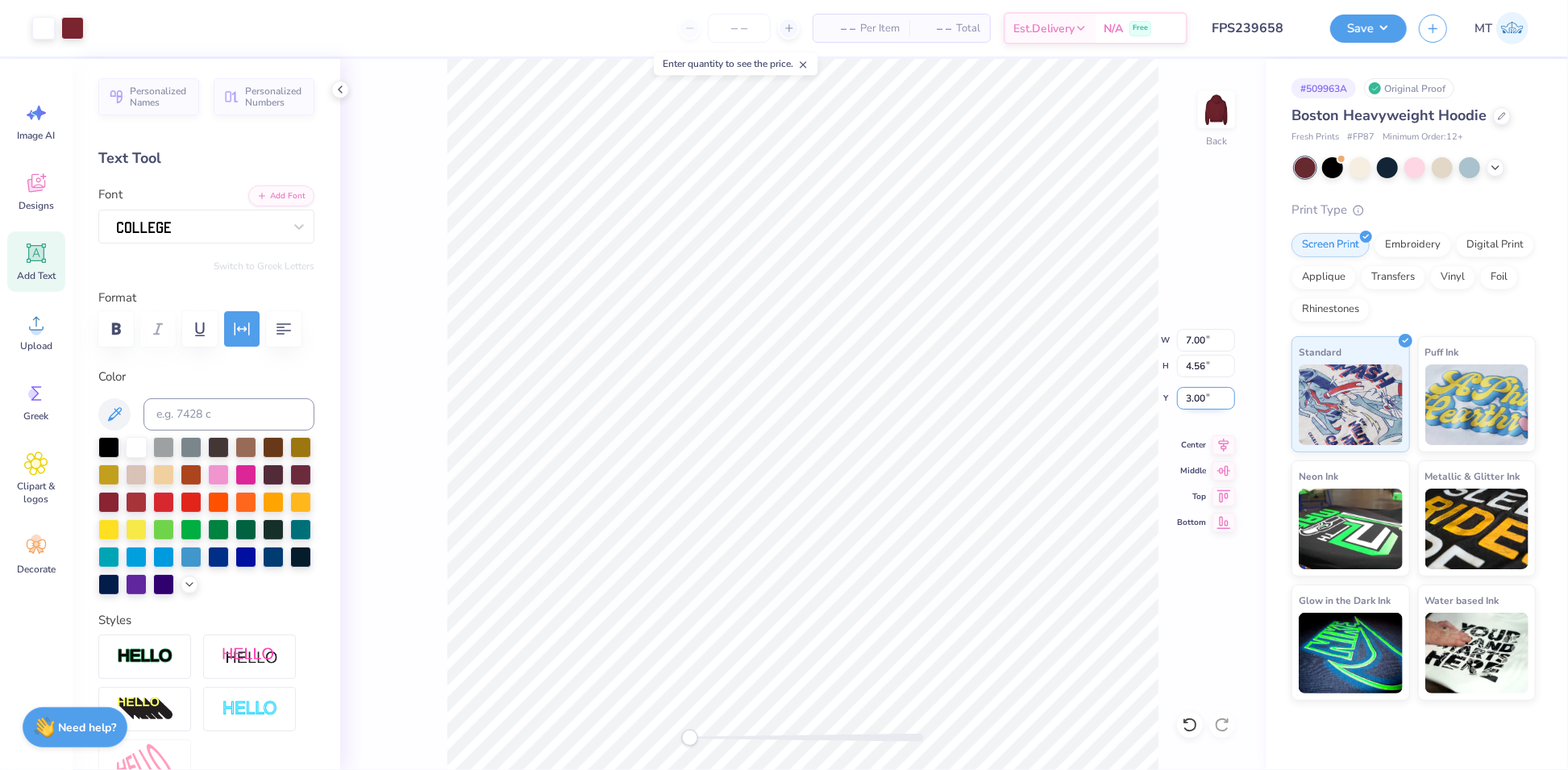
click at [1192, 393] on input "3.00" at bounding box center [1206, 398] width 58 height 23
type input "2.5"
click at [1368, 27] on button "Save" at bounding box center [1368, 26] width 77 height 28
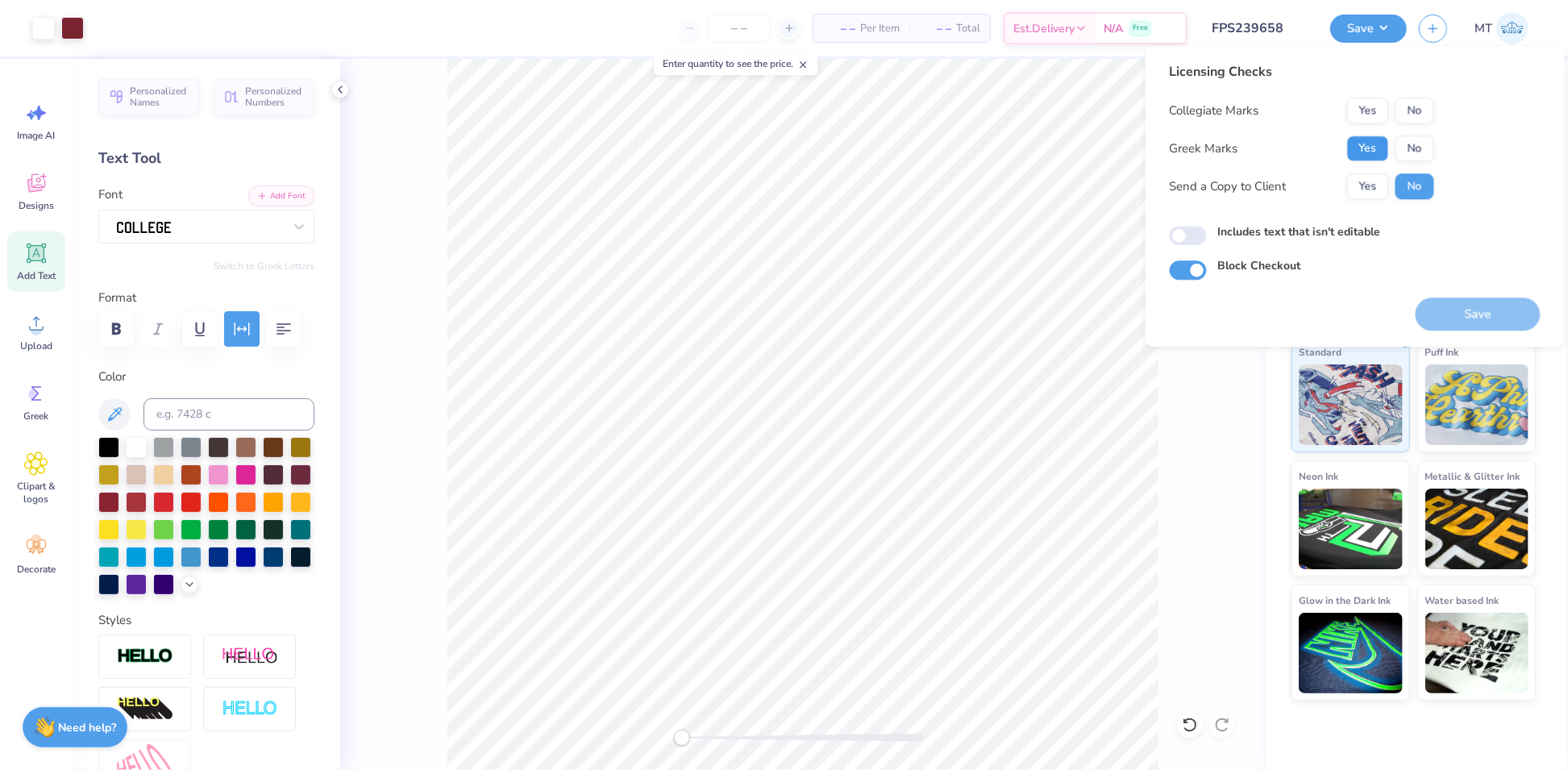
click at [1365, 143] on button "Yes" at bounding box center [1368, 148] width 42 height 26
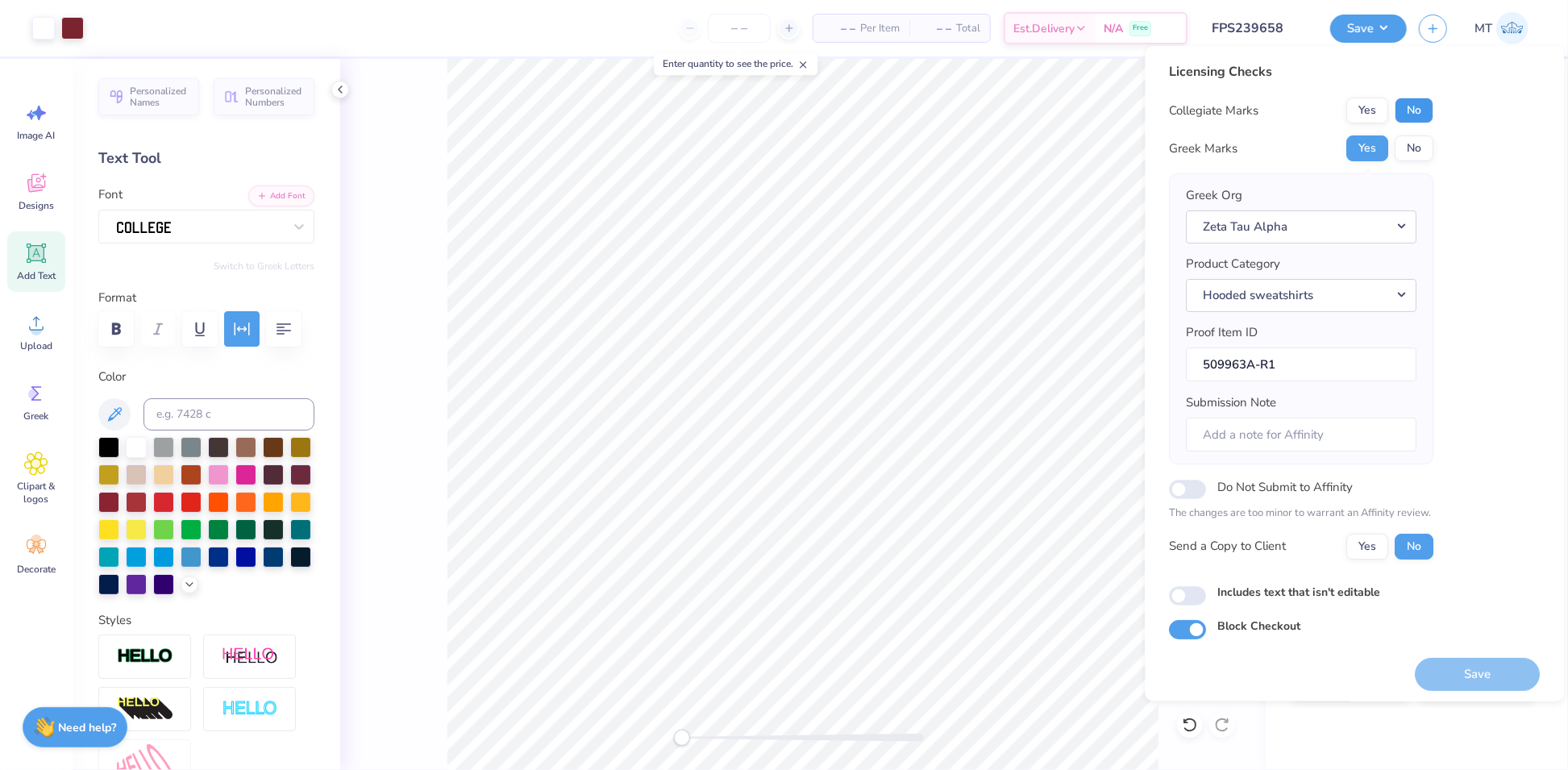
click at [1422, 109] on button "No" at bounding box center [1414, 111] width 38 height 26
click at [1488, 668] on button "Save" at bounding box center [1477, 675] width 124 height 33
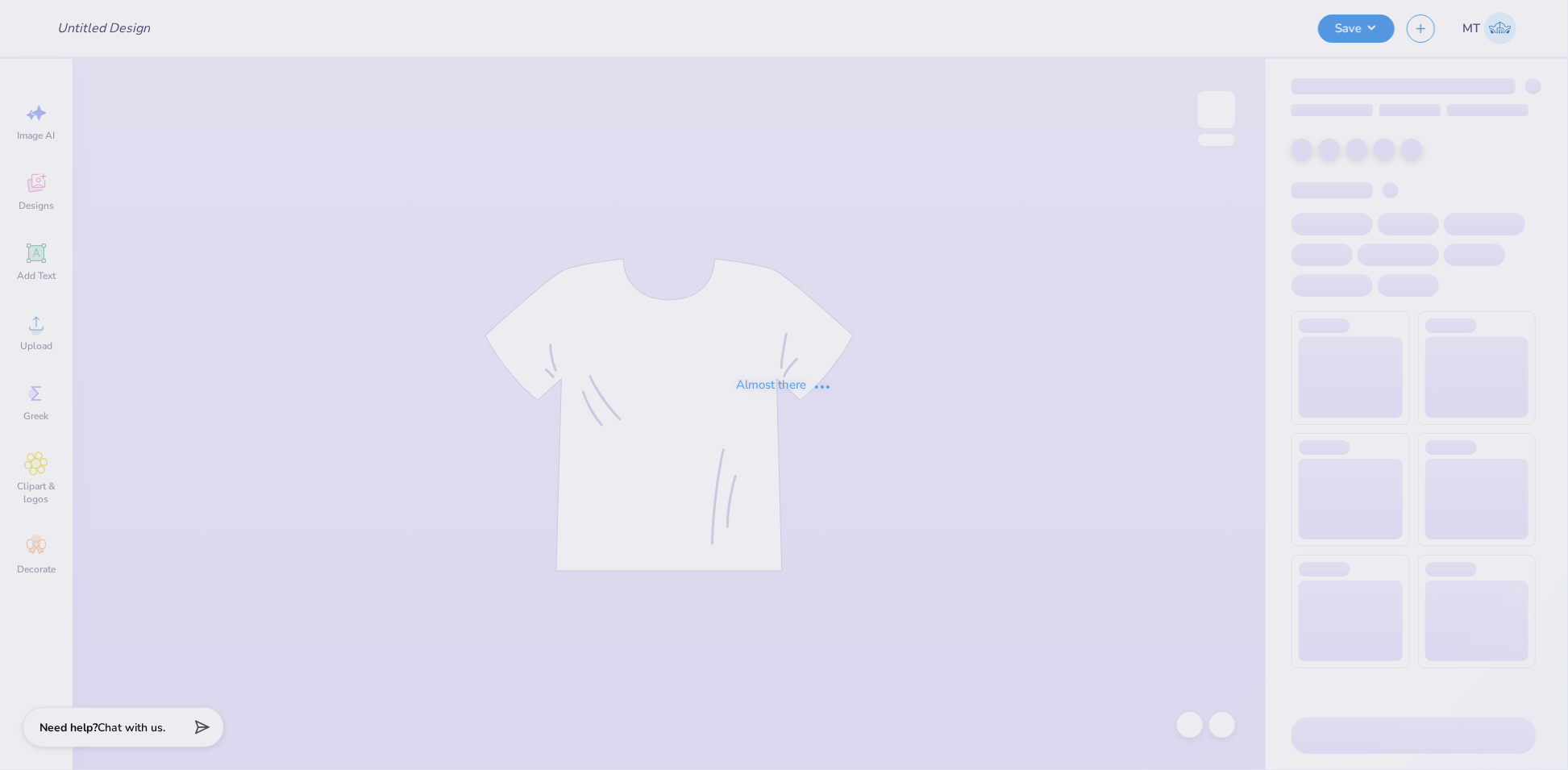
type input "FPS239749"
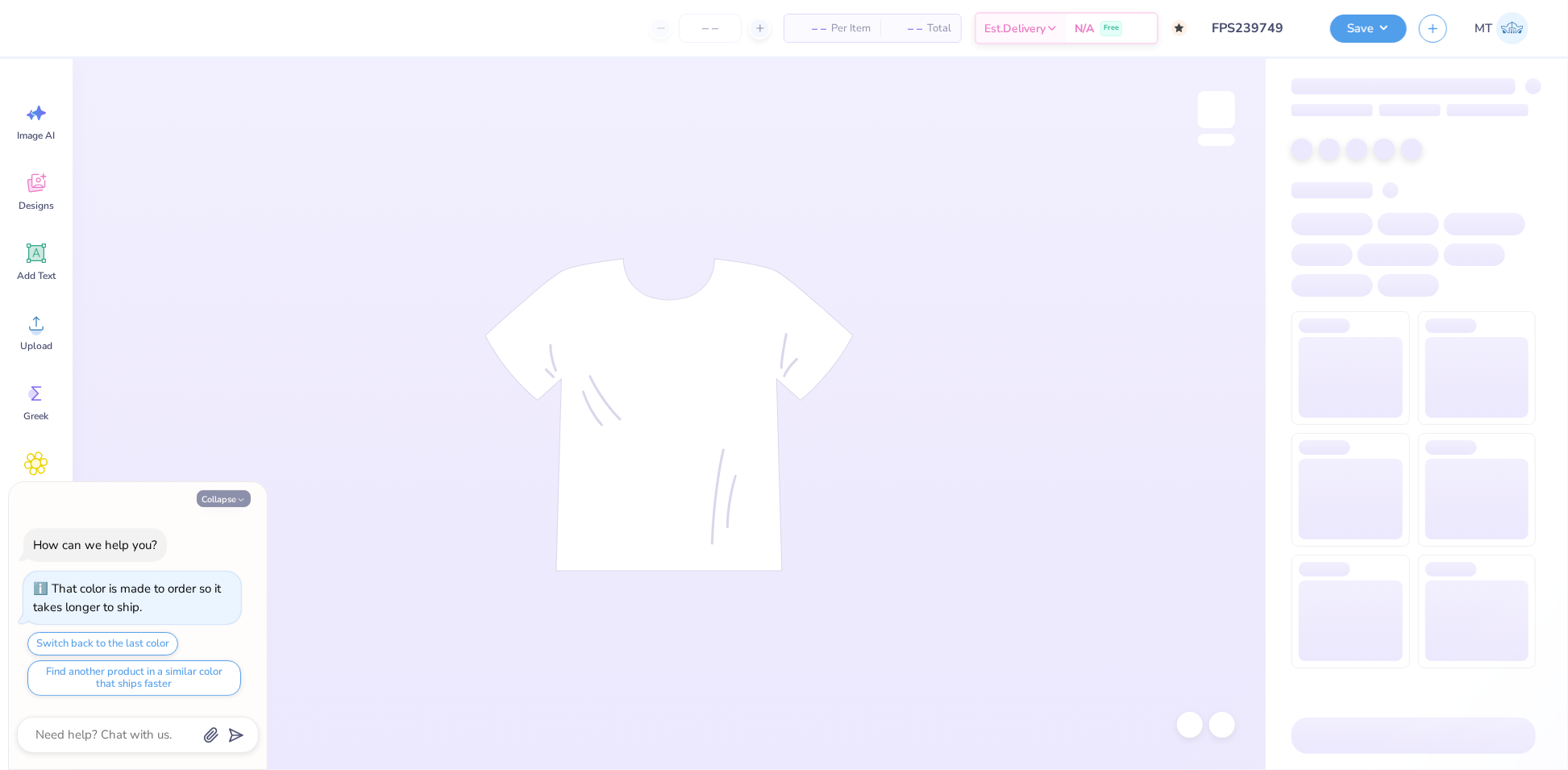
click at [211, 501] on button "Collapse" at bounding box center [223, 498] width 54 height 16
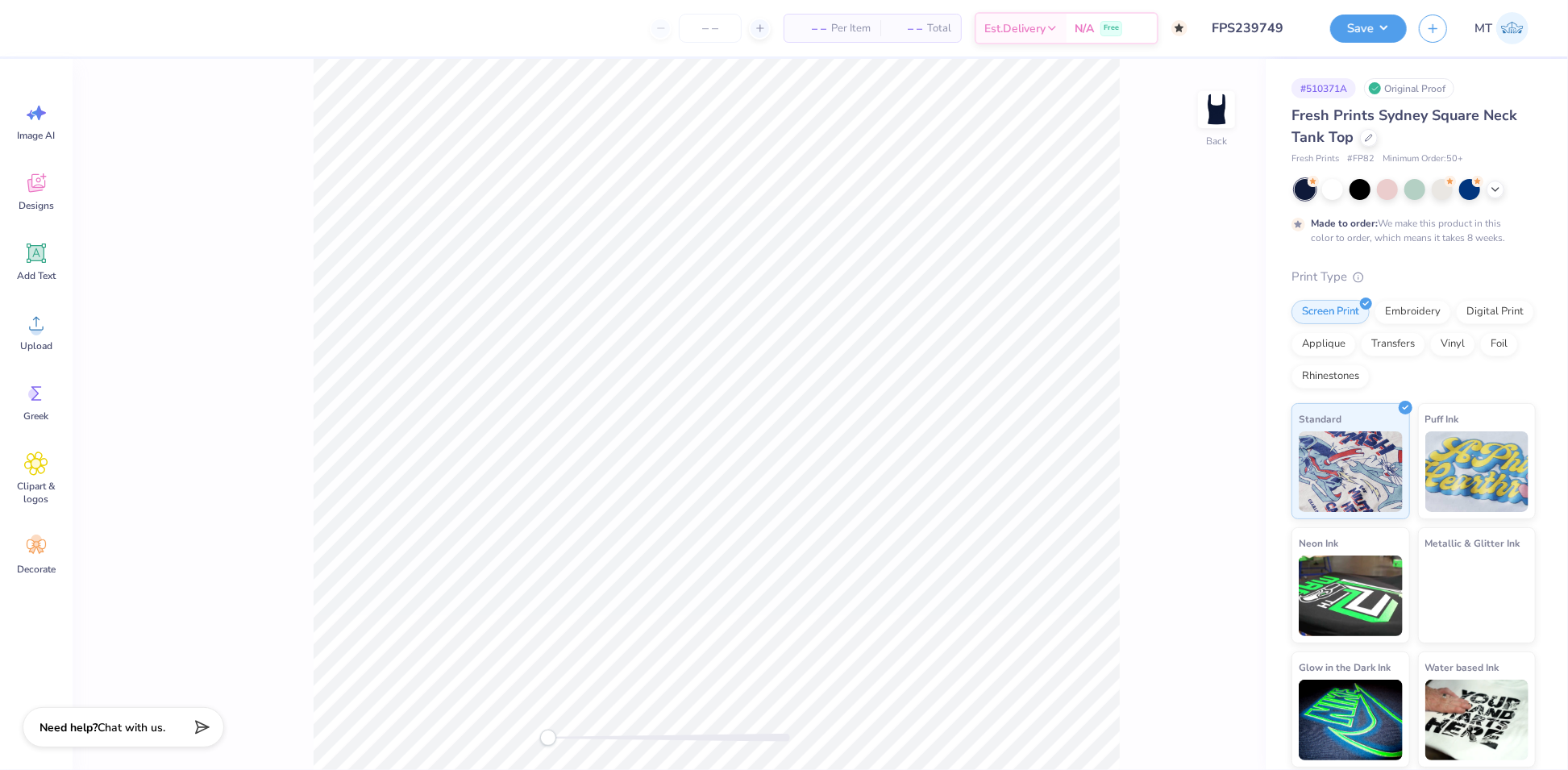
type textarea "x"
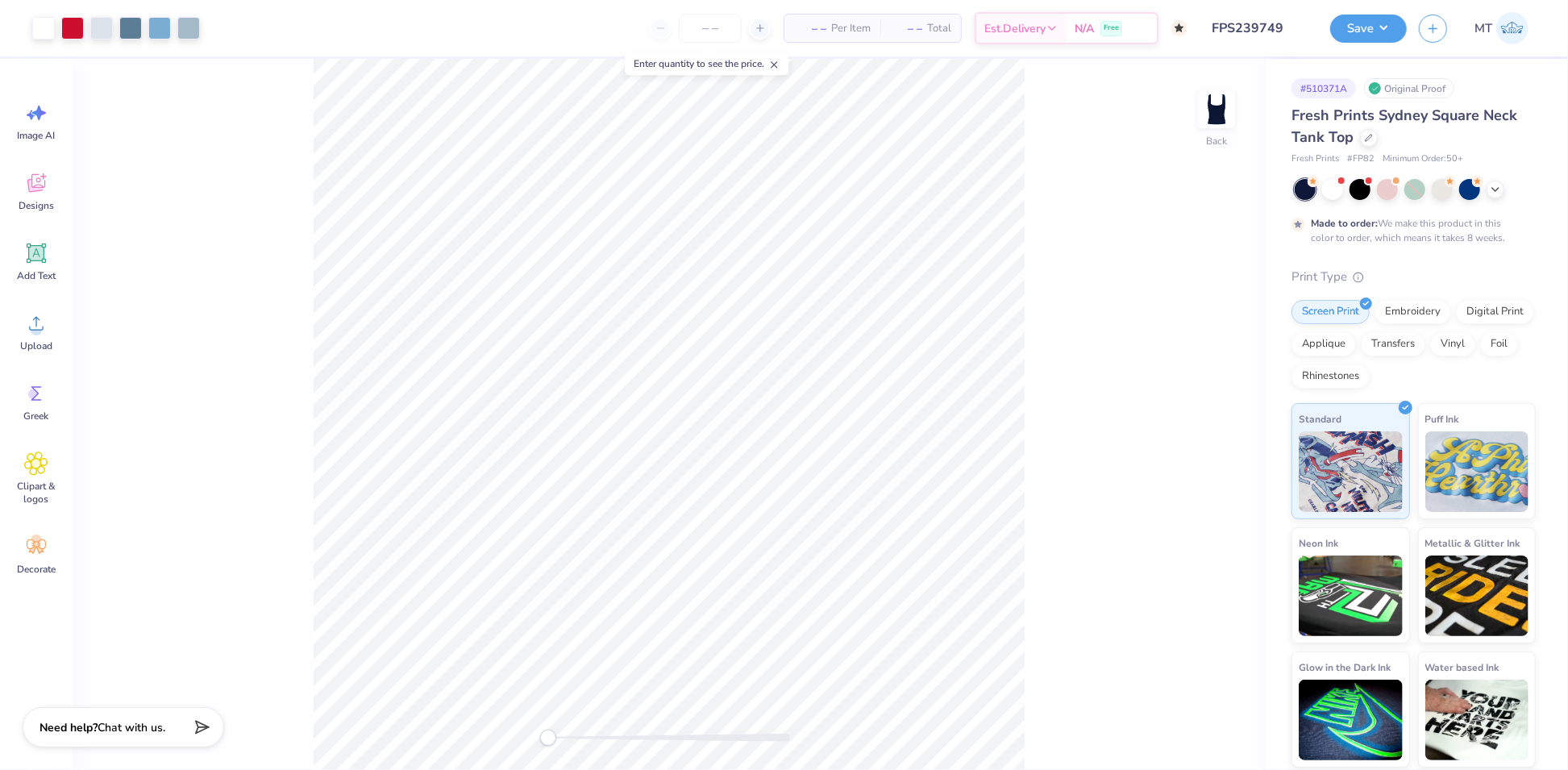
click at [588, 739] on div at bounding box center [669, 737] width 242 height 8
click at [135, 24] on div at bounding box center [130, 27] width 23 height 23
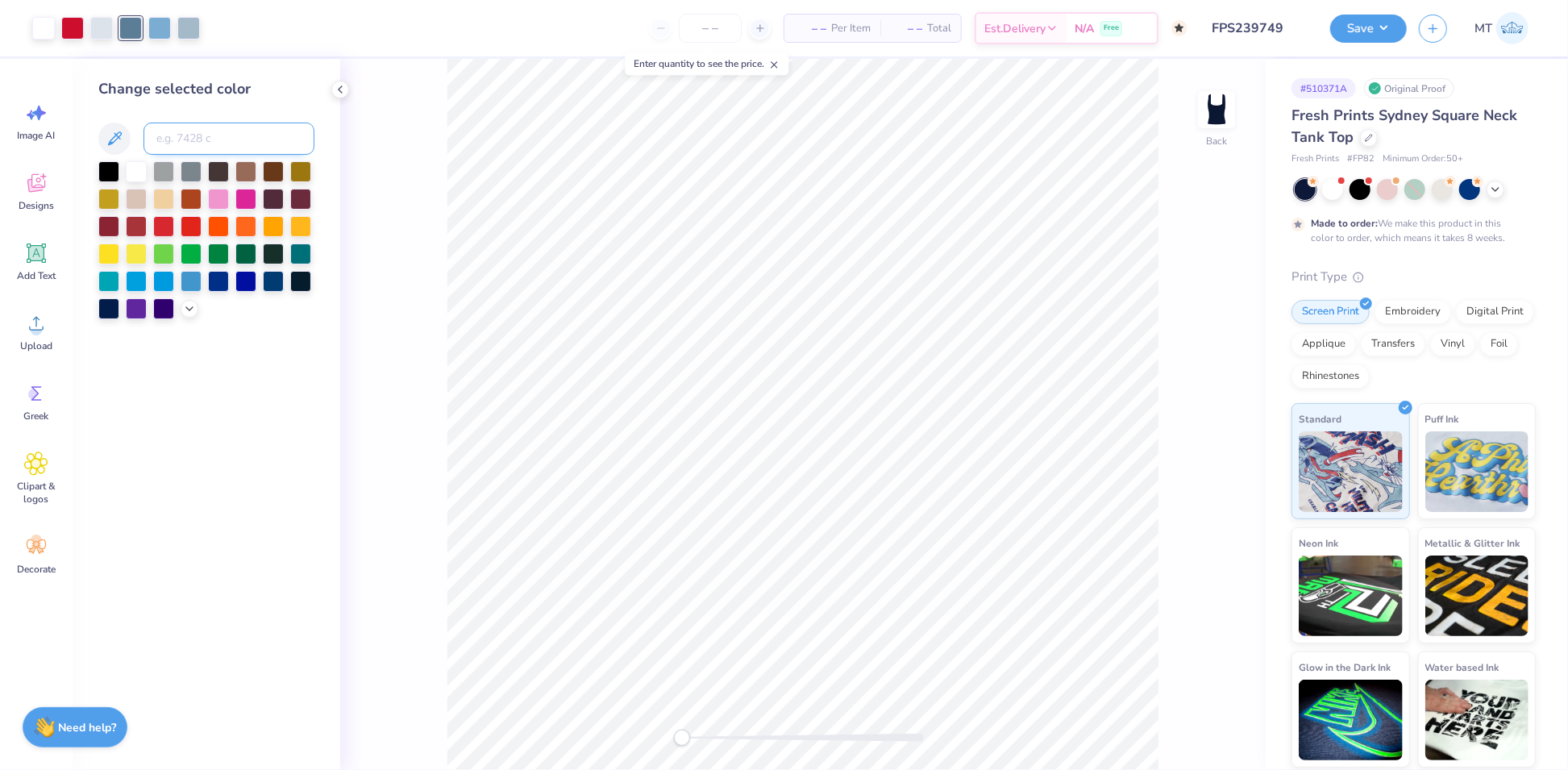
click at [192, 141] on input at bounding box center [229, 138] width 171 height 32
type input "7546"
click at [743, 740] on div at bounding box center [803, 737] width 242 height 8
click at [178, 29] on div at bounding box center [189, 27] width 23 height 23
click at [239, 146] on input at bounding box center [229, 138] width 171 height 32
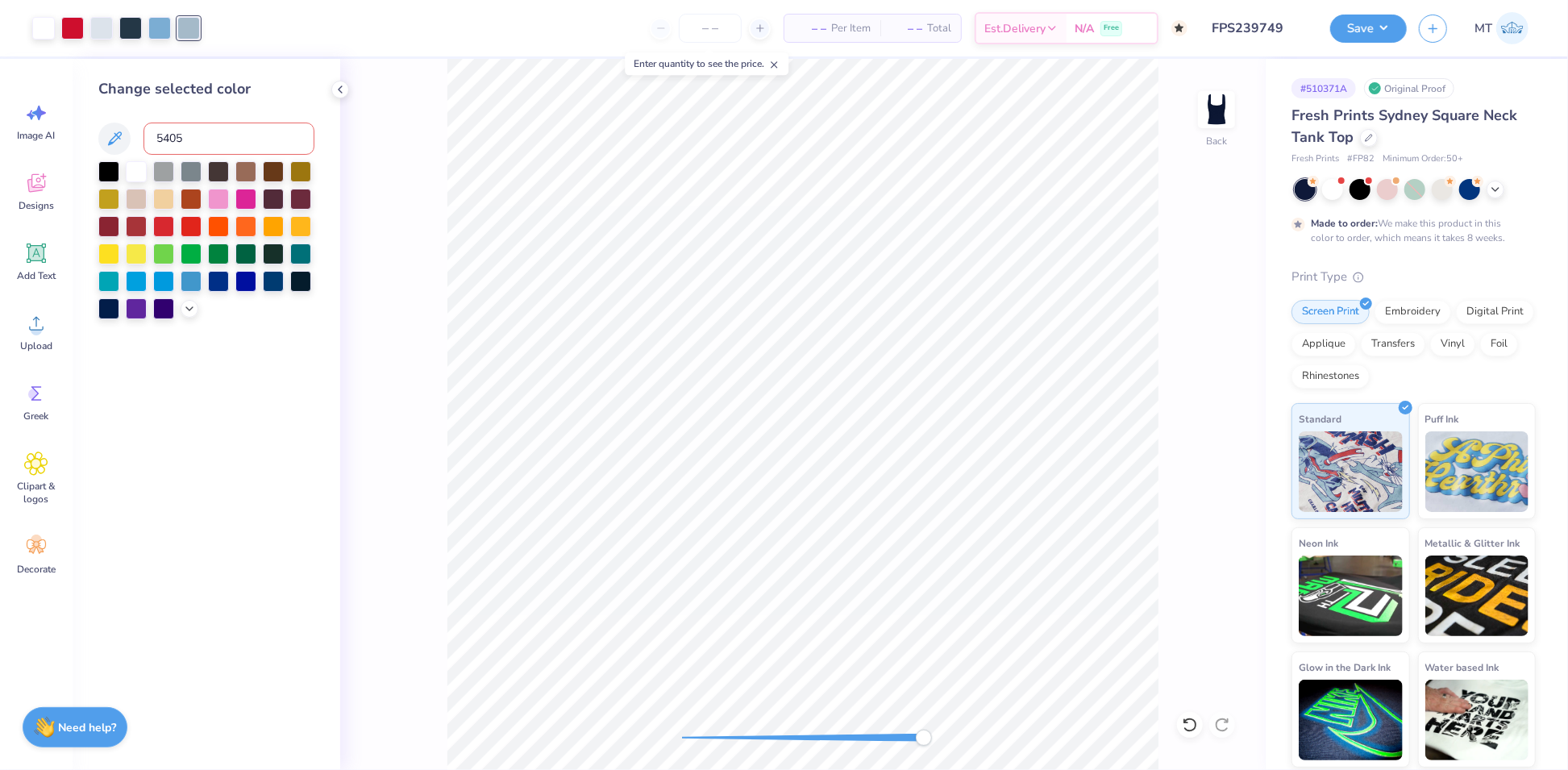
type input "5405"
click at [160, 23] on div at bounding box center [159, 27] width 23 height 23
click at [248, 146] on input at bounding box center [229, 138] width 171 height 32
type input "660"
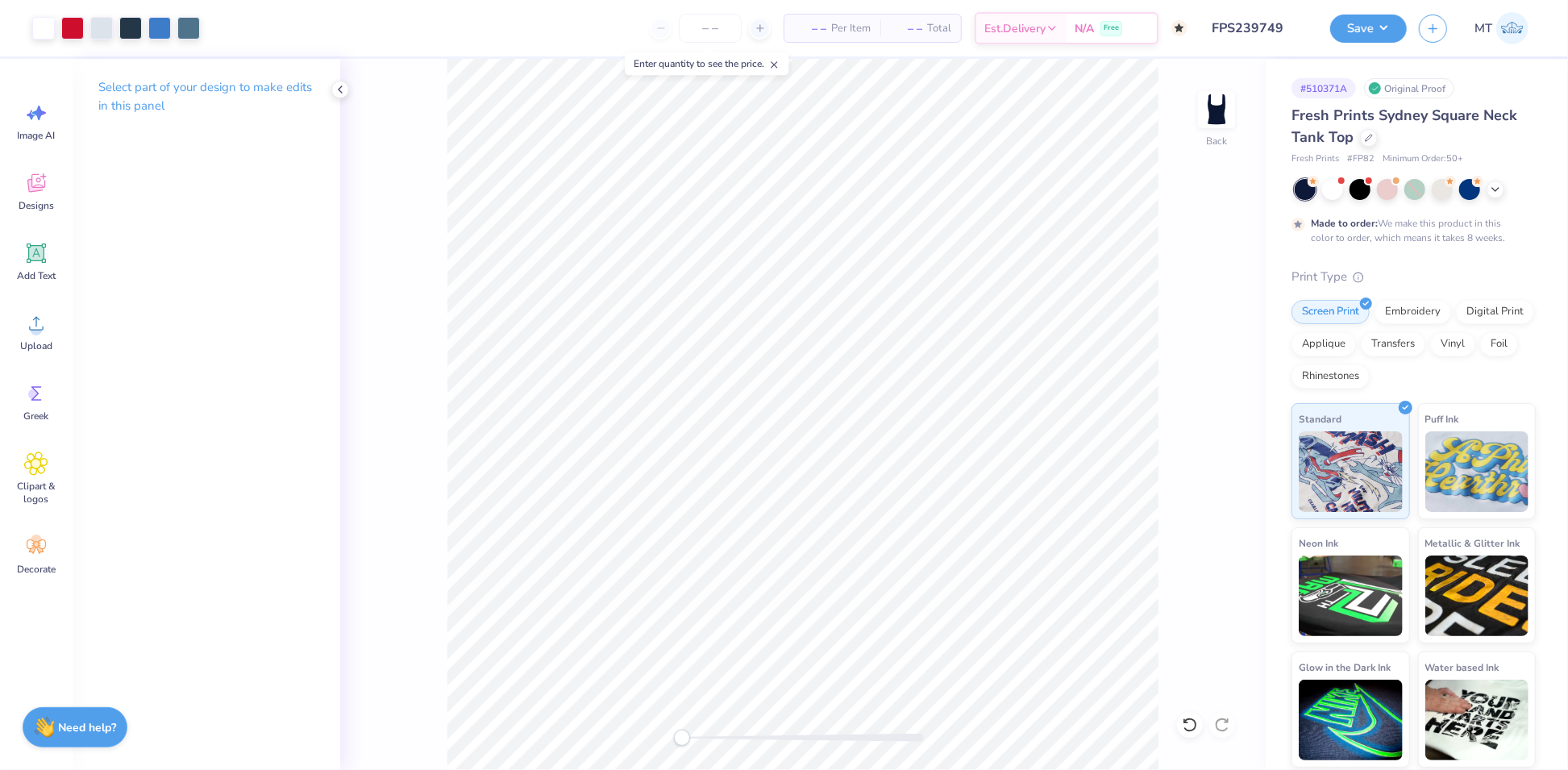
click at [734, 734] on div at bounding box center [803, 737] width 242 height 8
click at [740, 618] on li "Ungroup" at bounding box center [762, 628] width 126 height 31
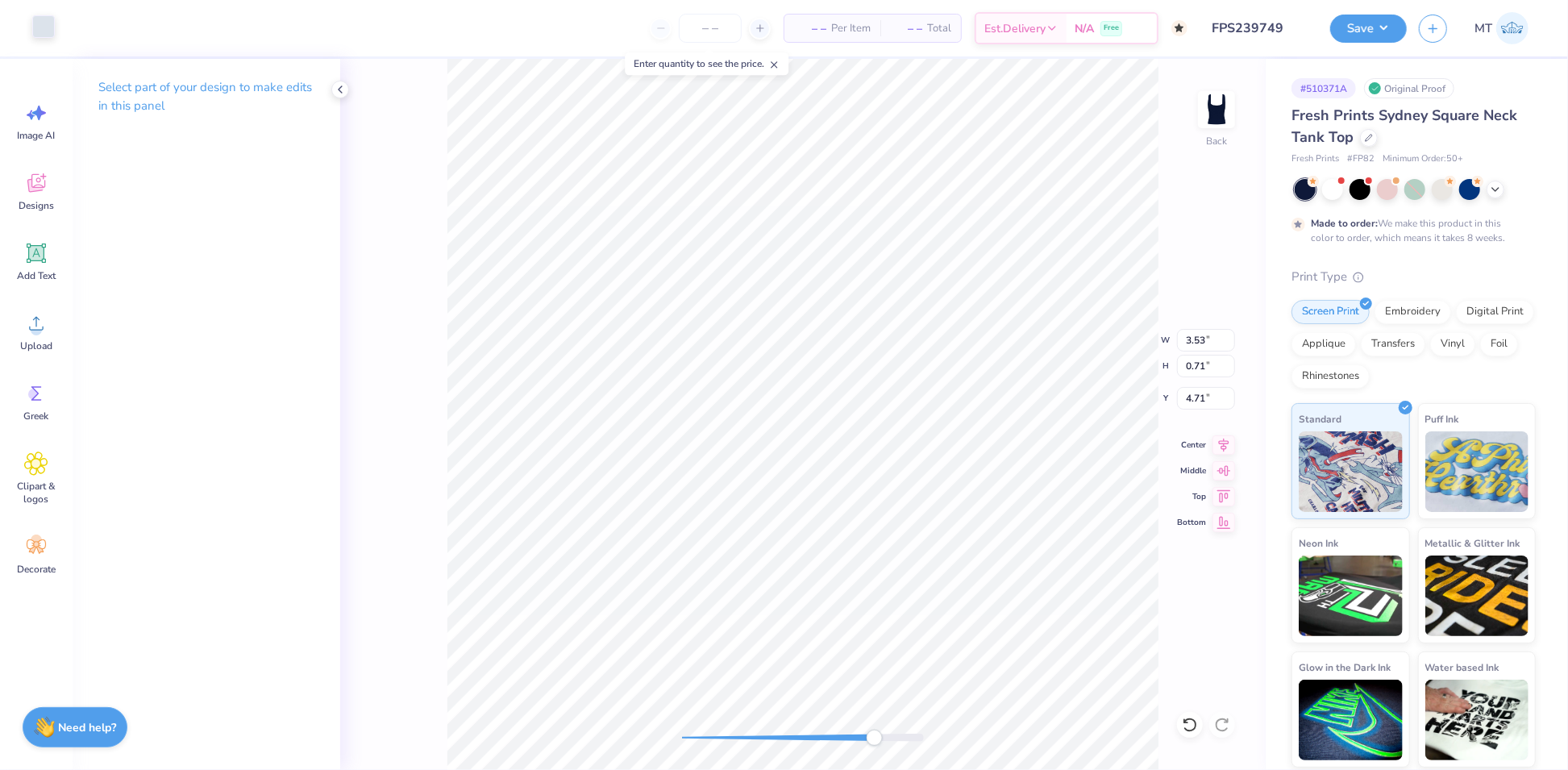
click at [50, 25] on div at bounding box center [43, 27] width 23 height 23
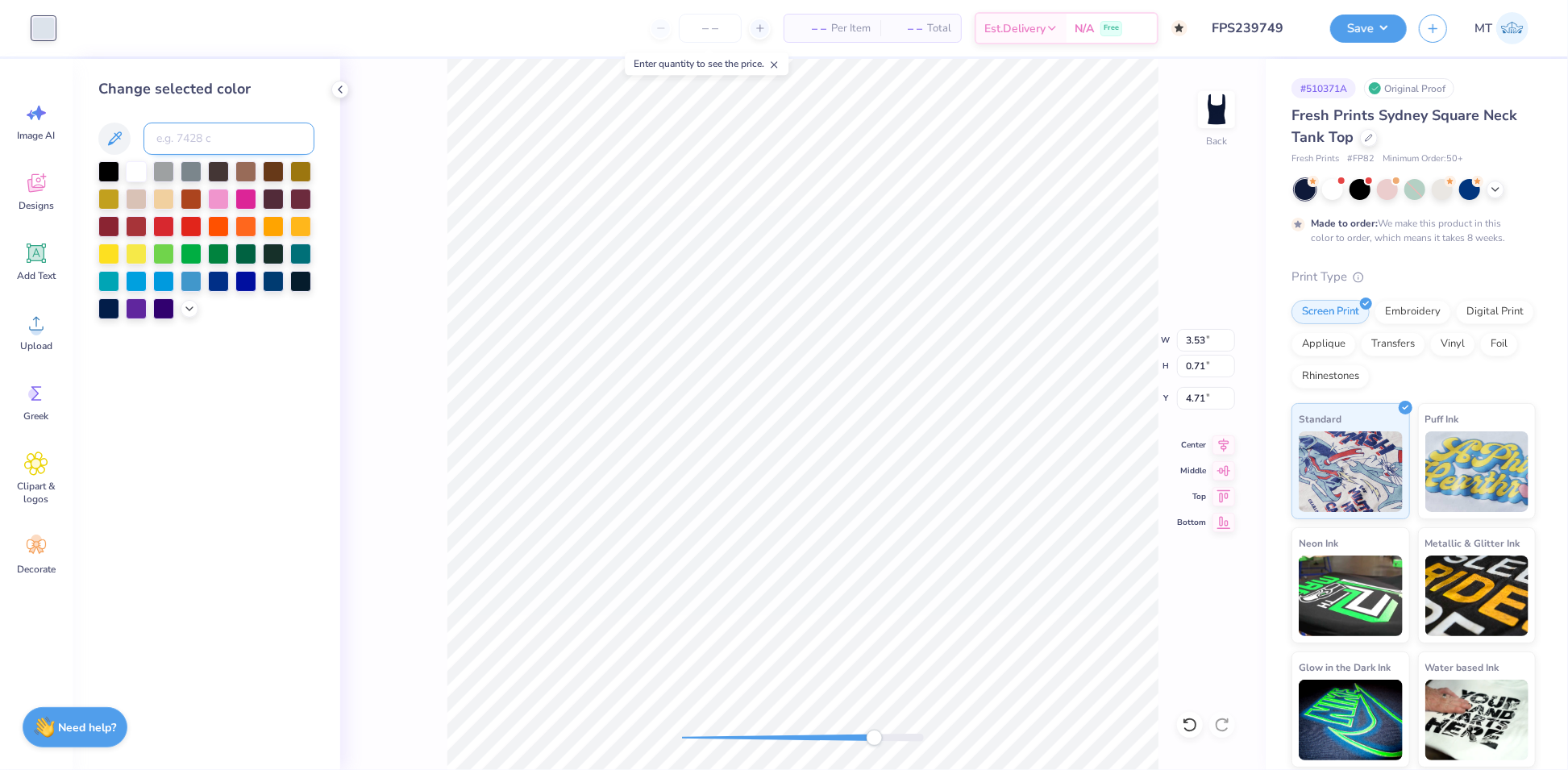
click at [178, 127] on input at bounding box center [229, 138] width 171 height 32
type input "660"
click at [650, 732] on div "Back W 3.53 3.53 " H 0.71 0.71 " Y 4.71 4.71 " Center Middle Top Bottom" at bounding box center [803, 414] width 925 height 711
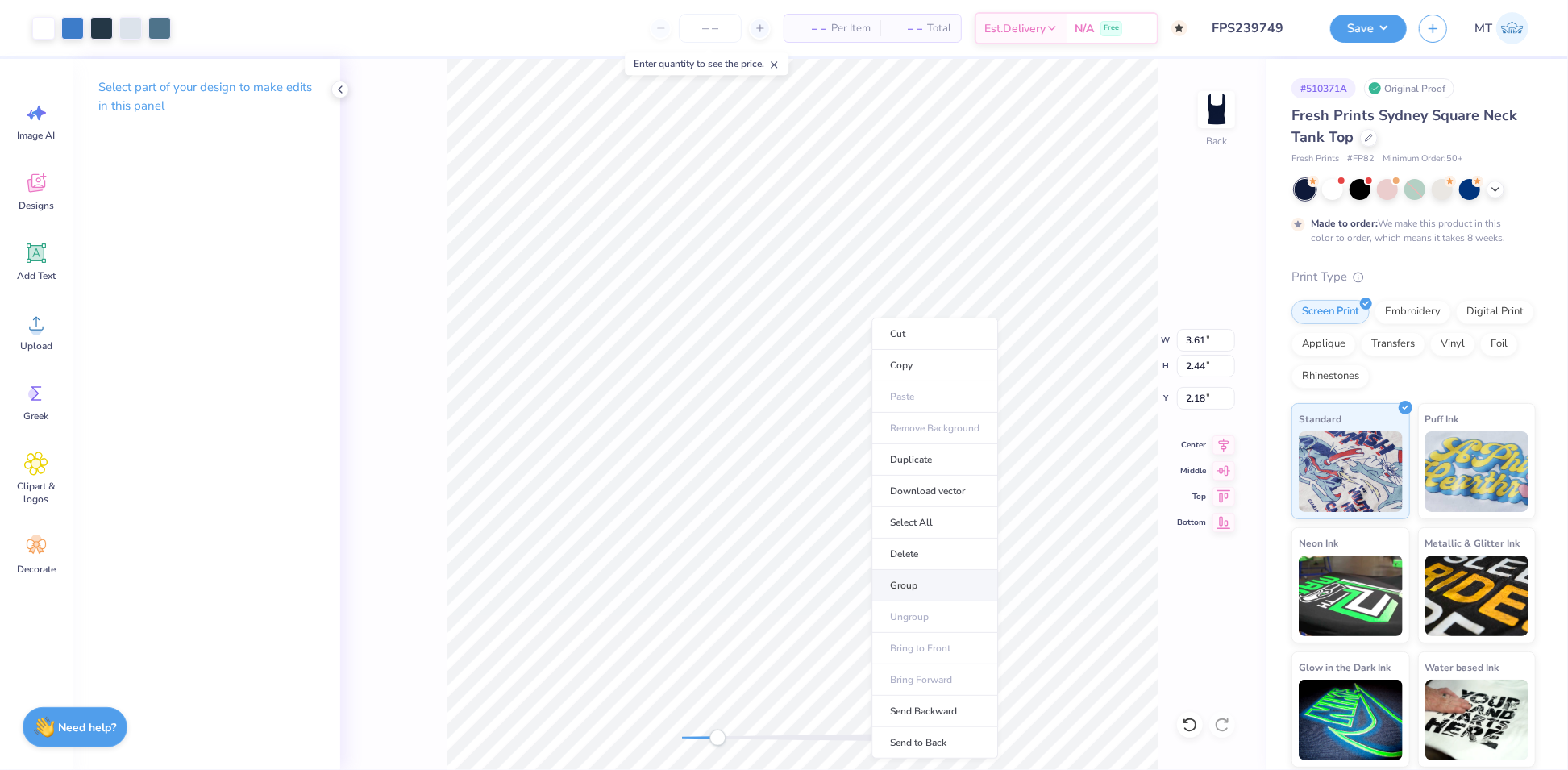
click at [922, 591] on li "Group" at bounding box center [935, 586] width 126 height 31
type input "1.99"
type input "1.98"
type input "3.42"
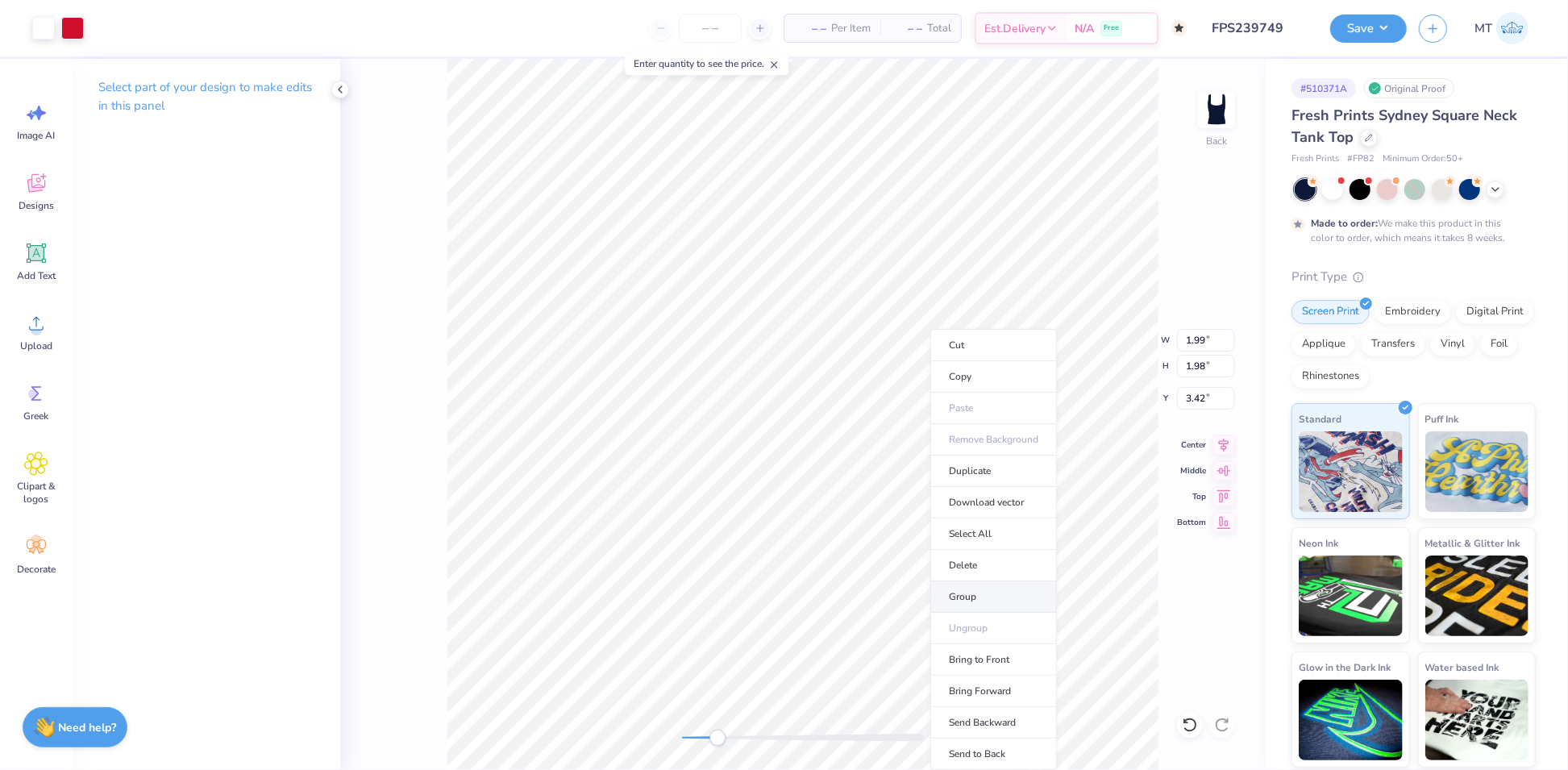
click at [989, 596] on li "Group" at bounding box center [993, 597] width 126 height 31
type input "2.27"
type input "2.36"
type input "1.50"
click at [645, 507] on li "Group" at bounding box center [649, 506] width 126 height 31
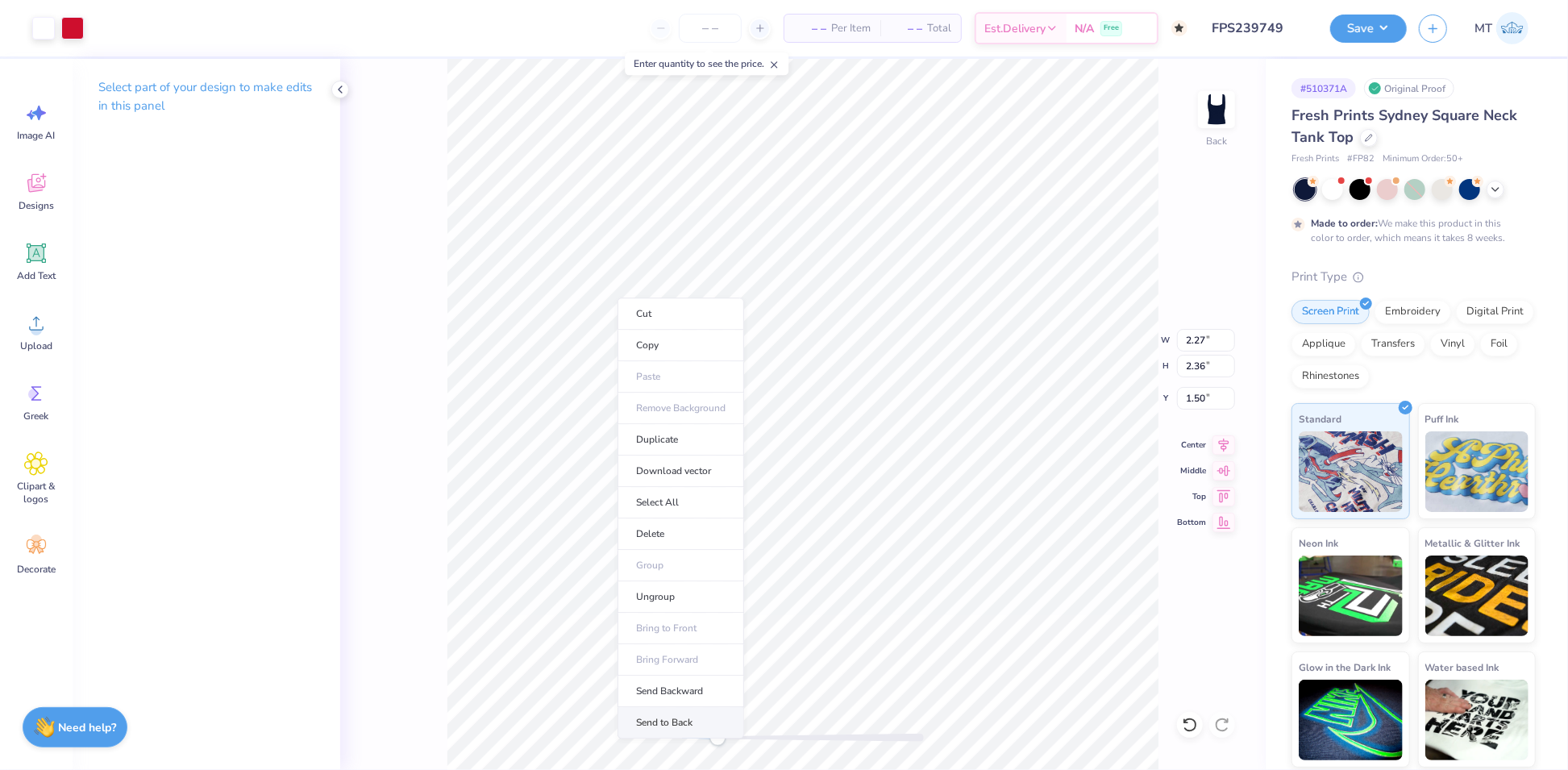
click at [680, 717] on li "Send to Back" at bounding box center [681, 722] width 126 height 31
type input "1.99"
type input "1.98"
type input "3.42"
click at [1011, 750] on li "Send to Back" at bounding box center [1019, 754] width 126 height 31
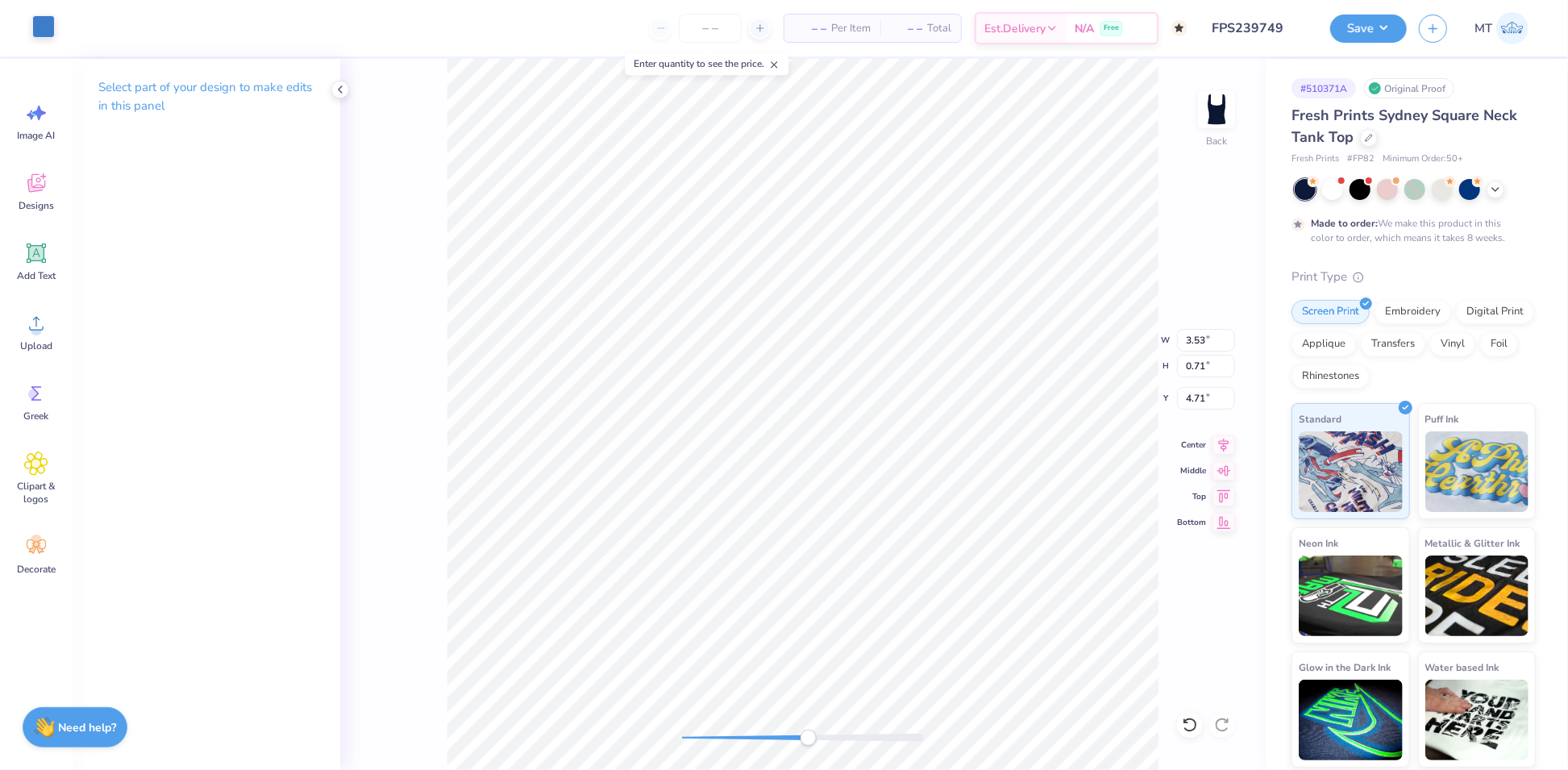
click at [35, 26] on div at bounding box center [43, 27] width 23 height 23
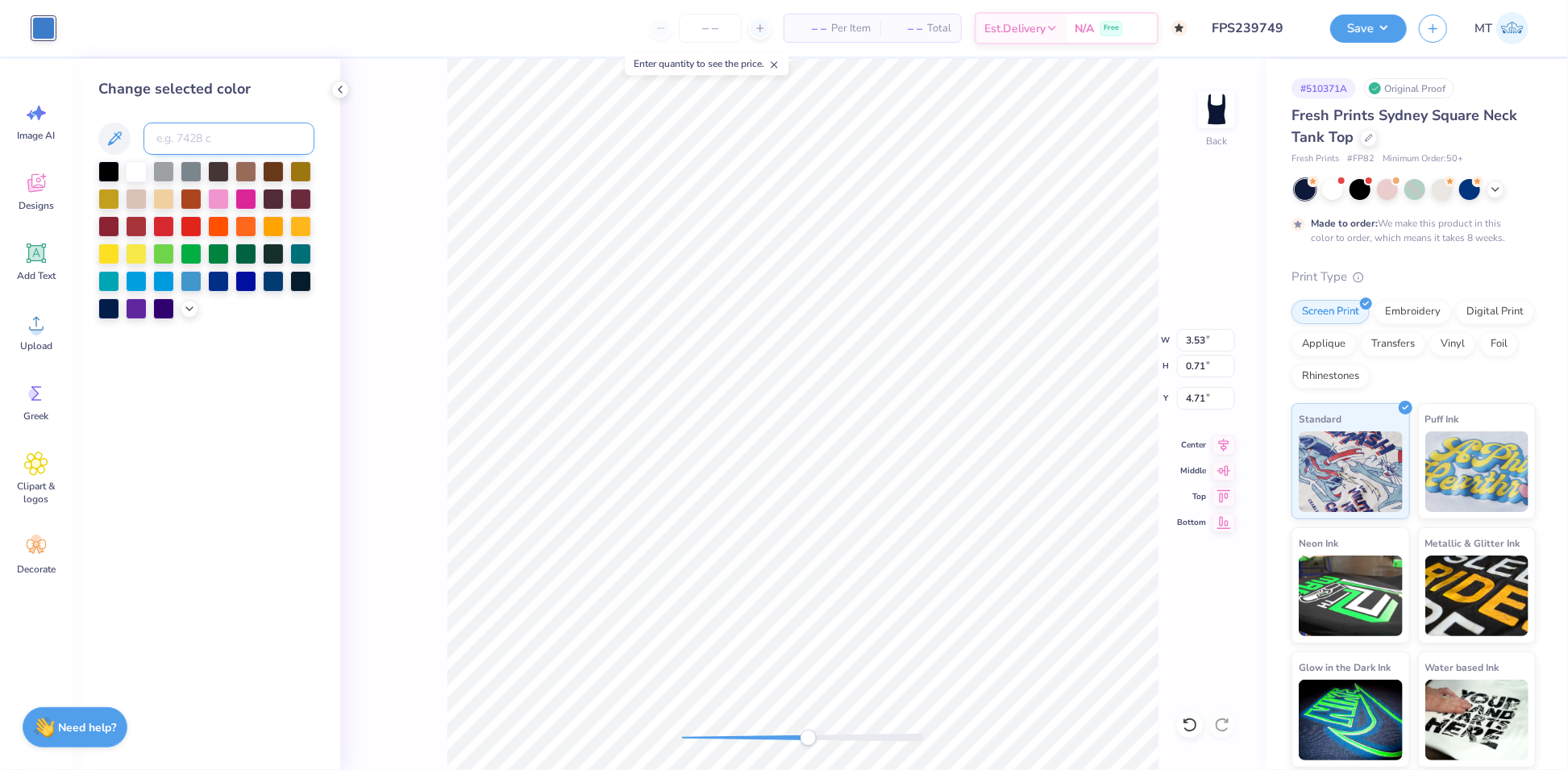
click at [238, 146] on input at bounding box center [229, 138] width 171 height 32
type input "5405"
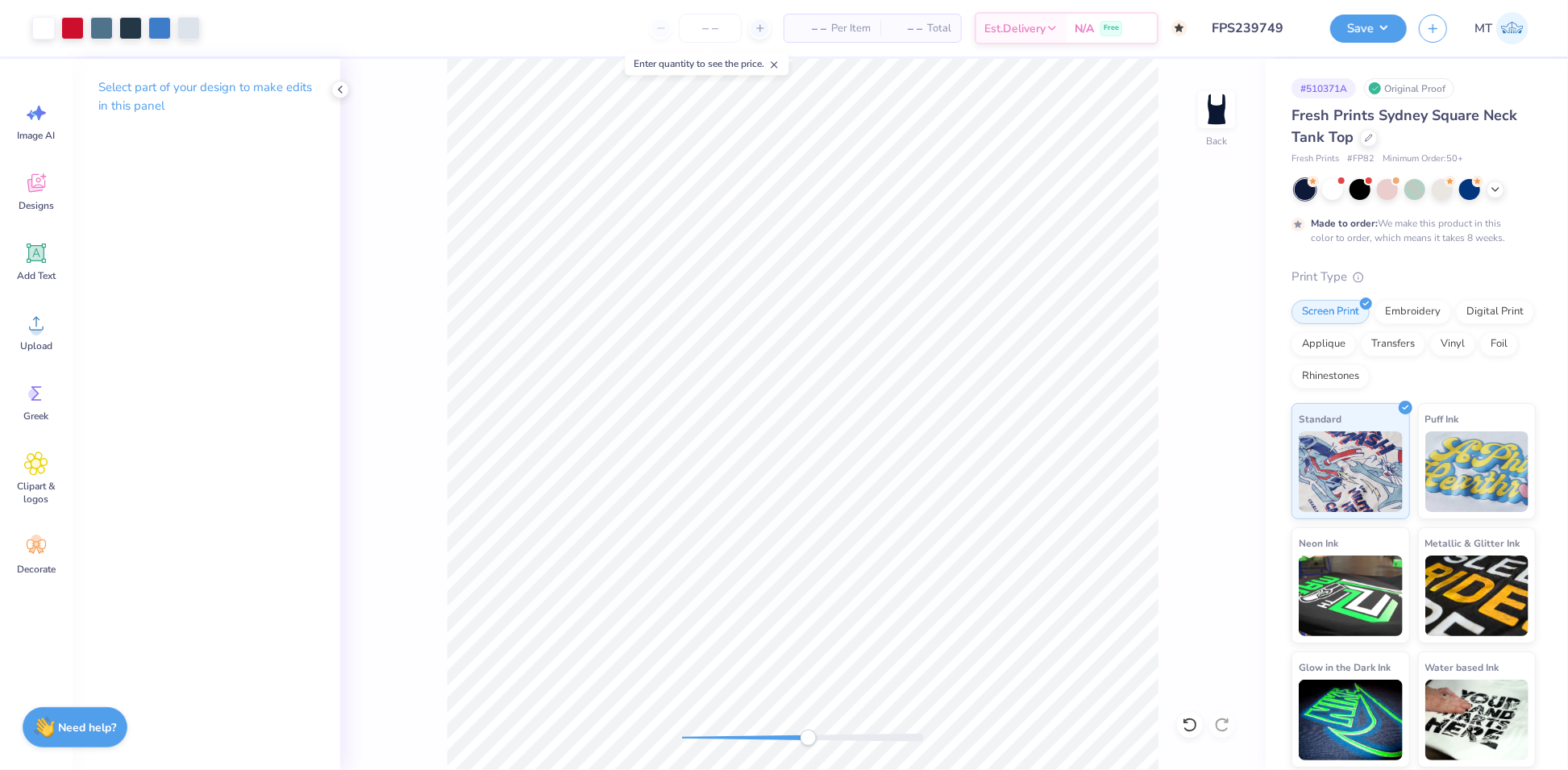
drag, startPoint x: 805, startPoint y: 740, endPoint x: 683, endPoint y: 741, distance: 122.0
click at [683, 741] on div at bounding box center [803, 737] width 242 height 8
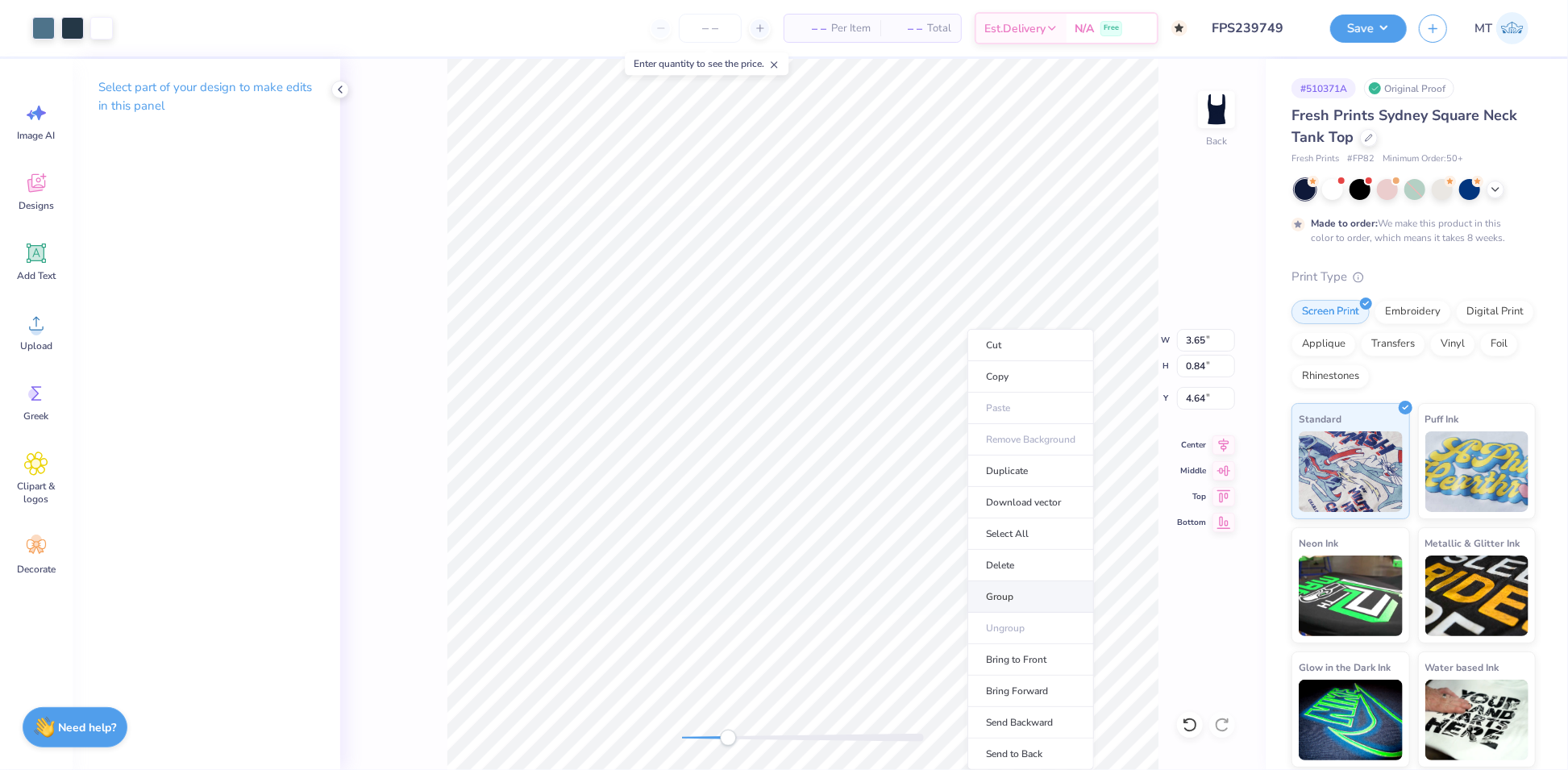
click at [1024, 592] on li "Group" at bounding box center [1031, 597] width 126 height 31
type input "3.31"
type input "0.76"
type input "2.06"
type input "2.14"
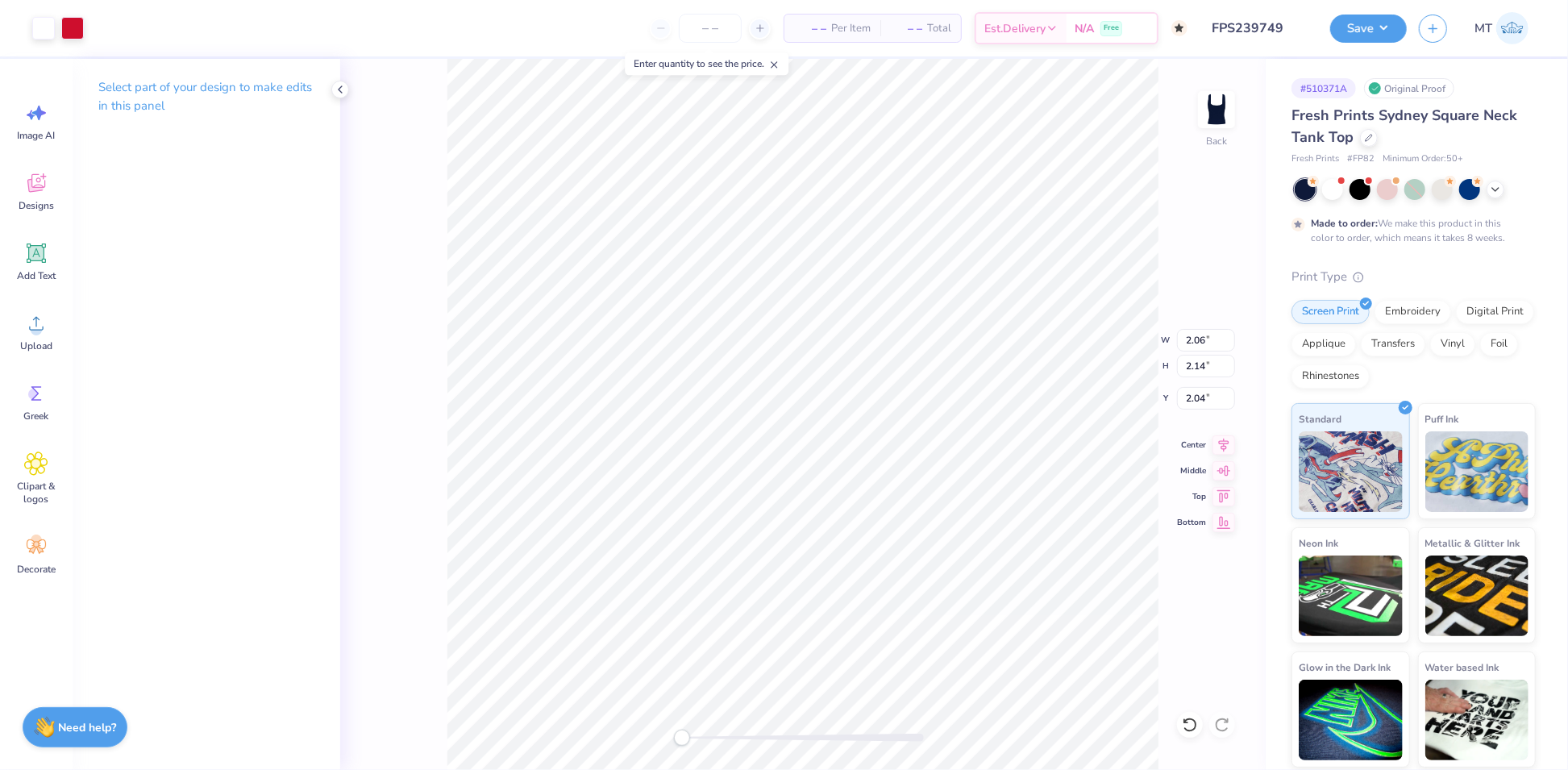
type input "2.04"
click at [1181, 722] on div at bounding box center [1190, 725] width 26 height 26
click at [1360, 34] on button "Save" at bounding box center [1368, 26] width 77 height 28
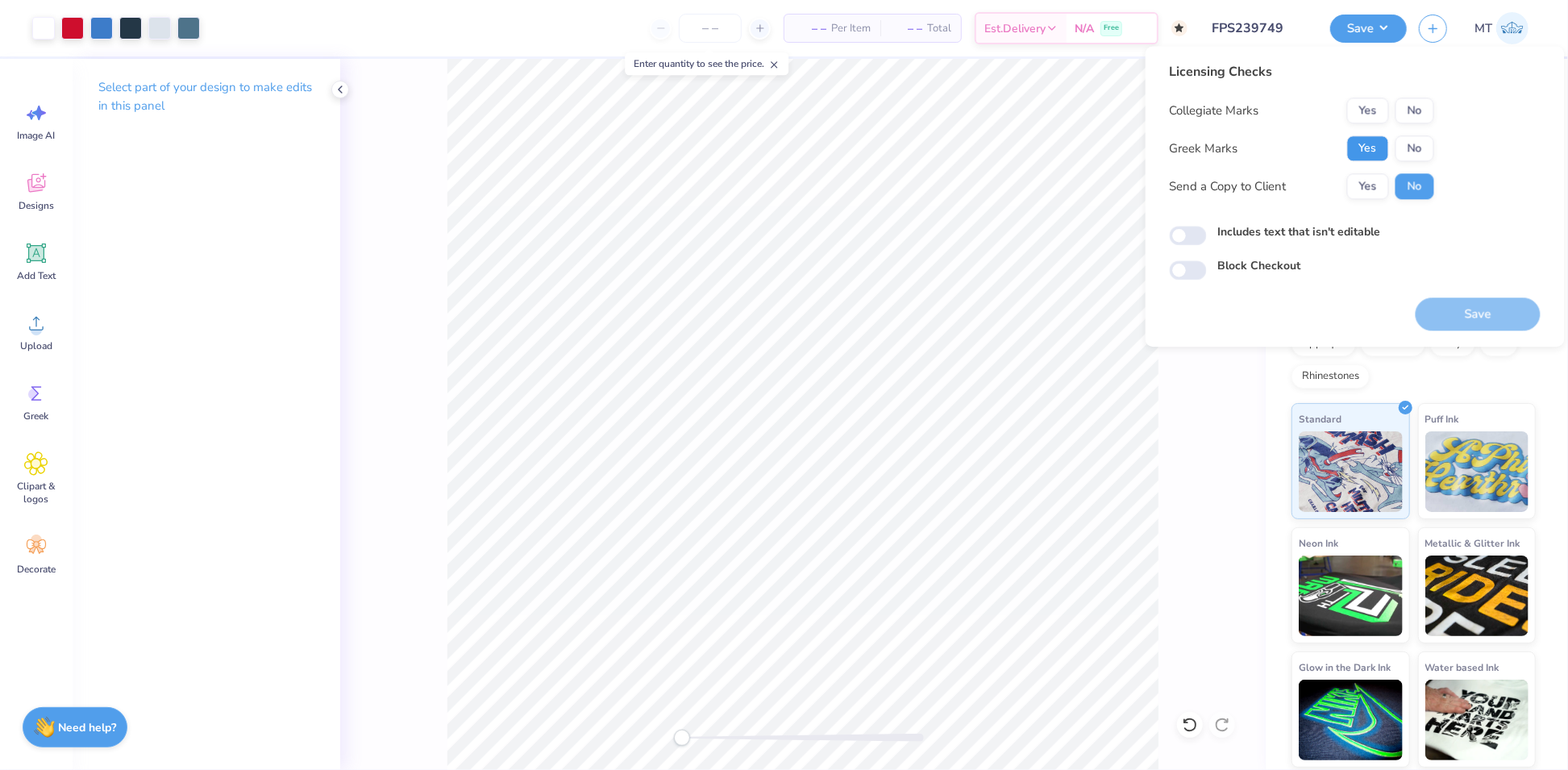
click at [1376, 152] on button "Yes" at bounding box center [1368, 148] width 42 height 26
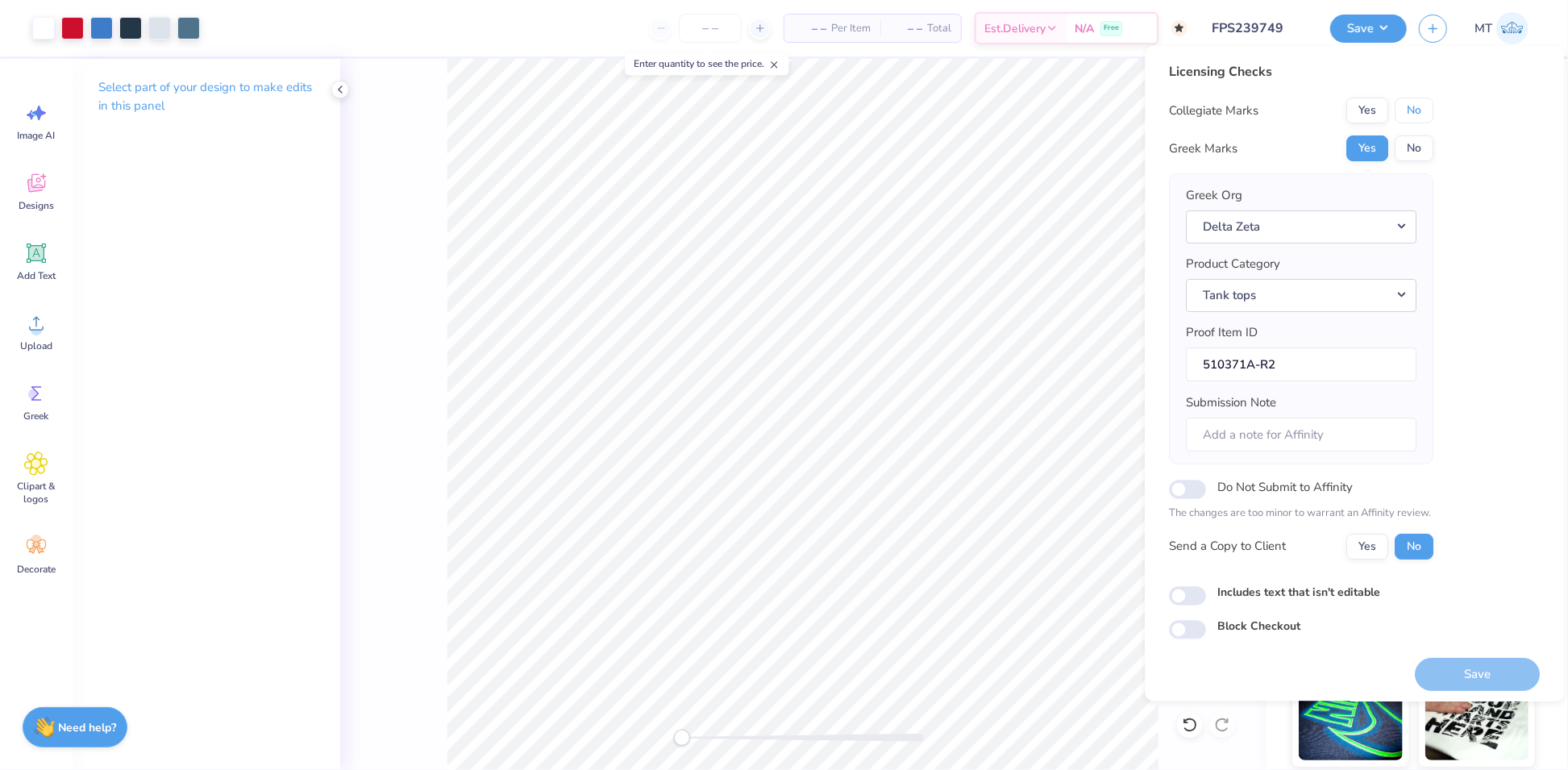
click at [1432, 114] on button "No" at bounding box center [1414, 111] width 38 height 26
click at [1463, 680] on button "Save" at bounding box center [1477, 675] width 124 height 33
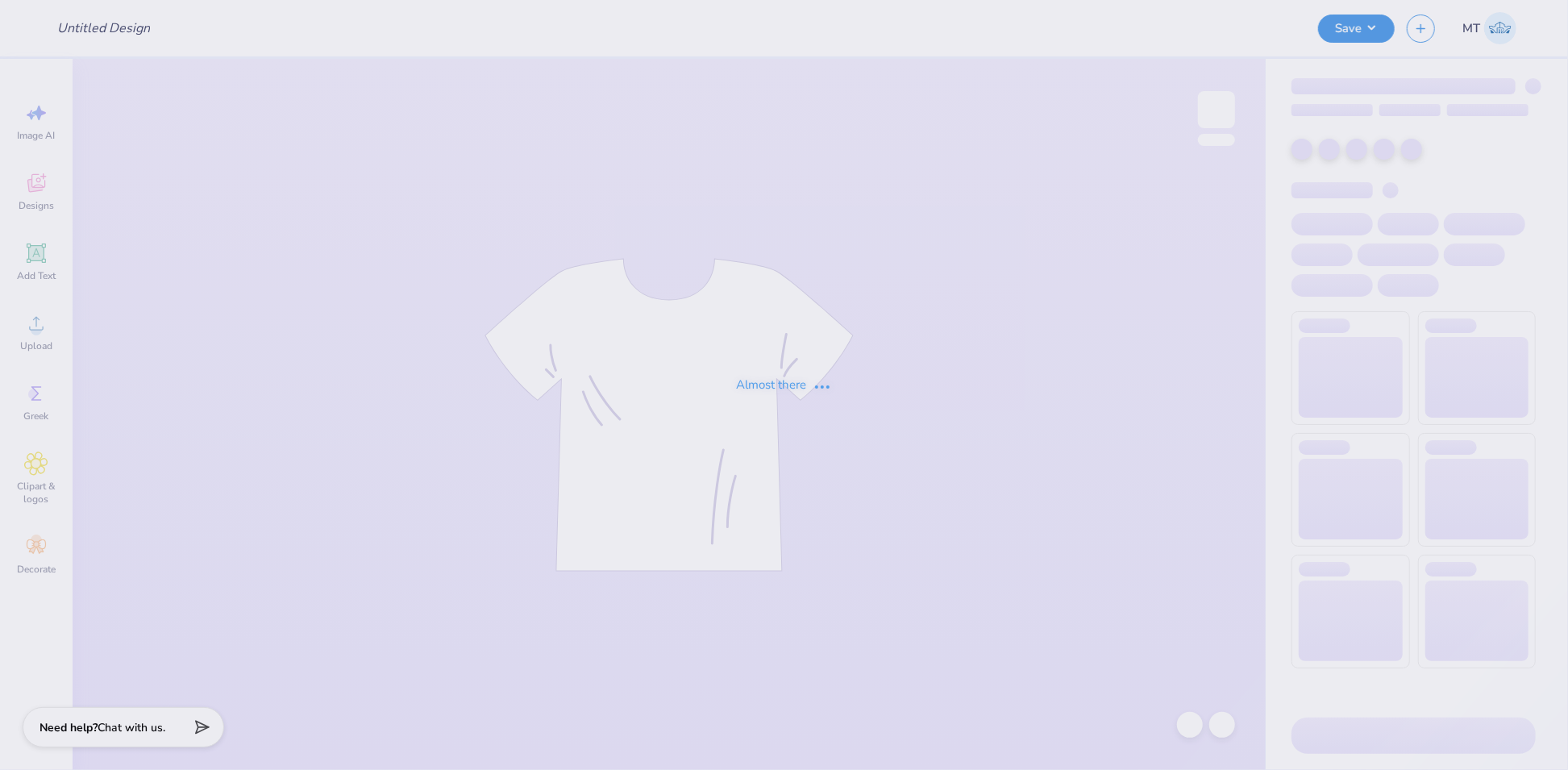
type input "FPS239773"
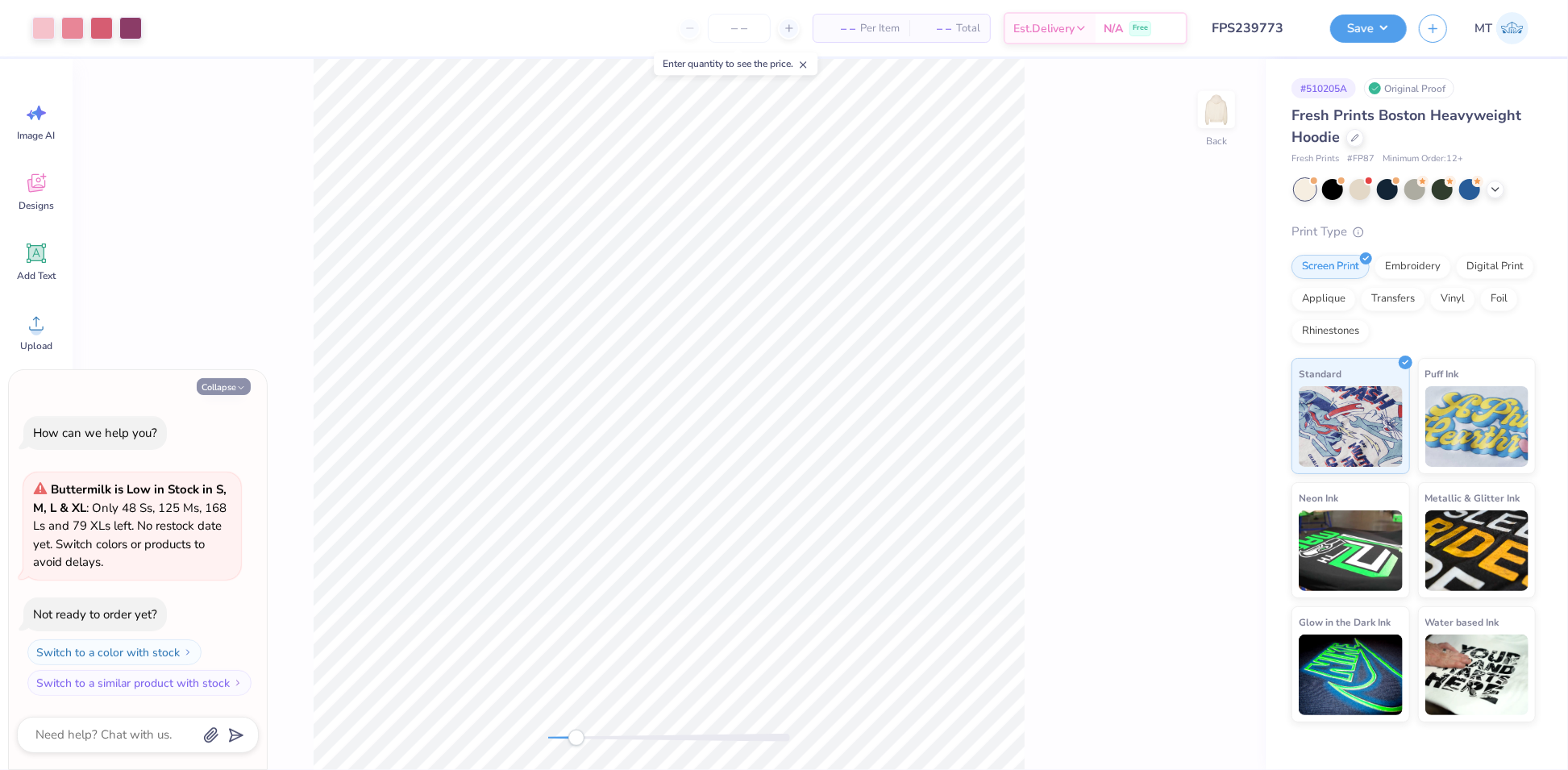
click at [221, 384] on button "Collapse" at bounding box center [223, 386] width 54 height 16
type textarea "x"
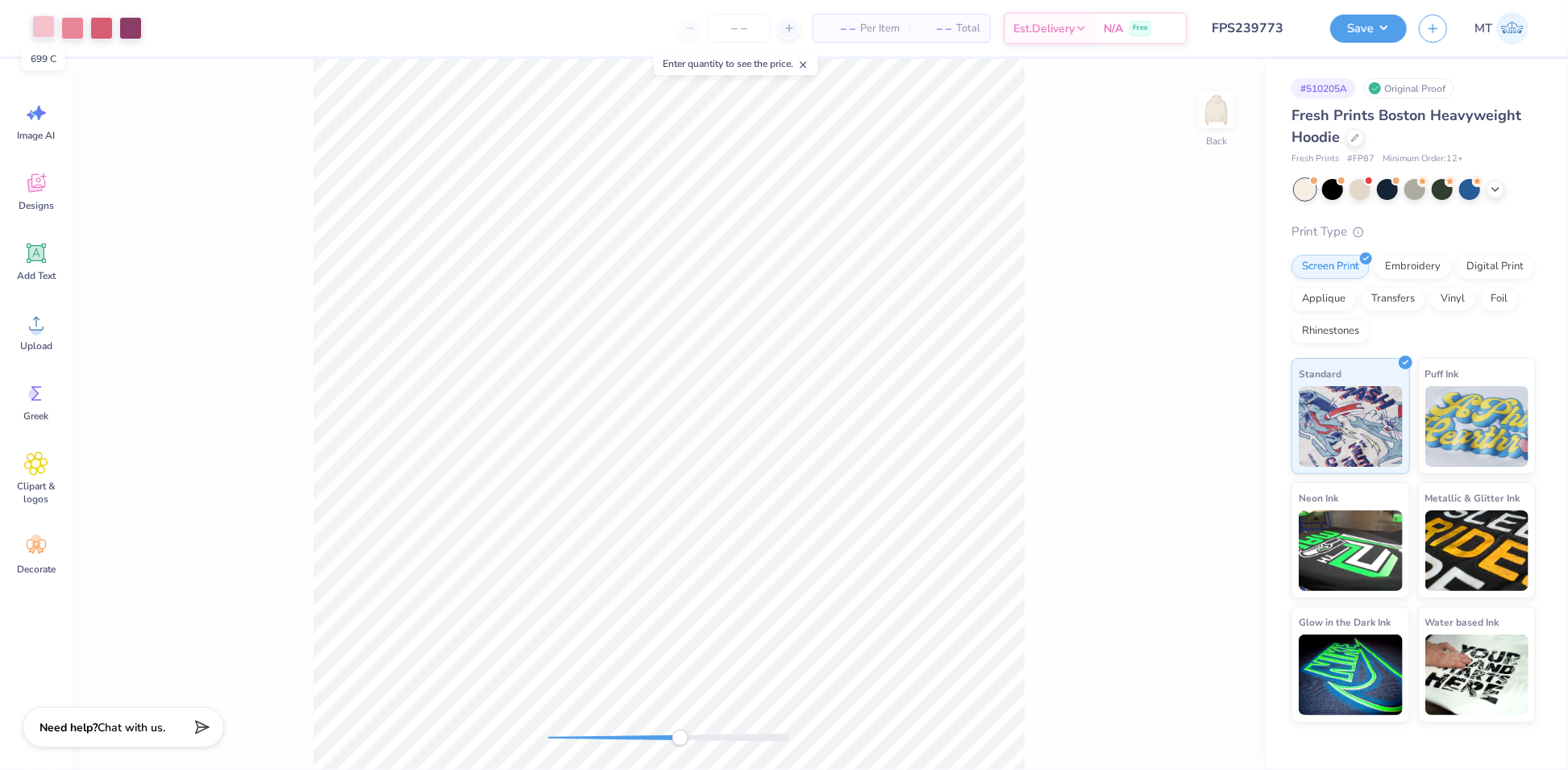
click at [50, 27] on div at bounding box center [43, 27] width 23 height 23
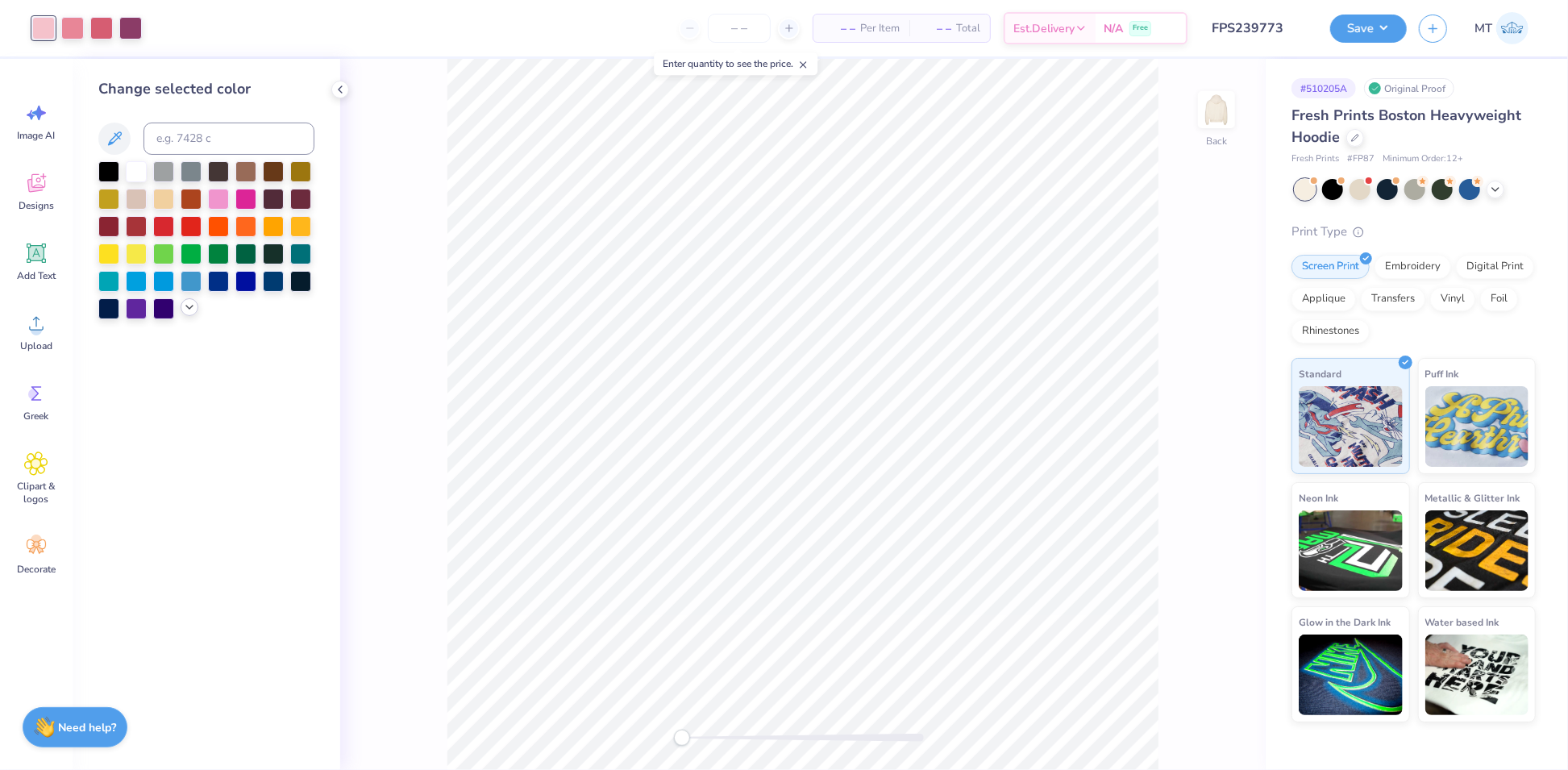
click at [191, 311] on icon at bounding box center [189, 307] width 13 height 13
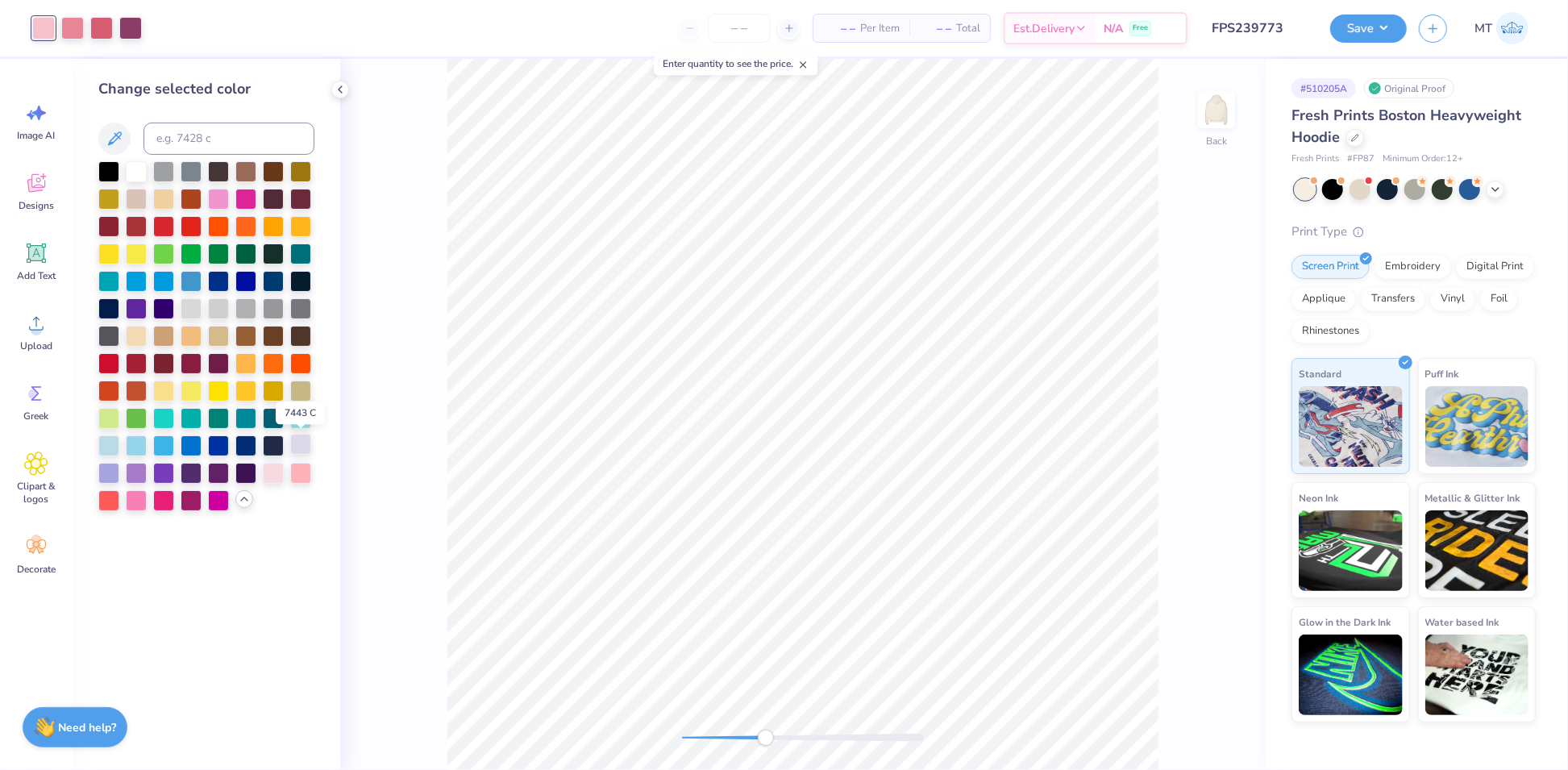
click at [300, 445] on div at bounding box center [300, 444] width 21 height 21
click at [109, 29] on div at bounding box center [102, 27] width 23 height 23
click at [185, 201] on div at bounding box center [190, 197] width 21 height 21
click at [1186, 722] on icon at bounding box center [1186, 721] width 4 height 4
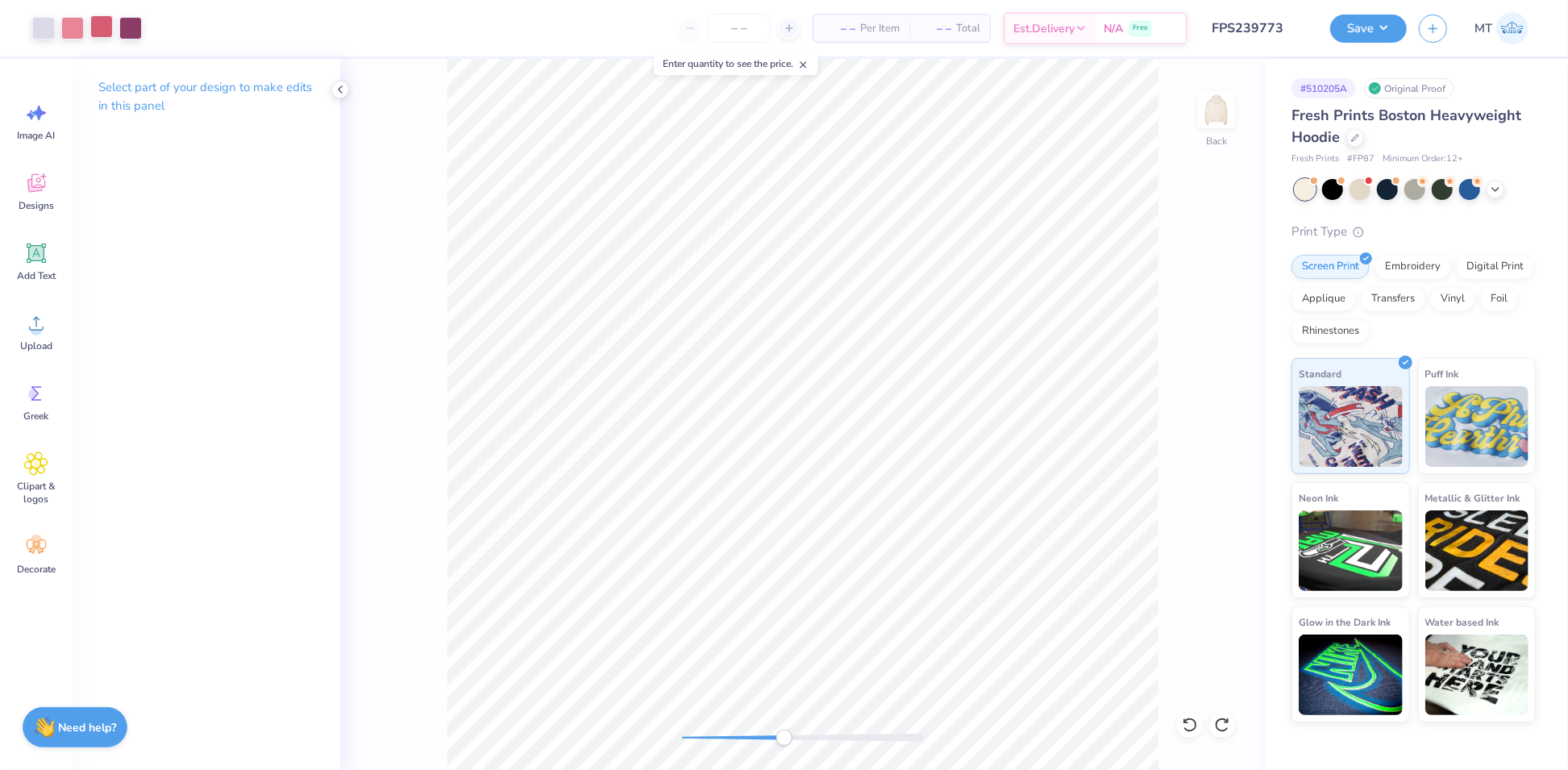
click at [94, 20] on div at bounding box center [102, 27] width 23 height 23
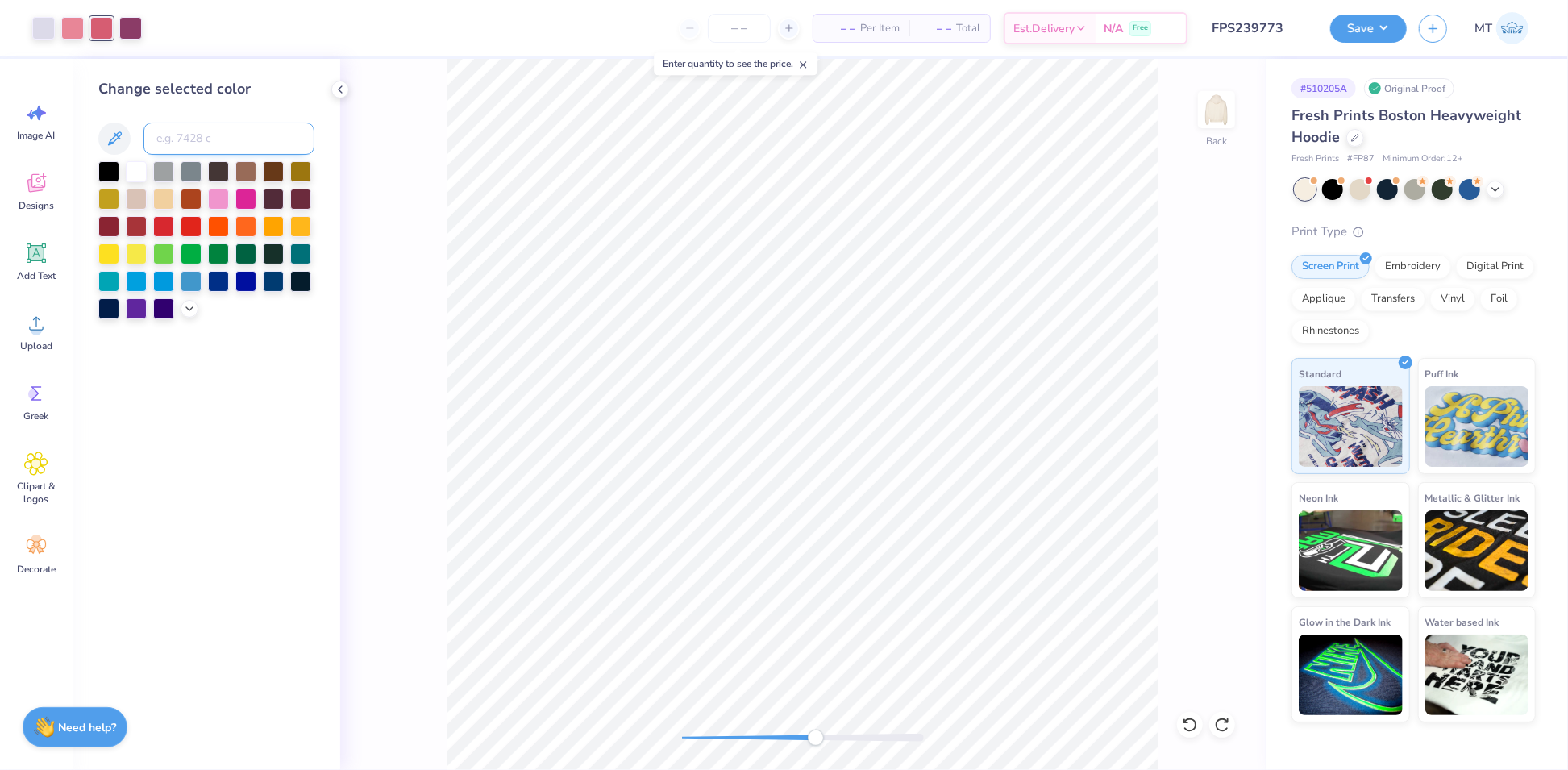
click at [227, 138] on input at bounding box center [229, 138] width 171 height 32
type input "709"
click at [1189, 721] on icon at bounding box center [1190, 725] width 16 height 16
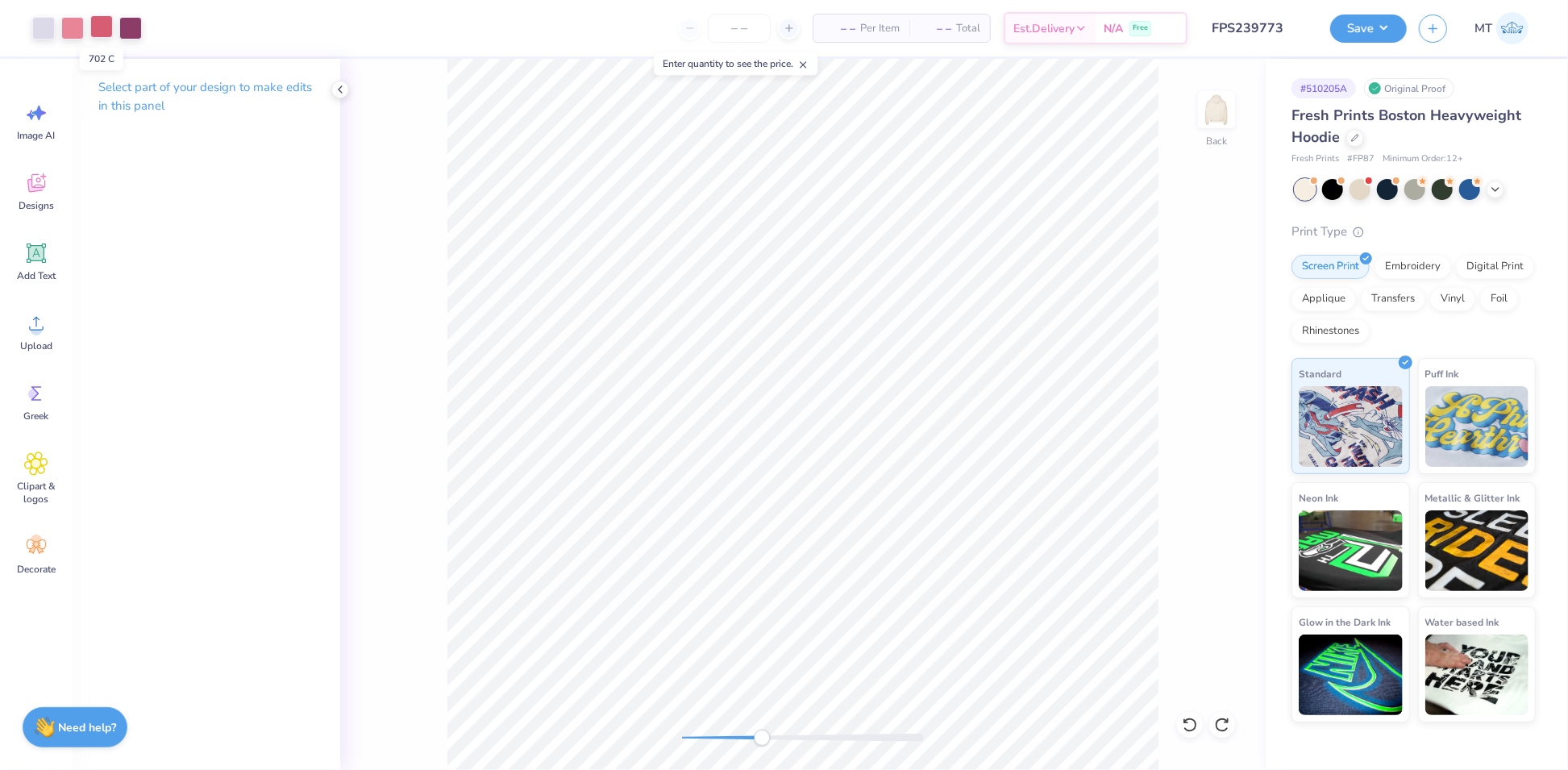
click at [104, 36] on div at bounding box center [102, 27] width 23 height 23
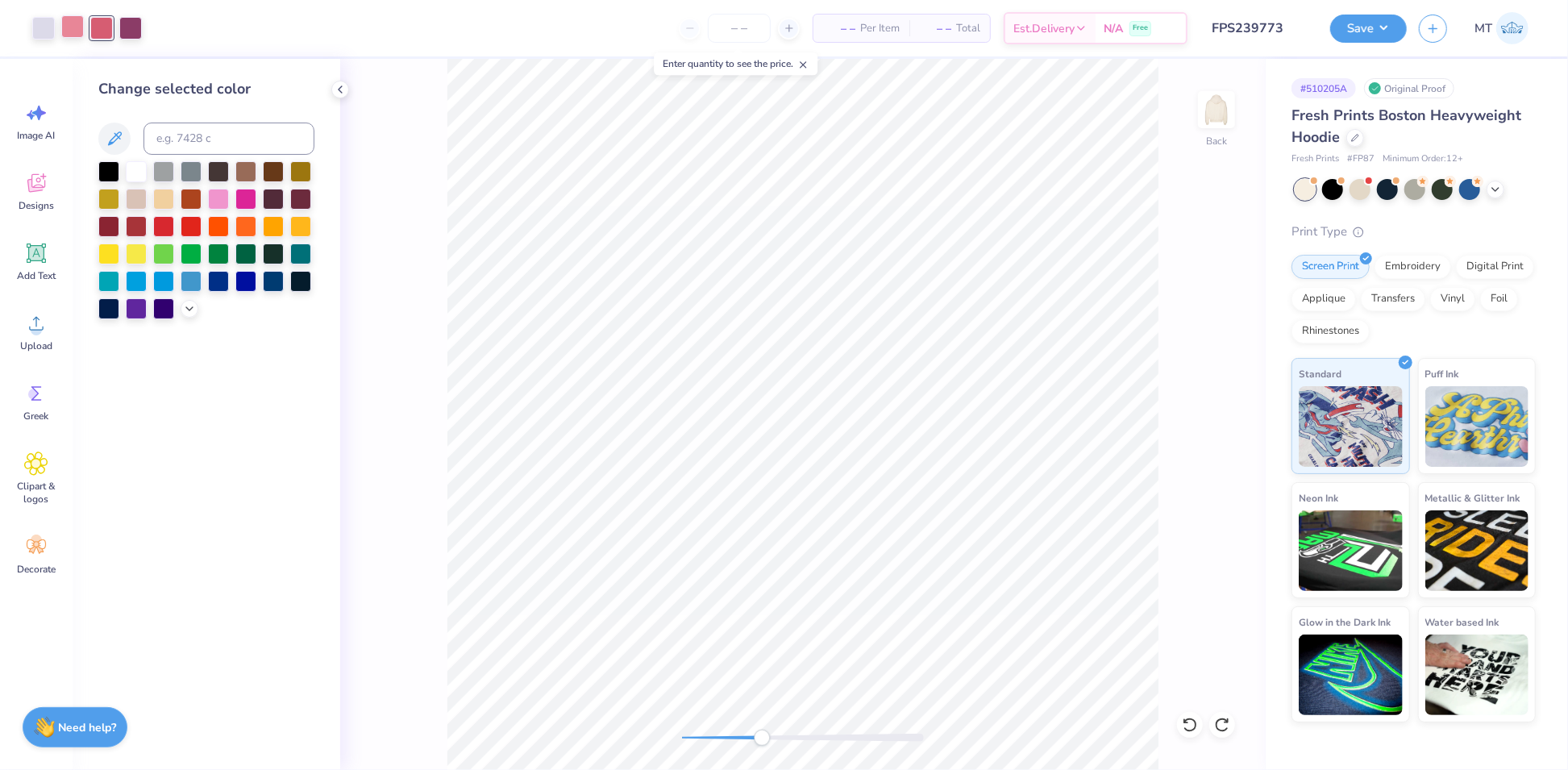
click at [61, 32] on div at bounding box center [72, 27] width 23 height 23
click at [195, 133] on input at bounding box center [229, 138] width 171 height 32
type input "550"
click at [1185, 723] on icon at bounding box center [1190, 725] width 16 height 16
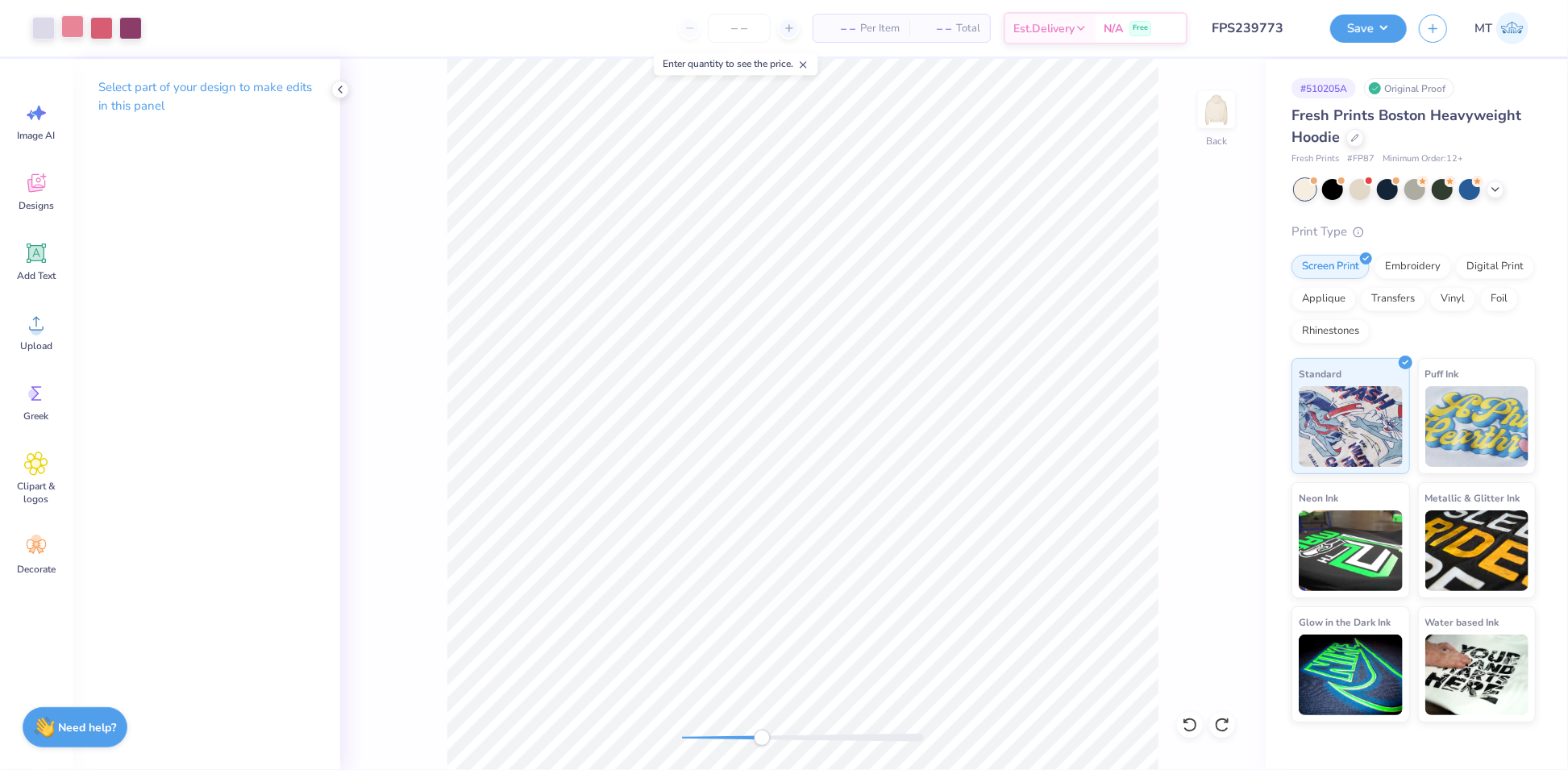
click at [77, 28] on div at bounding box center [72, 27] width 23 height 23
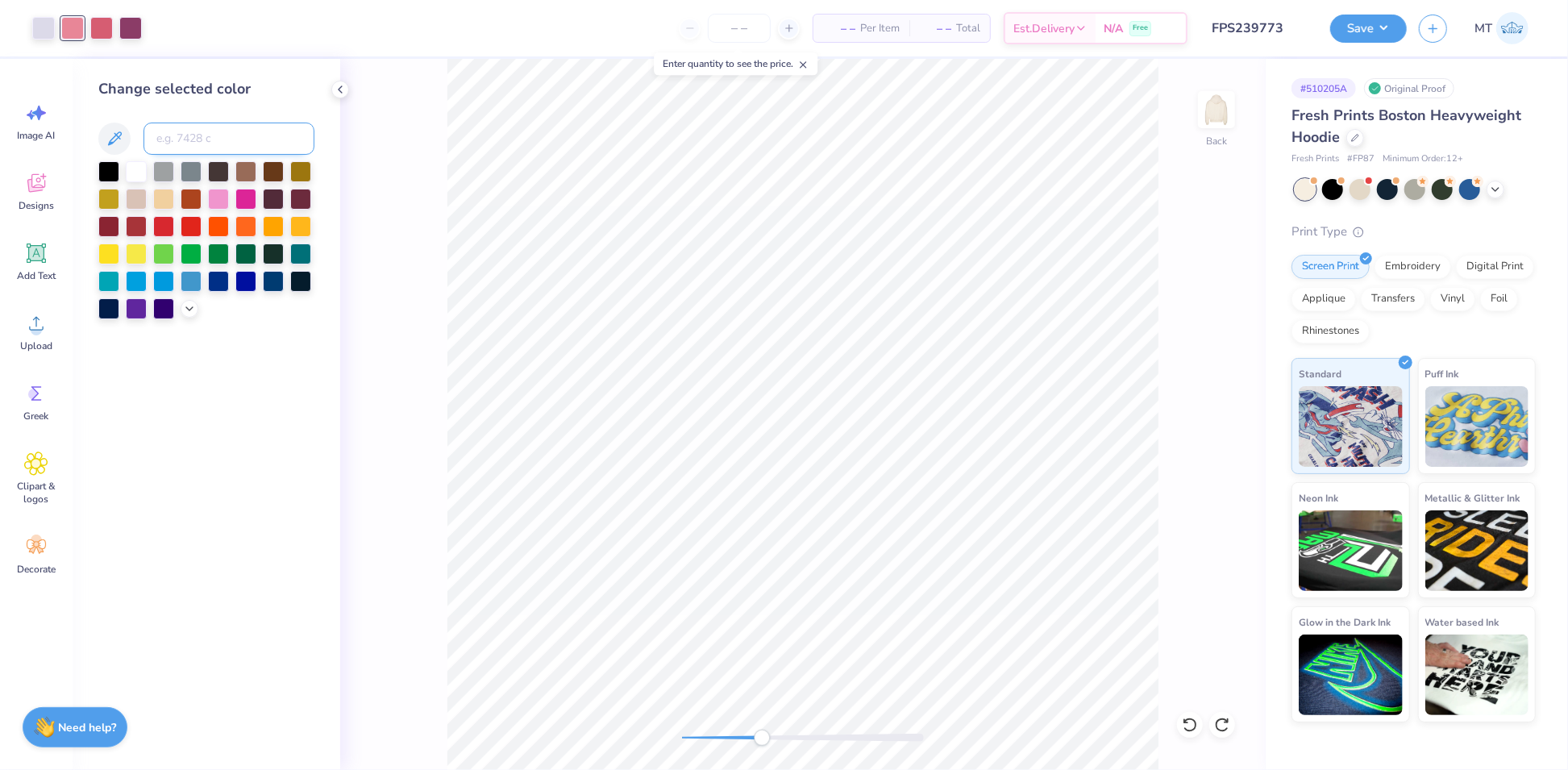
click at [186, 132] on input at bounding box center [229, 138] width 171 height 32
type input "5305"
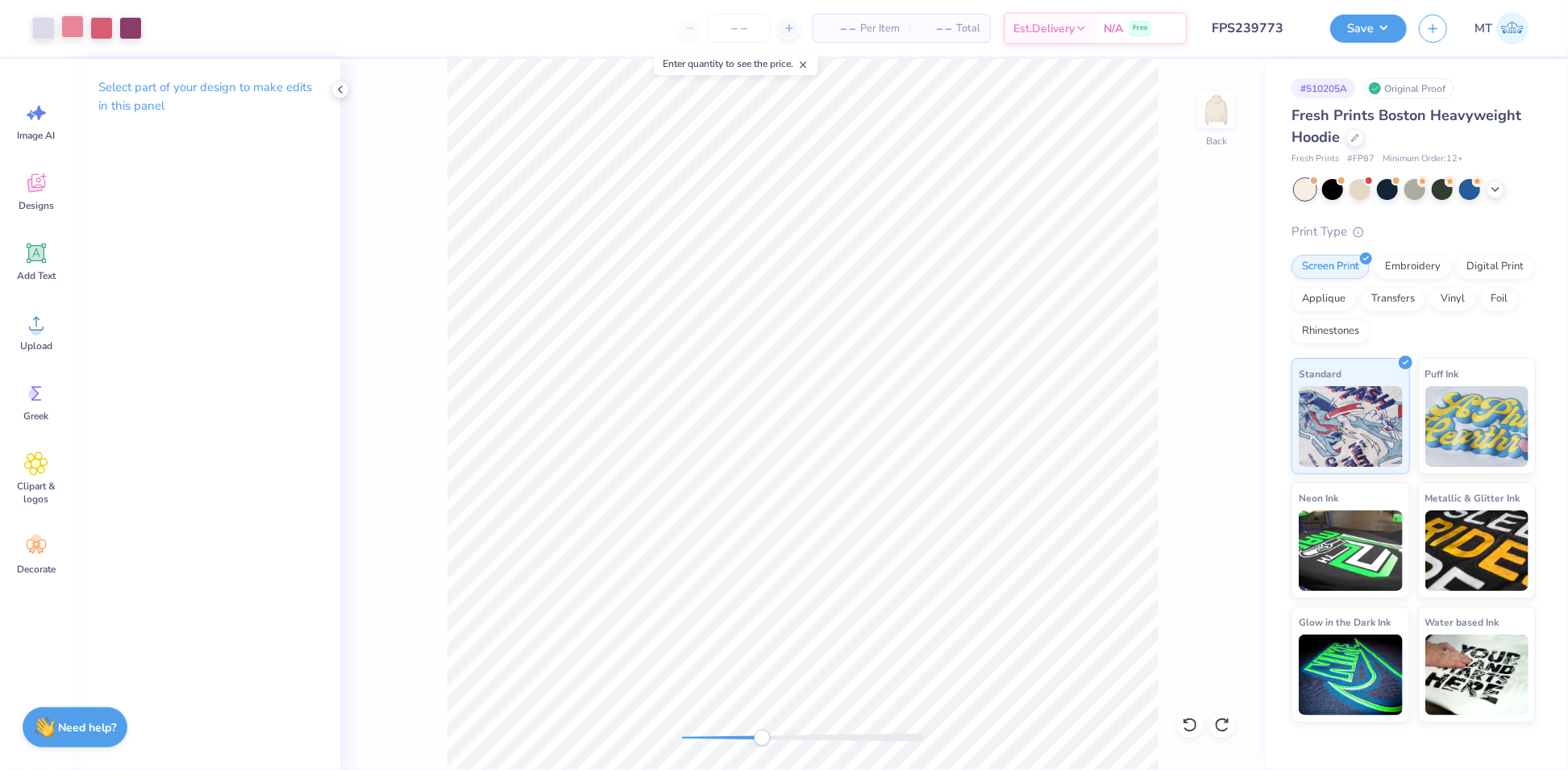
click at [70, 30] on div at bounding box center [72, 27] width 23 height 23
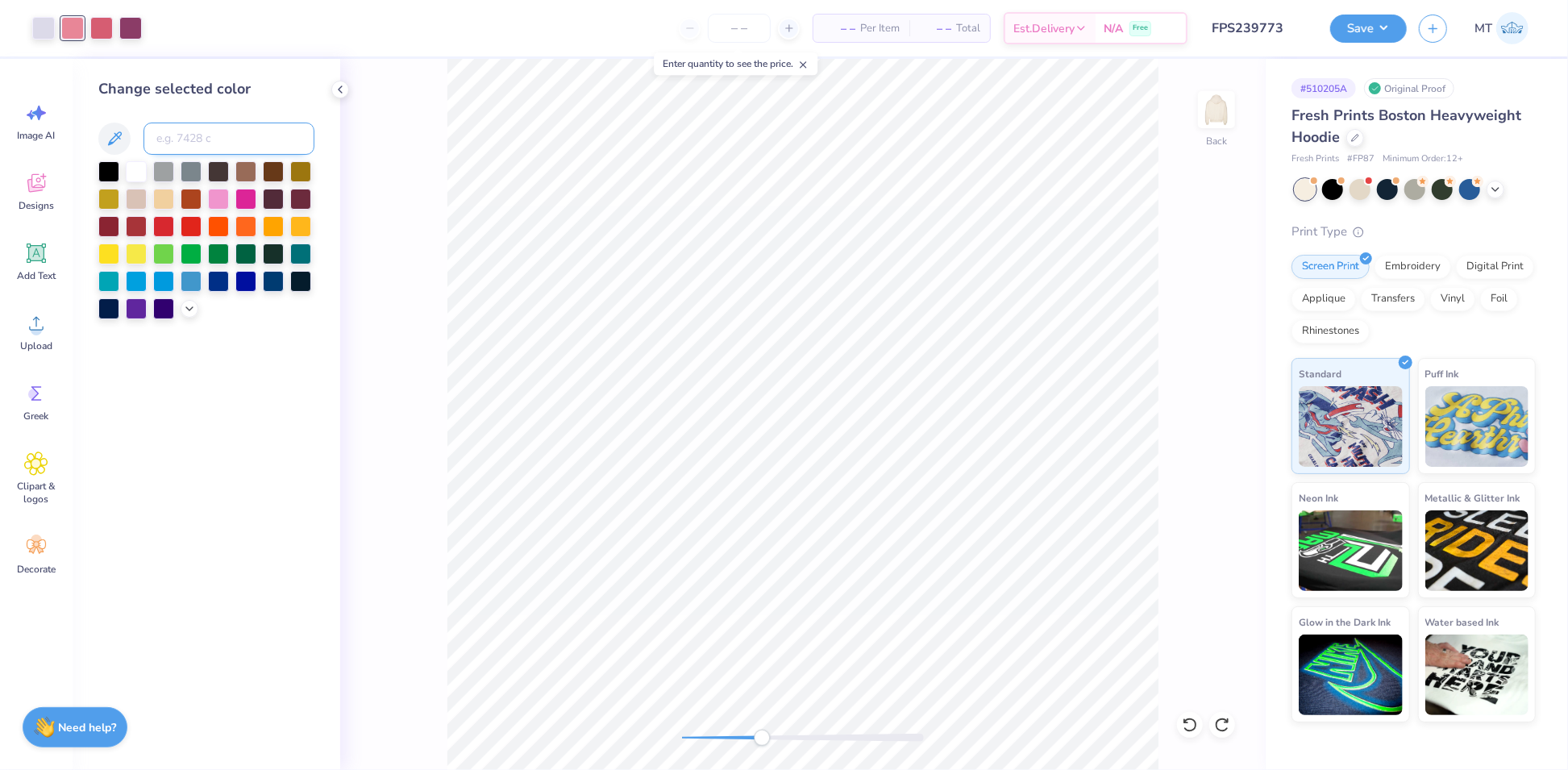
click at [201, 138] on input at bounding box center [229, 138] width 171 height 32
type input "530"
click at [1192, 722] on icon at bounding box center [1190, 725] width 16 height 16
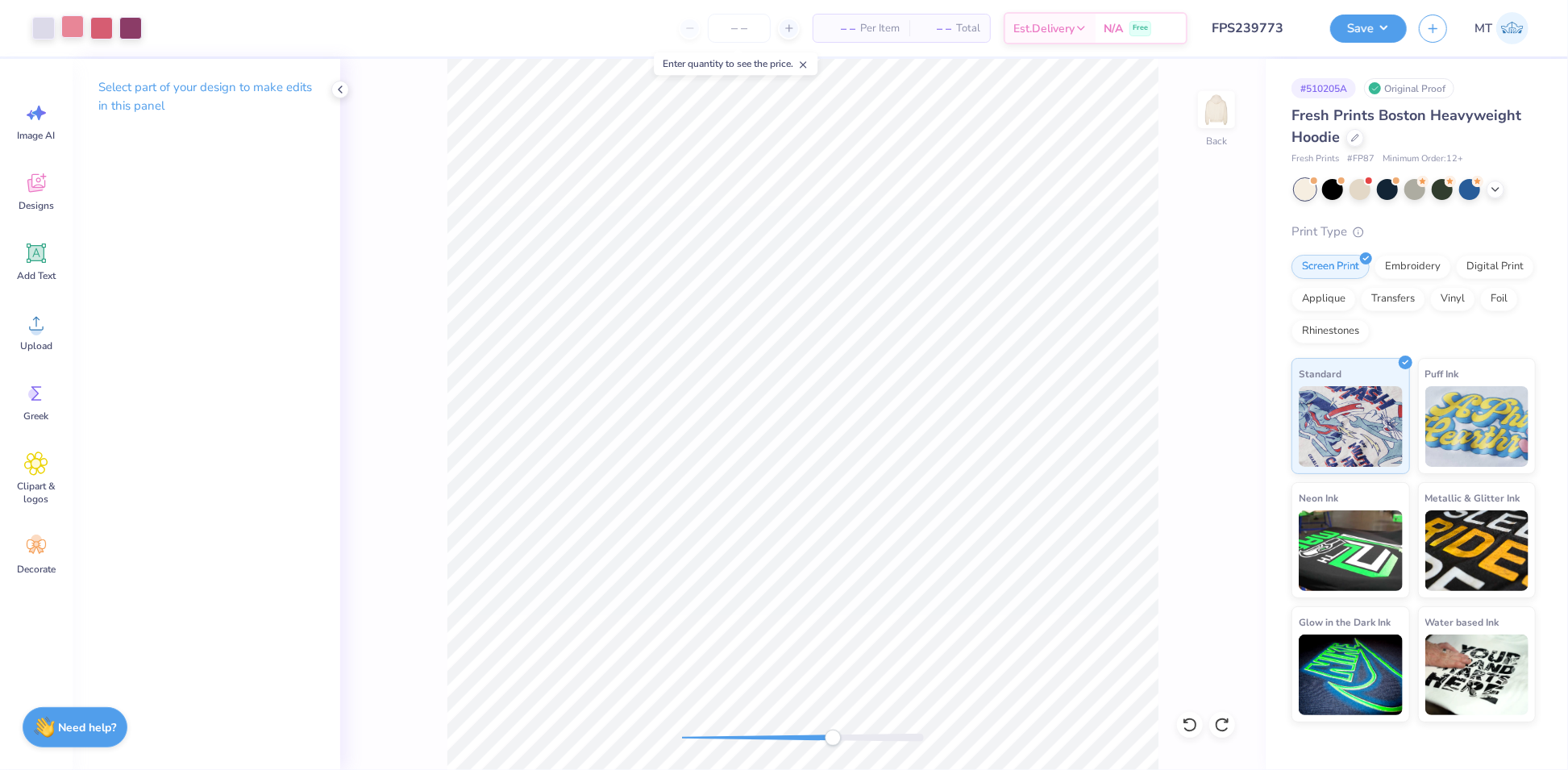
click at [75, 38] on div at bounding box center [72, 27] width 23 height 23
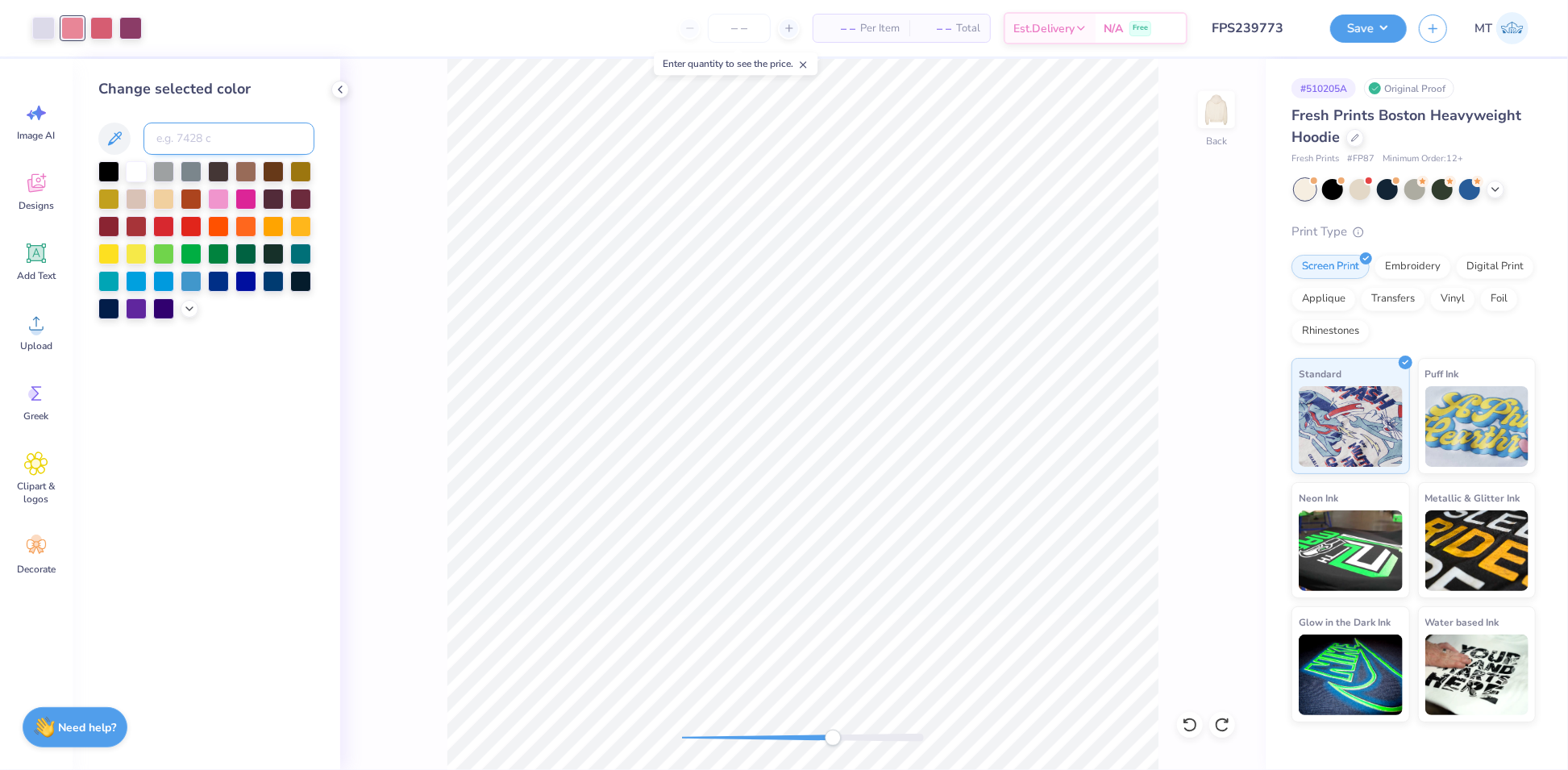
click at [207, 139] on input at bounding box center [229, 138] width 171 height 32
type input "550"
drag, startPoint x: 102, startPoint y: 30, endPoint x: 144, endPoint y: 66, distance: 55.3
click at [102, 30] on div at bounding box center [102, 27] width 23 height 23
click at [201, 134] on input at bounding box center [229, 138] width 171 height 32
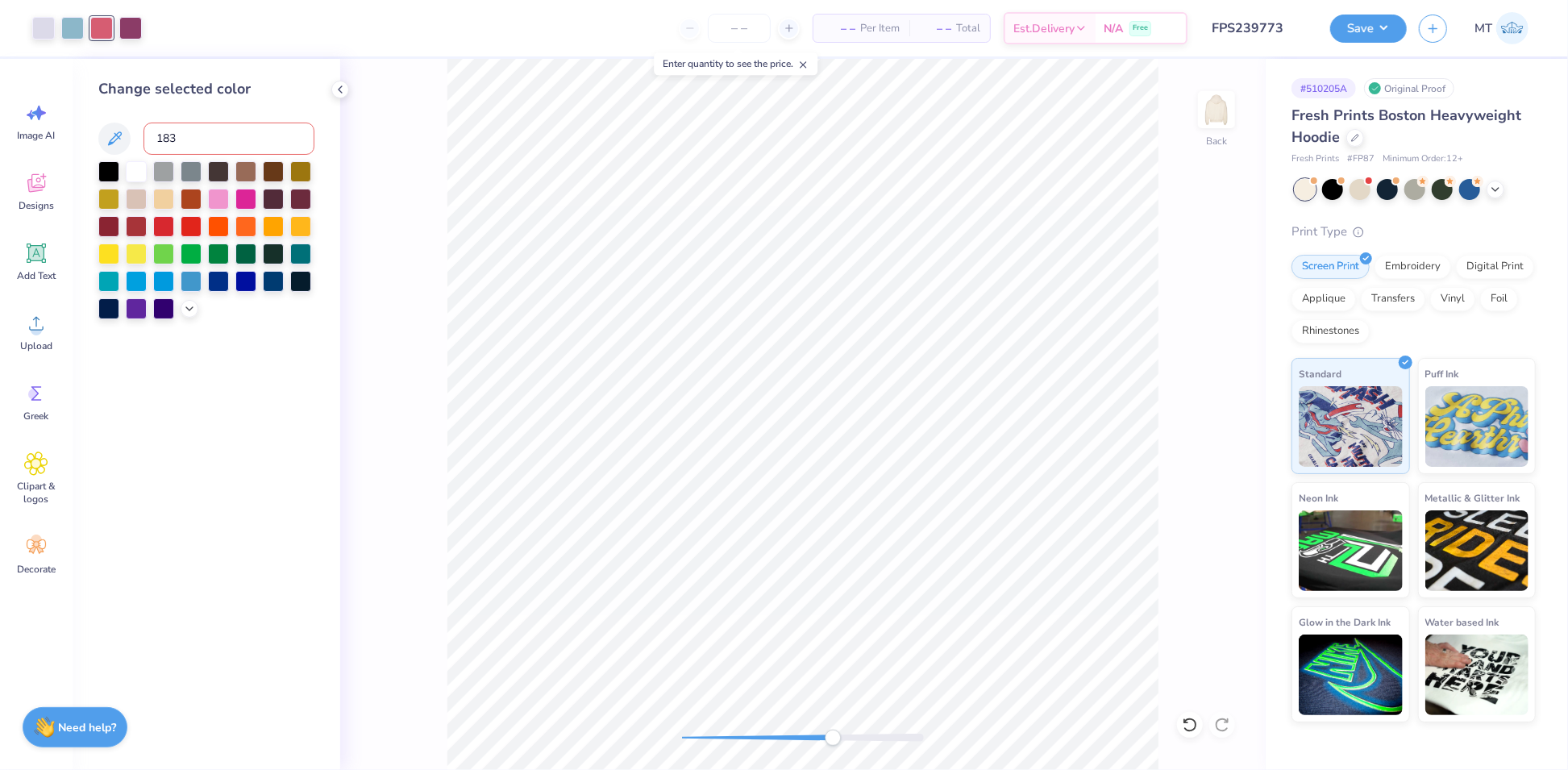
type input "183"
click at [250, 201] on div at bounding box center [245, 197] width 21 height 21
click at [73, 28] on div at bounding box center [72, 27] width 23 height 23
click at [239, 139] on input at bounding box center [229, 138] width 171 height 32
type input "183"
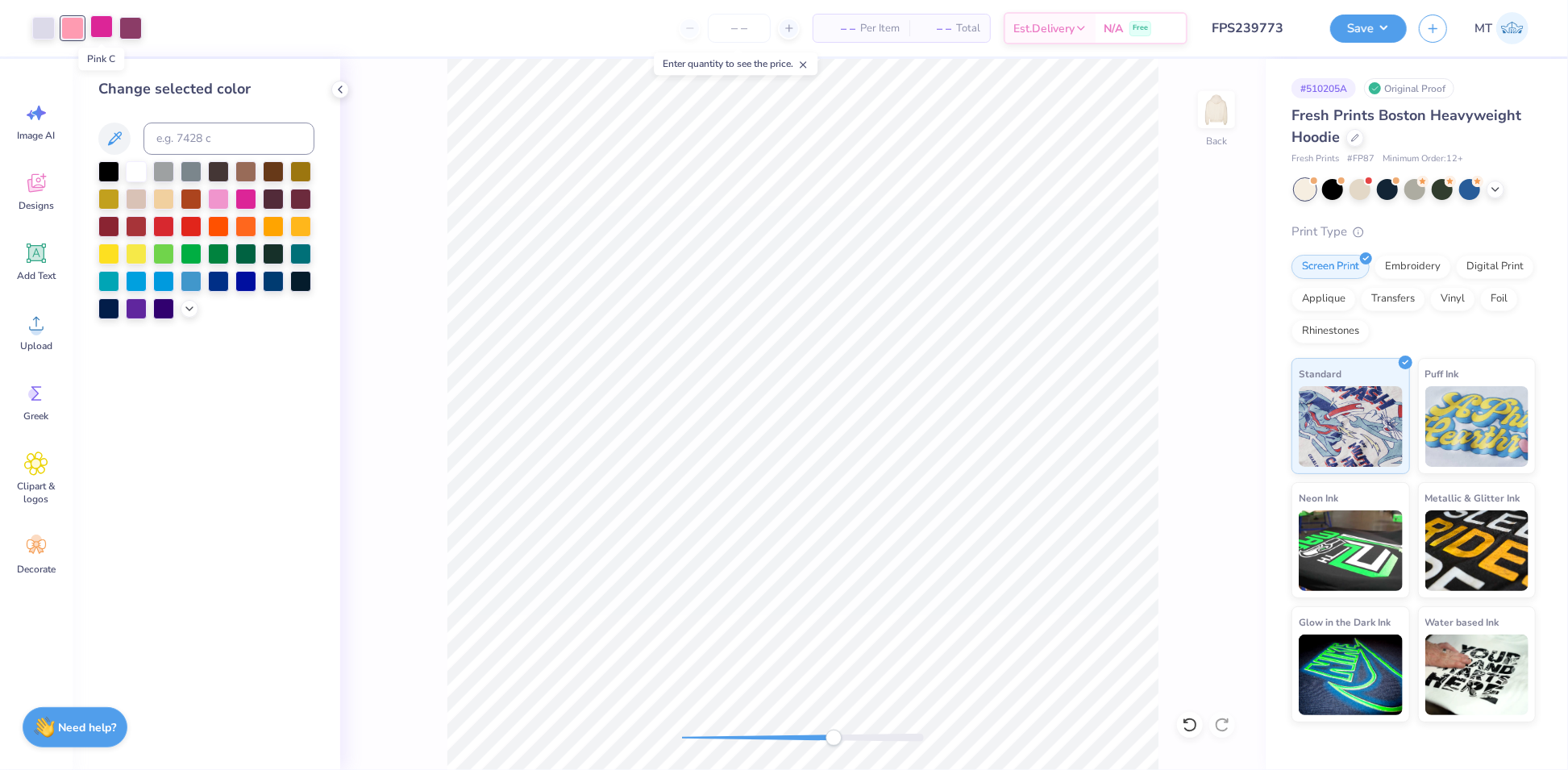
click at [100, 25] on div at bounding box center [102, 27] width 23 height 23
click at [211, 142] on input at bounding box center [229, 138] width 171 height 32
type input "550"
click at [172, 130] on input at bounding box center [229, 138] width 171 height 32
type input "2905"
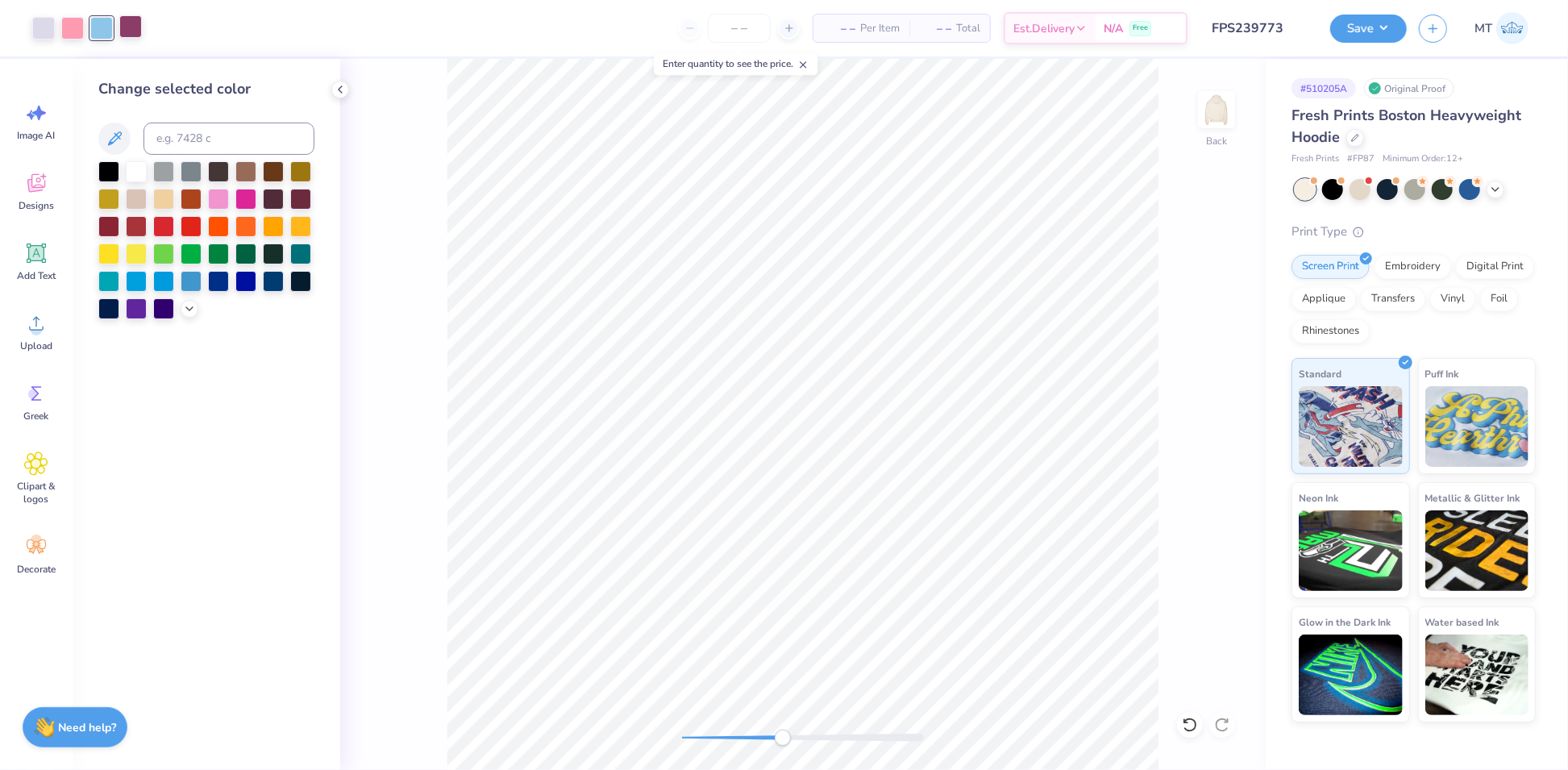
click at [135, 27] on div at bounding box center [130, 27] width 23 height 23
click at [192, 308] on icon at bounding box center [189, 307] width 13 height 13
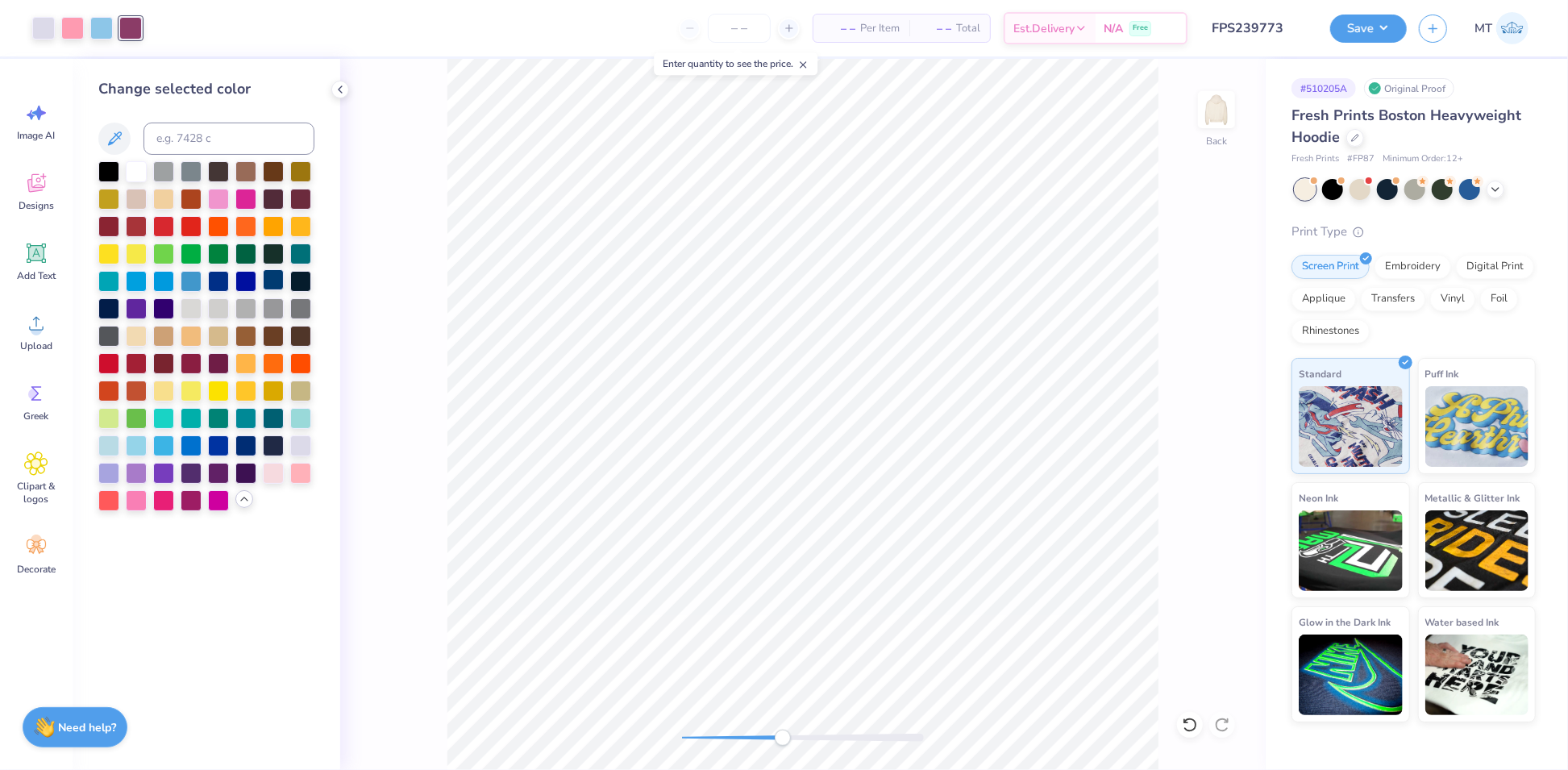
click at [273, 282] on div at bounding box center [273, 279] width 21 height 21
click at [161, 495] on div at bounding box center [163, 499] width 21 height 21
click at [188, 501] on div at bounding box center [190, 499] width 21 height 21
click at [244, 473] on div at bounding box center [245, 472] width 21 height 21
click at [1354, 30] on button "Save" at bounding box center [1368, 26] width 77 height 28
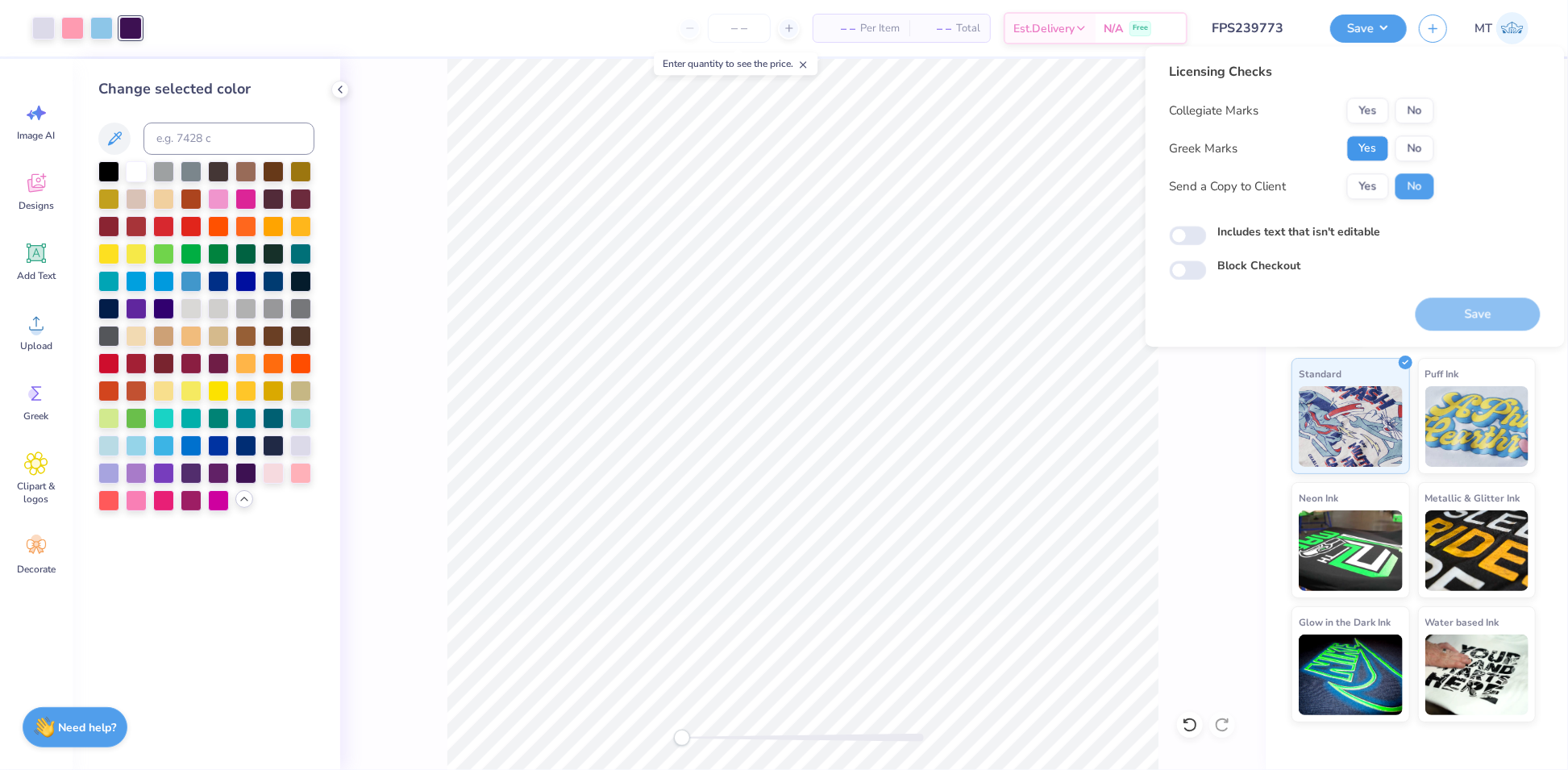
click at [1372, 156] on button "Yes" at bounding box center [1368, 148] width 42 height 26
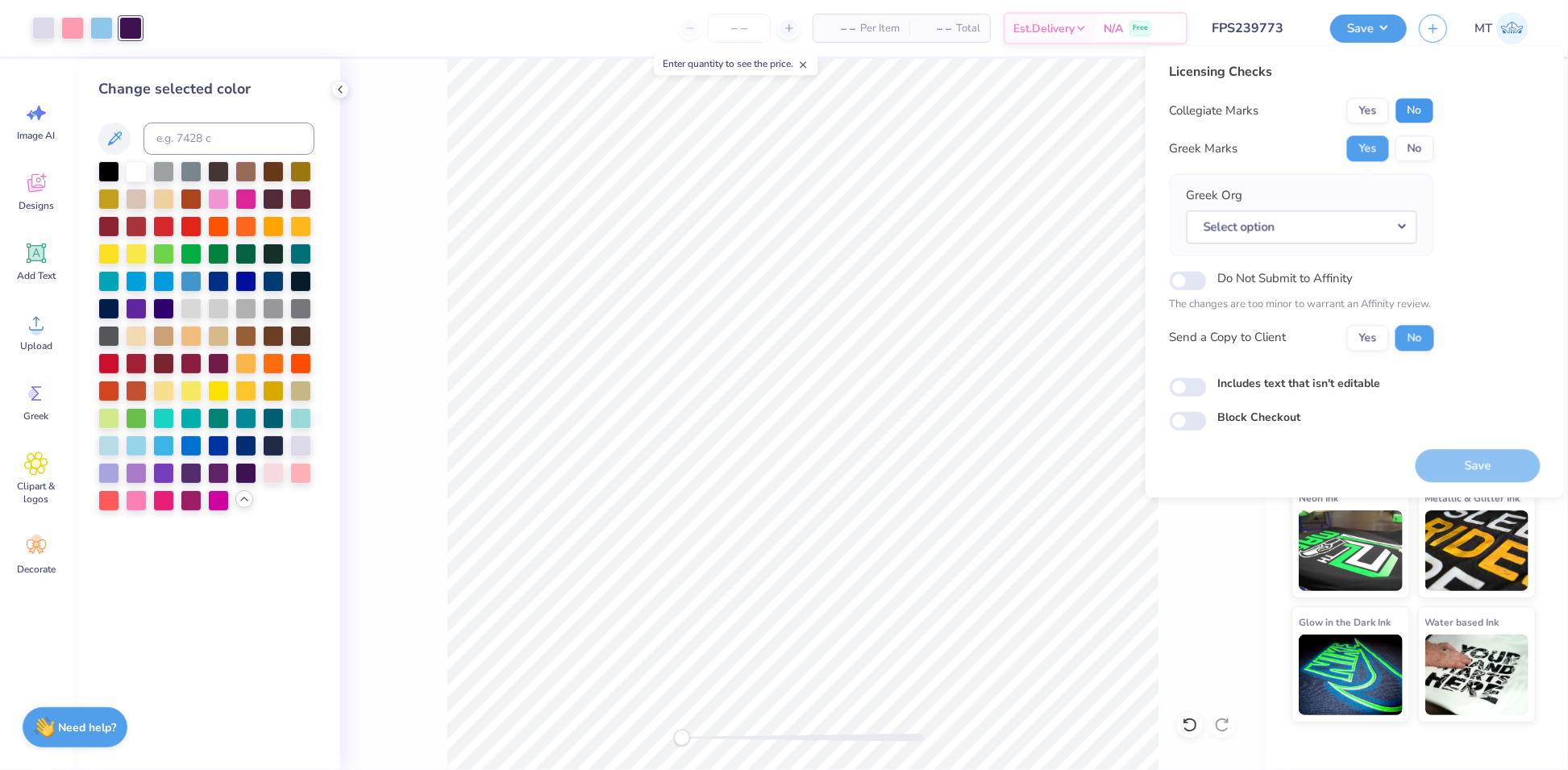
click at [1409, 120] on button "No" at bounding box center [1414, 111] width 38 height 26
click at [1408, 233] on button "Select option" at bounding box center [1302, 227] width 231 height 33
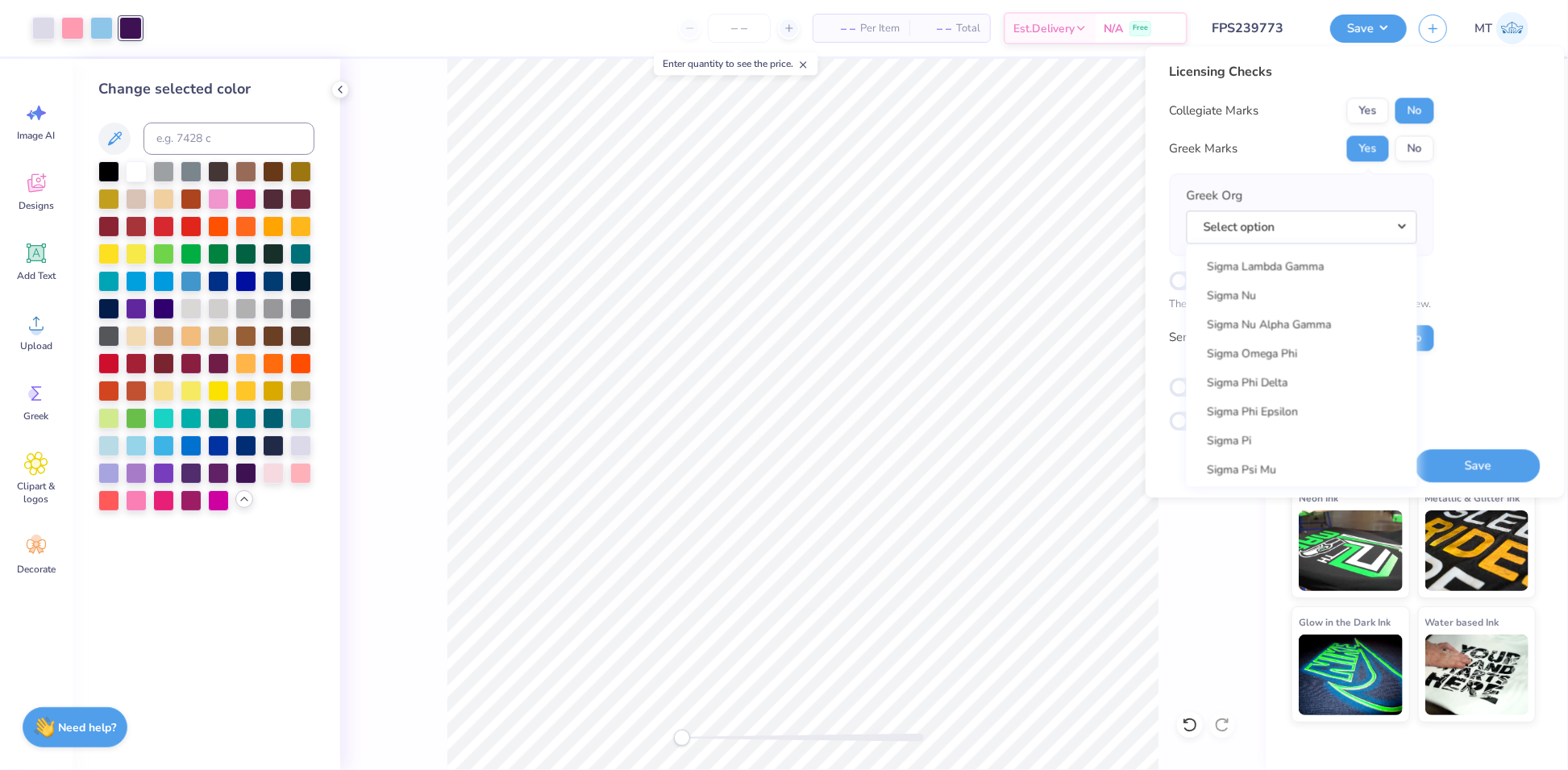
scroll to position [10528, 0]
click at [1282, 290] on link "Sigma Kappa" at bounding box center [1302, 300] width 218 height 27
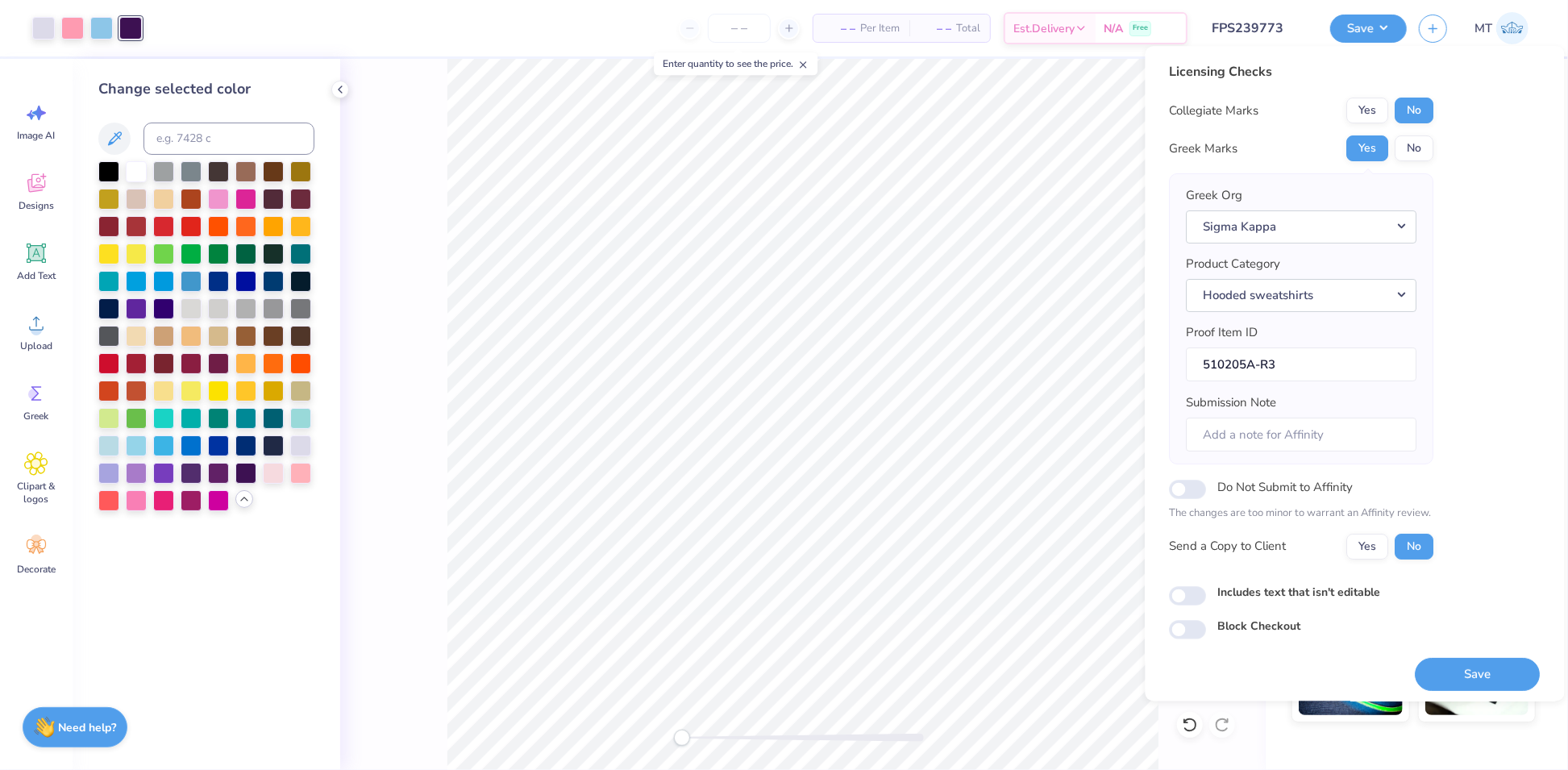
click at [1484, 689] on div "Licensing Checks Collegiate Marks Yes No Greek Marks Yes No Greek Org Sigma Kap…" at bounding box center [1355, 373] width 419 height 655
click at [1484, 671] on button "Save" at bounding box center [1477, 675] width 124 height 33
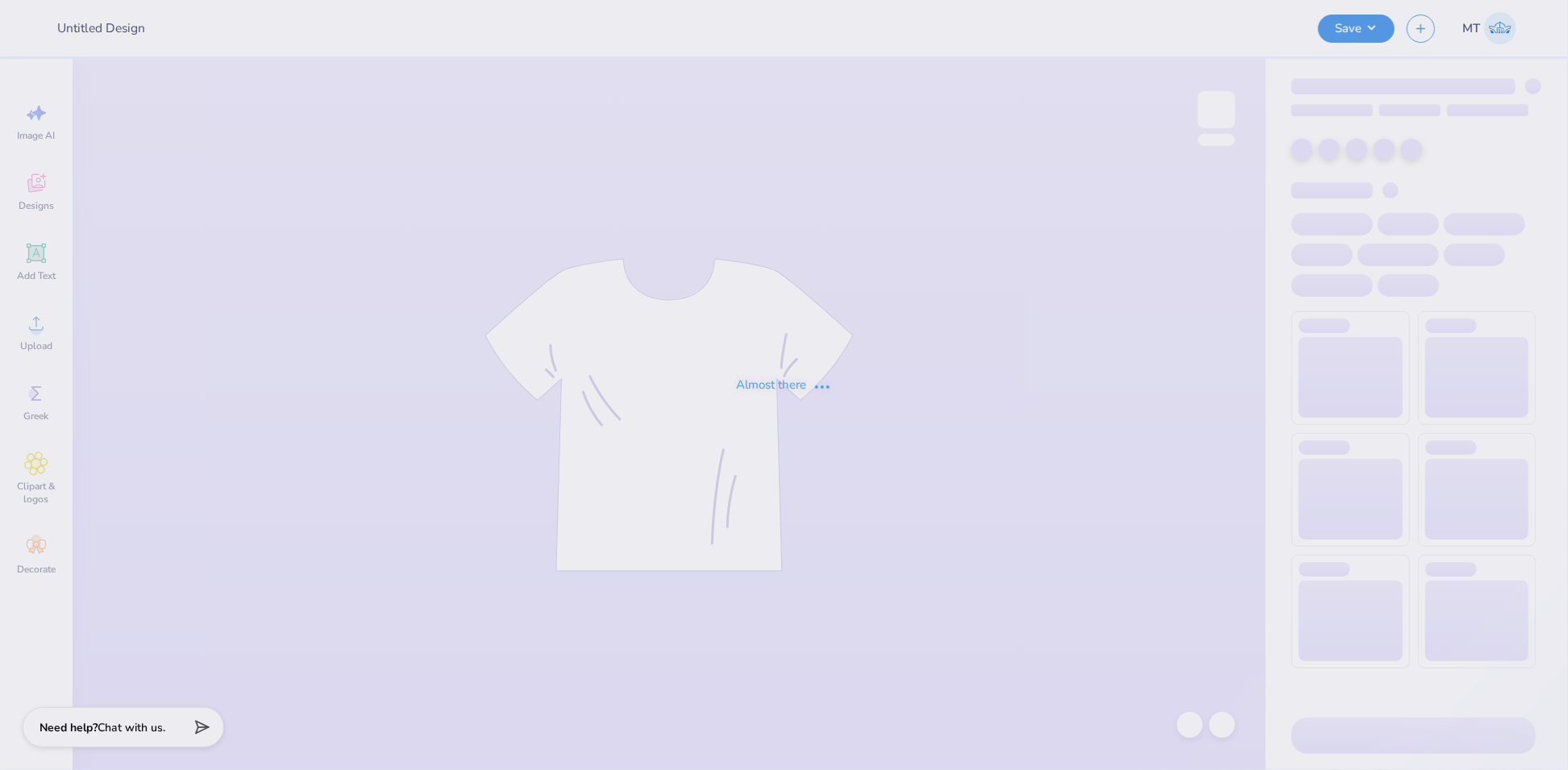
type input "FPS239749"
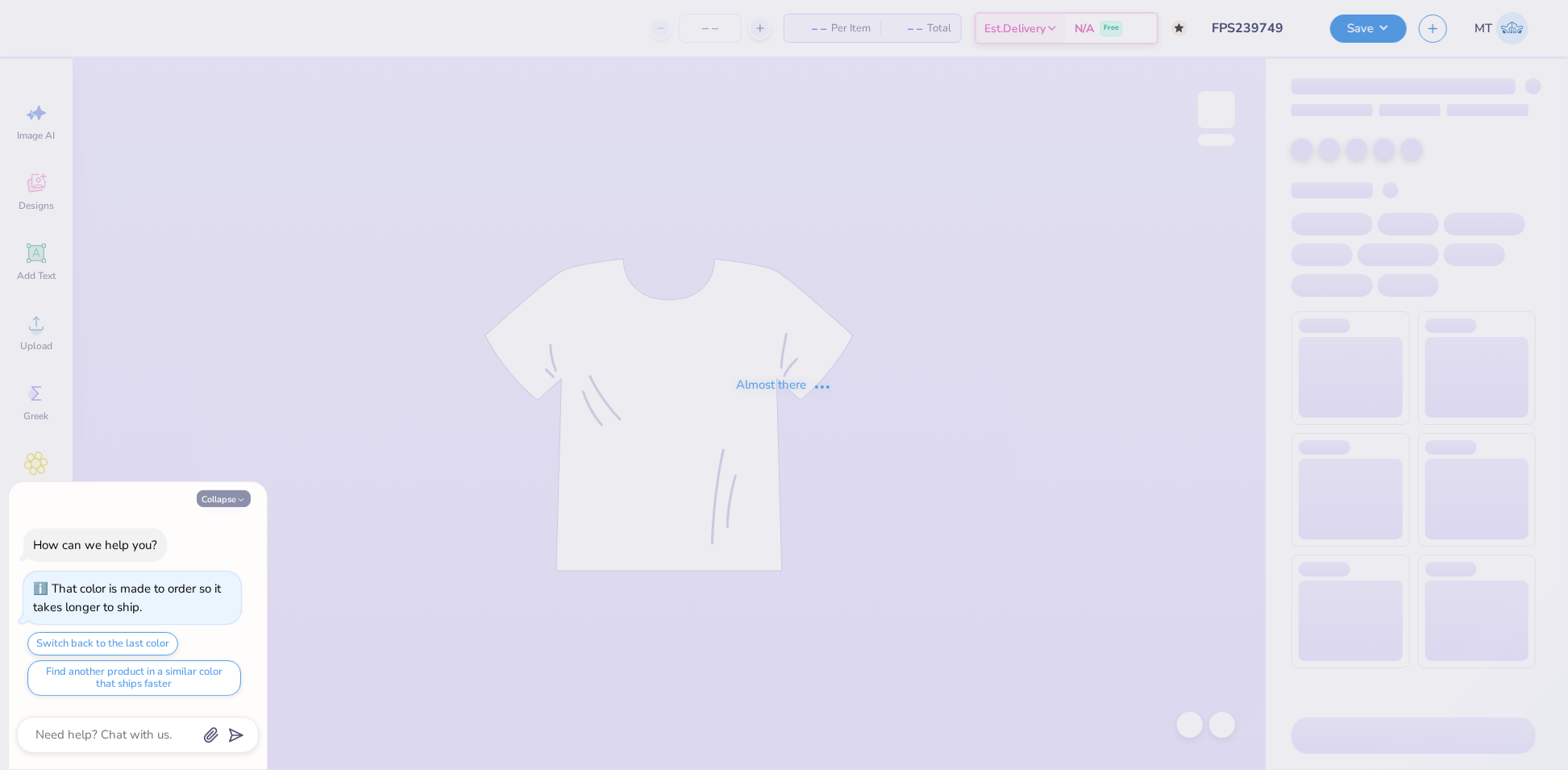
click at [221, 493] on button "Collapse" at bounding box center [223, 498] width 54 height 16
type textarea "x"
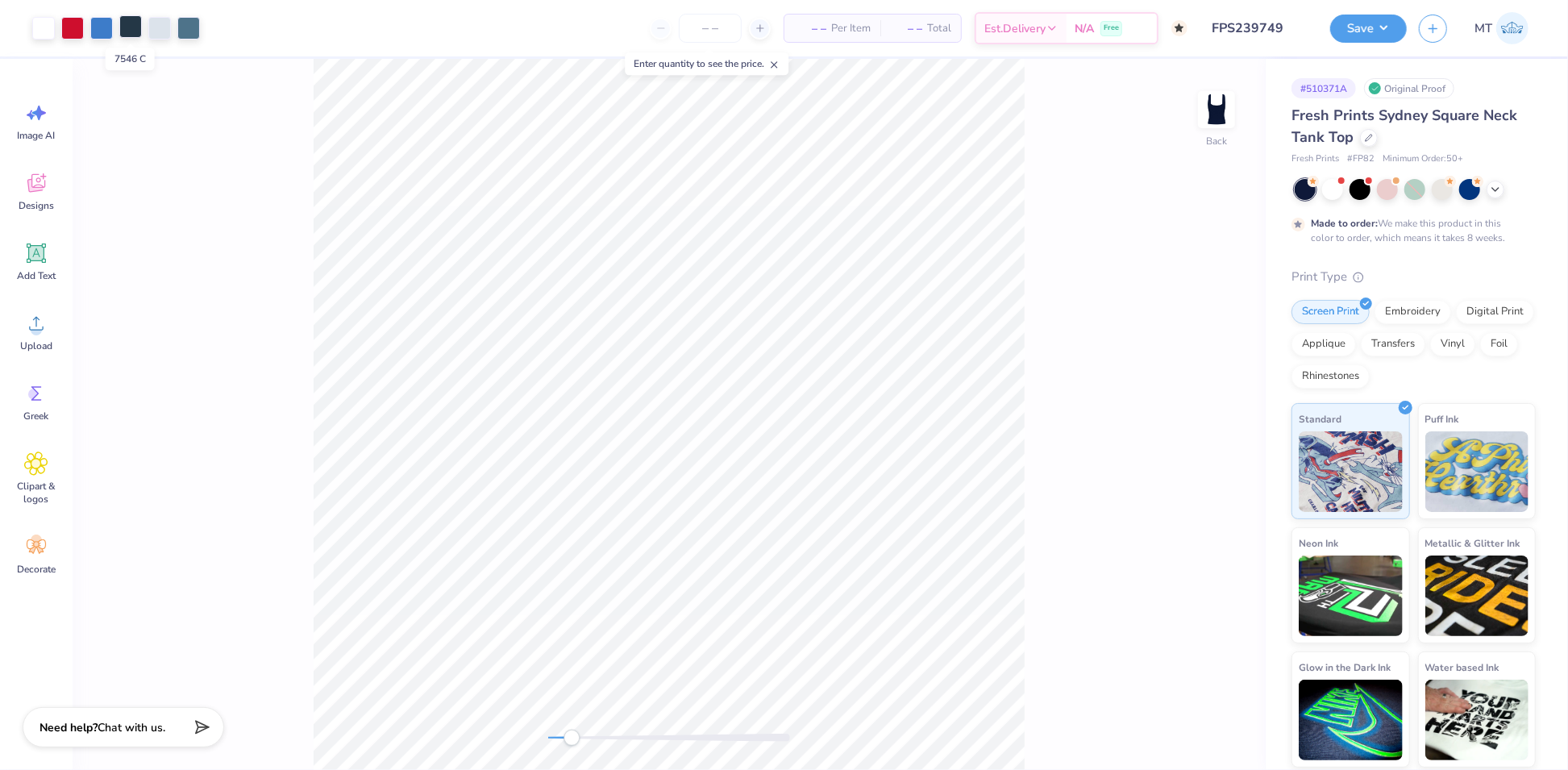
click at [126, 31] on div at bounding box center [130, 27] width 23 height 23
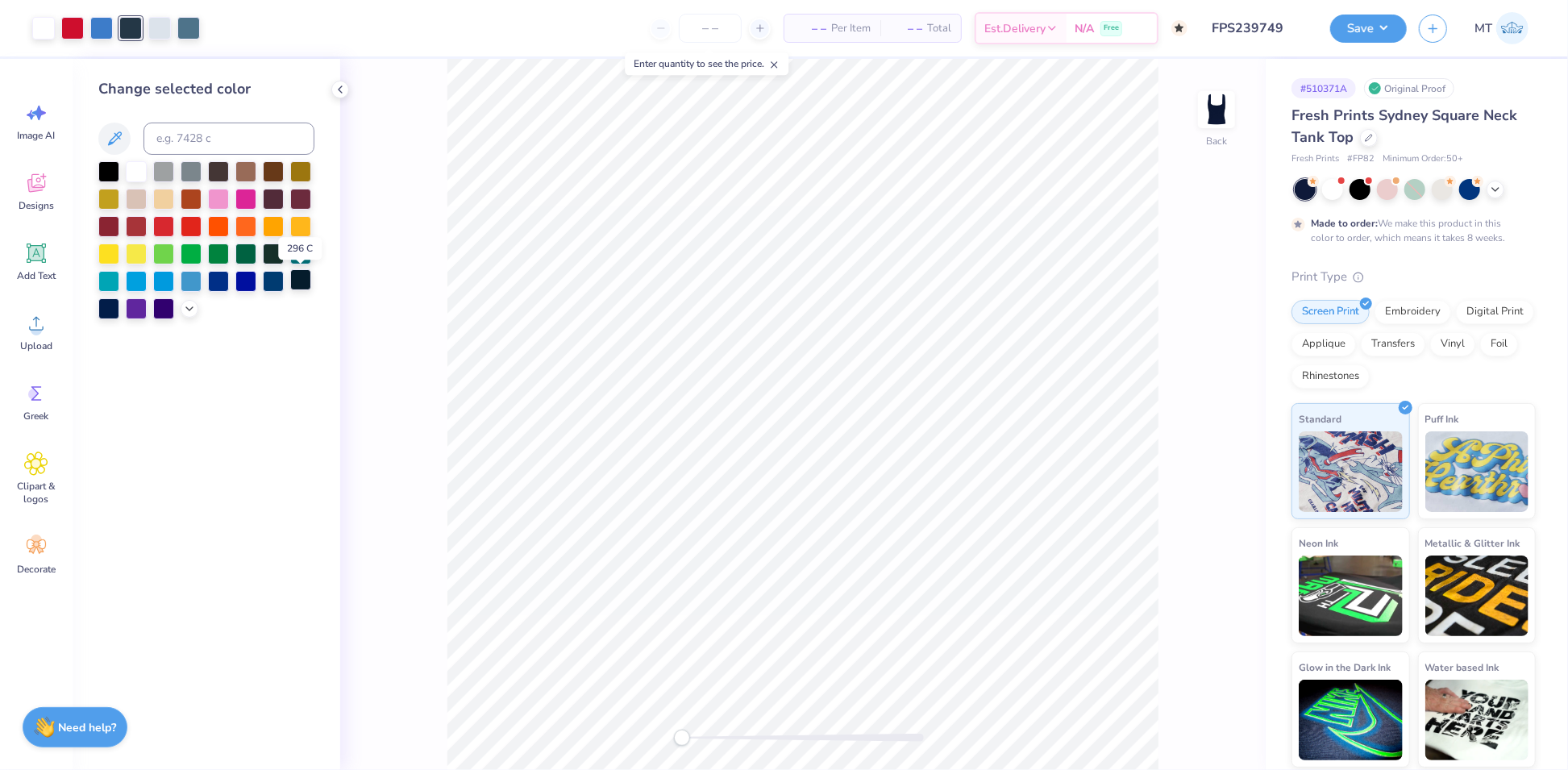
click at [297, 283] on div at bounding box center [300, 279] width 21 height 21
click at [189, 29] on div at bounding box center [189, 27] width 23 height 23
click at [217, 130] on input at bounding box center [229, 138] width 171 height 32
type input "7546"
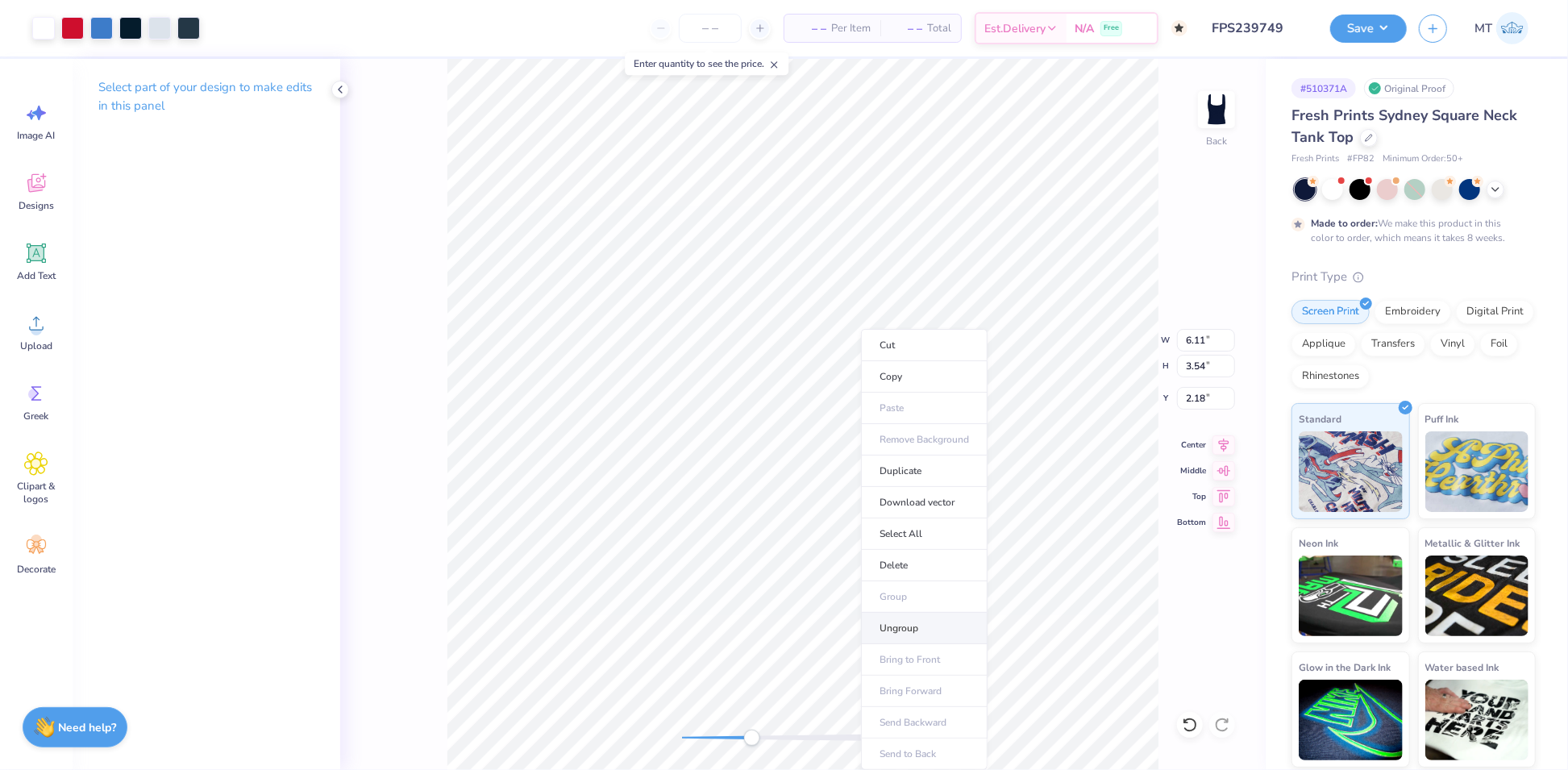
click at [928, 624] on li "Ungroup" at bounding box center [925, 628] width 126 height 31
click at [34, 24] on div at bounding box center [43, 27] width 23 height 23
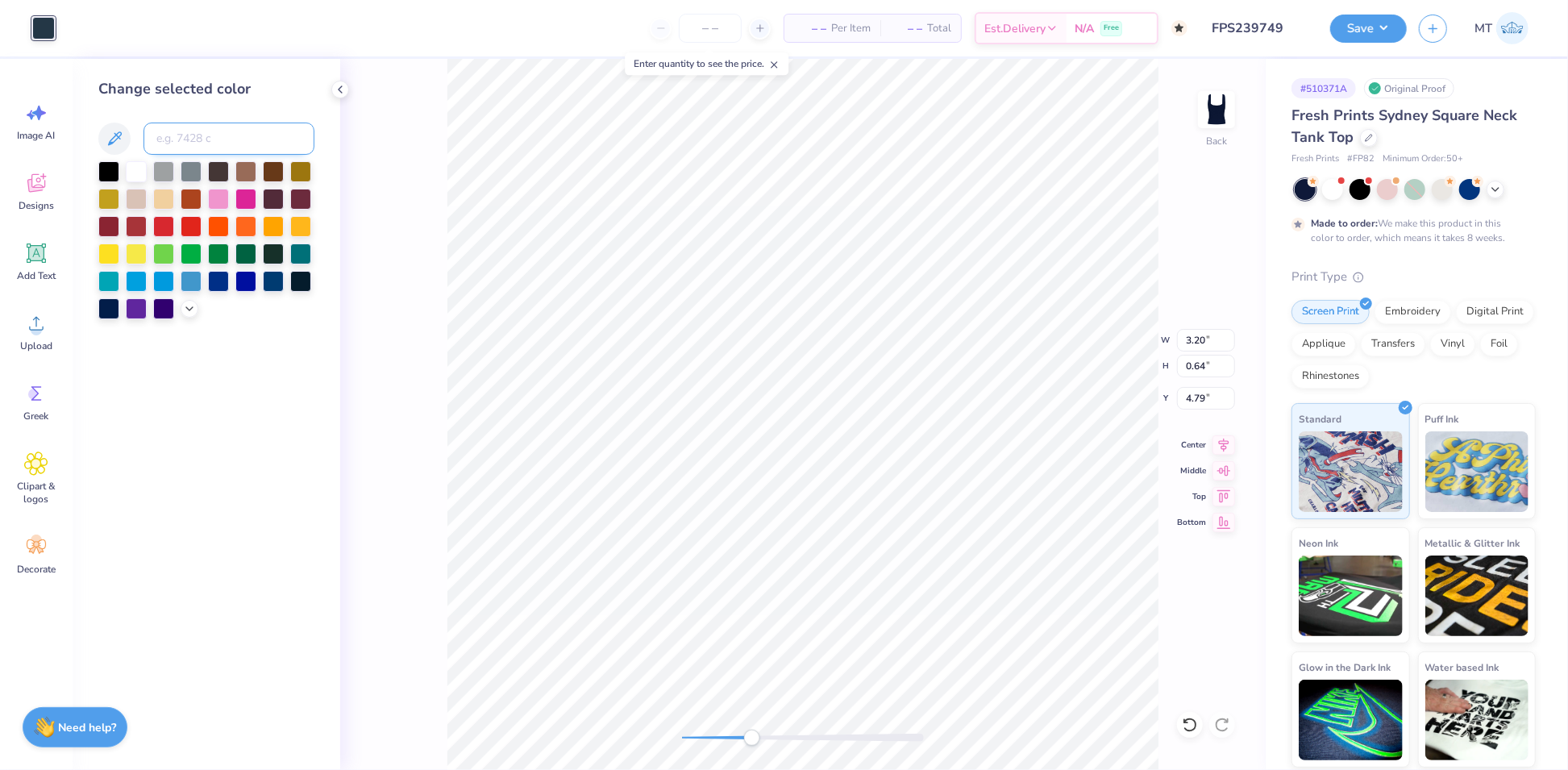
click at [209, 142] on input at bounding box center [229, 138] width 171 height 32
type input "660"
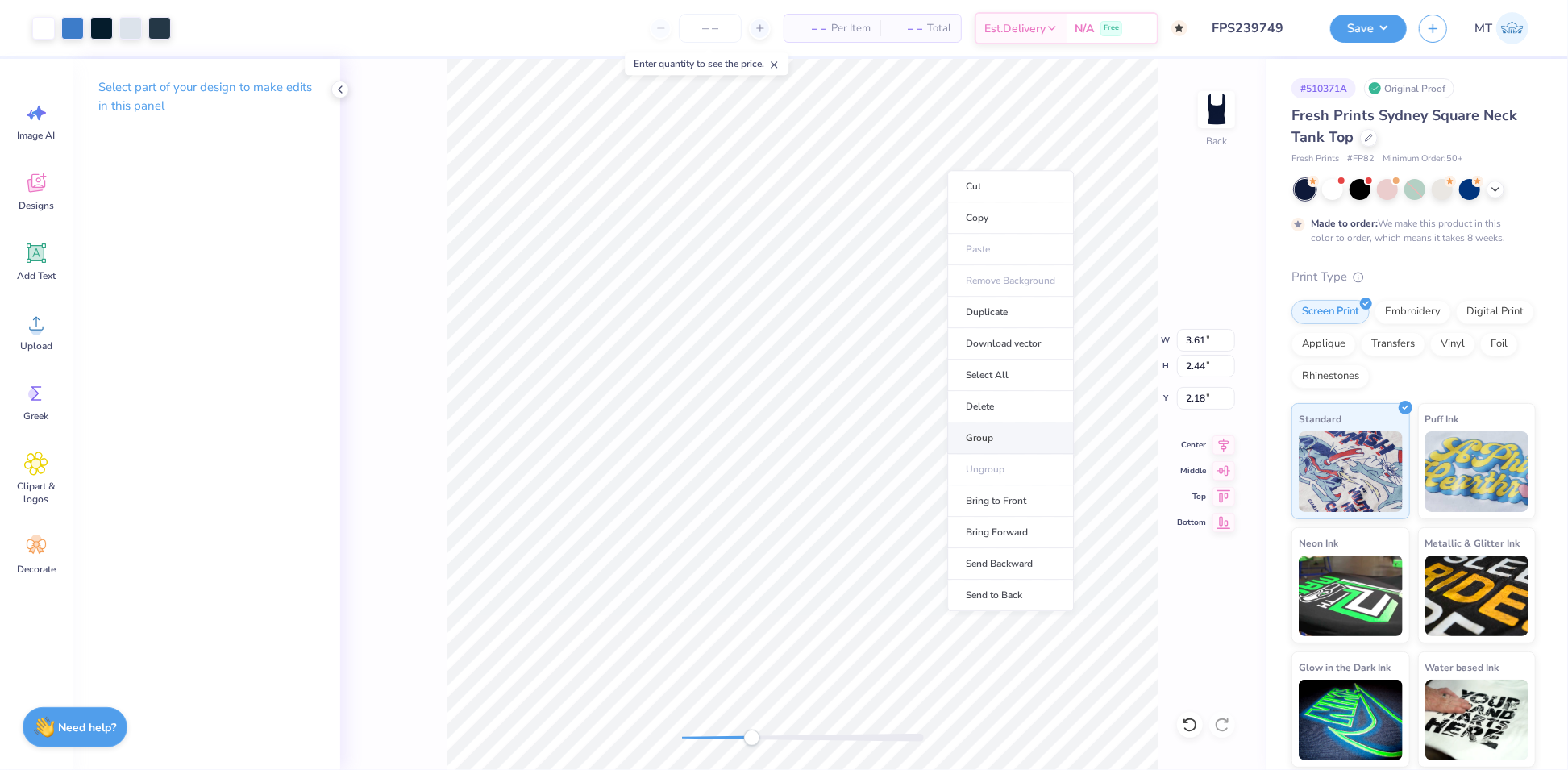
click at [1024, 433] on li "Group" at bounding box center [1011, 438] width 126 height 31
type input "1.99"
type input "1.98"
type input "3.74"
click at [1098, 581] on li "Group" at bounding box center [1105, 597] width 126 height 31
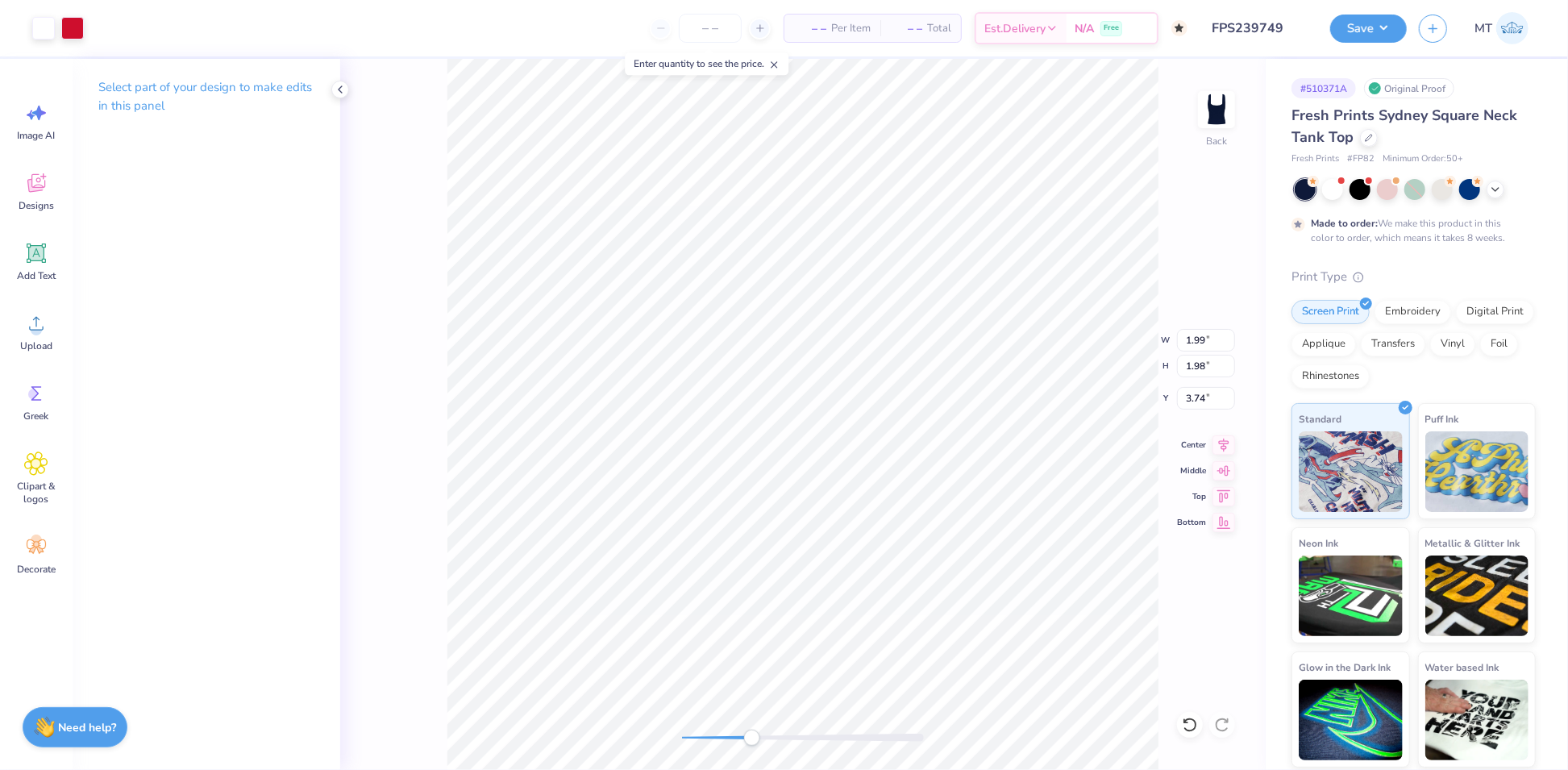
type input "2.27"
type input "2.36"
type input "2.18"
click at [584, 530] on li "Group" at bounding box center [592, 529] width 126 height 31
type input "1.99"
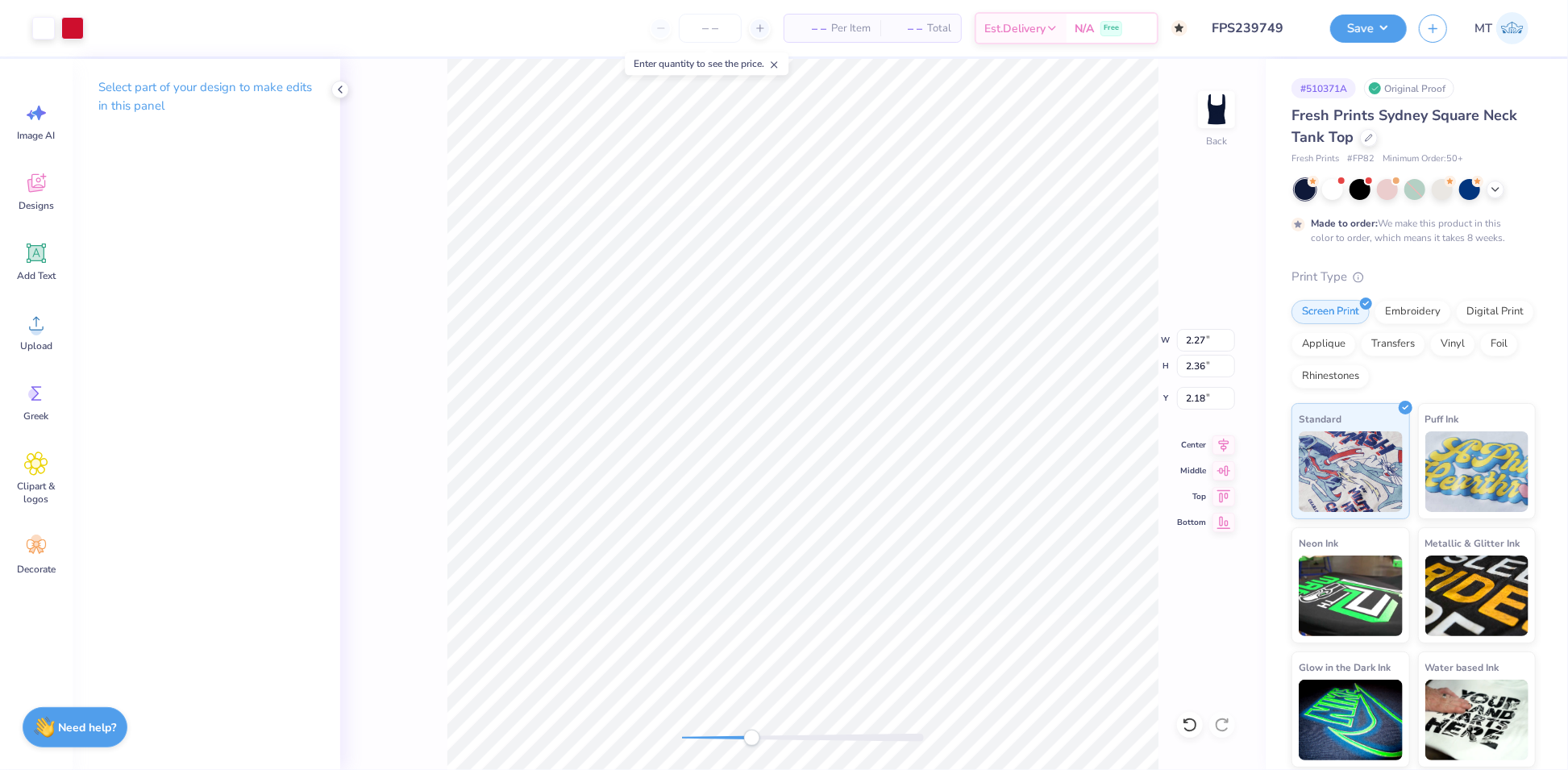
type input "1.98"
type input "3.74"
click at [1099, 752] on li "Send to Back" at bounding box center [1089, 754] width 126 height 31
type input "2.27"
type input "2.36"
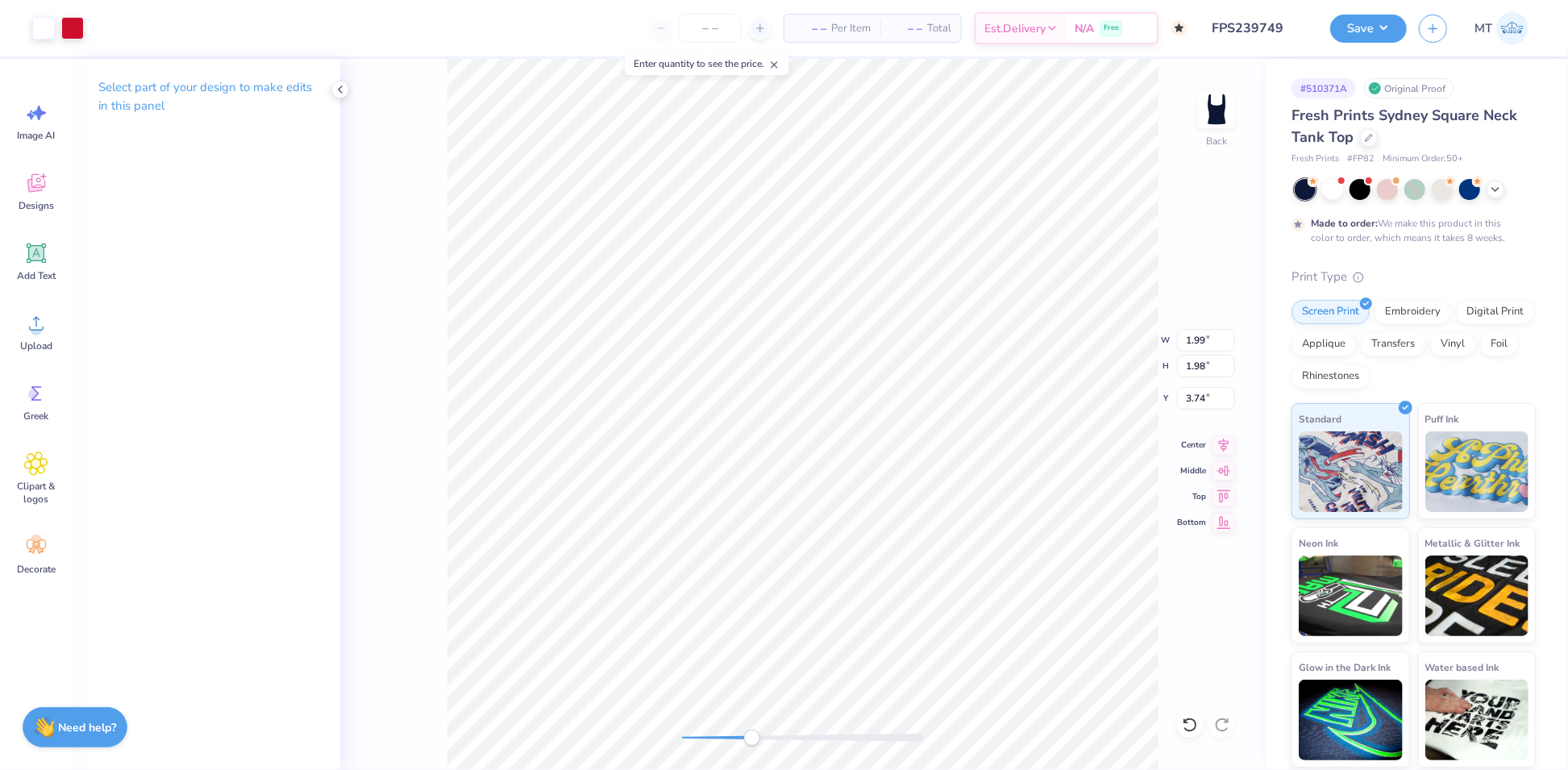
type input "2.18"
click at [611, 613] on li "Send to Back" at bounding box center [570, 615] width 126 height 31
click at [722, 738] on div at bounding box center [803, 737] width 242 height 8
click at [50, 28] on div at bounding box center [43, 27] width 23 height 23
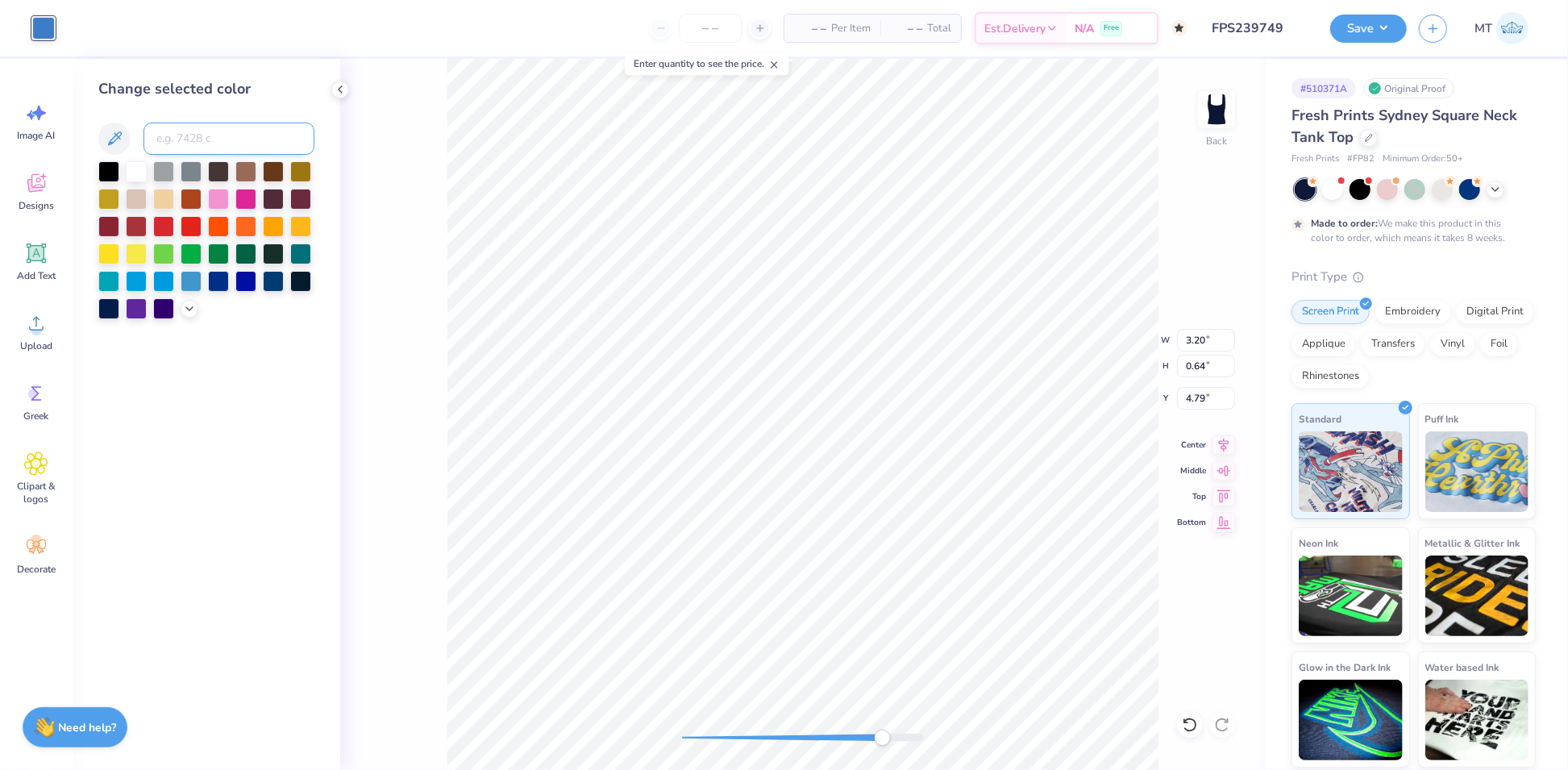
click at [199, 137] on input at bounding box center [229, 138] width 171 height 32
type input "5415"
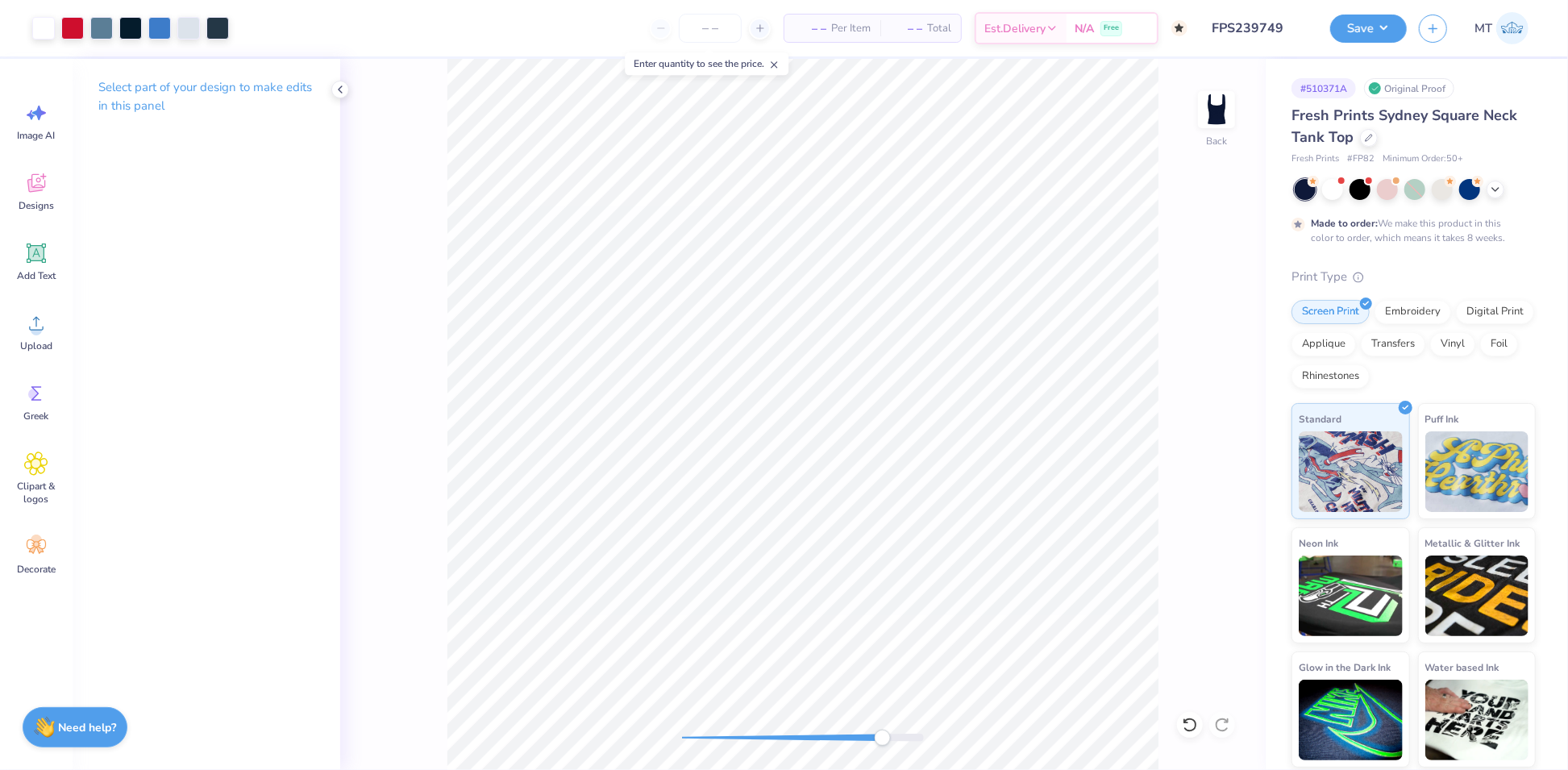
click at [665, 729] on div "Back" at bounding box center [803, 414] width 925 height 711
click at [685, 736] on div at bounding box center [803, 737] width 242 height 8
drag, startPoint x: 925, startPoint y: 741, endPoint x: 1084, endPoint y: 0, distance: 757.9
click at [694, 739] on div at bounding box center [803, 737] width 242 height 8
click at [183, 28] on div at bounding box center [189, 27] width 23 height 23
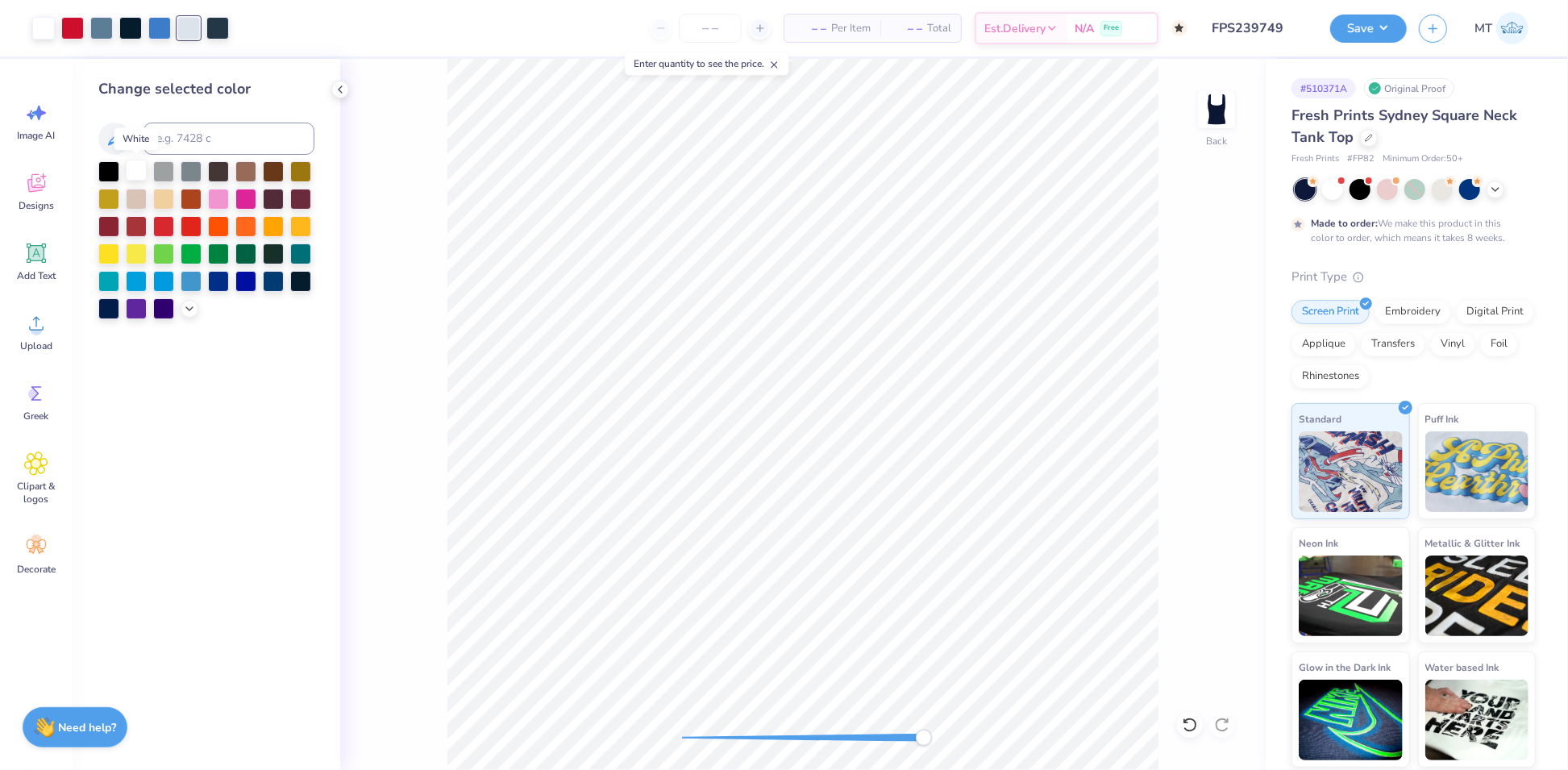
click at [136, 166] on div at bounding box center [135, 169] width 21 height 21
click at [671, 736] on div "Back" at bounding box center [803, 414] width 925 height 711
drag, startPoint x: 915, startPoint y: 741, endPoint x: 772, endPoint y: 740, distance: 143.0
click at [786, 743] on div at bounding box center [803, 738] width 242 height 16
click at [104, 22] on div at bounding box center [102, 27] width 23 height 23
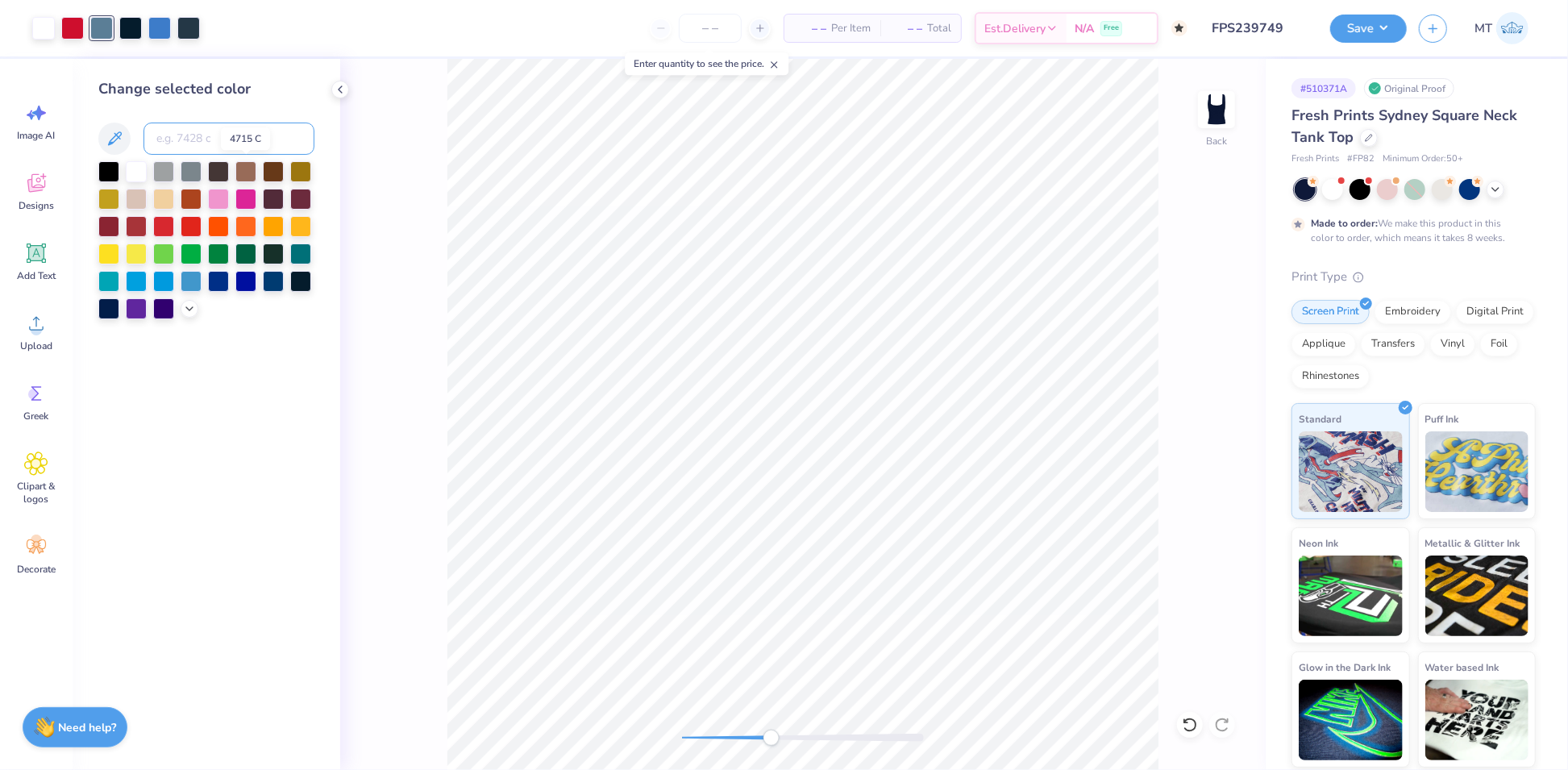
click at [246, 138] on input at bounding box center [229, 138] width 171 height 32
type input "549"
click at [221, 129] on input at bounding box center [229, 138] width 171 height 32
type input "5405"
drag, startPoint x: 773, startPoint y: 739, endPoint x: 682, endPoint y: 740, distance: 91.0
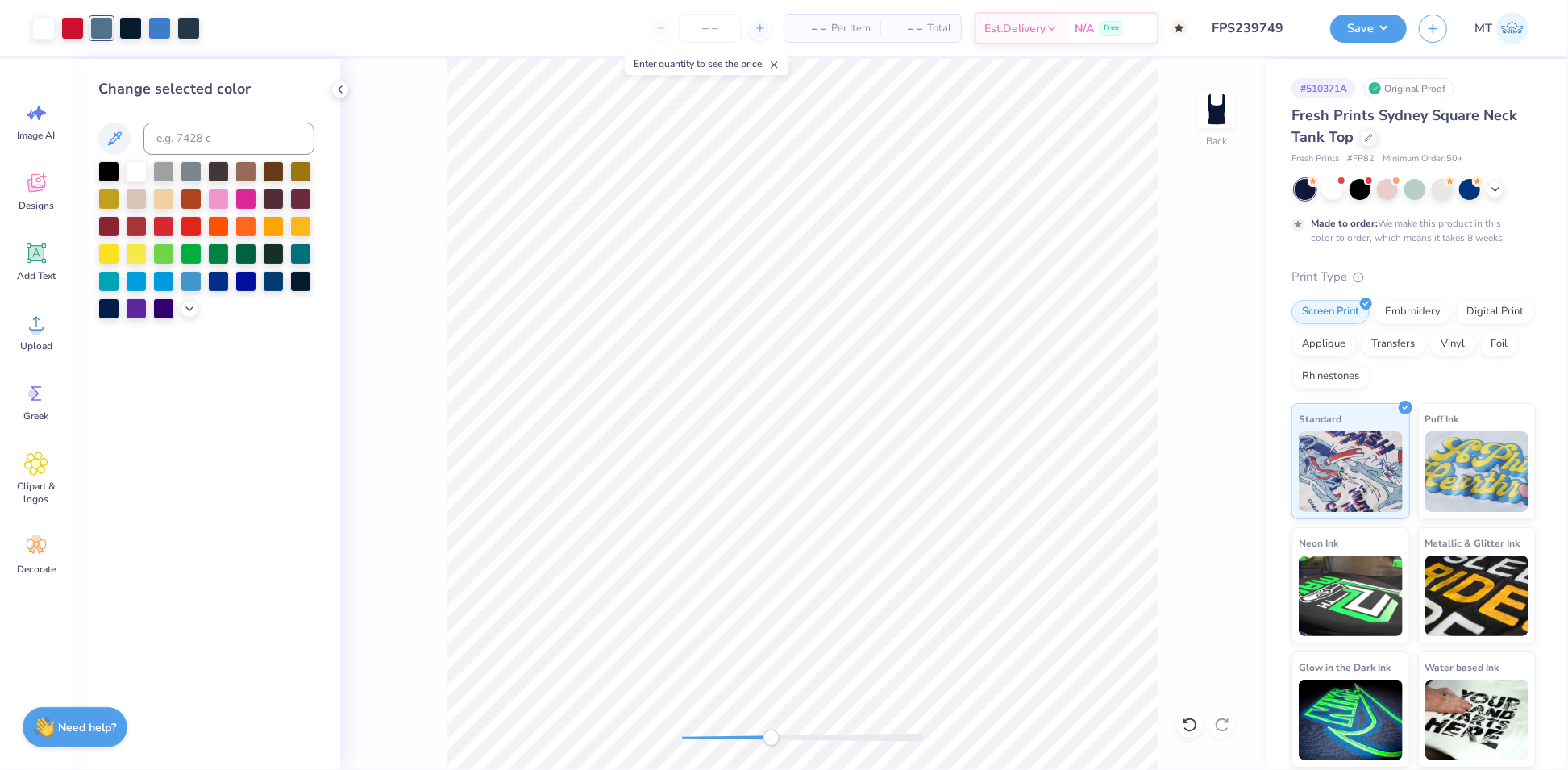
click at [682, 740] on div at bounding box center [803, 737] width 242 height 8
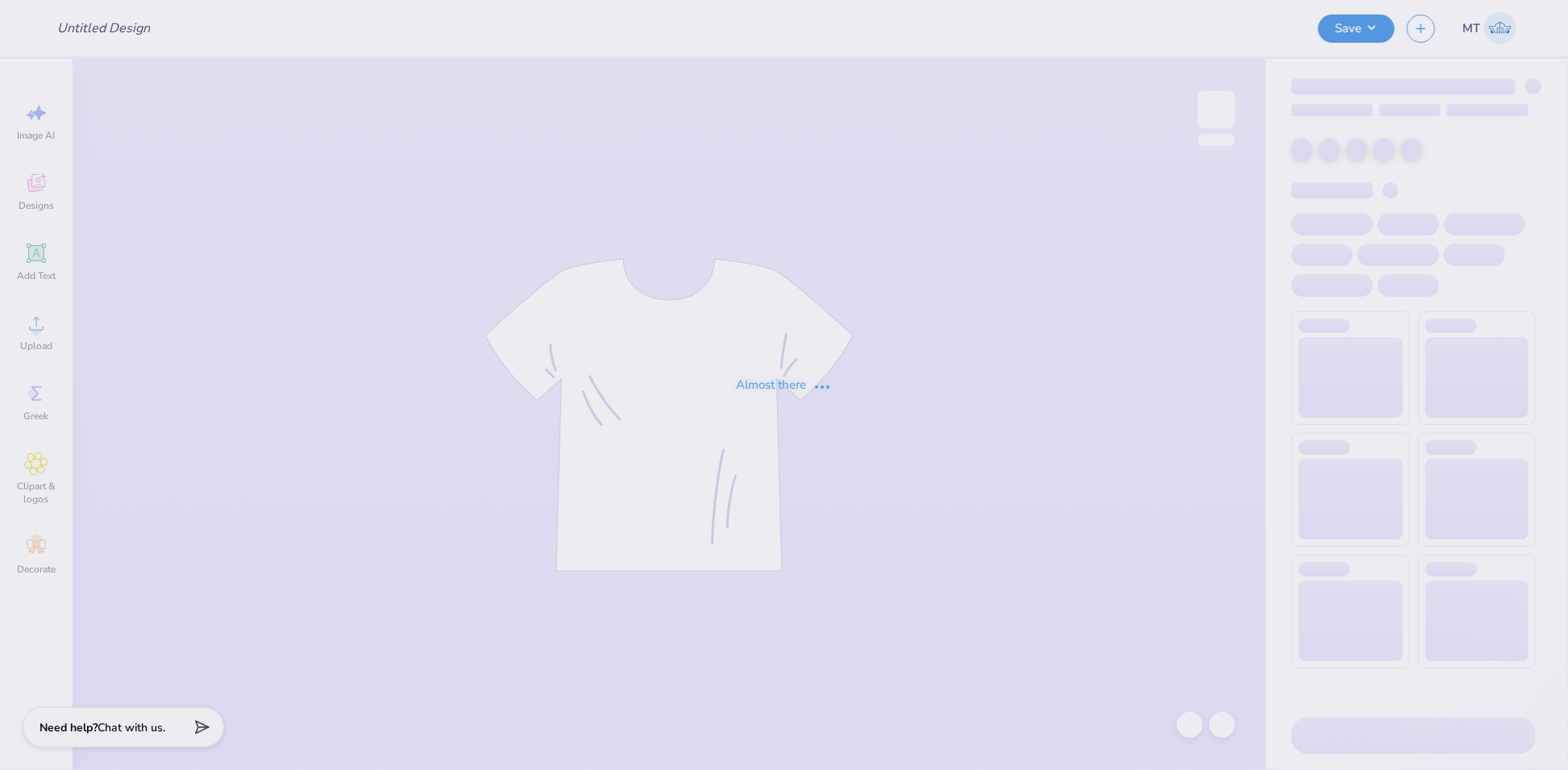
type input "FPS239749"
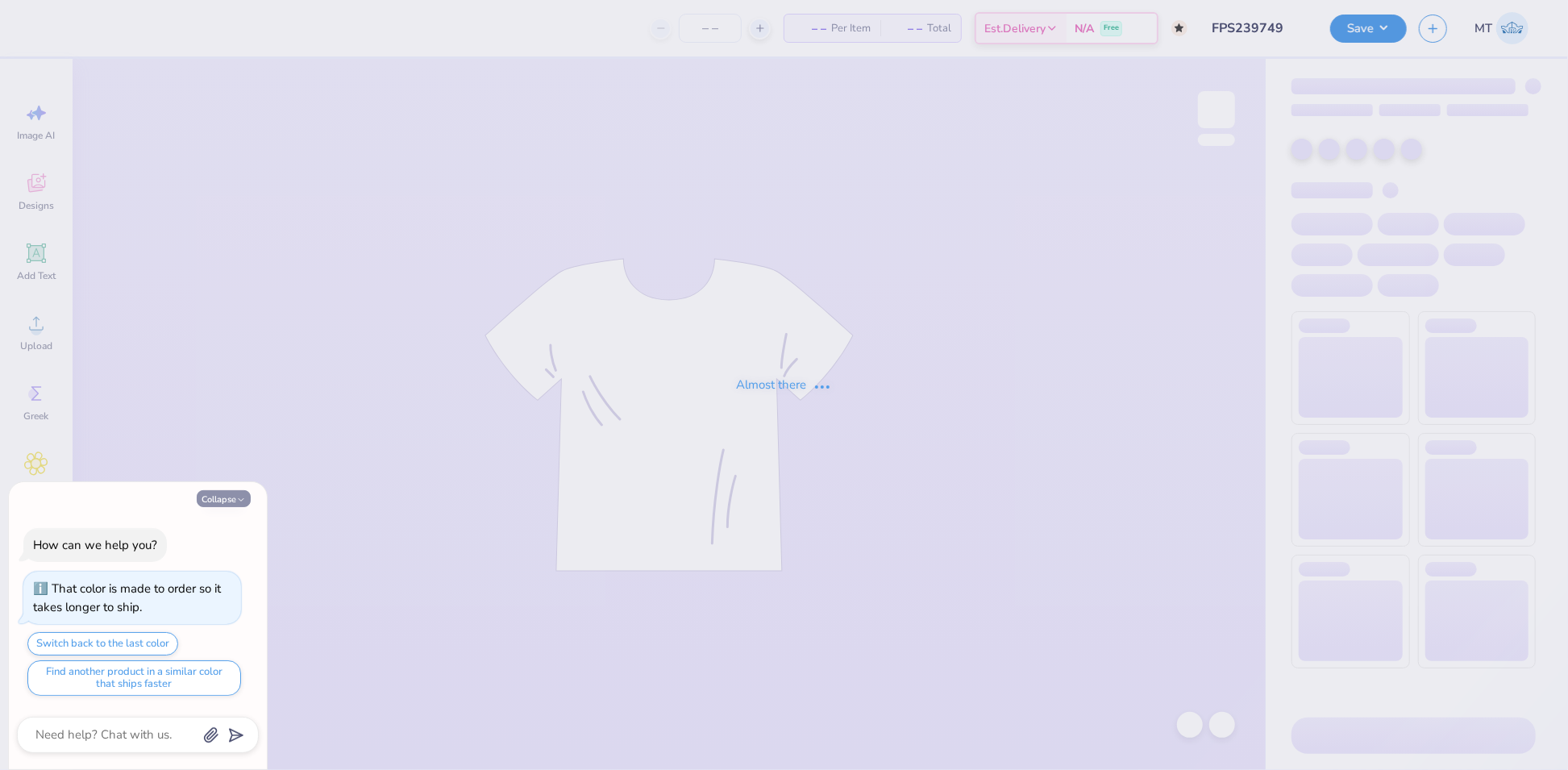
click at [228, 498] on button "Collapse" at bounding box center [223, 498] width 54 height 16
type textarea "x"
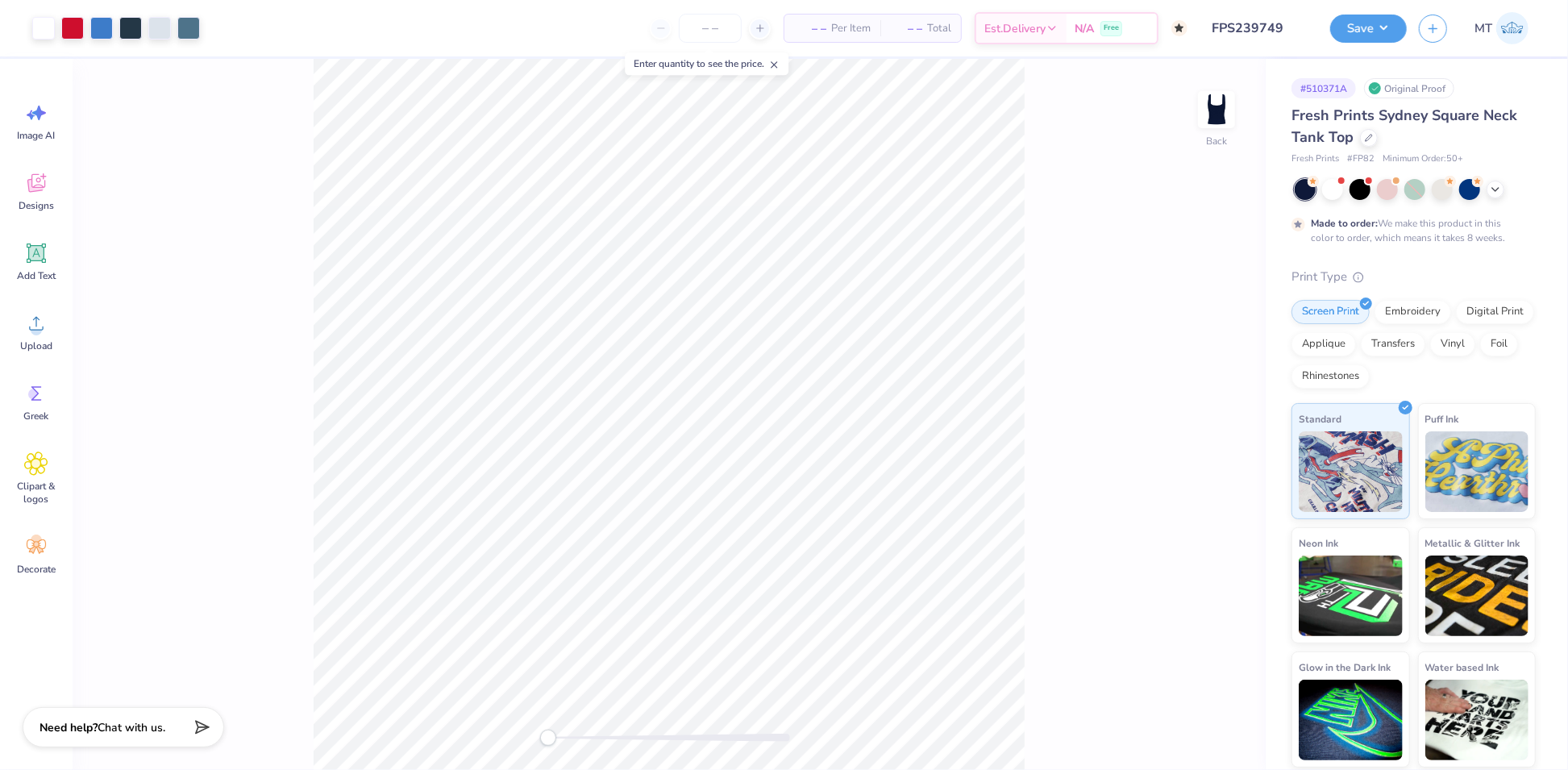
click at [591, 733] on div at bounding box center [669, 737] width 242 height 8
click at [570, 748] on div "Back W 6.11 6.11 " H 3.54 3.54 " Y 2.18 2.18 " Center Middle Top Bottom" at bounding box center [668, 414] width 1193 height 711
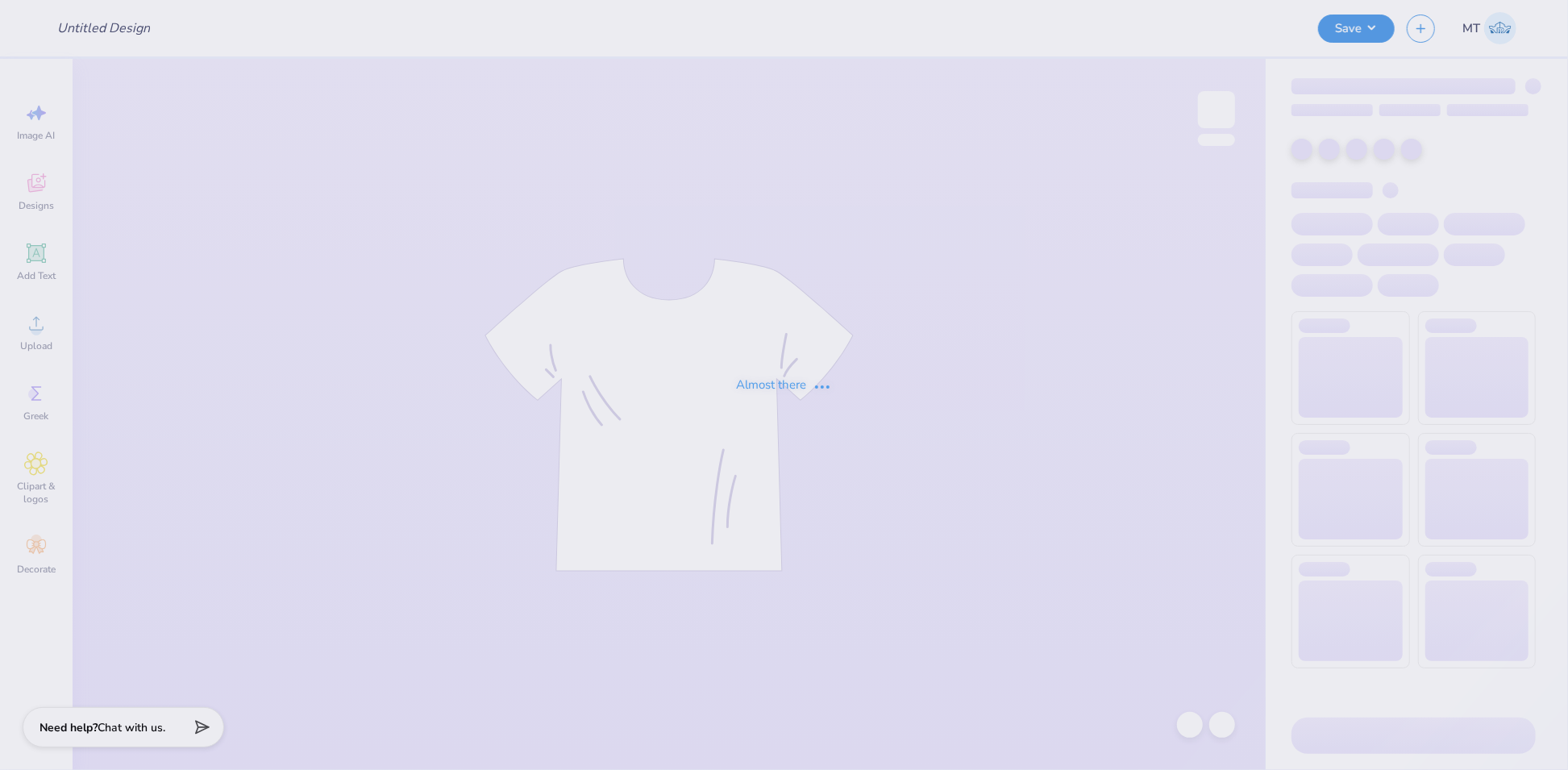
type input "FPS239749"
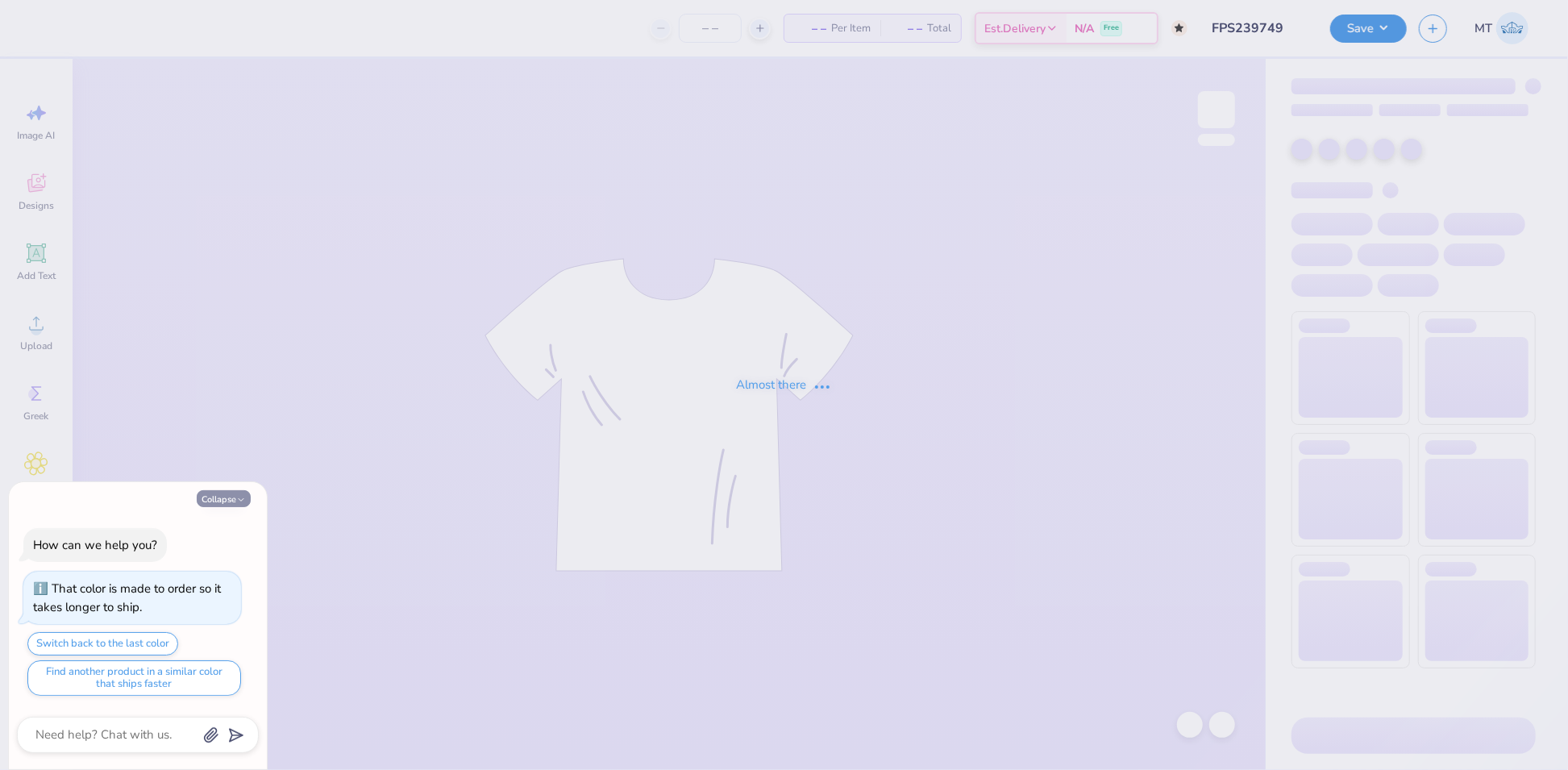
click at [218, 500] on button "Collapse" at bounding box center [223, 498] width 54 height 16
type textarea "x"
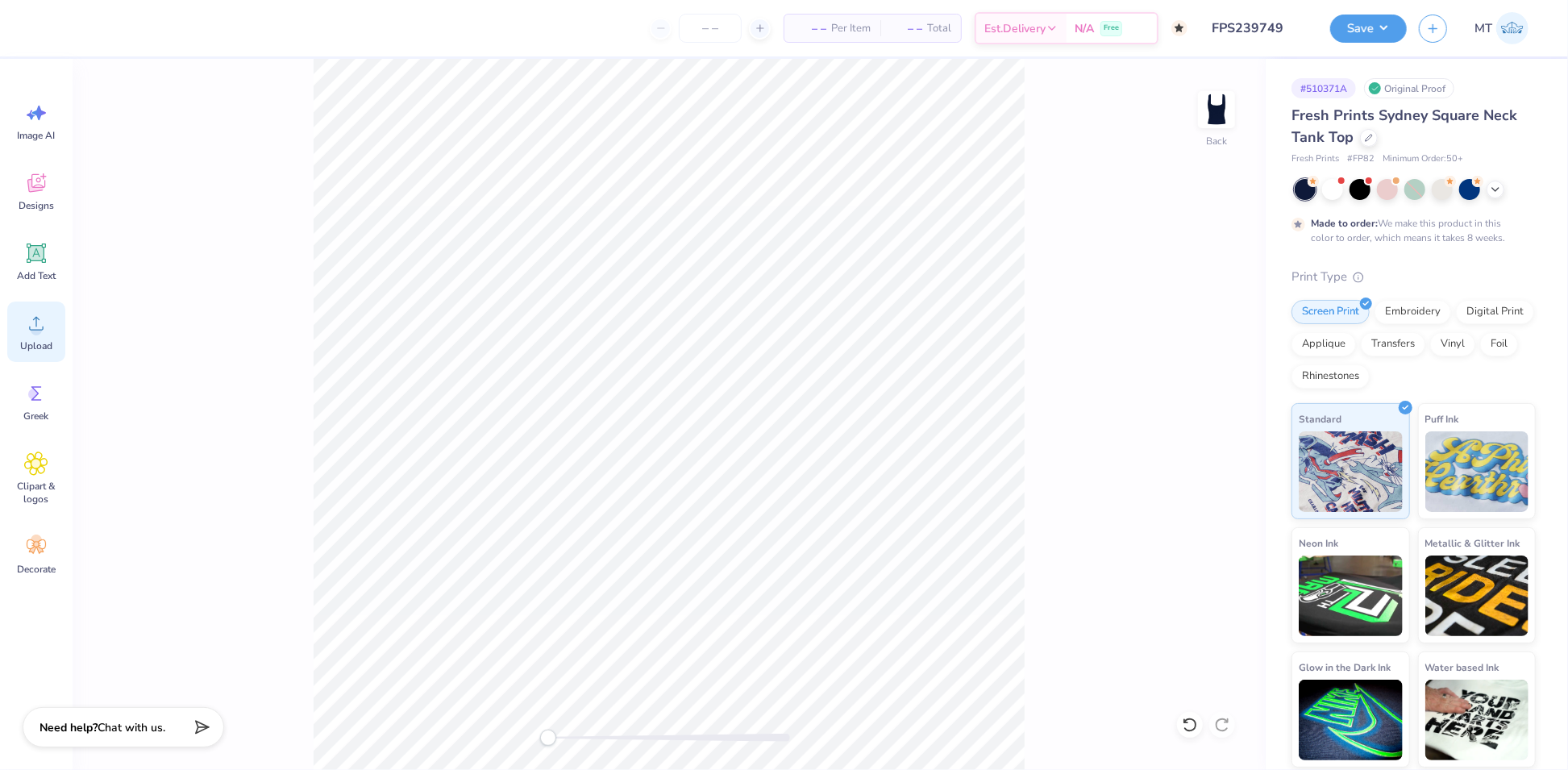
click at [30, 328] on icon at bounding box center [36, 323] width 24 height 24
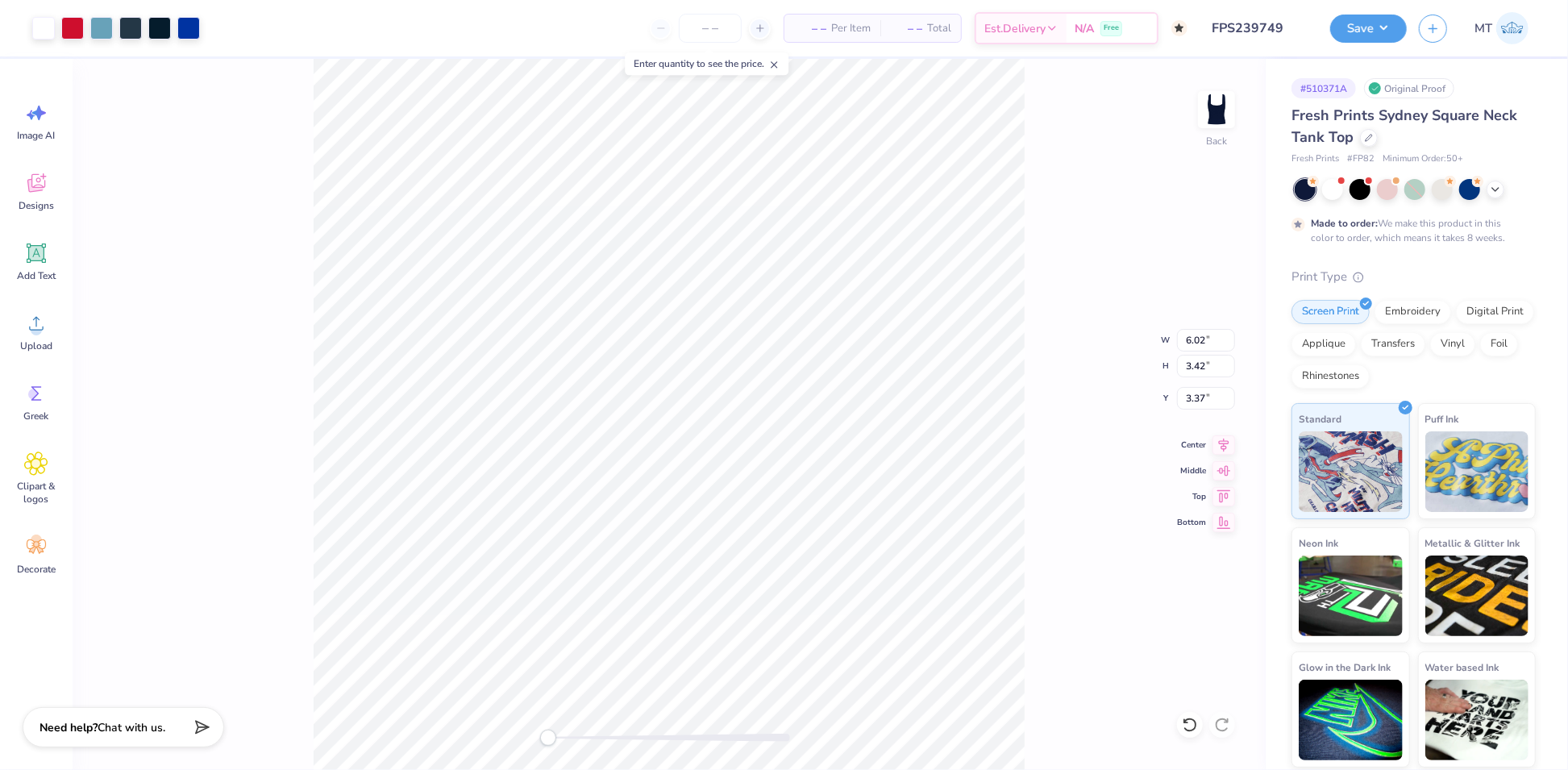
type input "6.02"
type input "3.42"
type input "3.37"
click at [1201, 338] on input "6.02" at bounding box center [1206, 340] width 58 height 23
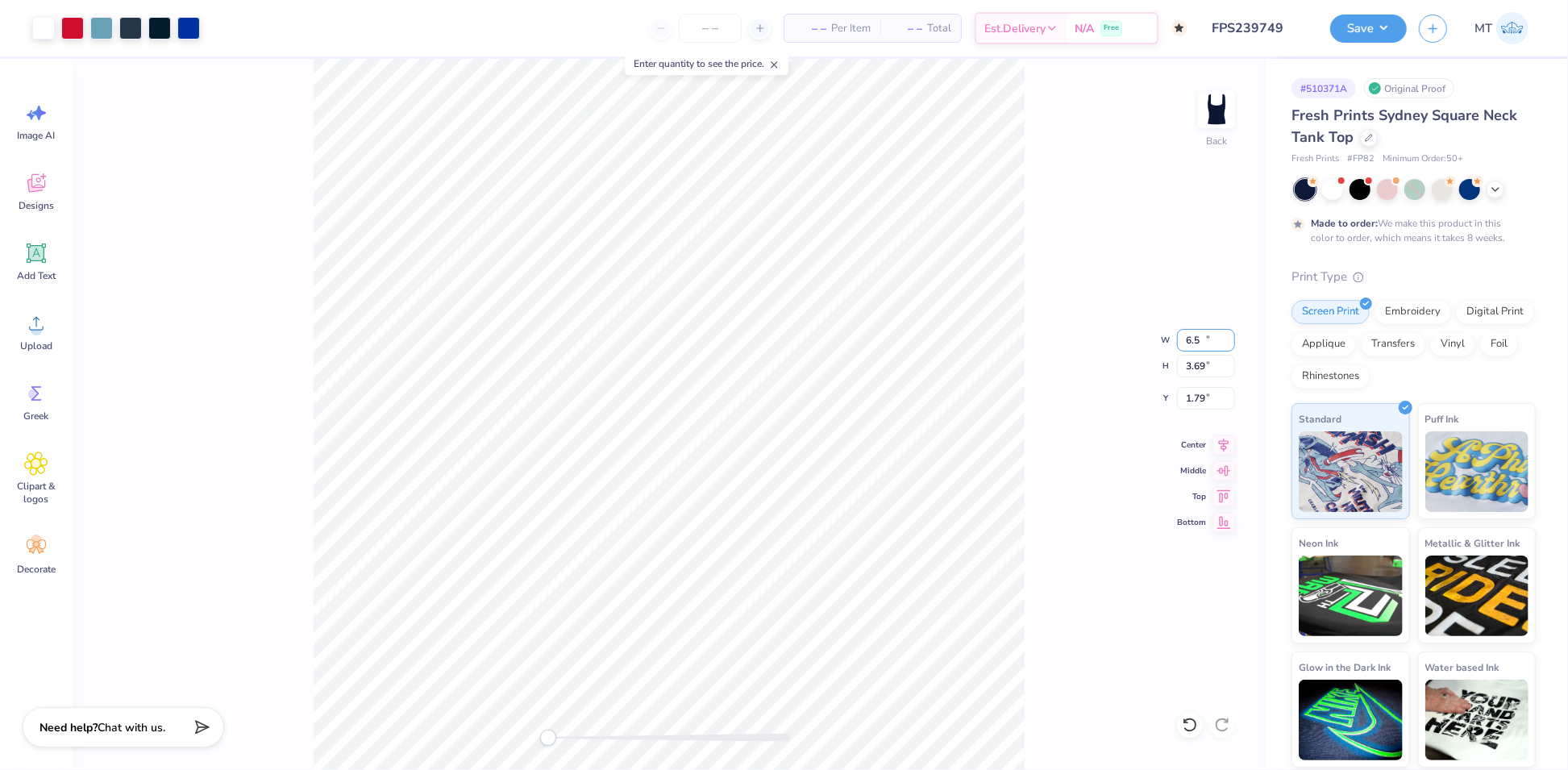
type input "6.50"
type input "3.69"
type input "1.79"
click at [725, 627] on li "Ungroup" at bounding box center [711, 628] width 126 height 31
click at [704, 589] on li "Group" at bounding box center [712, 597] width 126 height 31
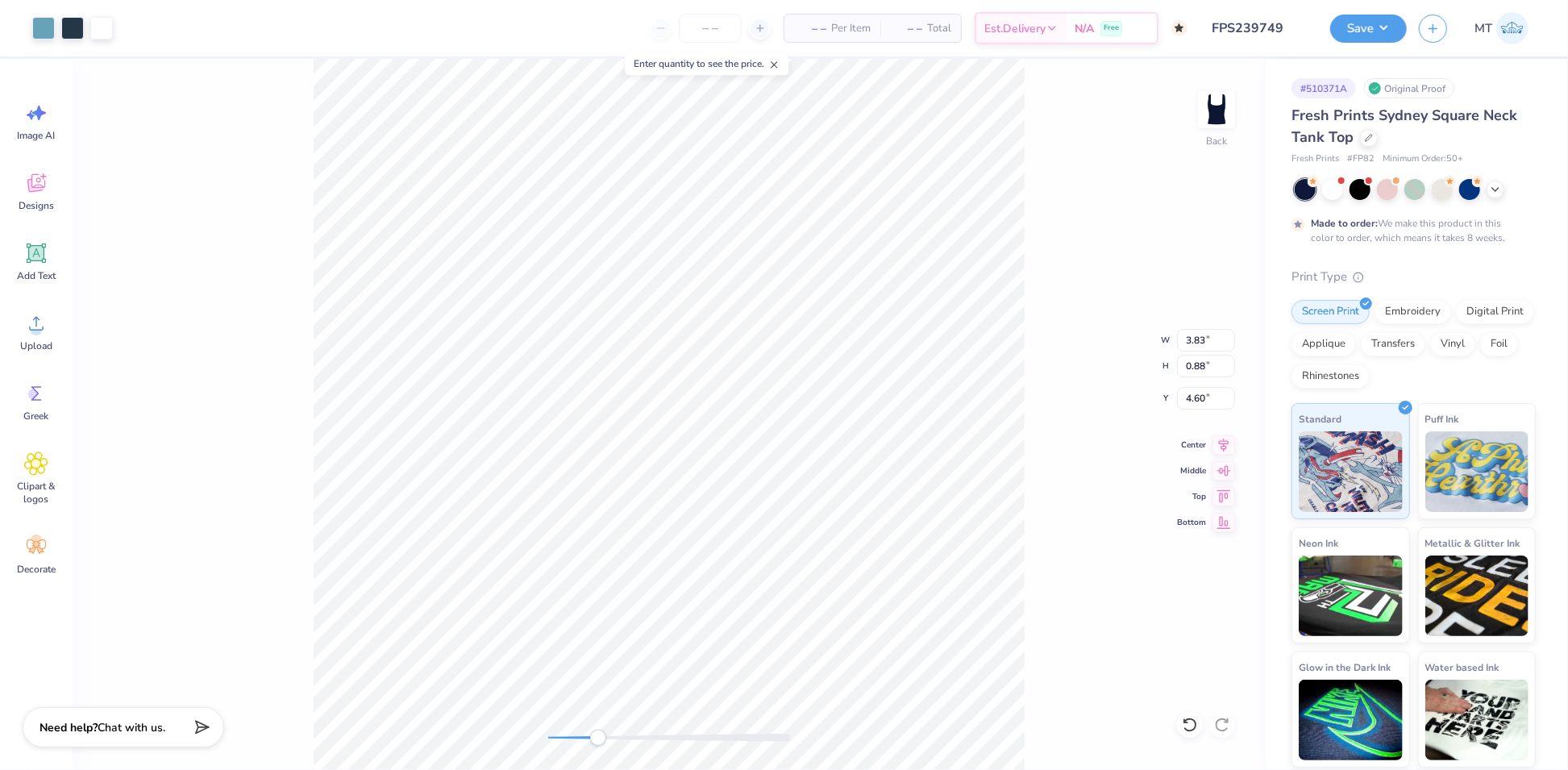
type input "2.33"
type input "2.42"
type input "1.79"
click at [570, 489] on li "Group" at bounding box center [574, 496] width 126 height 31
type input "2.03"
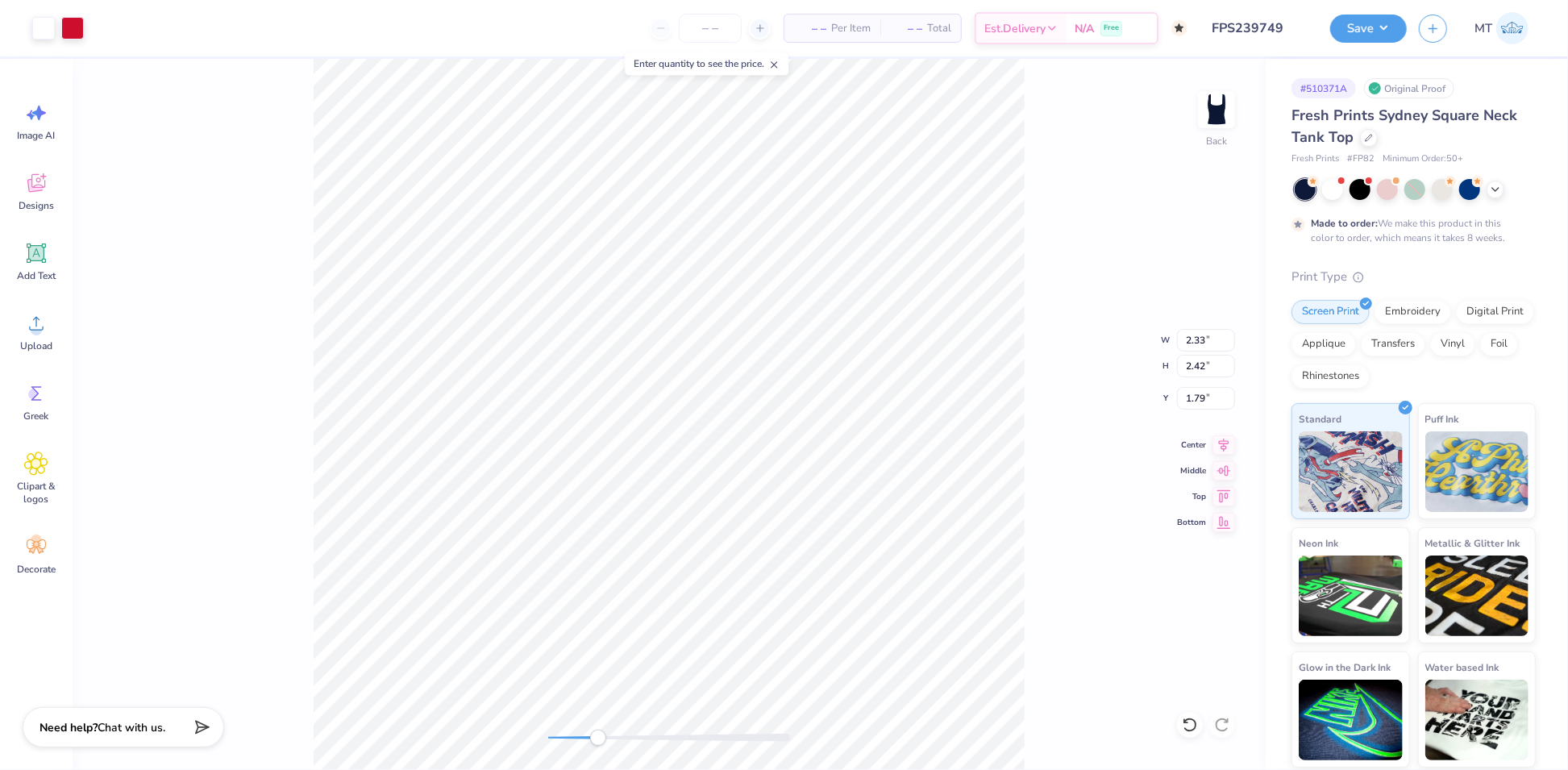
type input "2.02"
type input "3.41"
click at [912, 591] on li "Group" at bounding box center [927, 597] width 126 height 31
type input "3.80"
type input "2.56"
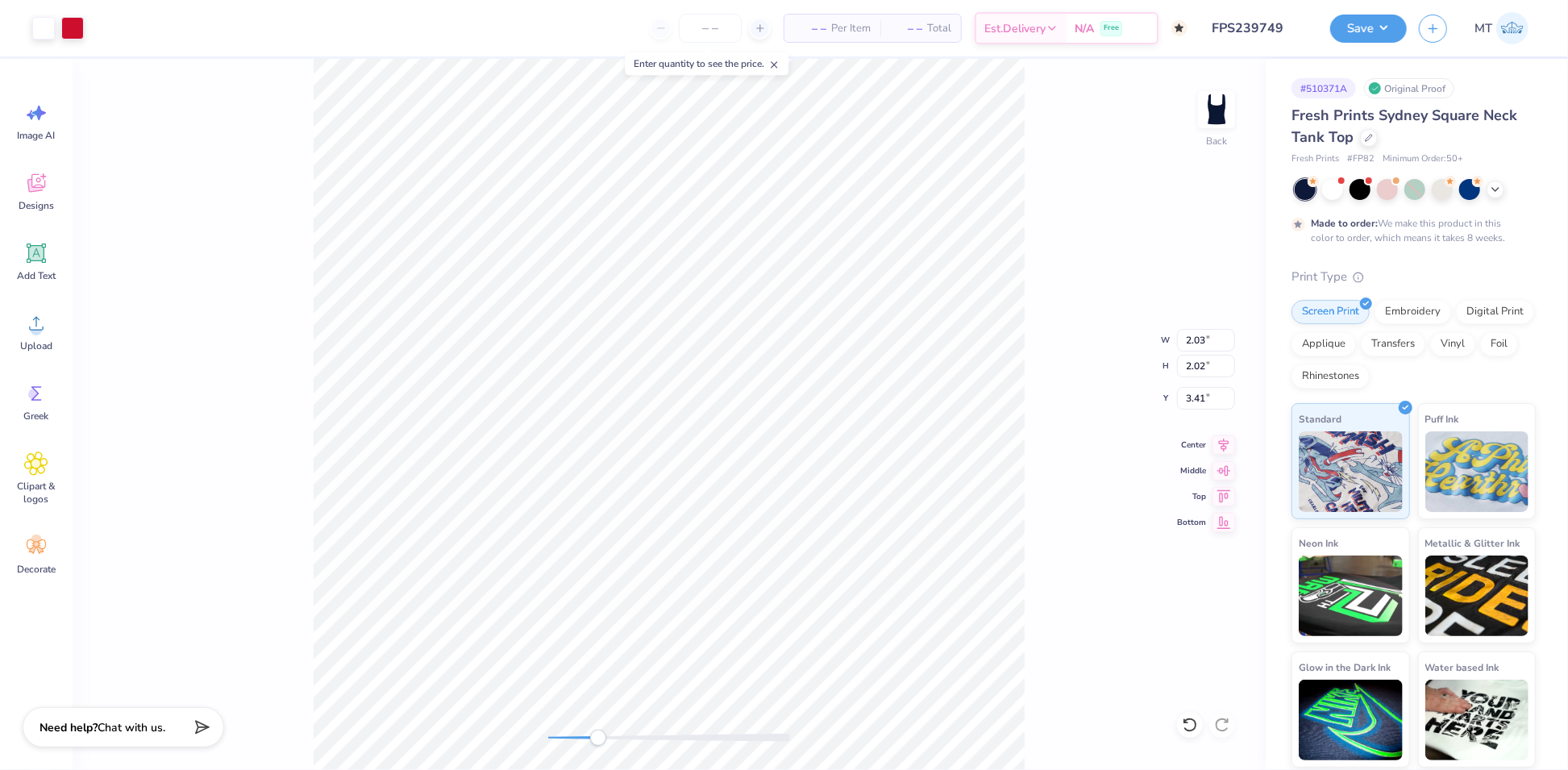
type input "1.81"
click at [827, 482] on li "Group" at bounding box center [862, 472] width 126 height 31
type input "3.83"
type input "0.88"
type input "4.60"
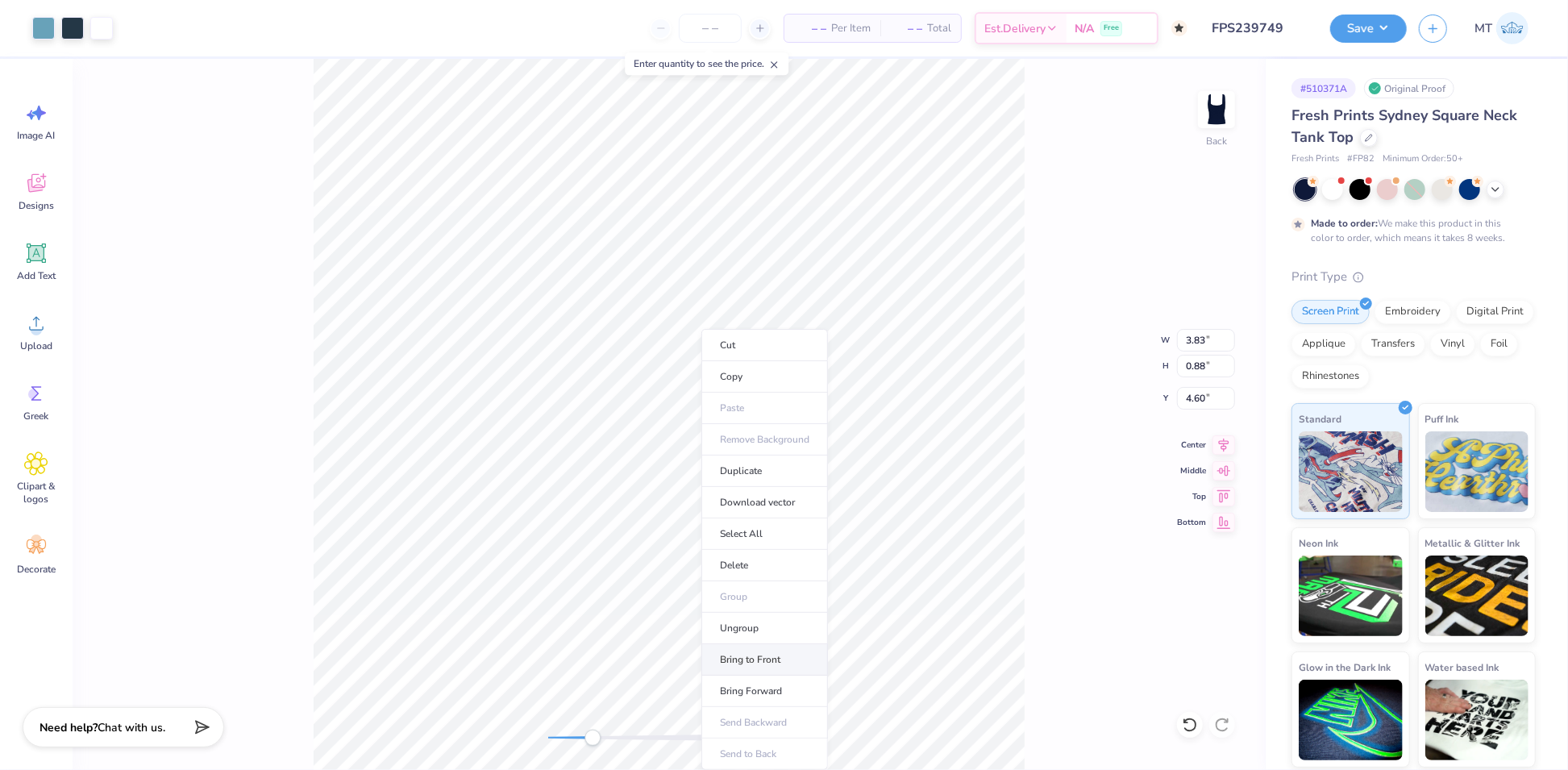
click at [786, 653] on li "Bring to Front" at bounding box center [764, 660] width 126 height 31
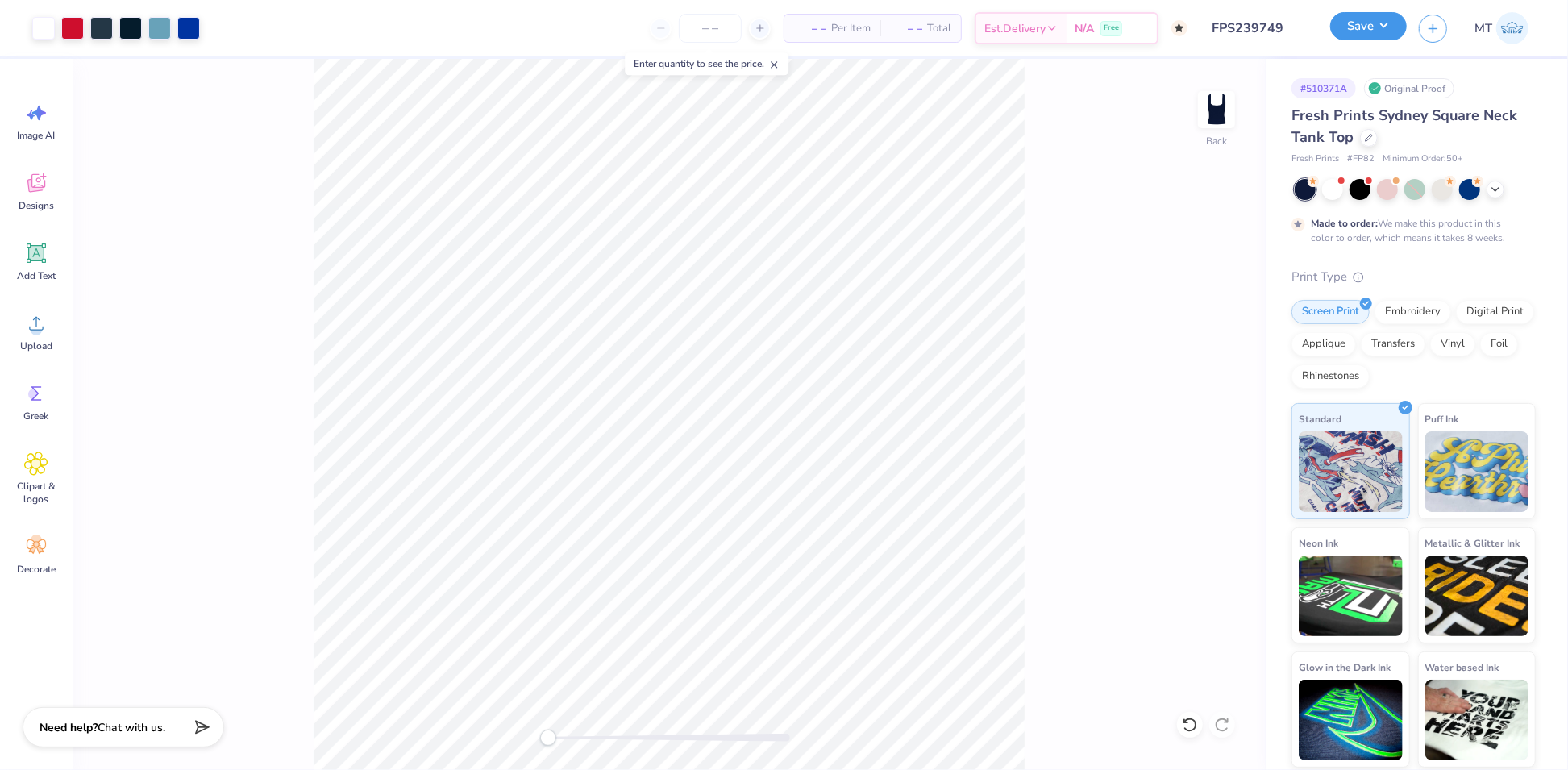
click at [1384, 26] on button "Save" at bounding box center [1368, 26] width 77 height 28
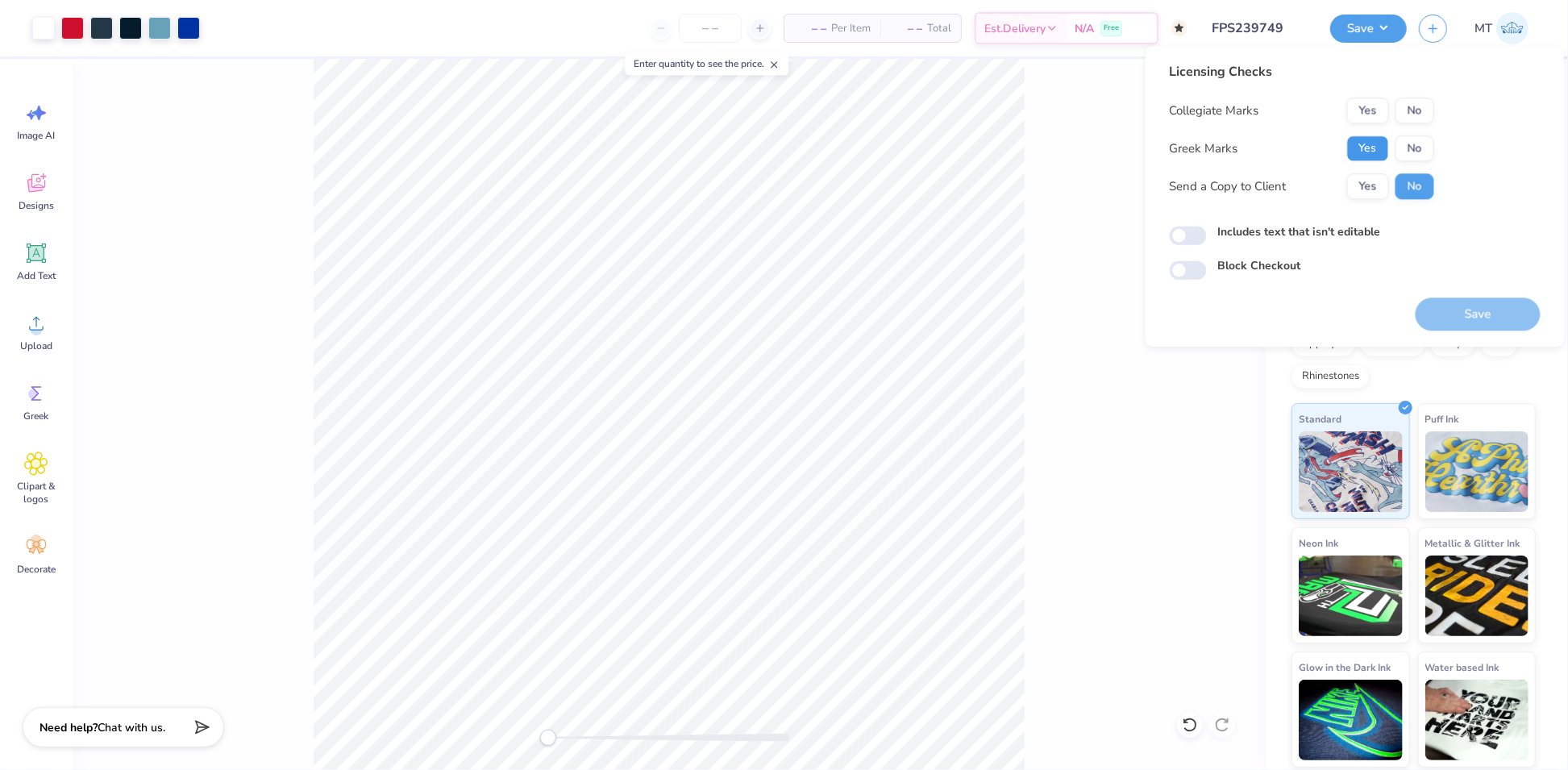
click at [1369, 136] on button "Yes" at bounding box center [1368, 148] width 42 height 26
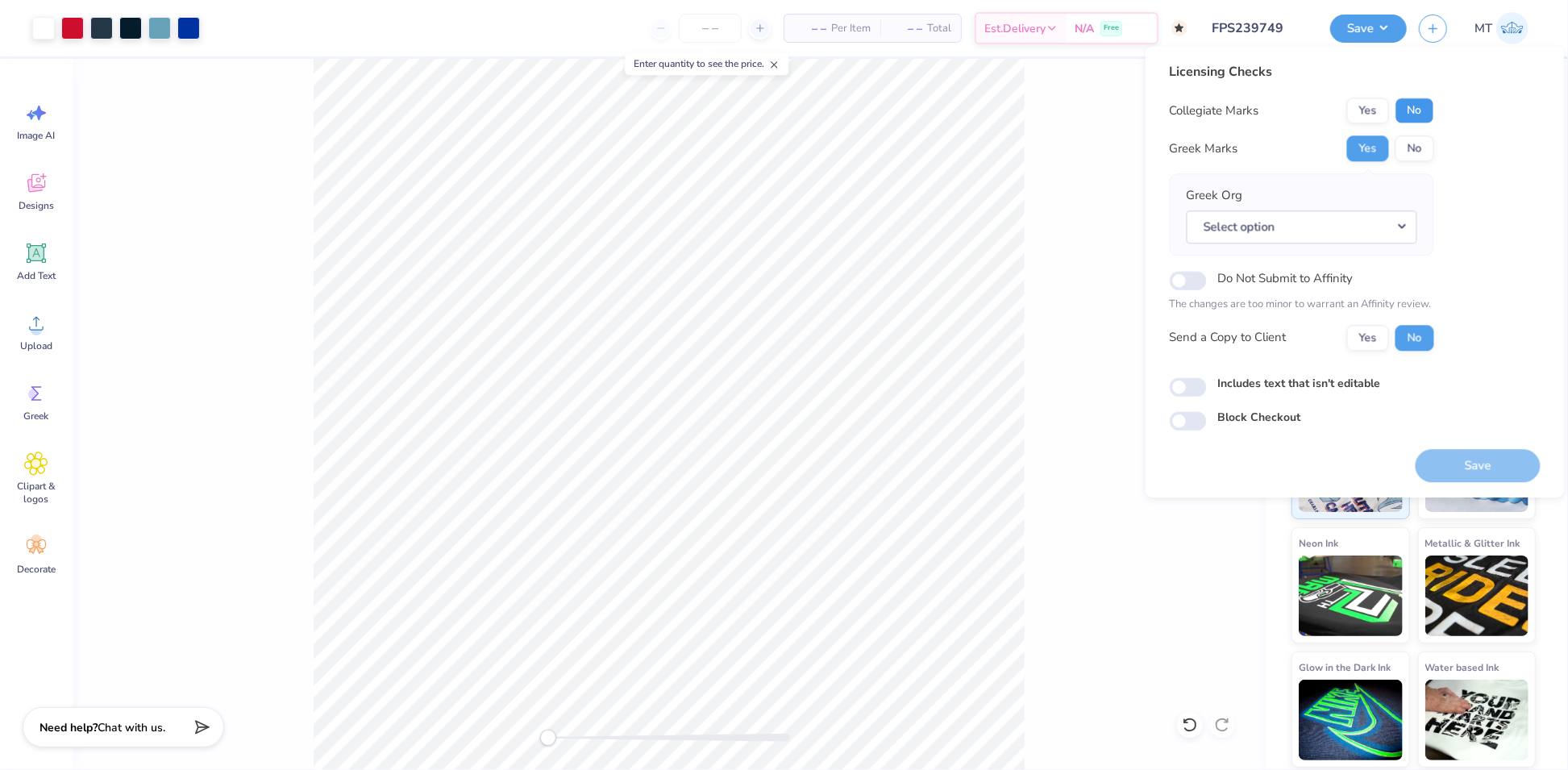
click at [1422, 109] on button "No" at bounding box center [1414, 111] width 38 height 26
click at [1393, 212] on button "Select option" at bounding box center [1302, 227] width 231 height 33
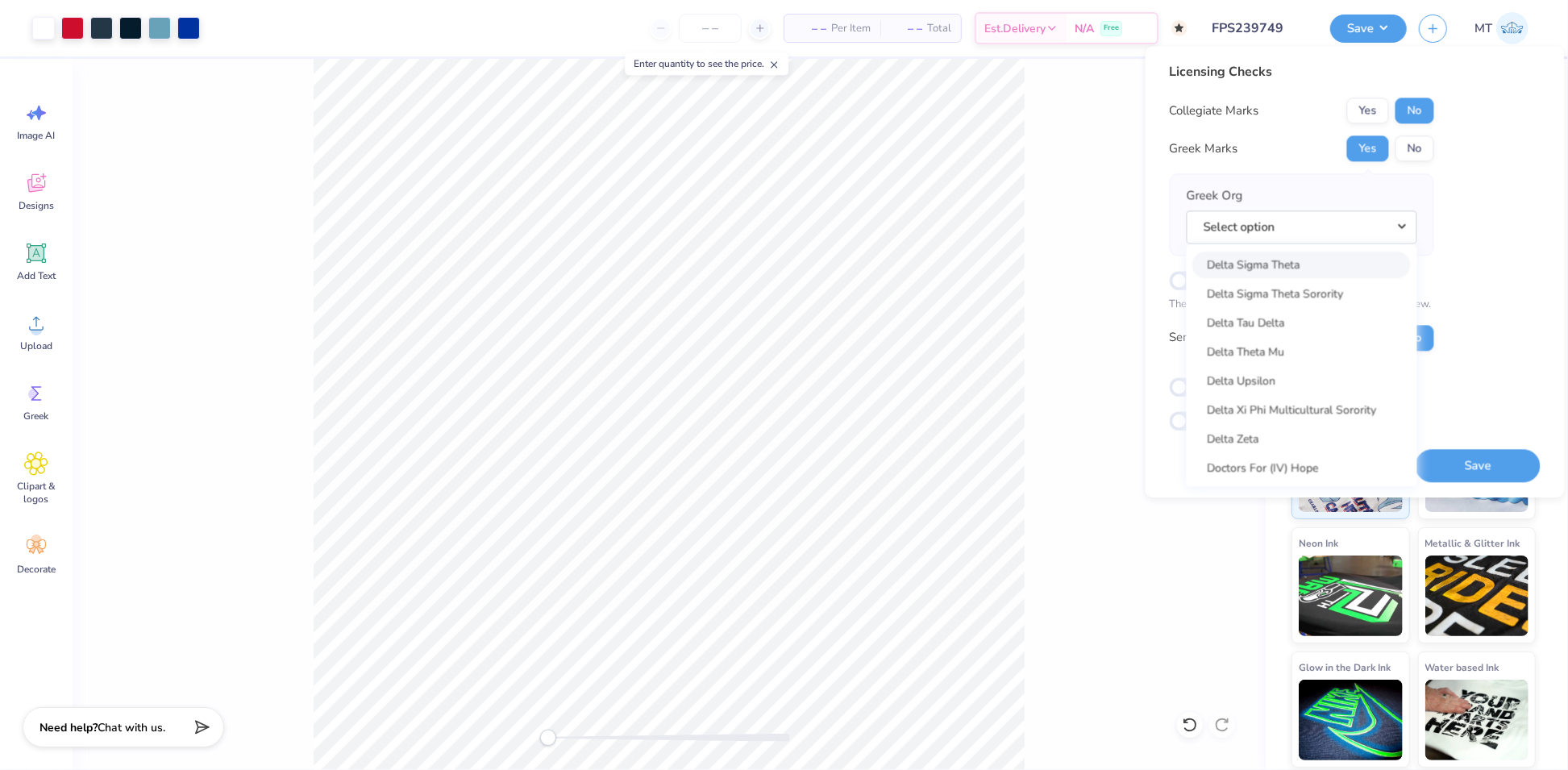
scroll to position [4218, 0]
click at [1280, 418] on link "Delta Zeta" at bounding box center [1302, 428] width 218 height 27
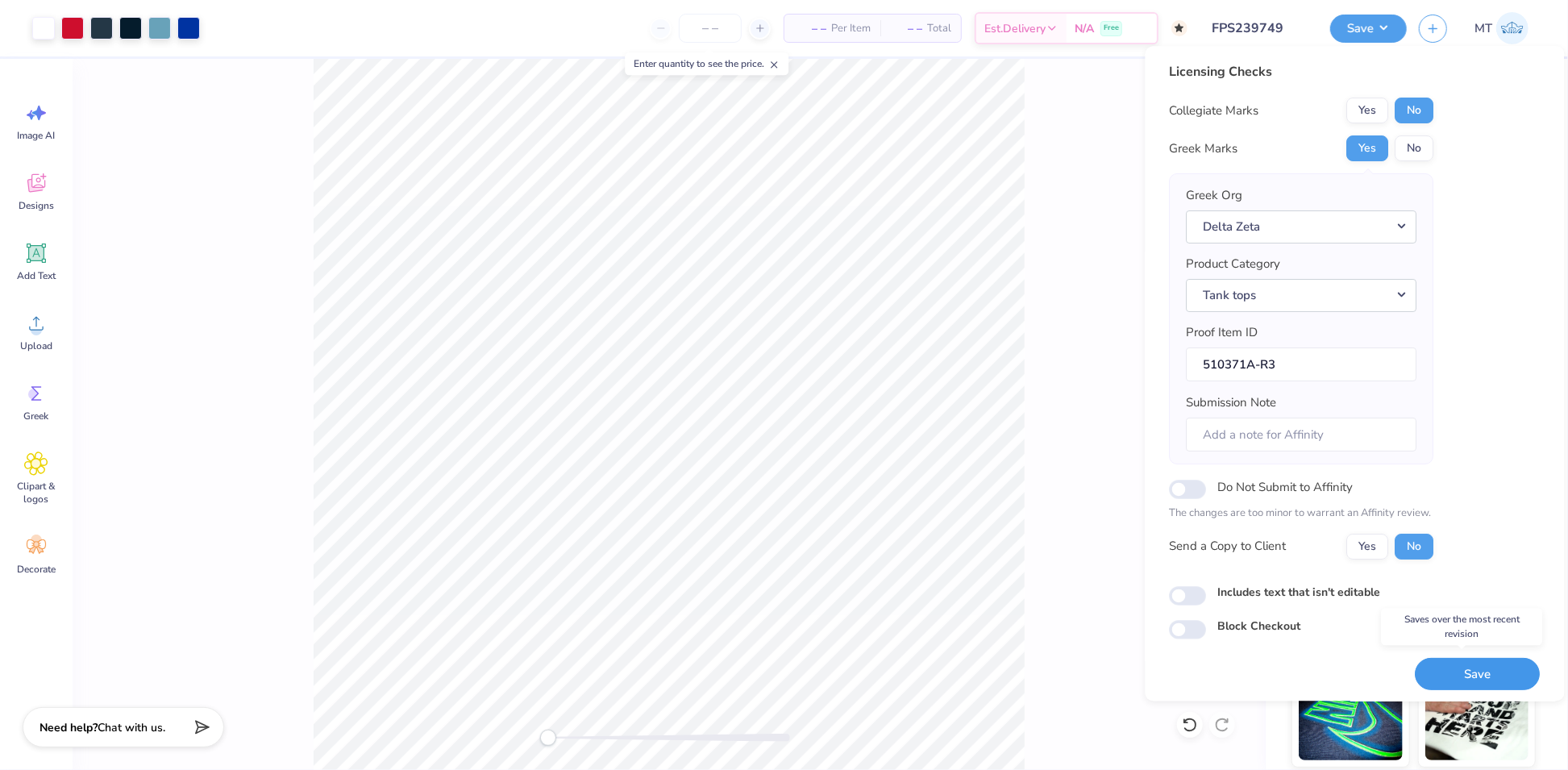
click at [1497, 669] on button "Save" at bounding box center [1477, 675] width 124 height 33
